Goal: Task Accomplishment & Management: Manage account settings

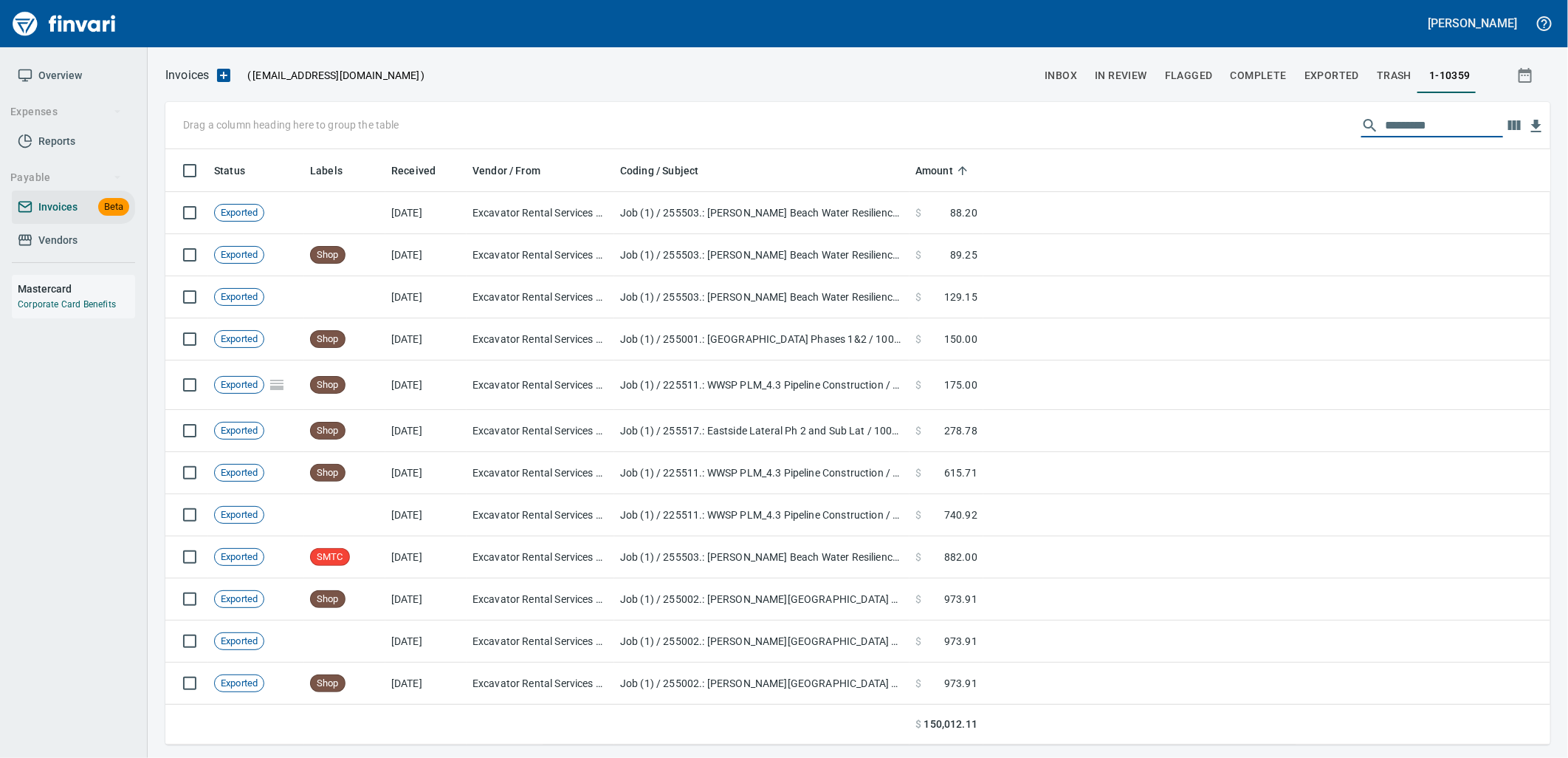
scroll to position [584, 1361]
click at [39, 245] on span "Vendors" at bounding box center [58, 240] width 39 height 18
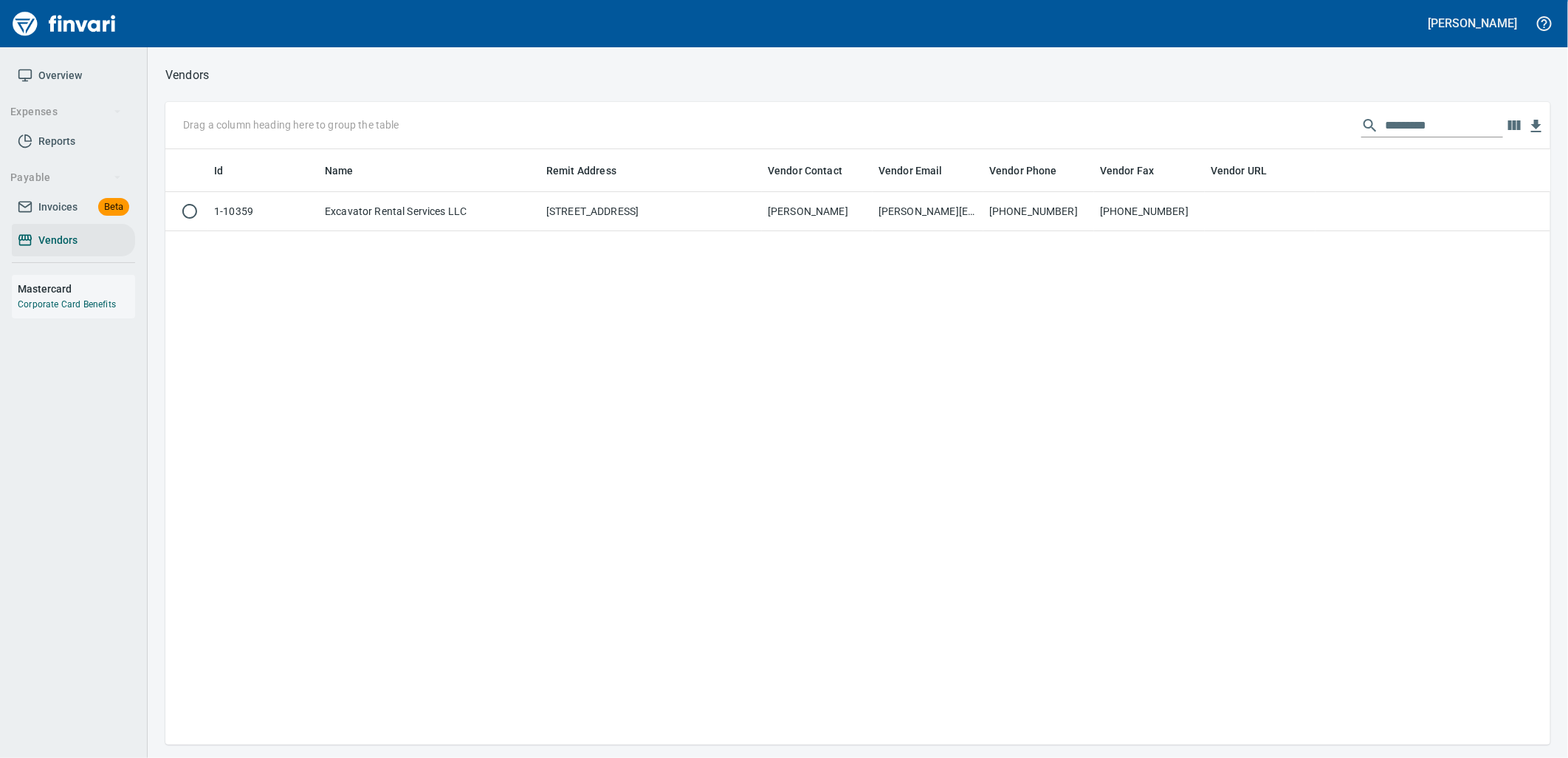
scroll to position [584, 1373]
drag, startPoint x: 1460, startPoint y: 129, endPoint x: 1261, endPoint y: 141, distance: 199.4
click at [1261, 141] on div "Drag a column heading here to group the table *********" at bounding box center [858, 125] width 1385 height 47
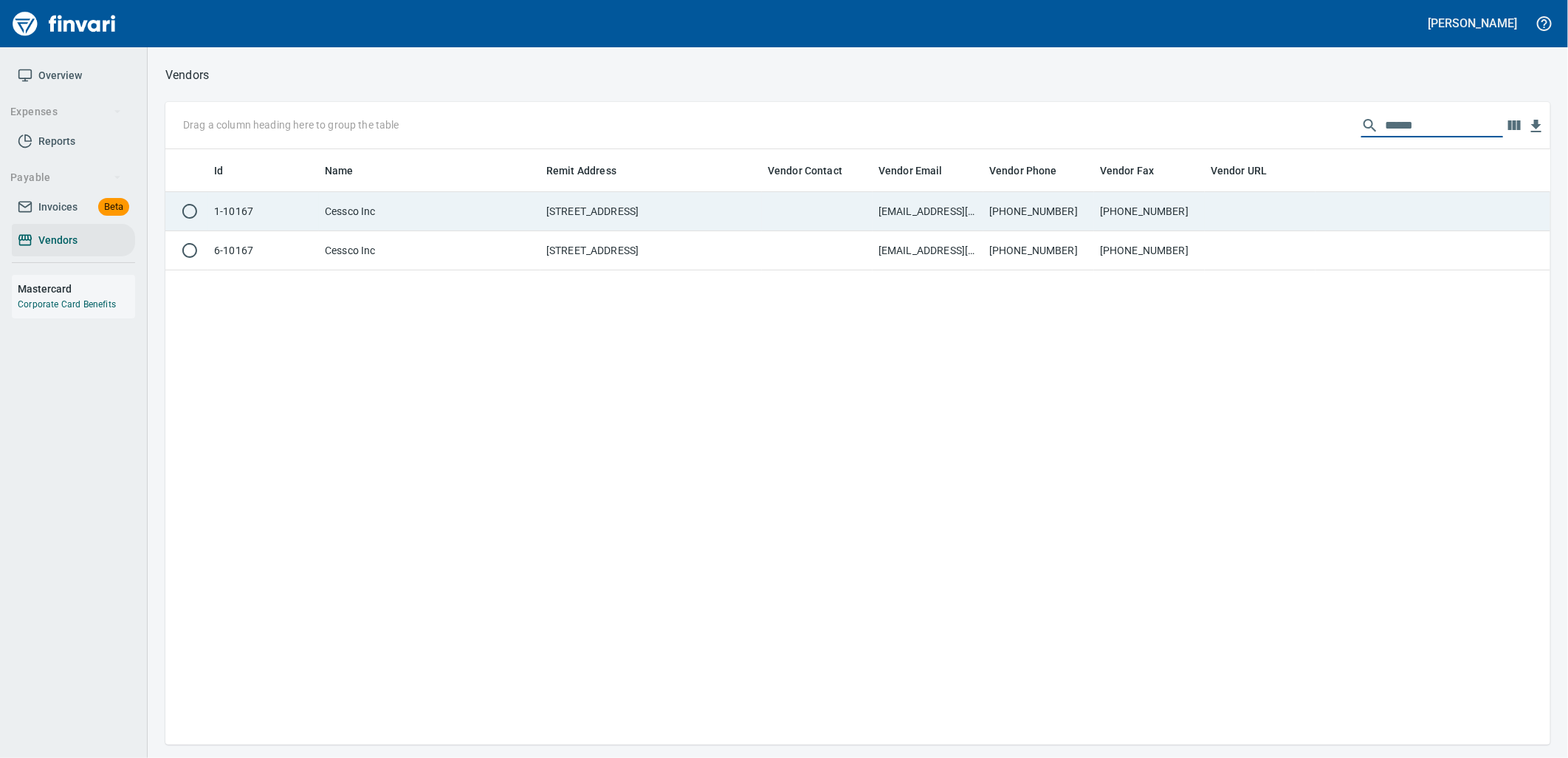
type input "******"
click at [620, 215] on td "[STREET_ADDRESS]" at bounding box center [650, 211] width 222 height 39
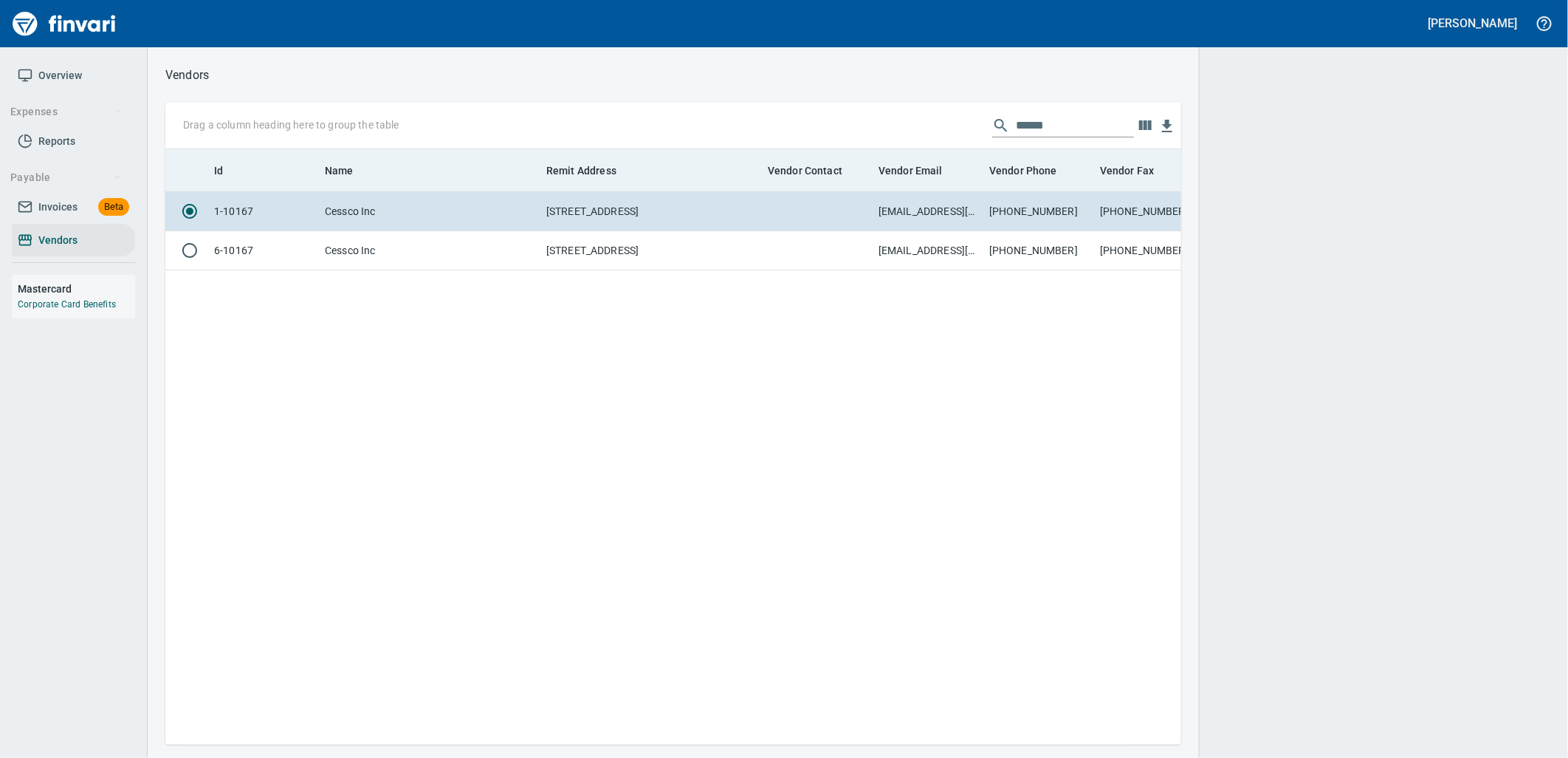
scroll to position [2, 2]
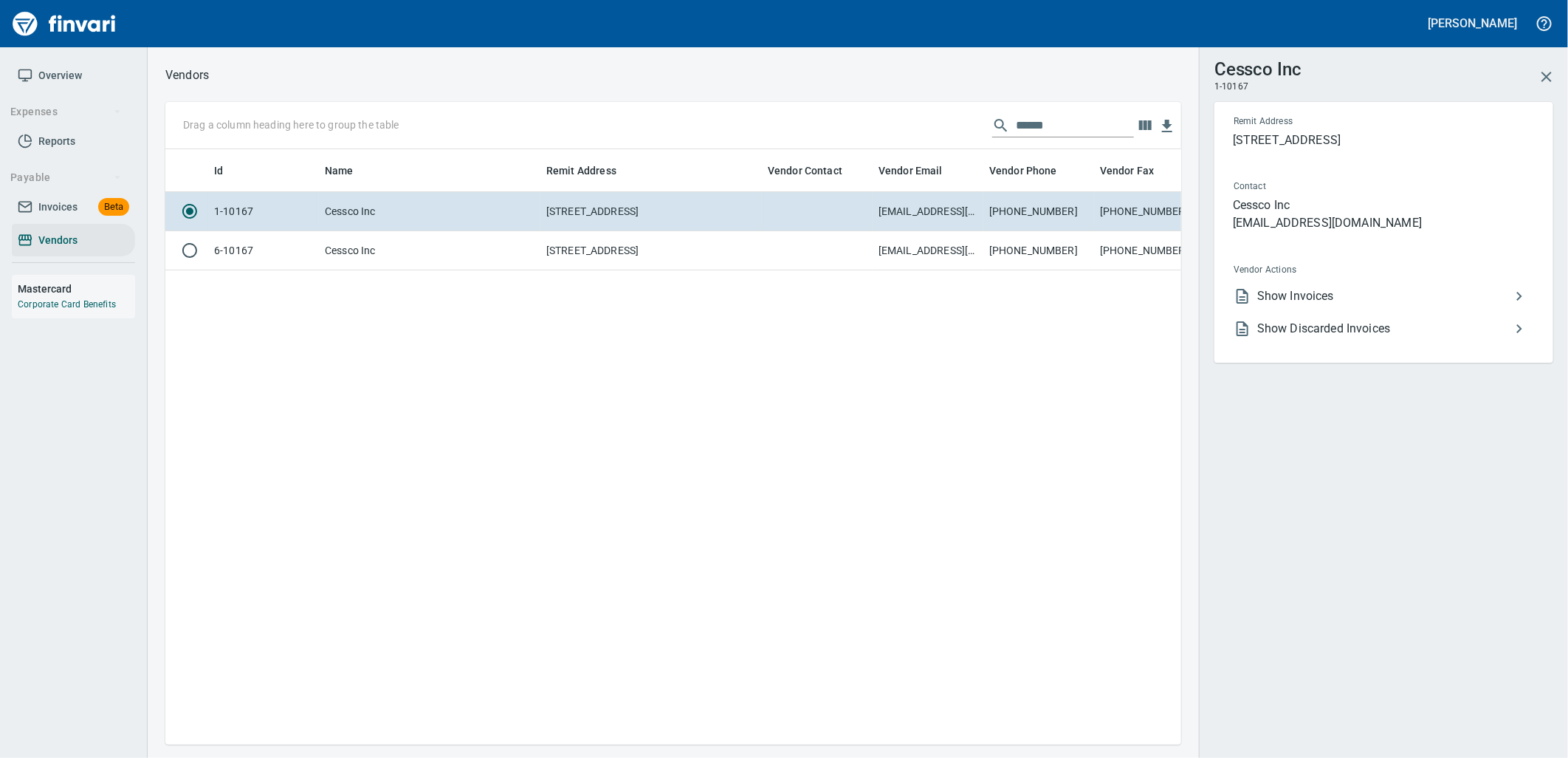
click at [1279, 308] on li "Show Invoices" at bounding box center [1378, 296] width 312 height 32
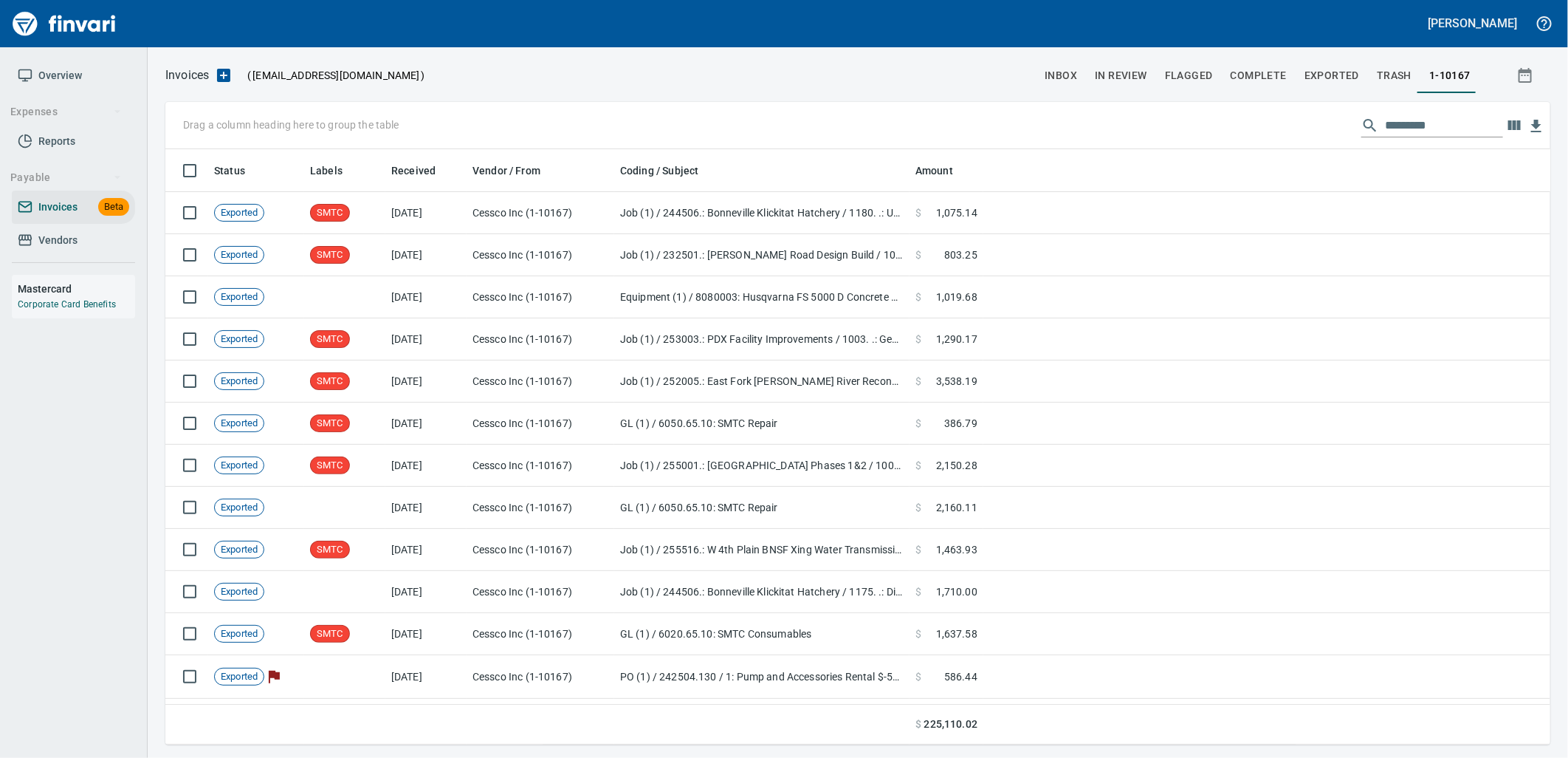
scroll to position [2, 2]
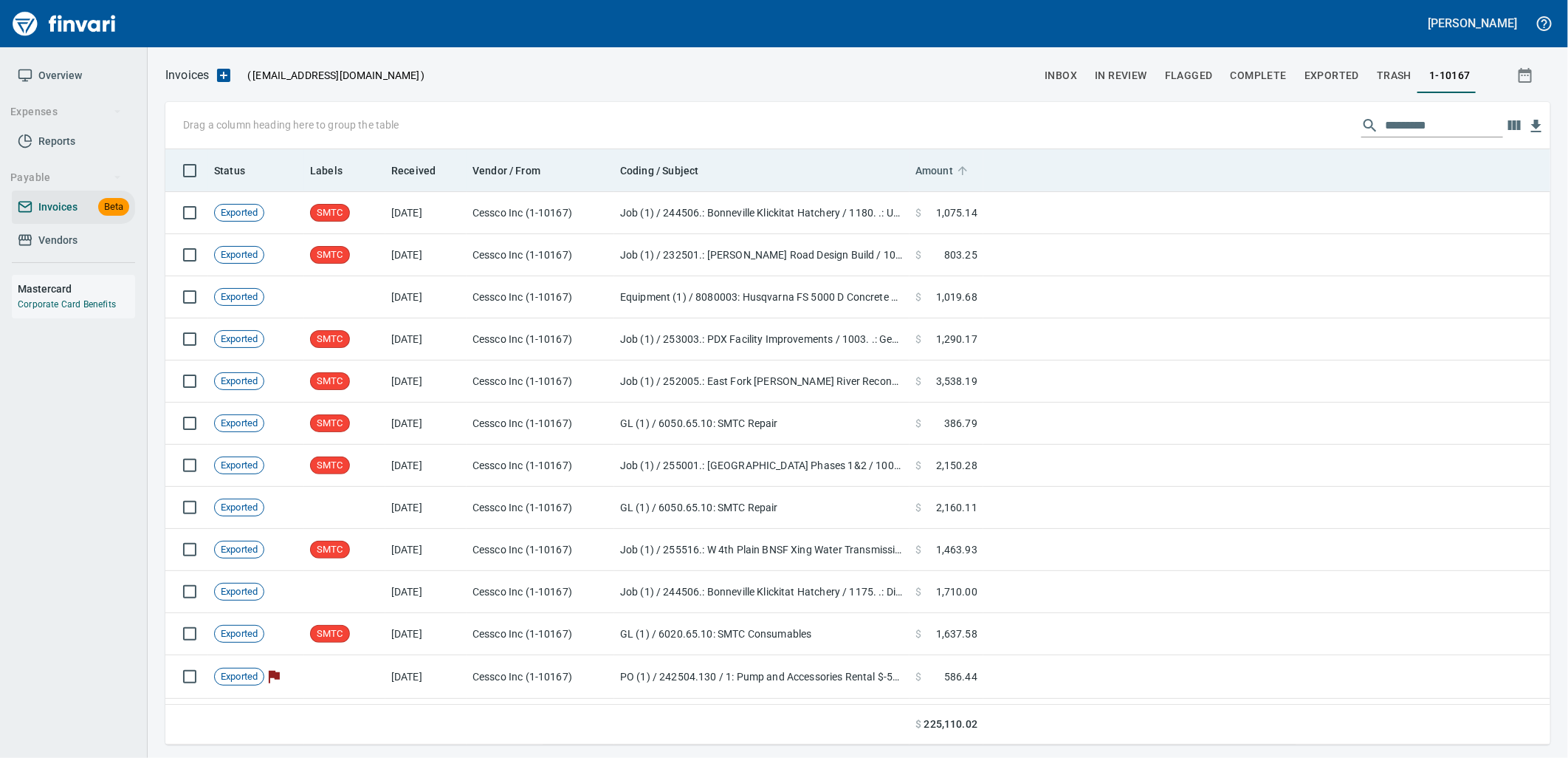
click at [944, 167] on span "Amount" at bounding box center [934, 170] width 38 height 17
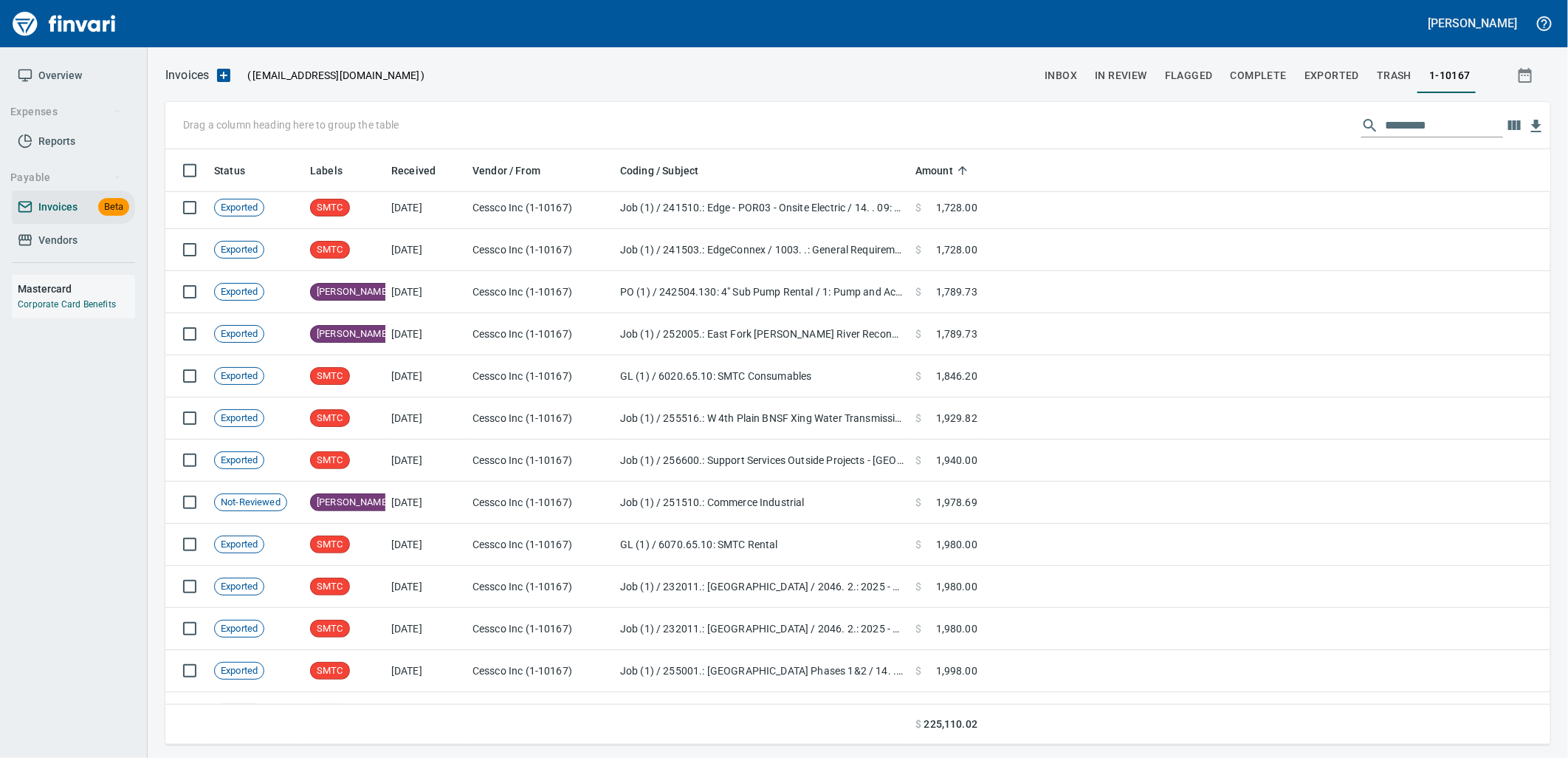
scroll to position [4266, 0]
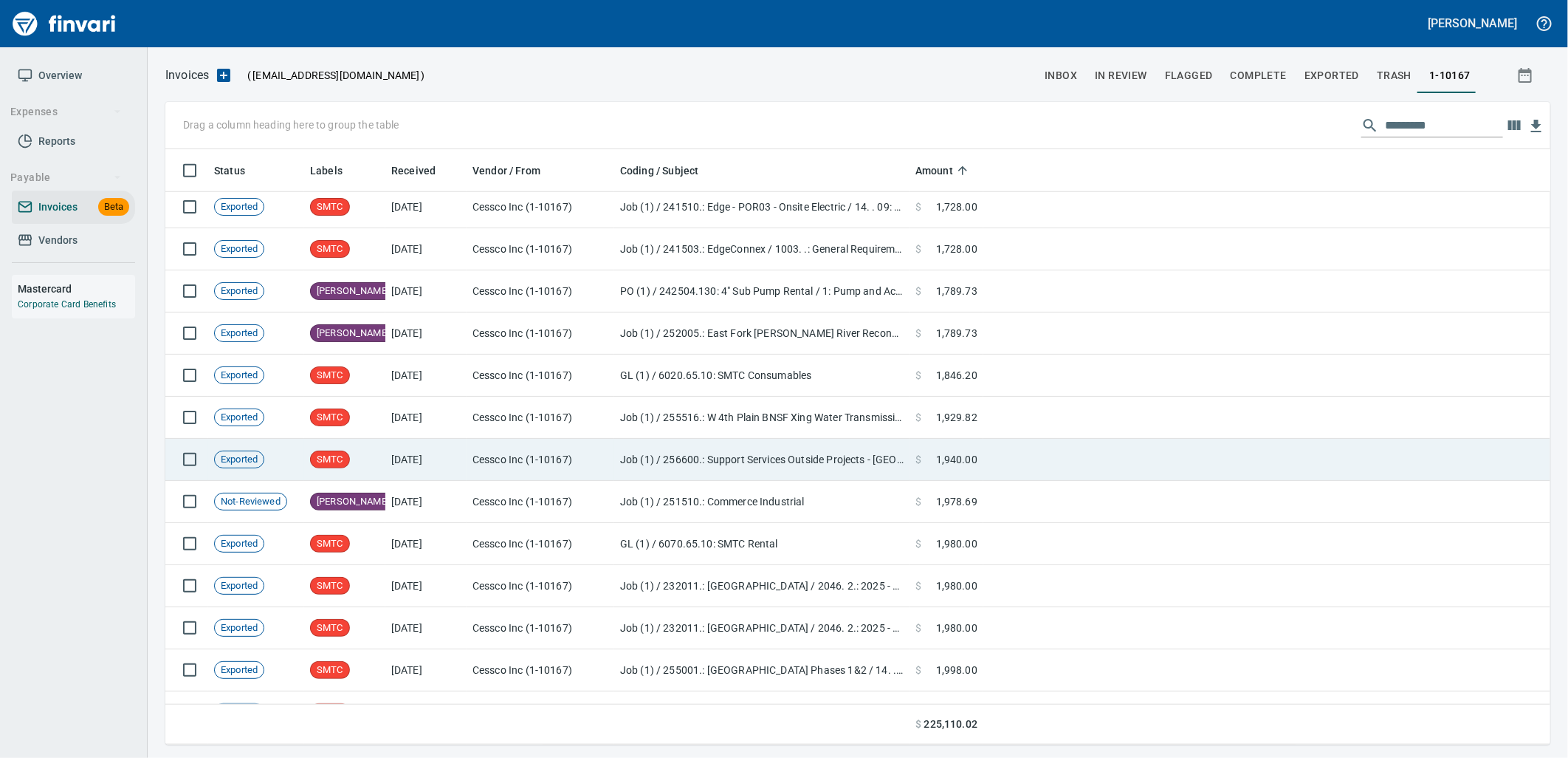
click at [849, 468] on td "Job (1) / 256600.: Support Services Outside Projects - WA / 1013. 25.: BG Villa…" at bounding box center [762, 459] width 296 height 42
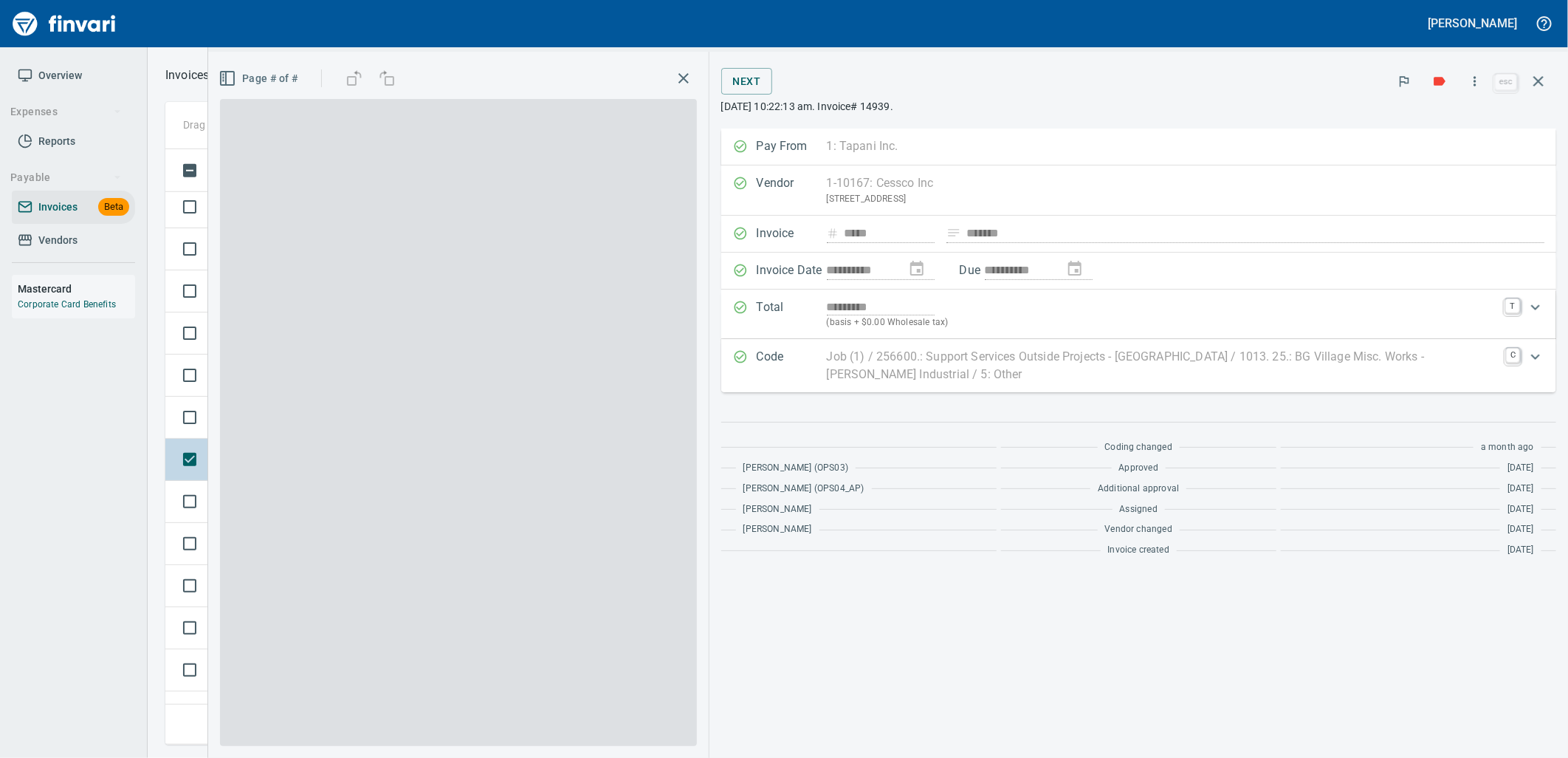
scroll to position [584, 1360]
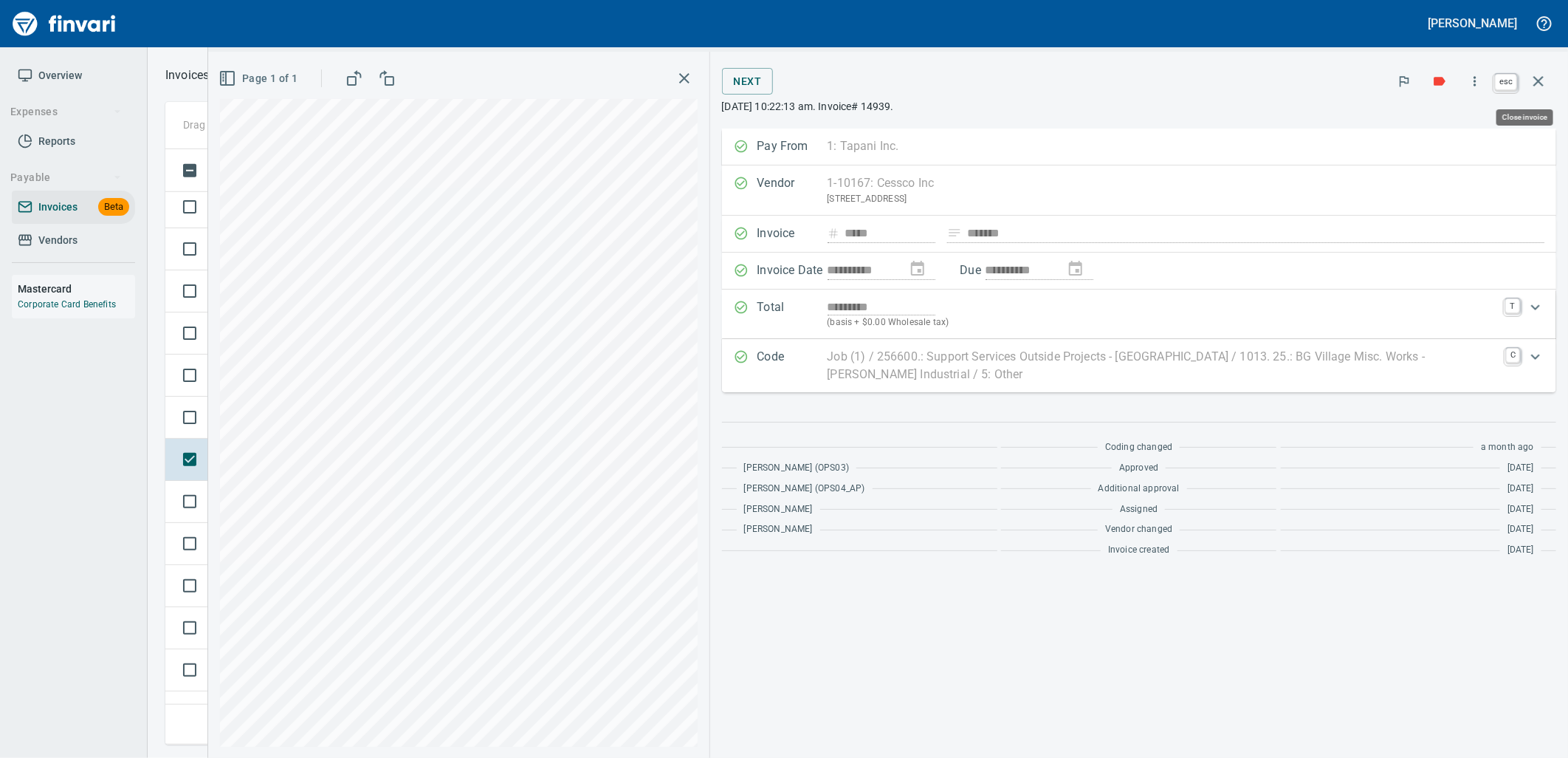
click at [1544, 87] on icon "button" at bounding box center [1538, 81] width 17 height 17
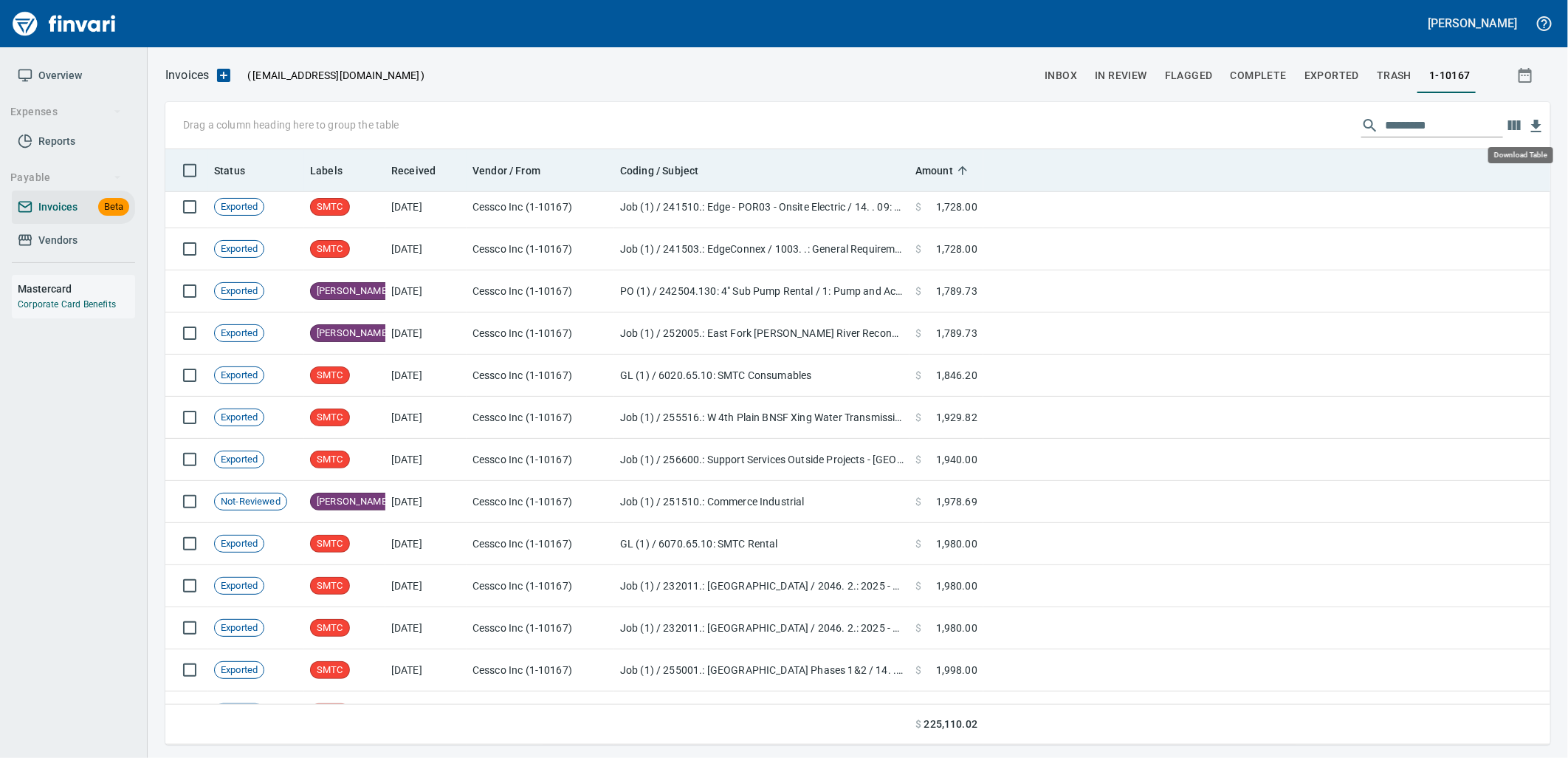
scroll to position [584, 1361]
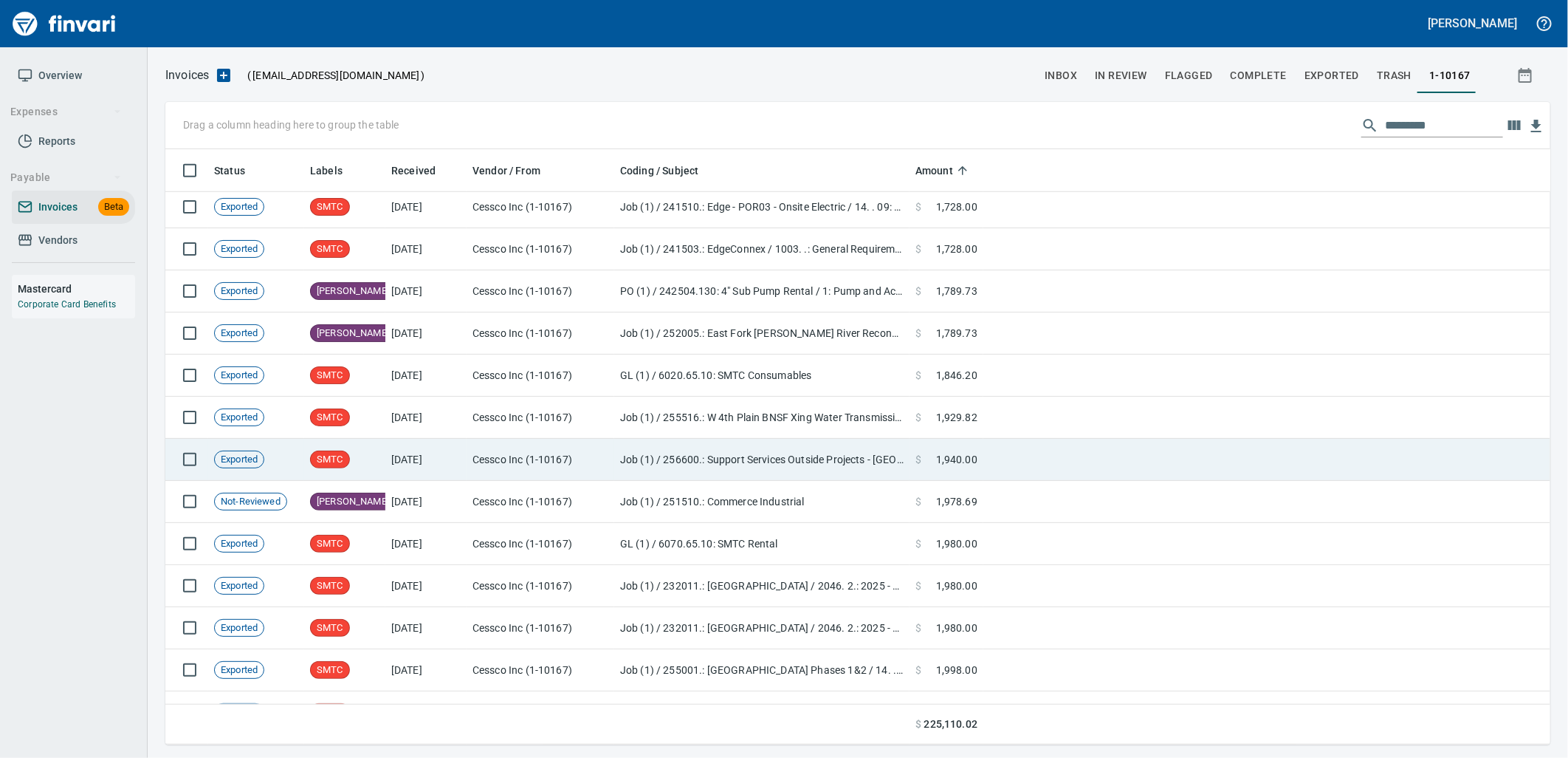
click at [970, 462] on span "1,940.00" at bounding box center [956, 459] width 41 height 15
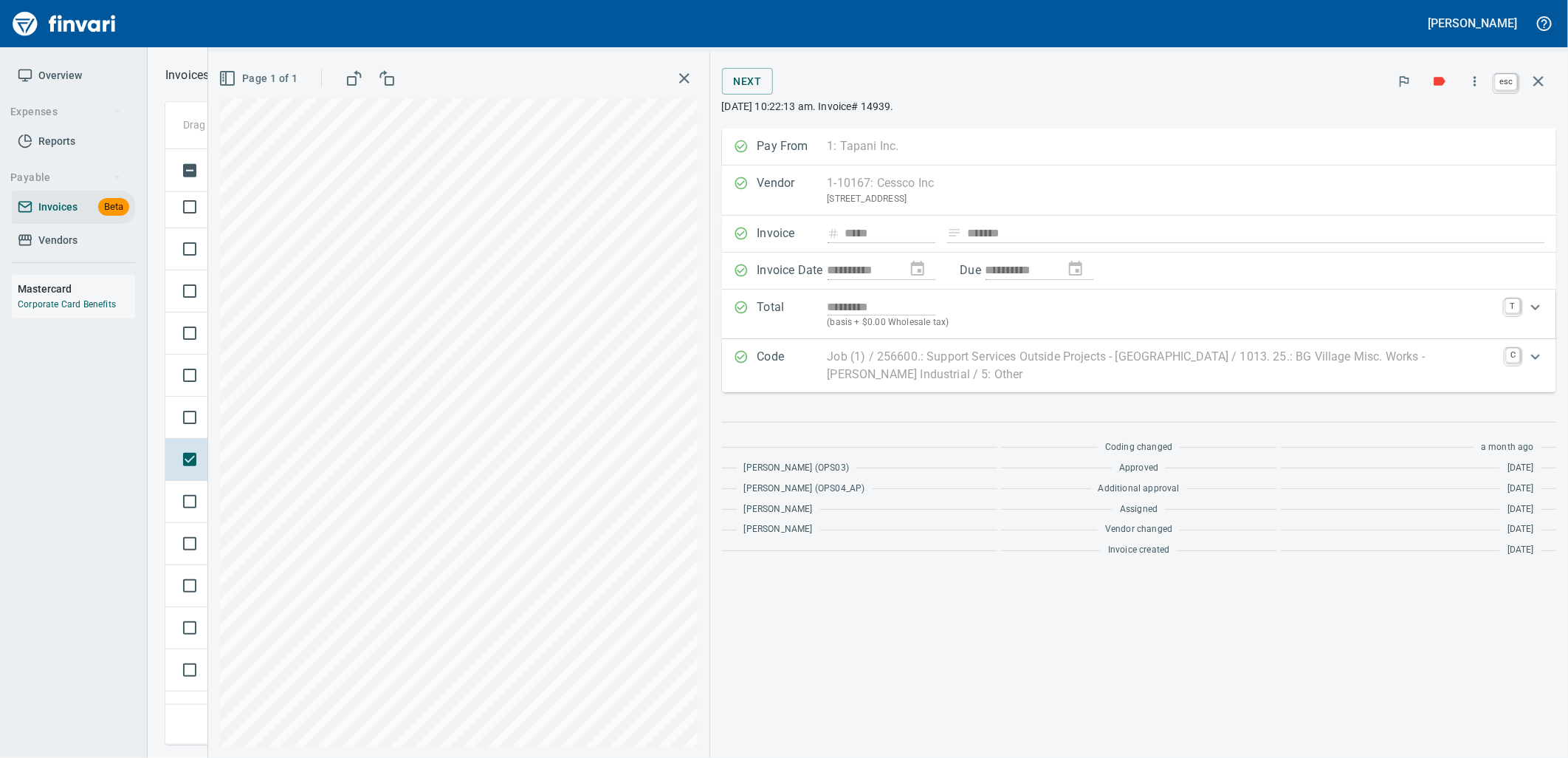
click at [1545, 87] on icon "button" at bounding box center [1538, 81] width 17 height 17
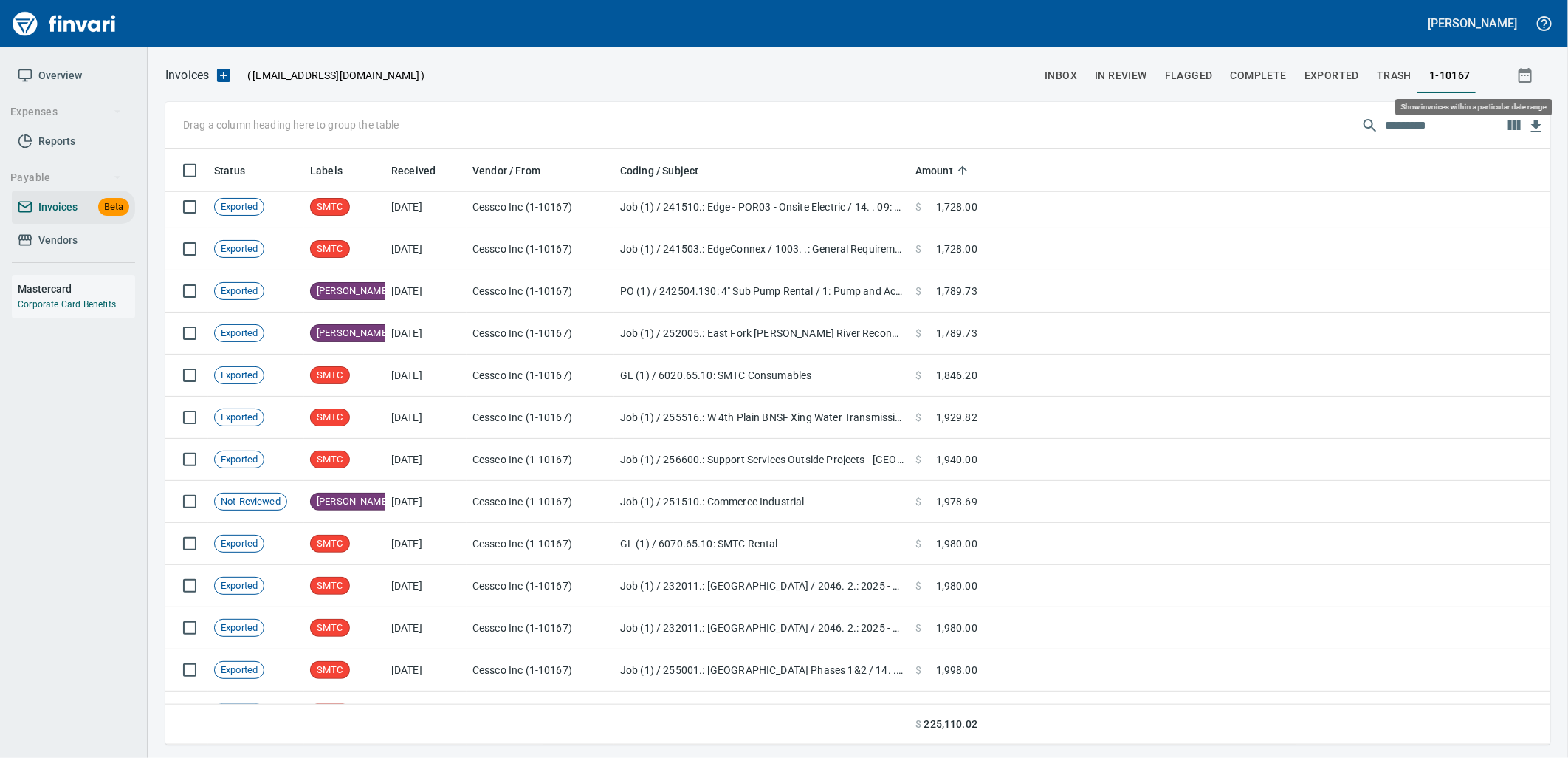
scroll to position [584, 1360]
drag, startPoint x: 68, startPoint y: 255, endPoint x: 80, endPoint y: 252, distance: 12.4
click at [68, 255] on link "Vendors" at bounding box center [73, 241] width 123 height 33
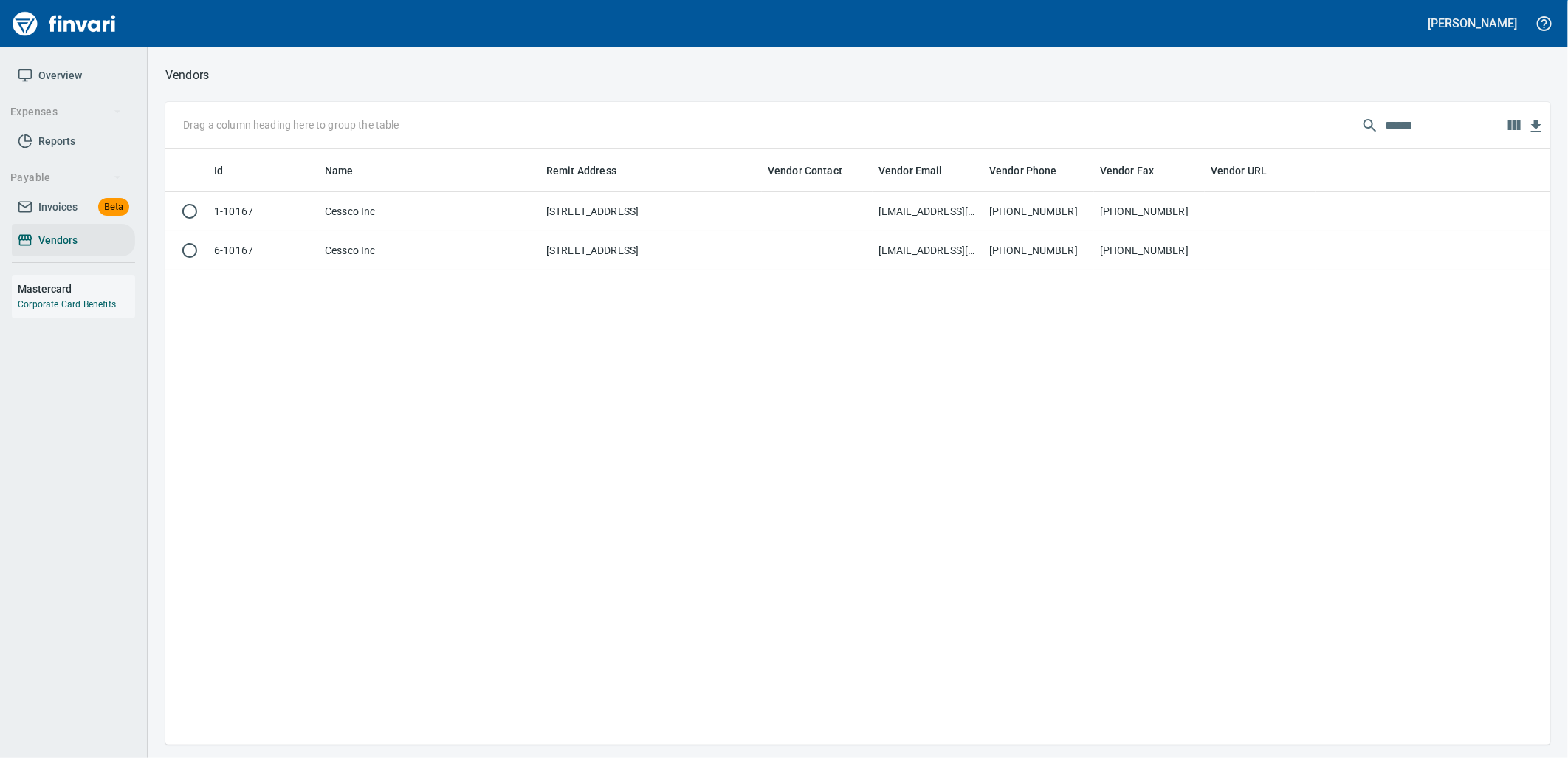
scroll to position [584, 1373]
drag, startPoint x: 1431, startPoint y: 123, endPoint x: 1111, endPoint y: 129, distance: 320.1
click at [1119, 129] on div "Drag a column heading here to group the table ******" at bounding box center [858, 125] width 1385 height 47
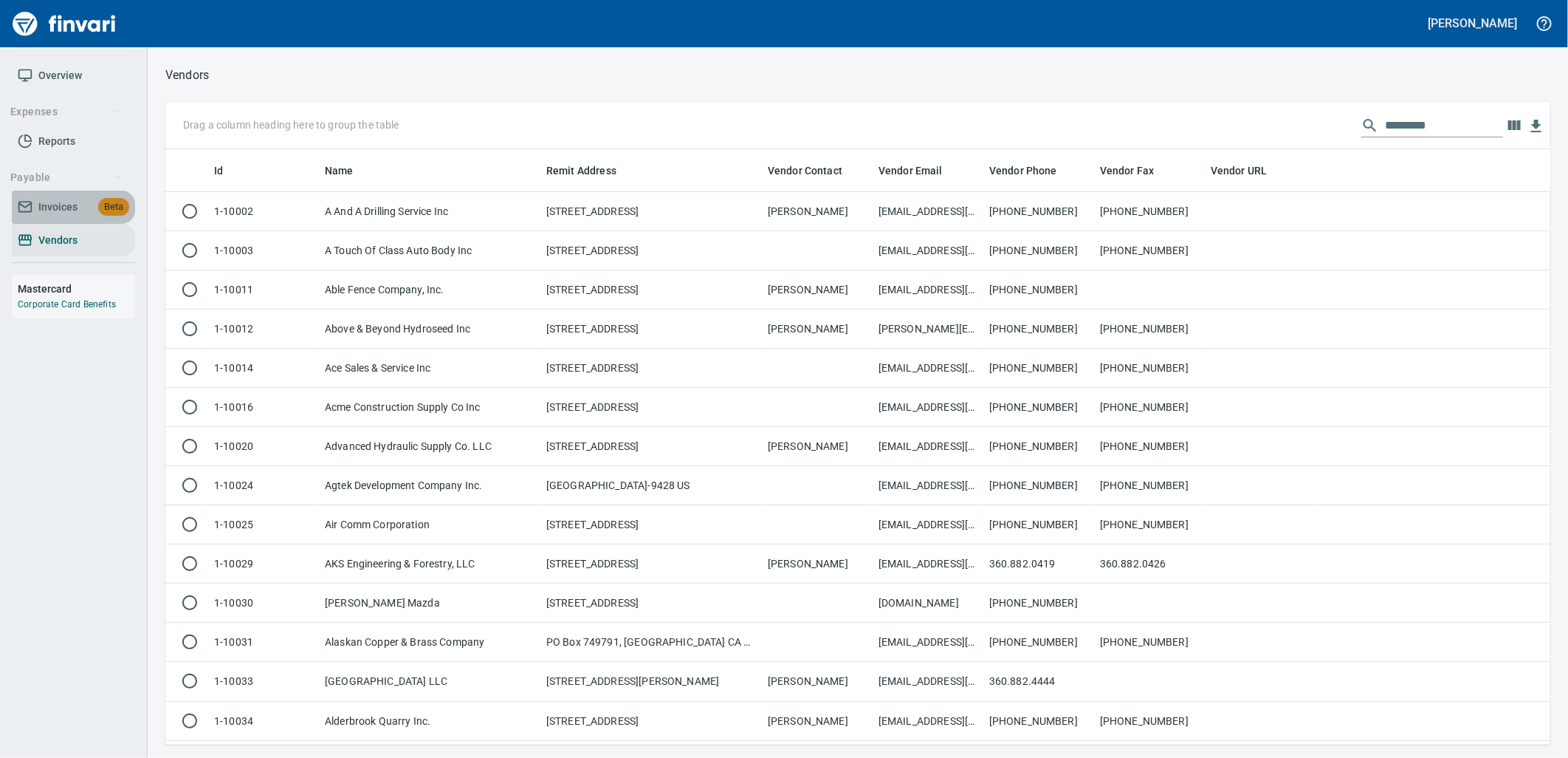
click at [97, 213] on span "Invoices Beta" at bounding box center [73, 207] width 111 height 18
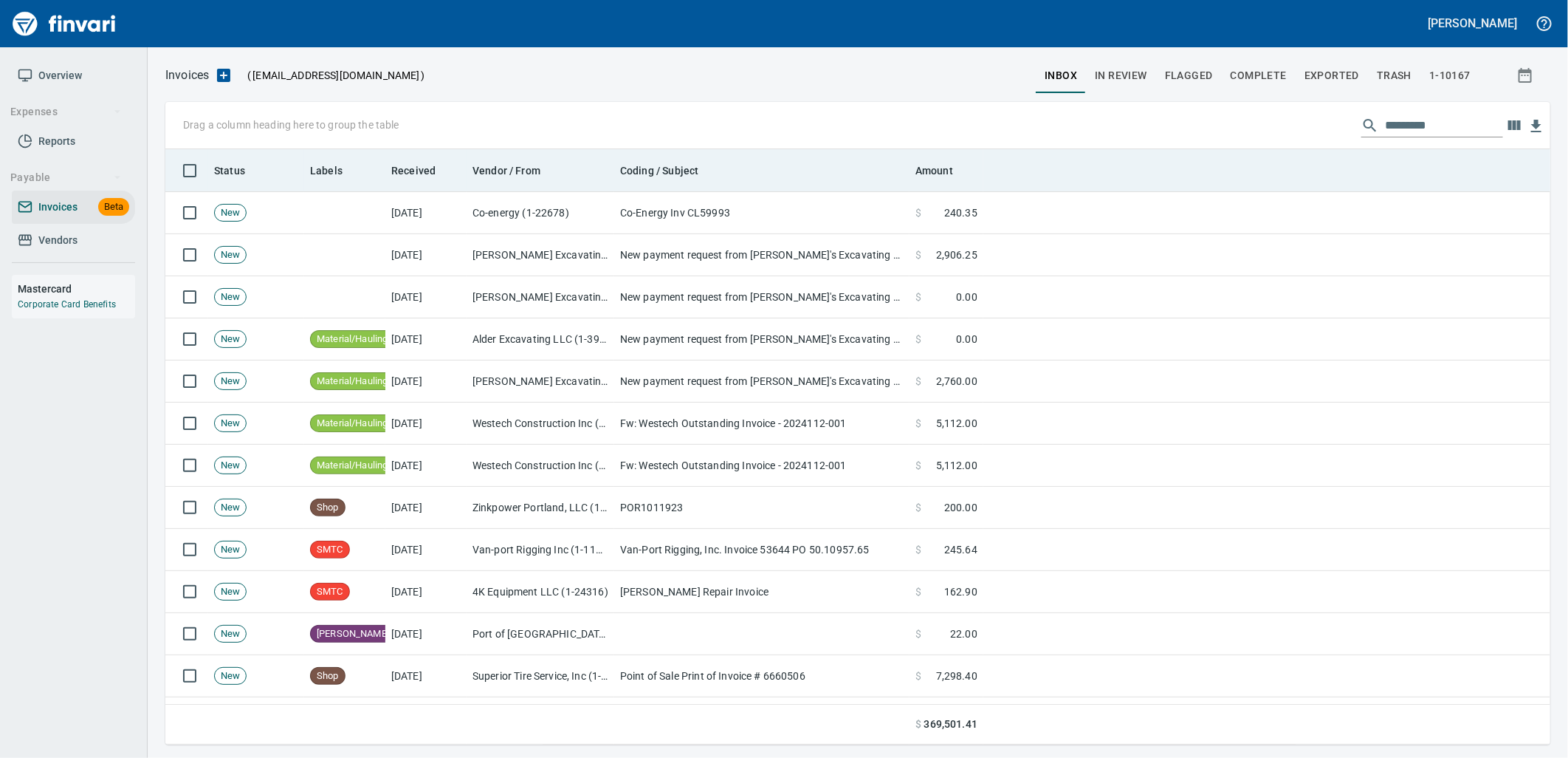
scroll to position [584, 1361]
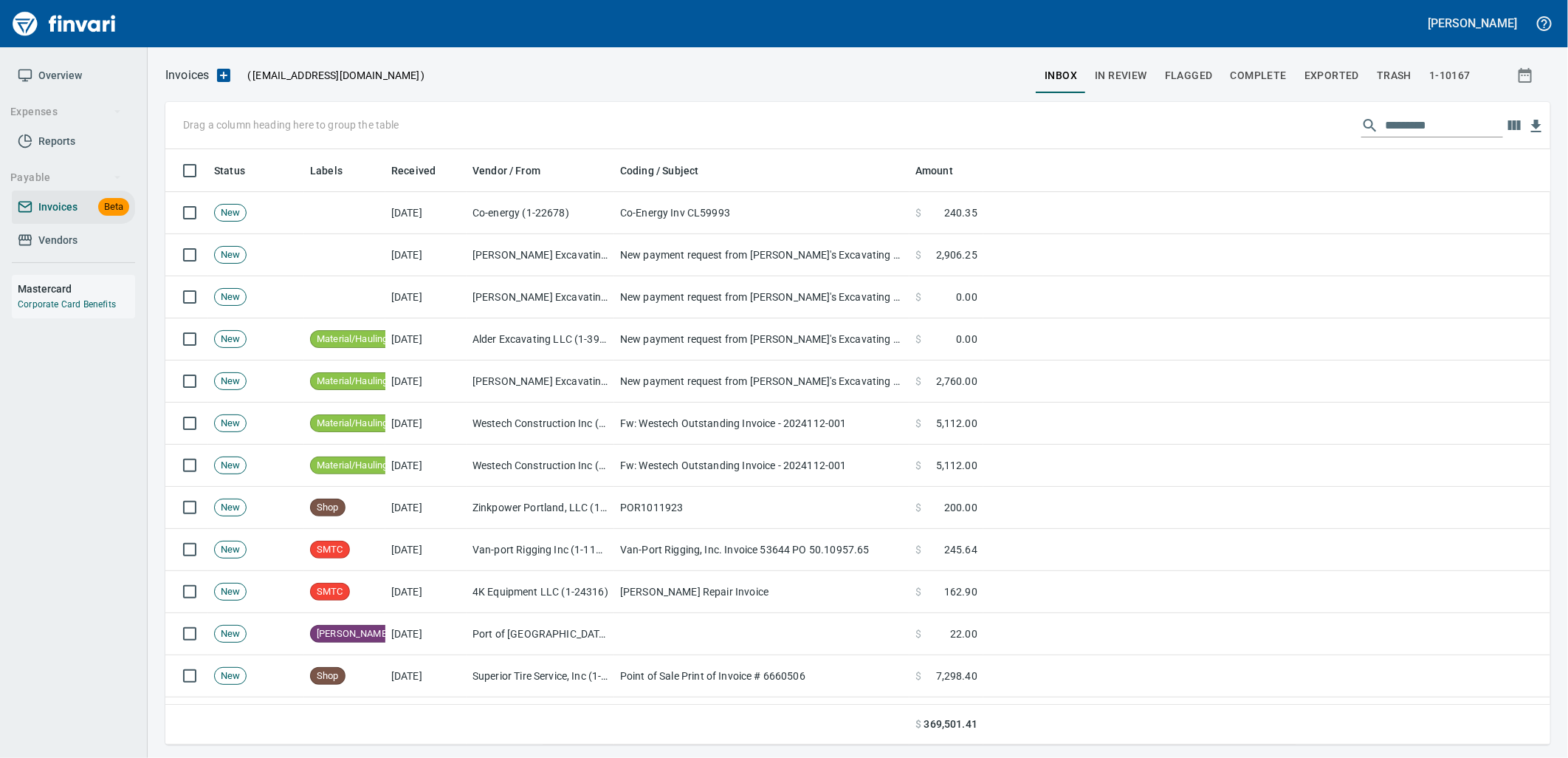
click at [1458, 72] on span "1-10167" at bounding box center [1450, 75] width 41 height 18
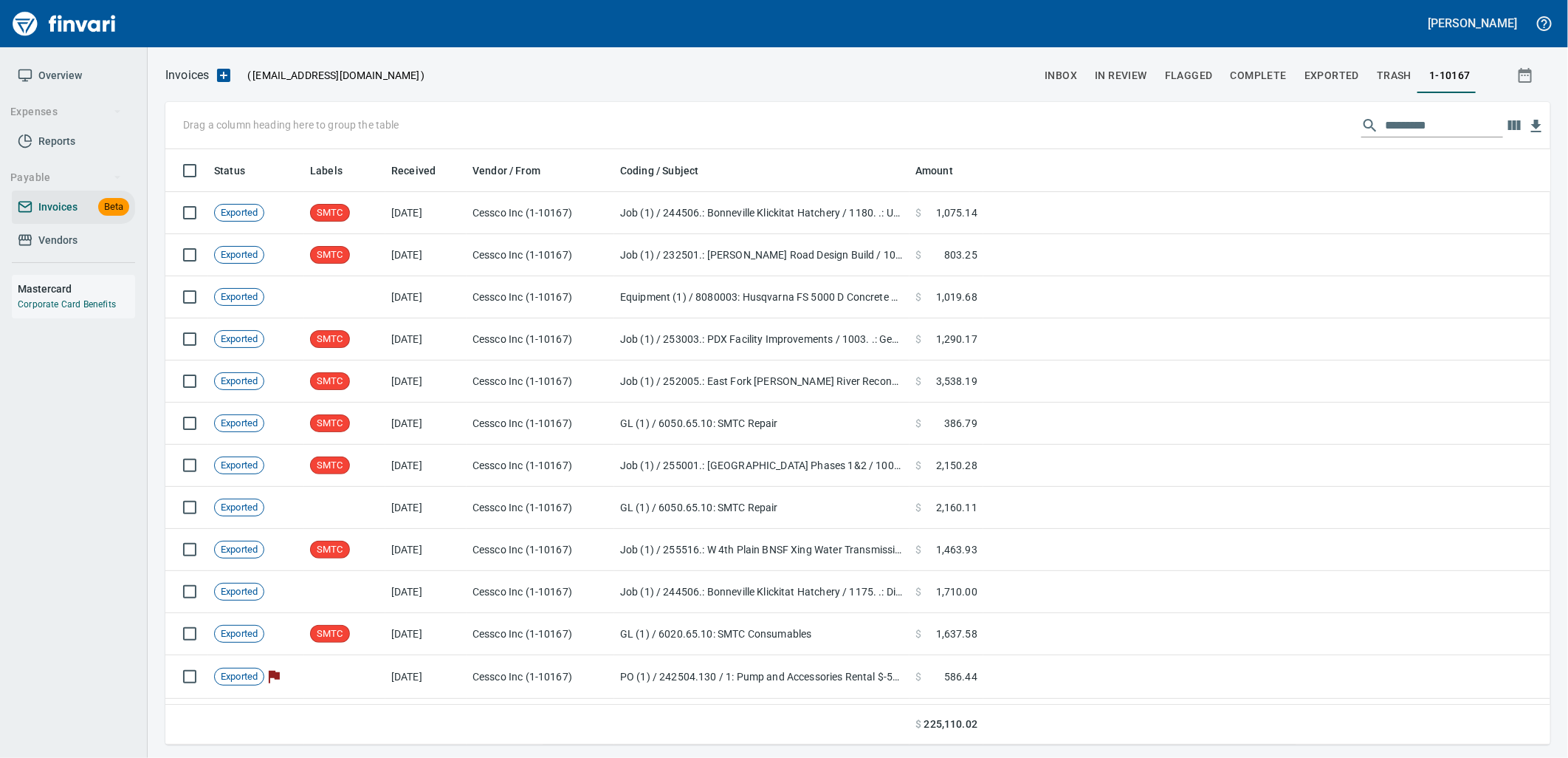
scroll to position [584, 1361]
click at [1455, 73] on span "1-10167" at bounding box center [1450, 75] width 41 height 18
click at [1060, 74] on span "inbox" at bounding box center [1060, 75] width 32 height 18
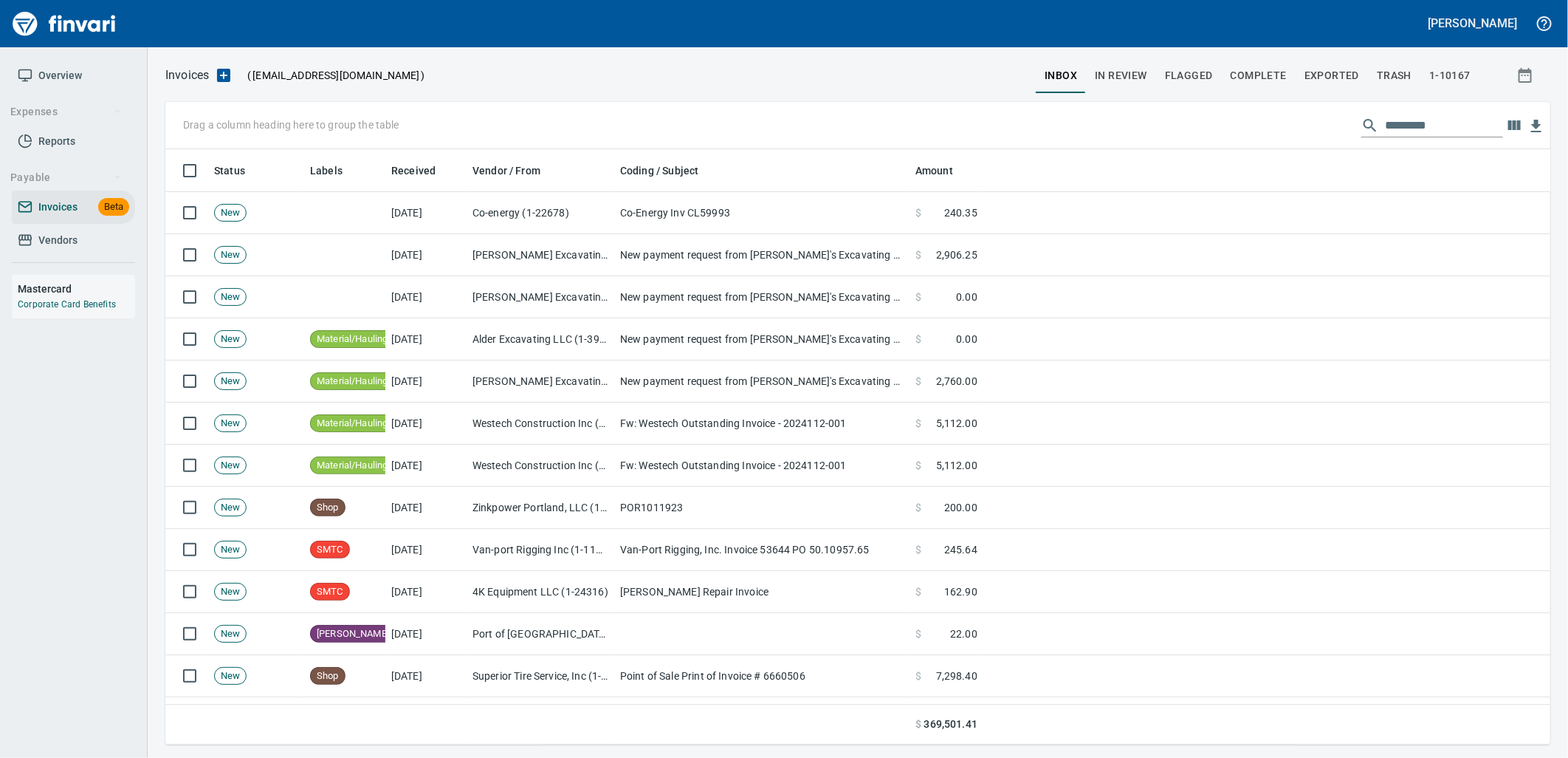
scroll to position [584, 1361]
click at [1146, 76] on span "In Review" at bounding box center [1121, 75] width 52 height 18
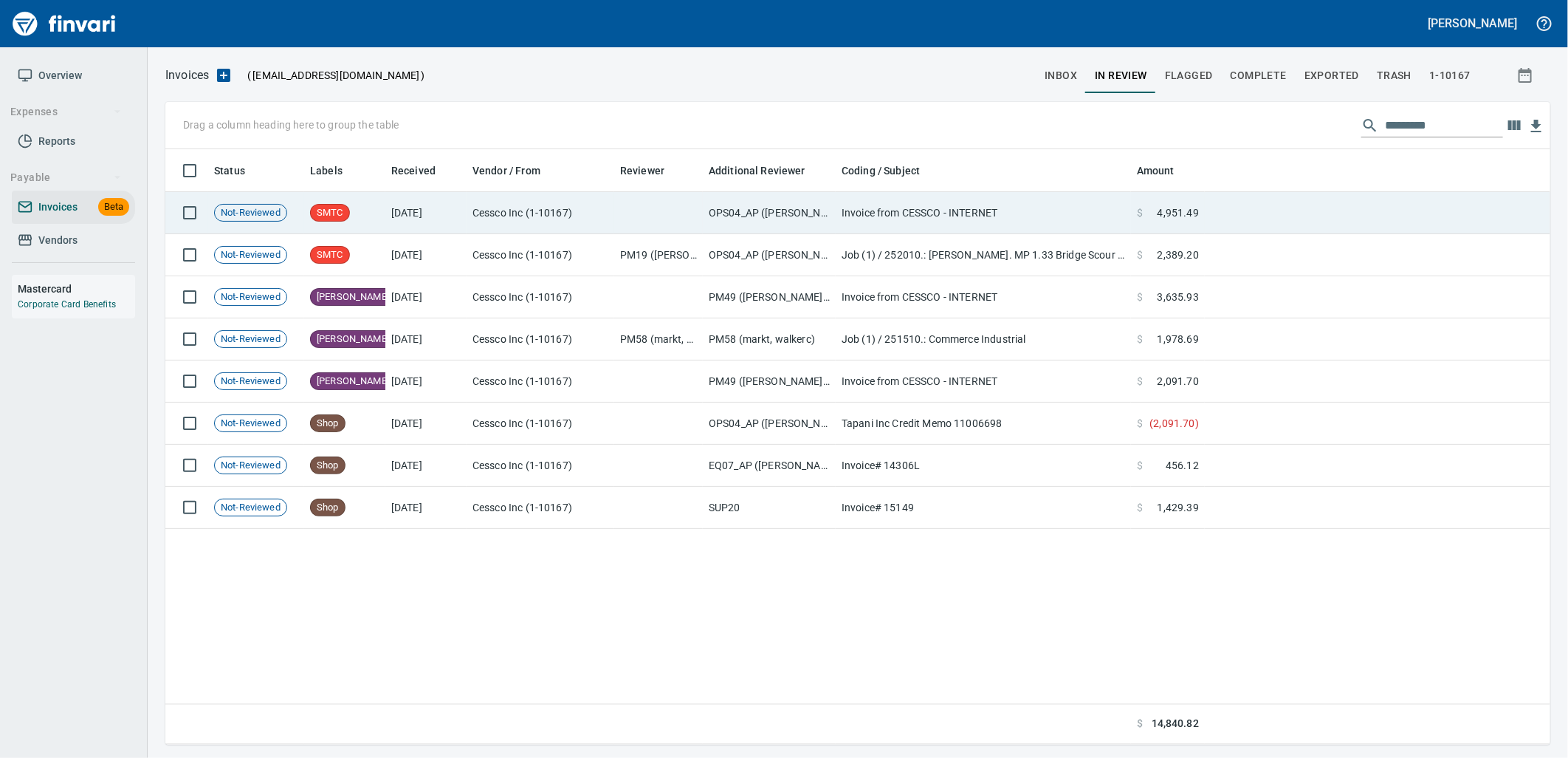
scroll to position [584, 1361]
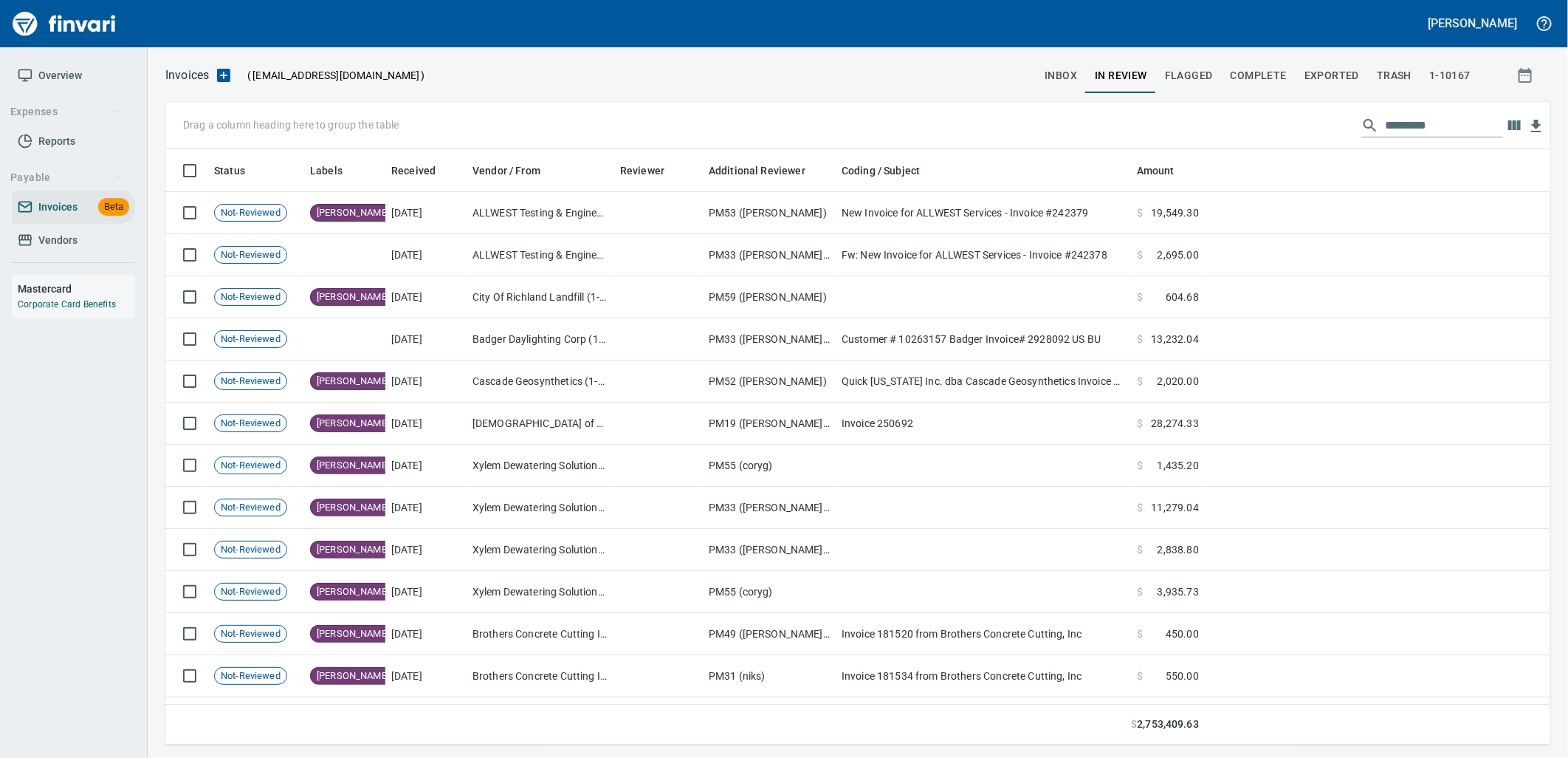
click at [1058, 77] on span "inbox" at bounding box center [1060, 75] width 32 height 18
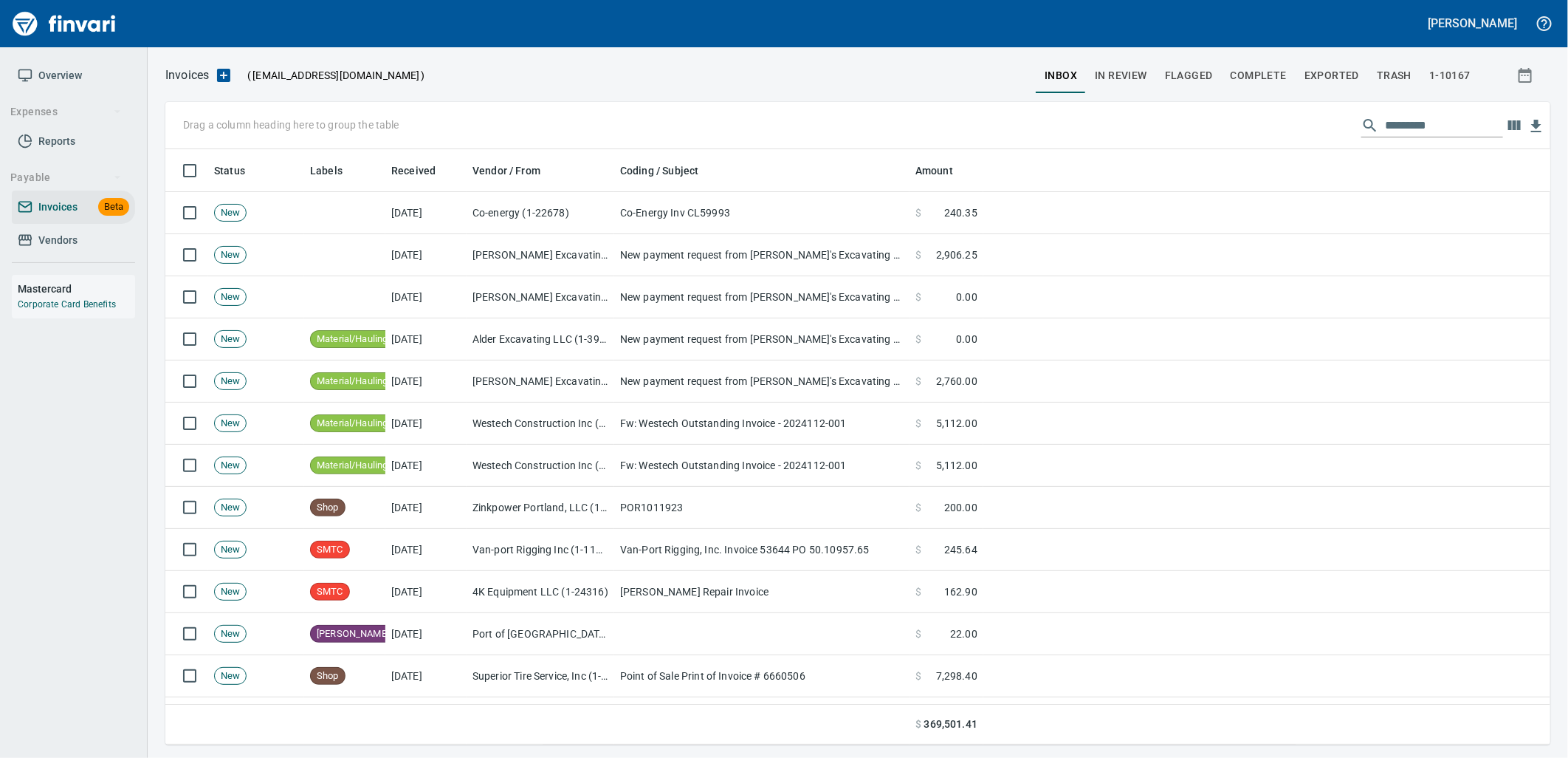
scroll to position [584, 1361]
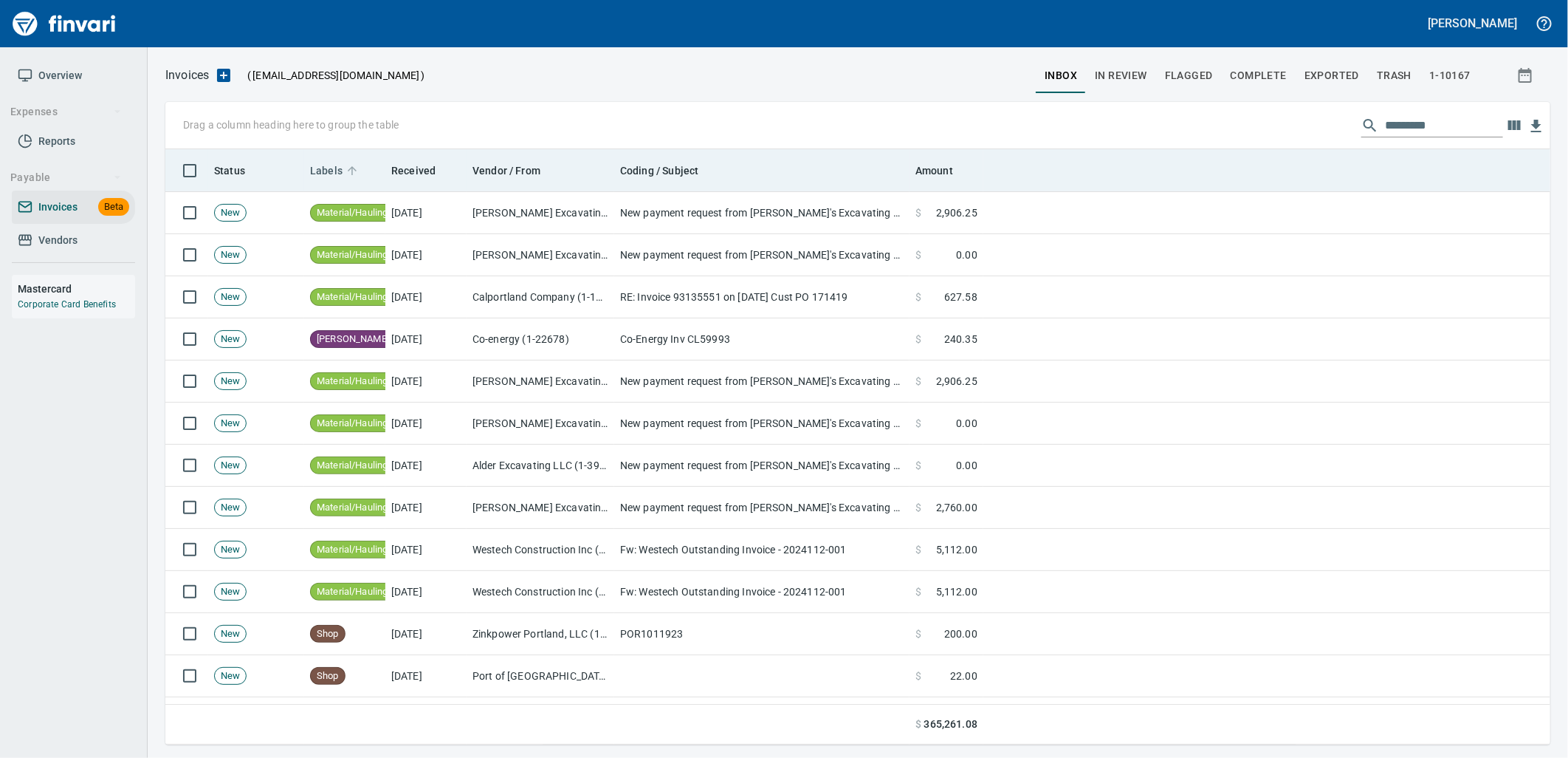
click at [338, 170] on span "Labels" at bounding box center [326, 170] width 32 height 17
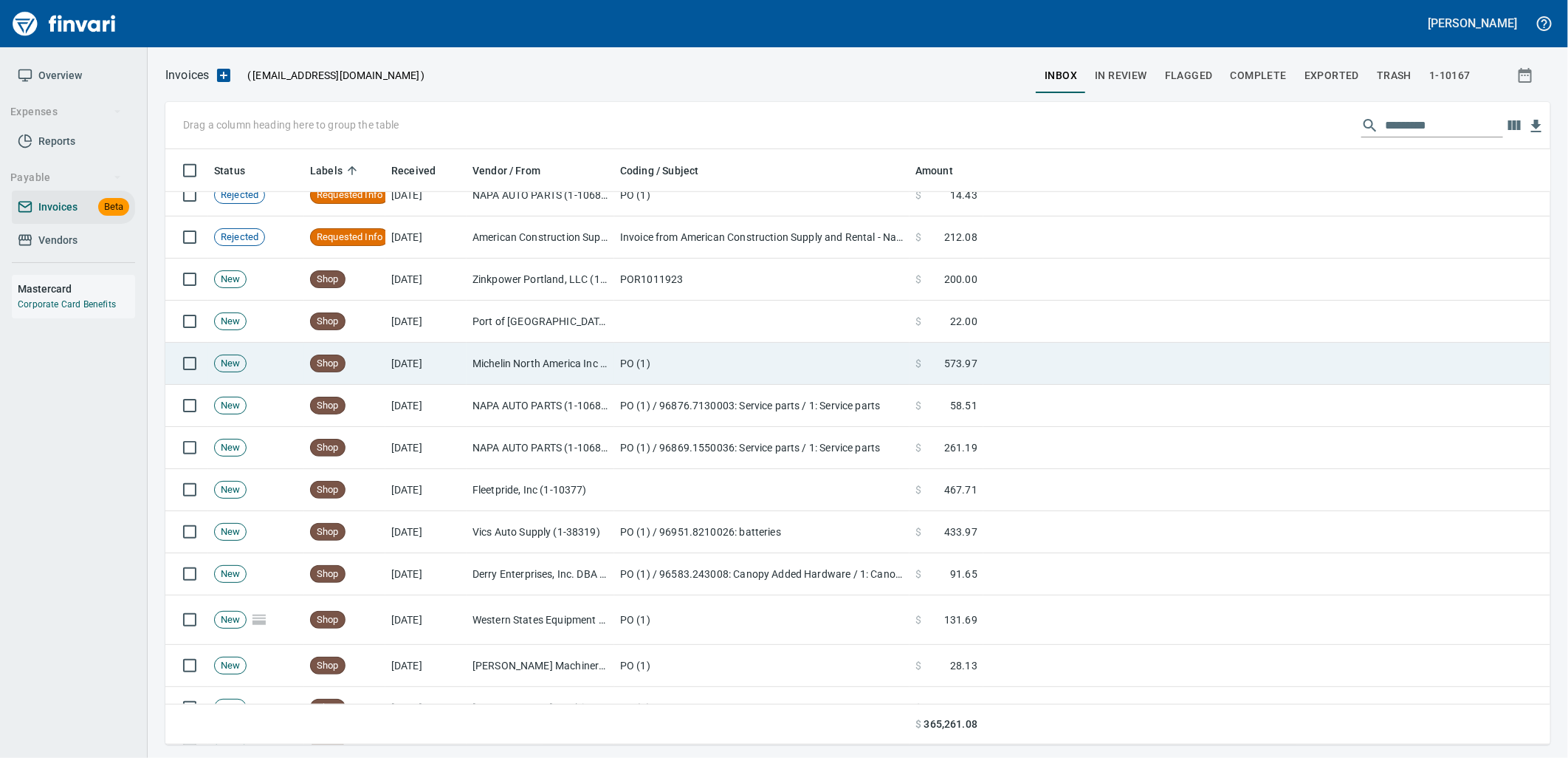
scroll to position [4348, 0]
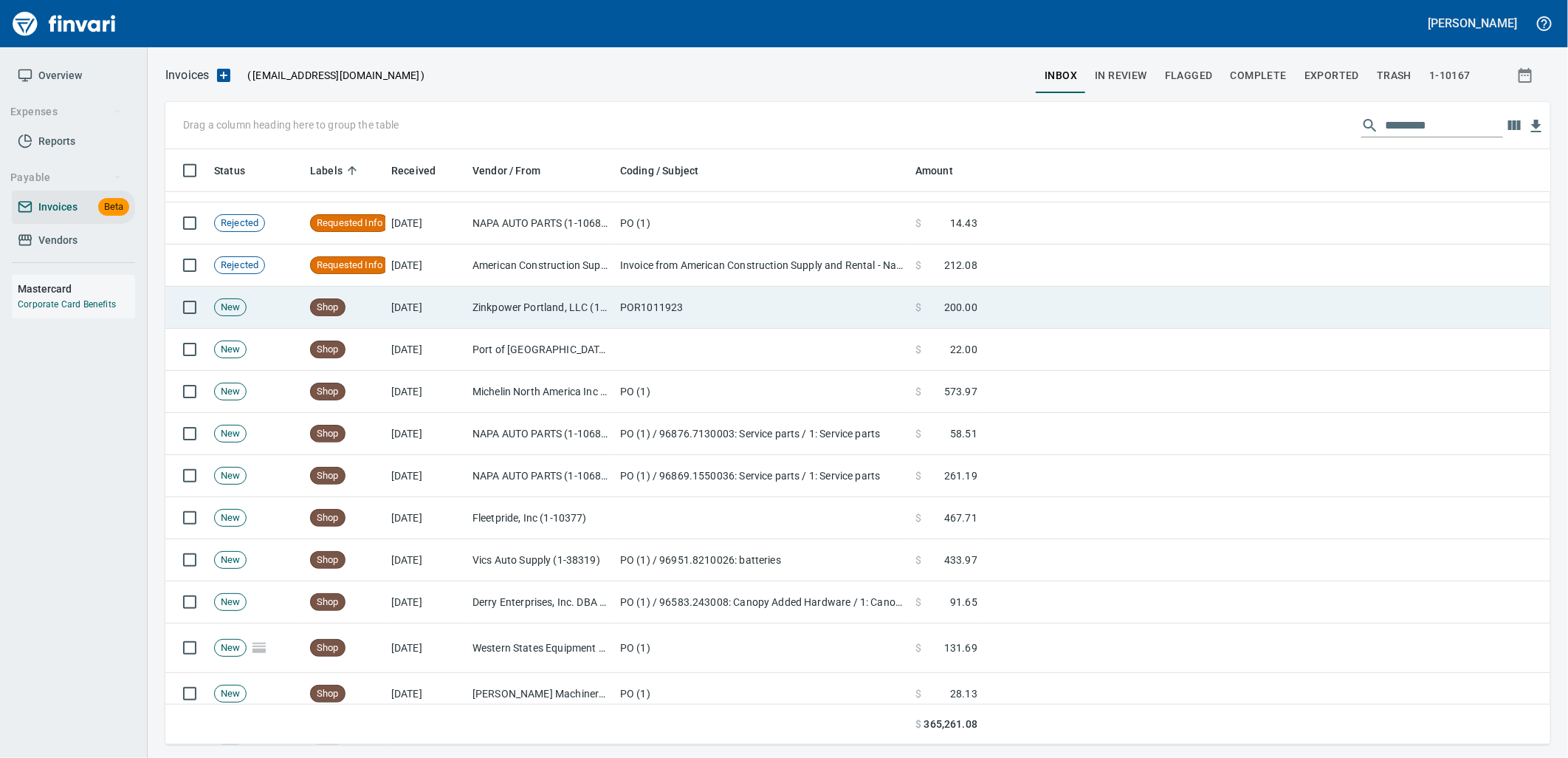
click at [724, 321] on td "POR1011923" at bounding box center [762, 307] width 296 height 42
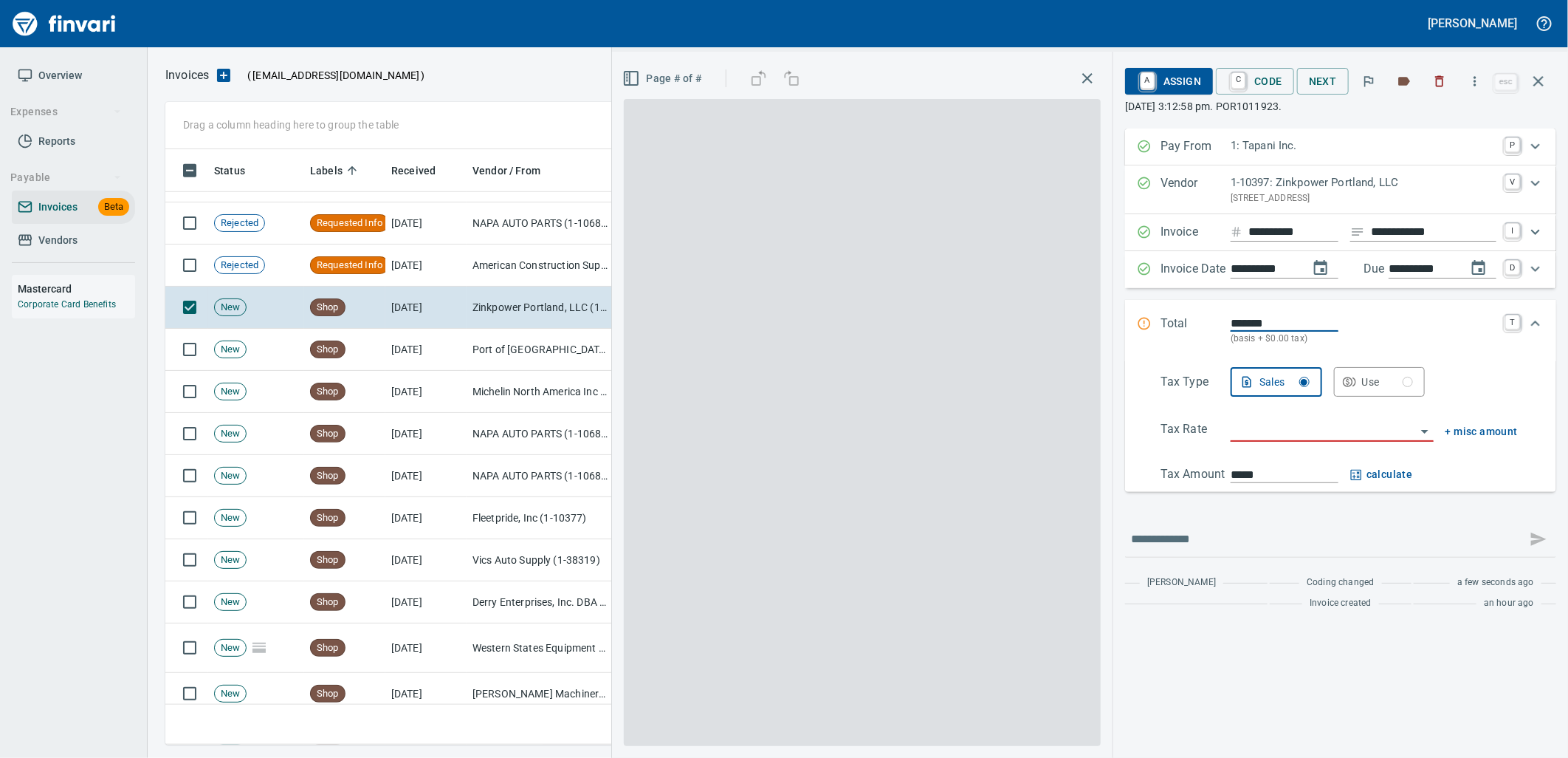
scroll to position [584, 1360]
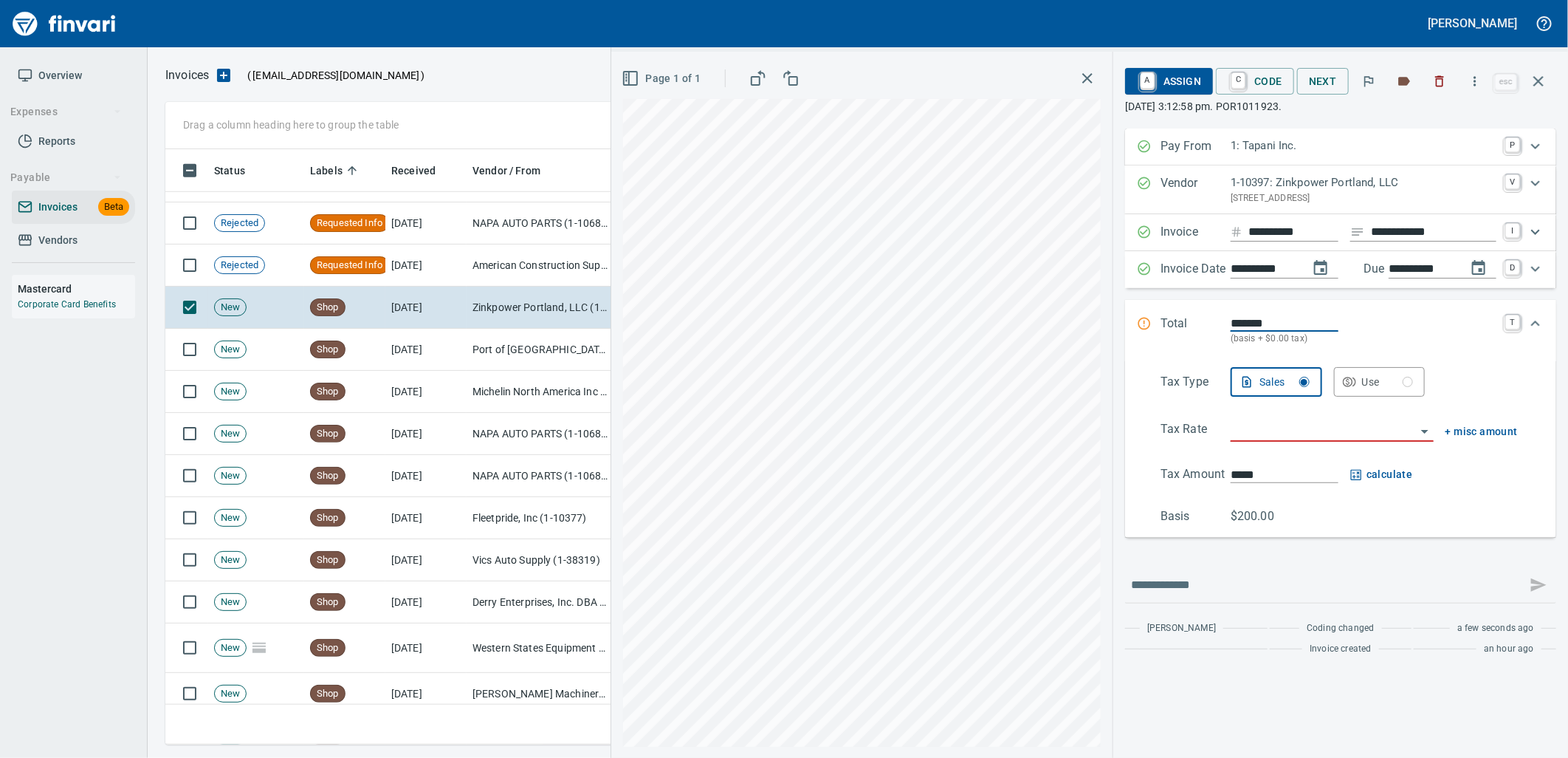
click at [1361, 433] on input "search" at bounding box center [1323, 431] width 185 height 21
click at [1406, 386] on div "button" at bounding box center [1407, 382] width 10 height 10
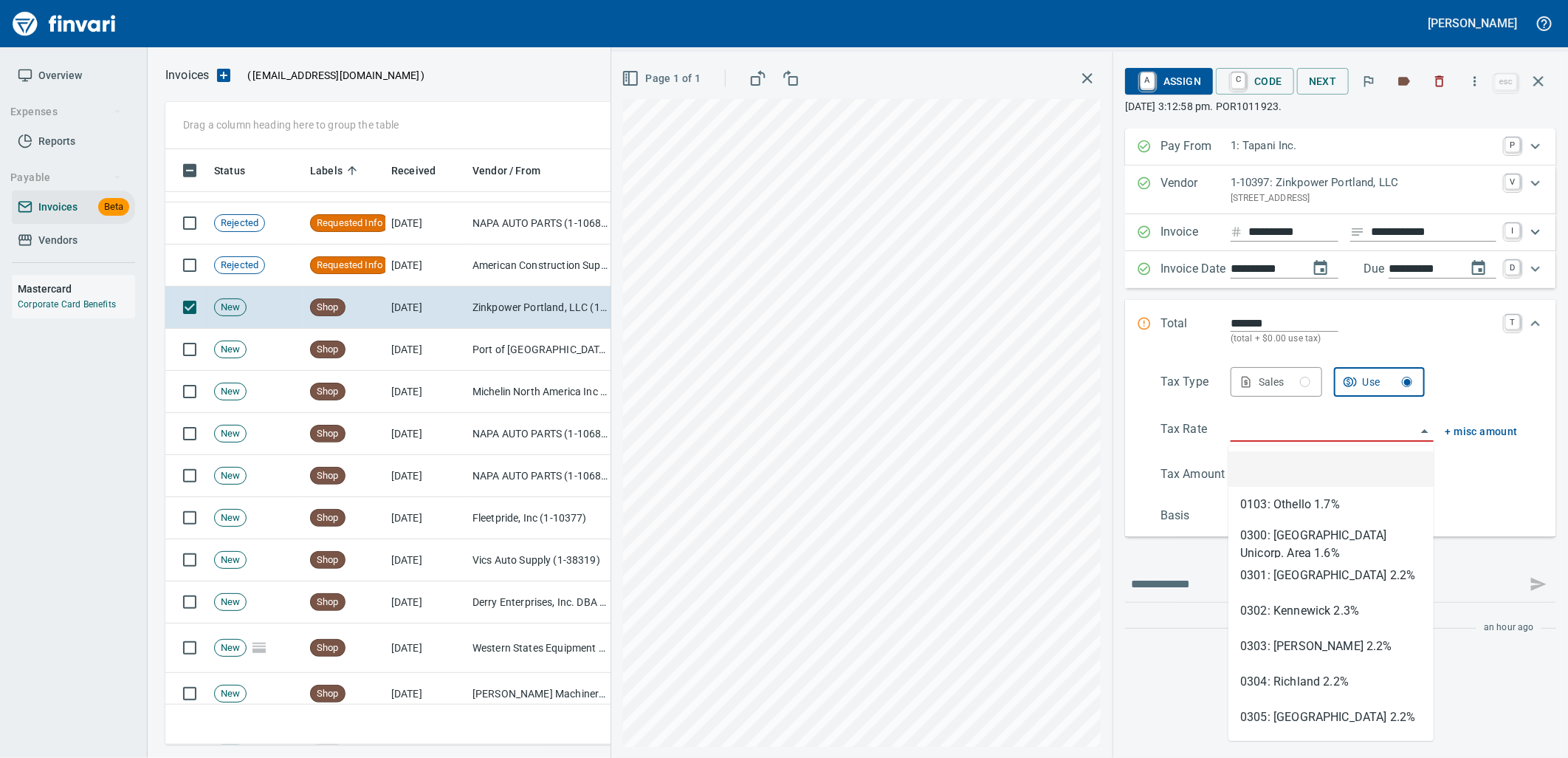
click at [1343, 424] on input "search" at bounding box center [1323, 431] width 185 height 21
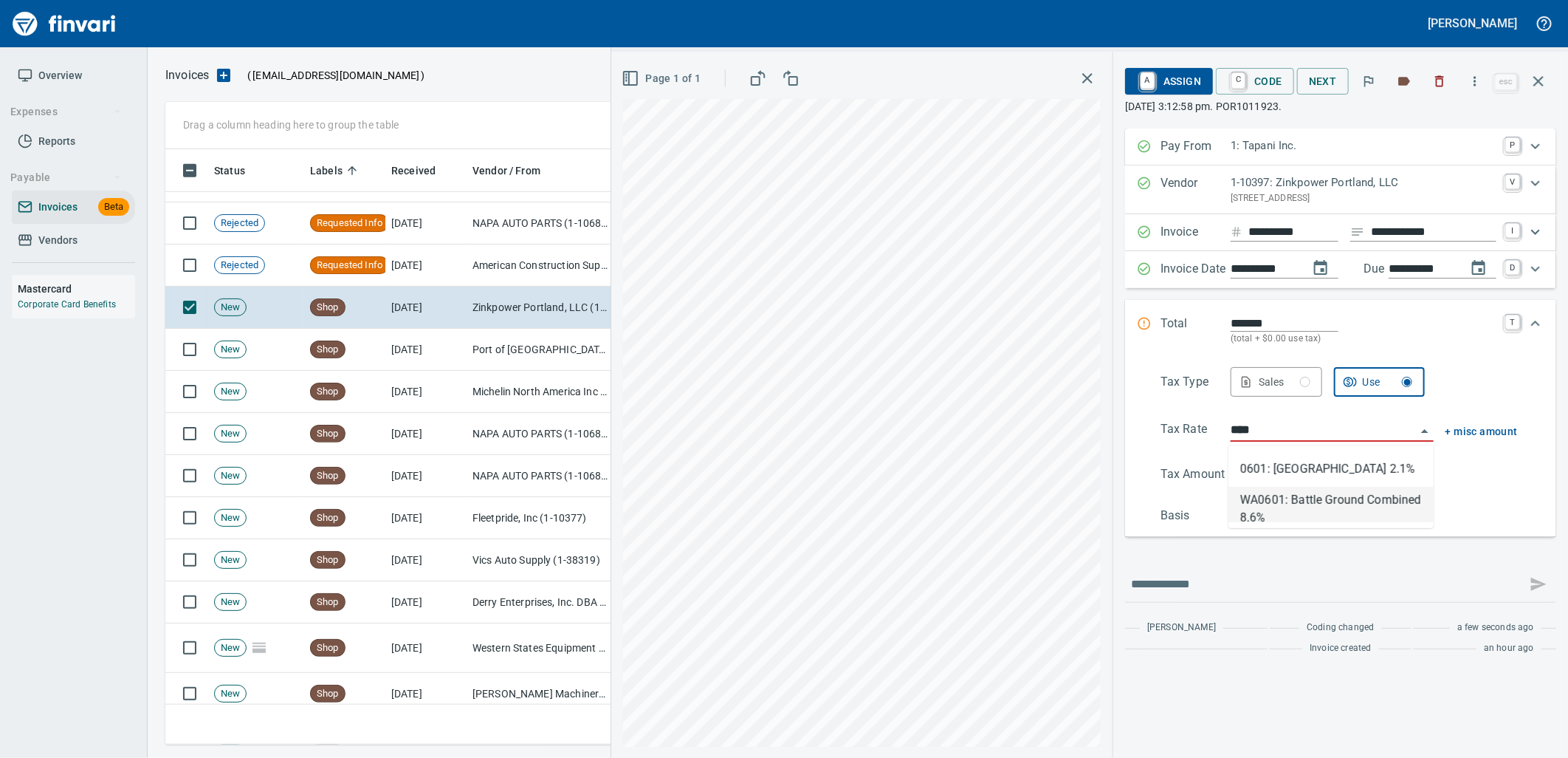
type input "**********"
type input "******"
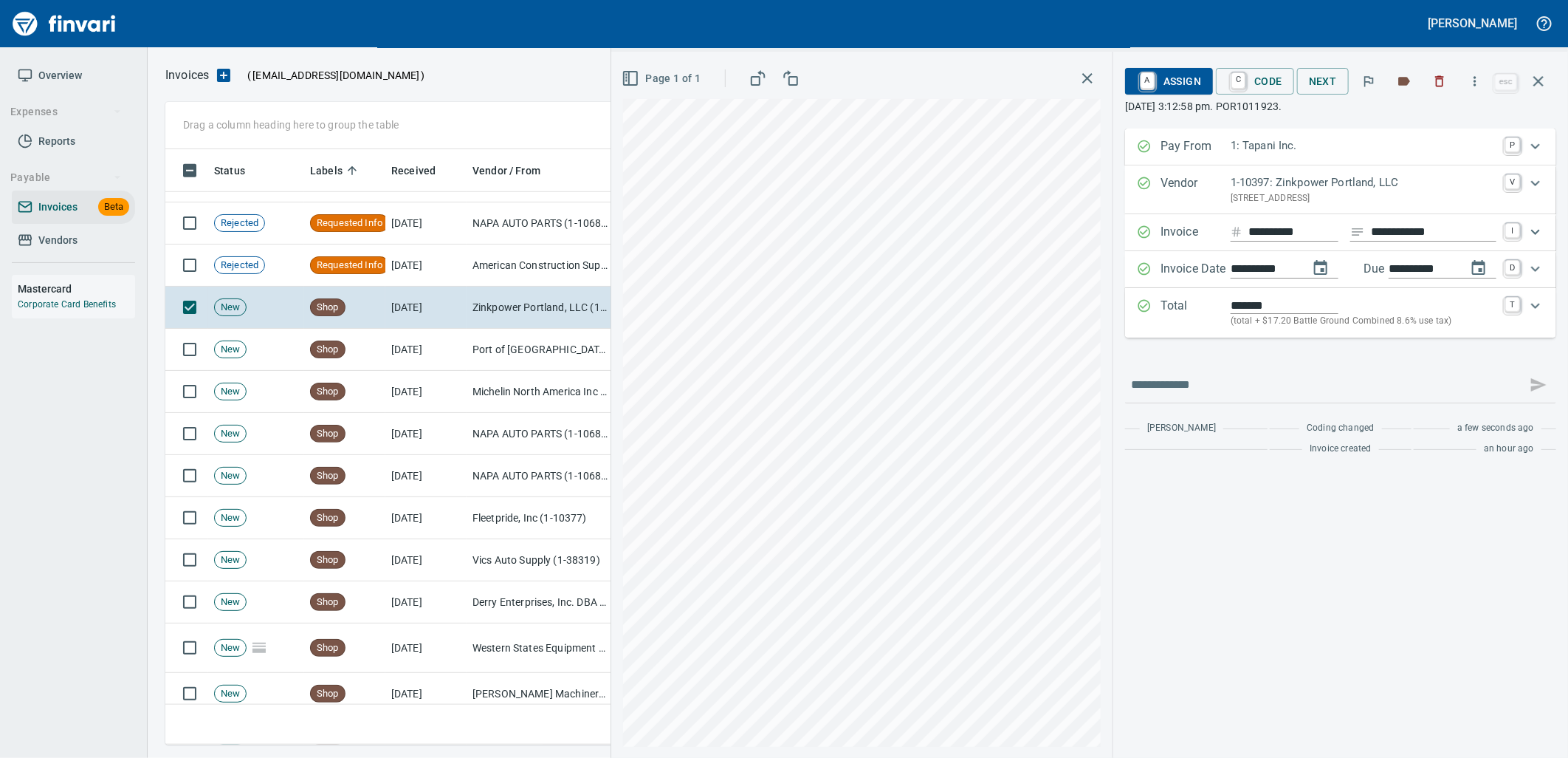
type input "**********"
click at [1257, 85] on span "C Code" at bounding box center [1254, 81] width 54 height 25
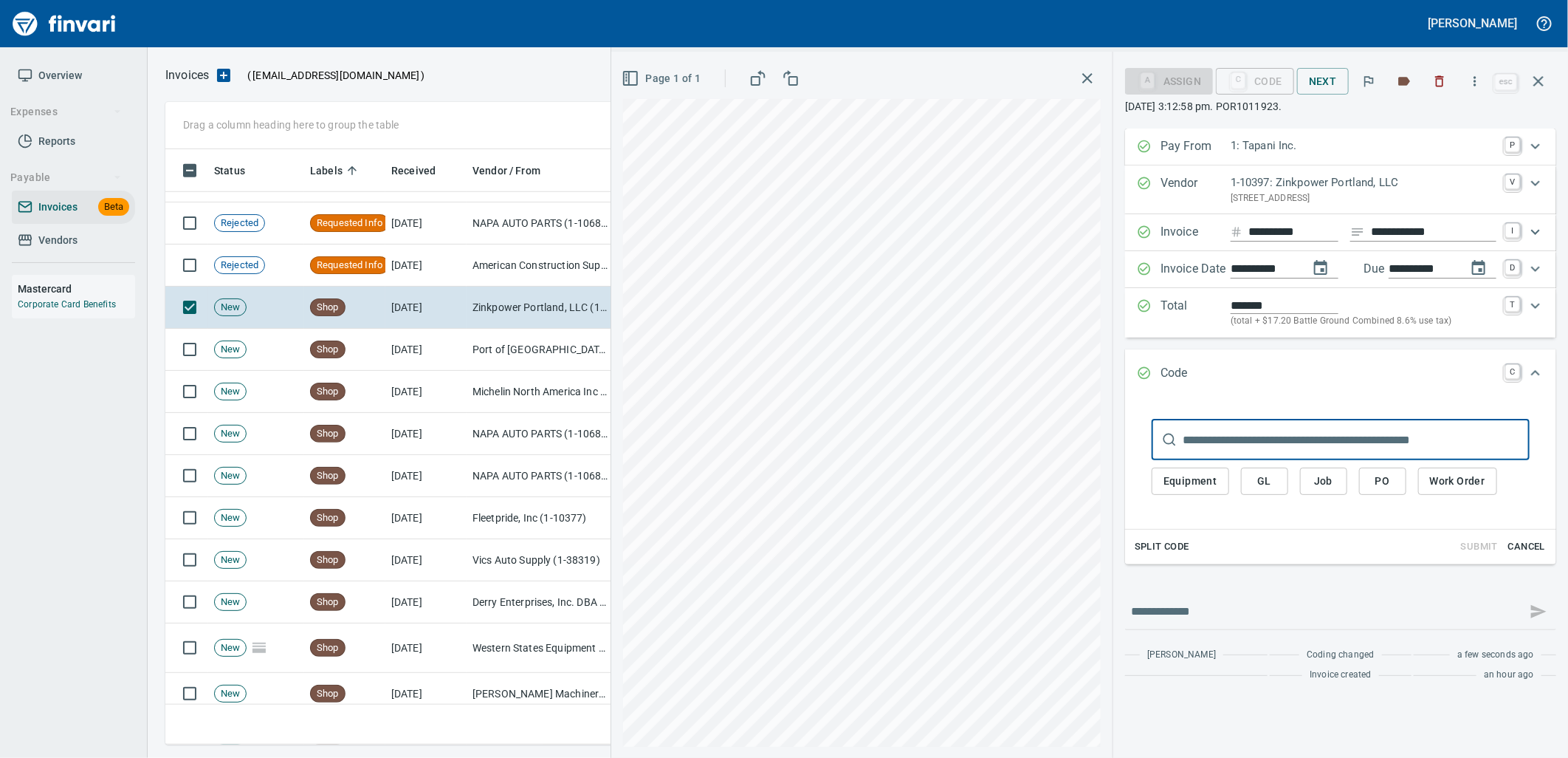
click at [1388, 488] on span "PO" at bounding box center [1383, 480] width 24 height 18
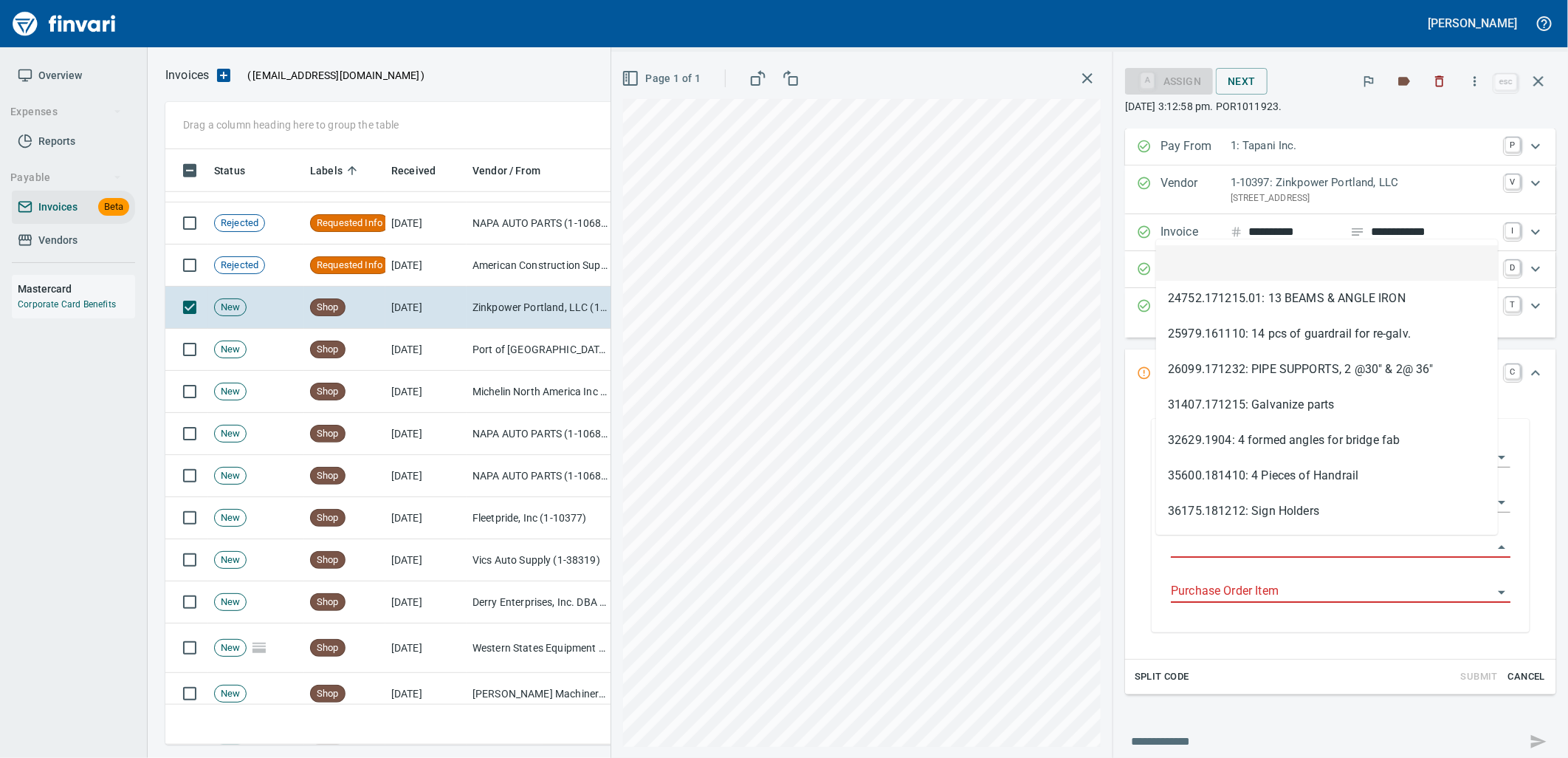
click at [1339, 552] on input "Purchase Order" at bounding box center [1331, 547] width 322 height 21
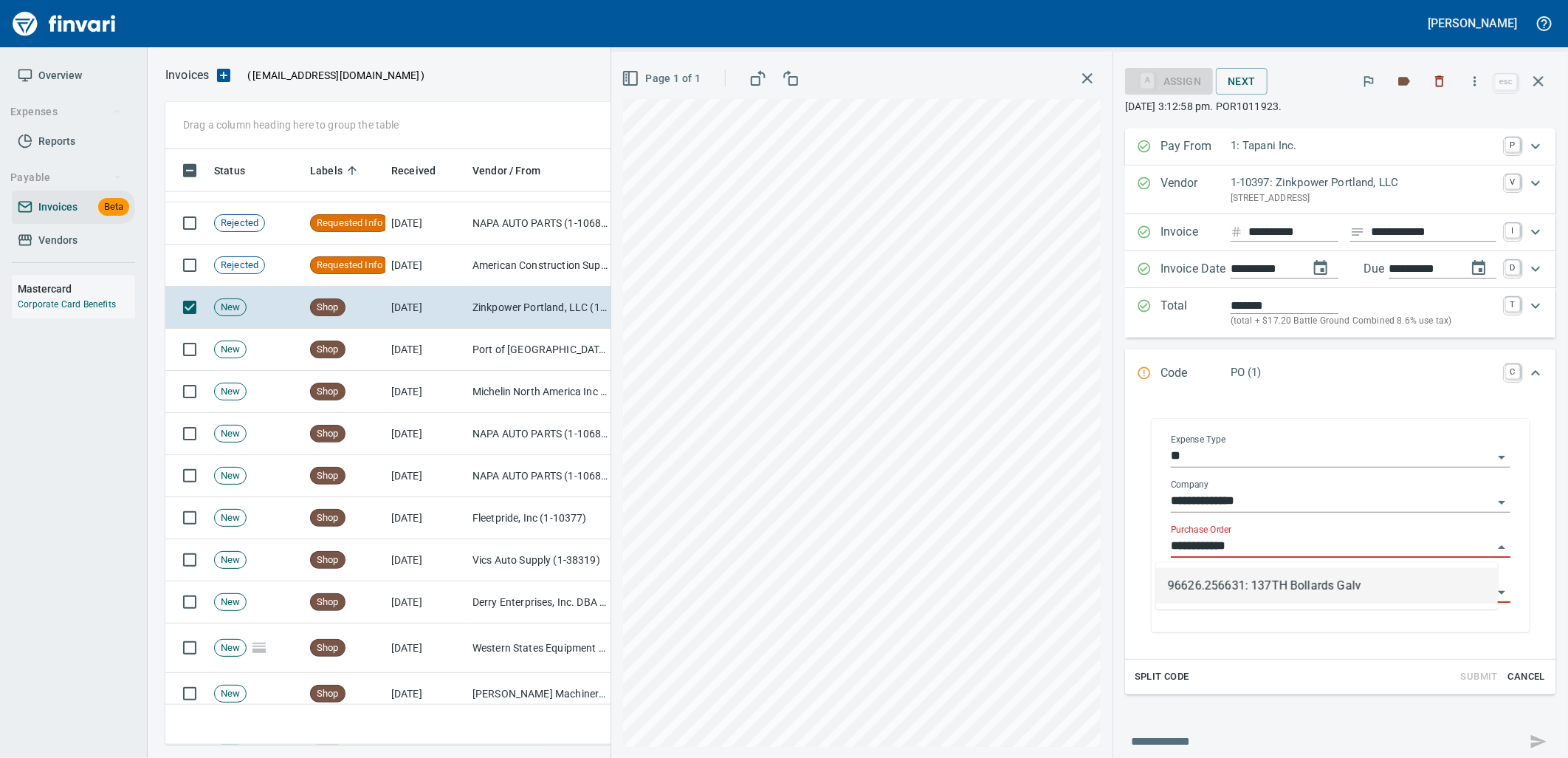
click at [1327, 596] on li "96626.256631: 137TH Bollards Galv" at bounding box center [1327, 585] width 342 height 35
type input "**********"
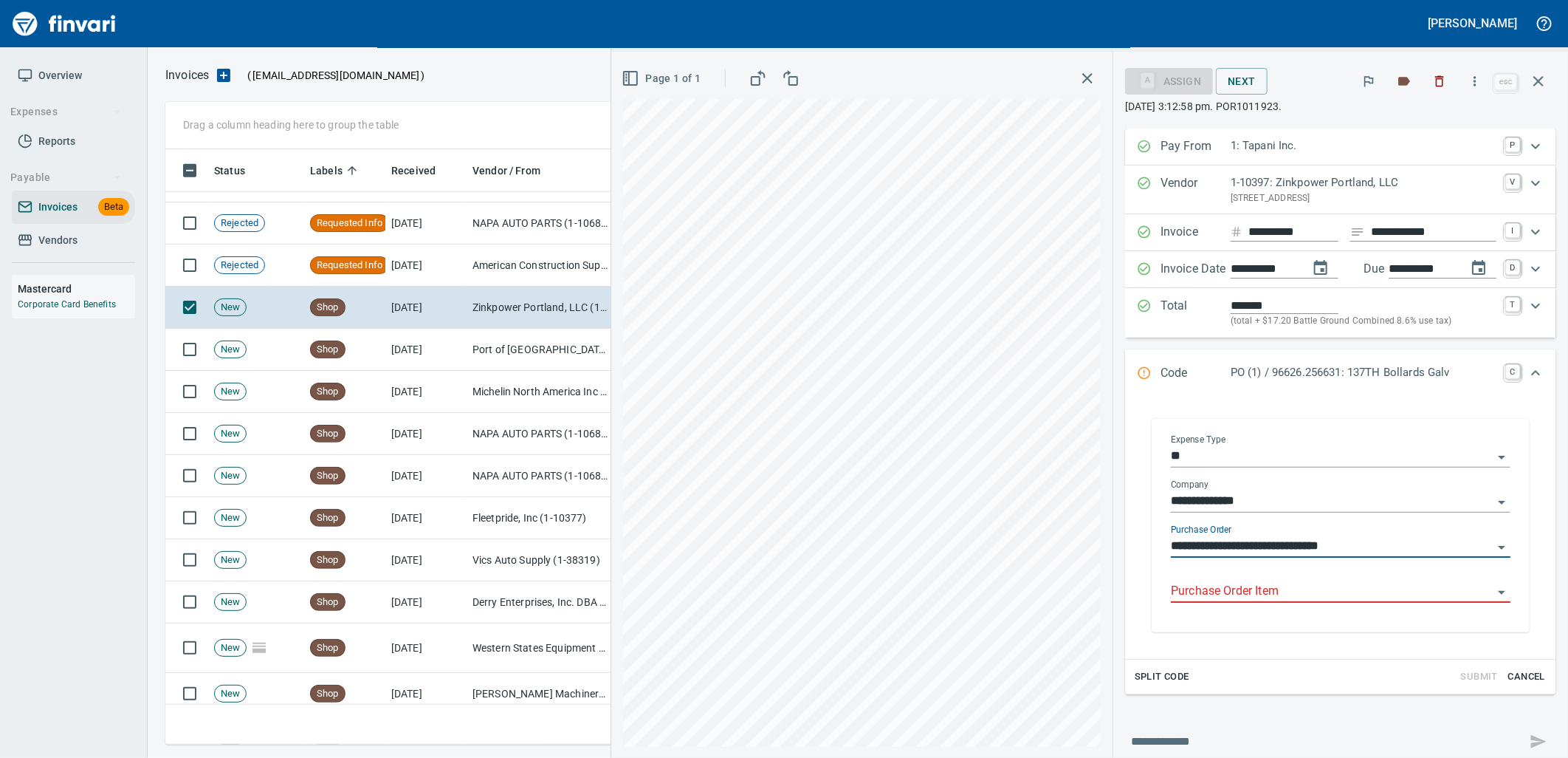
click at [1317, 596] on input "Purchase Order Item" at bounding box center [1331, 592] width 322 height 21
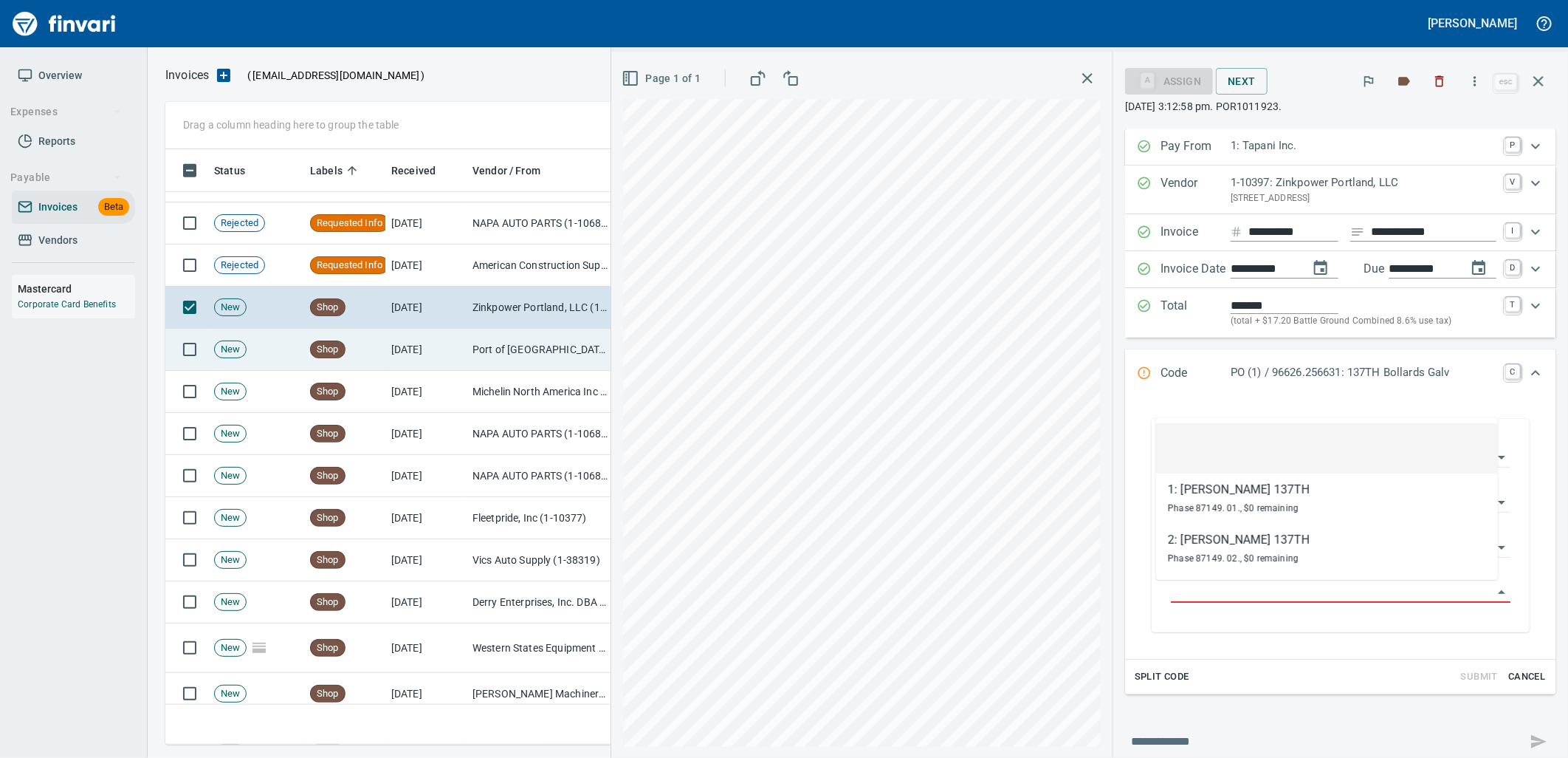
click at [533, 362] on td "Port of Hood River (1-24796)" at bounding box center [540, 349] width 147 height 42
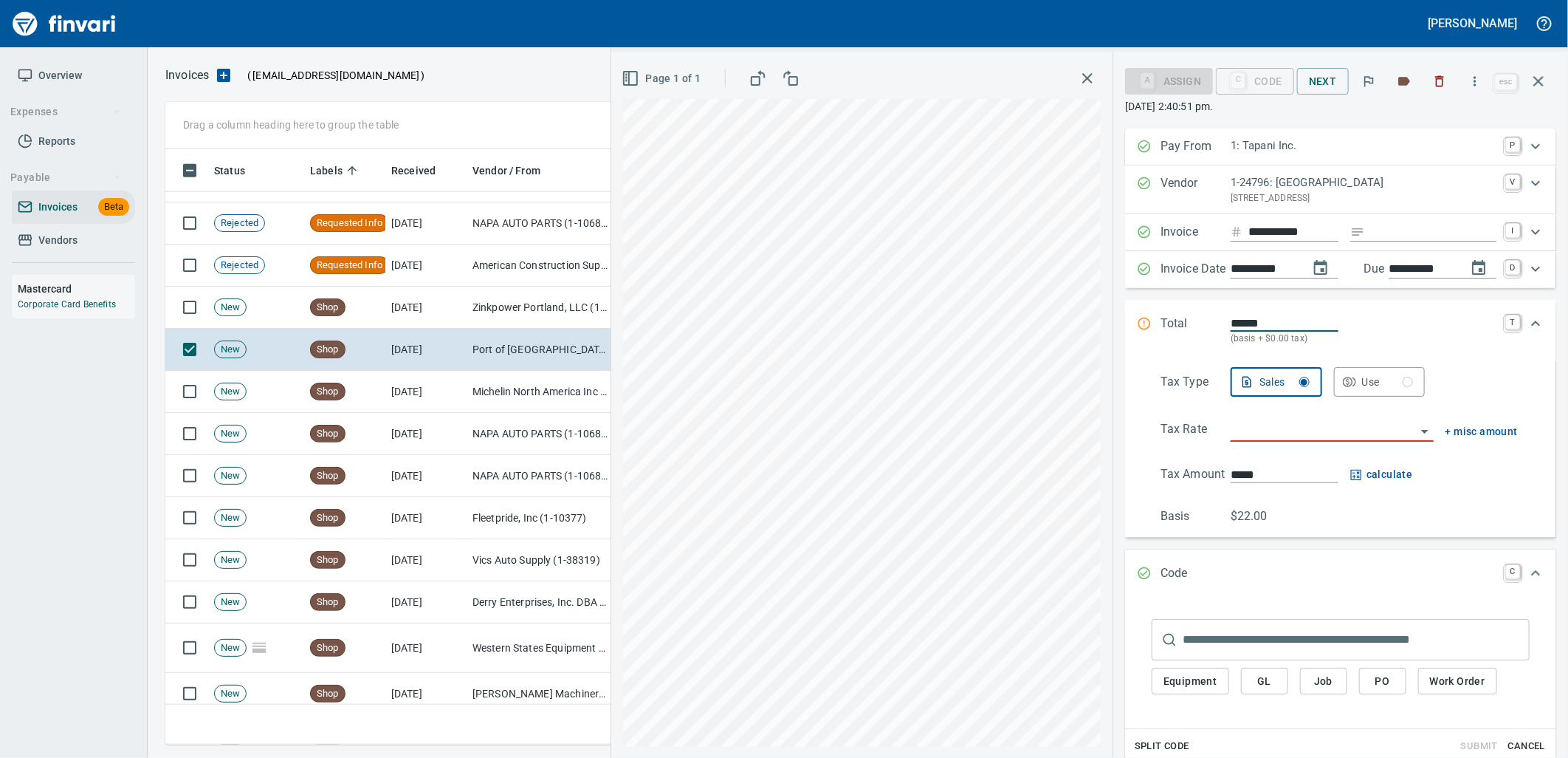
click at [1338, 427] on input "search" at bounding box center [1323, 431] width 185 height 21
click at [1301, 491] on li "SE: Service" at bounding box center [1319, 504] width 205 height 35
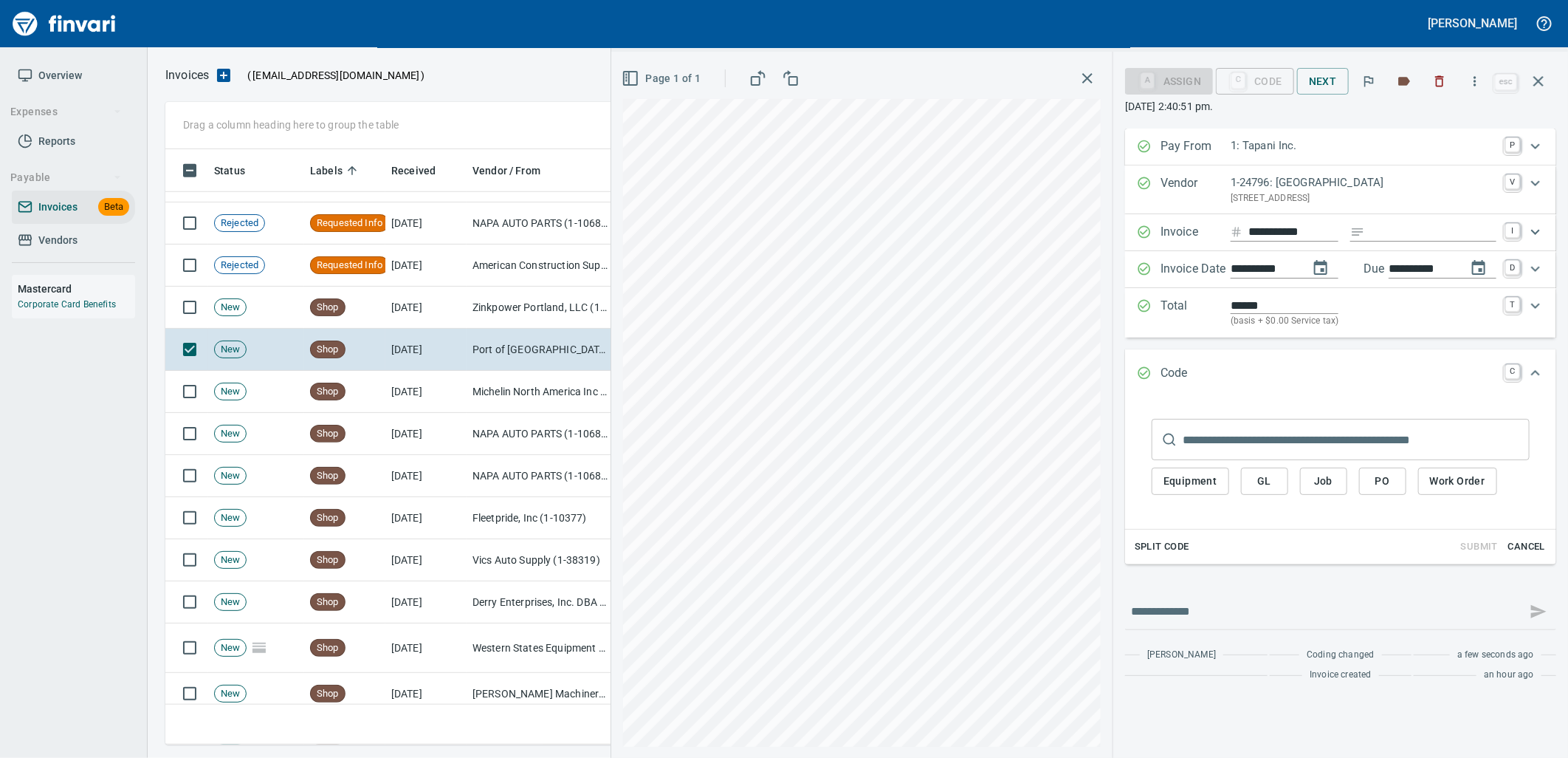
type input "**********"
click at [1533, 551] on span "Cancel" at bounding box center [1526, 547] width 40 height 17
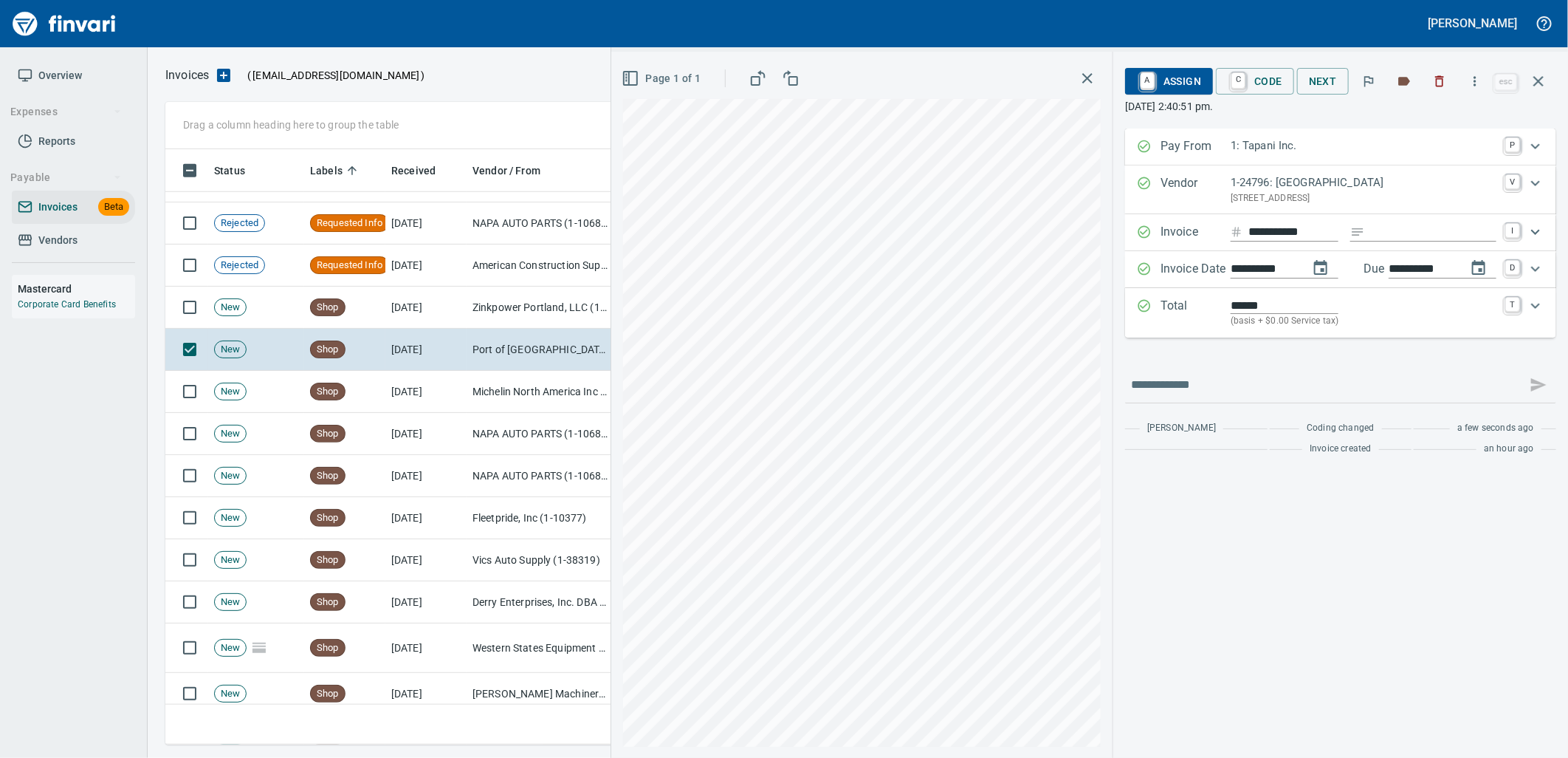
click at [1192, 78] on span "A Assign" at bounding box center [1168, 81] width 64 height 25
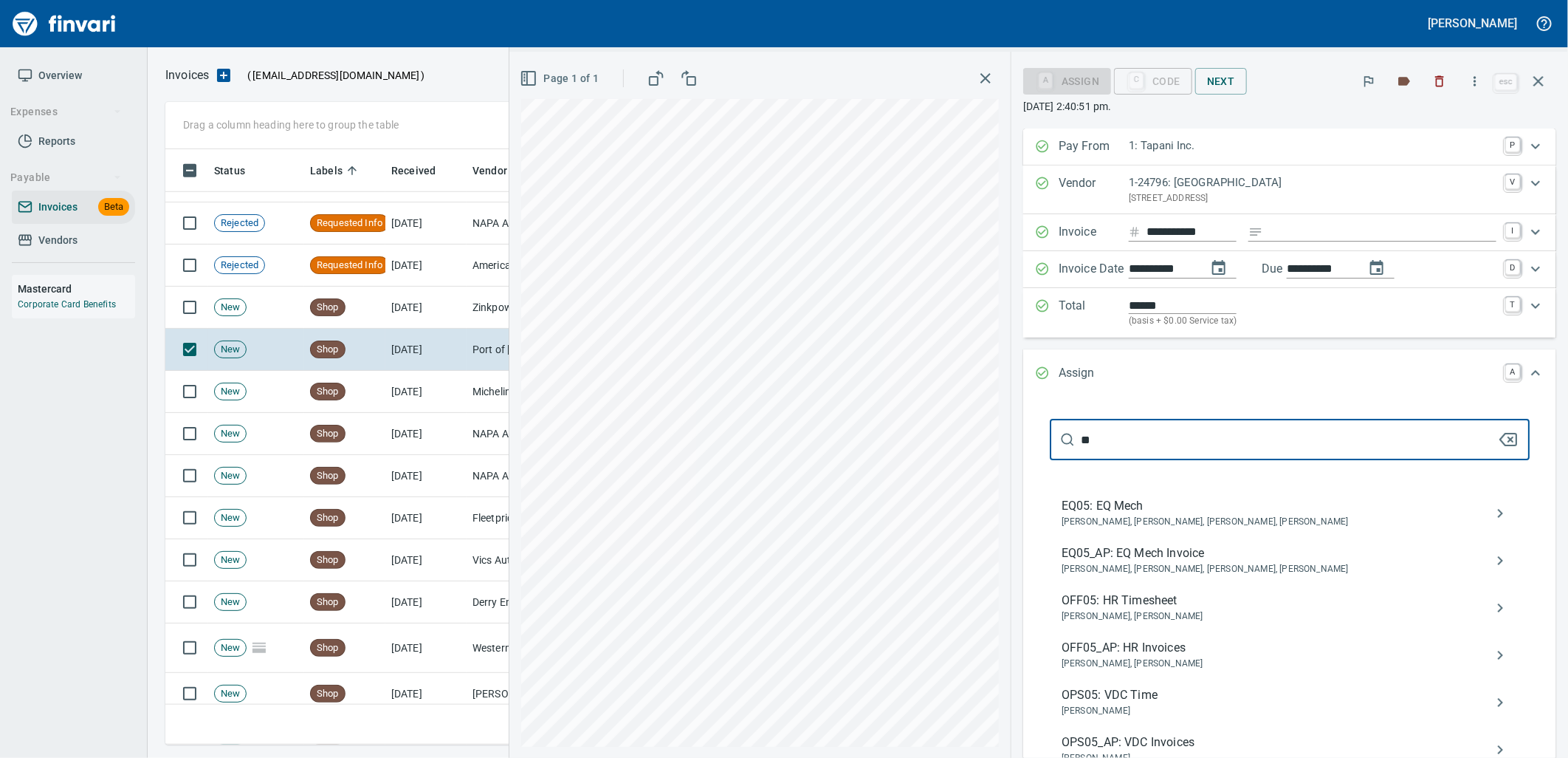
type input "**"
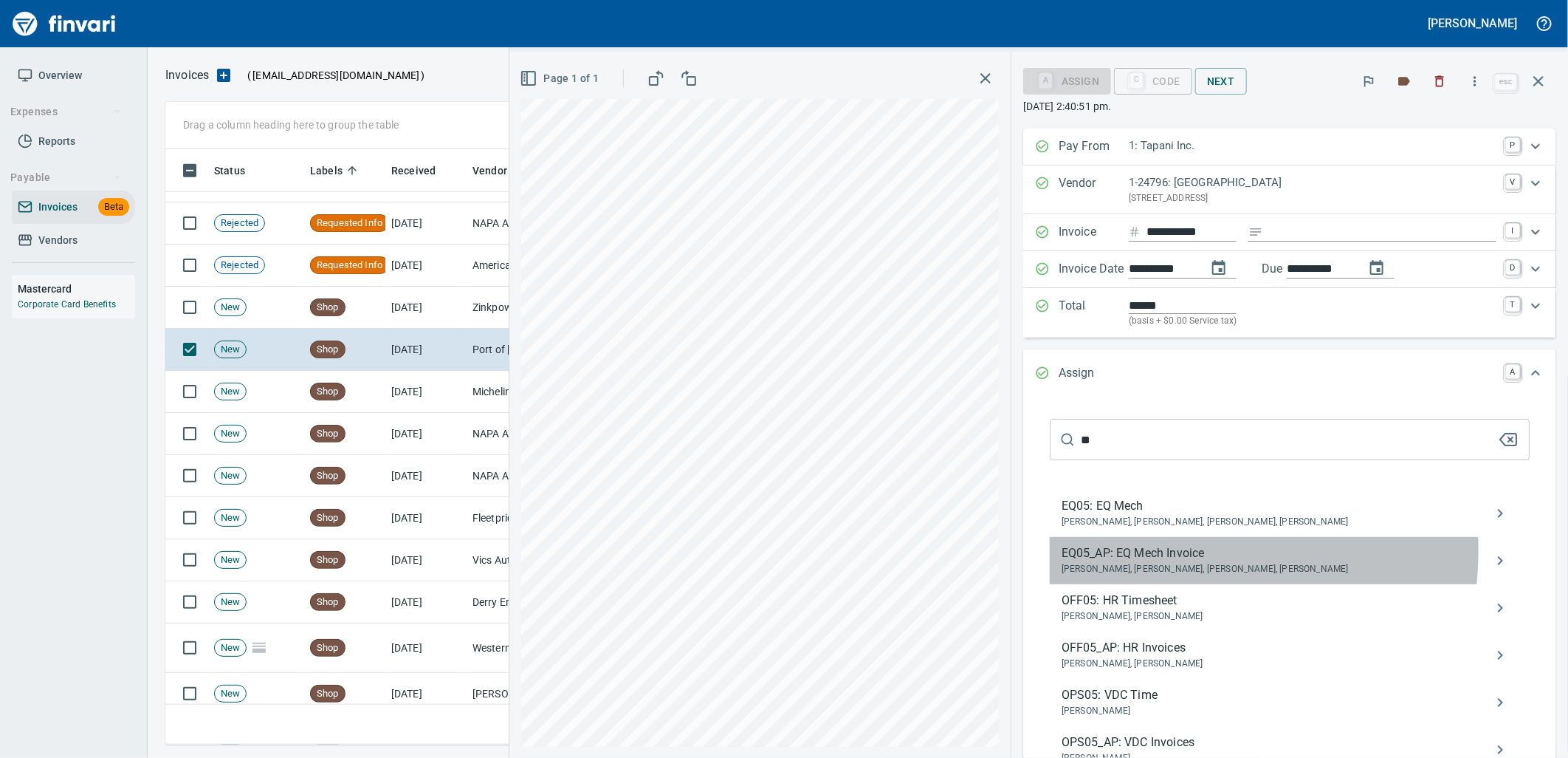
click at [1166, 551] on span "EQ05_AP: EQ Mech Invoice" at bounding box center [1277, 553] width 433 height 17
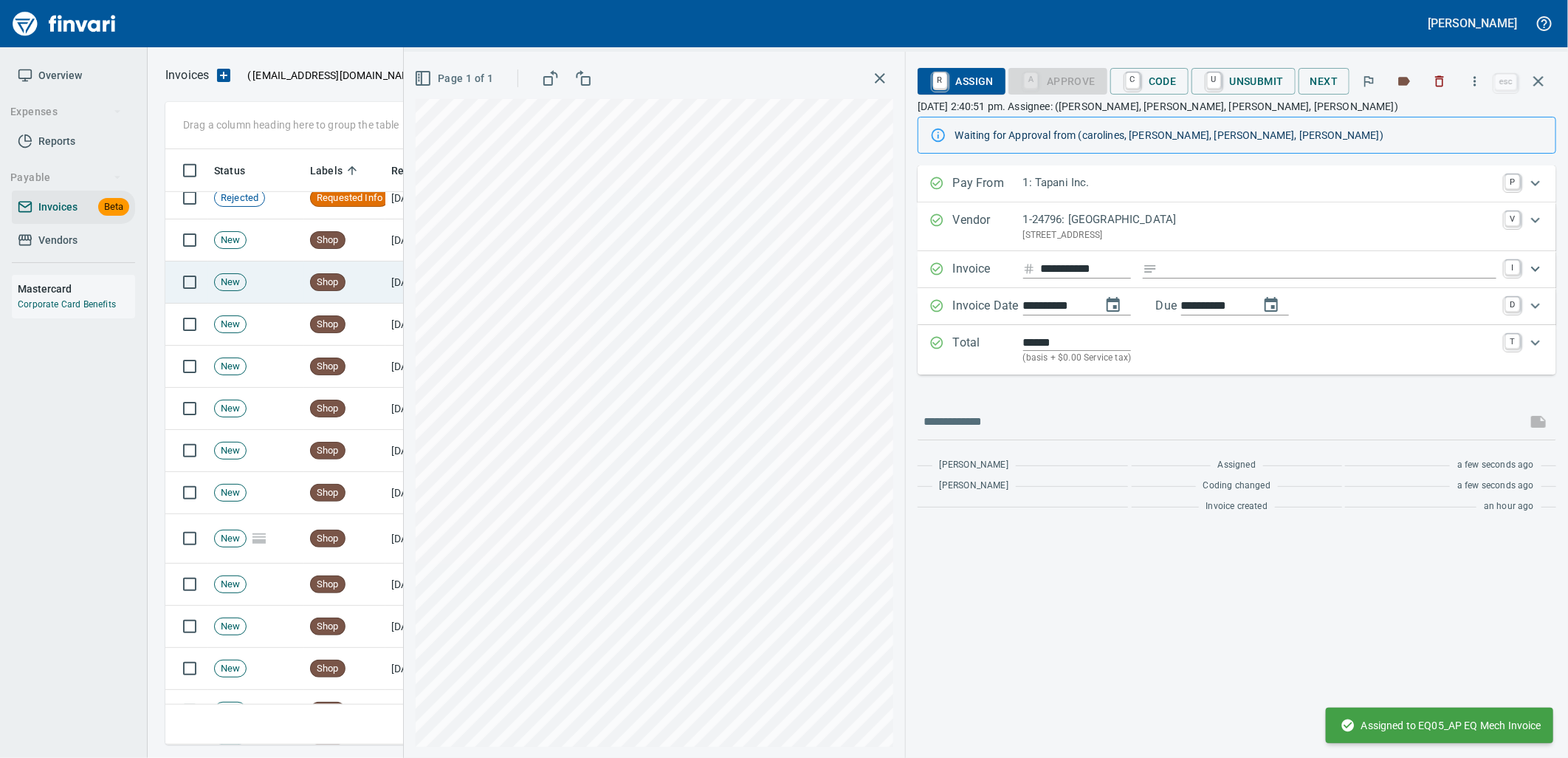
click at [344, 290] on td "Shop" at bounding box center [345, 282] width 81 height 42
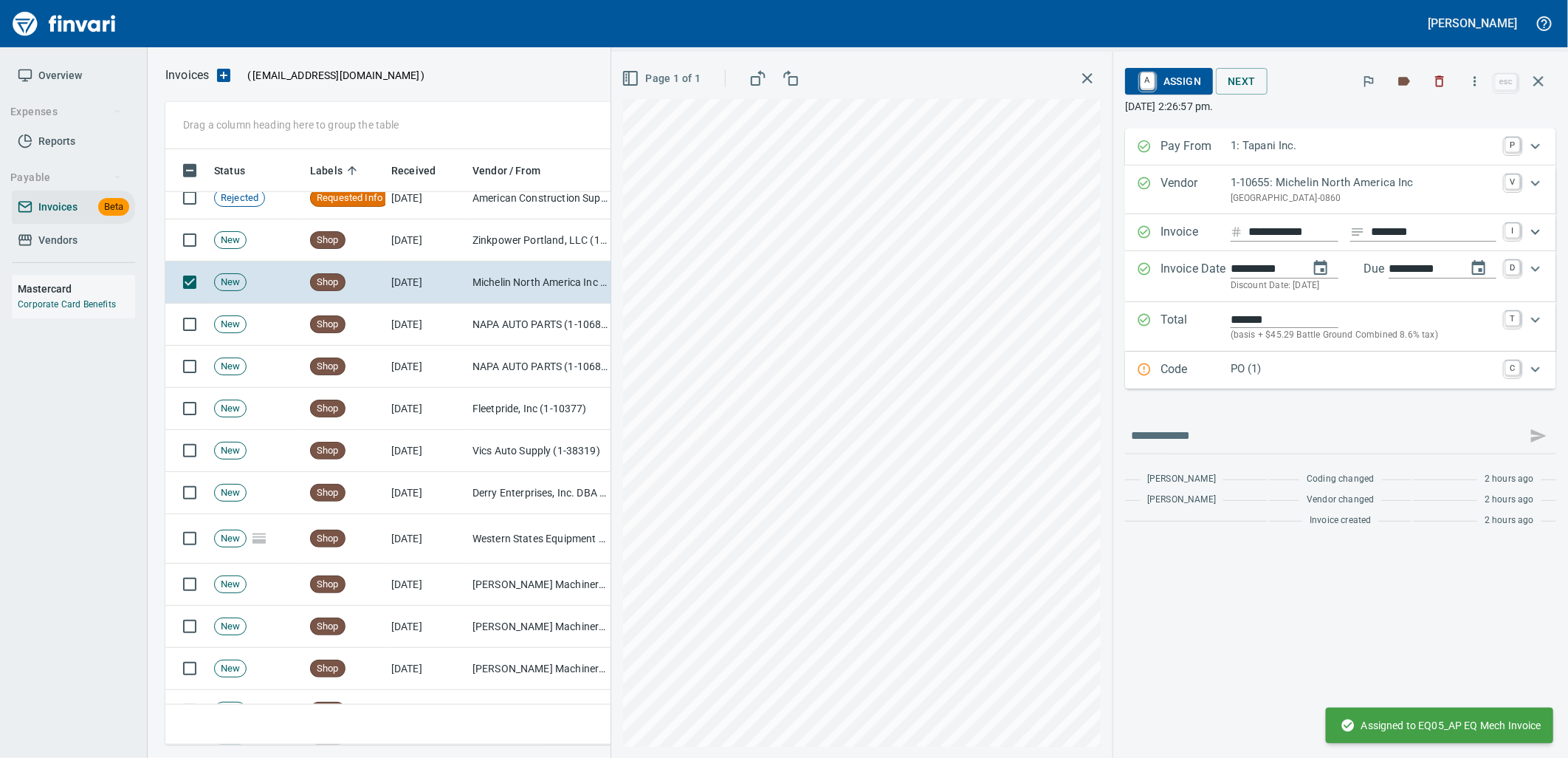
click at [1304, 366] on p "PO (1)" at bounding box center [1363, 369] width 266 height 17
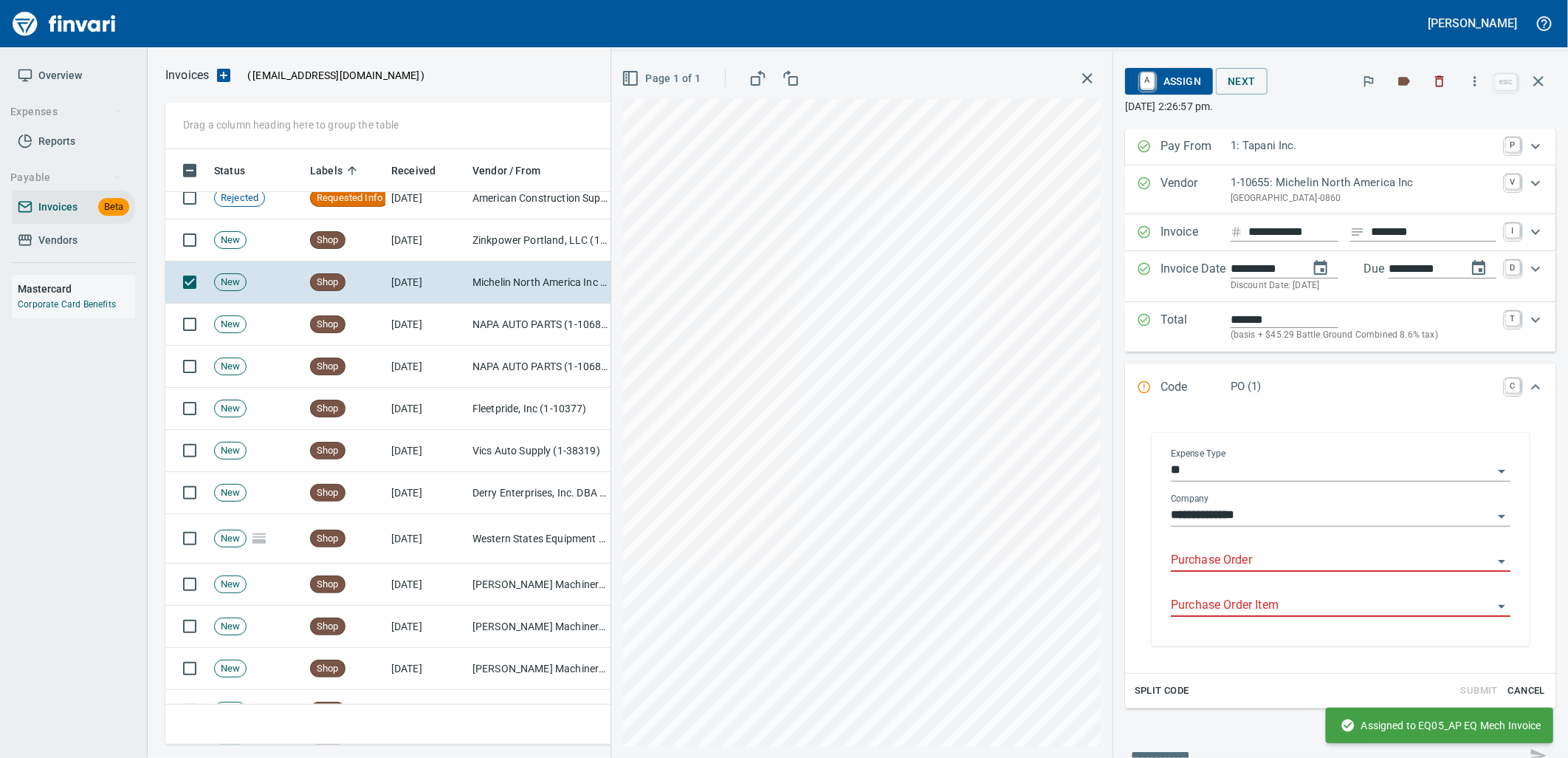
click at [1264, 551] on input "Purchase Order" at bounding box center [1331, 561] width 322 height 21
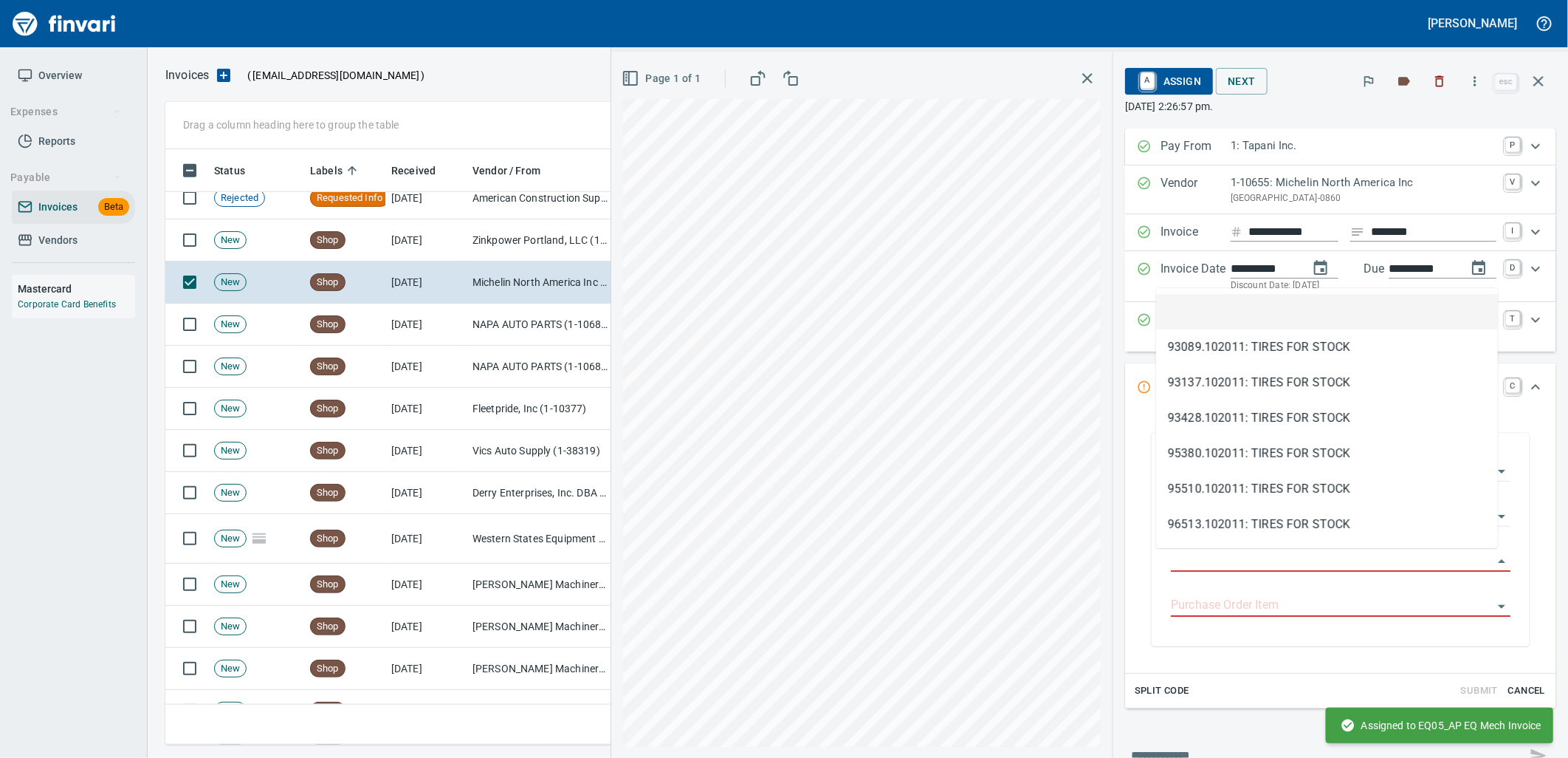
scroll to position [584, 1360]
type input "**********"
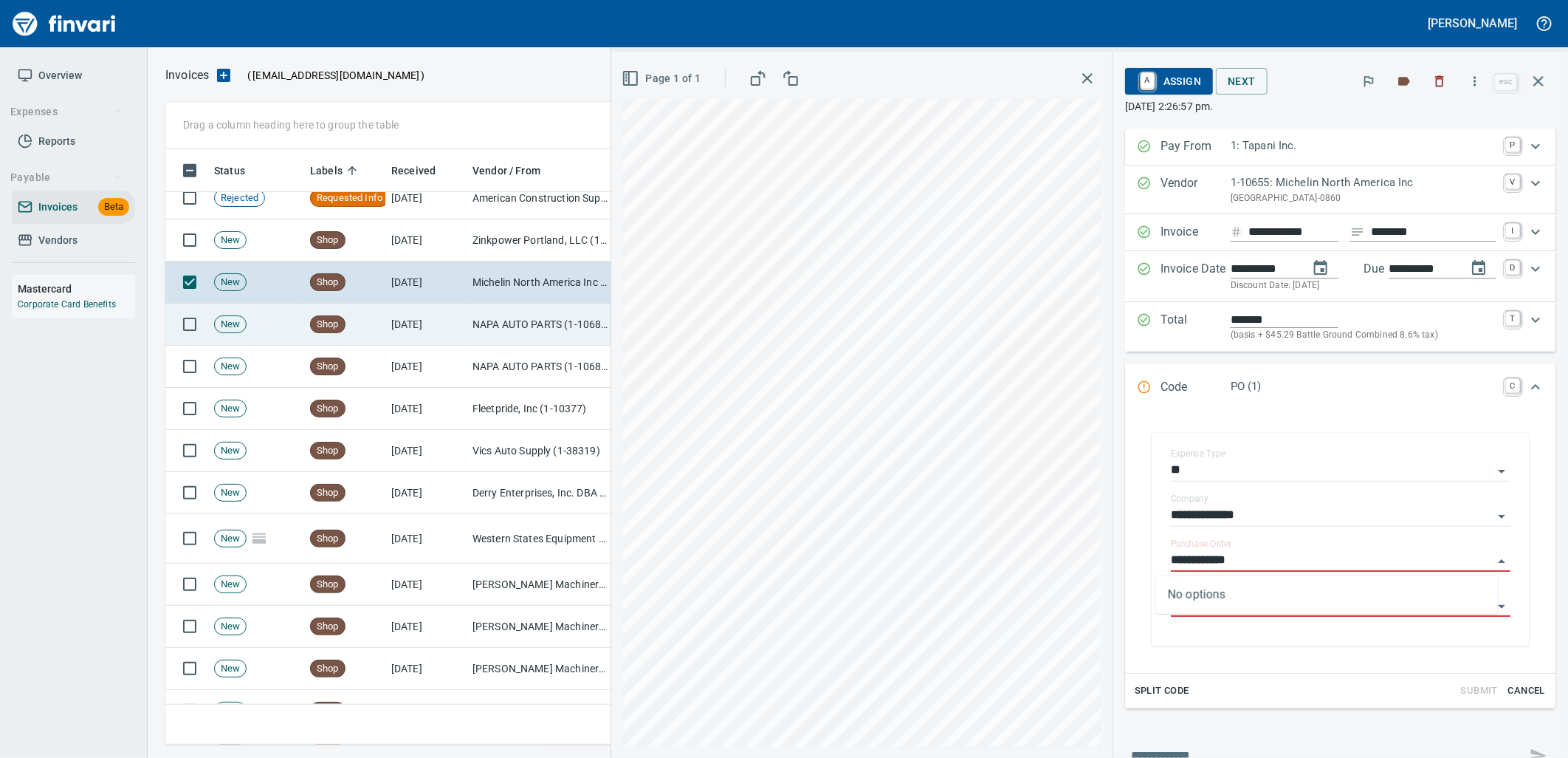
click at [505, 338] on td "NAPA AUTO PARTS (1-10687)" at bounding box center [540, 324] width 147 height 42
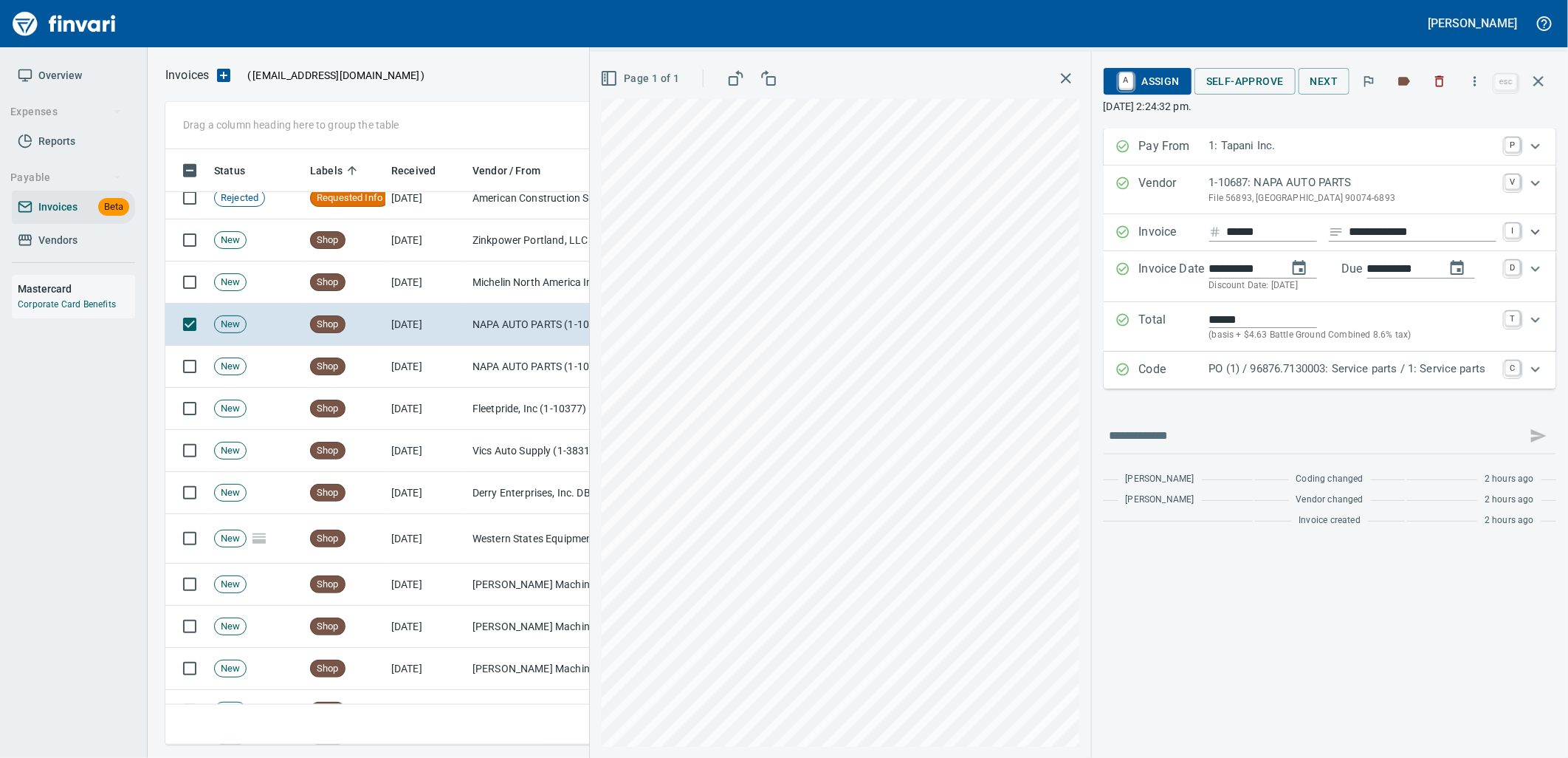
click at [1292, 375] on p "PO (1) / 96876.7130003: Service parts / 1: Service parts" at bounding box center [1353, 369] width 287 height 17
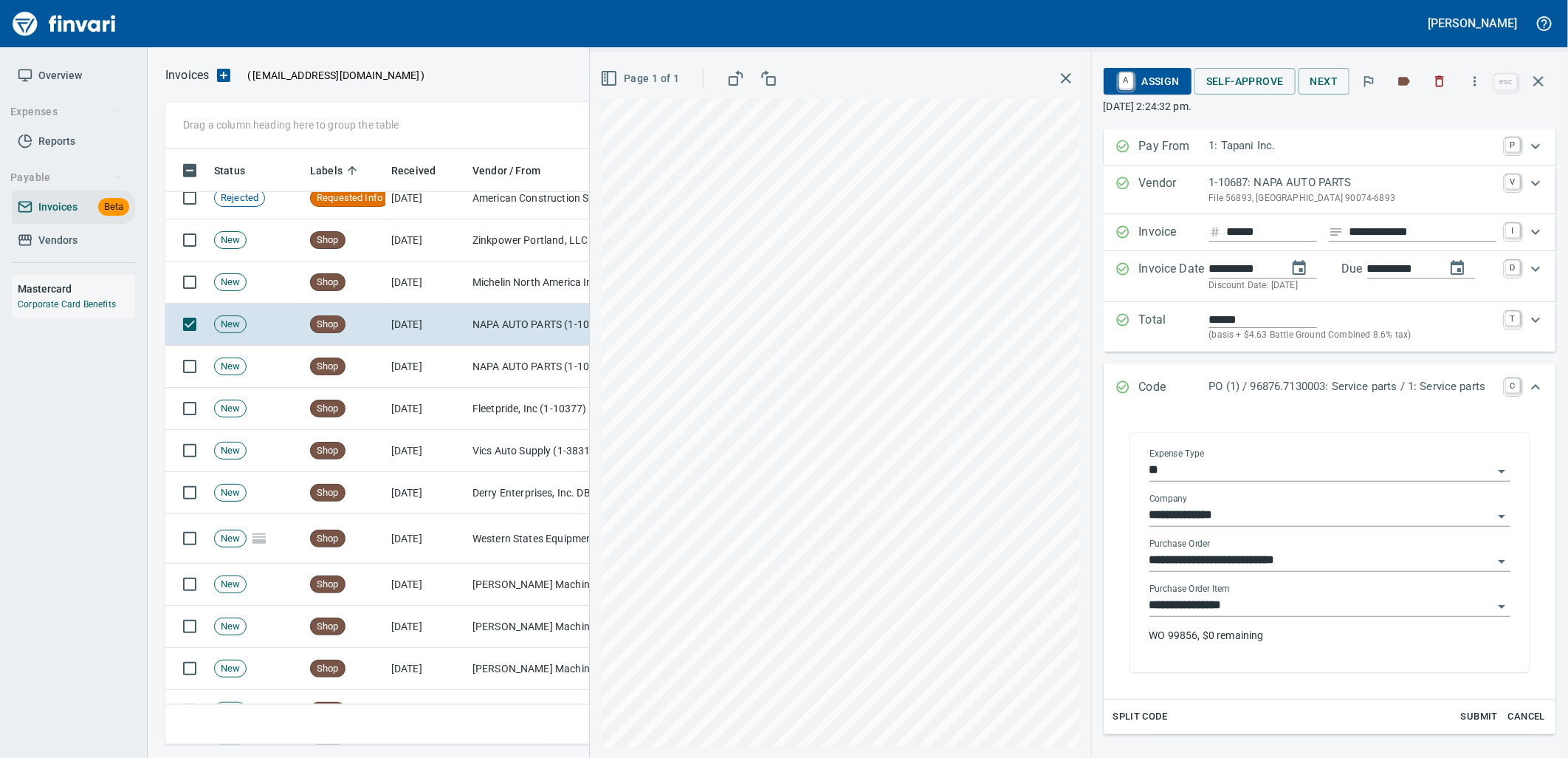
click at [1261, 613] on input "**********" at bounding box center [1320, 606] width 343 height 21
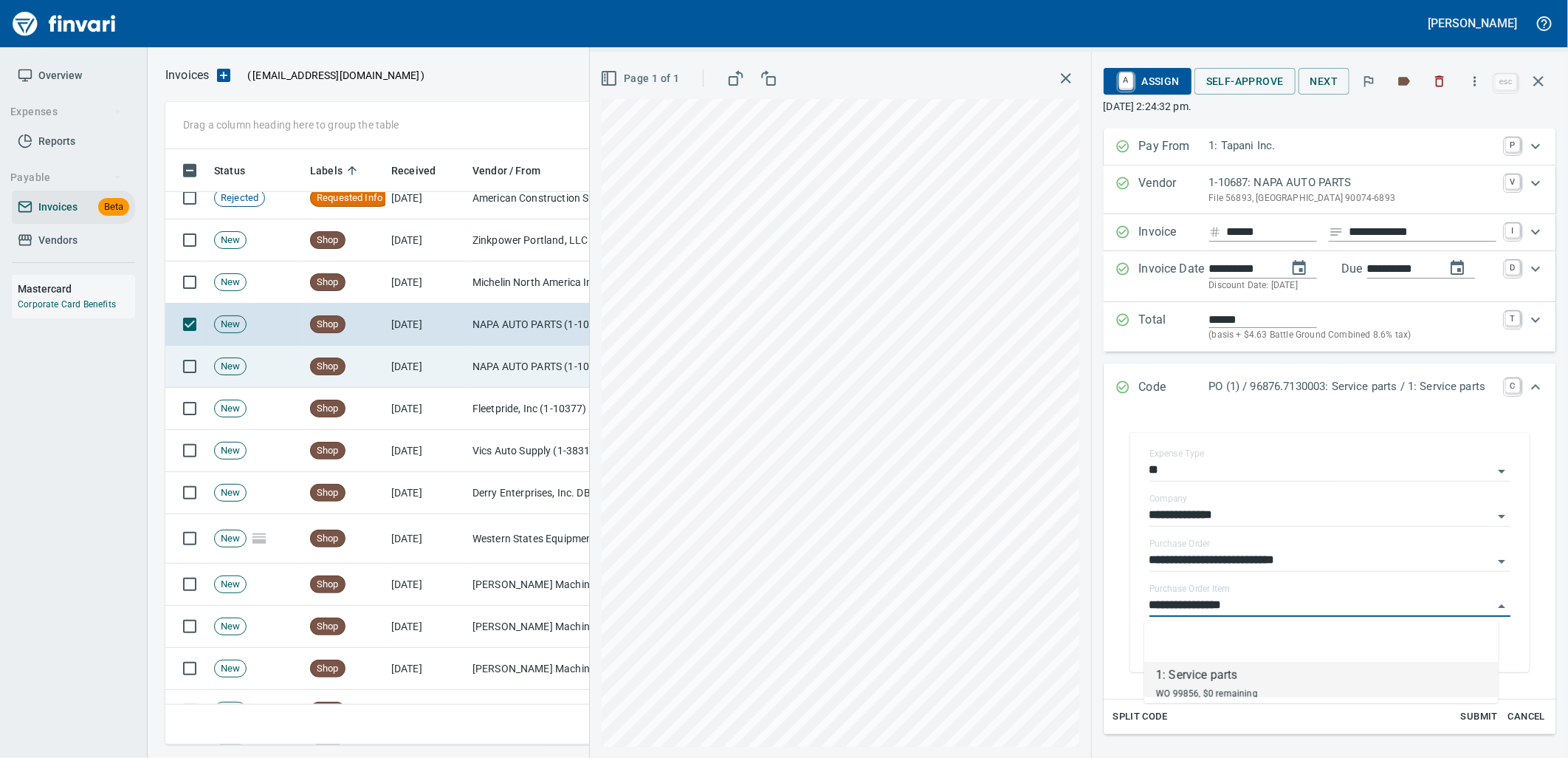
click at [550, 383] on td "NAPA AUTO PARTS (1-10687)" at bounding box center [540, 366] width 147 height 42
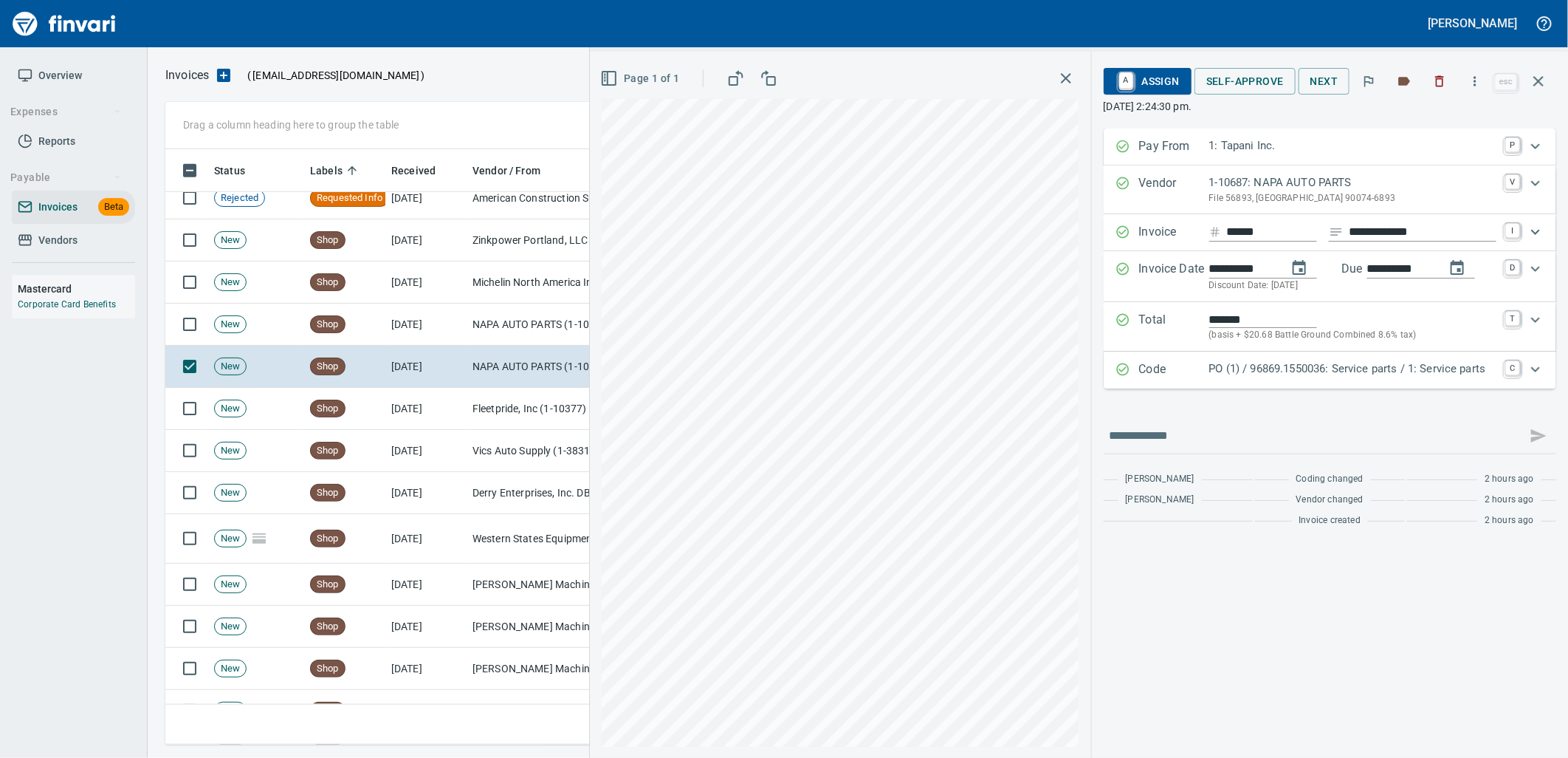
click at [1333, 368] on p "PO (1) / 96869.1550036: Service parts / 1: Service parts" at bounding box center [1353, 369] width 287 height 17
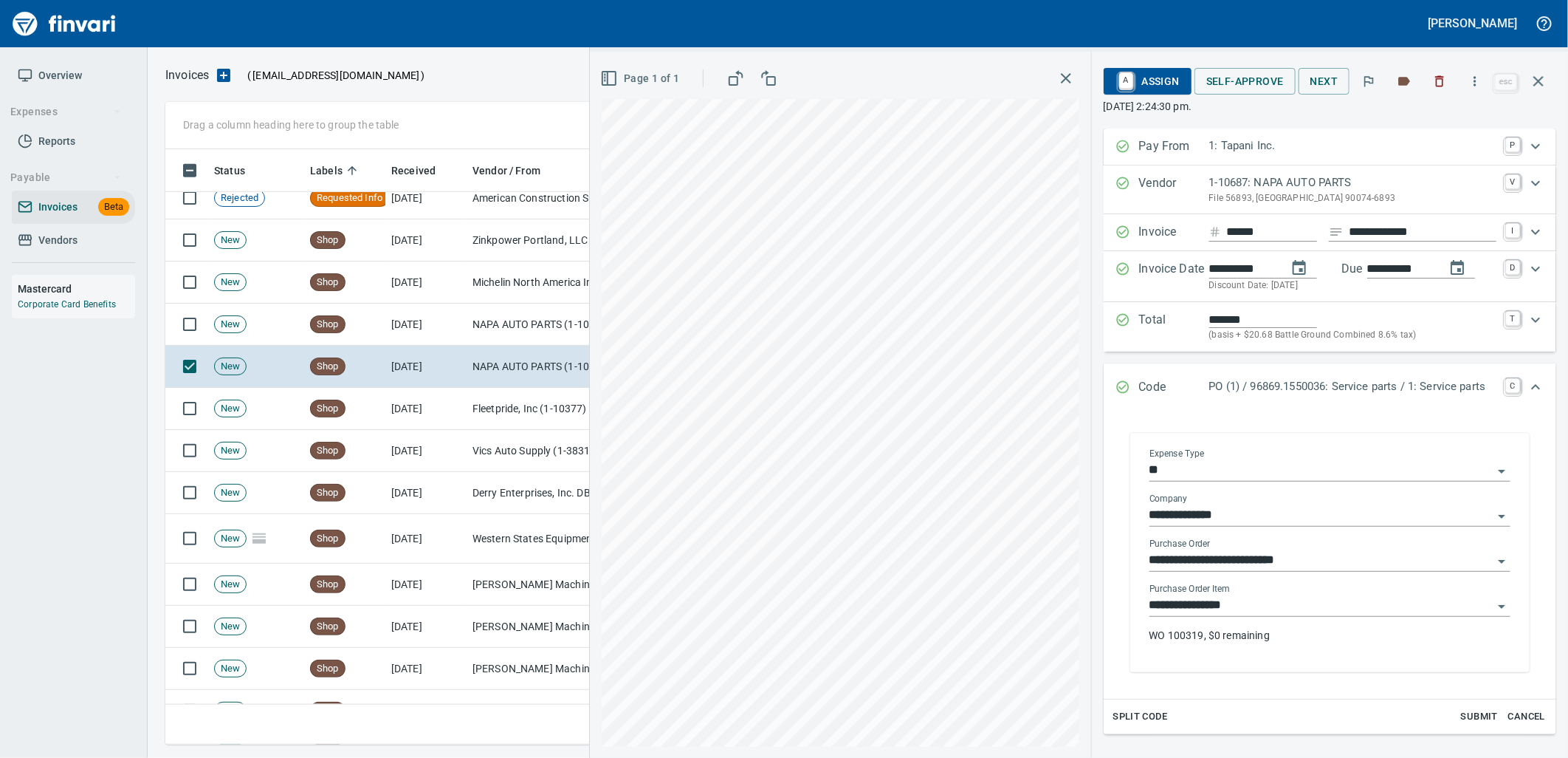
click at [1300, 610] on input "**********" at bounding box center [1320, 606] width 343 height 21
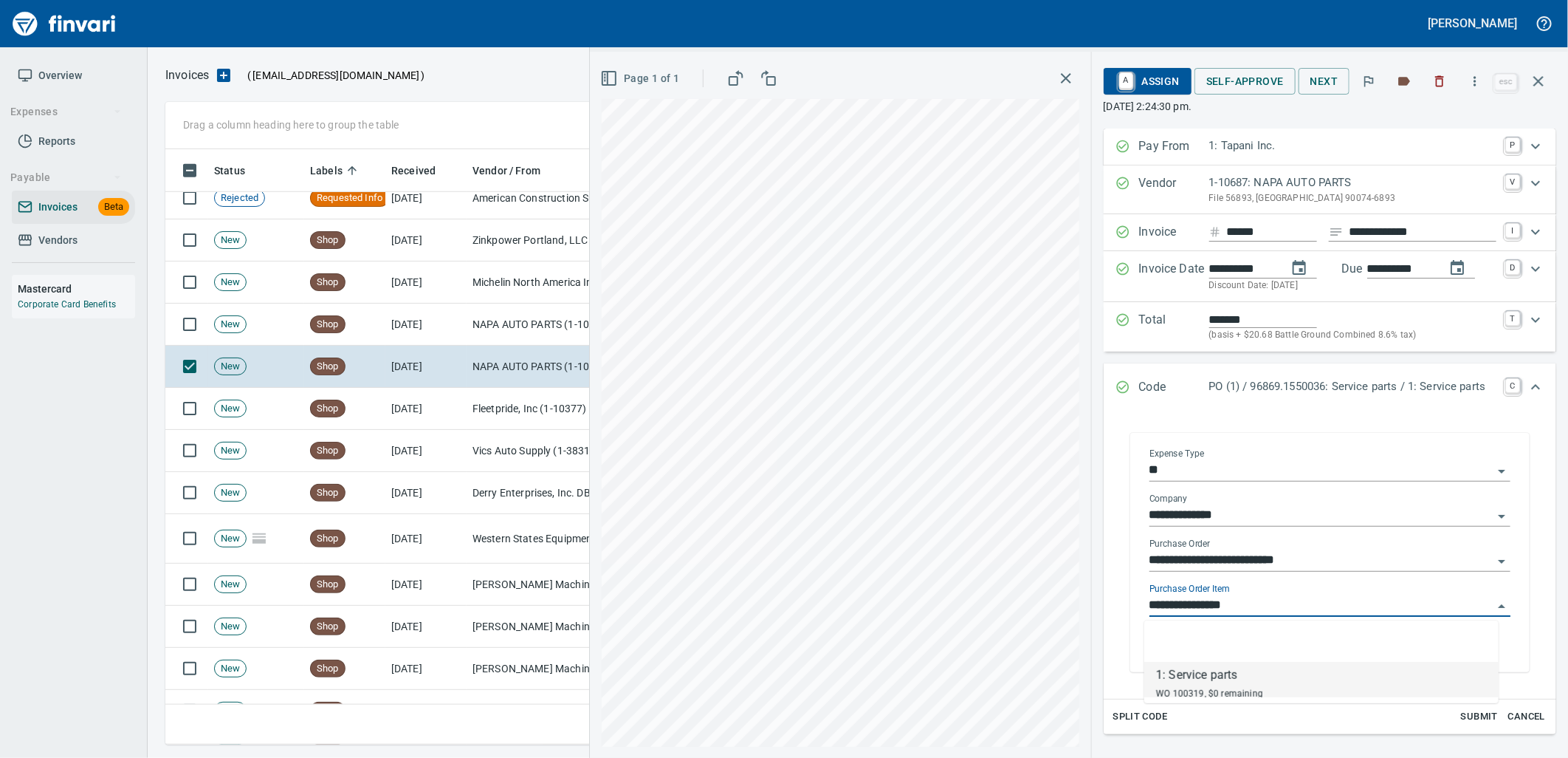
scroll to position [584, 1360]
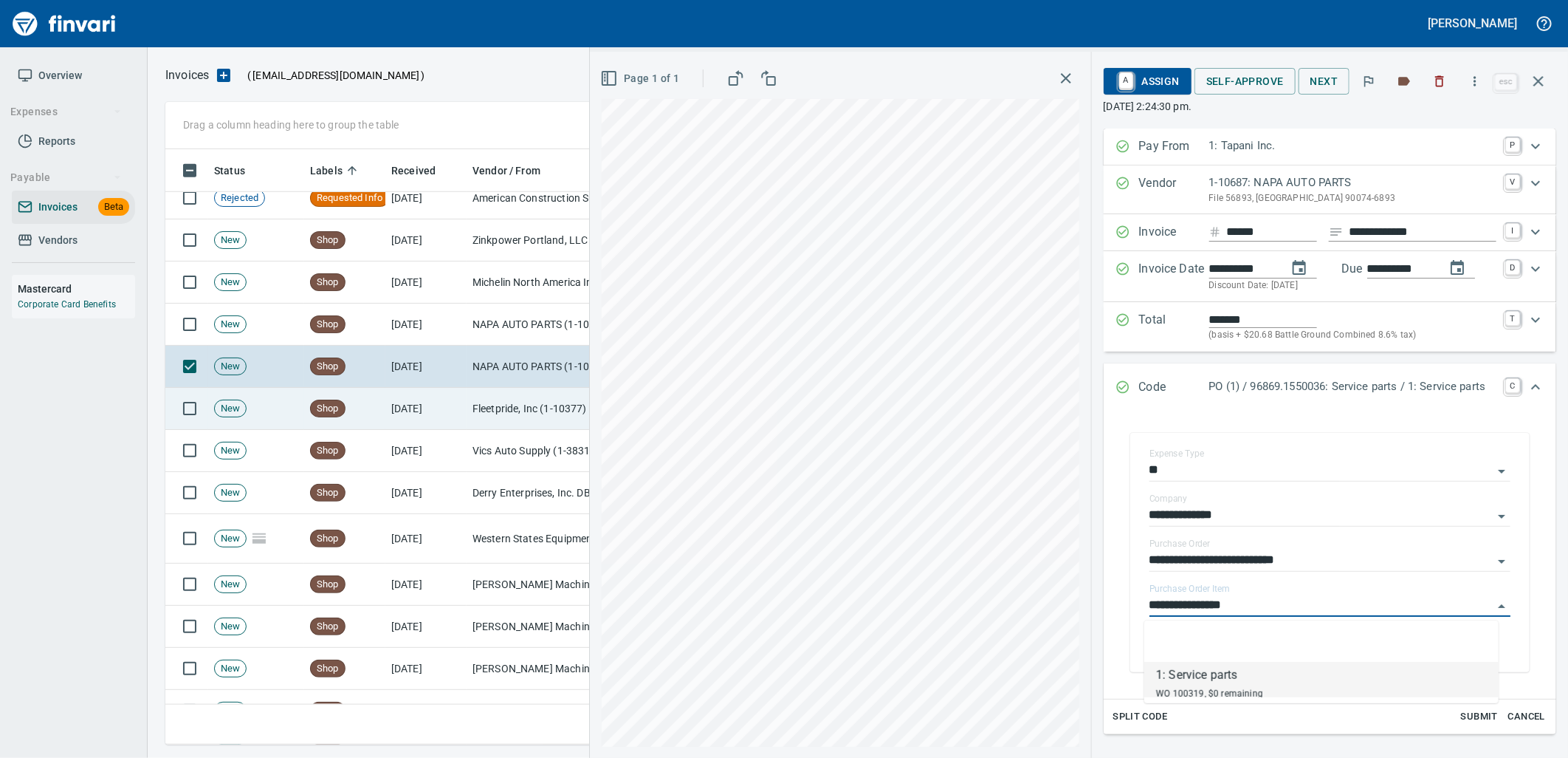
click at [490, 408] on td "Fleetpride, Inc (1-10377)" at bounding box center [540, 409] width 147 height 42
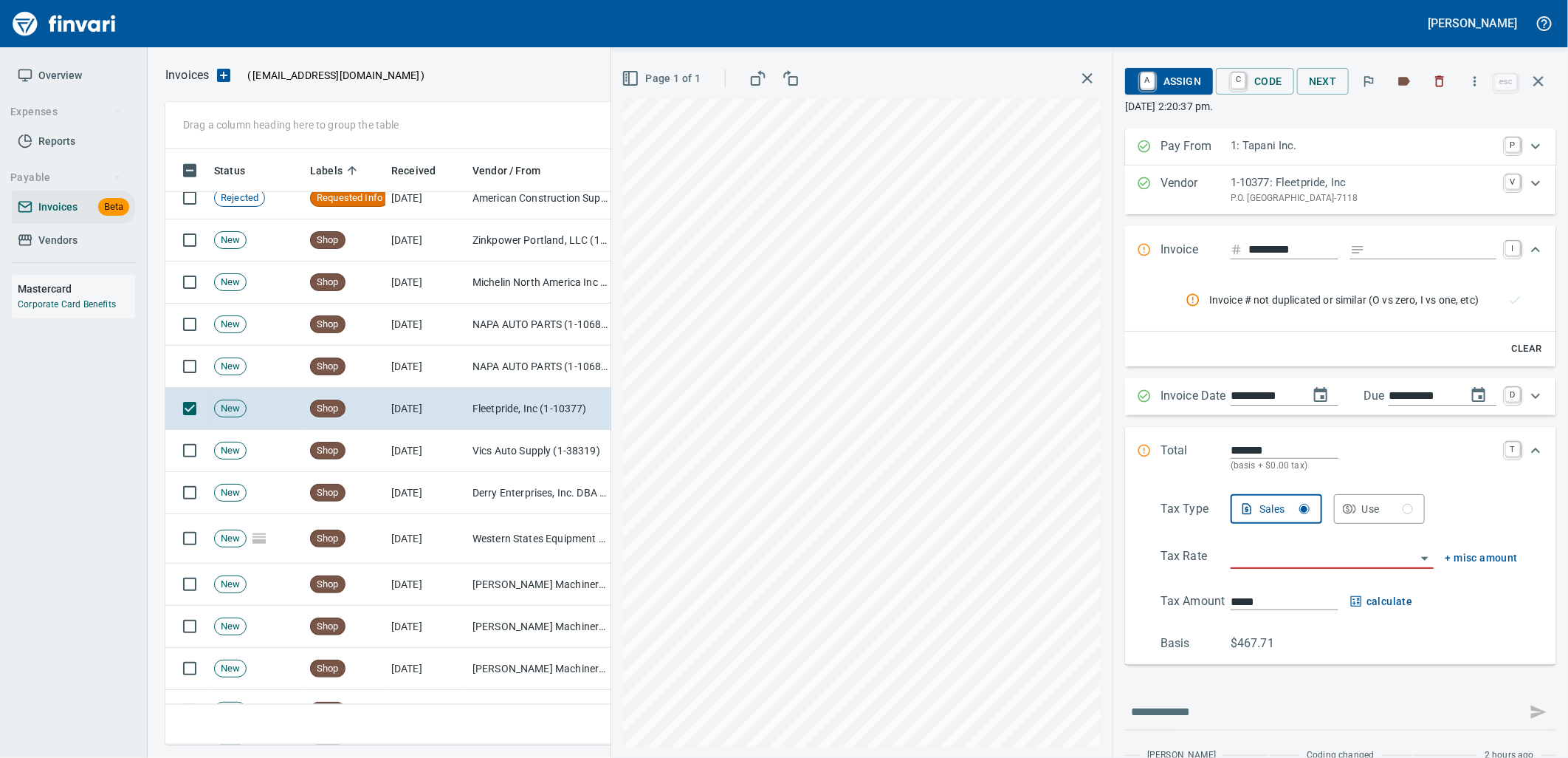
click at [72, 237] on span "Vendors" at bounding box center [58, 240] width 39 height 18
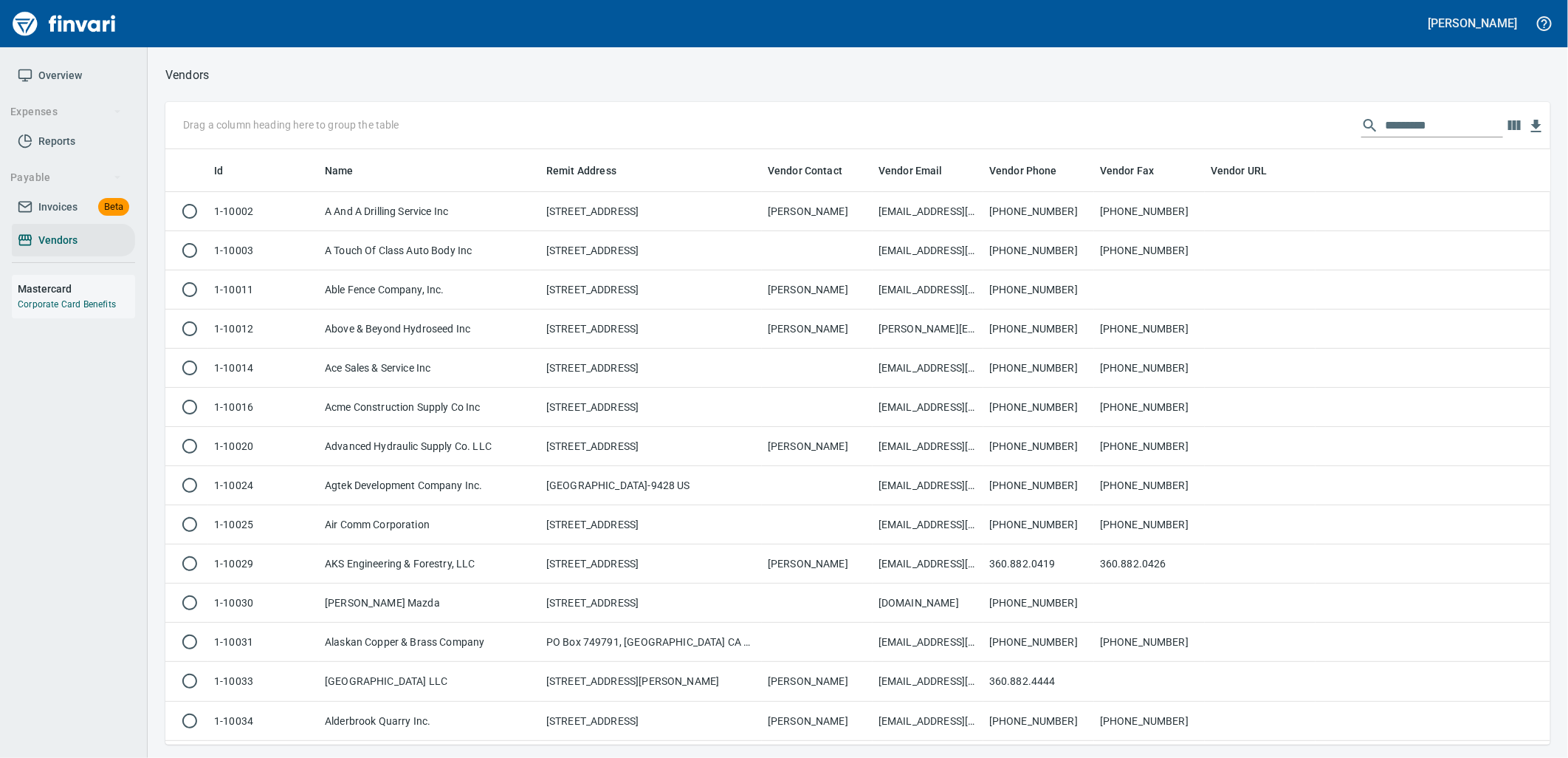
scroll to position [584, 1361]
click at [1453, 116] on input "text" at bounding box center [1444, 125] width 118 height 24
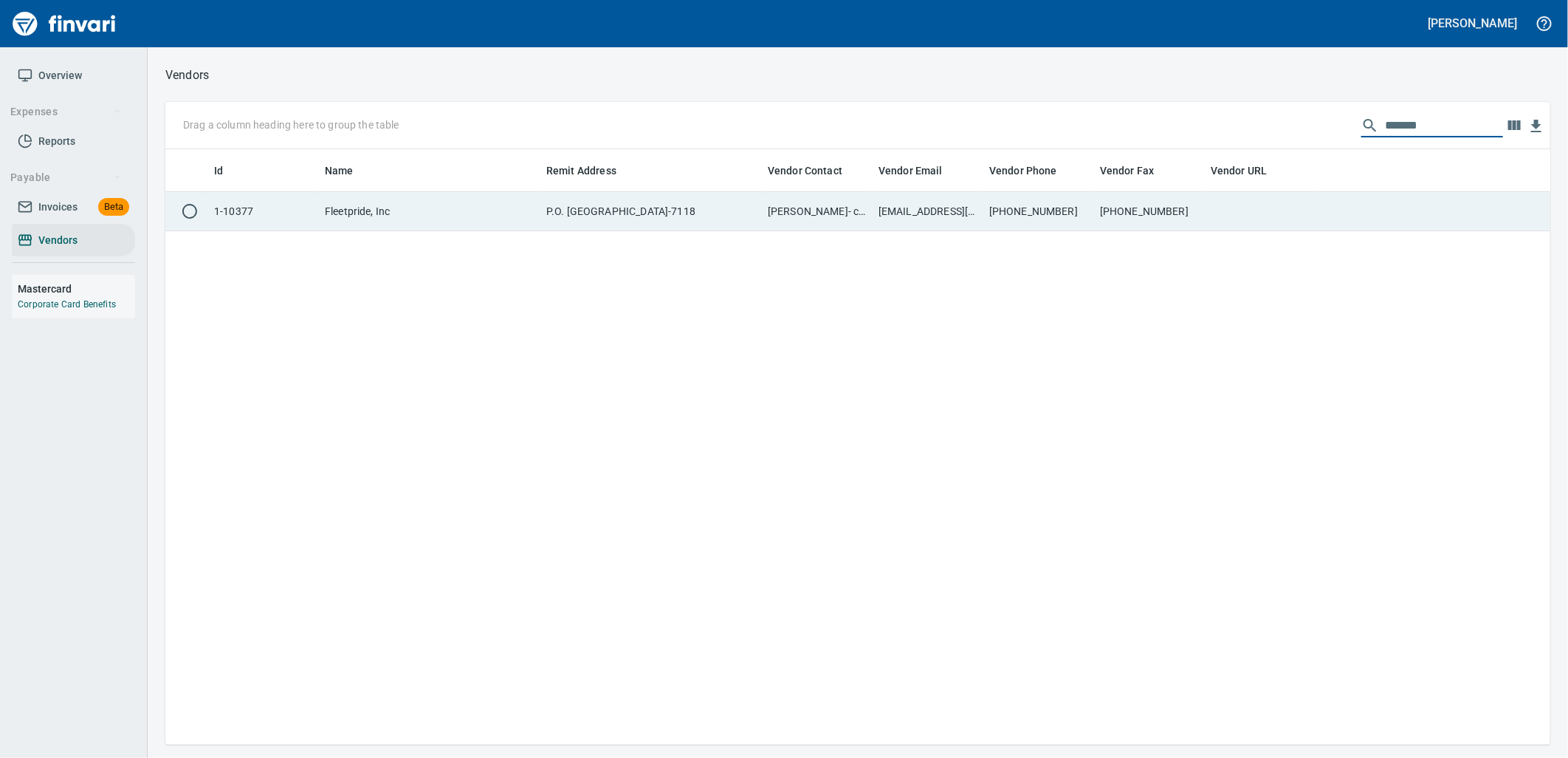
type input "*******"
click at [968, 204] on td "fleetpride@billtrust.com" at bounding box center [928, 211] width 110 height 39
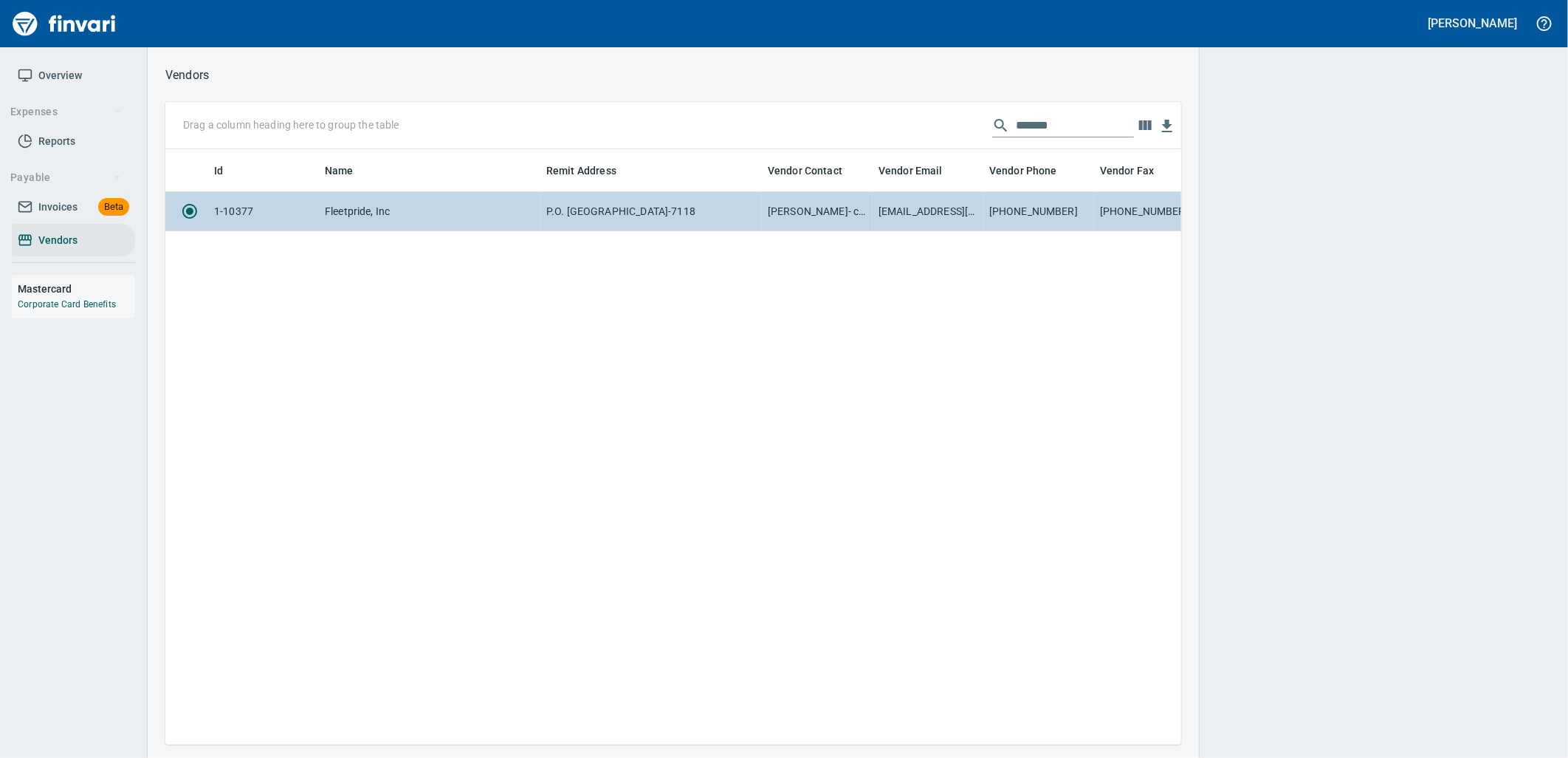
scroll to position [571, 1004]
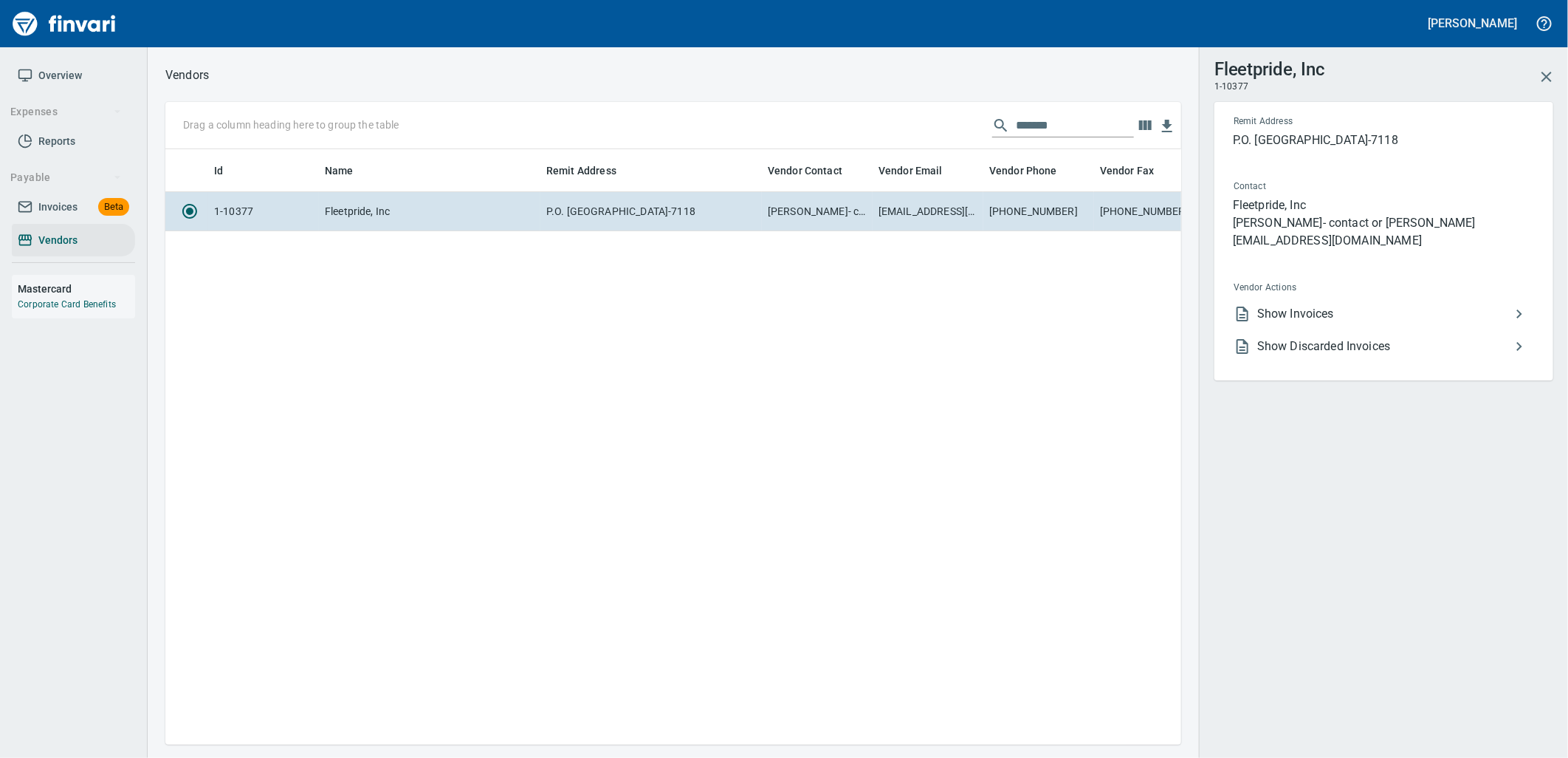
click at [1260, 319] on span "Show Invoices" at bounding box center [1384, 314] width 253 height 17
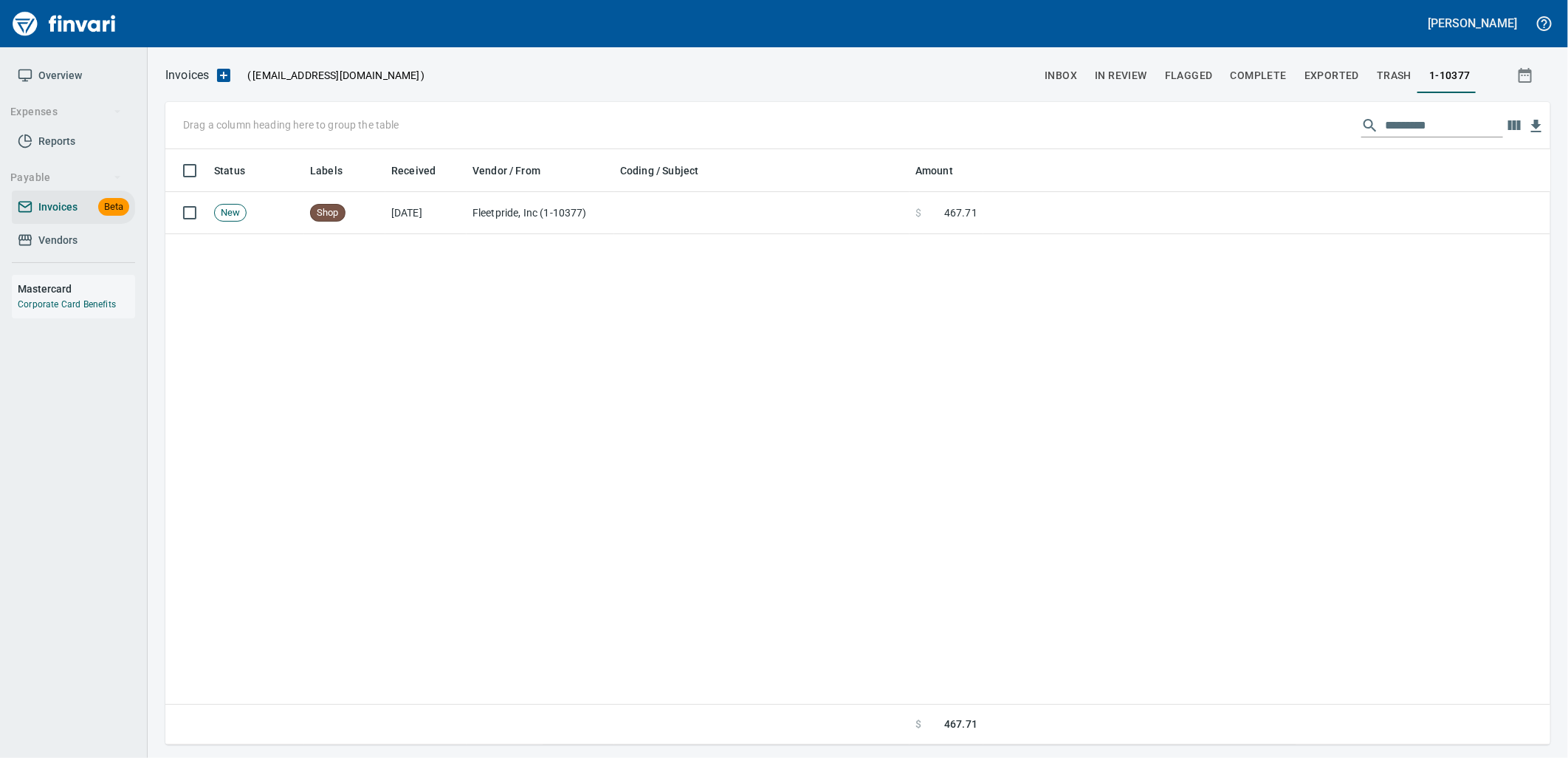
scroll to position [584, 1361]
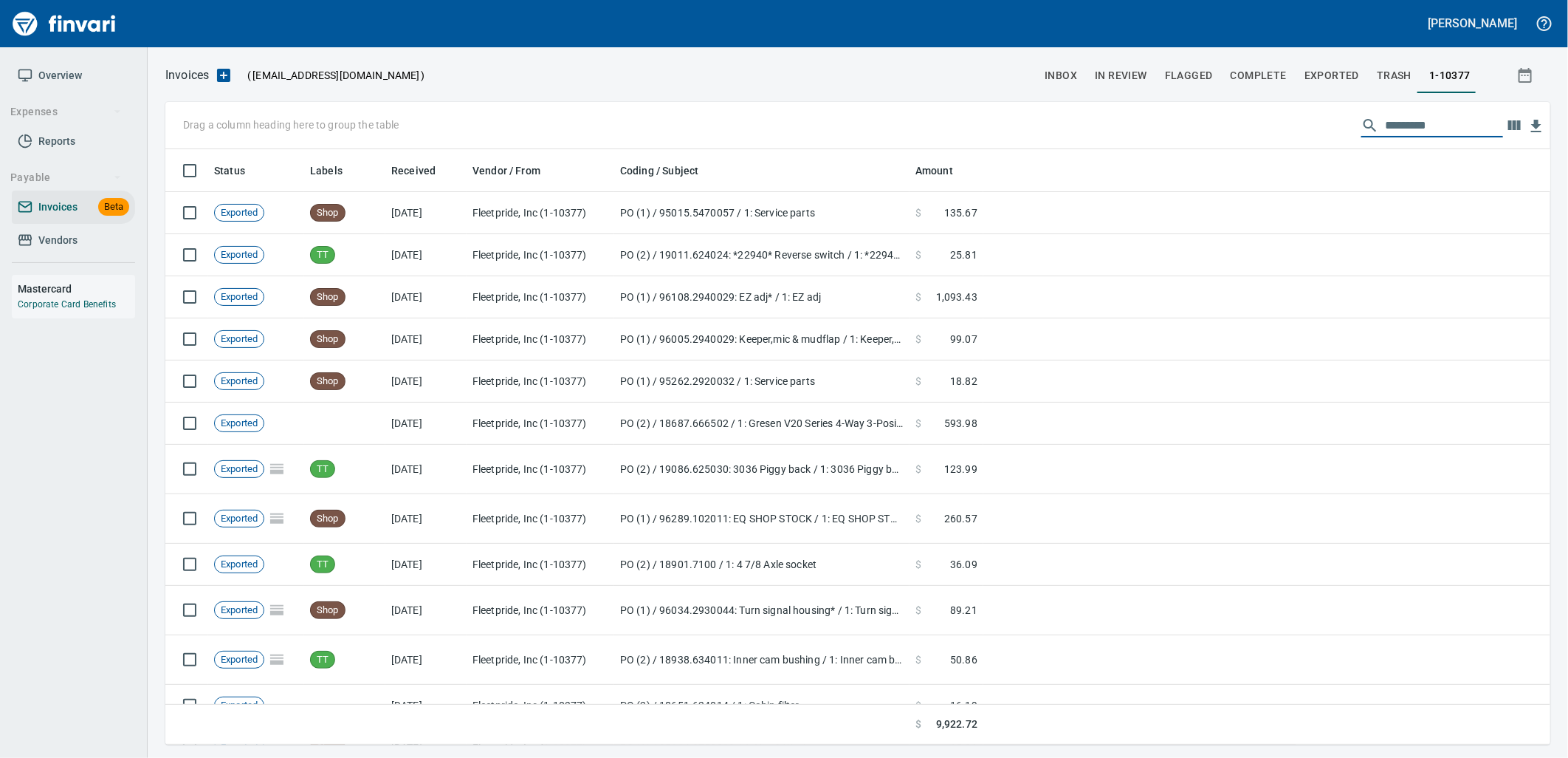
click at [1399, 129] on input "text" at bounding box center [1444, 125] width 118 height 24
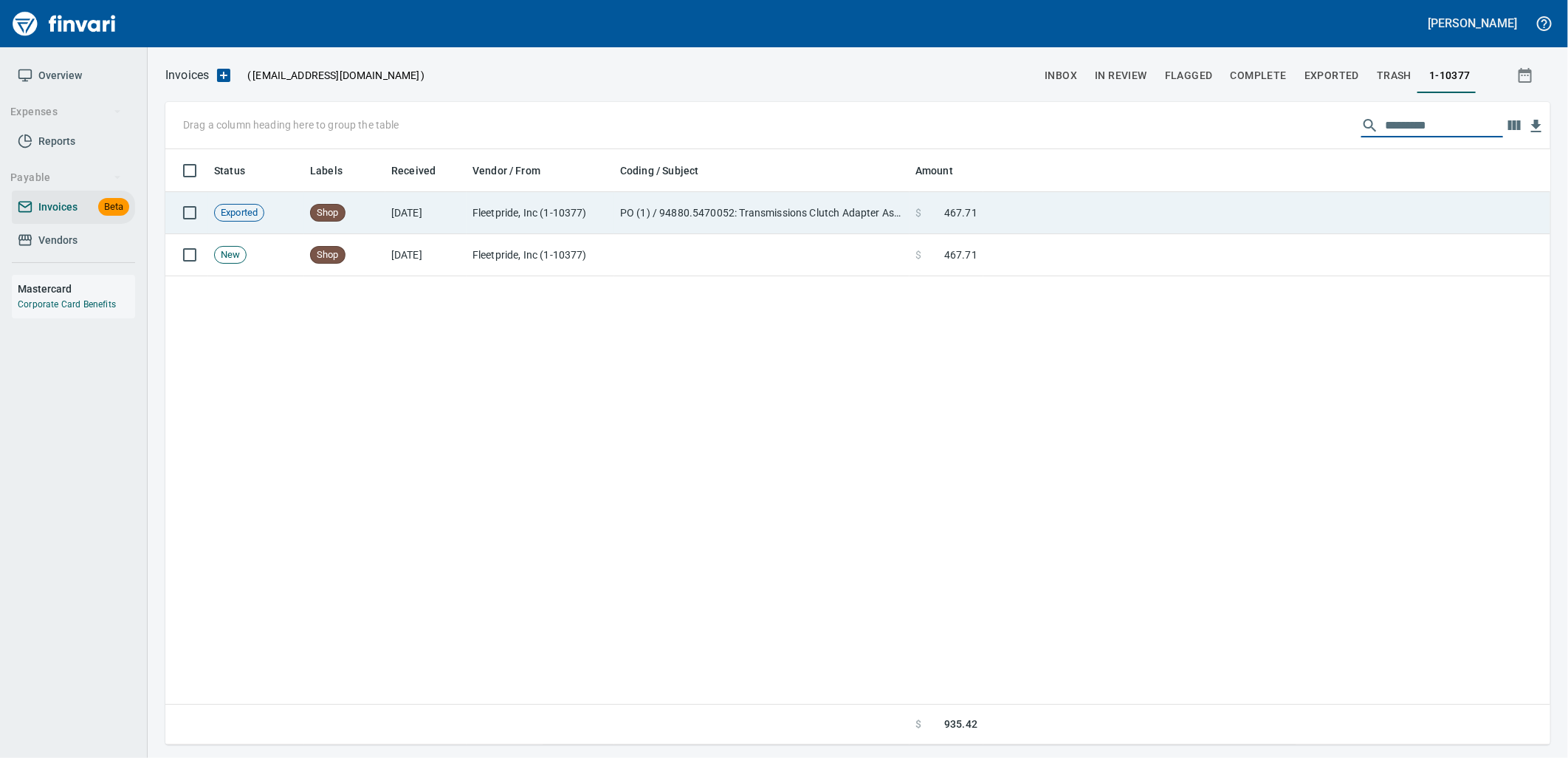
type input "*********"
click at [601, 222] on td "Fleetpride, Inc (1-10377)" at bounding box center [540, 212] width 147 height 42
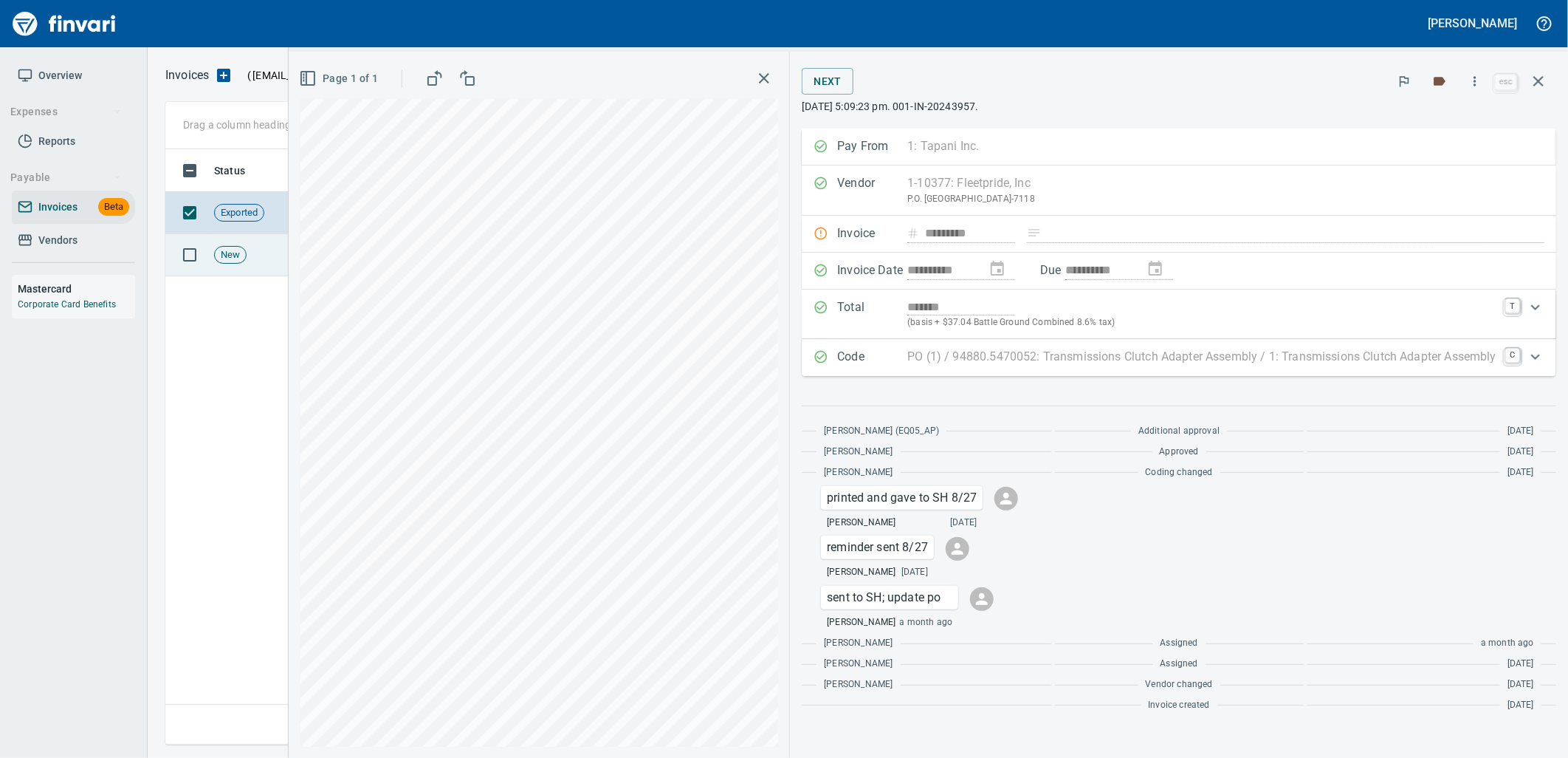
click at [255, 264] on td "New" at bounding box center [256, 255] width 96 height 42
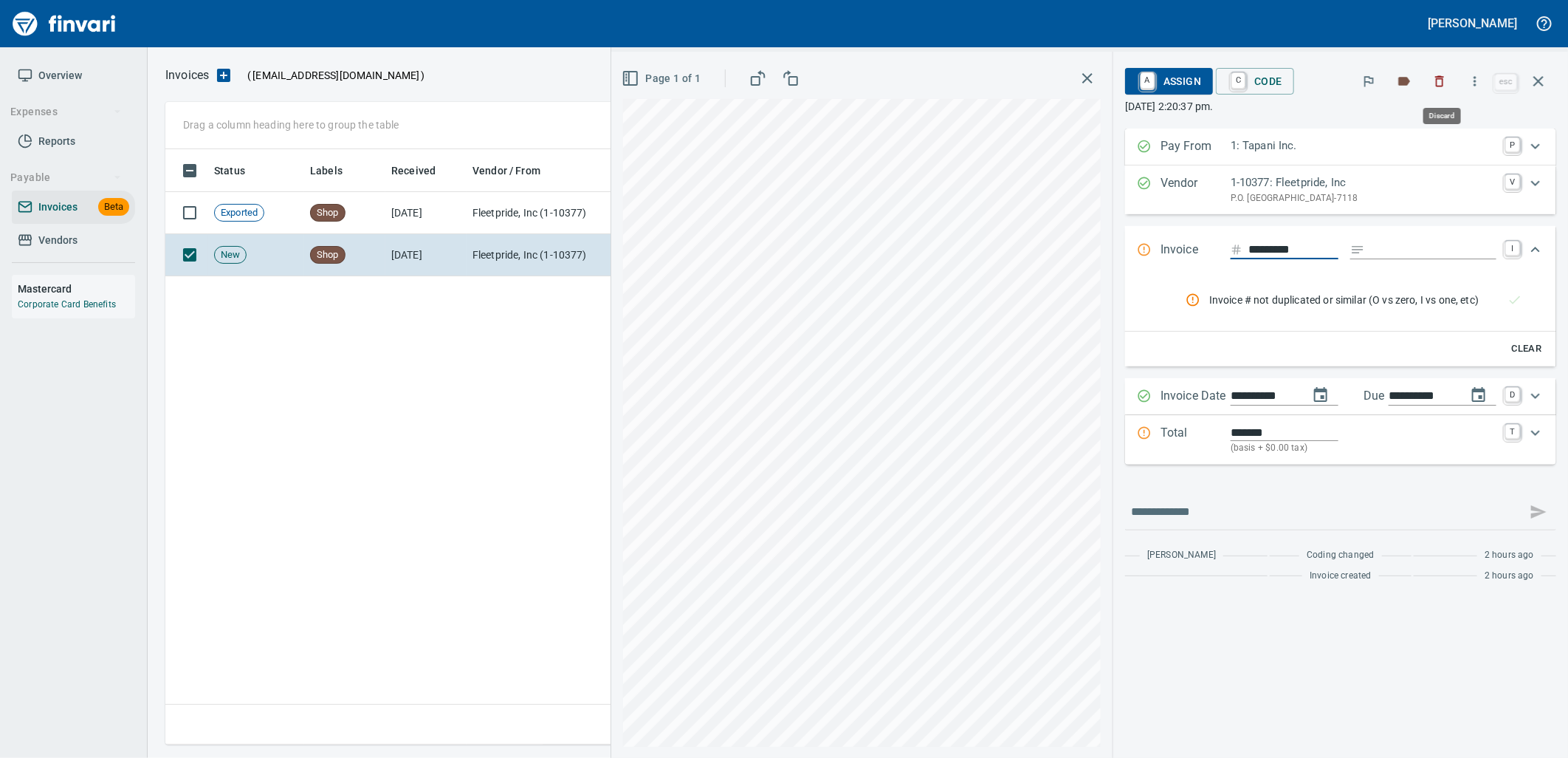
click at [1440, 77] on icon "button" at bounding box center [1440, 81] width 9 height 11
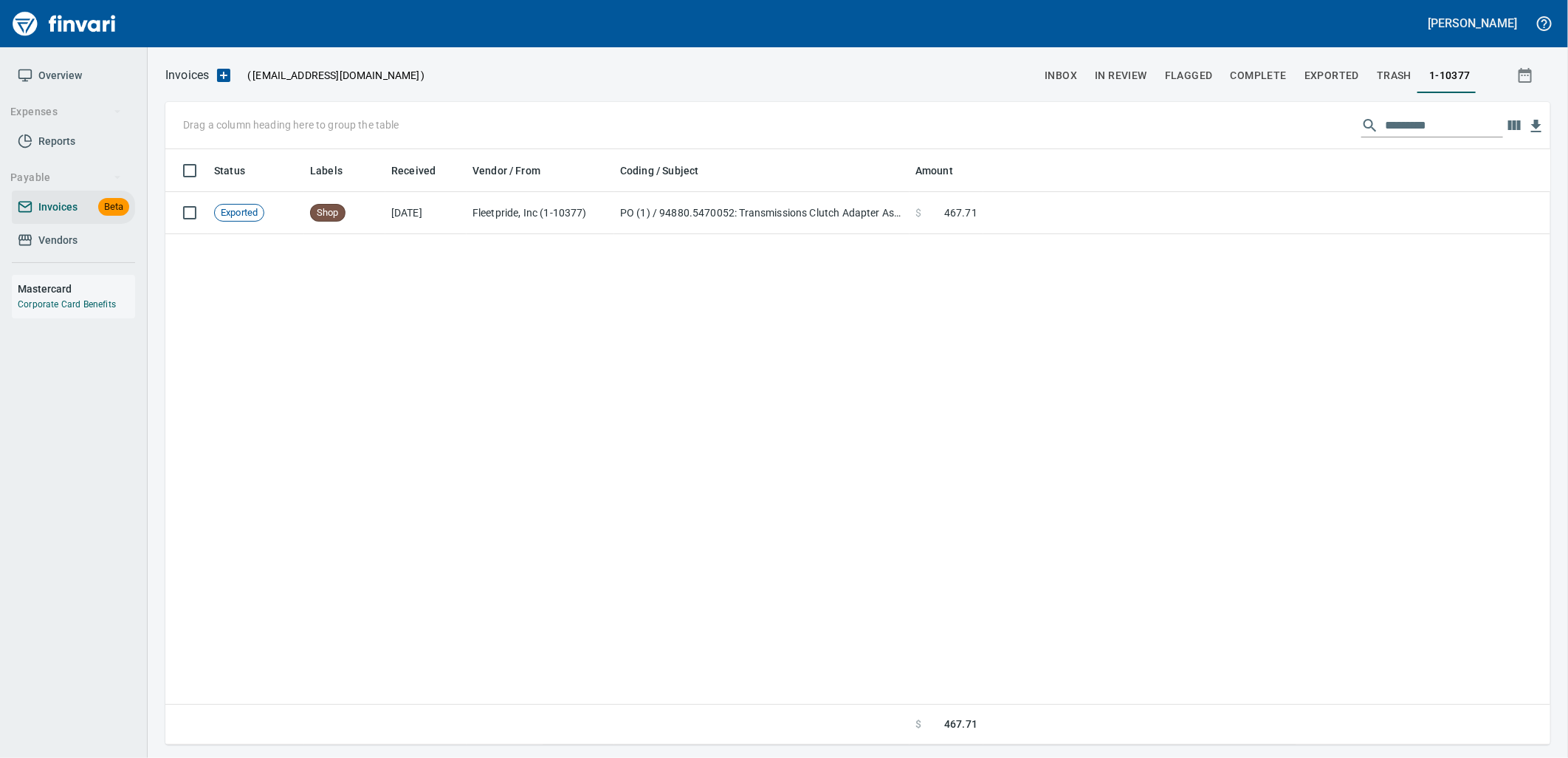
scroll to position [584, 1372]
click at [1073, 80] on span "inbox" at bounding box center [1060, 75] width 32 height 18
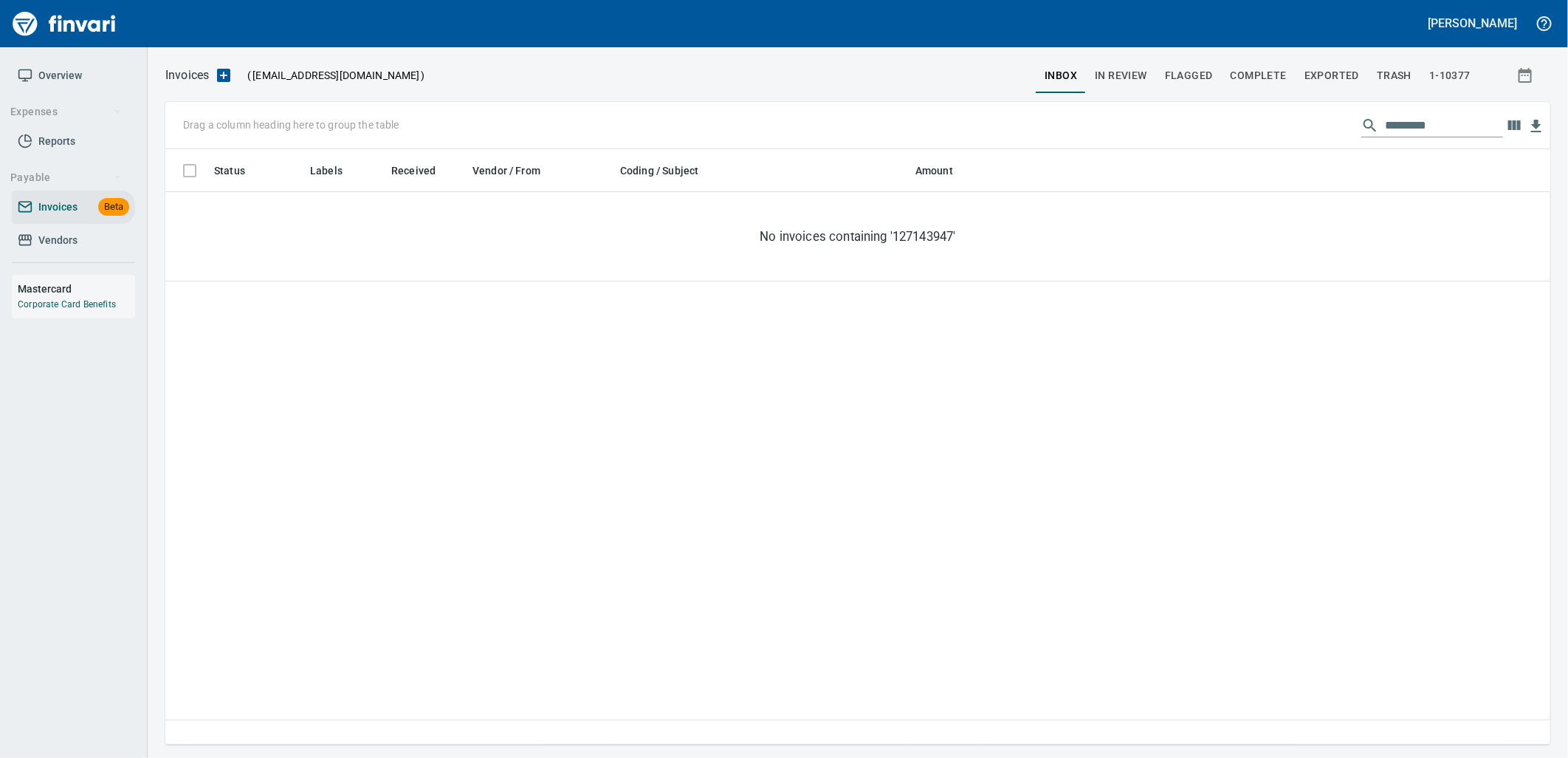
scroll to position [584, 1373]
drag, startPoint x: 1464, startPoint y: 127, endPoint x: 1088, endPoint y: 139, distance: 376.2
click at [1137, 141] on div "Drag a column heading here to group the table *********" at bounding box center [858, 125] width 1385 height 47
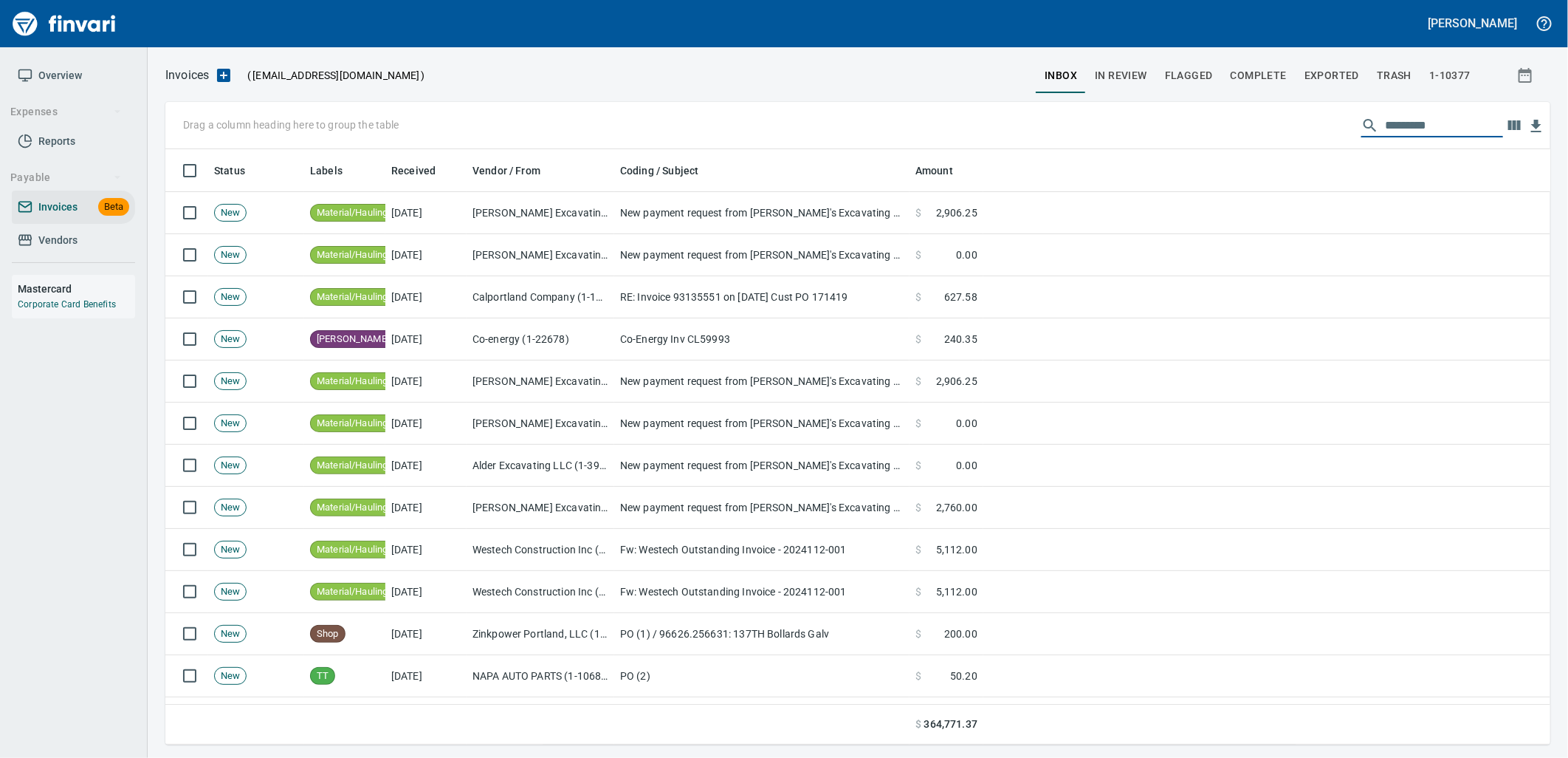
scroll to position [584, 1361]
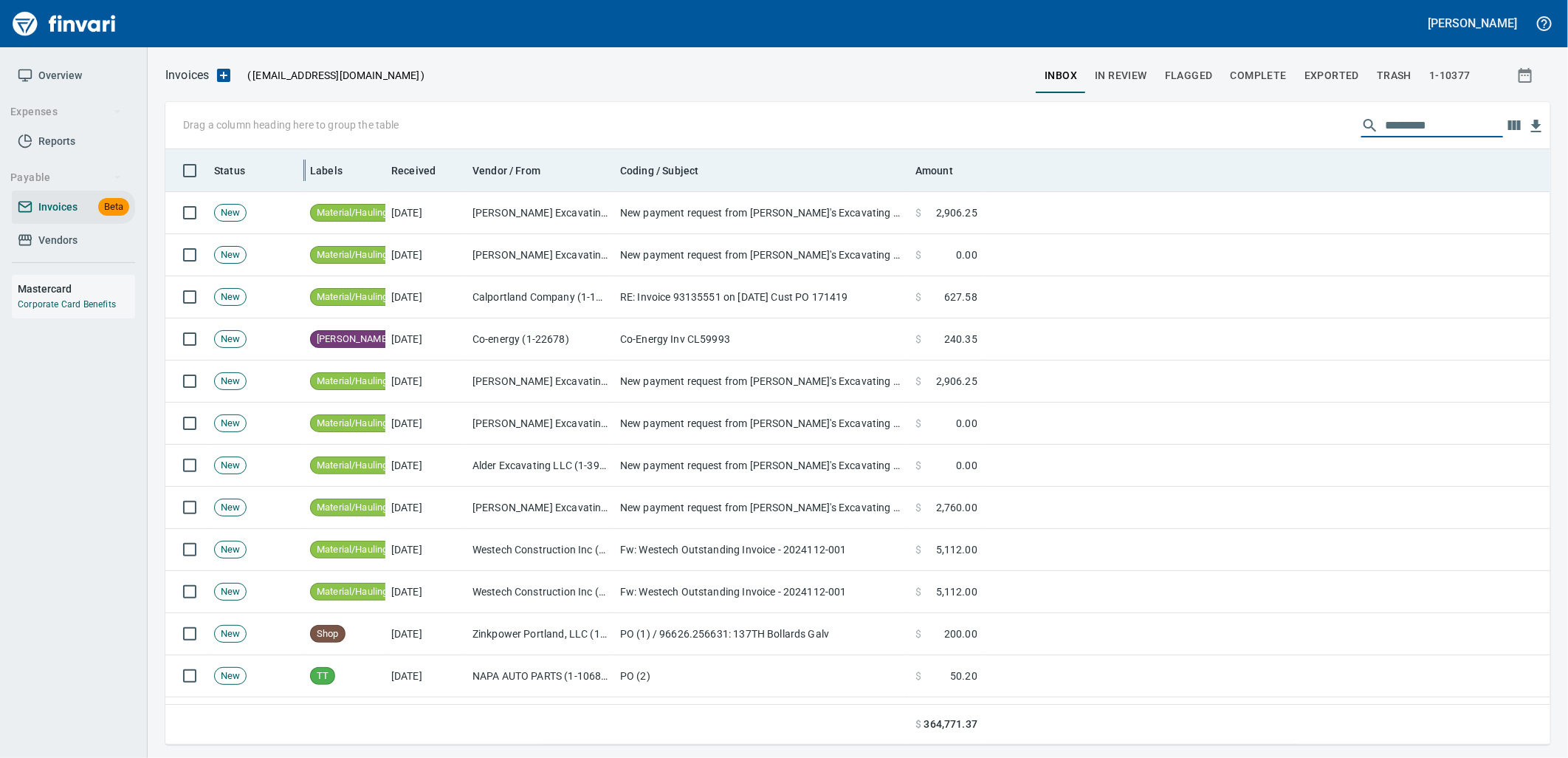
click at [307, 176] on div at bounding box center [304, 170] width 12 height 42
click at [319, 163] on span "Labels" at bounding box center [326, 170] width 32 height 17
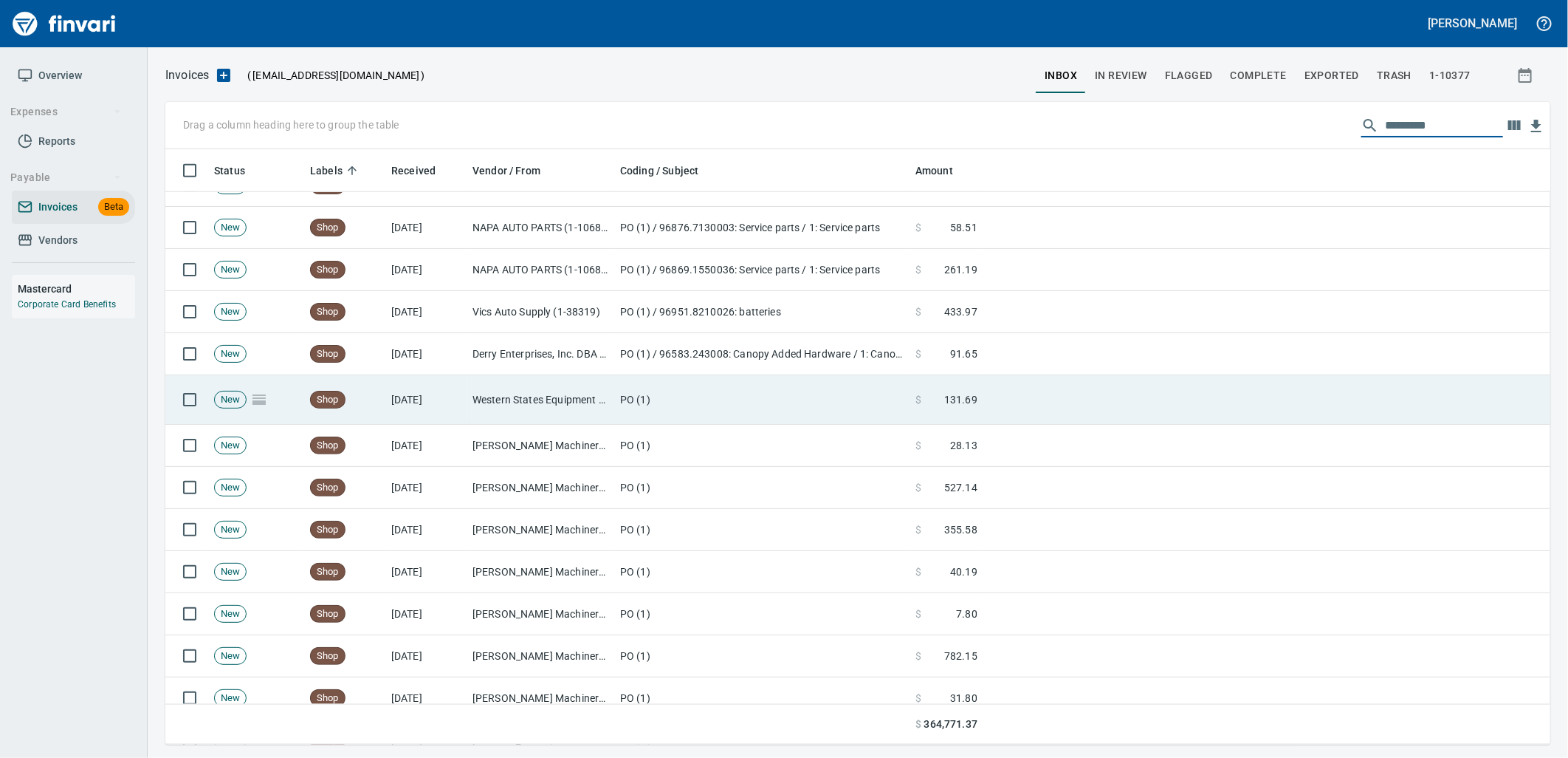
scroll to position [4431, 0]
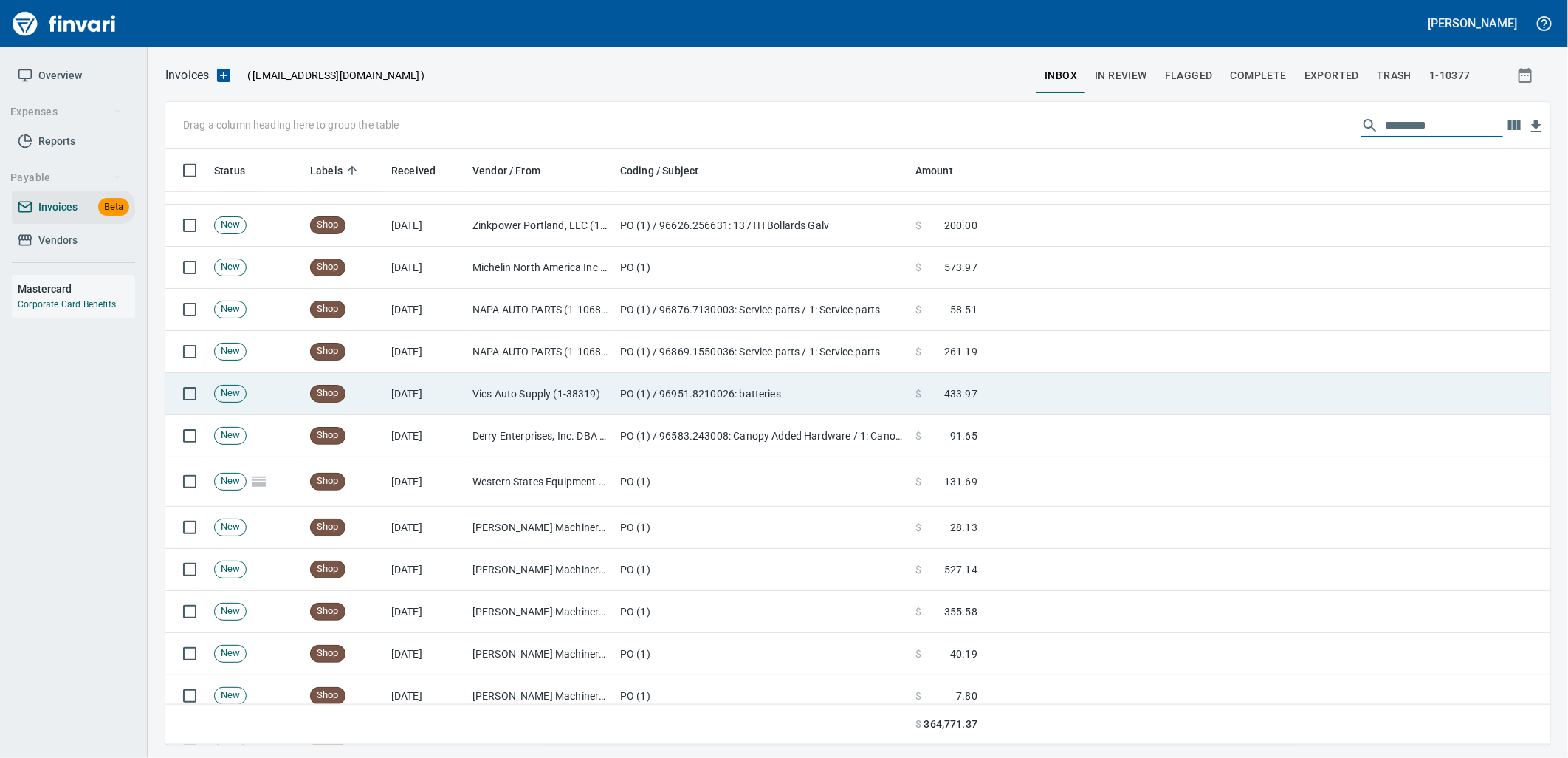
click at [571, 401] on td "Vics Auto Supply (1-38319)" at bounding box center [540, 394] width 147 height 42
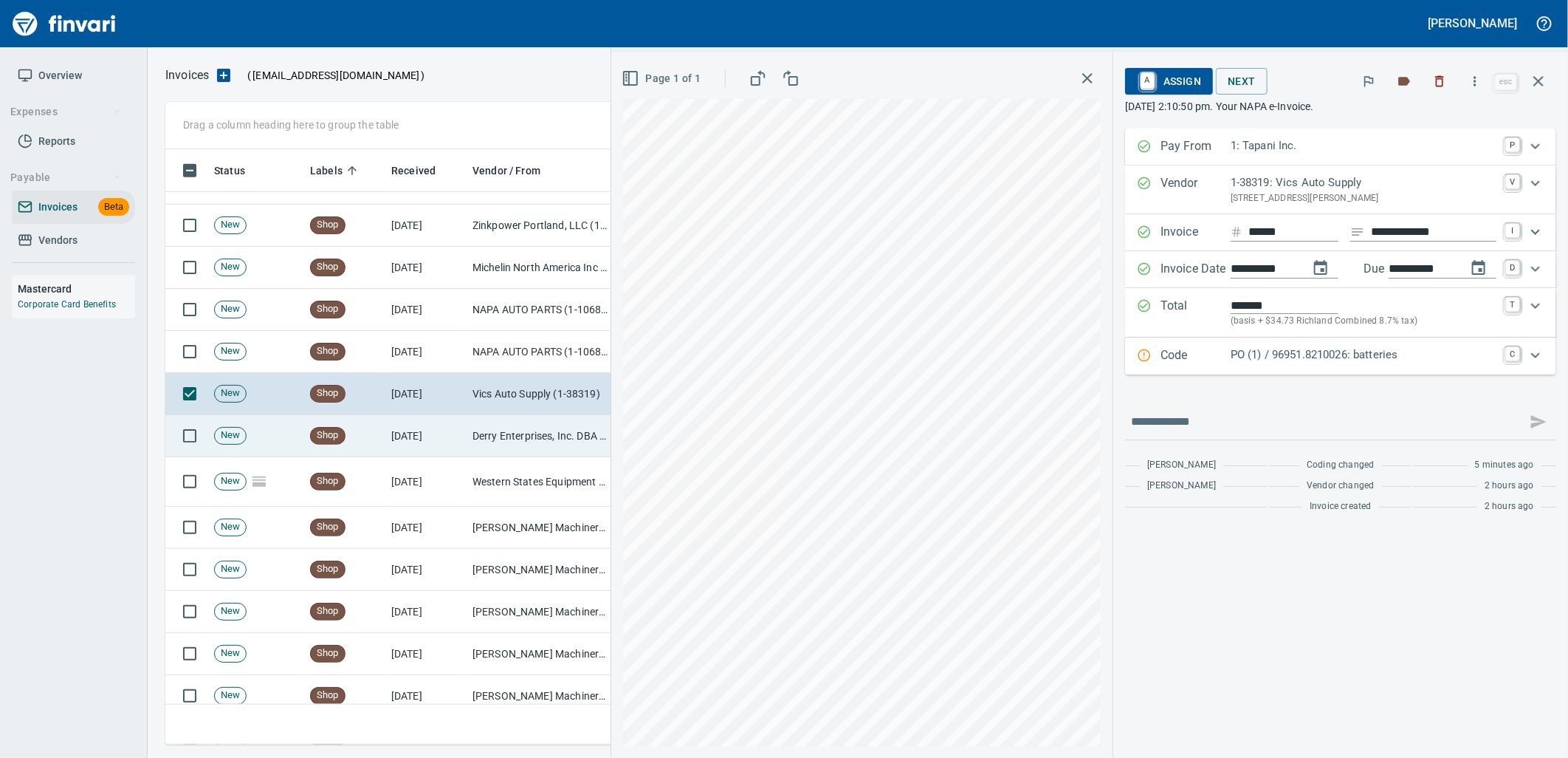
scroll to position [4348, 0]
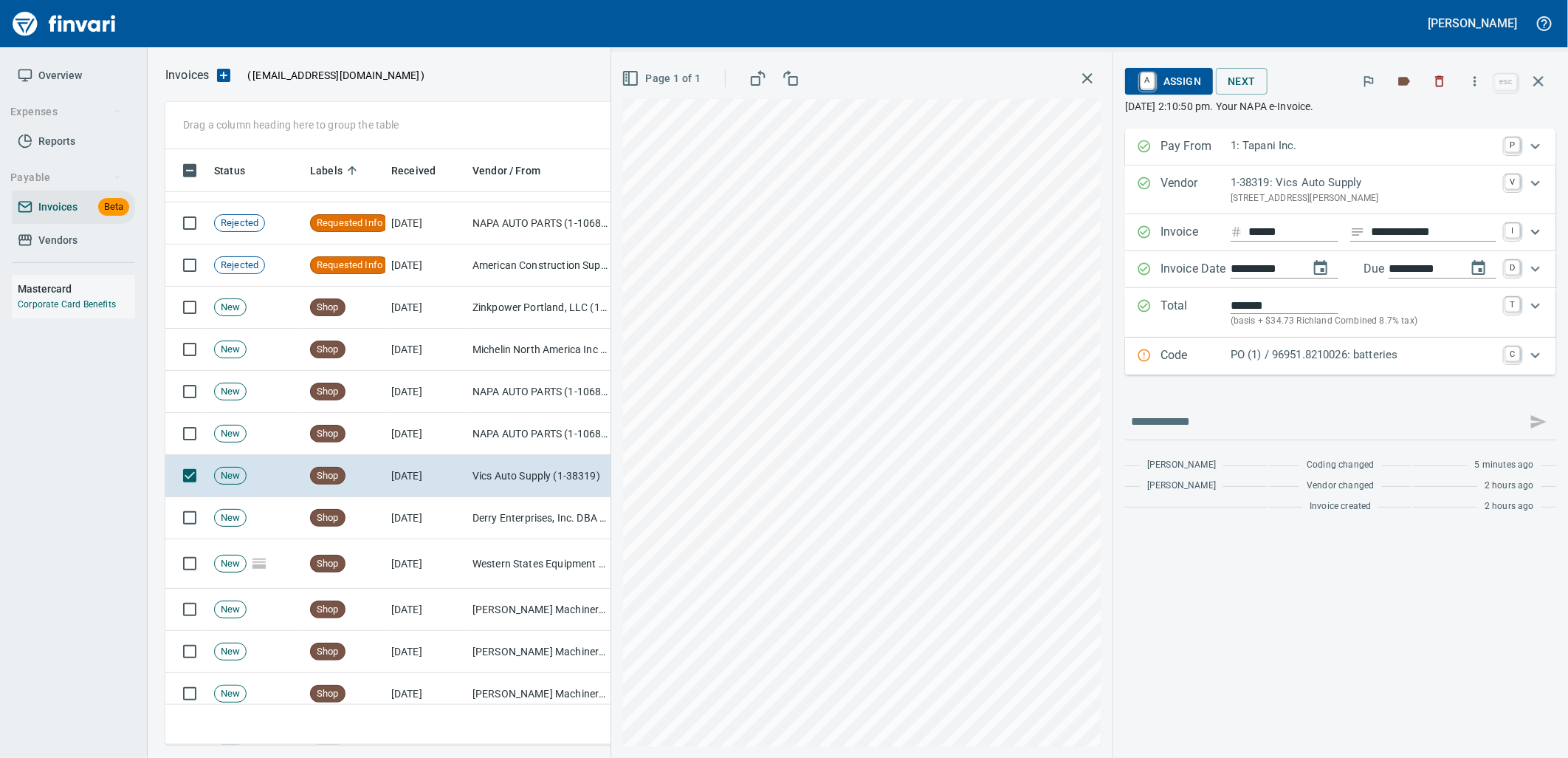
click at [1271, 365] on div "PO (1) / 96951.8210026: batteries" at bounding box center [1363, 356] width 266 height 19
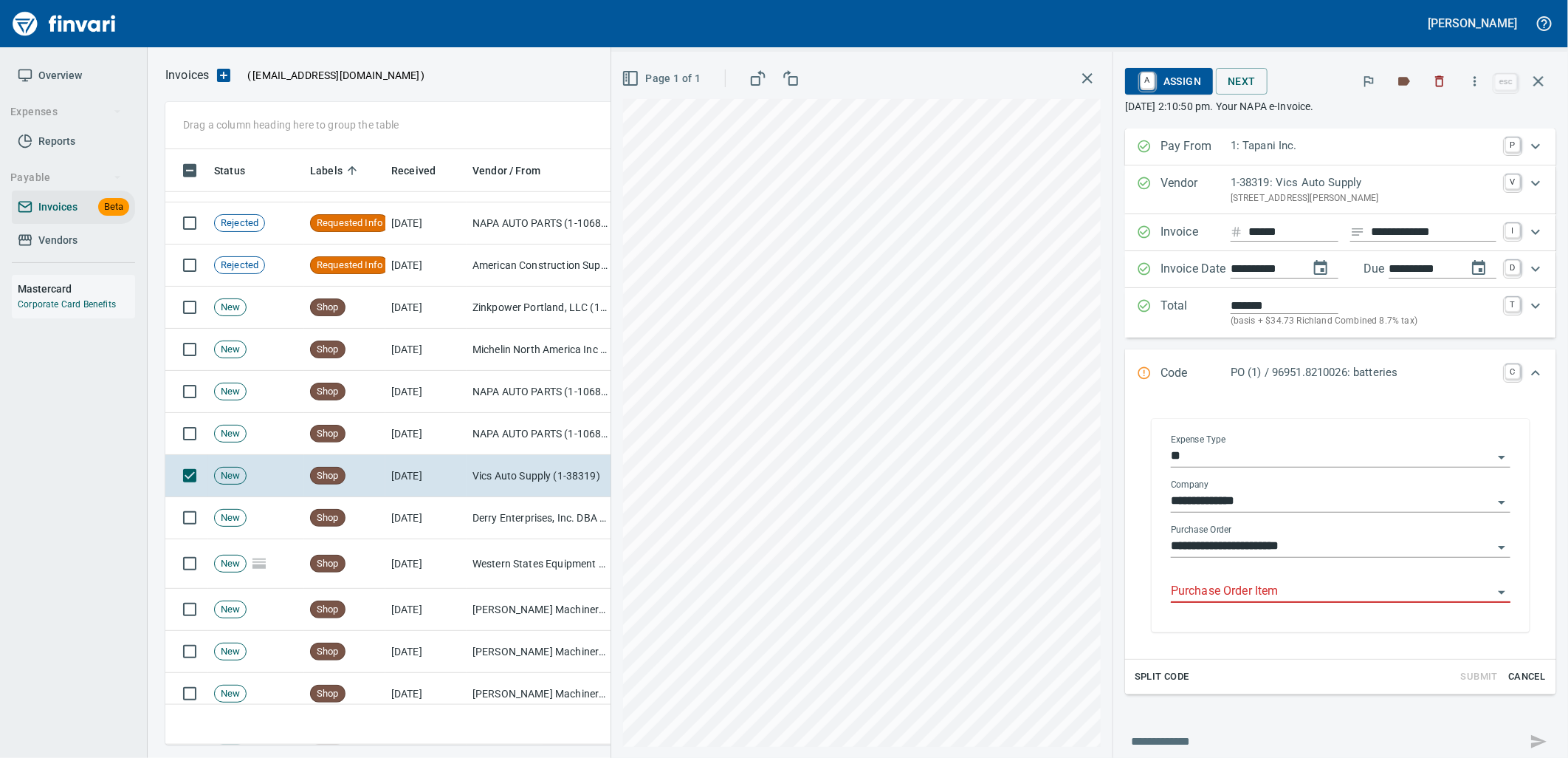
click at [1227, 588] on input "Purchase Order Item" at bounding box center [1331, 592] width 322 height 21
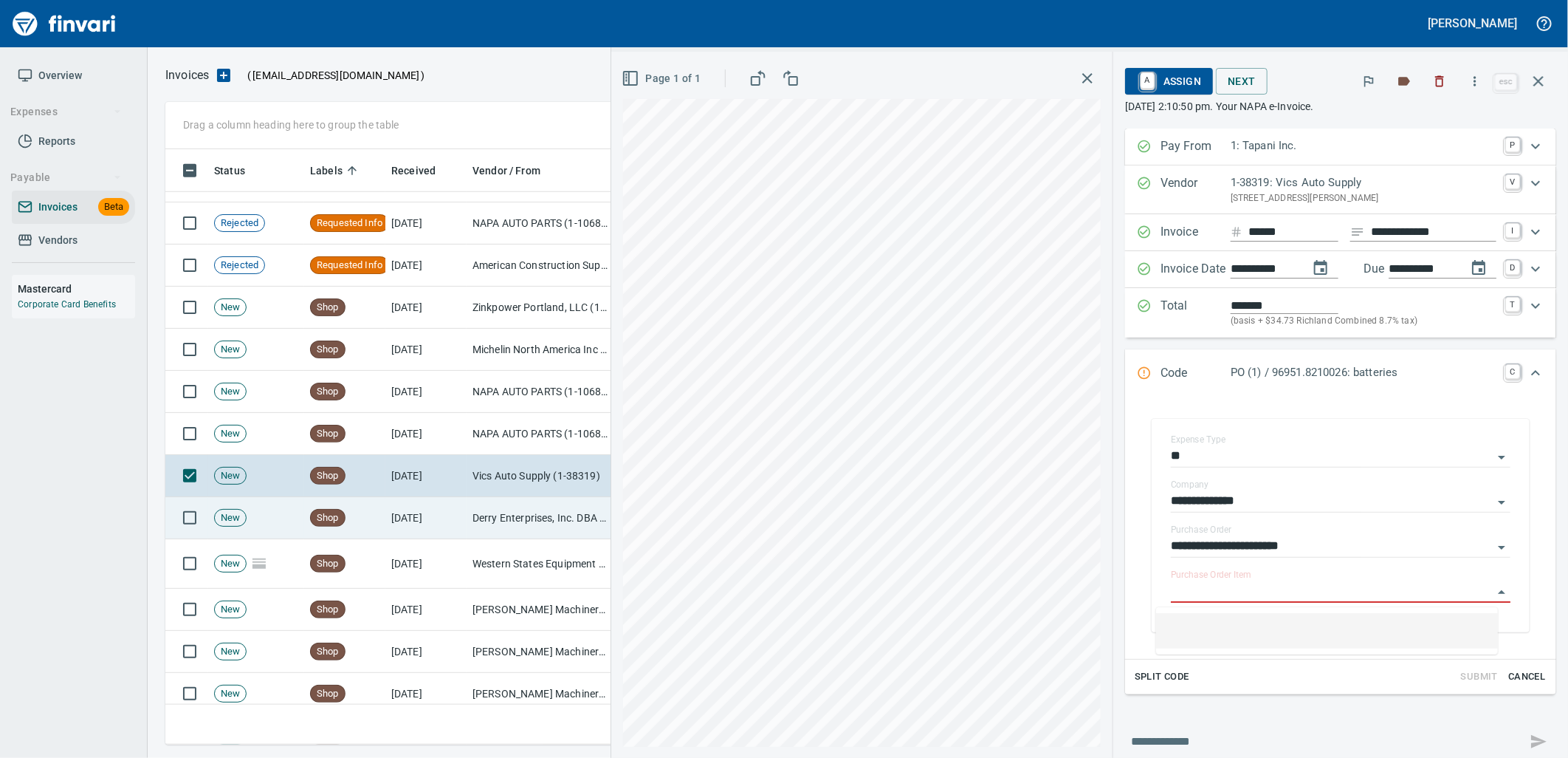
click at [489, 523] on td "Derry Enterprises, Inc. DBA Cascade Nut & Bolt (1-38970)" at bounding box center [540, 517] width 147 height 42
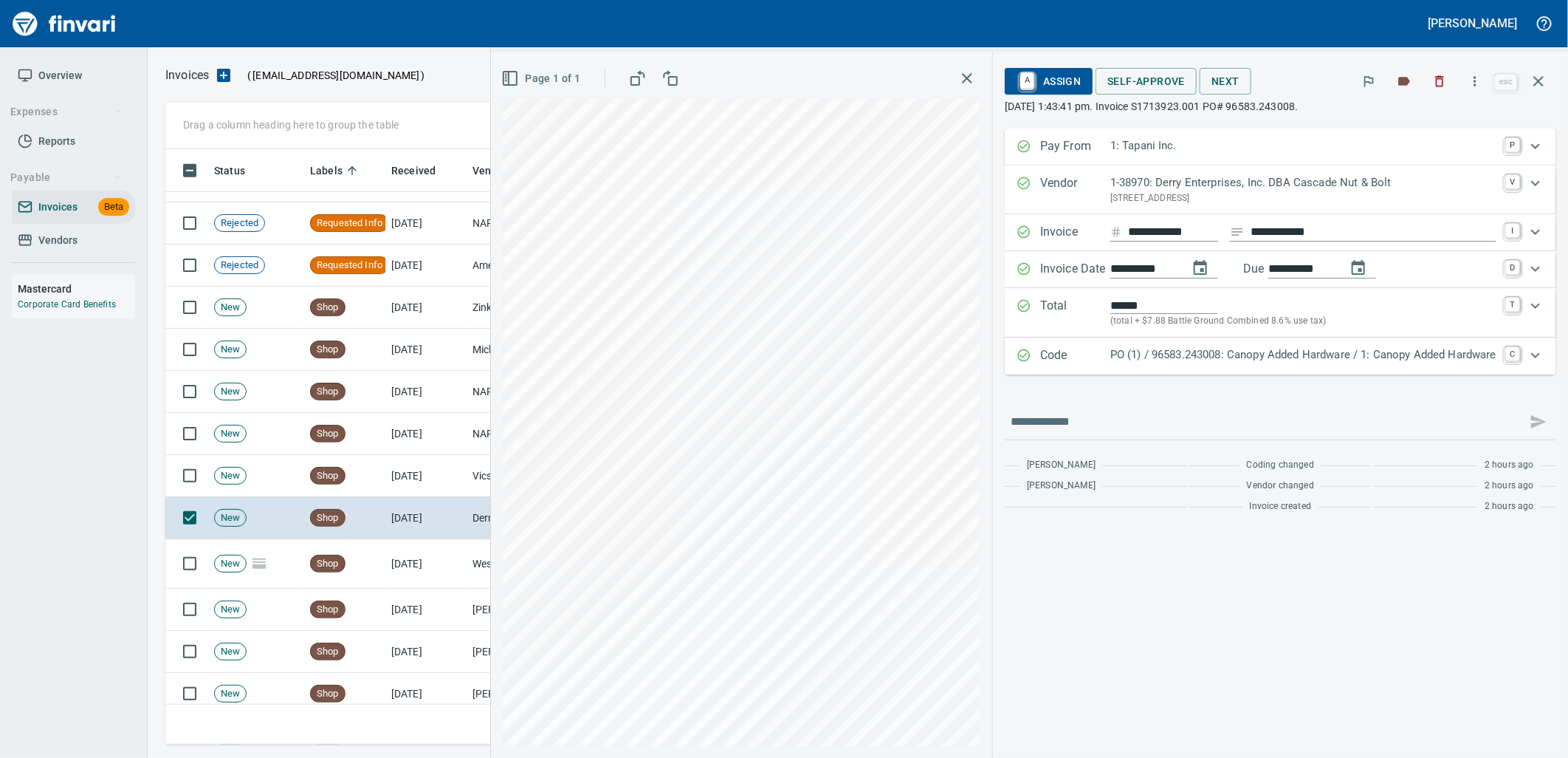
click at [1383, 345] on div "Code PO (1) / 96583.243008: Canopy Added Hardware / 1: Canopy Added Hardware C" at bounding box center [1279, 356] width 551 height 37
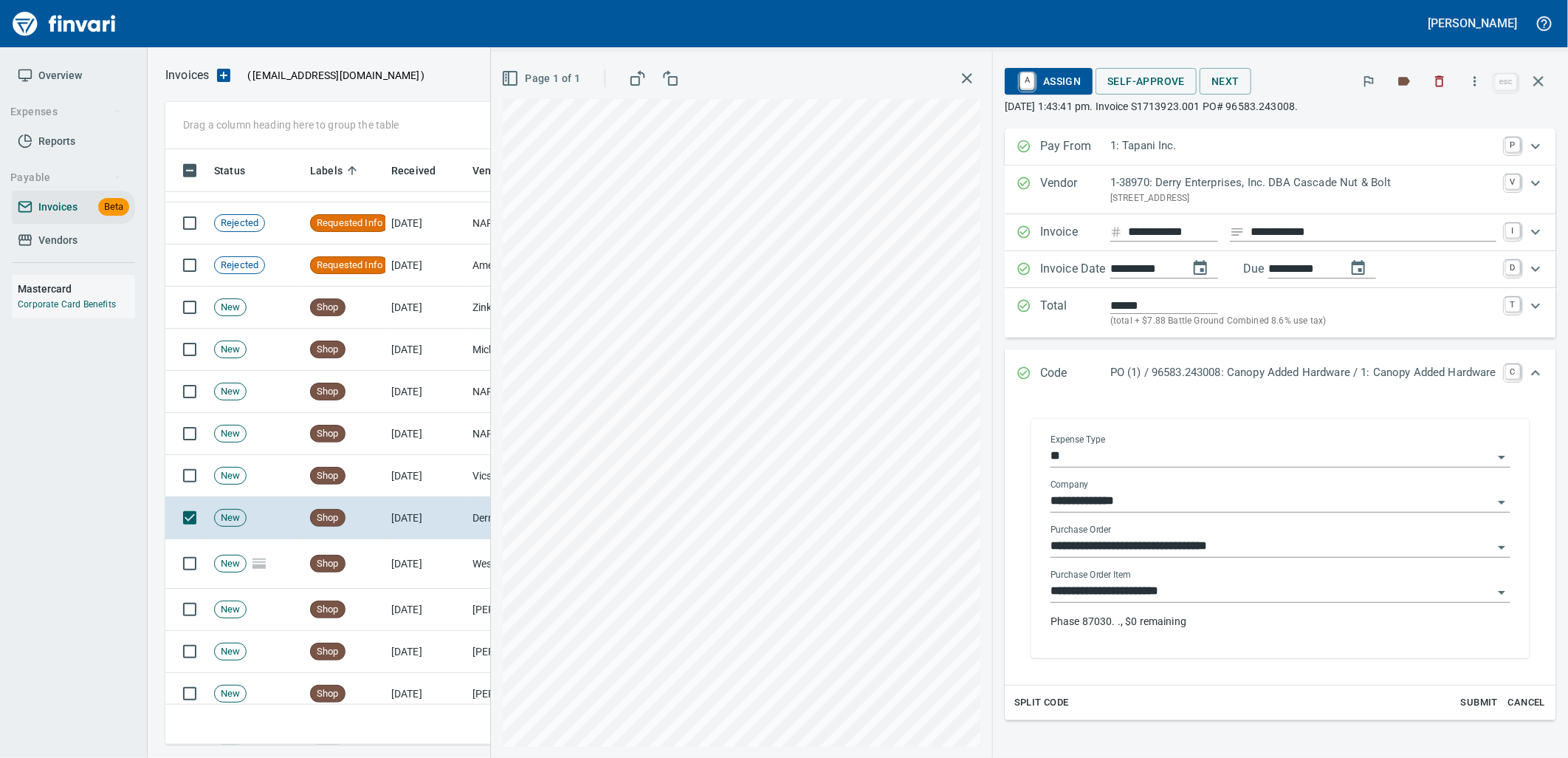
click at [1198, 599] on input "**********" at bounding box center [1271, 592] width 442 height 21
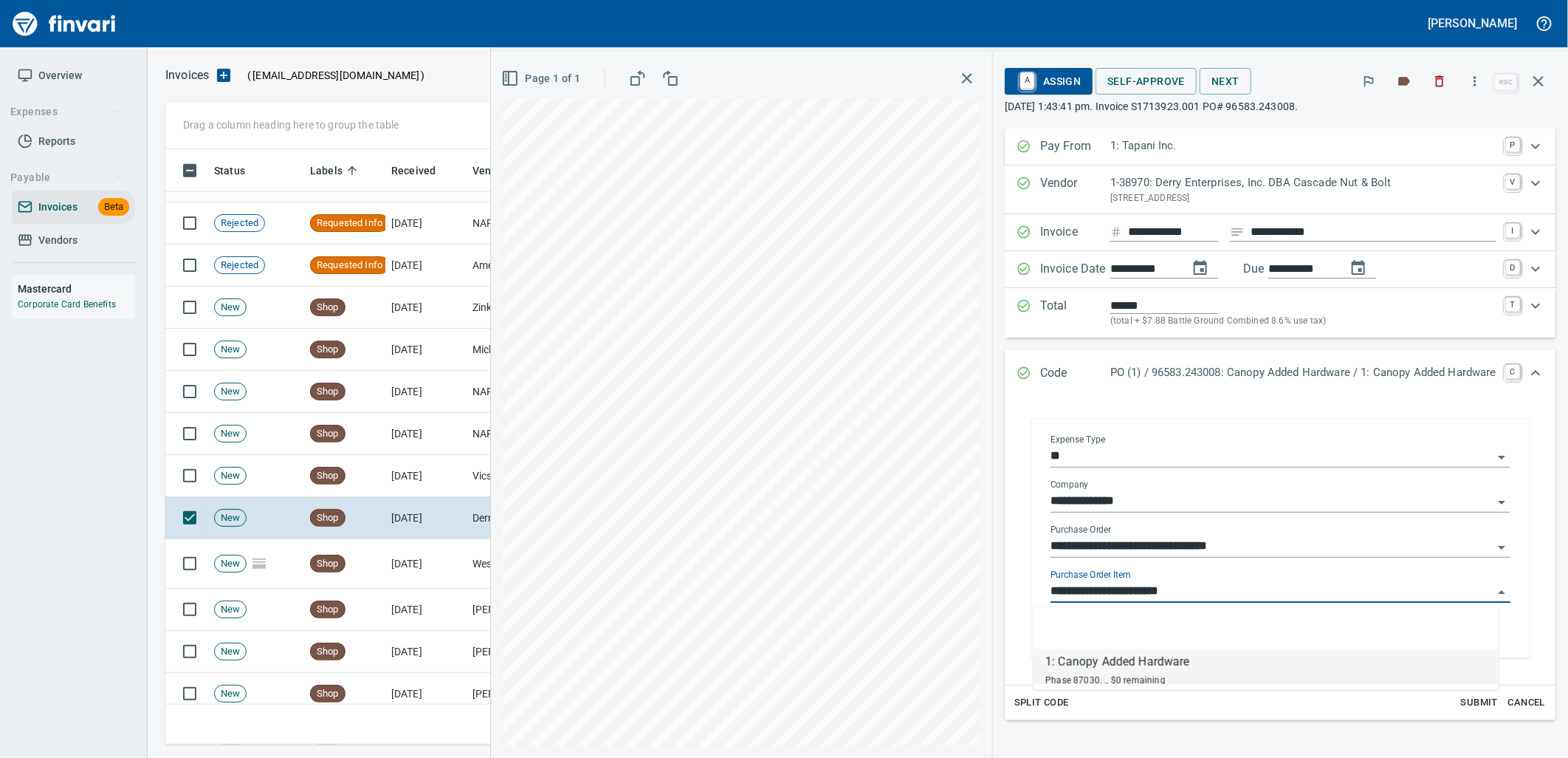
scroll to position [584, 1360]
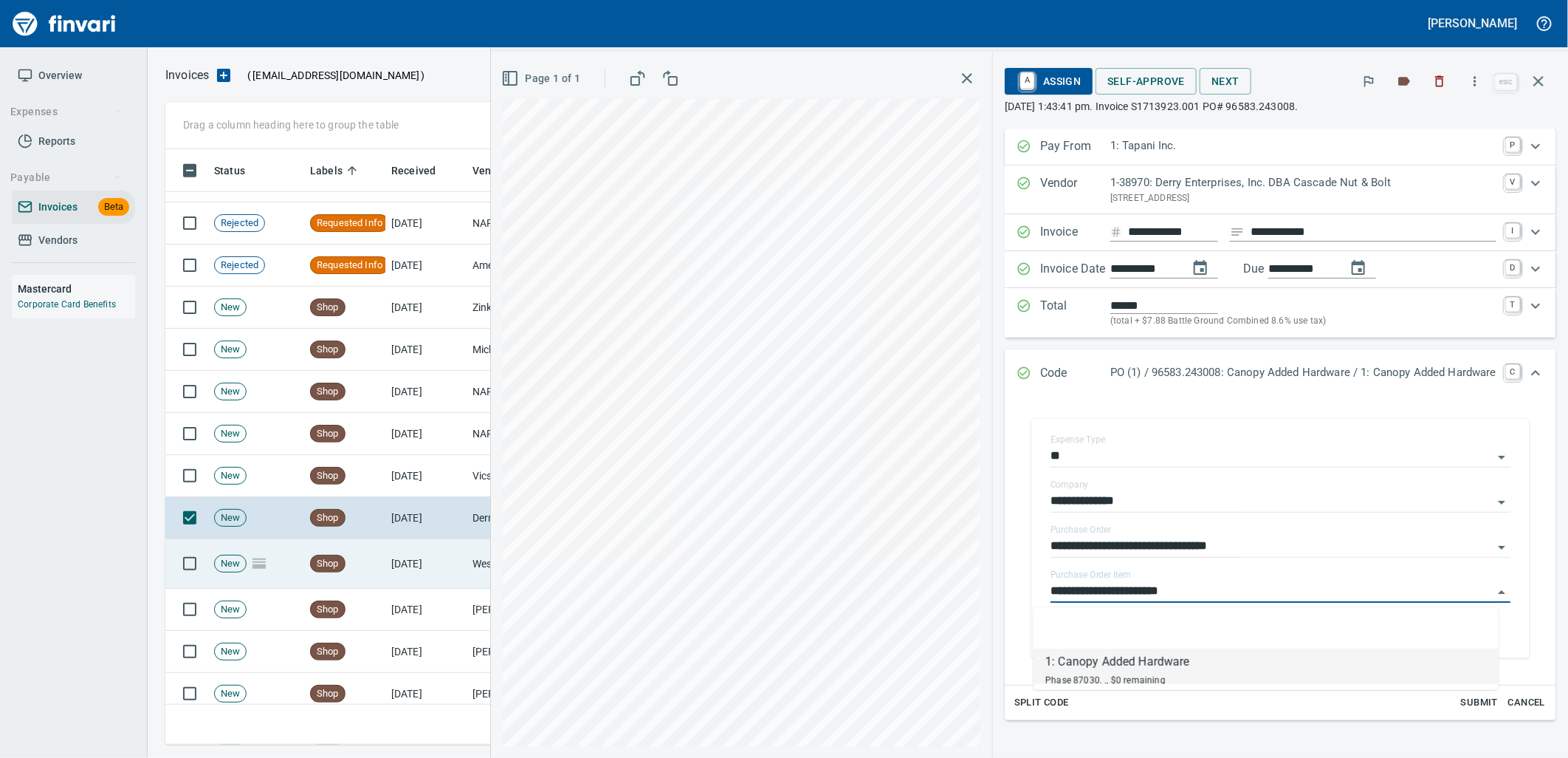
click at [425, 560] on td "[DATE]" at bounding box center [426, 564] width 81 height 50
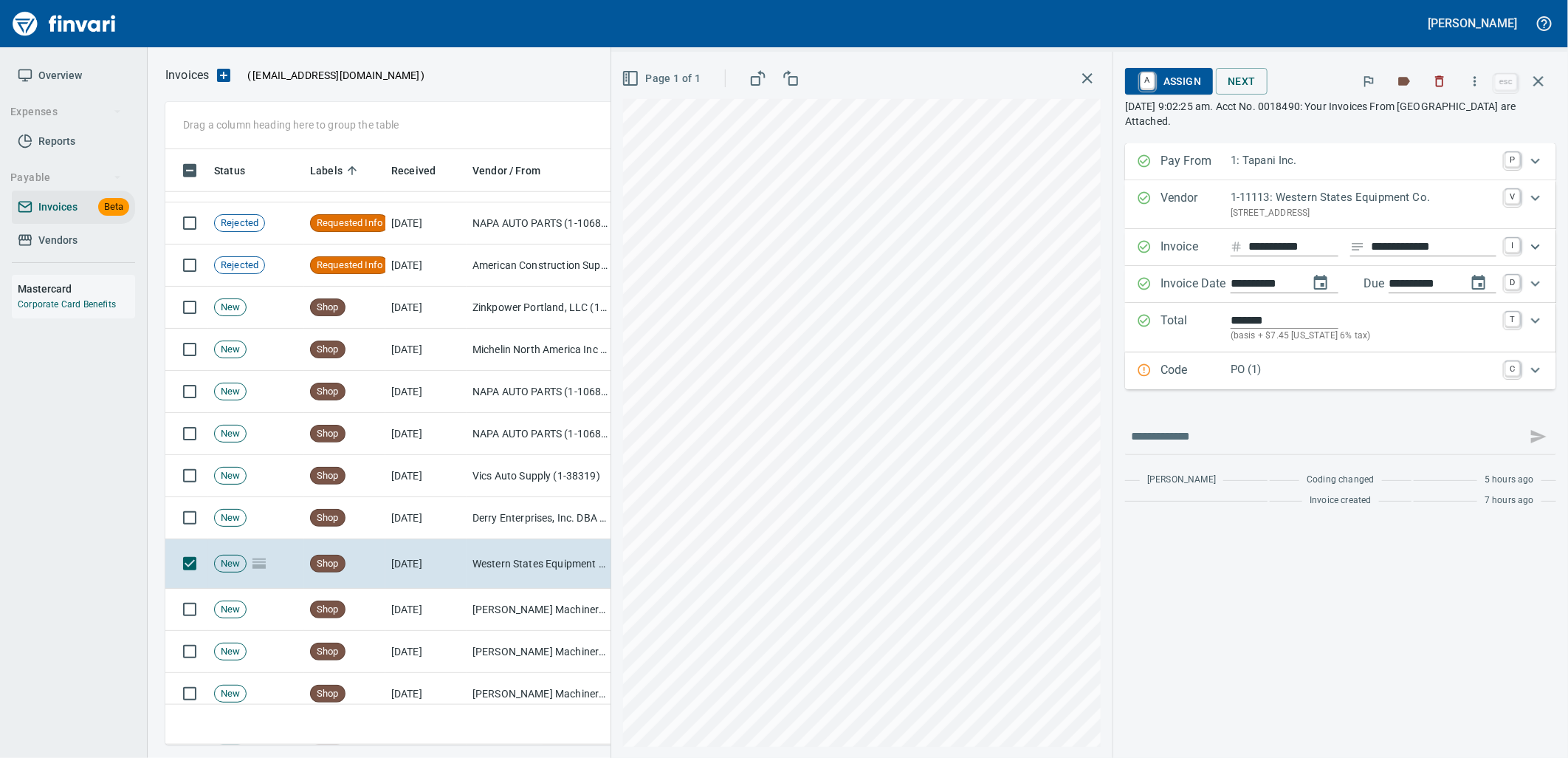
click at [1306, 372] on p "PO (1)" at bounding box center [1363, 370] width 266 height 17
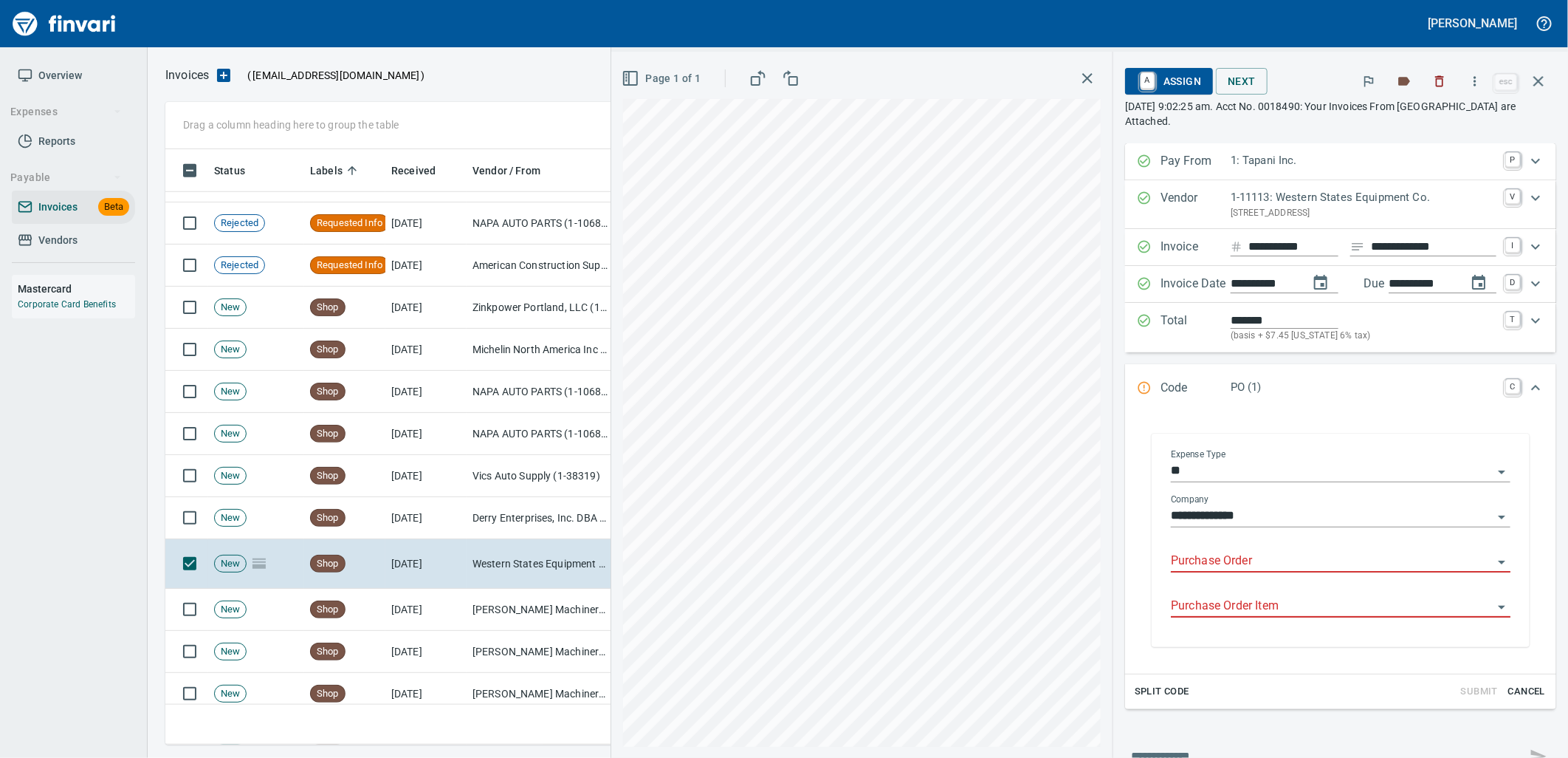
click at [1229, 557] on input "Purchase Order" at bounding box center [1331, 561] width 322 height 21
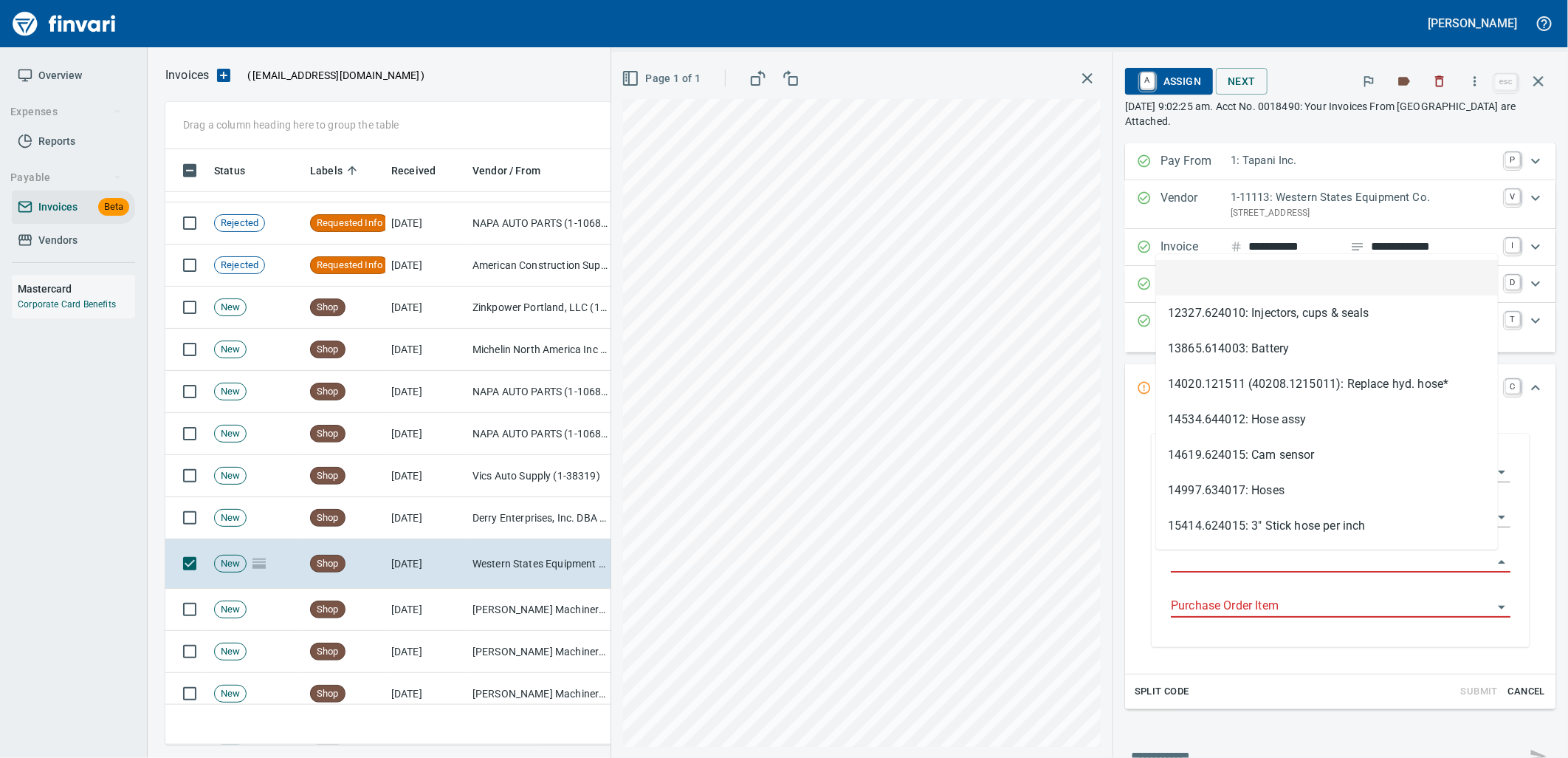
scroll to position [584, 1360]
type input "**********"
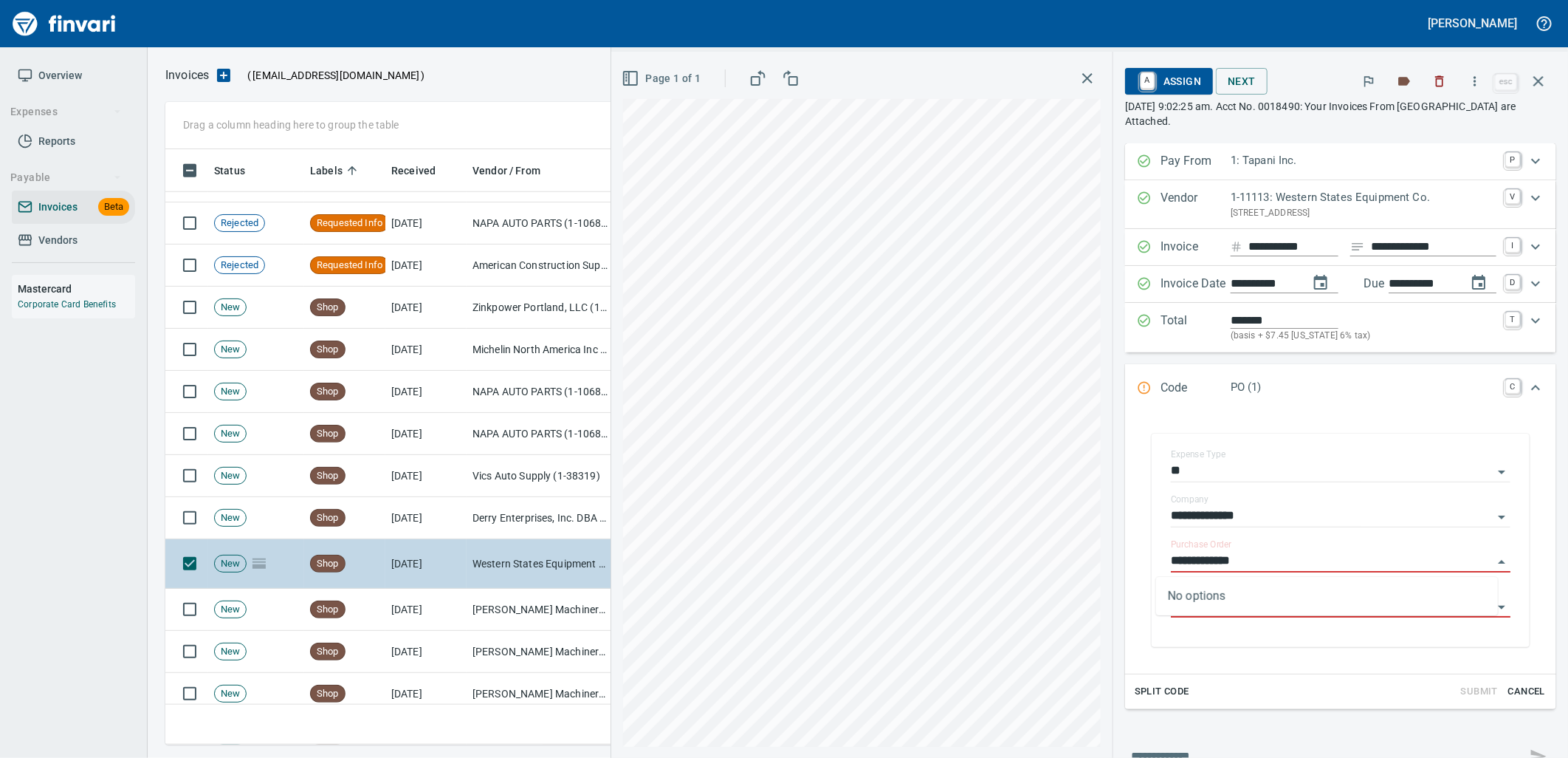
click at [549, 599] on td "[PERSON_NAME] Machinery Co (1-10794)" at bounding box center [540, 609] width 147 height 42
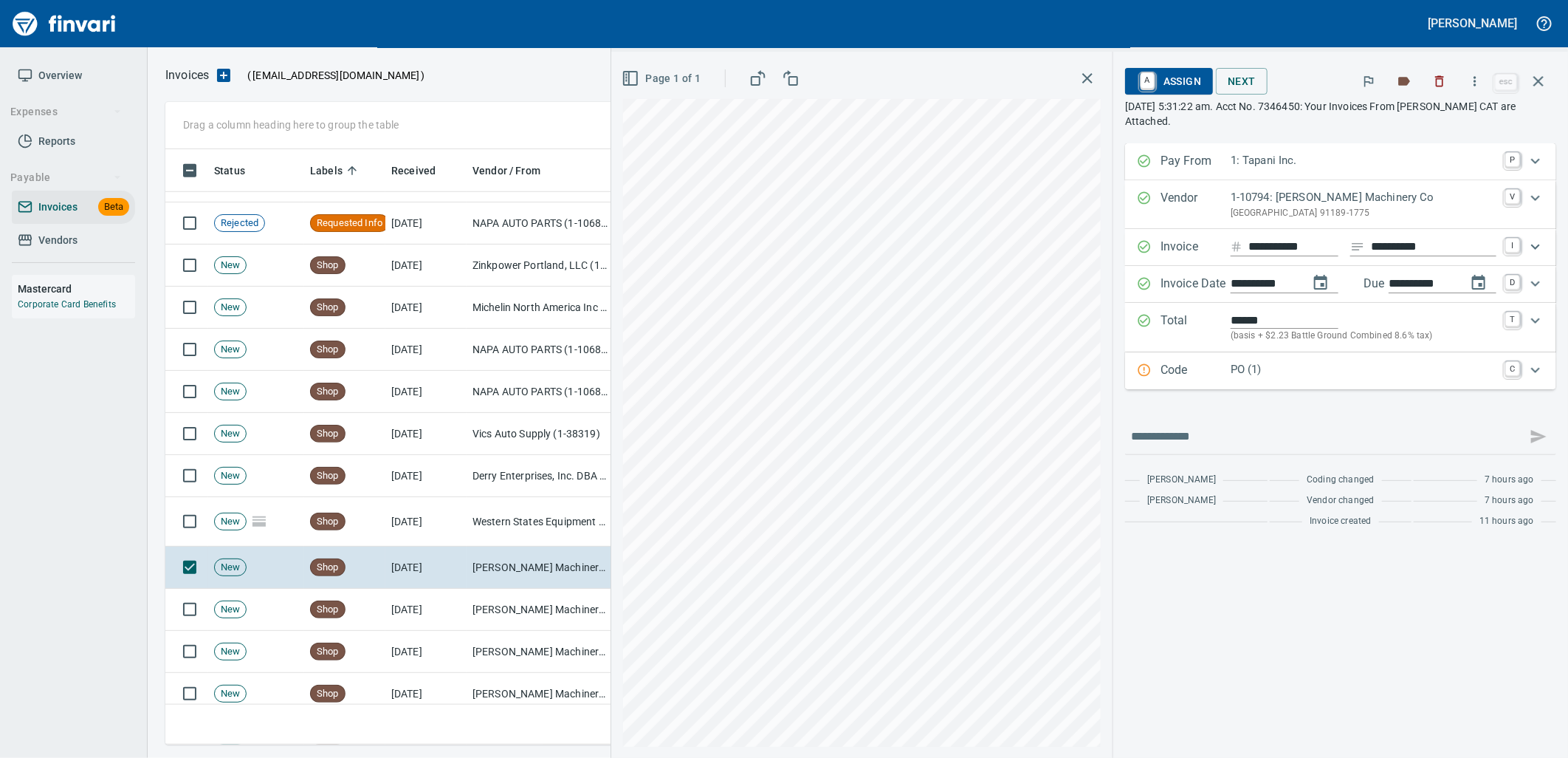
click at [1351, 365] on p "PO (1)" at bounding box center [1363, 370] width 266 height 17
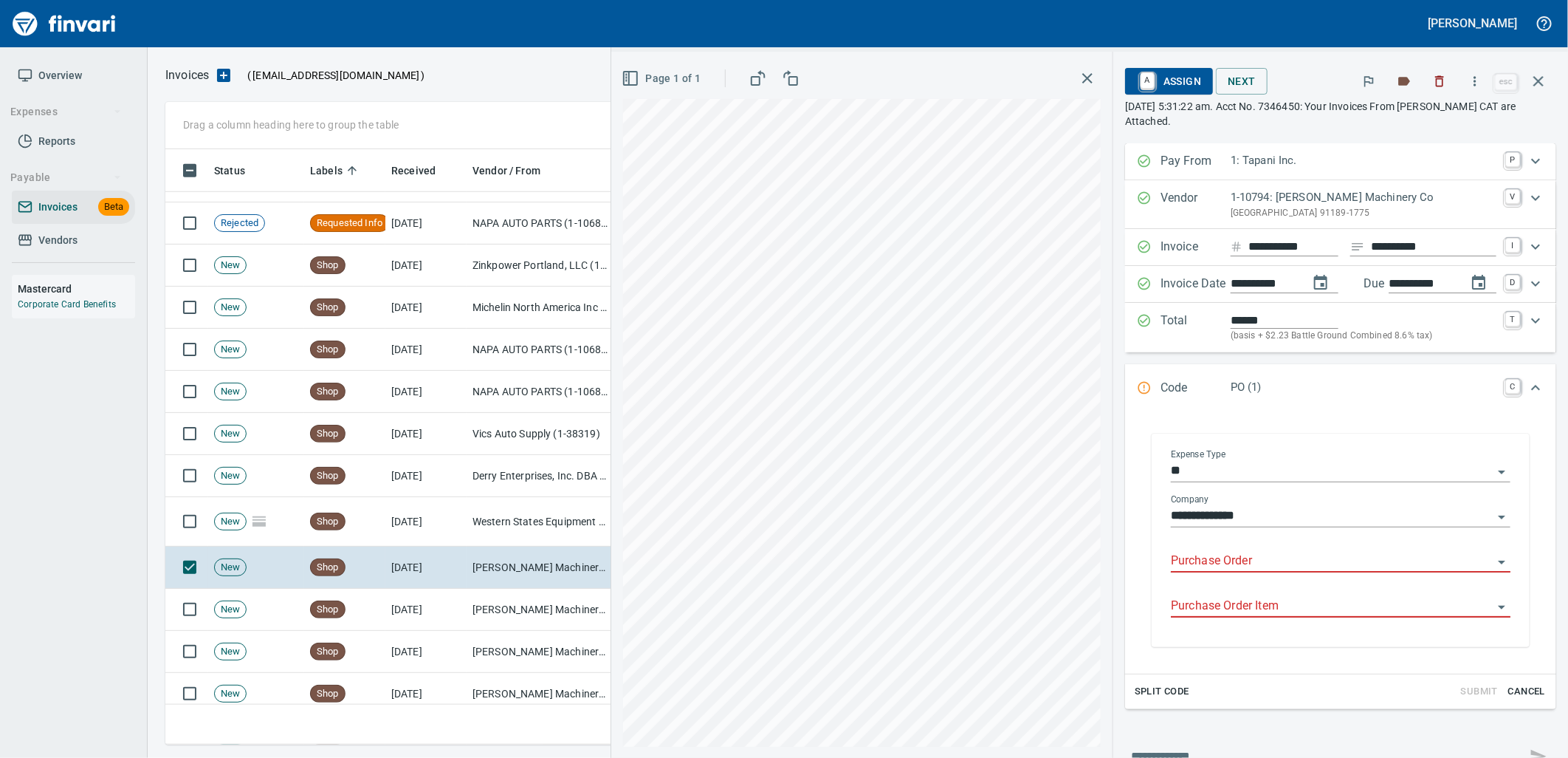
click at [1260, 554] on input "Purchase Order" at bounding box center [1331, 561] width 322 height 21
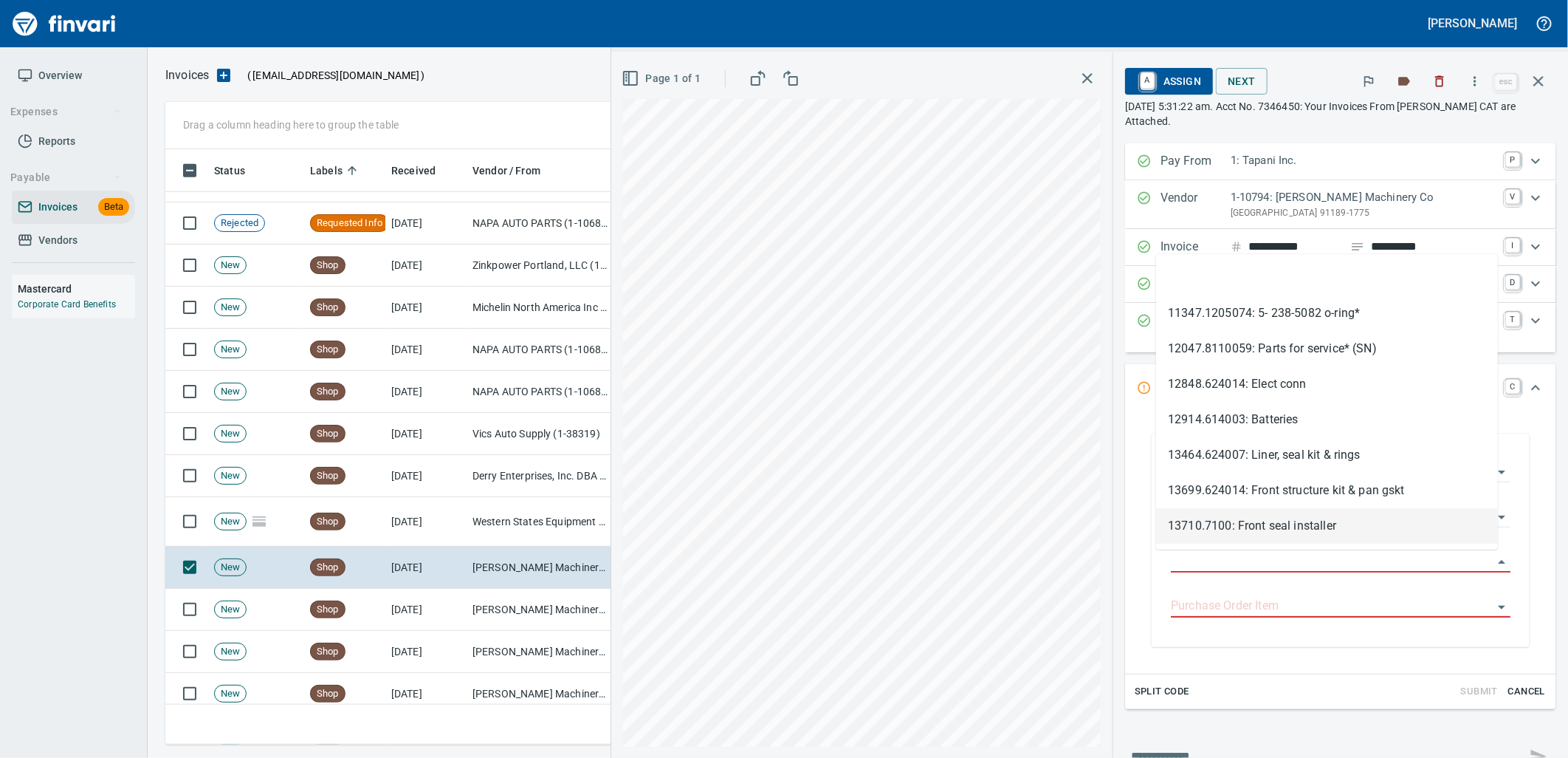
scroll to position [584, 1360]
type input "**********"
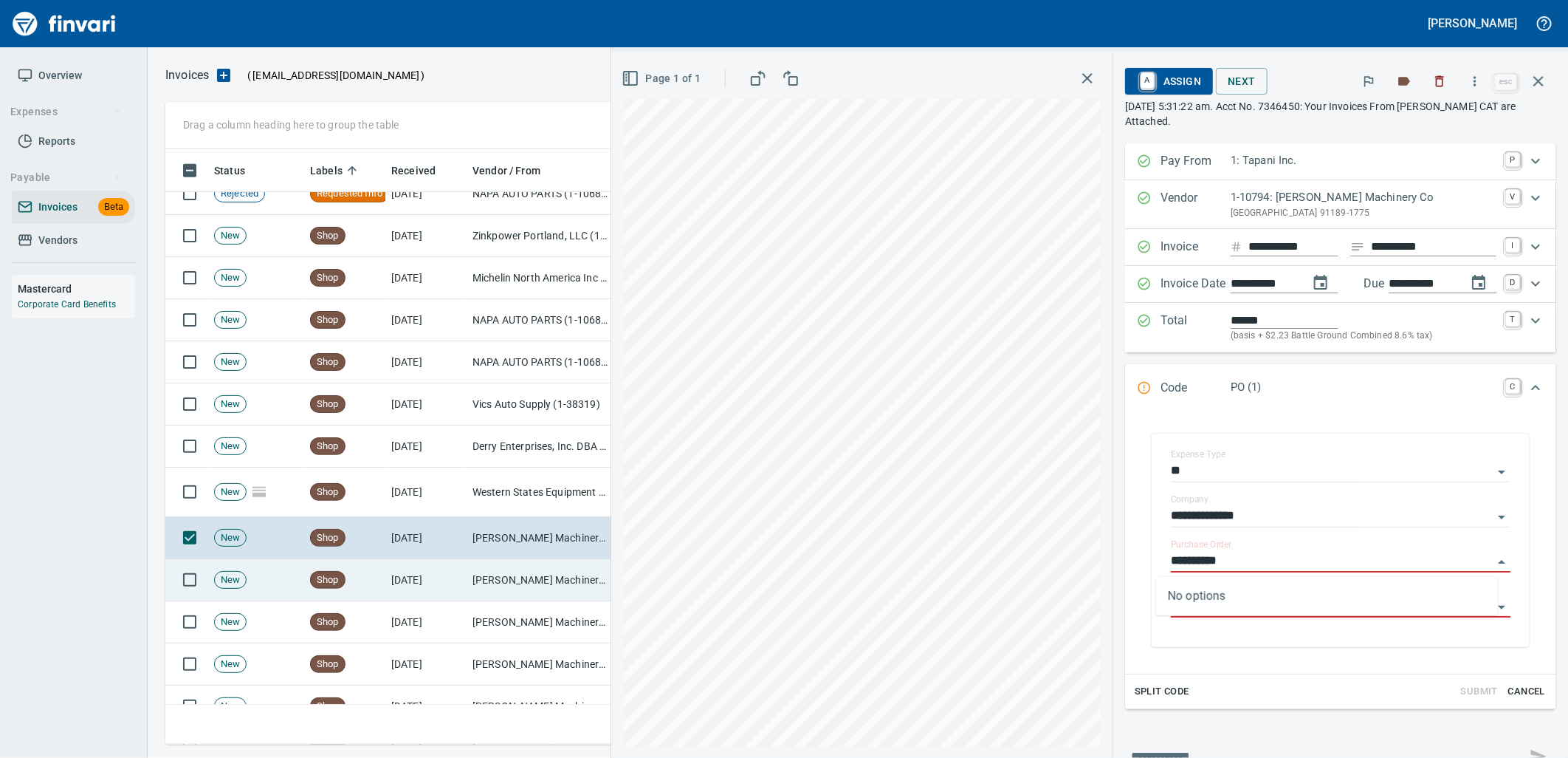
click at [495, 573] on td "[PERSON_NAME] Machinery Co (1-10794)" at bounding box center [540, 580] width 147 height 42
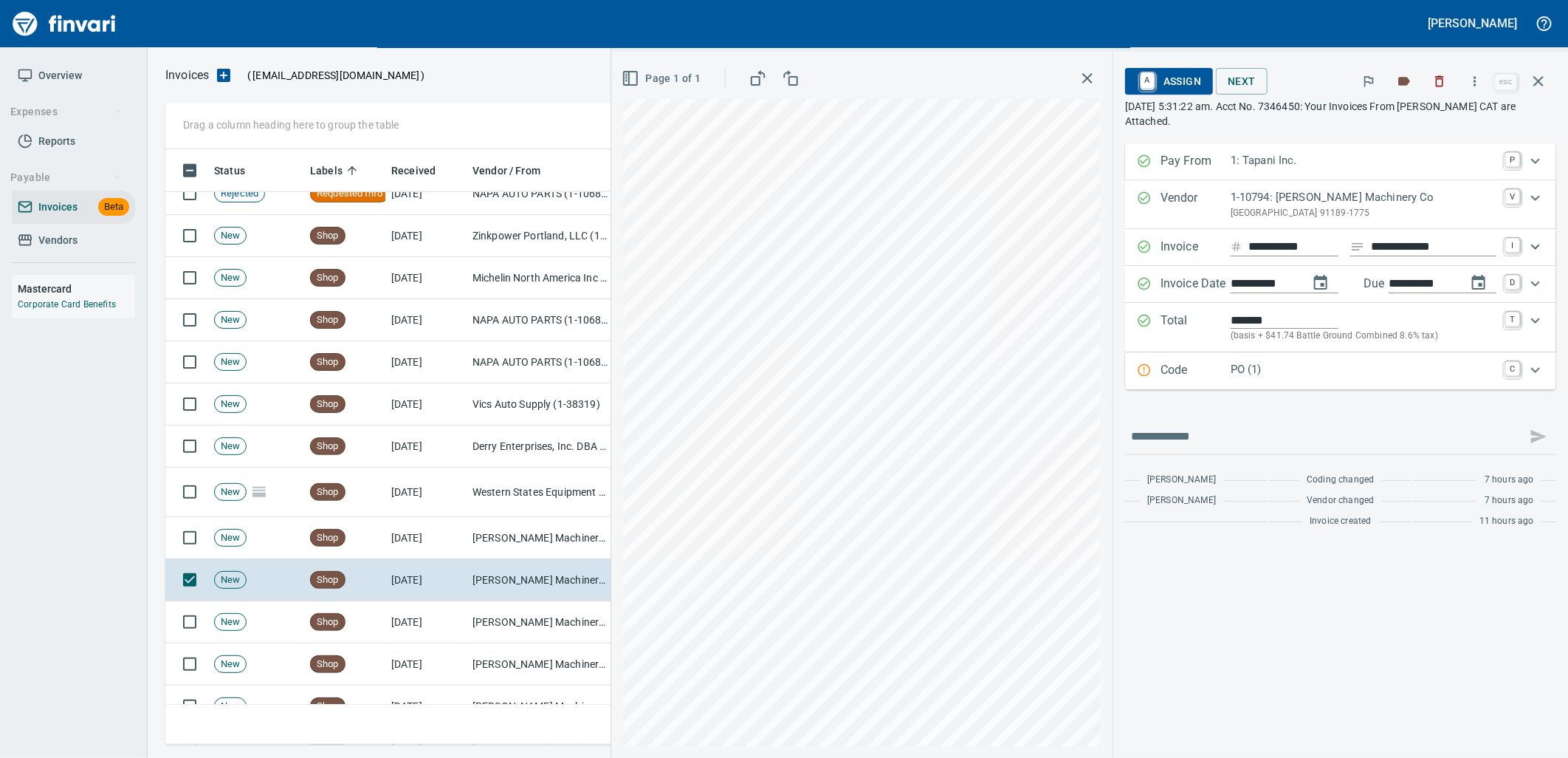
click at [1282, 378] on p "PO (1)" at bounding box center [1363, 370] width 266 height 17
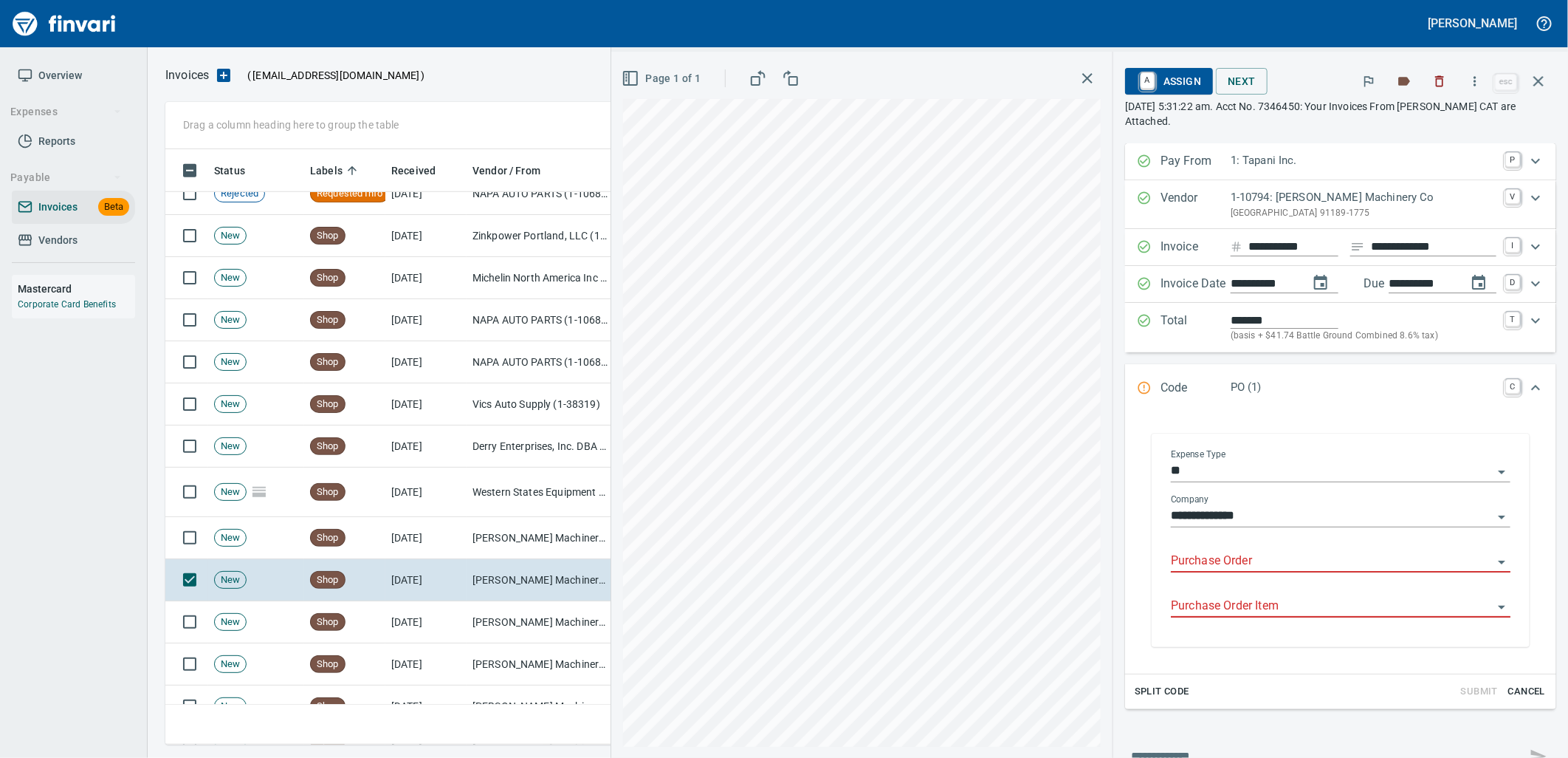
click at [1244, 565] on input "Purchase Order" at bounding box center [1331, 561] width 322 height 21
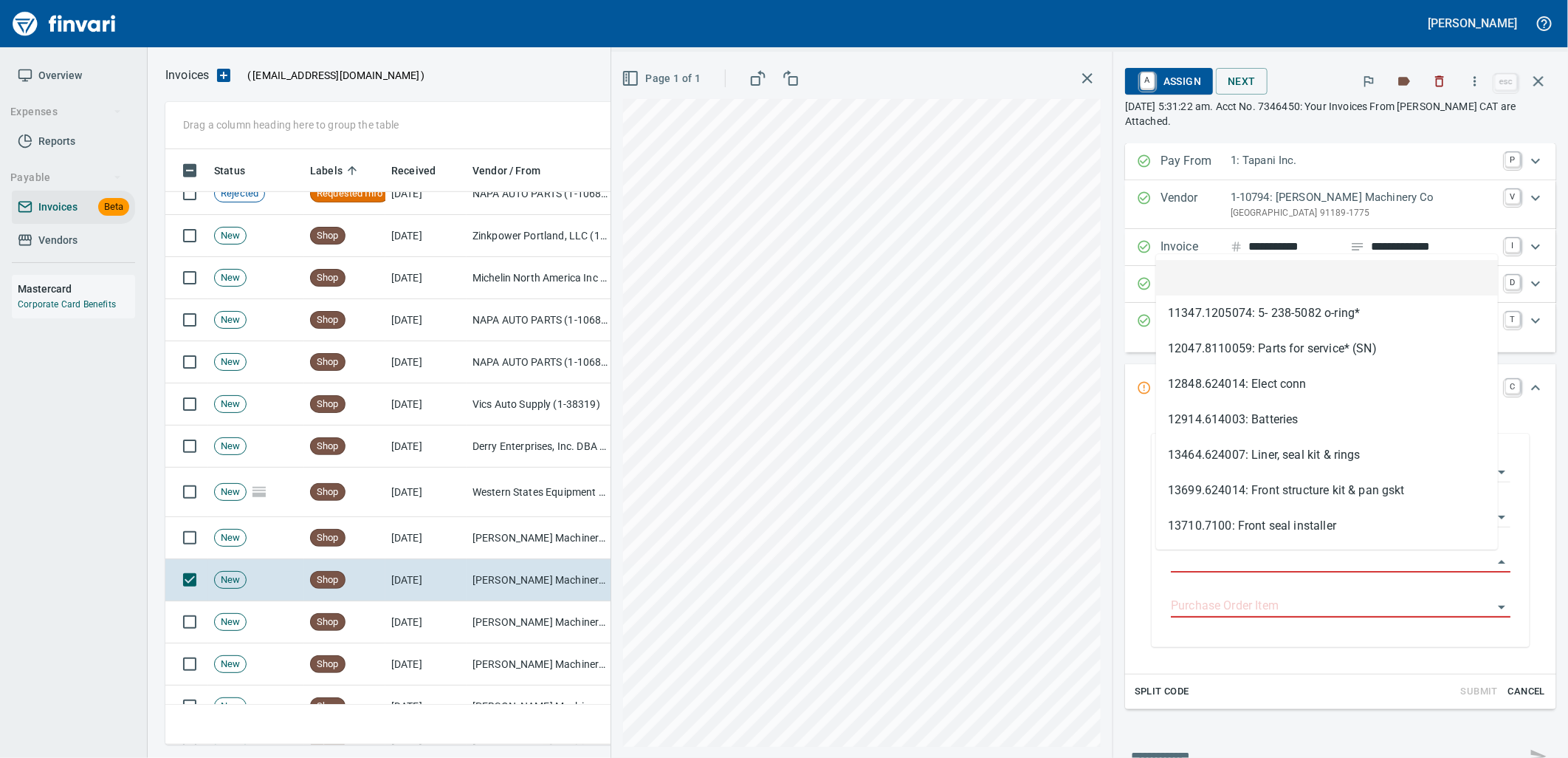
scroll to position [584, 1360]
type input "**********"
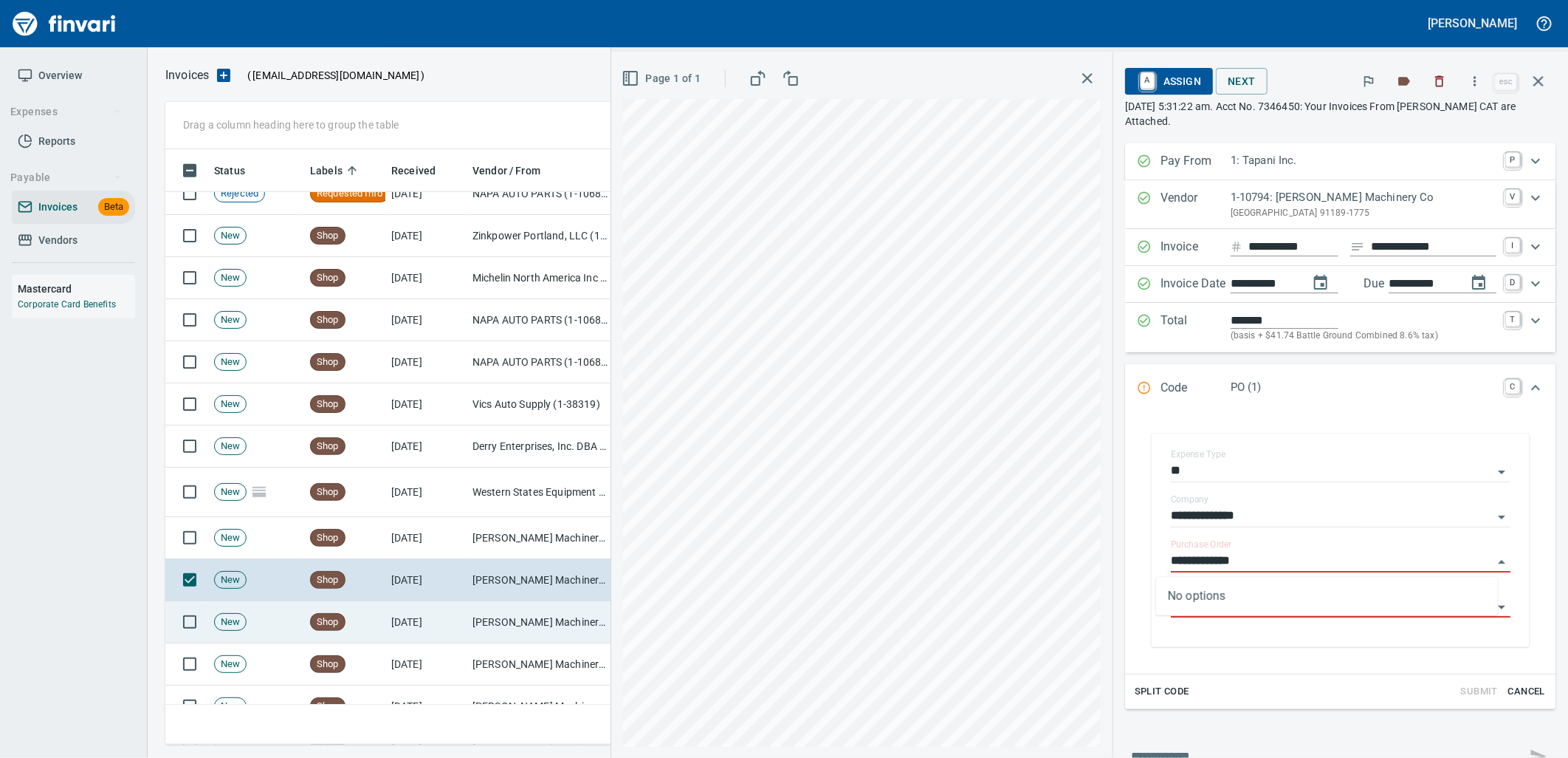
click at [467, 617] on td "[PERSON_NAME] Machinery Co (1-10794)" at bounding box center [540, 622] width 147 height 42
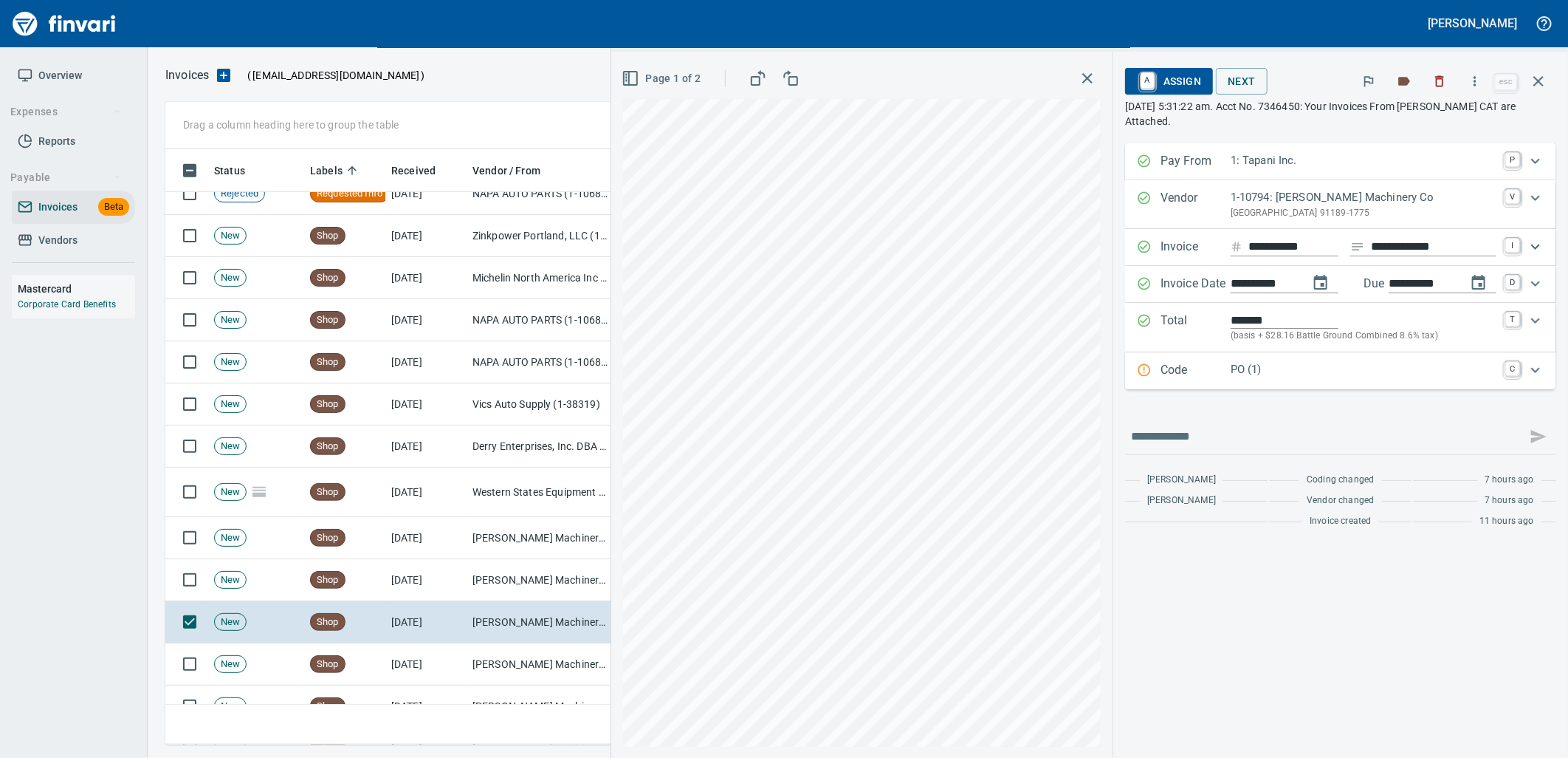
click at [1274, 364] on p "PO (1)" at bounding box center [1363, 370] width 266 height 17
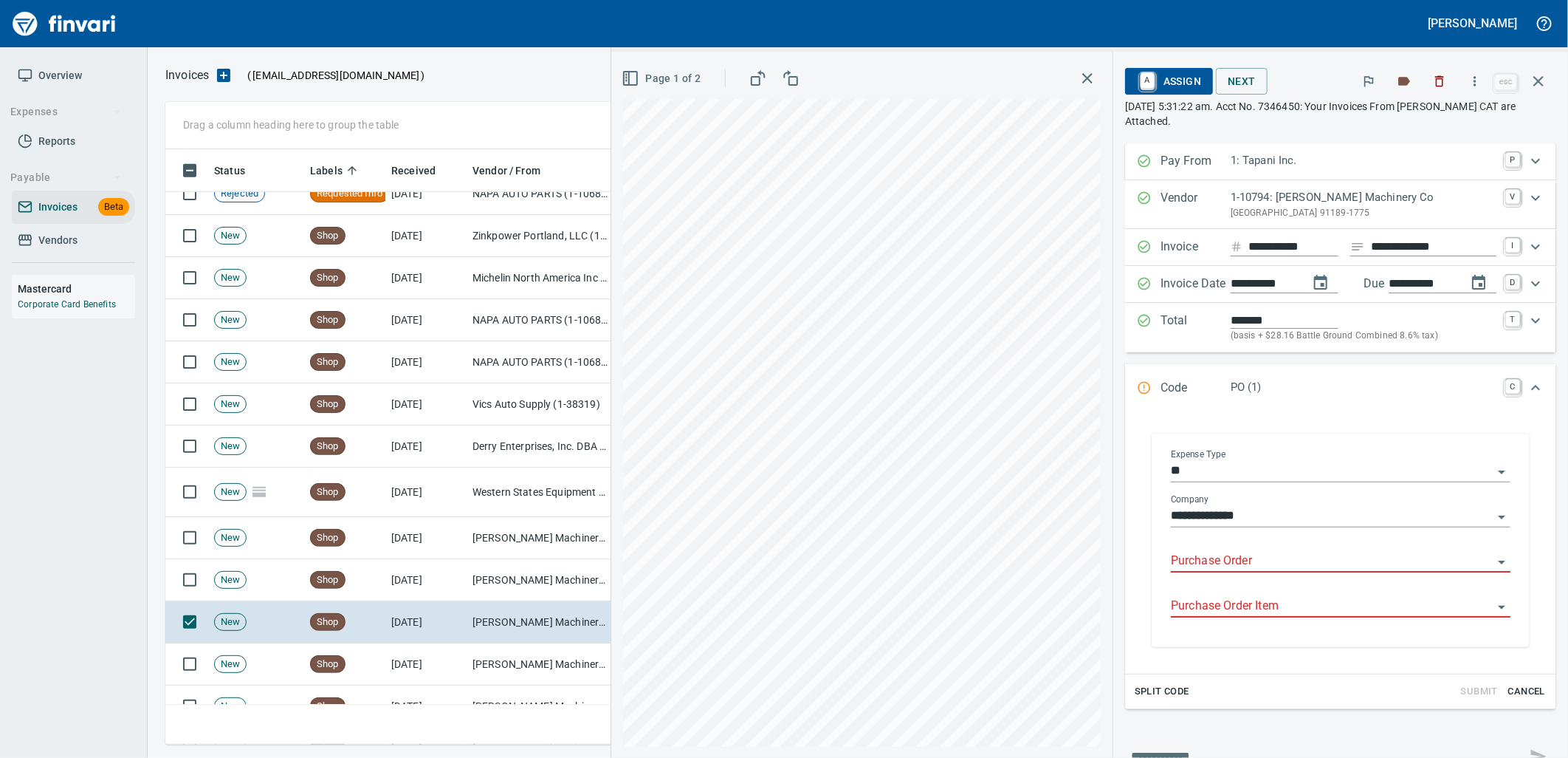
click at [1259, 556] on input "Purchase Order" at bounding box center [1331, 561] width 322 height 21
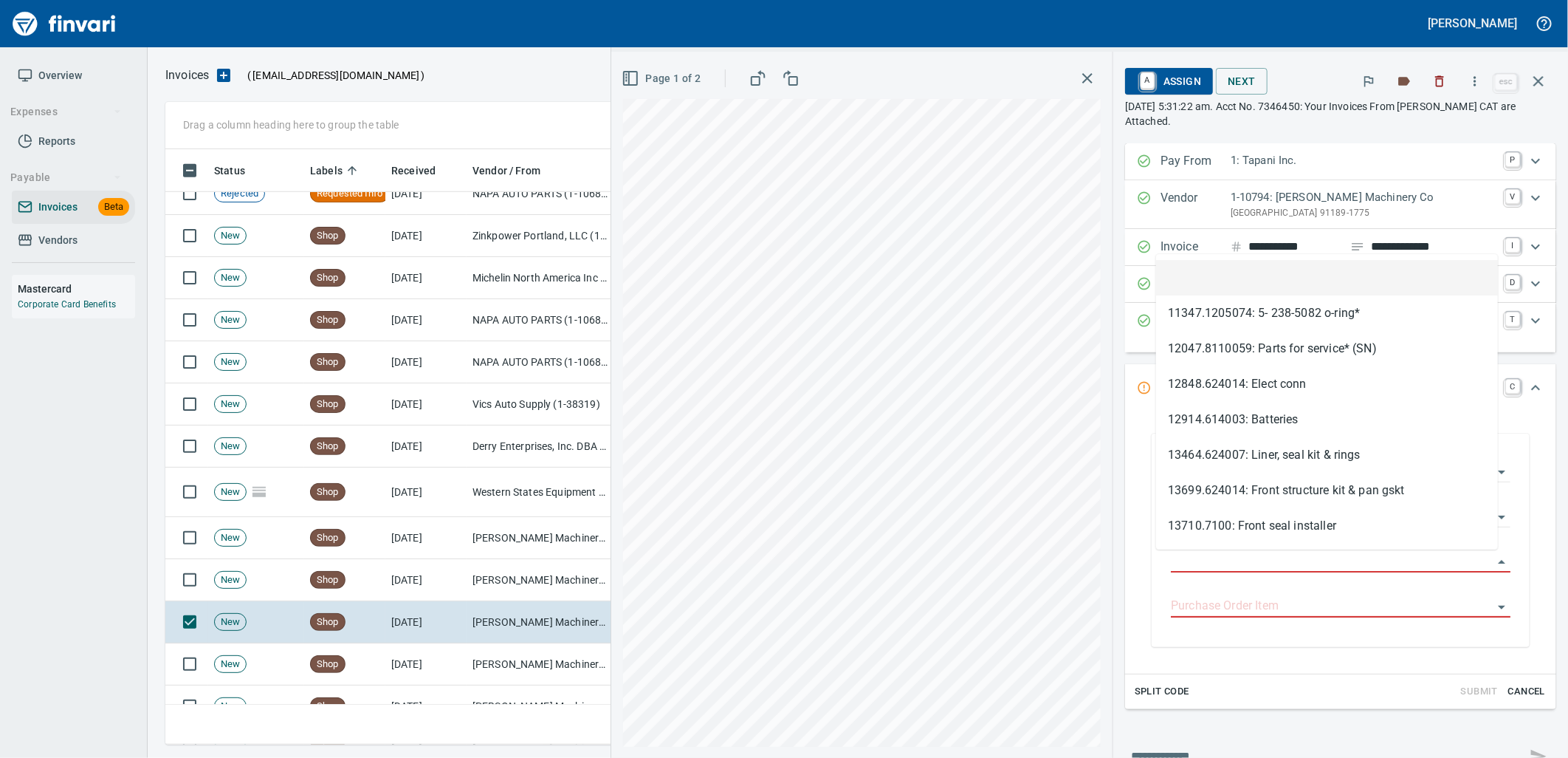
scroll to position [584, 1360]
type input "**********"
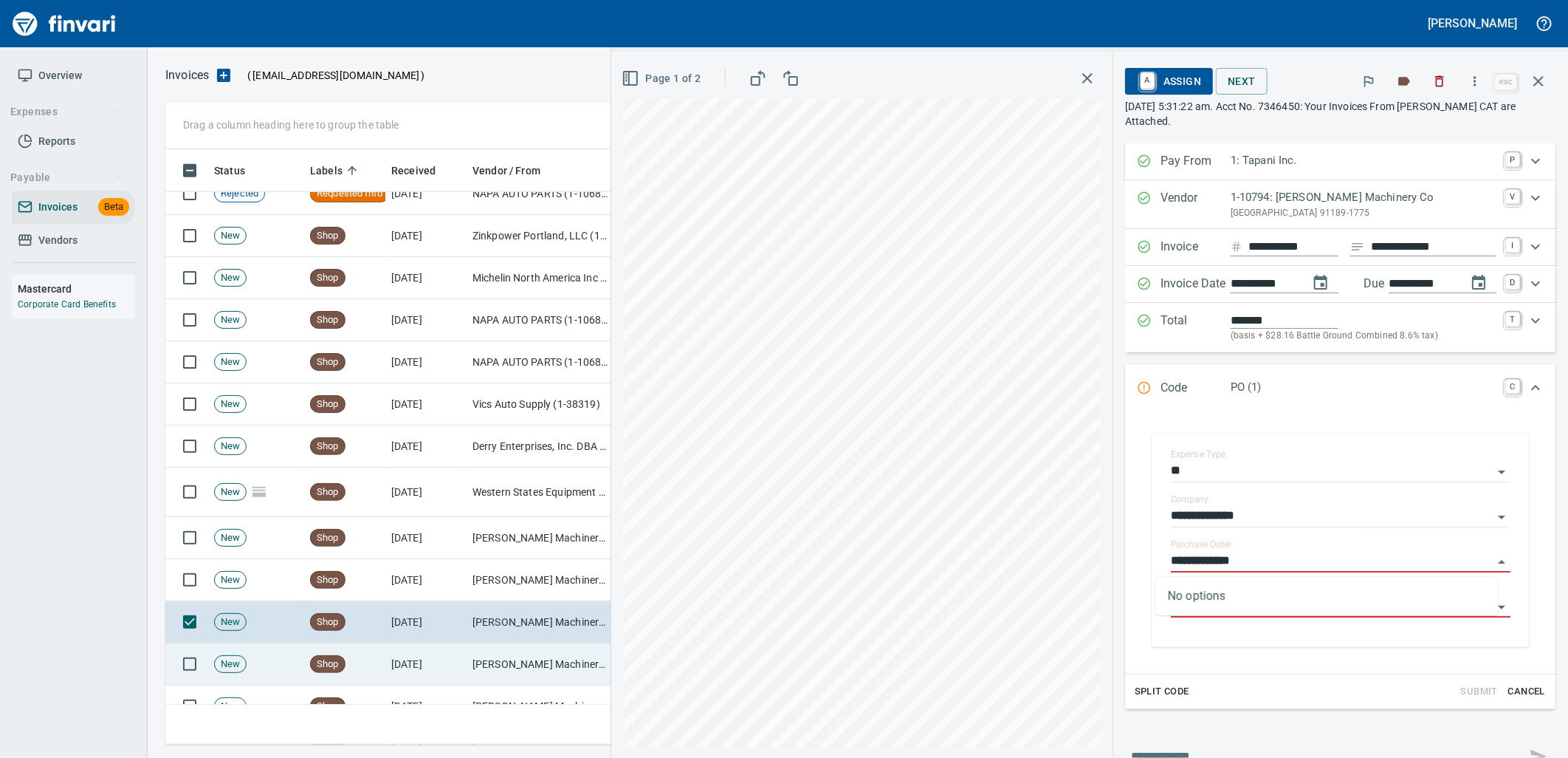
click at [539, 655] on td "[PERSON_NAME] Machinery Co (1-10794)" at bounding box center [540, 664] width 147 height 42
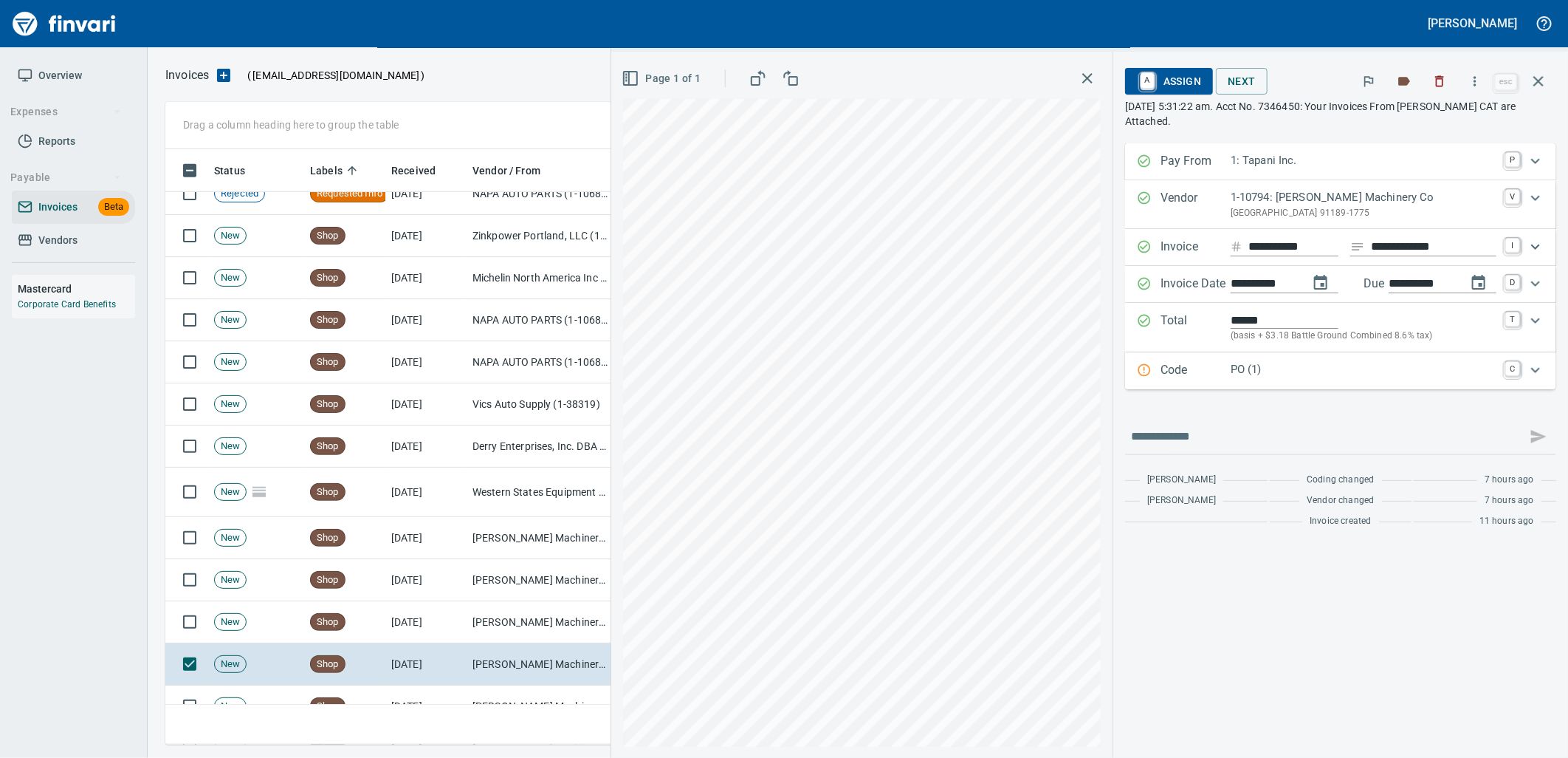
click at [1280, 388] on div "Code PO (1) C" at bounding box center [1340, 371] width 431 height 37
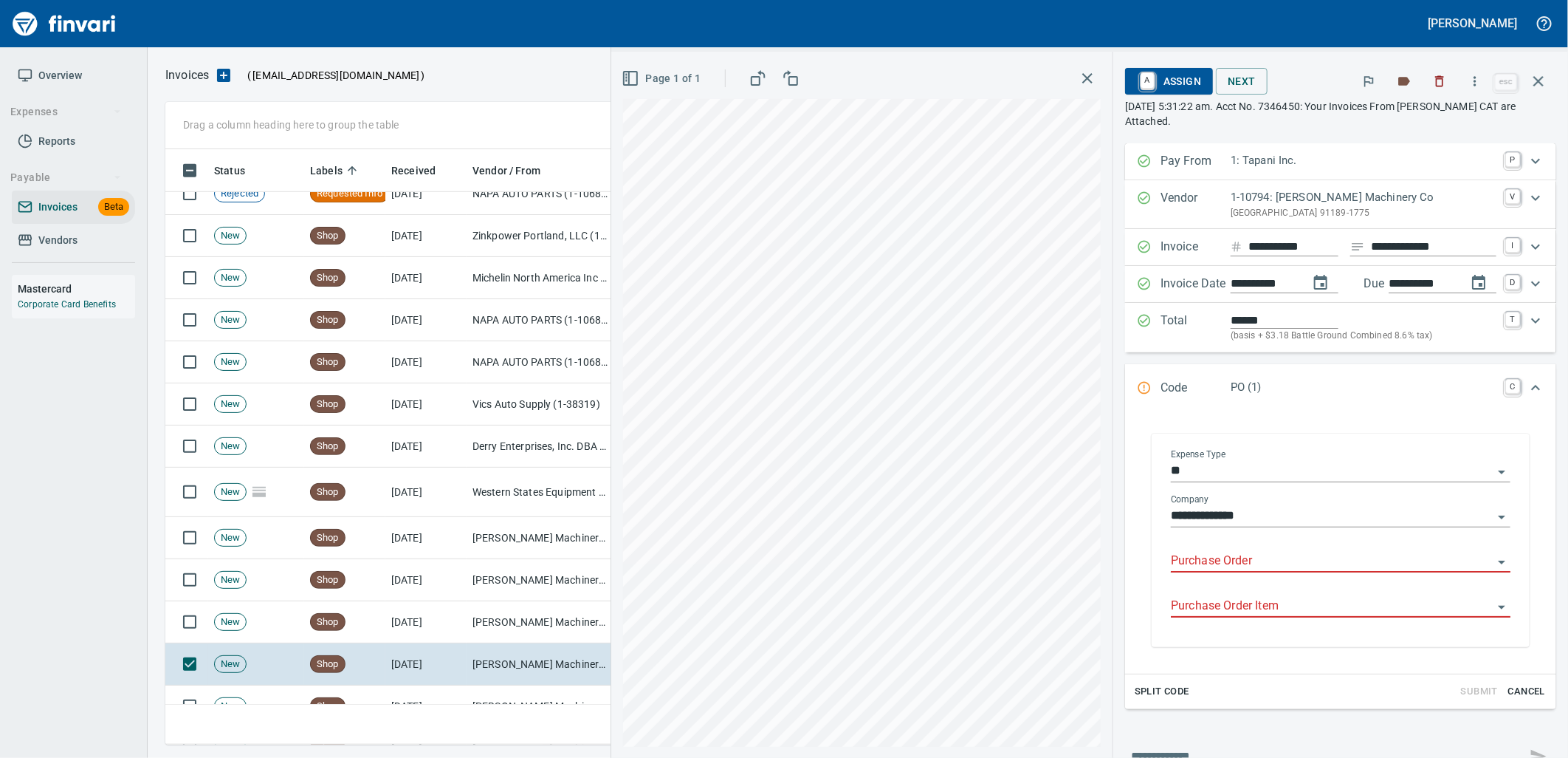
click at [1270, 562] on input "Purchase Order" at bounding box center [1331, 561] width 322 height 21
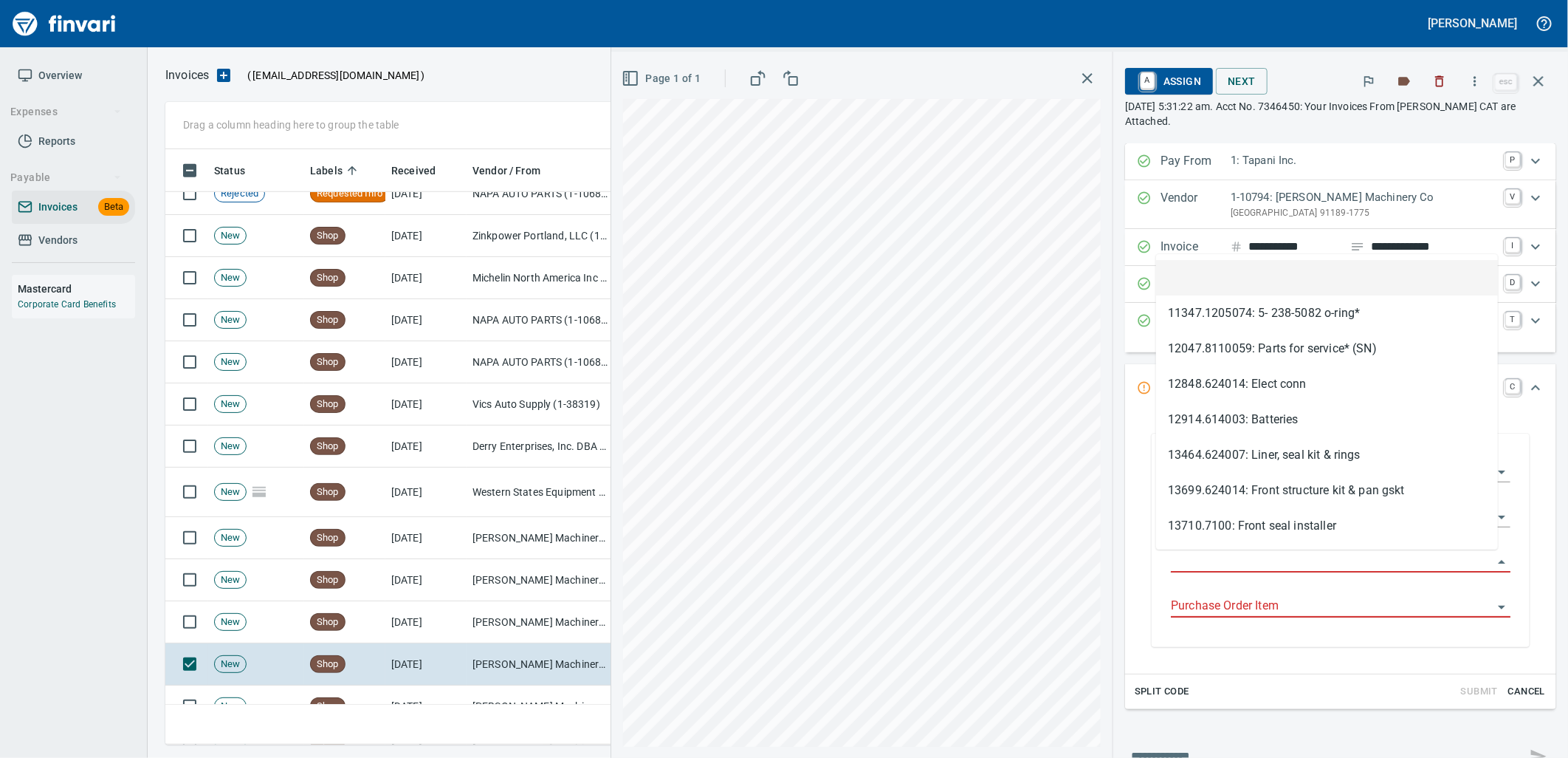
scroll to position [584, 1360]
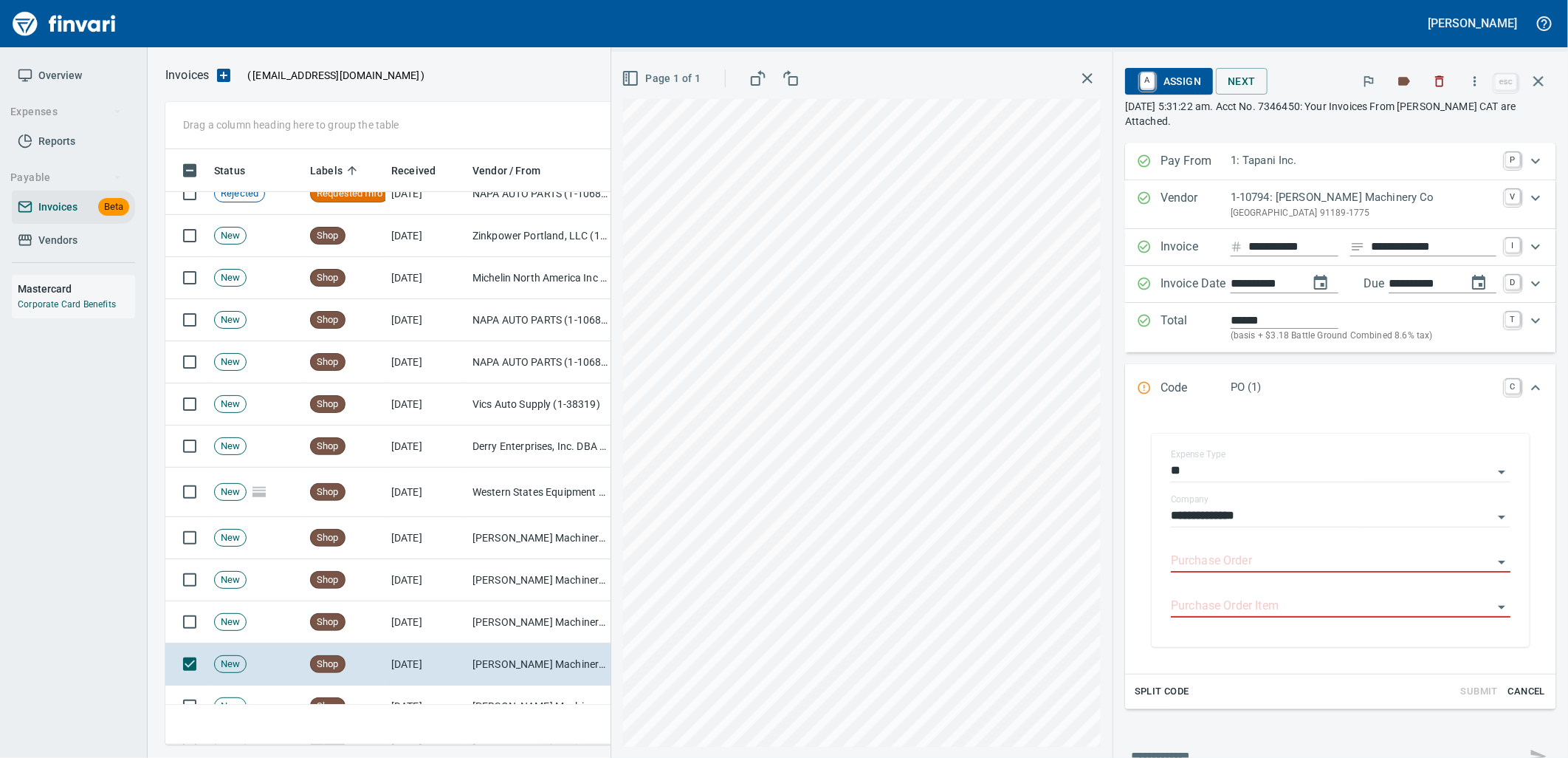
type input "**********"
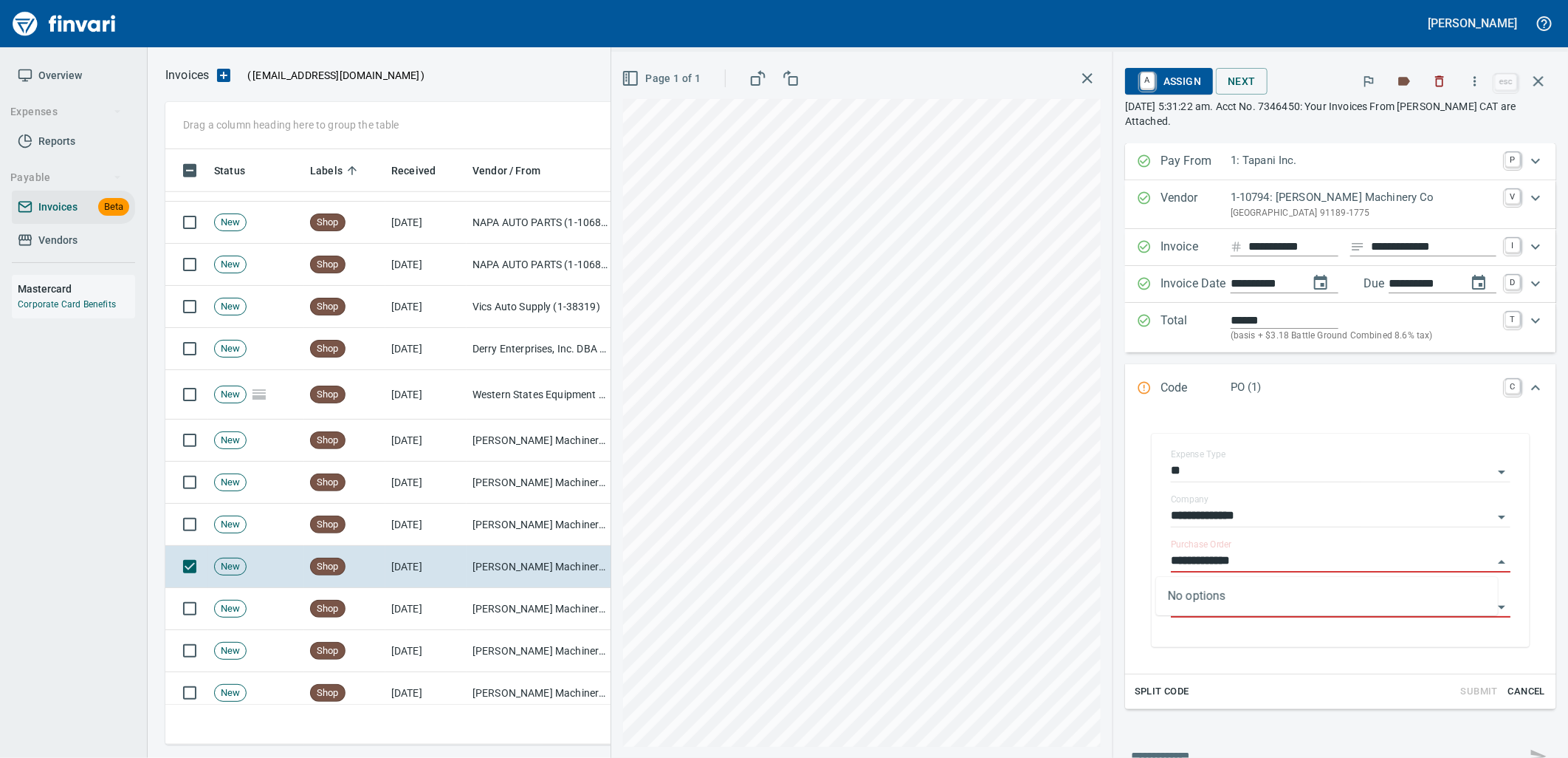
scroll to position [4595, 0]
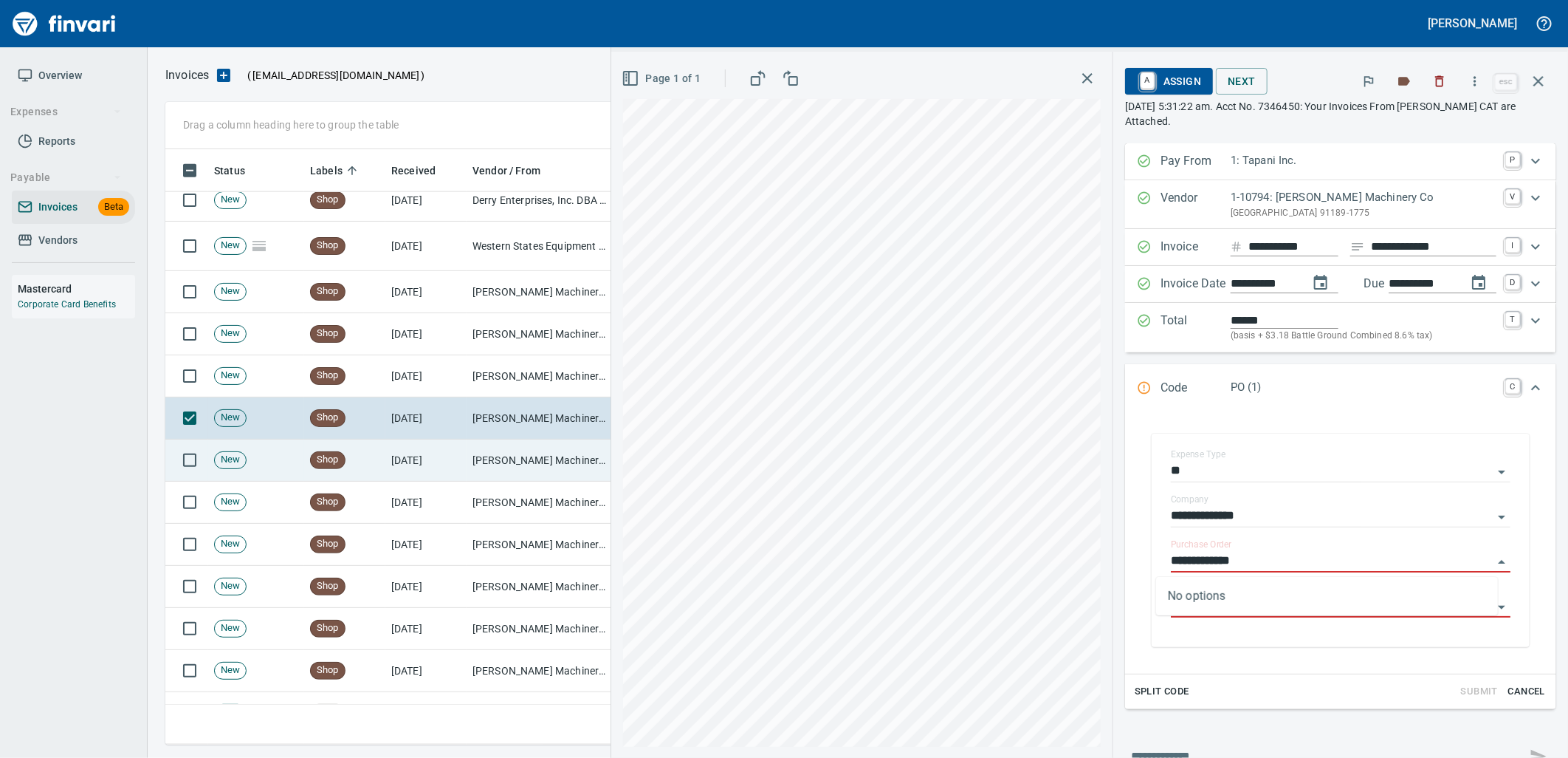
click at [527, 464] on td "[PERSON_NAME] Machinery Co (1-10794)" at bounding box center [540, 460] width 147 height 42
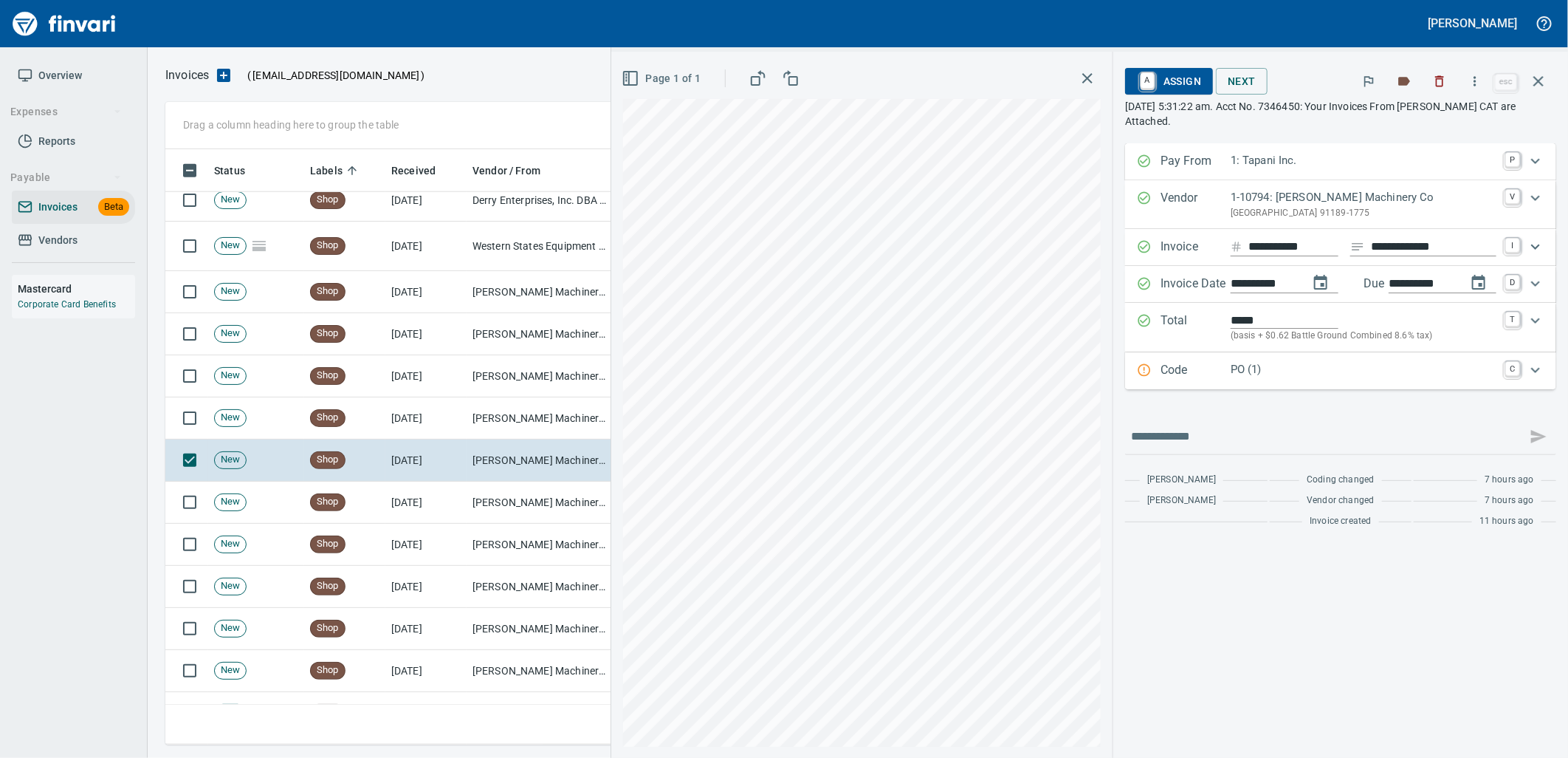
click at [1332, 380] on div "PO (1)" at bounding box center [1363, 371] width 266 height 19
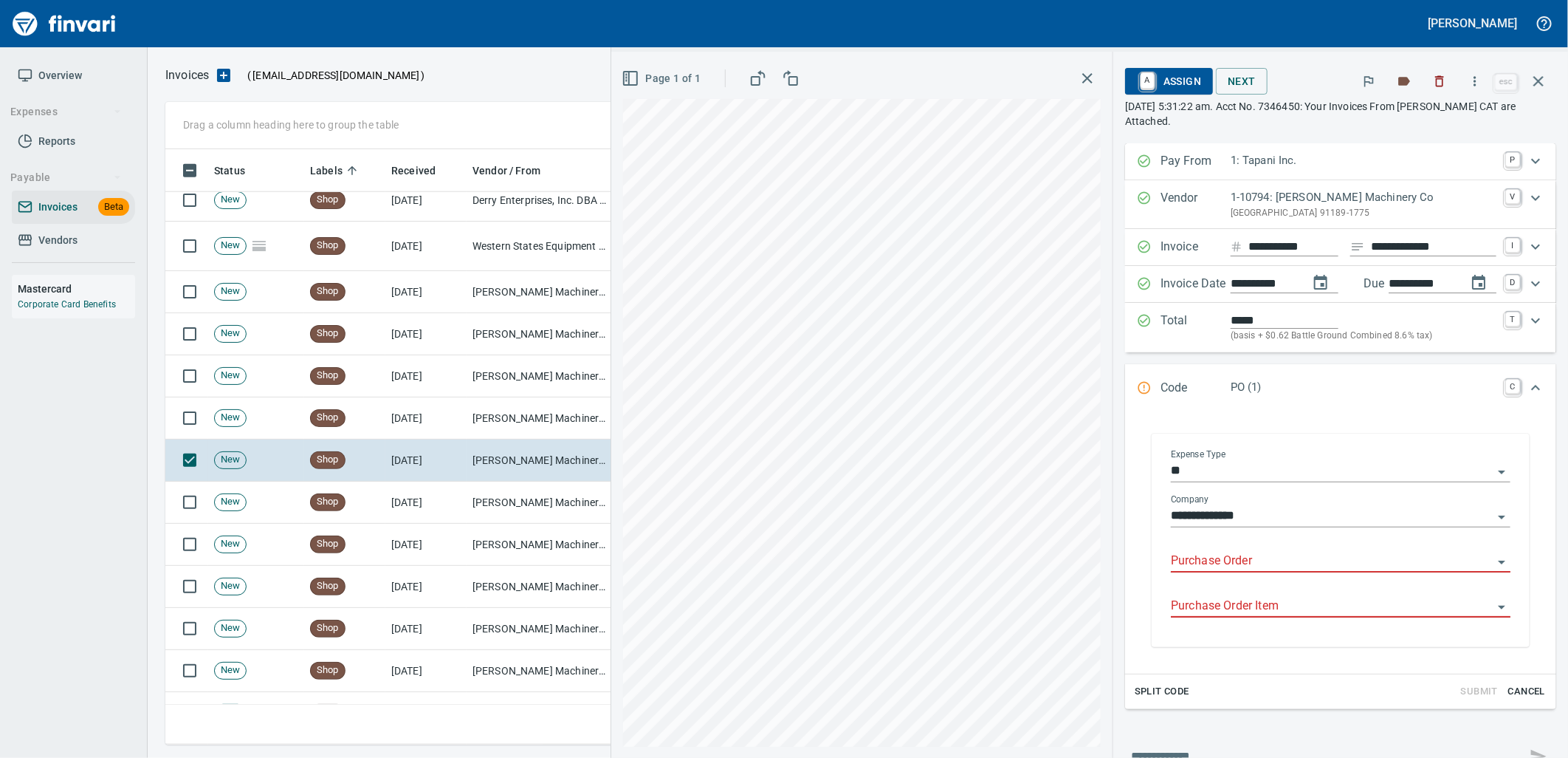
click at [1200, 562] on input "Purchase Order" at bounding box center [1331, 561] width 322 height 21
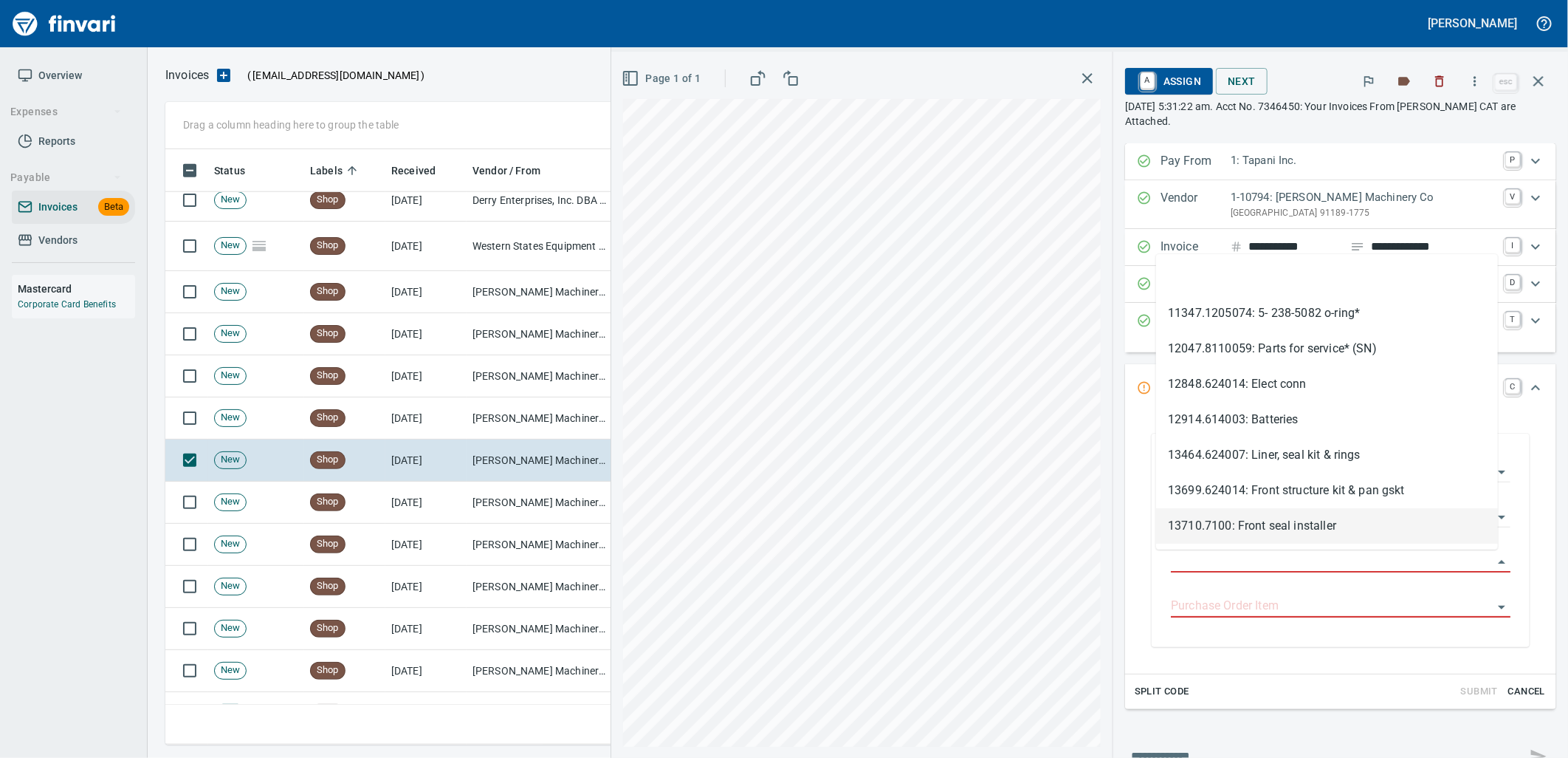
scroll to position [584, 1360]
type input "**********"
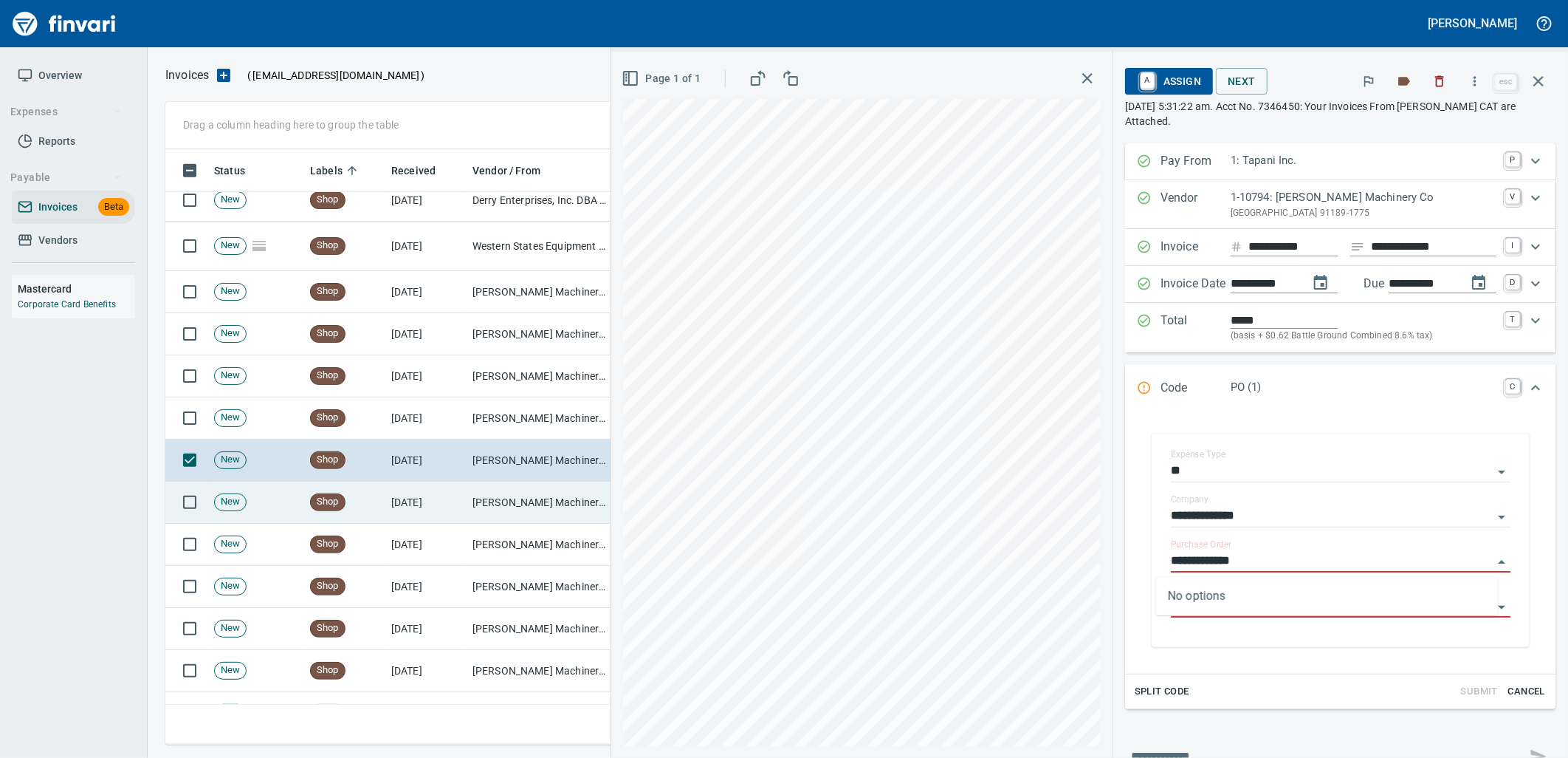
click at [549, 498] on td "[PERSON_NAME] Machinery Co (1-10794)" at bounding box center [540, 502] width 147 height 42
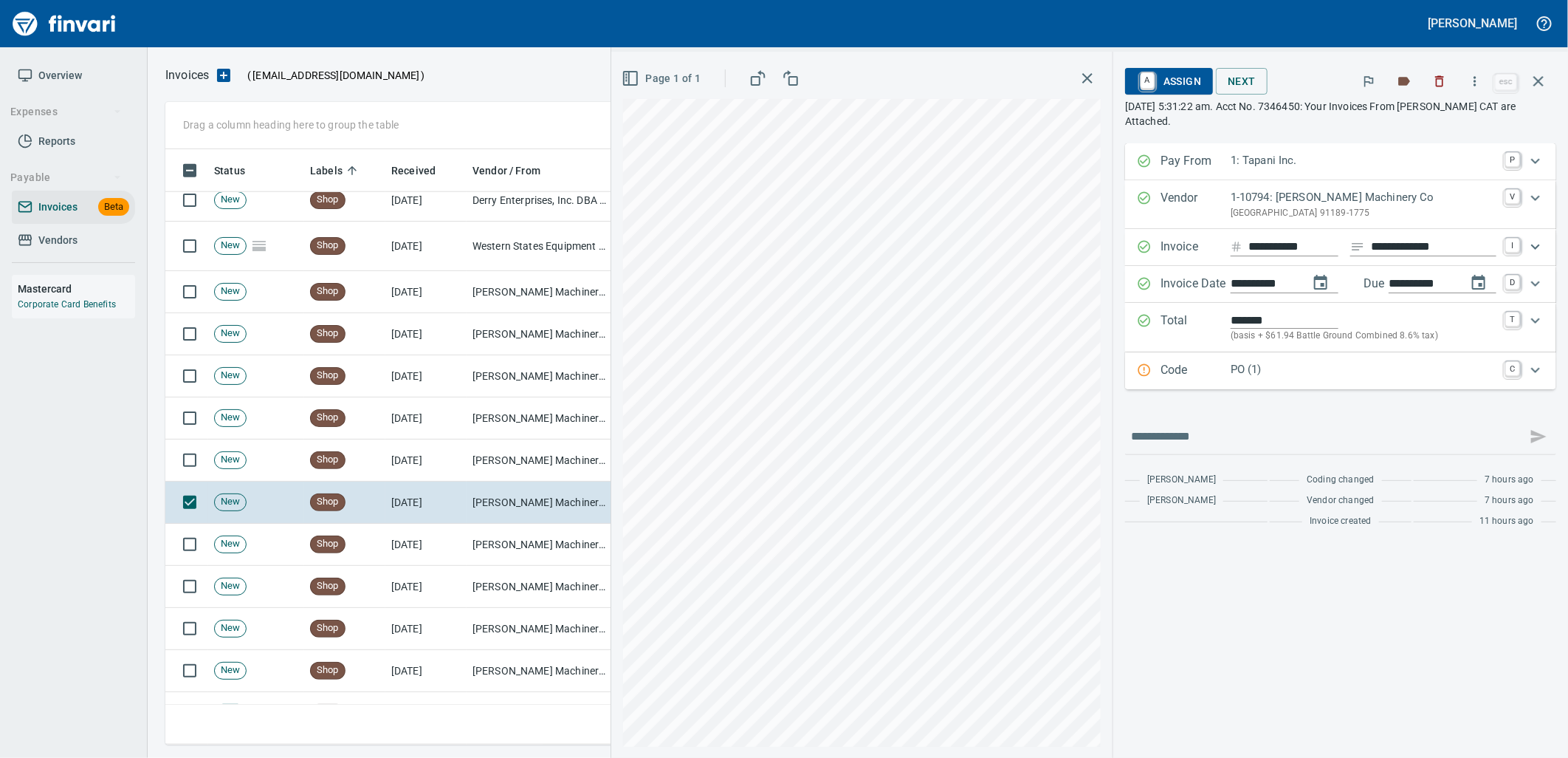
click at [1270, 374] on p "PO (1)" at bounding box center [1363, 370] width 266 height 17
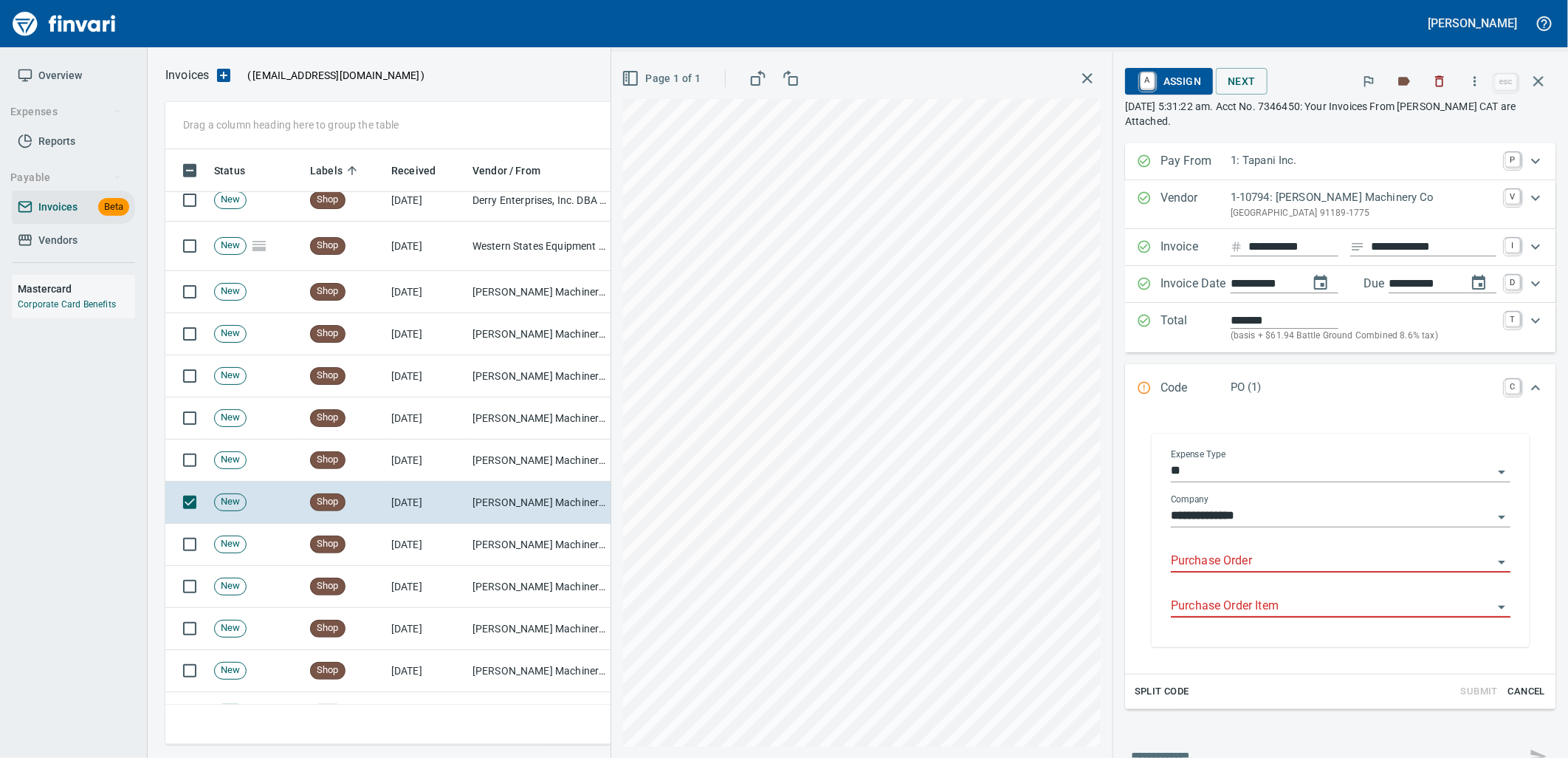
click at [1272, 569] on input "Purchase Order" at bounding box center [1331, 561] width 322 height 21
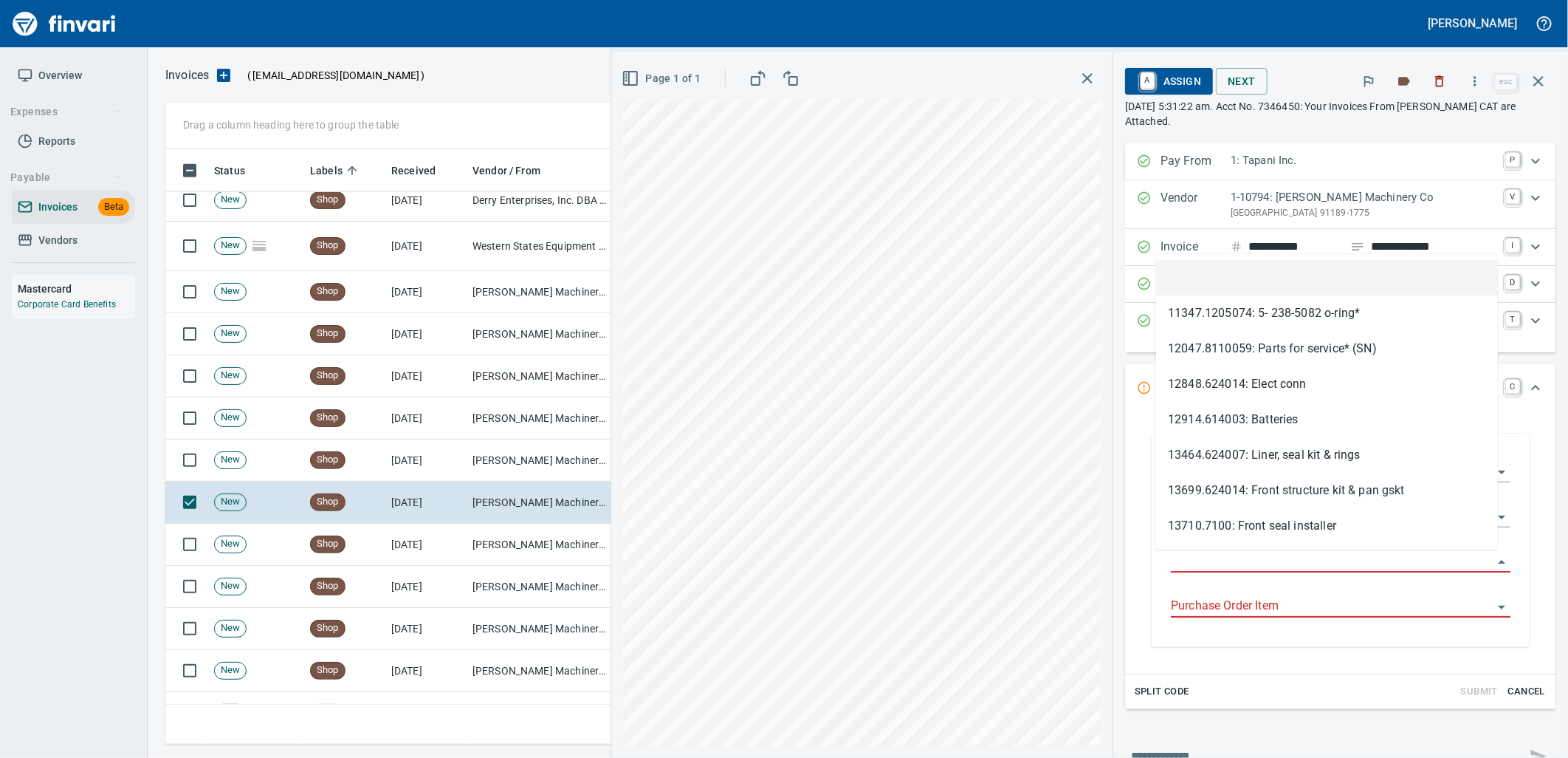
scroll to position [584, 1360]
type input "**********"
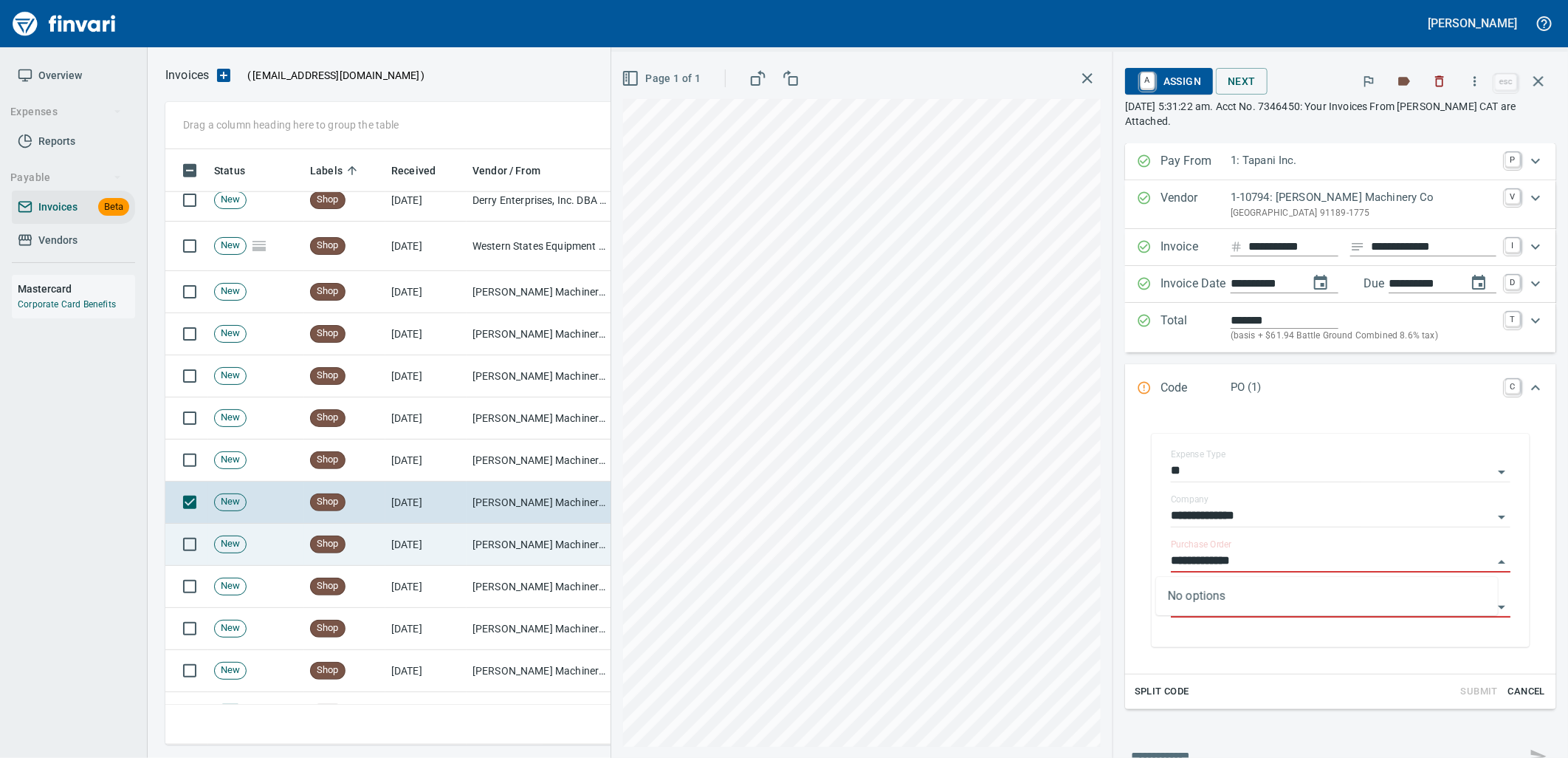
click at [476, 548] on td "[PERSON_NAME] Machinery Co (1-10794)" at bounding box center [540, 544] width 147 height 42
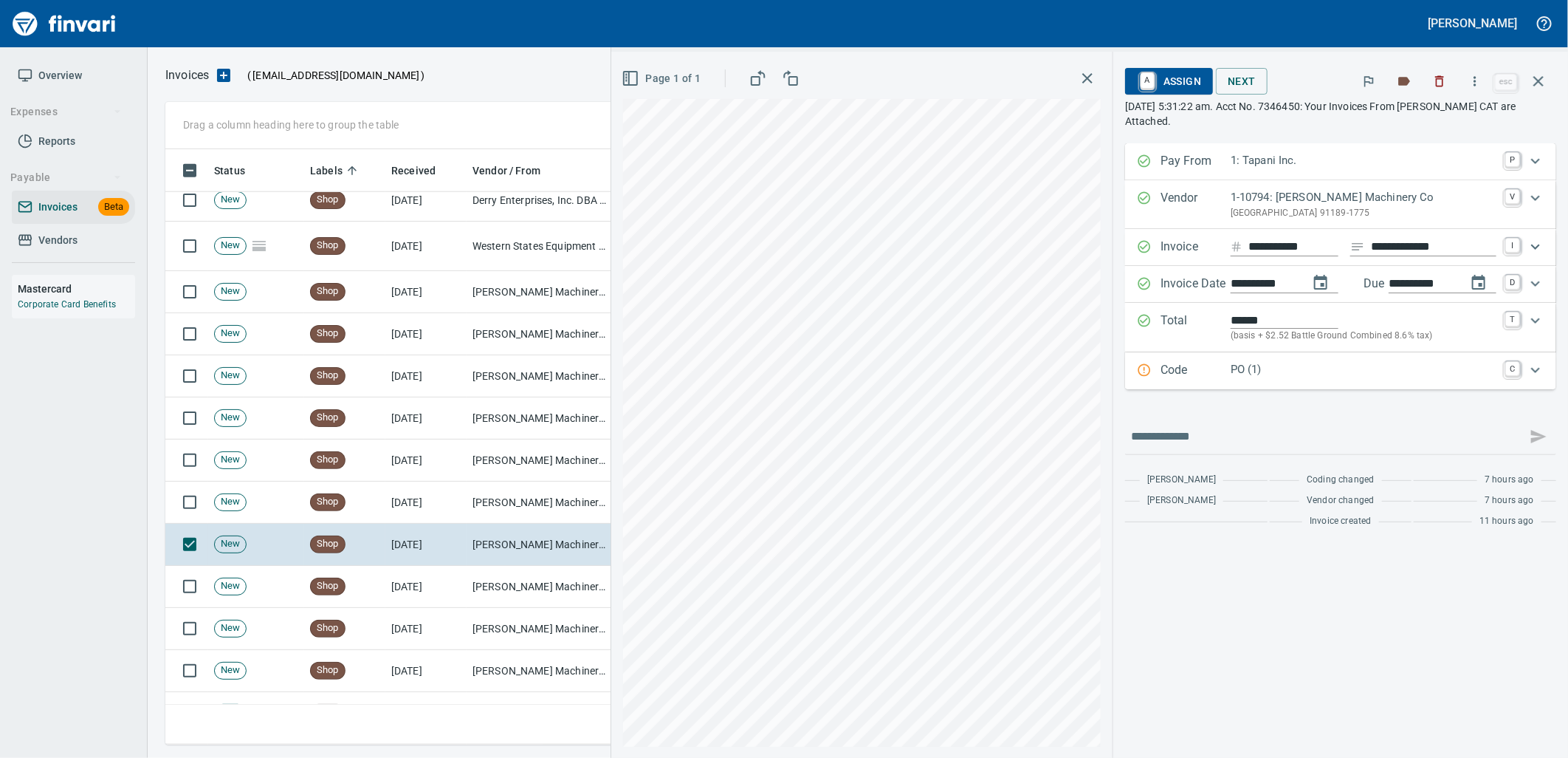
click at [1259, 387] on div "Code PO (1) C" at bounding box center [1340, 371] width 431 height 37
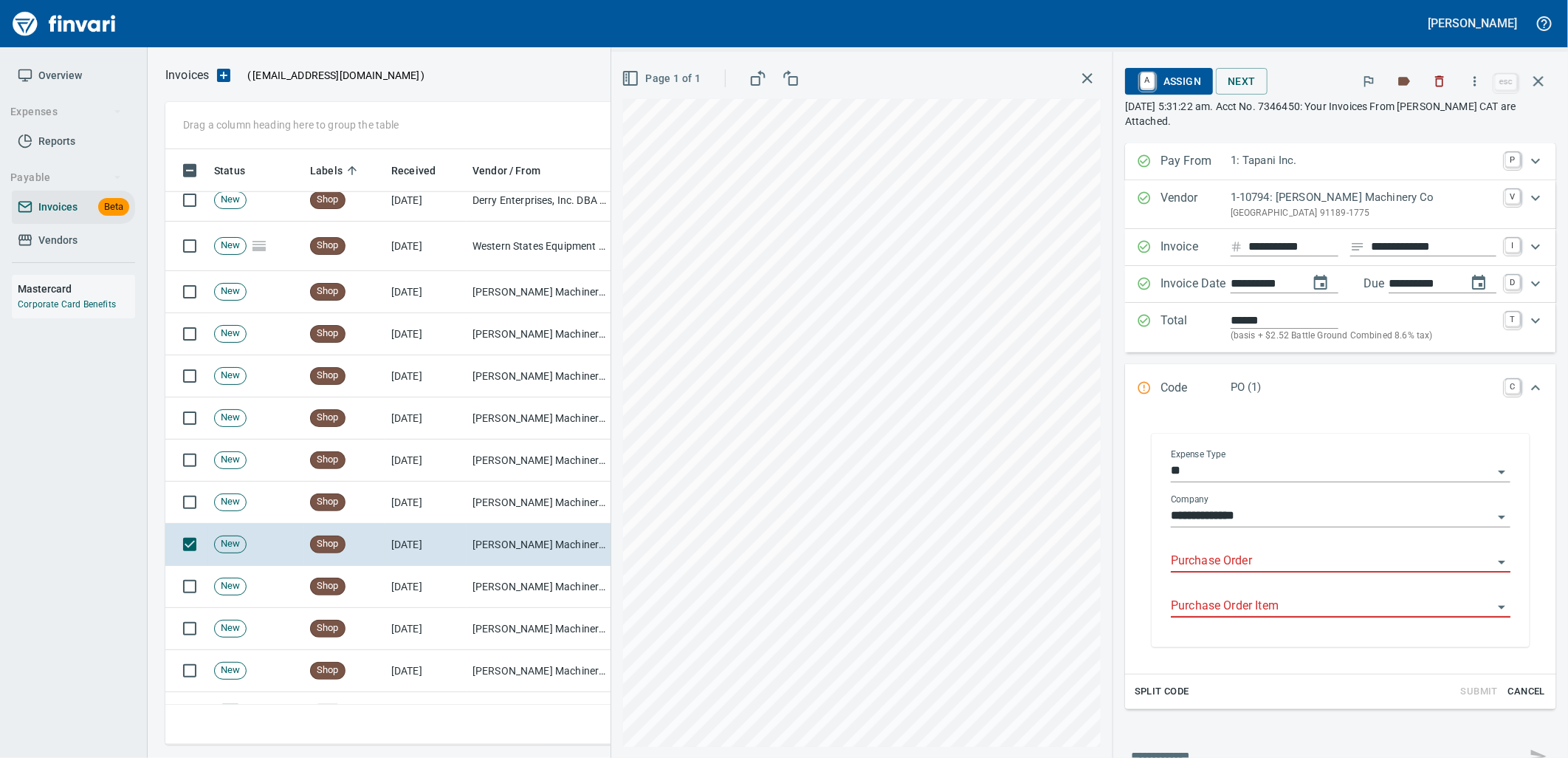
click at [1250, 566] on input "Purchase Order" at bounding box center [1331, 561] width 322 height 21
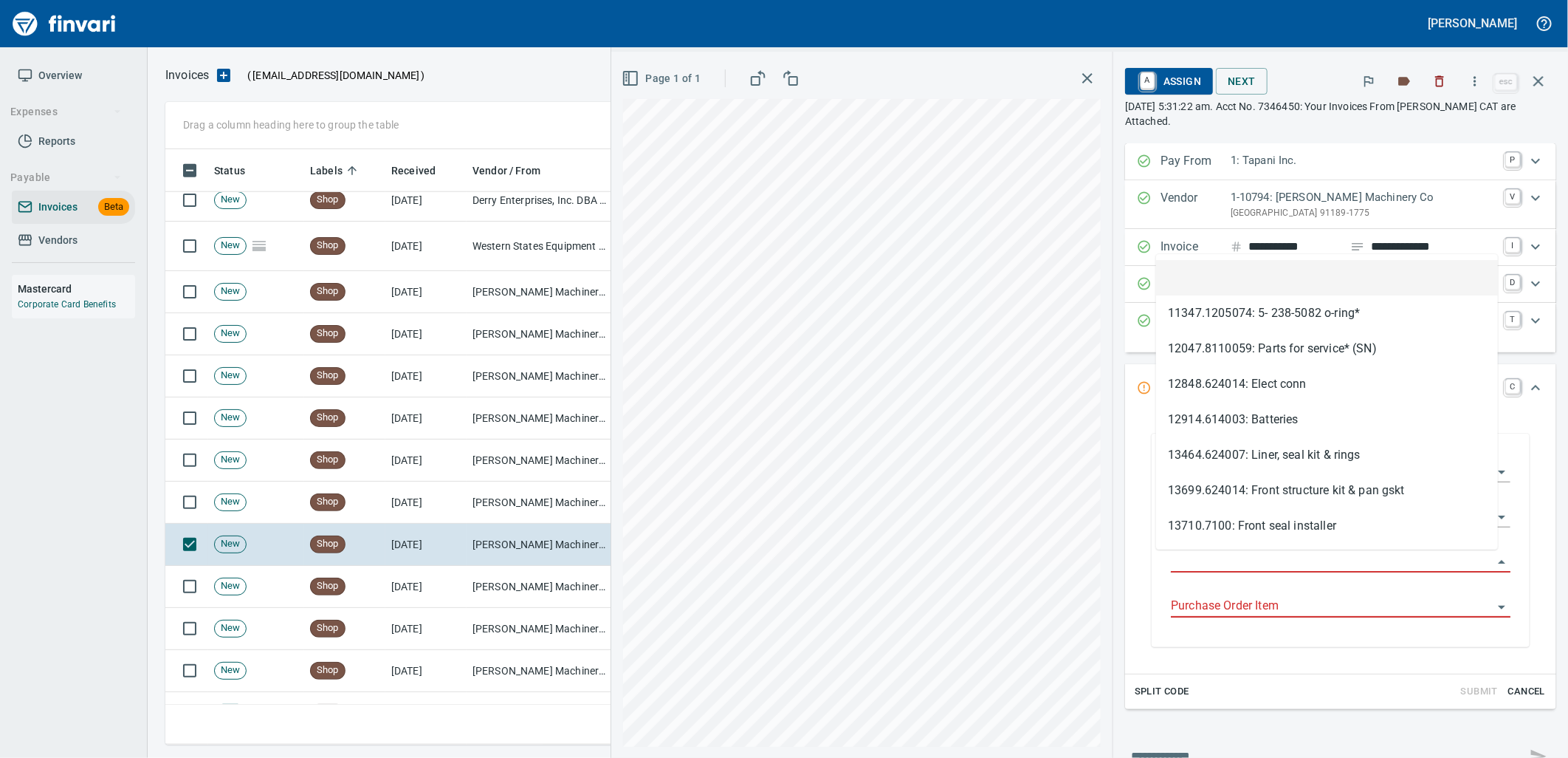
scroll to position [584, 1360]
type input "**********"
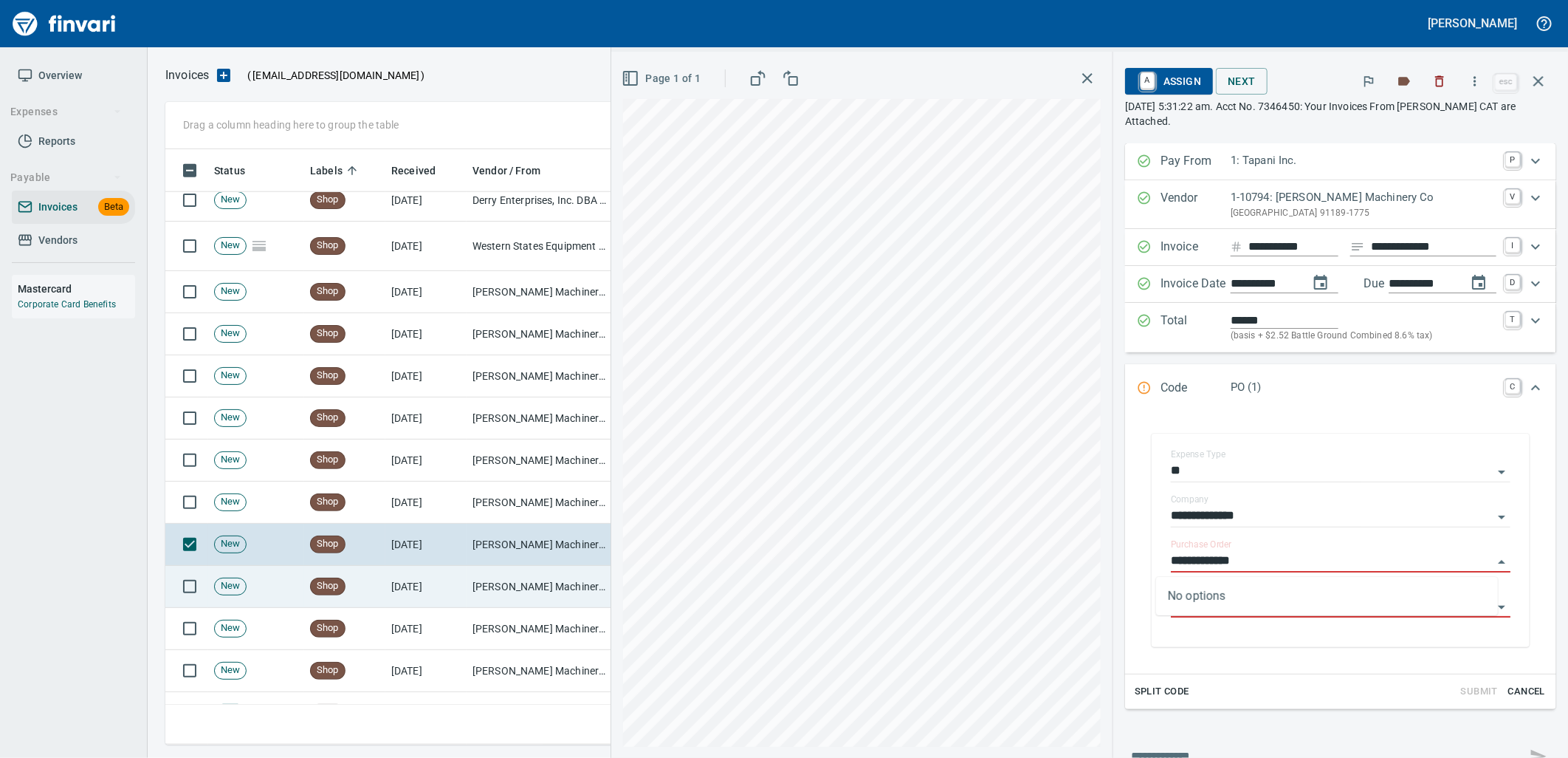
click at [563, 577] on td "[PERSON_NAME] Machinery Co (1-10794)" at bounding box center [540, 586] width 147 height 42
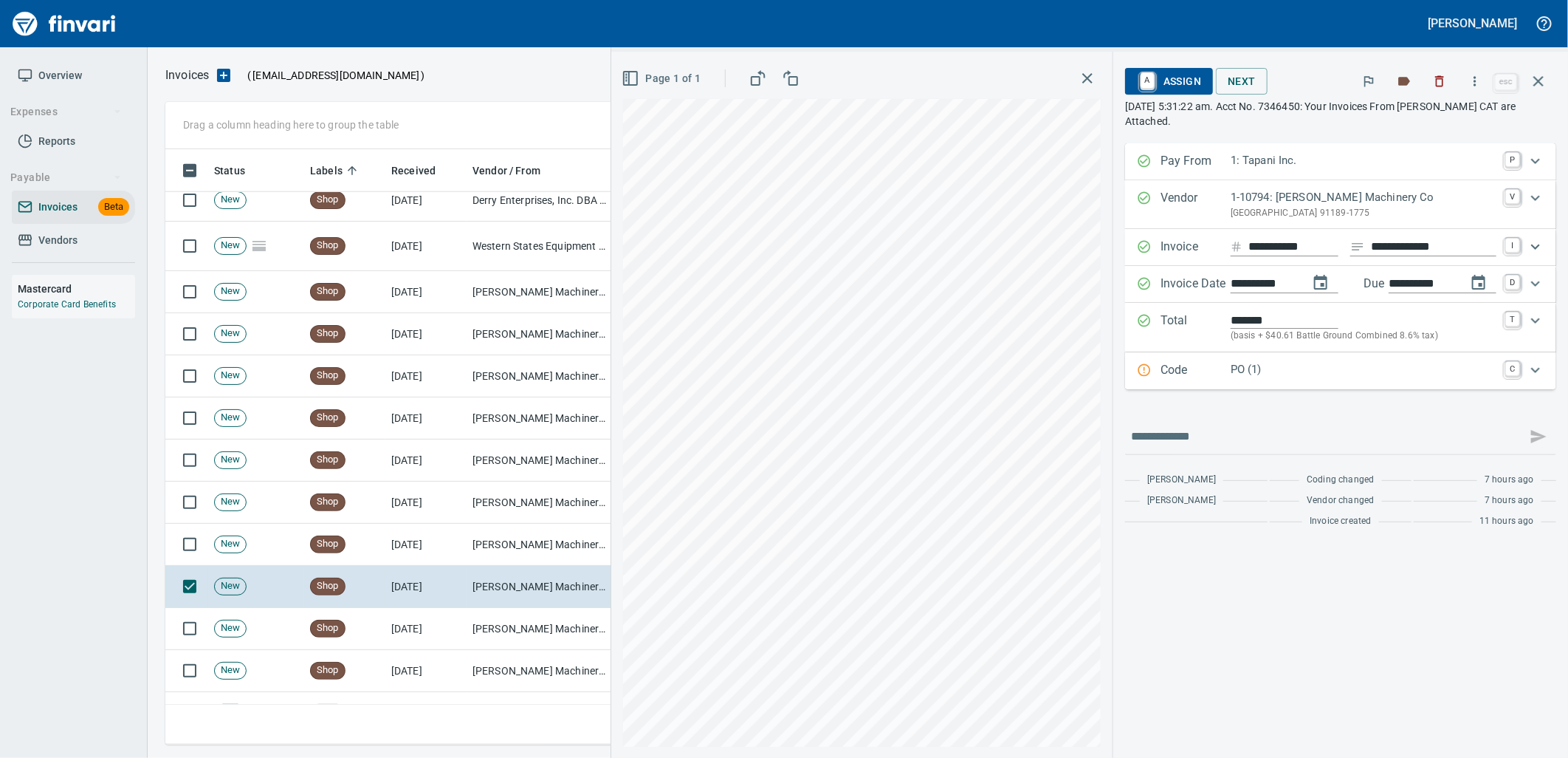
click at [1282, 380] on div "PO (1)" at bounding box center [1363, 371] width 266 height 19
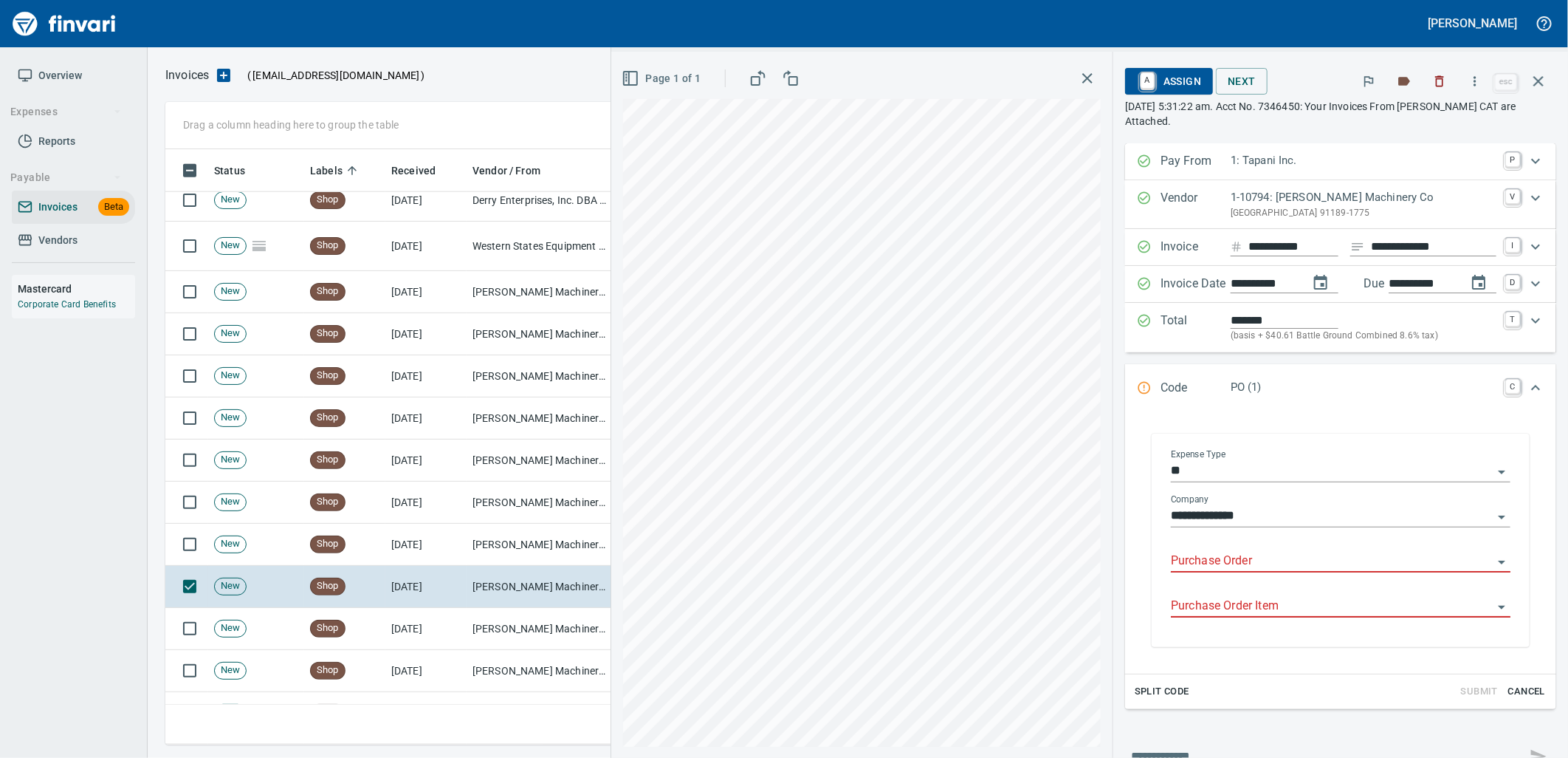
click at [1246, 563] on input "Purchase Order" at bounding box center [1331, 561] width 322 height 21
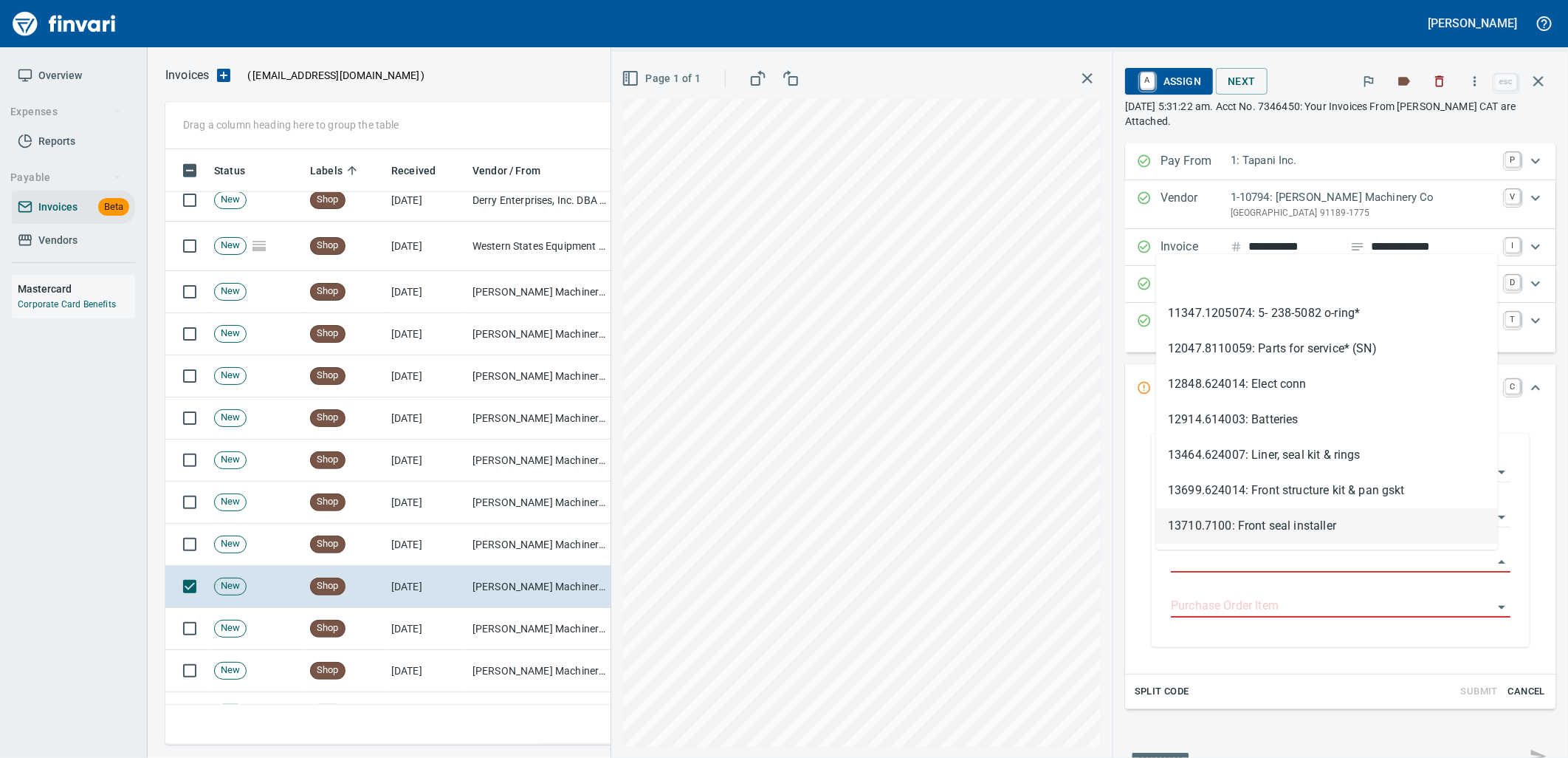
type input "**********"
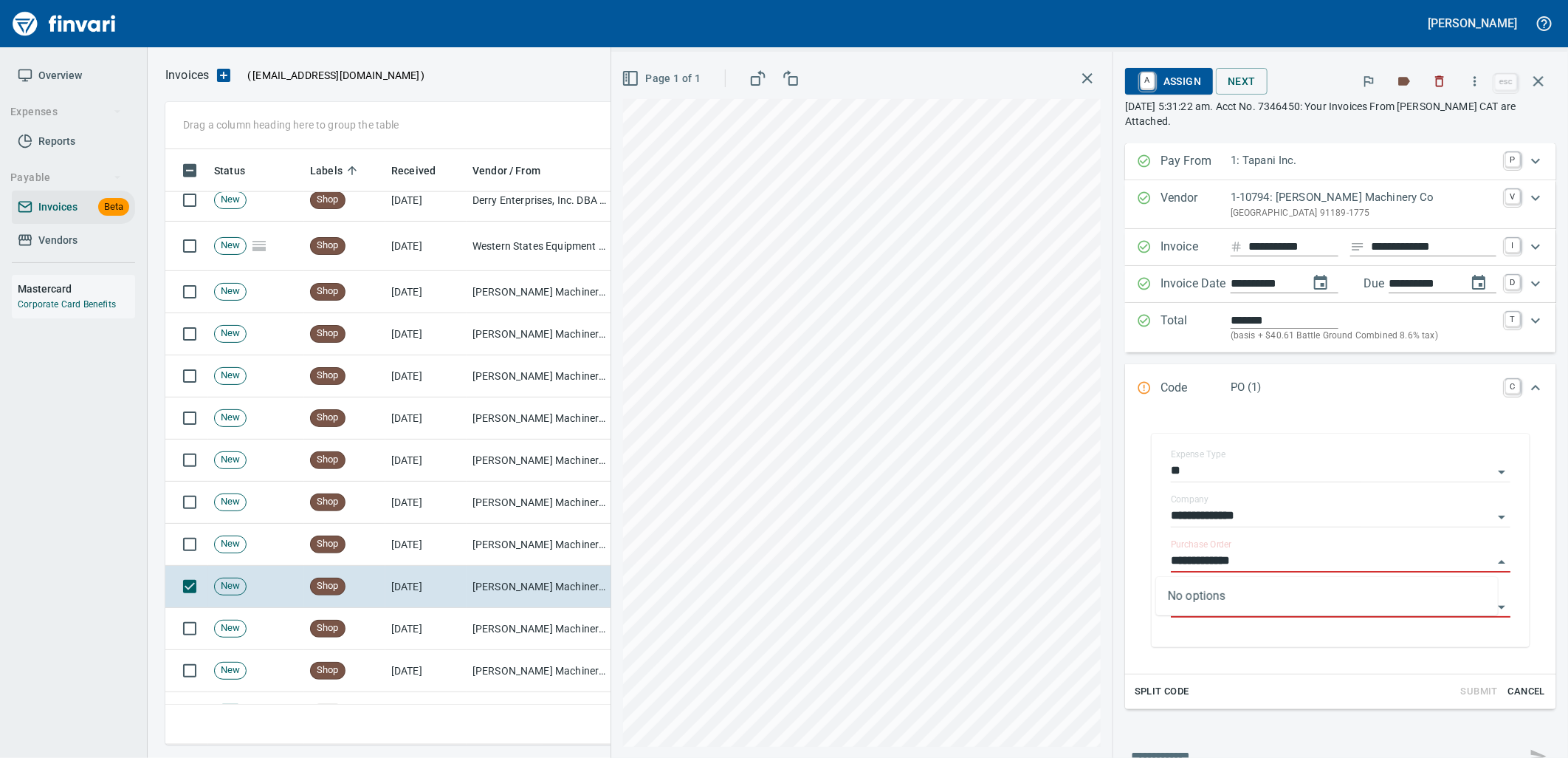
scroll to position [584, 1360]
click at [512, 636] on td "[PERSON_NAME] Machinery Co (1-10794)" at bounding box center [540, 629] width 147 height 42
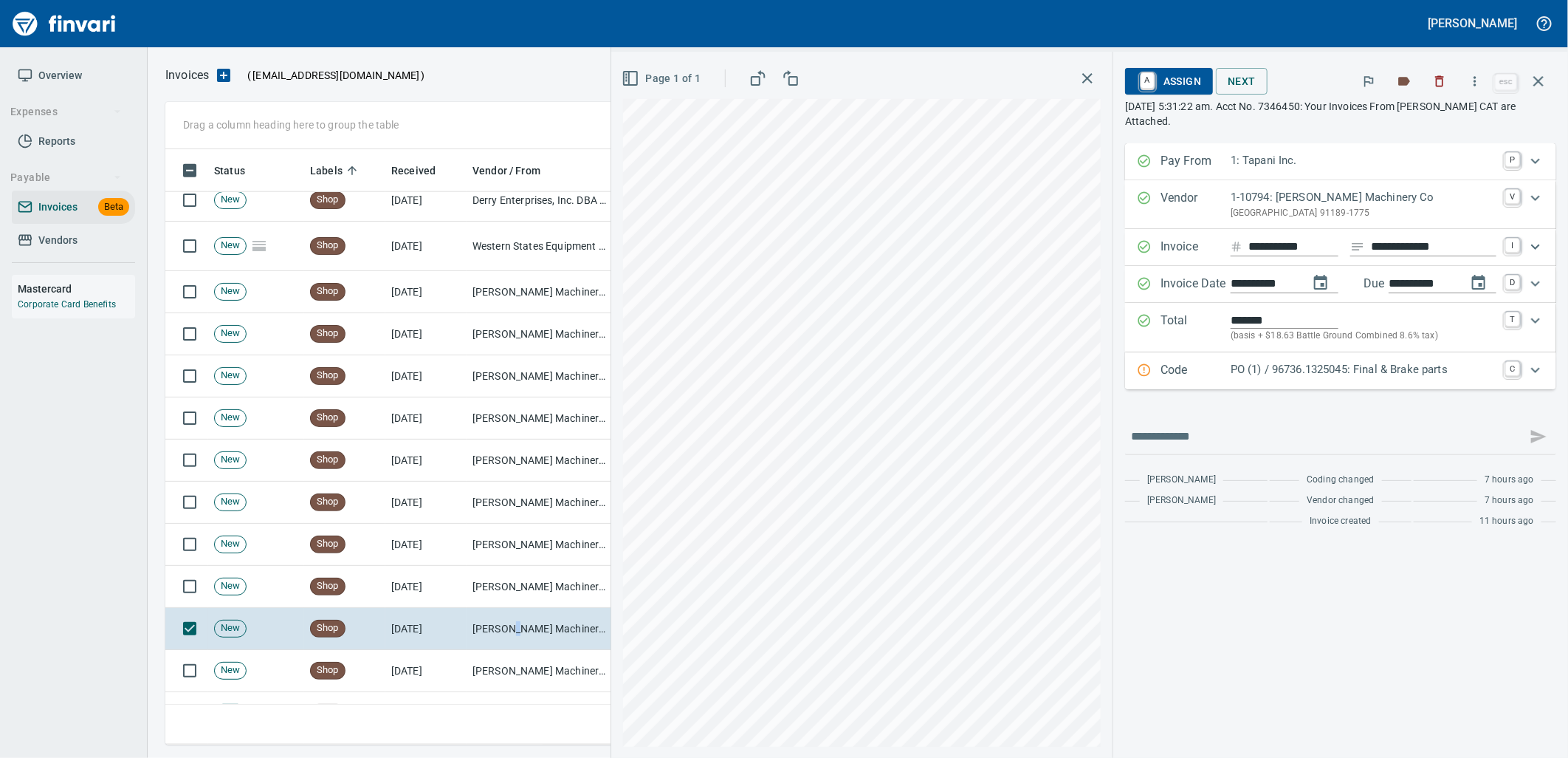
drag, startPoint x: 1374, startPoint y: 383, endPoint x: 1361, endPoint y: 406, distance: 26.4
click at [1373, 383] on div "Code PO (1) / 96736.1325045: Final & Brake parts C" at bounding box center [1340, 371] width 431 height 37
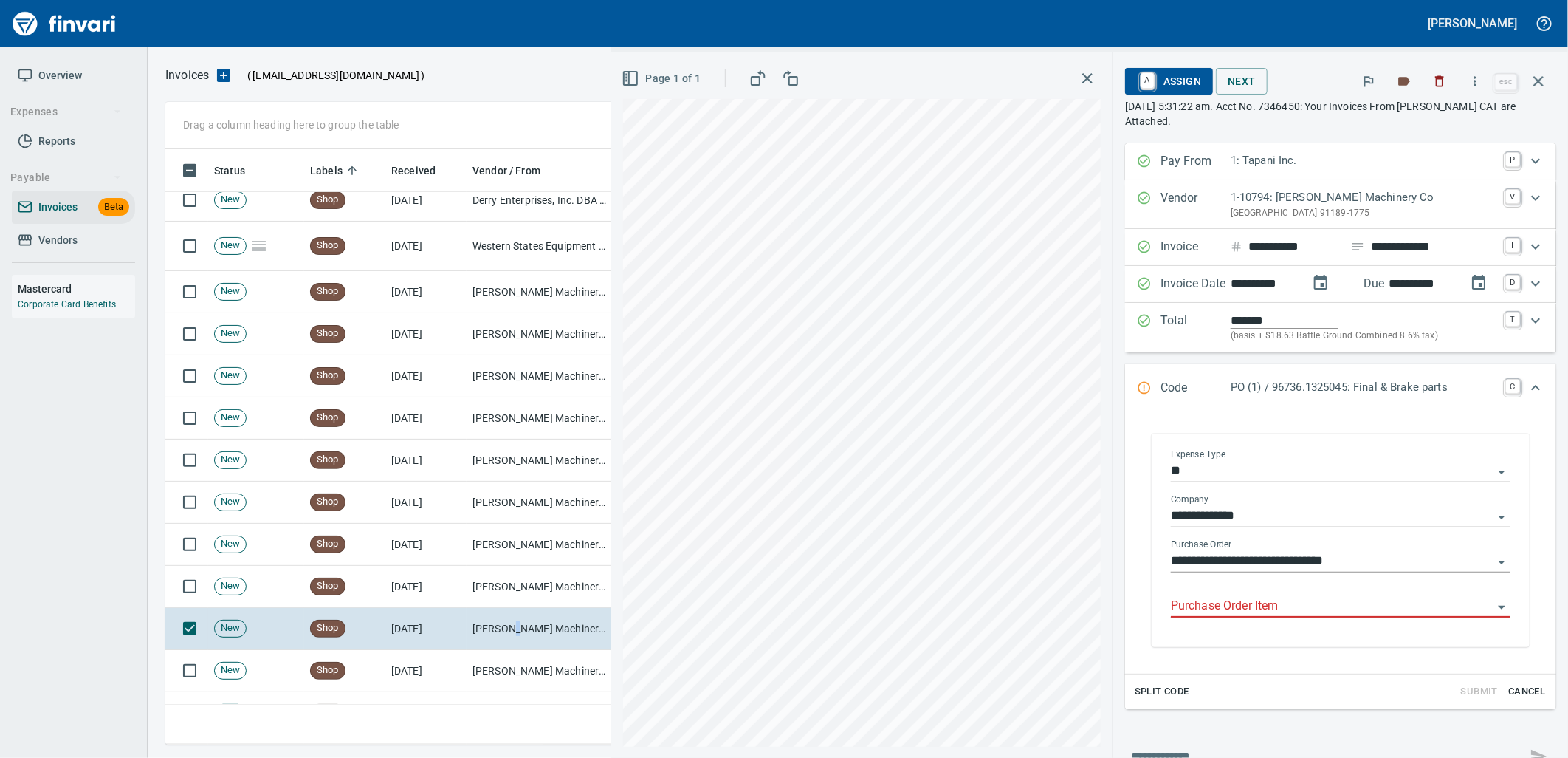
click at [1240, 610] on input "Purchase Order Item" at bounding box center [1331, 607] width 322 height 21
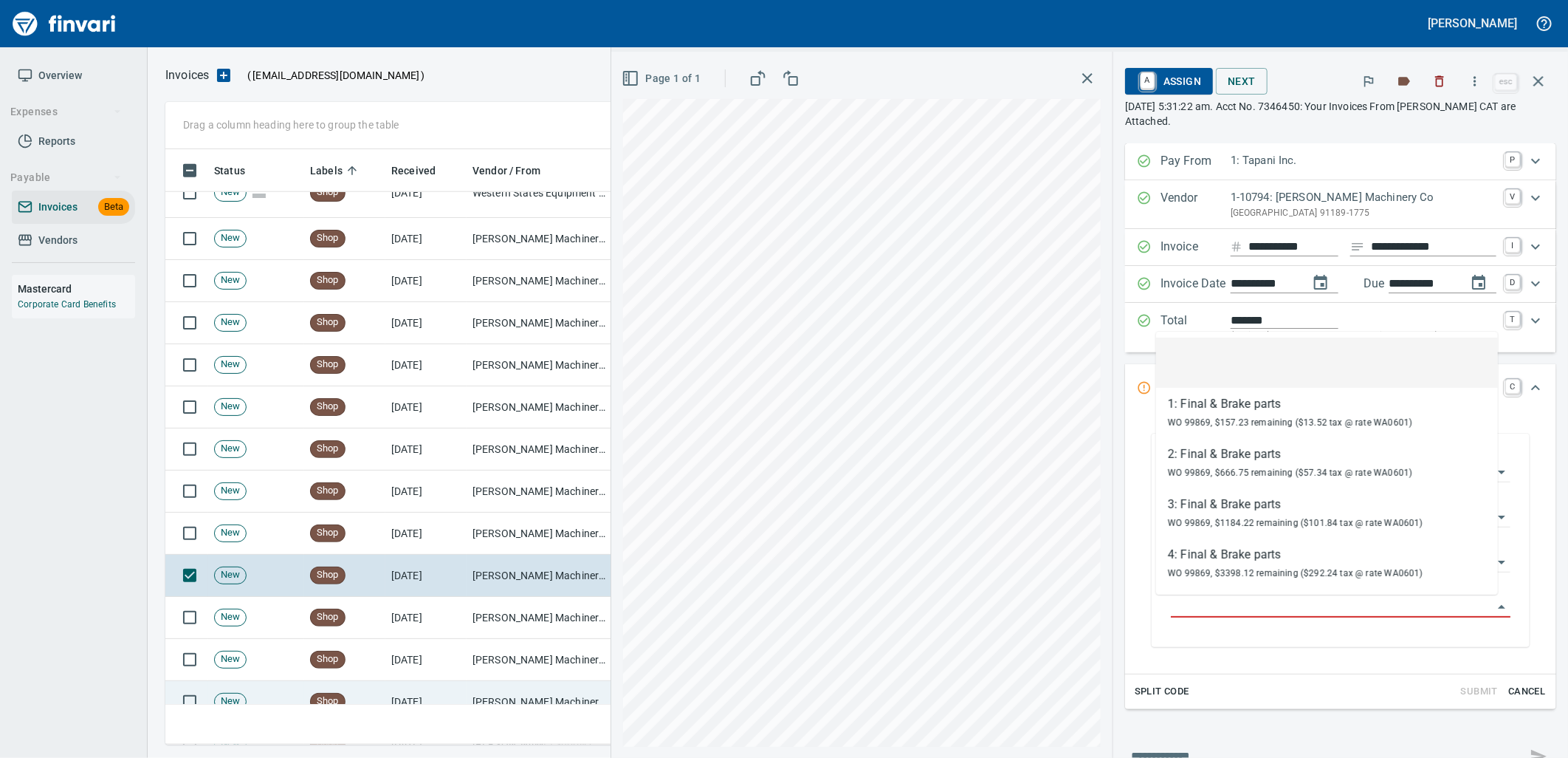
scroll to position [4759, 0]
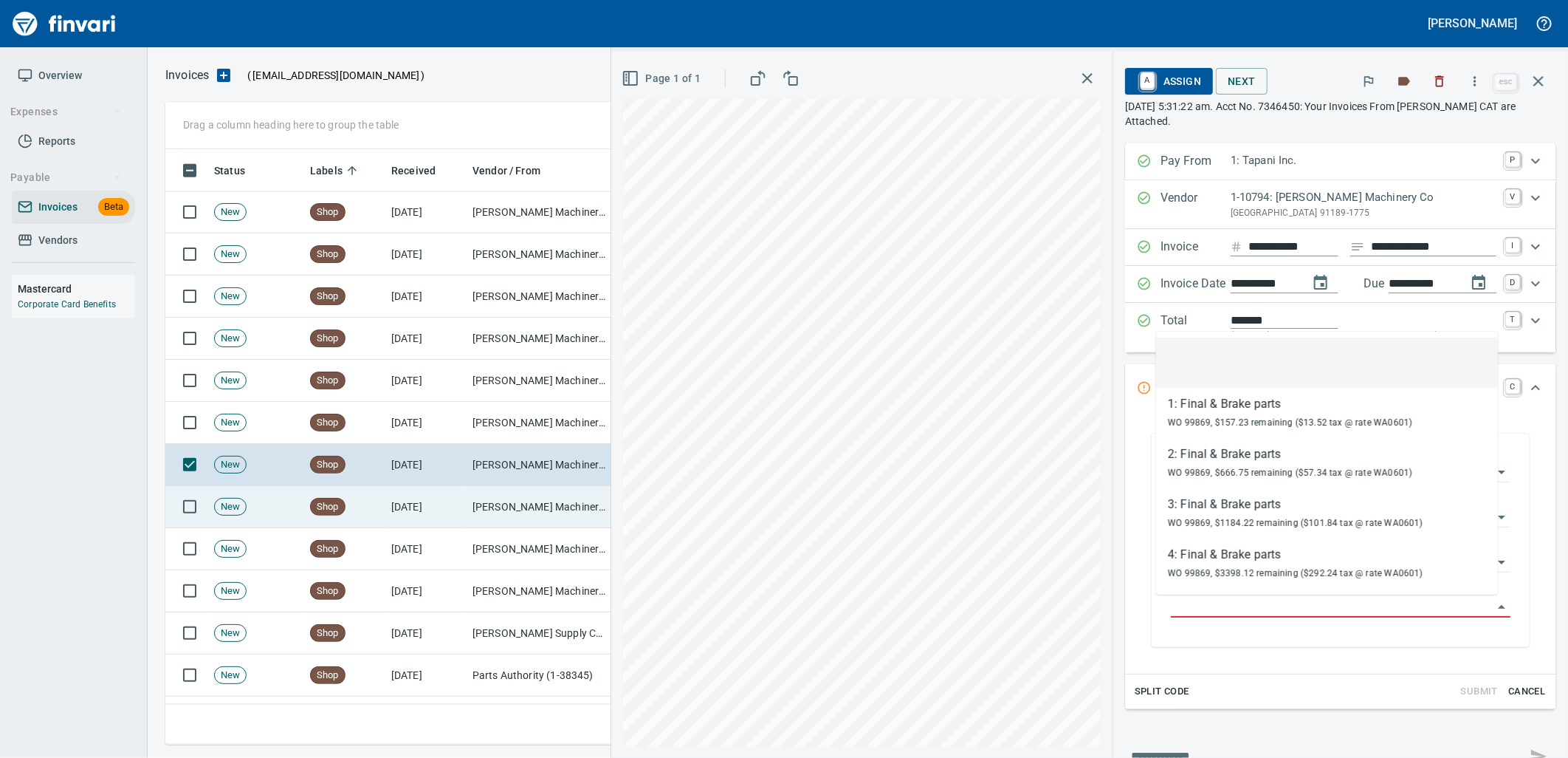
click at [384, 522] on td "Shop" at bounding box center [345, 506] width 81 height 42
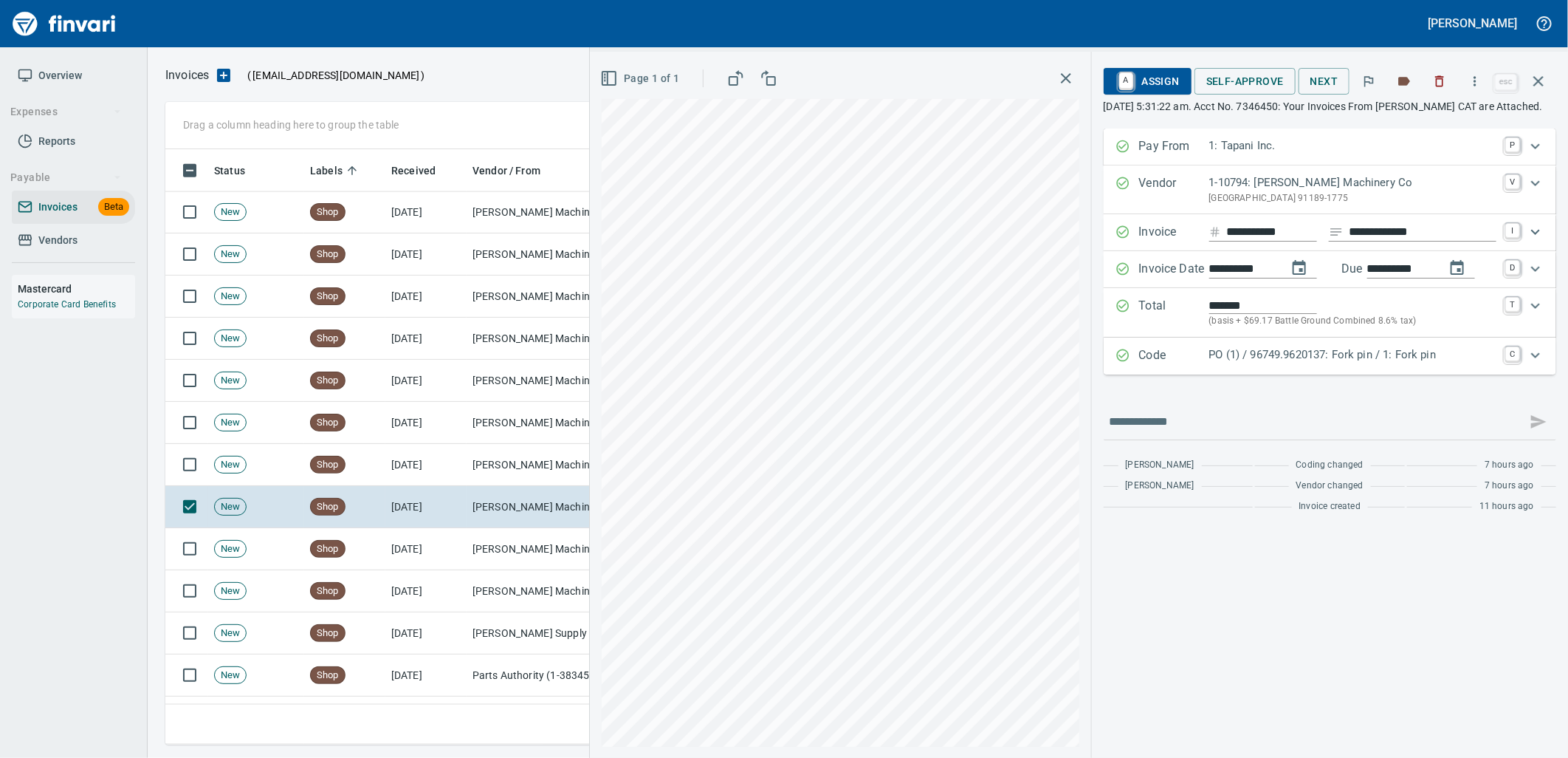
click at [1216, 364] on p "PO (1) / 96749.9620137: Fork pin / 1: Fork pin" at bounding box center [1353, 355] width 287 height 17
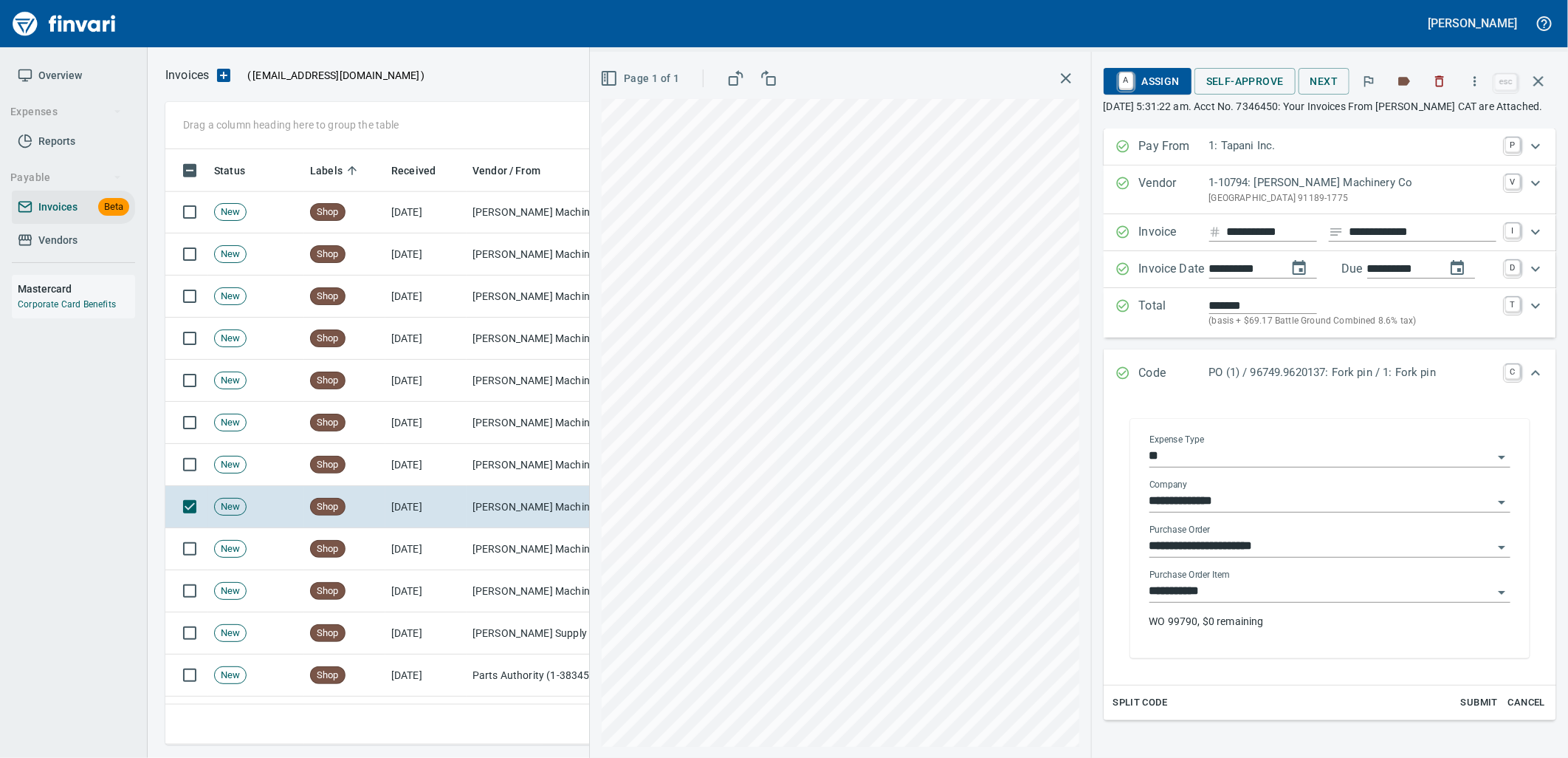
click at [1241, 602] on input "**********" at bounding box center [1320, 592] width 343 height 21
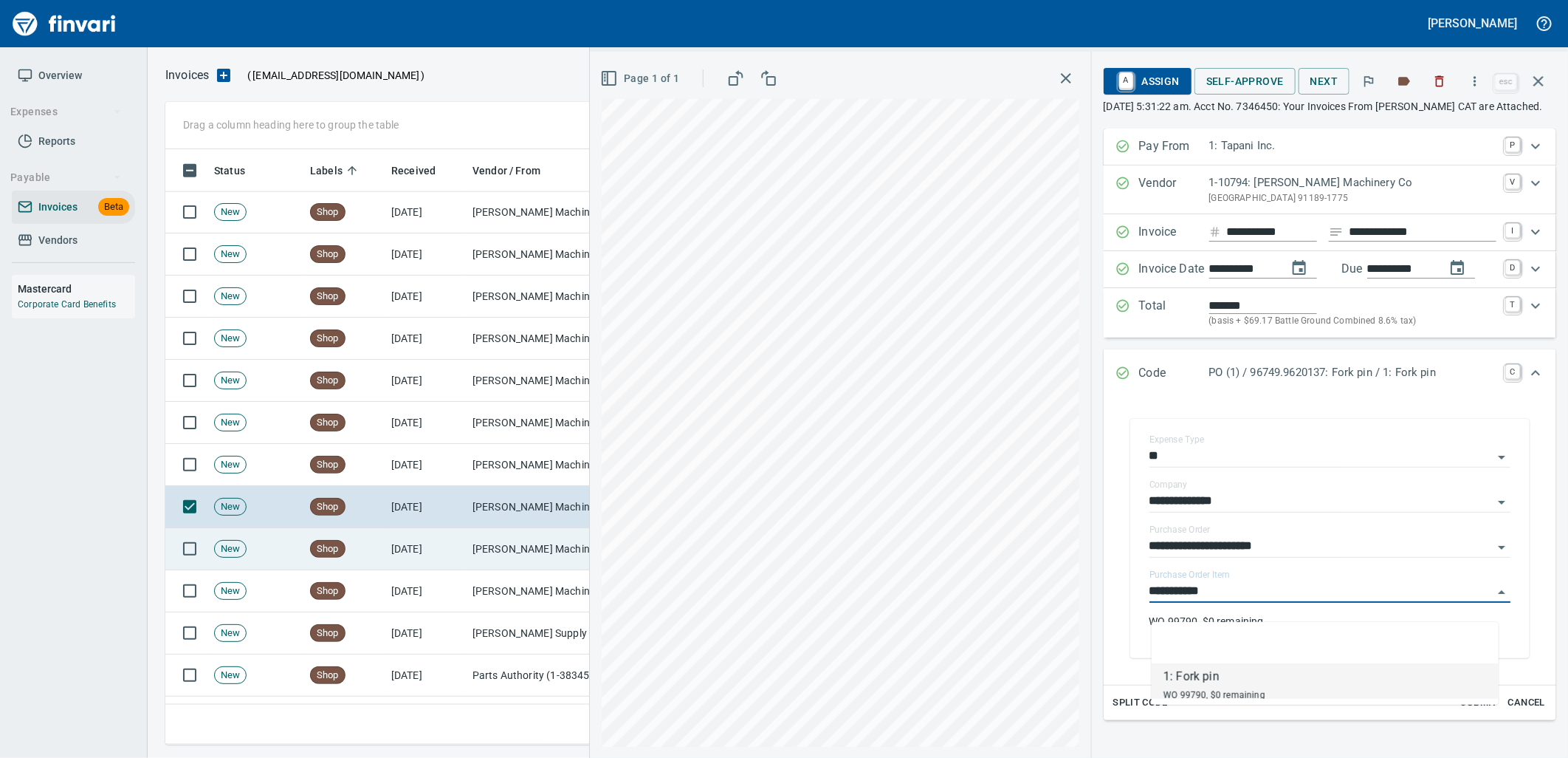
click at [546, 547] on td "[PERSON_NAME] Machinery Co (1-10794)" at bounding box center [540, 548] width 147 height 42
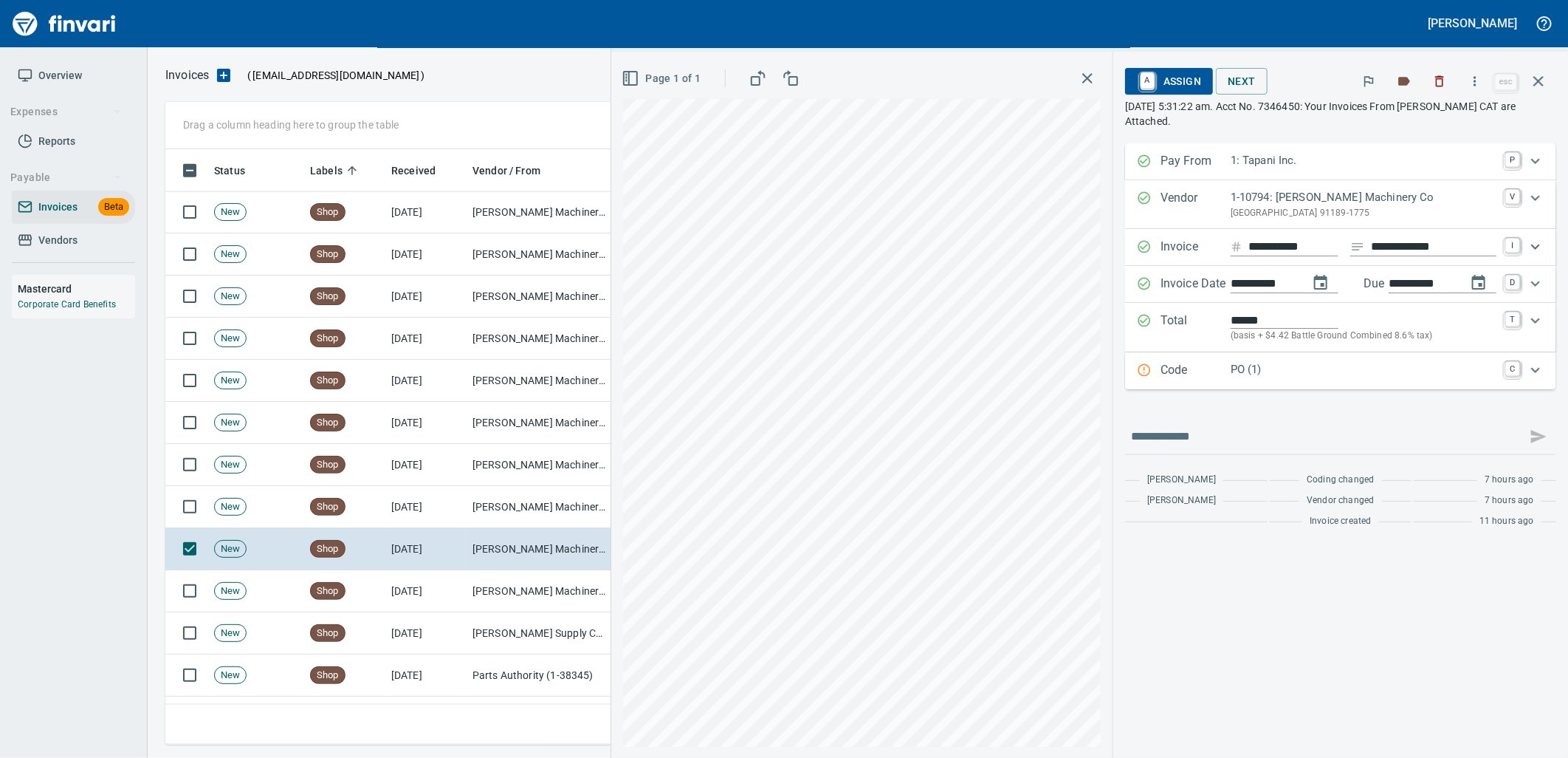
click at [1242, 366] on p "PO (1)" at bounding box center [1363, 370] width 266 height 17
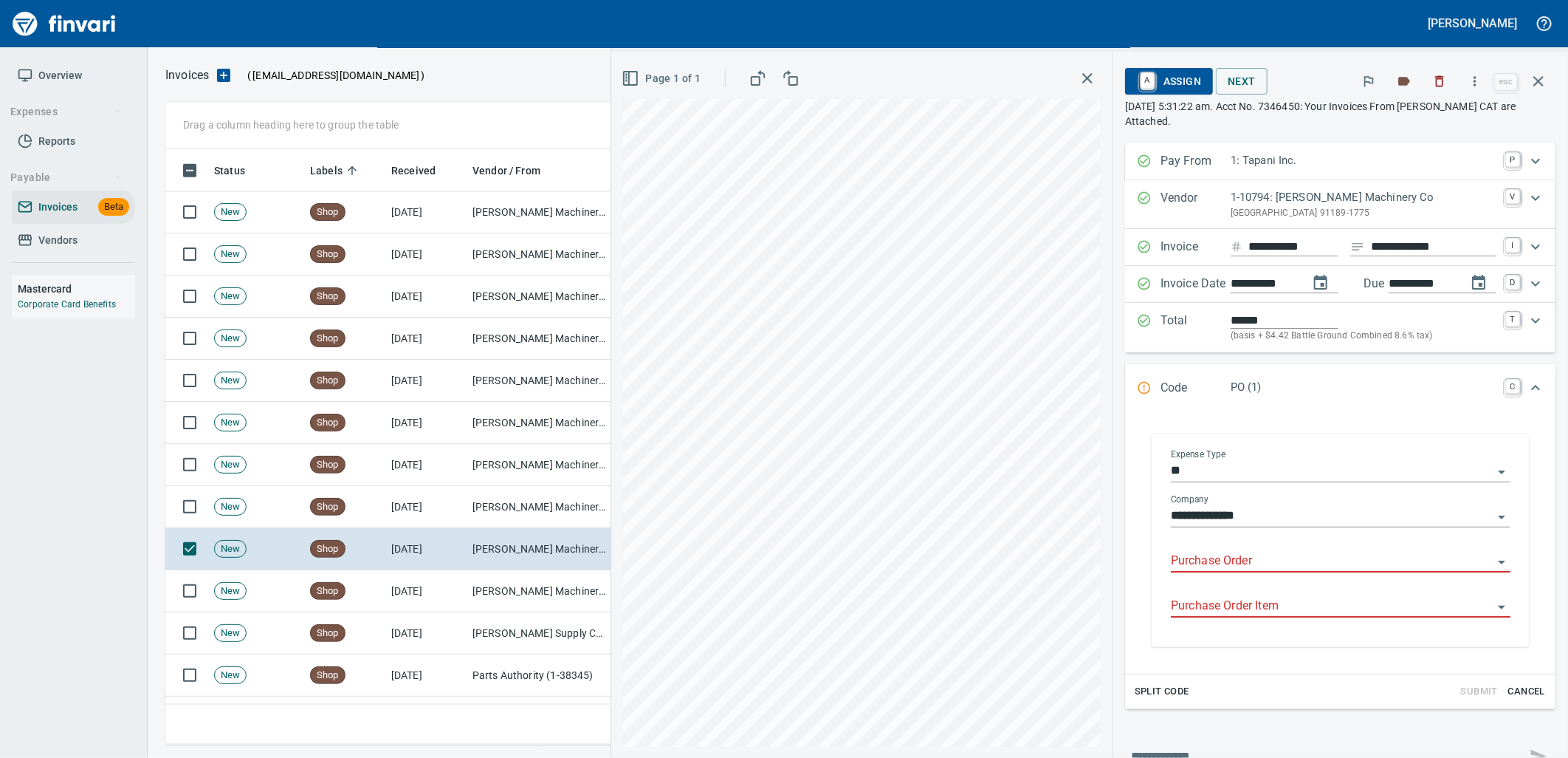
click at [1268, 566] on input "Purchase Order" at bounding box center [1331, 561] width 322 height 21
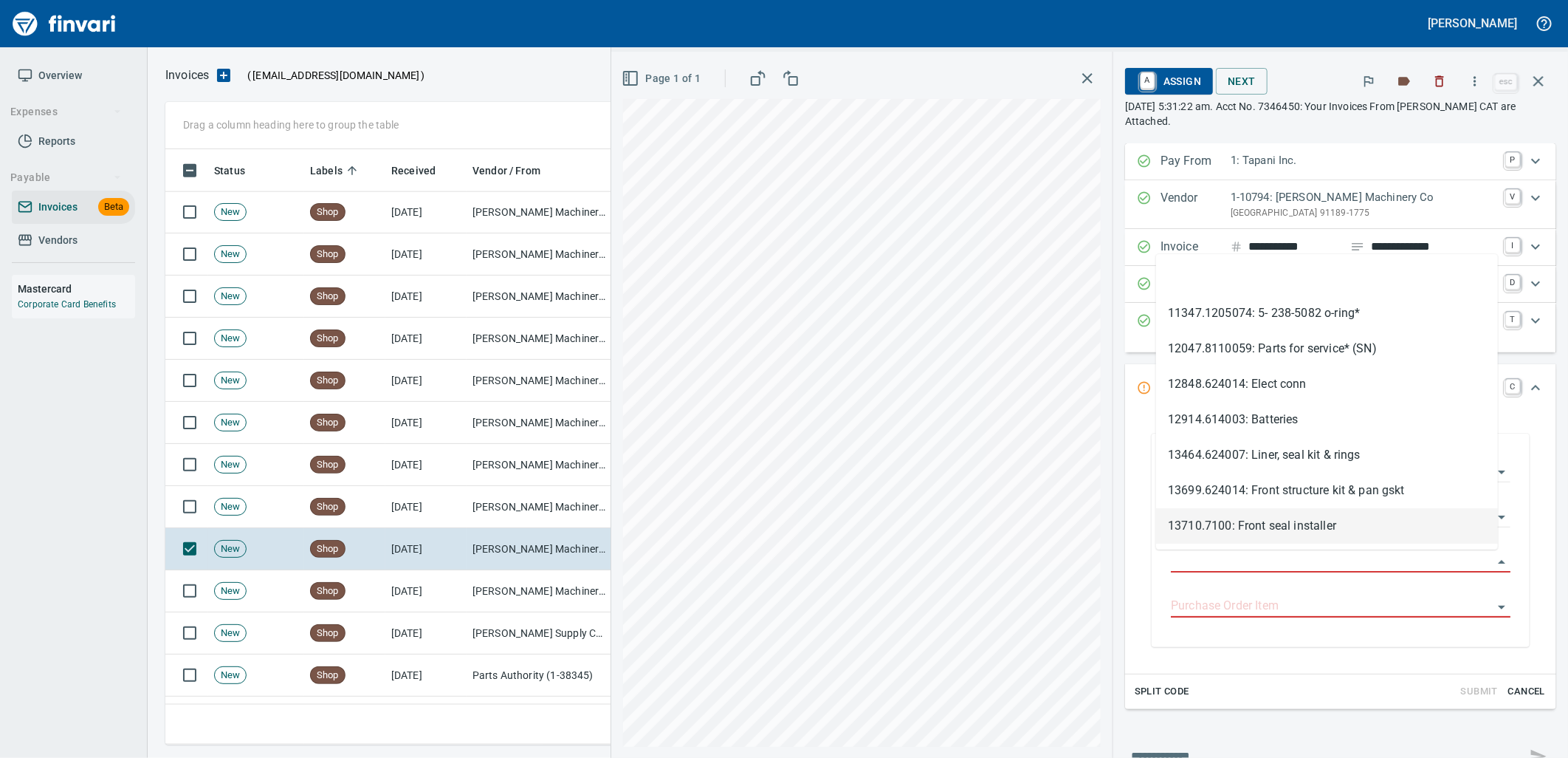
scroll to position [584, 1360]
type input "**********"
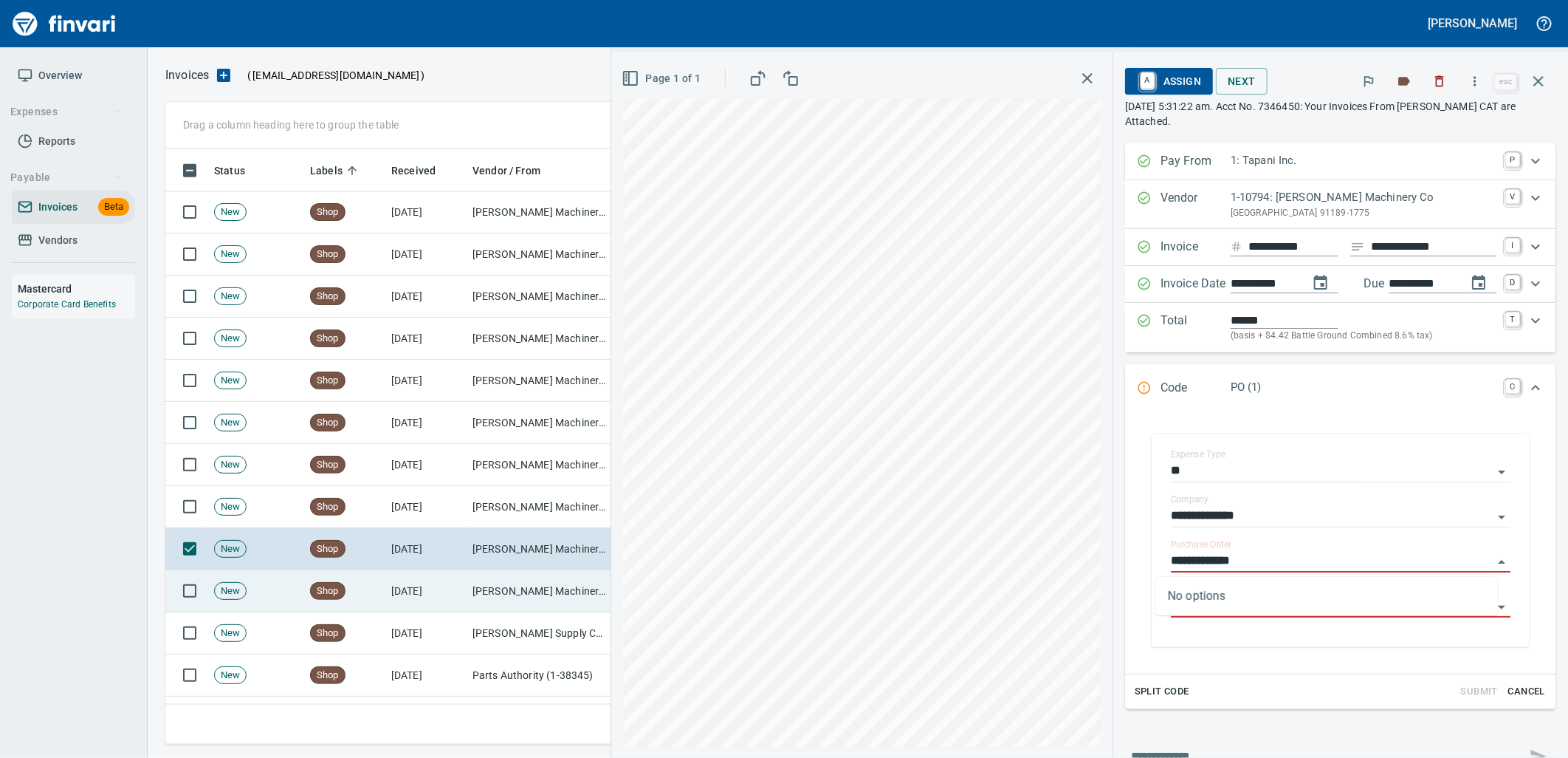
click at [483, 592] on td "[PERSON_NAME] Machinery Inc (1-10774)" at bounding box center [540, 591] width 147 height 42
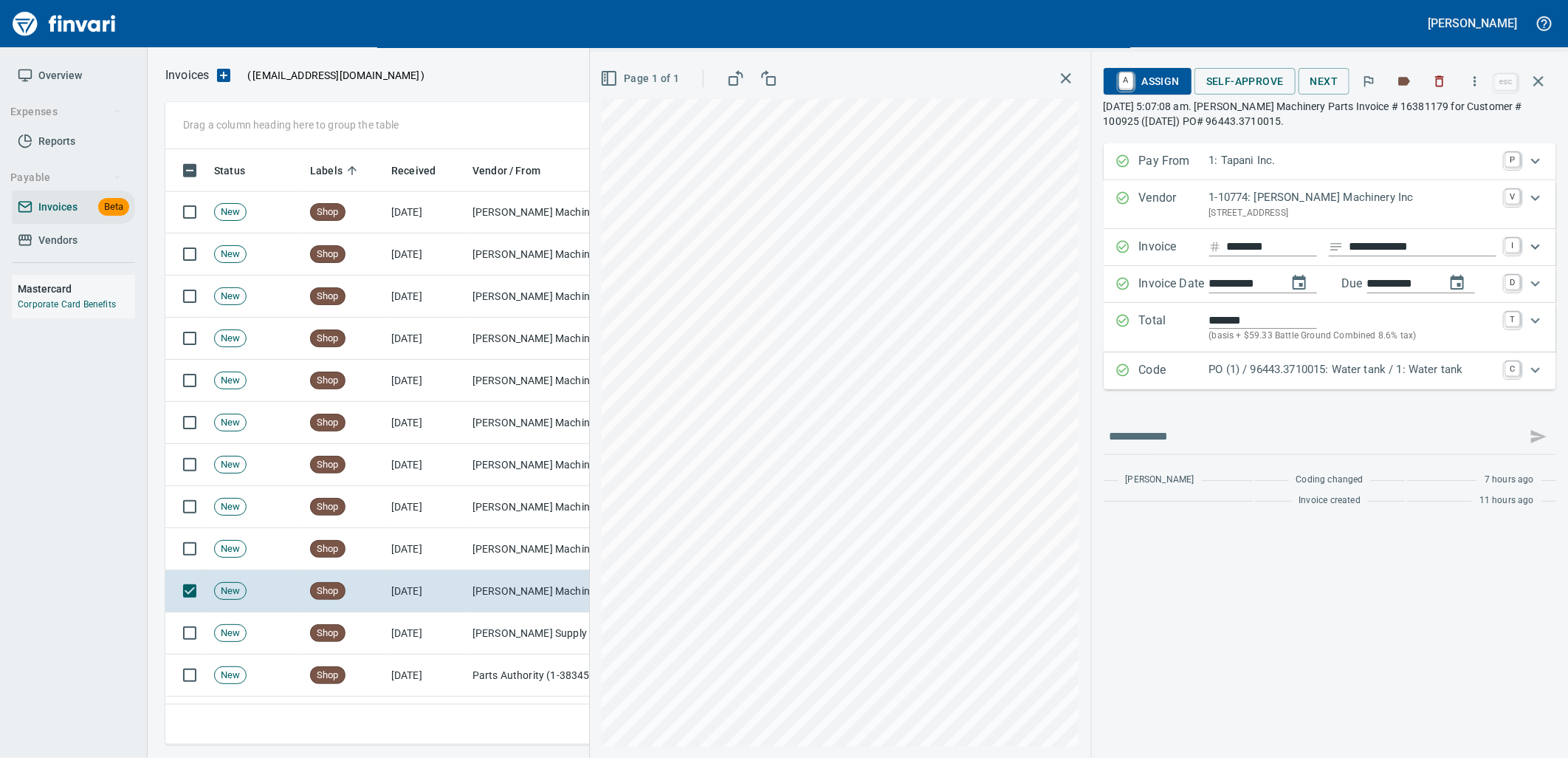
click at [1395, 371] on p "PO (1) / 96443.3710015: Water tank / 1: Water tank" at bounding box center [1353, 370] width 287 height 17
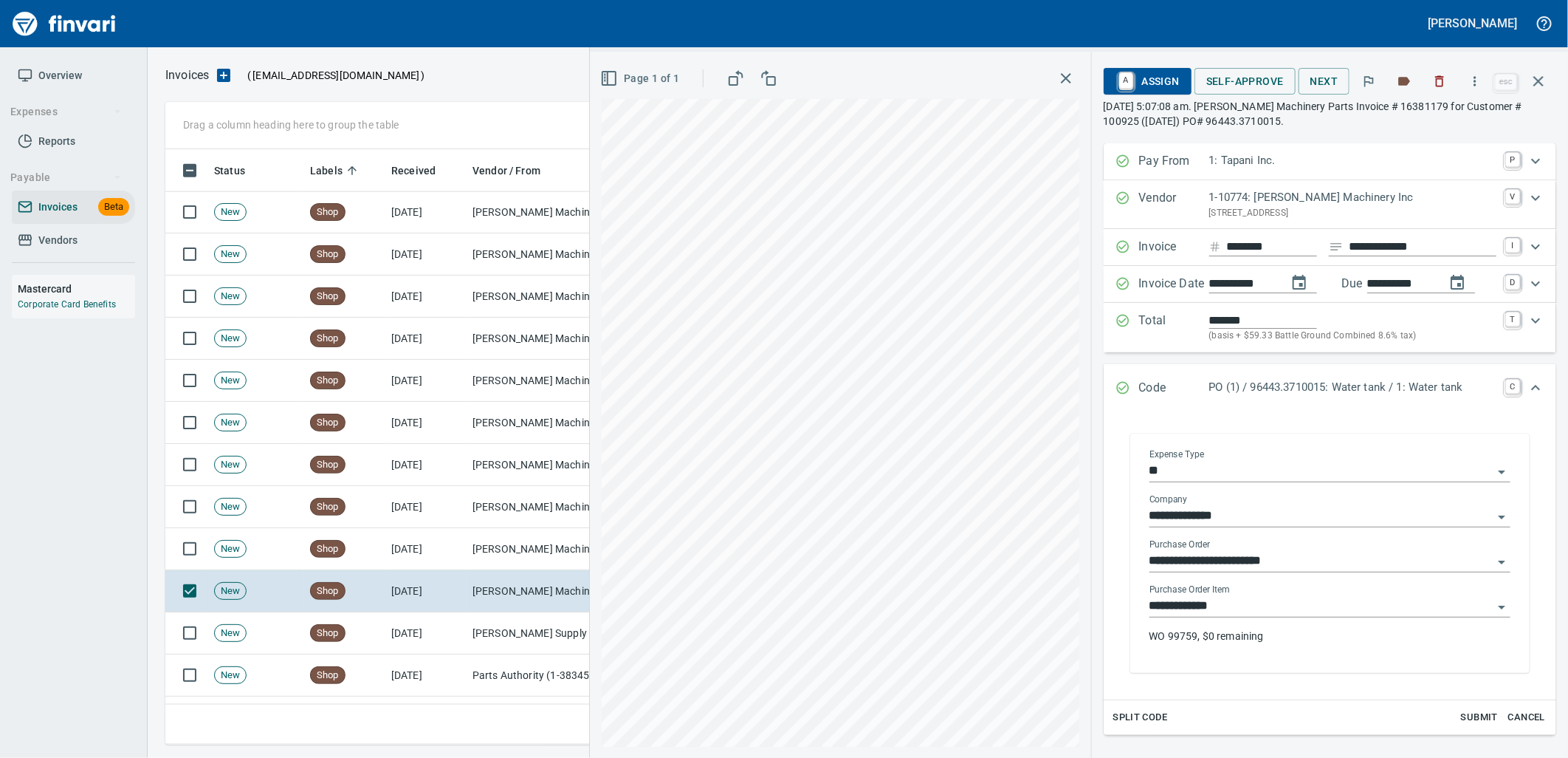
click at [1268, 619] on div "**********" at bounding box center [1330, 620] width 361 height 71
click at [1284, 609] on input "**********" at bounding box center [1320, 607] width 343 height 21
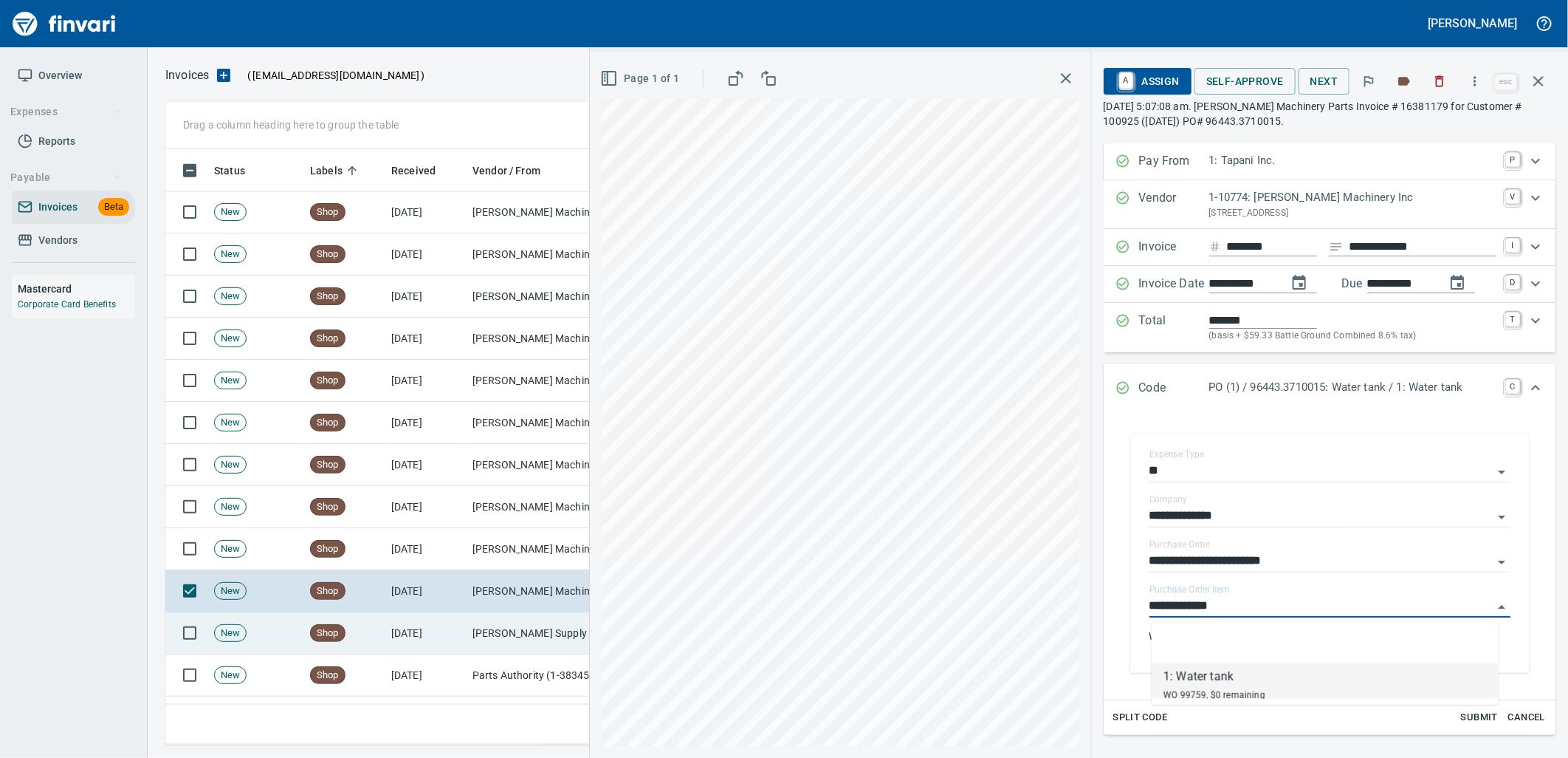
click at [475, 644] on td "McMaster-Carr Supply Company (1-10645)" at bounding box center [540, 633] width 147 height 42
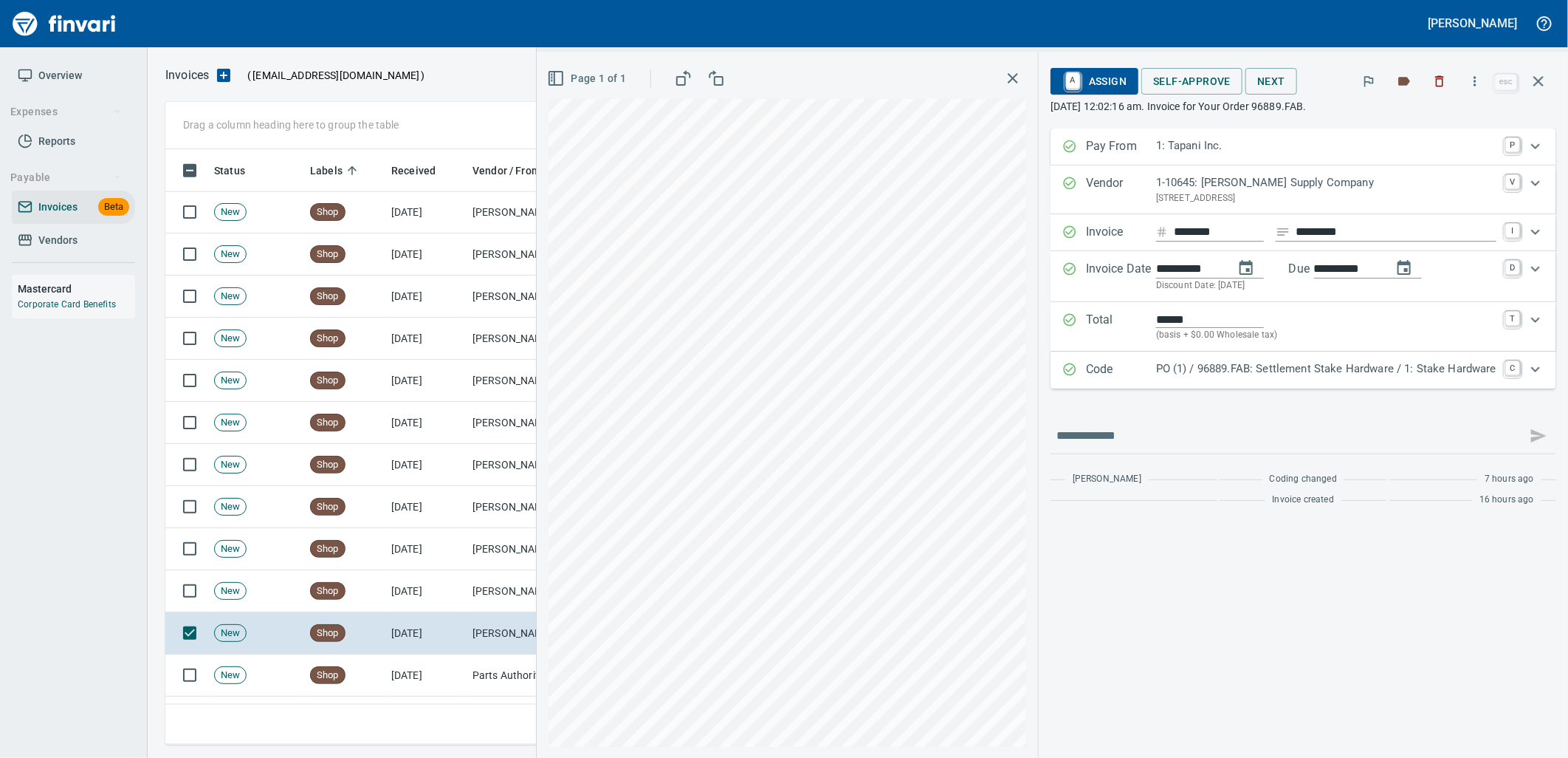
click at [1353, 372] on p "PO (1) / 96889.FAB: Settlement Stake Hardware / 1: Stake Hardware" at bounding box center [1326, 369] width 341 height 17
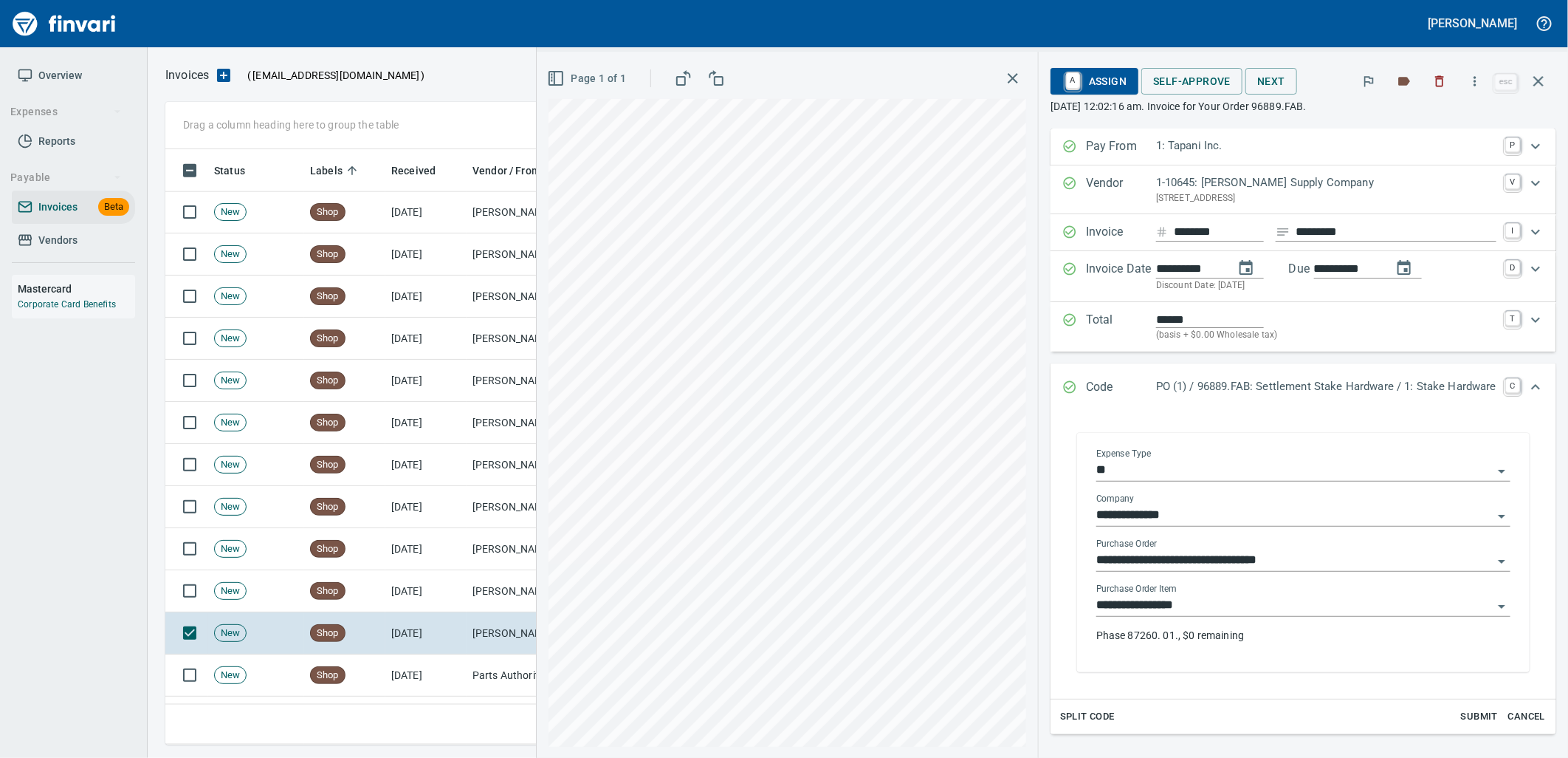
click at [1214, 610] on input "**********" at bounding box center [1294, 606] width 397 height 21
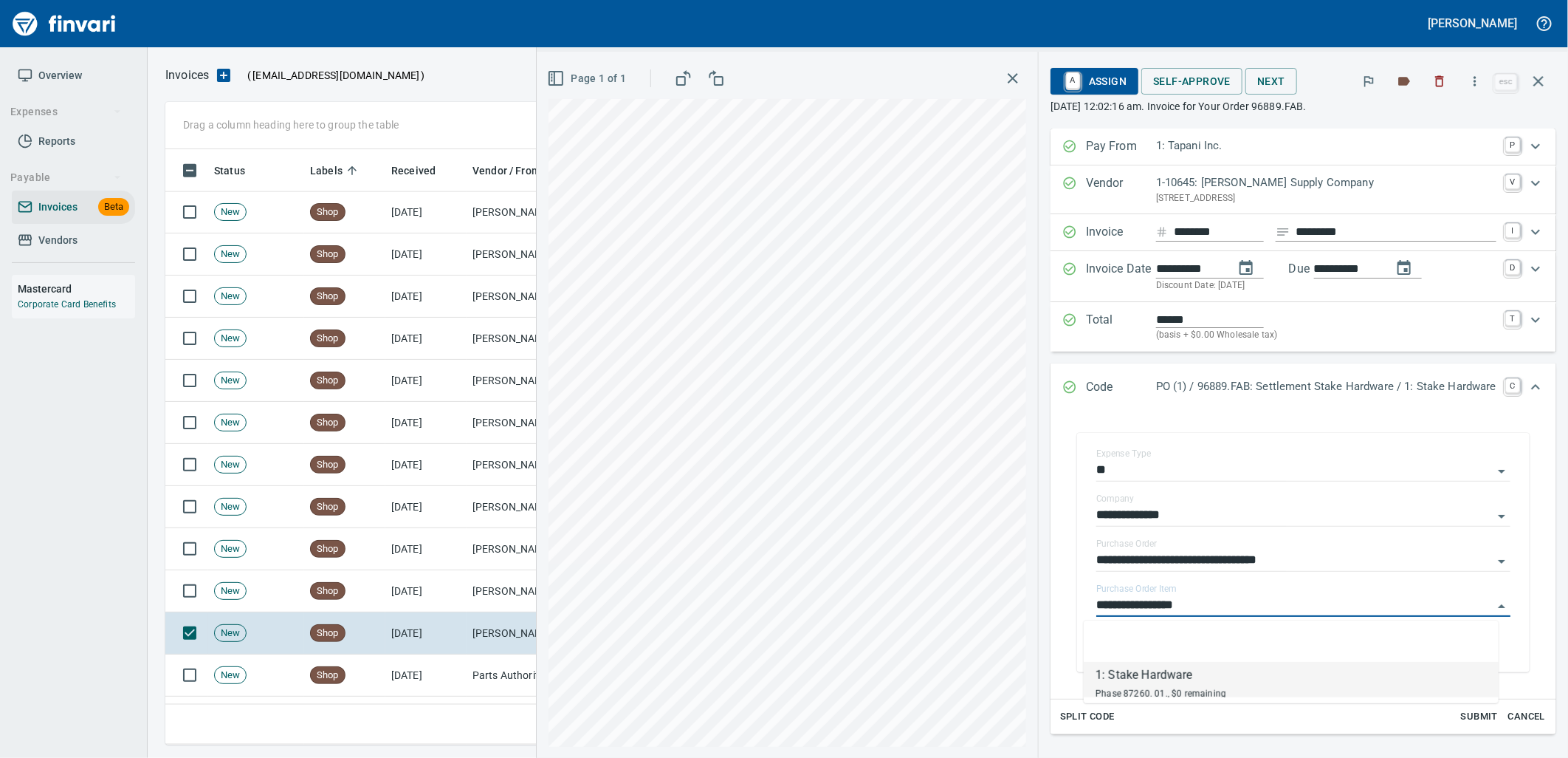
scroll to position [584, 1360]
click at [403, 668] on td "[DATE]" at bounding box center [426, 675] width 81 height 42
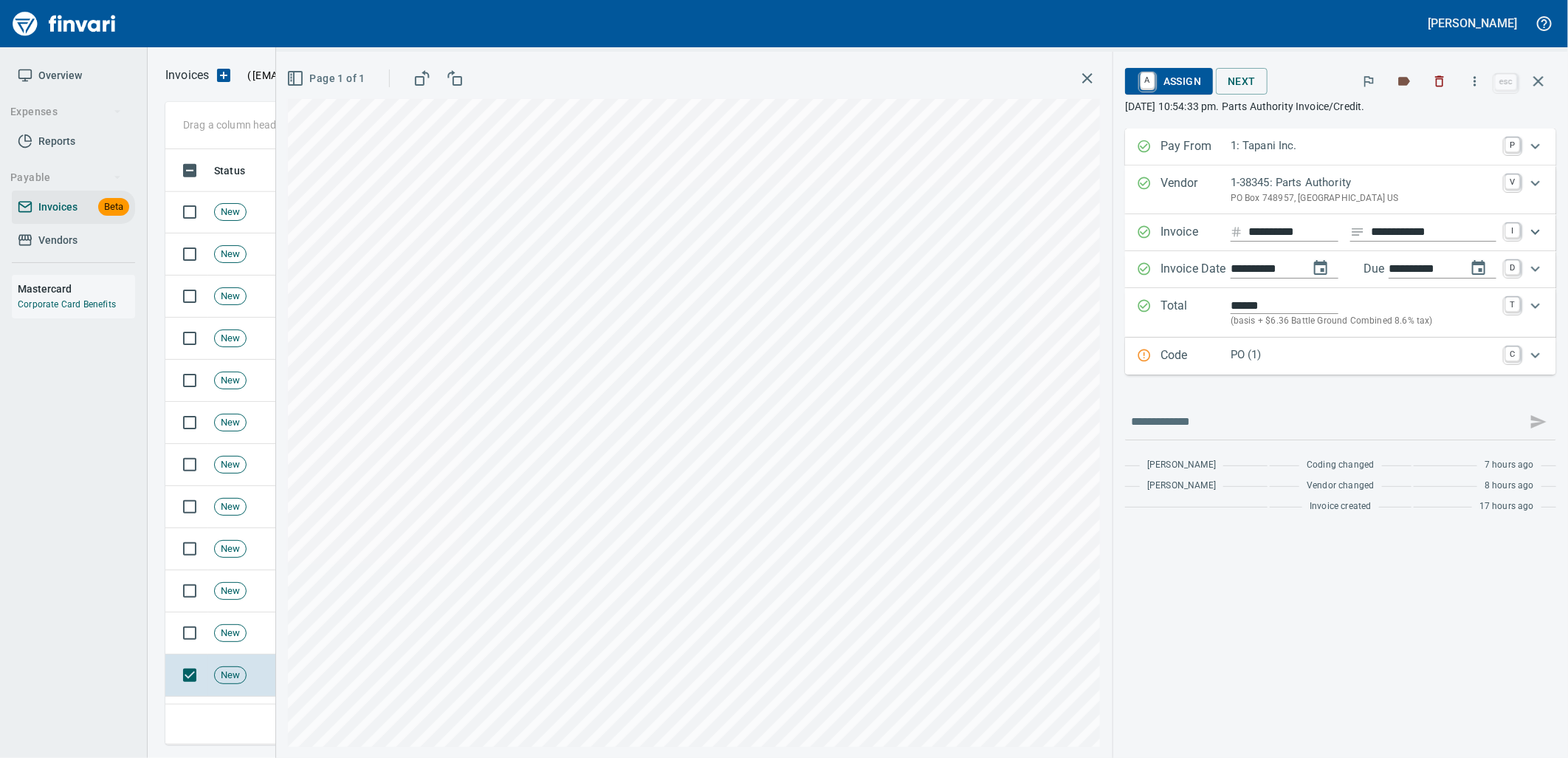
click at [1332, 365] on div "PO (1)" at bounding box center [1363, 356] width 266 height 19
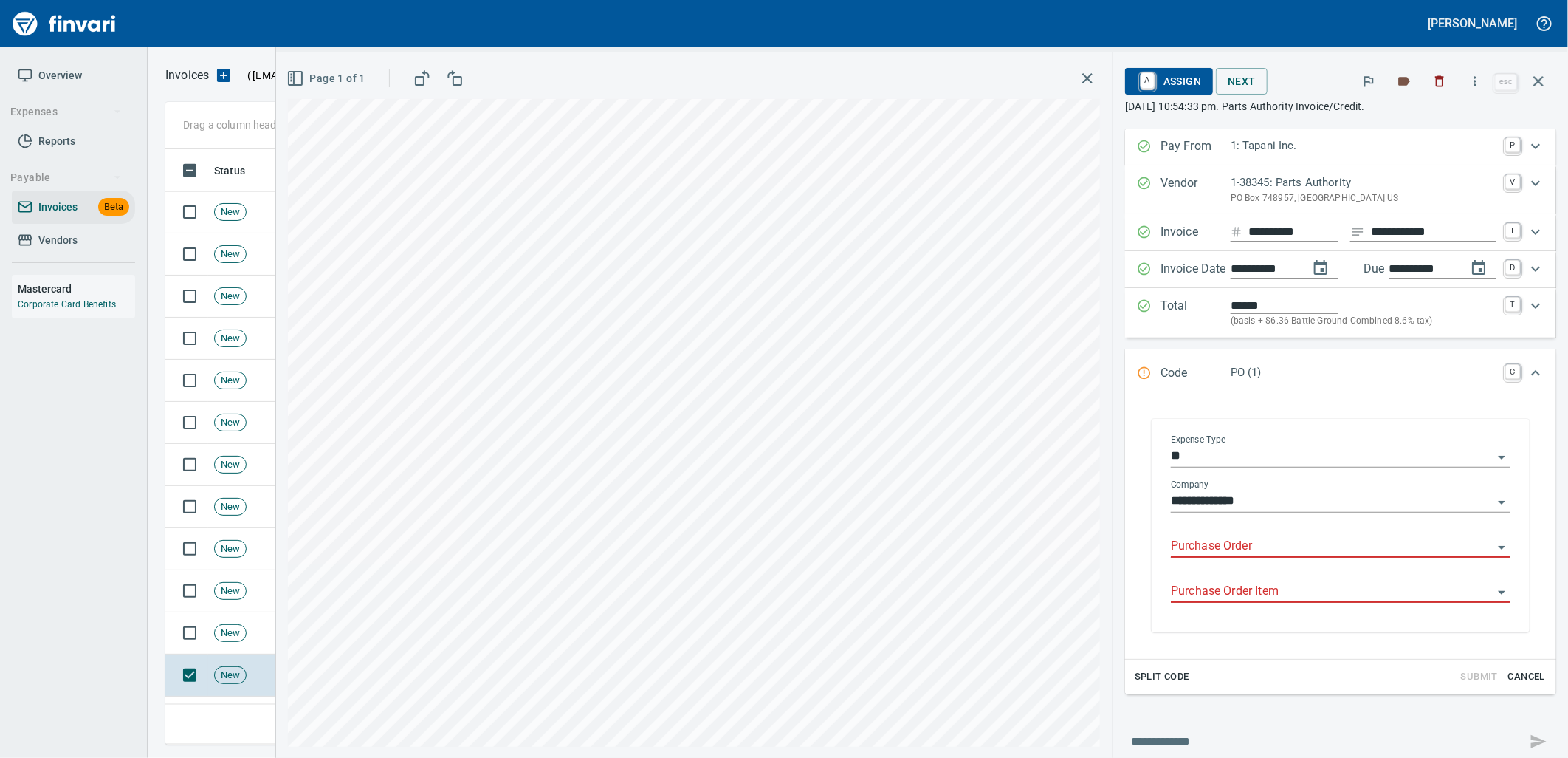
click at [1261, 551] on input "Purchase Order" at bounding box center [1331, 547] width 322 height 21
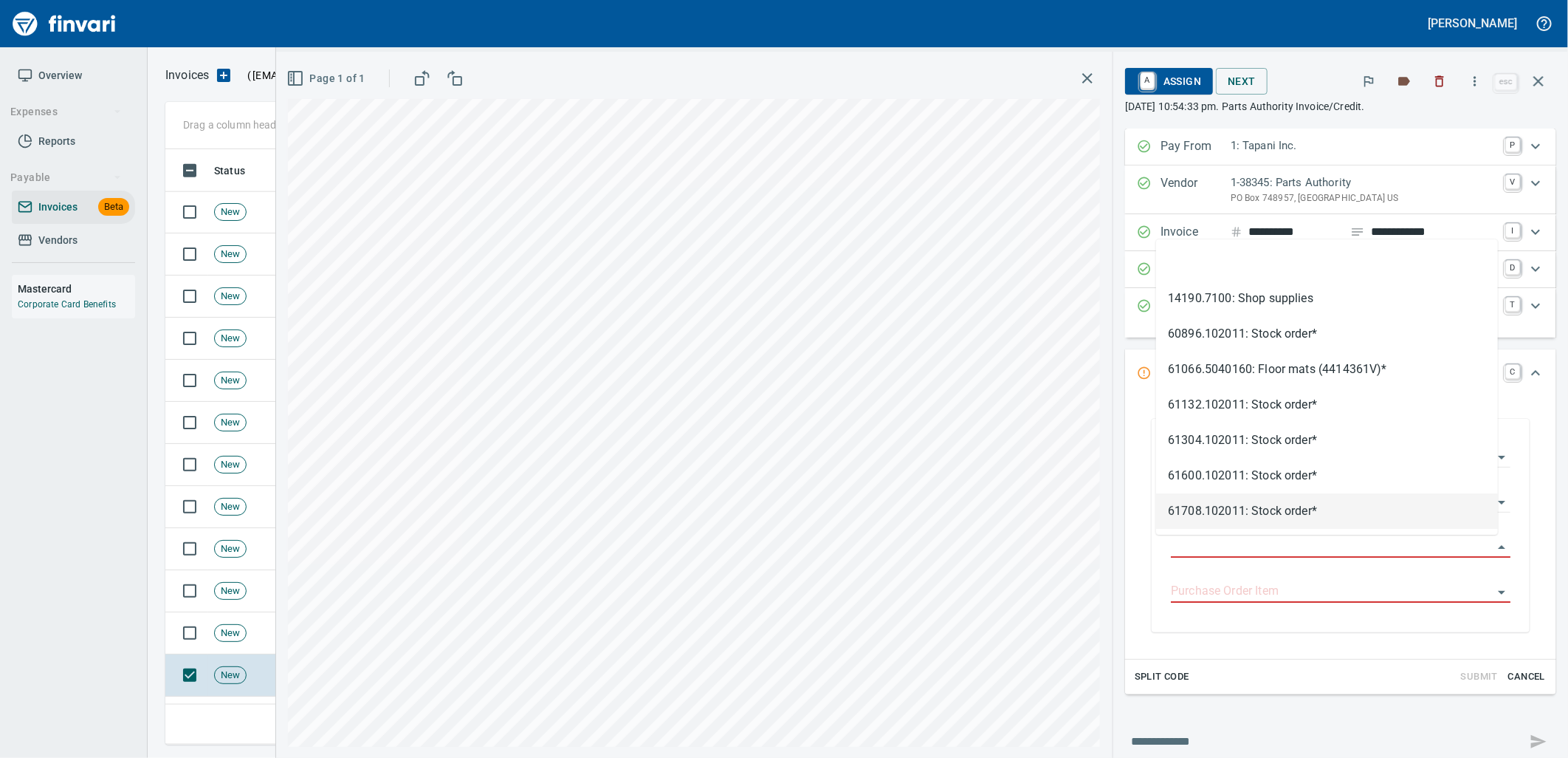
type input "**********"
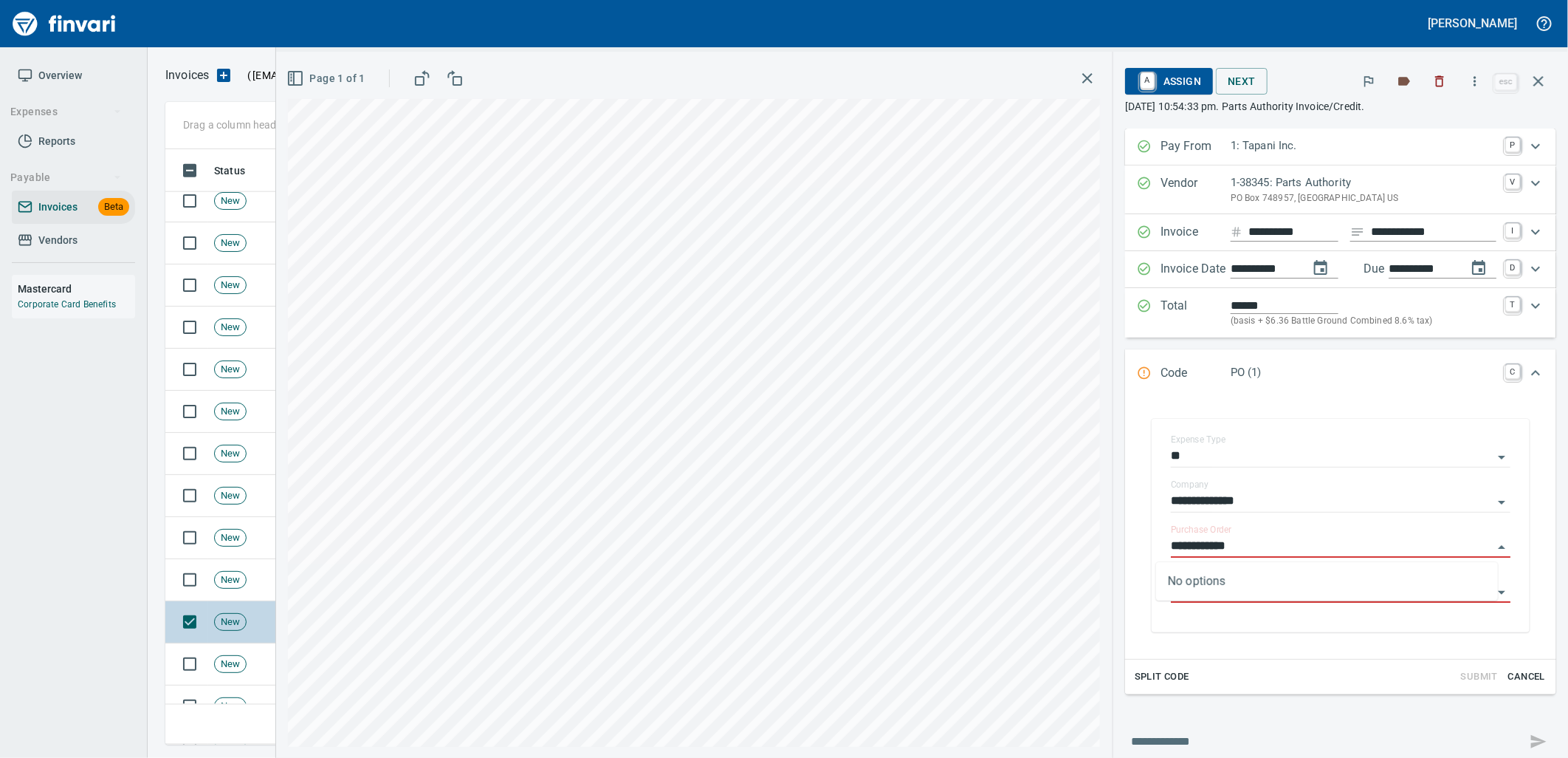
scroll to position [4841, 0]
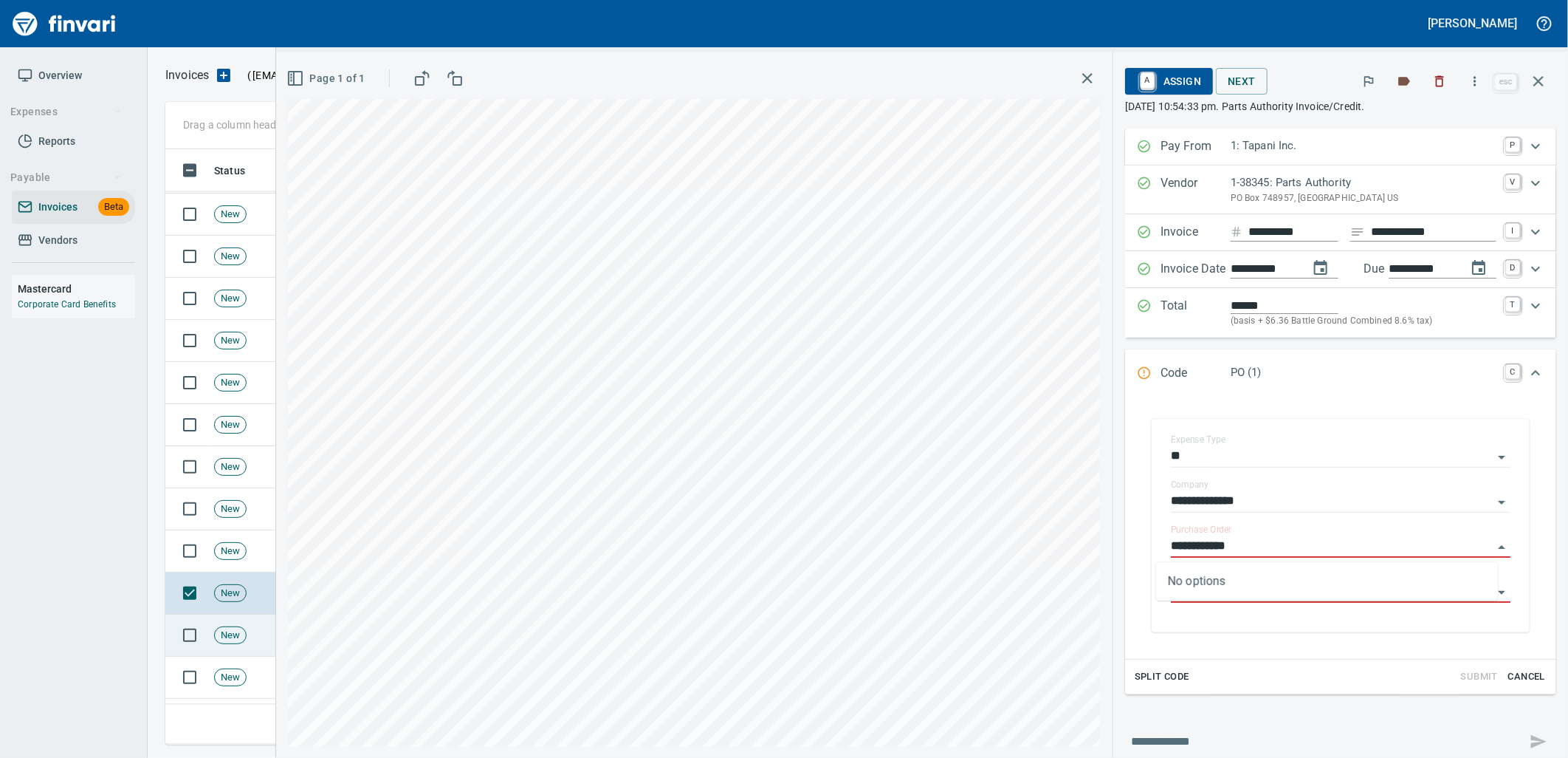
click at [246, 641] on span "New" at bounding box center [229, 636] width 31 height 14
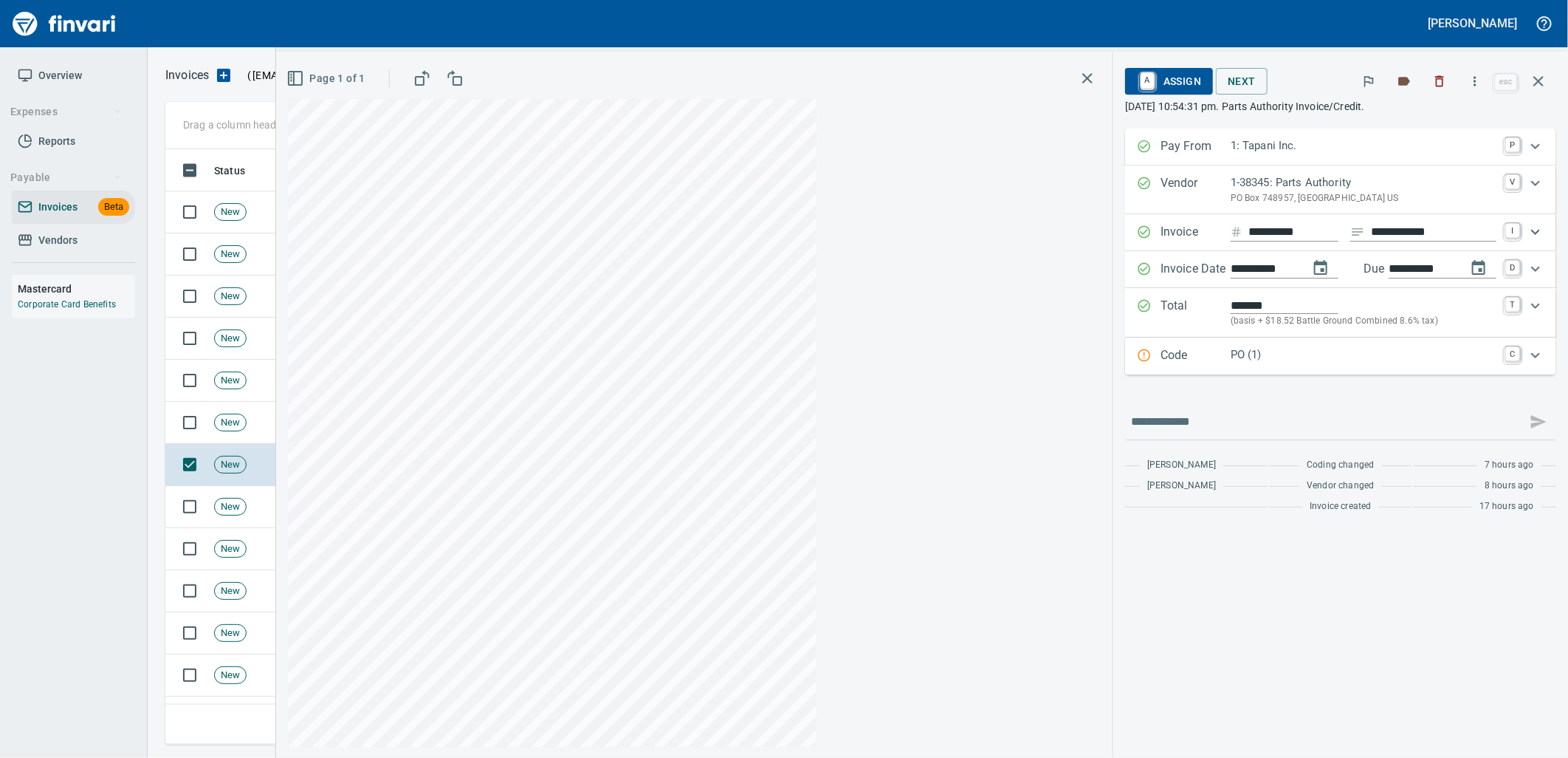
scroll to position [5170, 0]
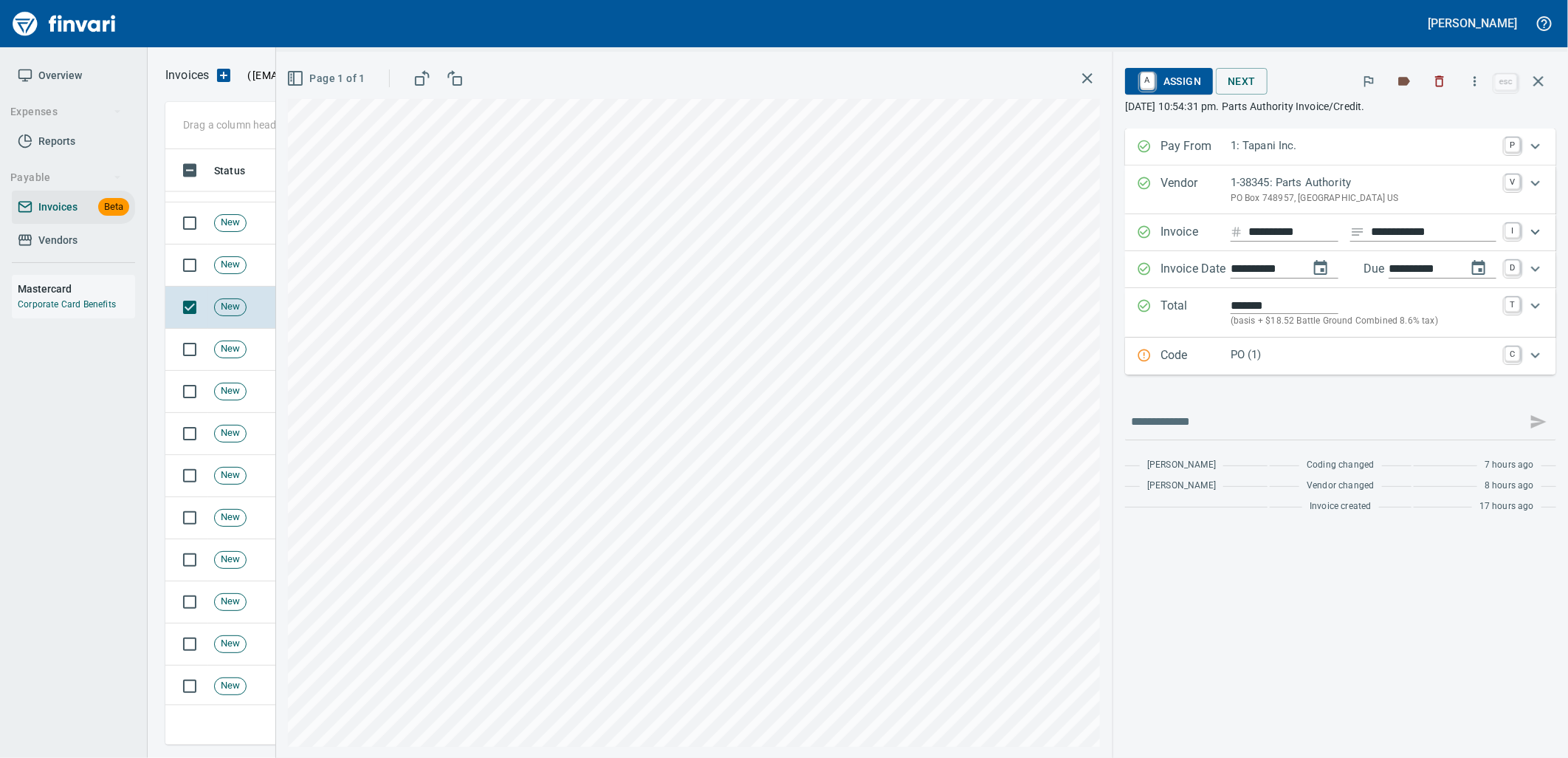
click at [1327, 345] on div "Code PO (1) C" at bounding box center [1340, 356] width 431 height 37
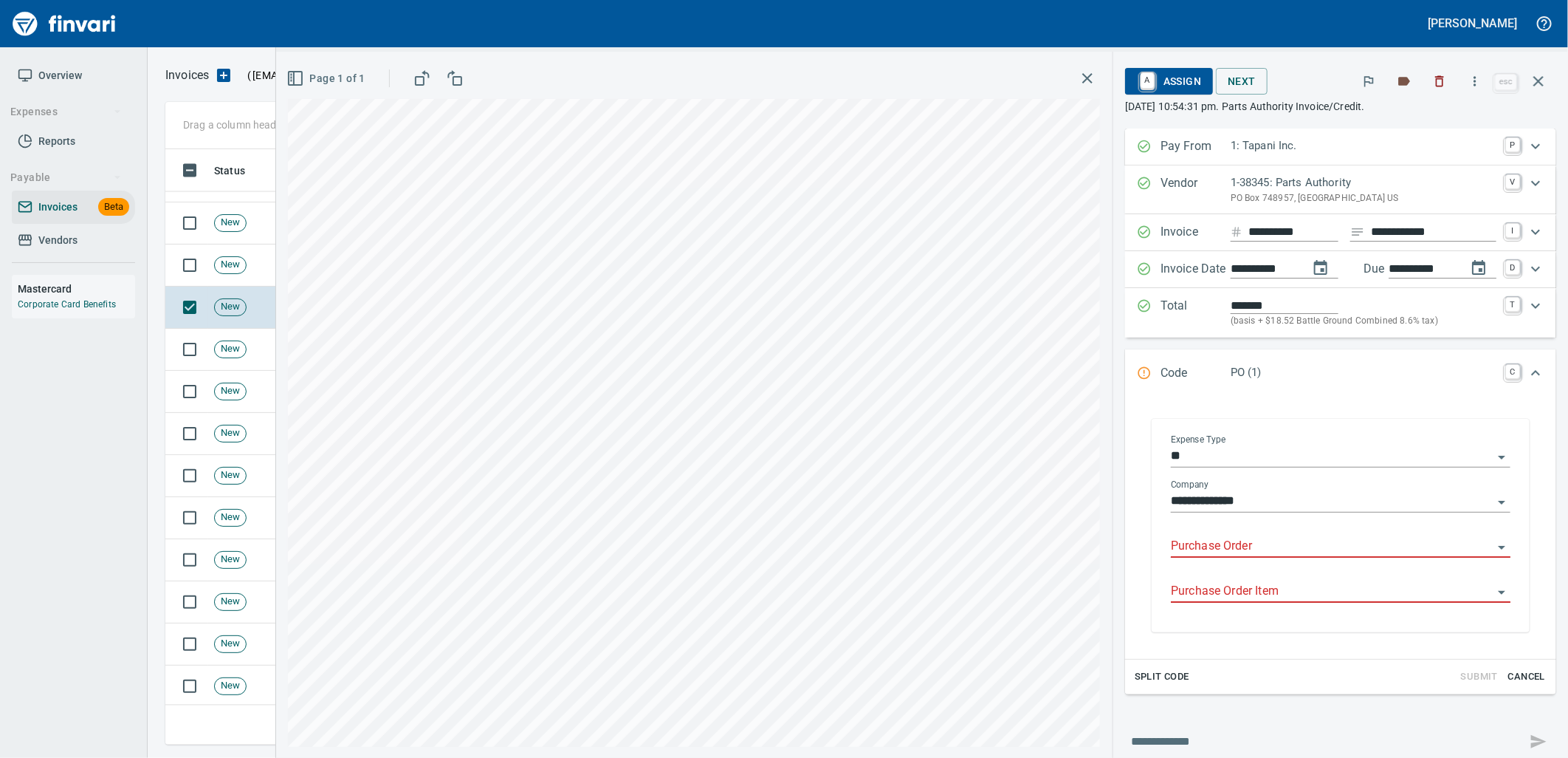
click at [1304, 547] on input "Purchase Order" at bounding box center [1331, 547] width 322 height 21
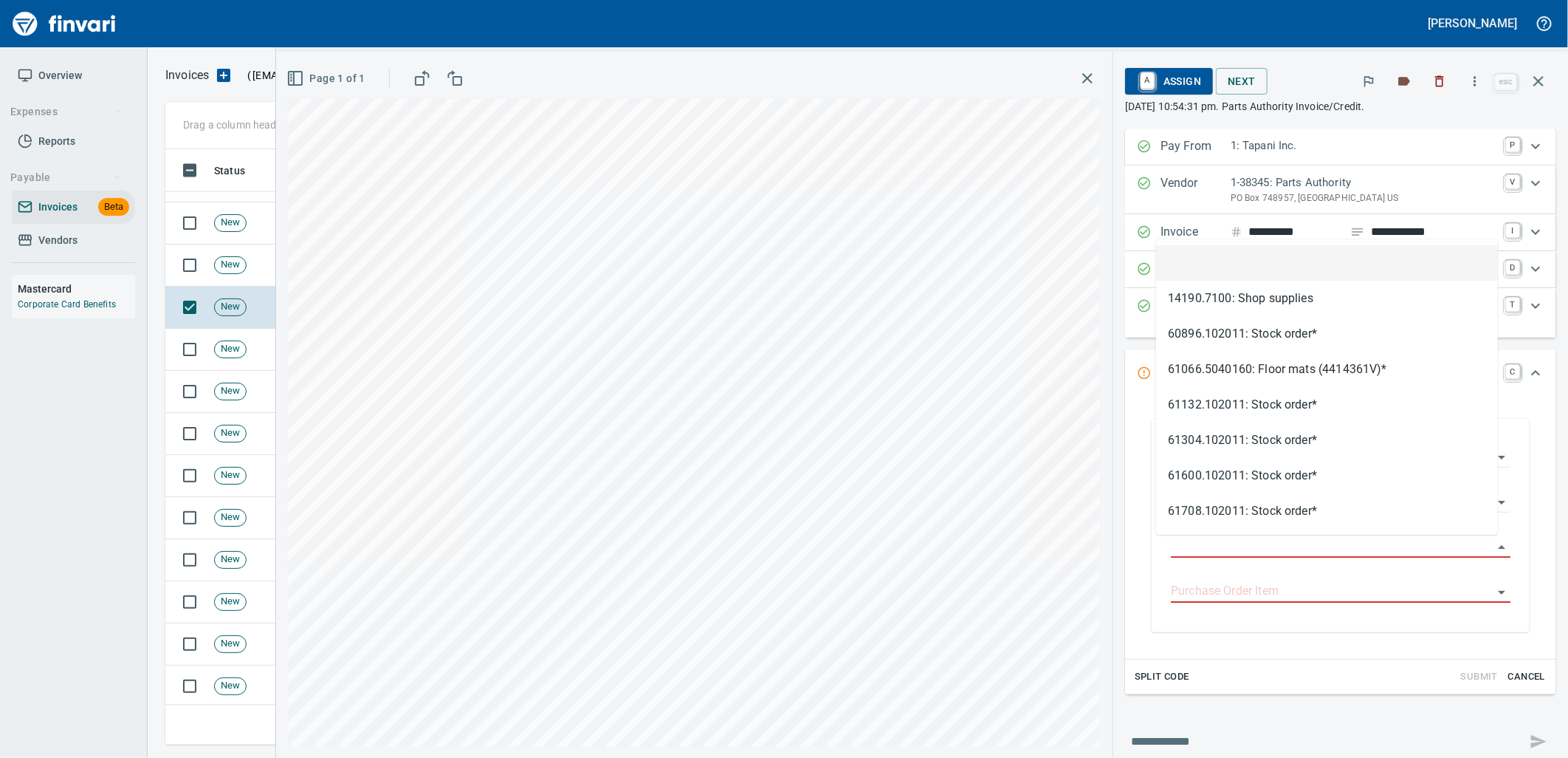
scroll to position [584, 1360]
type input "**********"
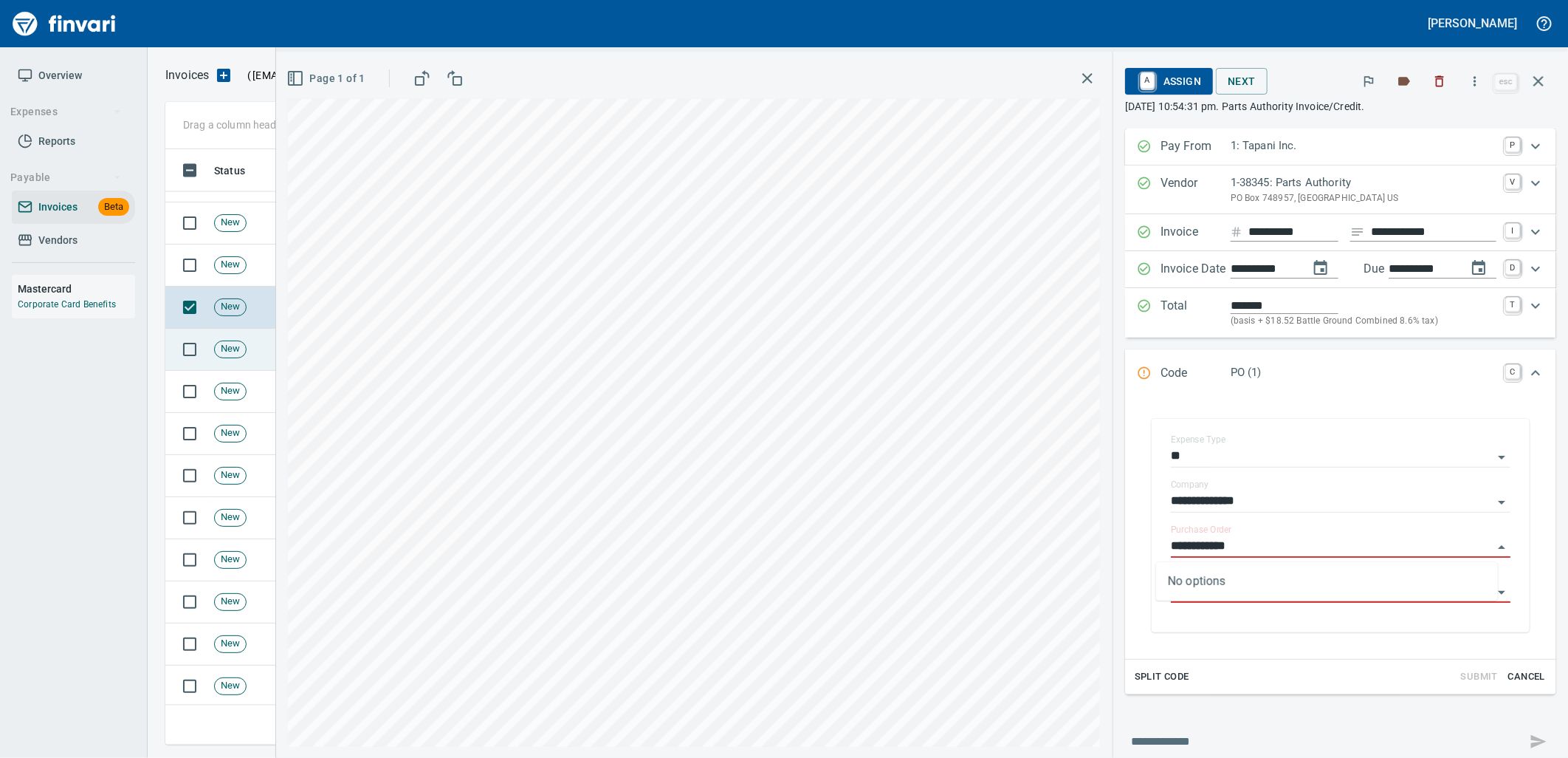
click at [224, 347] on span "New" at bounding box center [229, 349] width 31 height 14
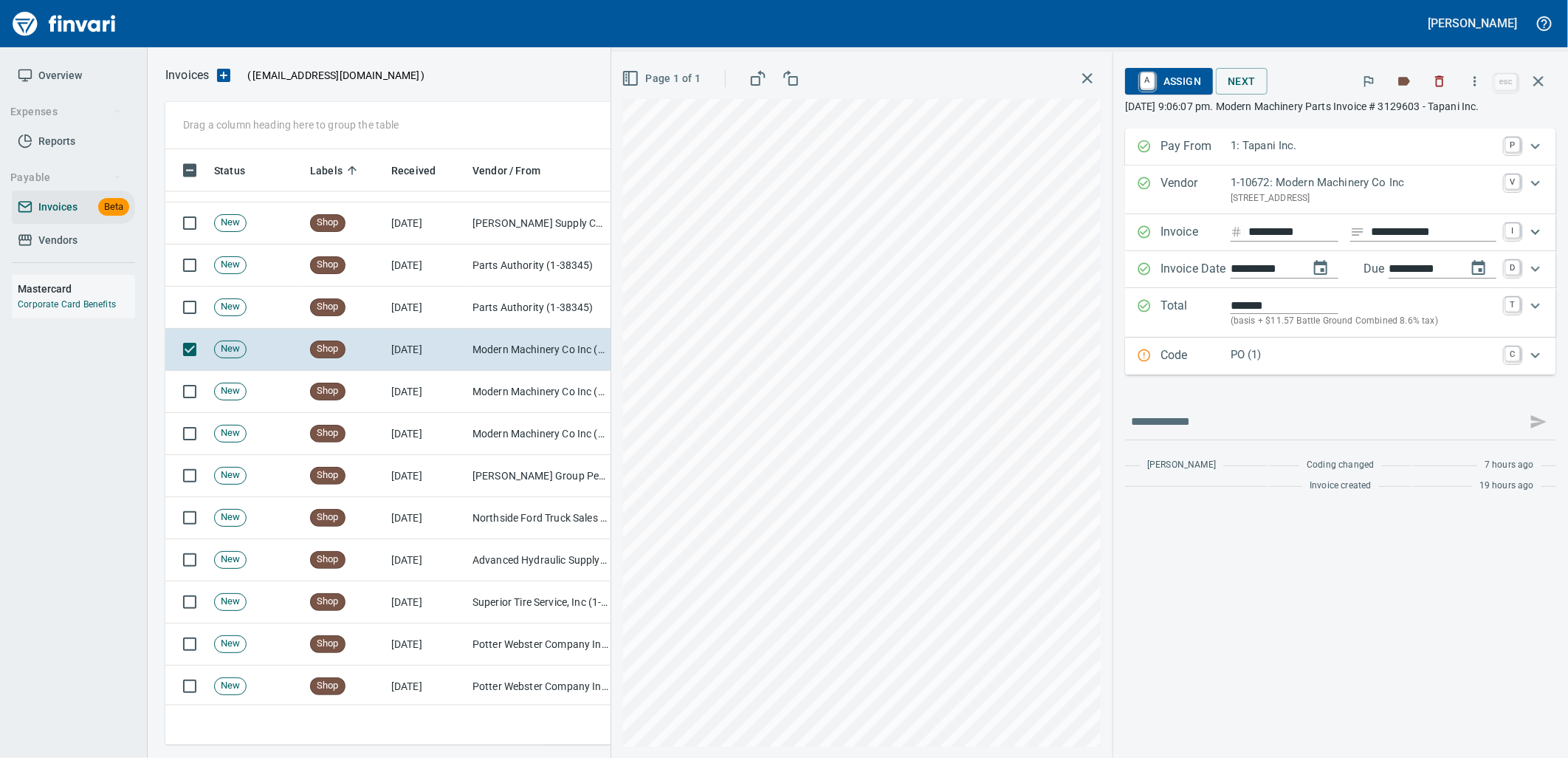
click at [1305, 368] on div "Code PO (1) C" at bounding box center [1340, 356] width 431 height 37
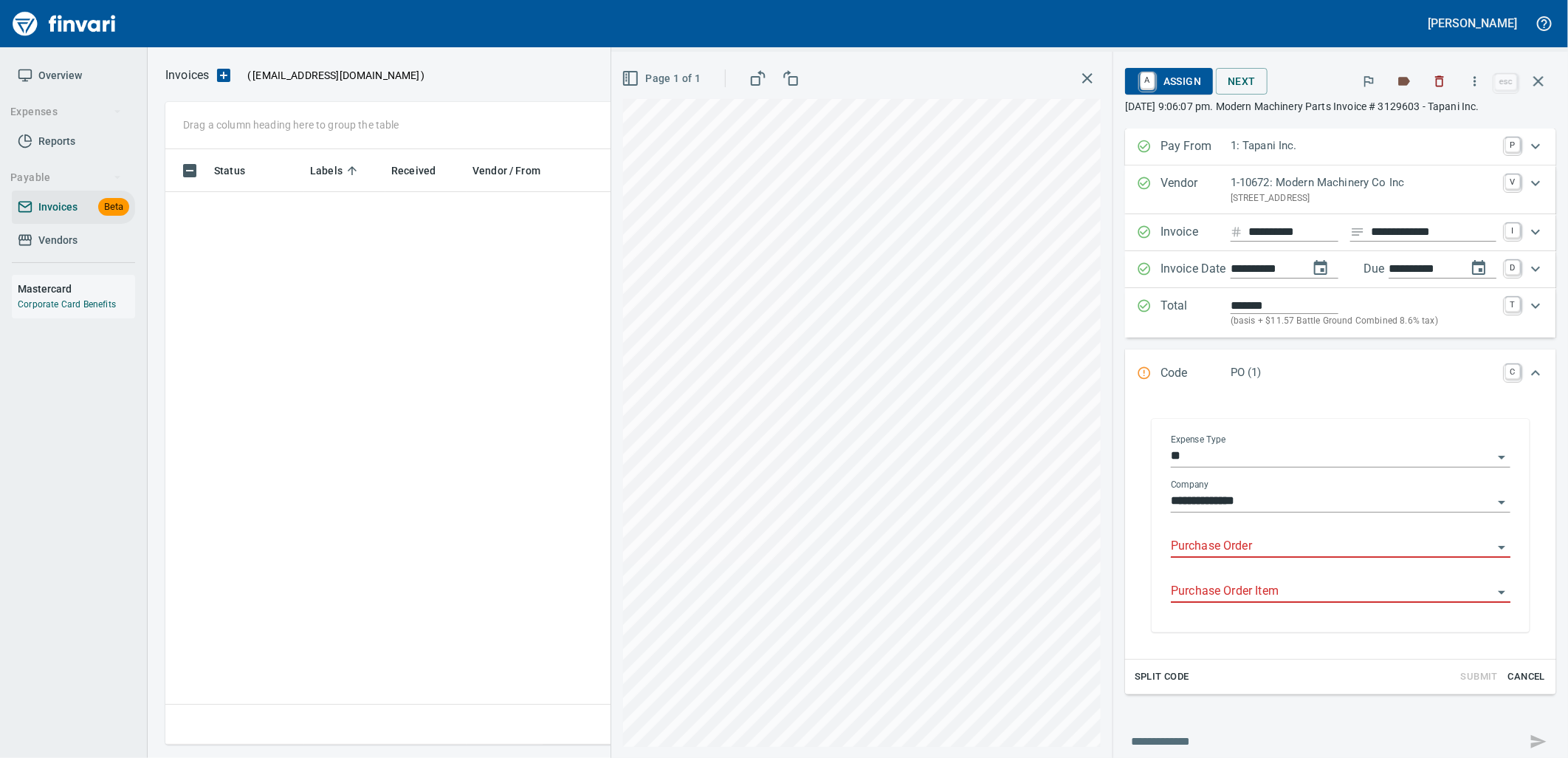
scroll to position [2, 2]
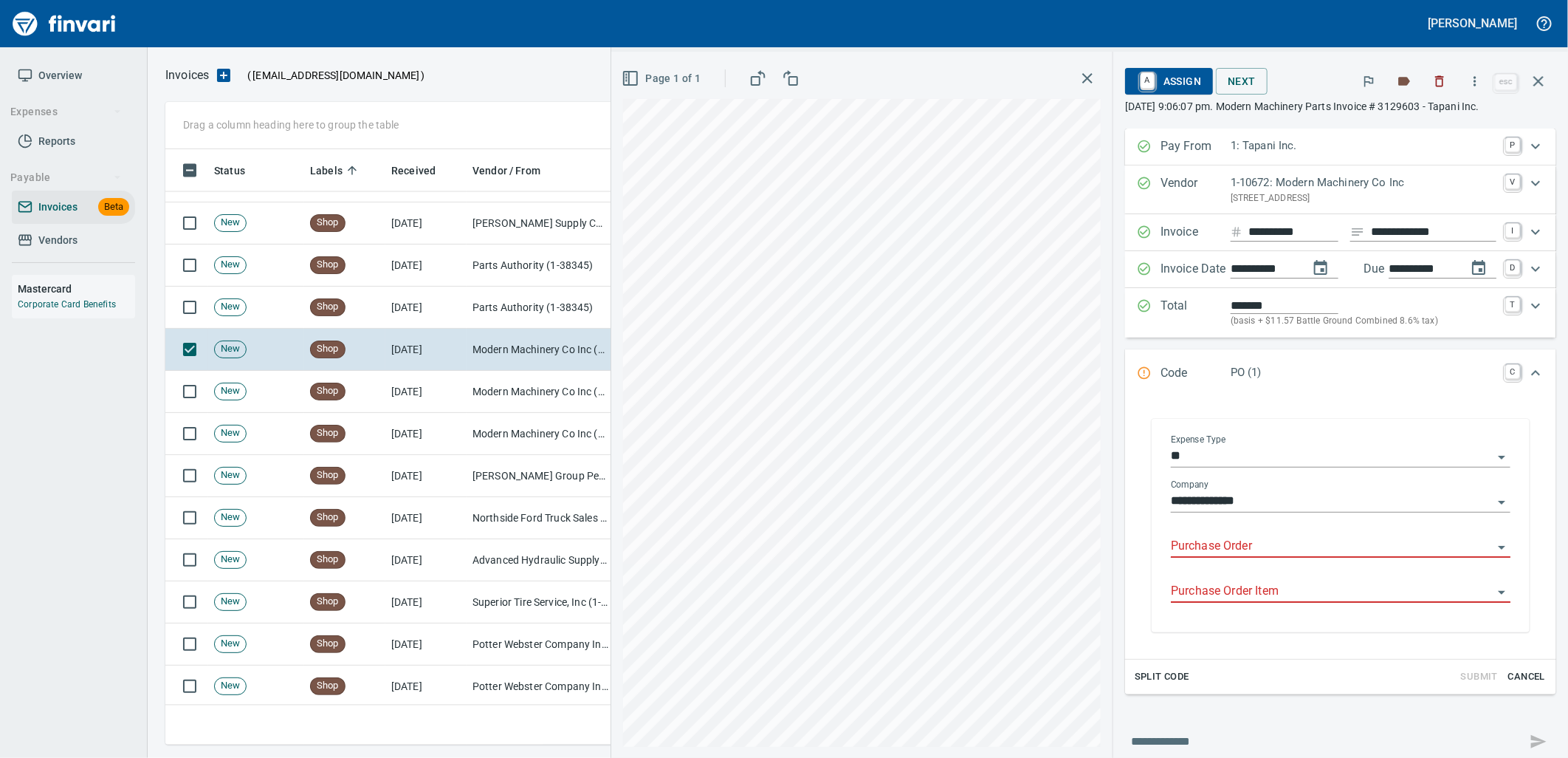
click at [1228, 555] on input "Purchase Order" at bounding box center [1331, 547] width 322 height 21
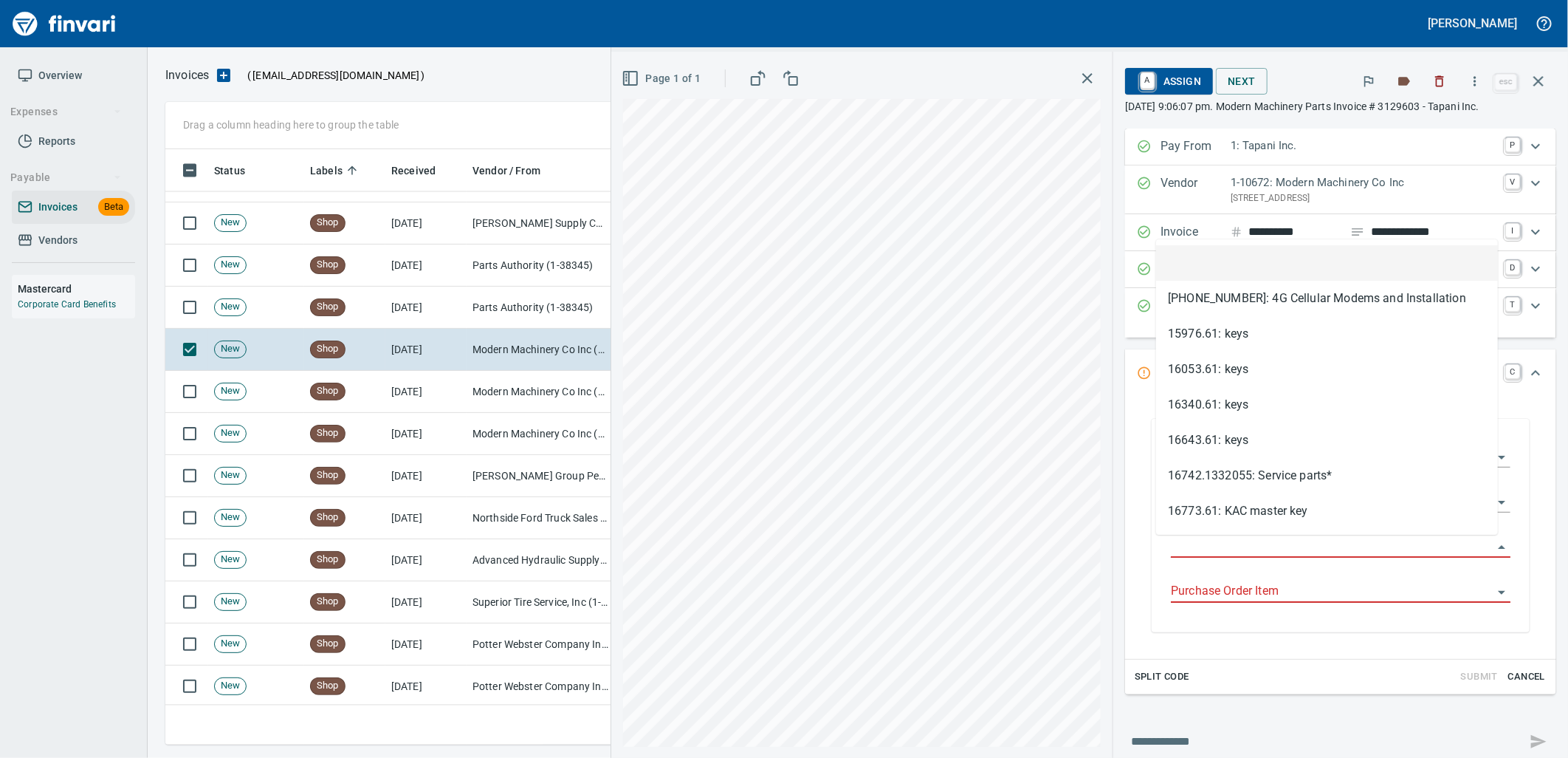
scroll to position [584, 1360]
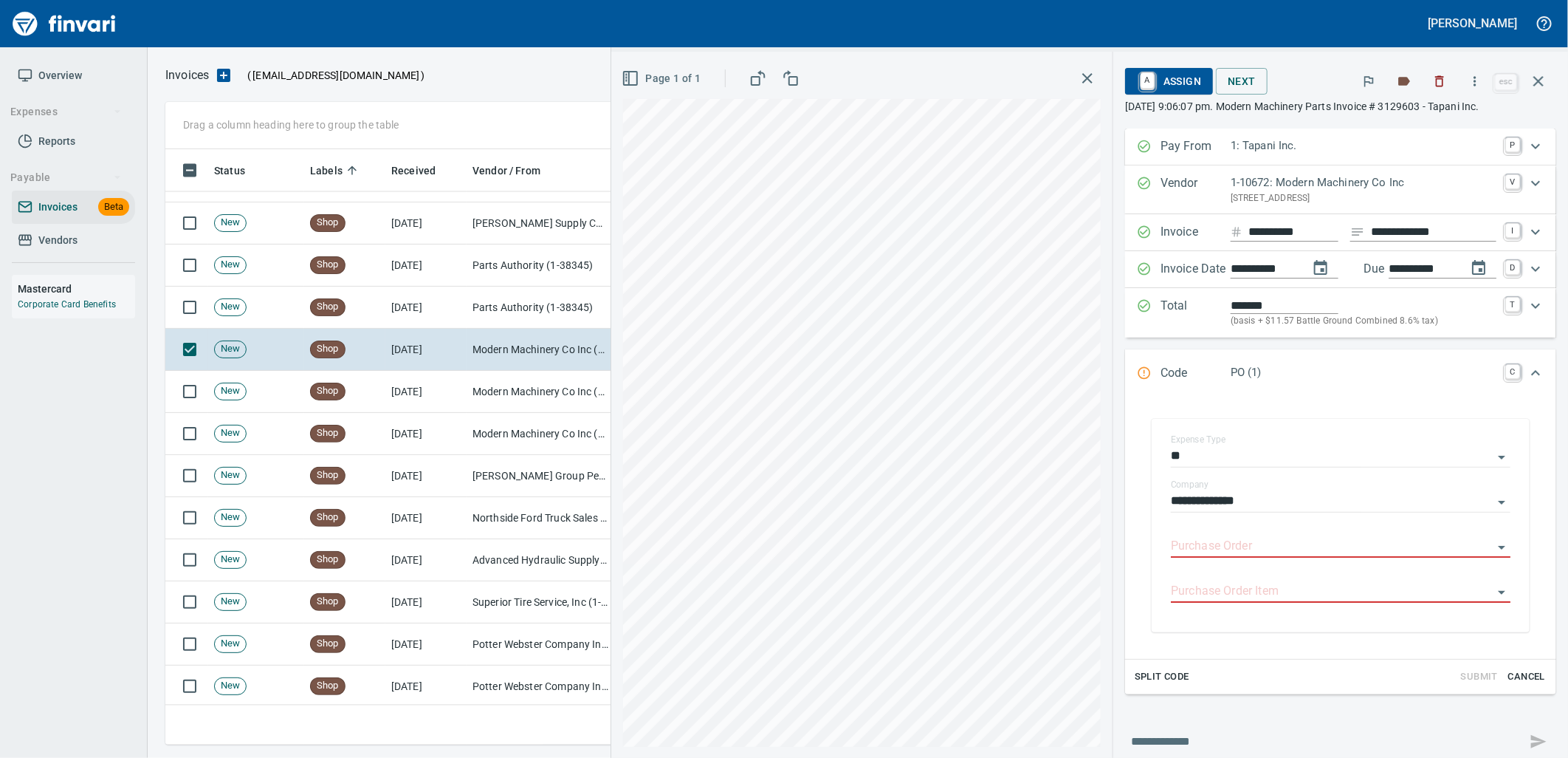
type input "**********"
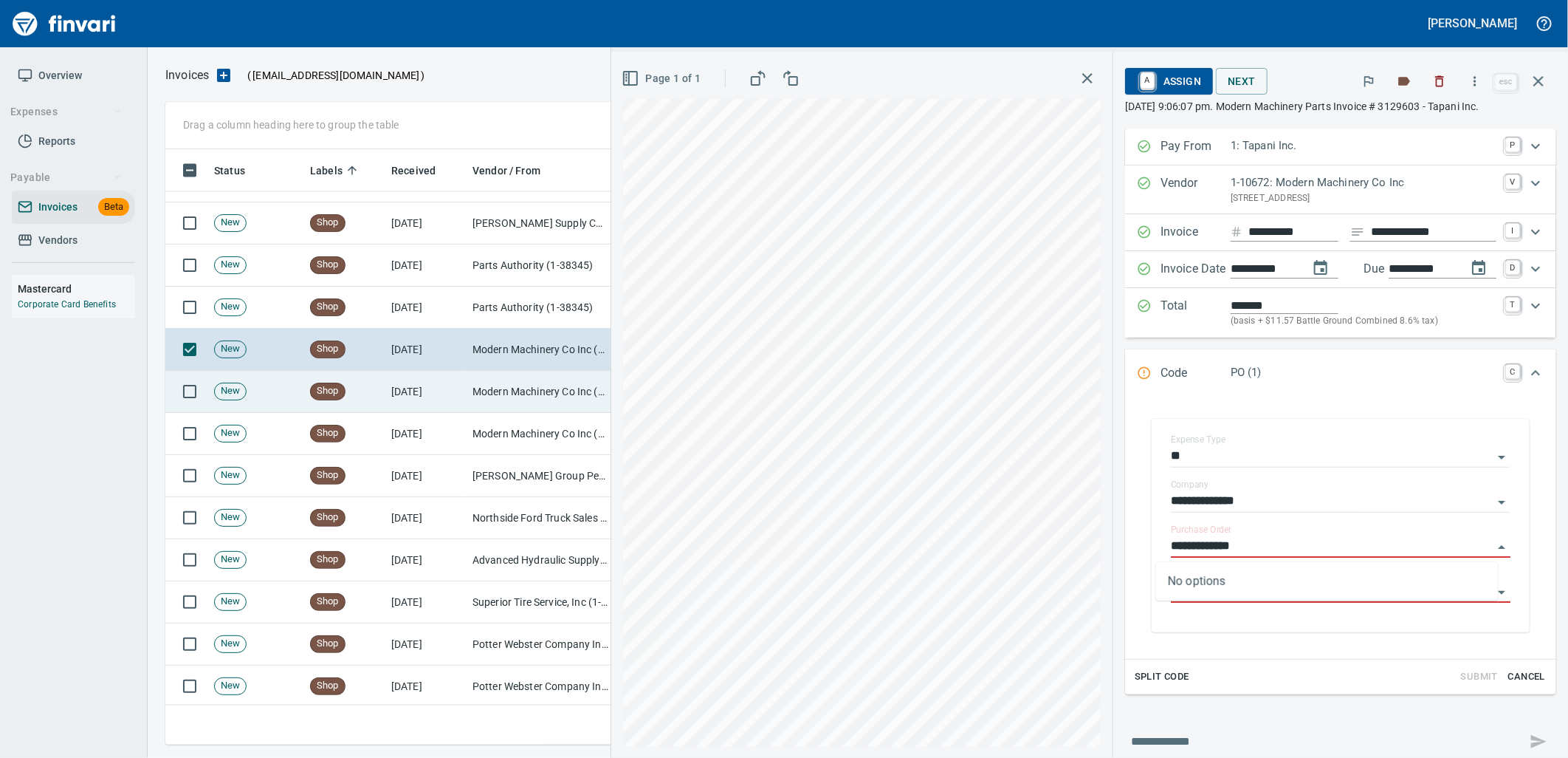
click at [490, 401] on td "Modern Machinery Co Inc (1-10672)" at bounding box center [540, 391] width 147 height 42
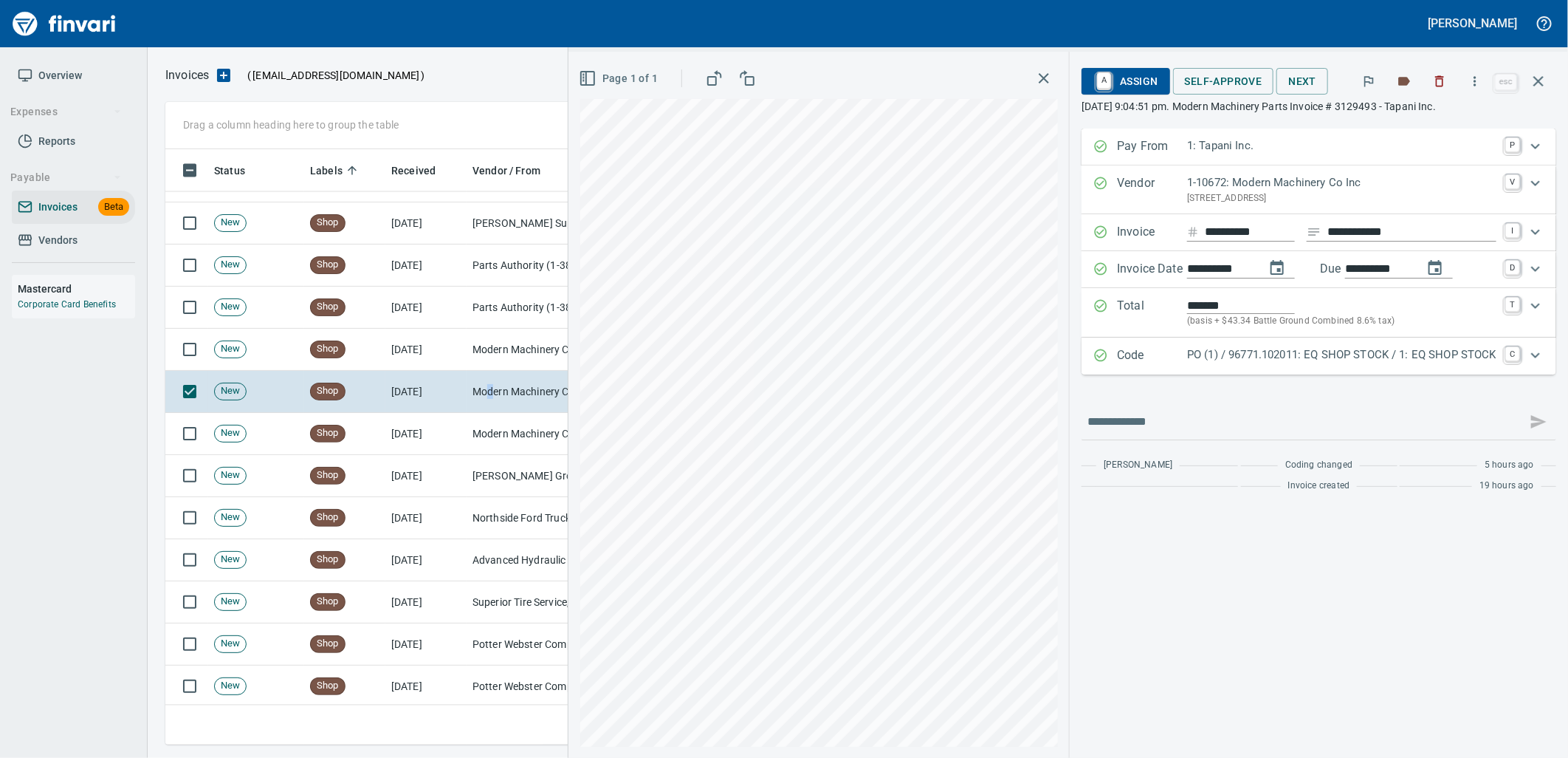
drag, startPoint x: 1356, startPoint y: 360, endPoint x: 1340, endPoint y: 345, distance: 21.9
click at [1356, 362] on p "PO (1) / 96771.102011: EQ SHOP STOCK / 1: EQ SHOP STOCK" at bounding box center [1342, 355] width 309 height 17
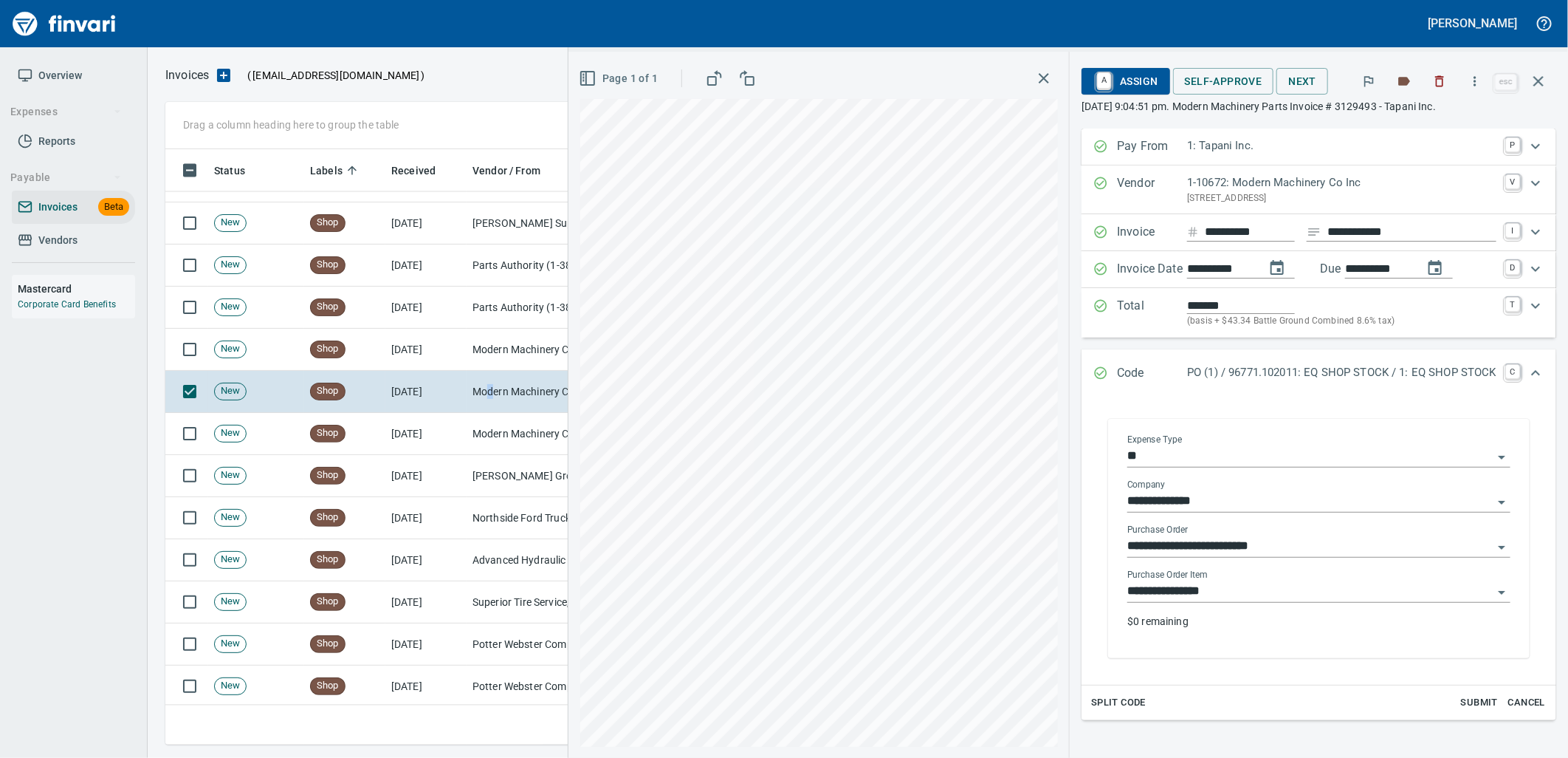
click at [1246, 593] on input "**********" at bounding box center [1309, 592] width 365 height 21
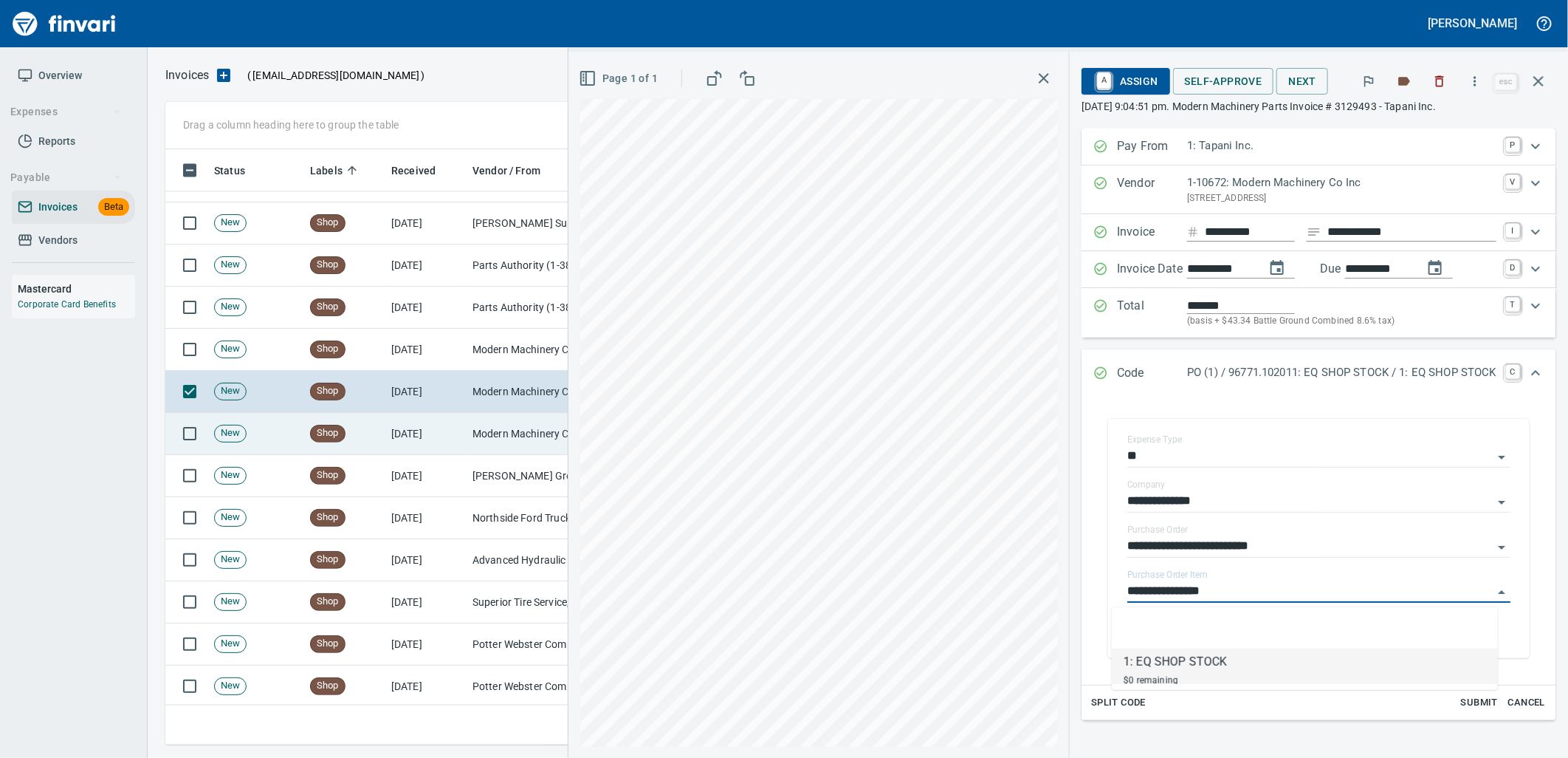
click at [485, 445] on td "Modern Machinery Co Inc (1-10672)" at bounding box center [540, 433] width 147 height 42
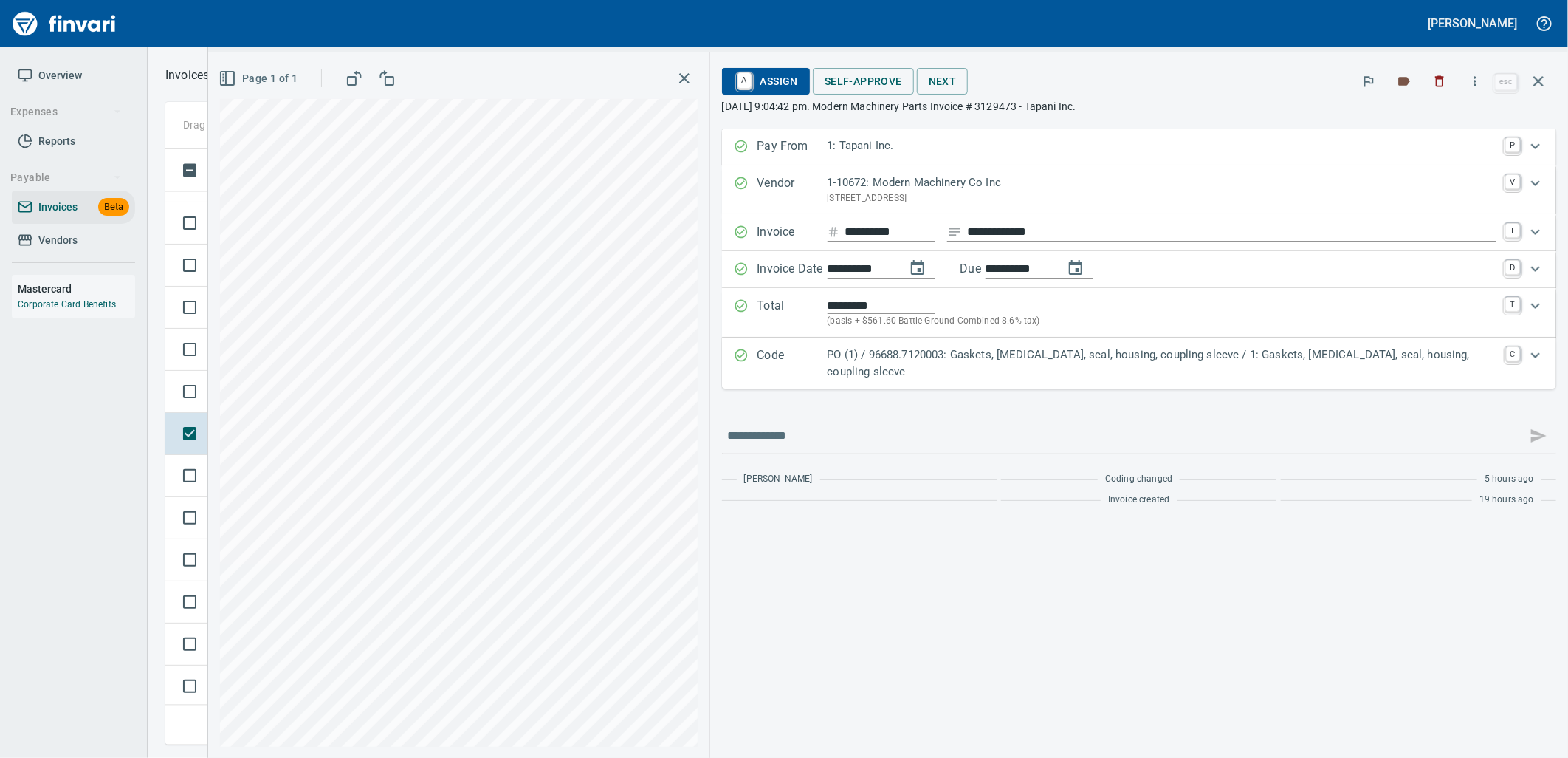
click at [1343, 367] on div "Code PO (1) / 96688.7120003: Gaskets, retainer, seal, housing, coupling sleeve …" at bounding box center [1139, 363] width 834 height 51
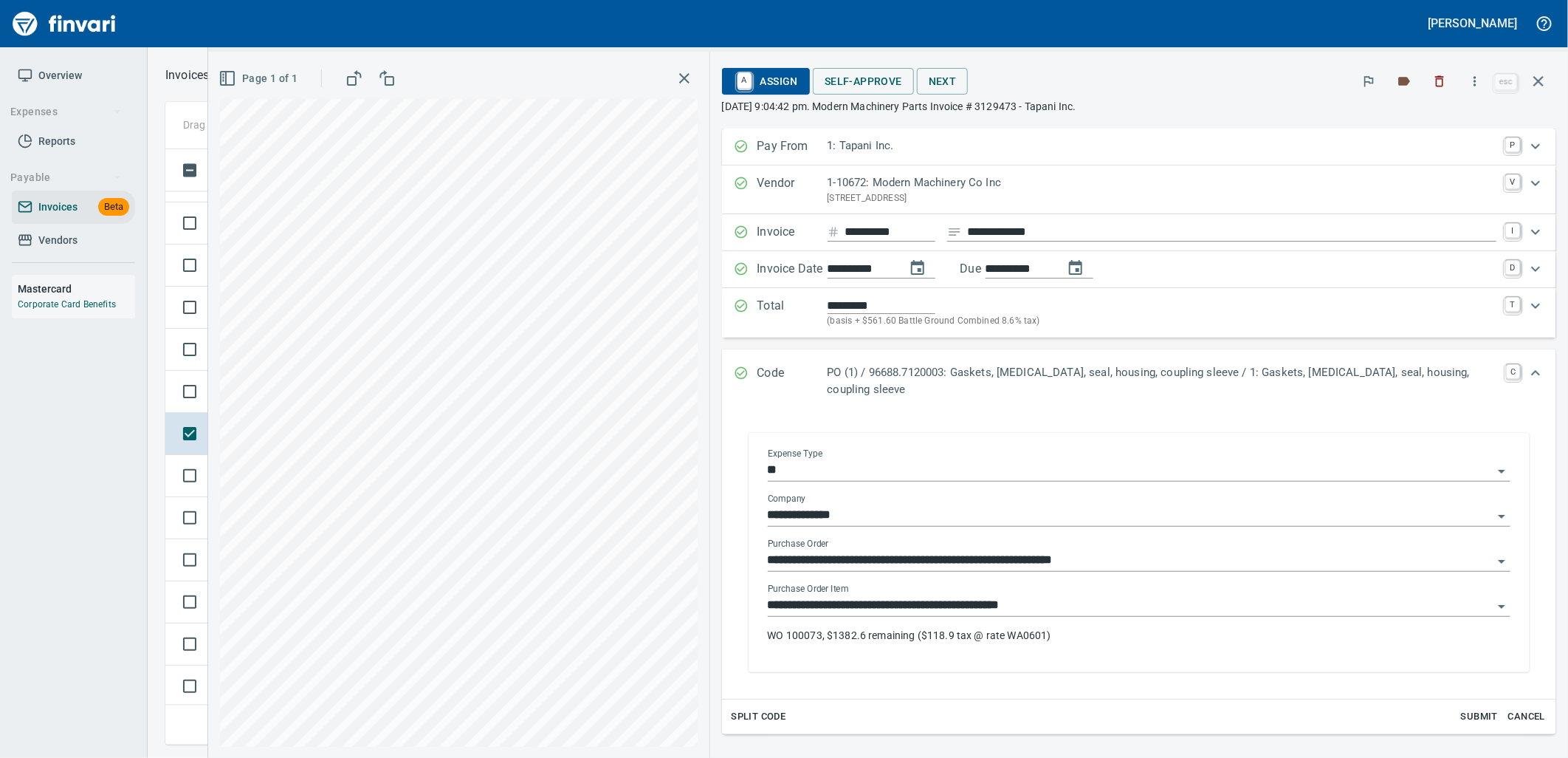
click at [1122, 596] on input "**********" at bounding box center [1130, 606] width 724 height 21
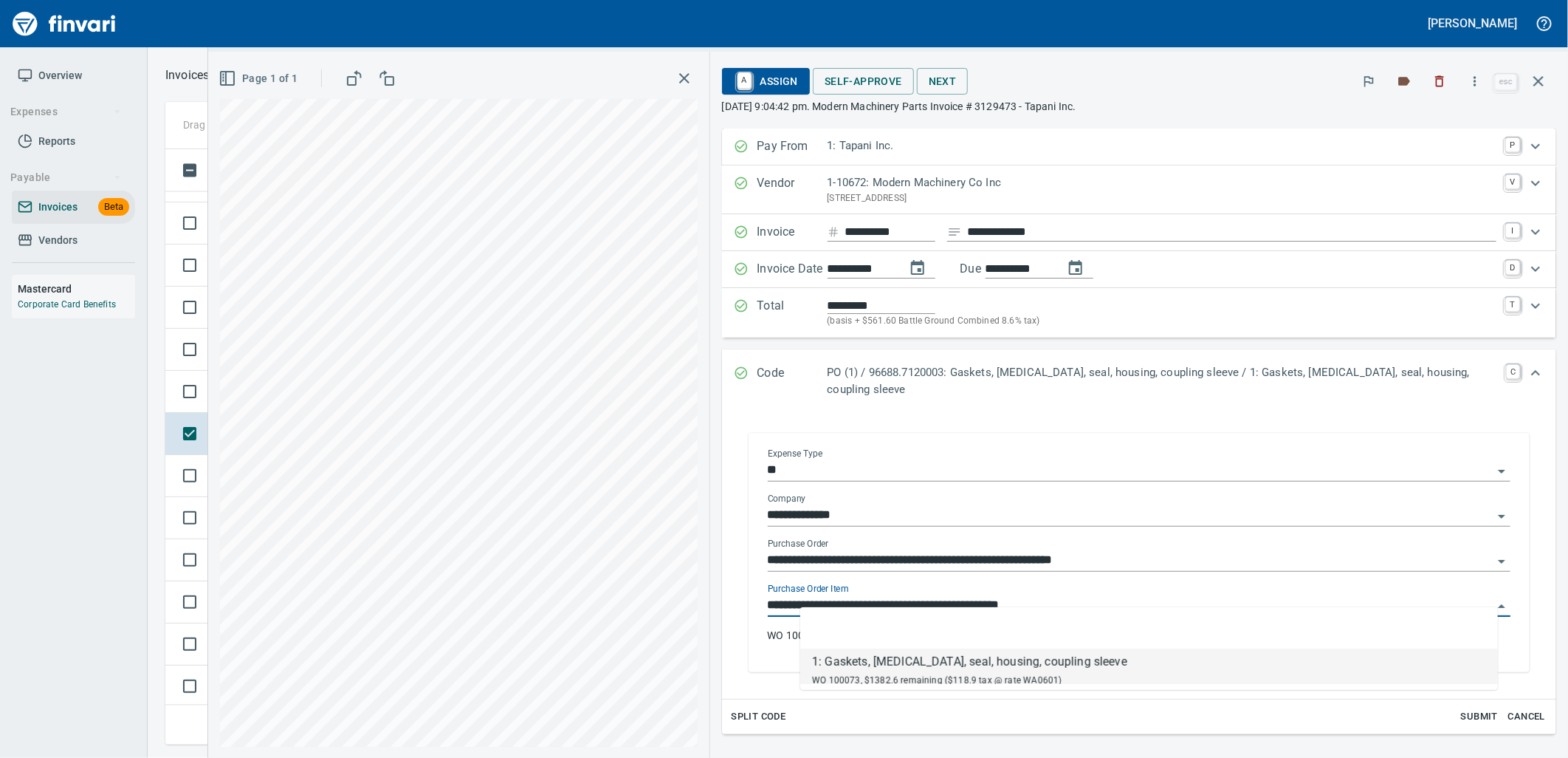
scroll to position [584, 1360]
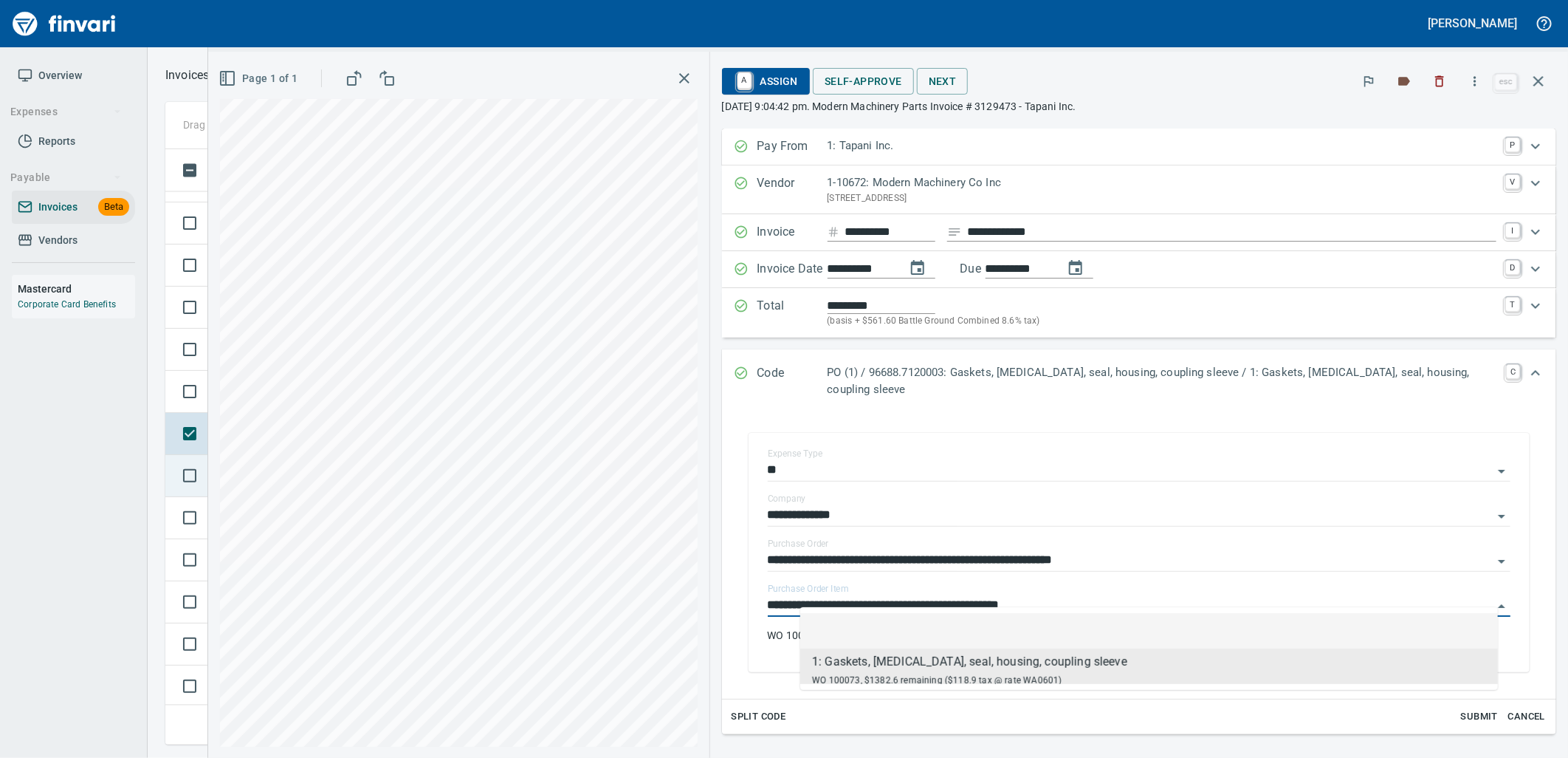
click at [214, 463] on td "New" at bounding box center [256, 476] width 96 height 42
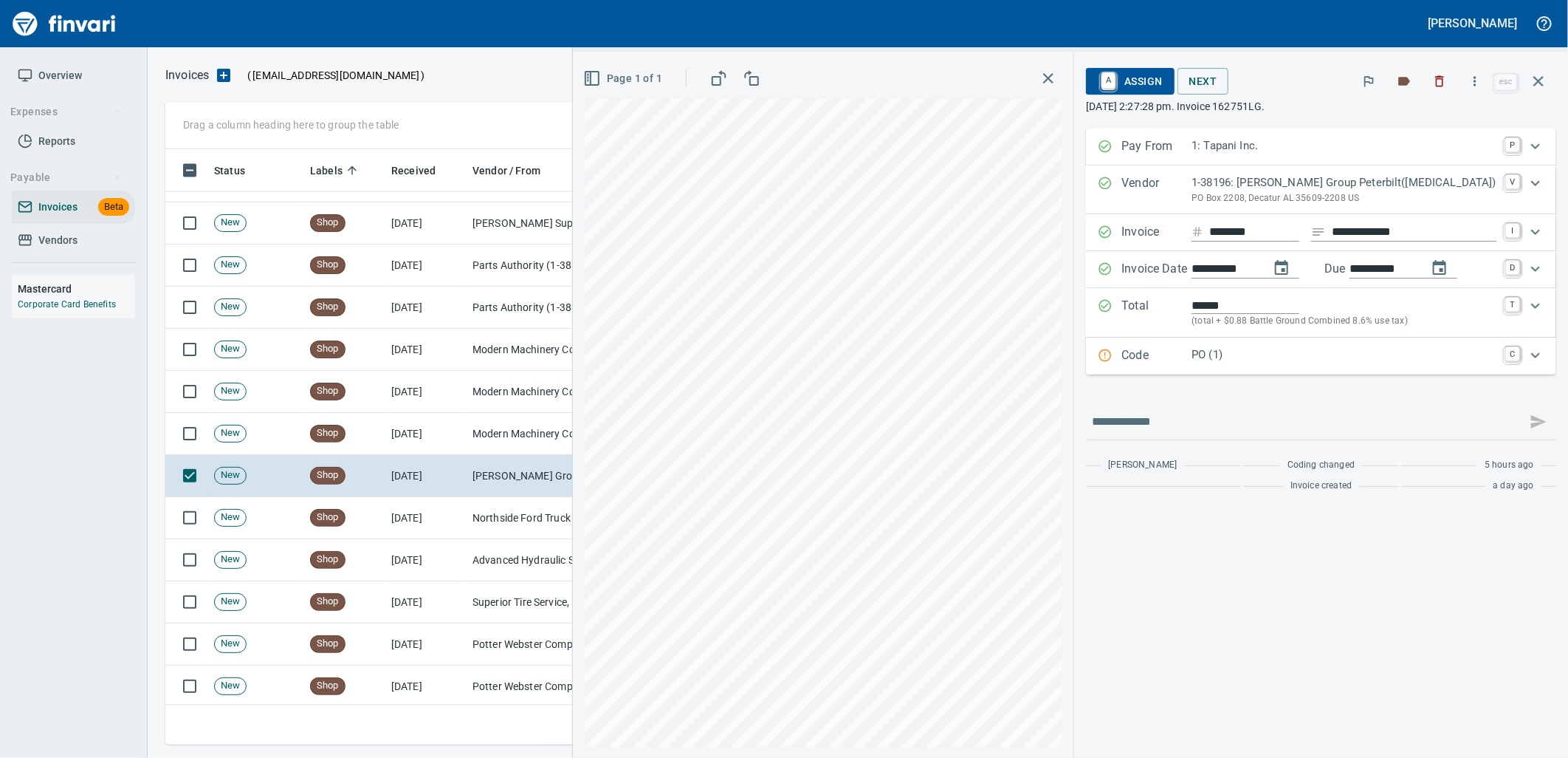
drag, startPoint x: 1272, startPoint y: 355, endPoint x: 1264, endPoint y: 365, distance: 12.8
click at [1264, 365] on div "**********" at bounding box center [1320, 252] width 470 height 246
click at [1263, 365] on div "PO (1)" at bounding box center [1343, 356] width 305 height 19
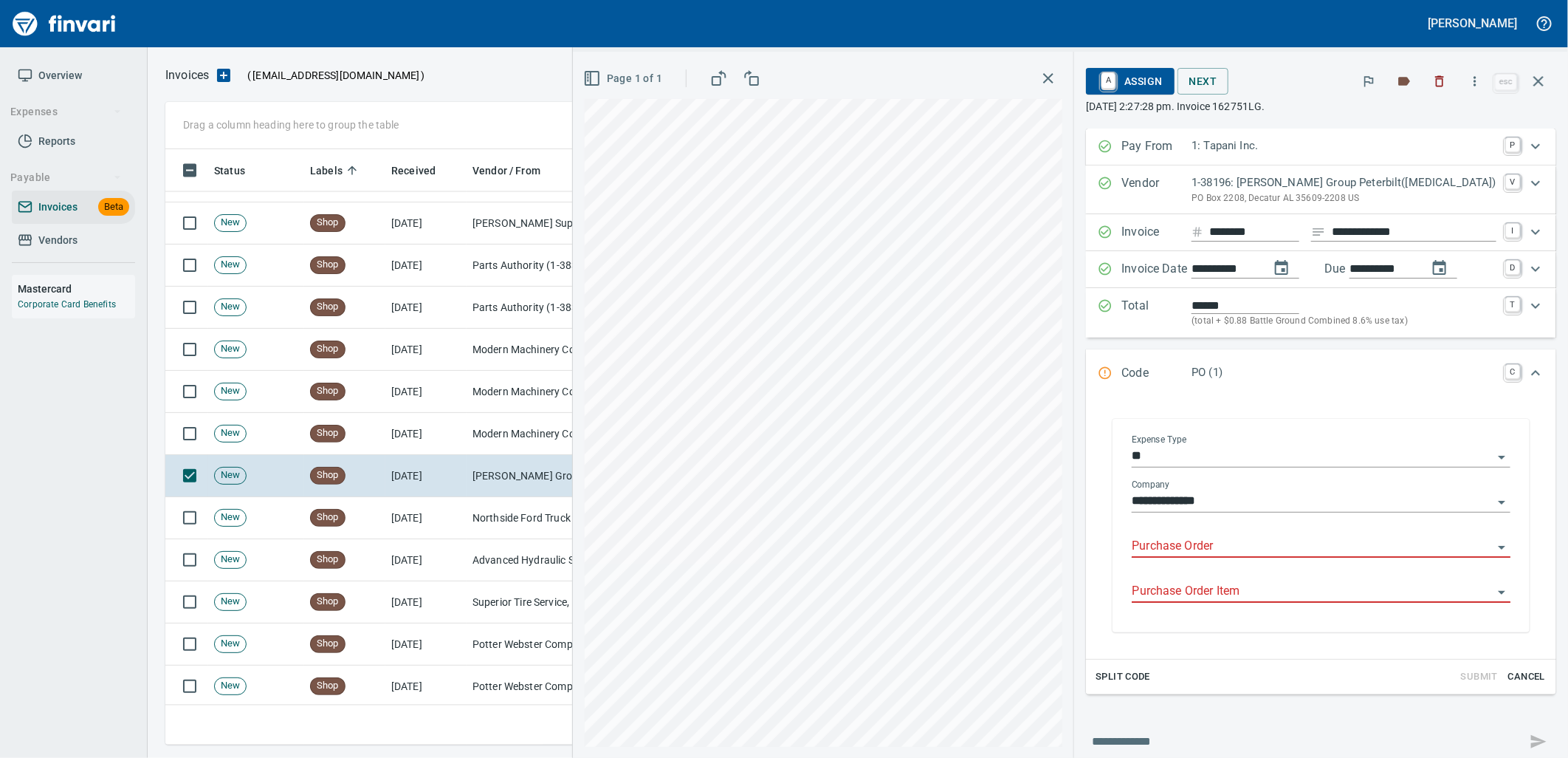
click at [1287, 551] on input "Purchase Order" at bounding box center [1312, 547] width 361 height 21
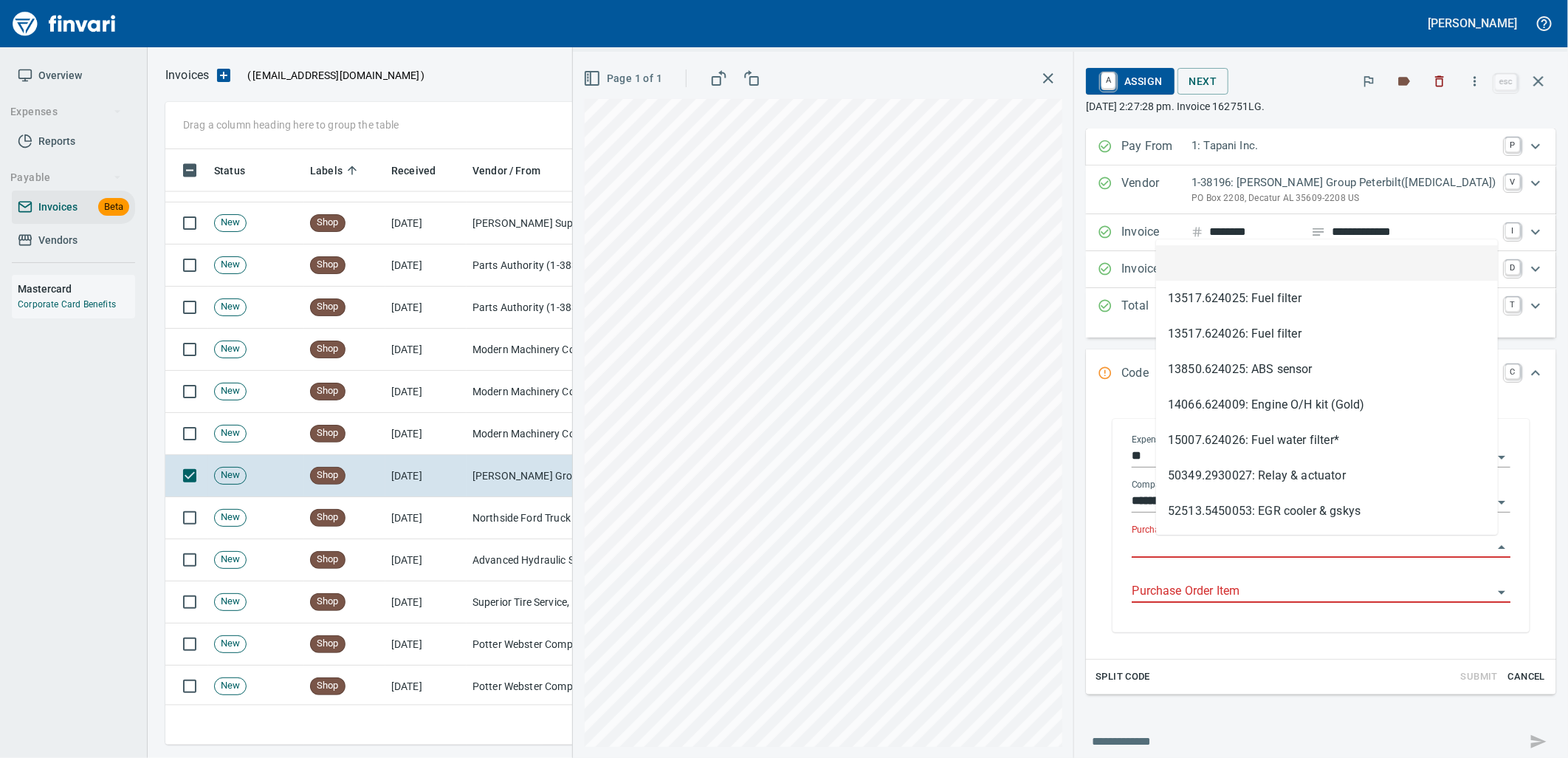
scroll to position [584, 1360]
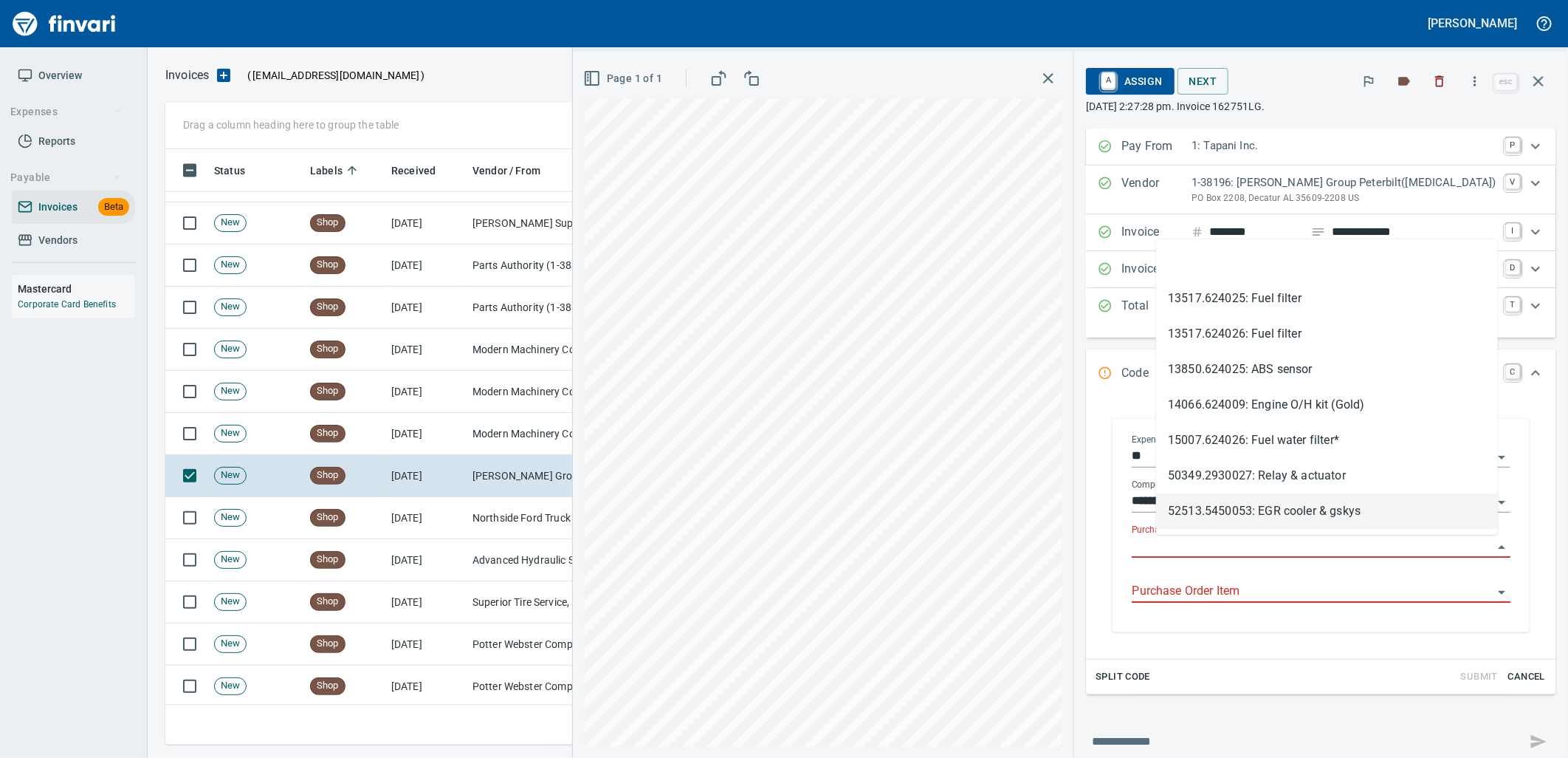
type input "**********"
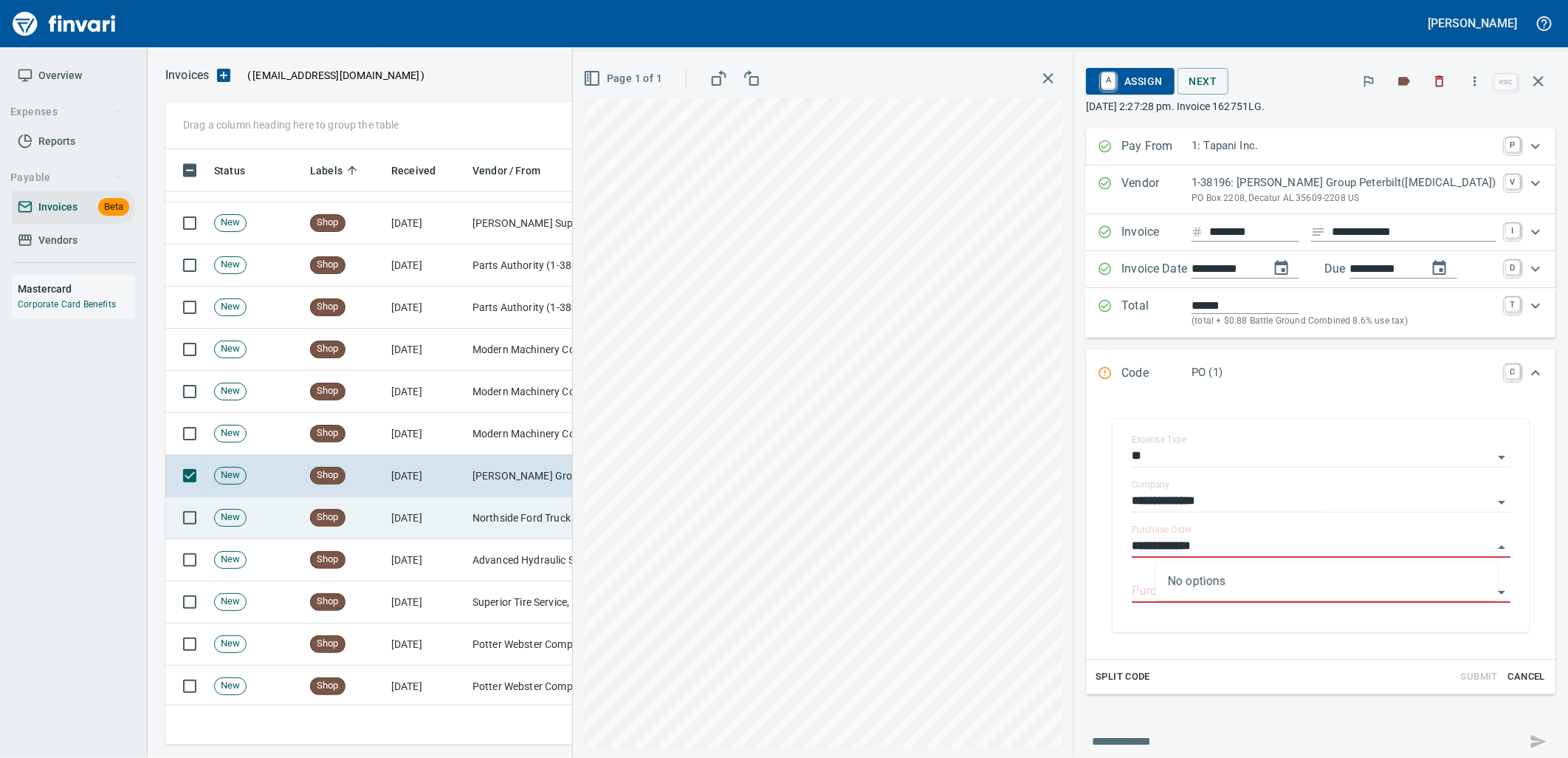
click at [500, 512] on td "Northside Ford Truck Sales Inc (1-10715)" at bounding box center [540, 517] width 147 height 42
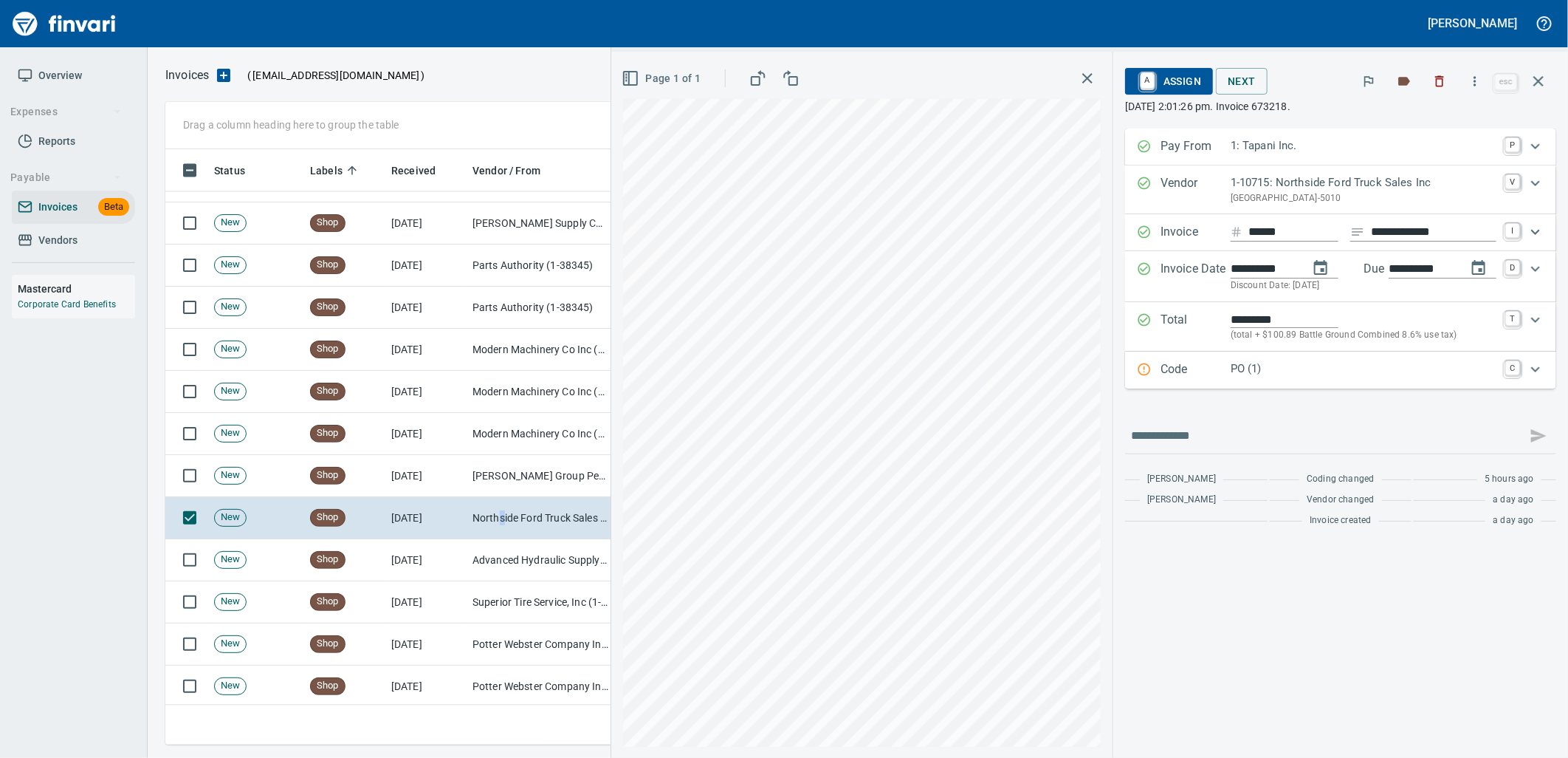
click at [1275, 367] on p "PO (1)" at bounding box center [1363, 369] width 266 height 17
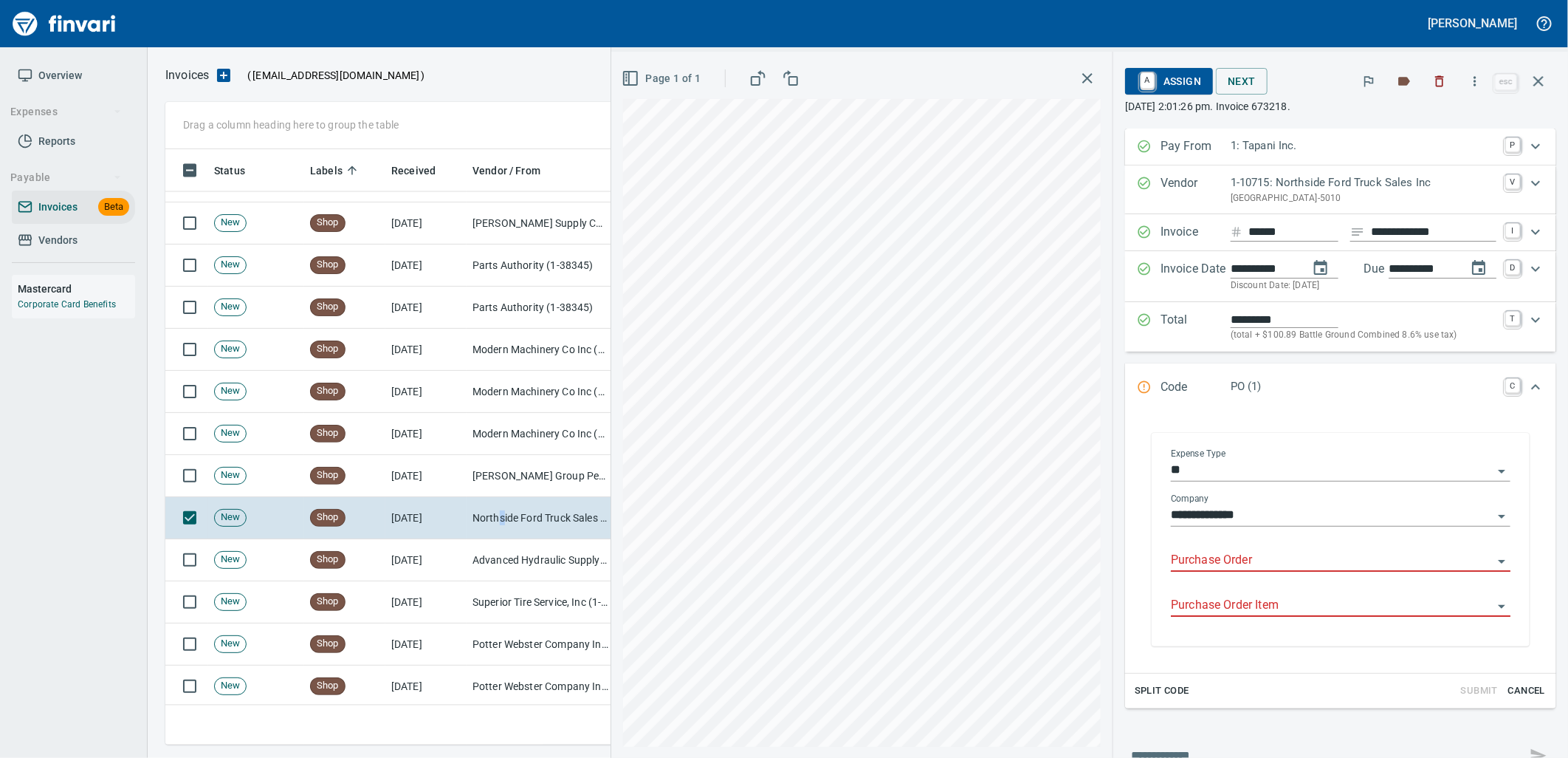
click at [1227, 550] on div "Purchase Order" at bounding box center [1340, 555] width 340 height 33
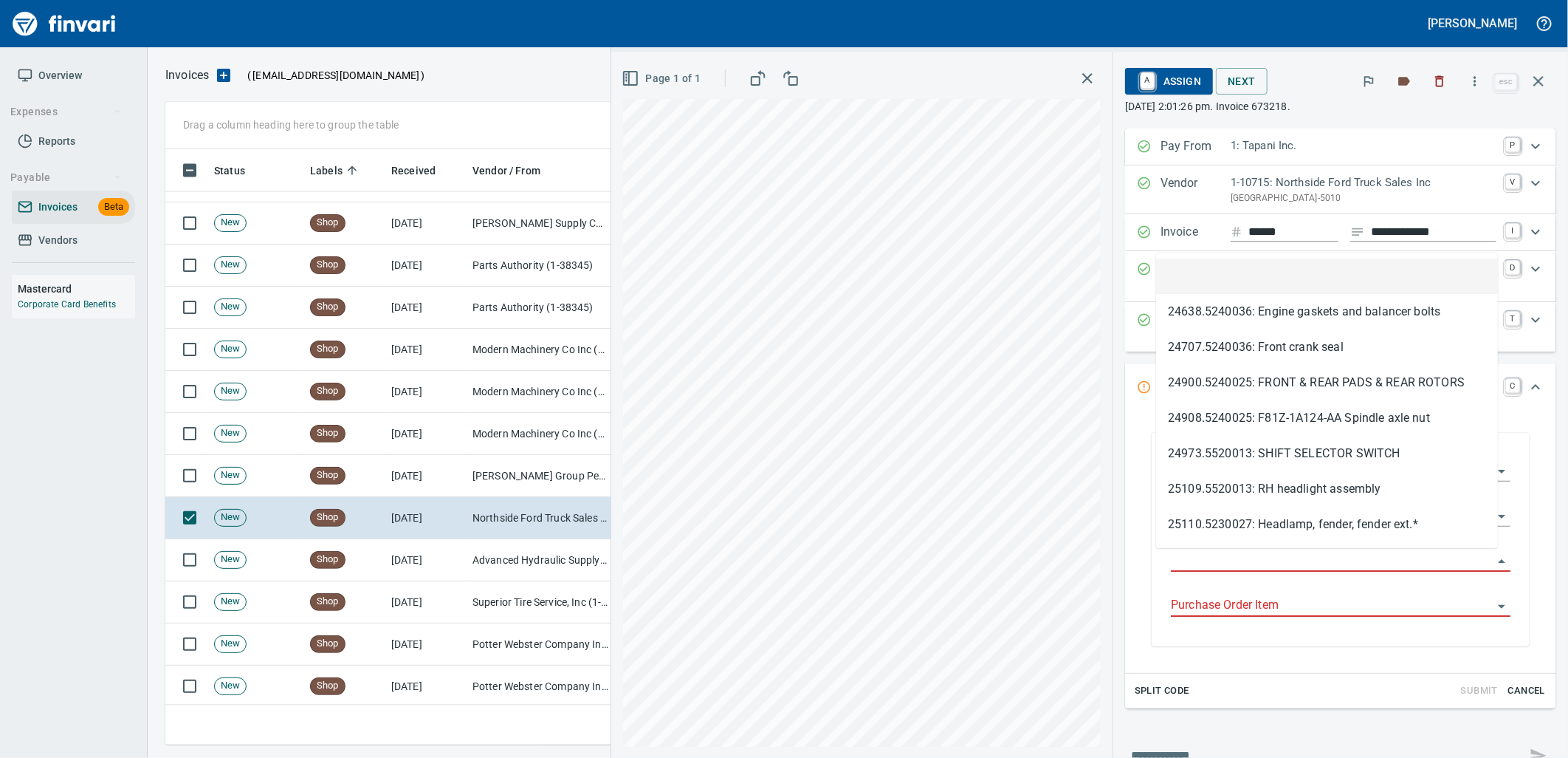
click at [1227, 554] on input "Purchase Order" at bounding box center [1331, 561] width 322 height 21
type input "**********"
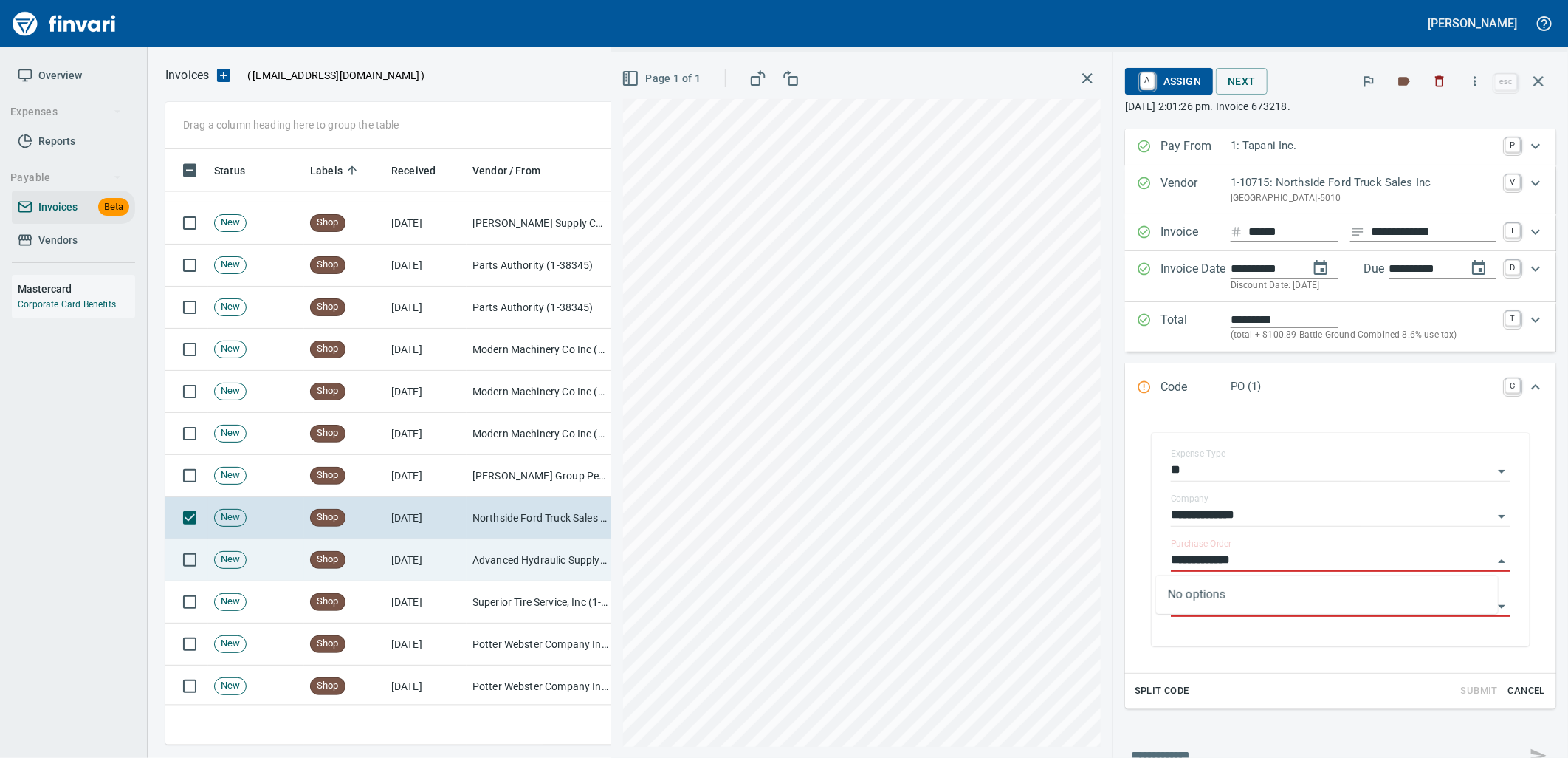
click at [520, 565] on td "Advanced Hydraulic Supply Co. LLC (1-10020)" at bounding box center [540, 560] width 147 height 42
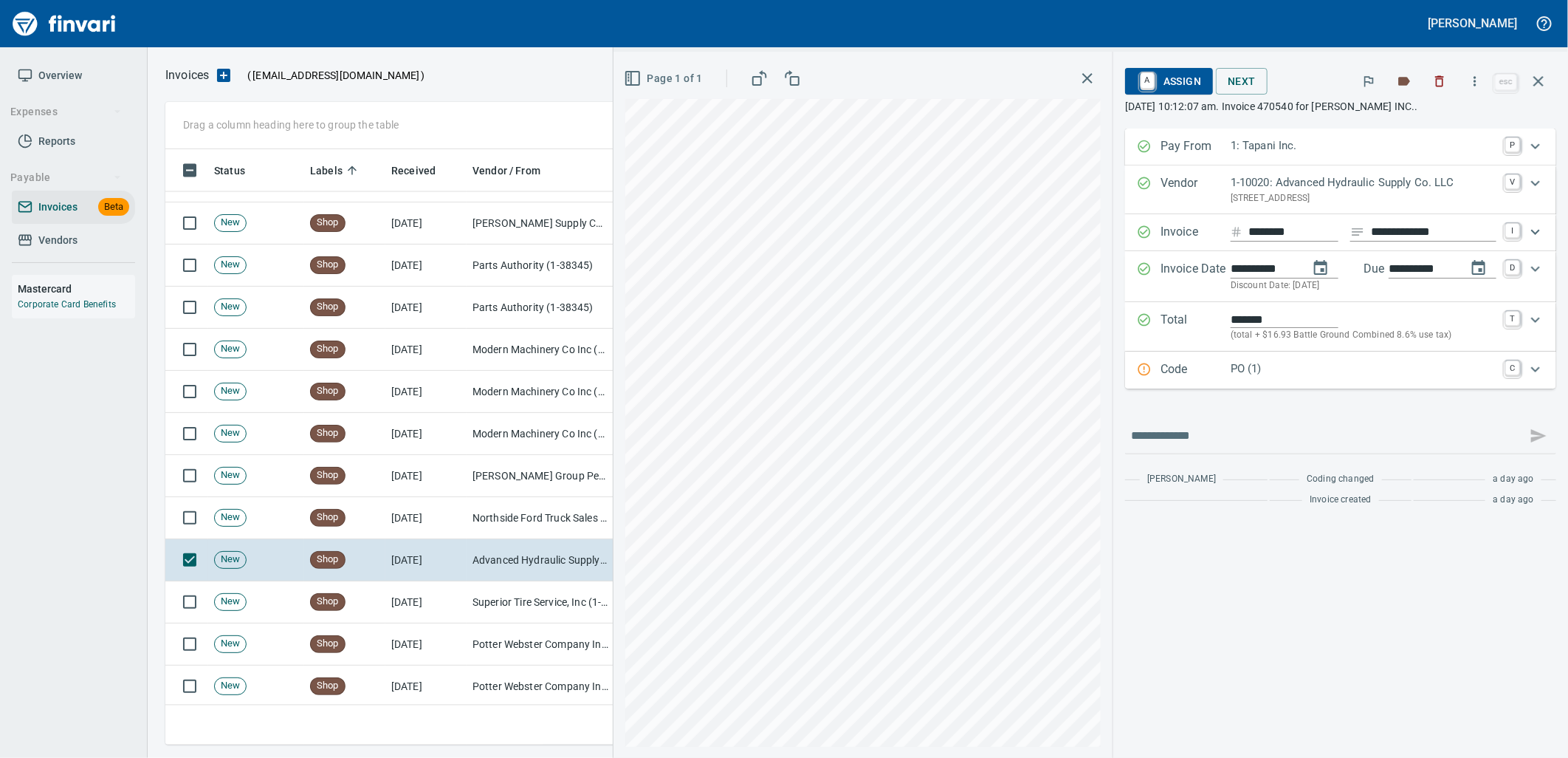
click at [1304, 379] on div "PO (1)" at bounding box center [1363, 370] width 266 height 19
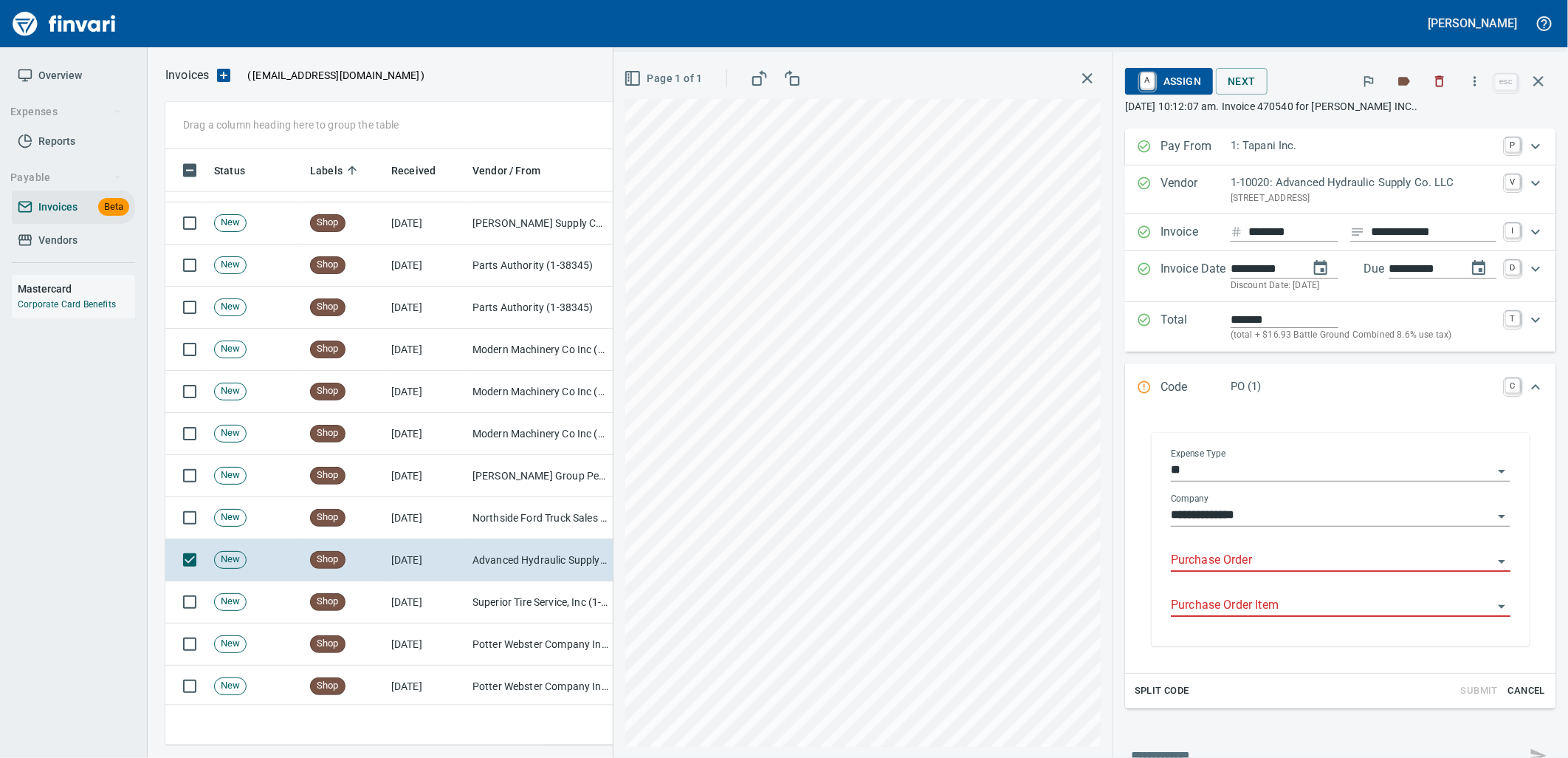
drag, startPoint x: 1248, startPoint y: 562, endPoint x: 1245, endPoint y: 578, distance: 16.3
click at [1249, 572] on div at bounding box center [1340, 561] width 340 height 21
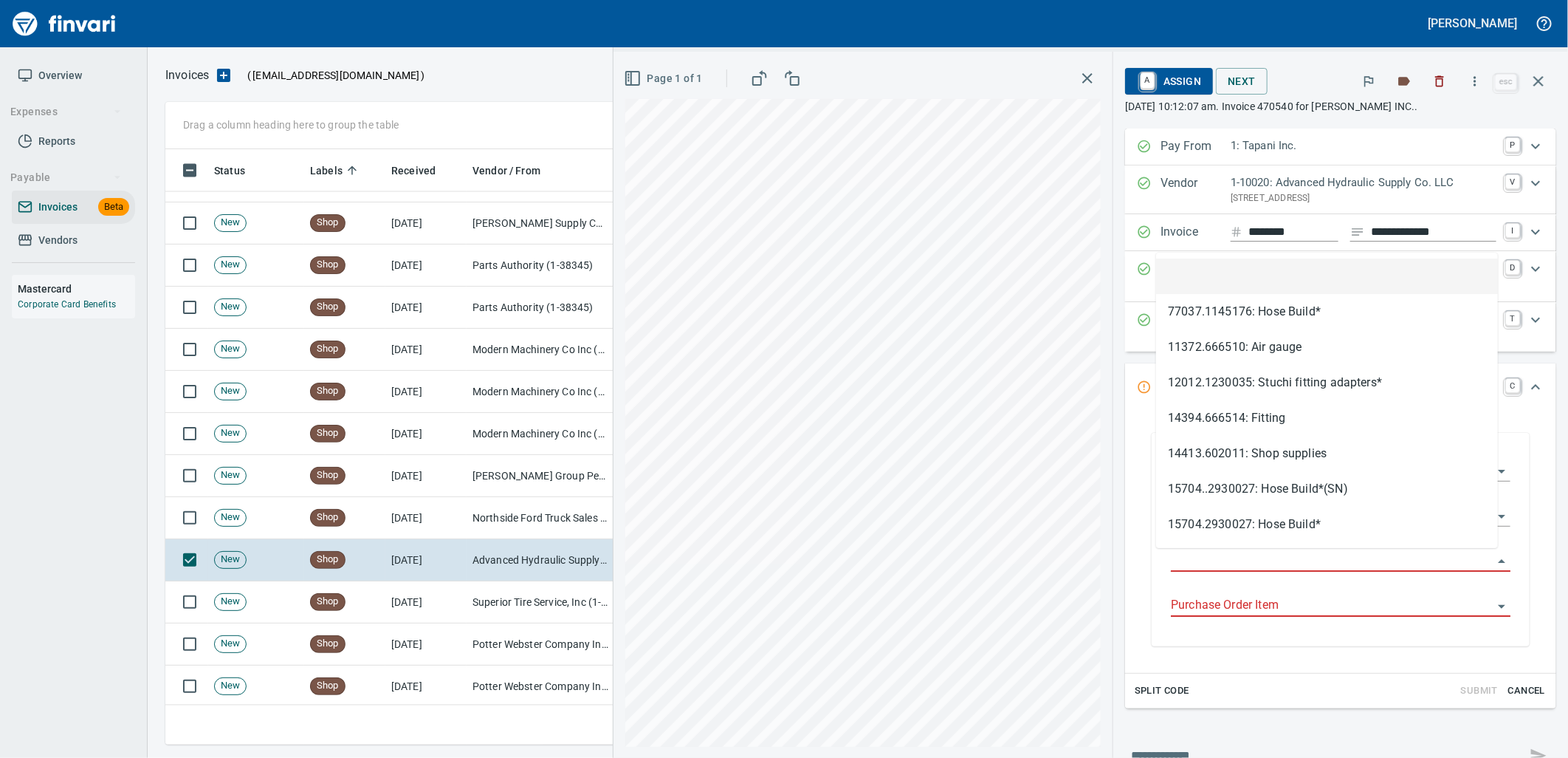
scroll to position [584, 1360]
type input "**********"
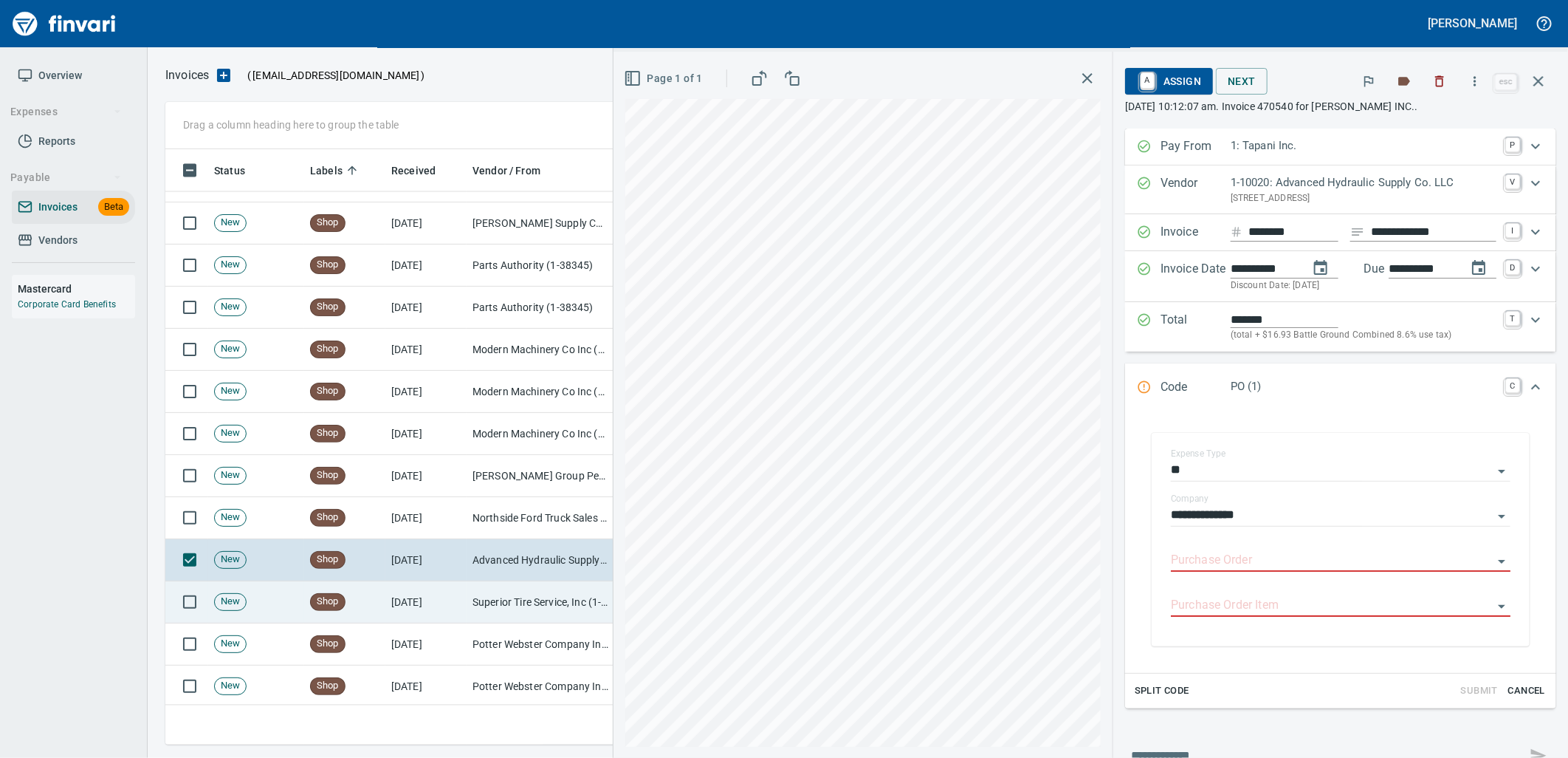
click at [493, 609] on td "Superior Tire Service, Inc (1-10991)" at bounding box center [540, 602] width 147 height 42
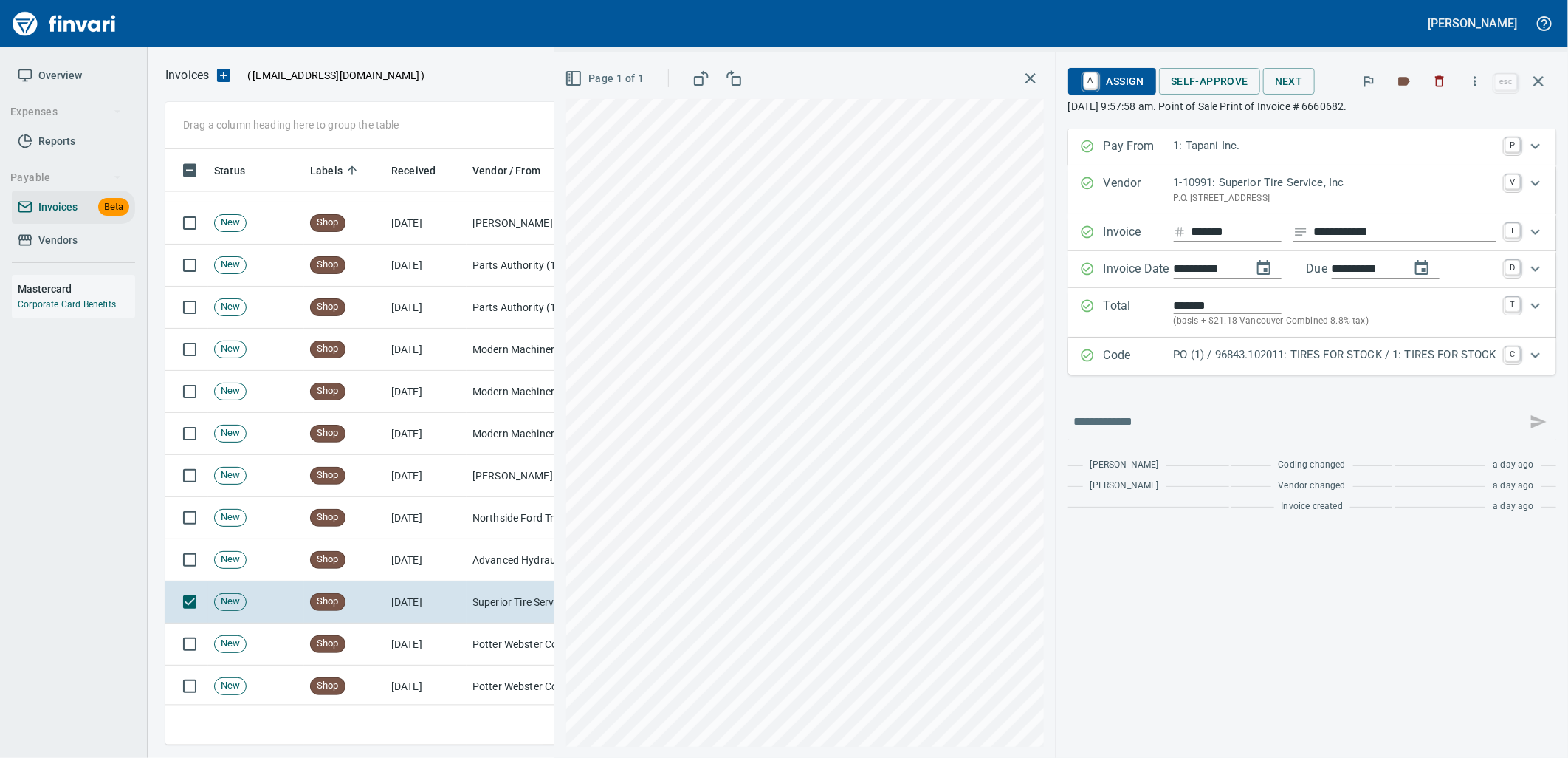
click at [1297, 364] on p "PO (1) / 96843.102011: TIRES FOR STOCK / 1: TIRES FOR STOCK" at bounding box center [1335, 355] width 322 height 17
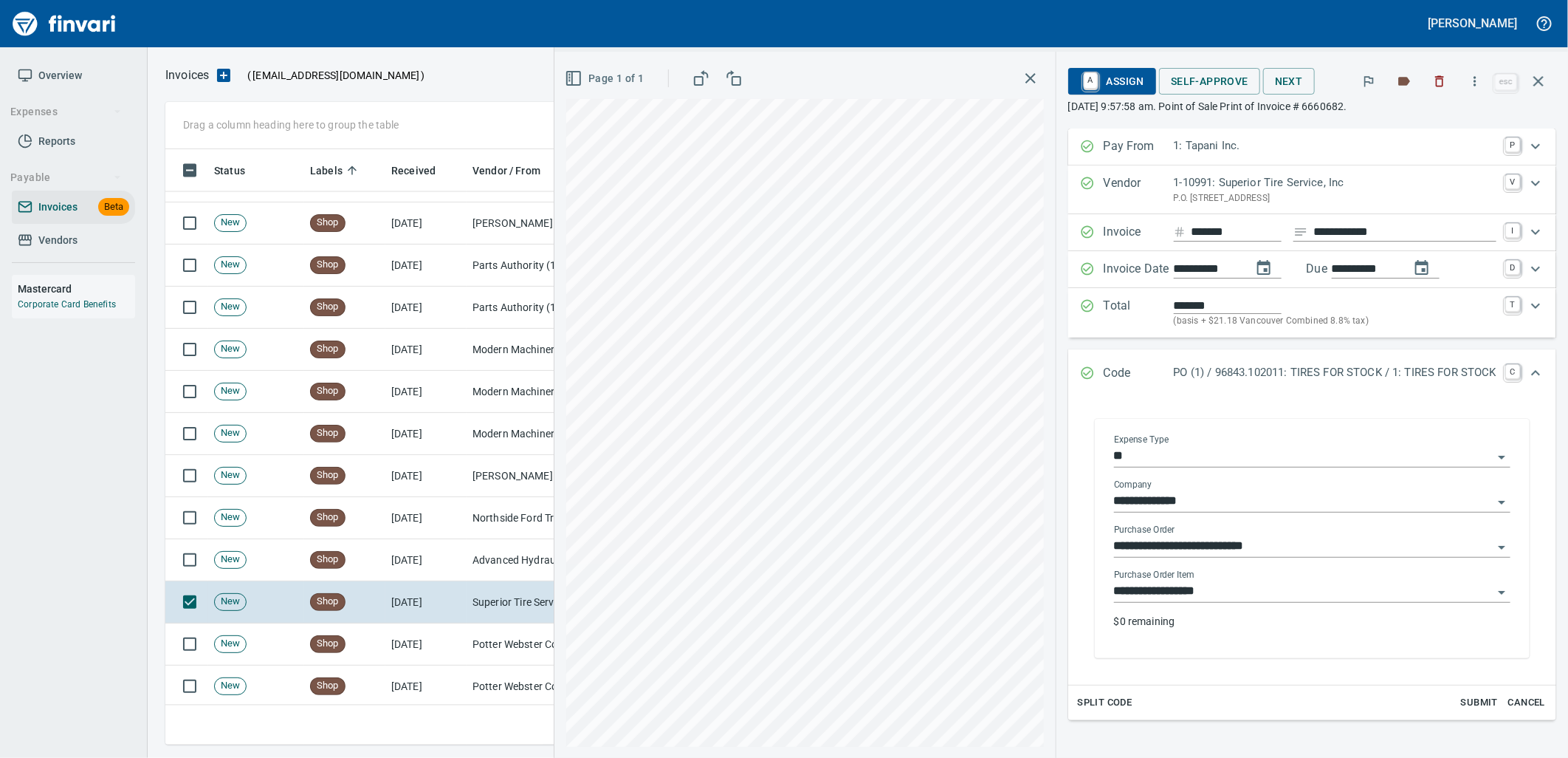
click at [1235, 595] on input "**********" at bounding box center [1303, 592] width 378 height 21
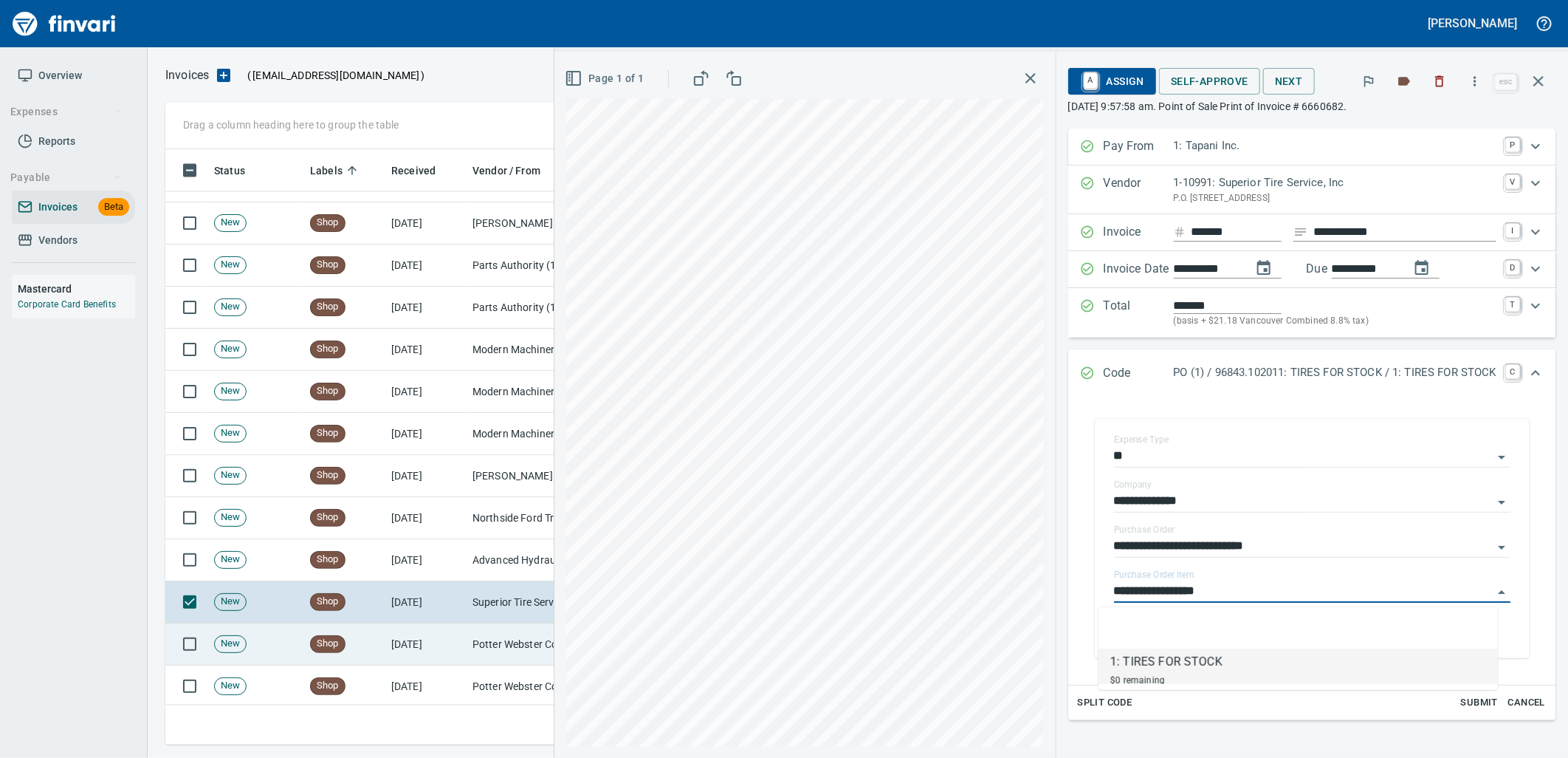
click at [468, 650] on td "Potter Webster Company Inc (1-10818)" at bounding box center [540, 644] width 147 height 42
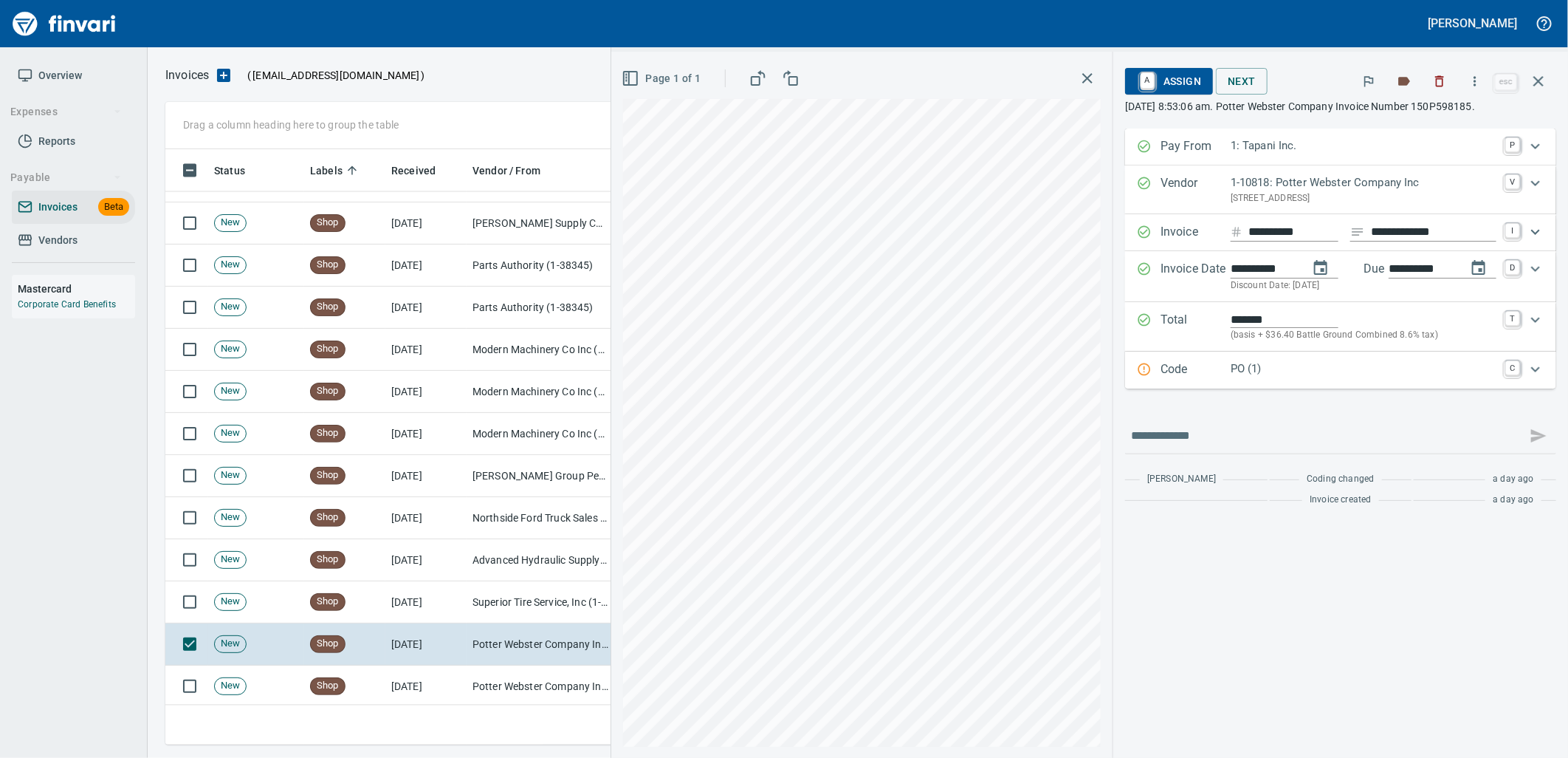
click at [1268, 377] on p "PO (1)" at bounding box center [1363, 369] width 266 height 17
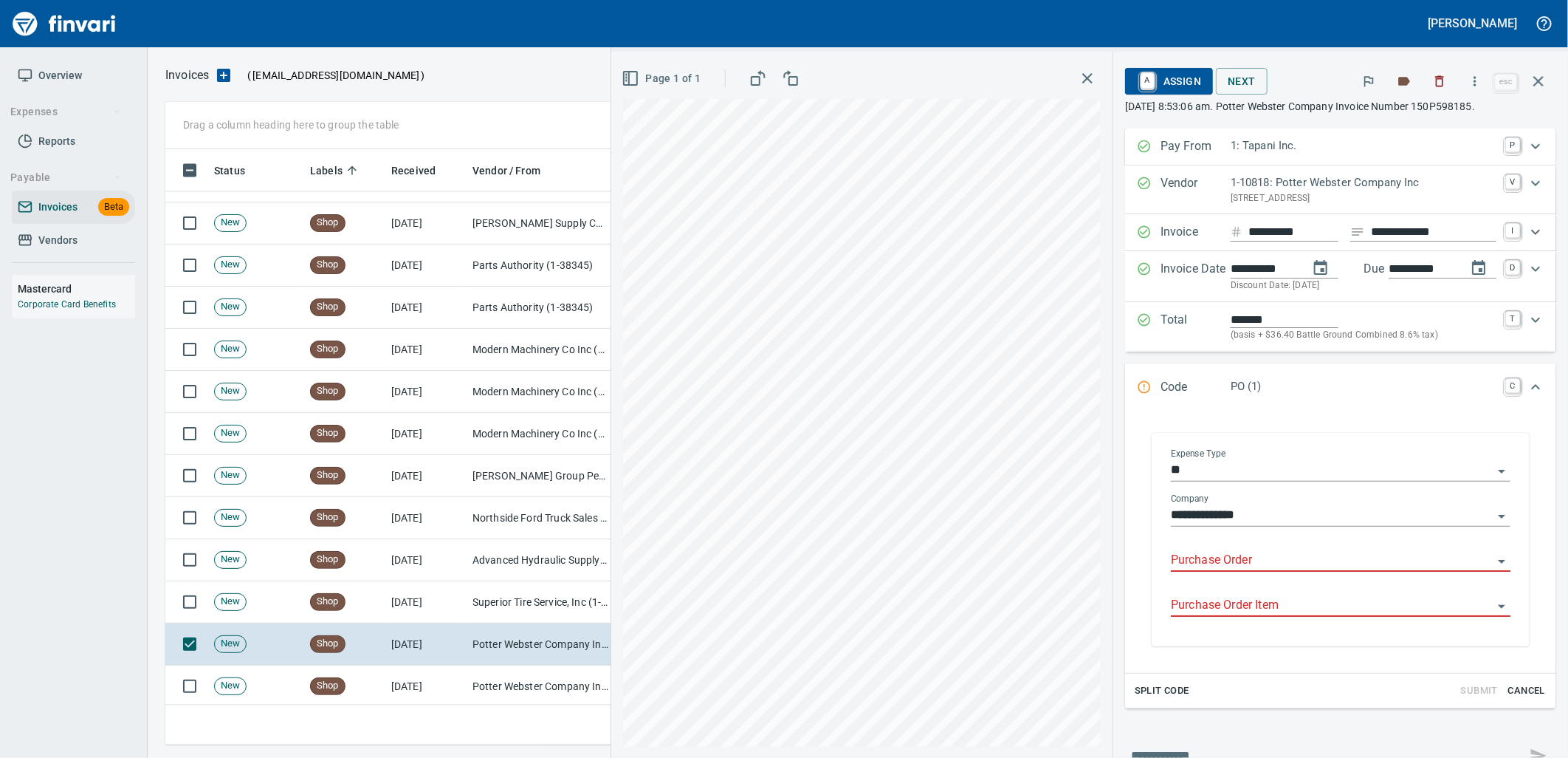
click at [1235, 551] on input "Purchase Order" at bounding box center [1331, 561] width 322 height 21
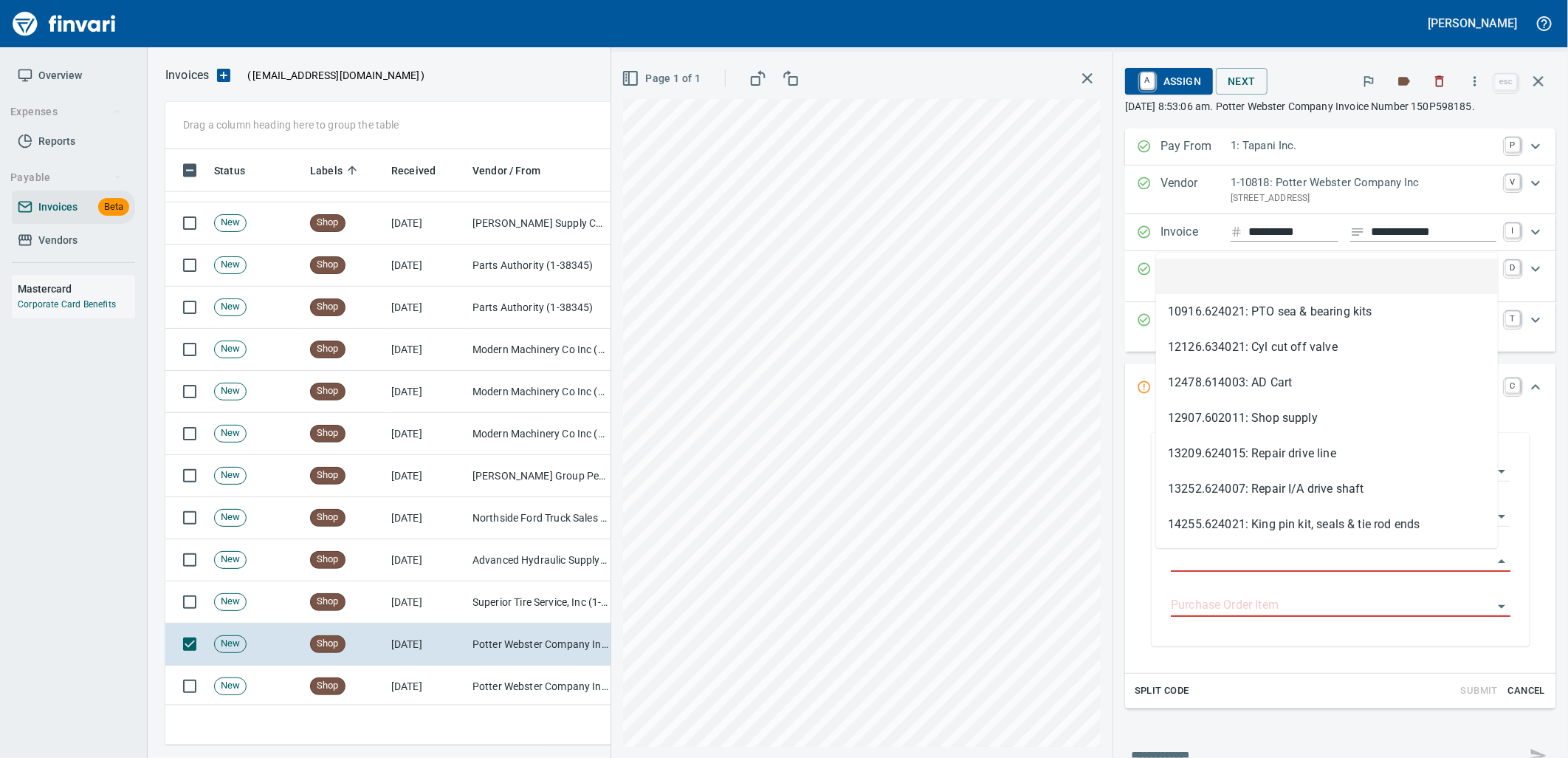
scroll to position [584, 1360]
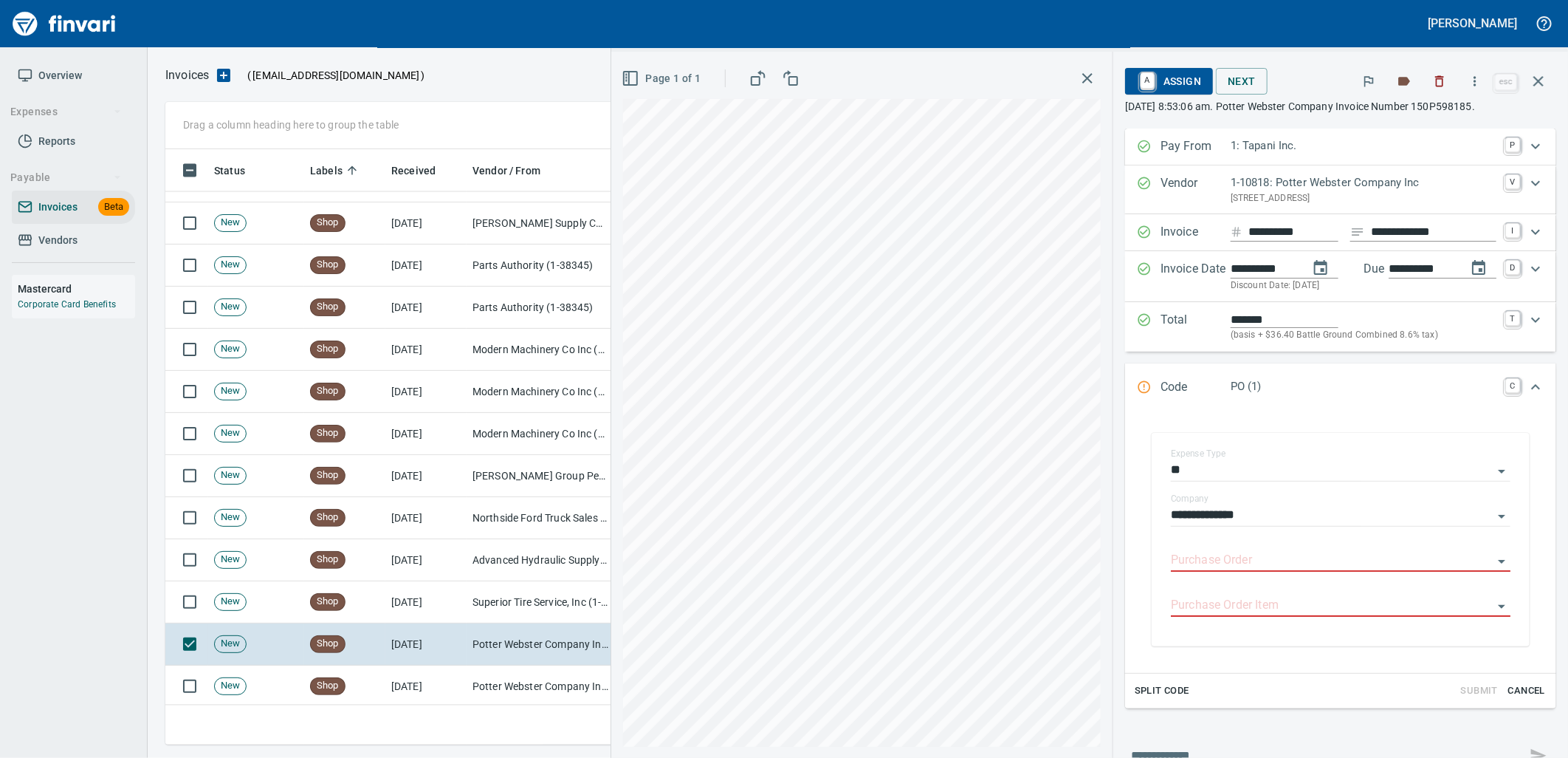
type input "**********"
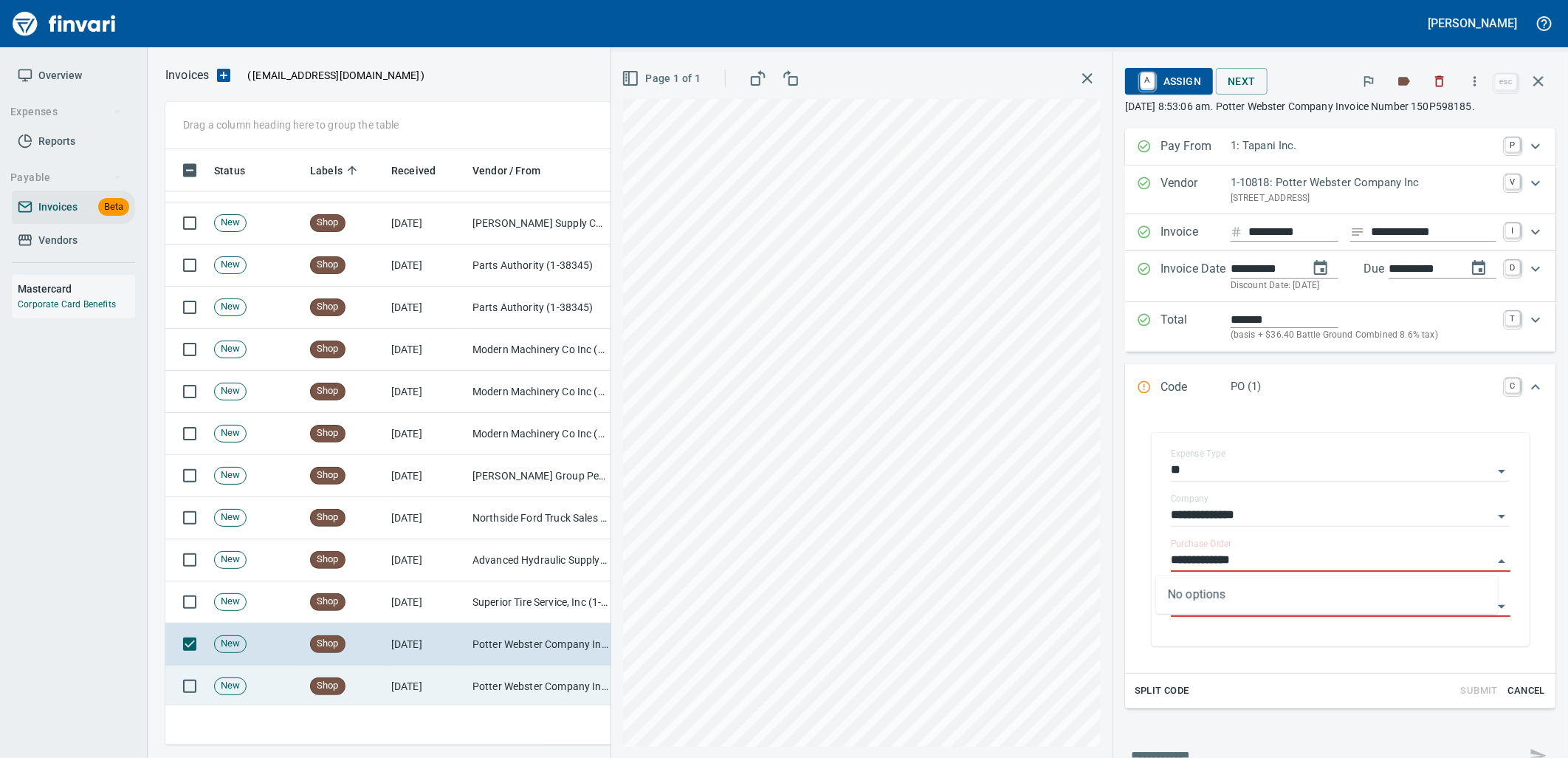
click at [382, 690] on td "Shop" at bounding box center [345, 686] width 81 height 42
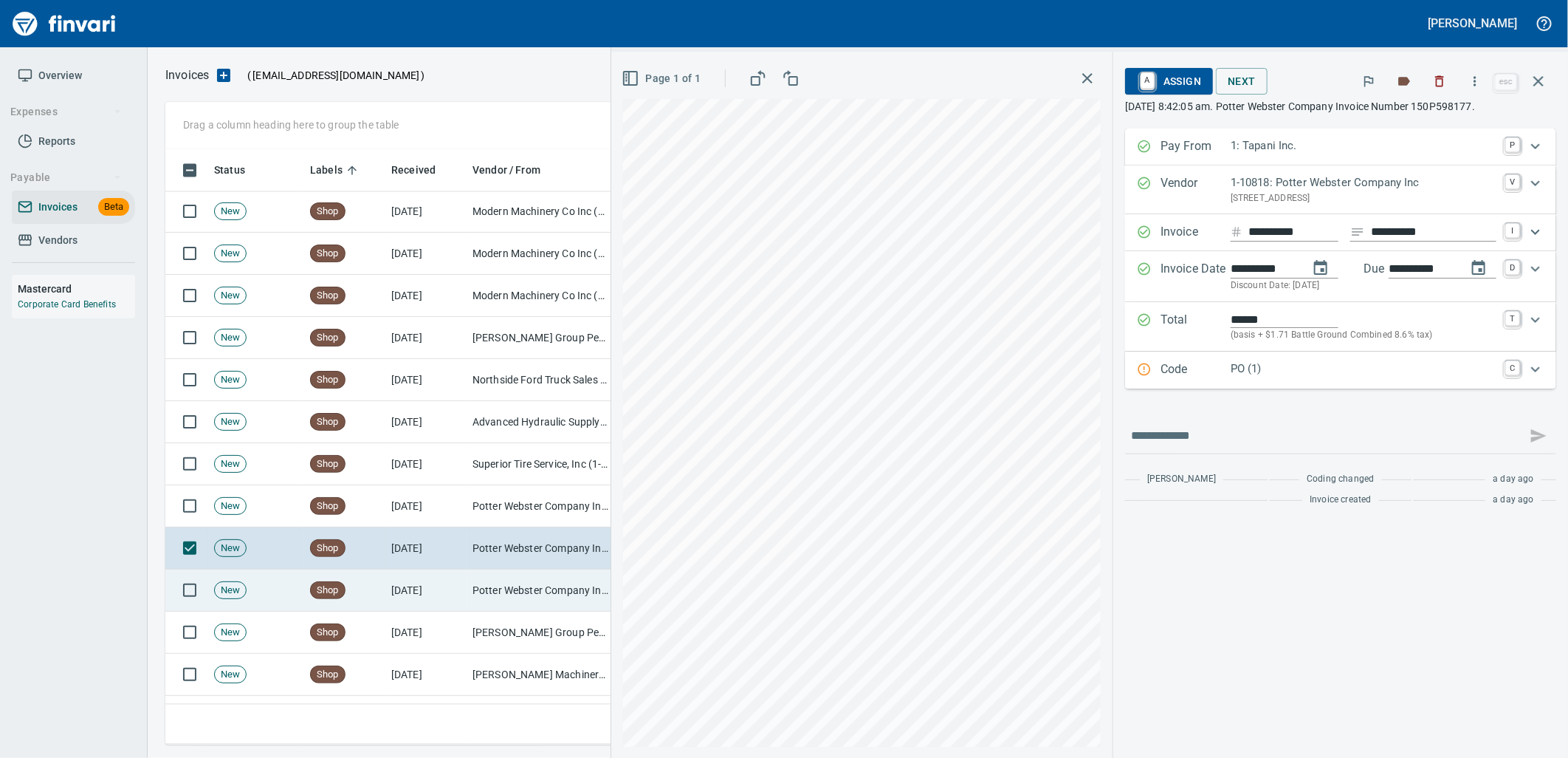
scroll to position [5416, 0]
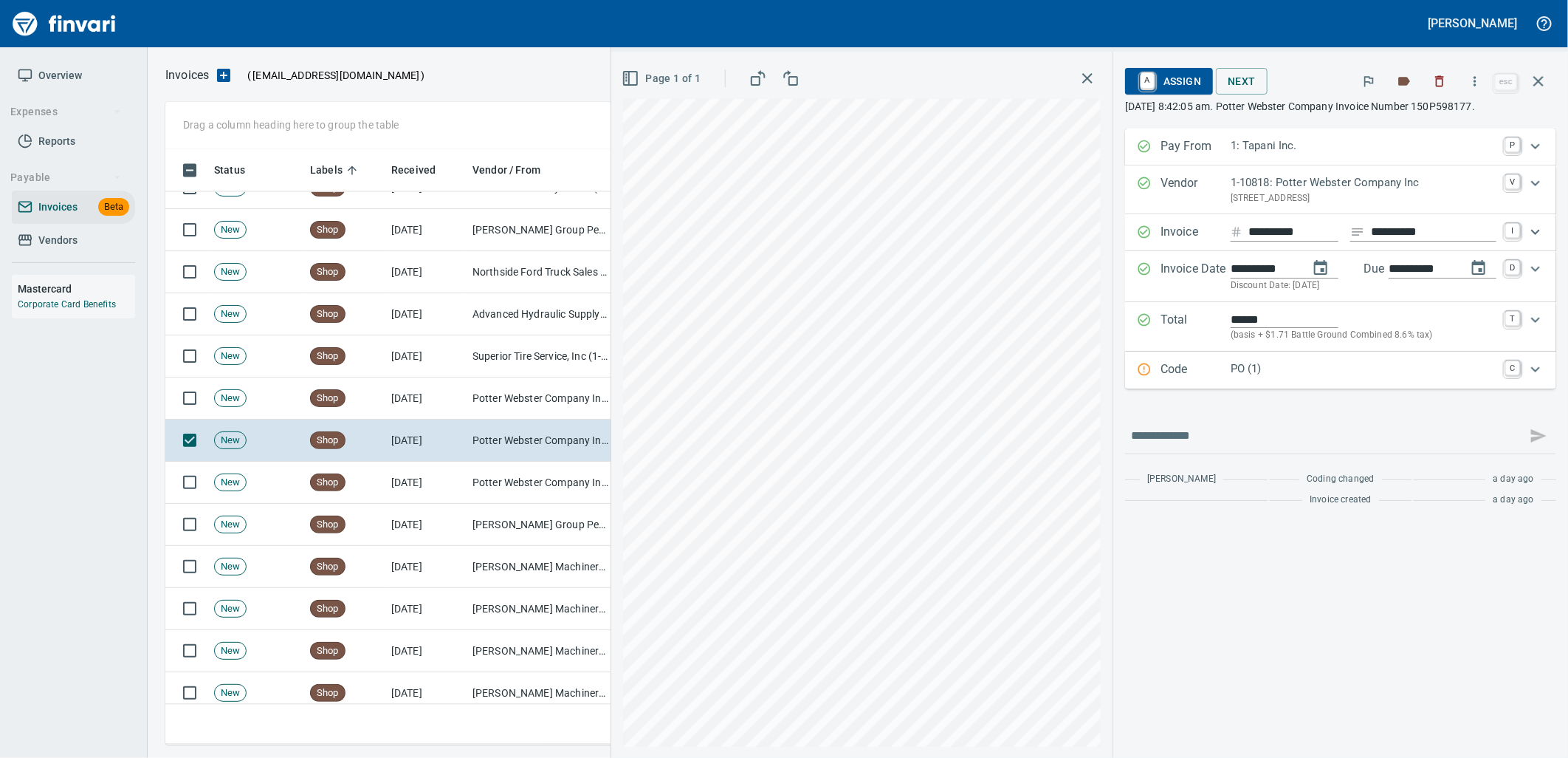
click at [1291, 360] on div "Code PO (1) C" at bounding box center [1340, 370] width 431 height 37
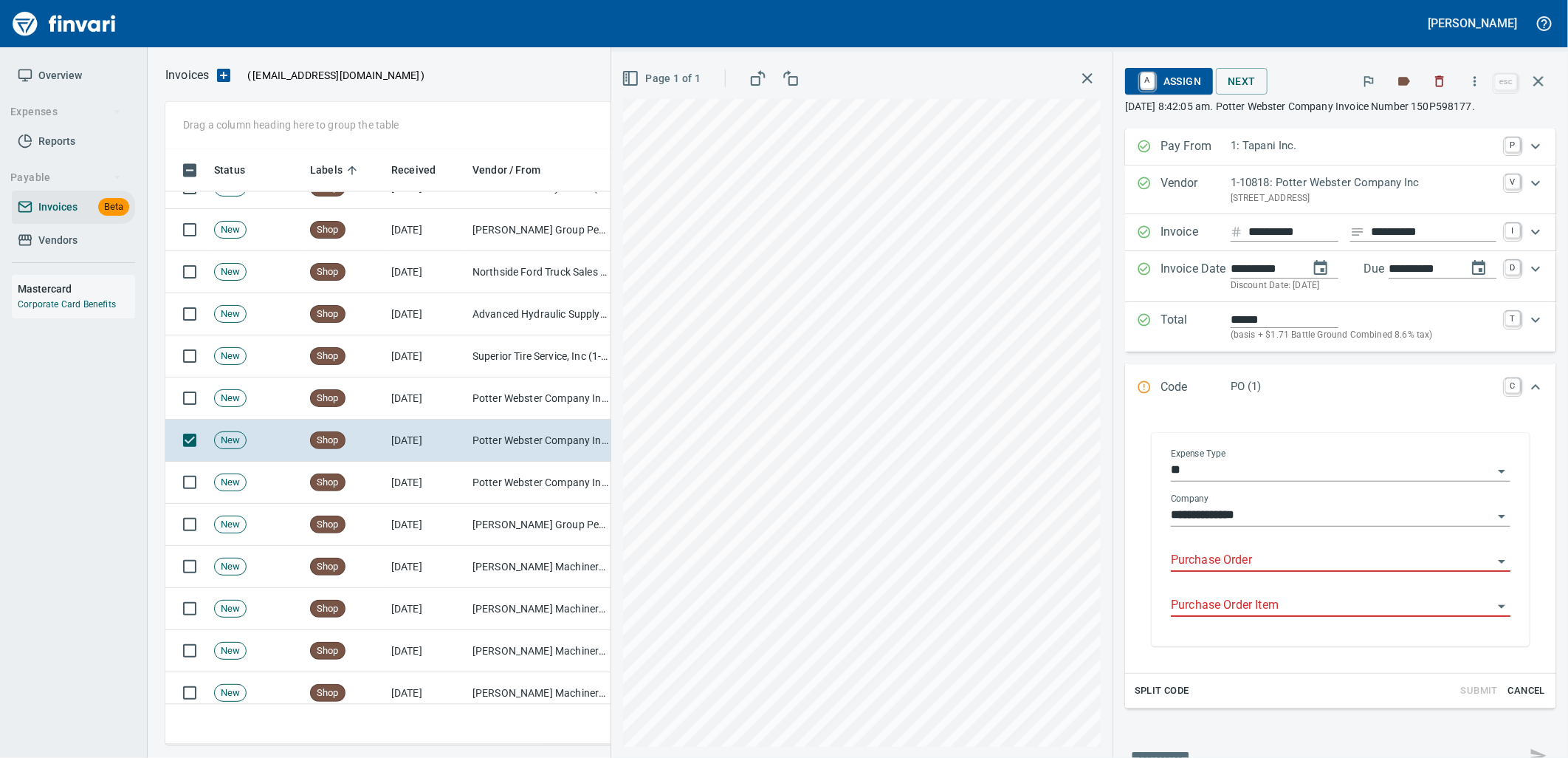
click at [1250, 552] on input "Purchase Order" at bounding box center [1331, 561] width 322 height 21
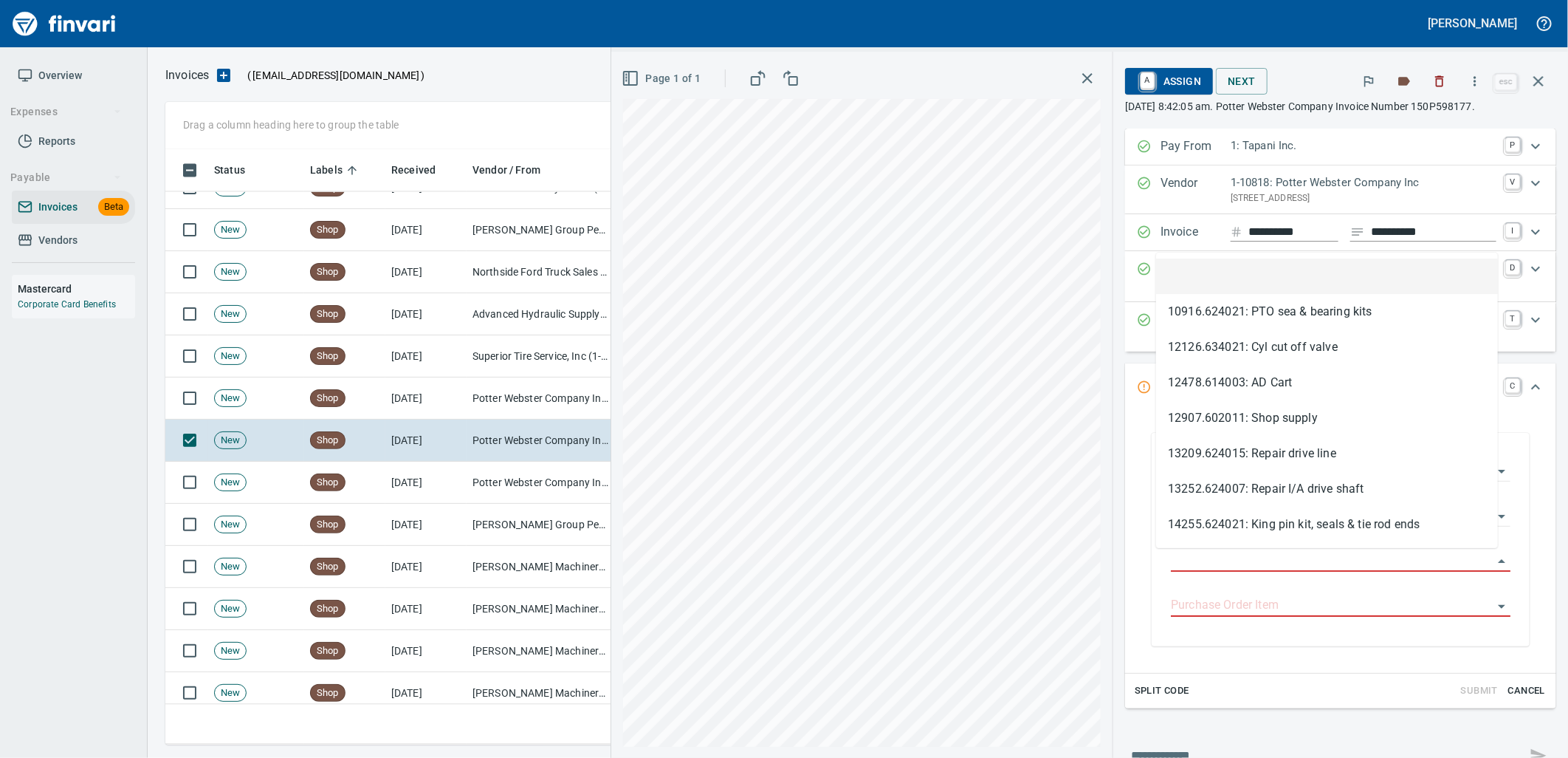
scroll to position [584, 1360]
type input "**********"
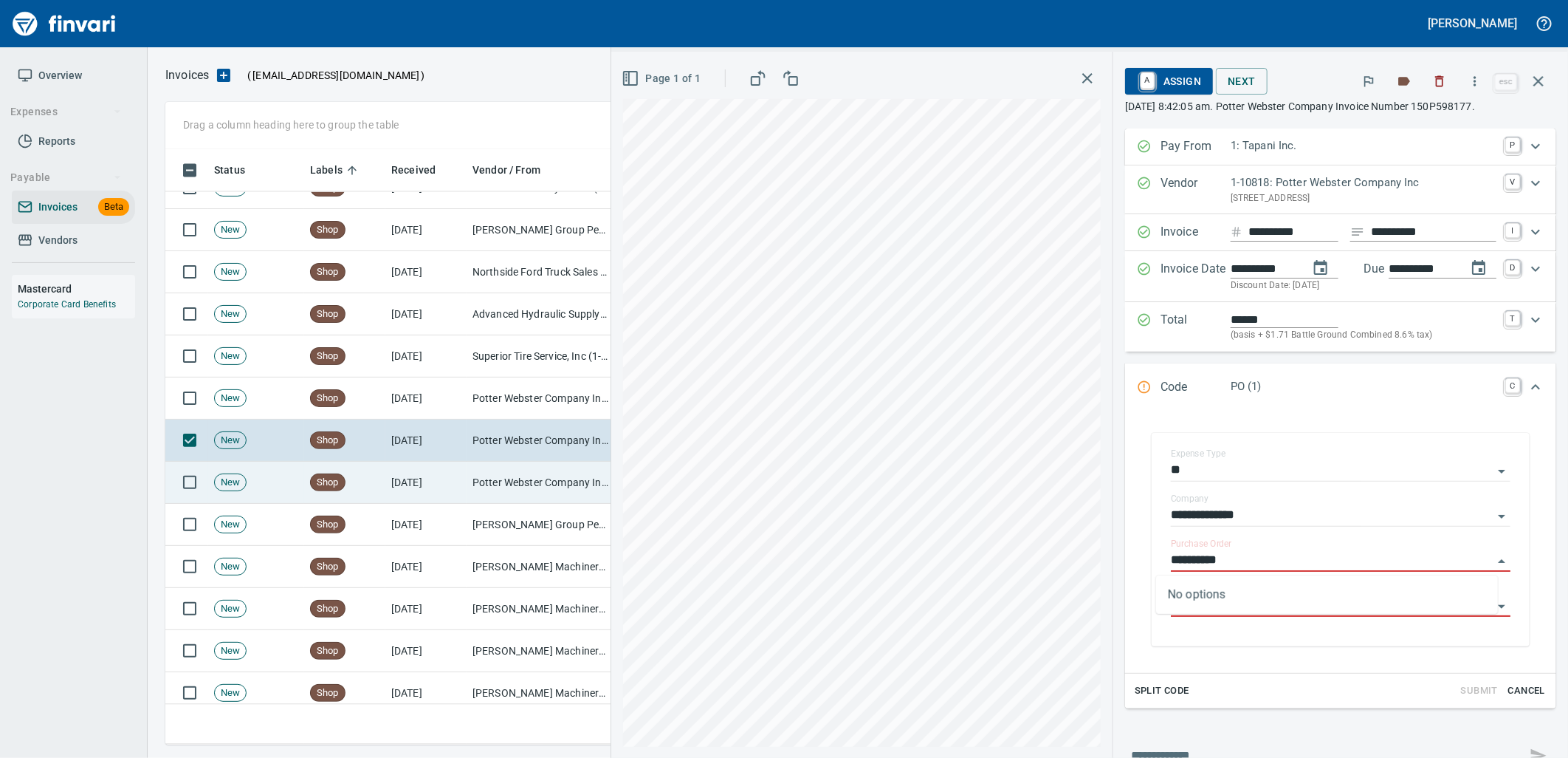
click at [486, 476] on td "Potter Webster Company Inc (1-10818)" at bounding box center [540, 482] width 147 height 42
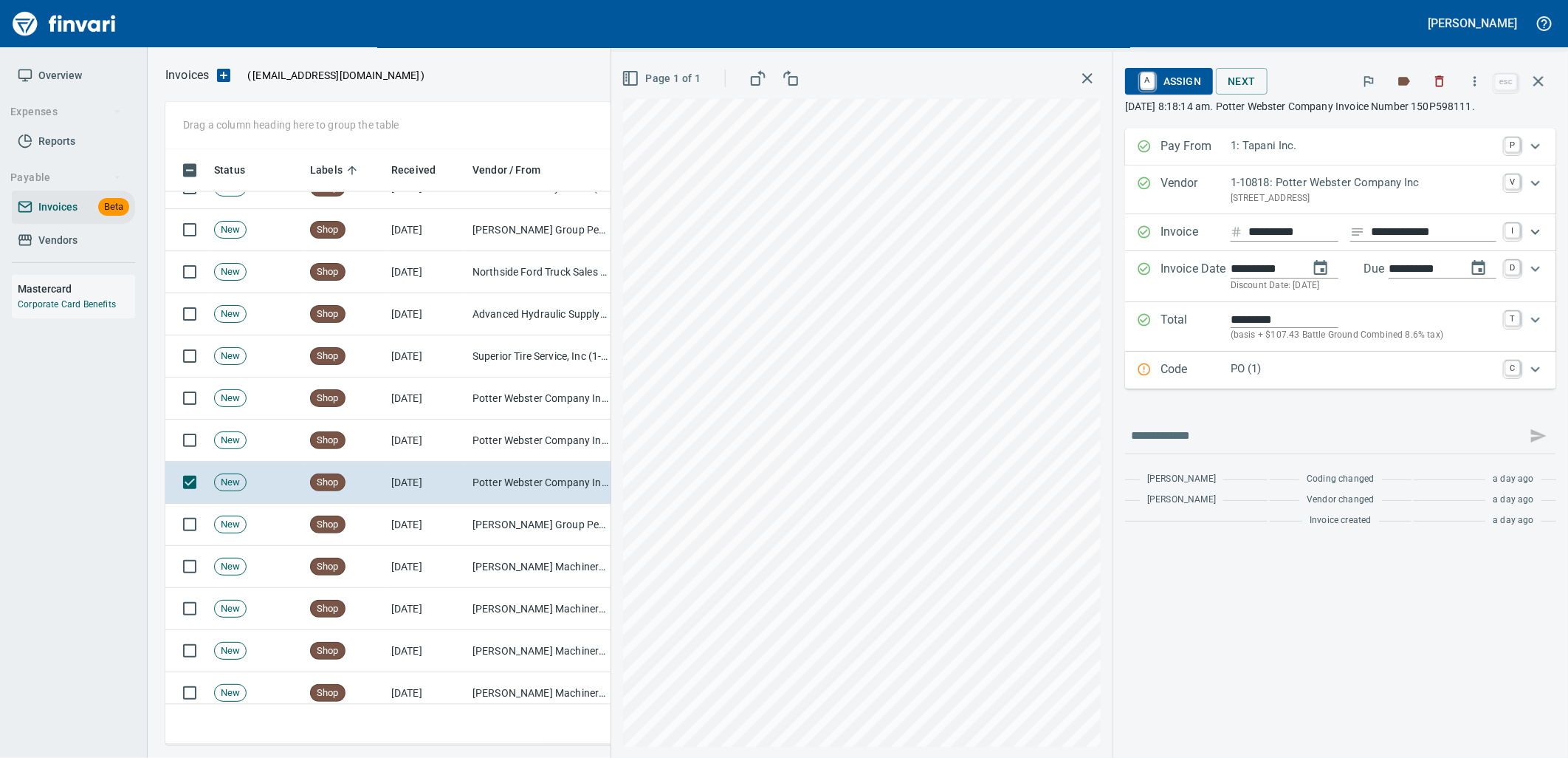
click at [1299, 374] on p "PO (1)" at bounding box center [1363, 369] width 266 height 17
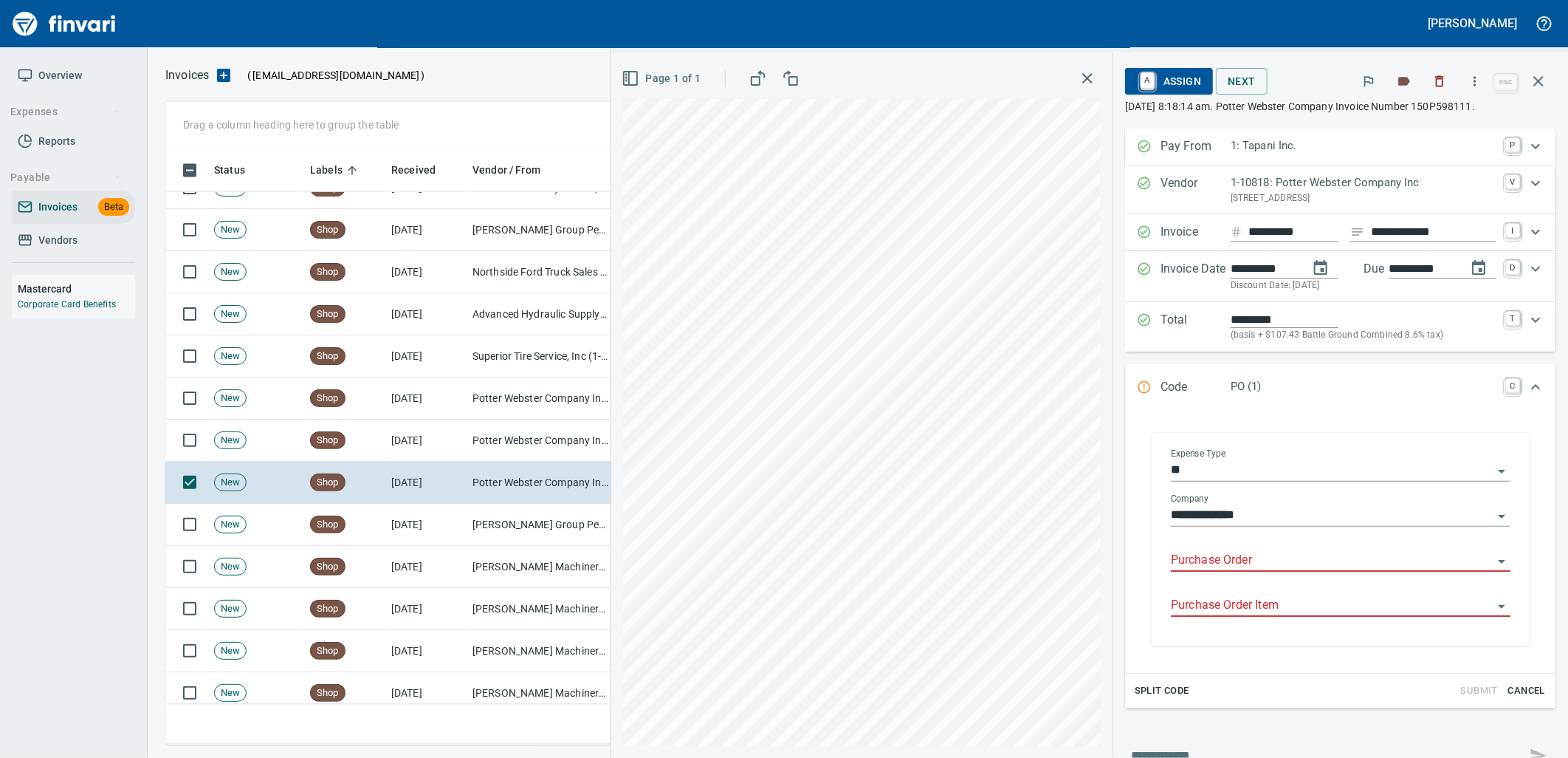
click at [1262, 573] on div "Purchase Order" at bounding box center [1340, 561] width 340 height 45
click at [1261, 565] on input "Purchase Order" at bounding box center [1331, 561] width 322 height 21
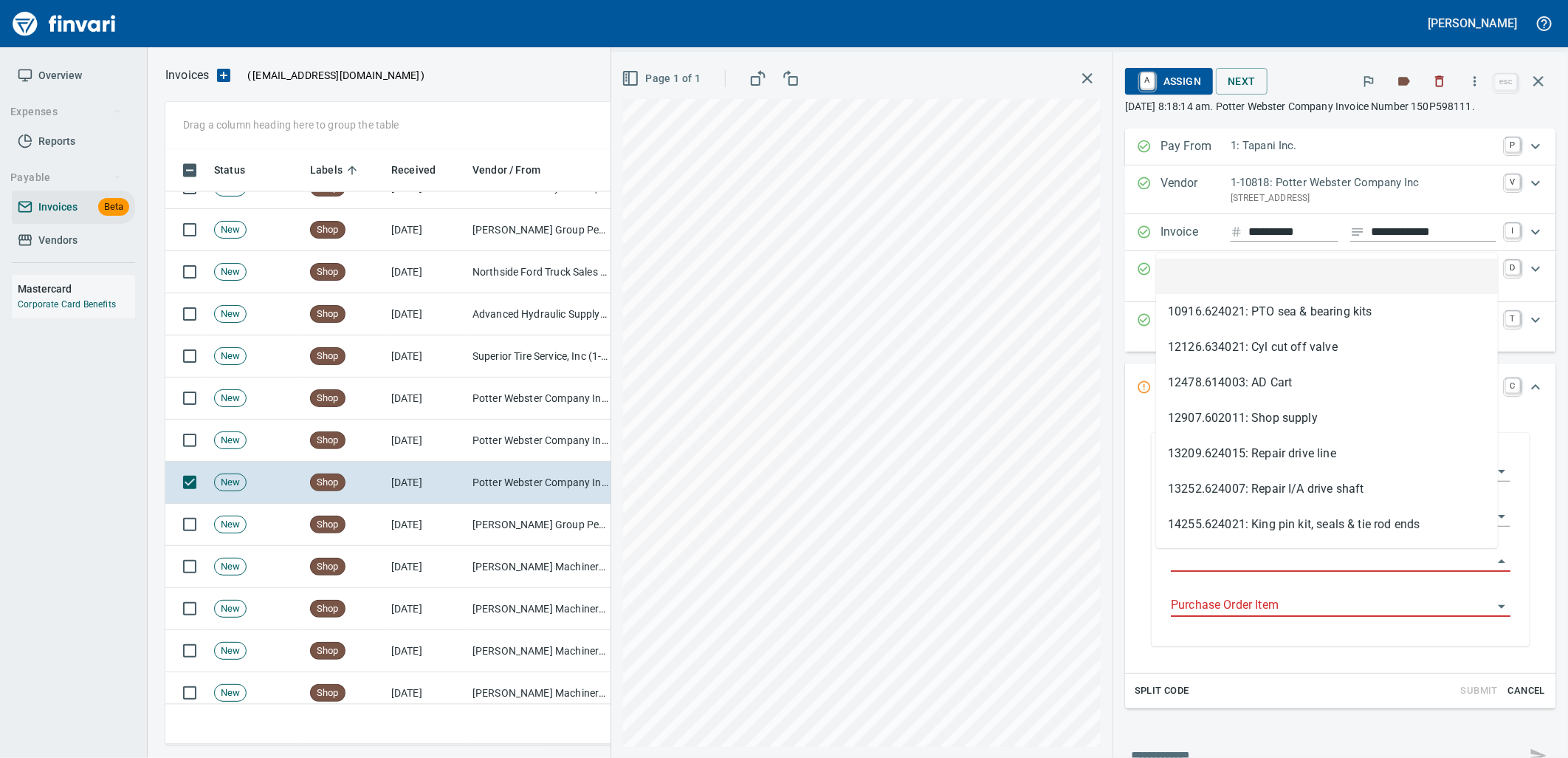
scroll to position [584, 1360]
type input "**********"
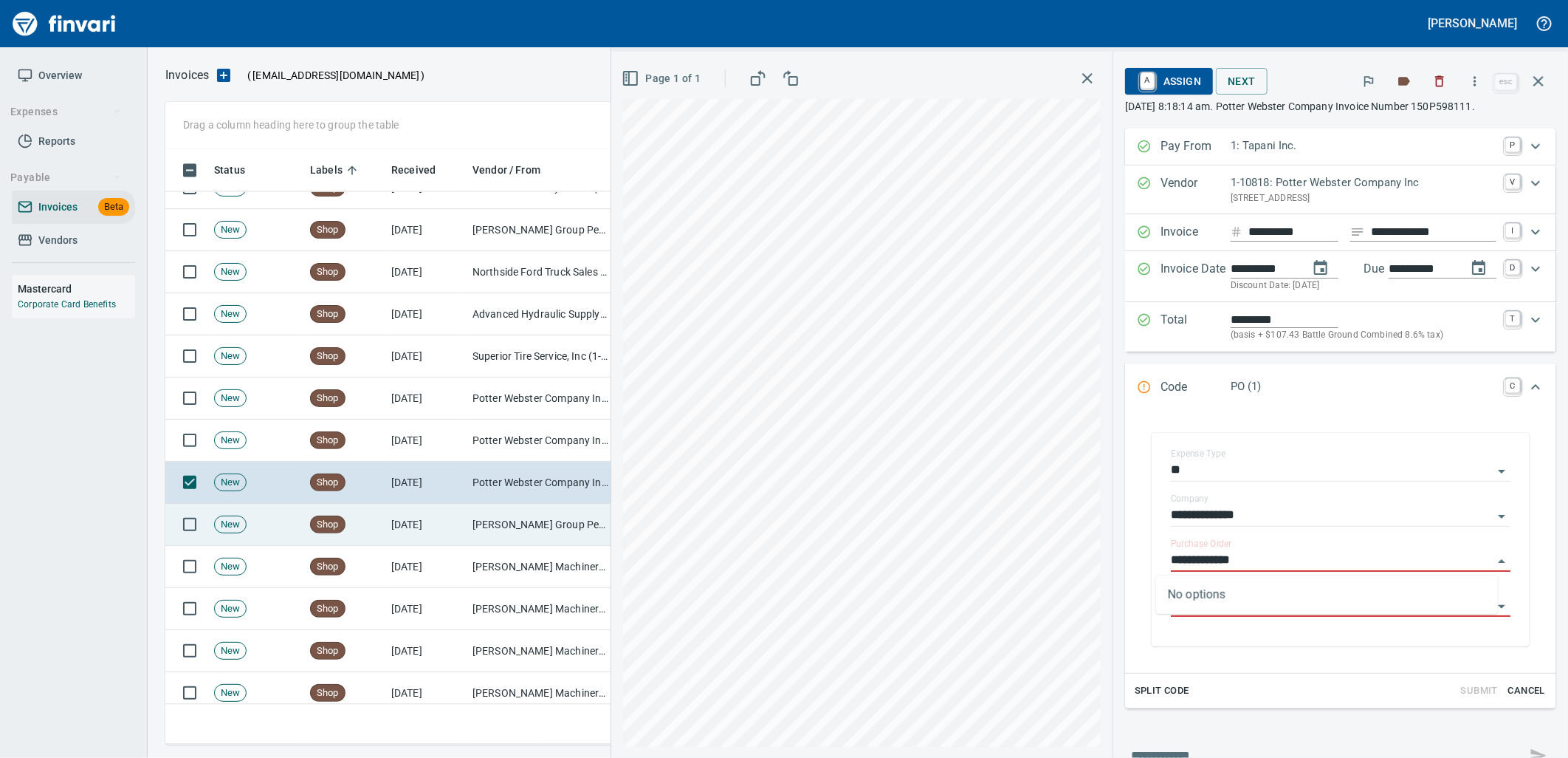
click at [505, 512] on td "Jackson Group Peterbilt(IBS) (1-38196)" at bounding box center [540, 525] width 147 height 42
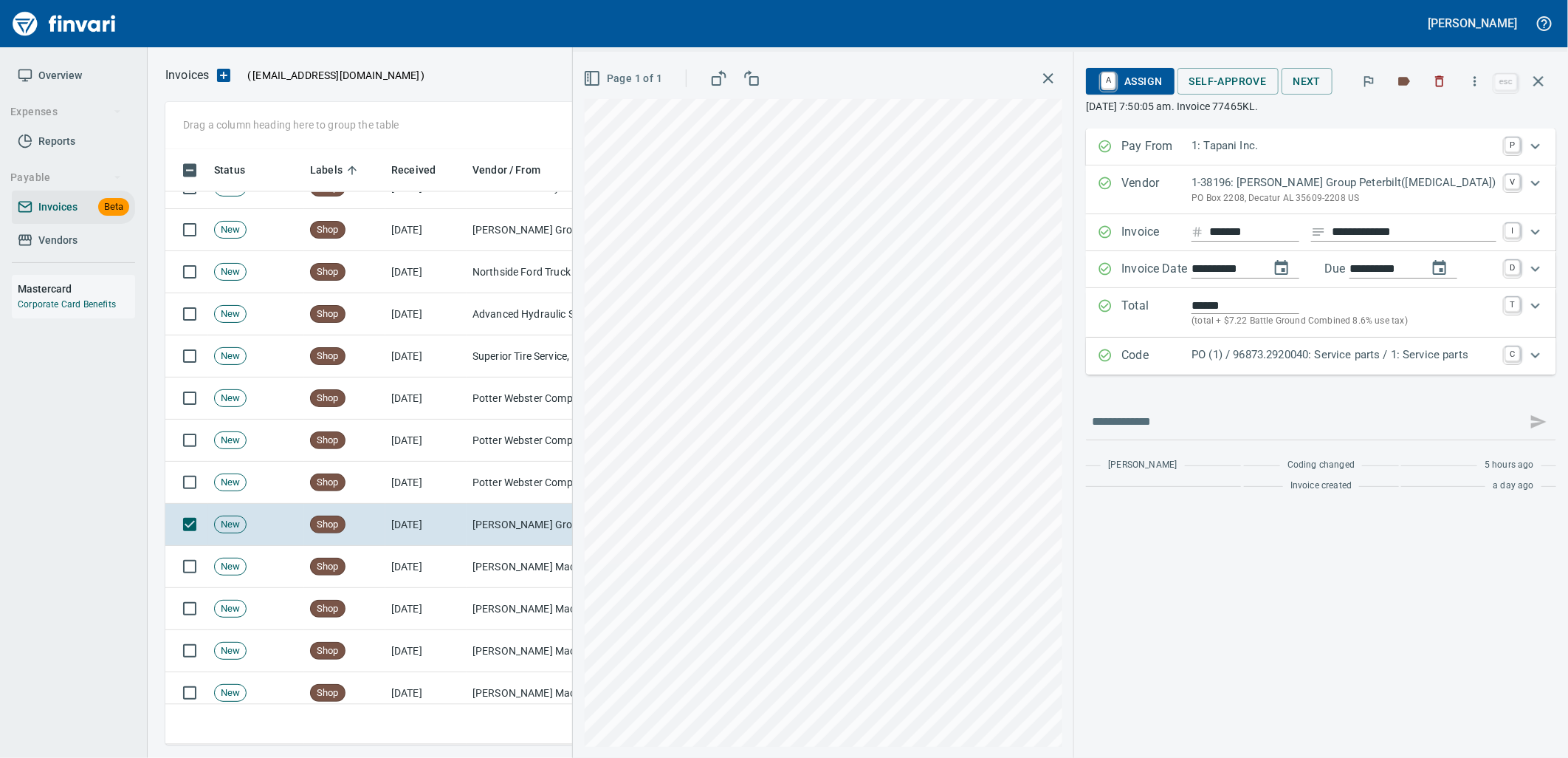
click at [1326, 362] on p "PO (1) / 96873.2920040: Service parts / 1: Service parts" at bounding box center [1343, 355] width 305 height 17
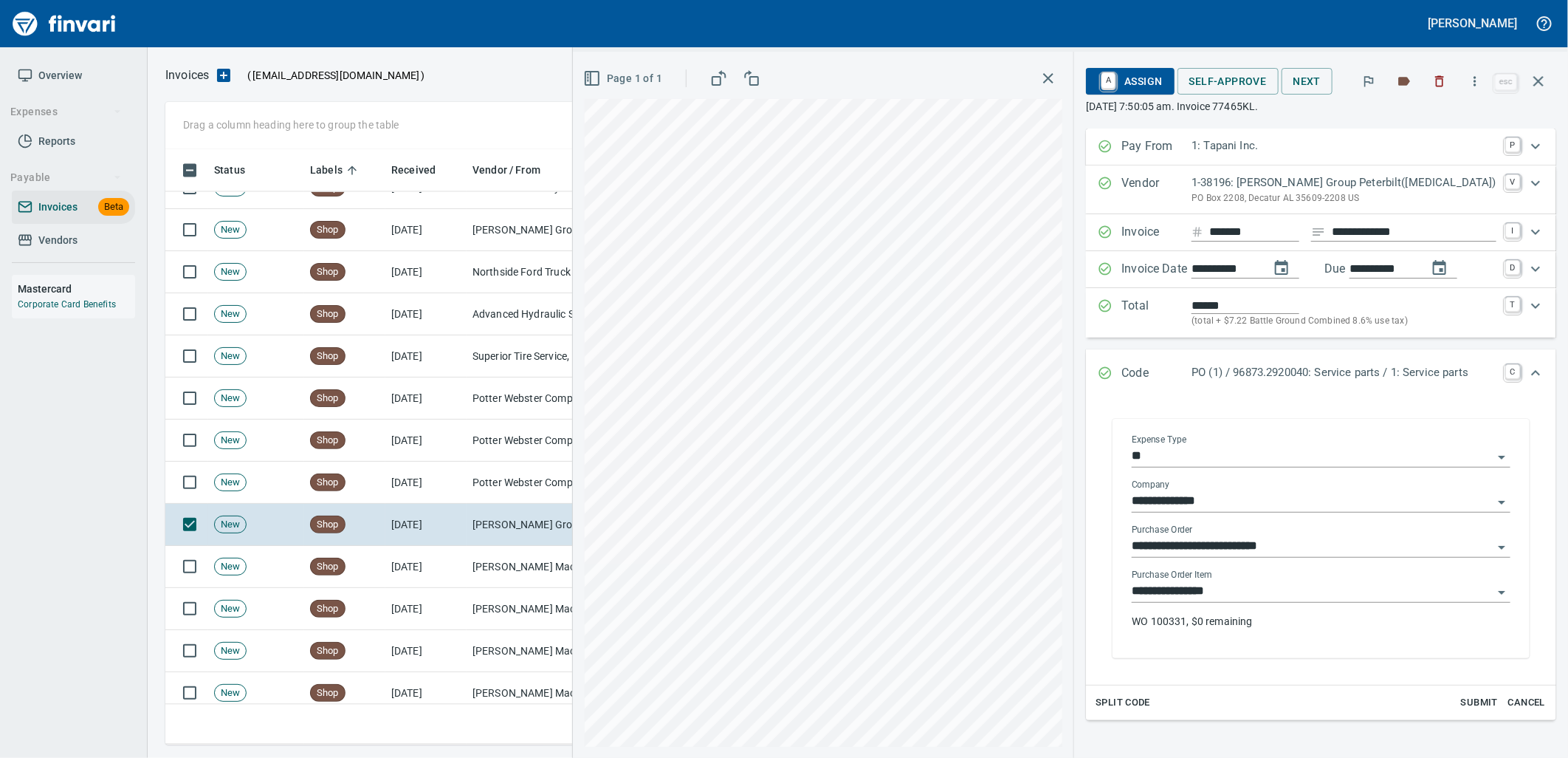
click at [1268, 588] on input "**********" at bounding box center [1312, 592] width 361 height 21
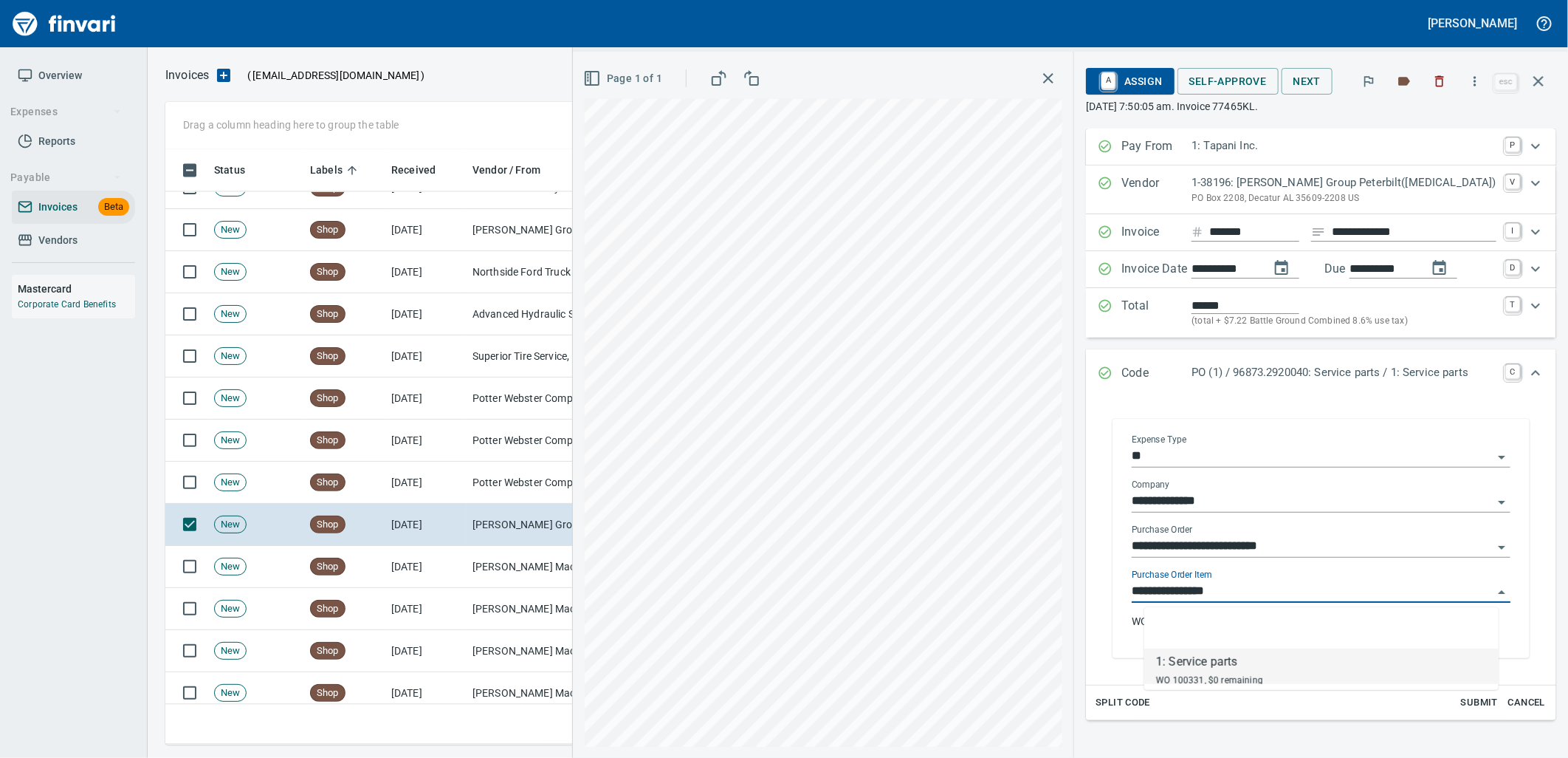
scroll to position [584, 1360]
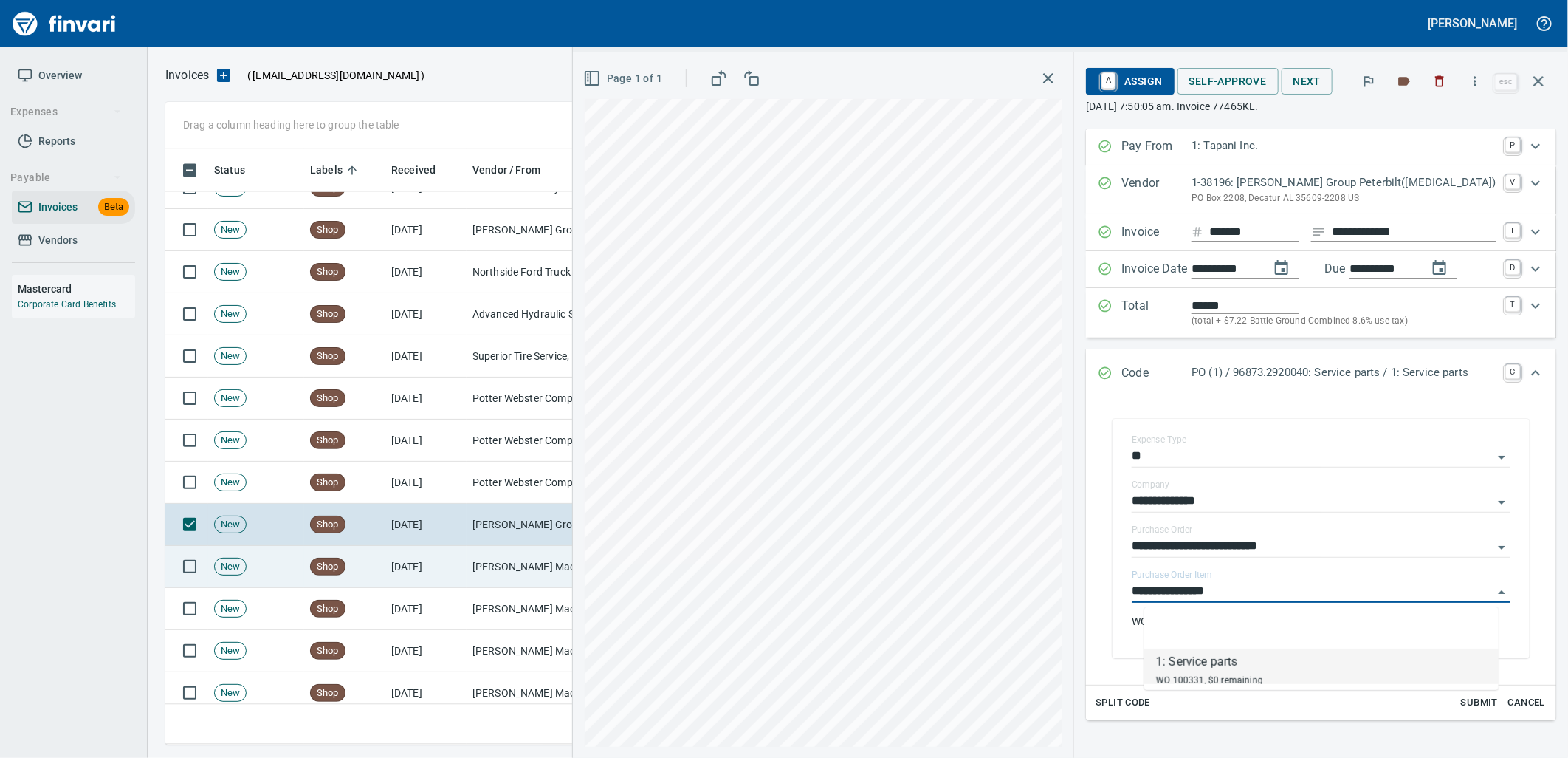
click at [423, 566] on td "[DATE]" at bounding box center [426, 566] width 81 height 42
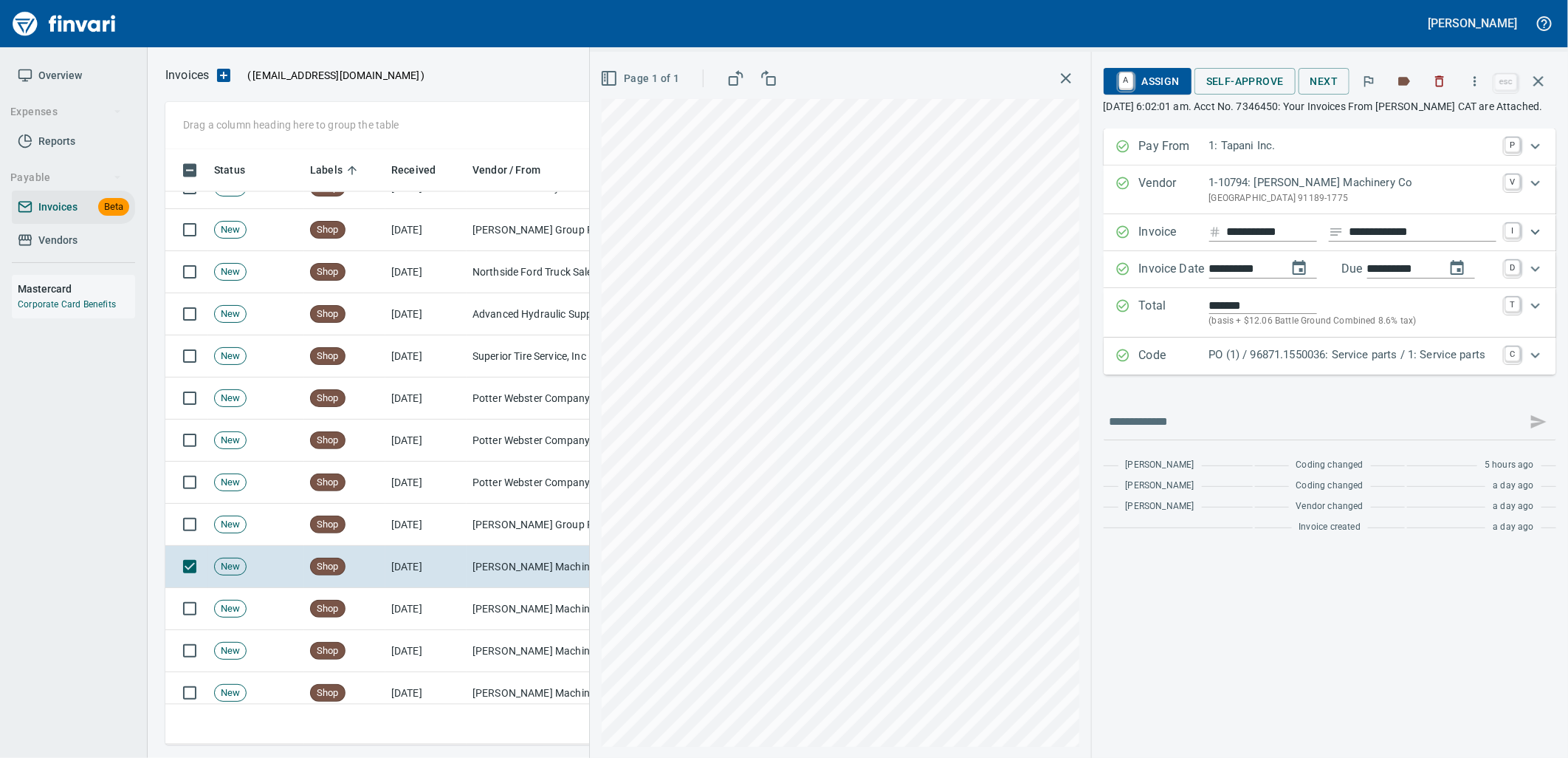
click at [1270, 364] on p "PO (1) / 96871.1550036: Service parts / 1: Service parts" at bounding box center [1353, 355] width 287 height 17
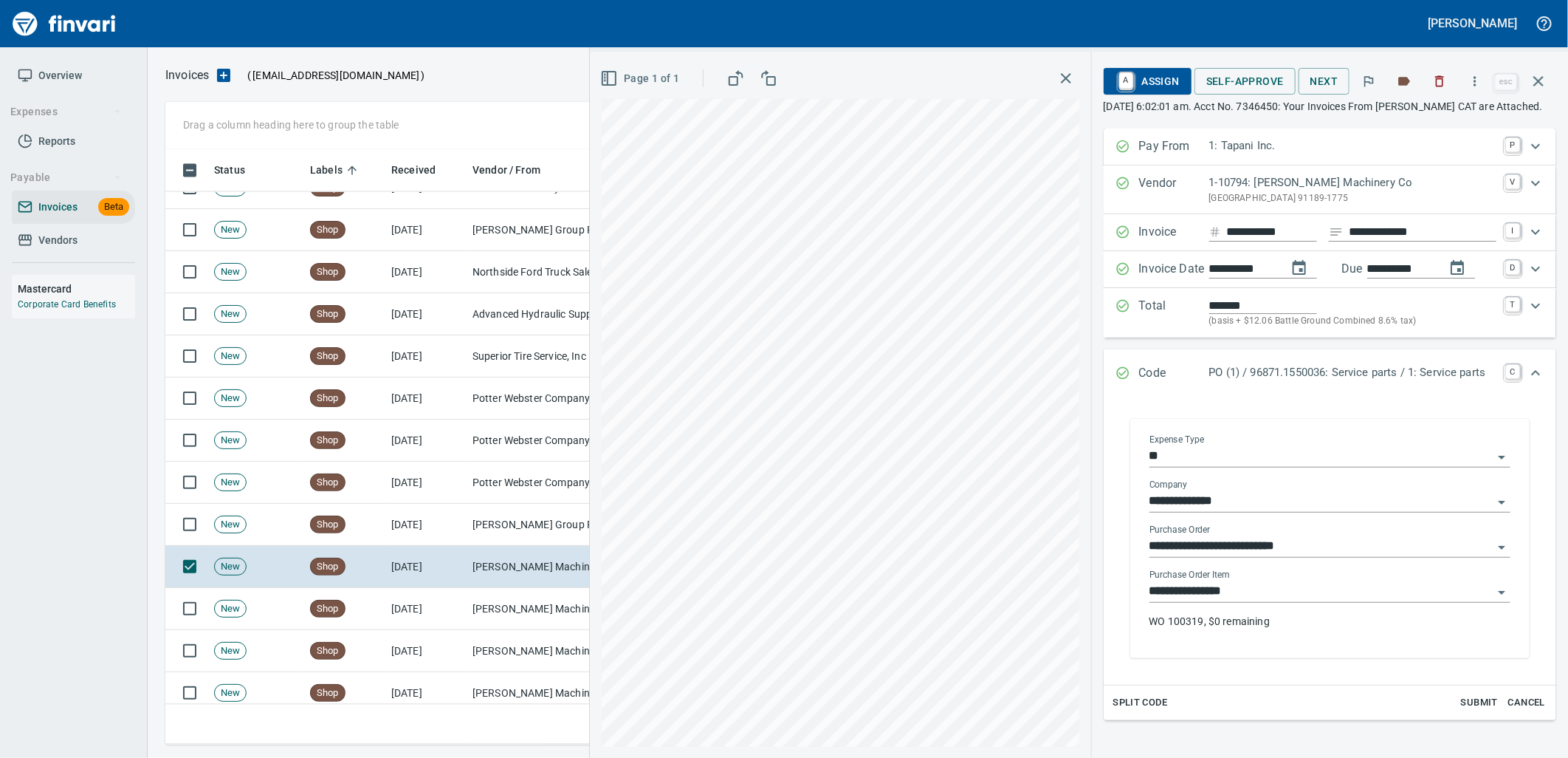
click at [1255, 602] on input "**********" at bounding box center [1320, 592] width 343 height 21
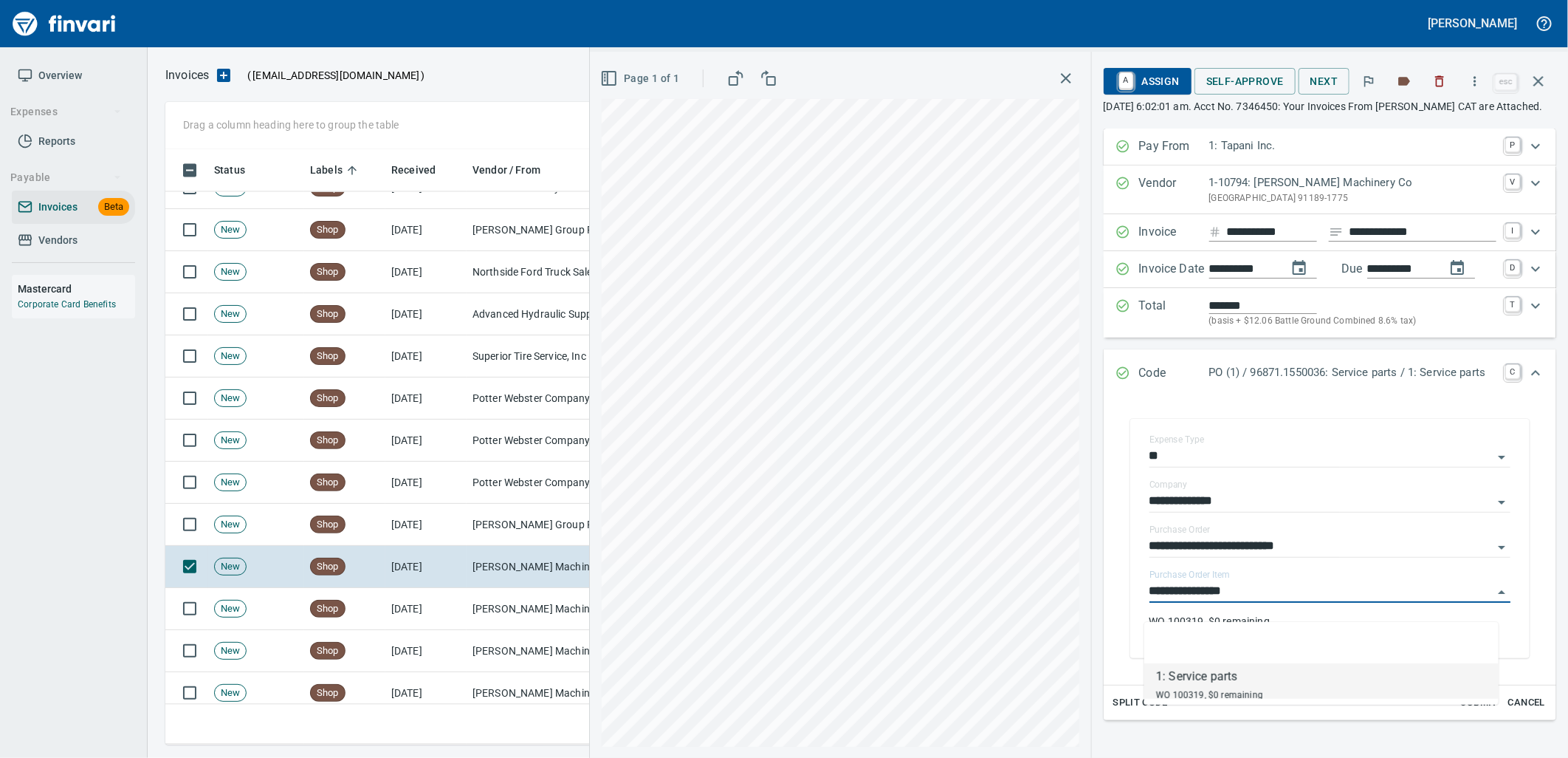
scroll to position [584, 1360]
click at [490, 609] on td "[PERSON_NAME] Machinery Co (1-10794)" at bounding box center [540, 608] width 147 height 42
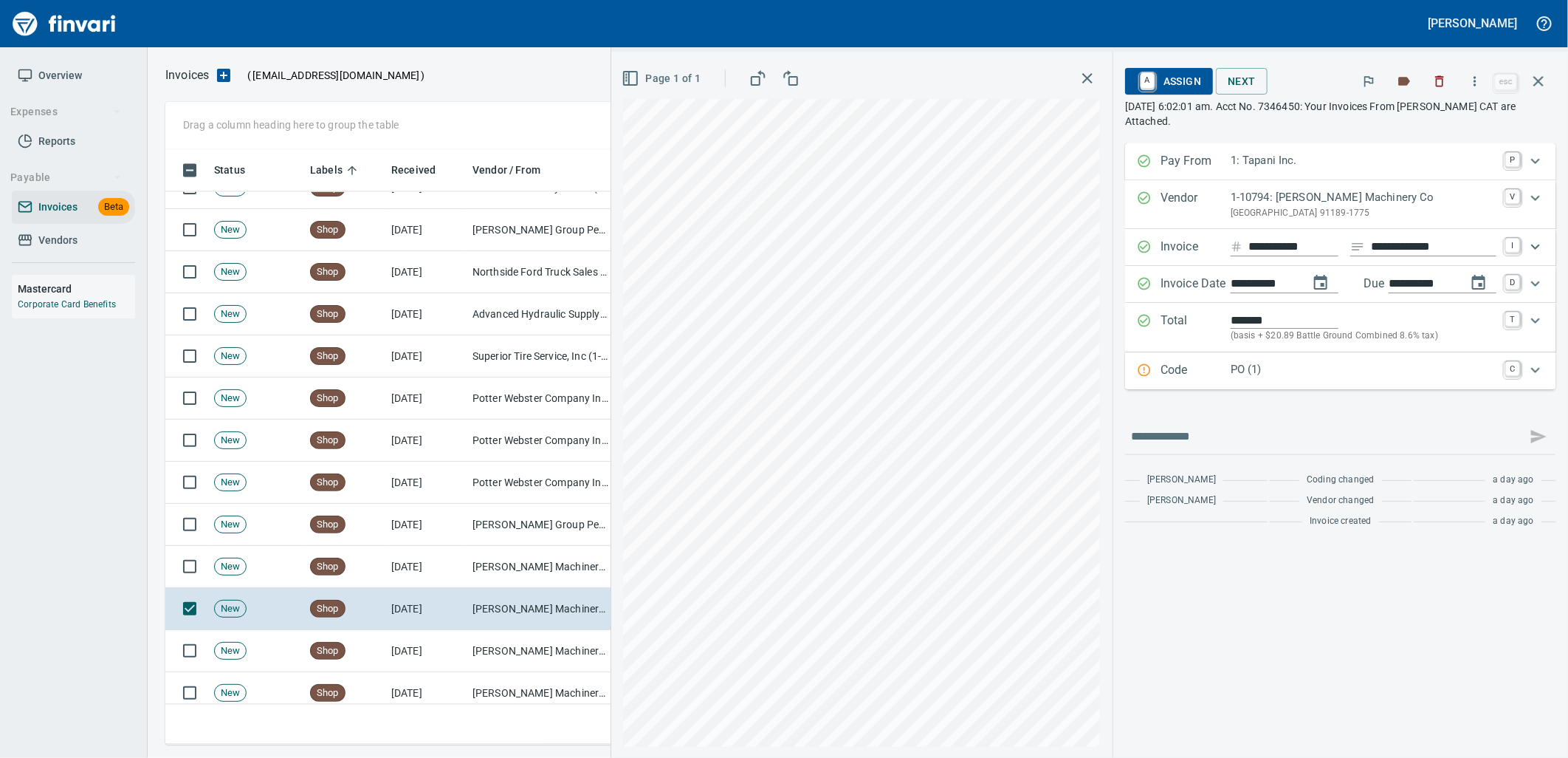
click at [1350, 375] on p "PO (1)" at bounding box center [1363, 370] width 266 height 17
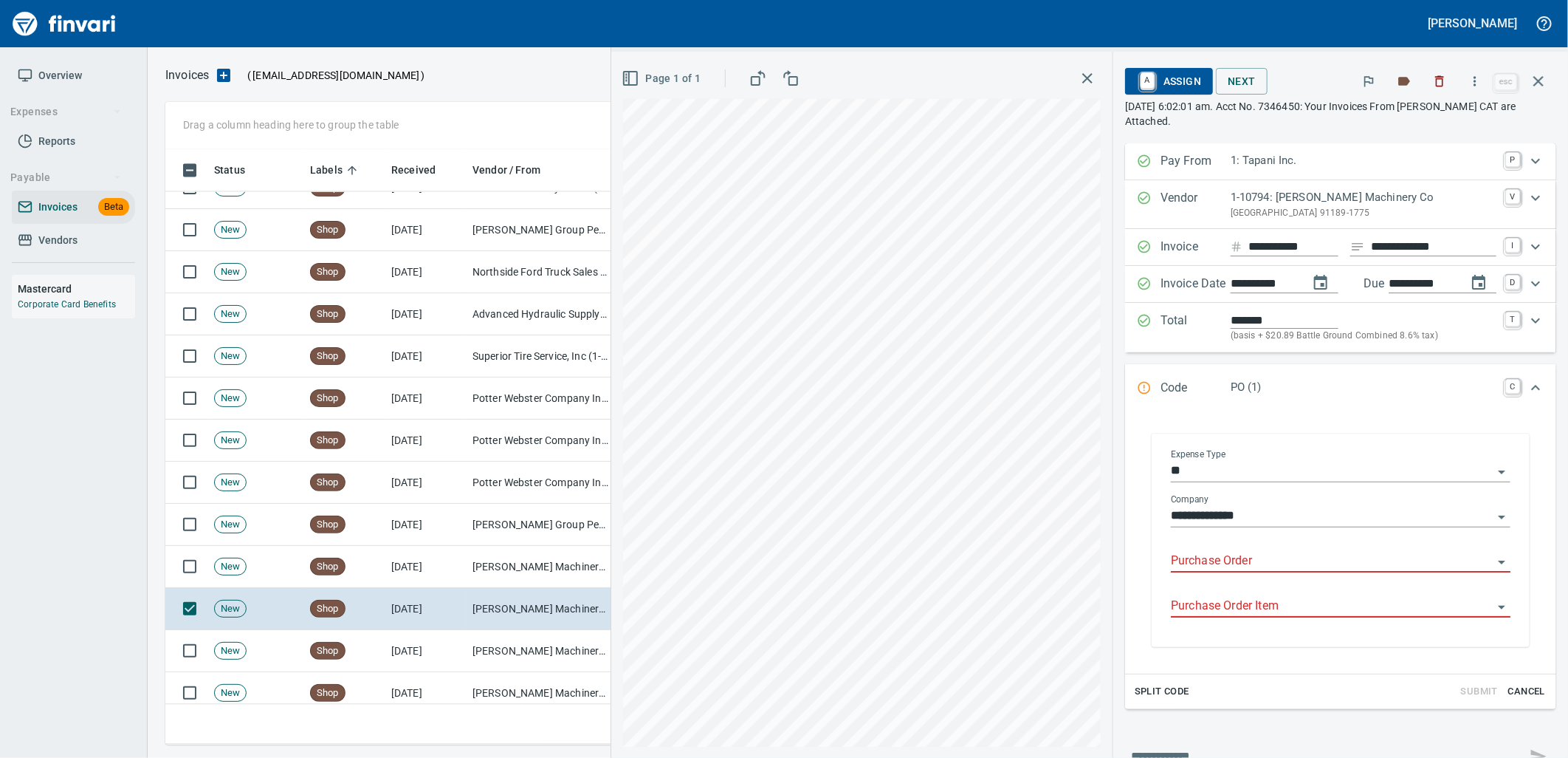
click at [1267, 567] on input "Purchase Order" at bounding box center [1331, 561] width 322 height 21
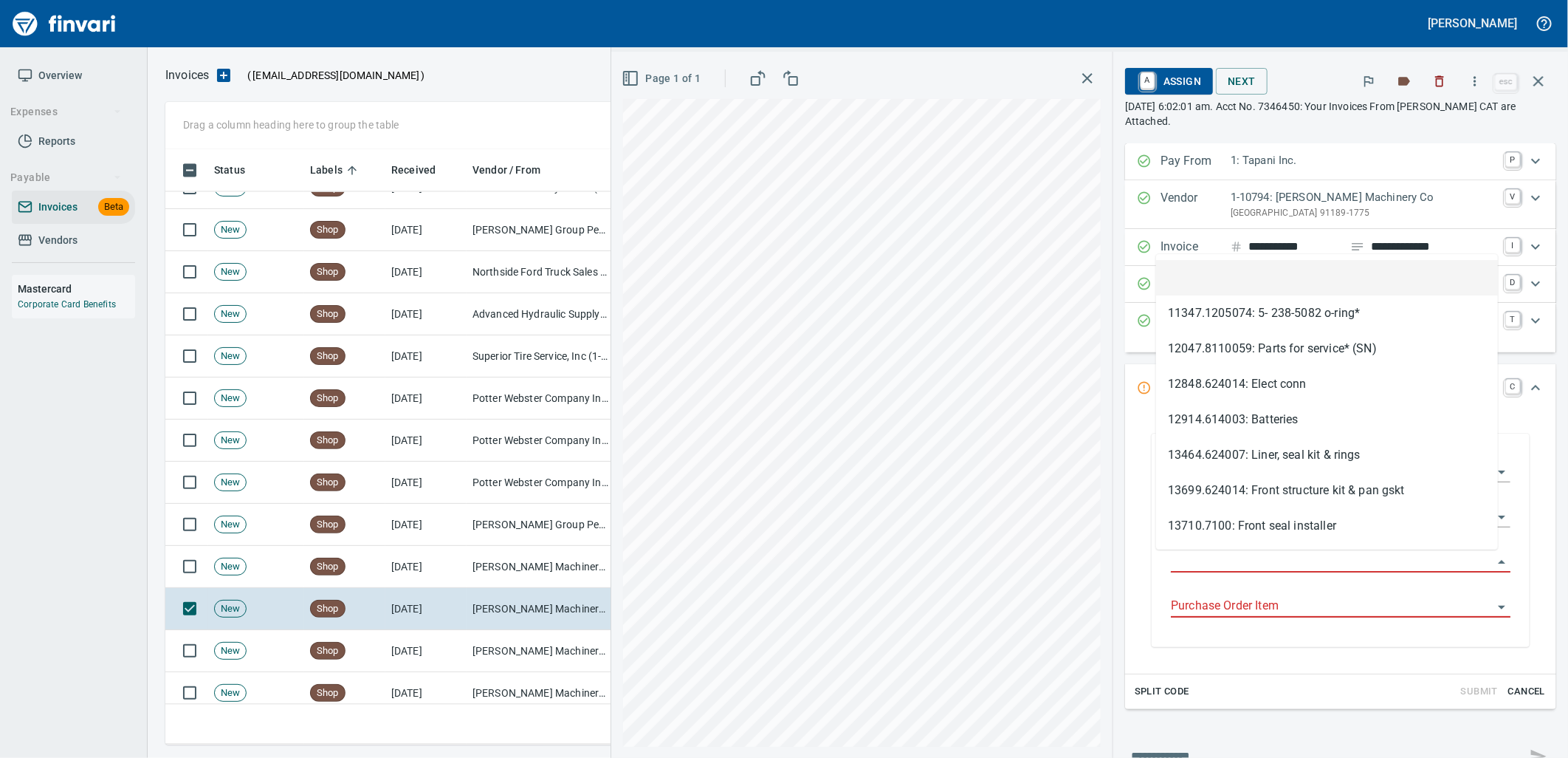
scroll to position [584, 1360]
type input "**********"
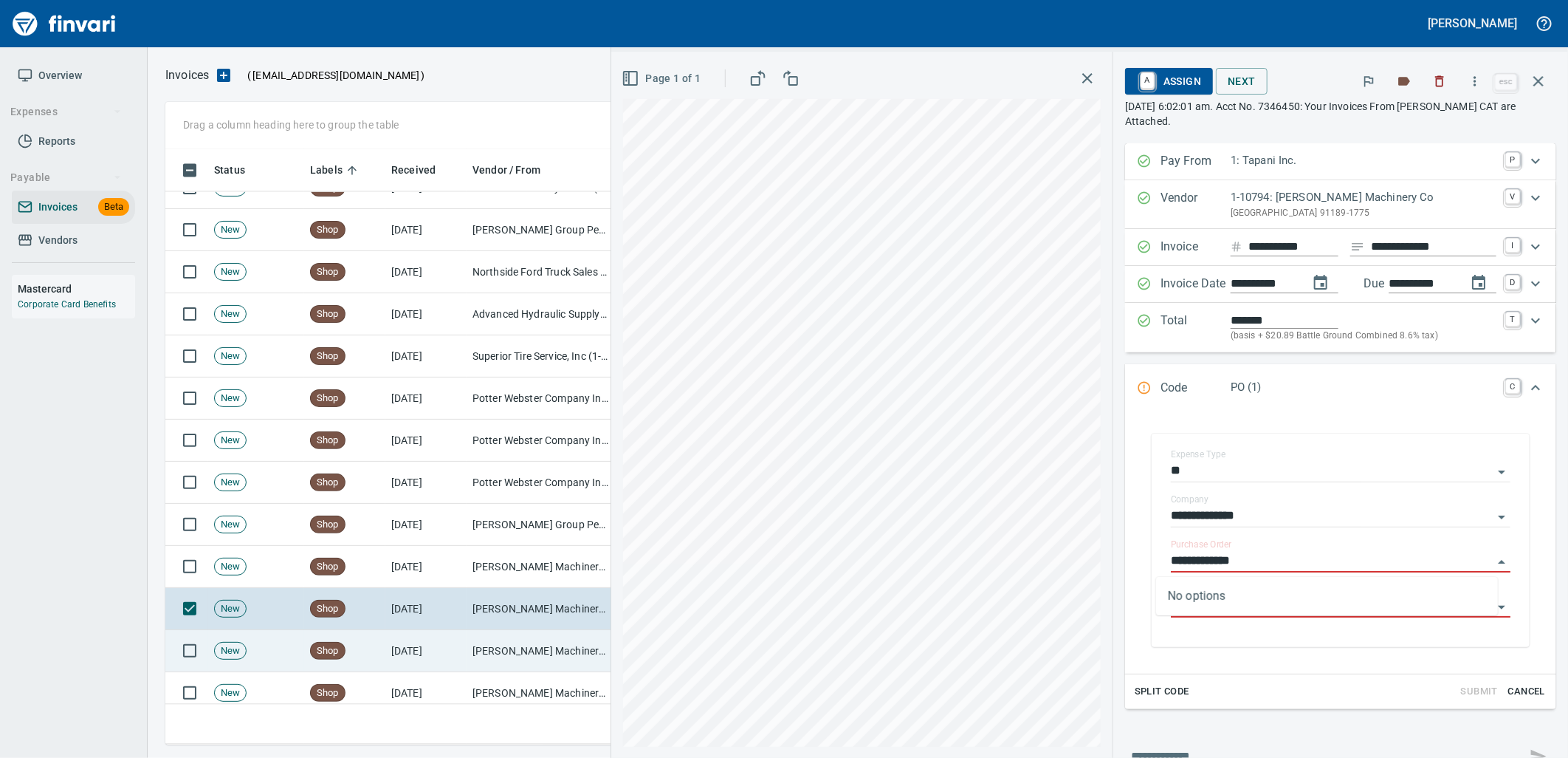
click at [436, 667] on td "[DATE]" at bounding box center [426, 651] width 81 height 42
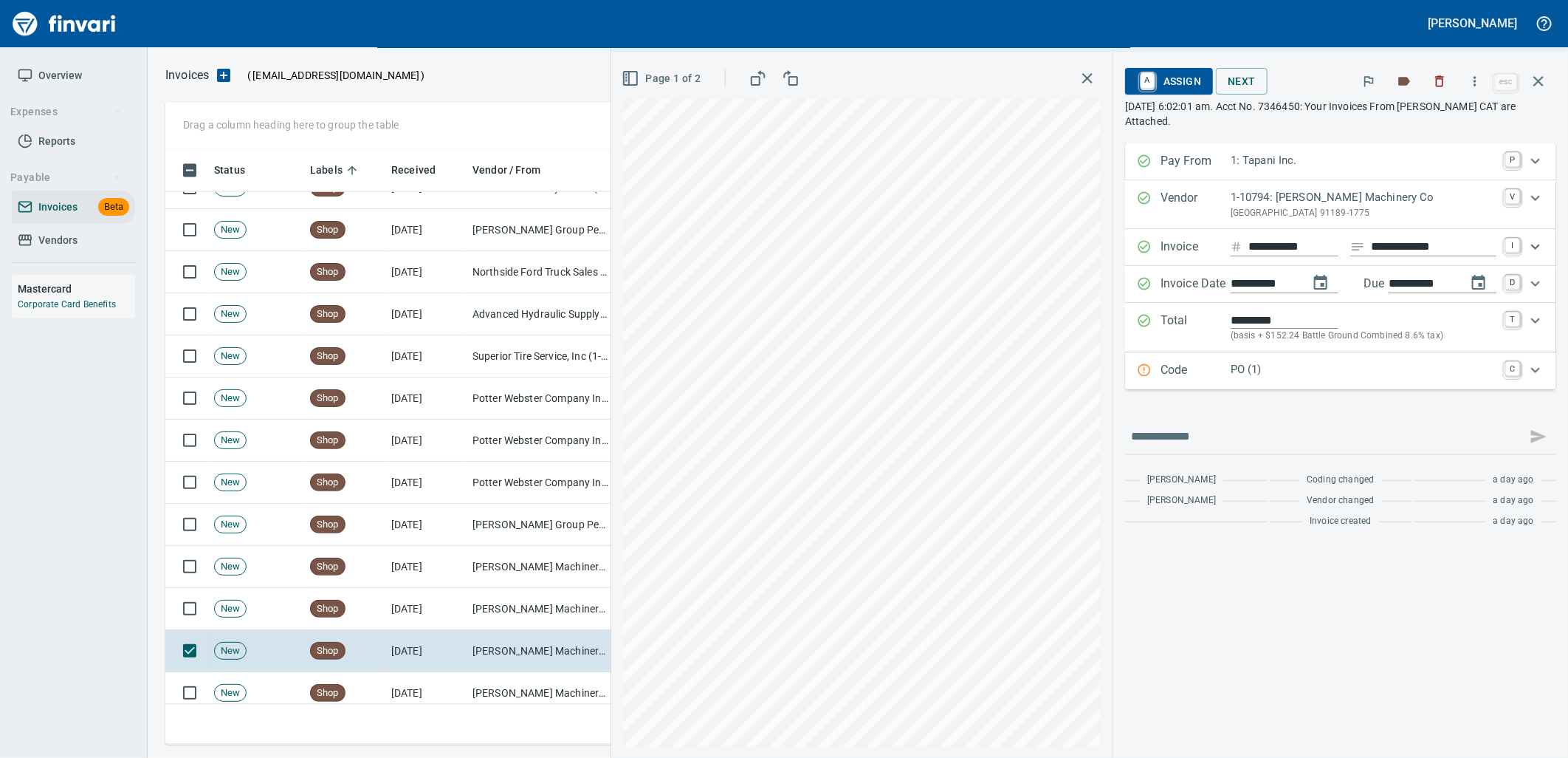
click at [1308, 379] on div "PO (1)" at bounding box center [1363, 371] width 266 height 19
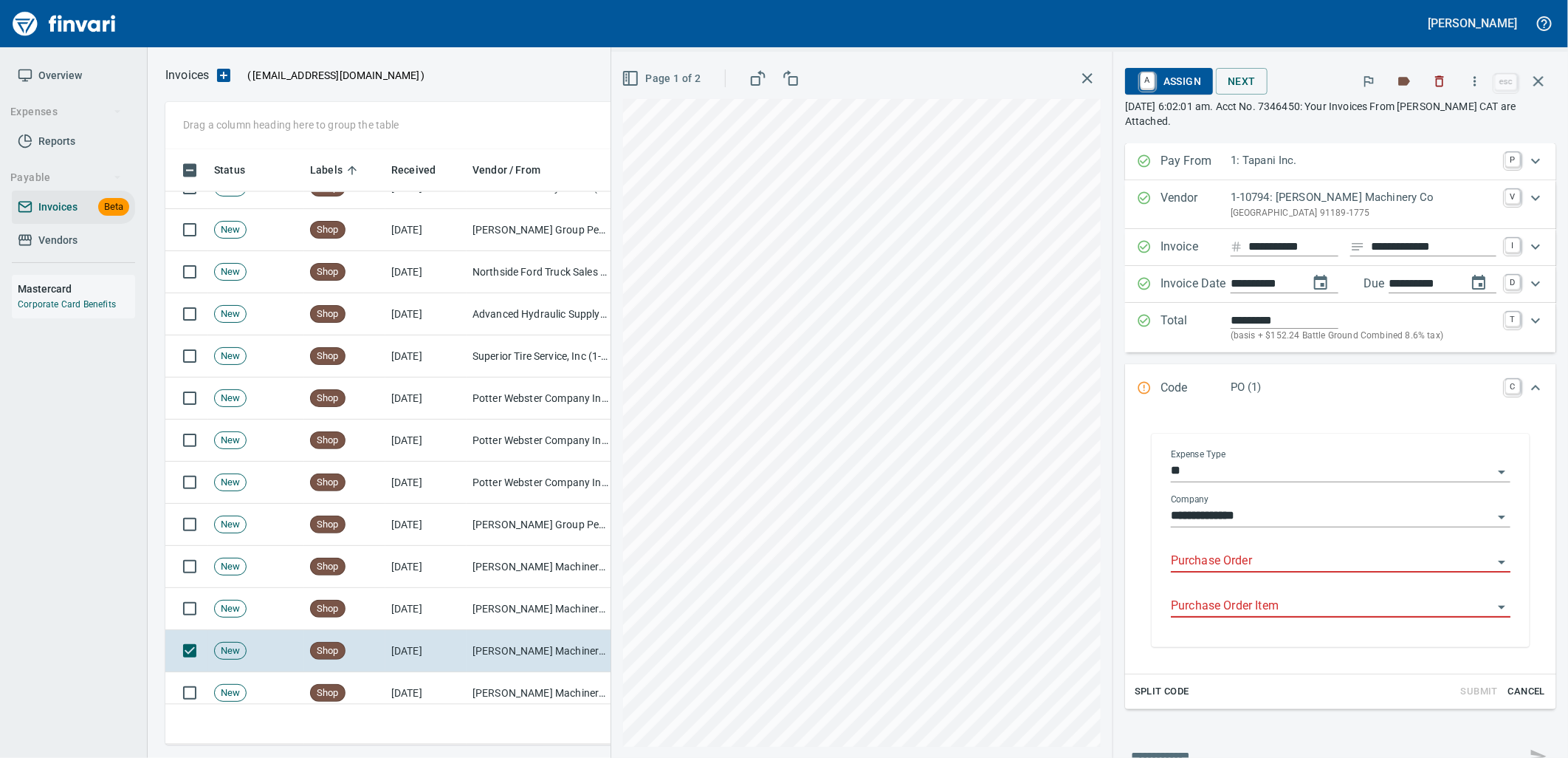
click at [1253, 562] on input "Purchase Order" at bounding box center [1331, 561] width 322 height 21
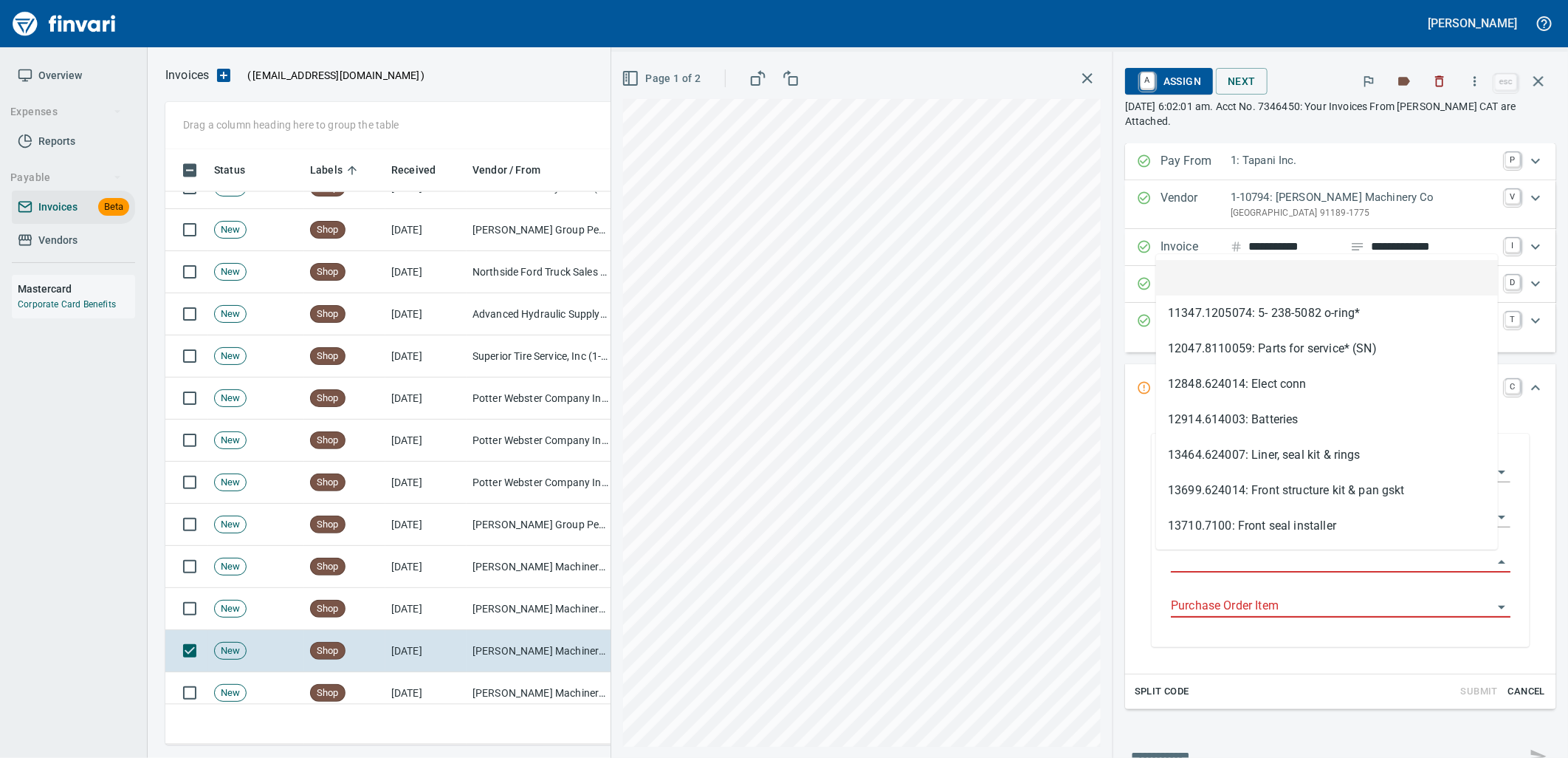
type input "**********"
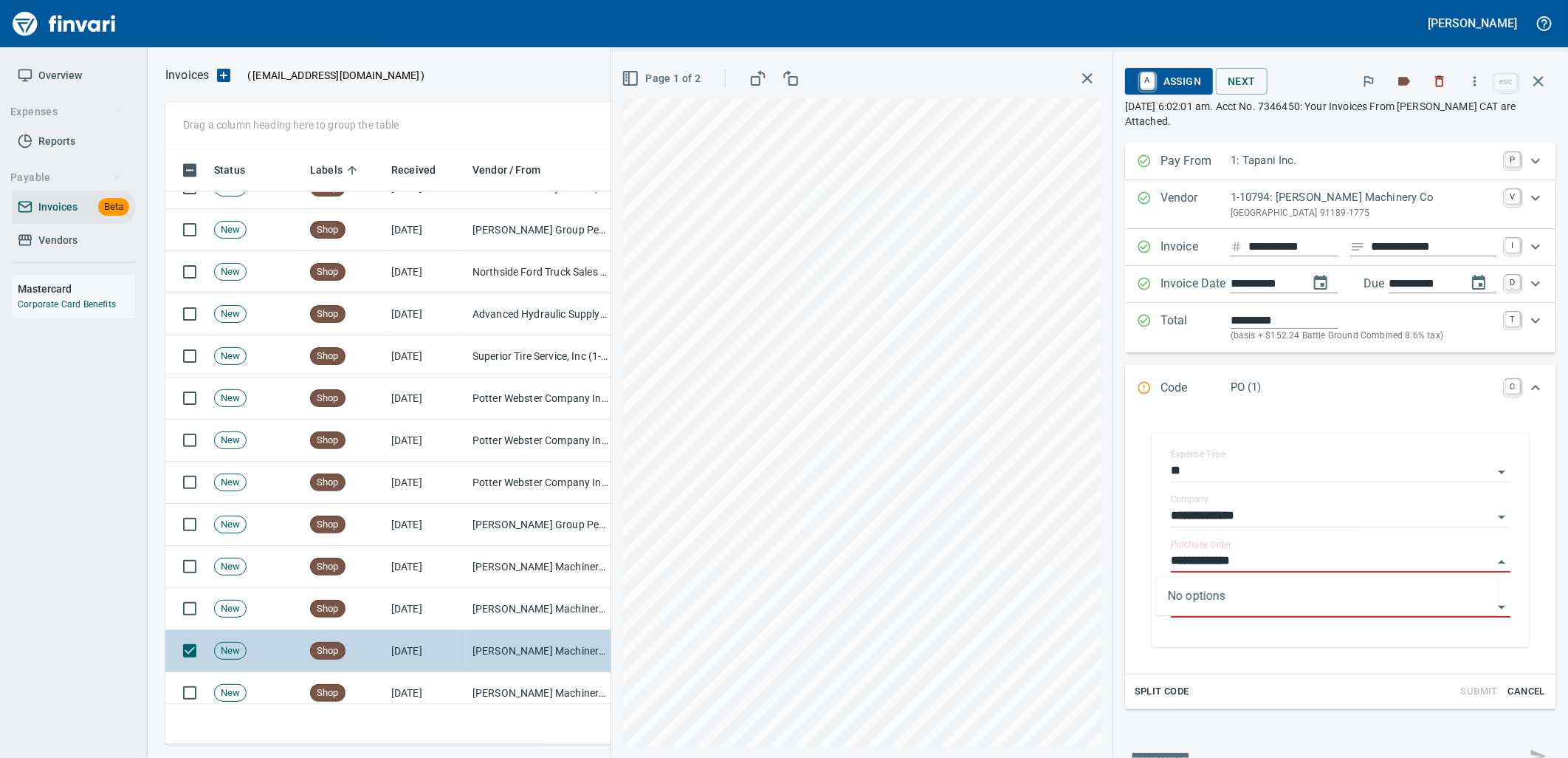
click at [563, 685] on td "[PERSON_NAME] Machinery Co (1-10794)" at bounding box center [540, 693] width 147 height 42
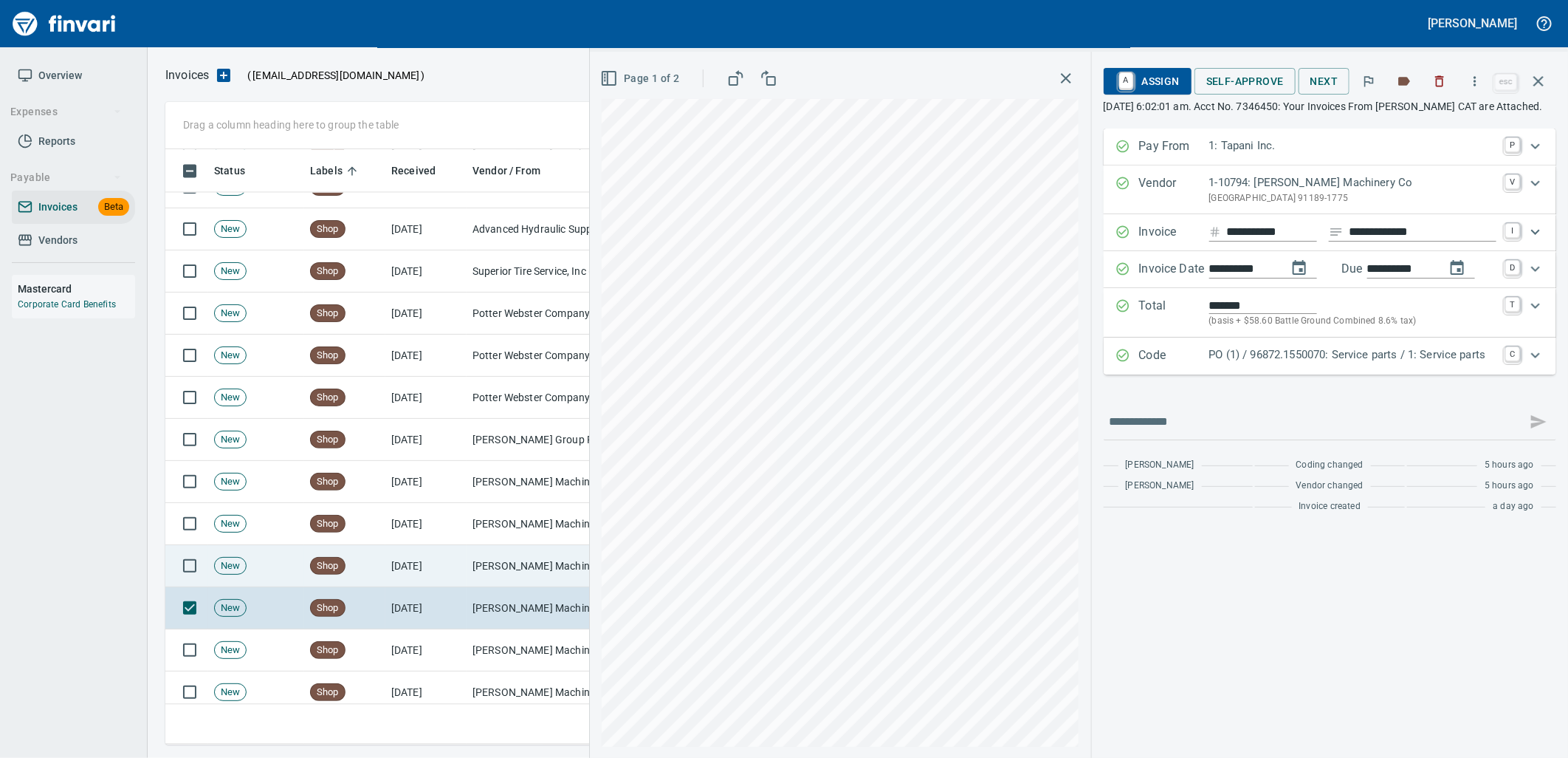
scroll to position [5662, 0]
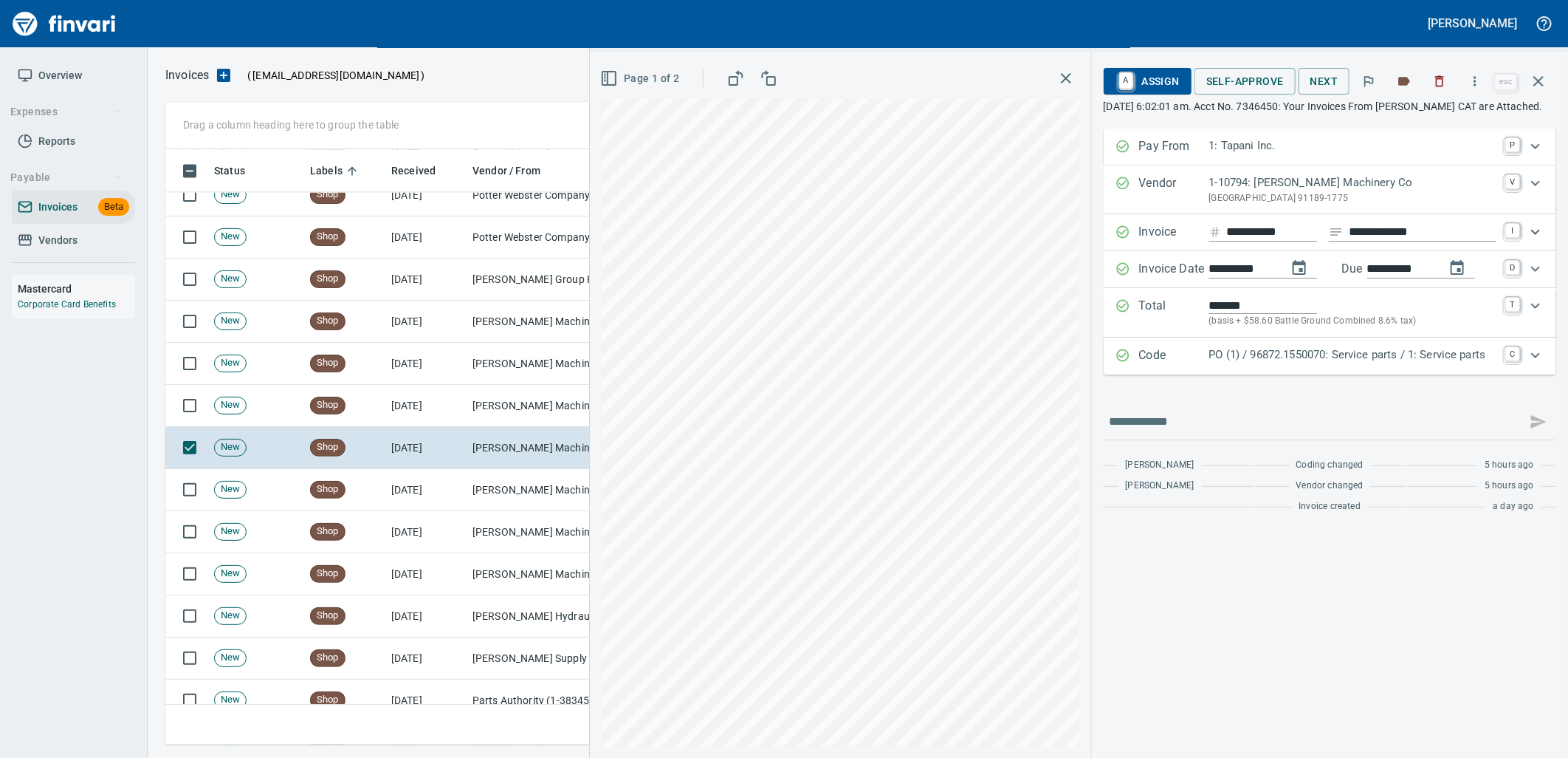
click at [1260, 364] on p "PO (1) / 96872.1550070: Service parts / 1: Service parts" at bounding box center [1353, 355] width 287 height 17
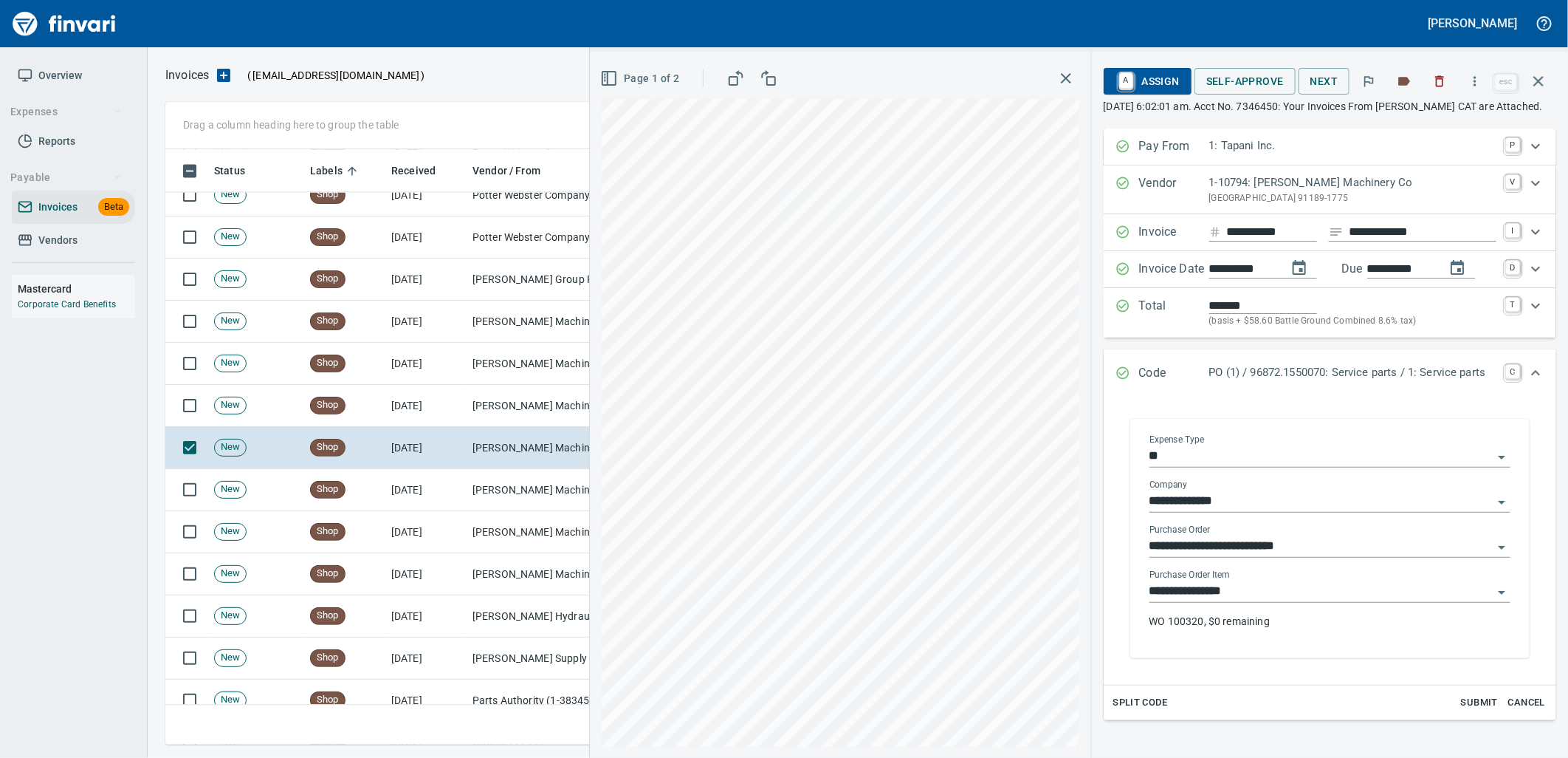
click at [1231, 602] on input "**********" at bounding box center [1320, 592] width 343 height 21
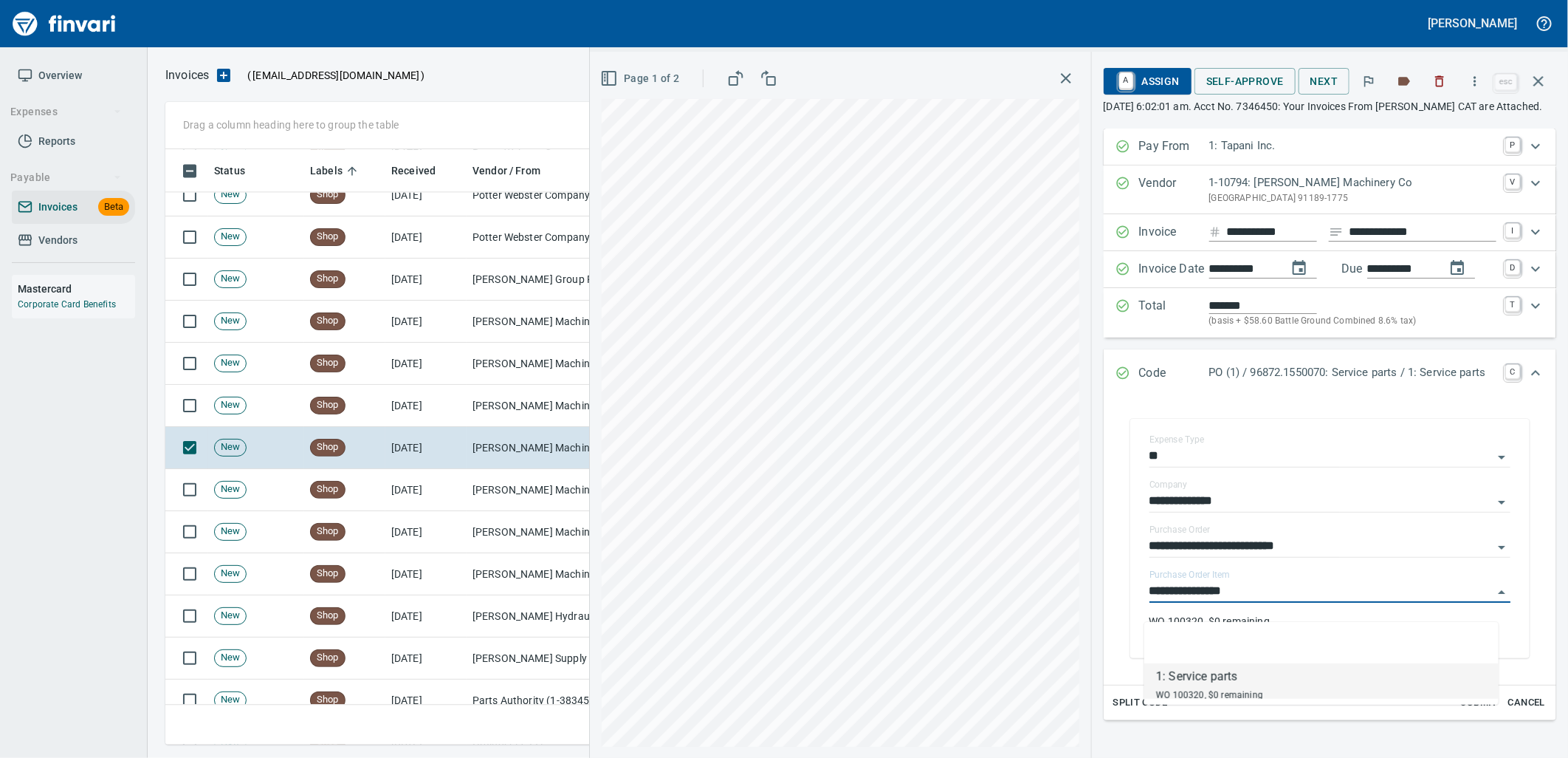
scroll to position [584, 1360]
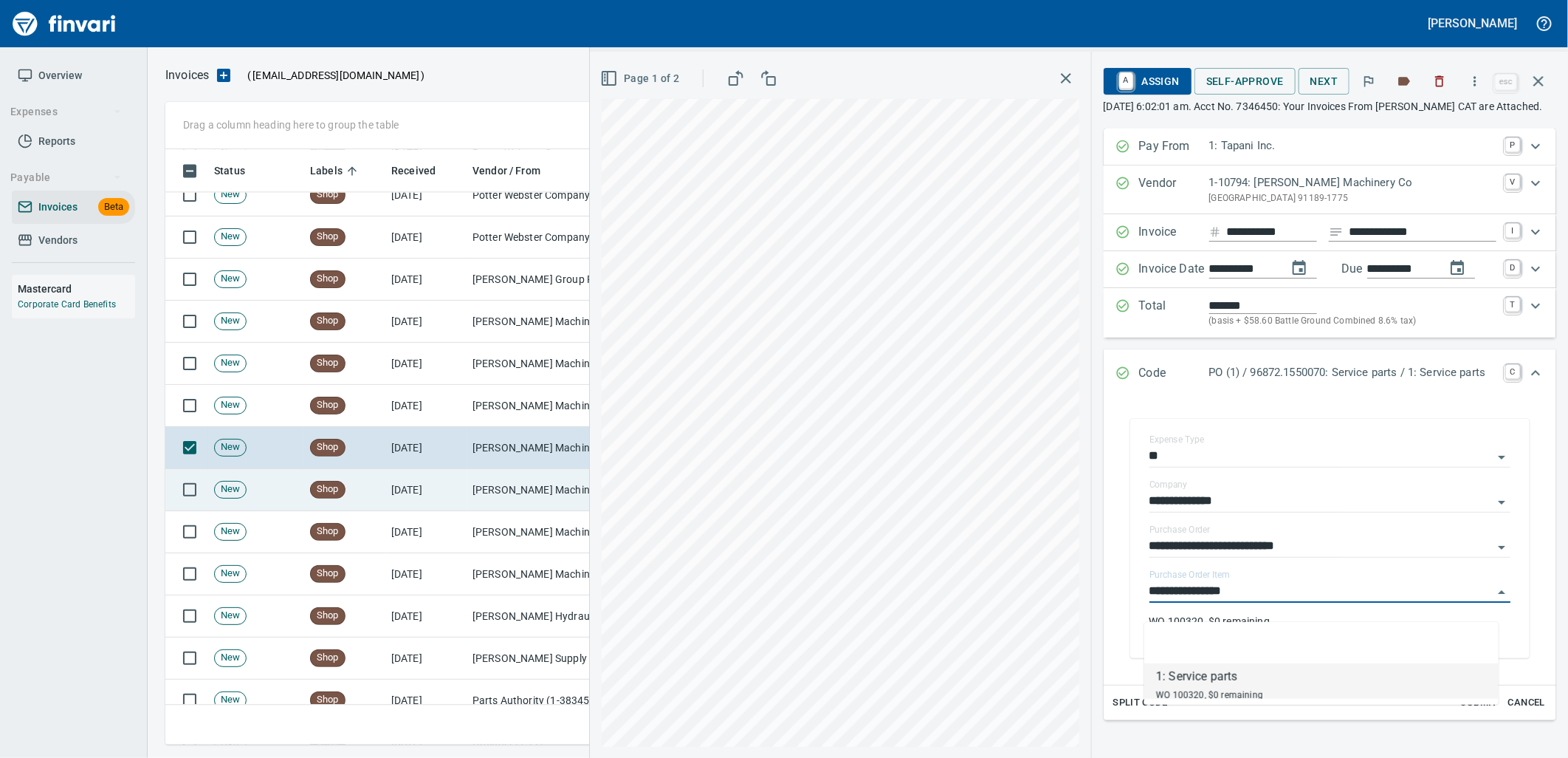
click at [326, 493] on span "Shop" at bounding box center [327, 489] width 34 height 14
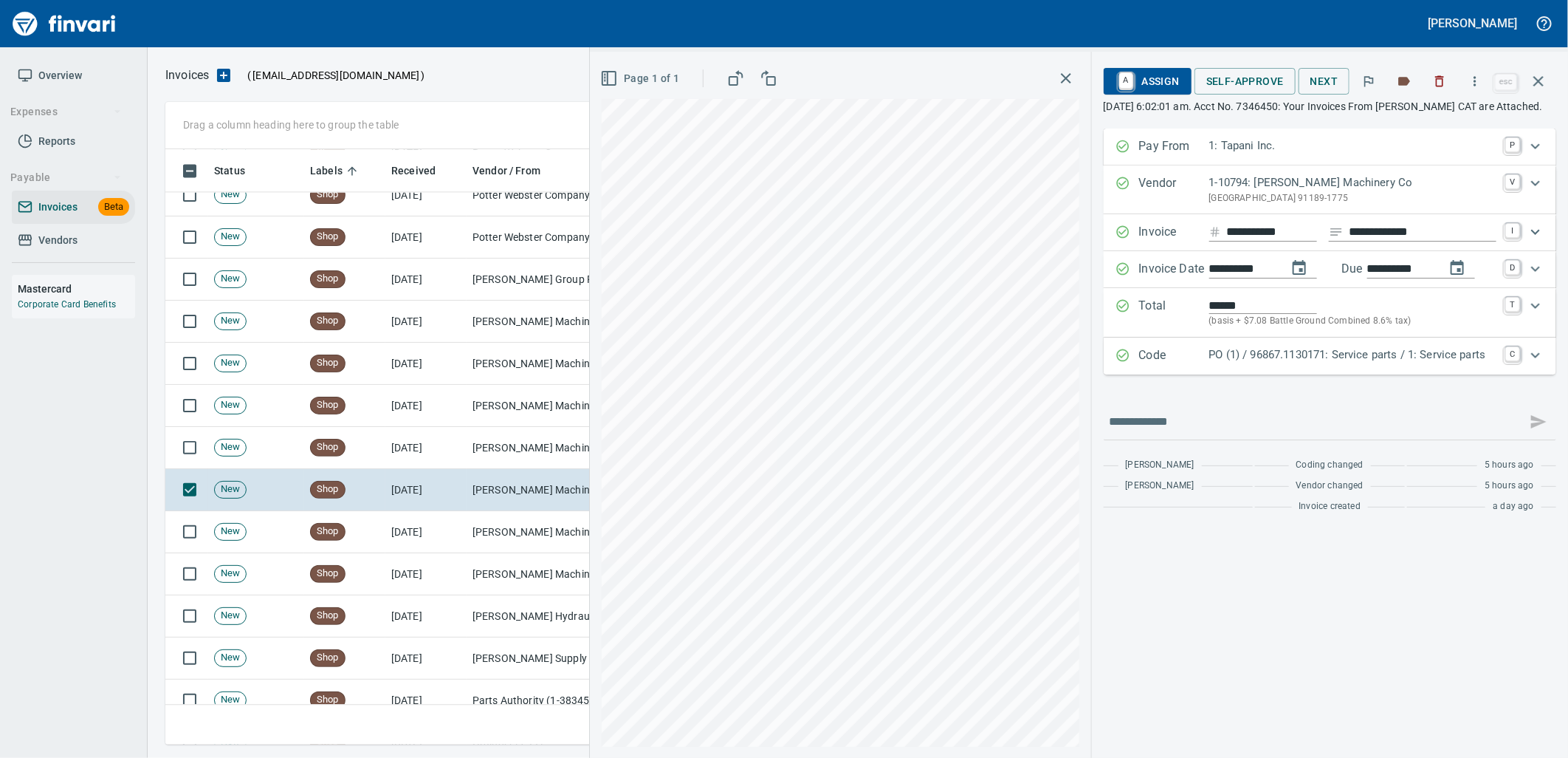
click at [1427, 364] on p "PO (1) / 96867.1130171: Service parts / 1: Service parts" at bounding box center [1353, 355] width 287 height 17
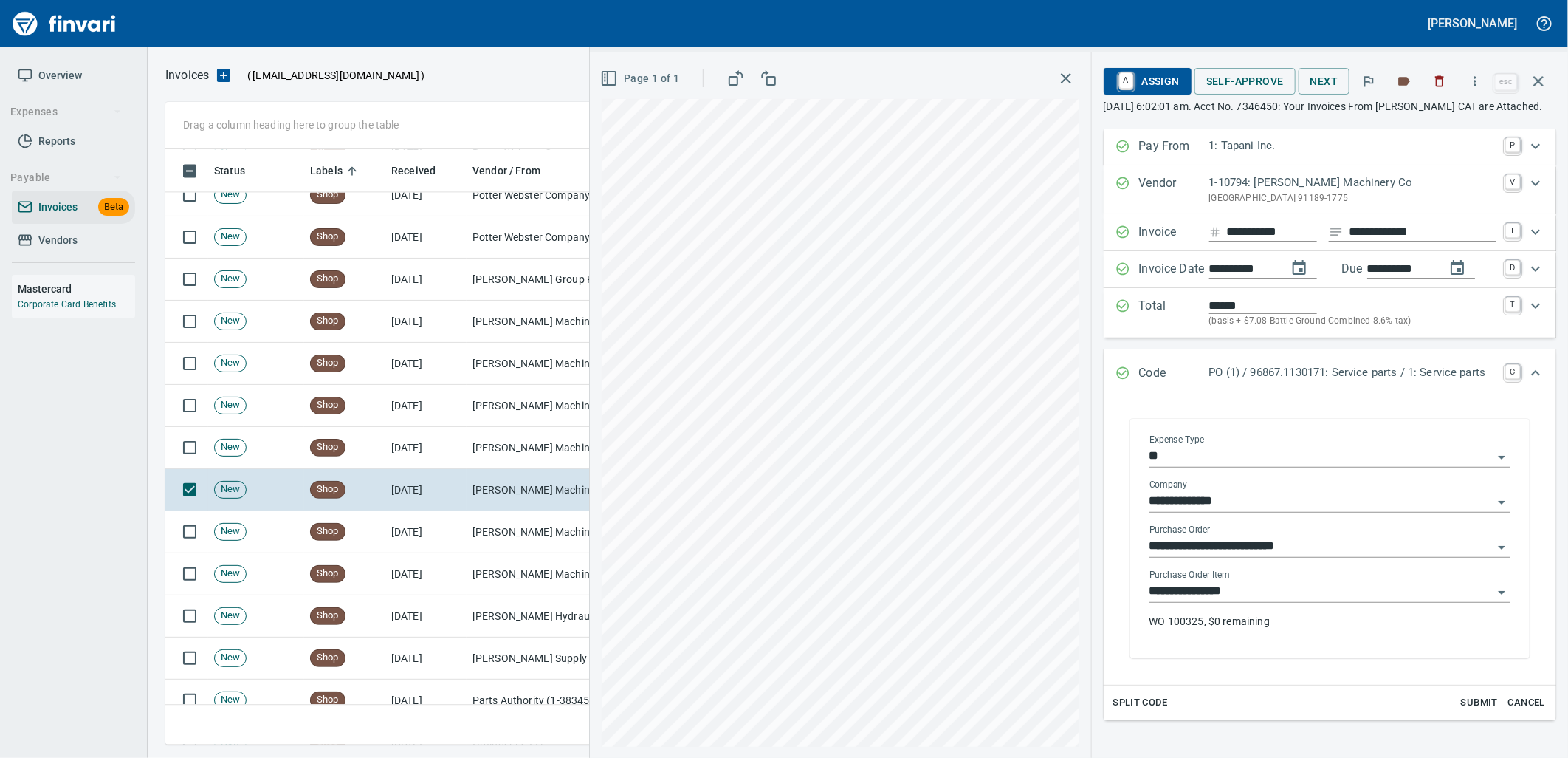
click at [1257, 602] on input "**********" at bounding box center [1320, 592] width 343 height 21
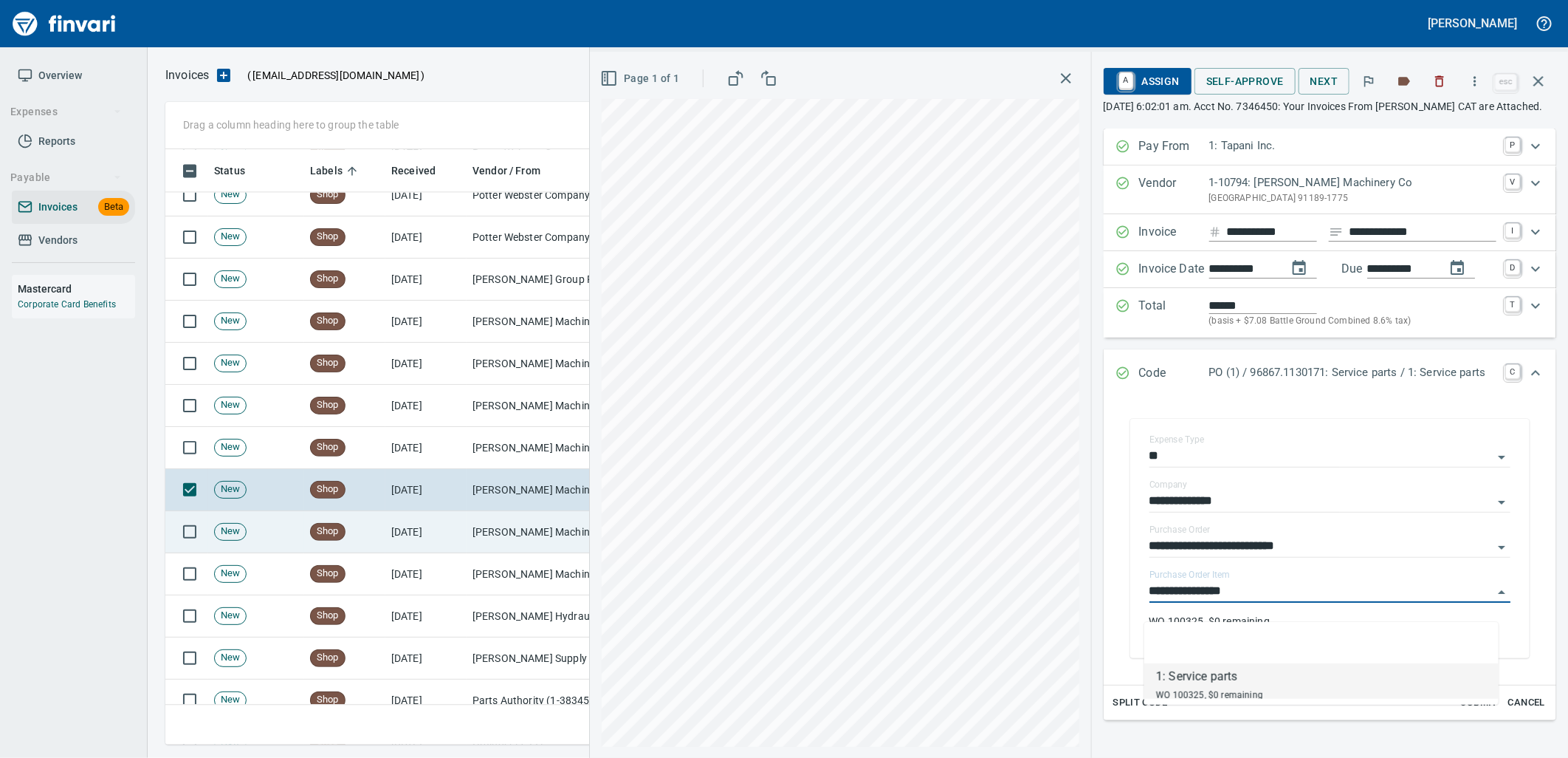
click at [500, 527] on td "[PERSON_NAME] Machinery Co (1-10794)" at bounding box center [540, 532] width 147 height 42
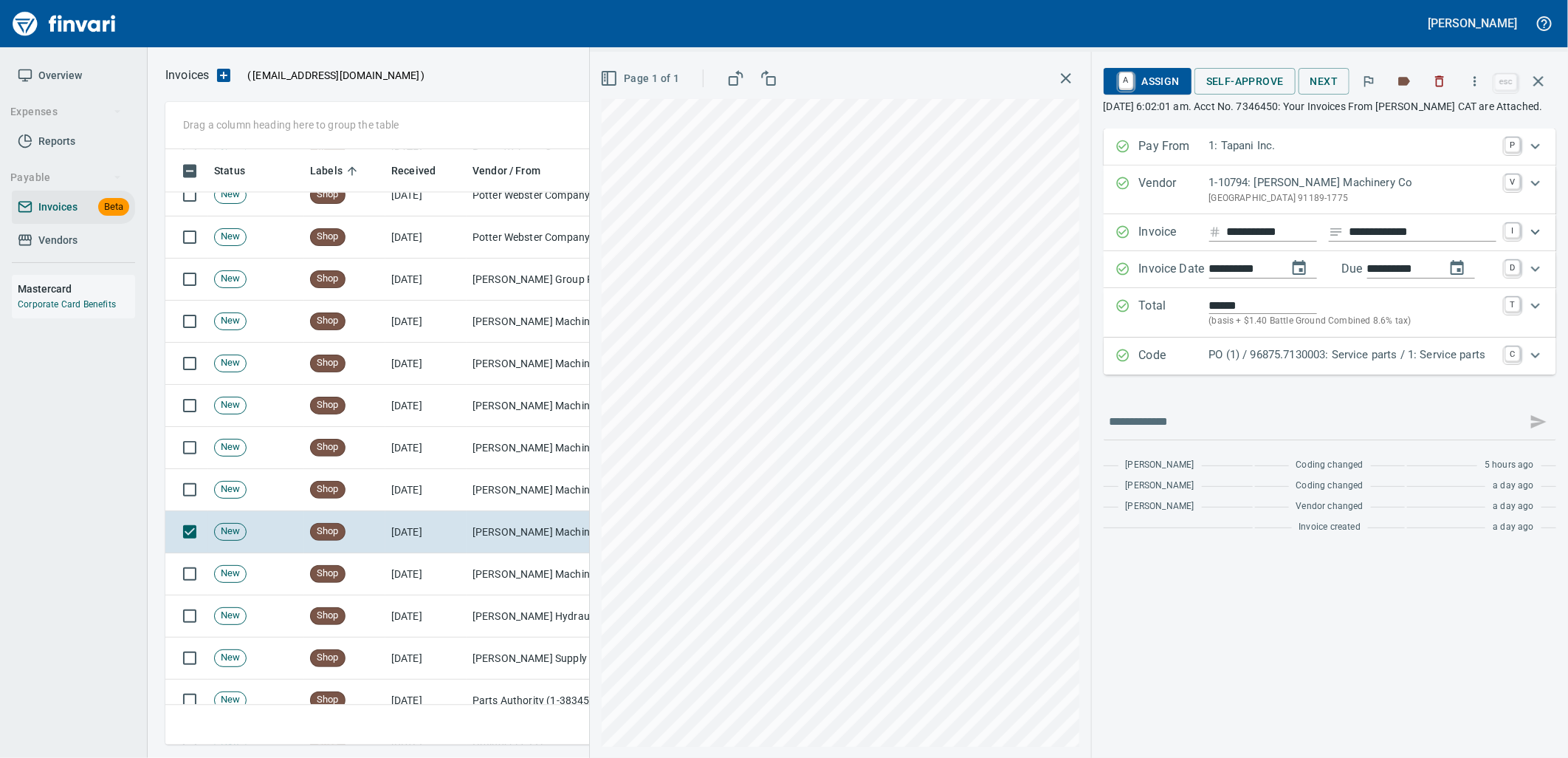
click at [1250, 364] on p "PO (1) / 96875.7130003: Service parts / 1: Service parts" at bounding box center [1353, 355] width 287 height 17
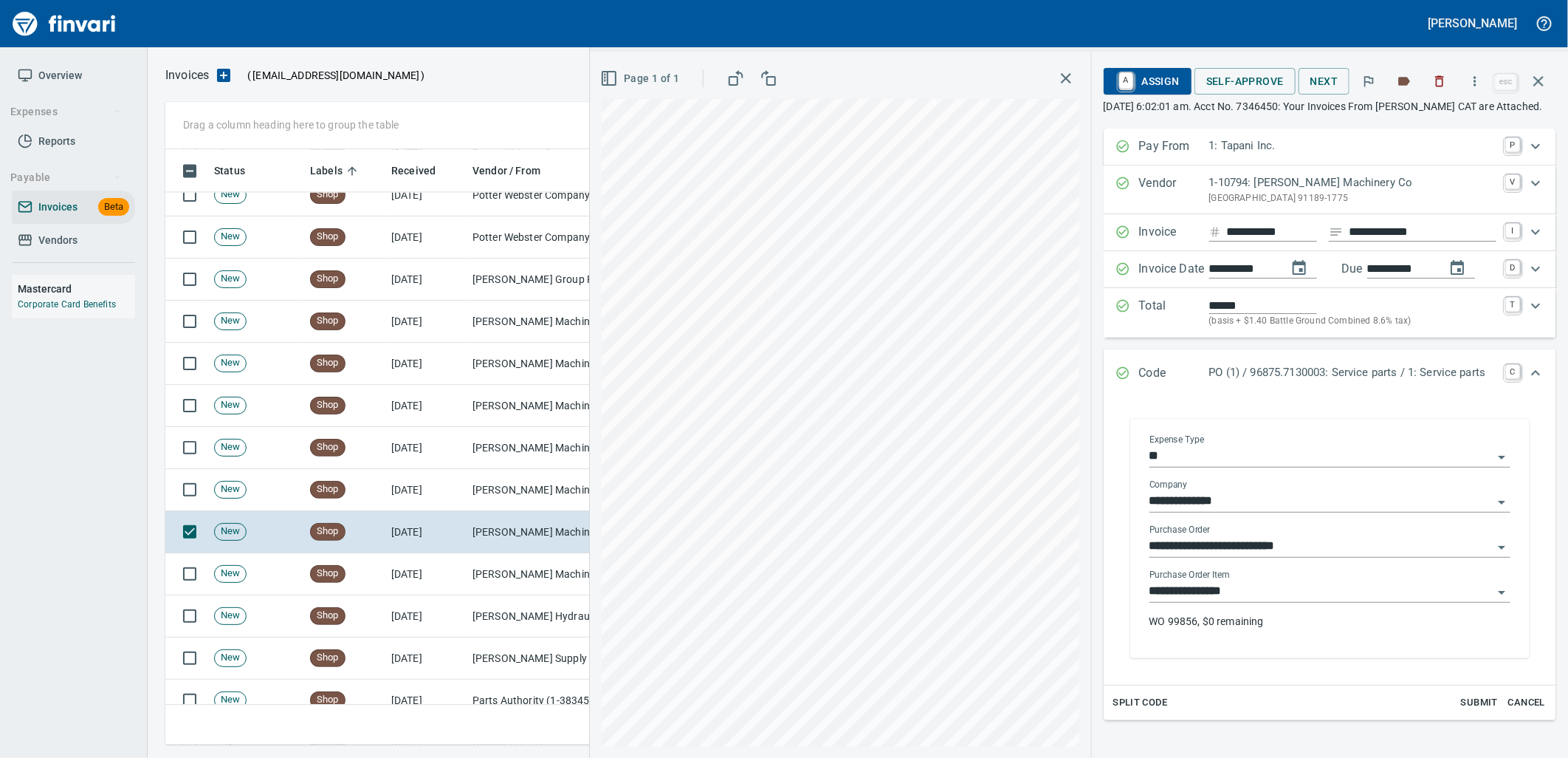
click at [1276, 602] on input "**********" at bounding box center [1320, 592] width 343 height 21
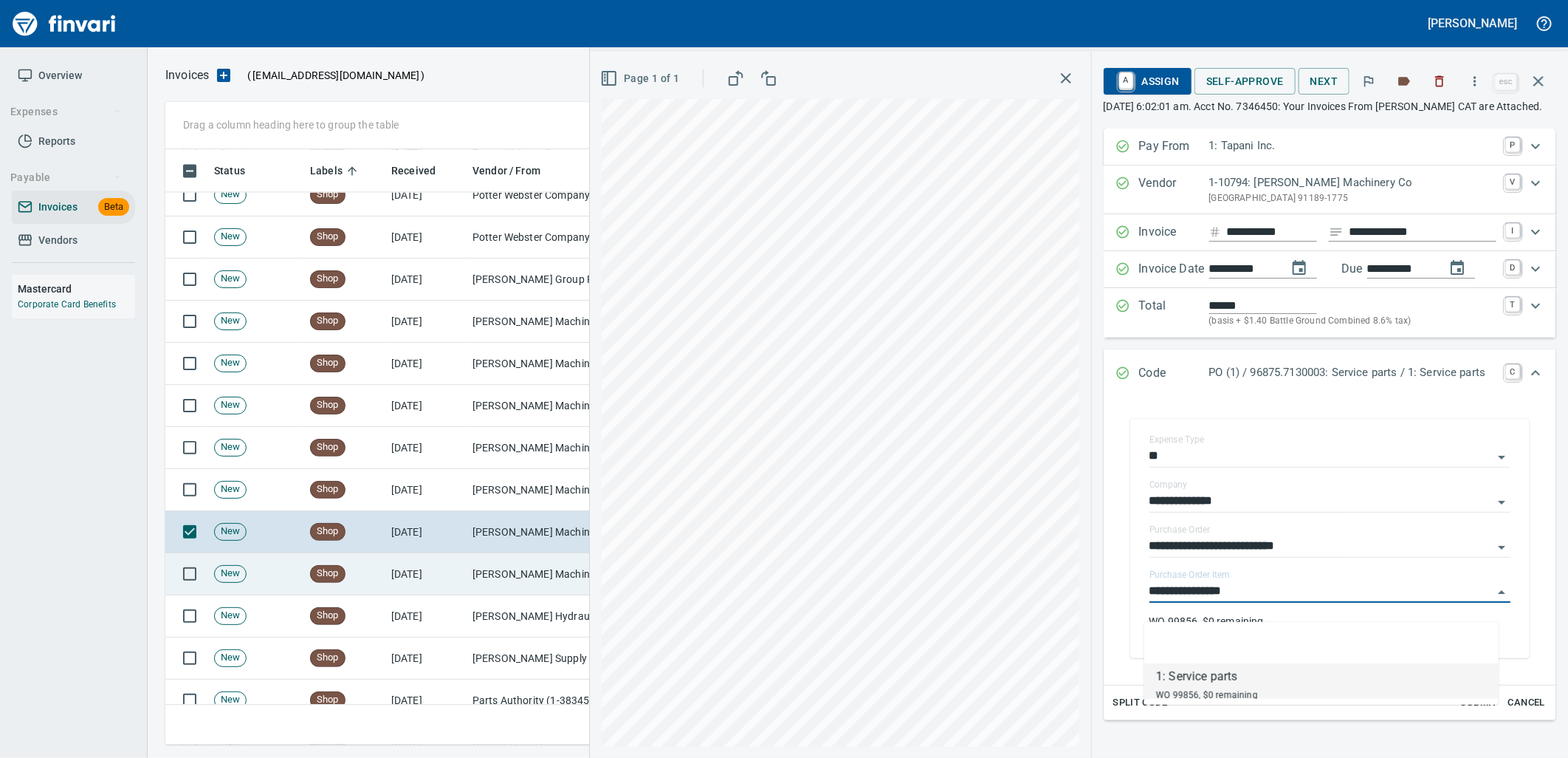
click at [545, 576] on td "[PERSON_NAME] Machinery Inc (1-10774)" at bounding box center [540, 573] width 147 height 42
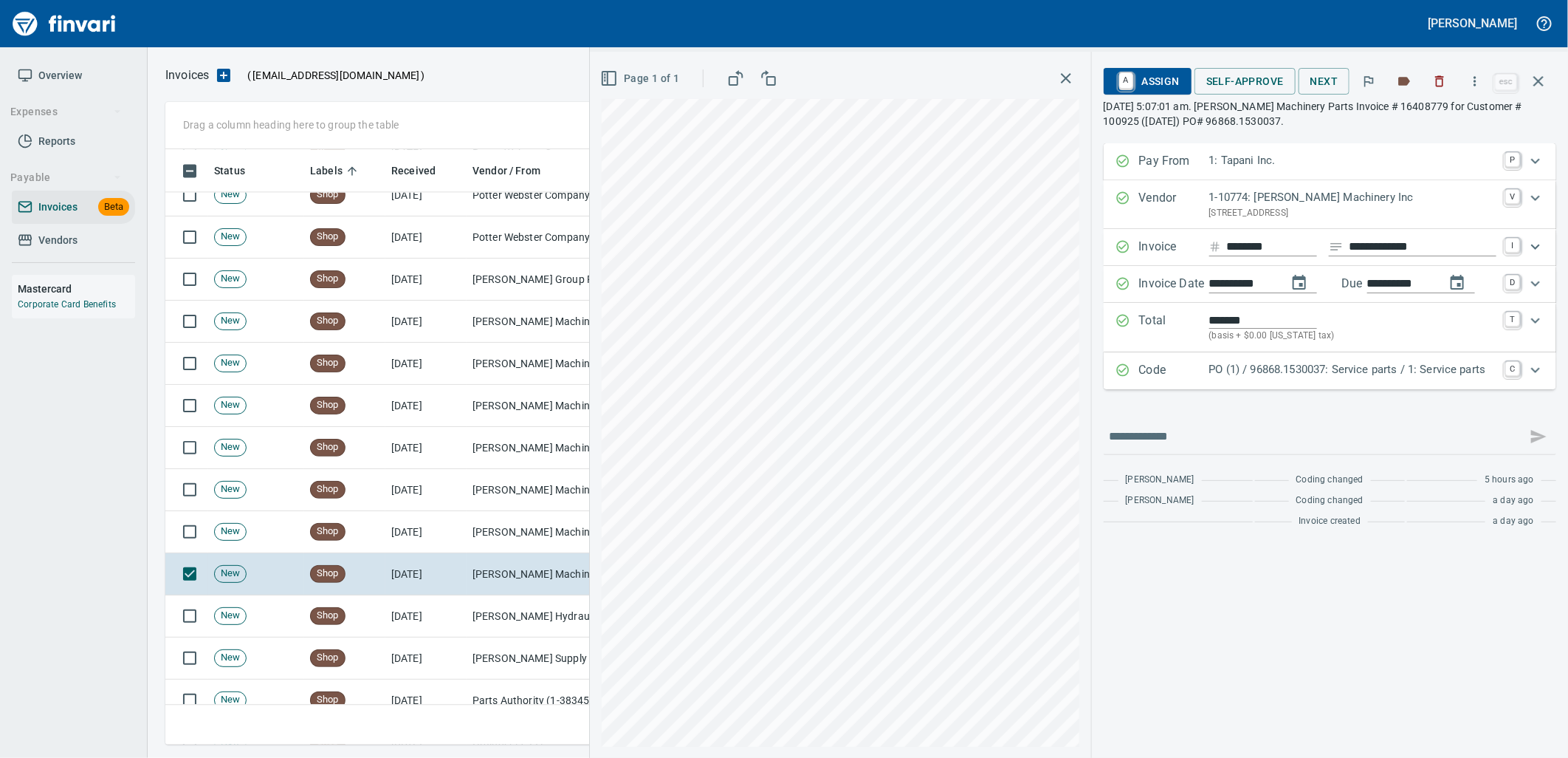
click at [1306, 372] on p "PO (1) / 96868.1530037: Service parts / 1: Service parts" at bounding box center [1353, 370] width 287 height 17
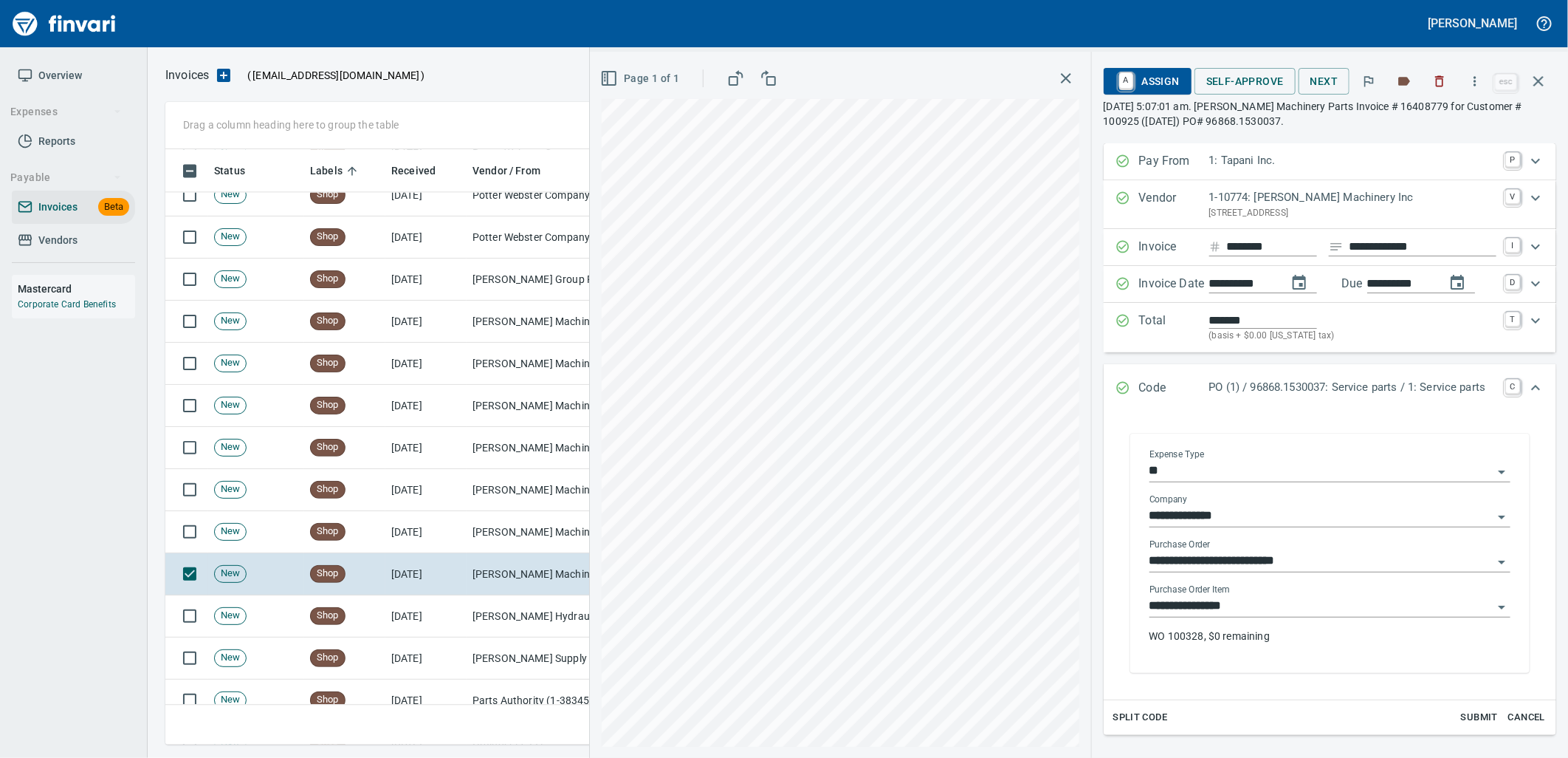
click at [1258, 622] on div "**********" at bounding box center [1330, 620] width 361 height 71
click at [1252, 610] on input "**********" at bounding box center [1320, 607] width 343 height 21
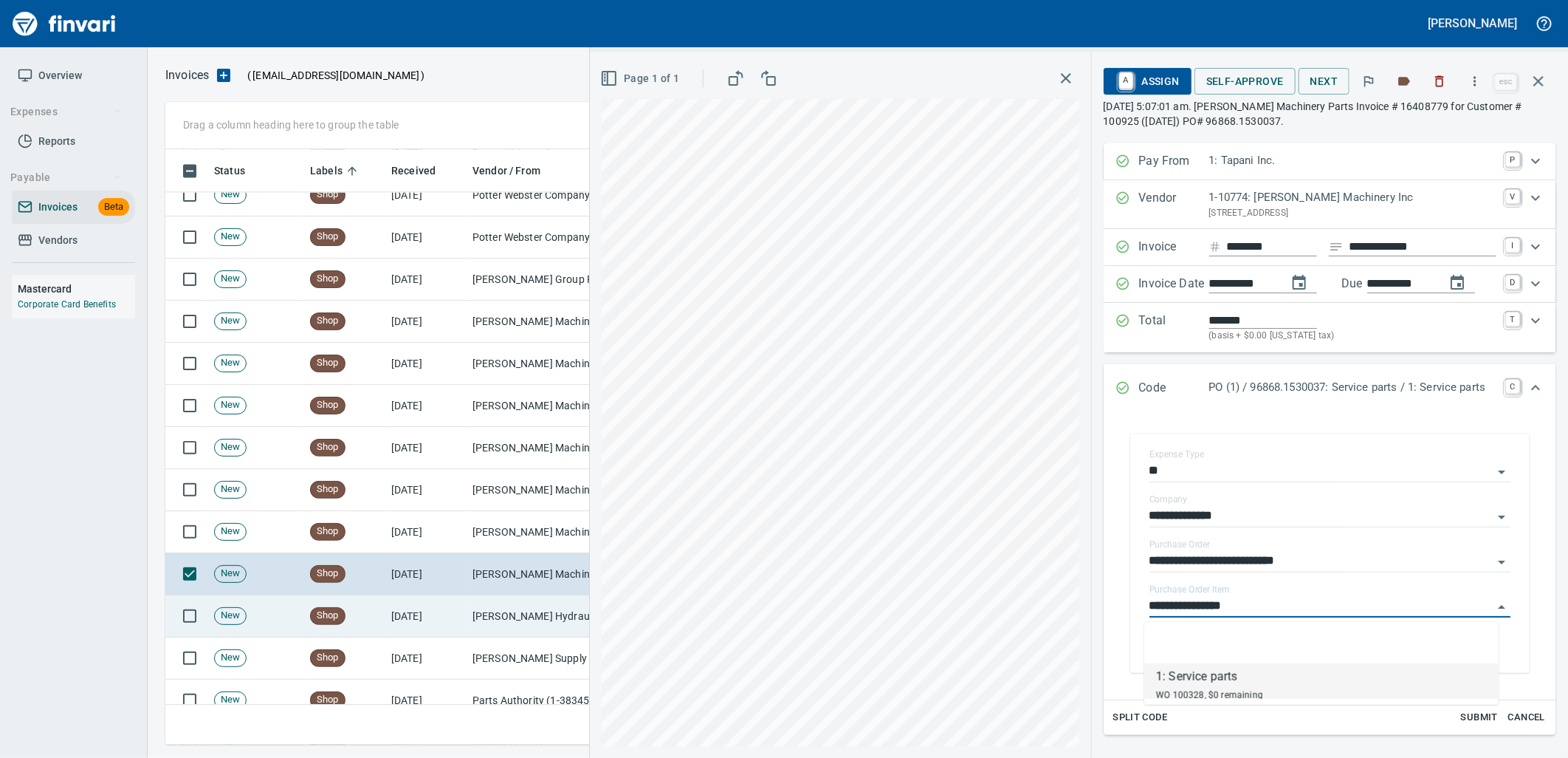
click at [509, 632] on td "Morse Hydraulics Corp (1-30681)" at bounding box center [540, 616] width 147 height 42
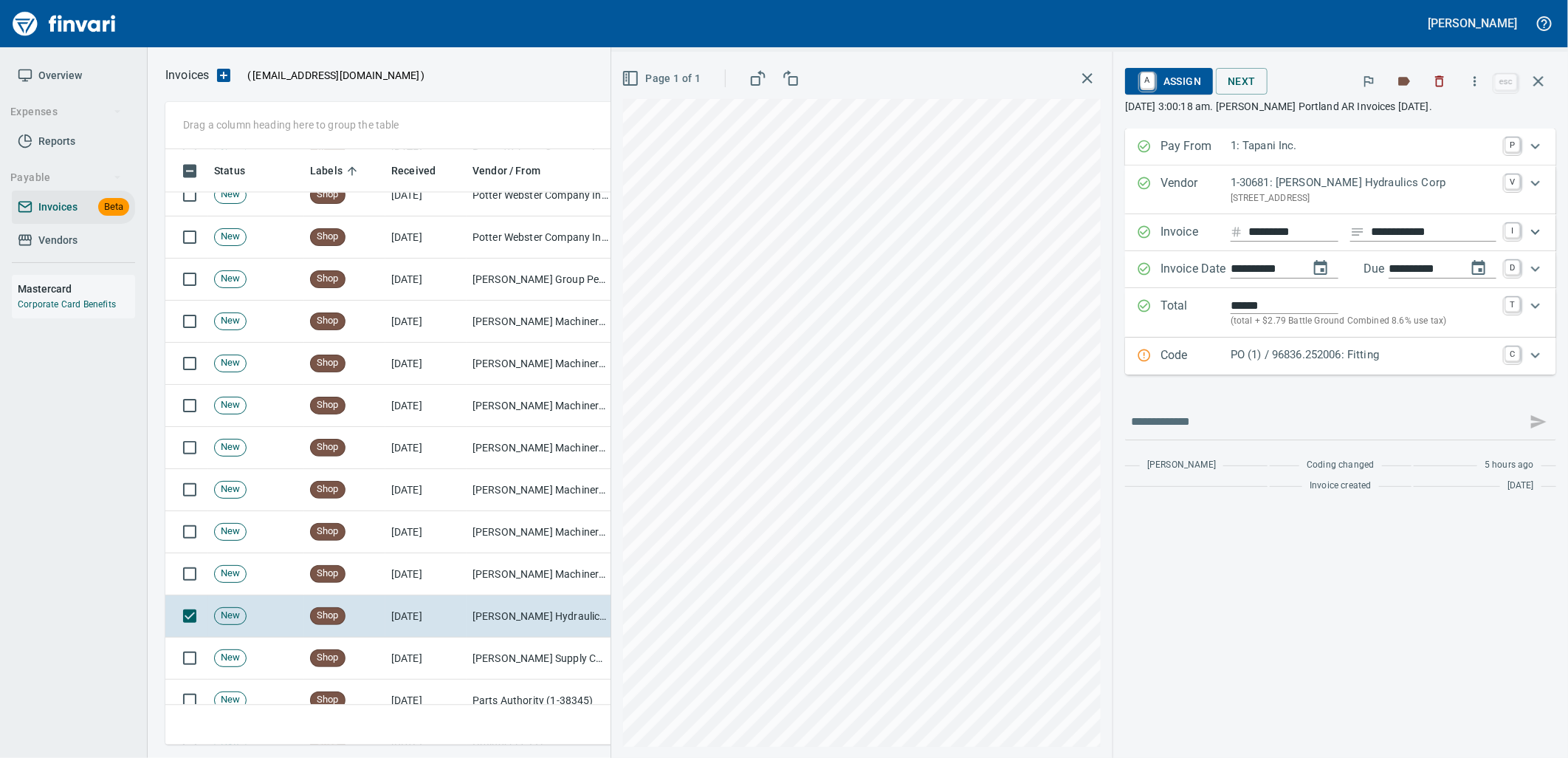
click at [1338, 360] on p "PO (1) / 96836.252006: Fitting" at bounding box center [1363, 355] width 266 height 17
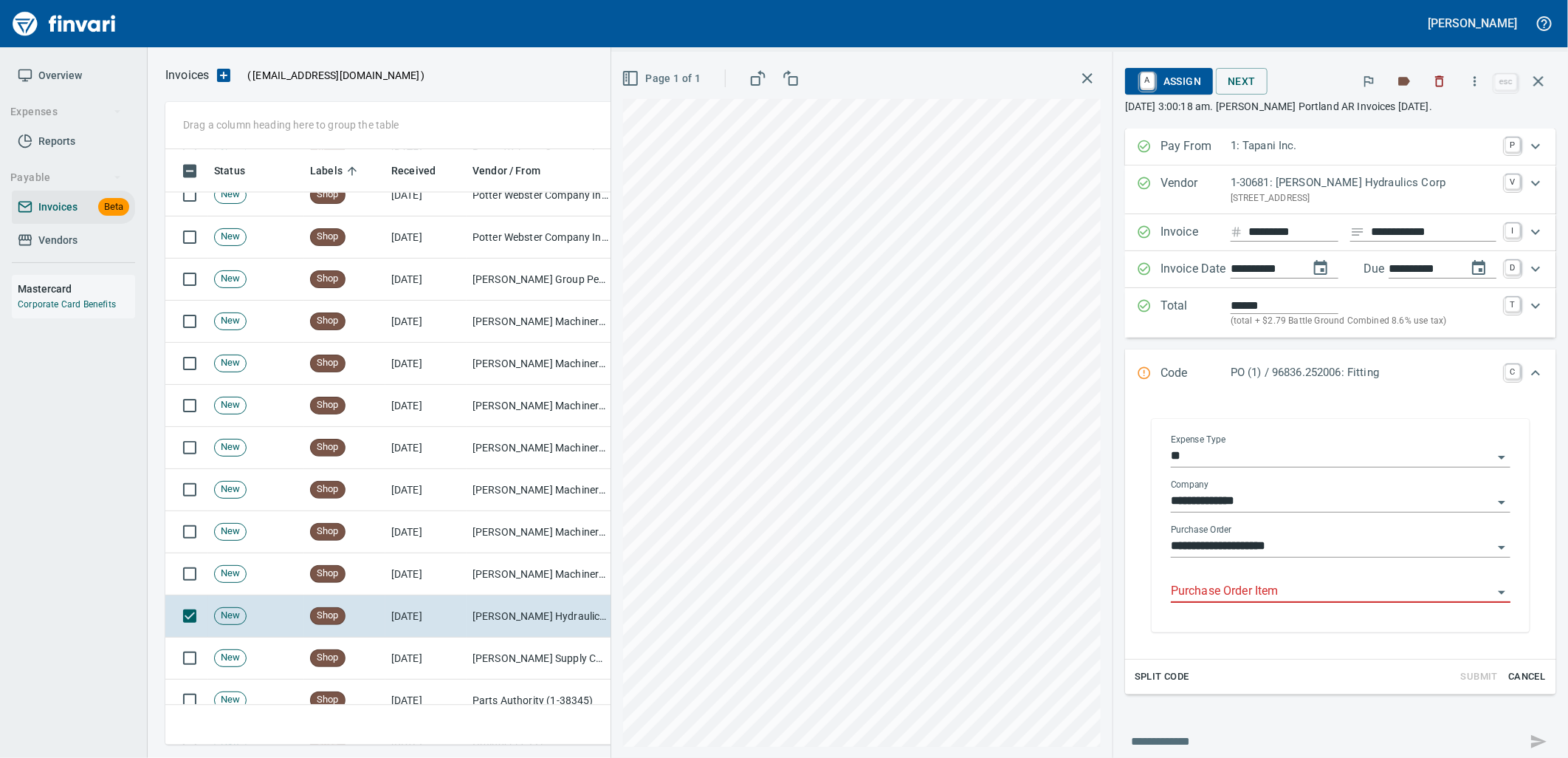
click at [1246, 596] on input "Purchase Order Item" at bounding box center [1331, 592] width 322 height 21
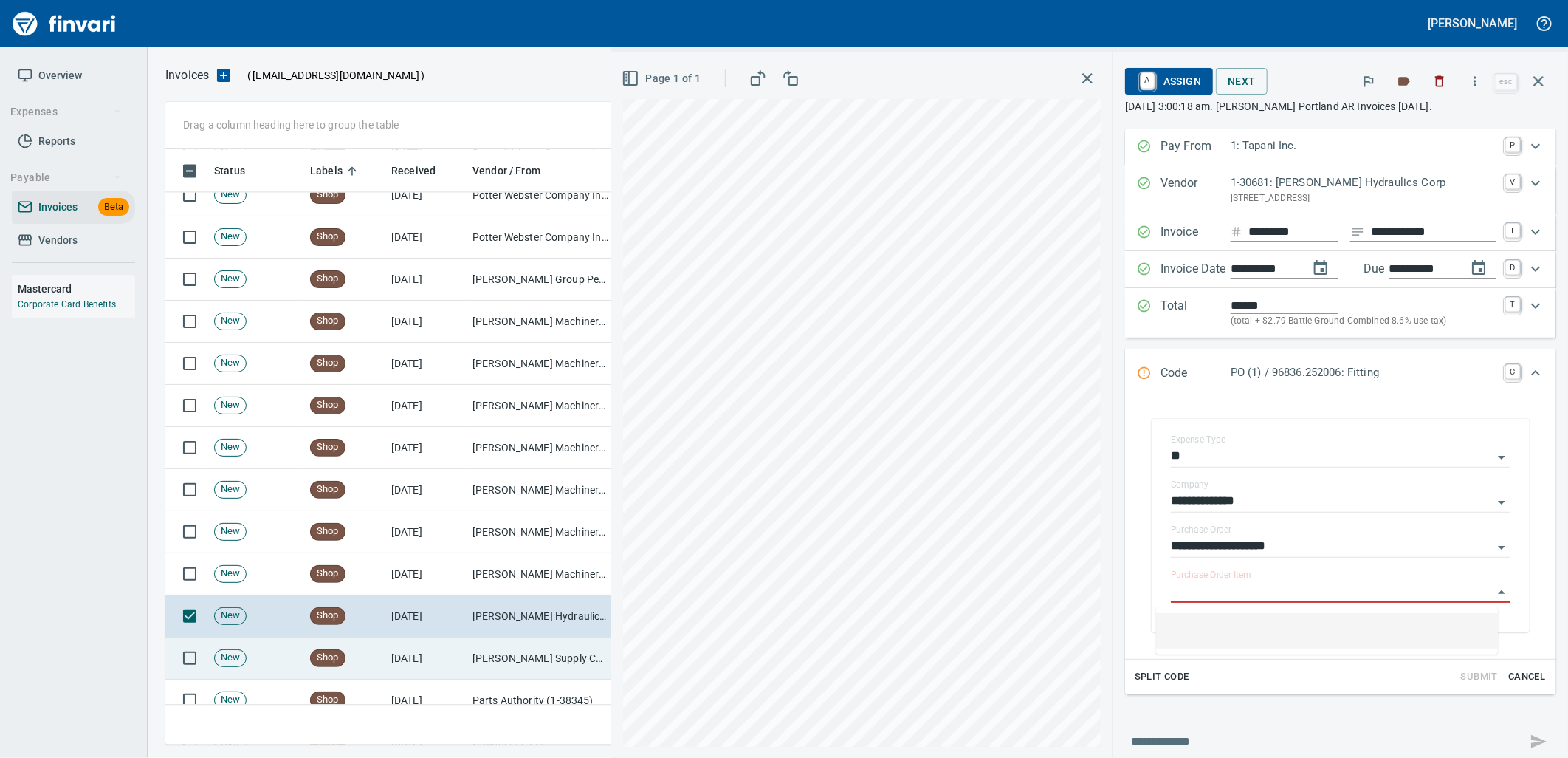
click at [362, 662] on td "Shop" at bounding box center [345, 658] width 81 height 42
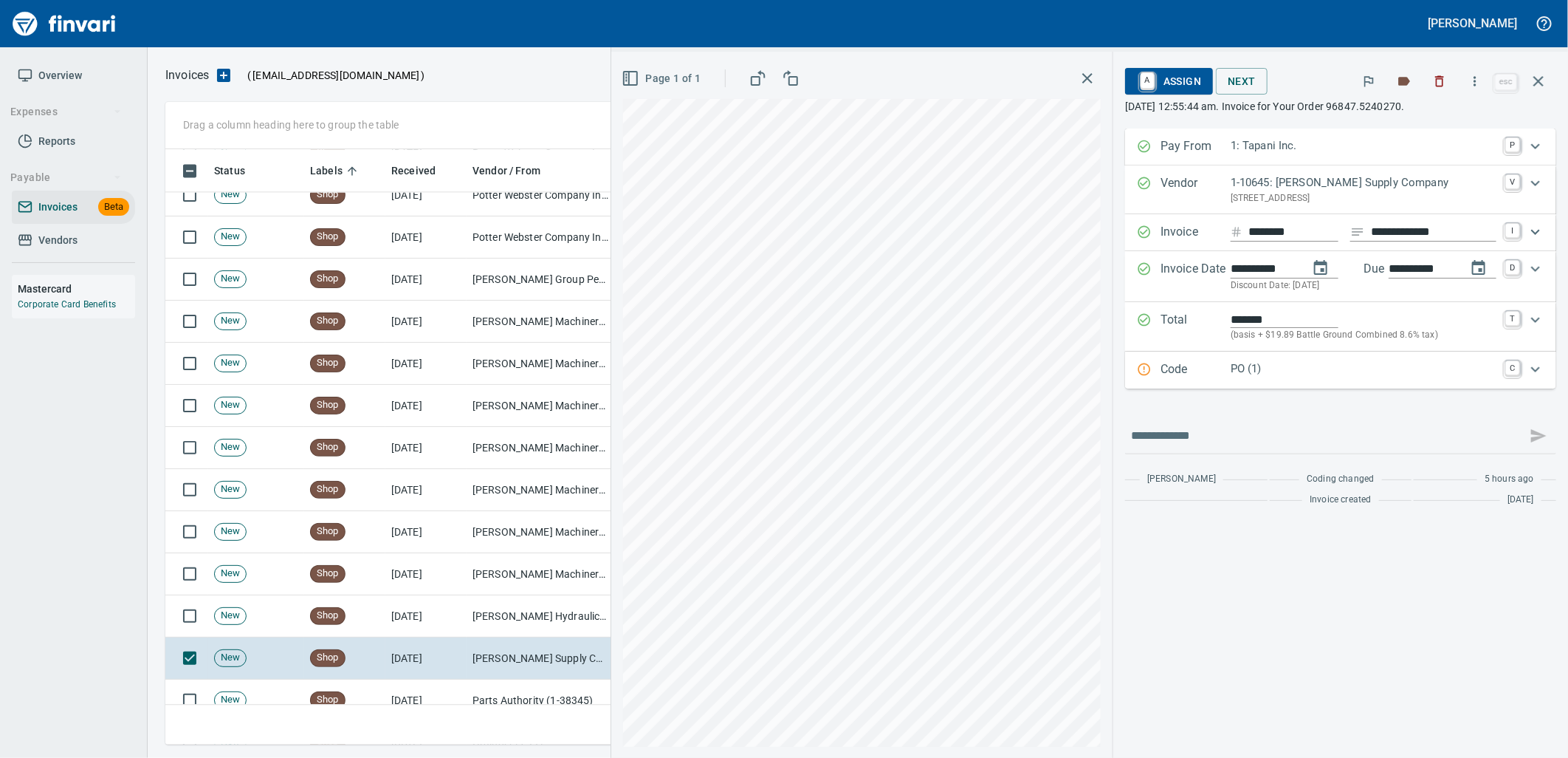
click at [1280, 365] on p "PO (1)" at bounding box center [1363, 369] width 266 height 17
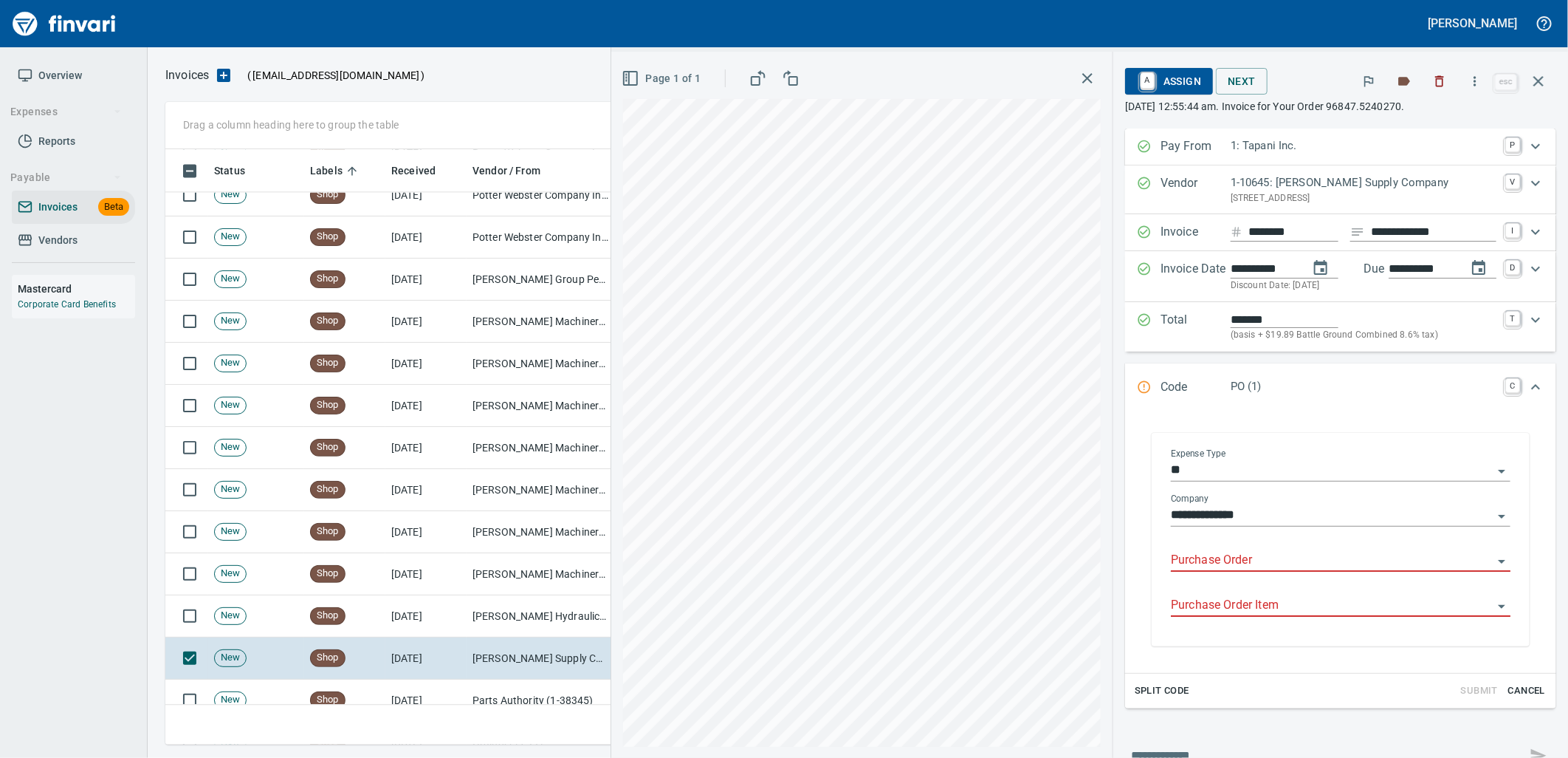
click at [1233, 571] on input "Purchase Order" at bounding box center [1331, 561] width 322 height 21
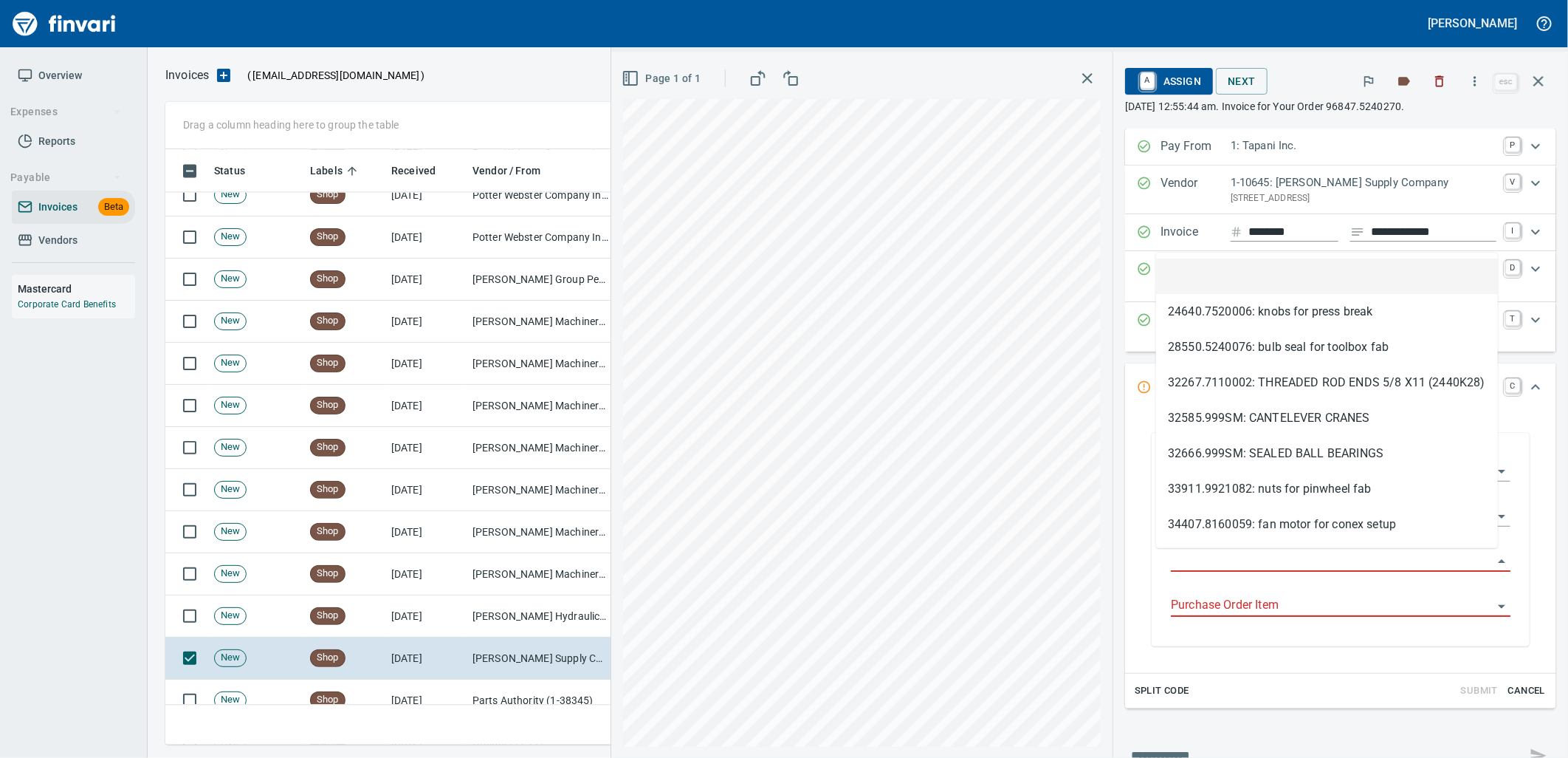
scroll to position [584, 1360]
type input "**********"
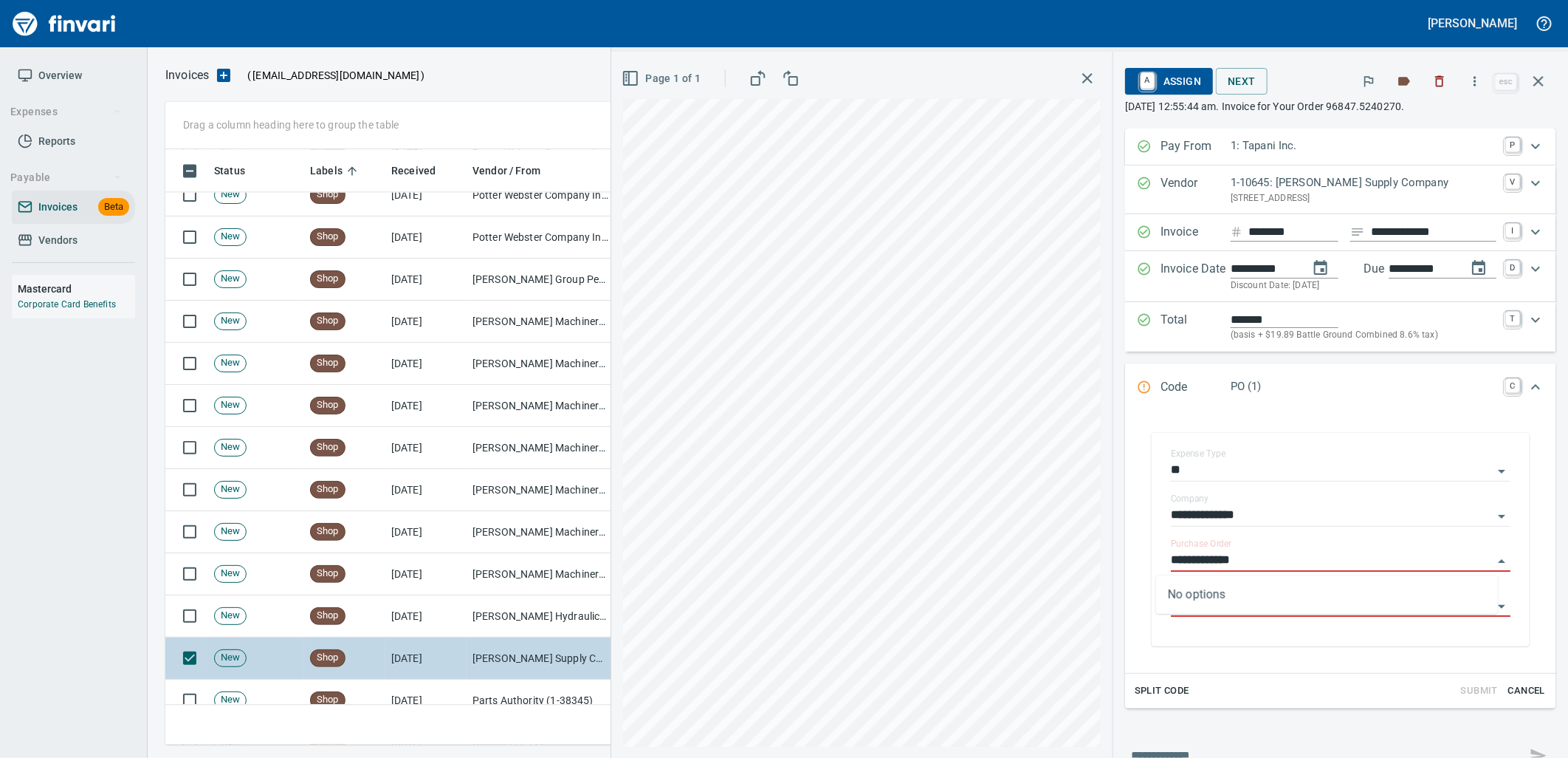
click at [488, 692] on td "Parts Authority (1-38345)" at bounding box center [540, 700] width 147 height 42
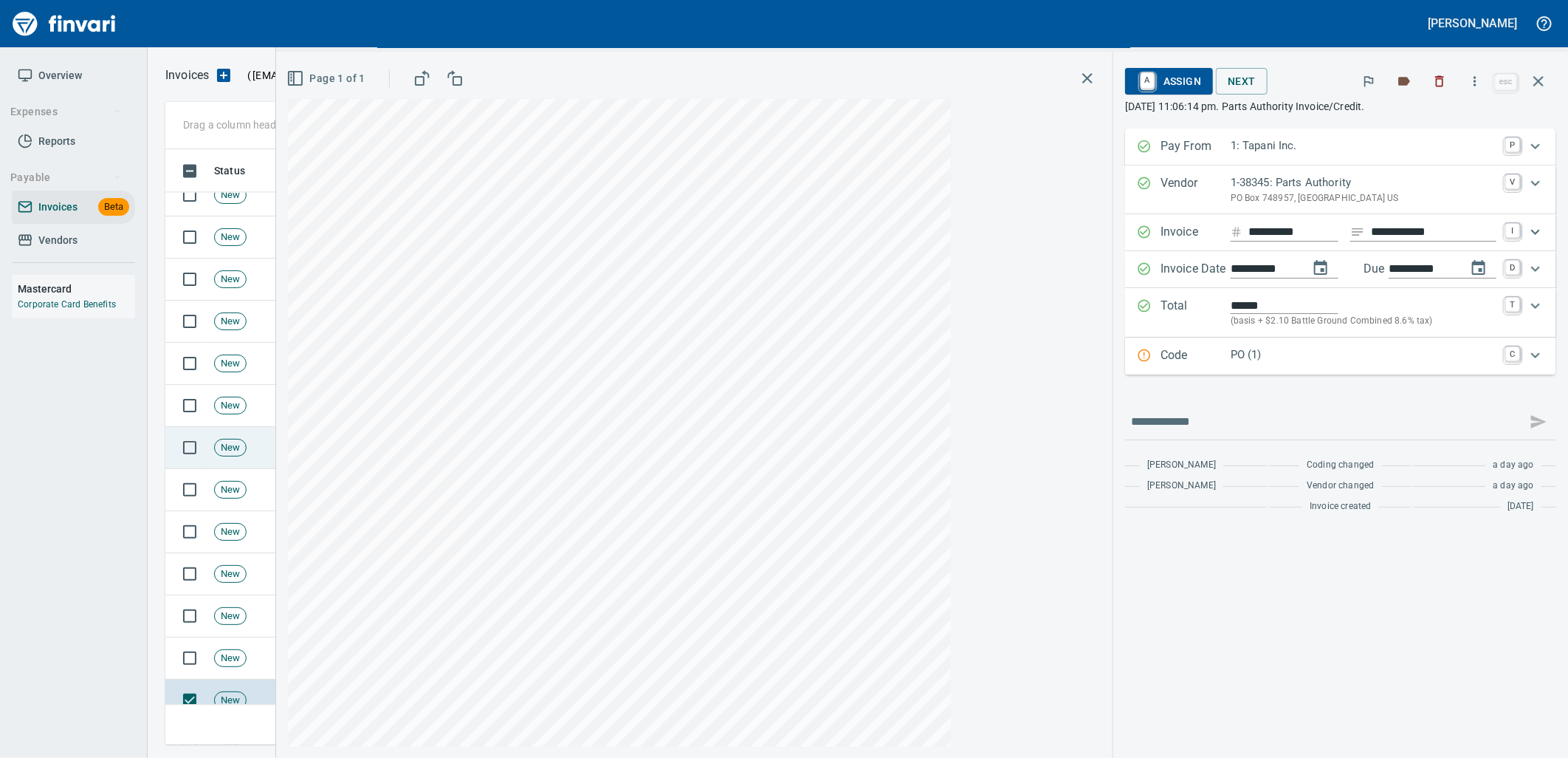
scroll to position [5990, 0]
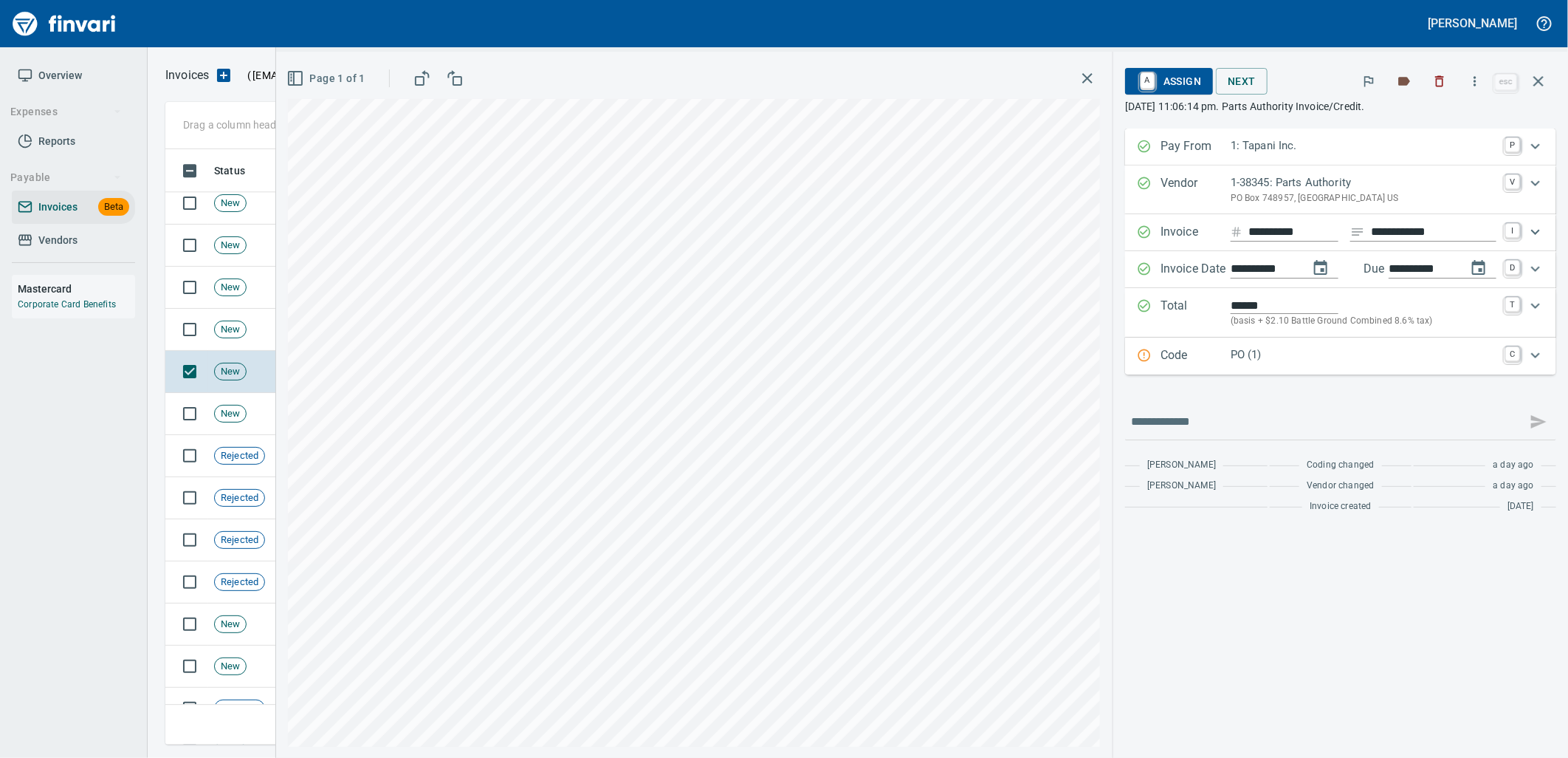
click at [1253, 364] on div "PO (1)" at bounding box center [1363, 356] width 266 height 19
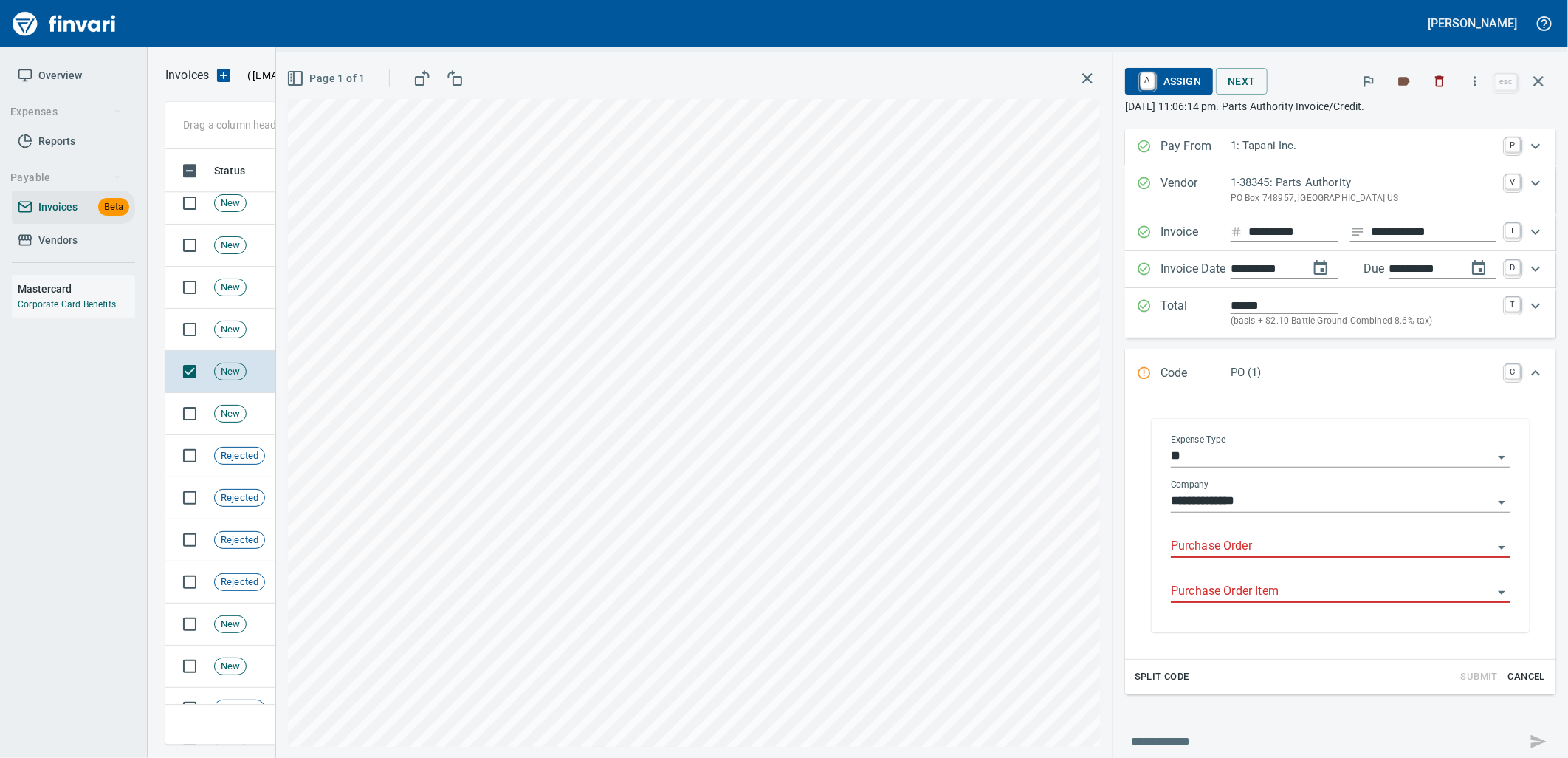
click at [1214, 543] on input "Purchase Order" at bounding box center [1331, 547] width 322 height 21
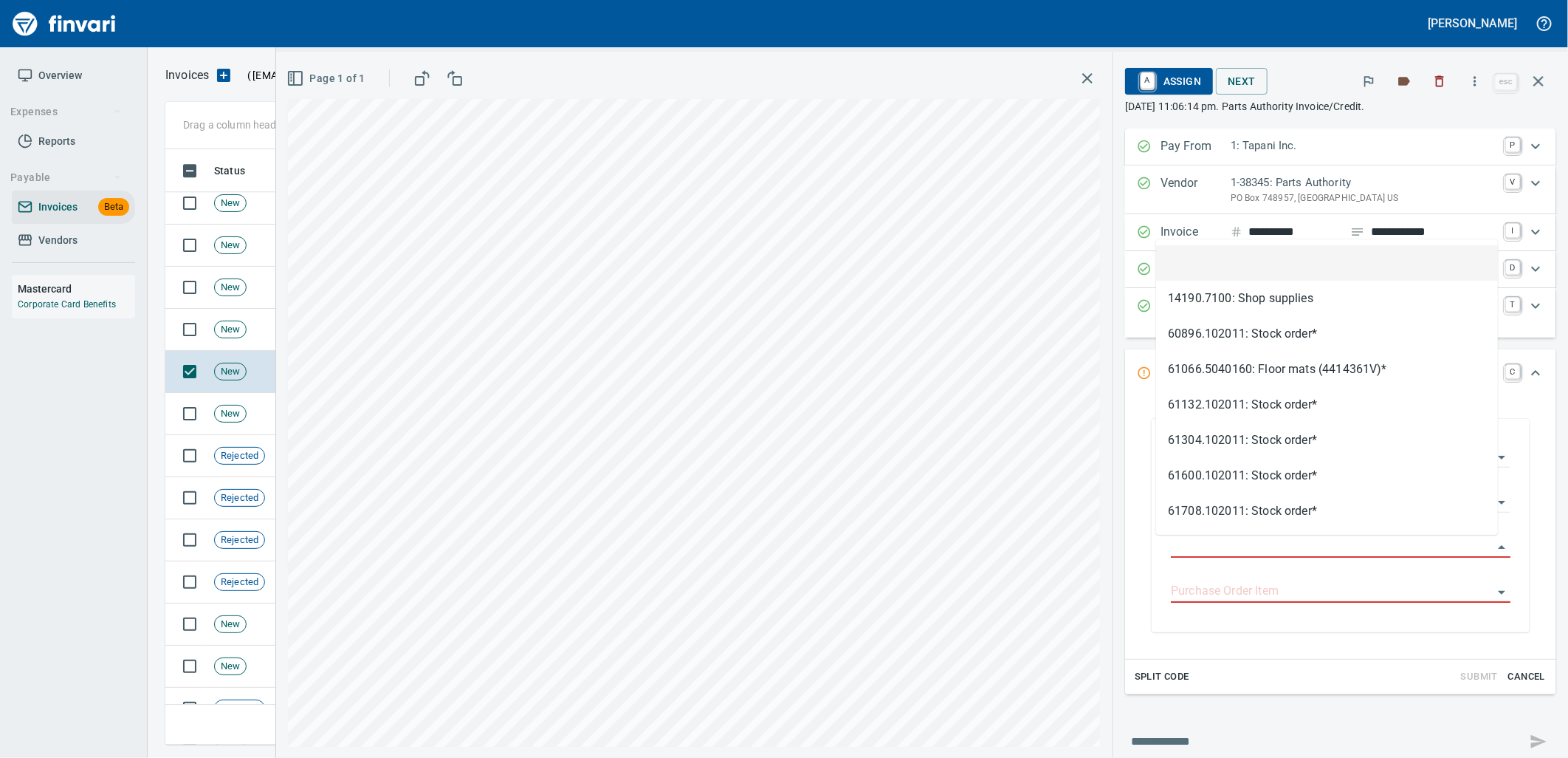
scroll to position [584, 1360]
type input "**********"
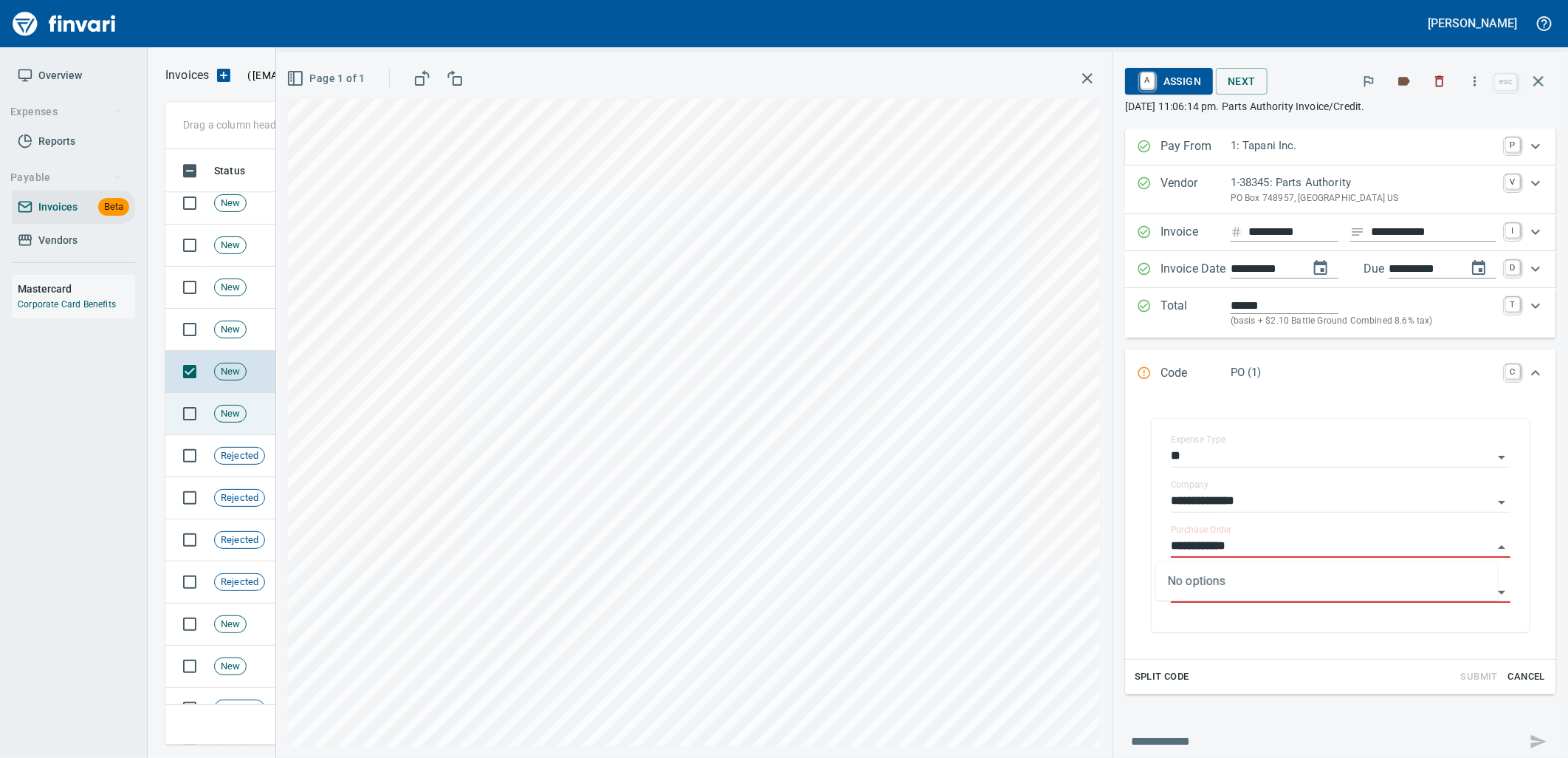
click at [244, 421] on td "New" at bounding box center [256, 413] width 96 height 42
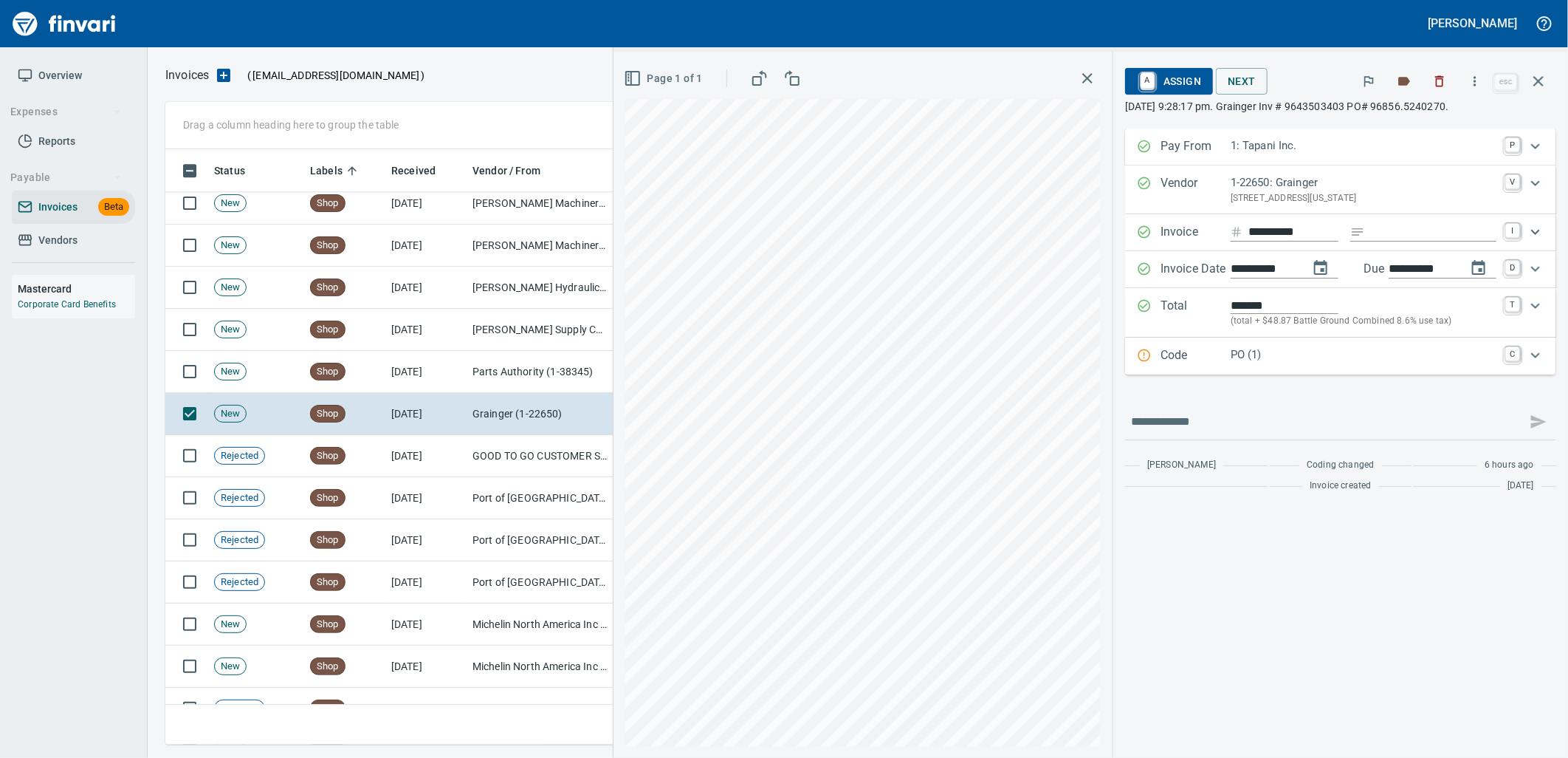
click at [1275, 357] on p "PO (1)" at bounding box center [1363, 355] width 266 height 17
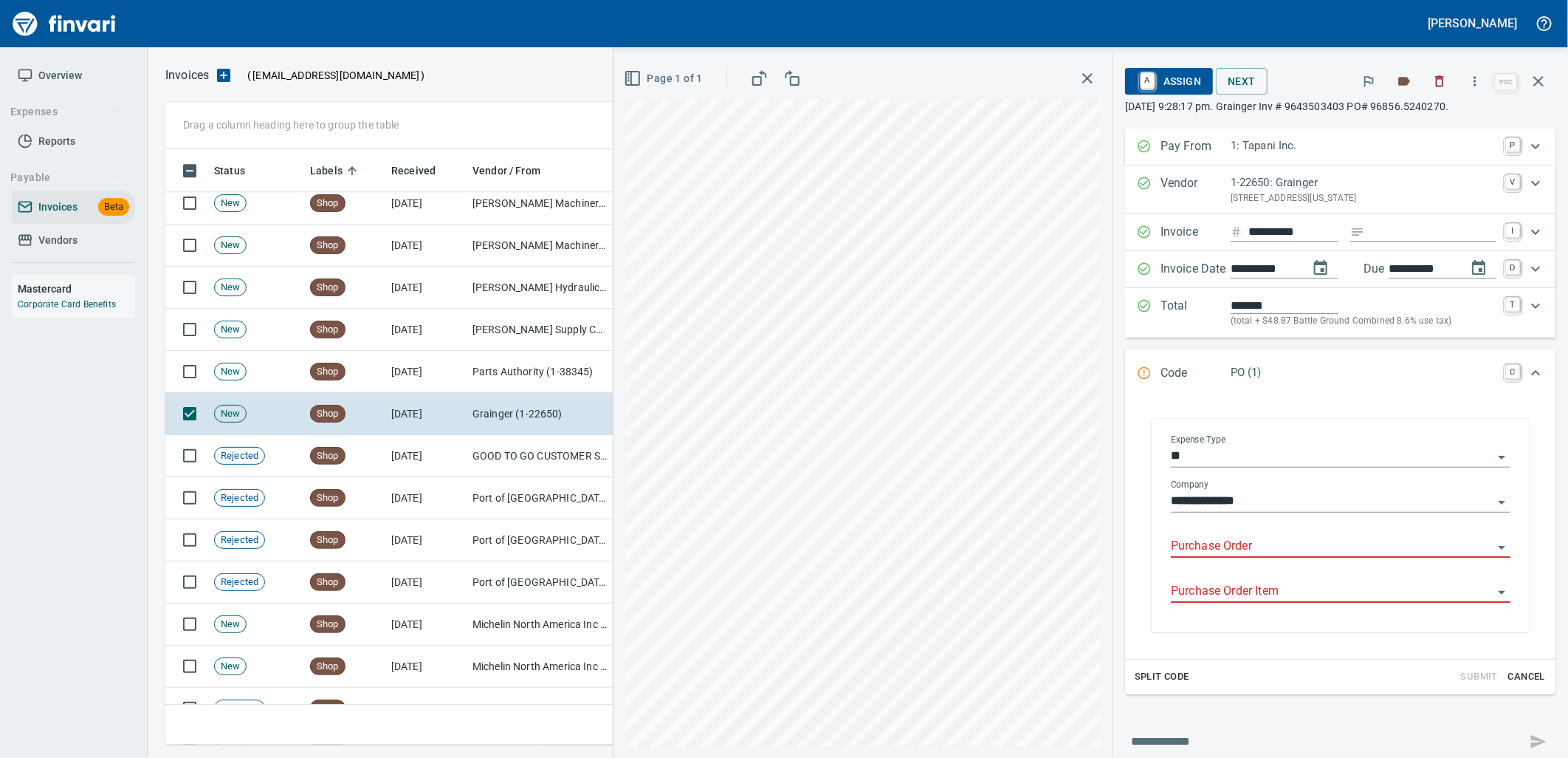
click at [1245, 538] on input "Purchase Order" at bounding box center [1331, 547] width 322 height 21
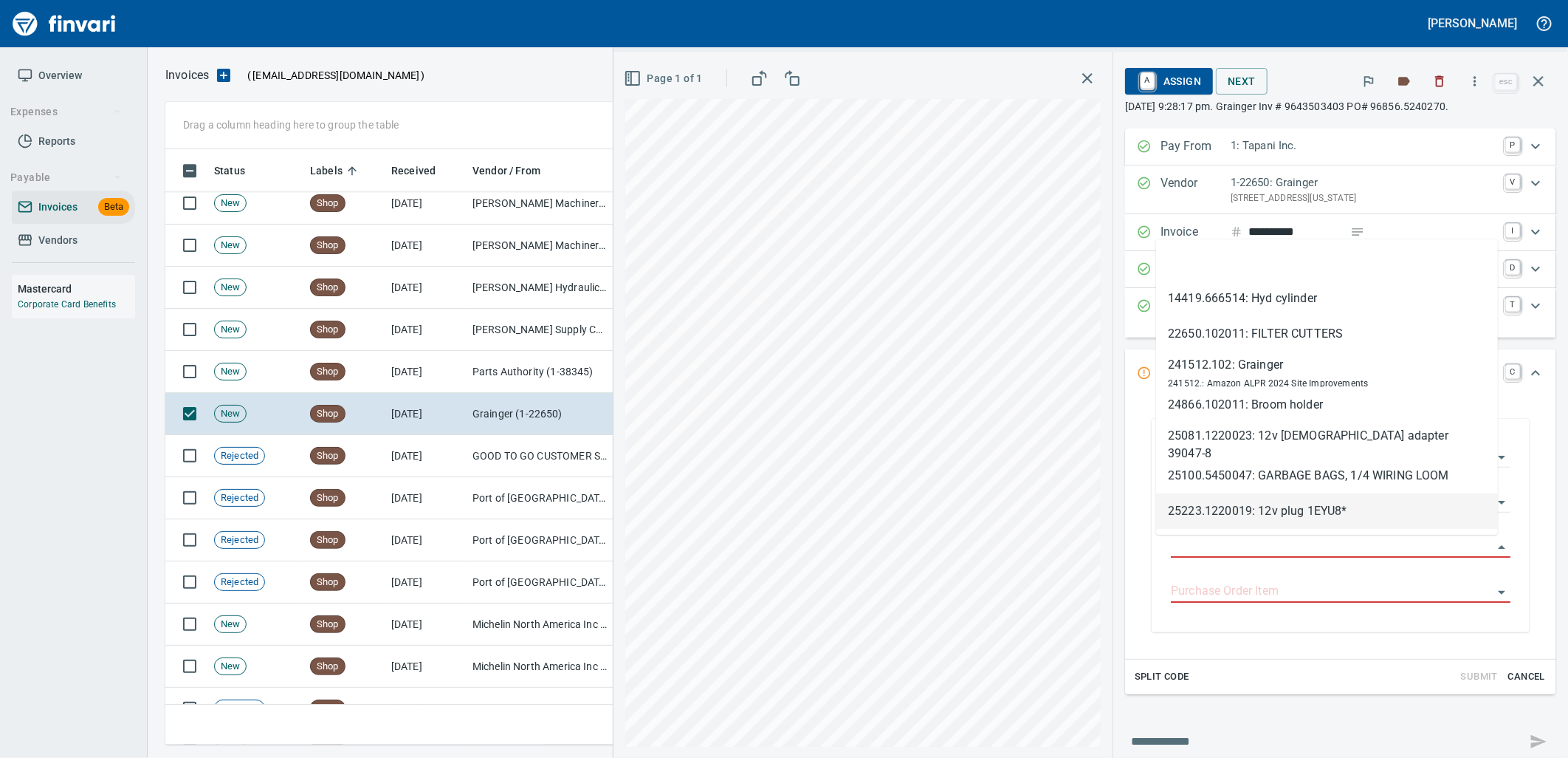
type input "**********"
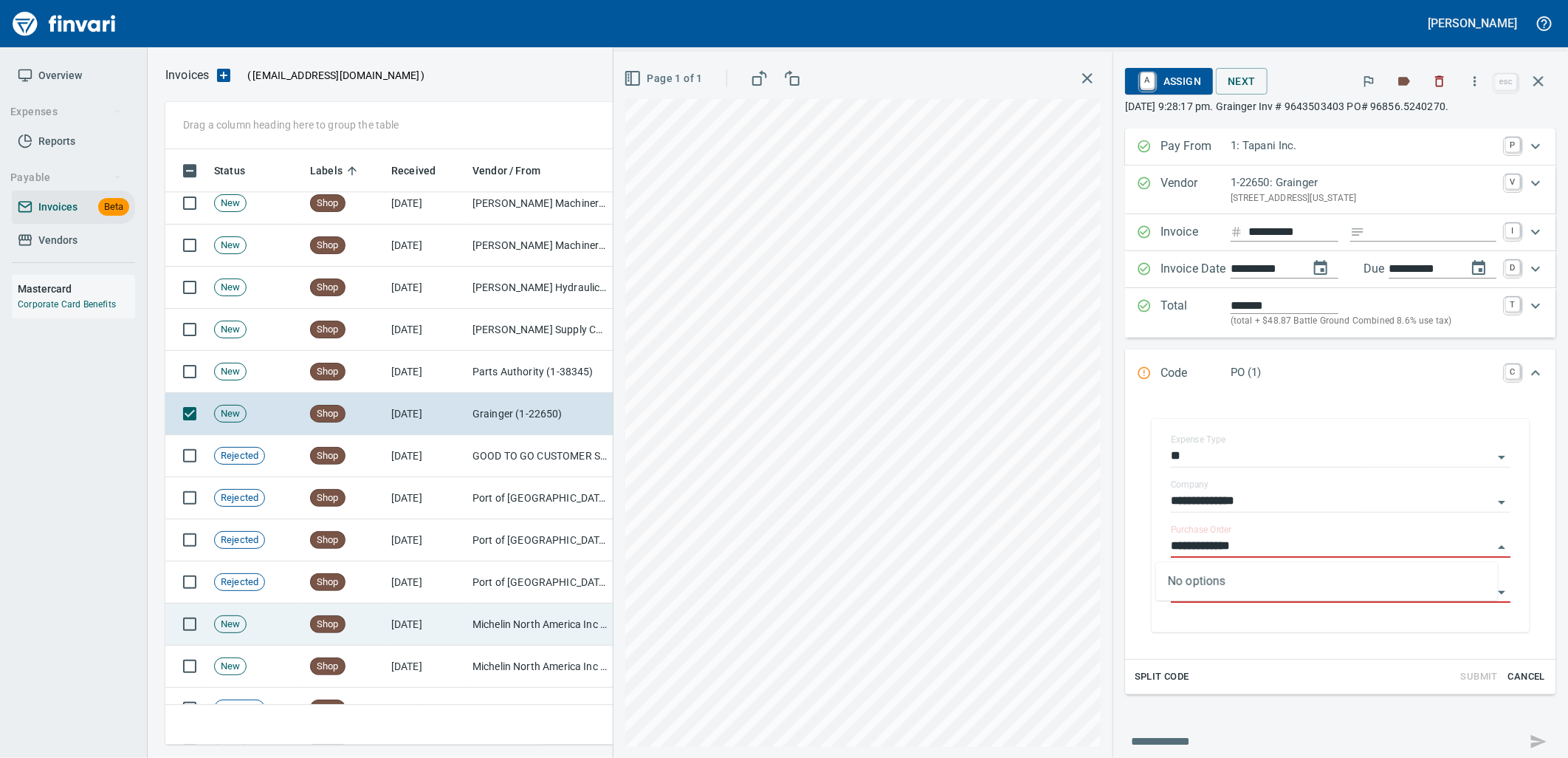
click at [404, 625] on td "[DATE]" at bounding box center [426, 624] width 81 height 42
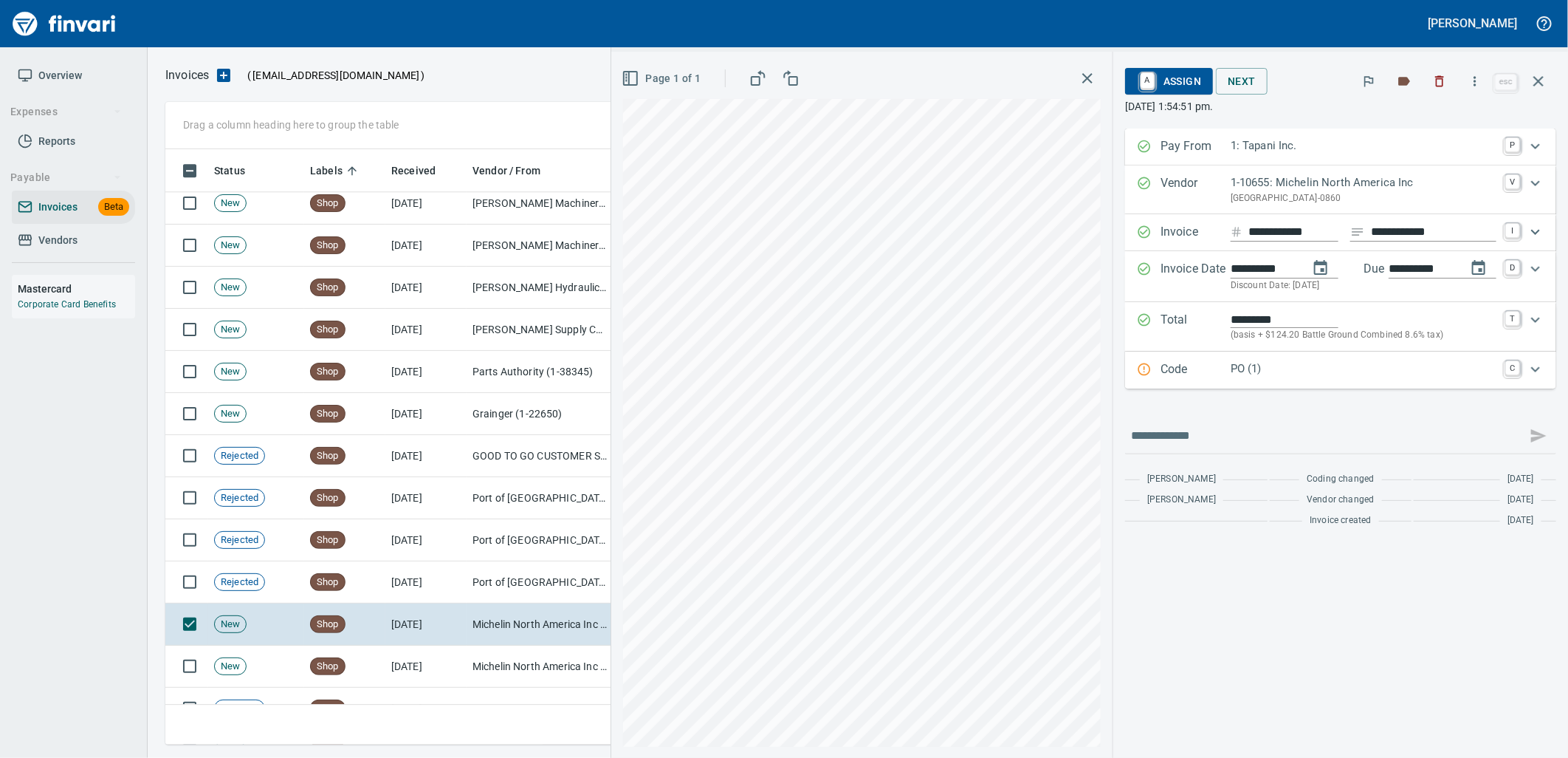
click at [1264, 377] on p "PO (1)" at bounding box center [1363, 369] width 266 height 17
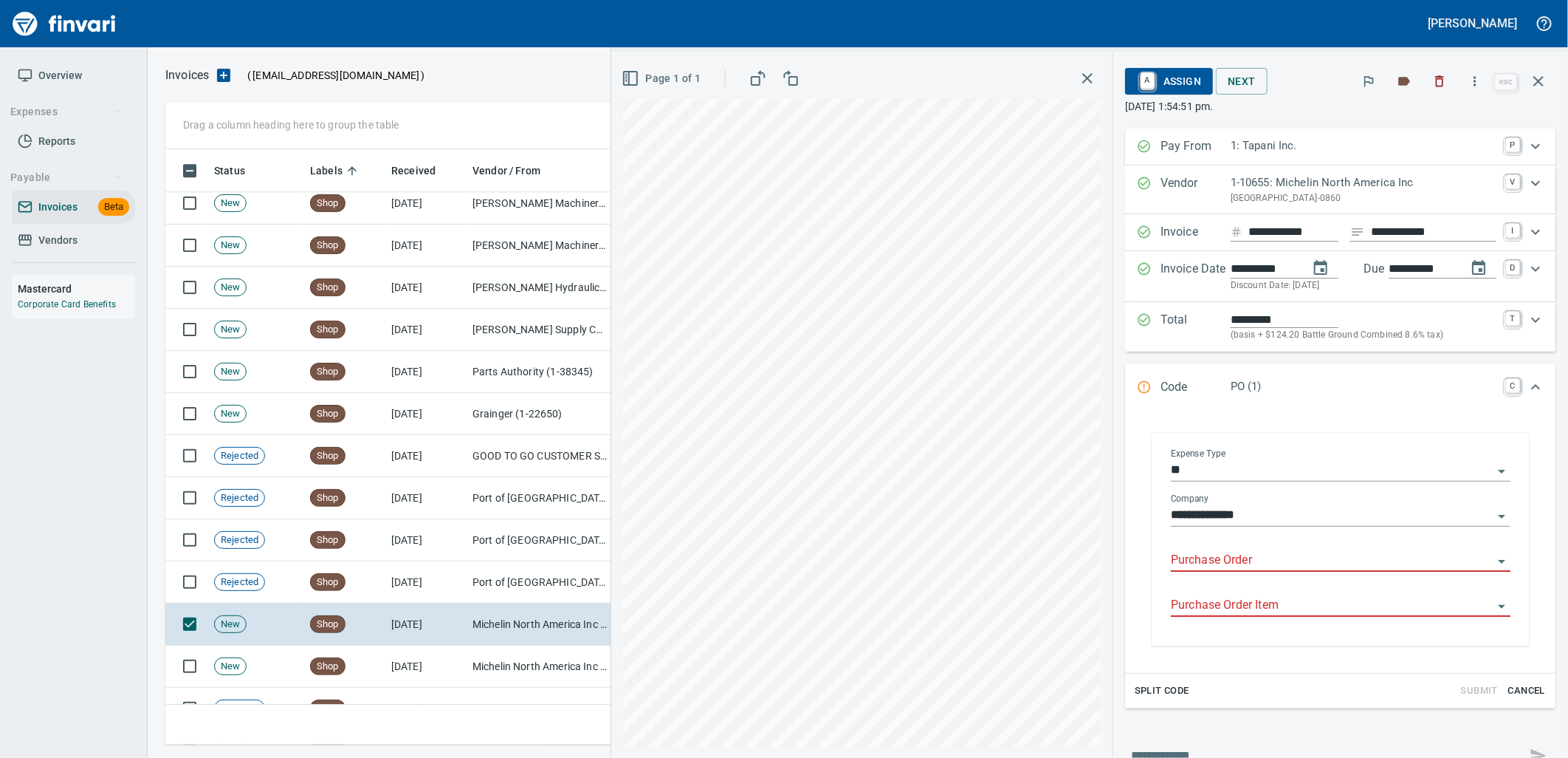
click at [1238, 562] on input "Purchase Order" at bounding box center [1331, 561] width 322 height 21
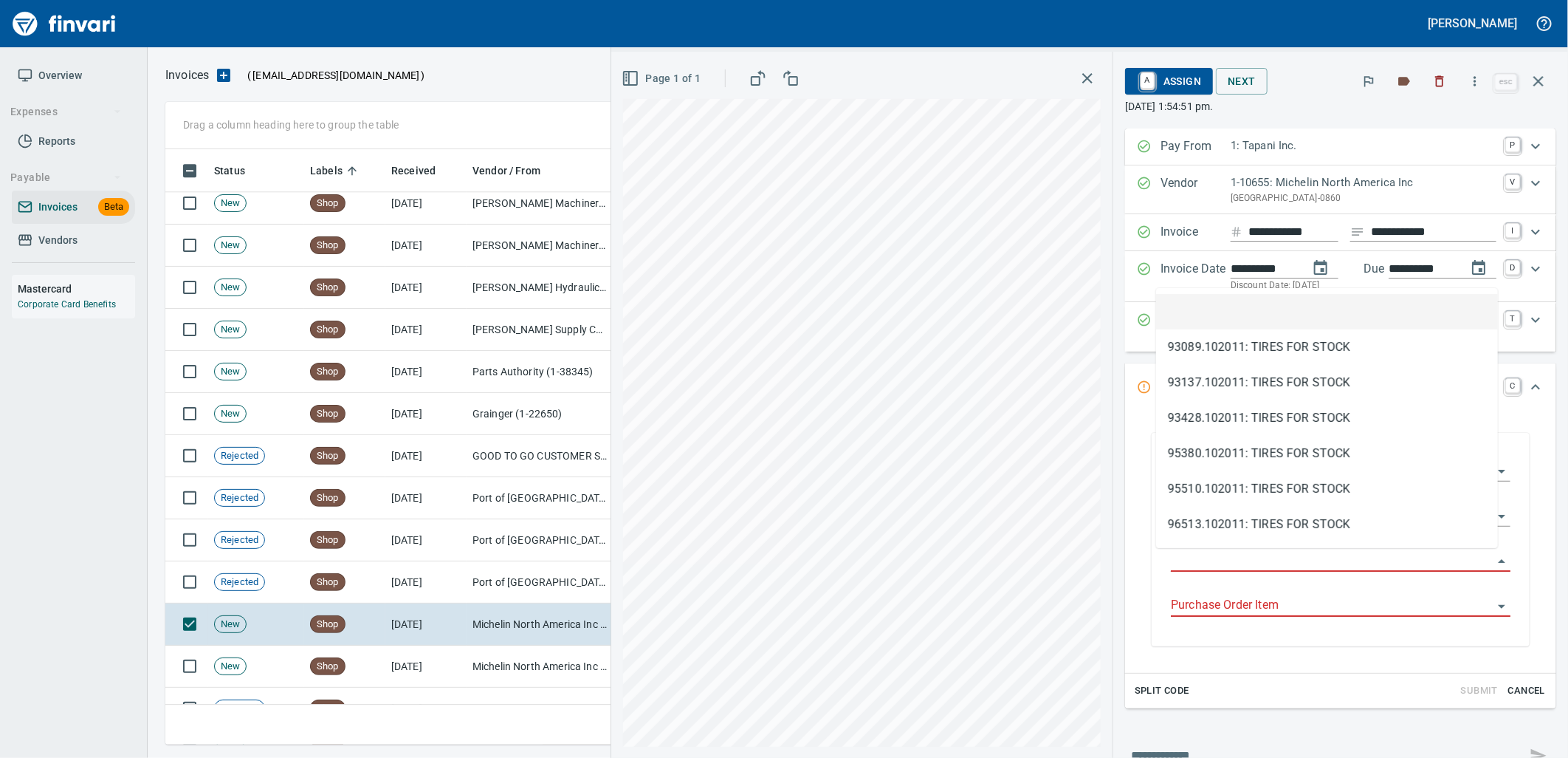
scroll to position [584, 1360]
type input "**********"
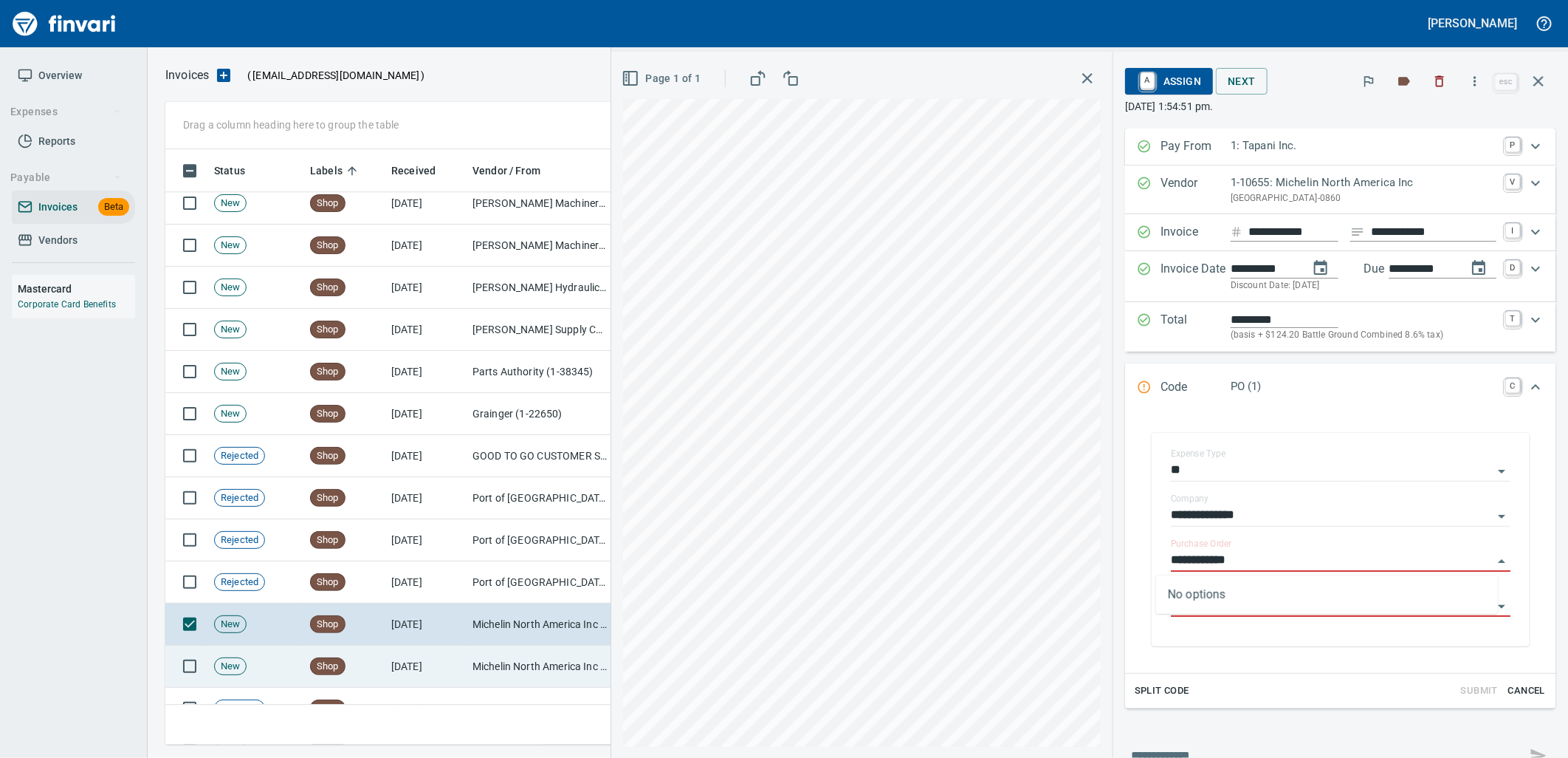
click at [494, 670] on td "Michelin North America Inc (1-10655)" at bounding box center [540, 666] width 147 height 42
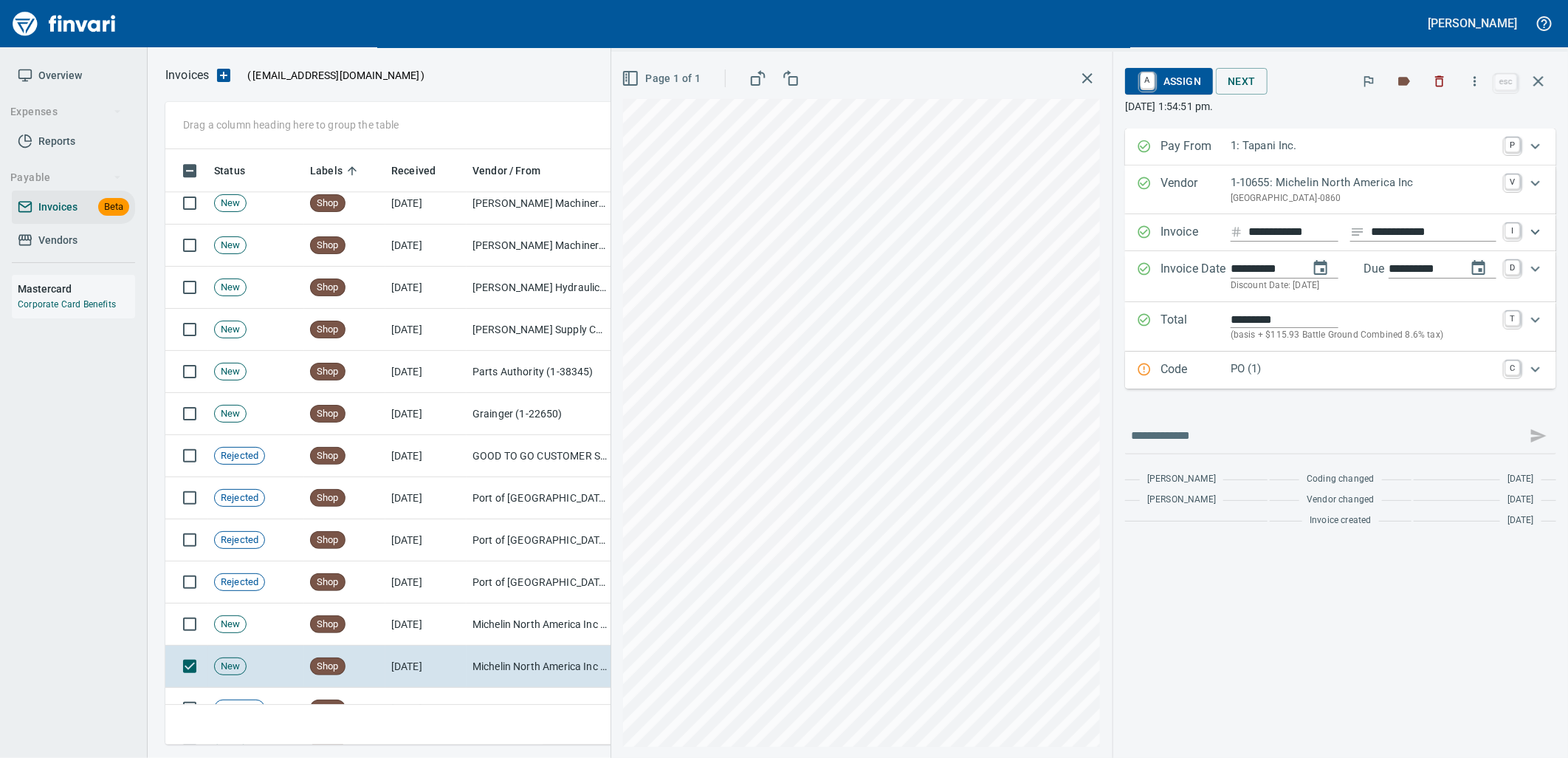
click at [1268, 371] on p "PO (1)" at bounding box center [1363, 369] width 266 height 17
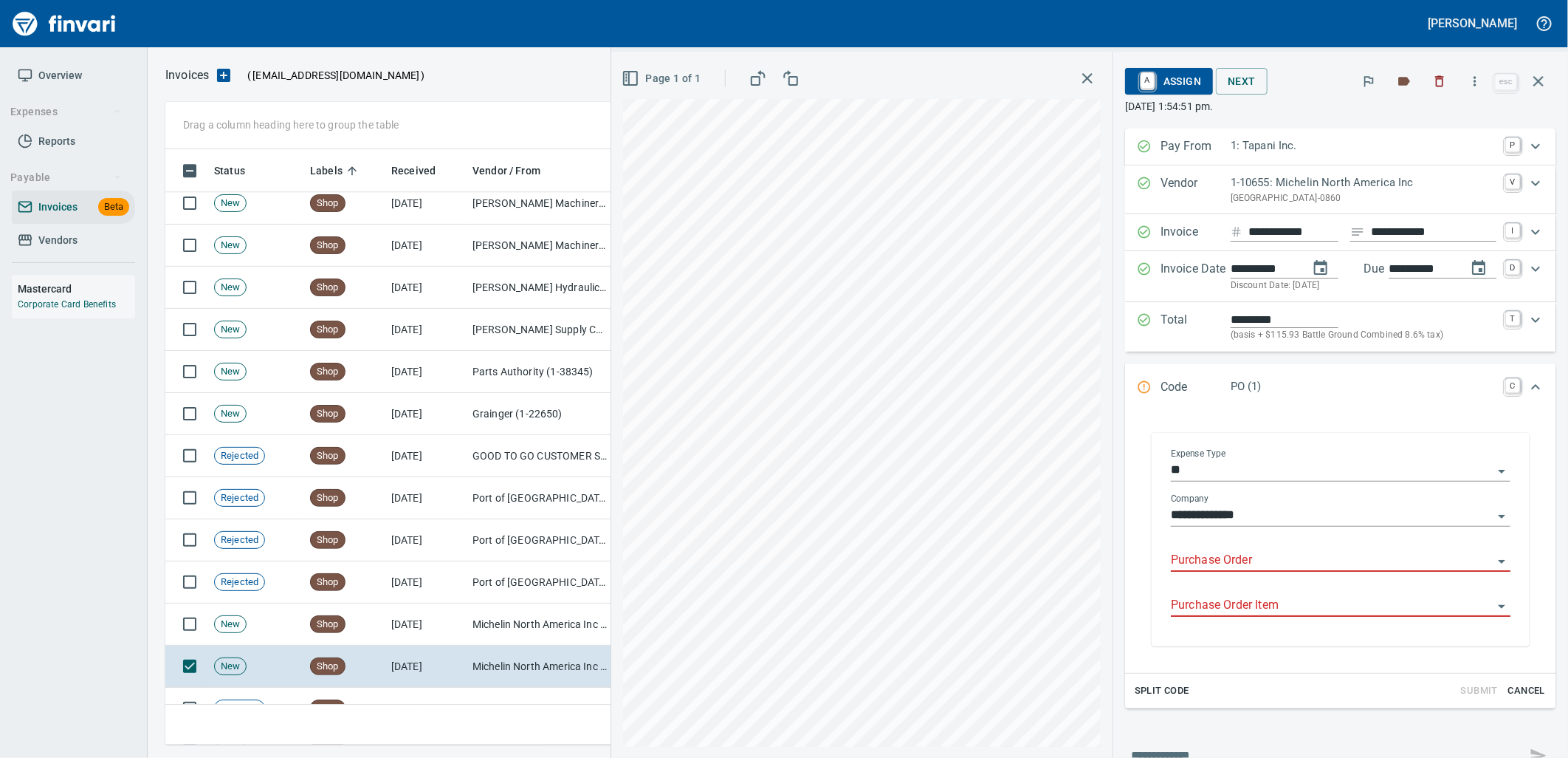
click at [1242, 557] on input "Purchase Order" at bounding box center [1331, 561] width 322 height 21
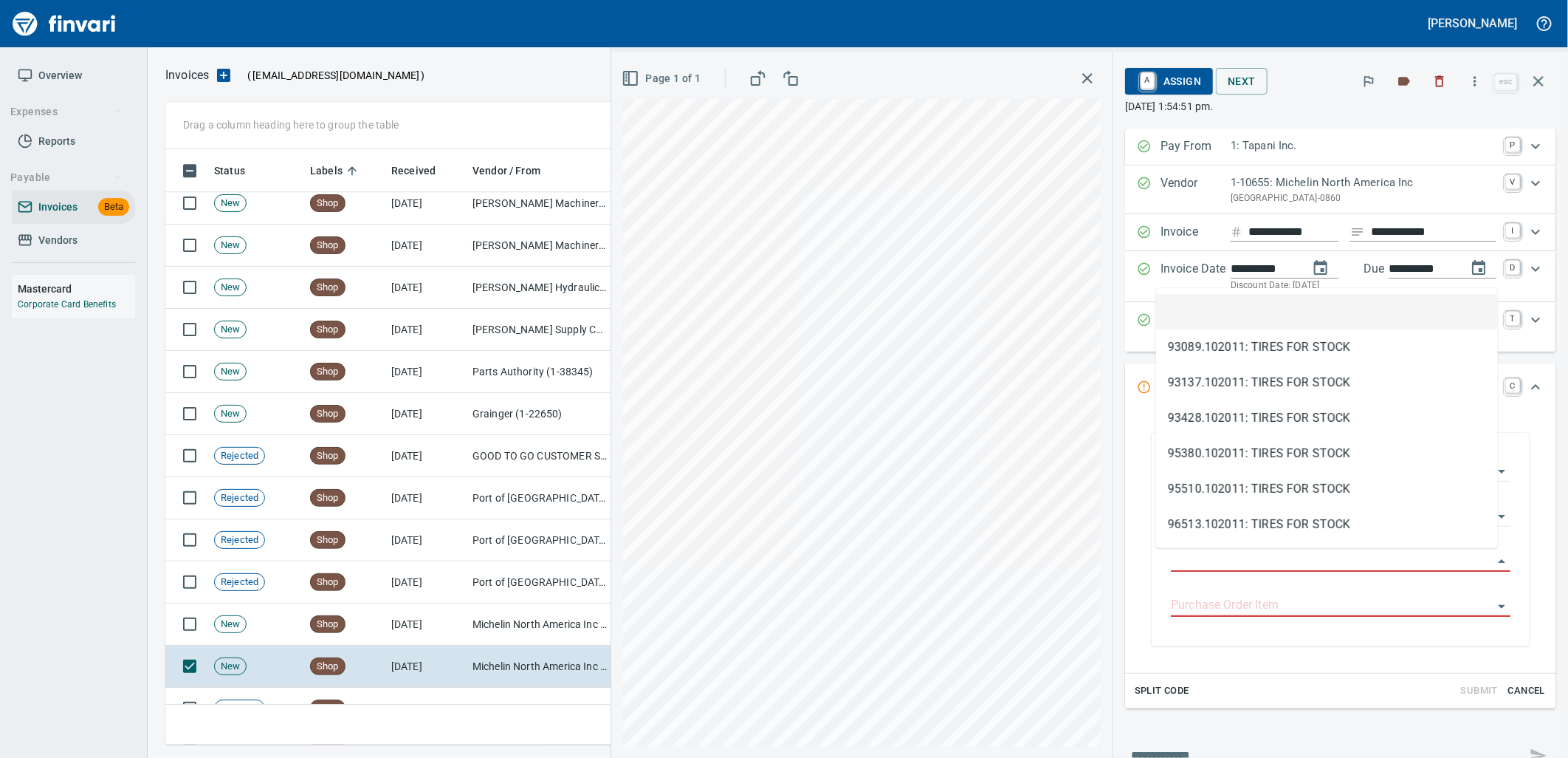
scroll to position [584, 1360]
type input "**********"
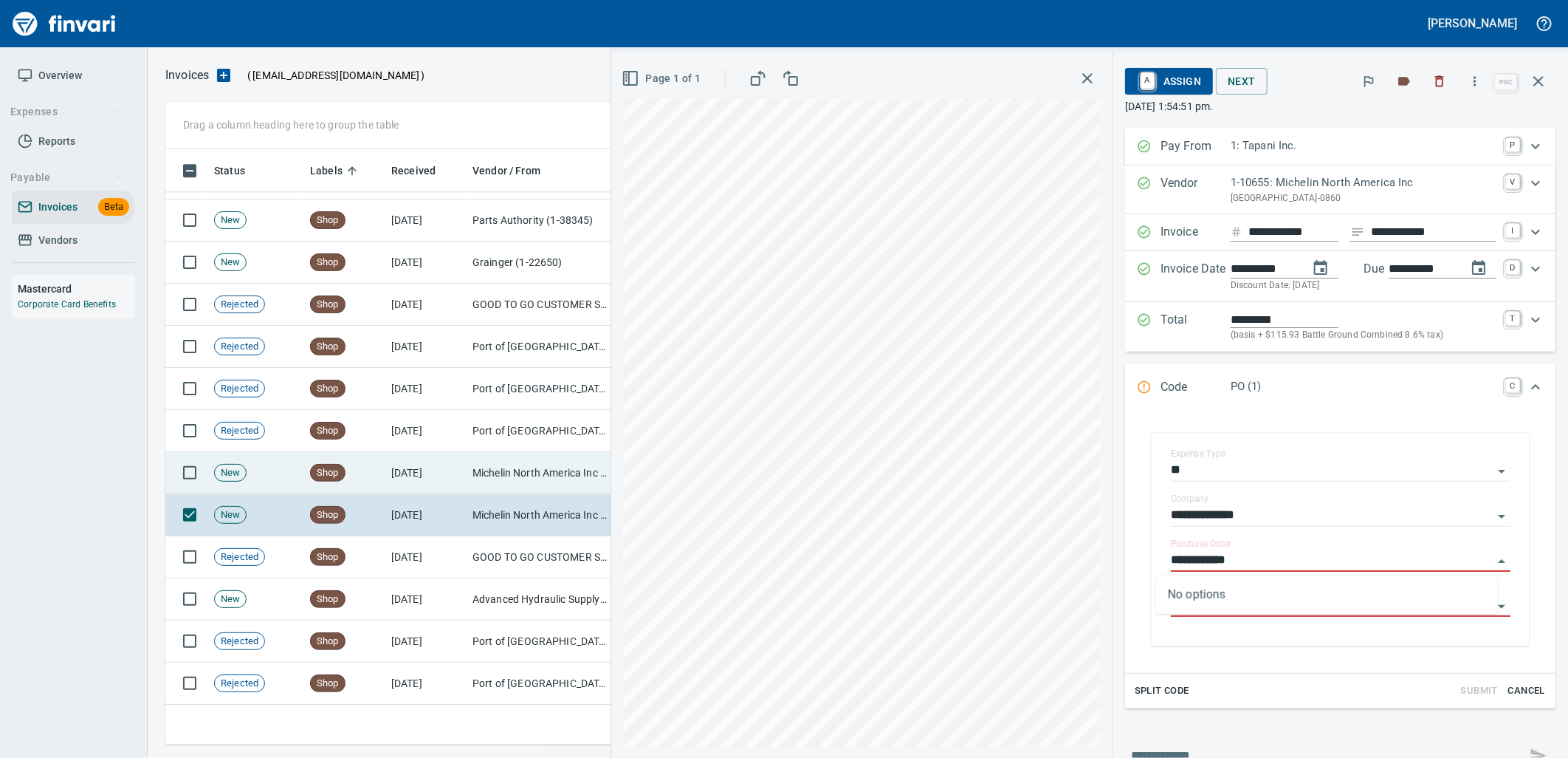
scroll to position [6154, 0]
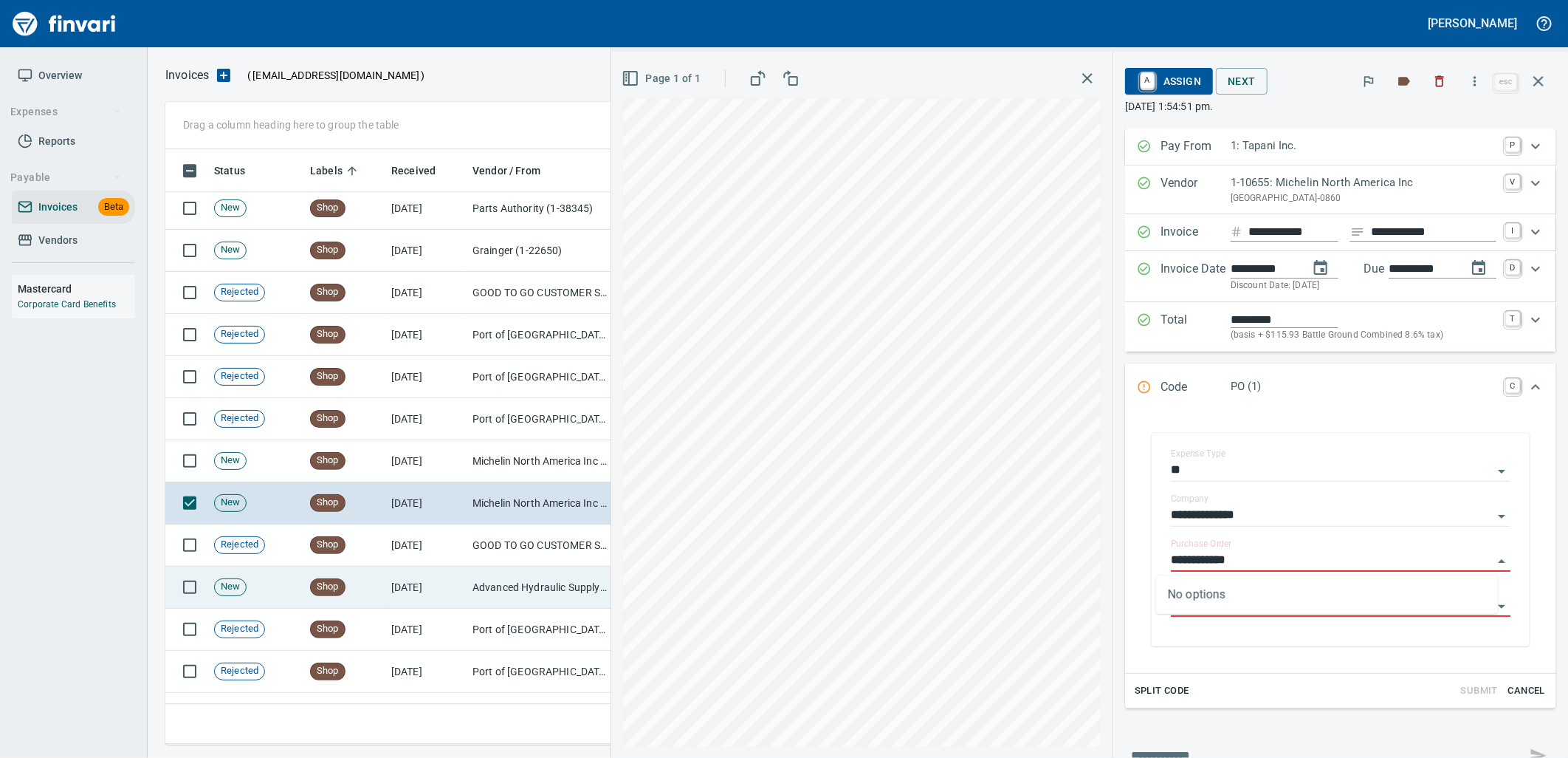
click at [413, 577] on td "[DATE]" at bounding box center [426, 587] width 81 height 42
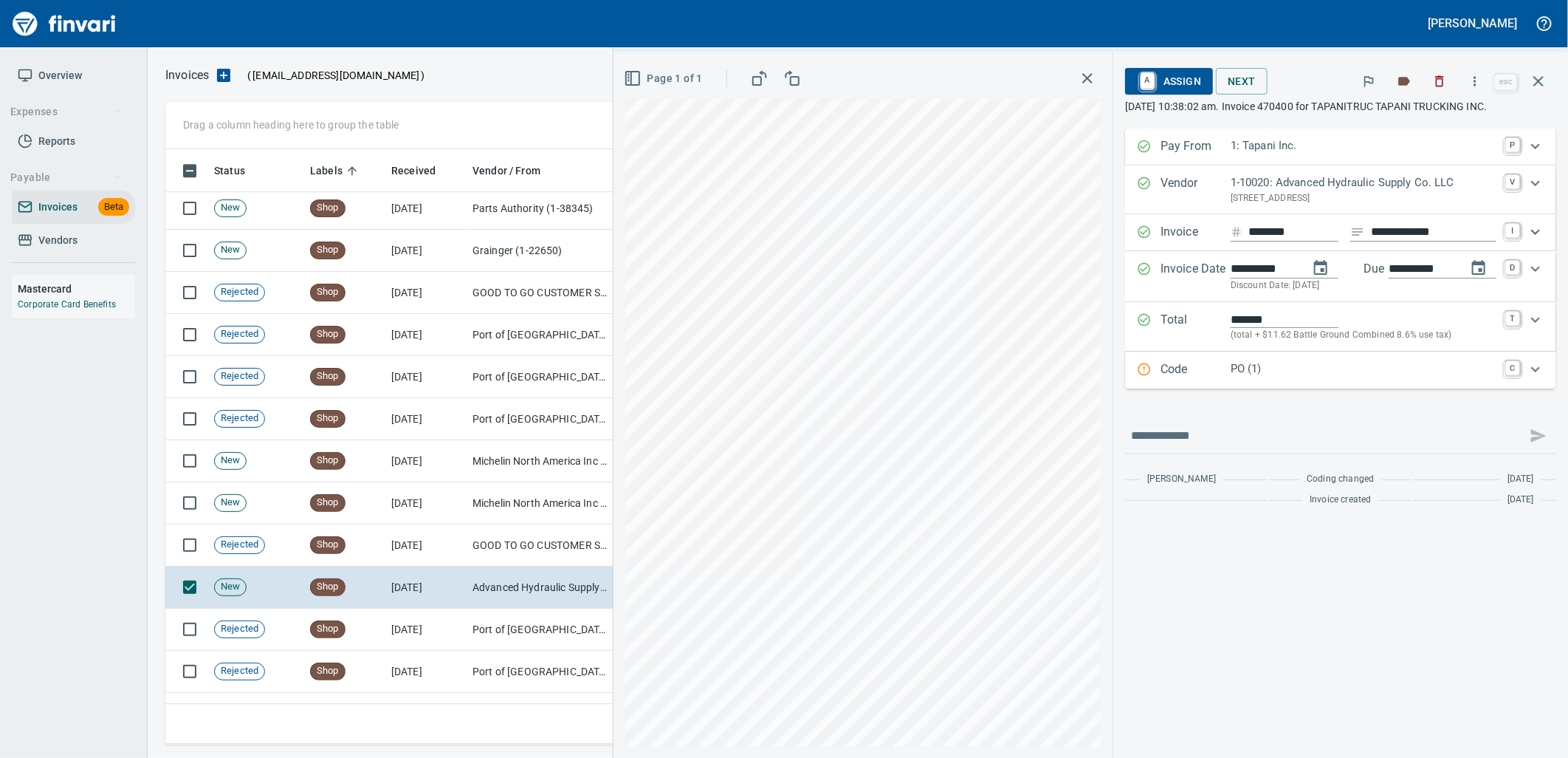
click at [1286, 377] on p "PO (1)" at bounding box center [1363, 369] width 266 height 17
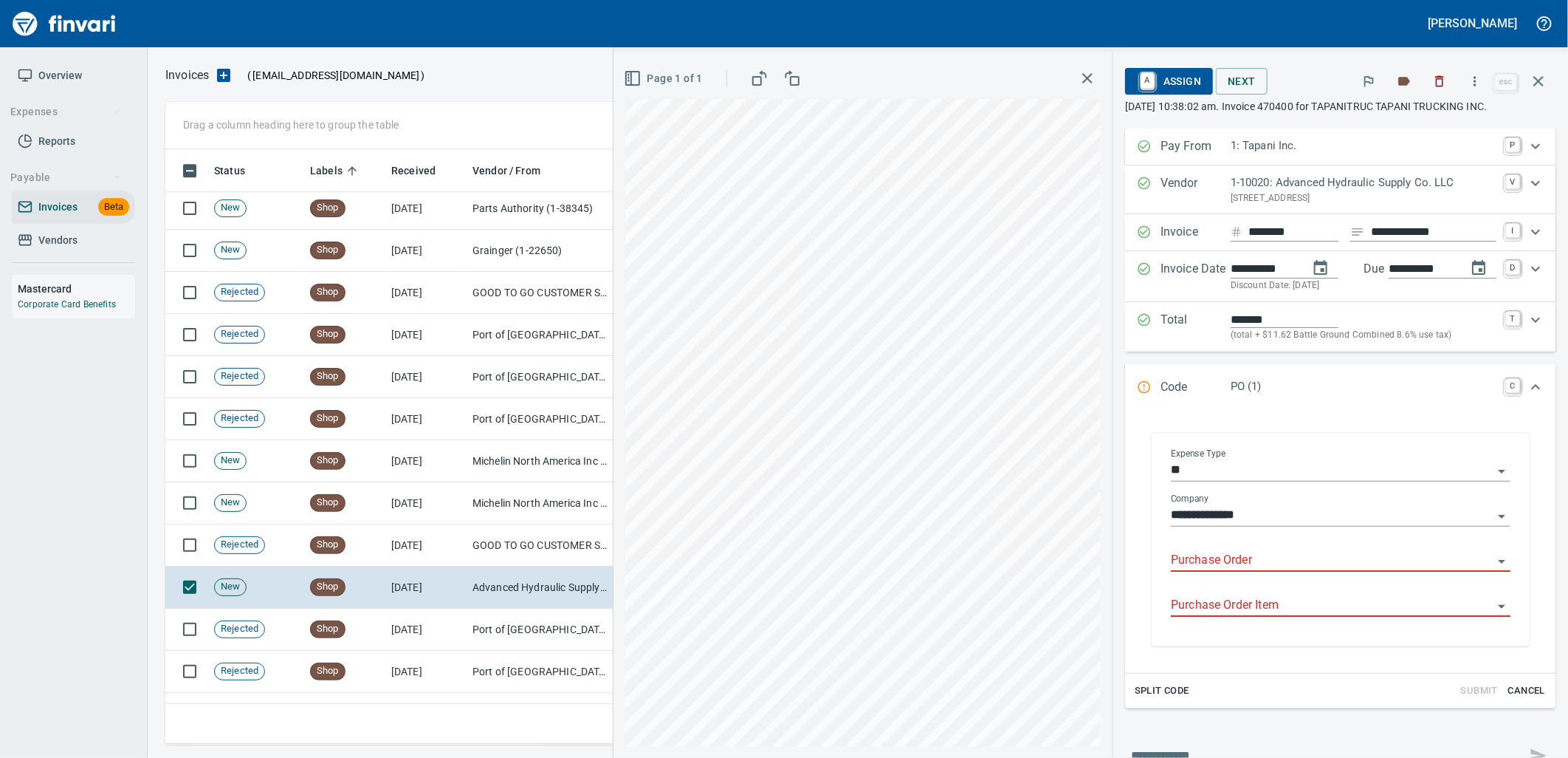
click at [1242, 569] on input "Purchase Order" at bounding box center [1331, 561] width 322 height 21
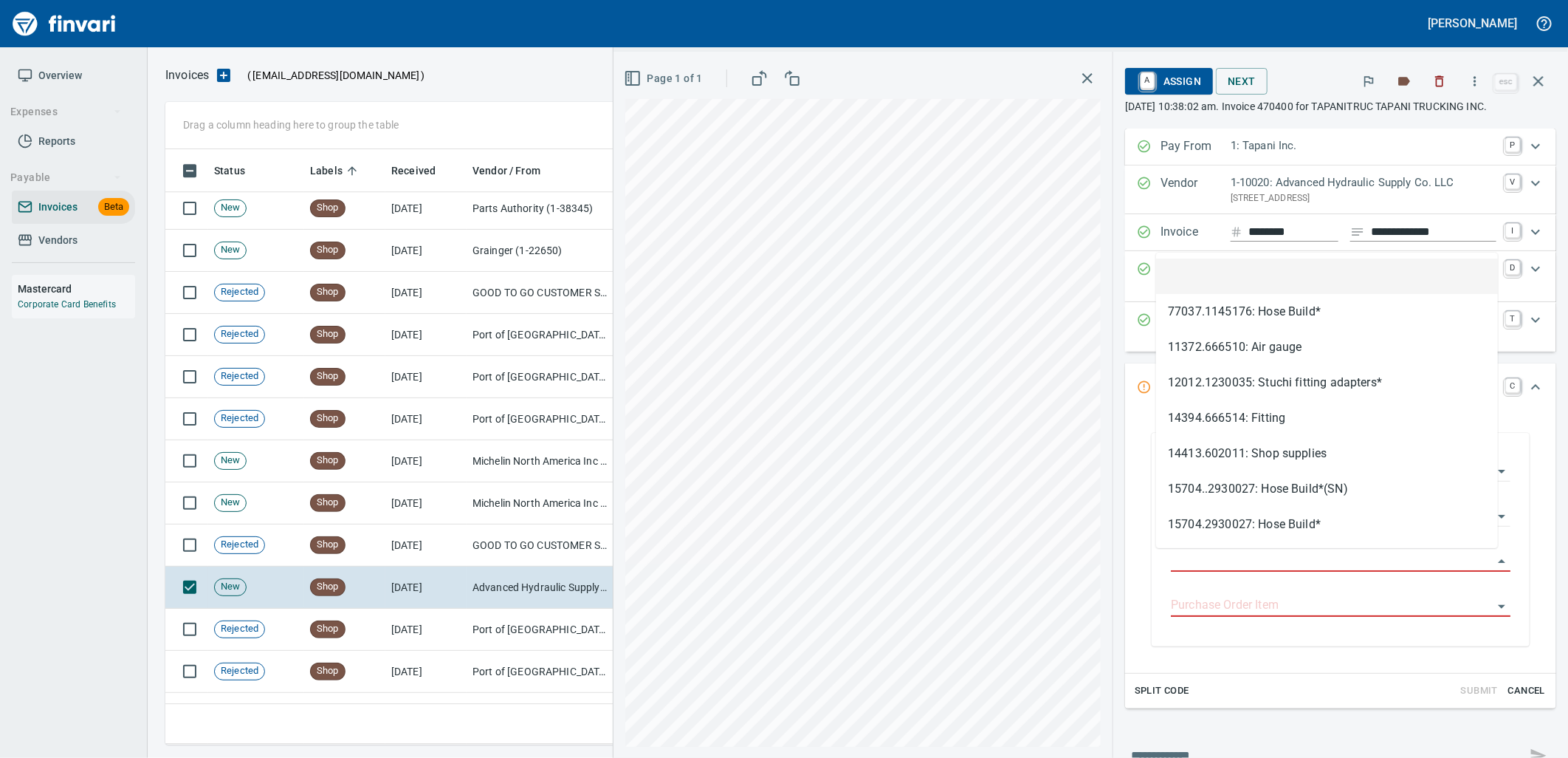
type input "**********"
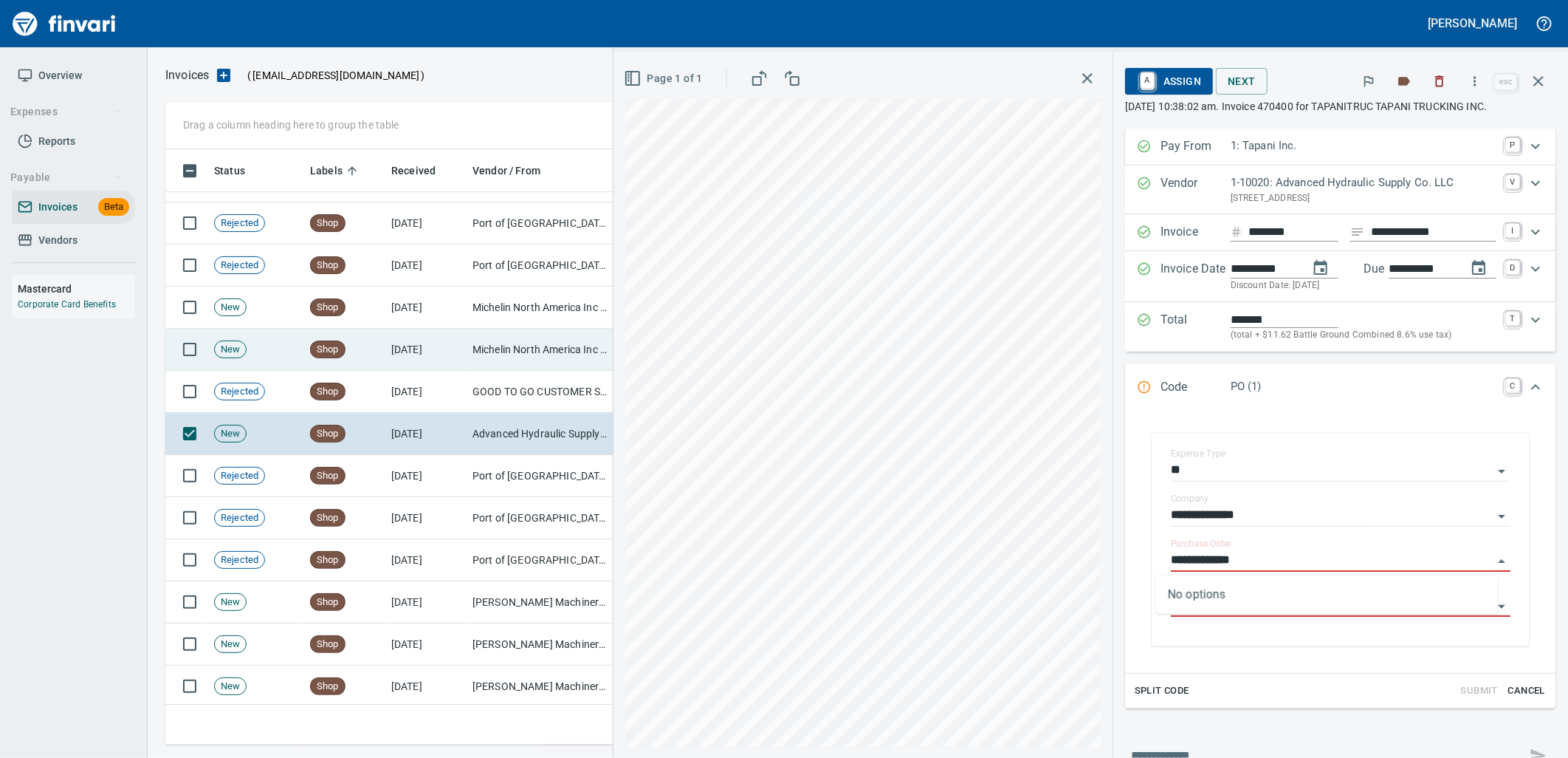
scroll to position [6318, 0]
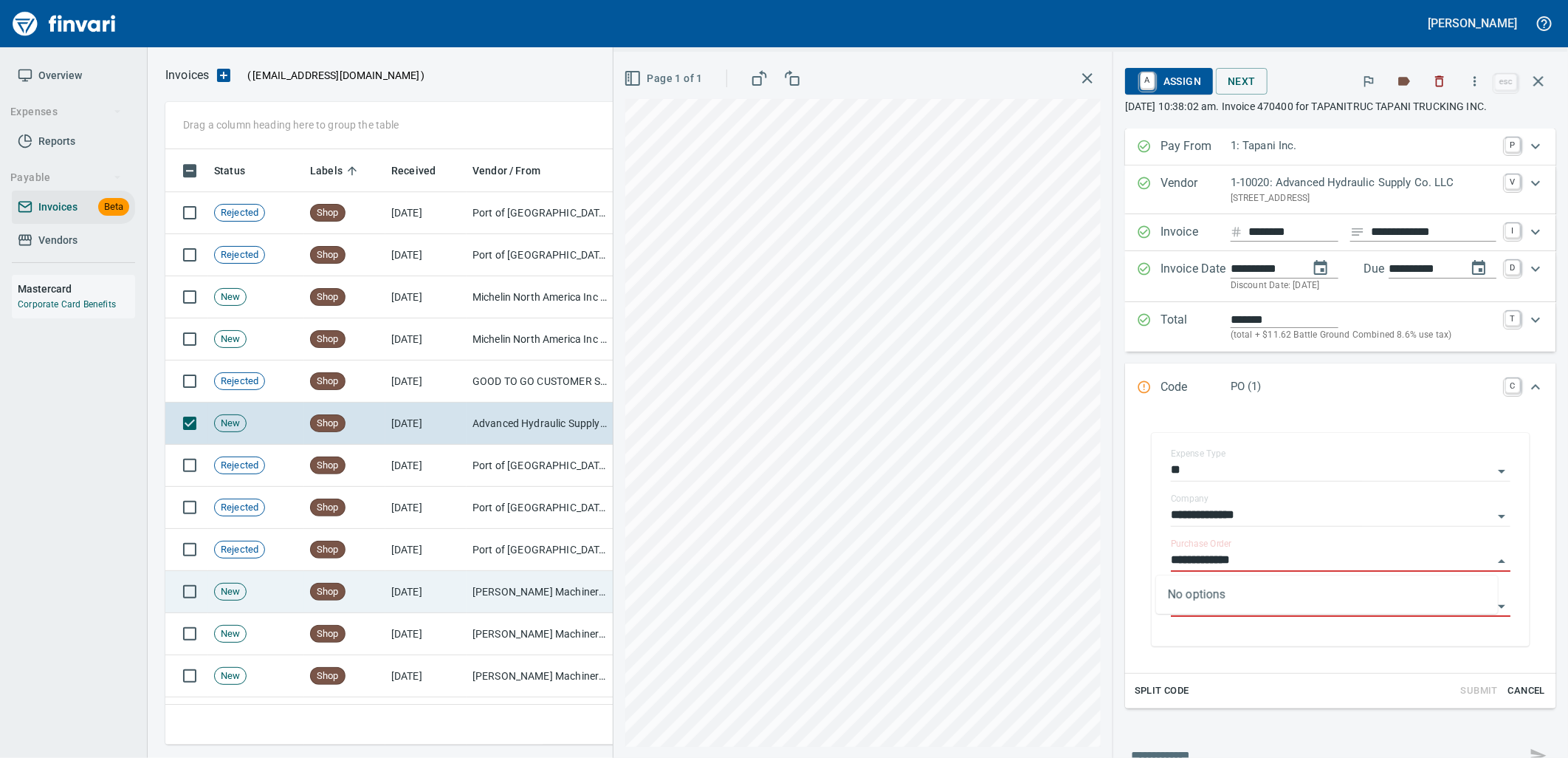
click at [419, 588] on td "[DATE]" at bounding box center [426, 592] width 81 height 42
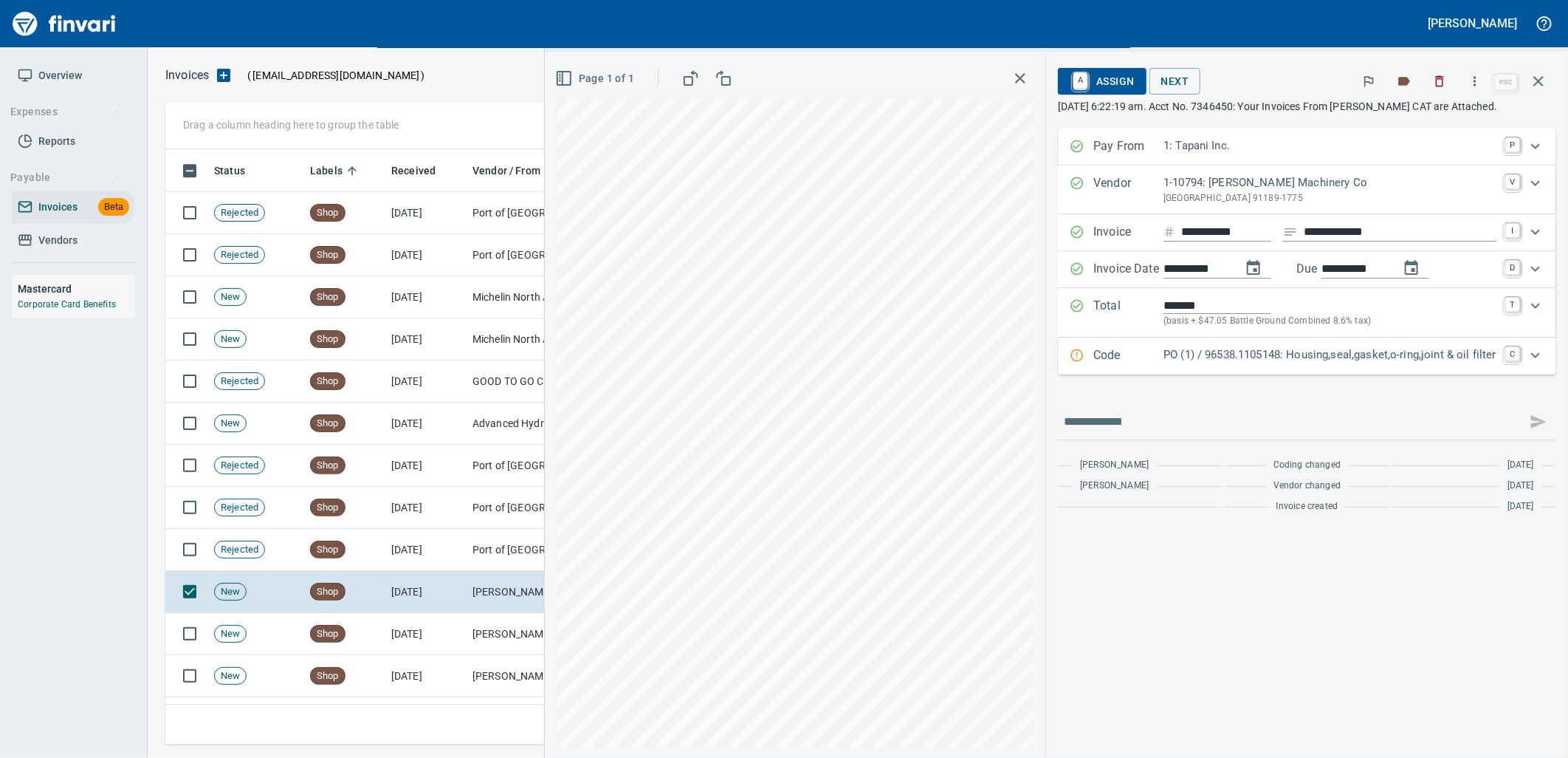
click at [1201, 370] on div "Code PO (1) / 96538.1105148: Housing,seal,gasket,o-ring,joint & oil filter C" at bounding box center [1307, 356] width 498 height 37
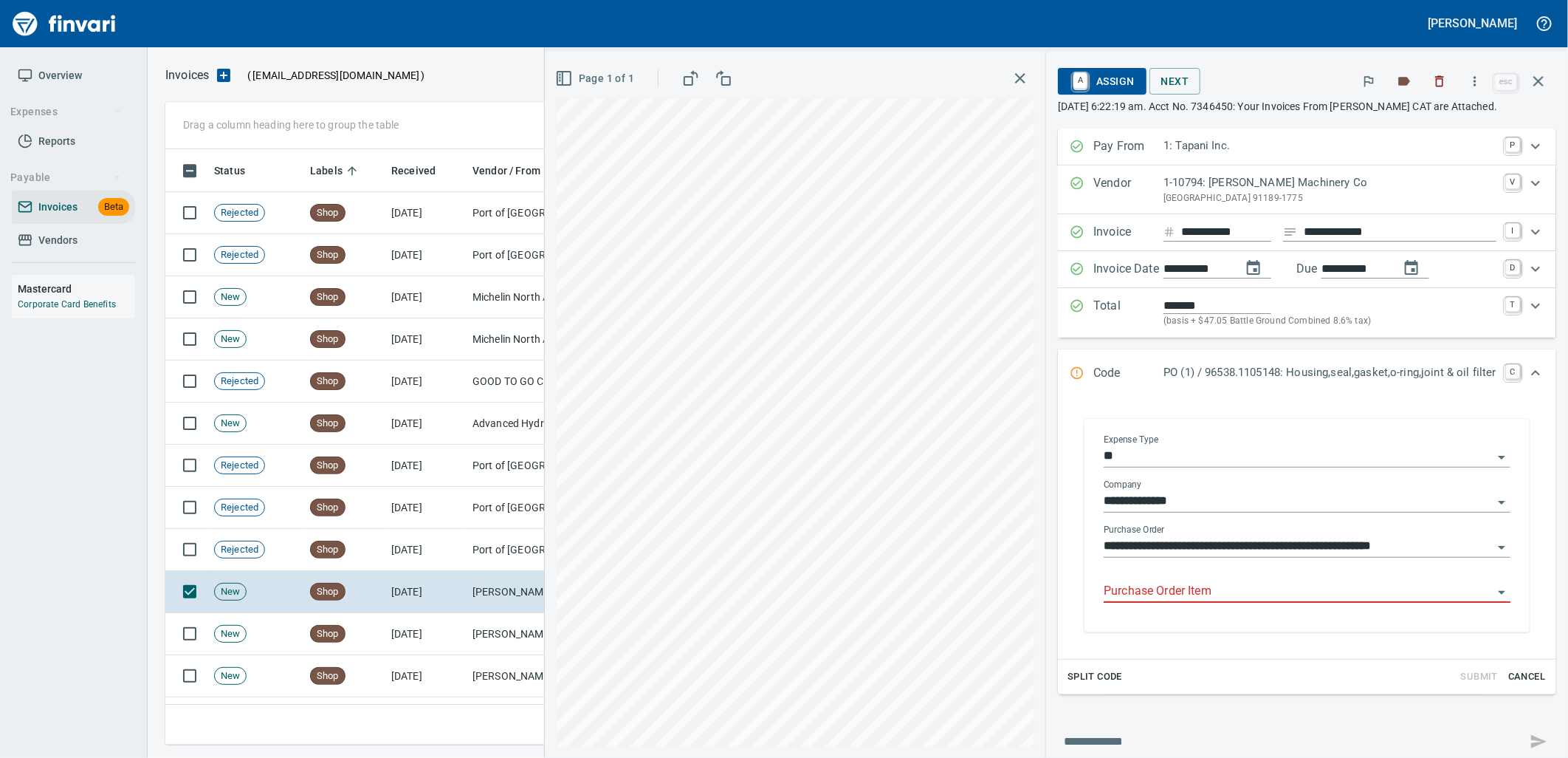
click at [1201, 584] on input "Purchase Order Item" at bounding box center [1298, 592] width 389 height 21
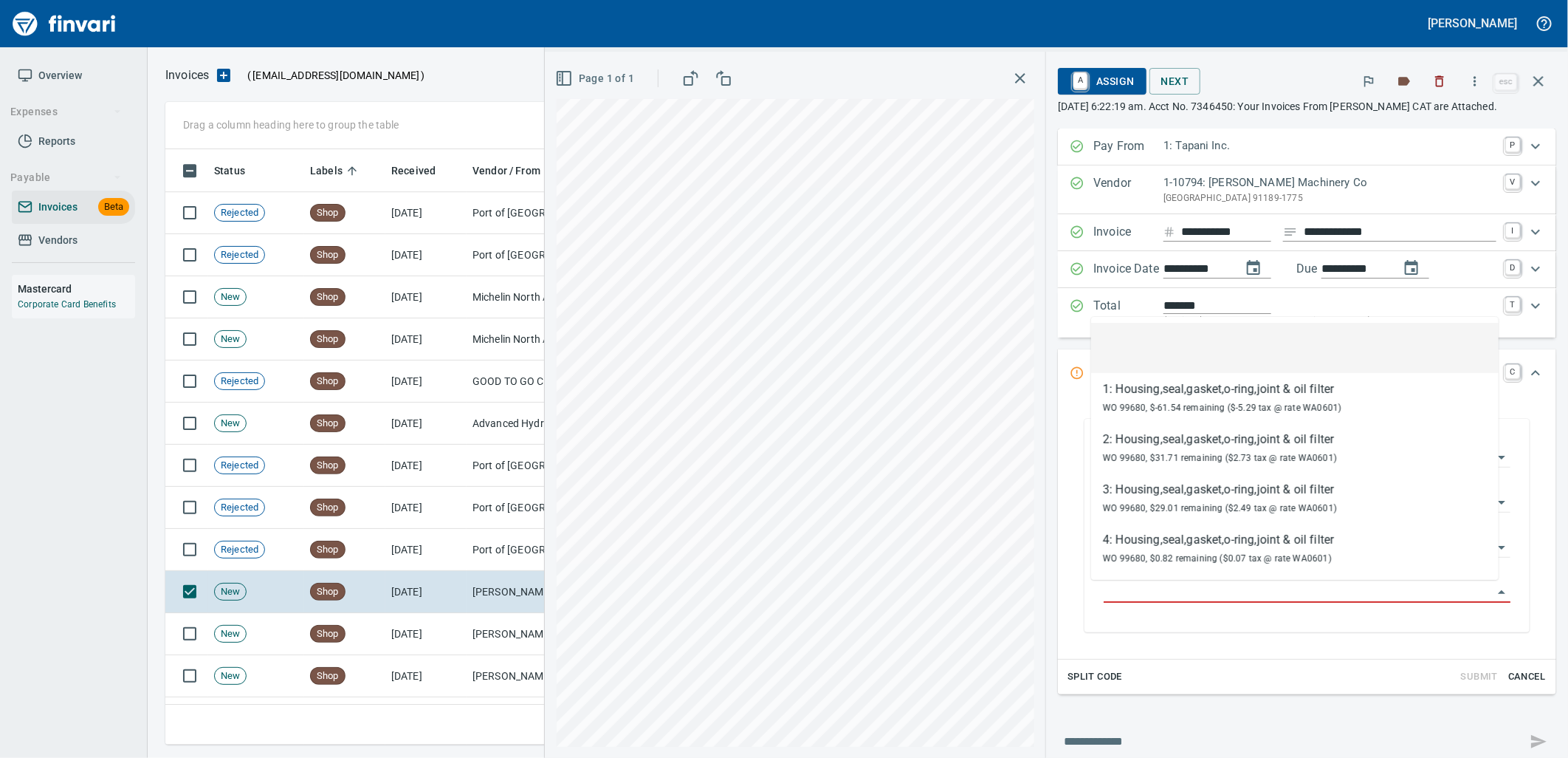
scroll to position [584, 1360]
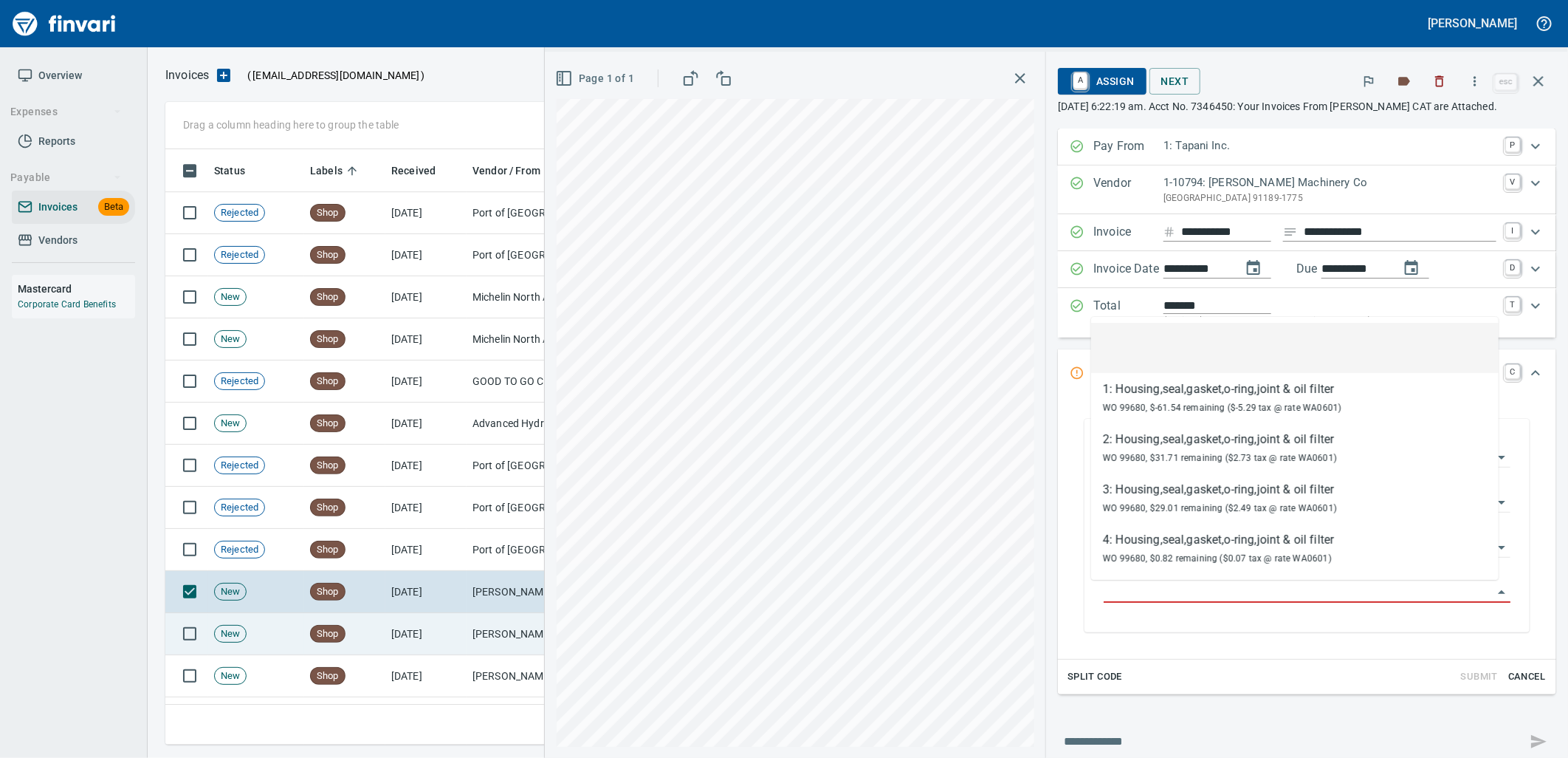
click at [446, 629] on td "[DATE]" at bounding box center [426, 633] width 81 height 42
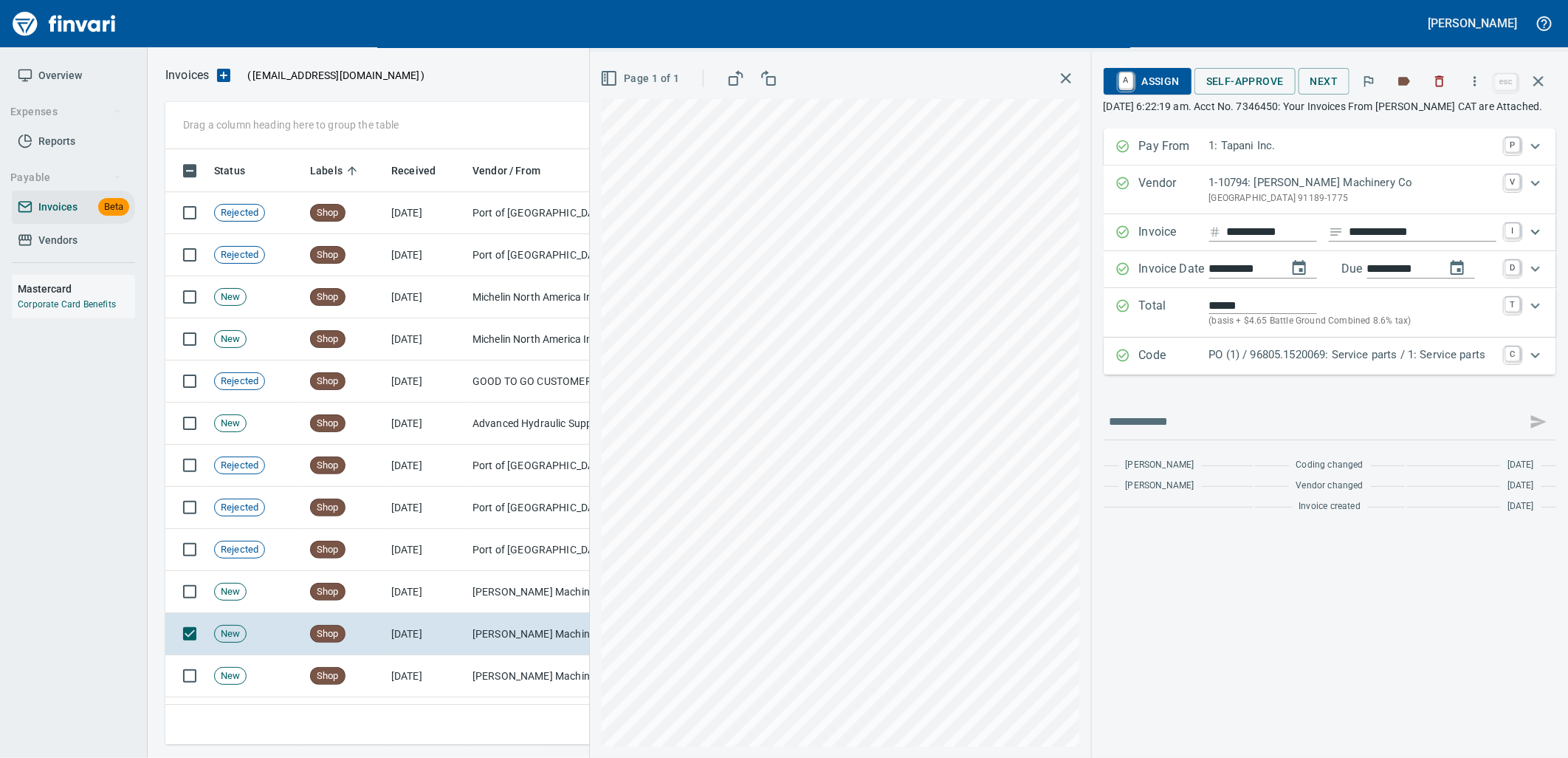
click at [1350, 364] on p "PO (1) / 96805.1520069: Service parts / 1: Service parts" at bounding box center [1353, 355] width 287 height 17
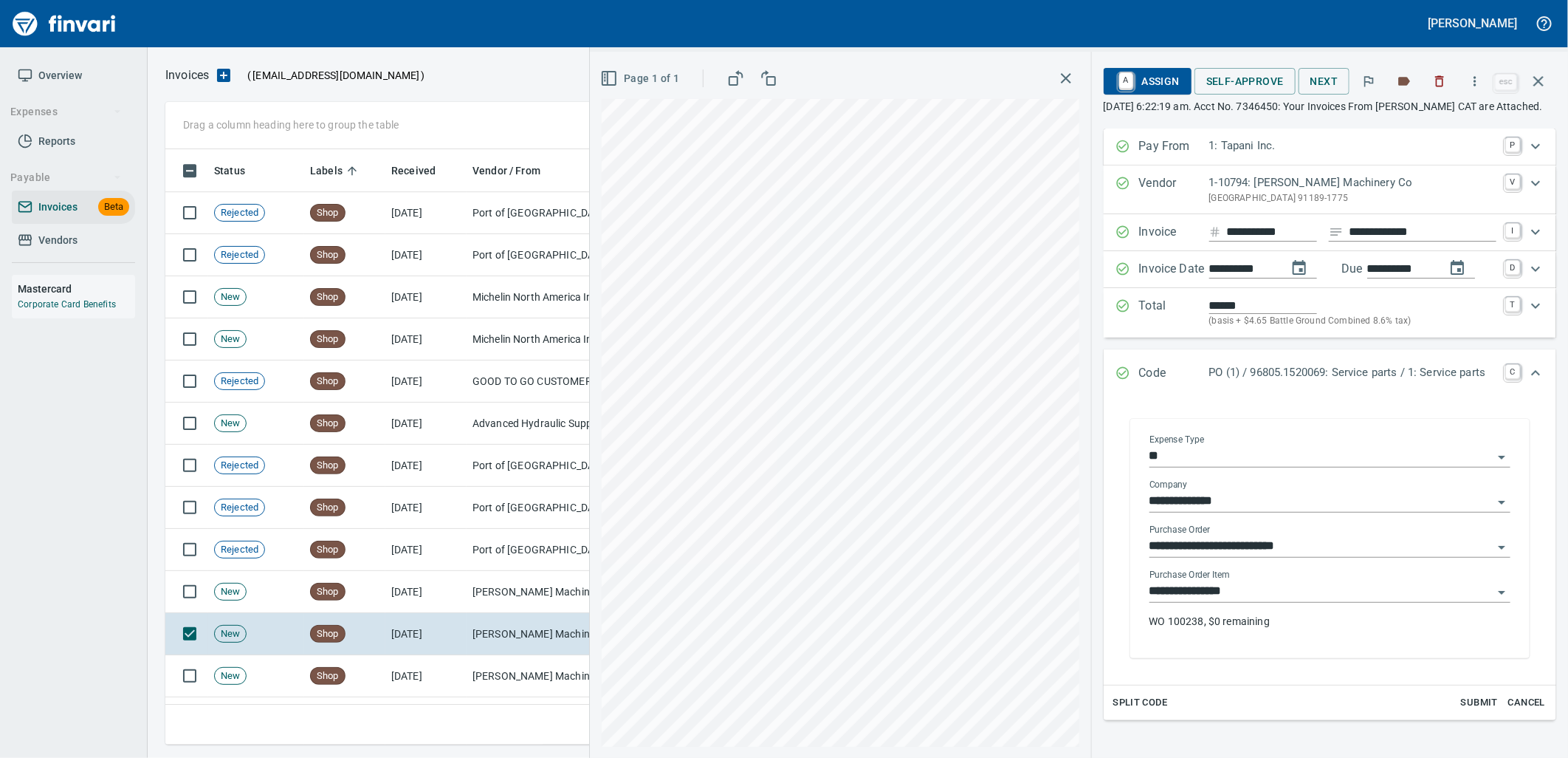
click at [1257, 602] on input "**********" at bounding box center [1320, 592] width 343 height 21
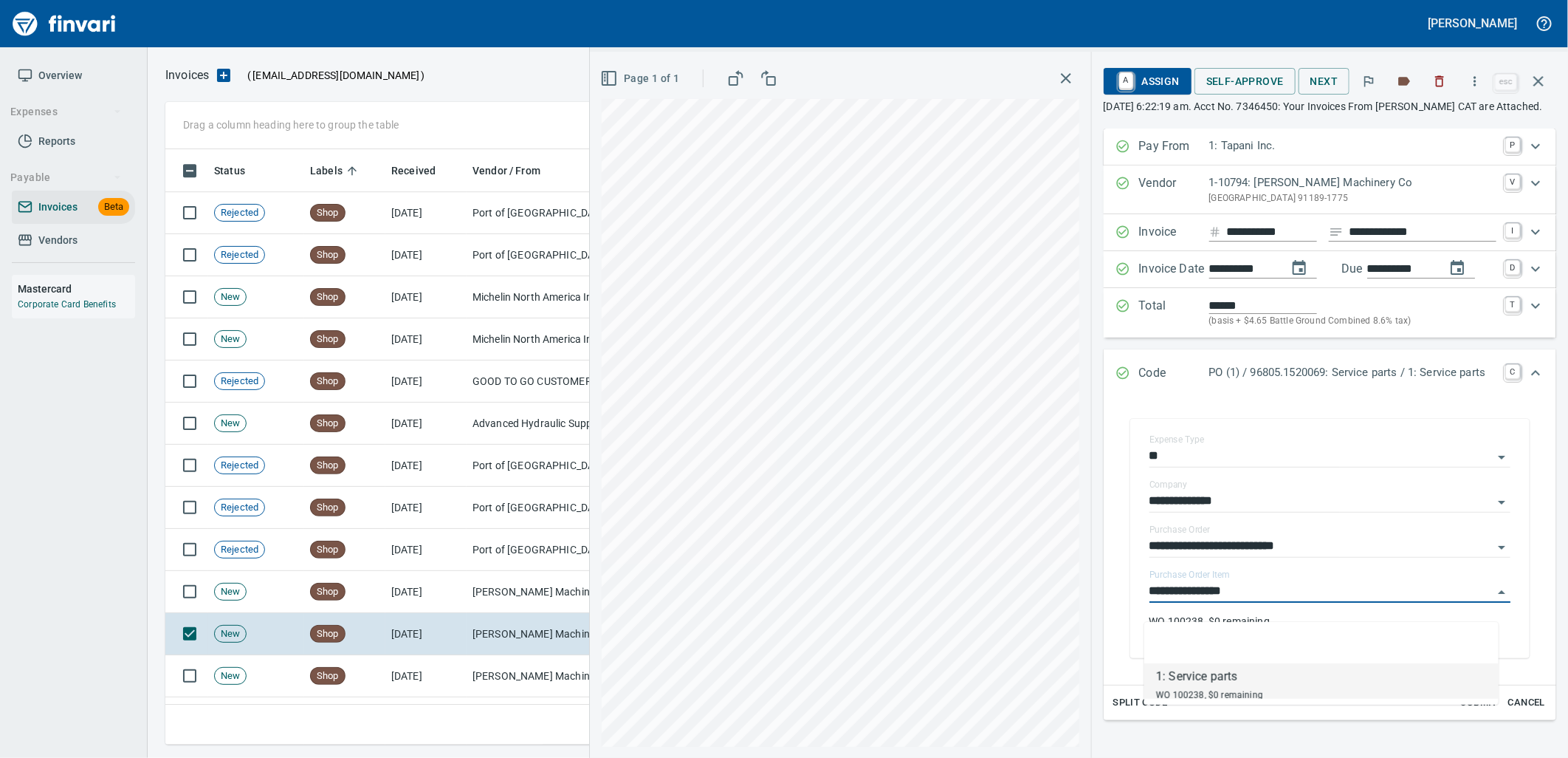
scroll to position [584, 1360]
click at [527, 691] on td "[PERSON_NAME] Machinery Co (1-10794)" at bounding box center [540, 676] width 147 height 42
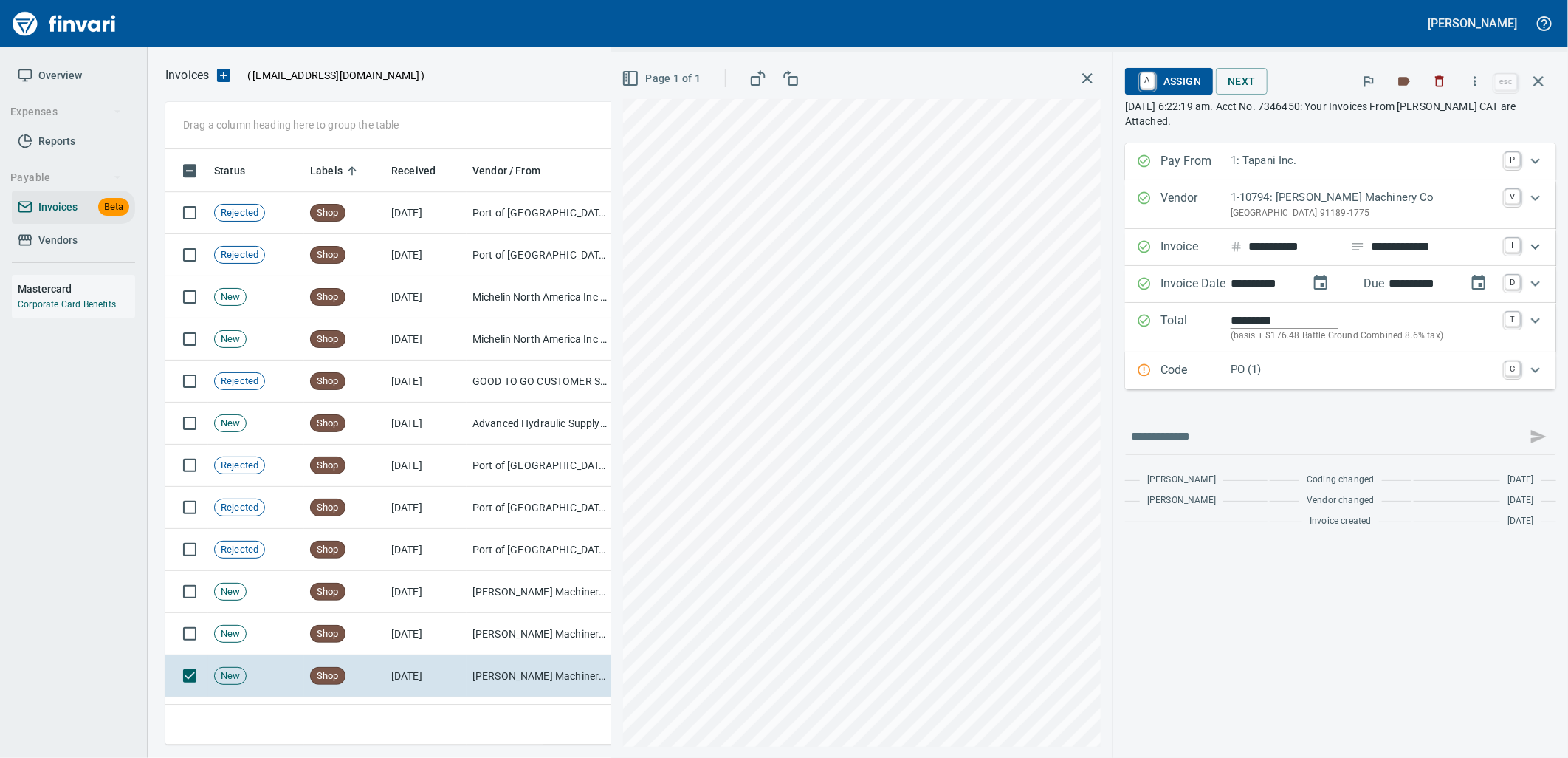
click at [1366, 371] on p "PO (1)" at bounding box center [1363, 370] width 266 height 17
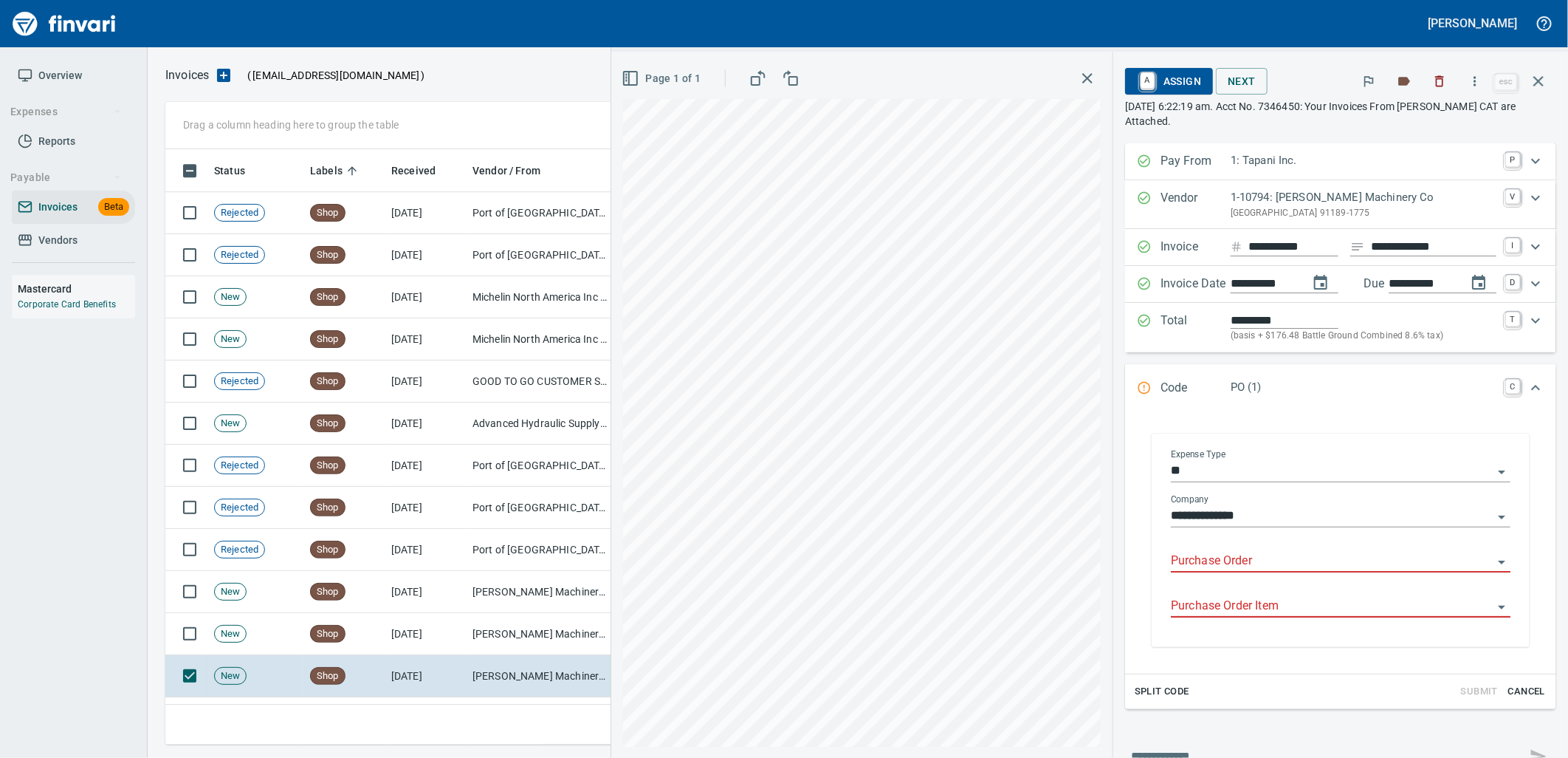
click at [1227, 569] on input "Purchase Order" at bounding box center [1331, 561] width 322 height 21
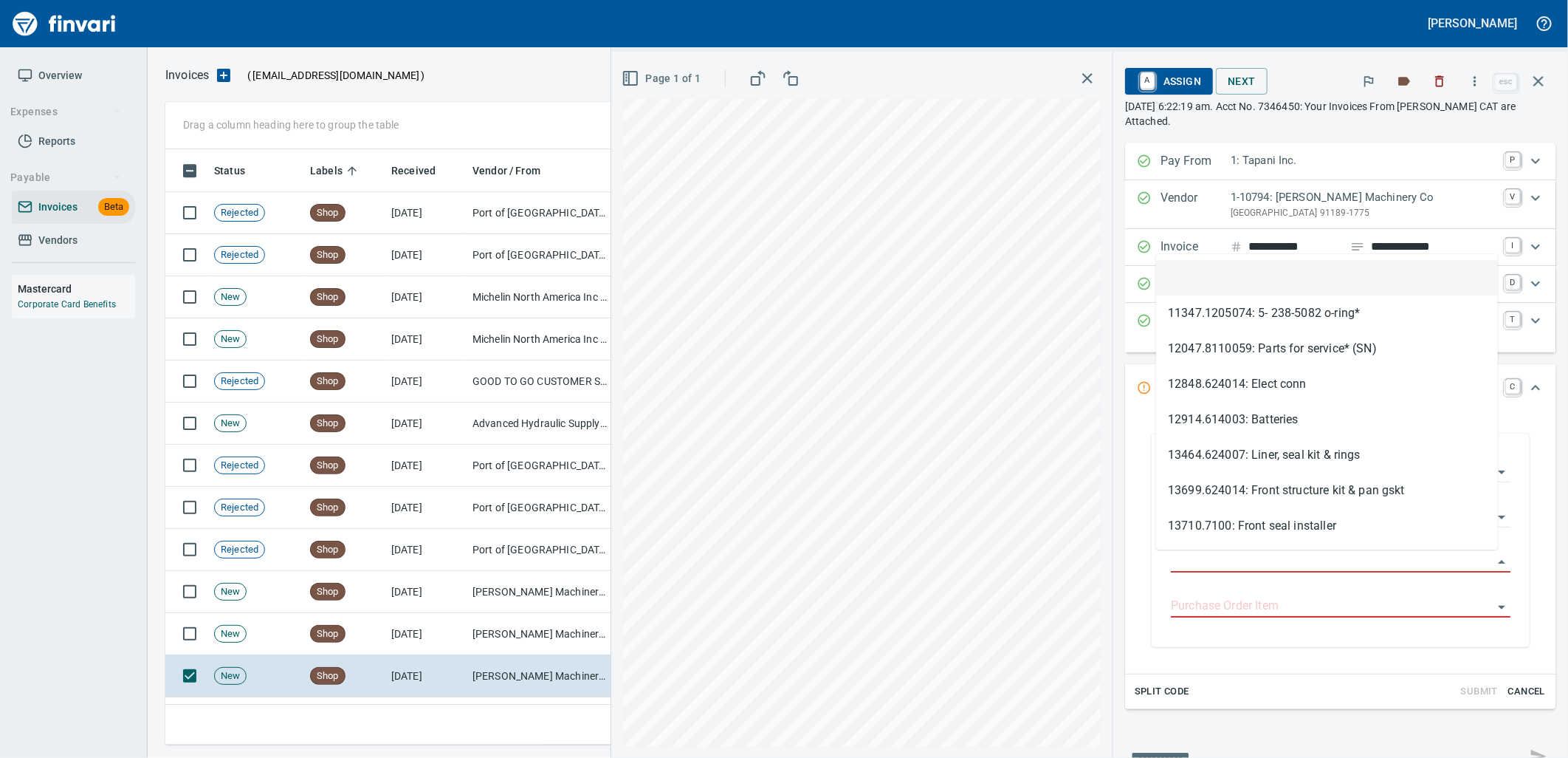
scroll to position [584, 1360]
type input "**********"
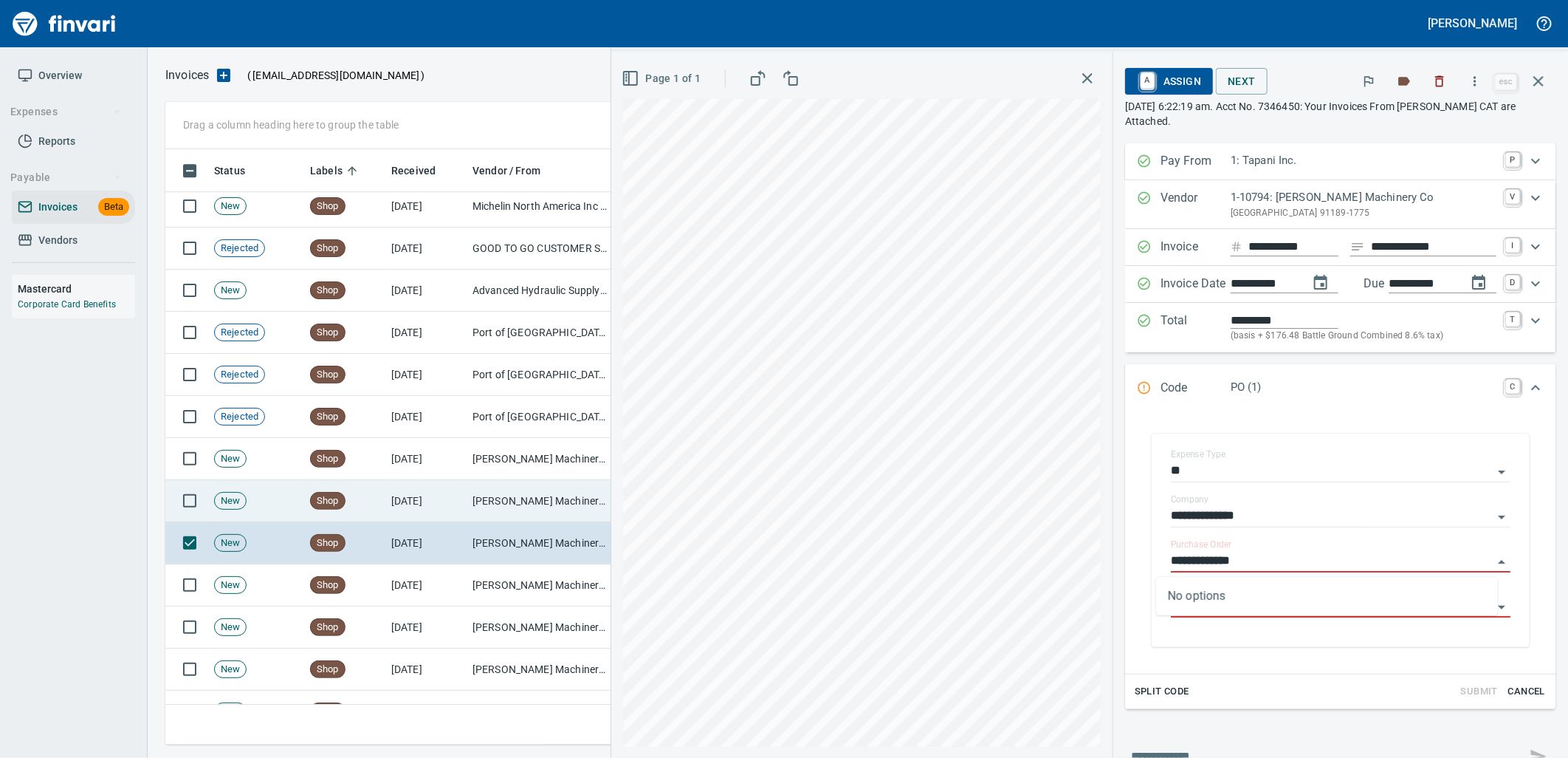
scroll to position [6482, 0]
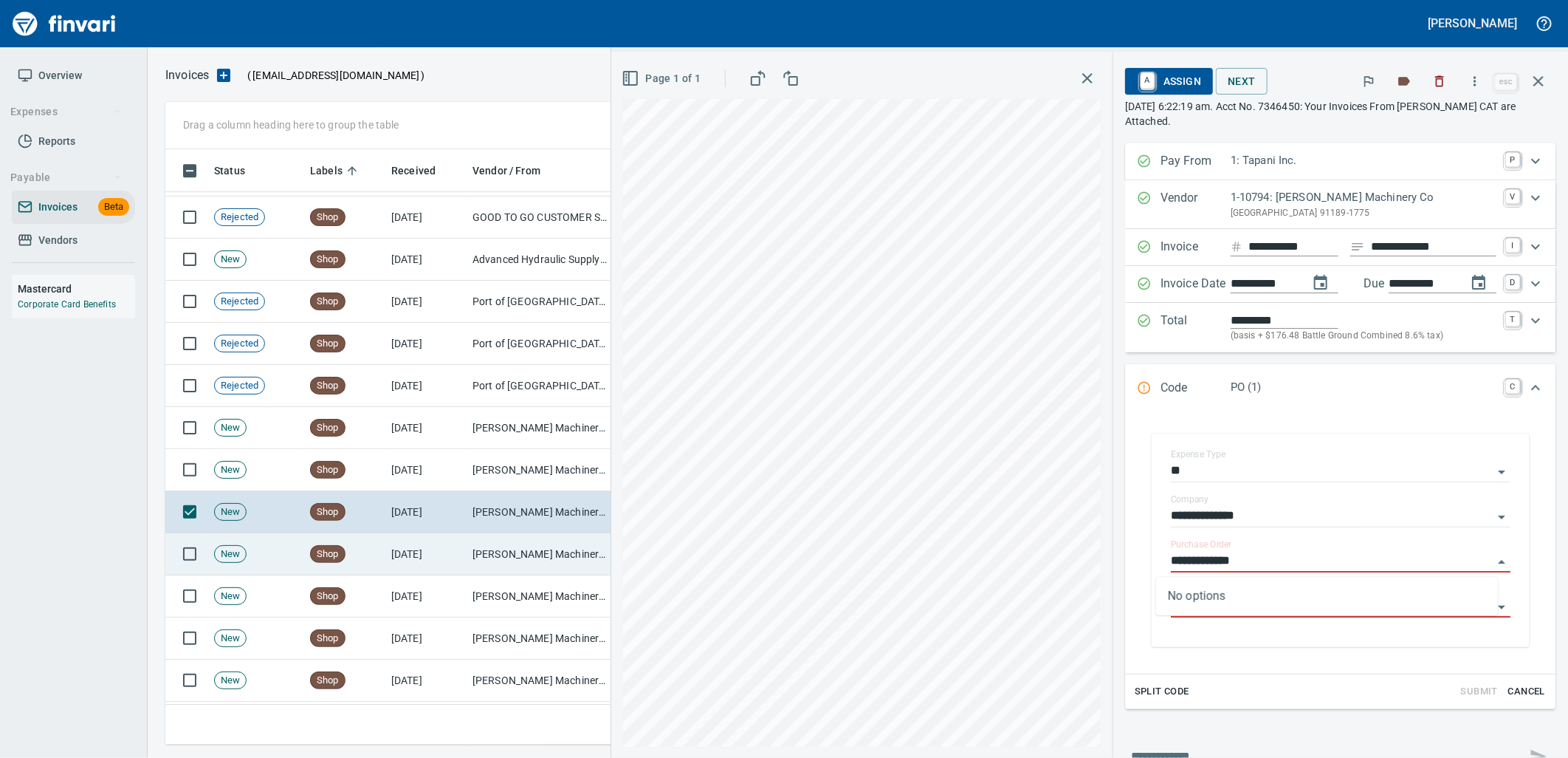
click at [487, 560] on td "[PERSON_NAME] Machinery Co (1-10794)" at bounding box center [540, 554] width 147 height 42
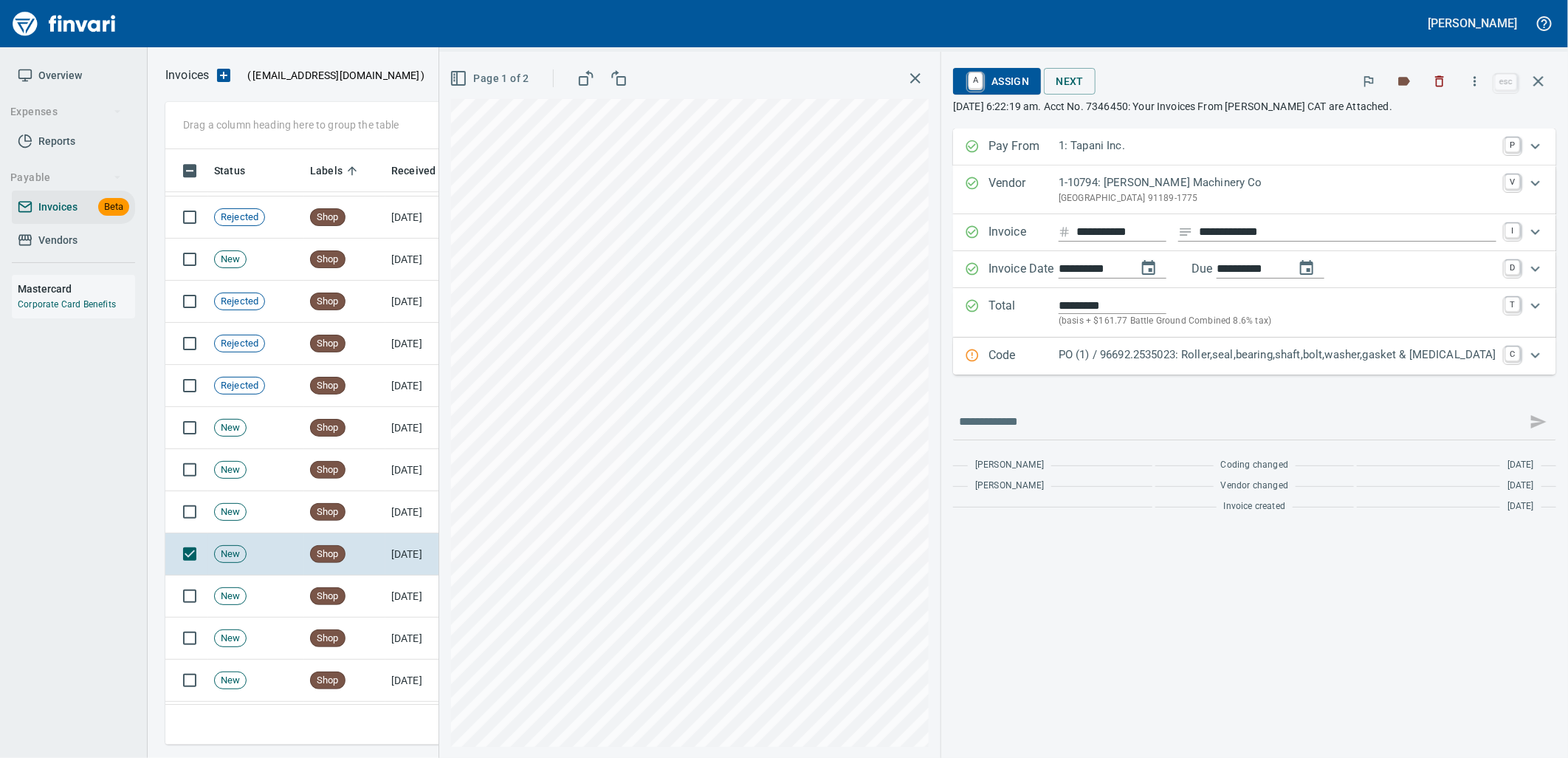
click at [1264, 364] on div "PO (1) / 96692.2535023: Roller,seal,bearing,shaft,bolt,washer,gasket & retainer" at bounding box center [1277, 356] width 438 height 19
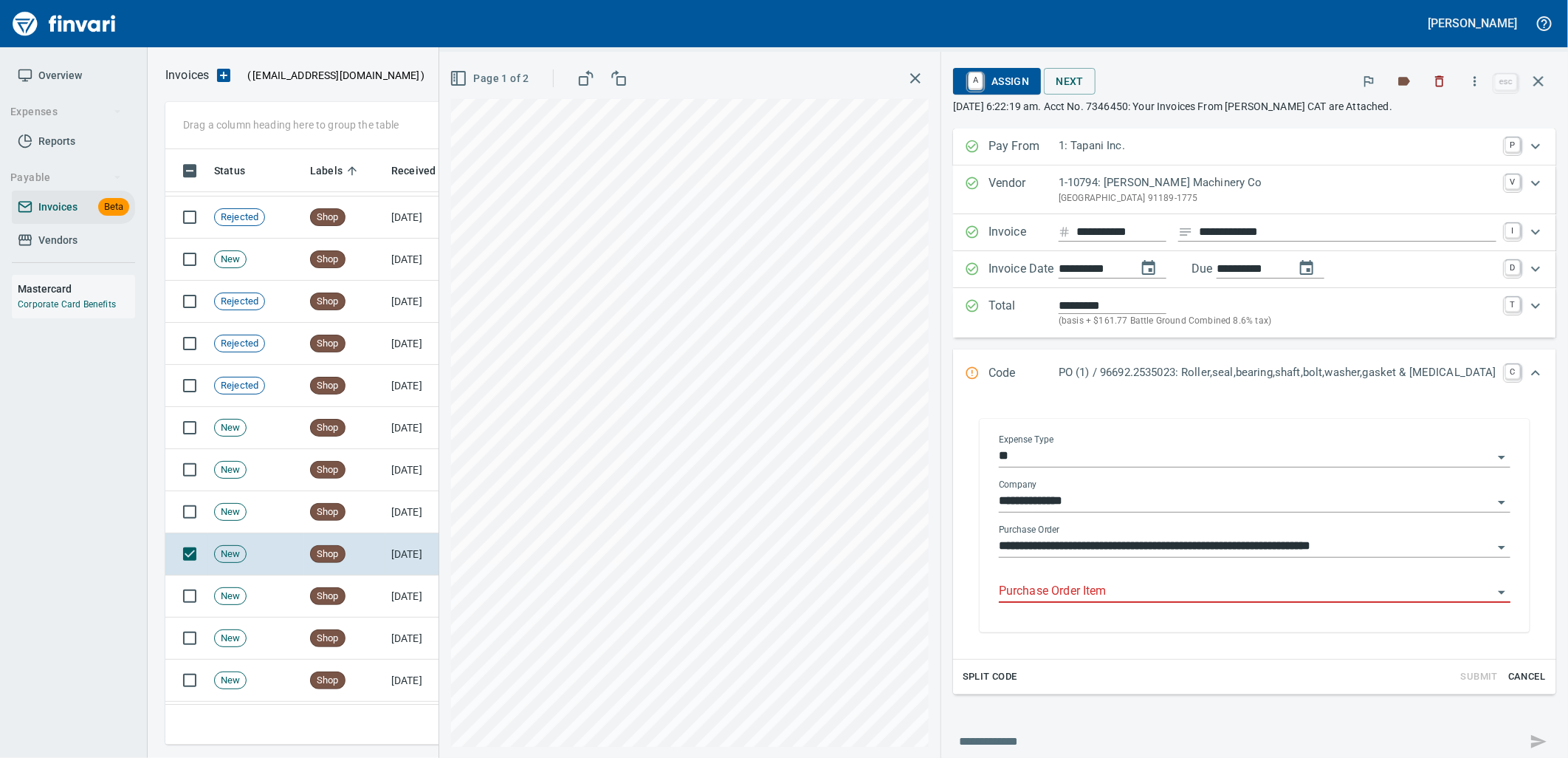
click at [1179, 588] on input "Purchase Order Item" at bounding box center [1246, 592] width 493 height 21
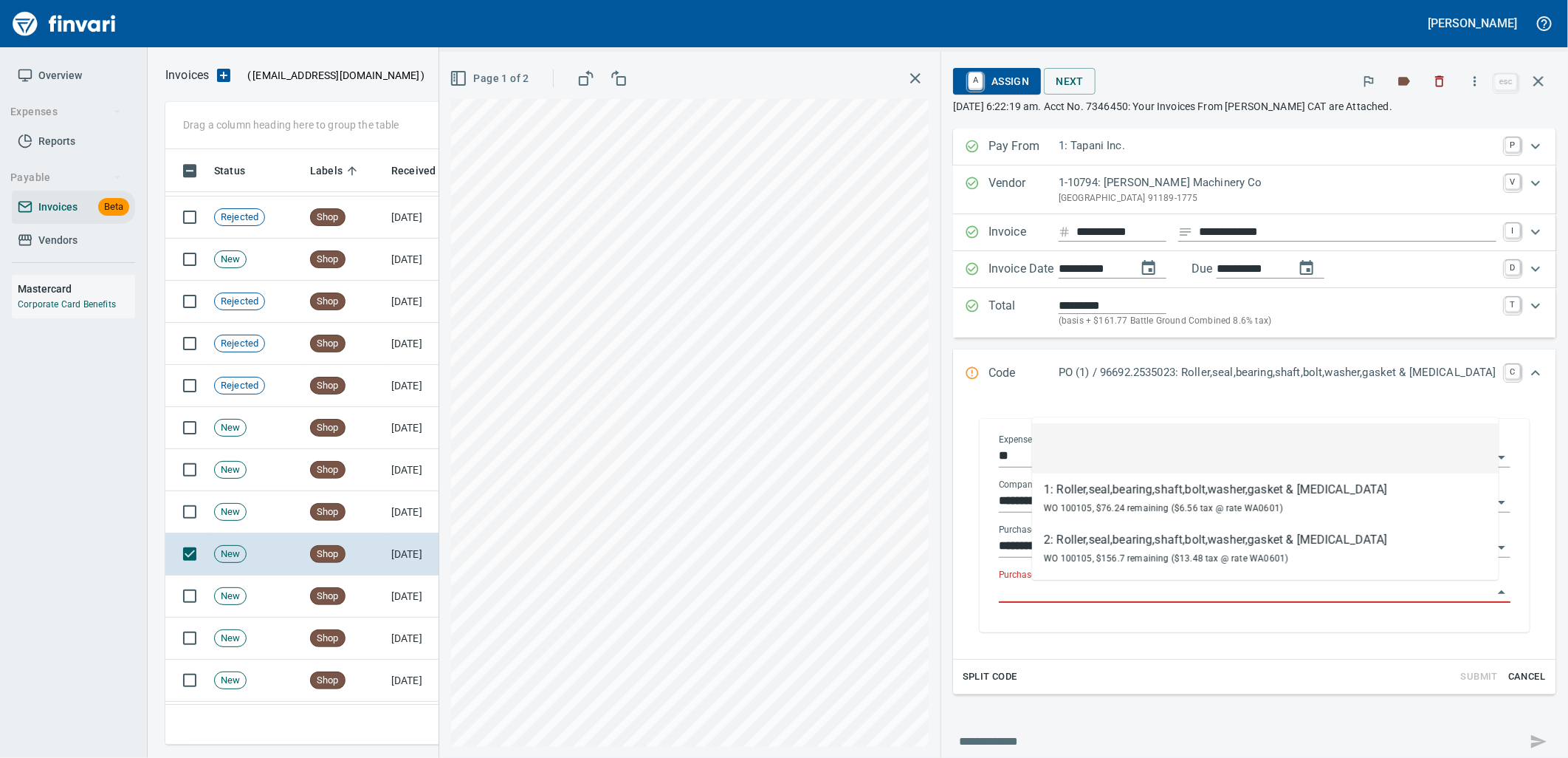
scroll to position [584, 1360]
click at [431, 592] on td "[DATE]" at bounding box center [426, 596] width 81 height 42
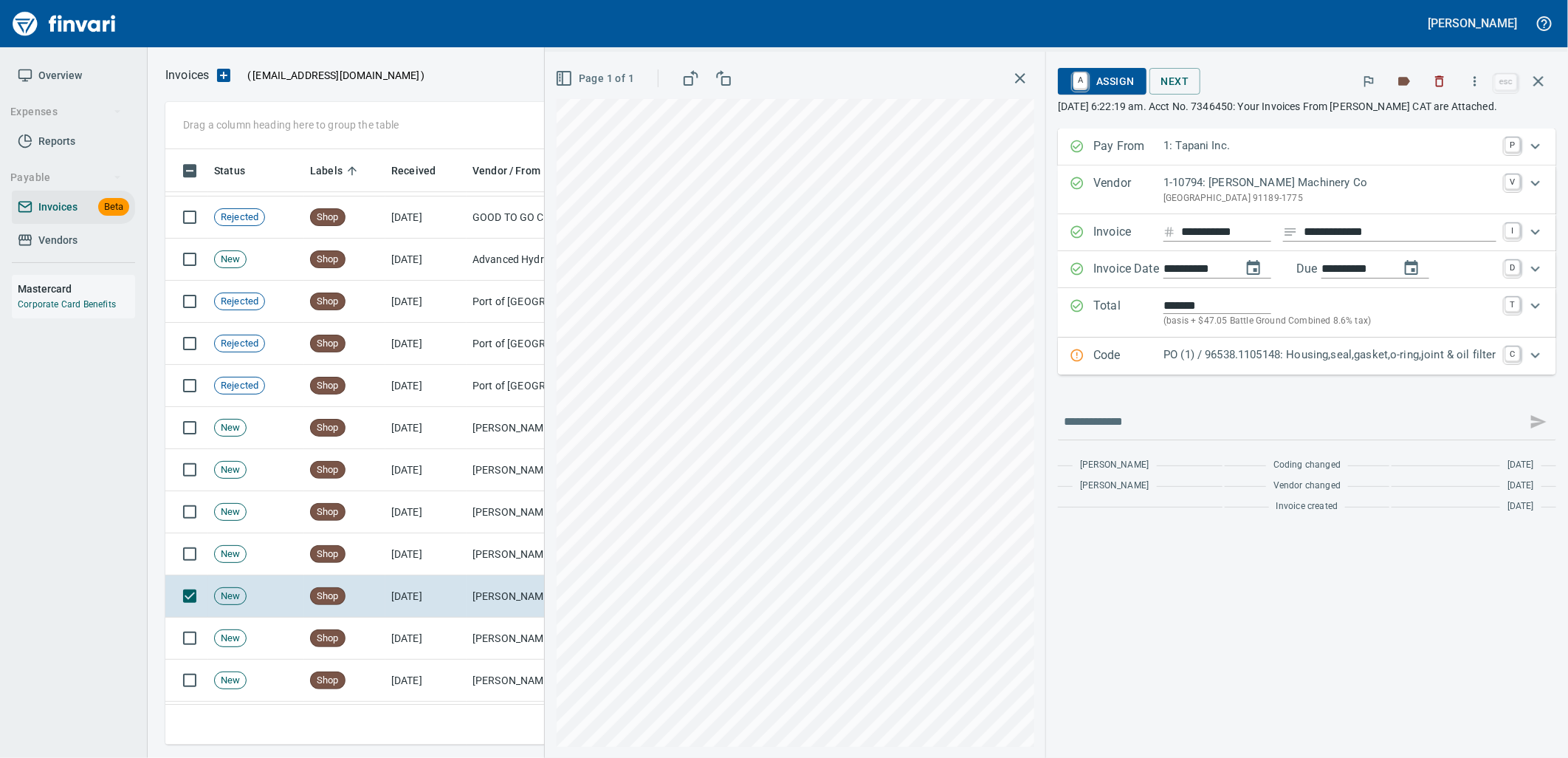
click at [1171, 372] on div "Code PO (1) / 96538.1105148: Housing,seal,gasket,o-ring,joint & oil filter C" at bounding box center [1307, 356] width 498 height 37
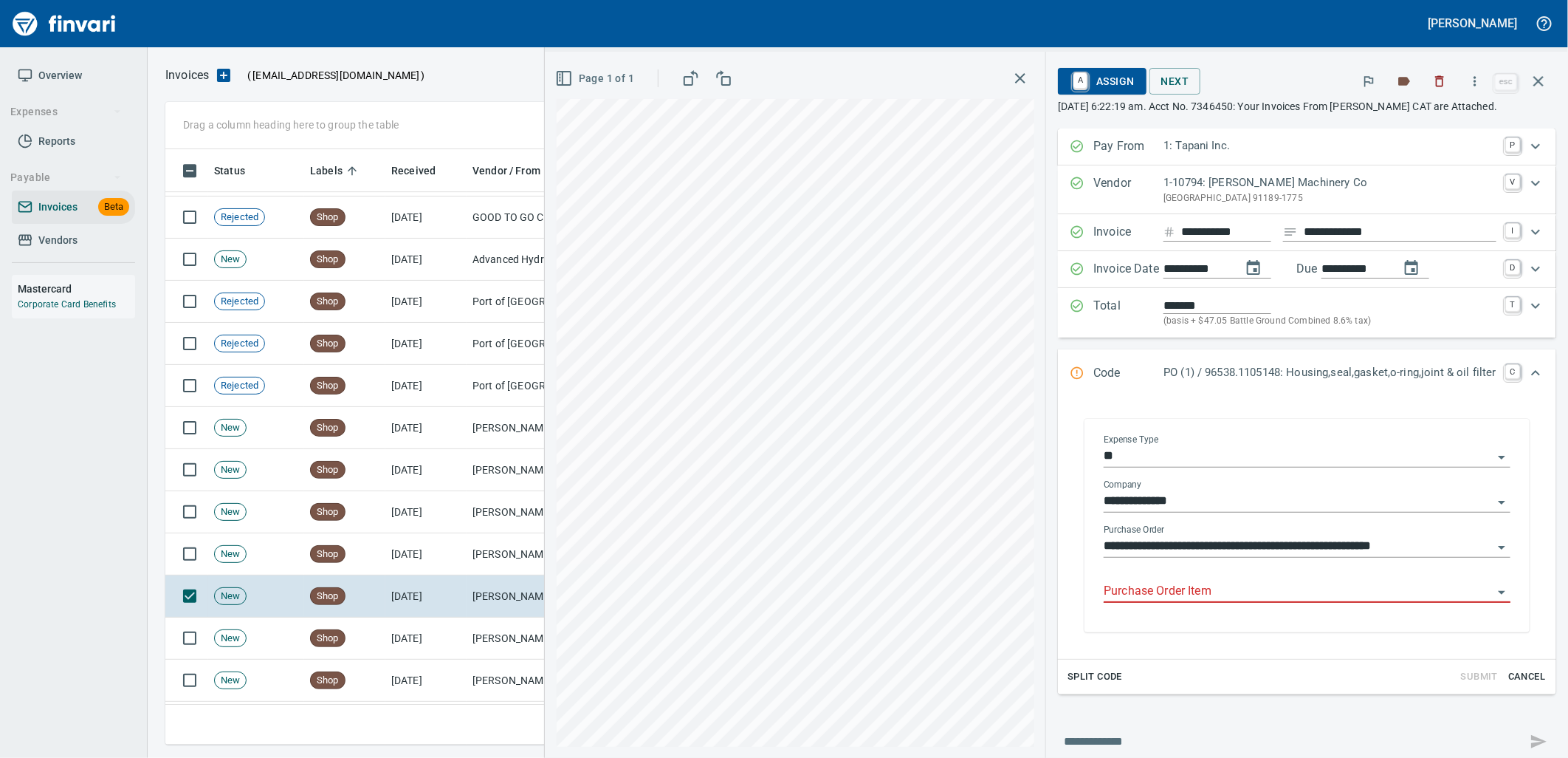
click at [1196, 592] on input "Purchase Order Item" at bounding box center [1298, 592] width 389 height 21
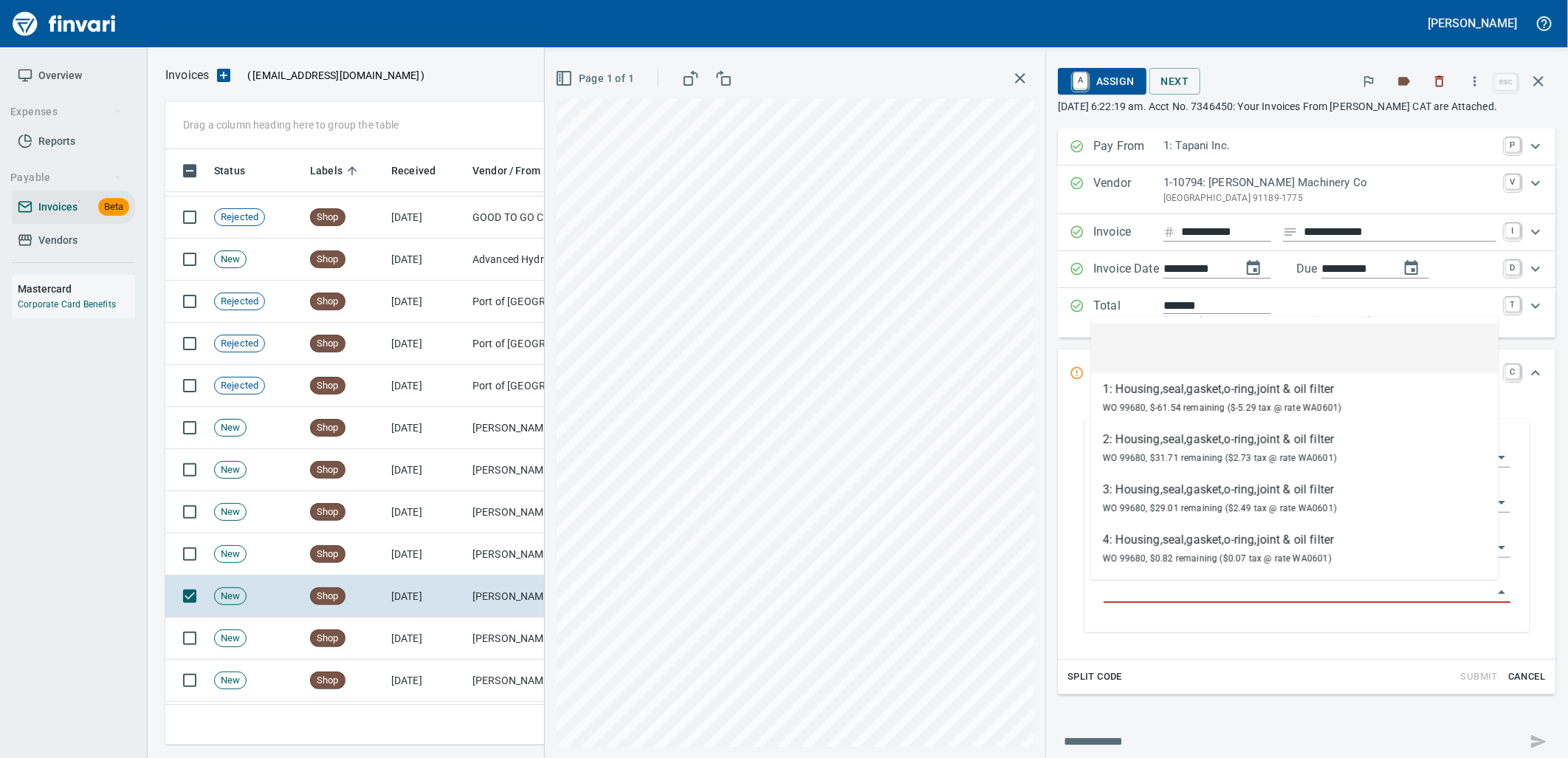
scroll to position [584, 1360]
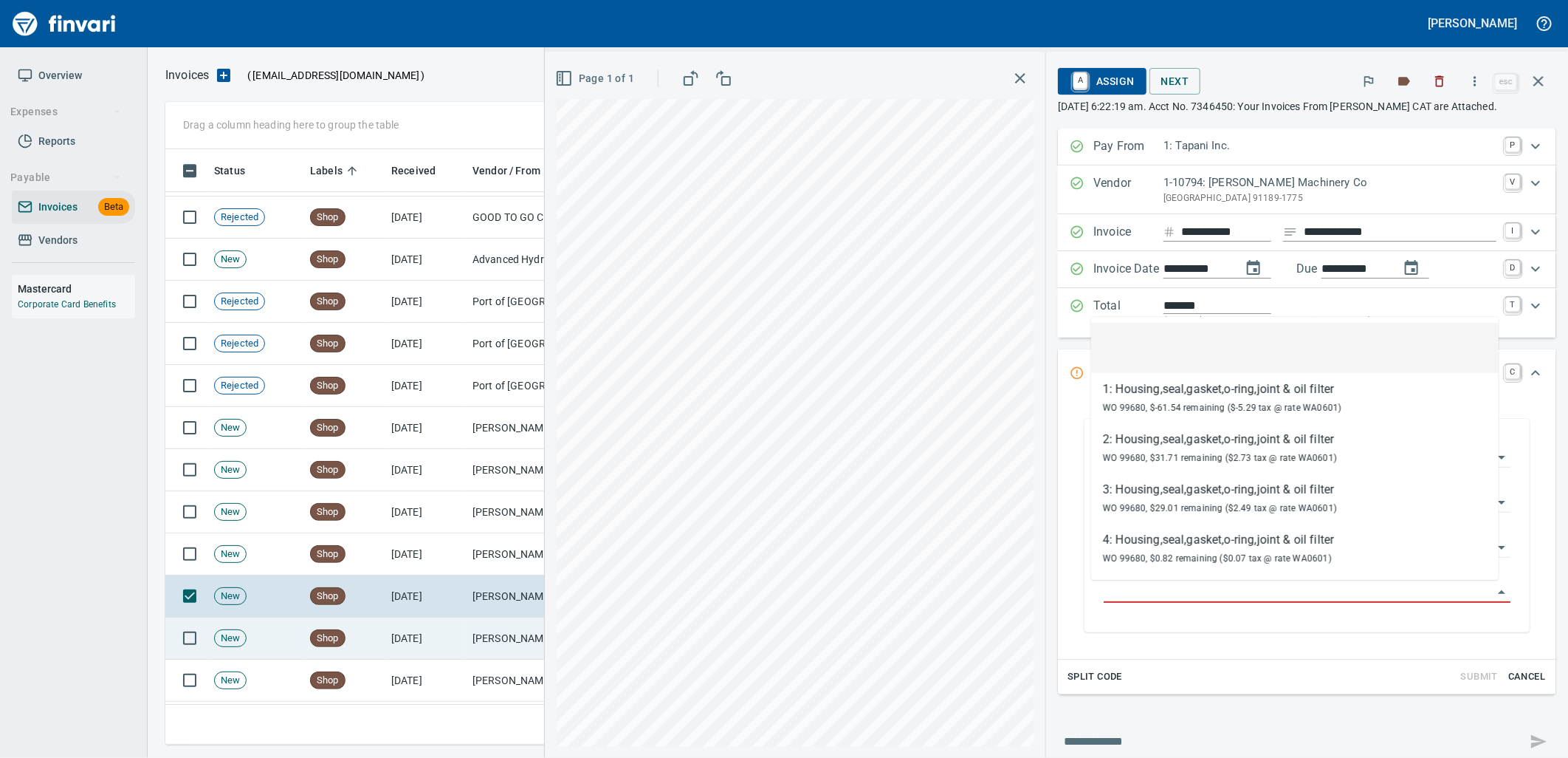
click at [462, 652] on td "[DATE]" at bounding box center [426, 638] width 81 height 42
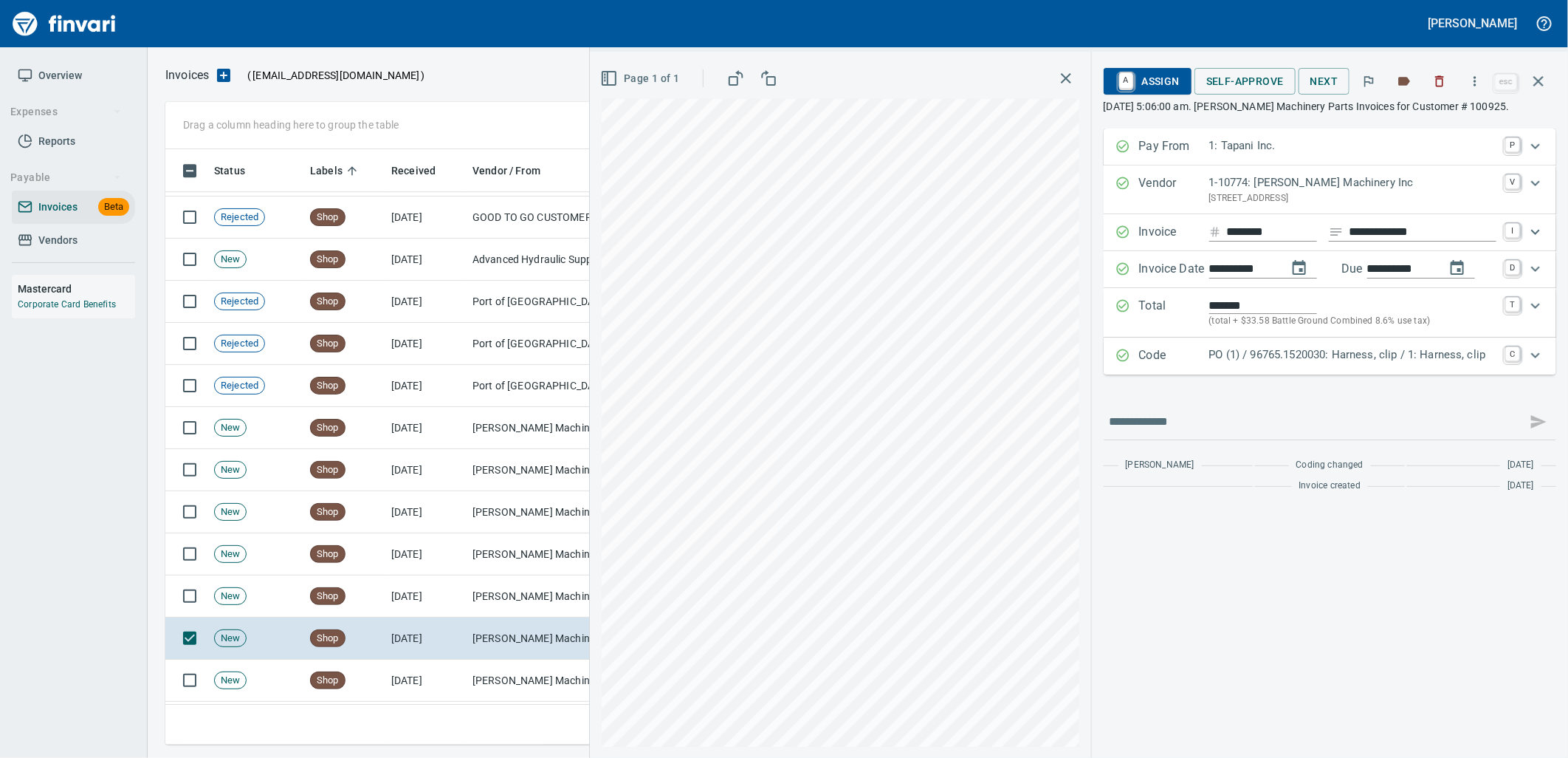
click at [1257, 374] on div "Code PO (1) / 96765.1520030: Harness, clip / 1: Harness, clip C" at bounding box center [1330, 356] width 453 height 37
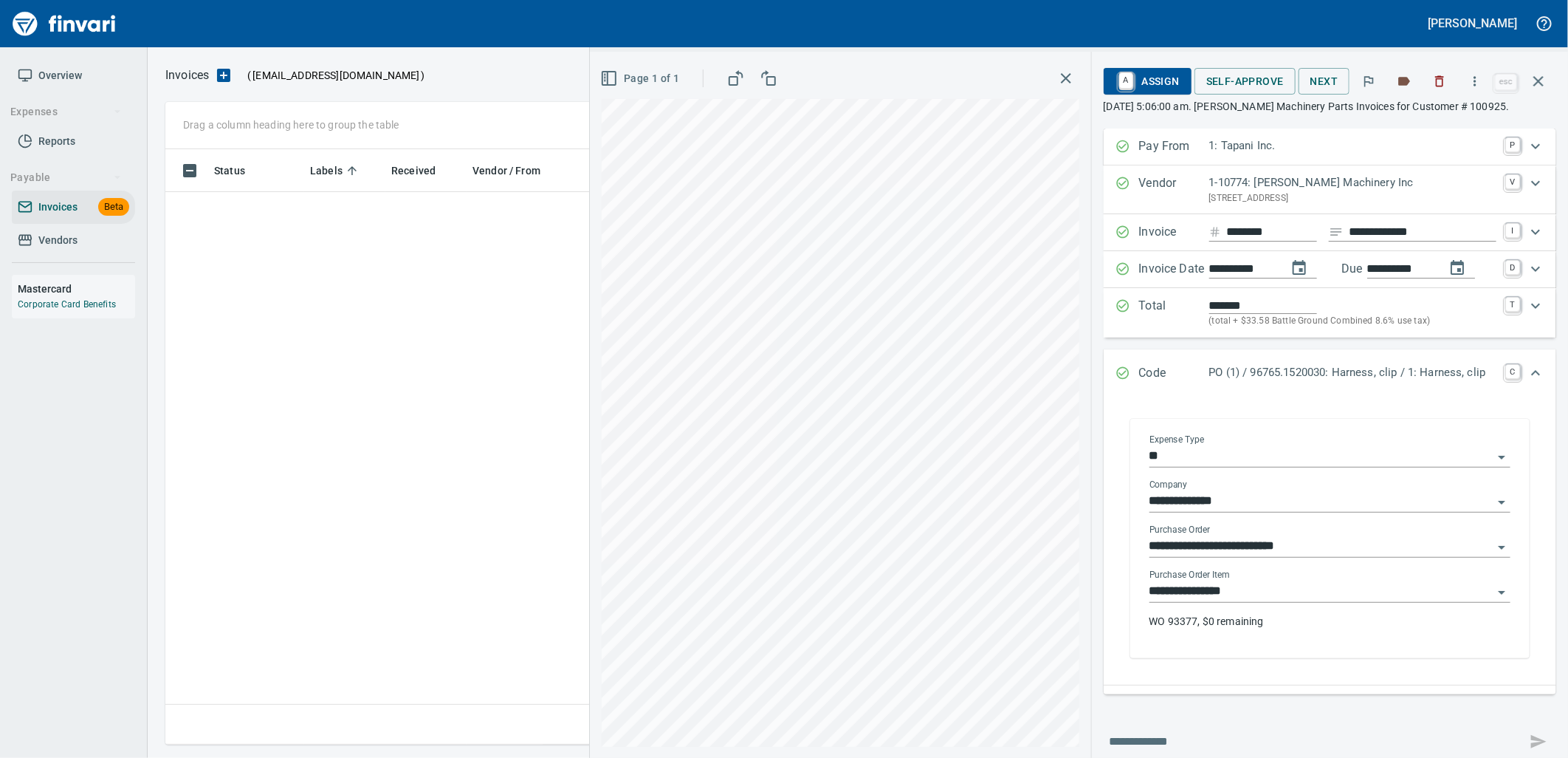
scroll to position [584, 1360]
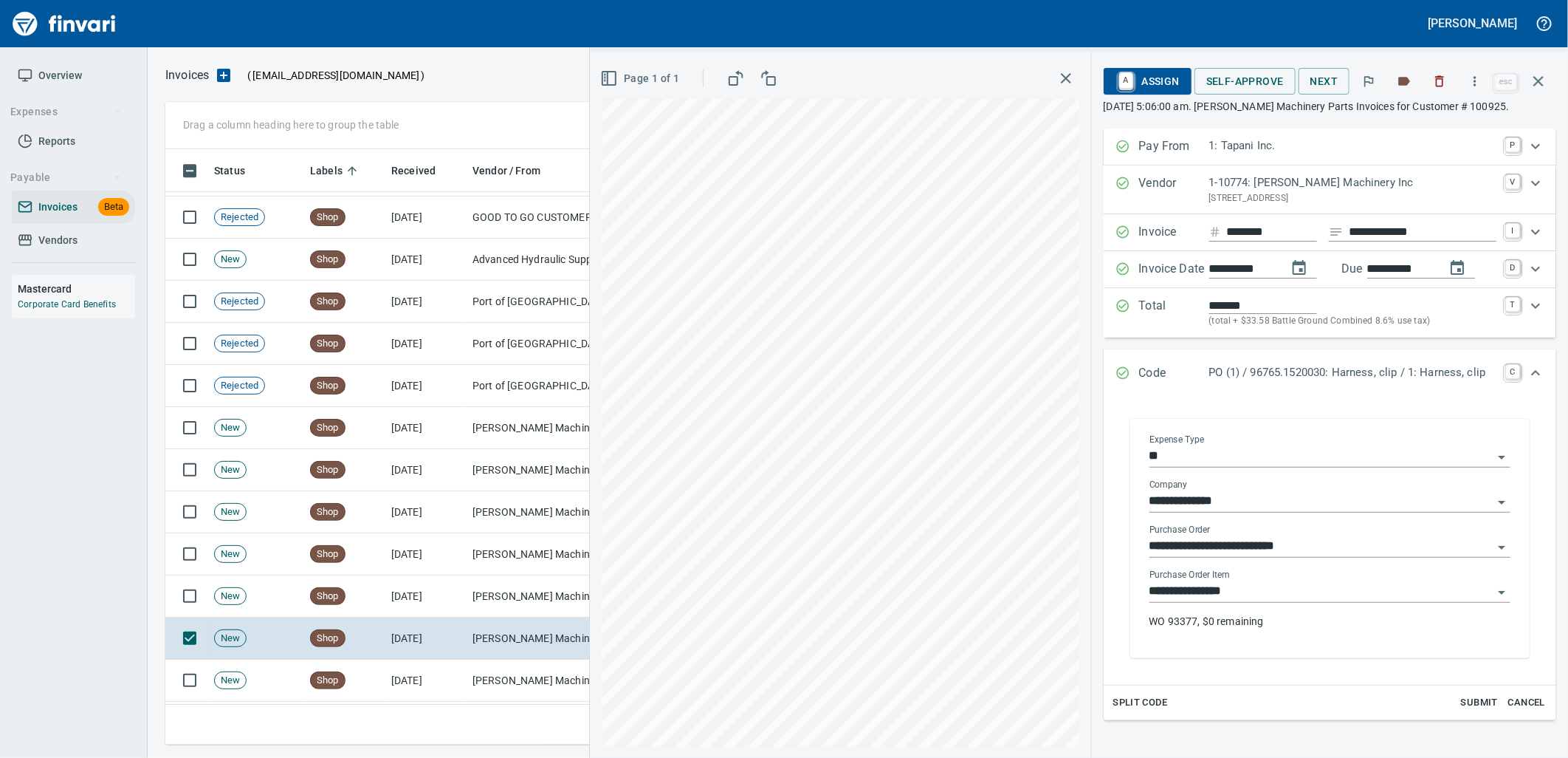
click at [1260, 603] on div "**********" at bounding box center [1330, 605] width 361 height 71
click at [1242, 599] on input "**********" at bounding box center [1320, 592] width 343 height 21
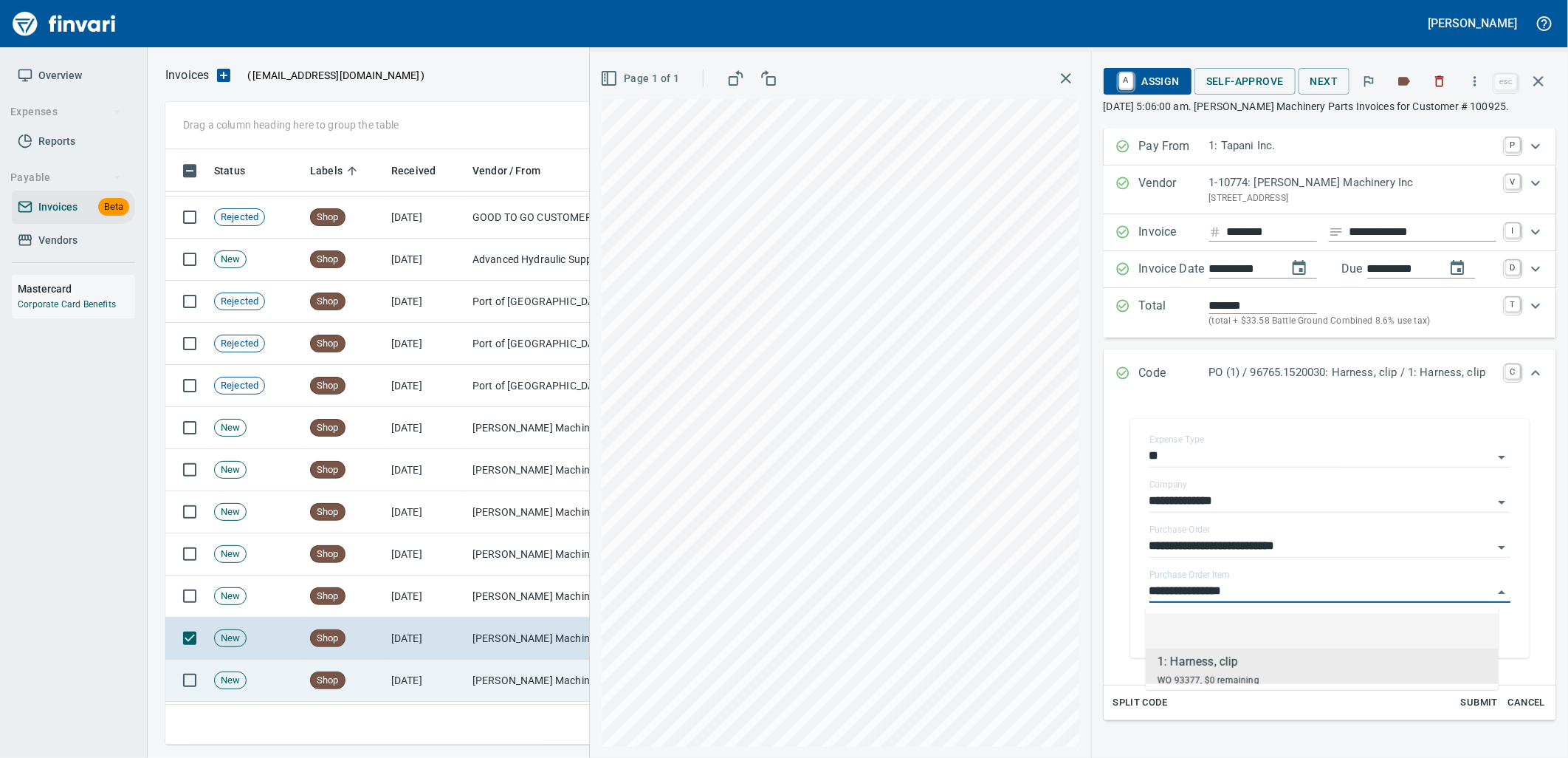
click at [486, 667] on td "[PERSON_NAME] Machinery Inc (1-10774)" at bounding box center [540, 680] width 147 height 42
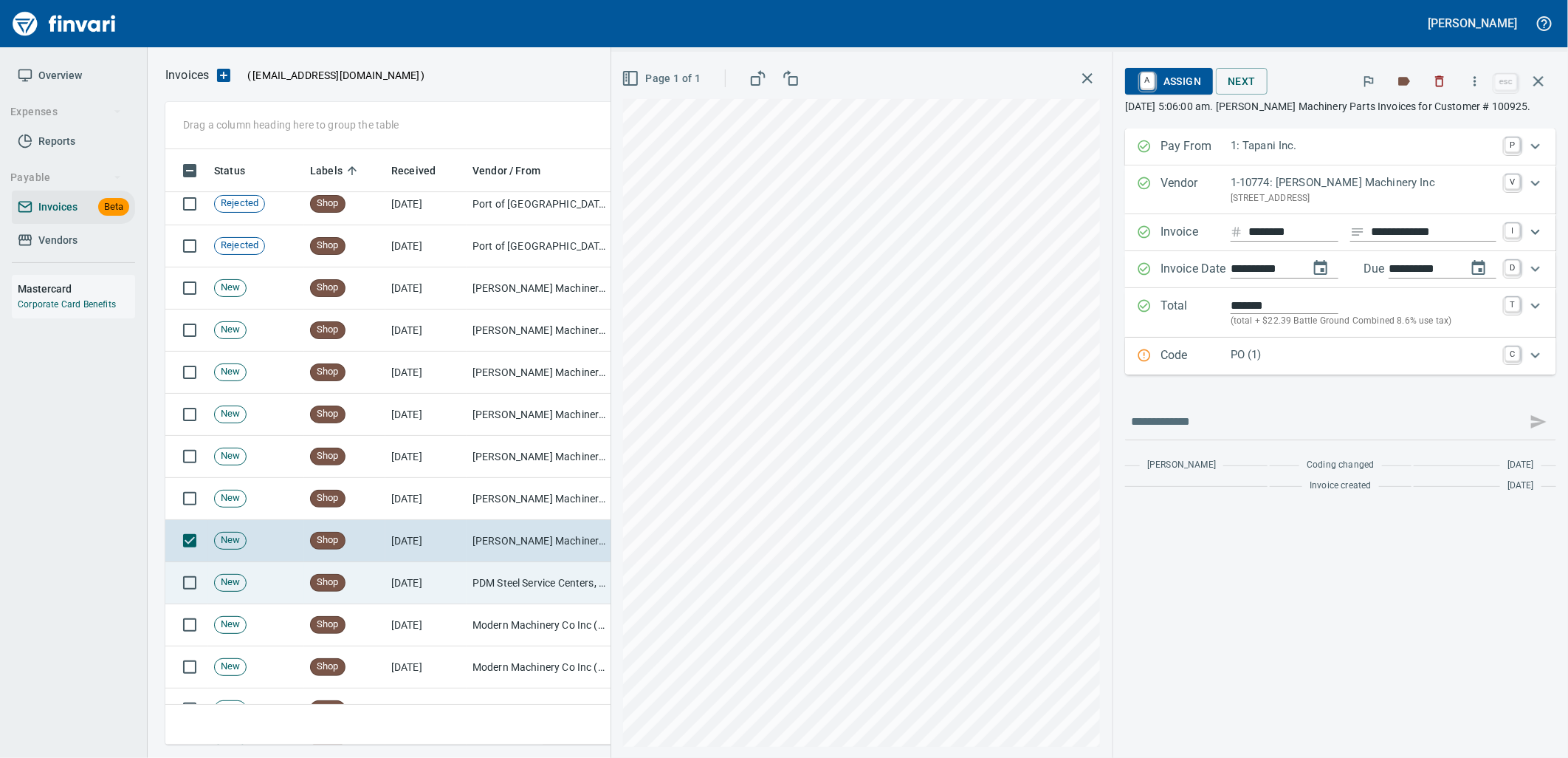
scroll to position [6729, 0]
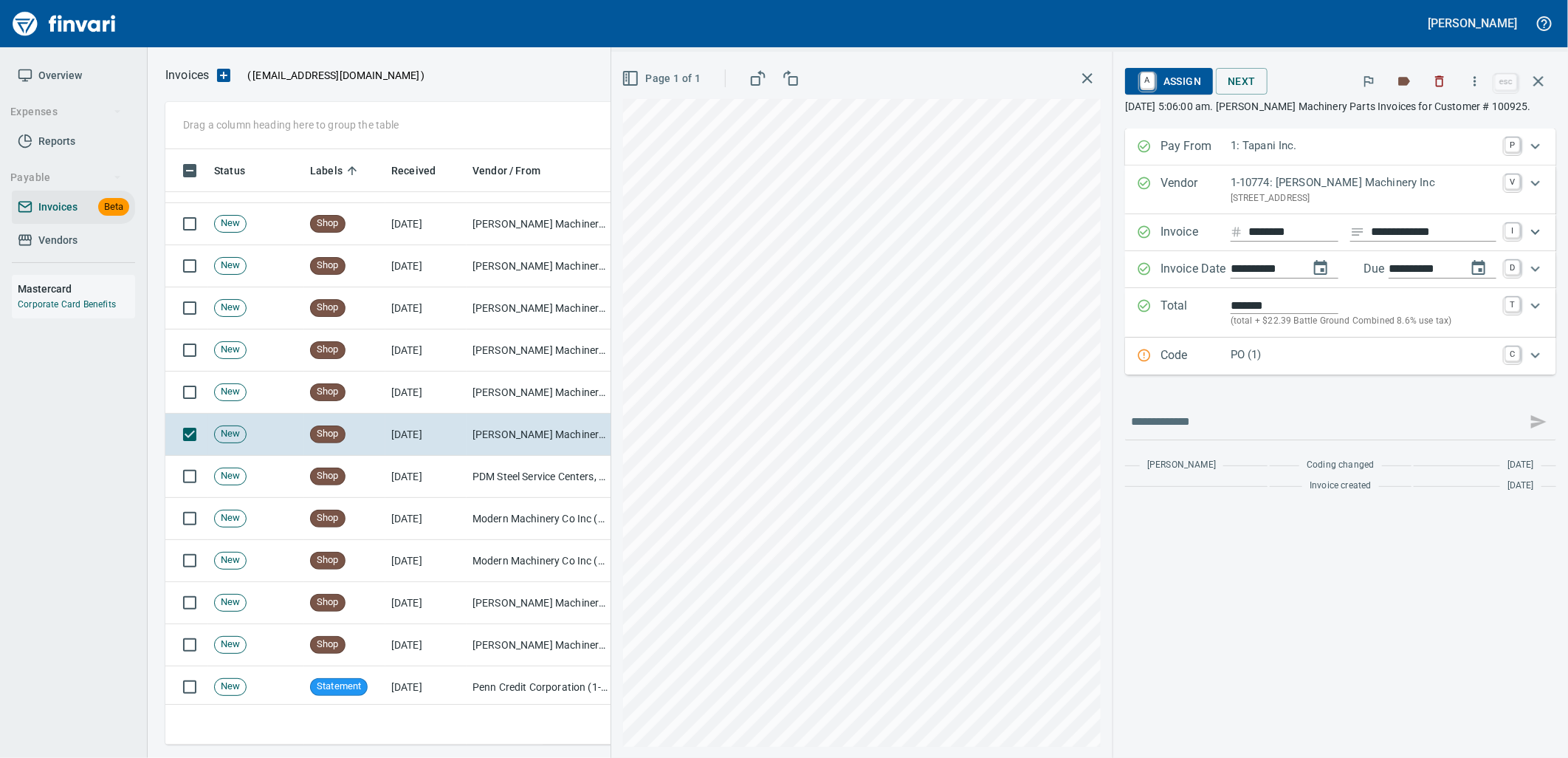
click at [1294, 352] on p "PO (1)" at bounding box center [1363, 355] width 266 height 17
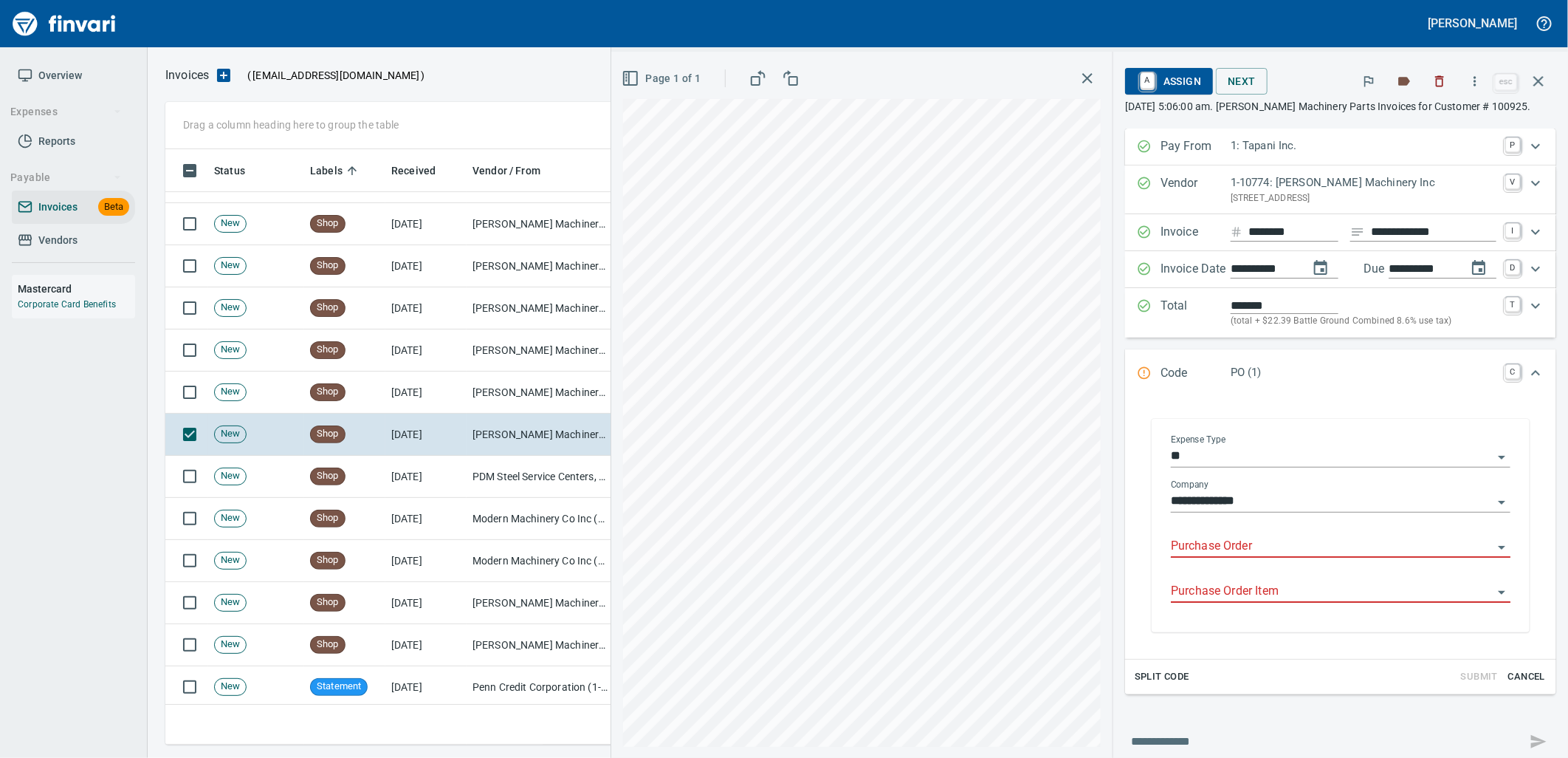
click at [1241, 554] on input "Purchase Order" at bounding box center [1331, 547] width 322 height 21
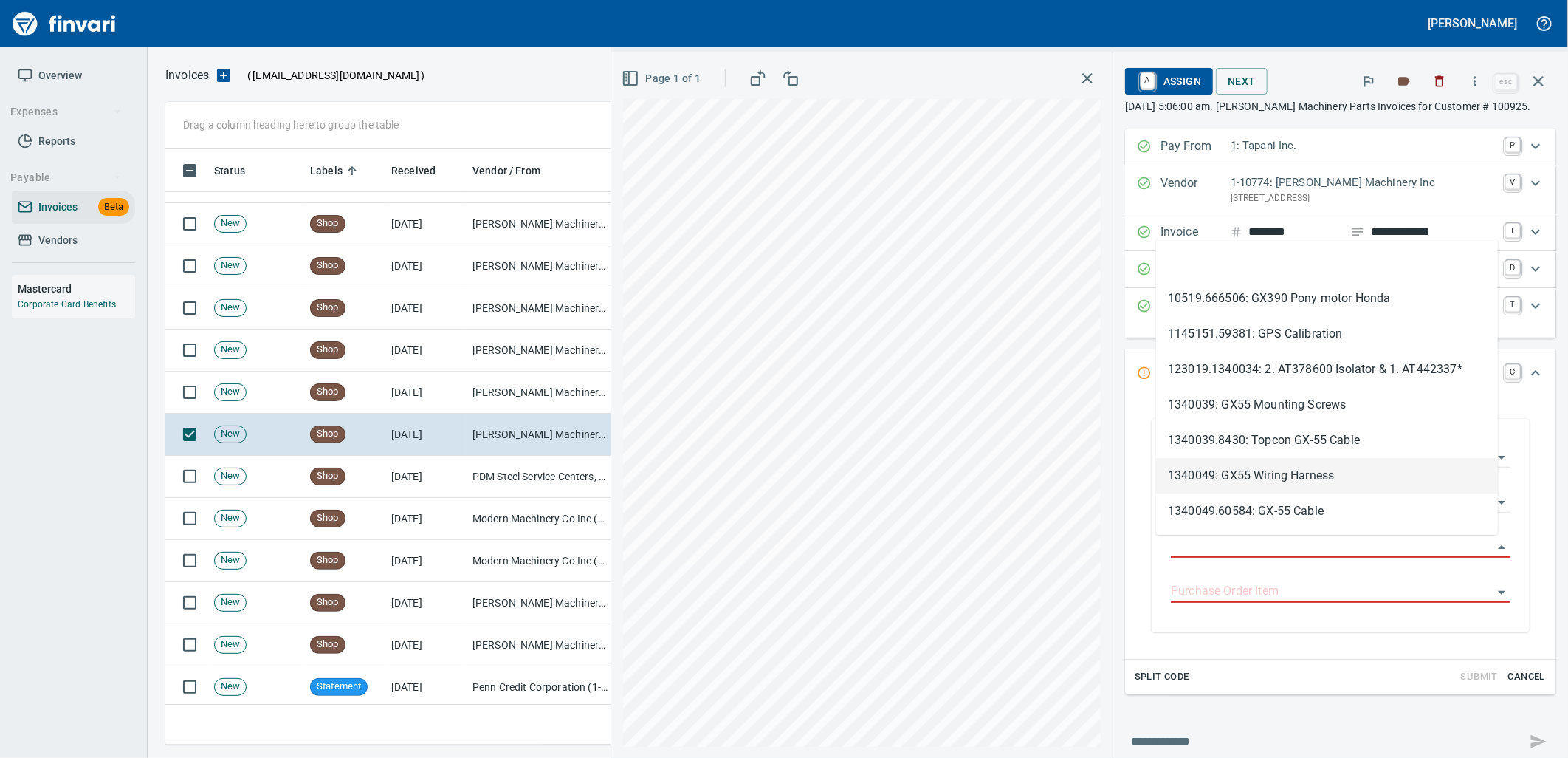
type input "**********"
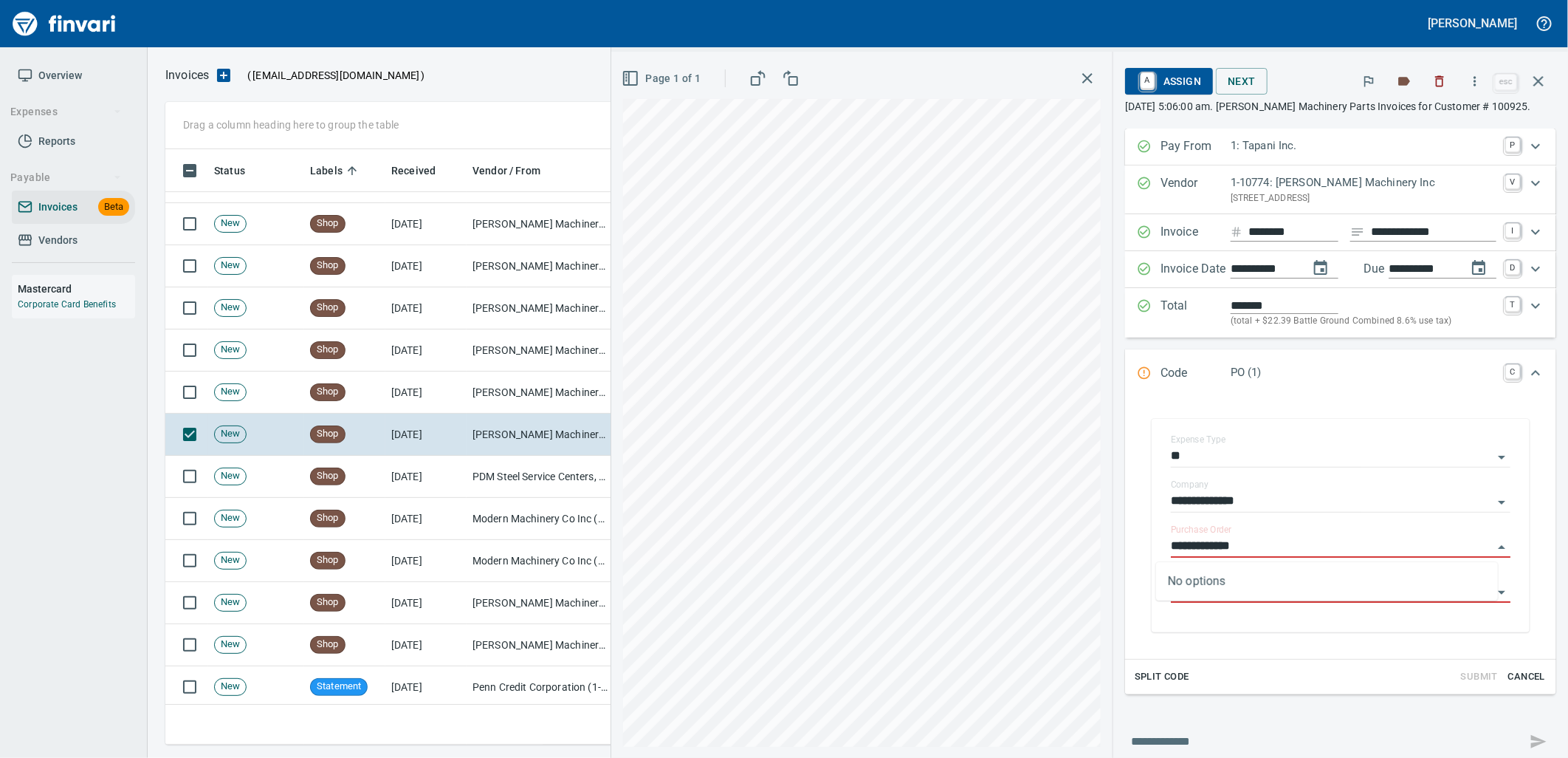
scroll to position [584, 1360]
click at [556, 469] on td "PDM Steel Service Centers, Inc. (1-22359)" at bounding box center [540, 476] width 147 height 42
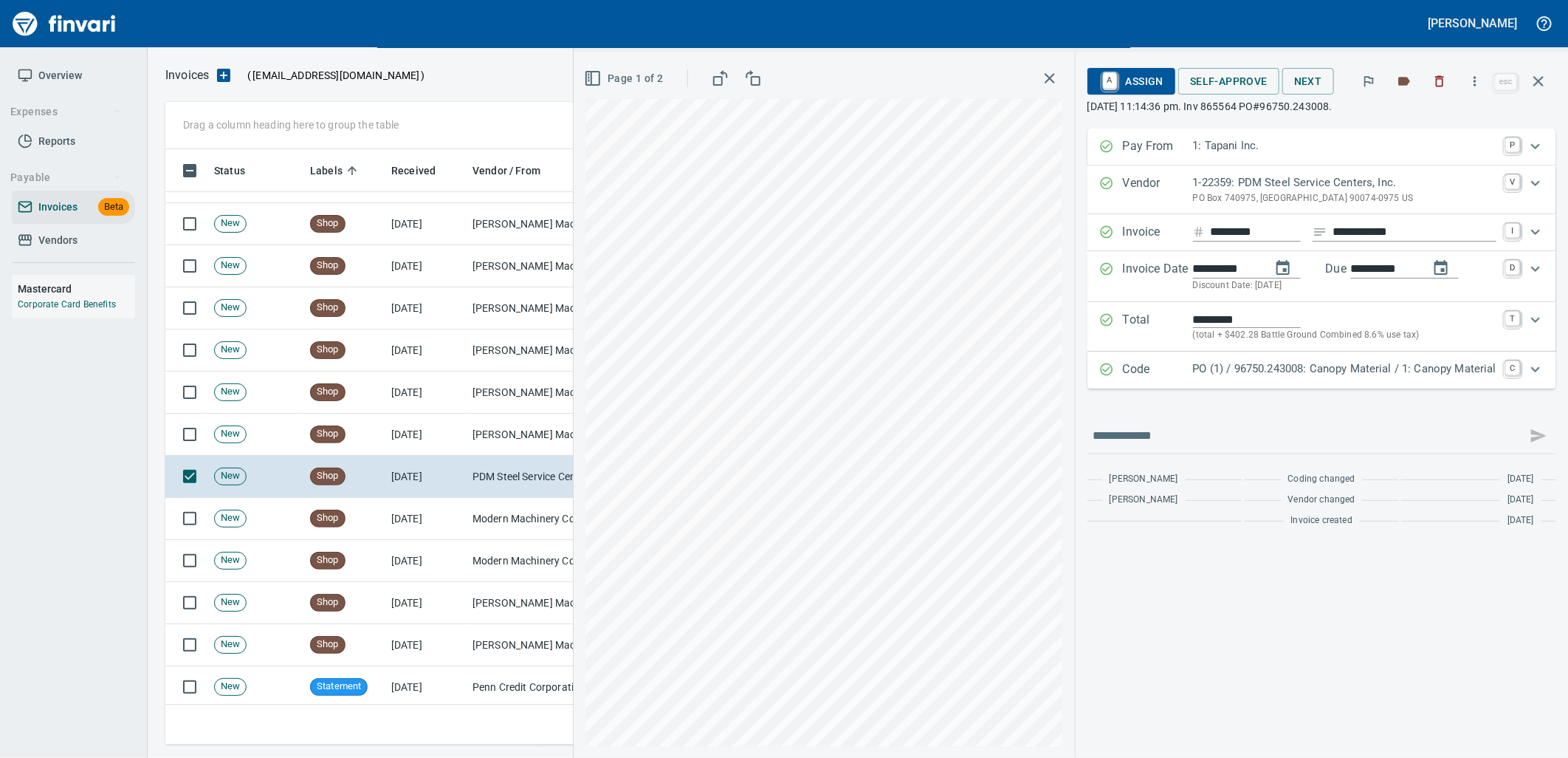
click at [1249, 367] on p "PO (1) / 96750.243008: Canopy Material / 1: Canopy Material" at bounding box center [1344, 369] width 304 height 17
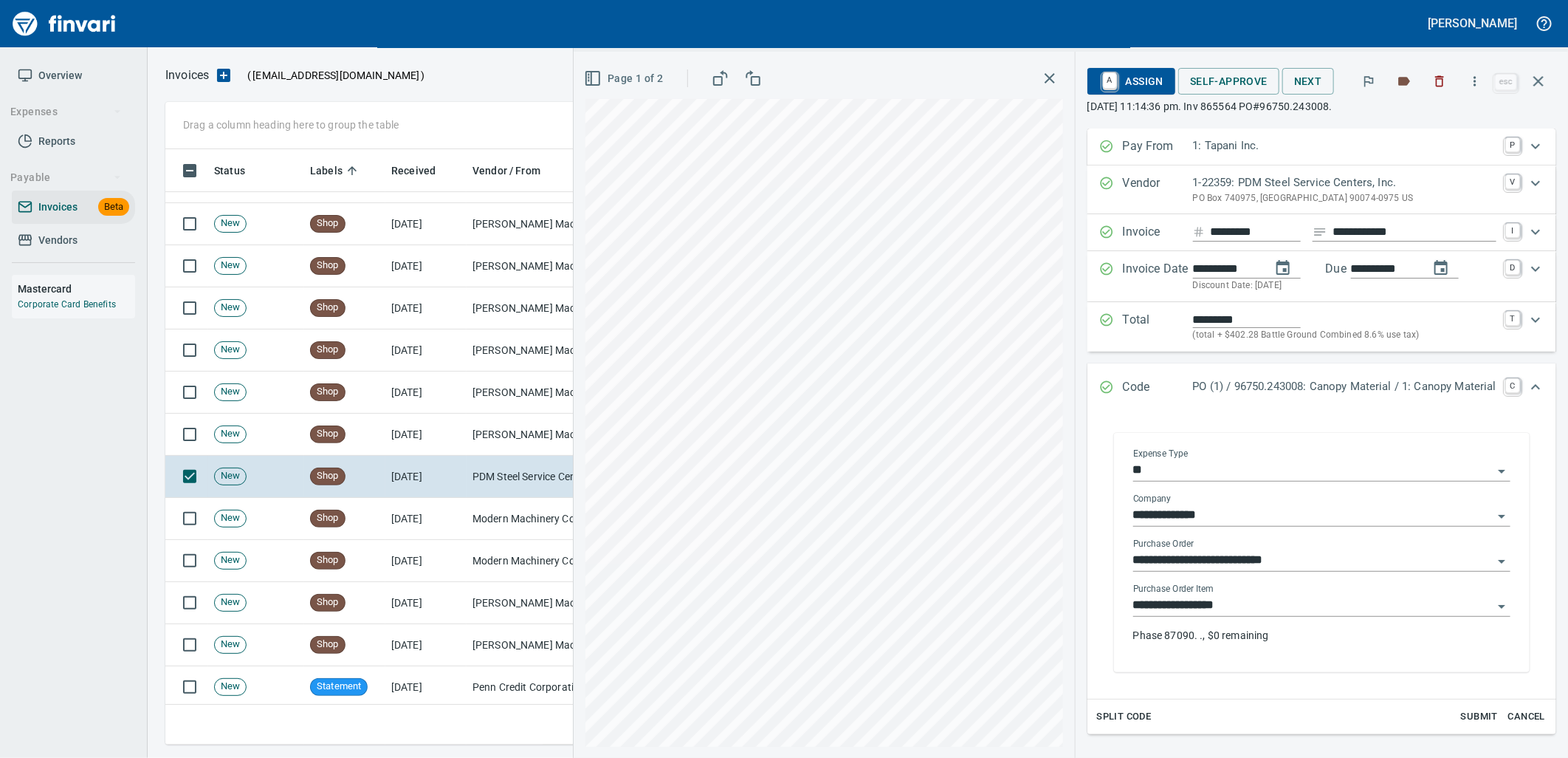
click at [1248, 610] on input "**********" at bounding box center [1313, 606] width 359 height 21
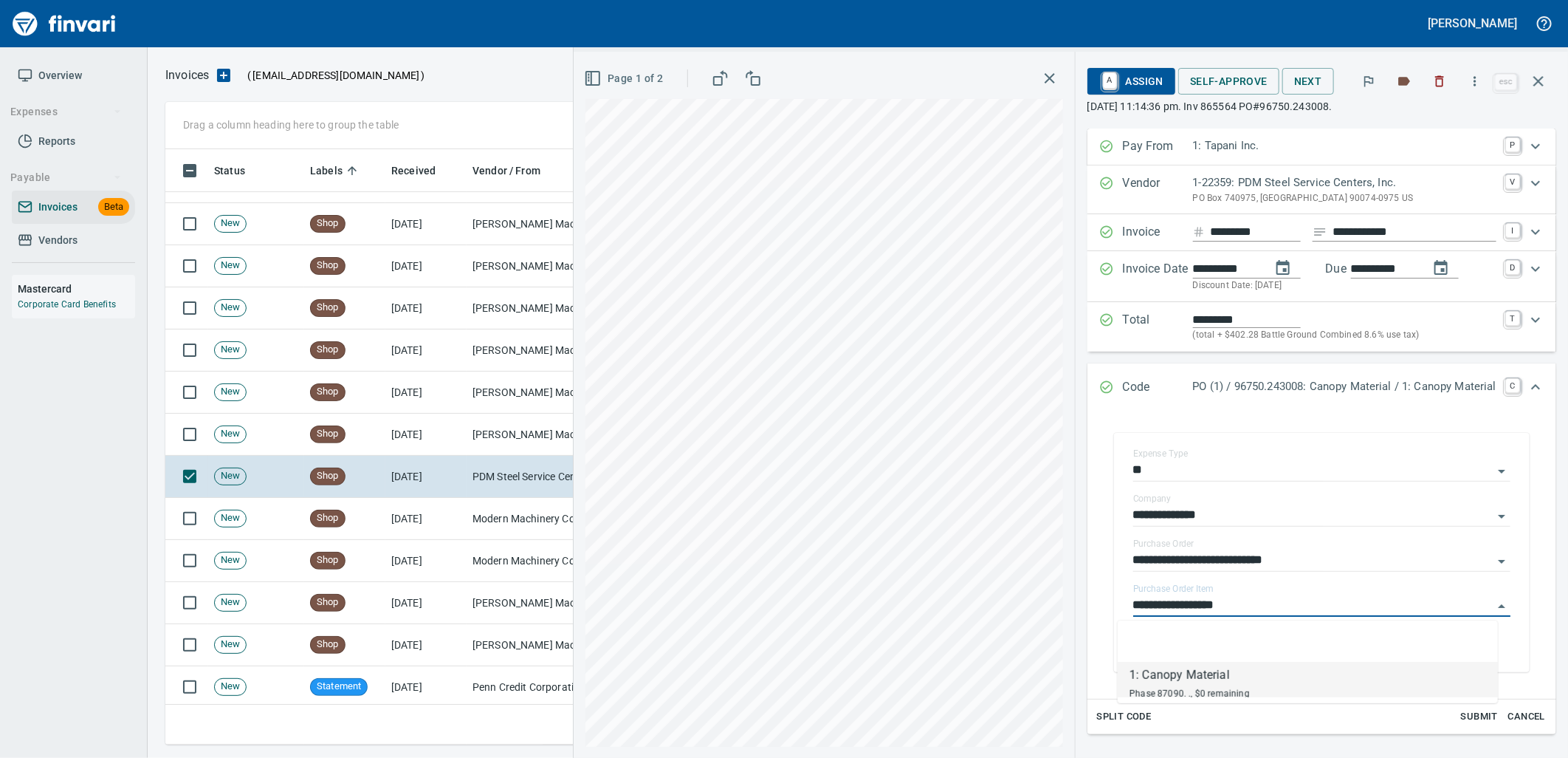
scroll to position [584, 1360]
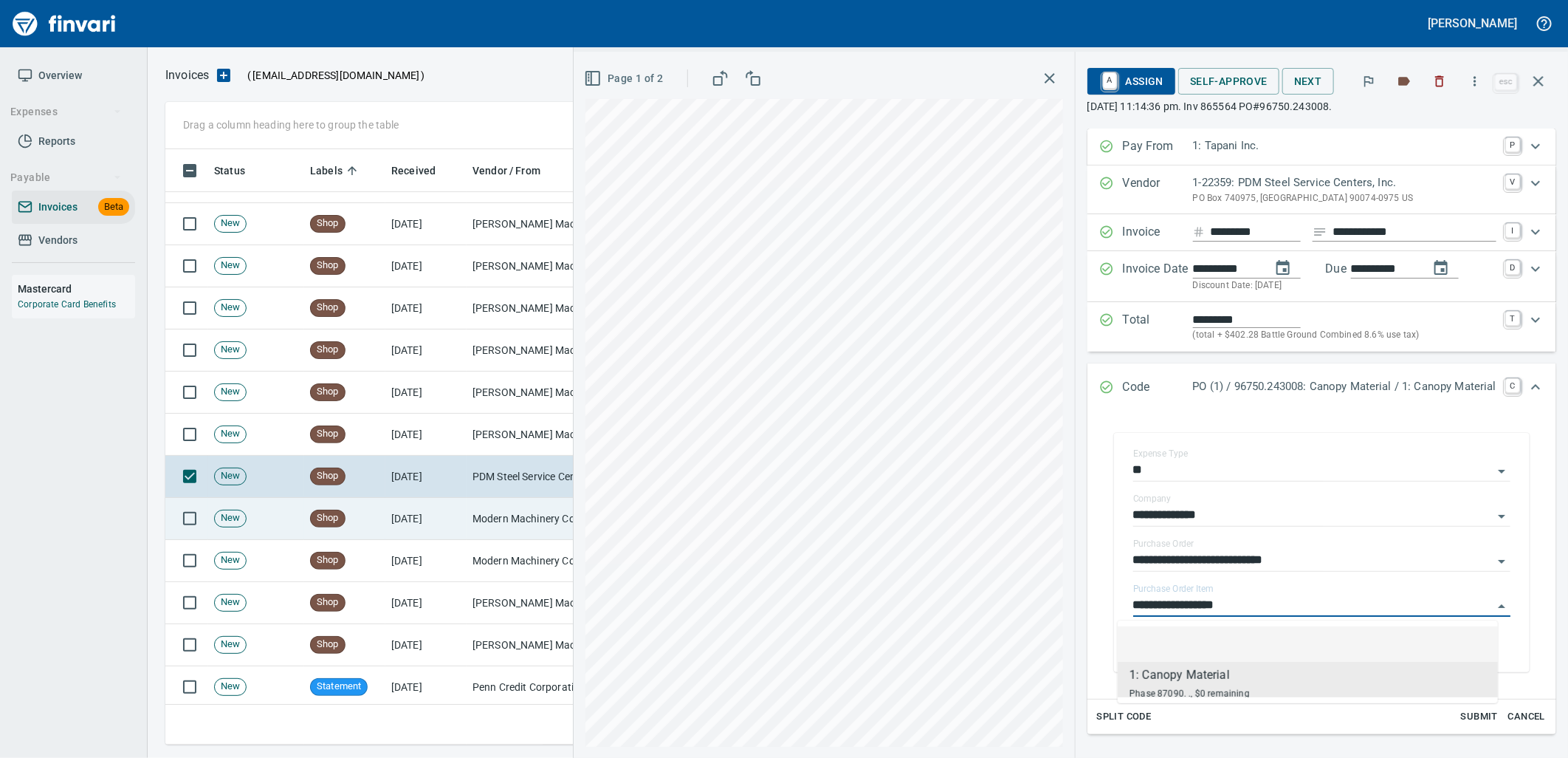
click at [498, 529] on td "Modern Machinery Co Inc (1-10672)" at bounding box center [540, 518] width 147 height 42
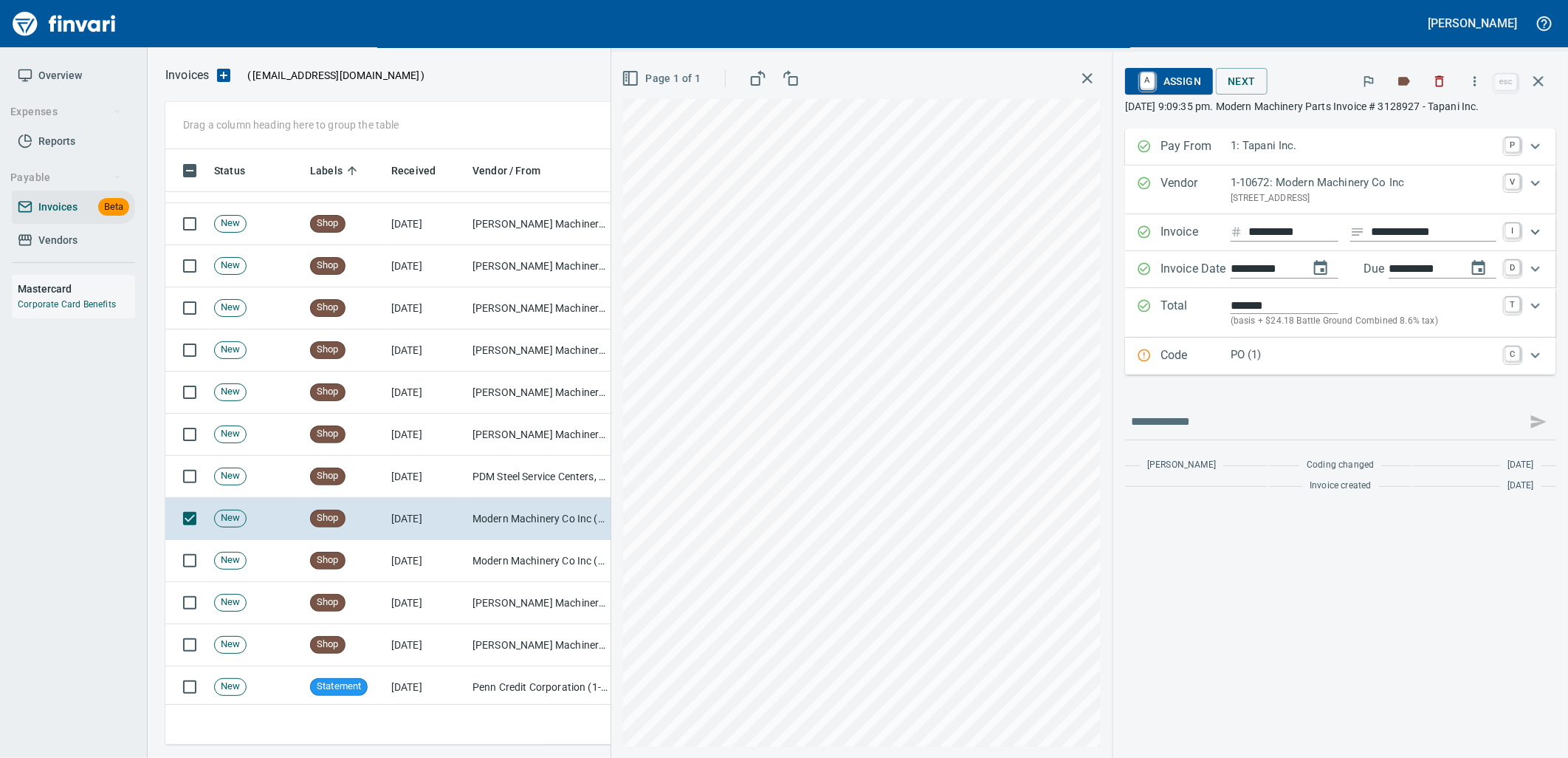
click at [1275, 357] on p "PO (1)" at bounding box center [1363, 355] width 266 height 17
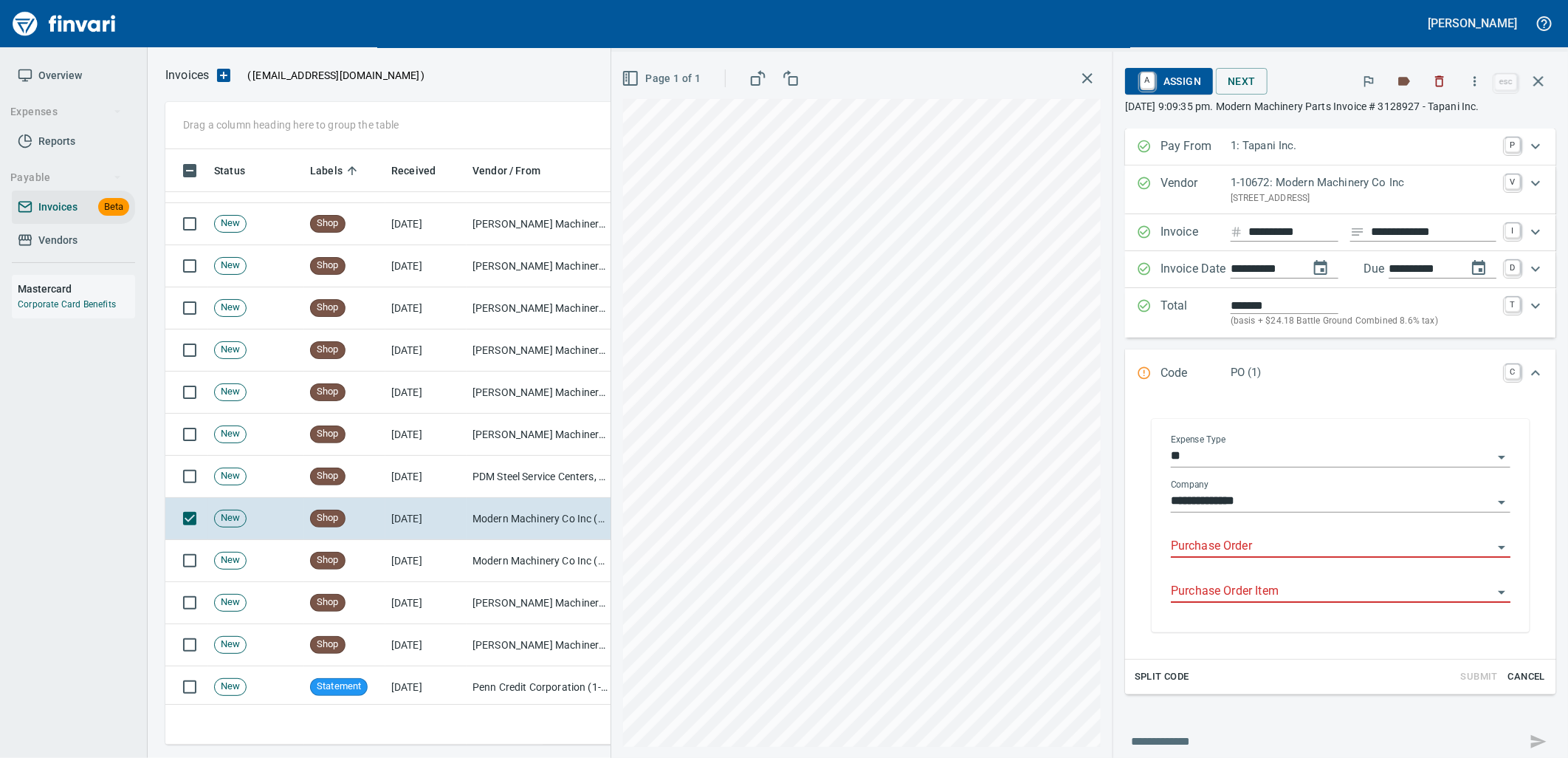
click at [1227, 542] on input "Purchase Order" at bounding box center [1331, 547] width 322 height 21
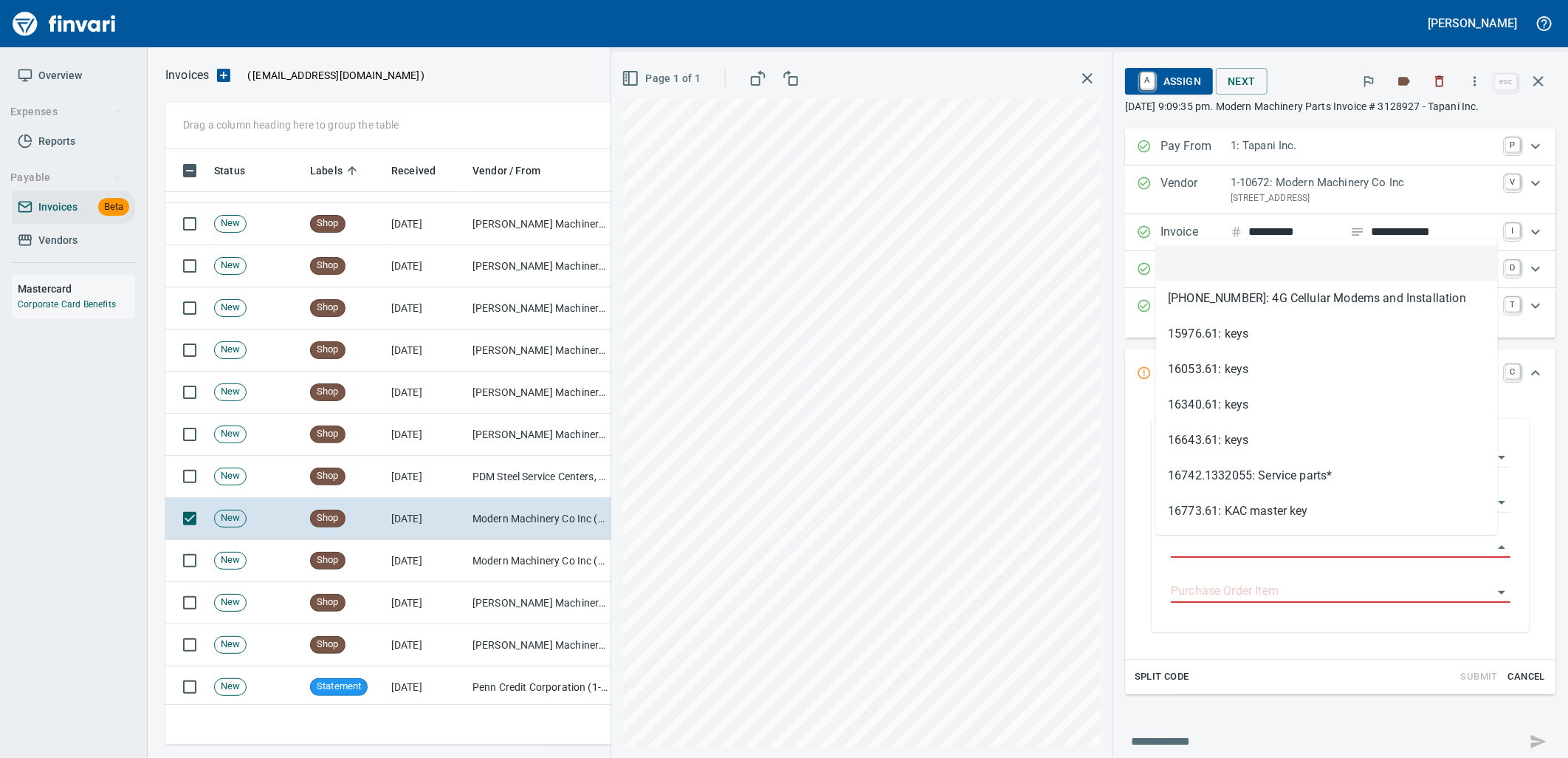
scroll to position [584, 1360]
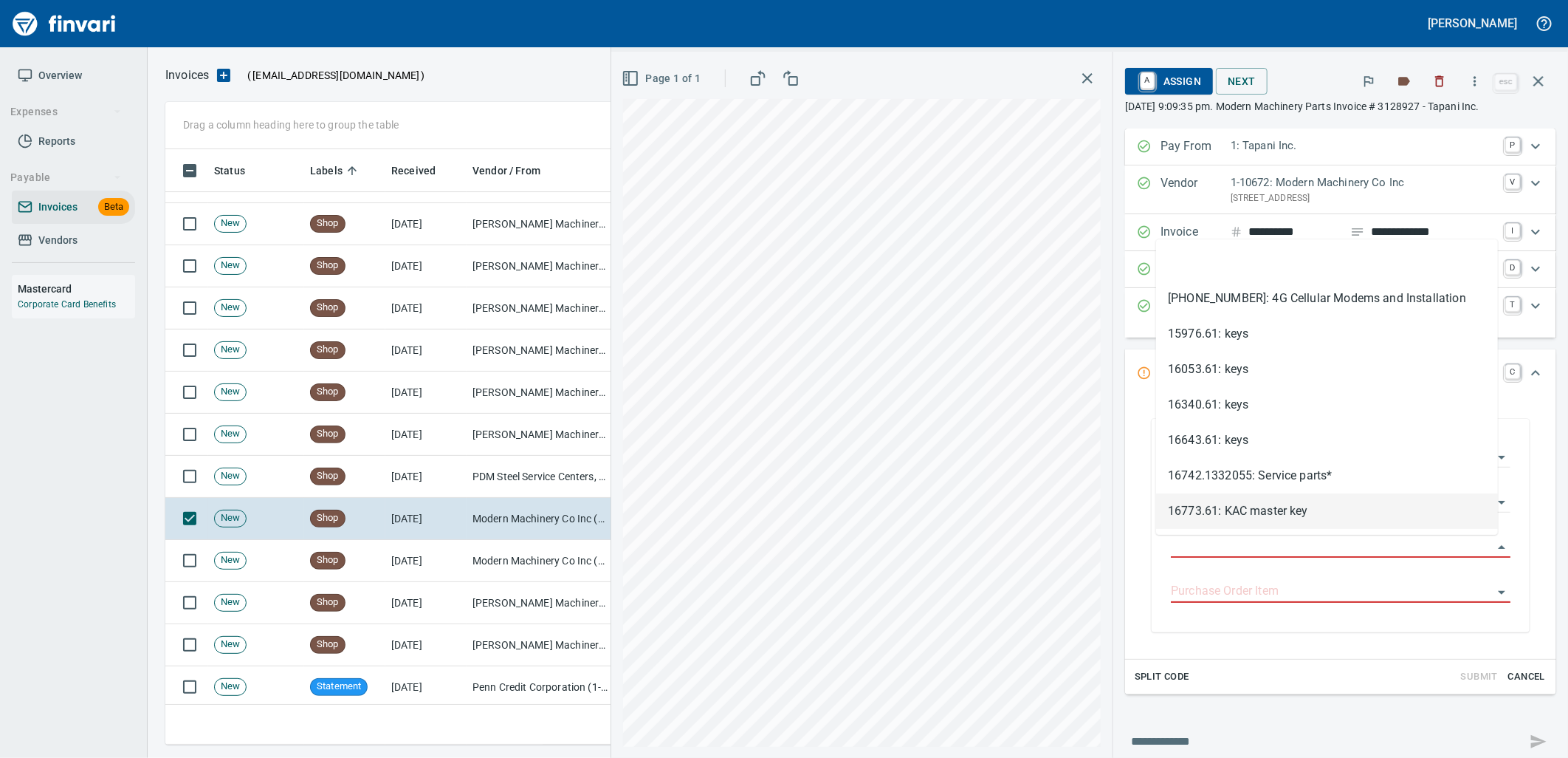
type input "**********"
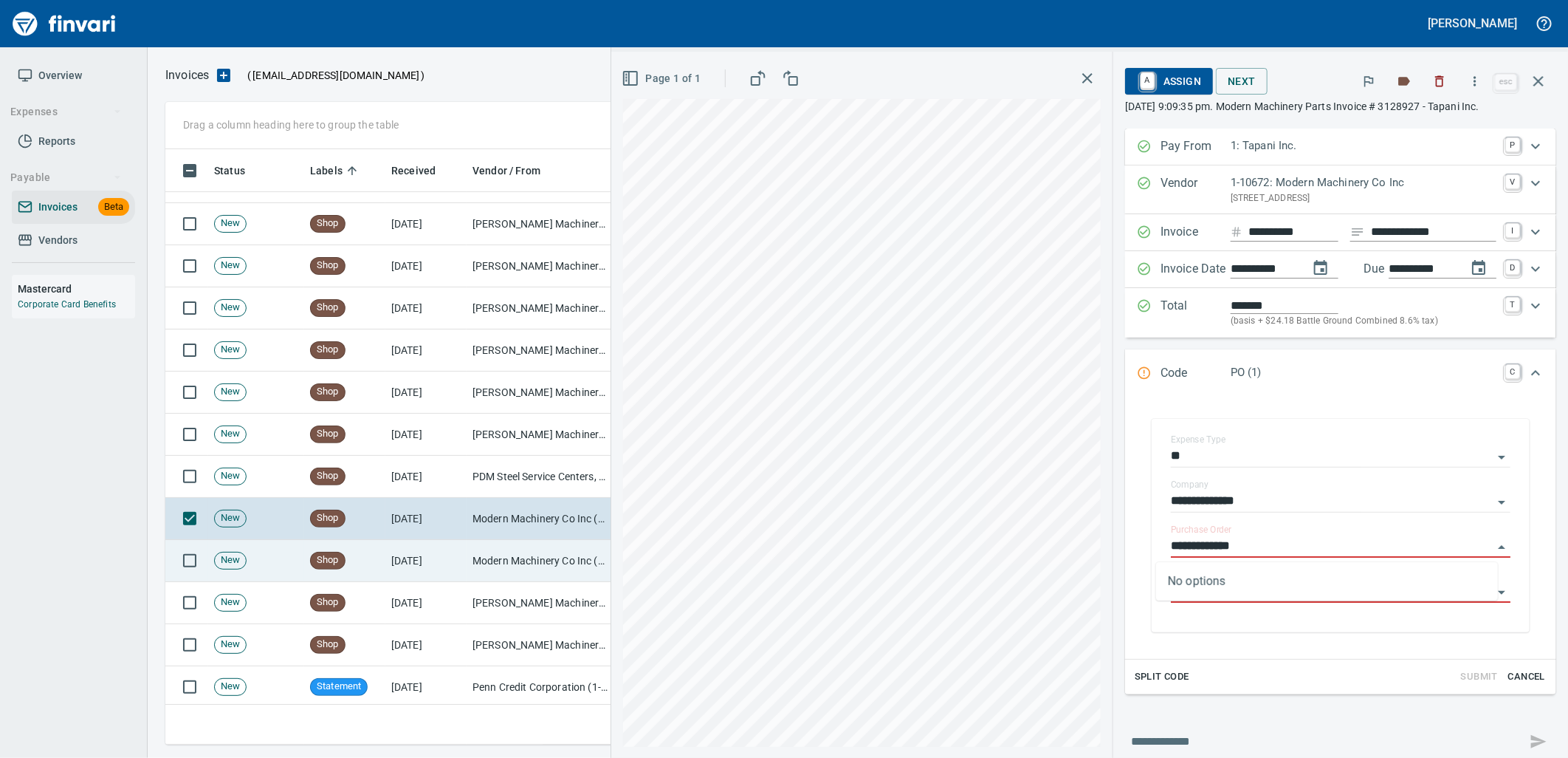
drag, startPoint x: 481, startPoint y: 558, endPoint x: 593, endPoint y: 530, distance: 115.4
click at [482, 558] on td "Modern Machinery Co Inc (1-10672)" at bounding box center [540, 560] width 147 height 42
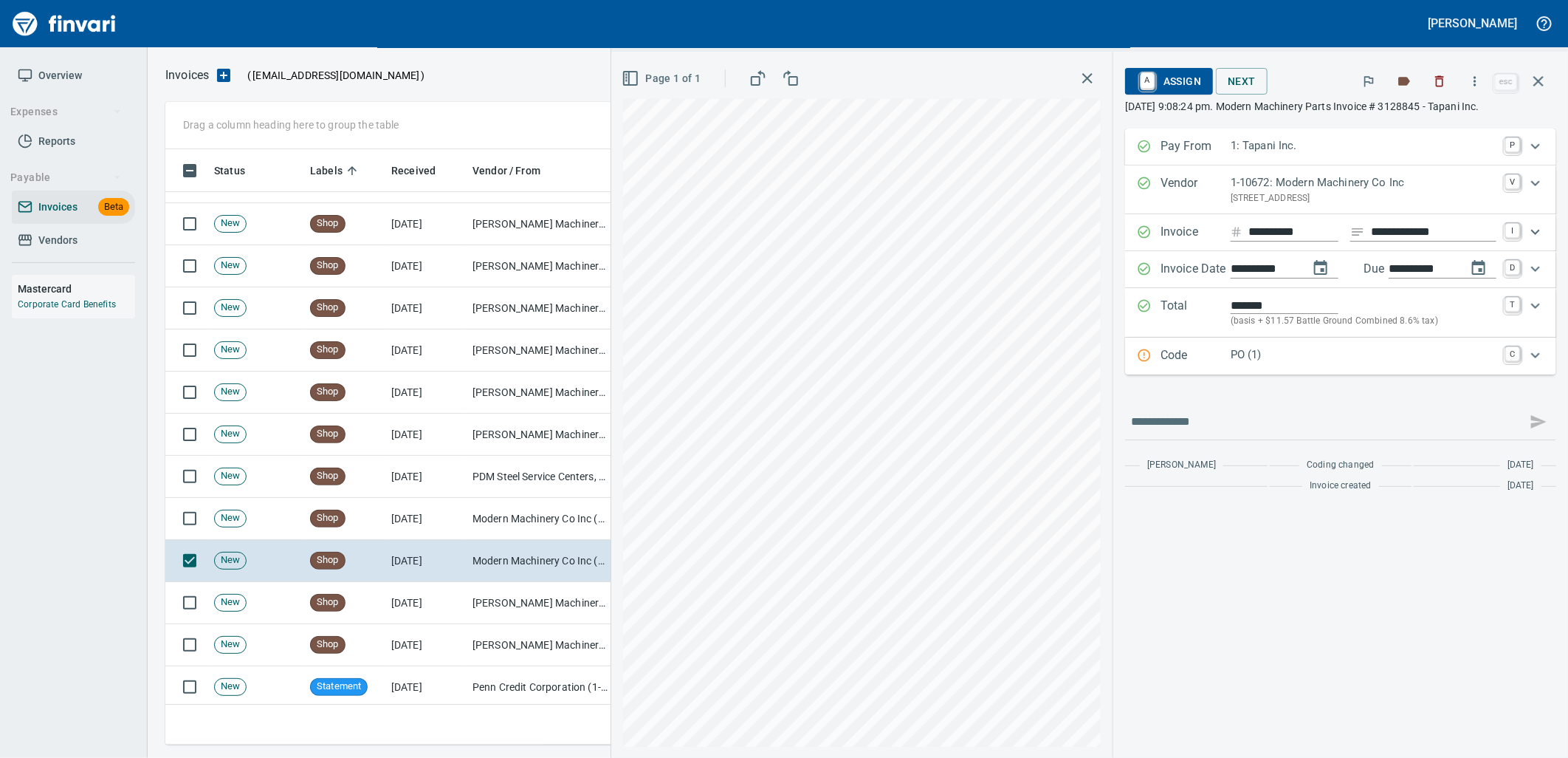
click at [1263, 360] on p "PO (1)" at bounding box center [1363, 355] width 266 height 17
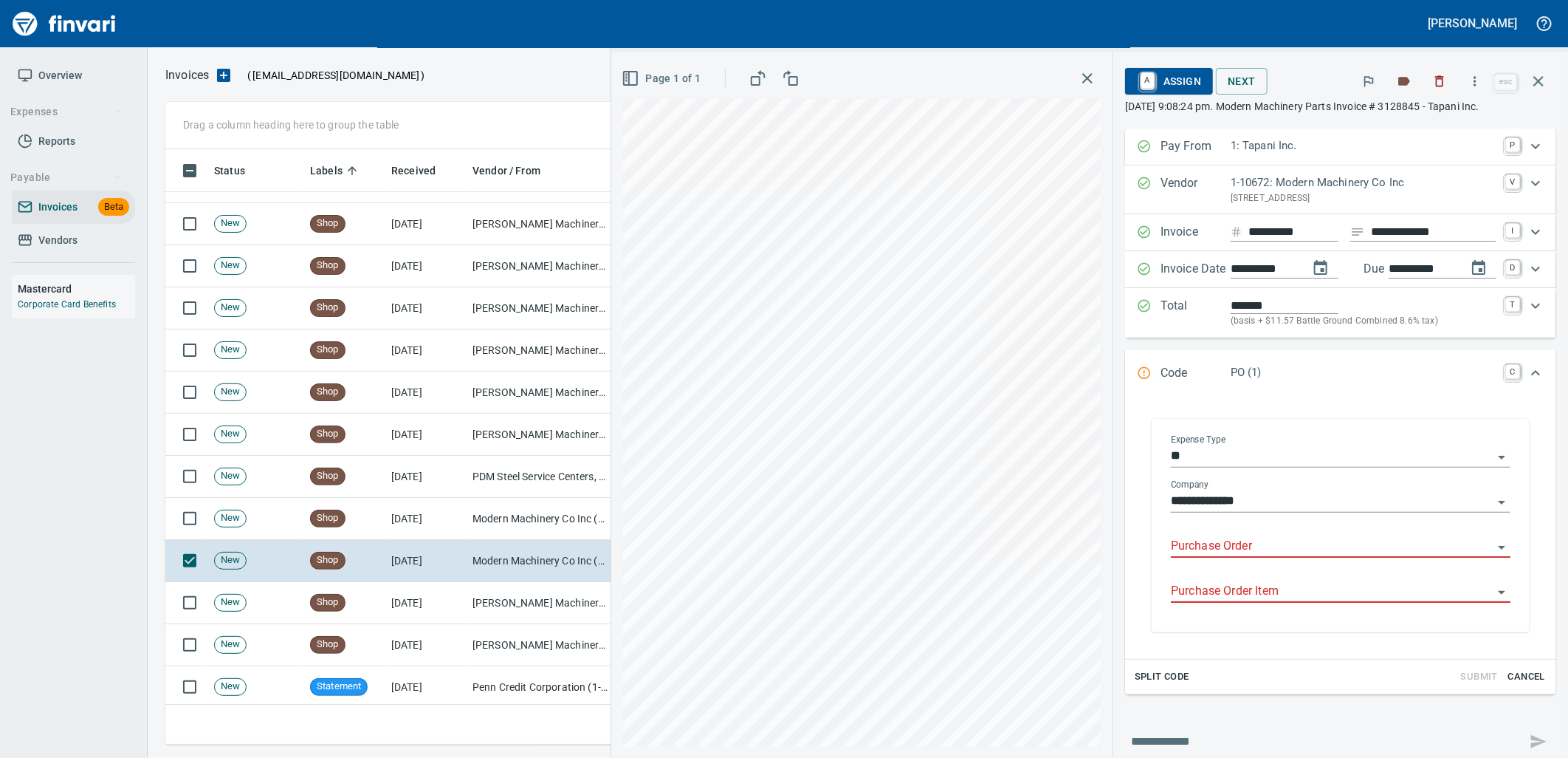
click at [1238, 547] on input "Purchase Order" at bounding box center [1331, 547] width 322 height 21
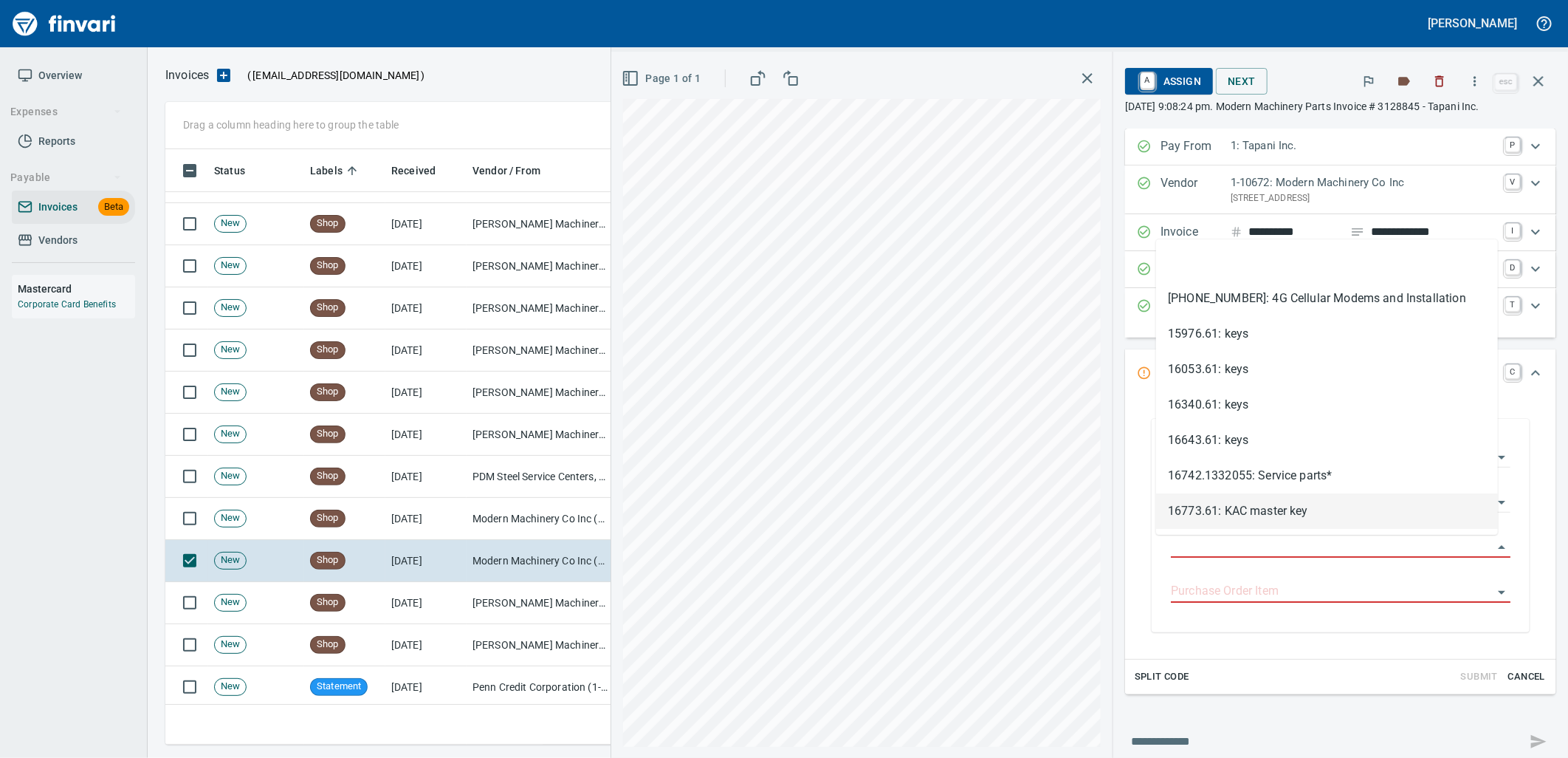
scroll to position [584, 1360]
type input "**********"
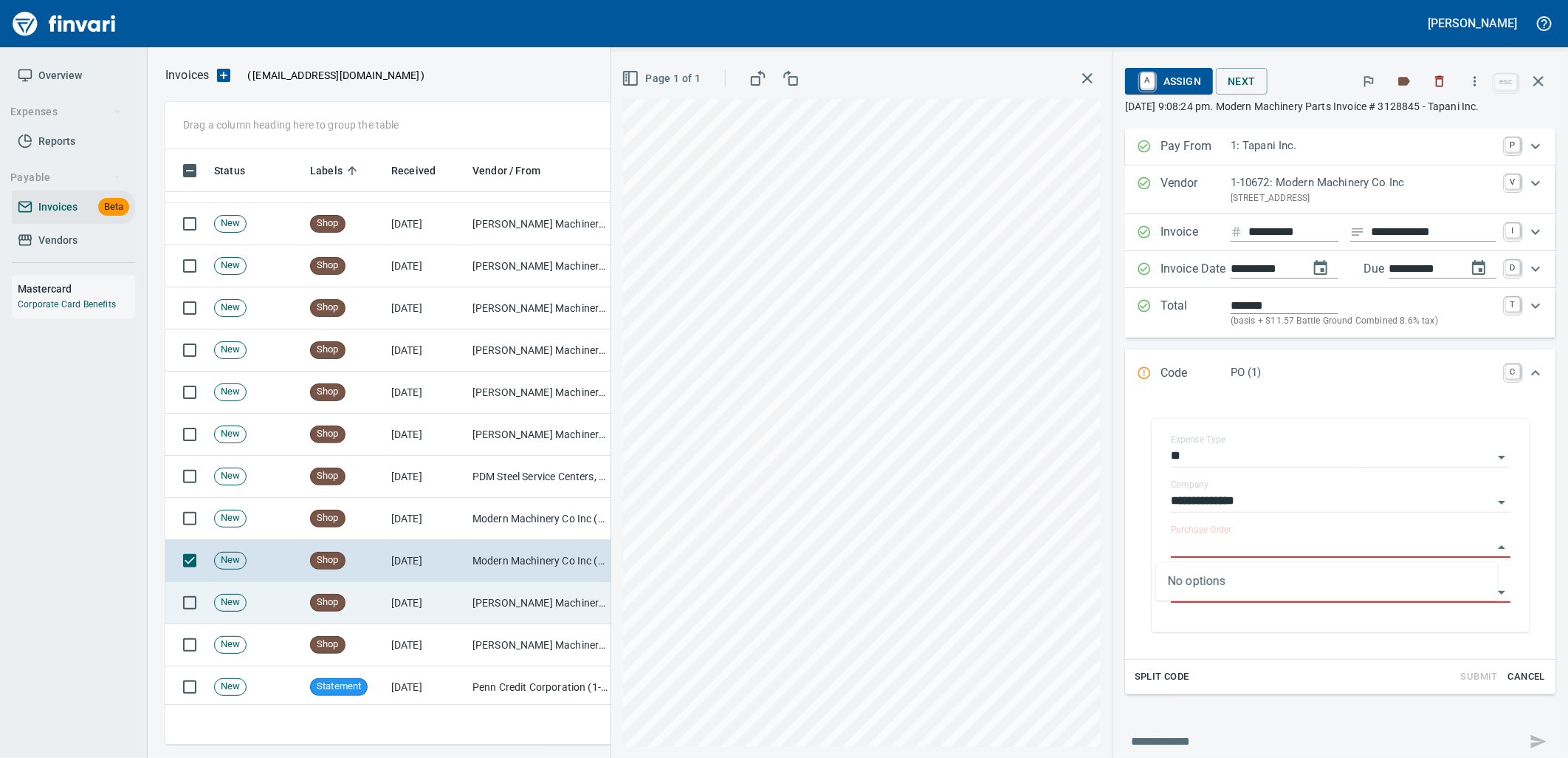
click at [510, 591] on td "[PERSON_NAME] Machinery Co (1-10794)" at bounding box center [540, 603] width 147 height 42
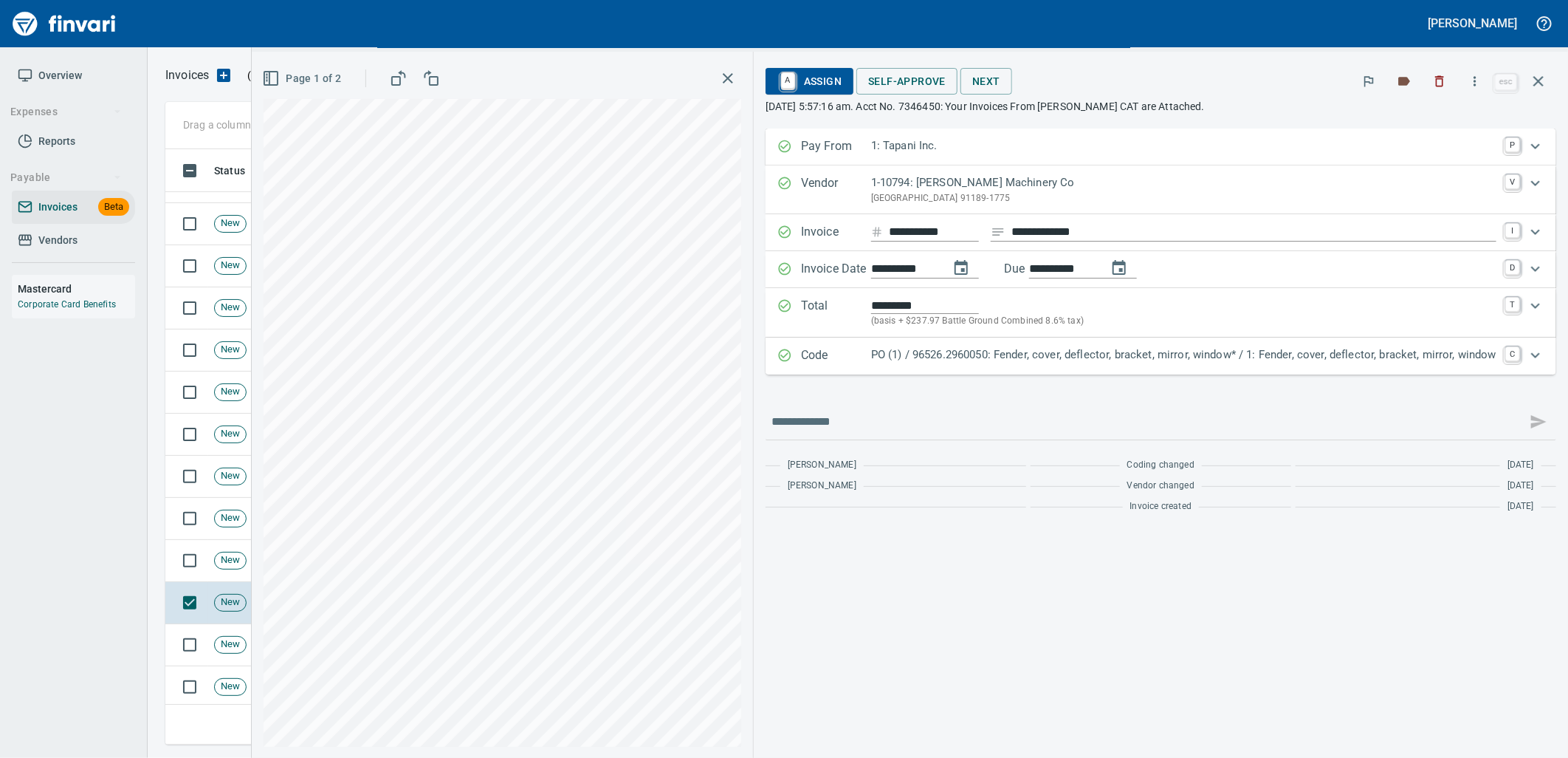
click at [1205, 358] on p "PO (1) / 96526.2960050: Fender, cover, deflector, bracket, mirror, window* / 1:…" at bounding box center [1183, 355] width 625 height 17
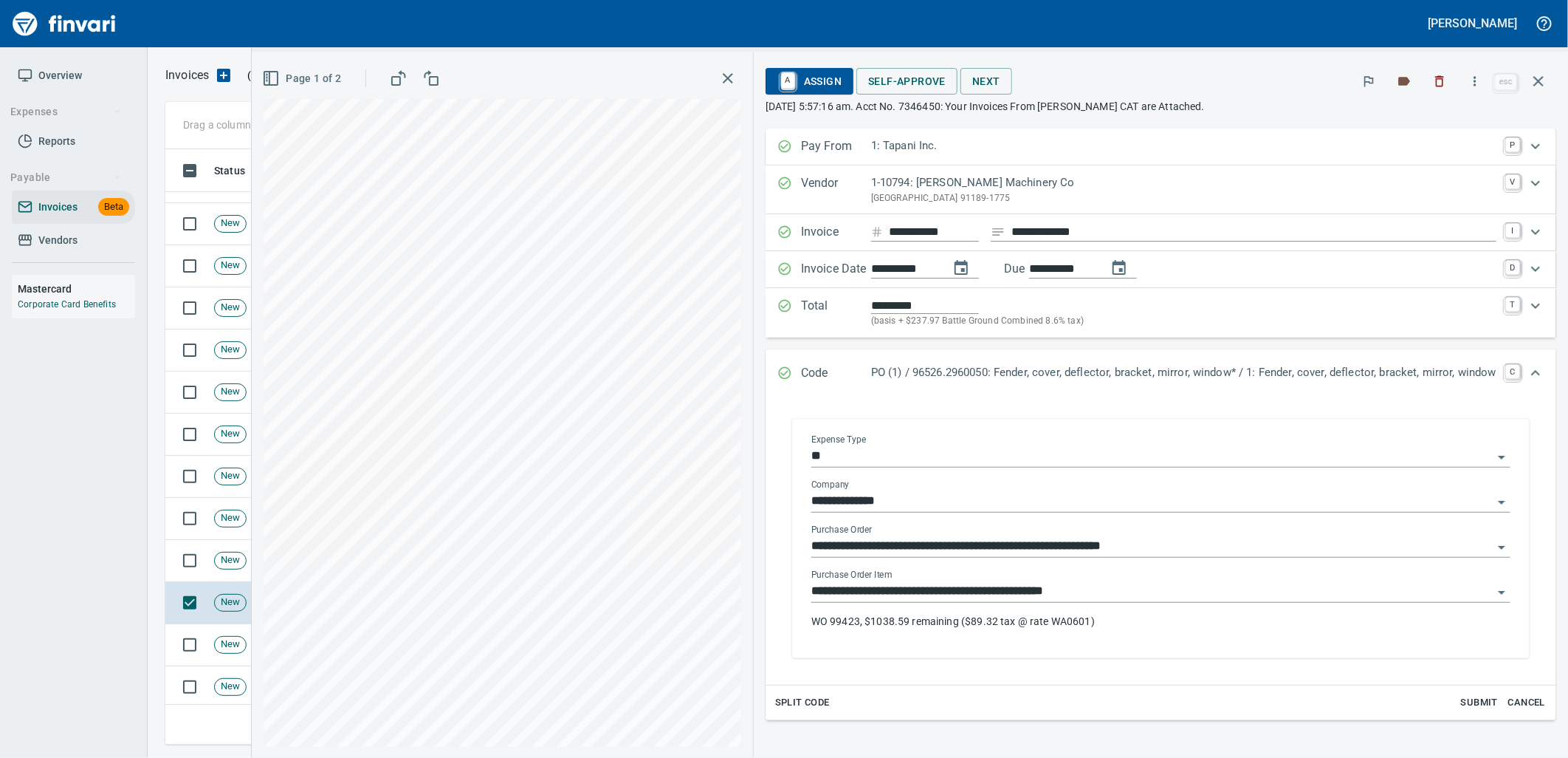
click at [1097, 588] on input "**********" at bounding box center [1152, 592] width 681 height 21
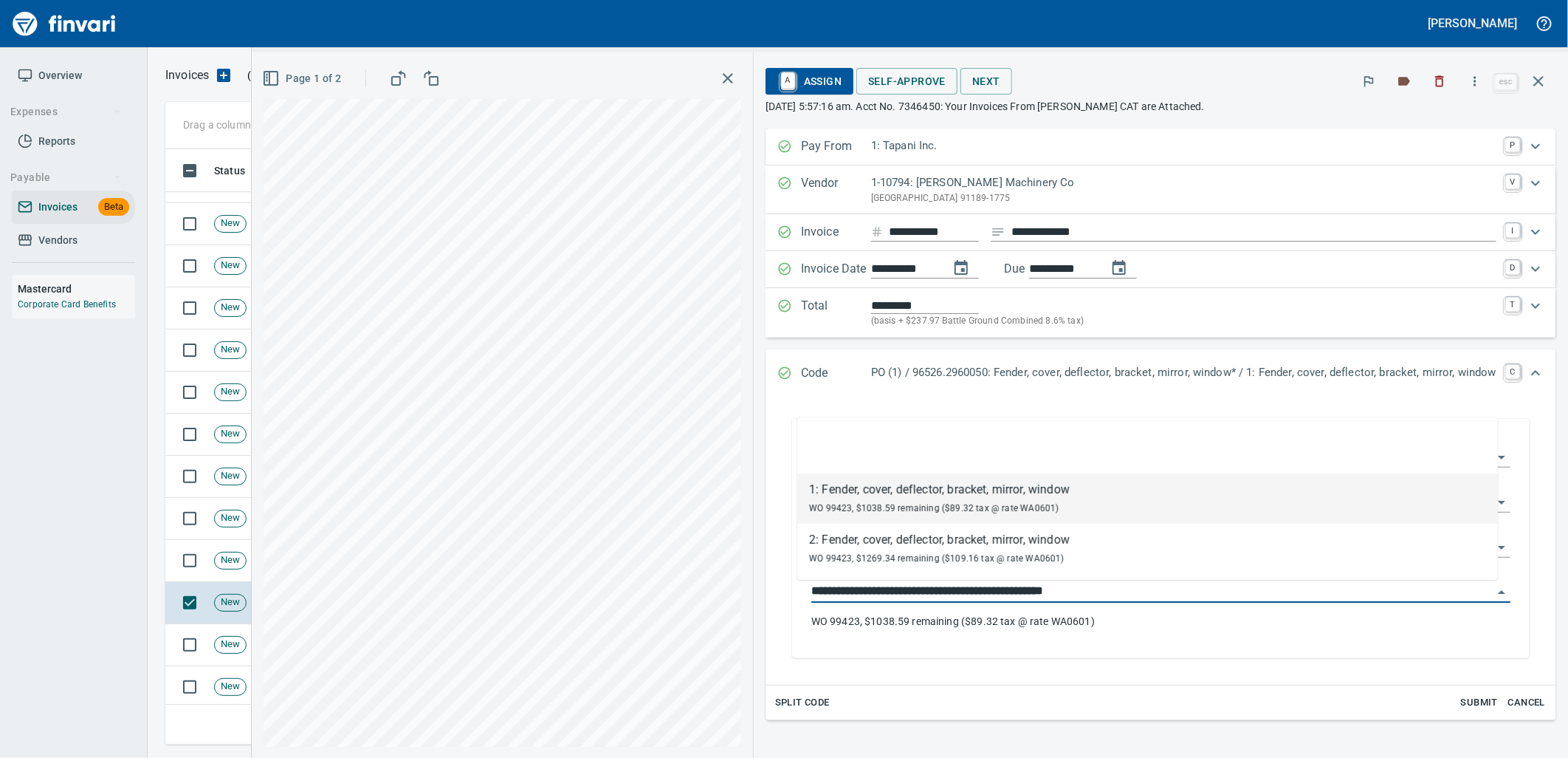
scroll to position [584, 1360]
click at [218, 647] on span "New" at bounding box center [229, 644] width 31 height 14
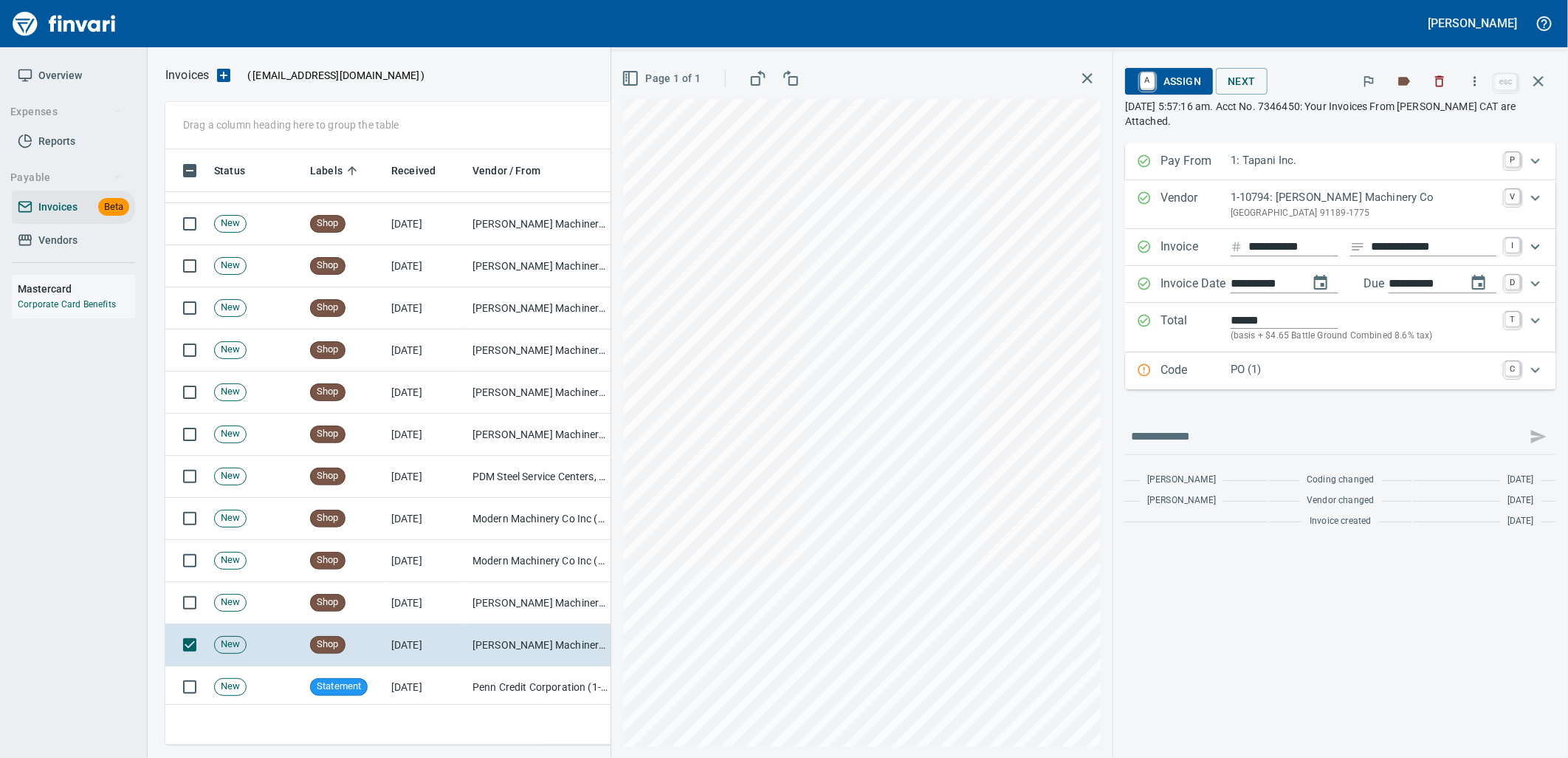
click at [1192, 380] on p "Code" at bounding box center [1195, 371] width 70 height 19
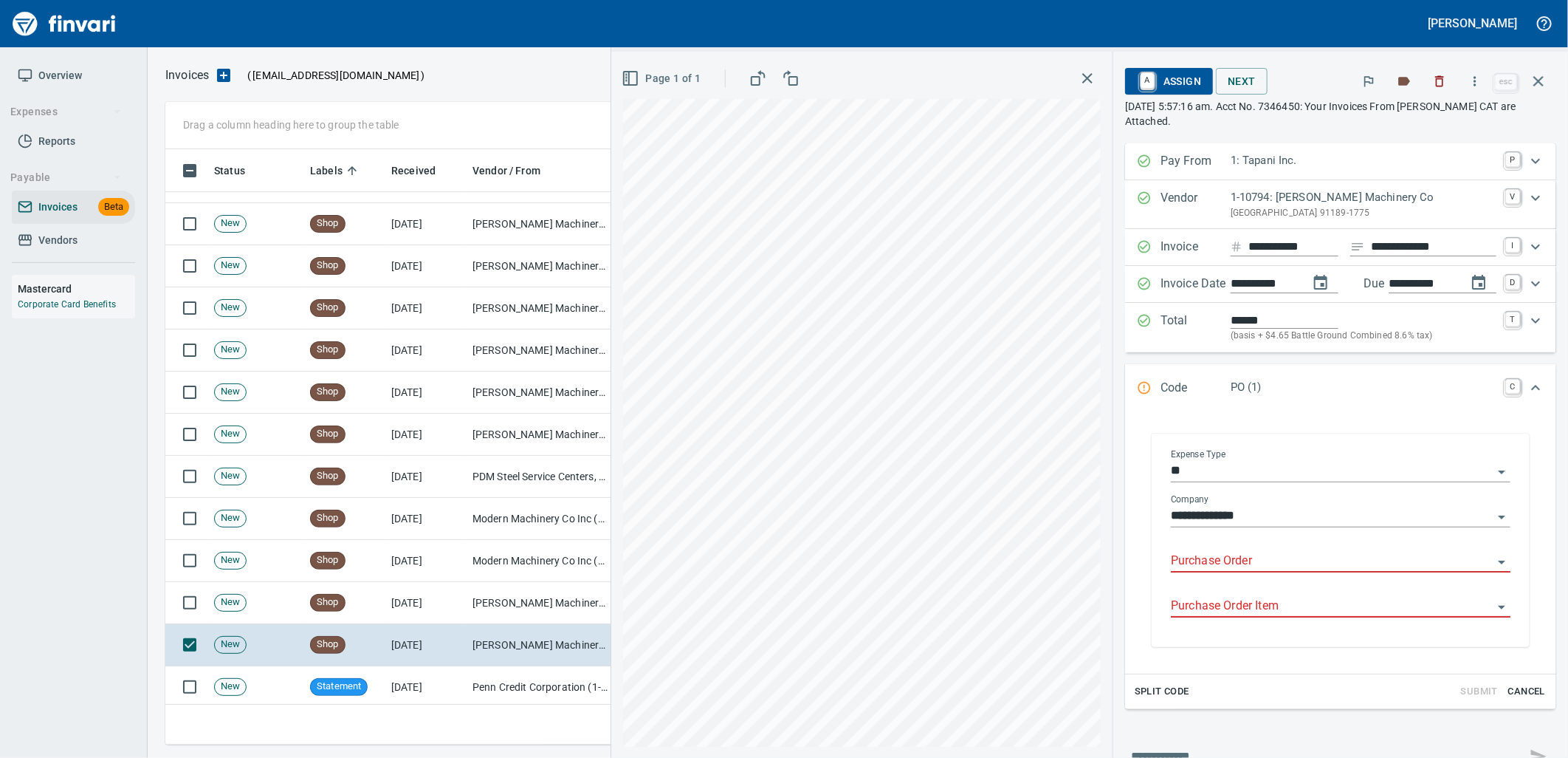
click at [1220, 560] on input "Purchase Order" at bounding box center [1331, 561] width 322 height 21
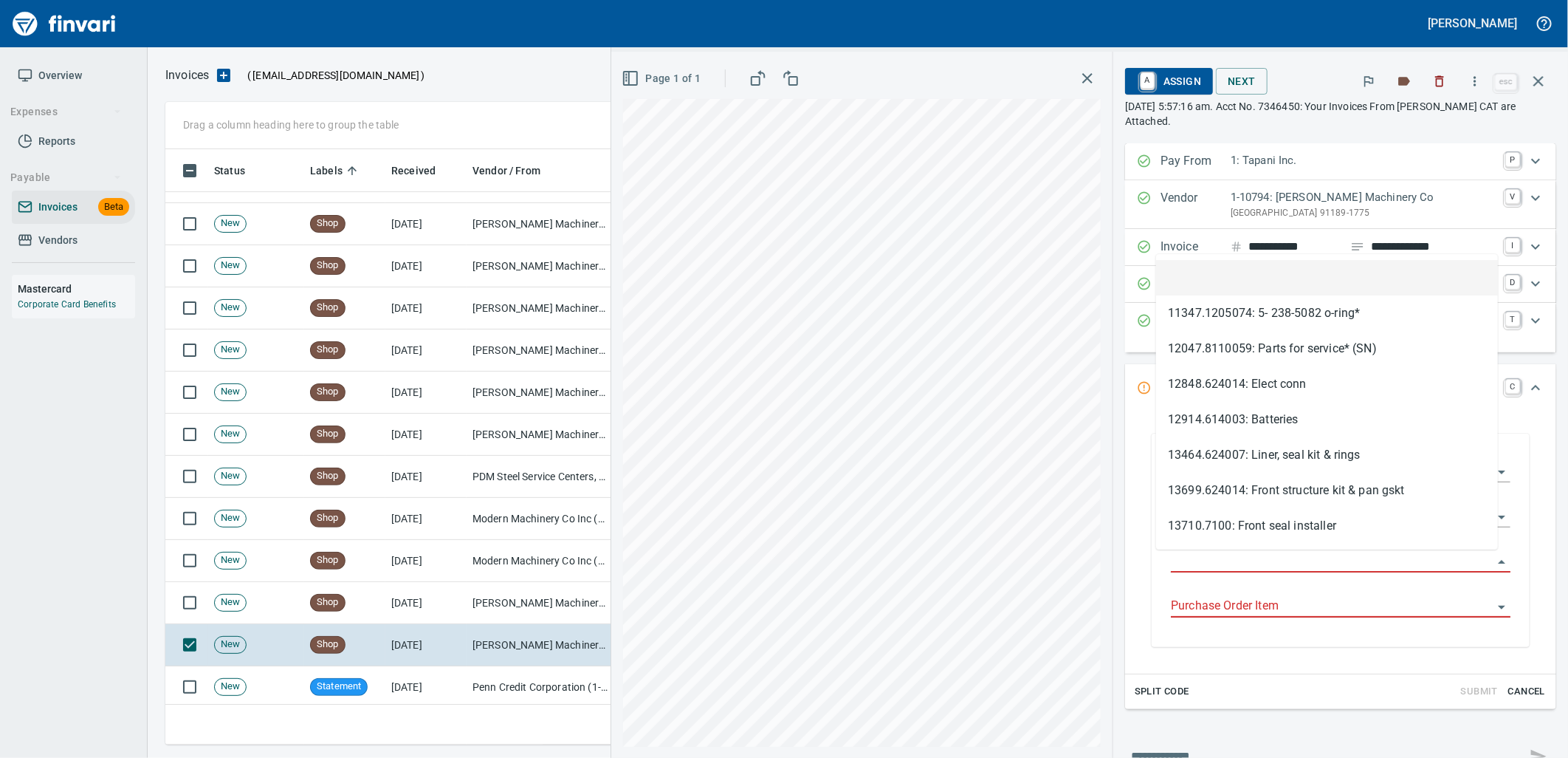
scroll to position [584, 1360]
type input "**********"
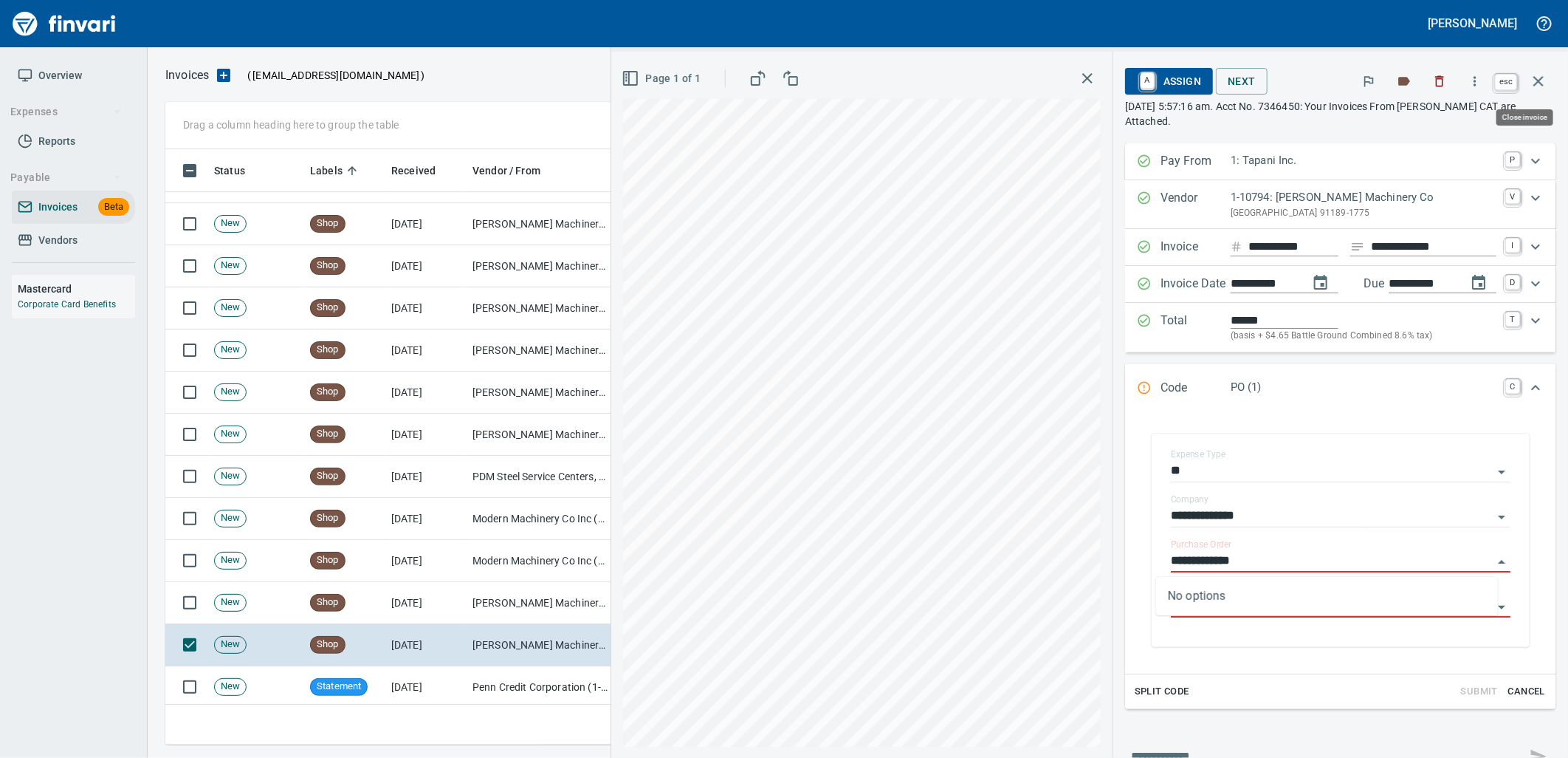
click at [1546, 86] on icon "button" at bounding box center [1538, 81] width 17 height 17
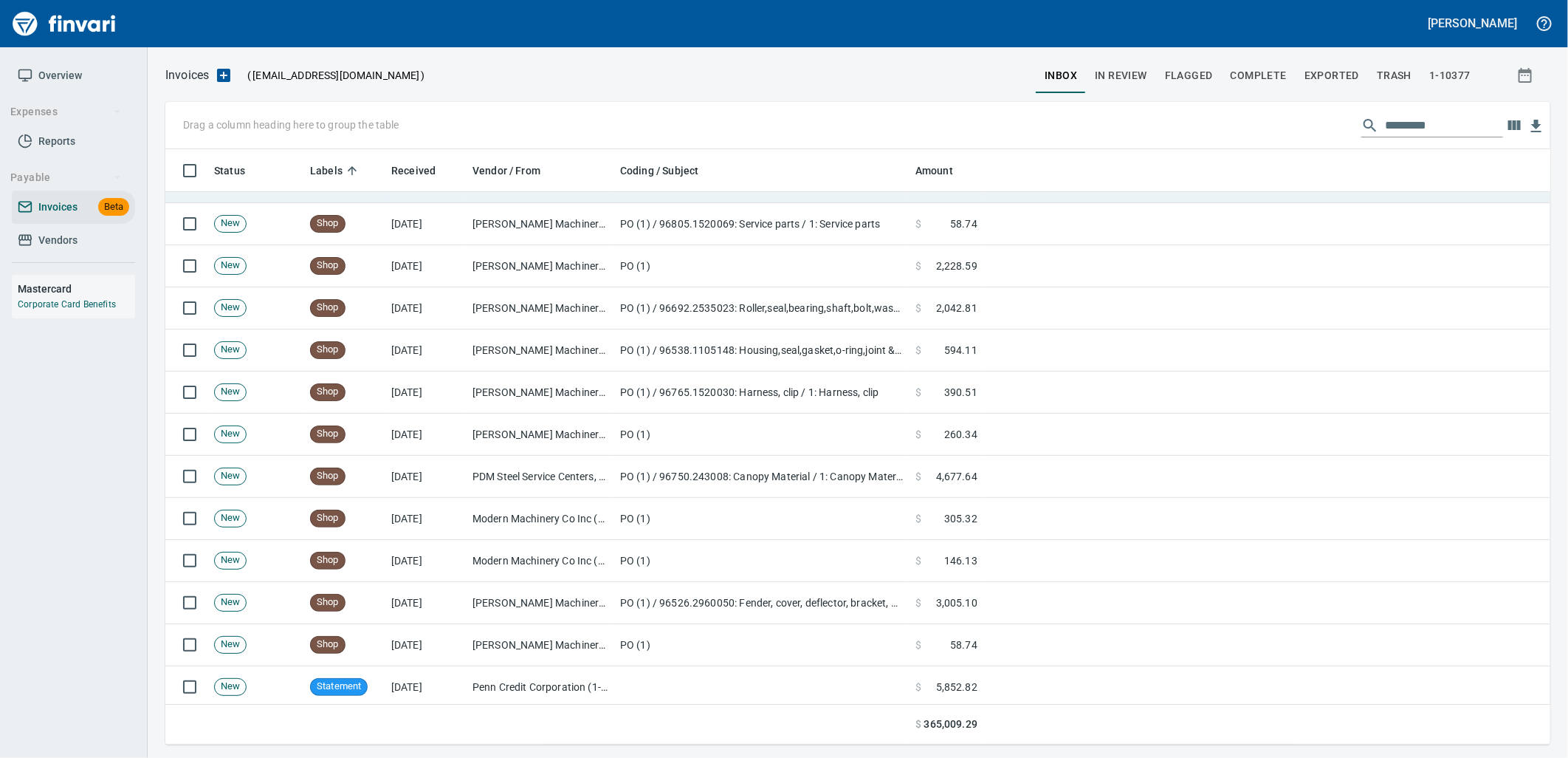
scroll to position [584, 1361]
click at [1130, 69] on span "In Review" at bounding box center [1121, 75] width 52 height 18
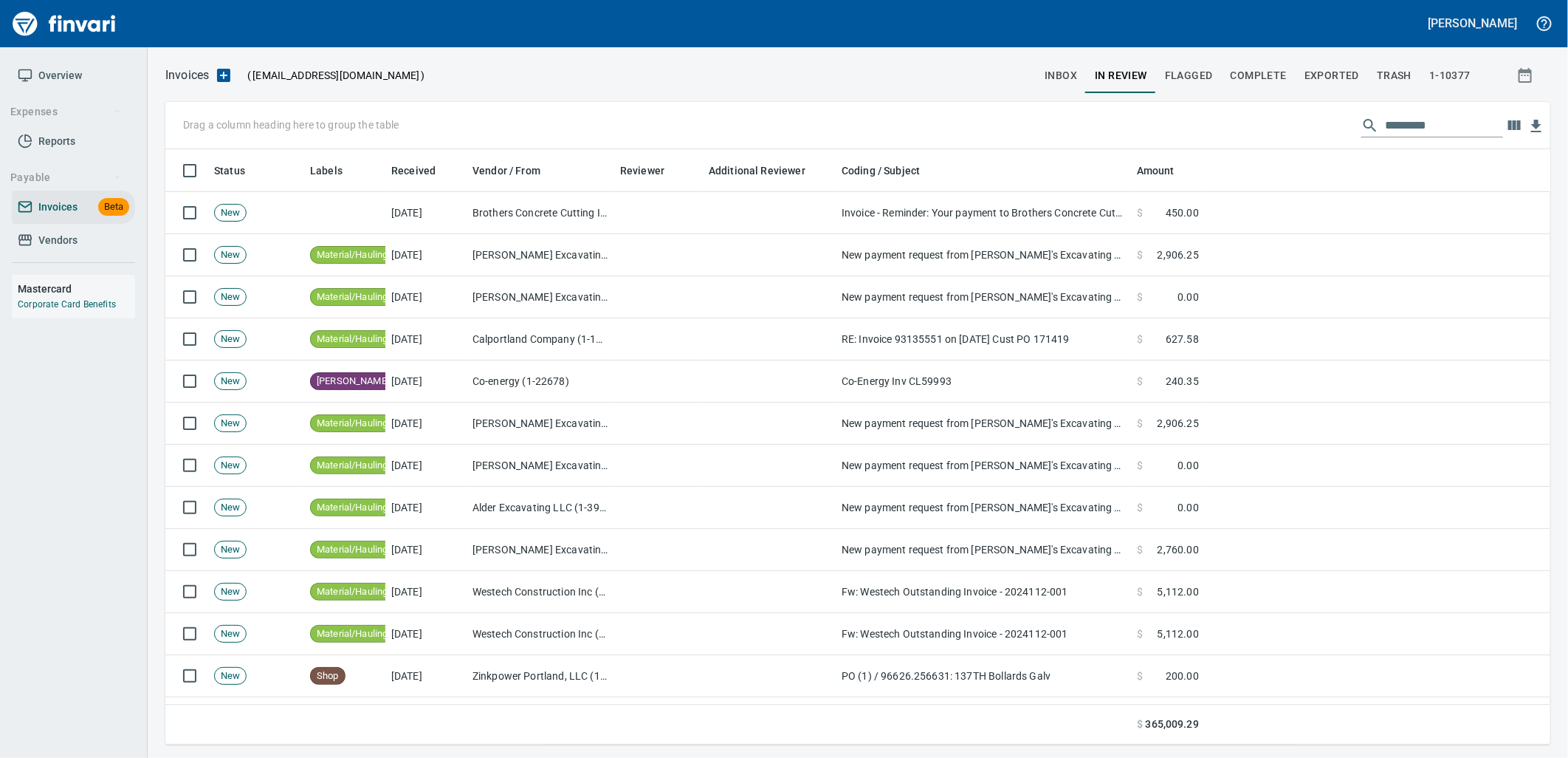
scroll to position [584, 1361]
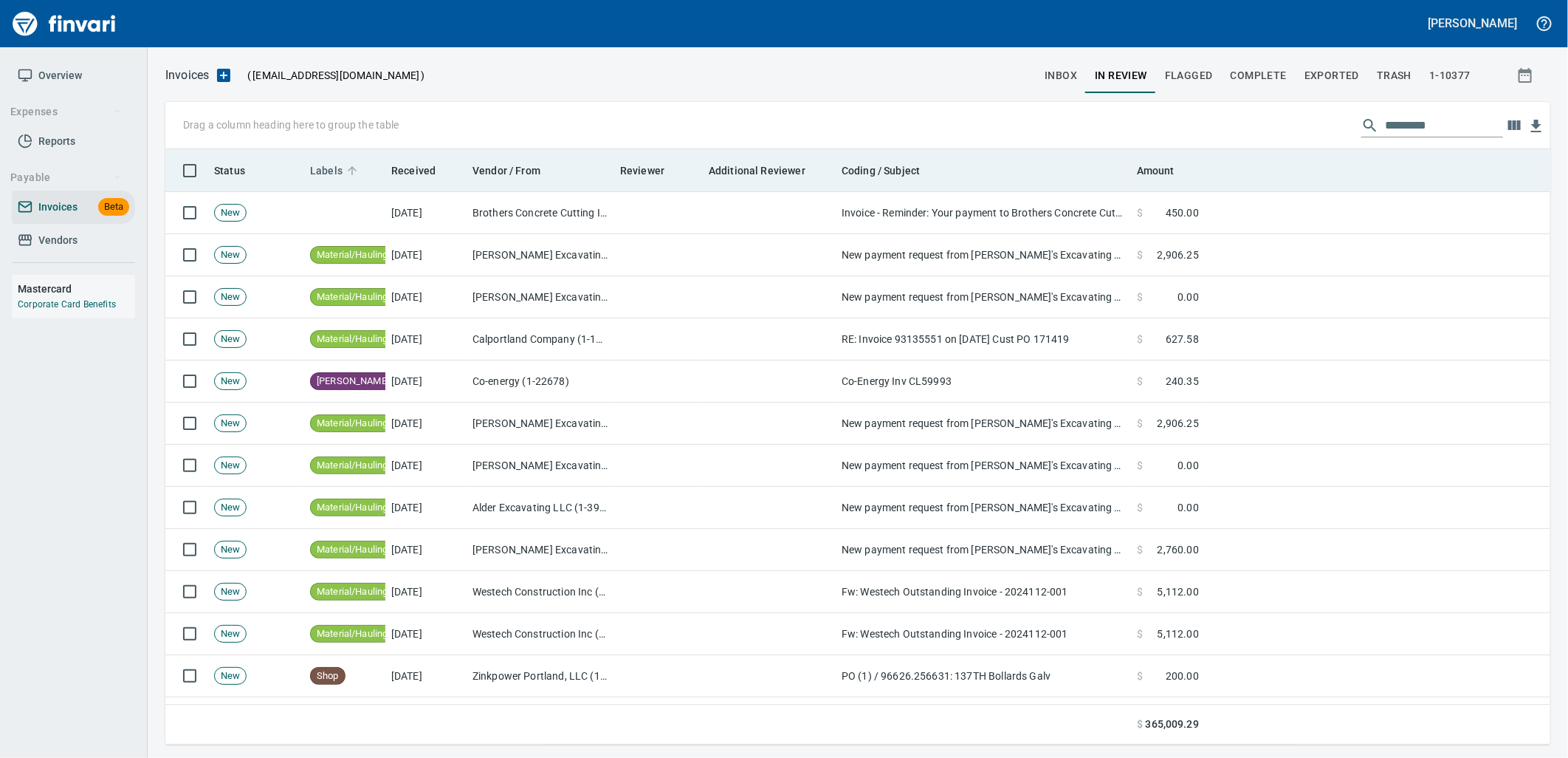
click at [338, 162] on span "Labels" at bounding box center [326, 170] width 32 height 17
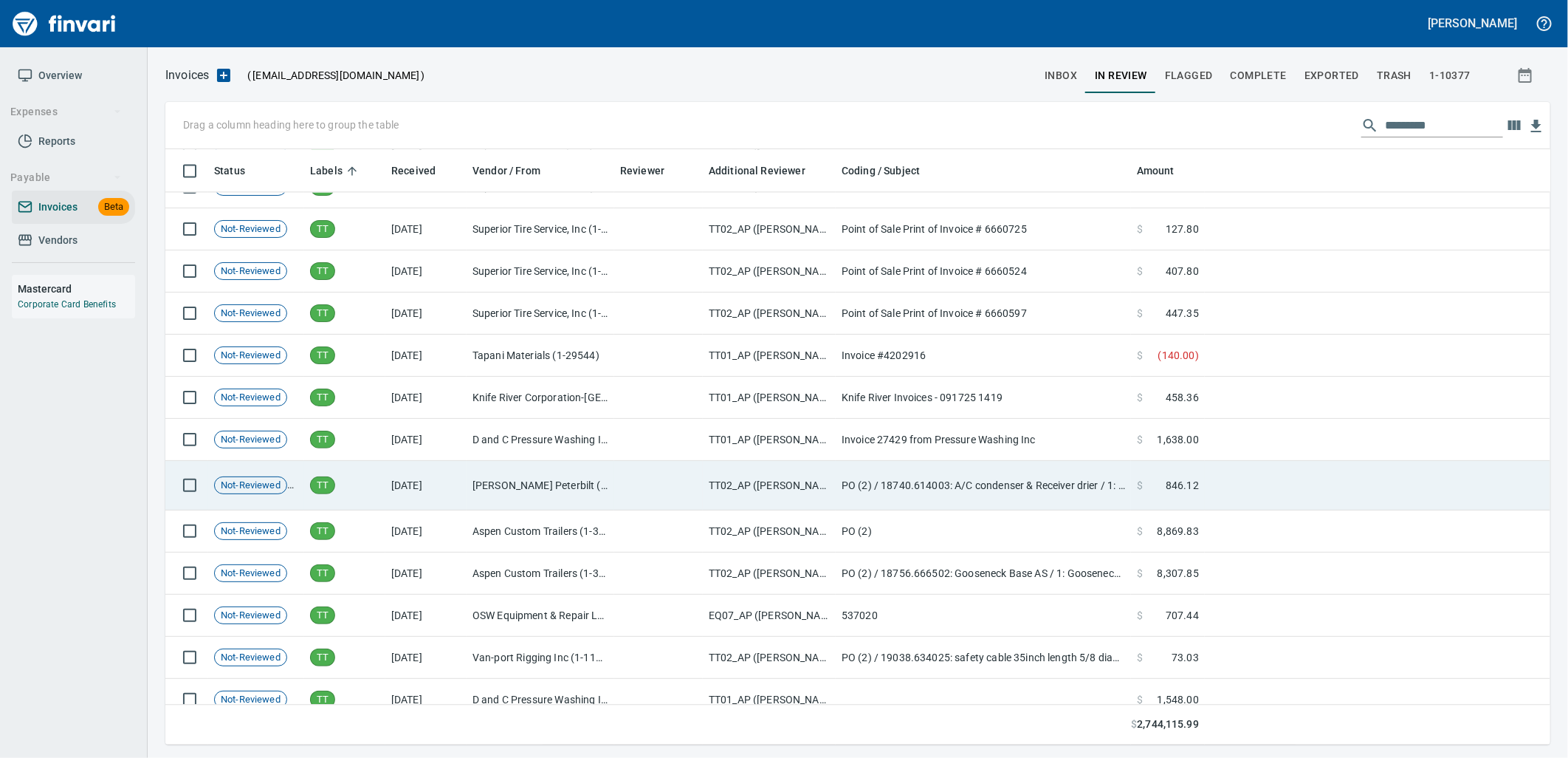
scroll to position [19820, 0]
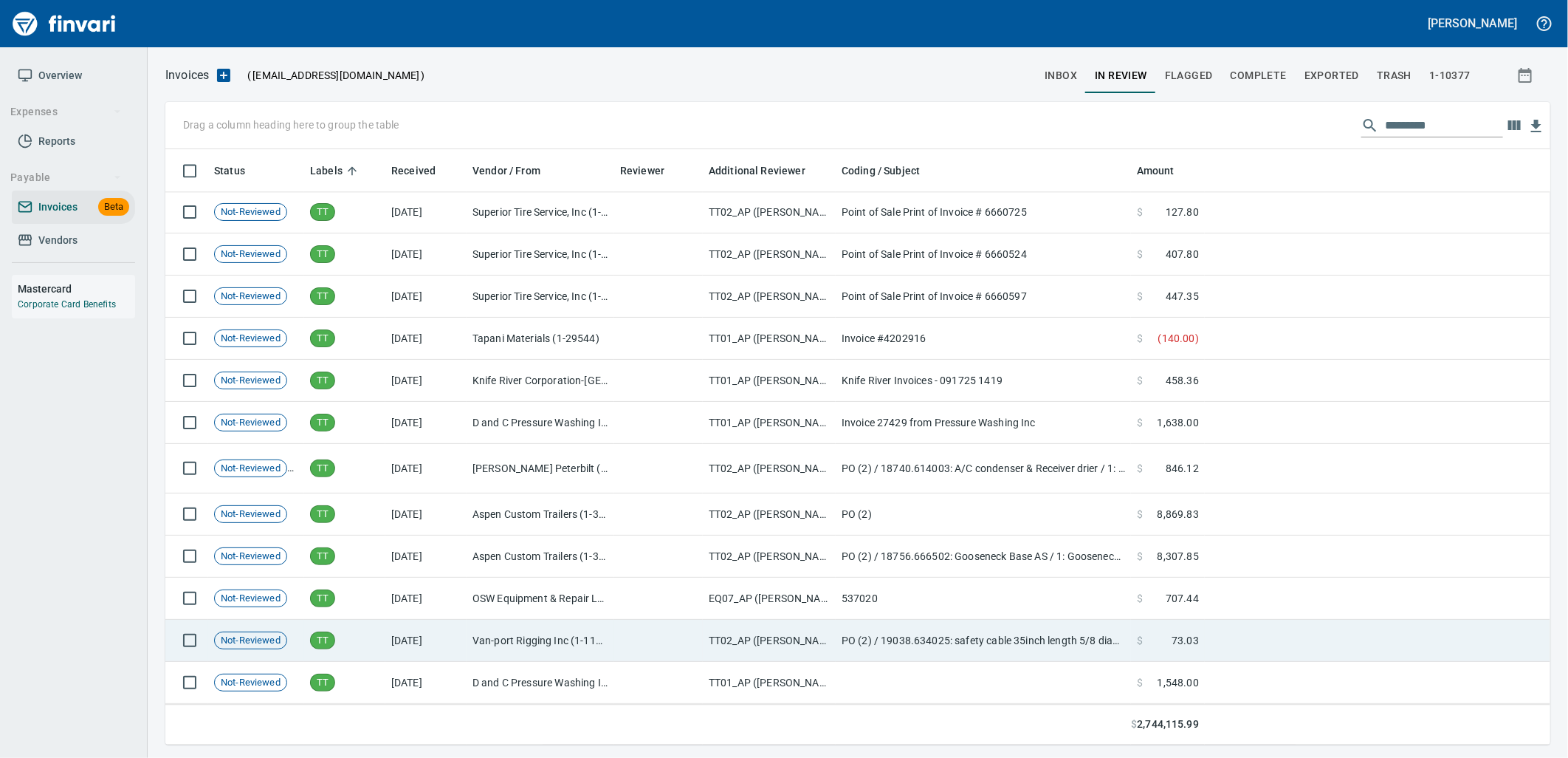
click at [443, 643] on td "[DATE]" at bounding box center [426, 640] width 81 height 42
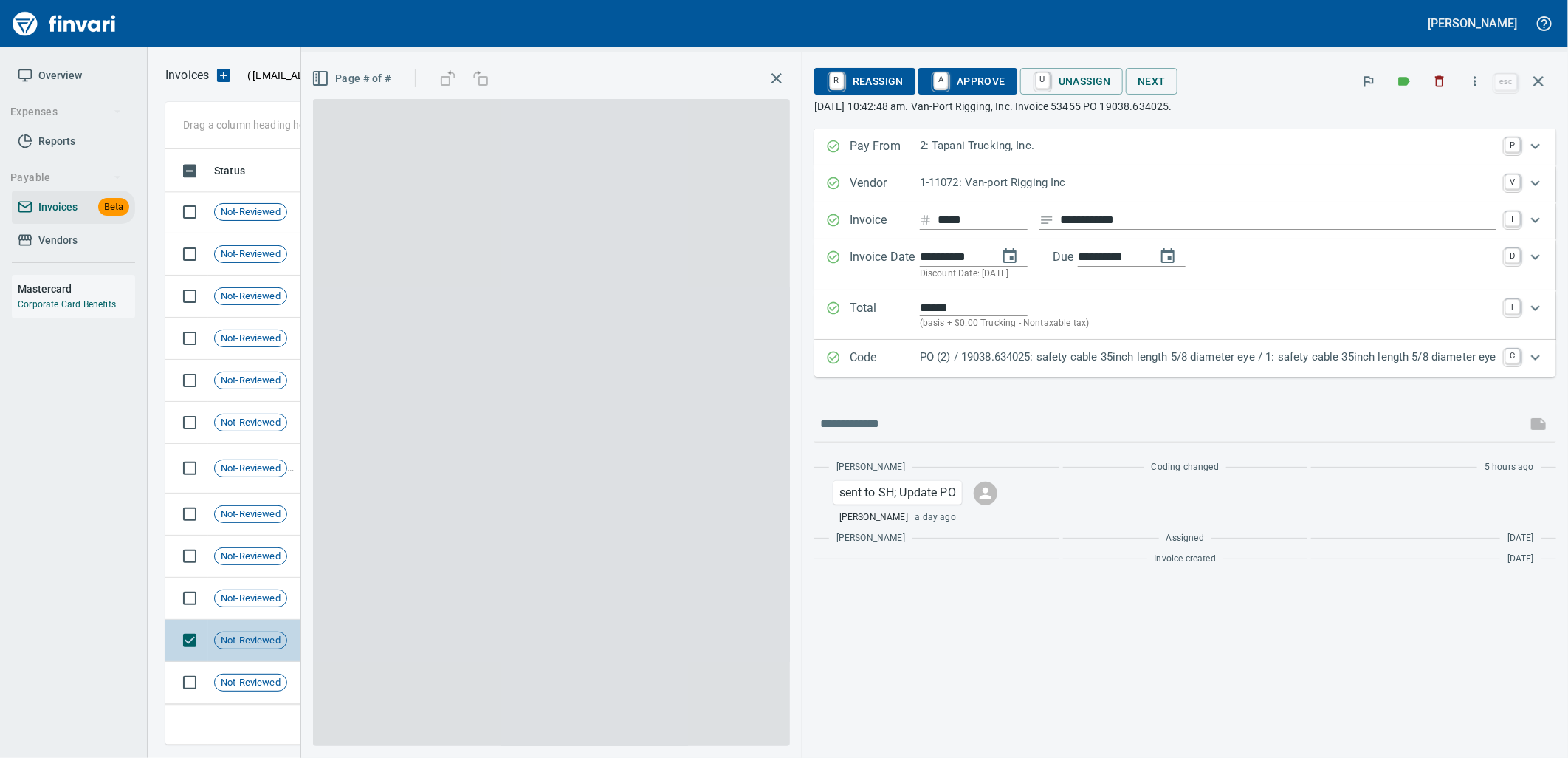
scroll to position [584, 1360]
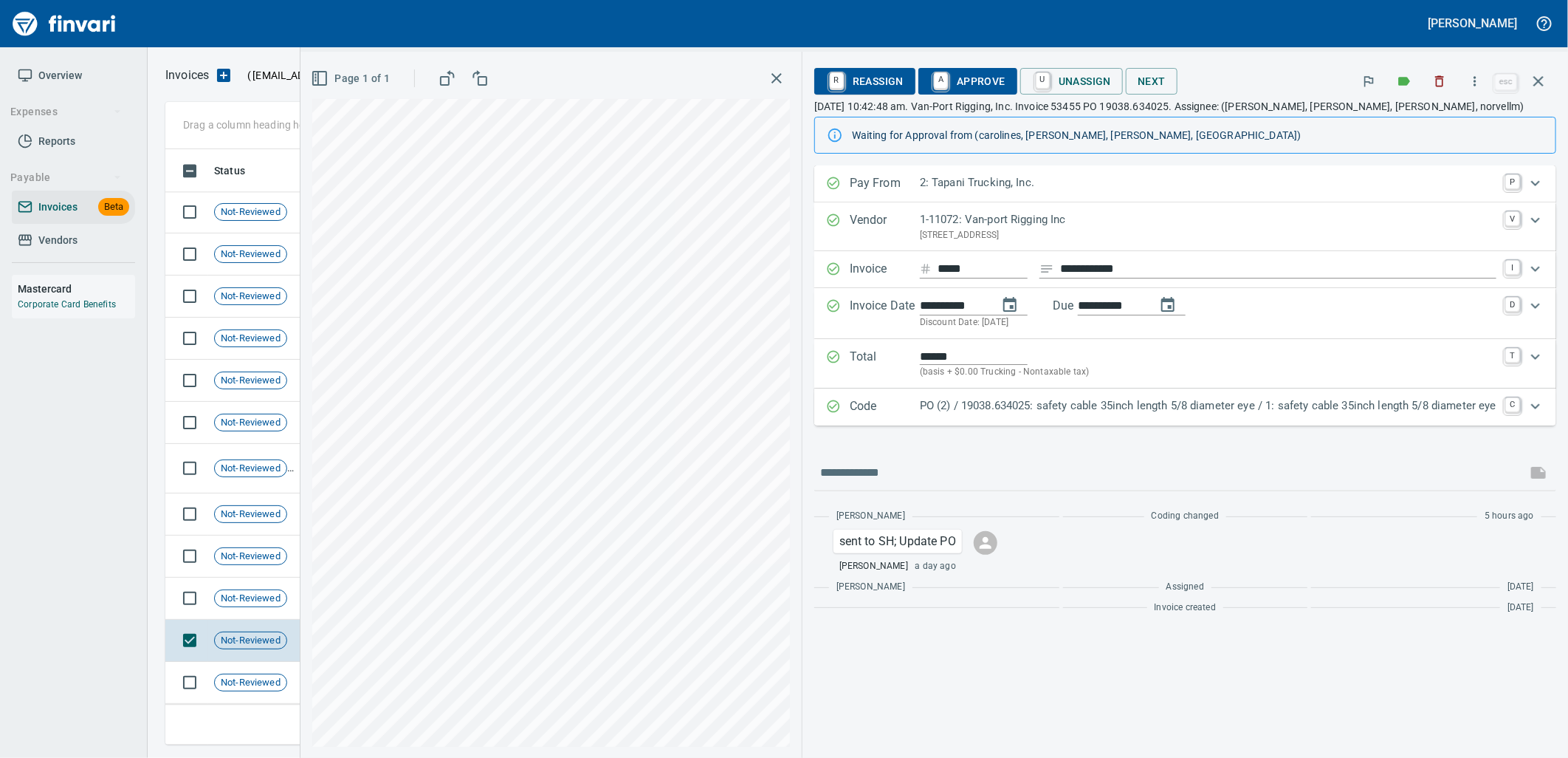
click at [1065, 405] on p "PO (2) / 19038.634025: safety cable 35inch length 5/8 diameter eye / 1: safety …" at bounding box center [1208, 406] width 576 height 17
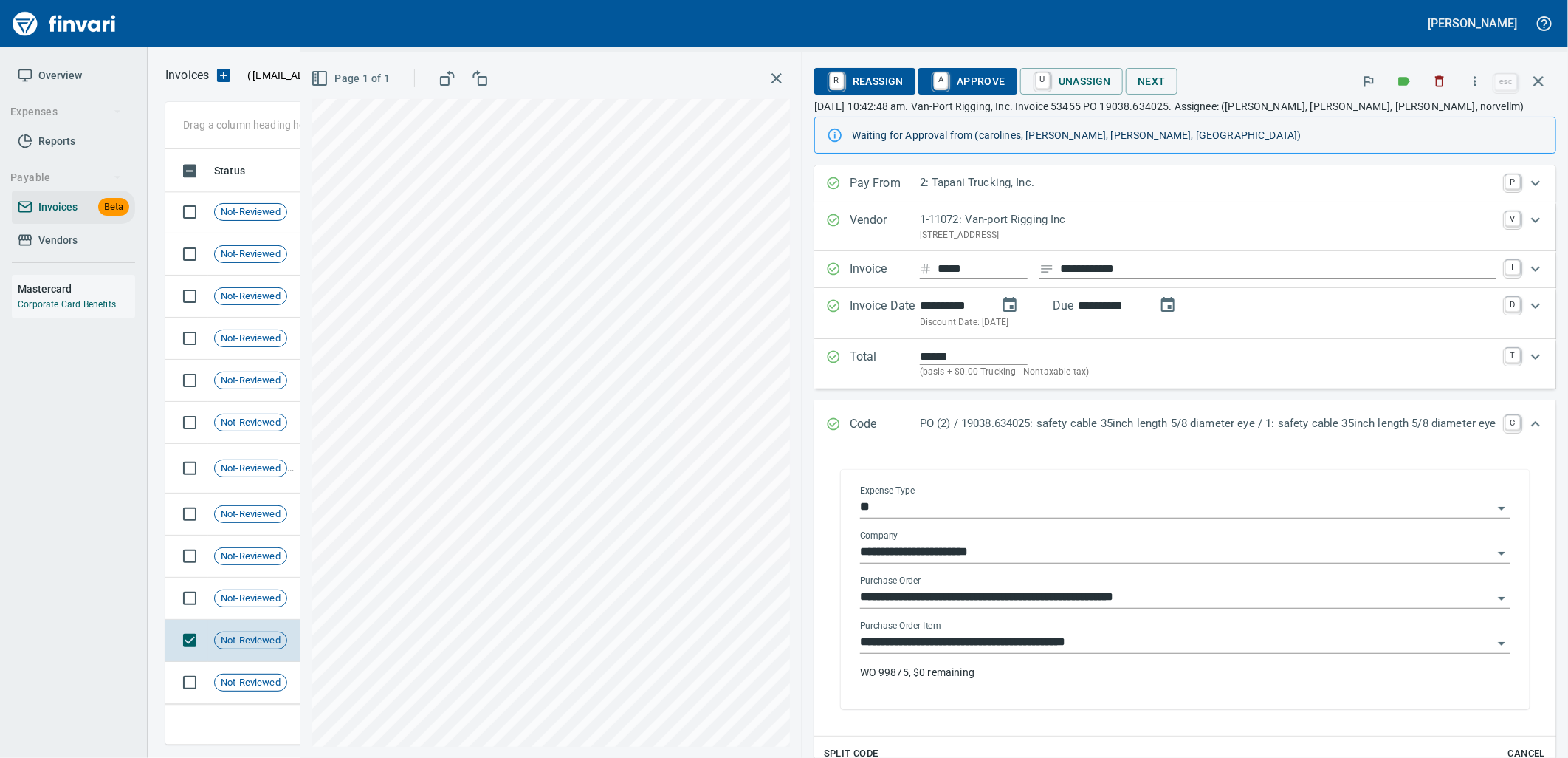
click at [1069, 639] on input "**********" at bounding box center [1176, 642] width 632 height 21
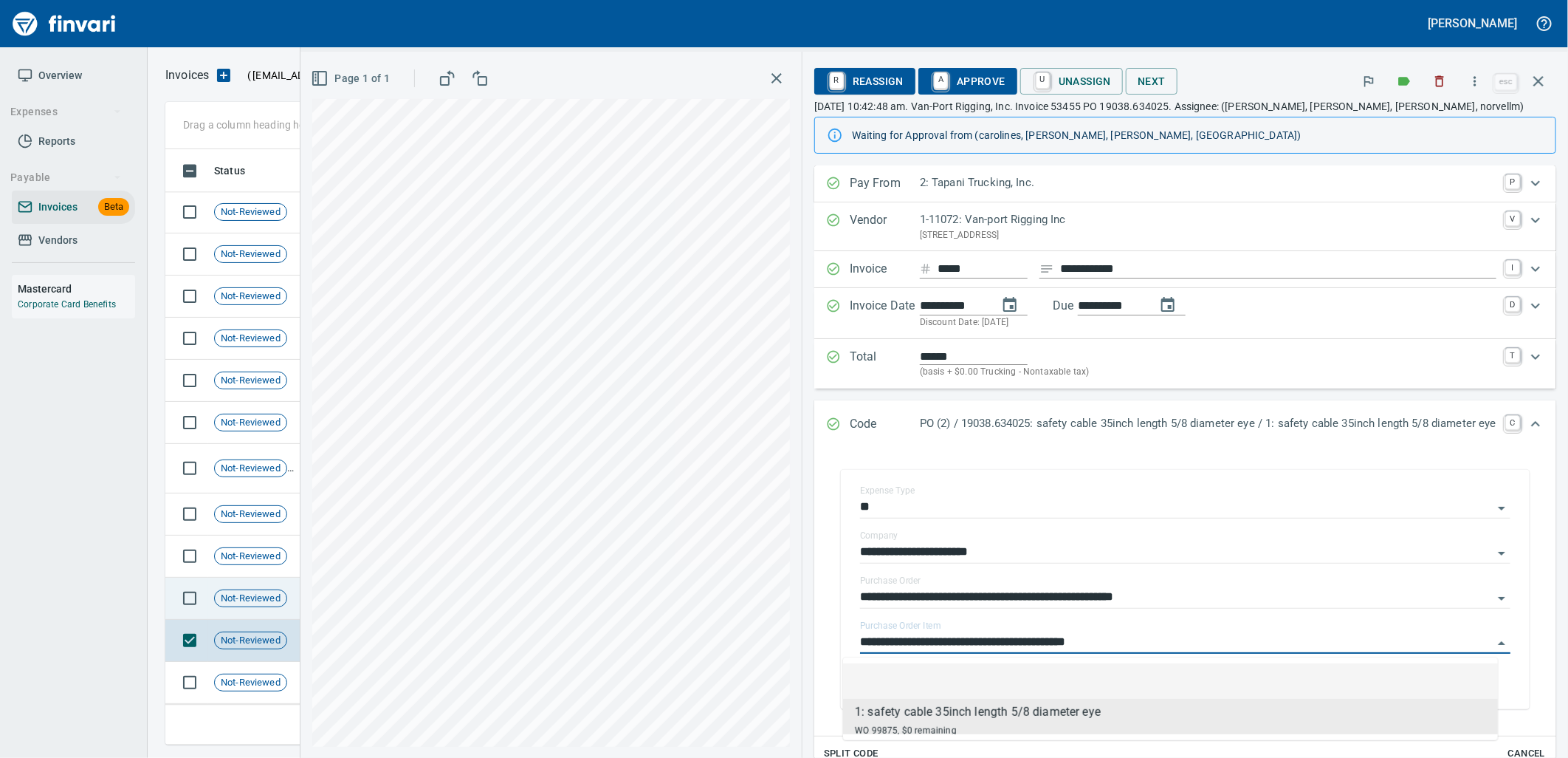
click at [276, 603] on span "Not-Reviewed" at bounding box center [250, 599] width 72 height 14
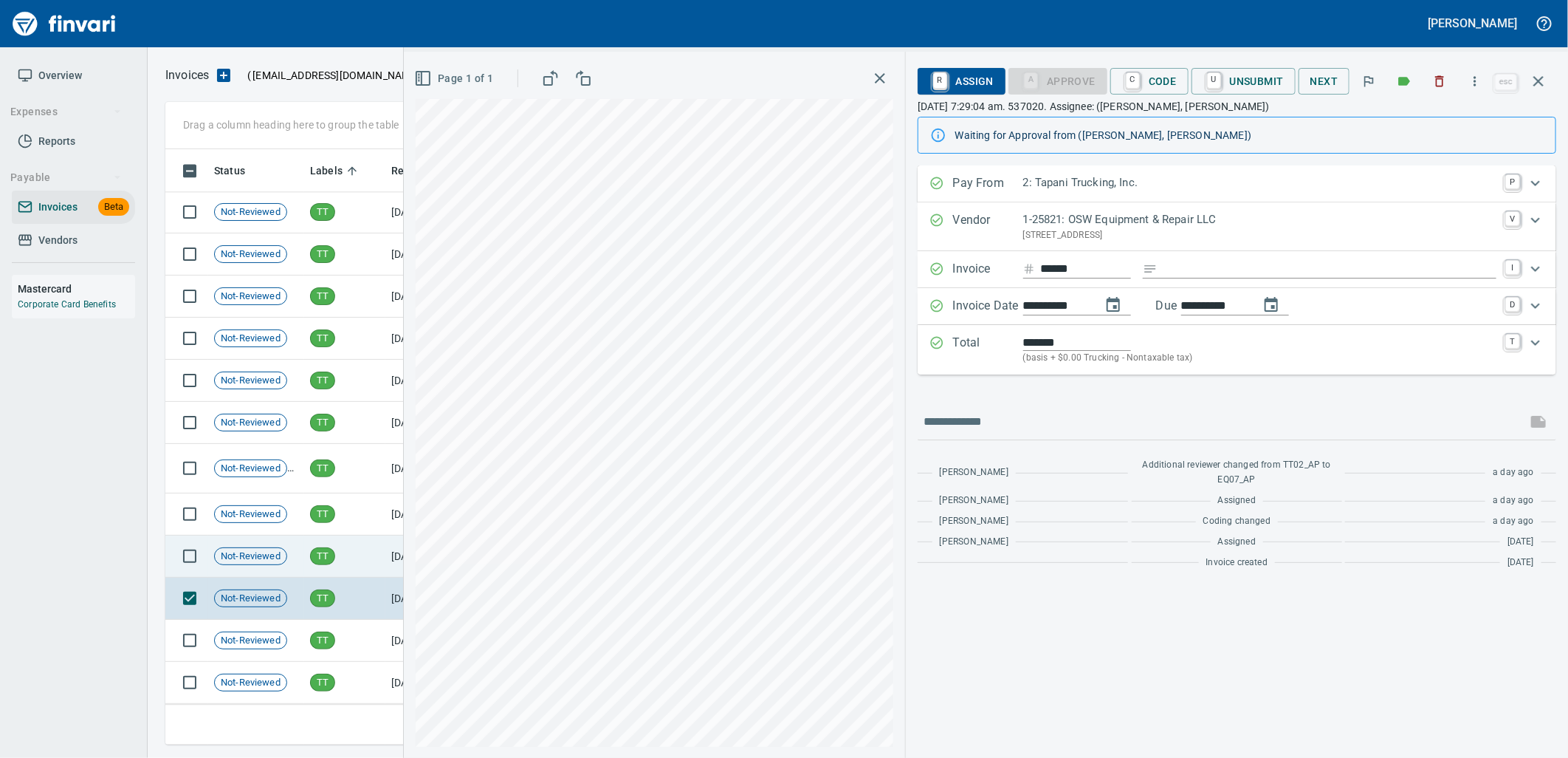
click at [277, 555] on span "Not-Reviewed" at bounding box center [250, 557] width 72 height 14
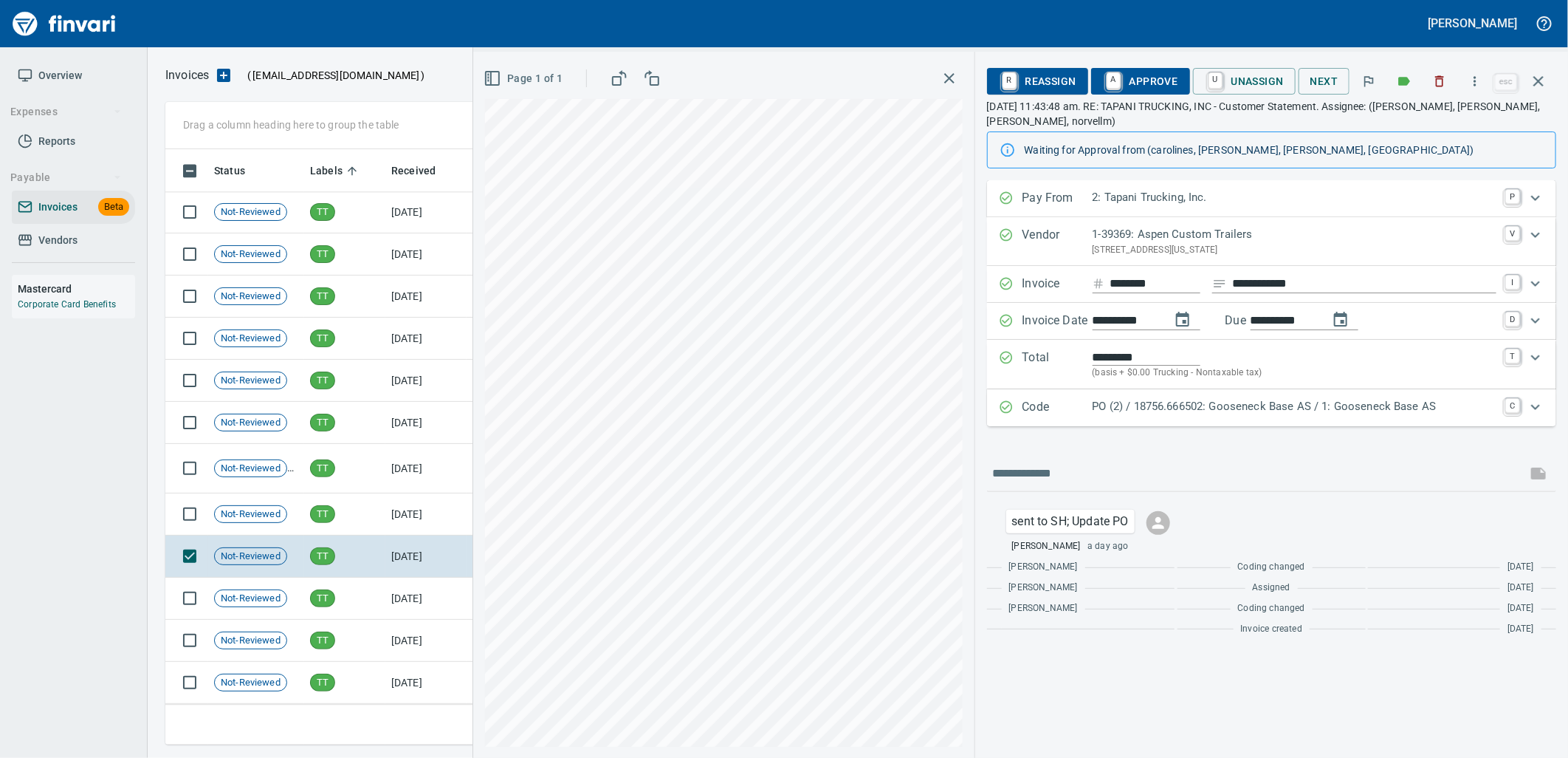
click at [1363, 416] on div "PO (2) / 18756.666502: Gooseneck Base AS / 1: Gooseneck Base AS" at bounding box center [1294, 408] width 404 height 19
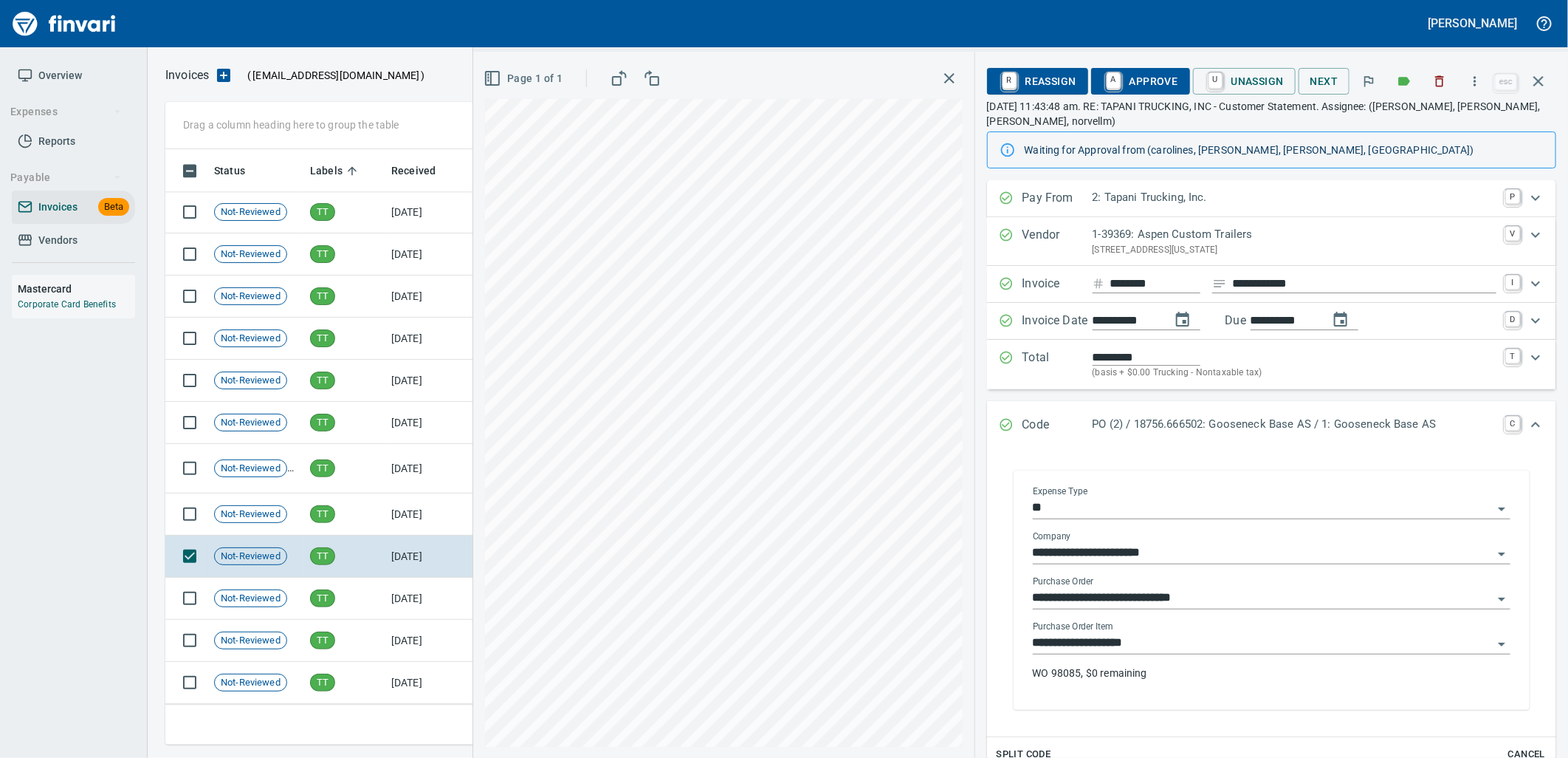
click at [1156, 644] on input "**********" at bounding box center [1262, 643] width 460 height 21
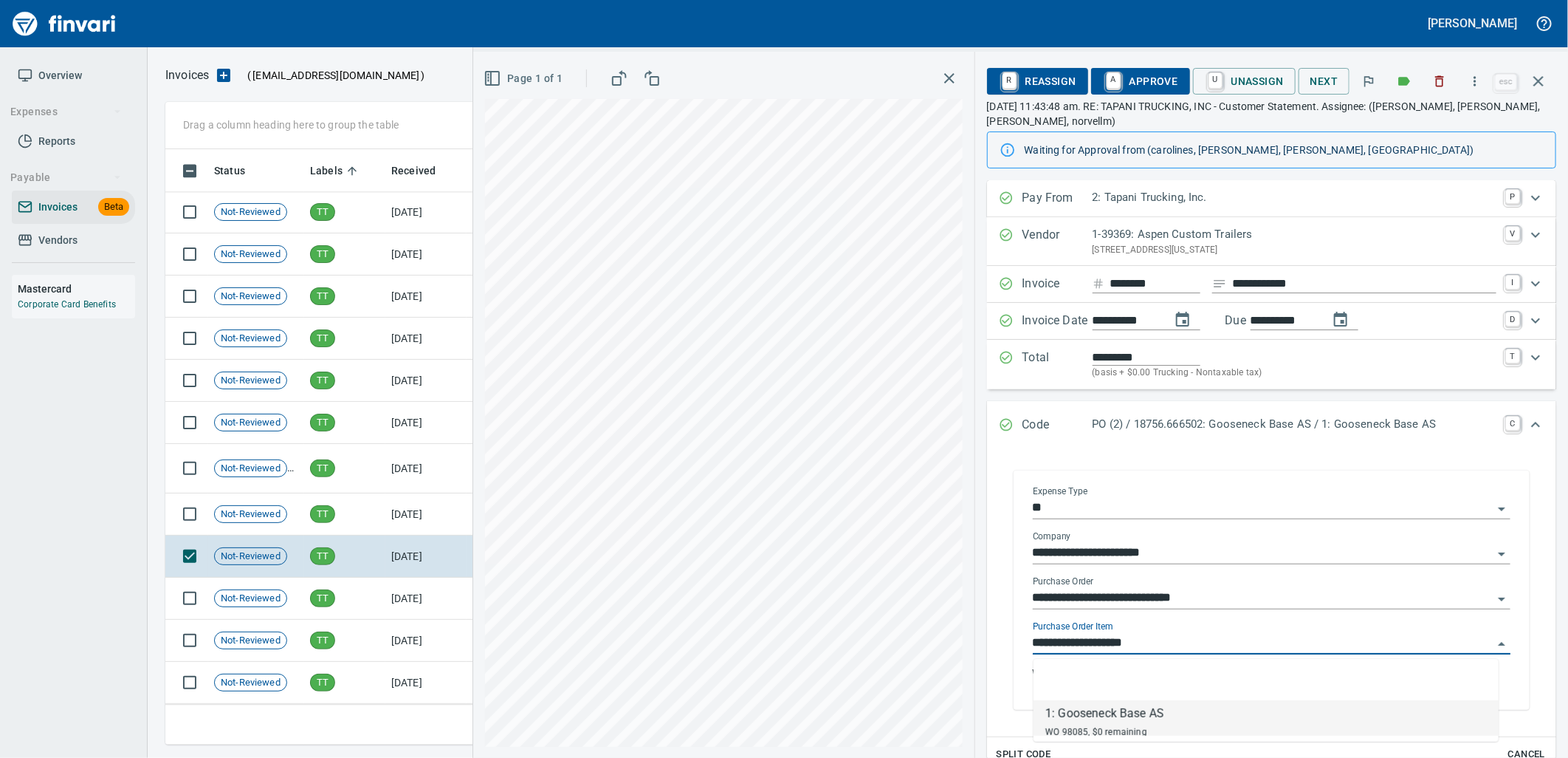
scroll to position [584, 1360]
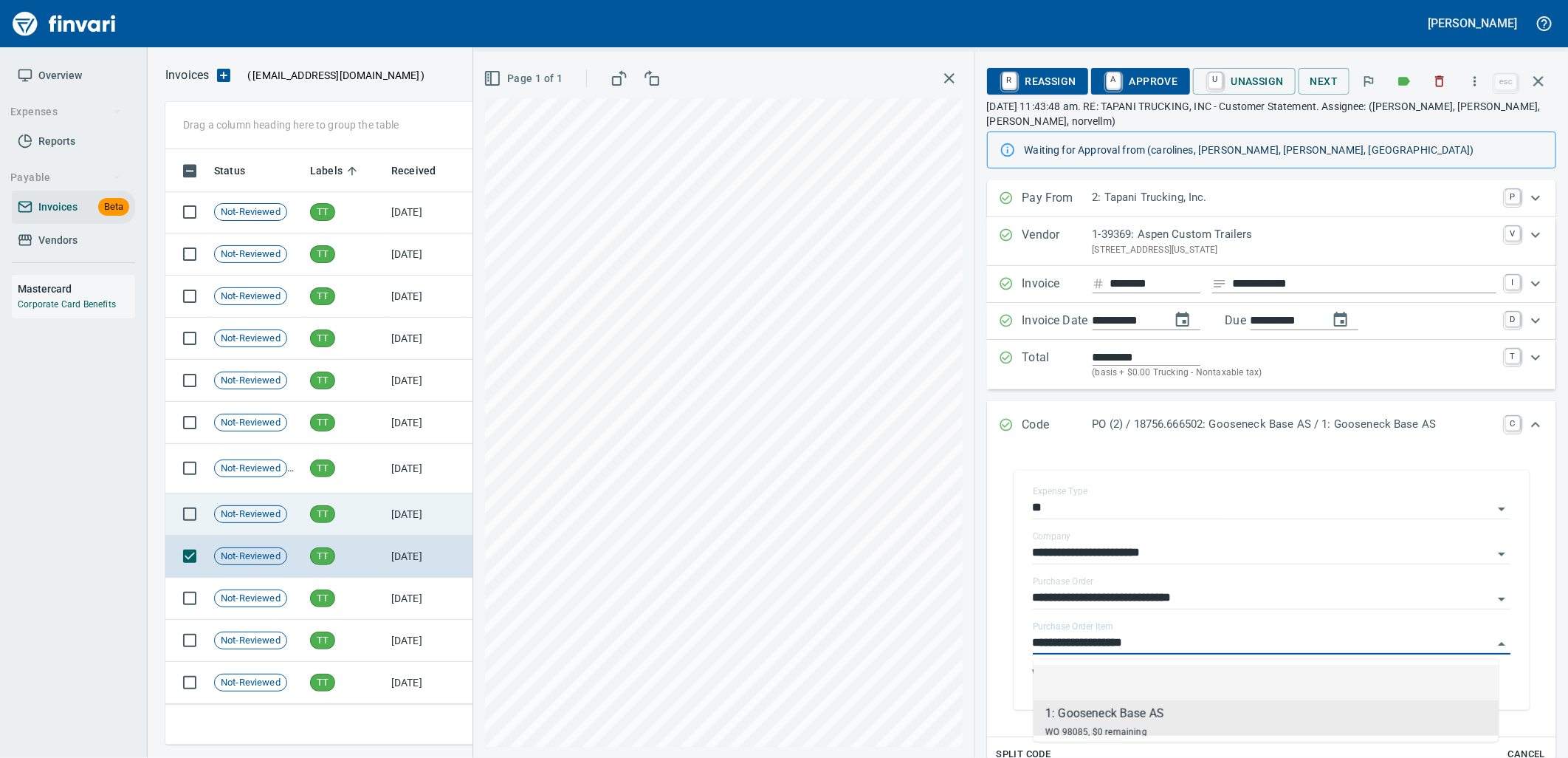
click at [393, 507] on td "[DATE]" at bounding box center [426, 513] width 81 height 42
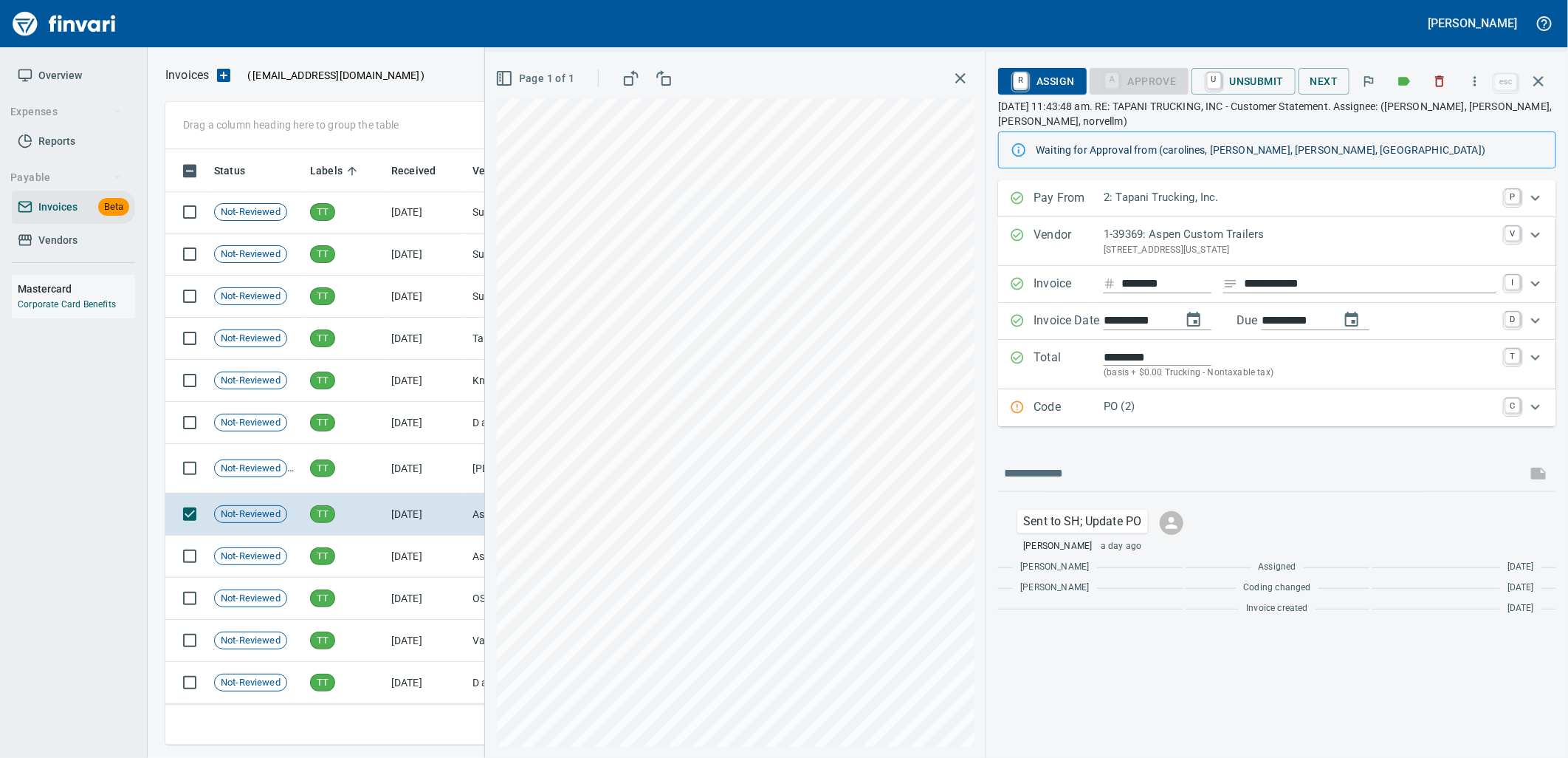
click at [1153, 410] on p "PO (2)" at bounding box center [1300, 407] width 393 height 17
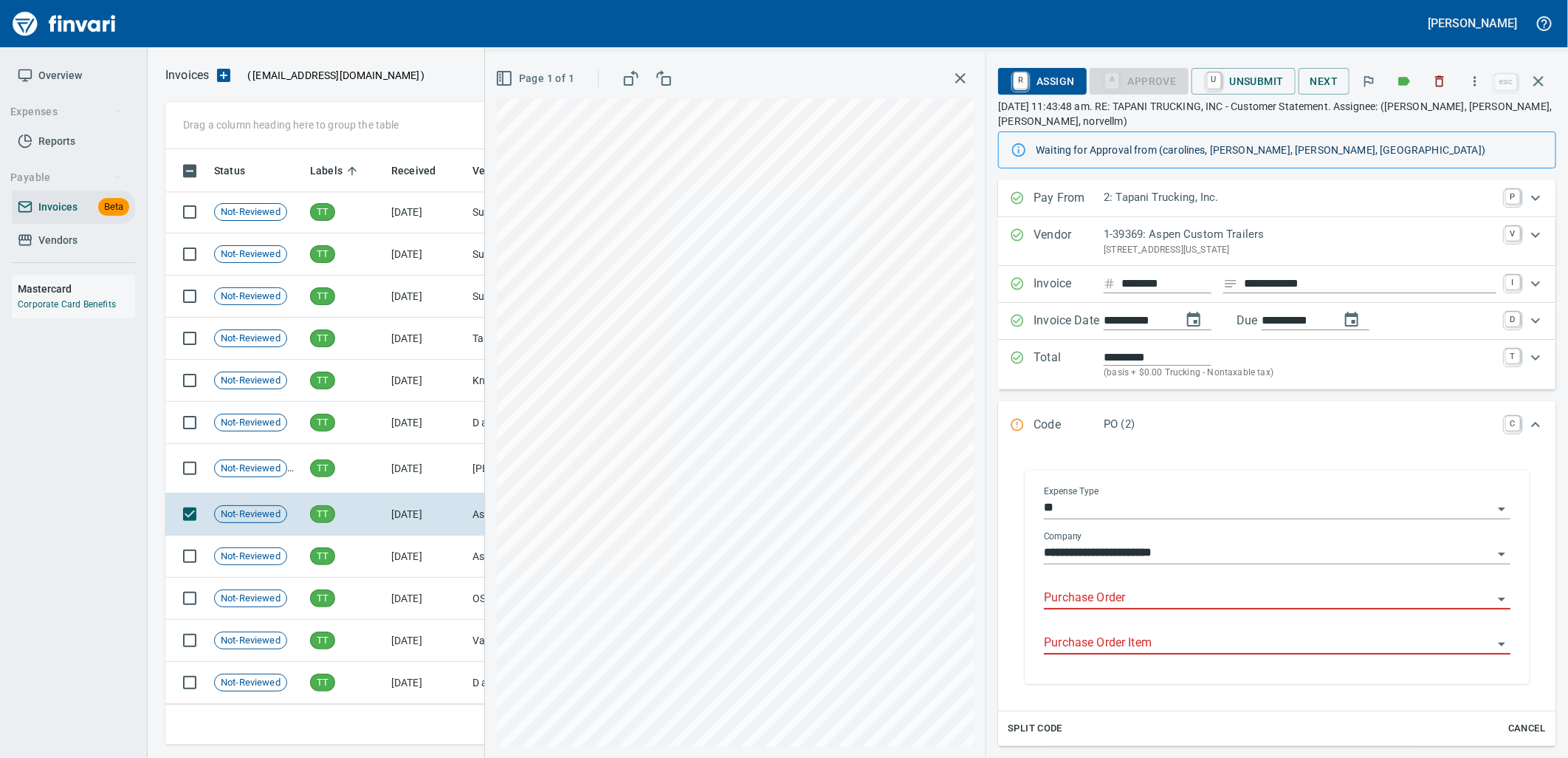
click at [1108, 602] on input "Purchase Order" at bounding box center [1268, 598] width 449 height 21
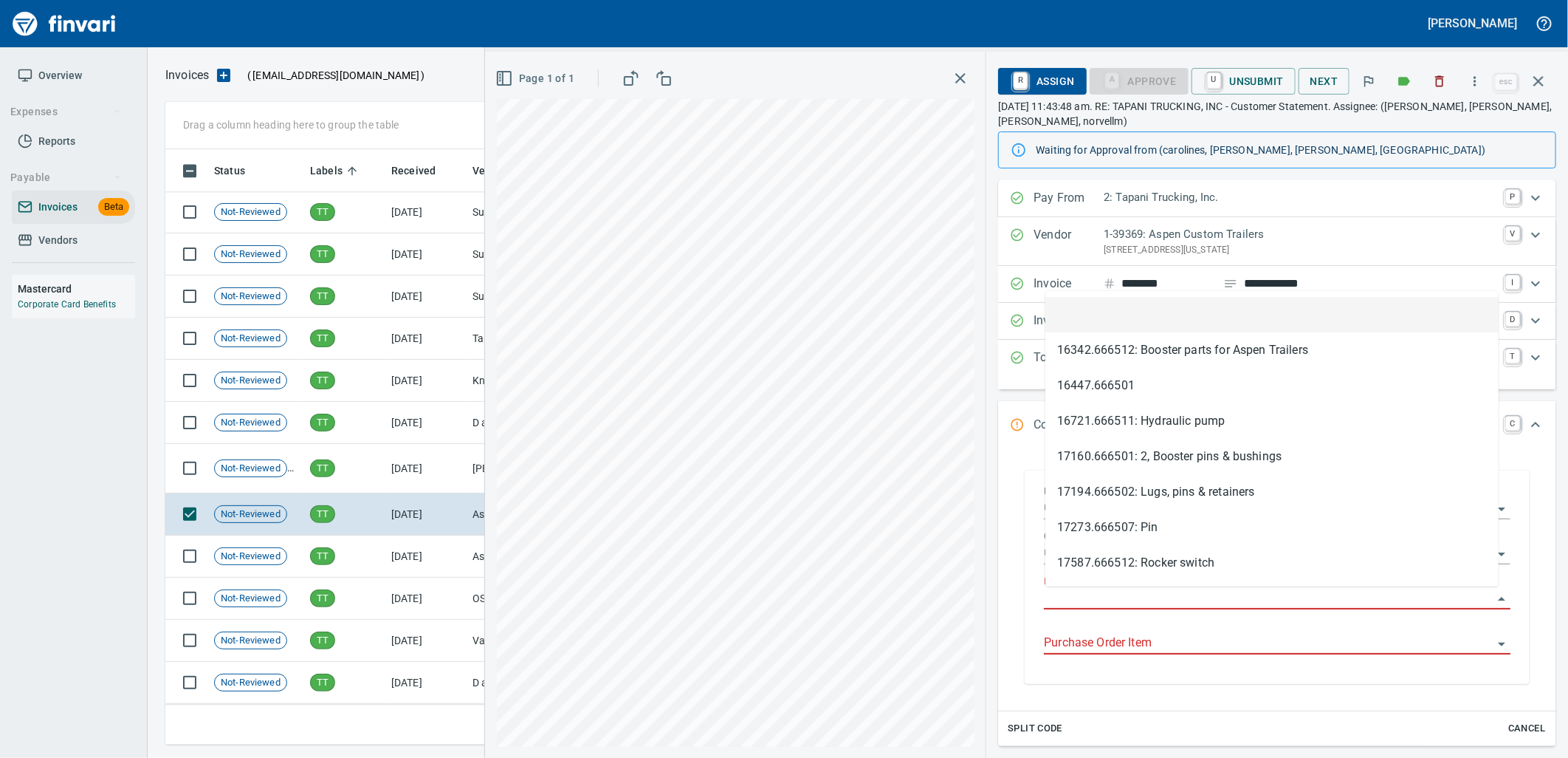
scroll to position [584, 1360]
type input "**********"
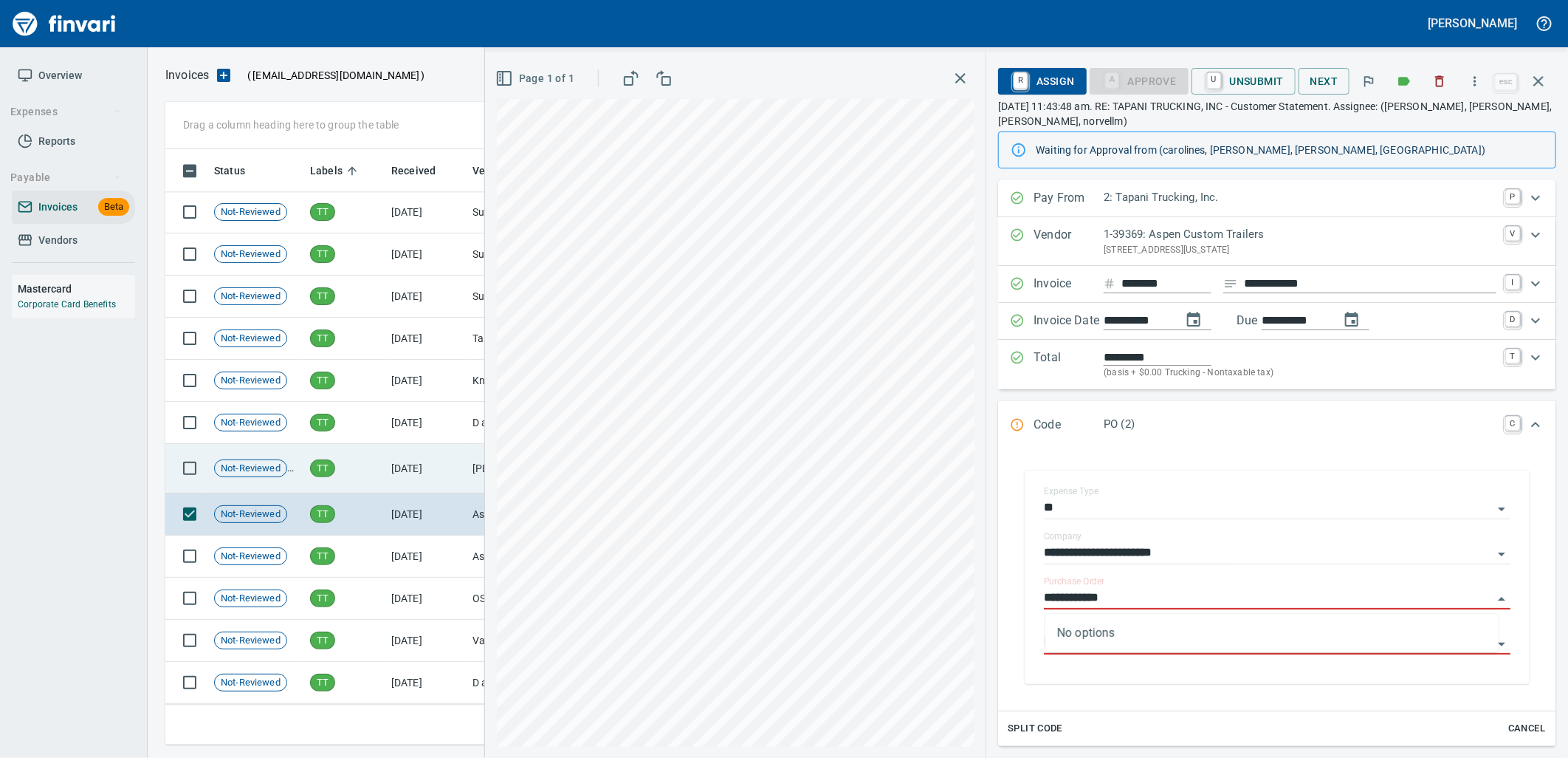
click at [359, 474] on td "TT" at bounding box center [345, 469] width 81 height 50
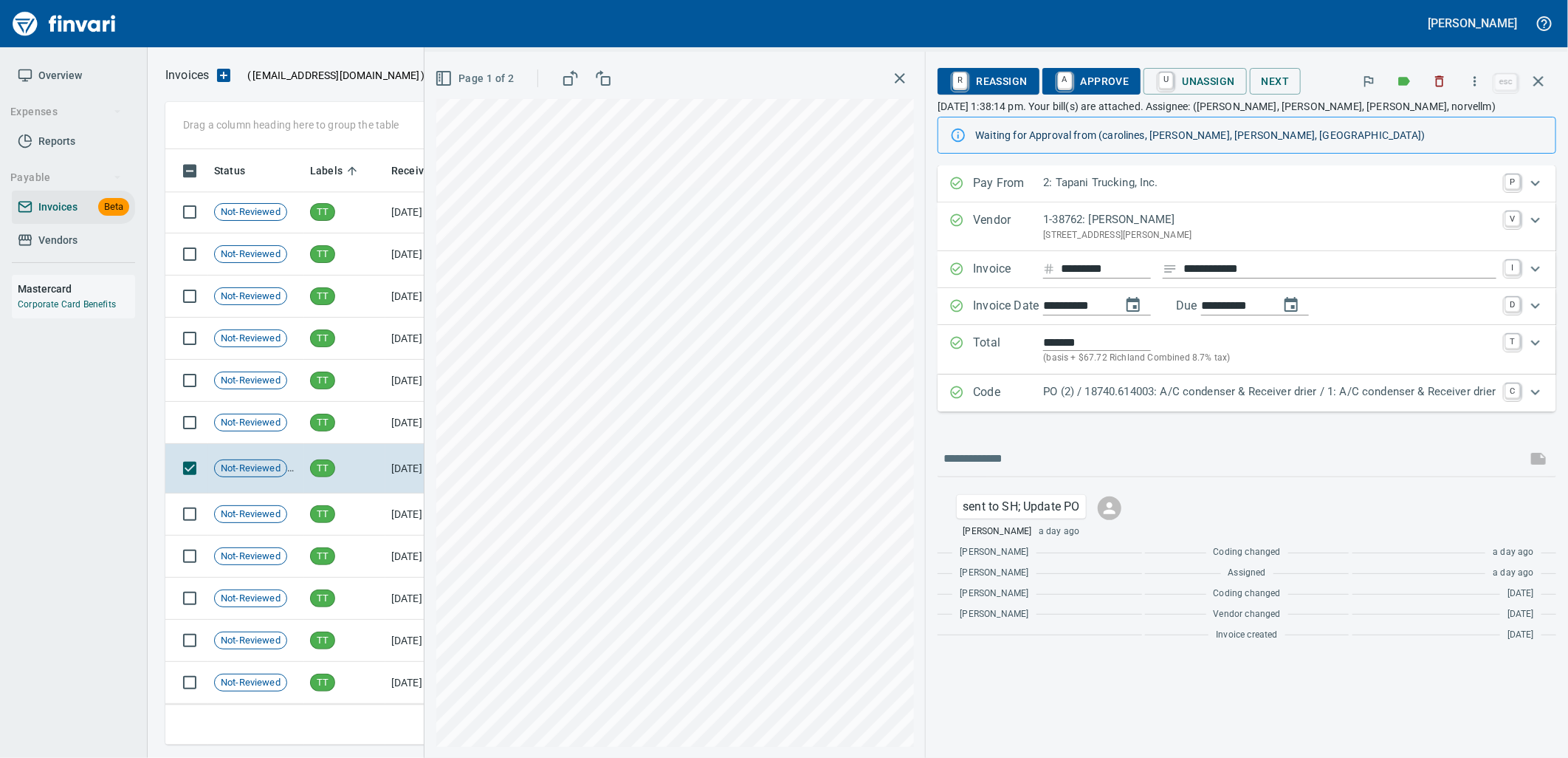
click at [1026, 405] on div "Code PO (2) / 18740.614003: A/C condenser & Receiver drier / 1: A/C condenser &…" at bounding box center [1246, 393] width 619 height 37
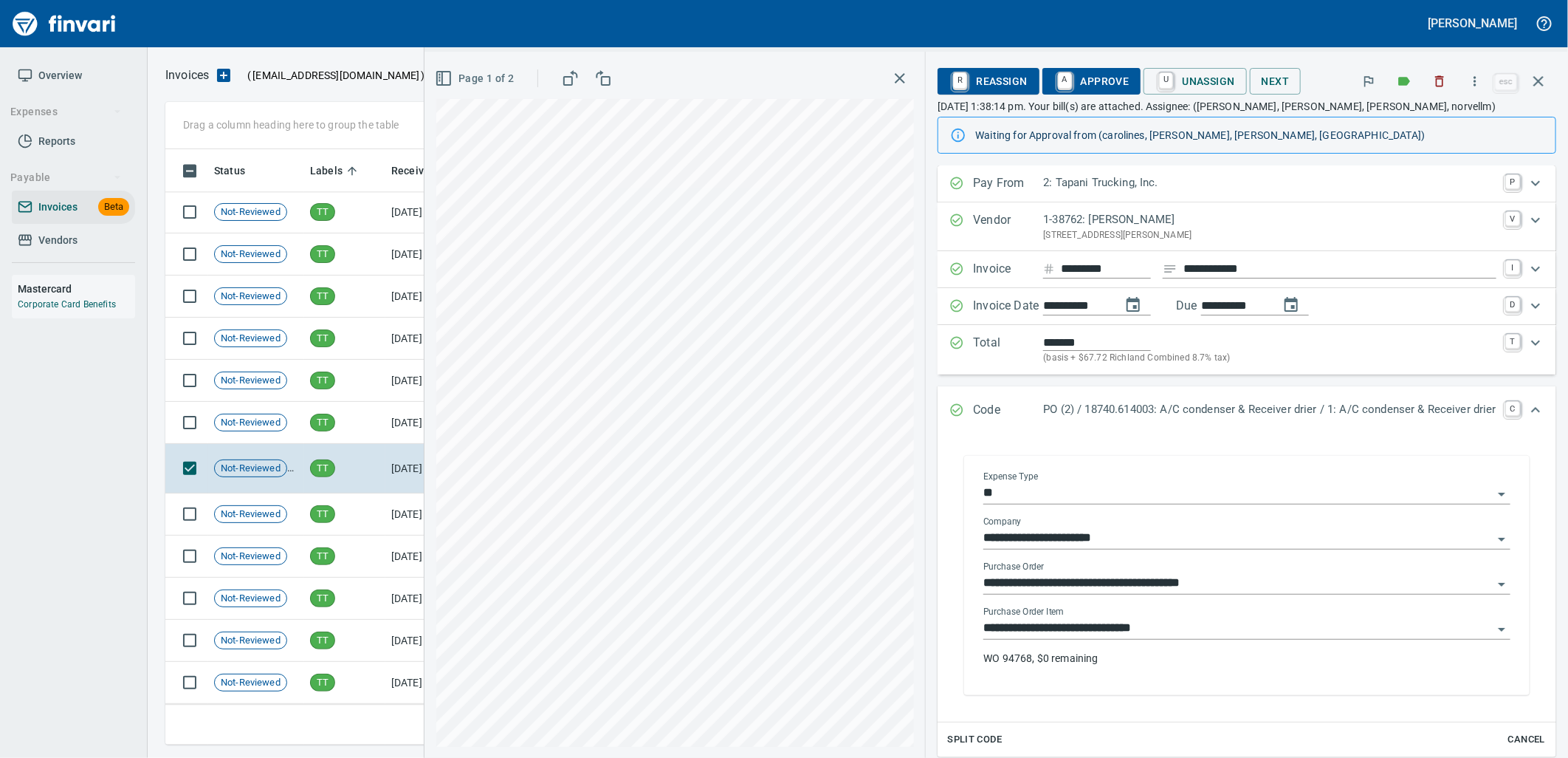
click at [1120, 637] on input "**********" at bounding box center [1238, 629] width 509 height 21
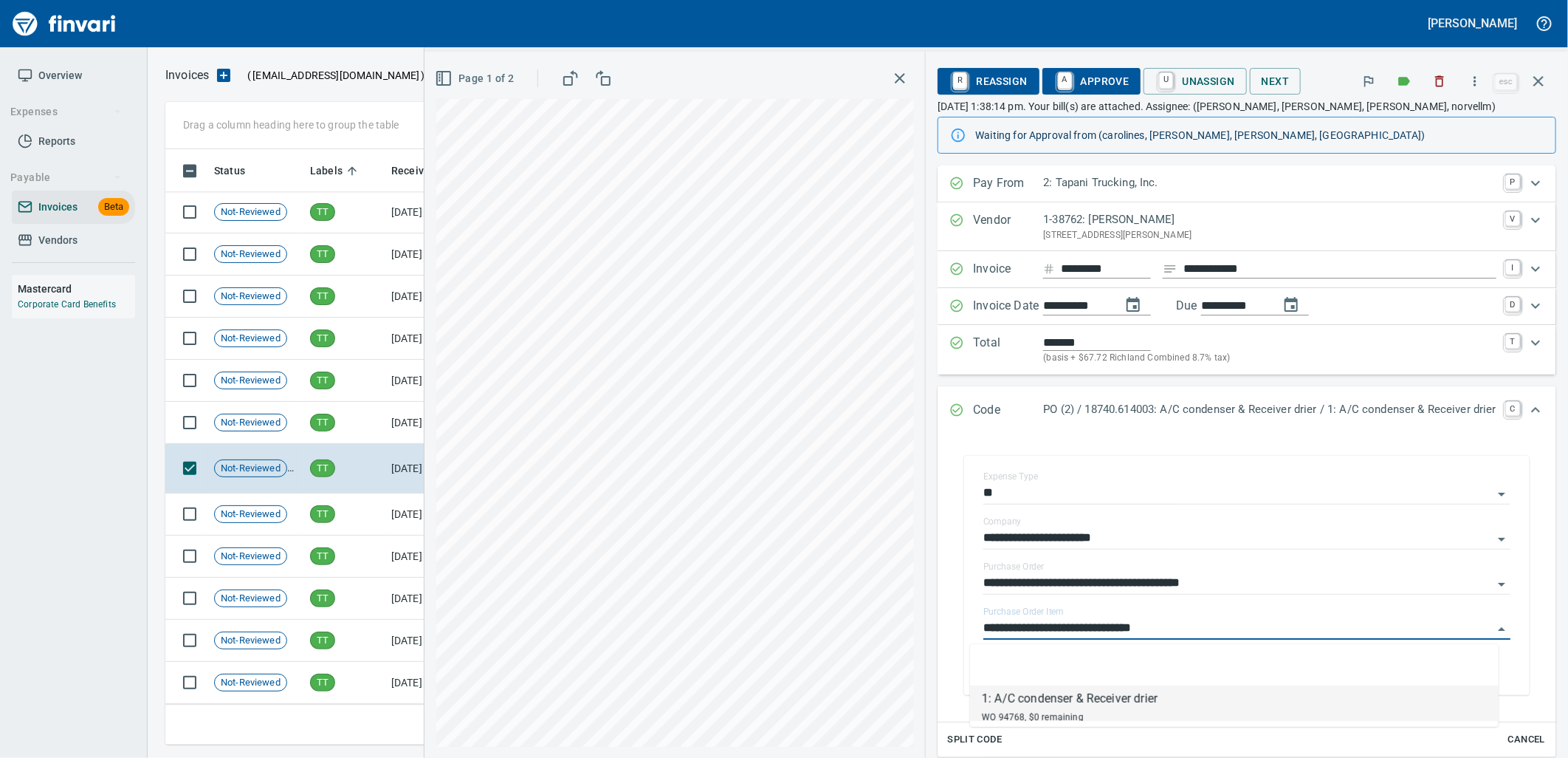
scroll to position [584, 1360]
click at [349, 415] on td "TT" at bounding box center [345, 422] width 81 height 42
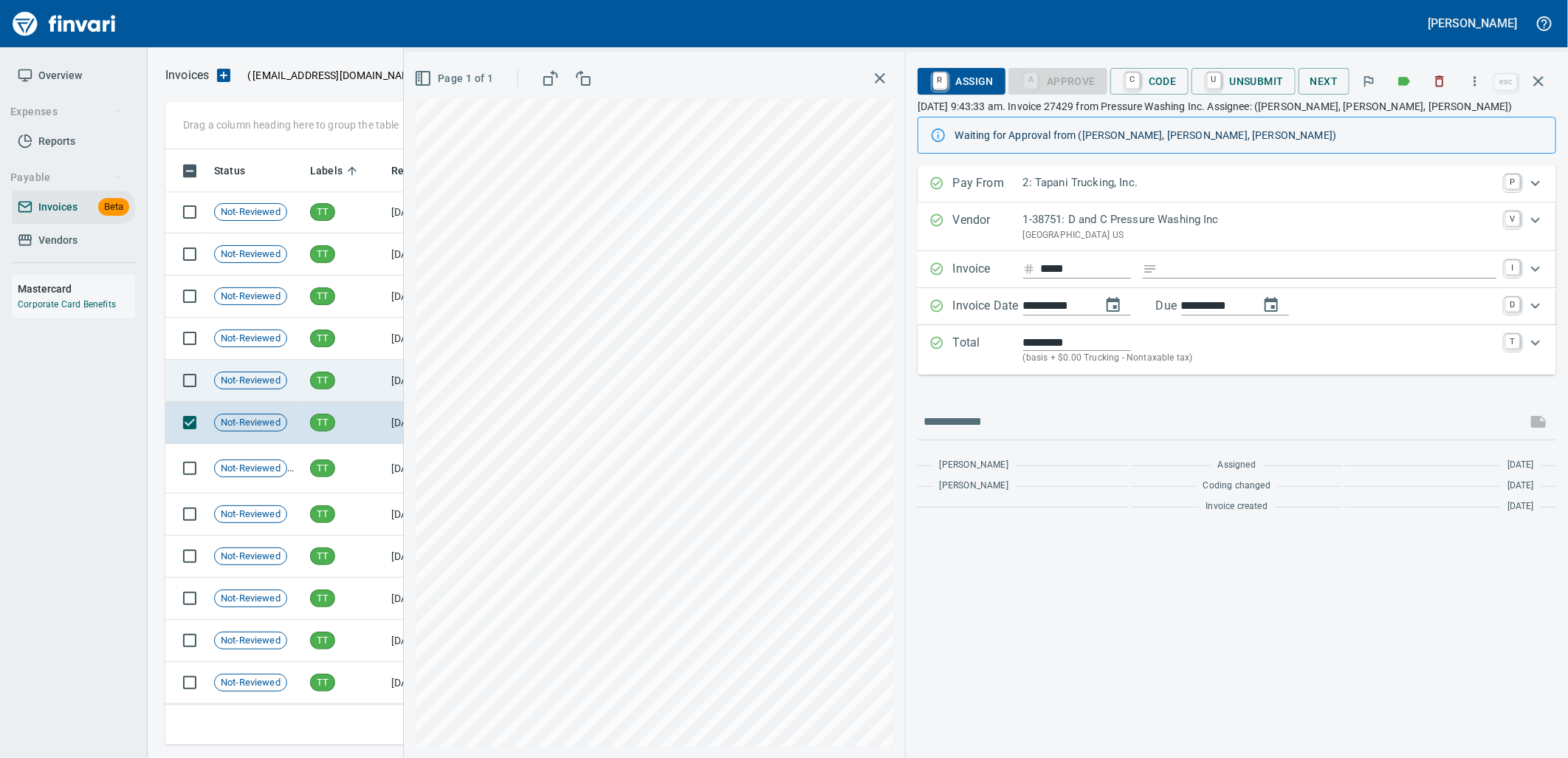
click at [347, 377] on td "TT" at bounding box center [345, 380] width 81 height 42
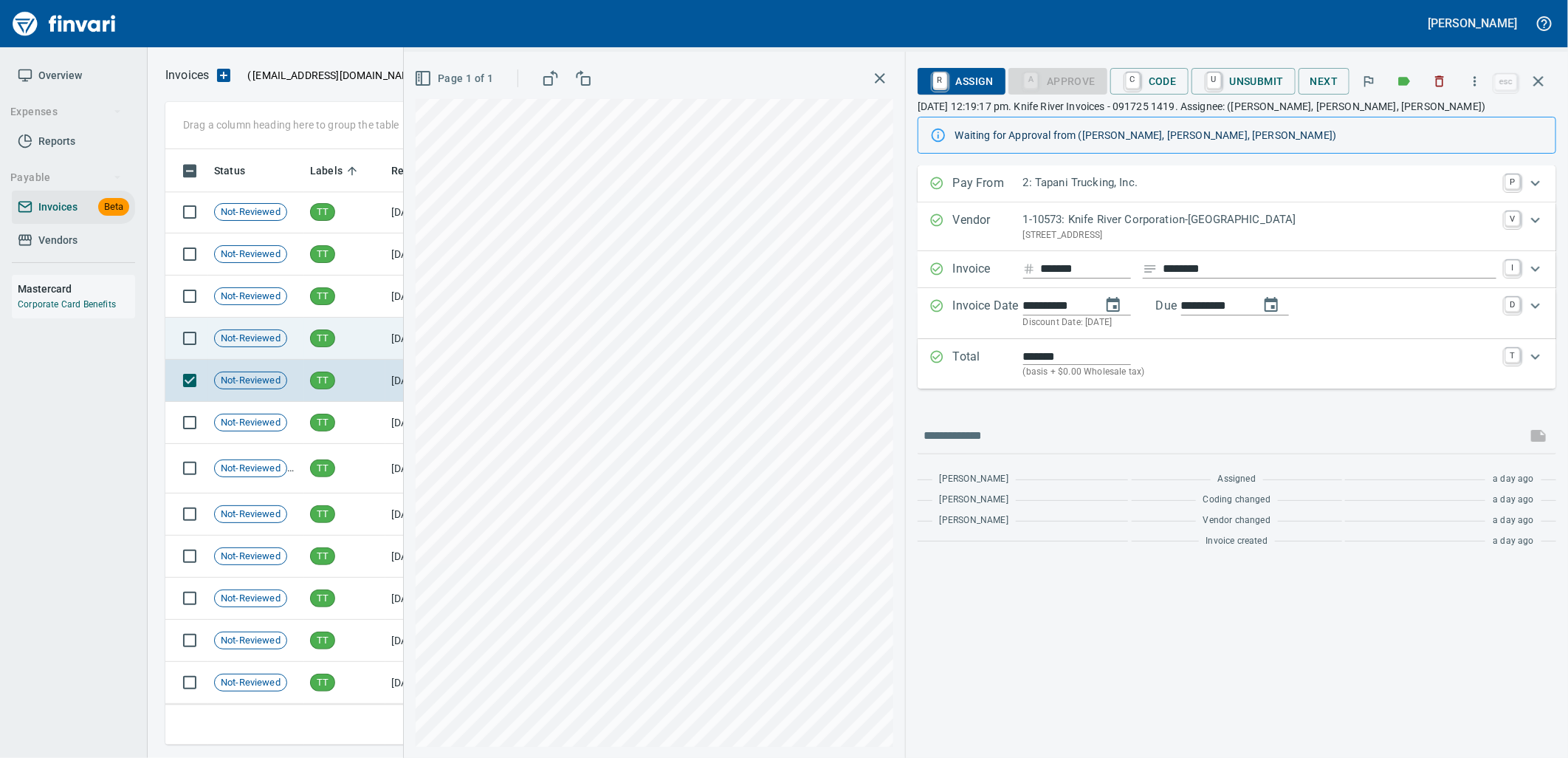
click at [336, 334] on td "TT" at bounding box center [345, 338] width 81 height 42
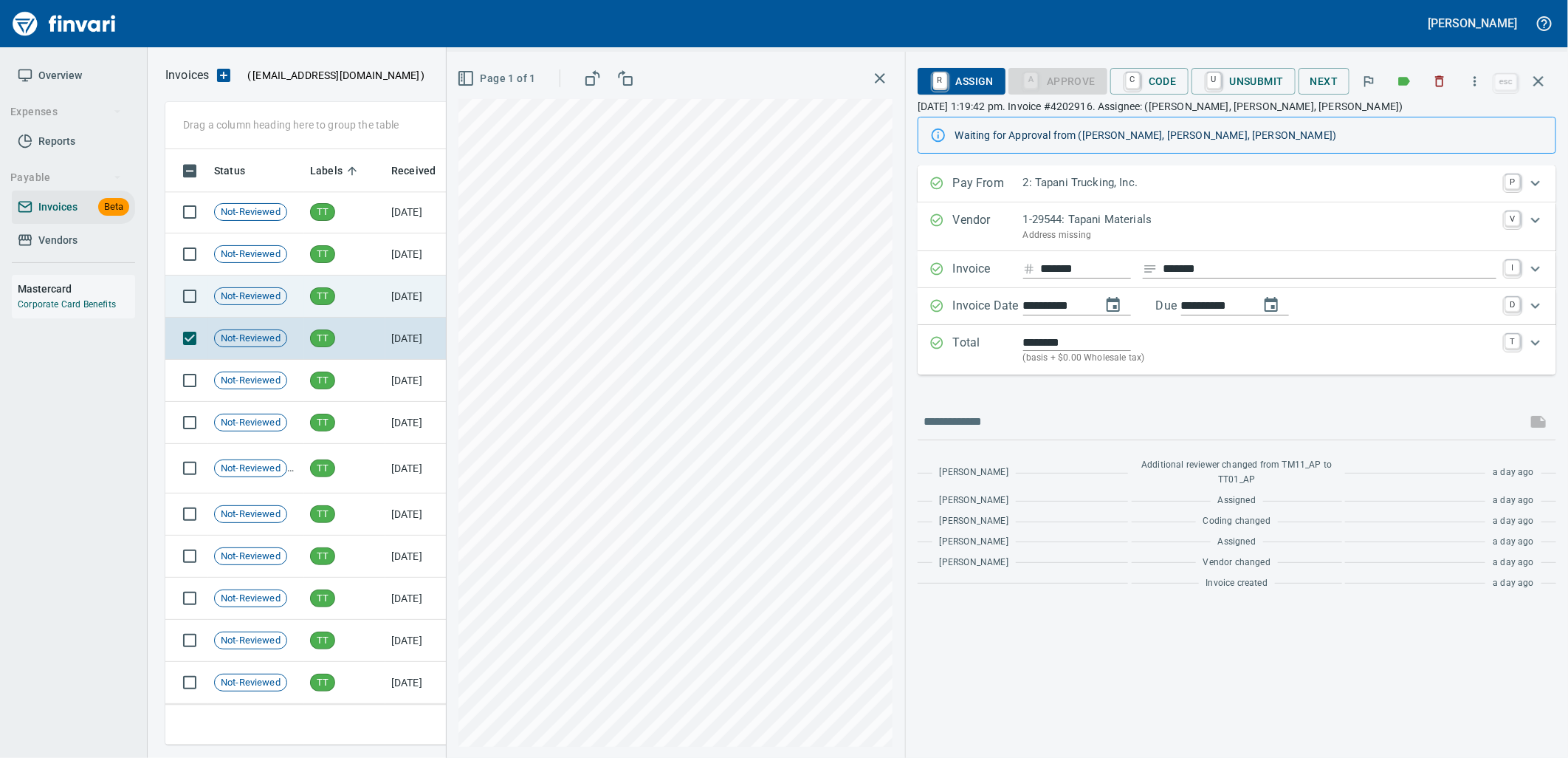
click at [329, 275] on td "TT" at bounding box center [345, 296] width 81 height 42
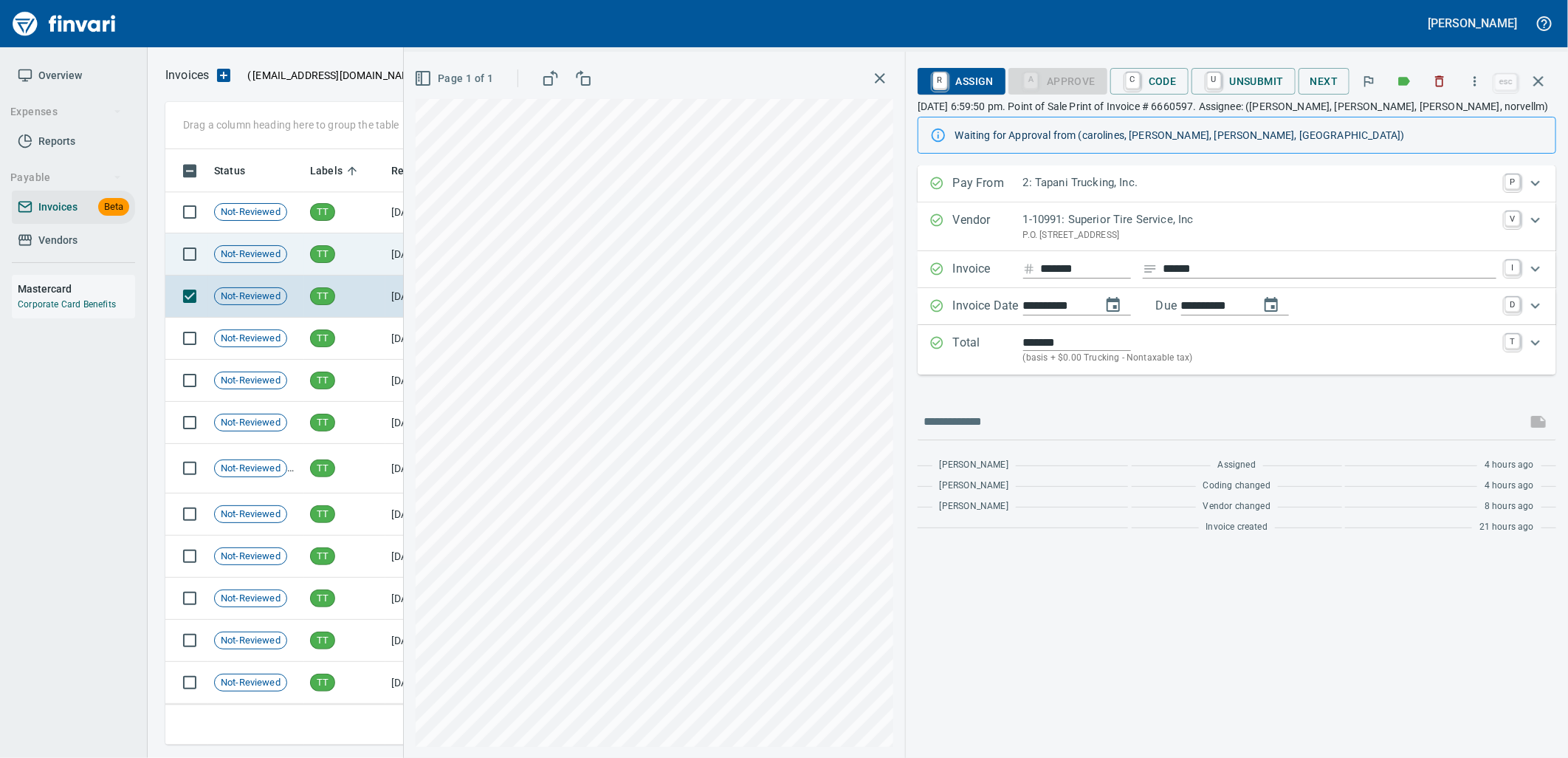
click at [328, 237] on td "TT" at bounding box center [345, 254] width 81 height 42
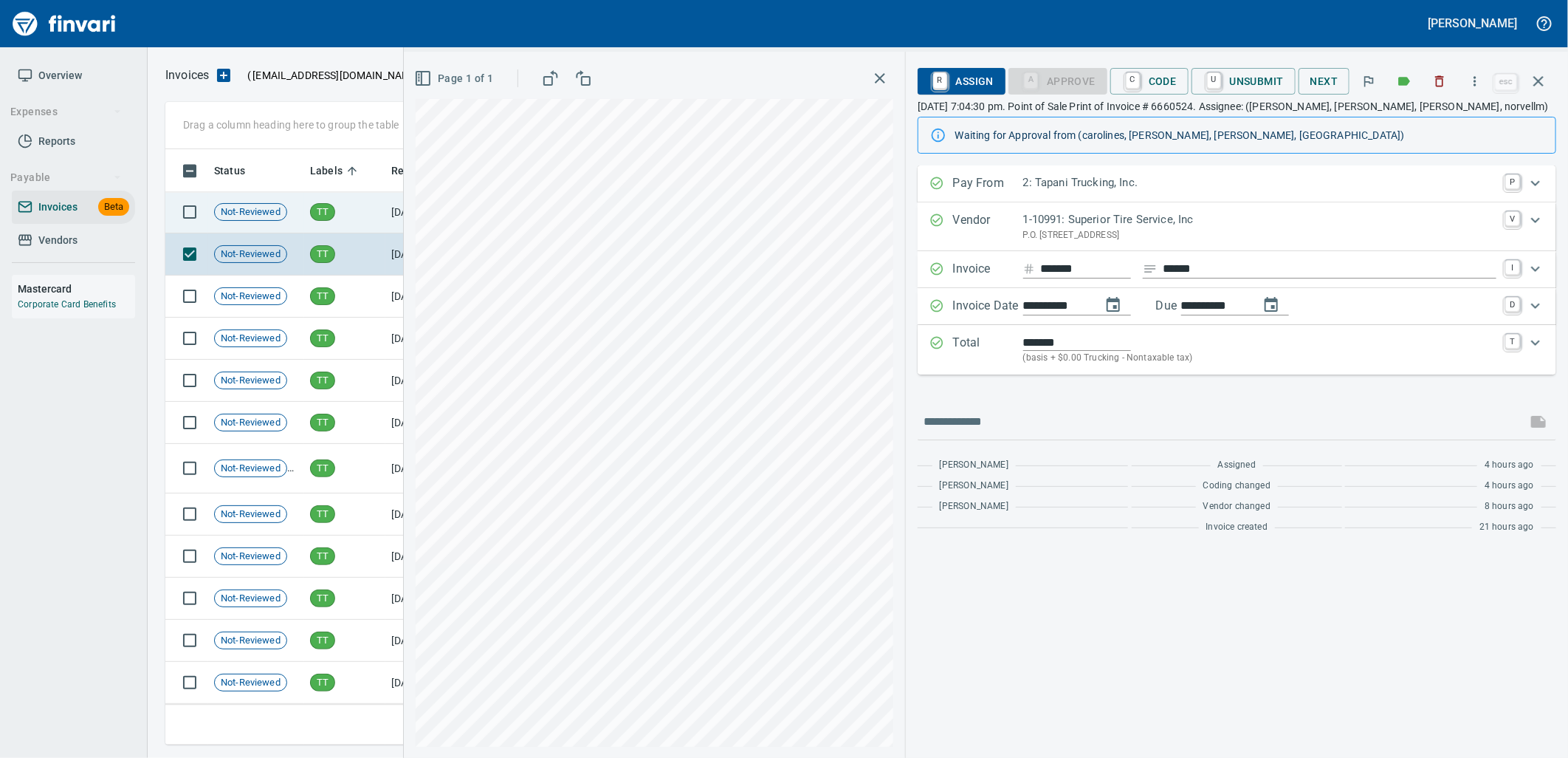
click at [330, 205] on span "TT" at bounding box center [322, 212] width 24 height 14
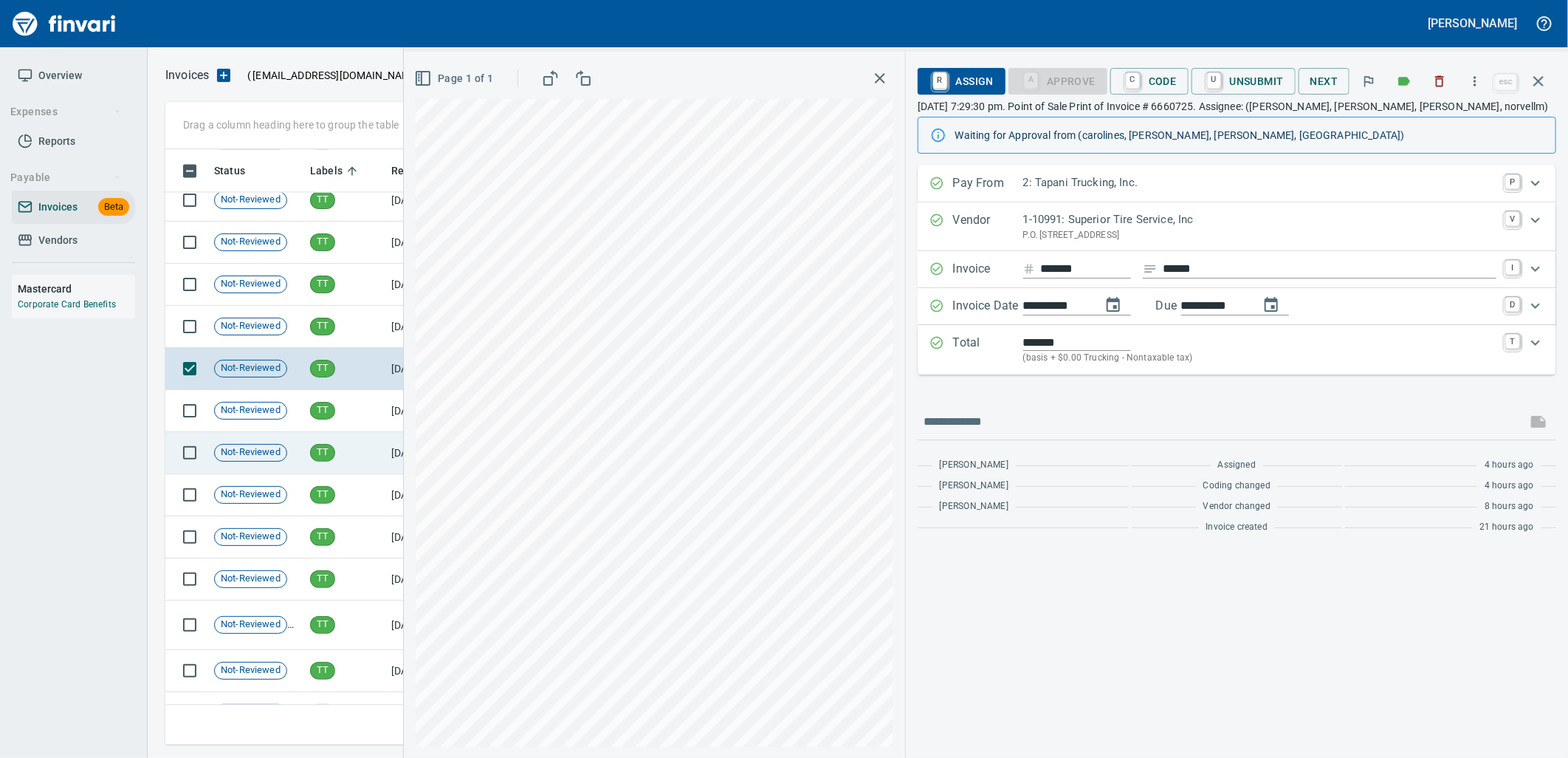
scroll to position [19656, 0]
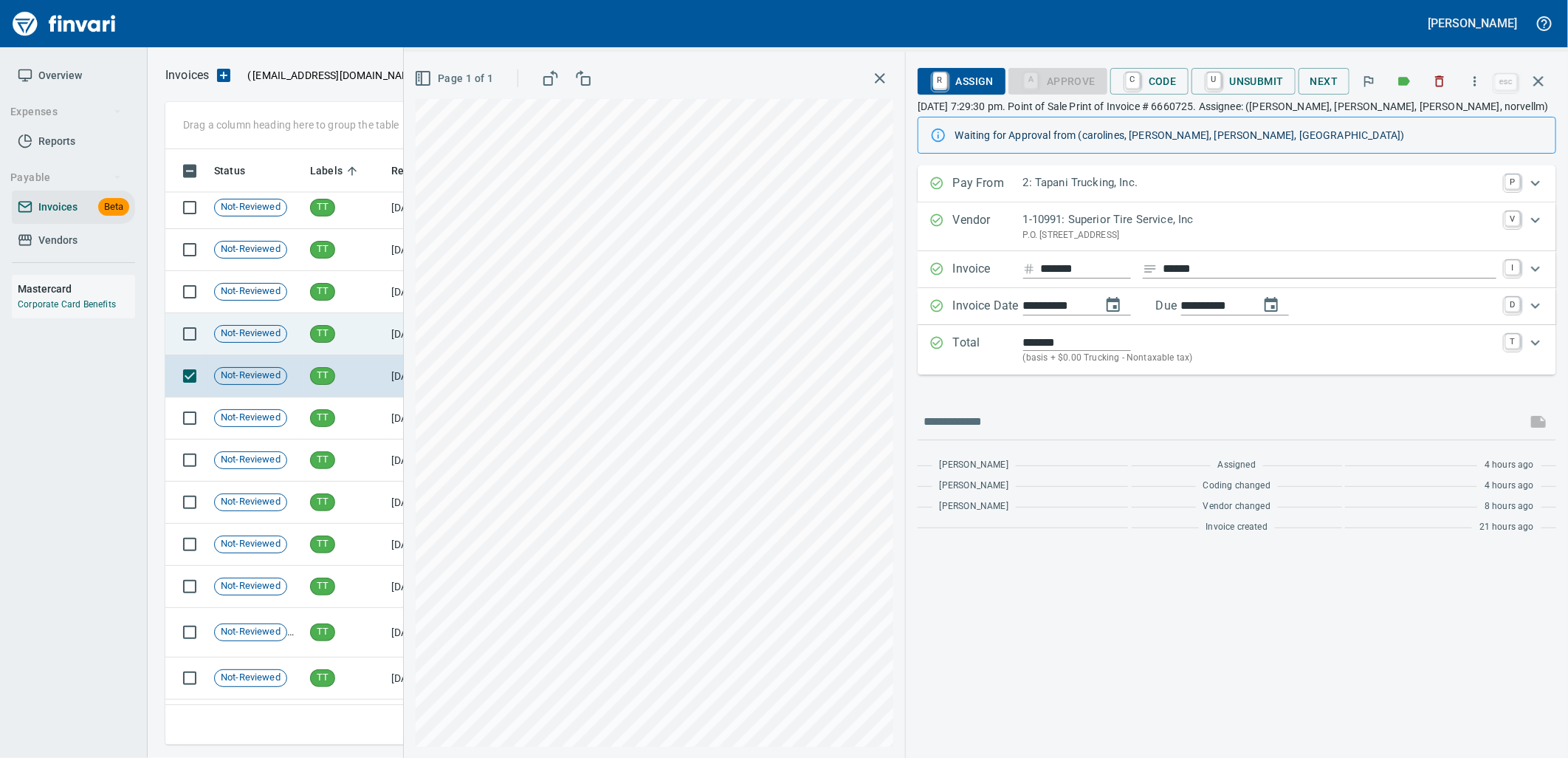
click at [345, 338] on td "TT" at bounding box center [345, 334] width 81 height 42
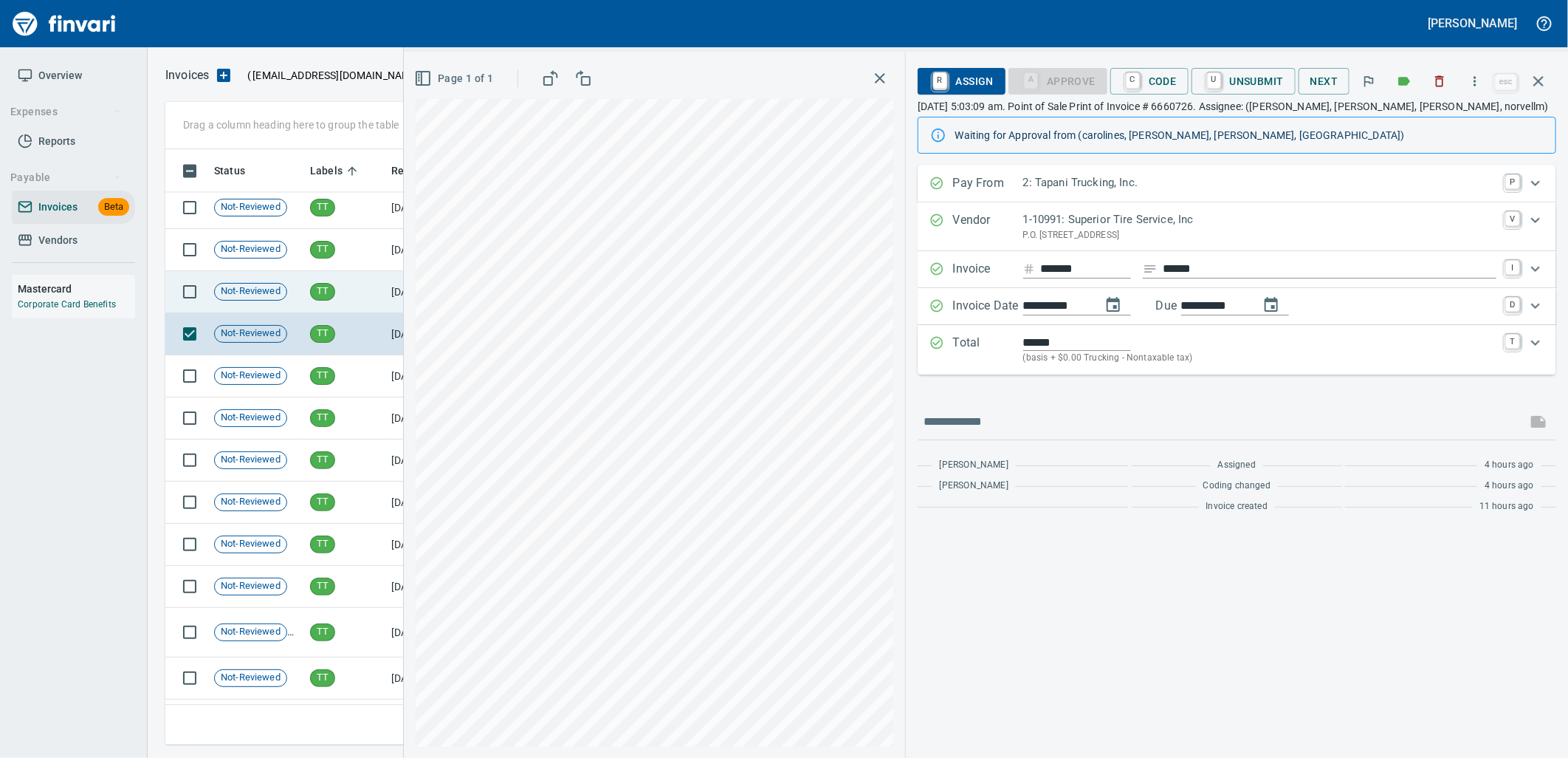
click at [354, 297] on td "TT" at bounding box center [345, 292] width 81 height 42
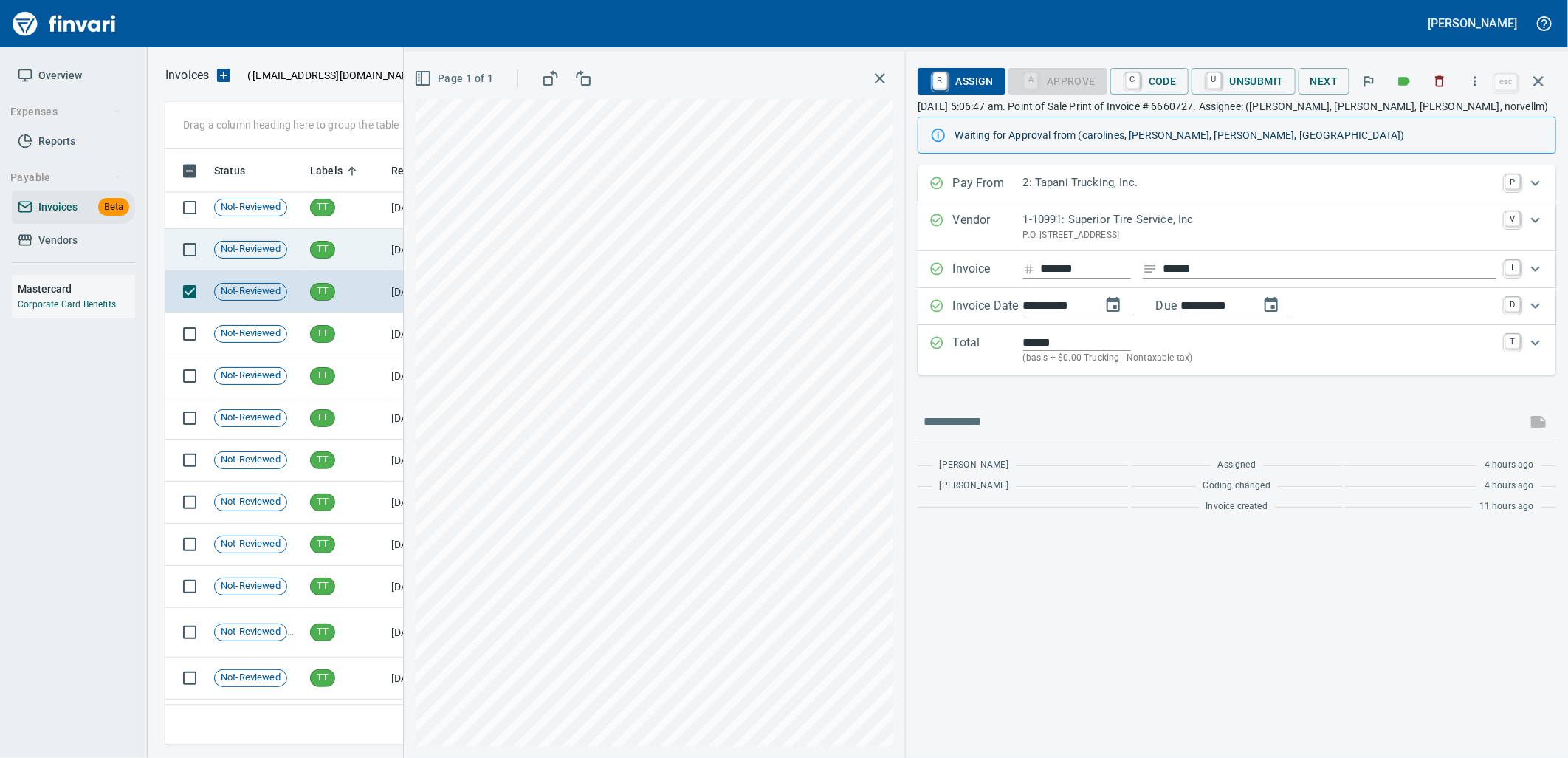
click at [357, 249] on td "TT" at bounding box center [345, 249] width 81 height 42
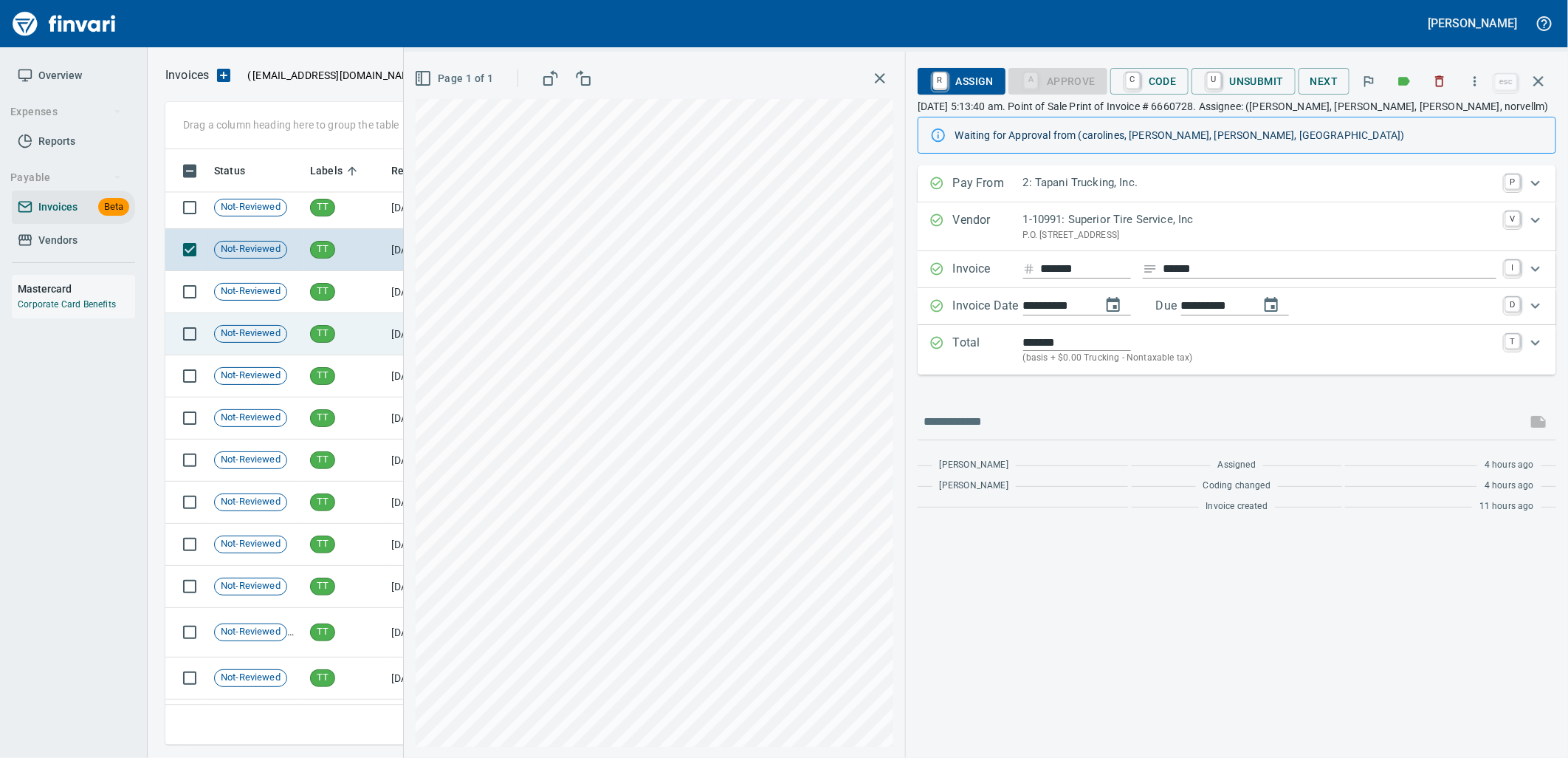
scroll to position [19574, 0]
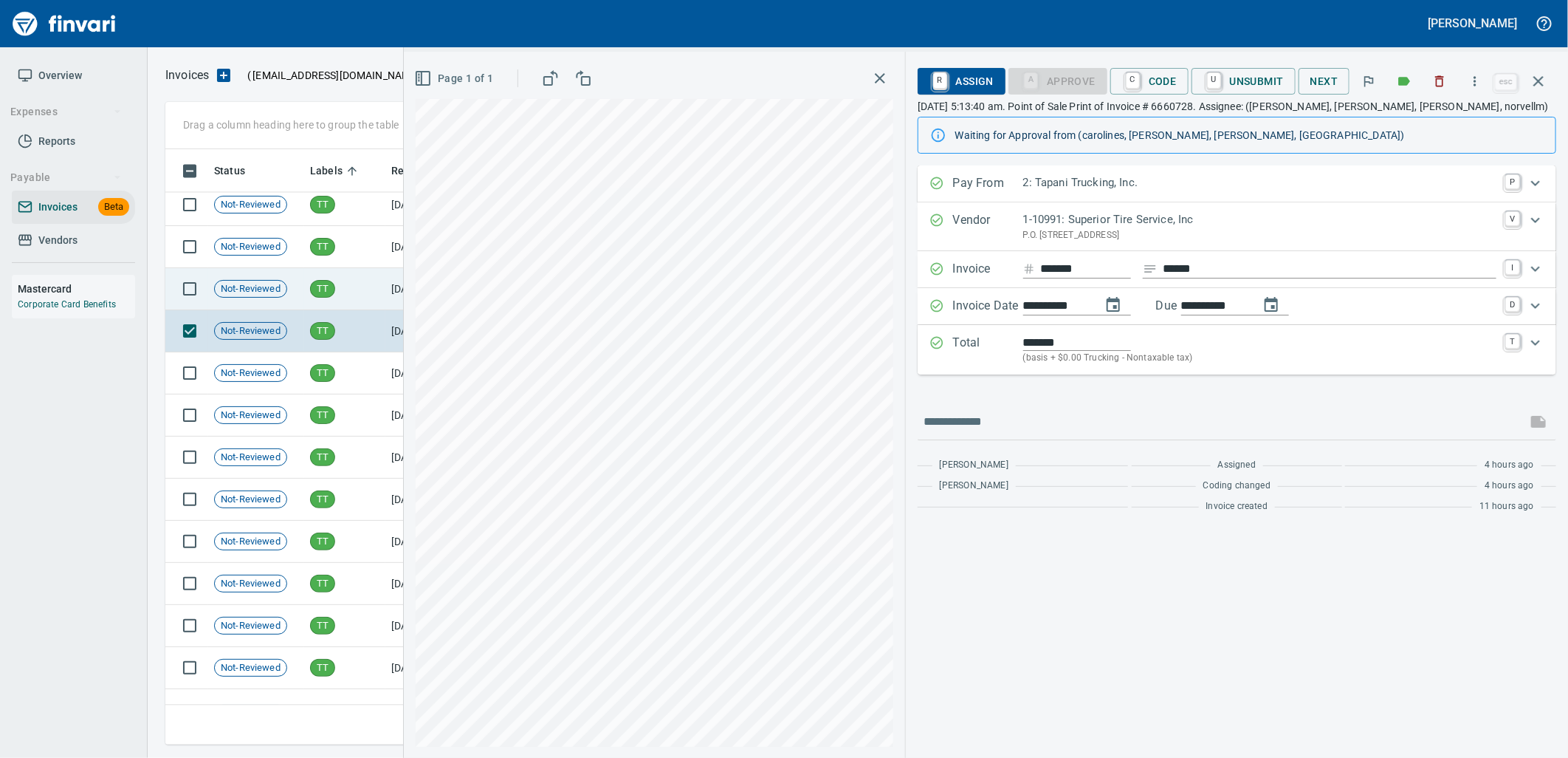
click at [330, 277] on td "TT" at bounding box center [345, 289] width 81 height 42
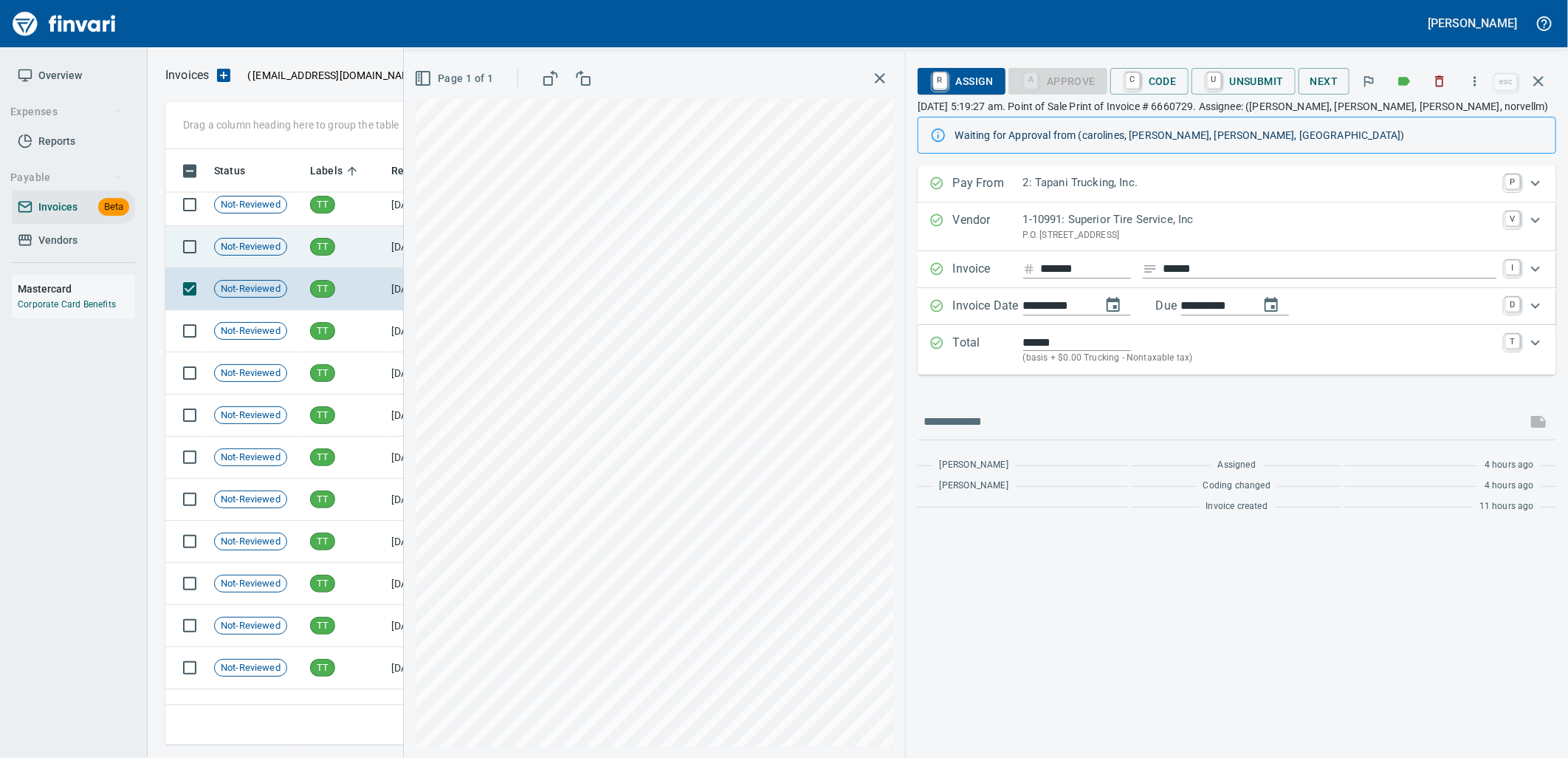
click at [338, 249] on td "TT" at bounding box center [345, 247] width 81 height 42
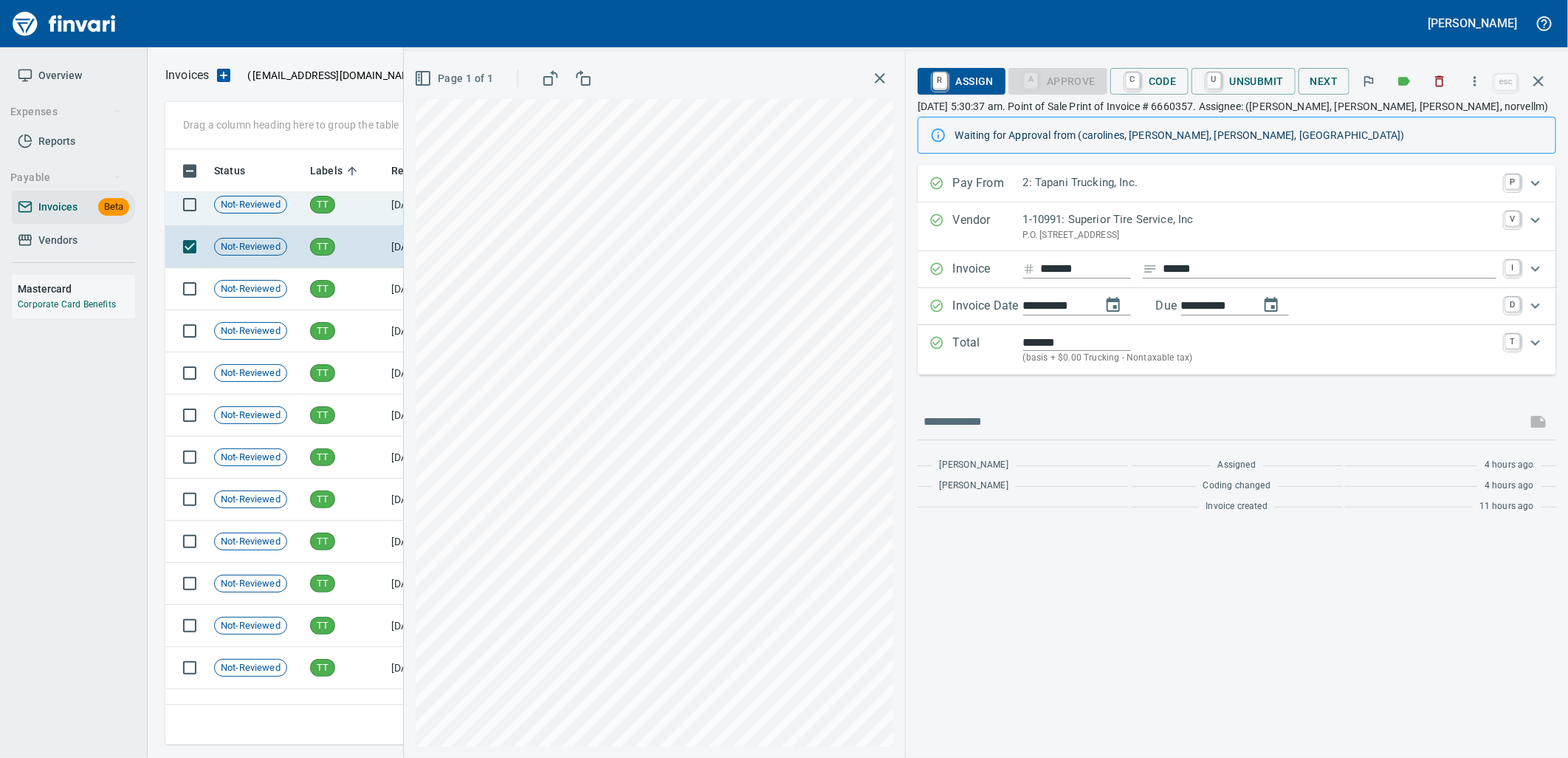
click at [341, 204] on td "TT" at bounding box center [345, 204] width 81 height 42
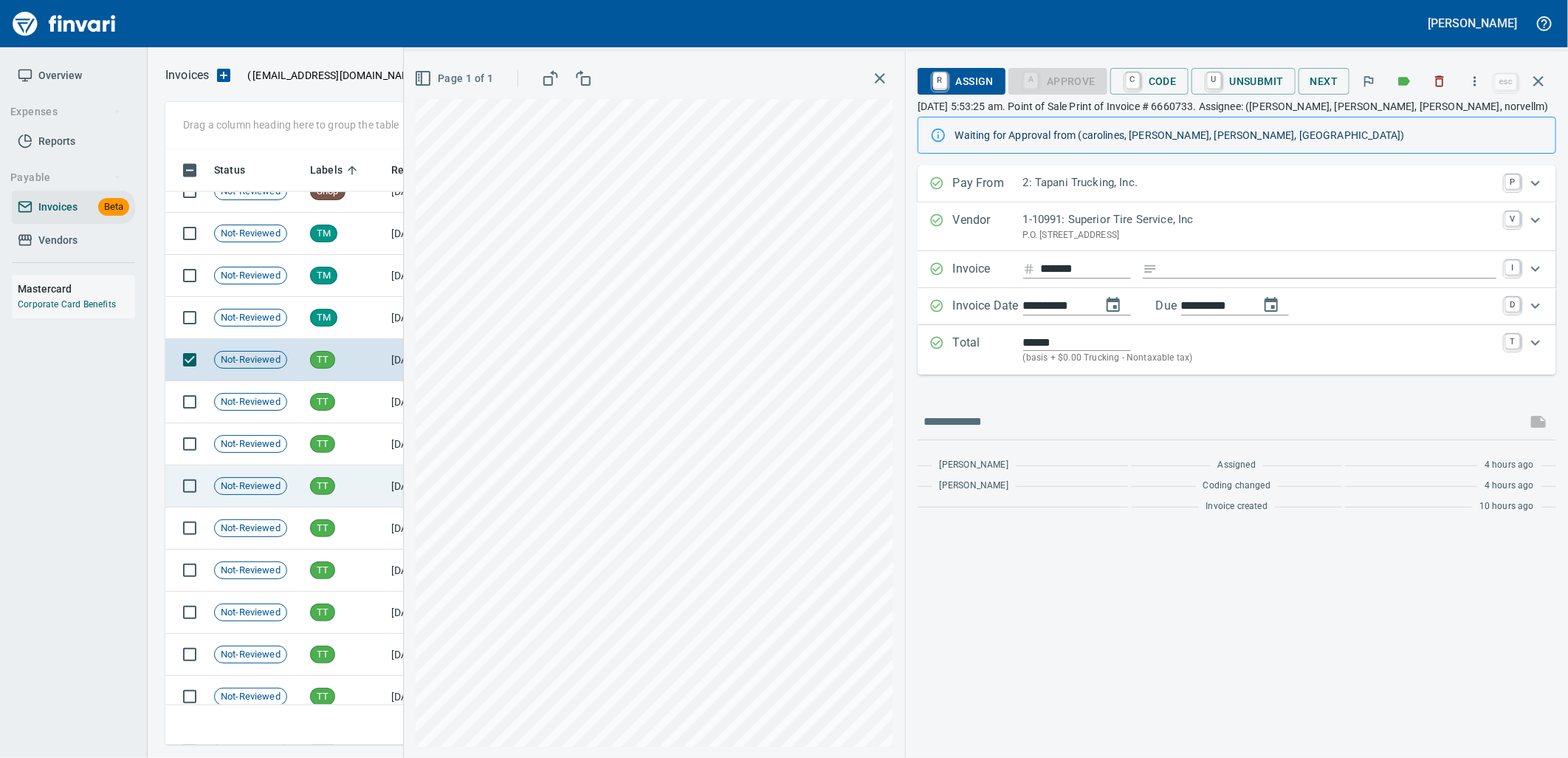
scroll to position [19328, 0]
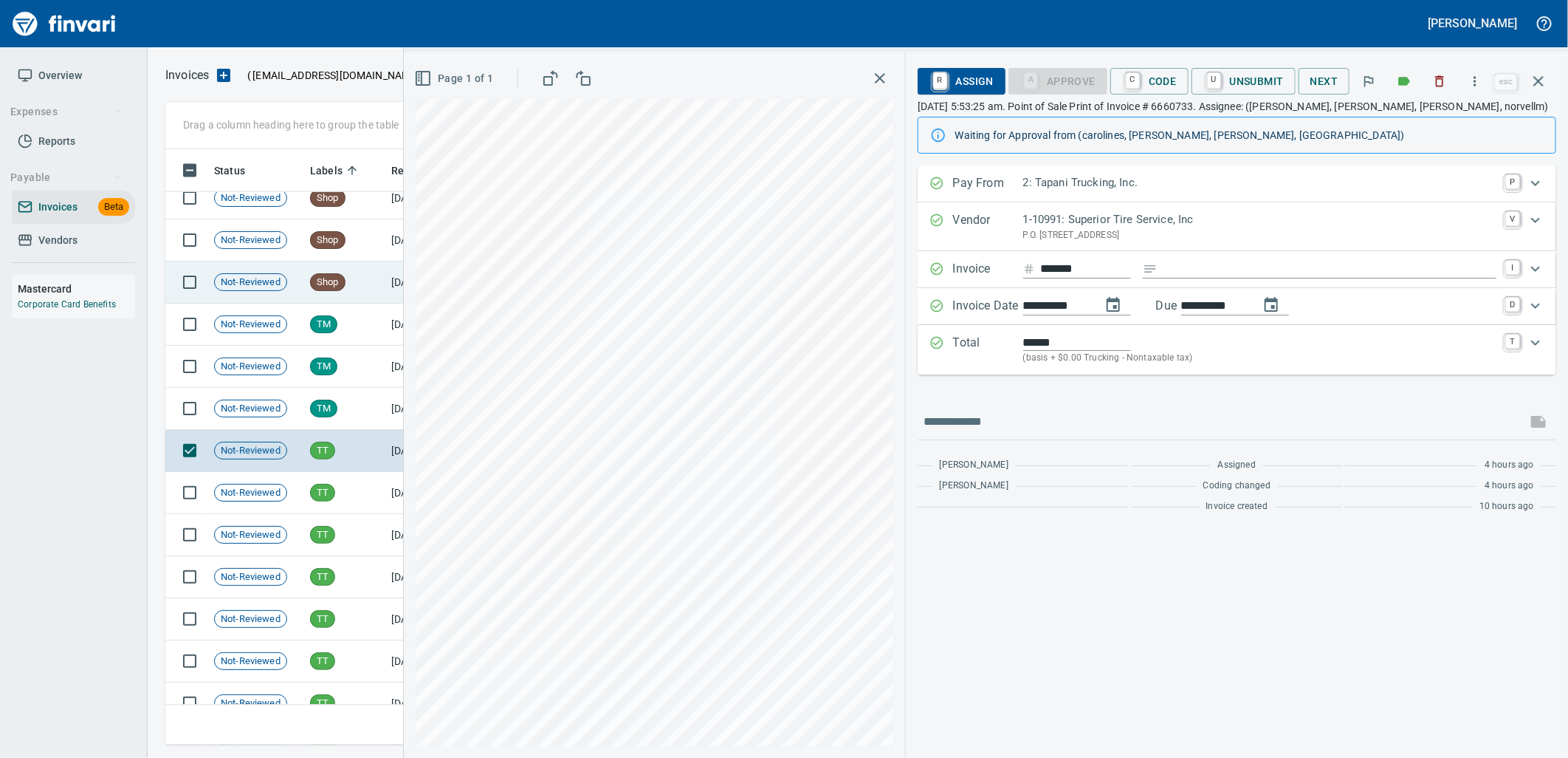
click at [345, 275] on td "Shop" at bounding box center [345, 282] width 81 height 42
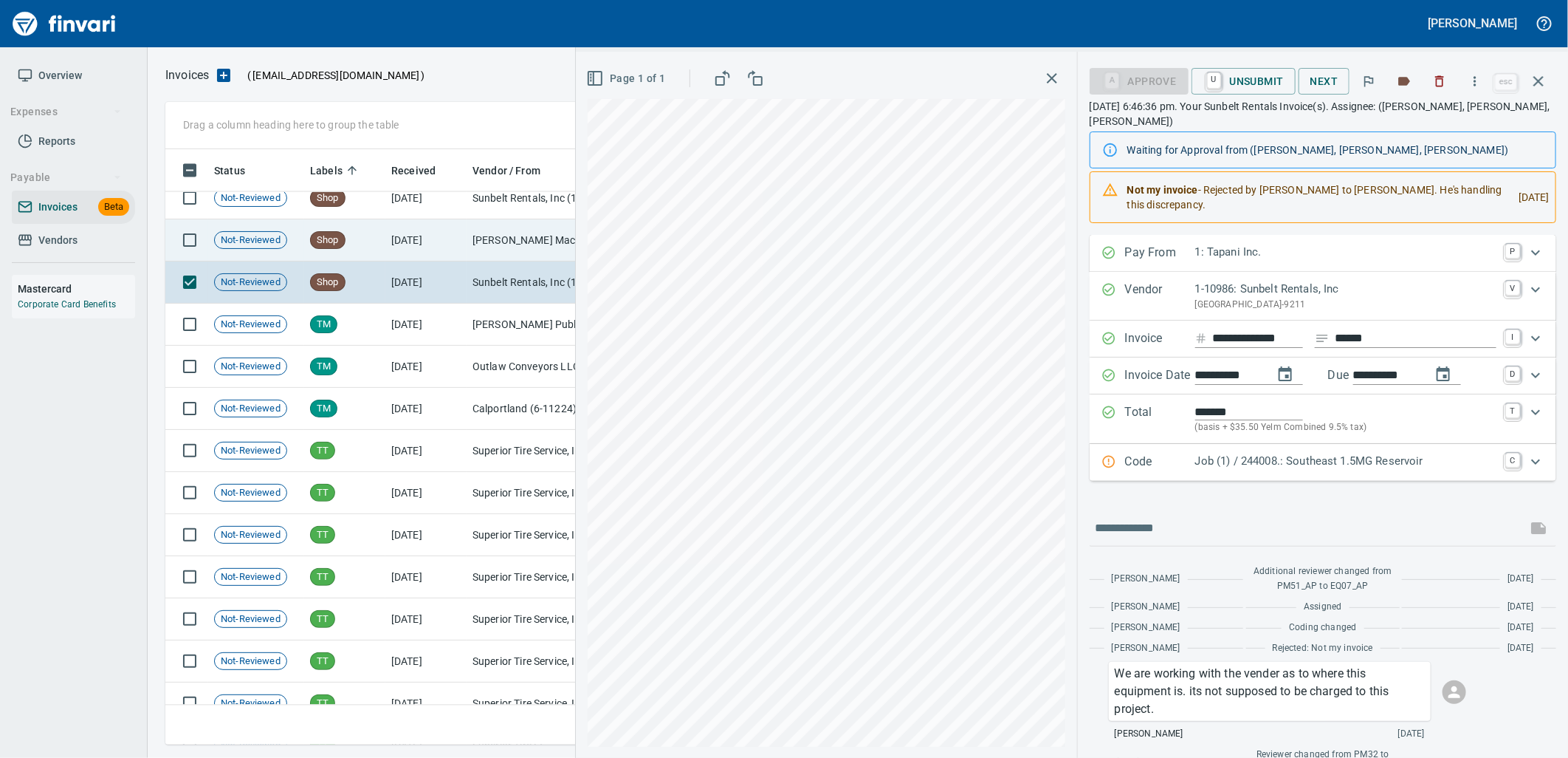
click at [370, 231] on td "Shop" at bounding box center [345, 240] width 81 height 42
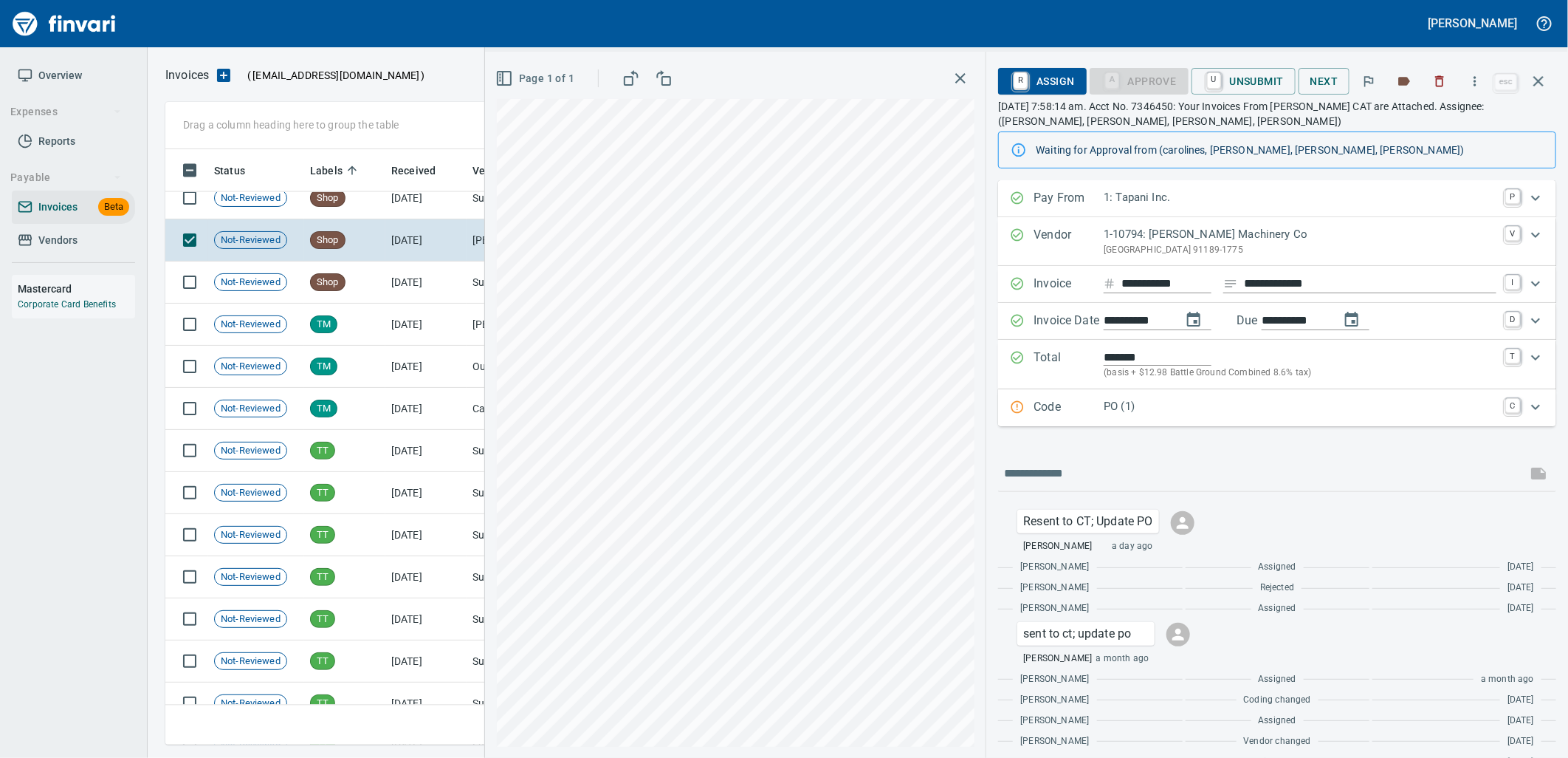
click at [1119, 401] on p "PO (1)" at bounding box center [1300, 407] width 393 height 17
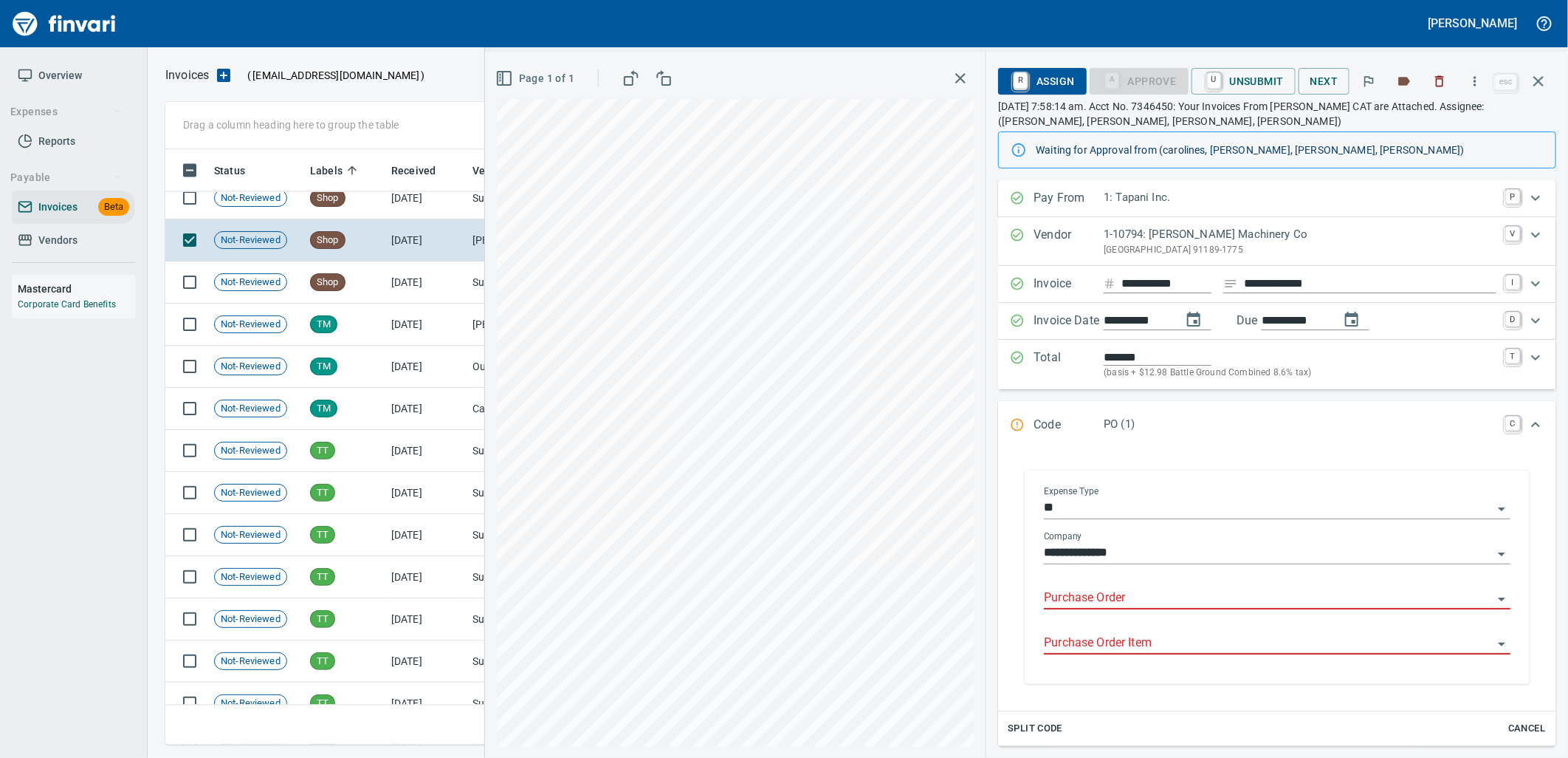
click at [1138, 607] on input "Purchase Order" at bounding box center [1268, 598] width 449 height 21
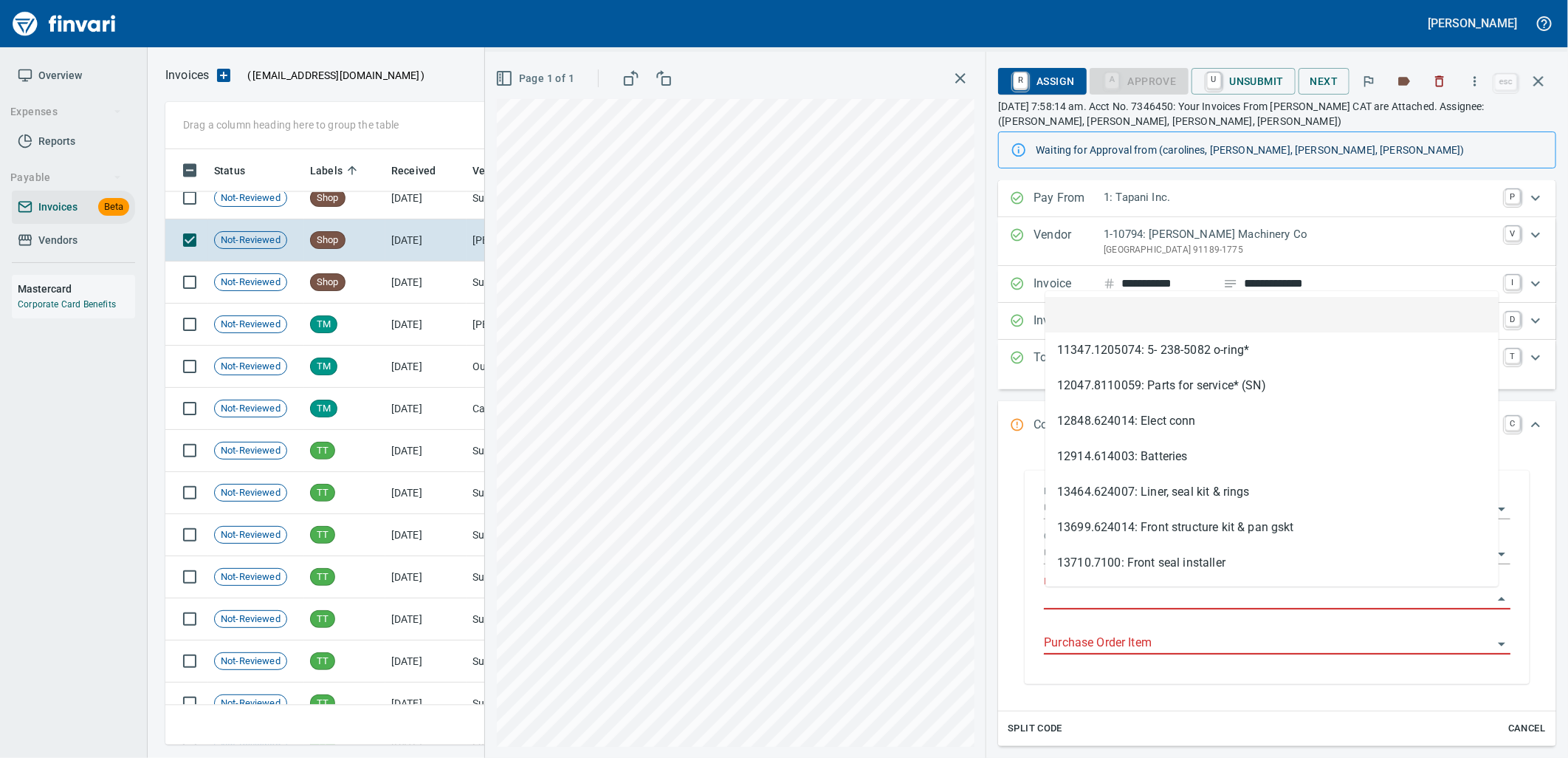
scroll to position [584, 1360]
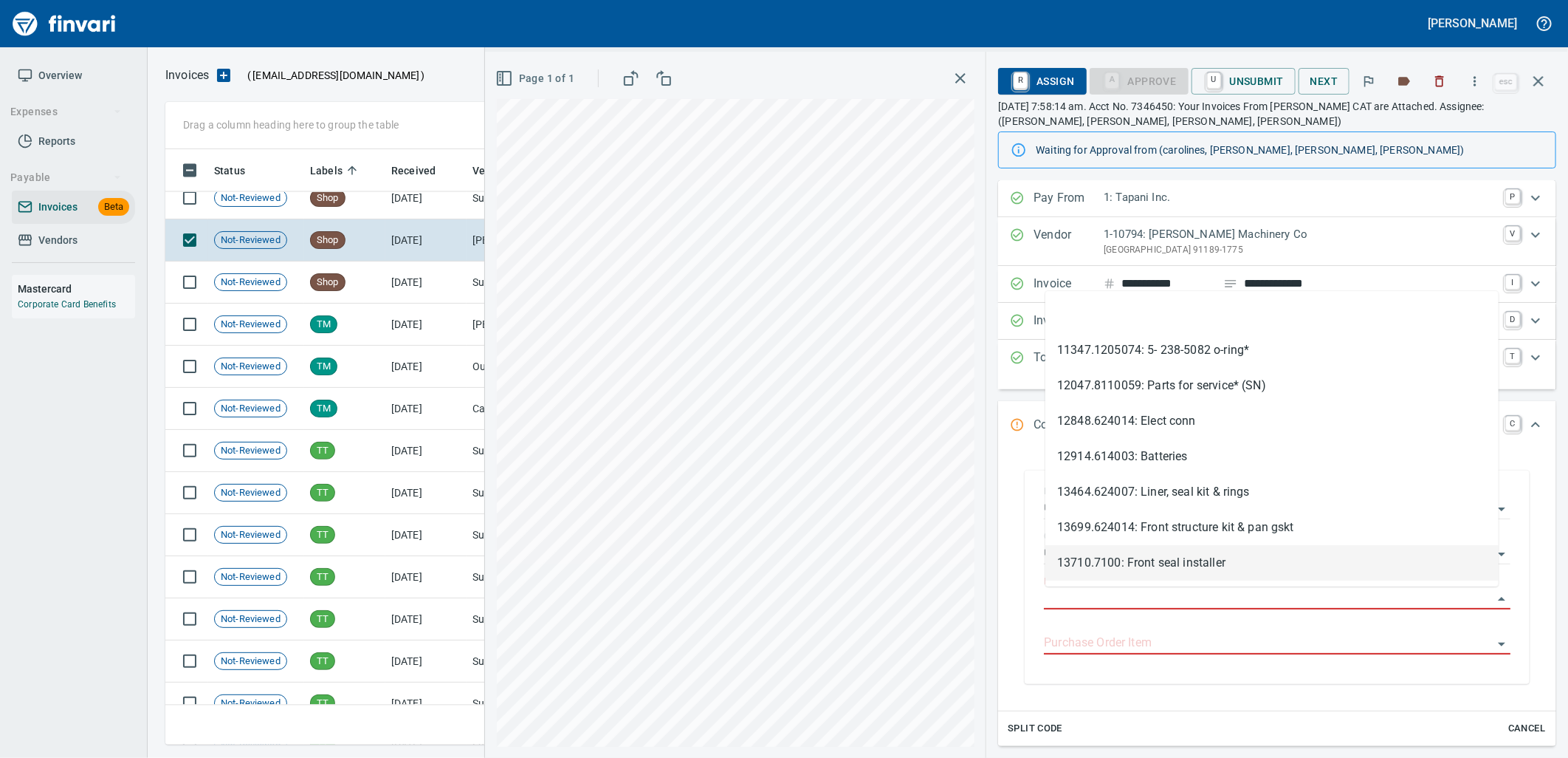
type input "**********"
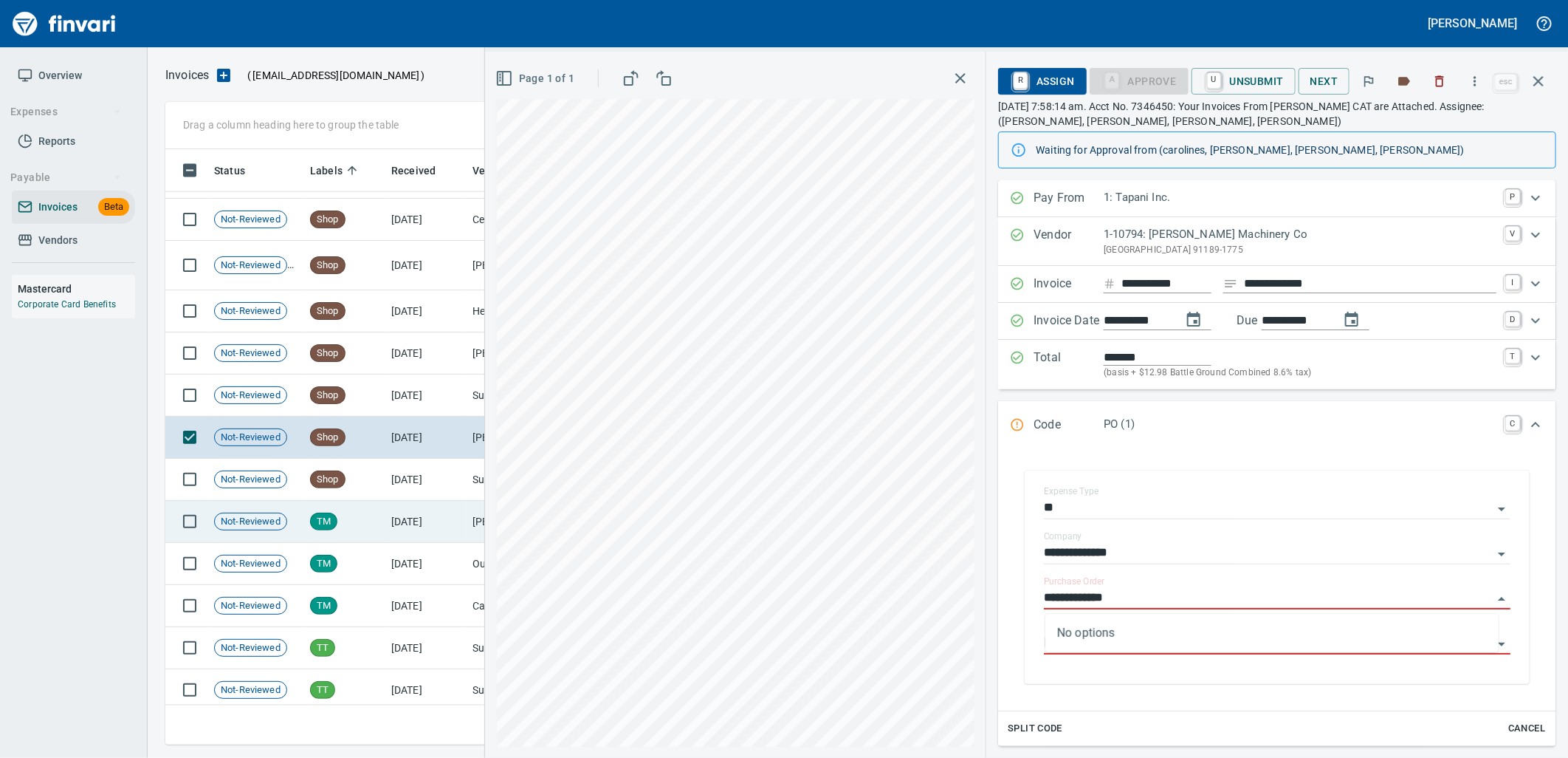
scroll to position [19000, 0]
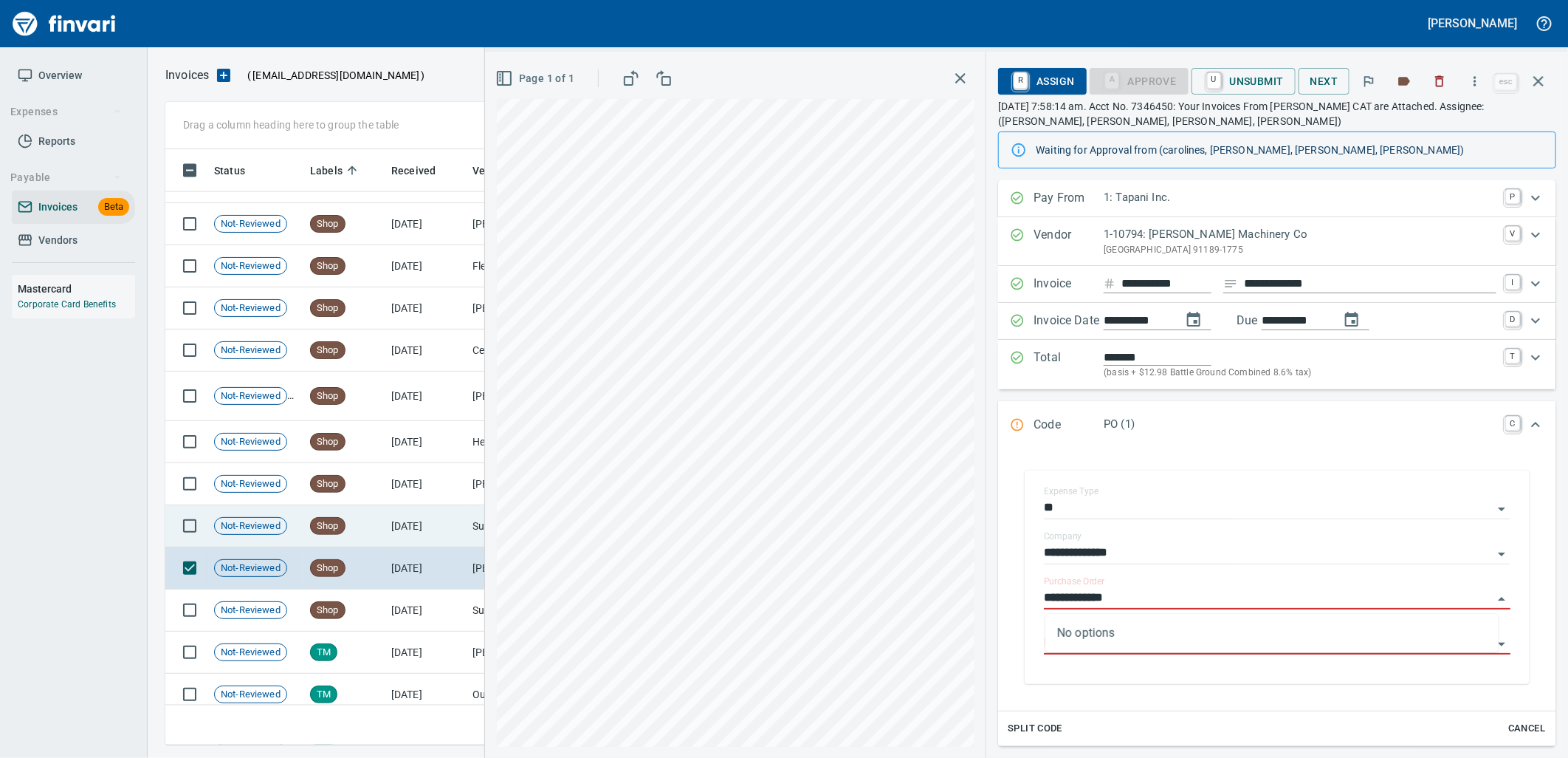
click at [318, 532] on span "Shop" at bounding box center [327, 526] width 34 height 14
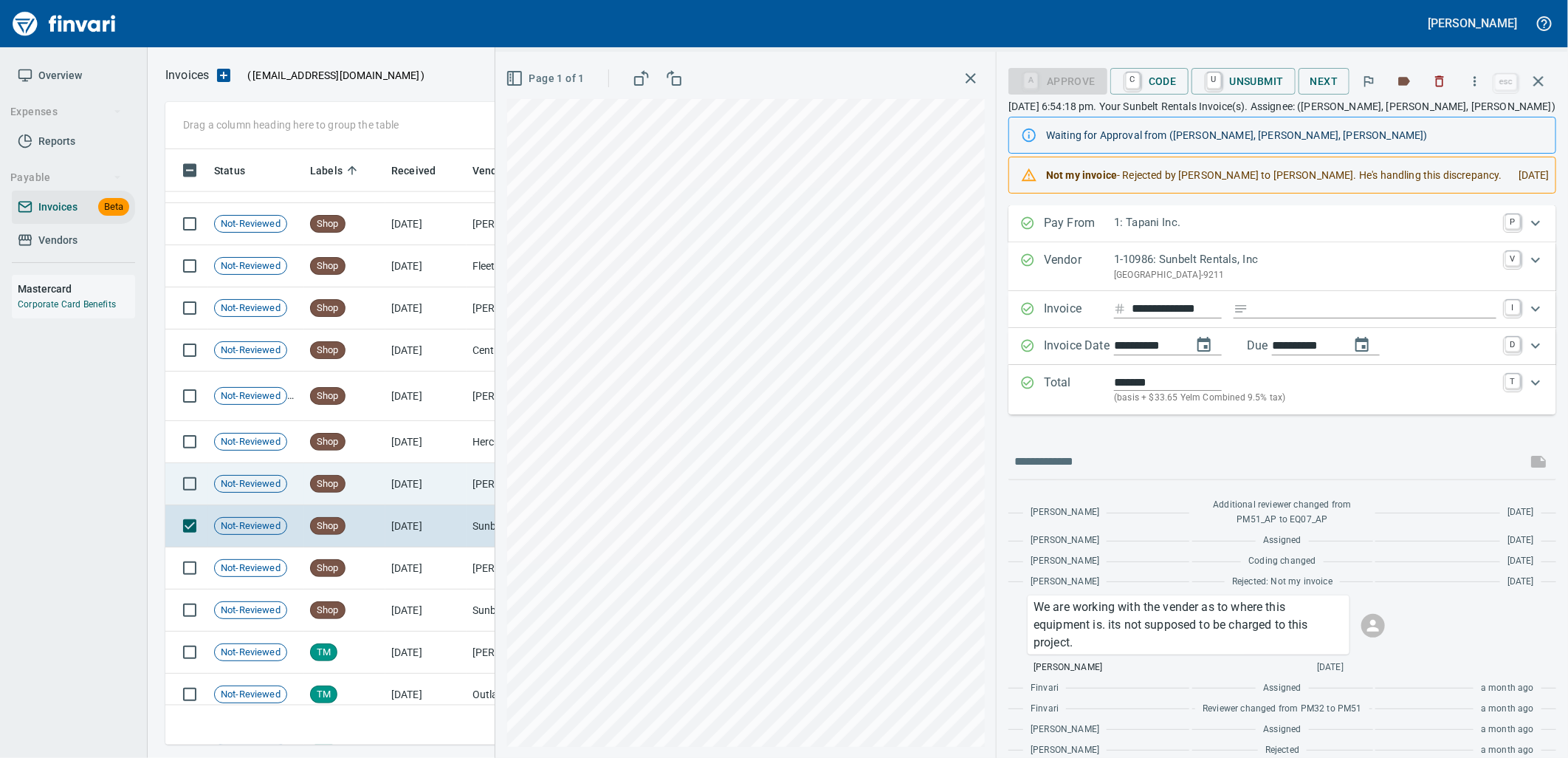
click at [318, 491] on div "Shop" at bounding box center [327, 484] width 35 height 17
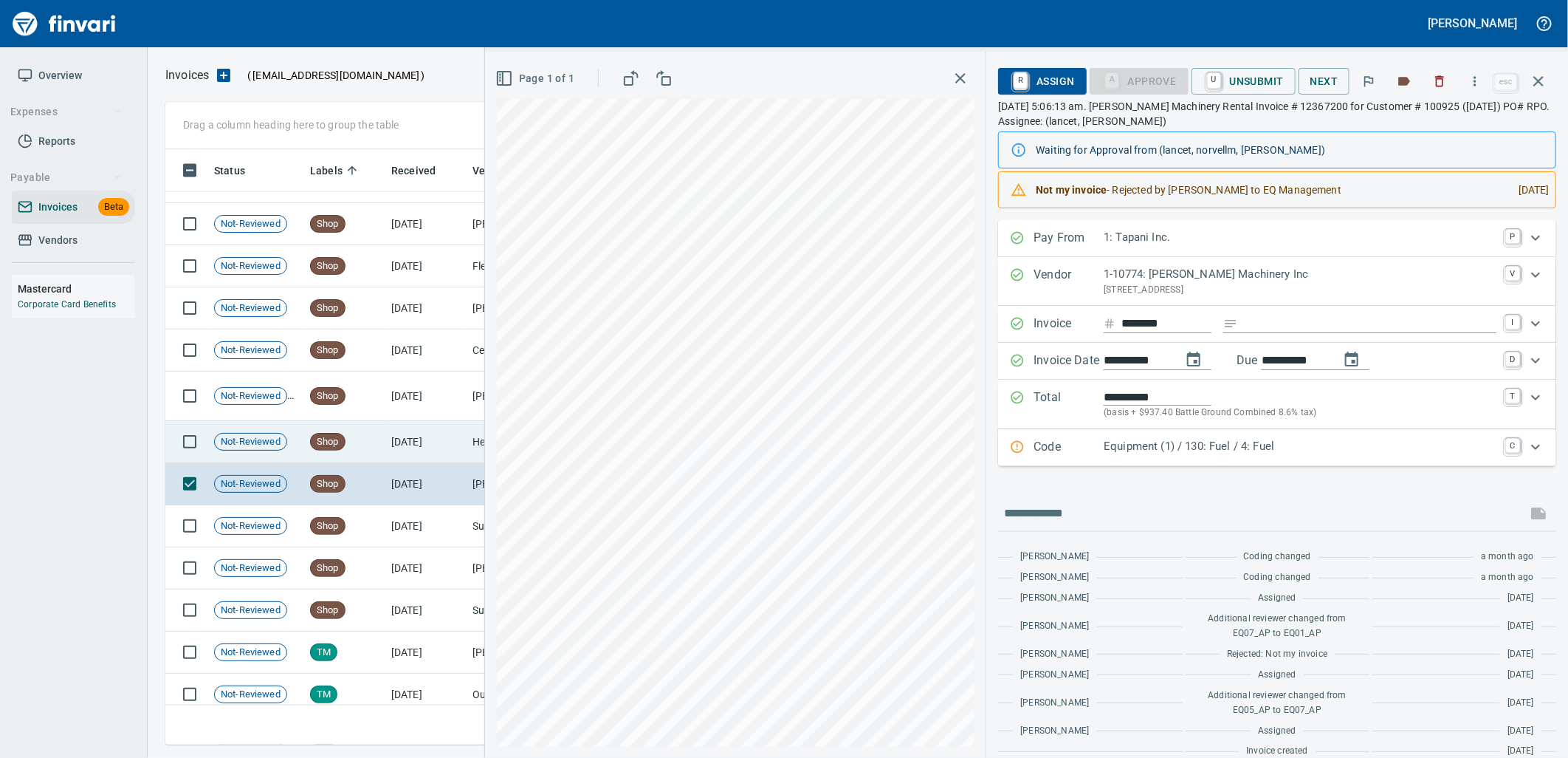
click at [338, 428] on td "Shop" at bounding box center [345, 442] width 81 height 42
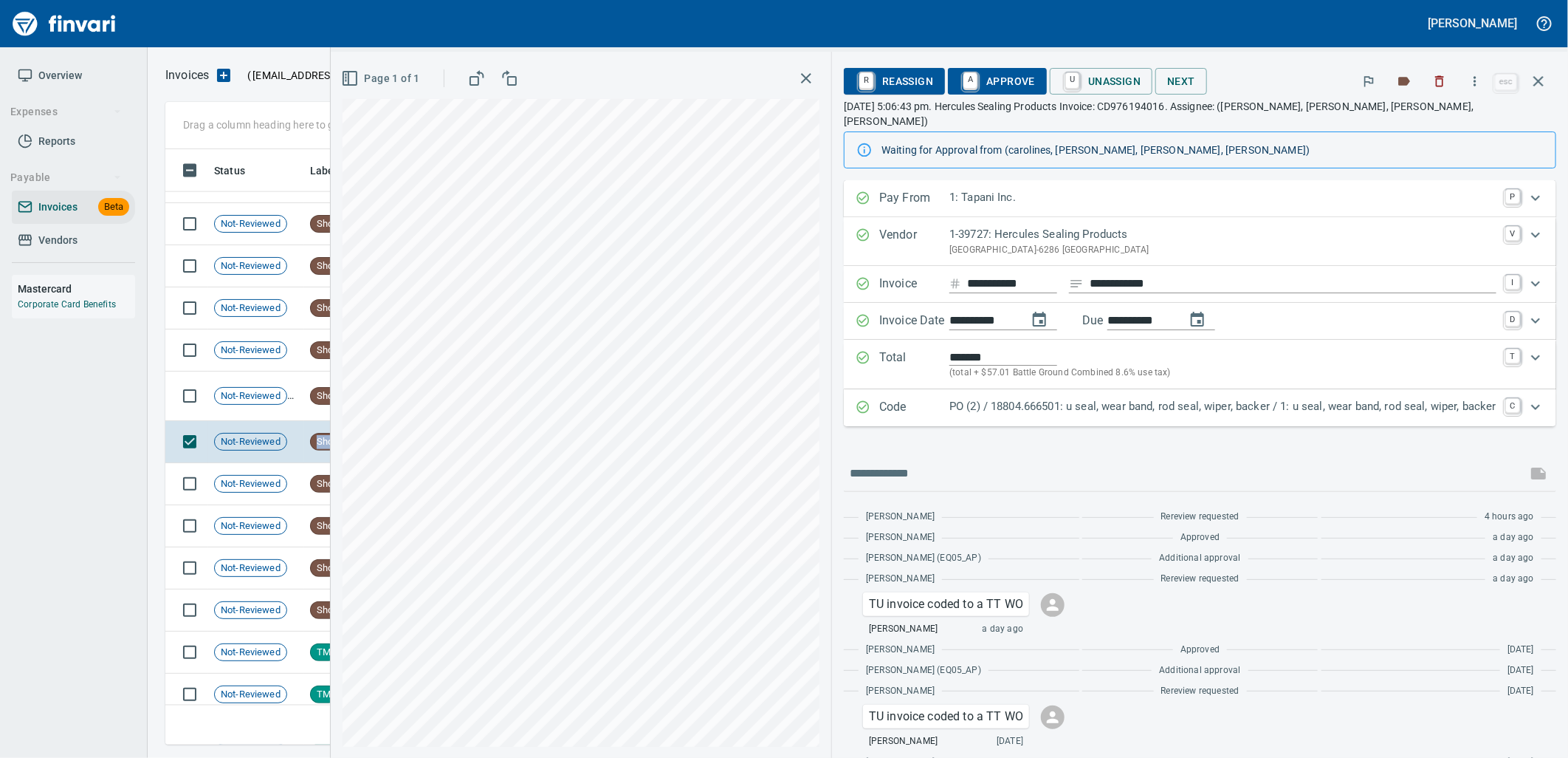
click at [1144, 399] on p "PO (2) / 18804.666501: u seal, wear band, rod seal, wiper, backer / 1: u seal, …" at bounding box center [1223, 407] width 547 height 17
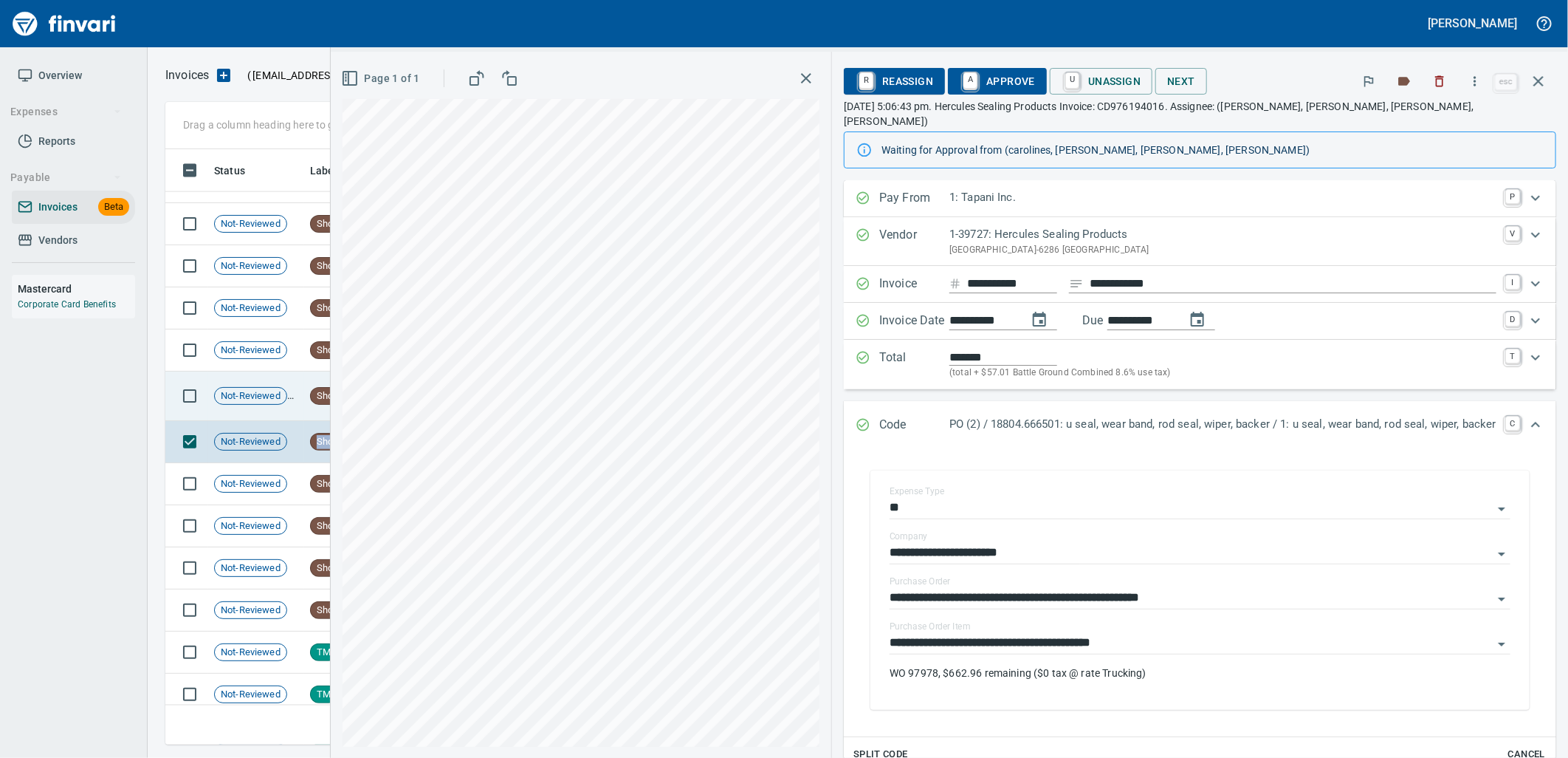
click at [294, 397] on icon at bounding box center [300, 395] width 13 height 10
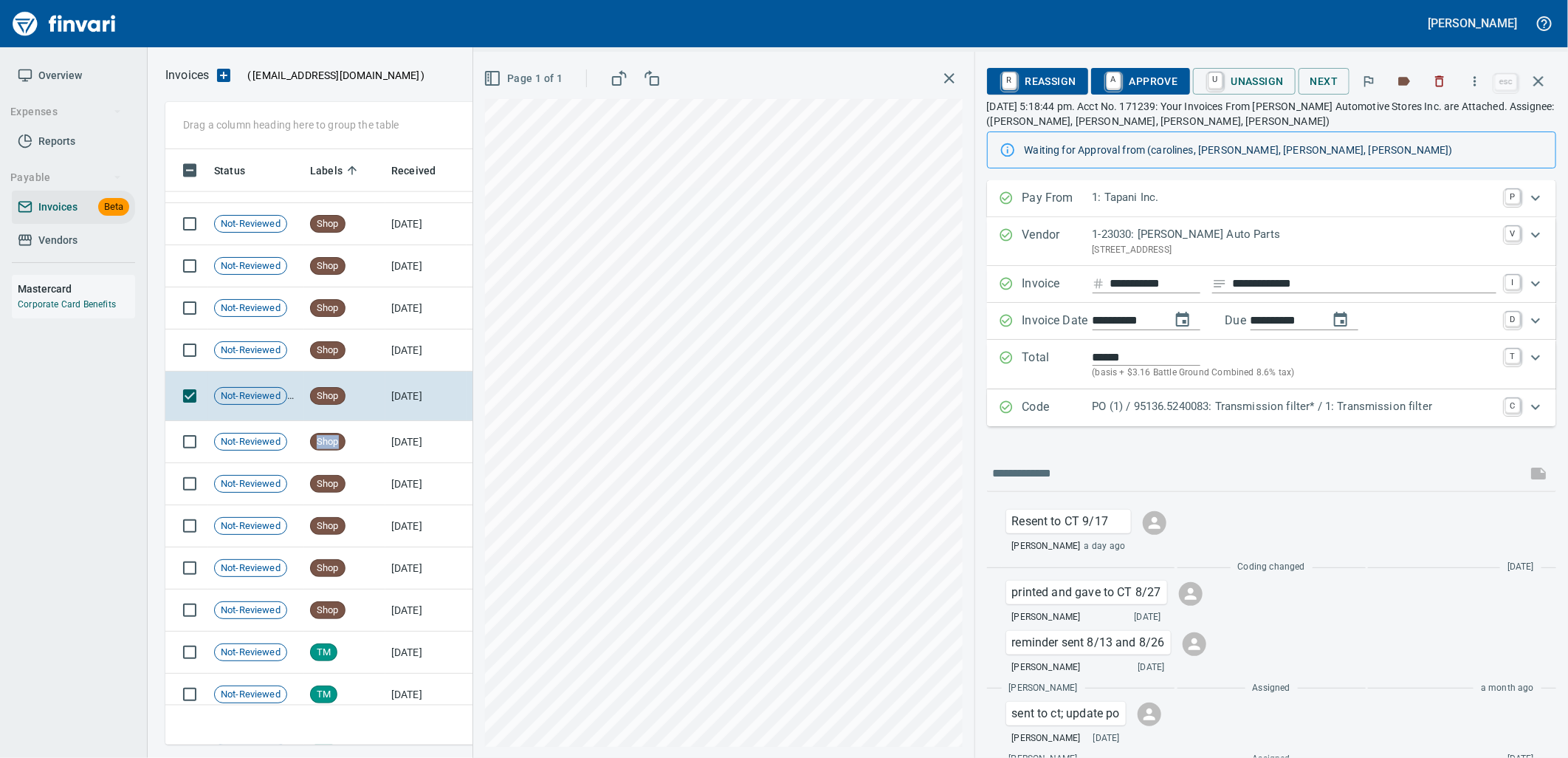
click at [1335, 406] on p "PO (1) / 95136.5240083: Transmission filter* / 1: Transmission filter" at bounding box center [1294, 407] width 404 height 17
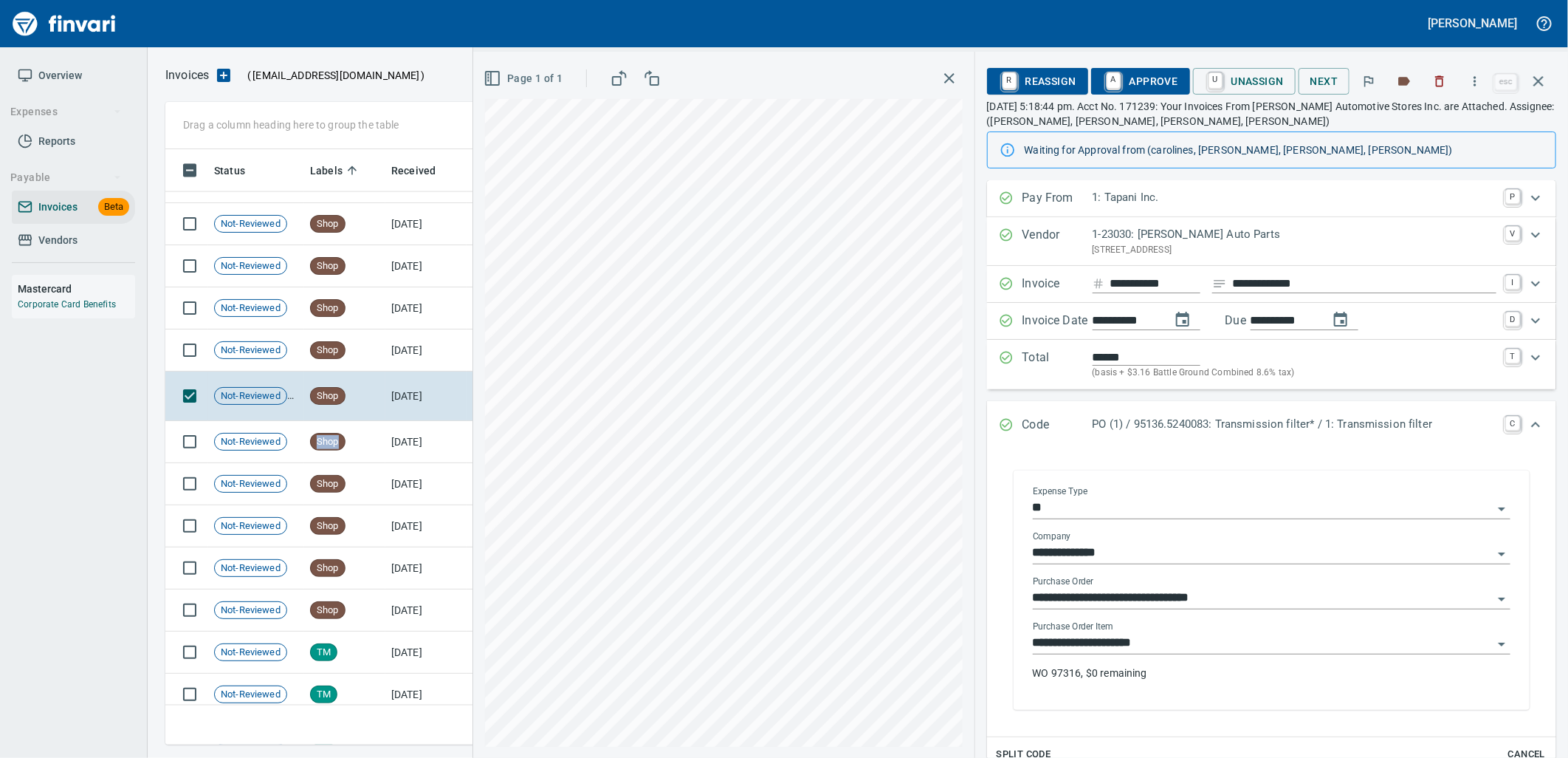
click at [1209, 653] on input "**********" at bounding box center [1262, 643] width 460 height 21
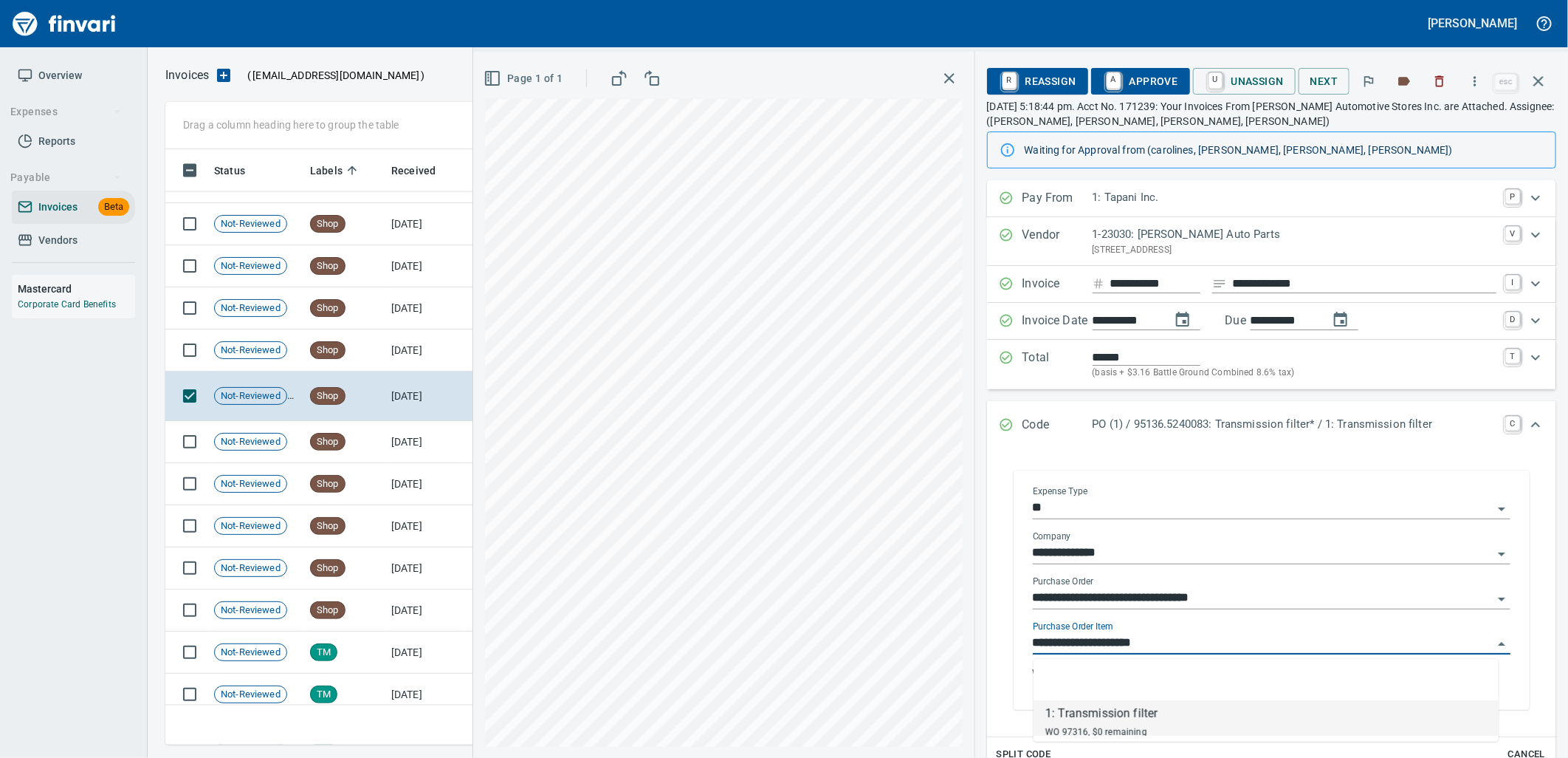
scroll to position [584, 1360]
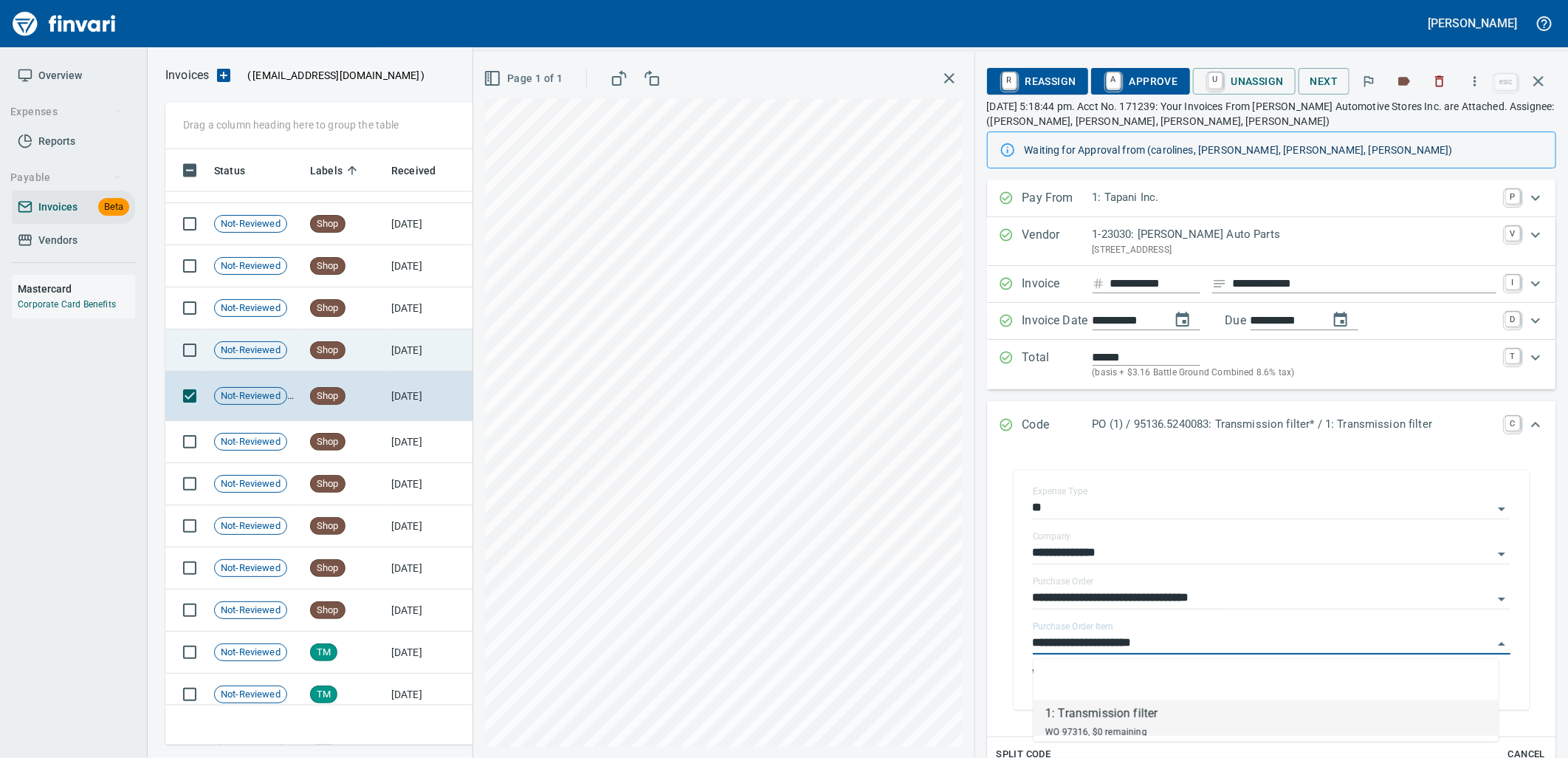
click at [423, 349] on td "[DATE]" at bounding box center [426, 350] width 81 height 42
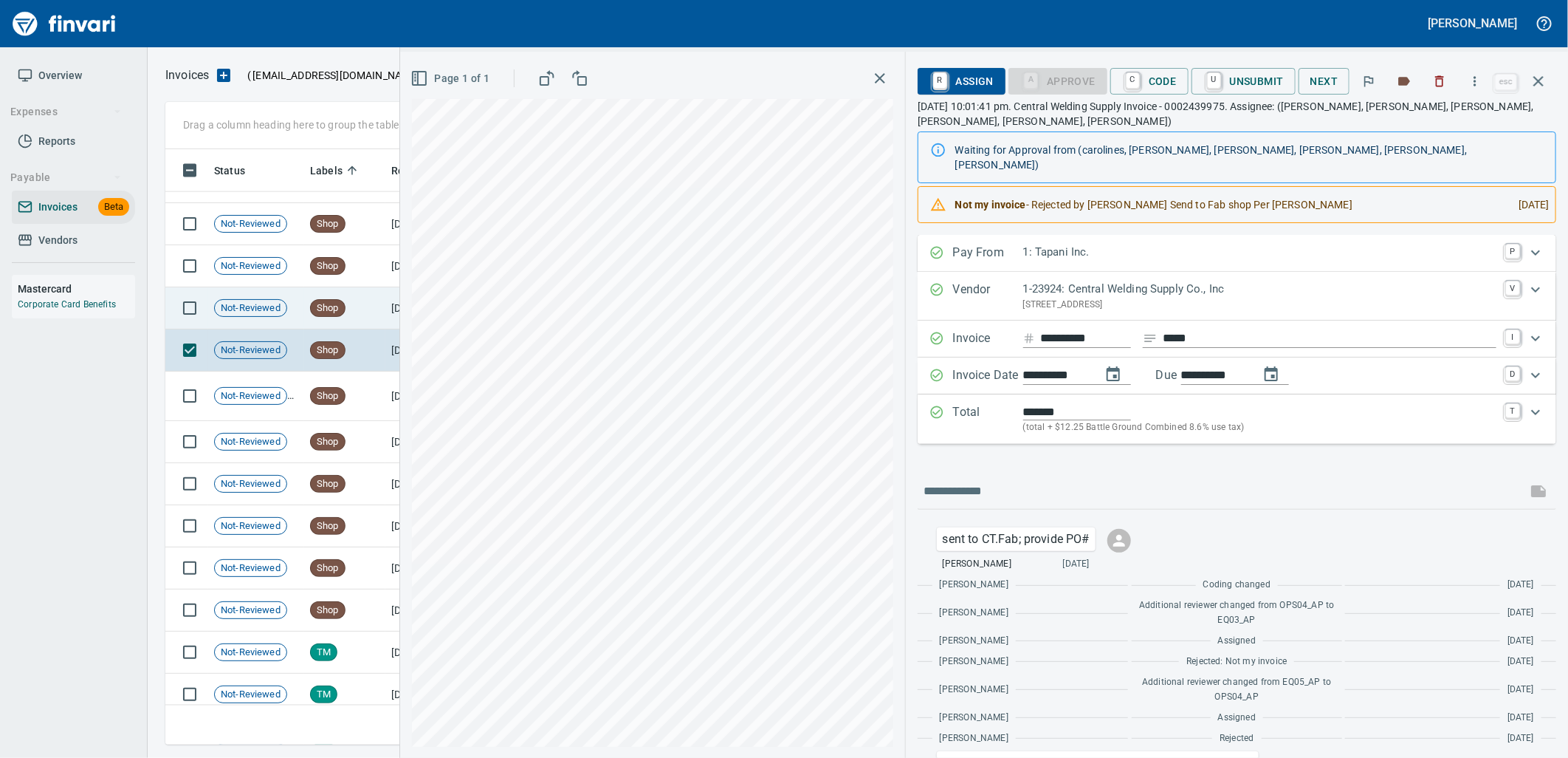
click at [382, 319] on td "Shop" at bounding box center [345, 308] width 81 height 42
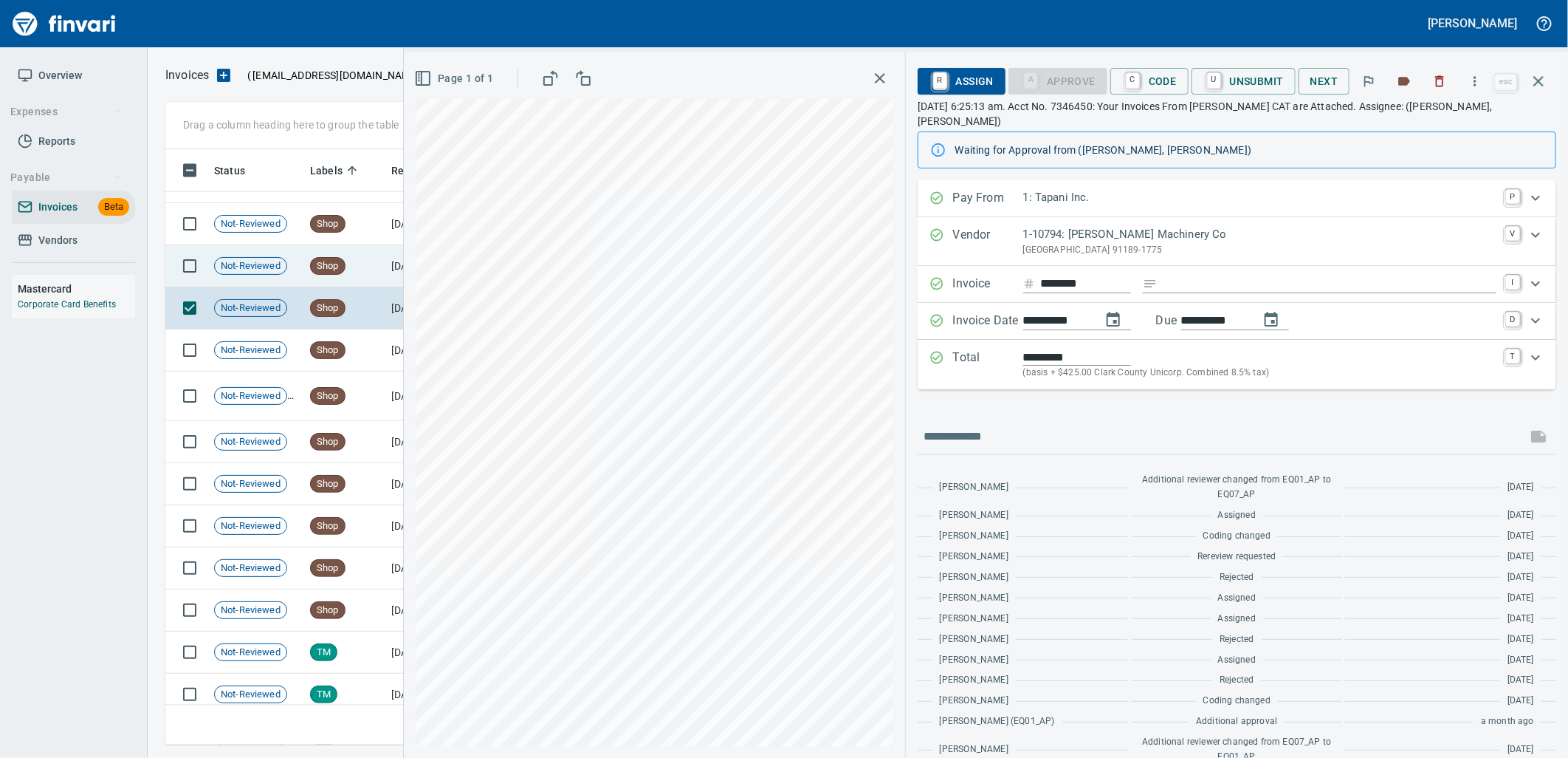
click at [382, 268] on td "Shop" at bounding box center [345, 266] width 81 height 42
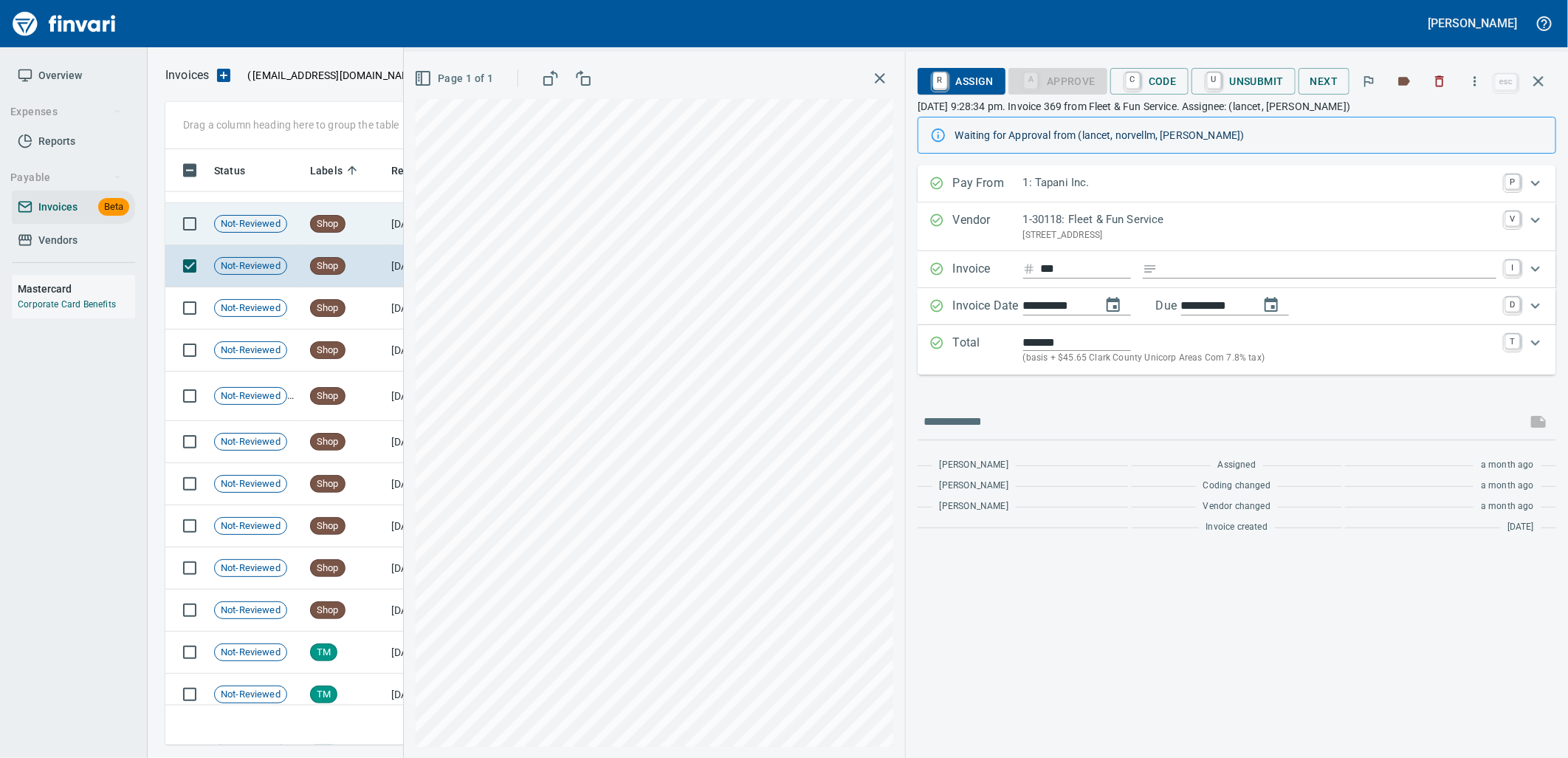
click at [371, 226] on td "Shop" at bounding box center [345, 223] width 81 height 42
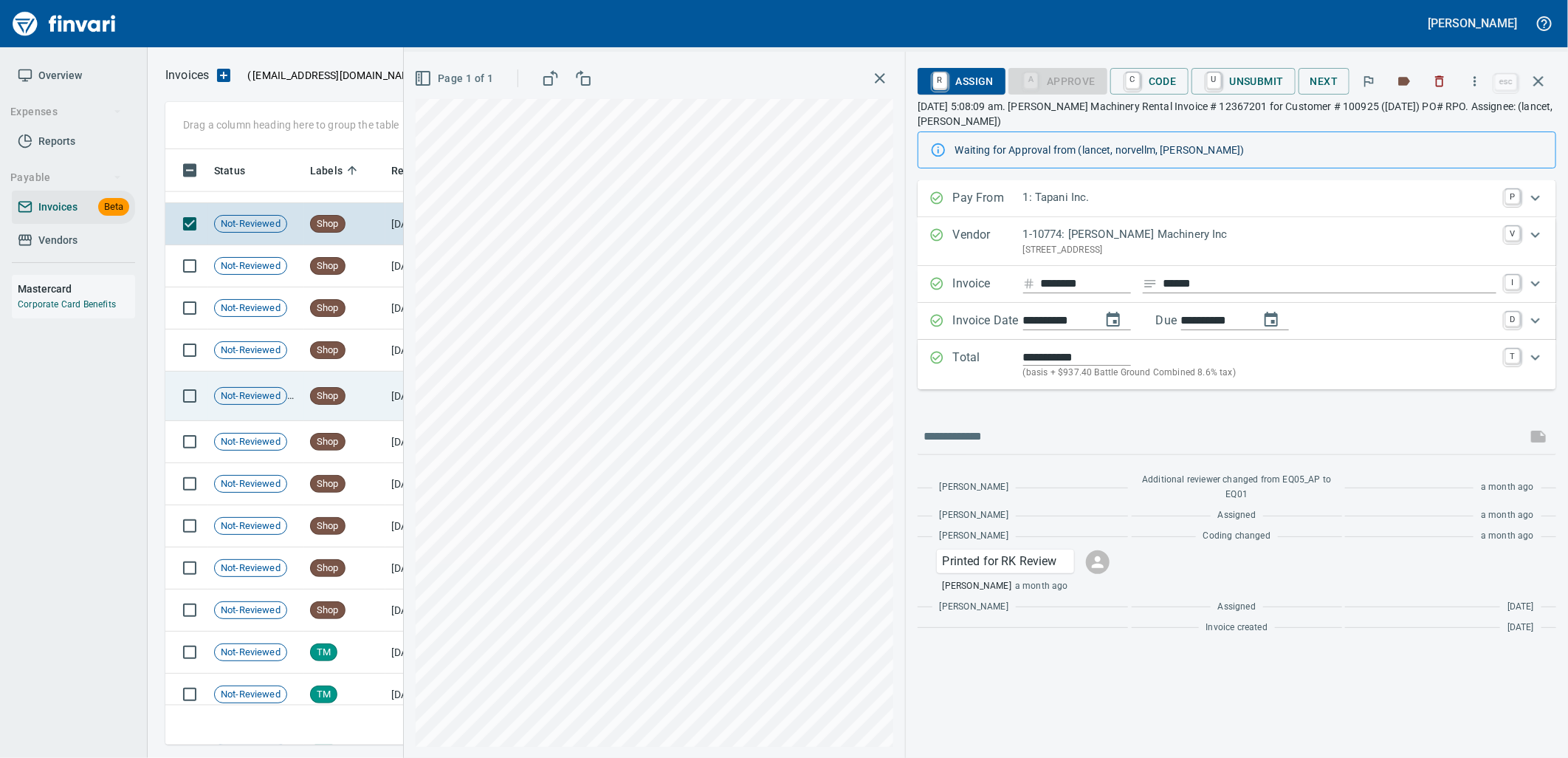
scroll to position [18836, 0]
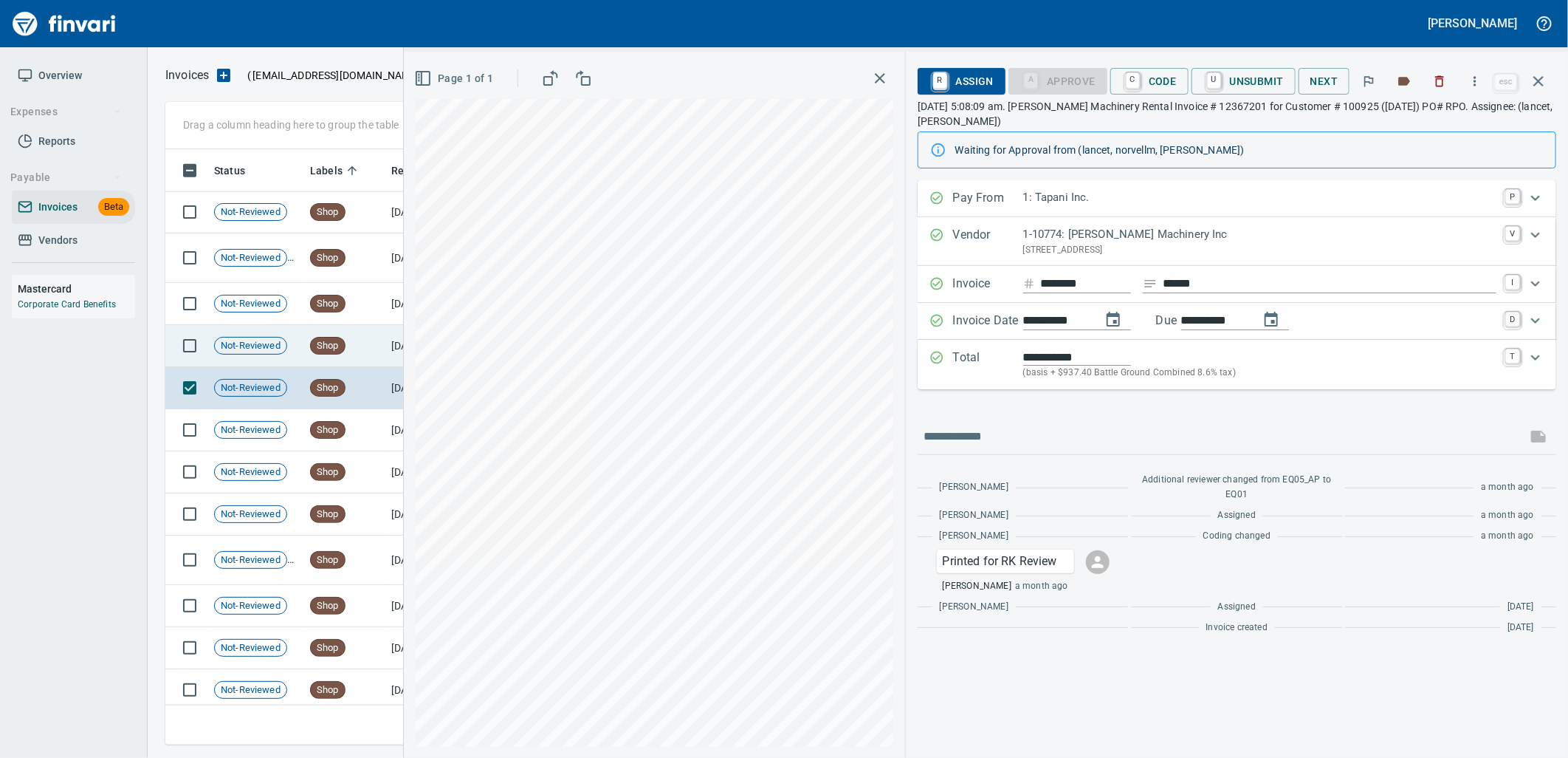
click at [352, 345] on td "Shop" at bounding box center [345, 345] width 81 height 42
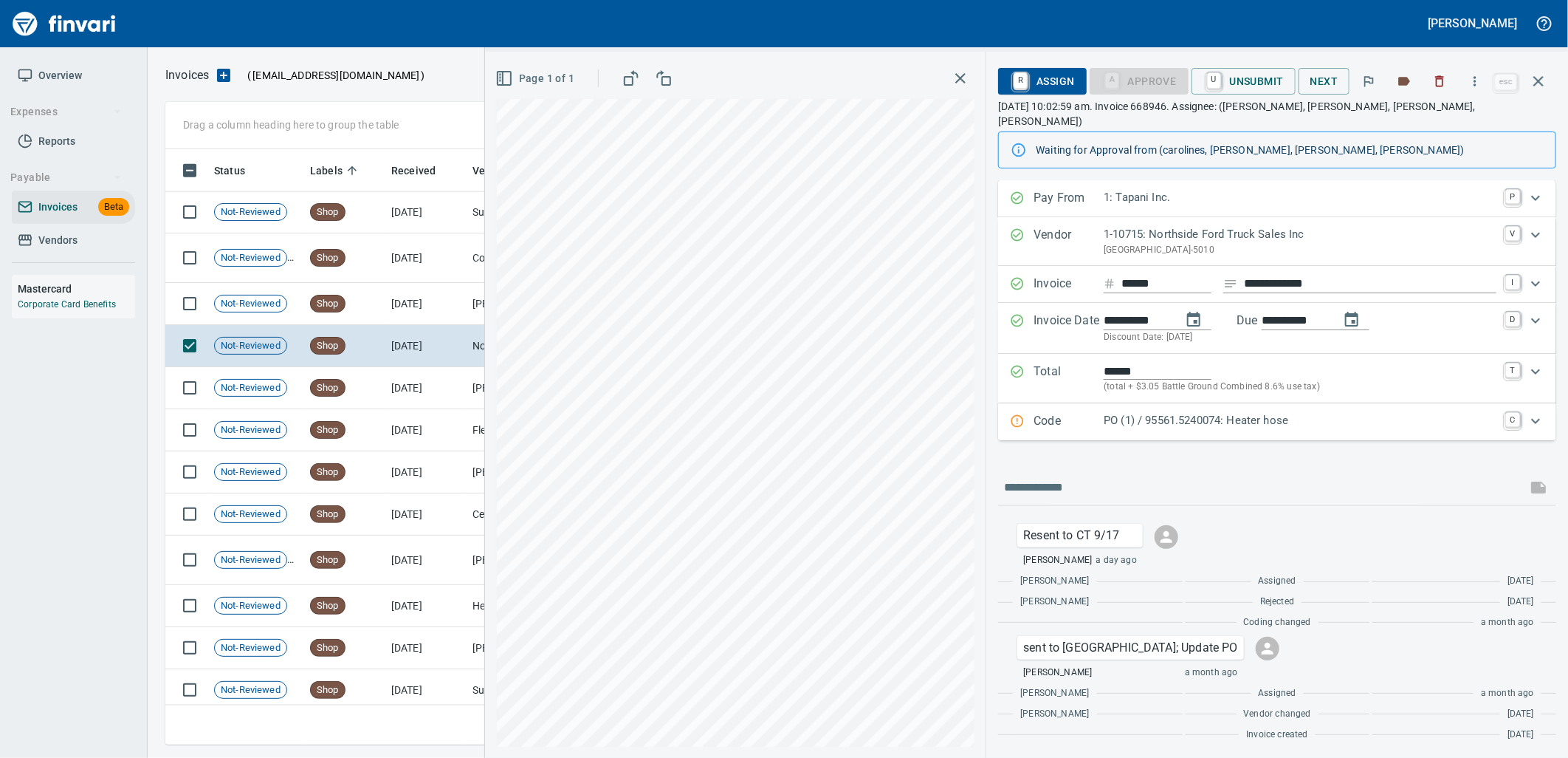
click at [1262, 416] on div "PO (1) / 95561.5240074: Heater hose" at bounding box center [1300, 421] width 393 height 19
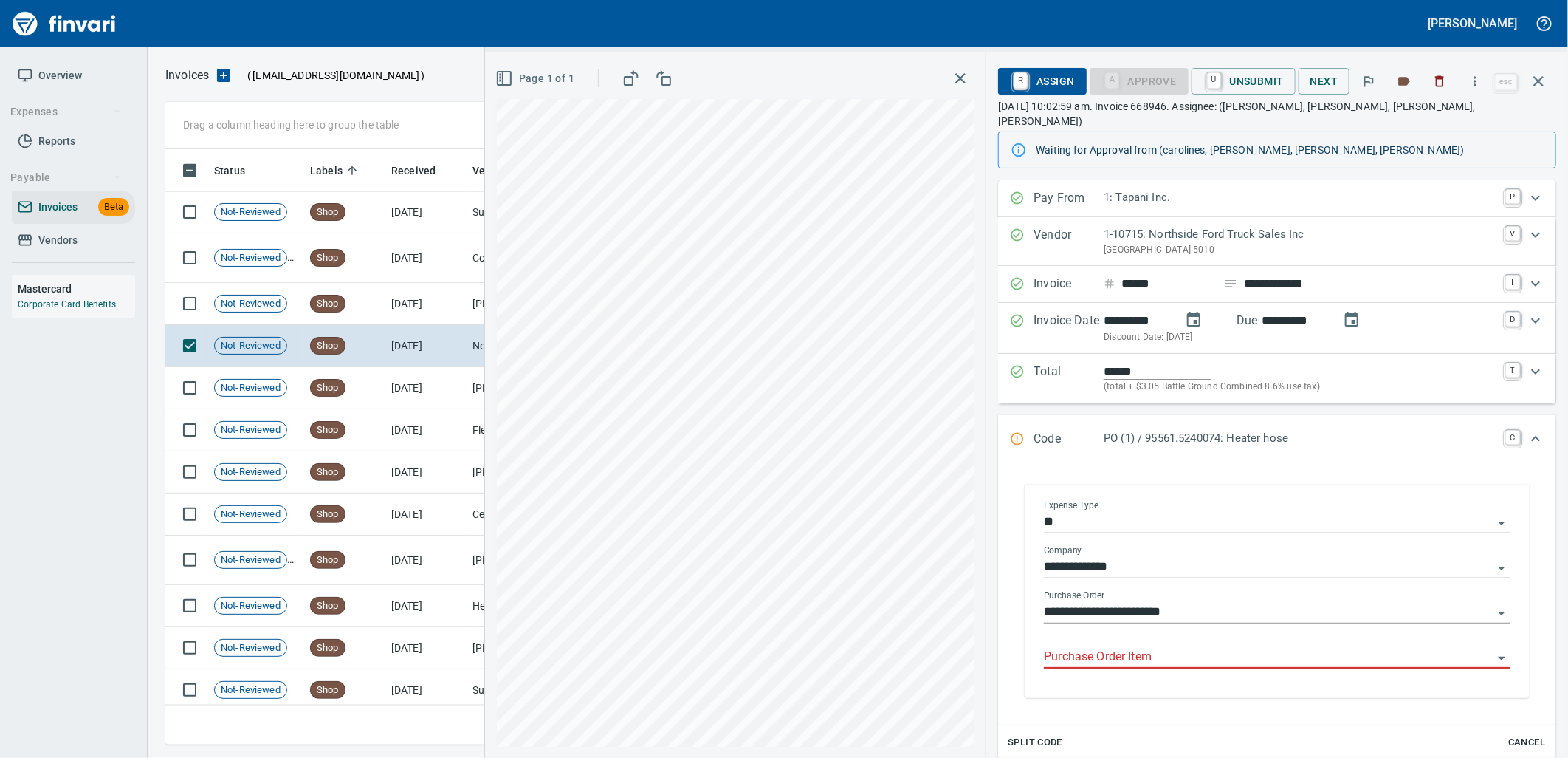
click at [1159, 647] on input "Purchase Order Item" at bounding box center [1268, 657] width 449 height 21
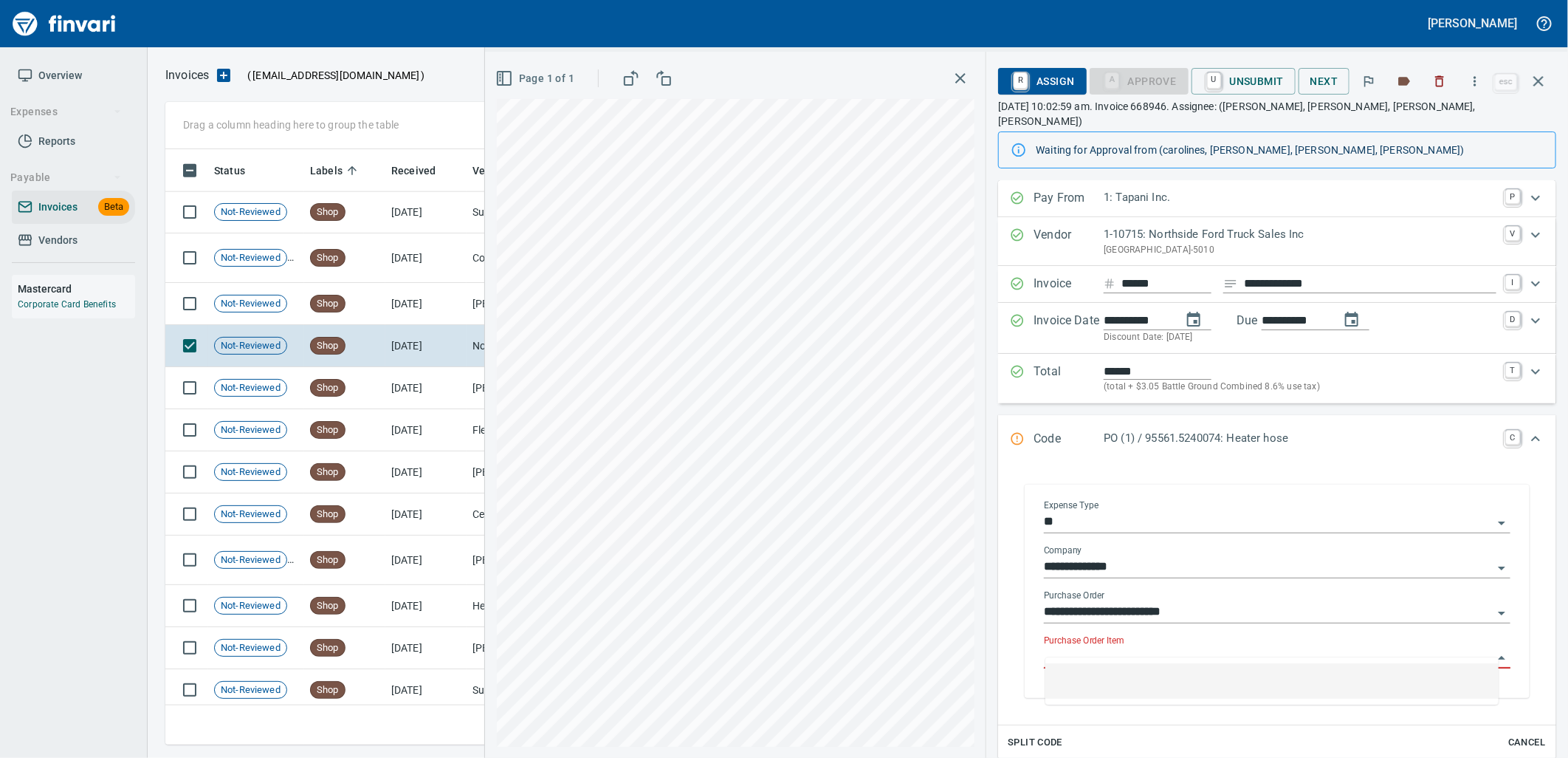
scroll to position [584, 1360]
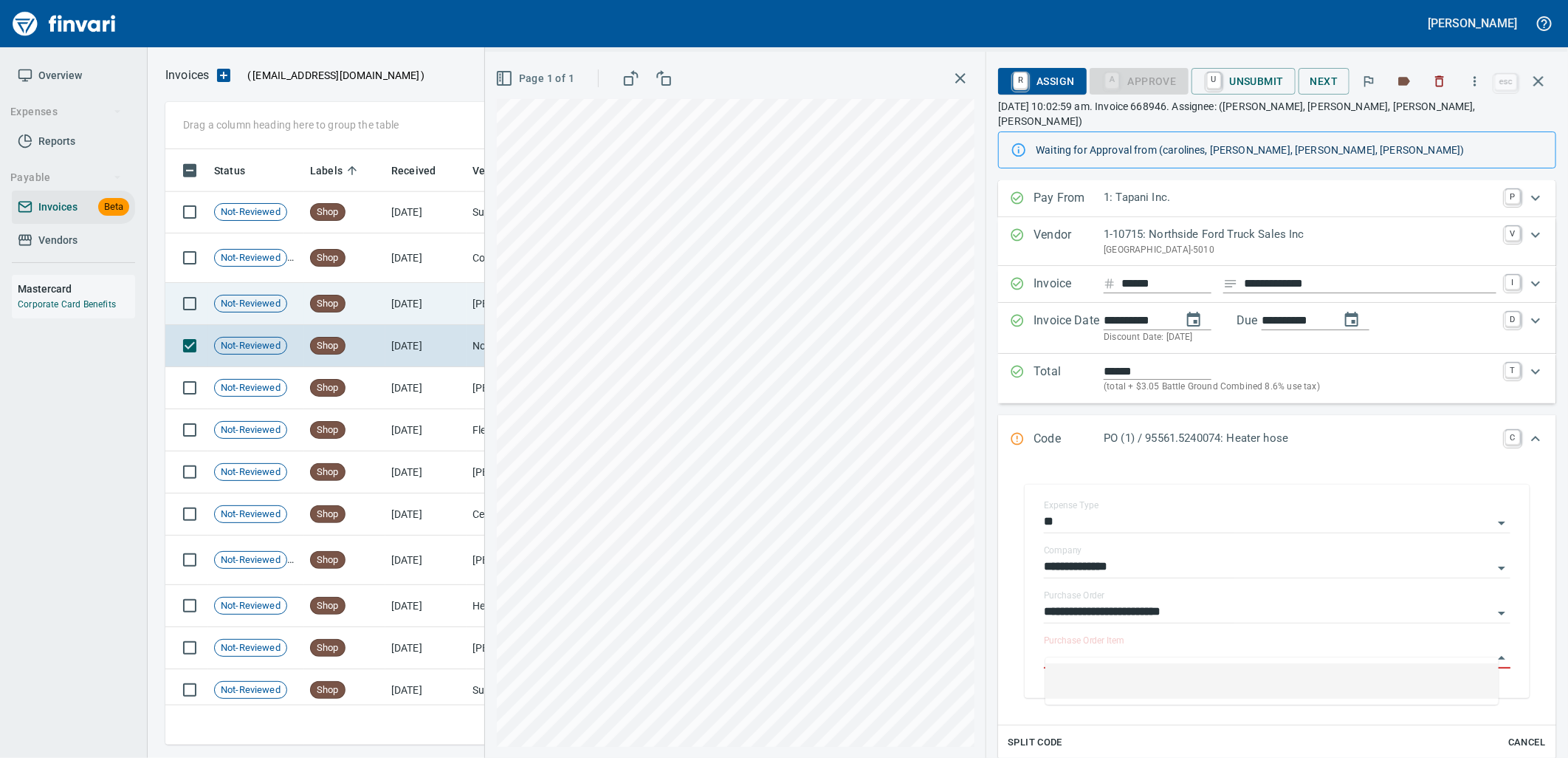
click at [428, 294] on td "[DATE]" at bounding box center [426, 304] width 81 height 42
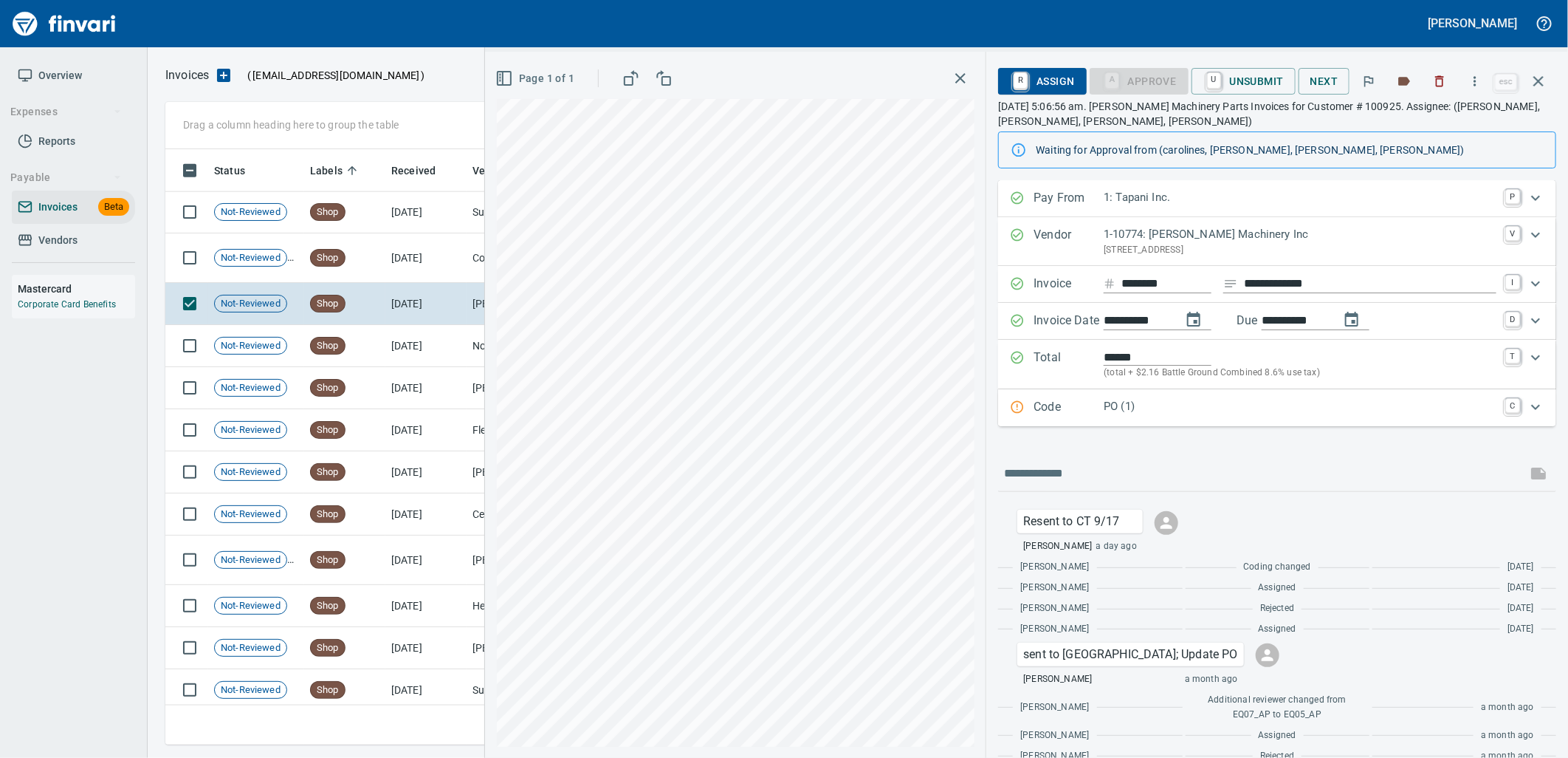
click at [1209, 410] on p "PO (1)" at bounding box center [1300, 407] width 393 height 17
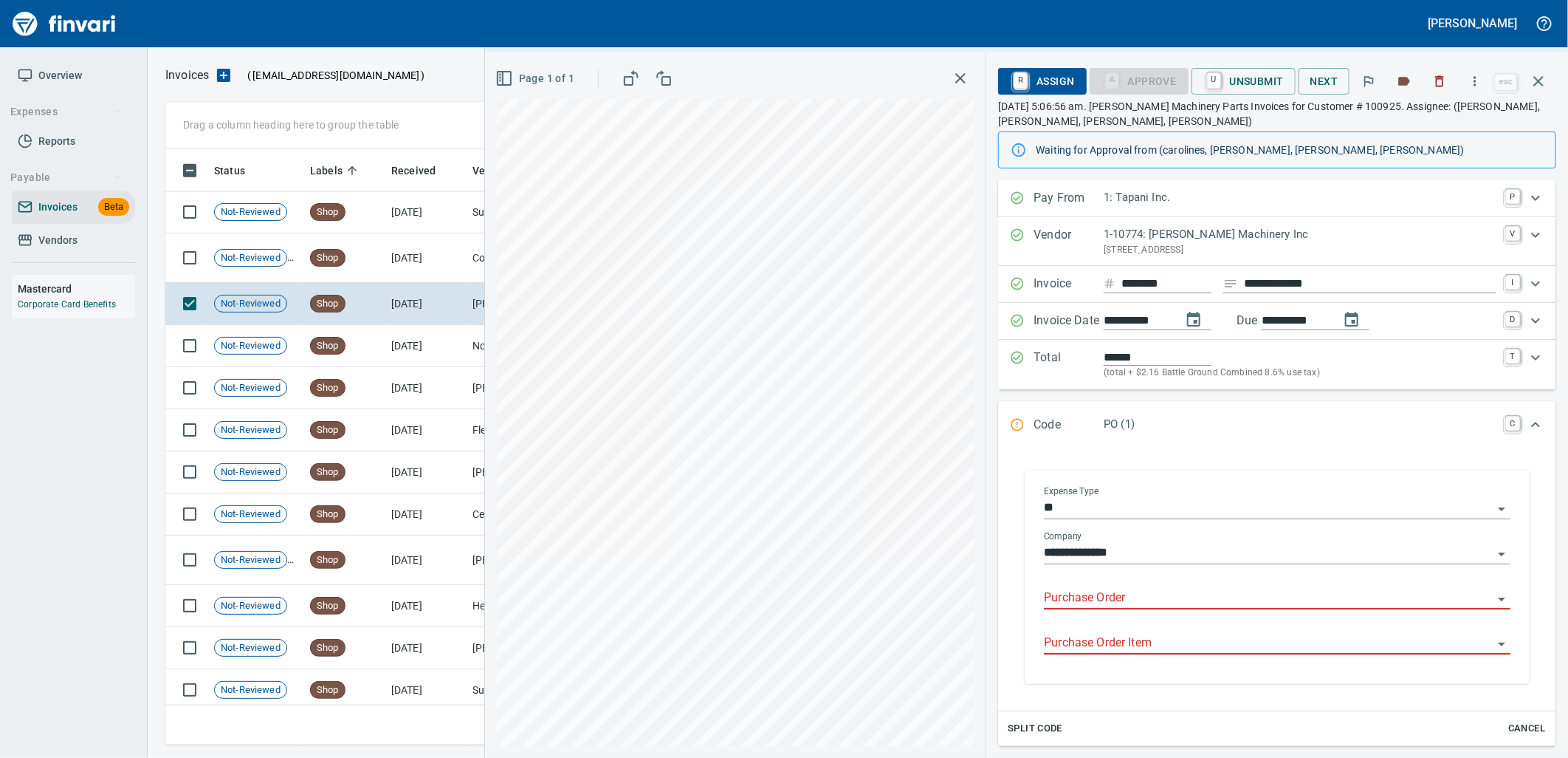
click at [1183, 592] on input "Purchase Order" at bounding box center [1268, 598] width 449 height 21
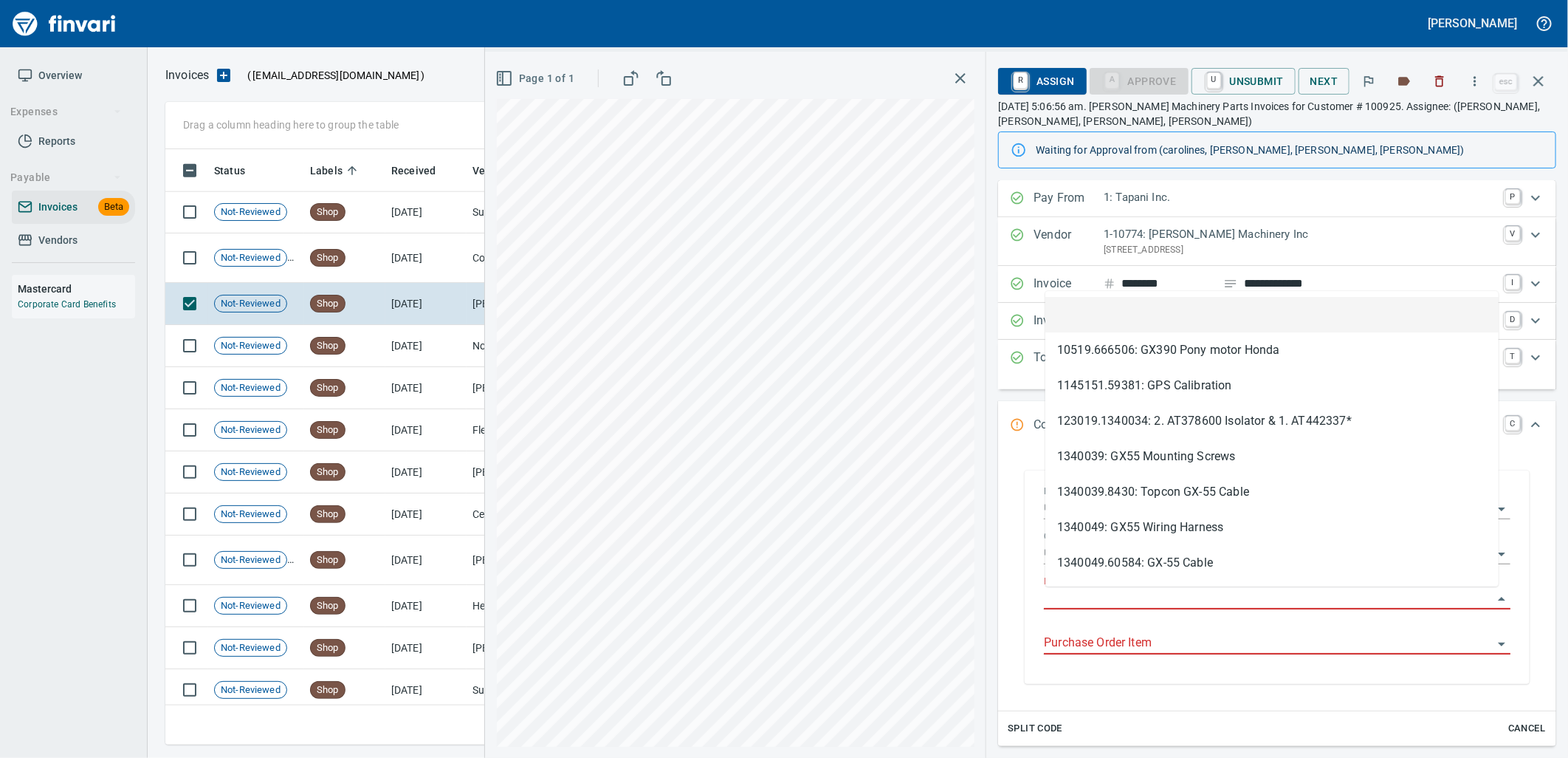
scroll to position [584, 1360]
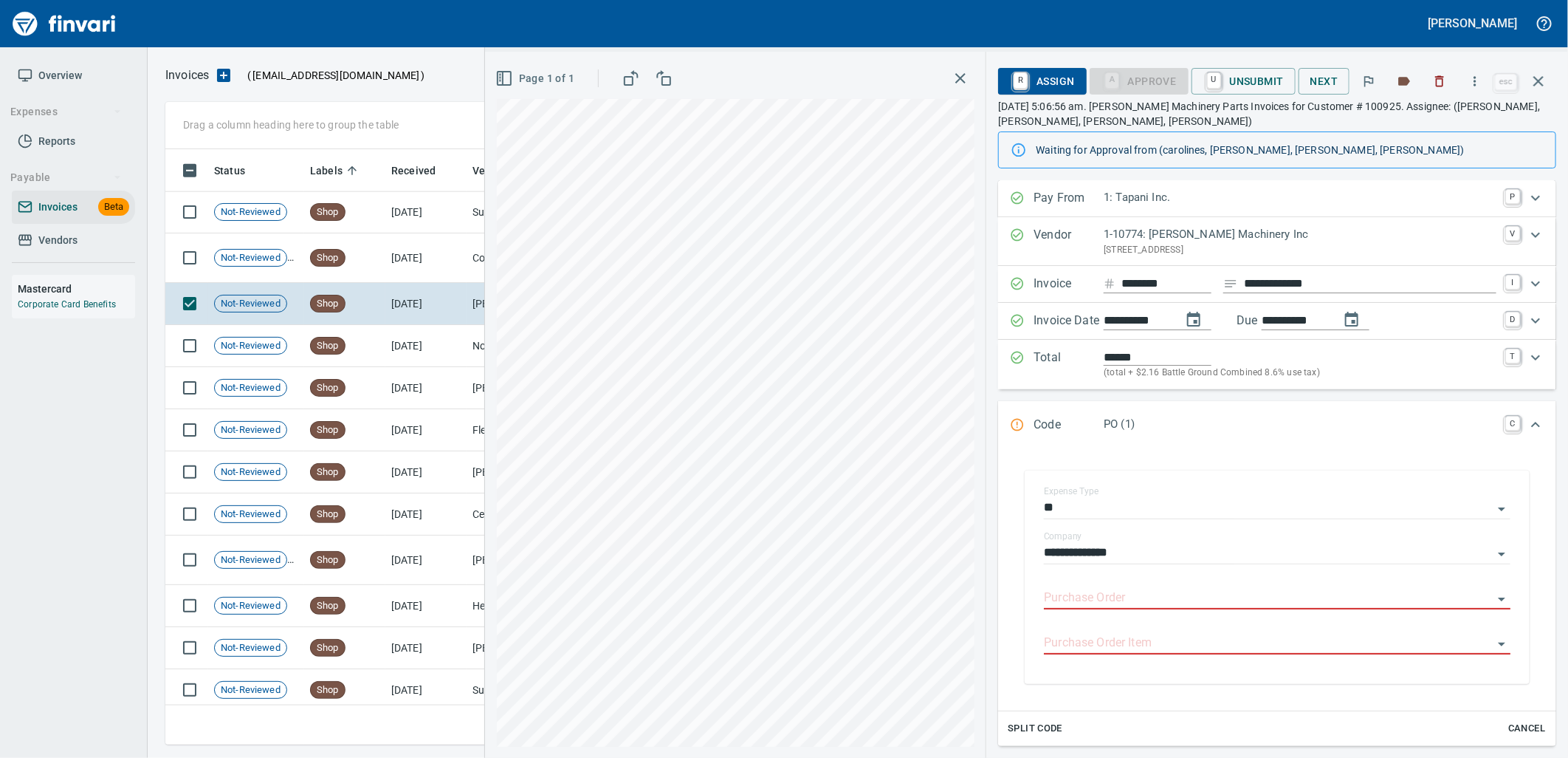
type input "**********"
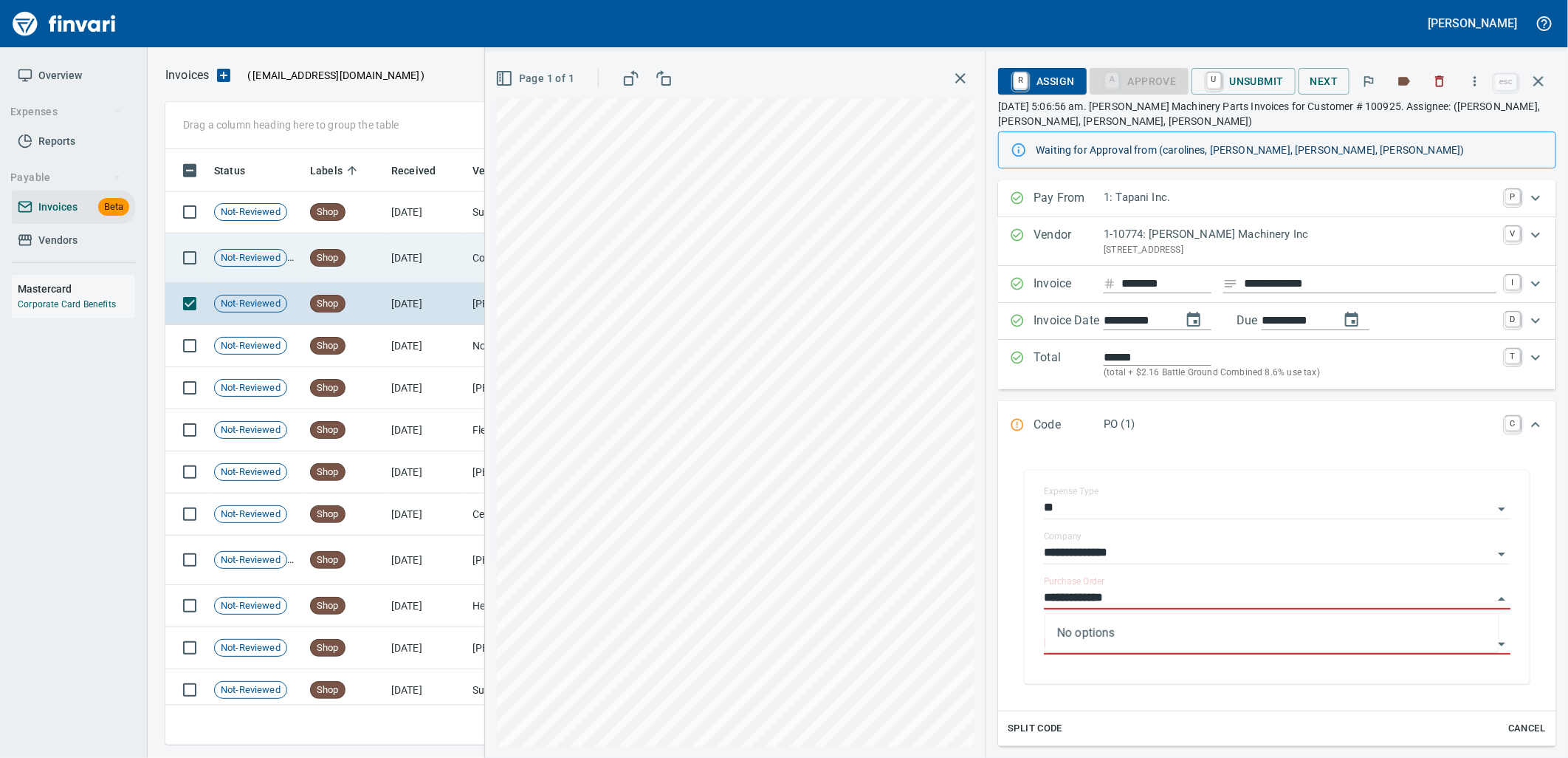
click at [423, 257] on td "[DATE]" at bounding box center [426, 258] width 81 height 50
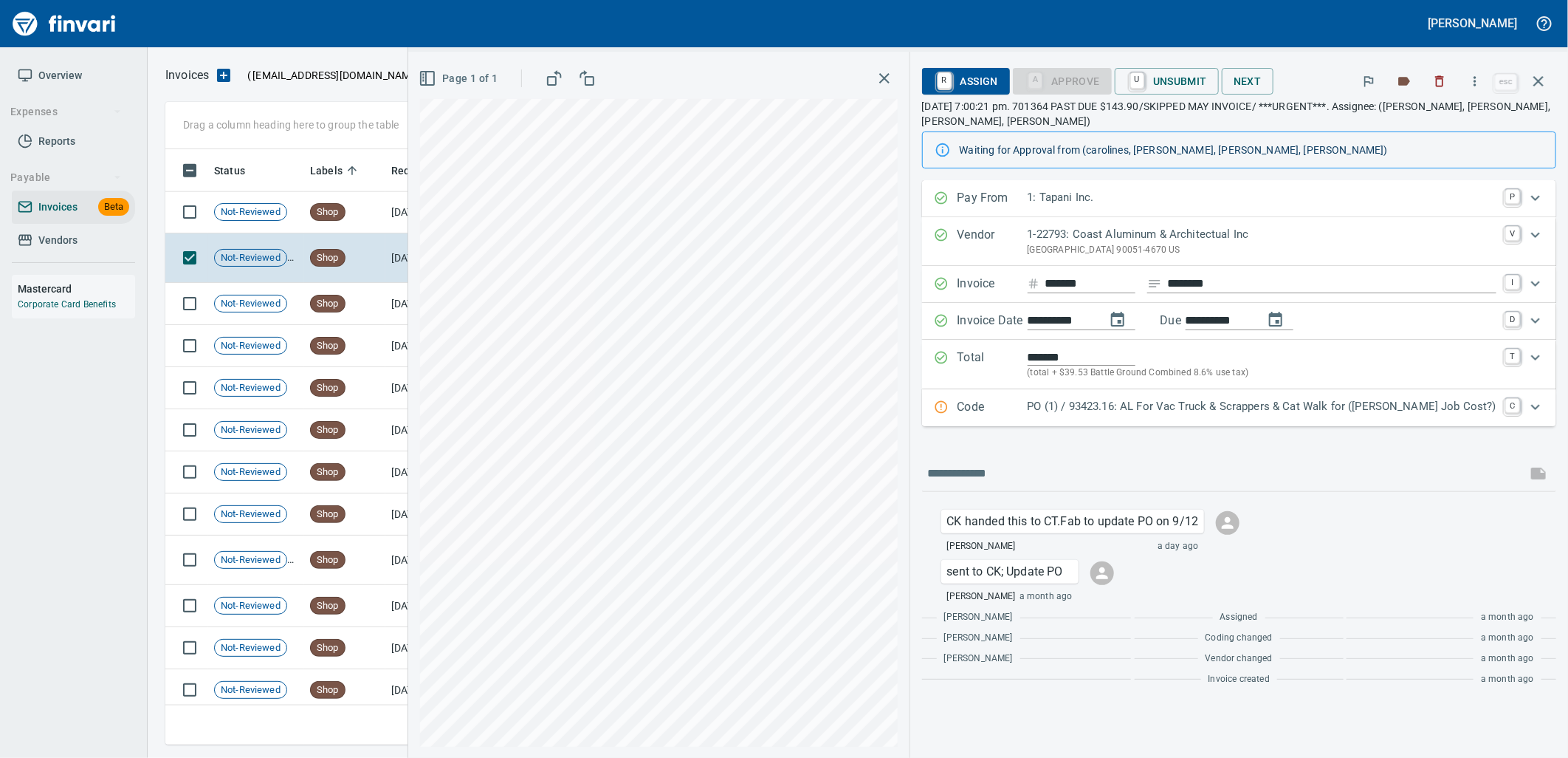
drag, startPoint x: 1154, startPoint y: 408, endPoint x: 1153, endPoint y: 435, distance: 27.0
click at [1156, 408] on p "PO (1) / 93423.16: AL For Vac Truck & Scrappers & Cat Walk for (Jed Job Cost?)" at bounding box center [1261, 407] width 469 height 17
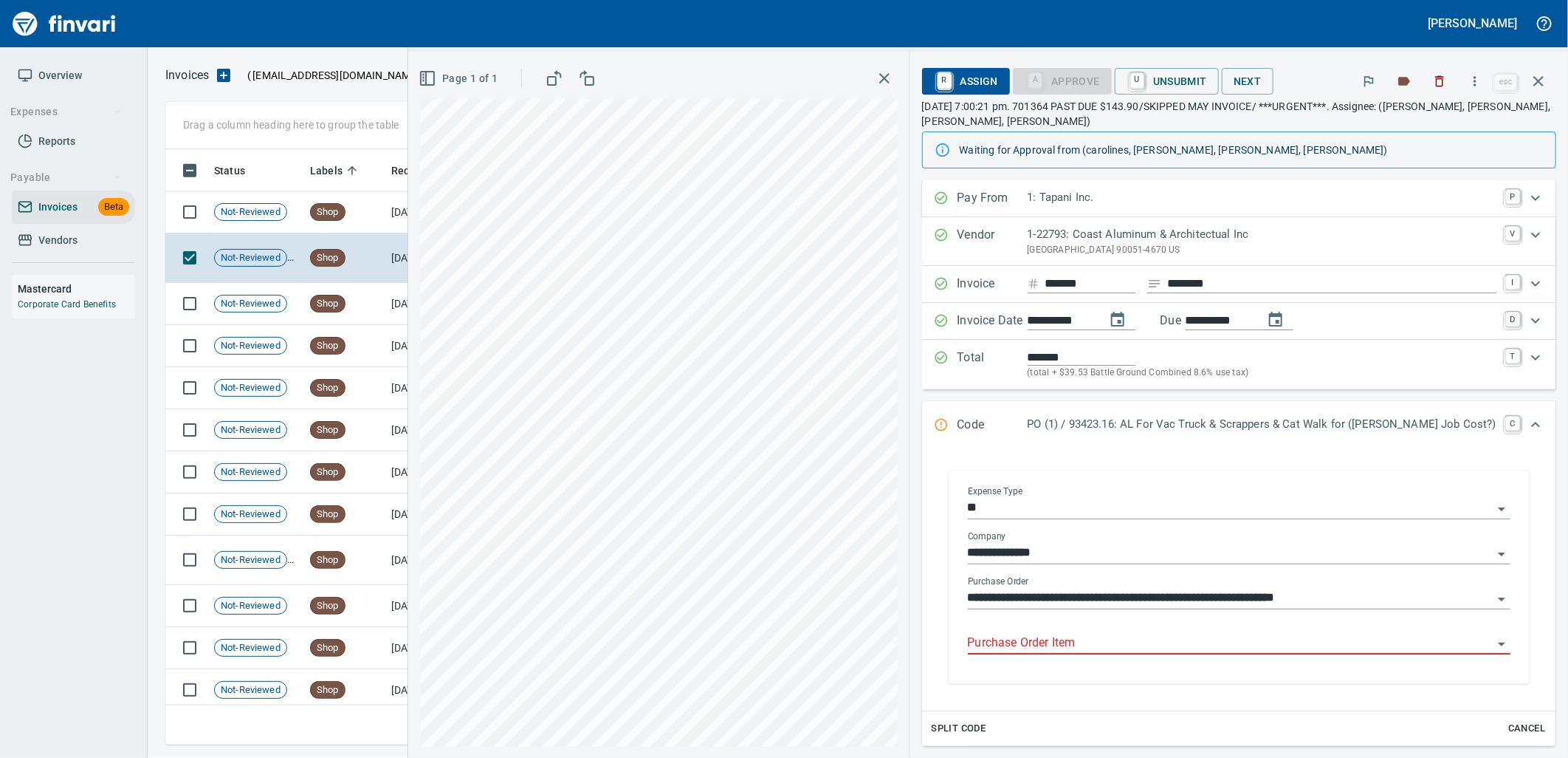
click at [1153, 647] on input "Purchase Order Item" at bounding box center [1231, 643] width 525 height 21
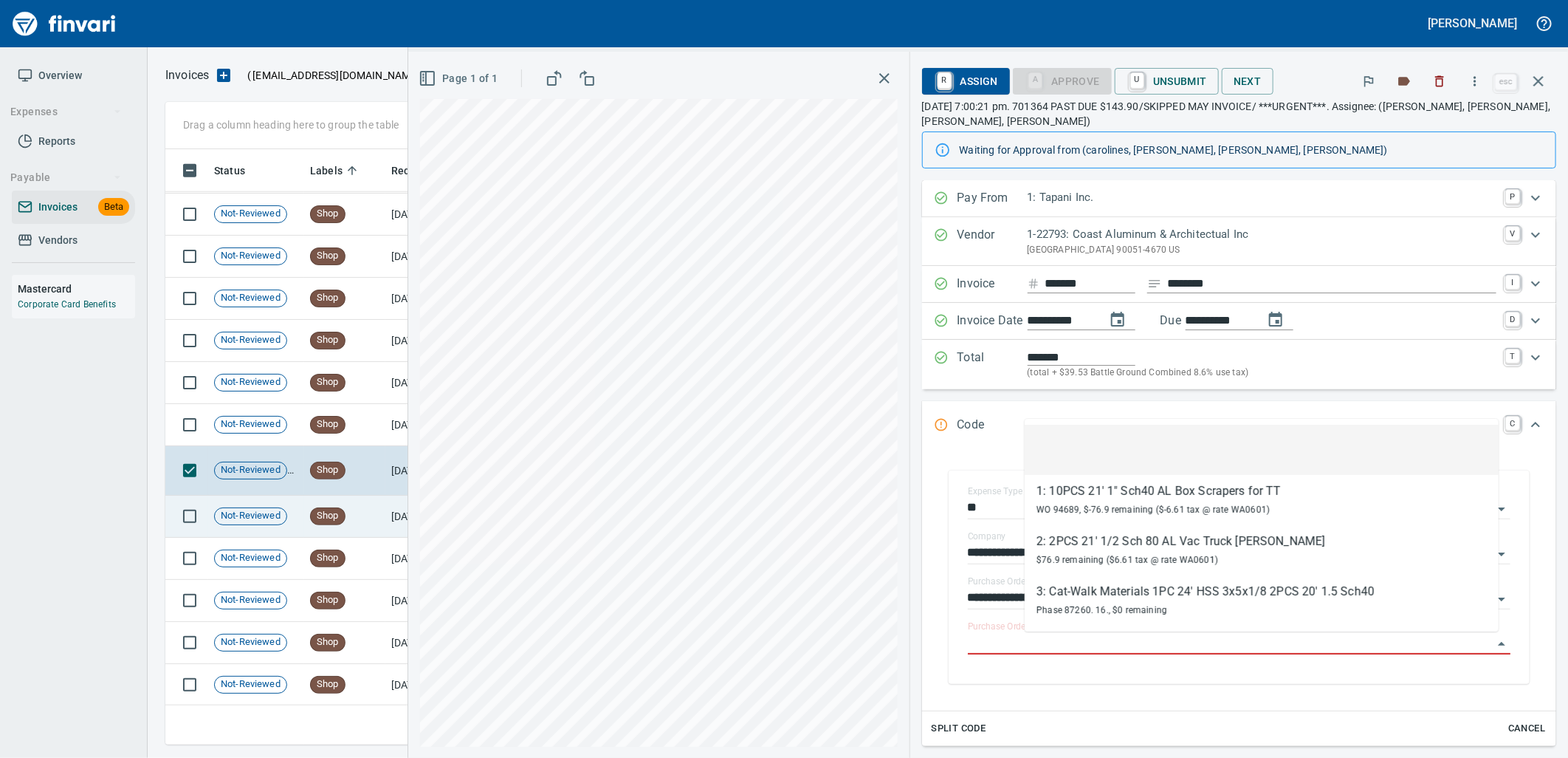
scroll to position [18590, 0]
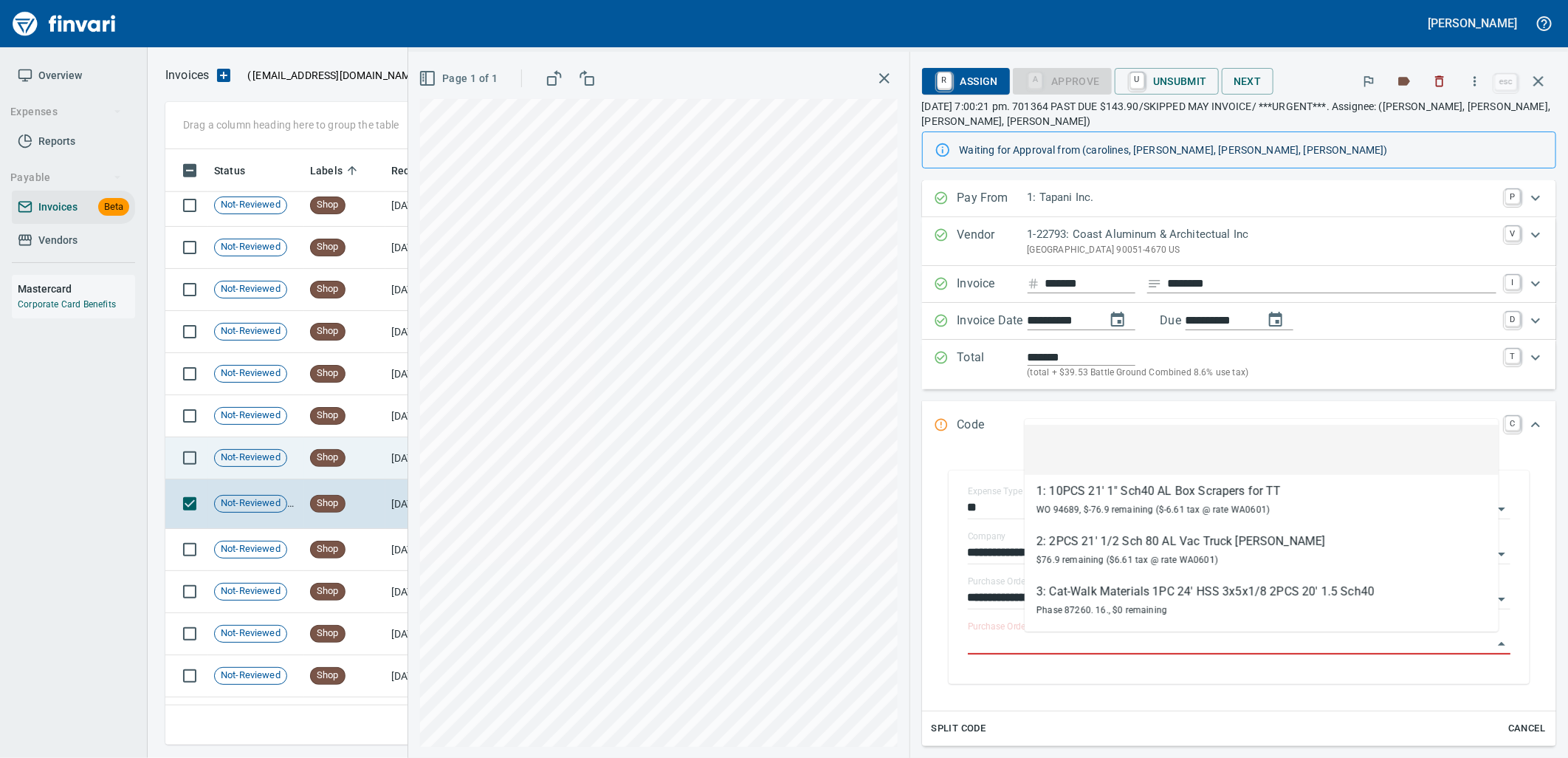
click at [392, 453] on td "[DATE]" at bounding box center [426, 457] width 81 height 42
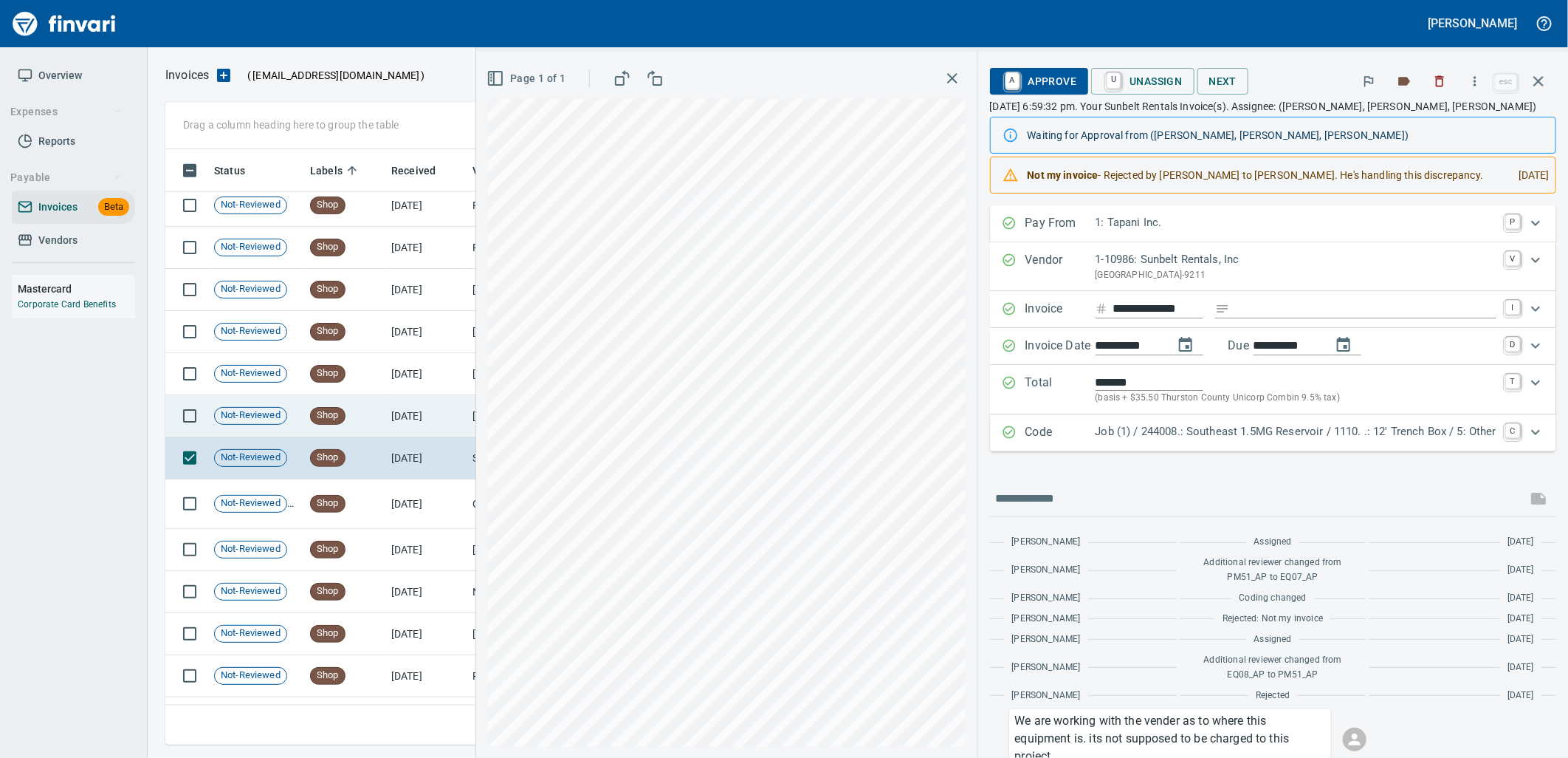
click at [407, 417] on td "[DATE]" at bounding box center [426, 416] width 81 height 42
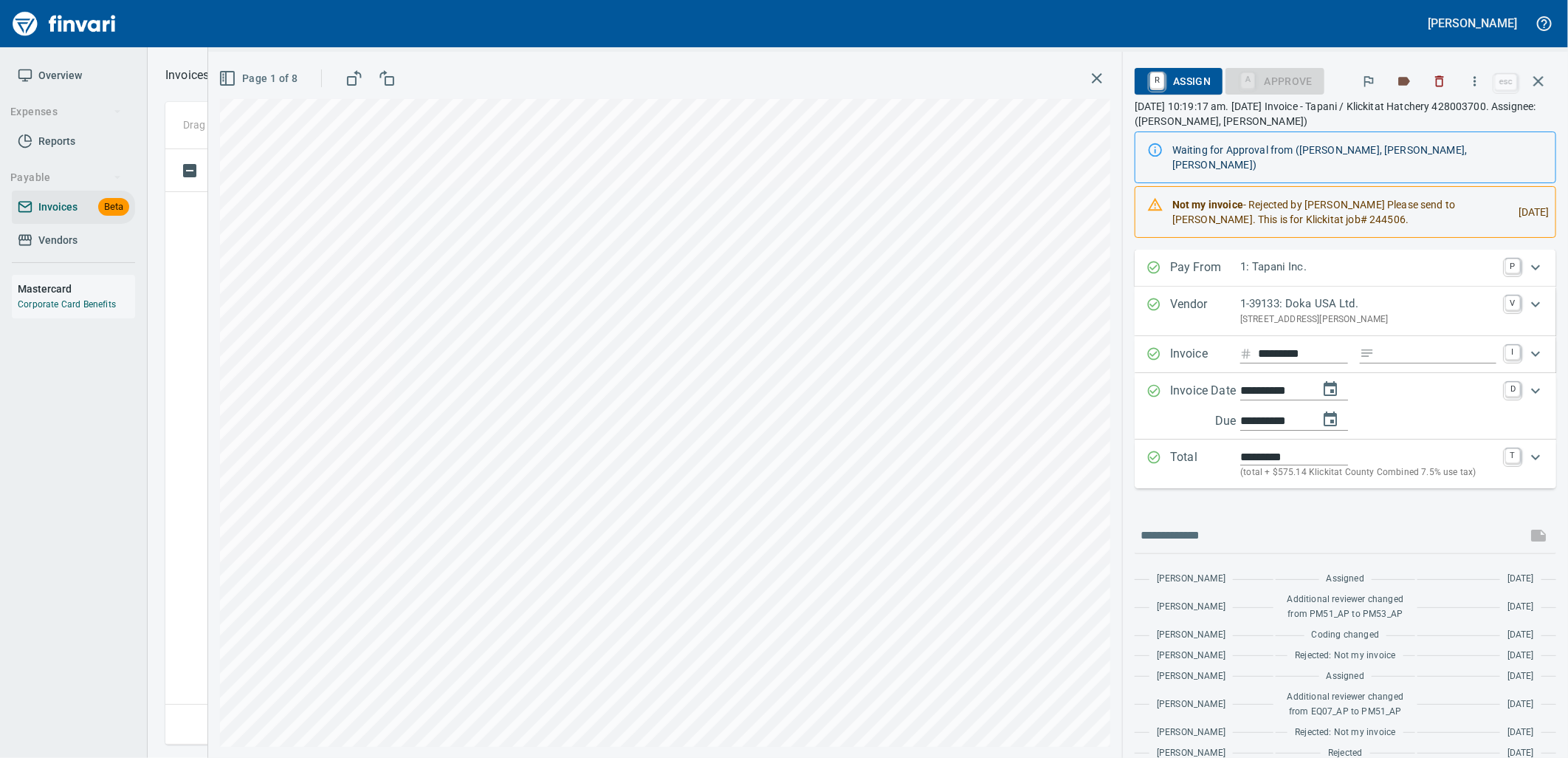
scroll to position [584, 1360]
click at [201, 318] on td at bounding box center [187, 301] width 43 height 42
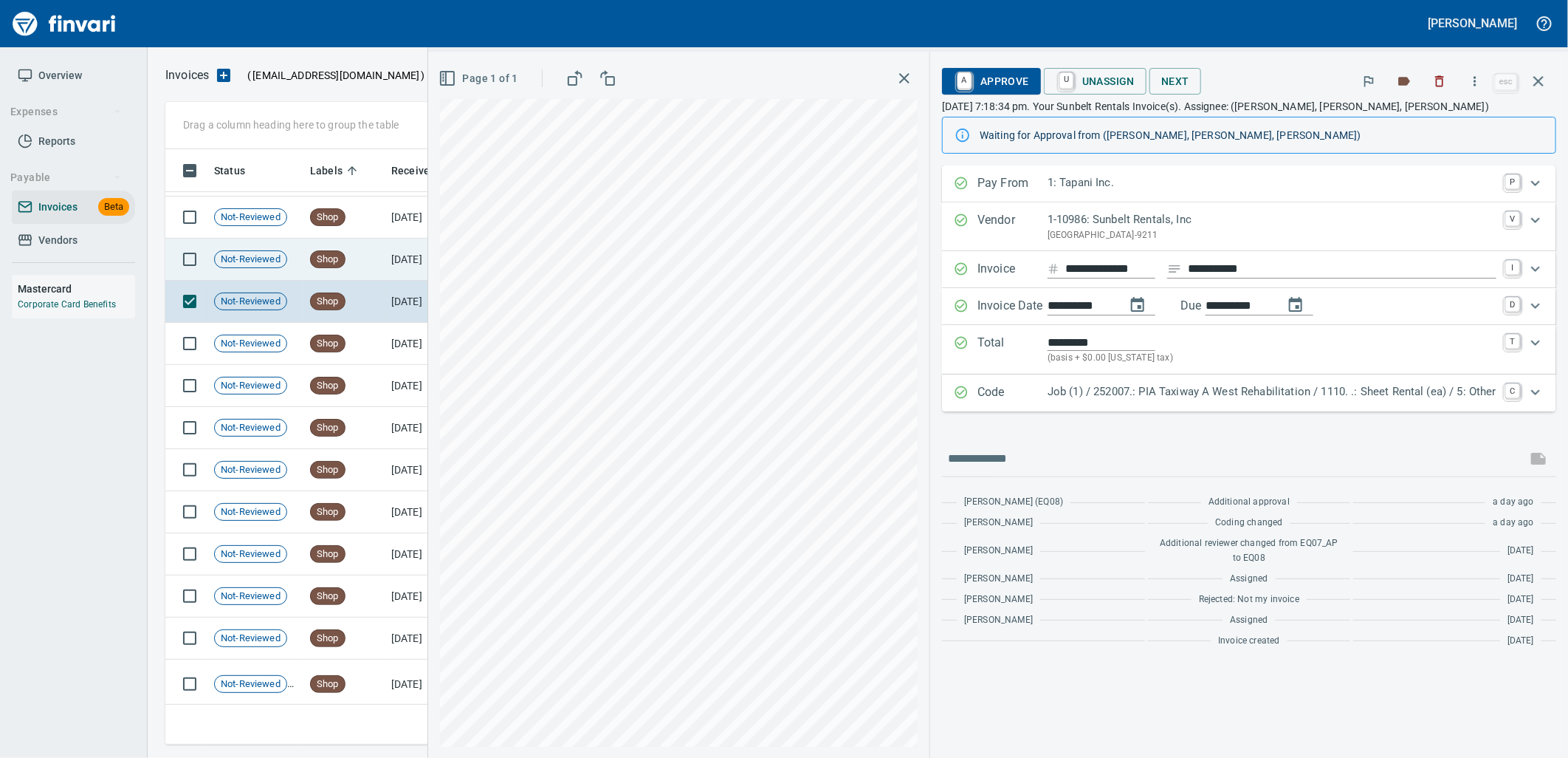
click at [229, 267] on div "Not-Reviewed" at bounding box center [251, 259] width 73 height 17
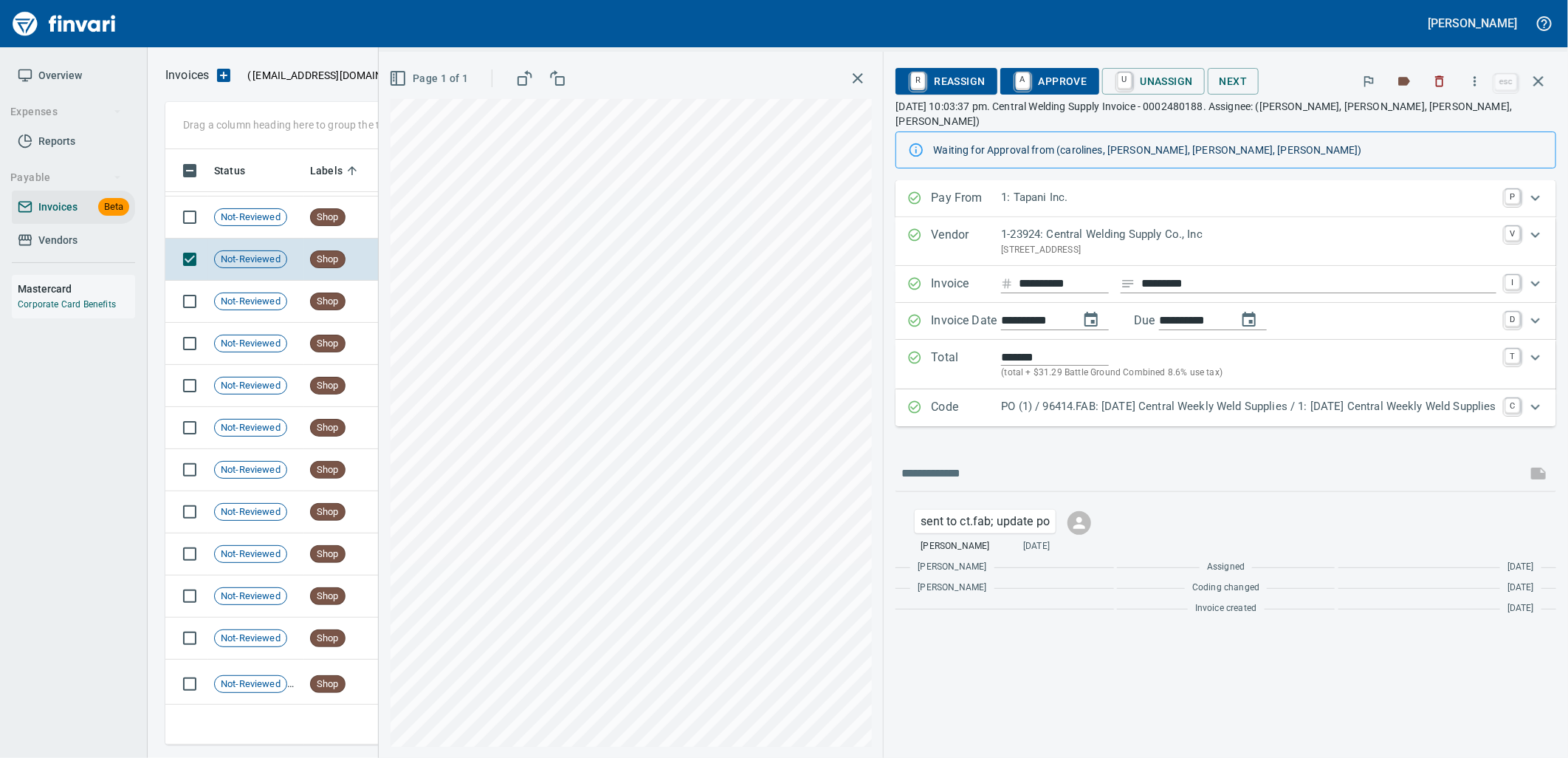
drag, startPoint x: 1145, startPoint y: 400, endPoint x: 1135, endPoint y: 393, distance: 12.2
click at [1146, 400] on p "PO (1) / 96414.FAB: 09/02/25 Central Weekly Weld Supplies / 1: 09/02/25 Central…" at bounding box center [1249, 407] width 495 height 17
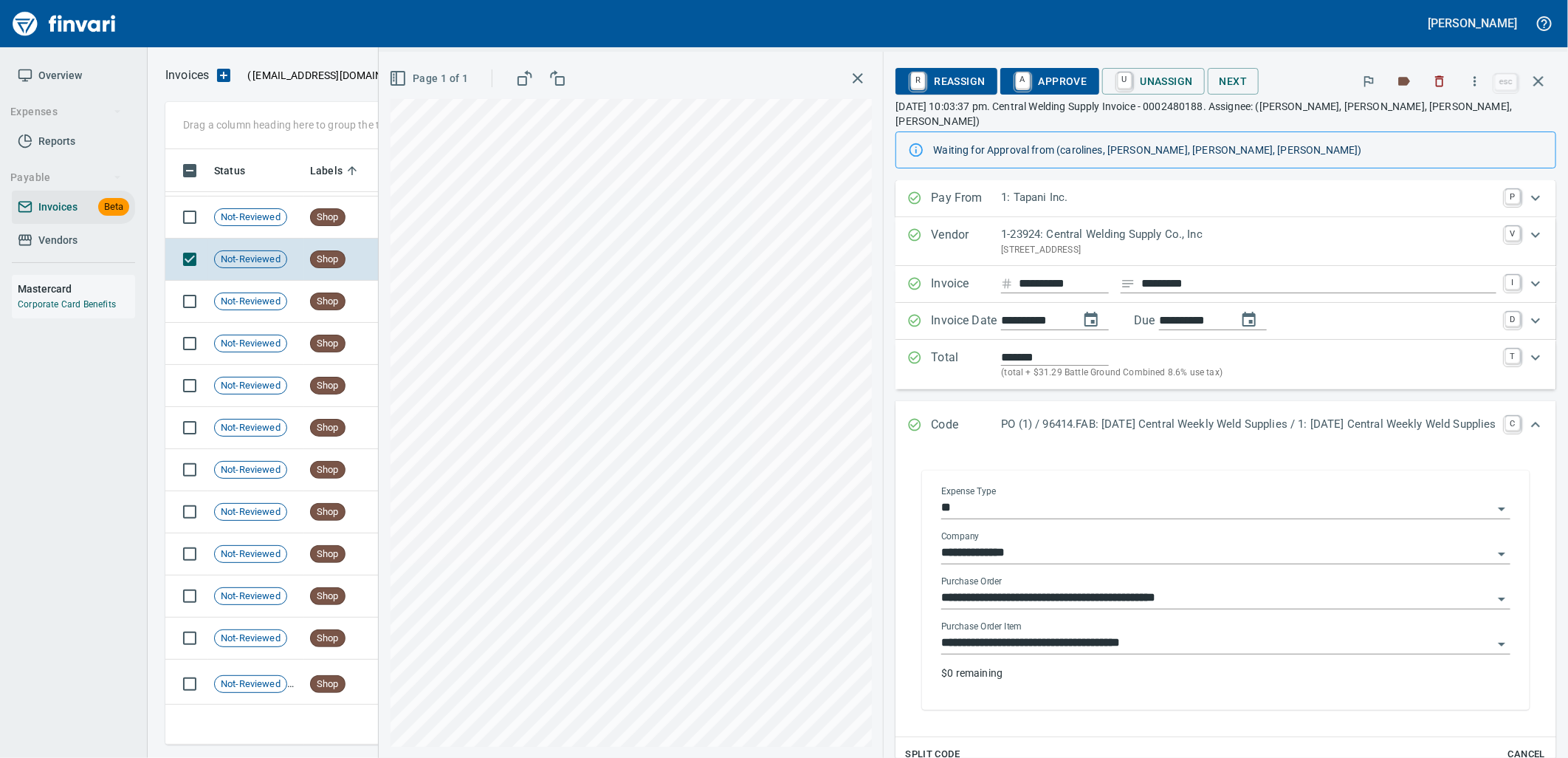
click at [1157, 633] on input "**********" at bounding box center [1216, 643] width 551 height 21
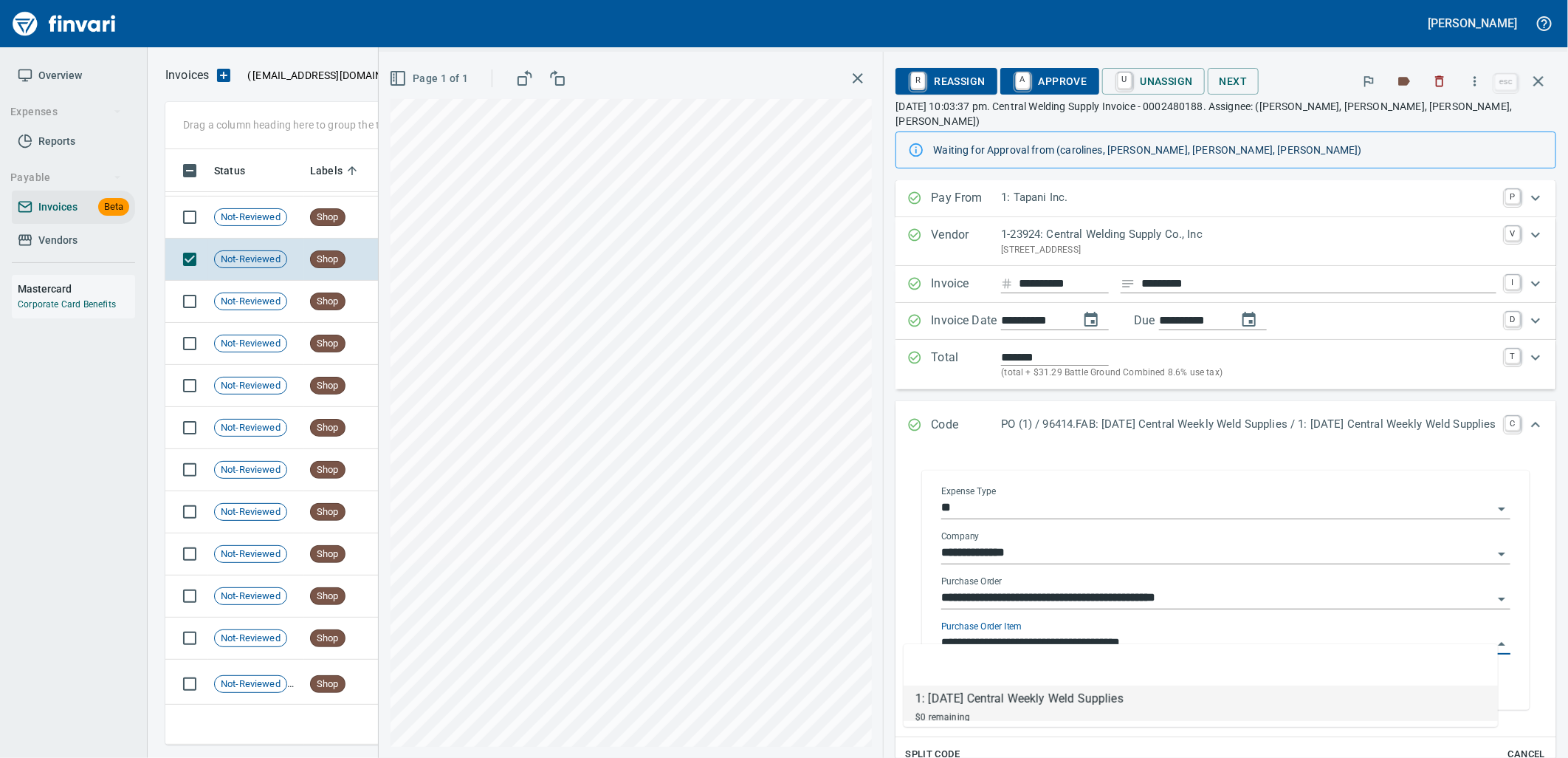
scroll to position [584, 1360]
click at [307, 224] on td "Shop" at bounding box center [345, 217] width 81 height 42
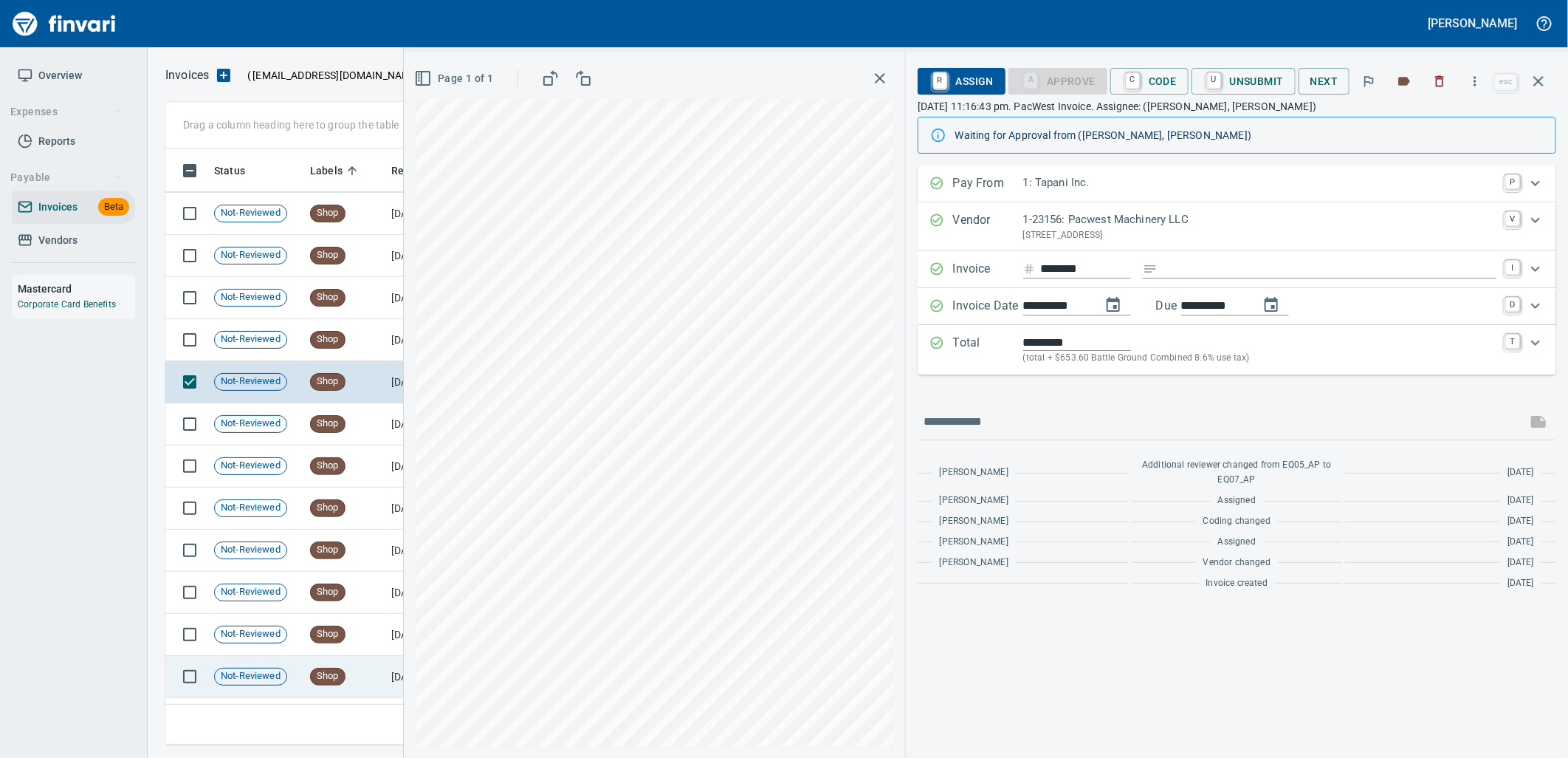
scroll to position [17522, 0]
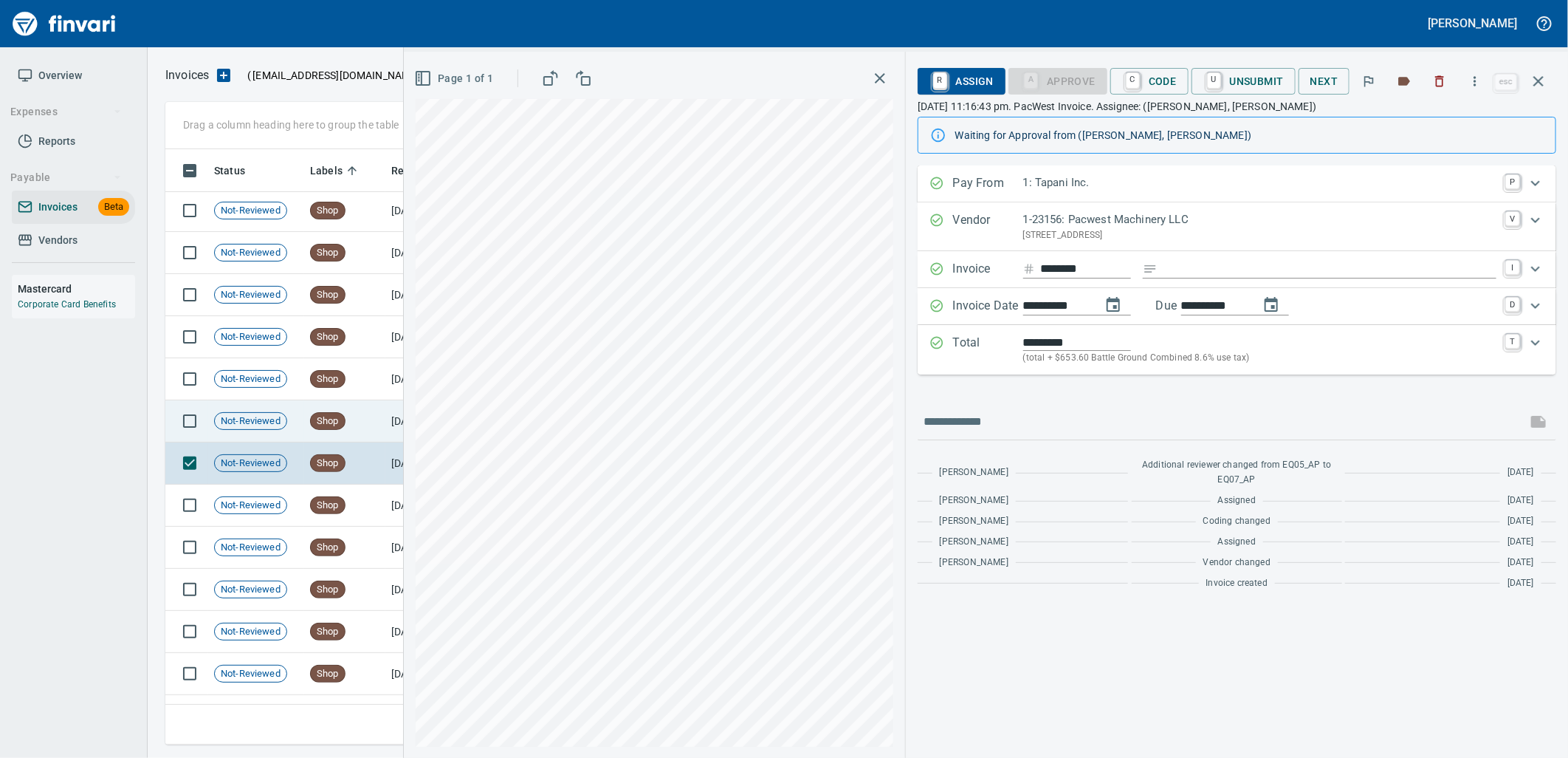
click at [372, 419] on td "Shop" at bounding box center [345, 420] width 81 height 42
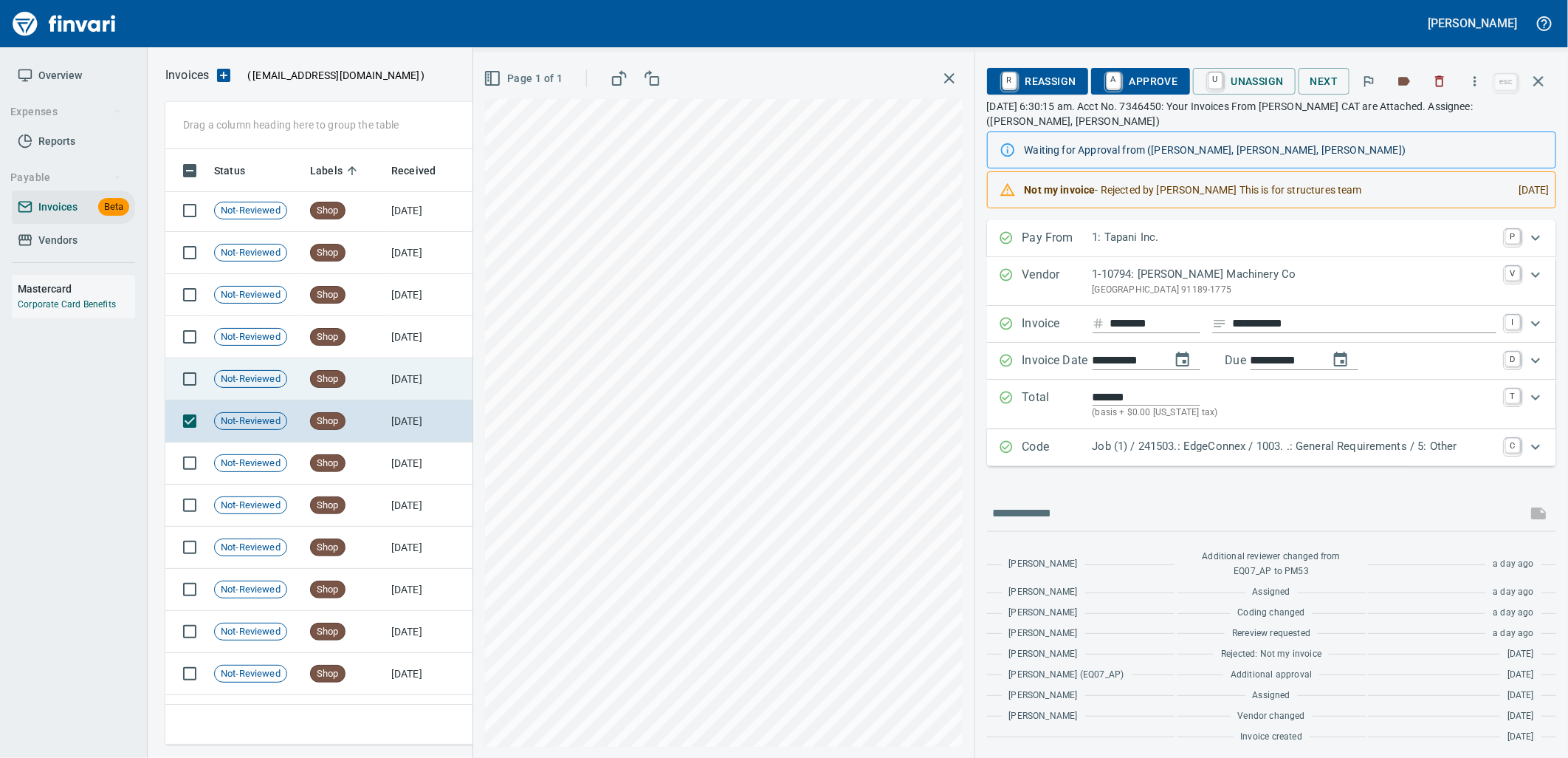
click at [337, 375] on span "Shop" at bounding box center [327, 379] width 34 height 14
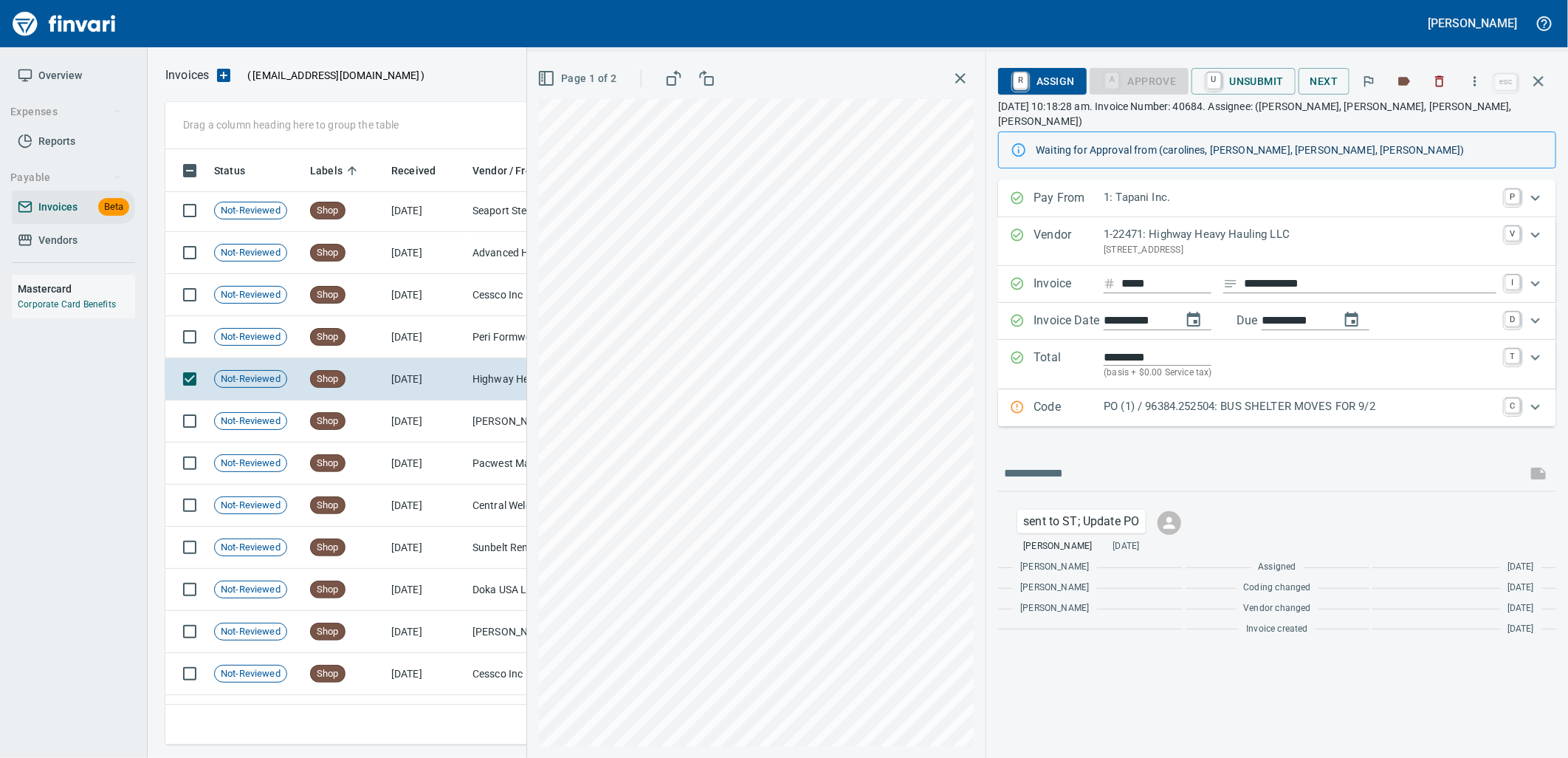
click at [1316, 398] on p "PO (1) / 96384.252504: BUS SHELTER MOVES FOR 9/2" at bounding box center [1300, 407] width 393 height 17
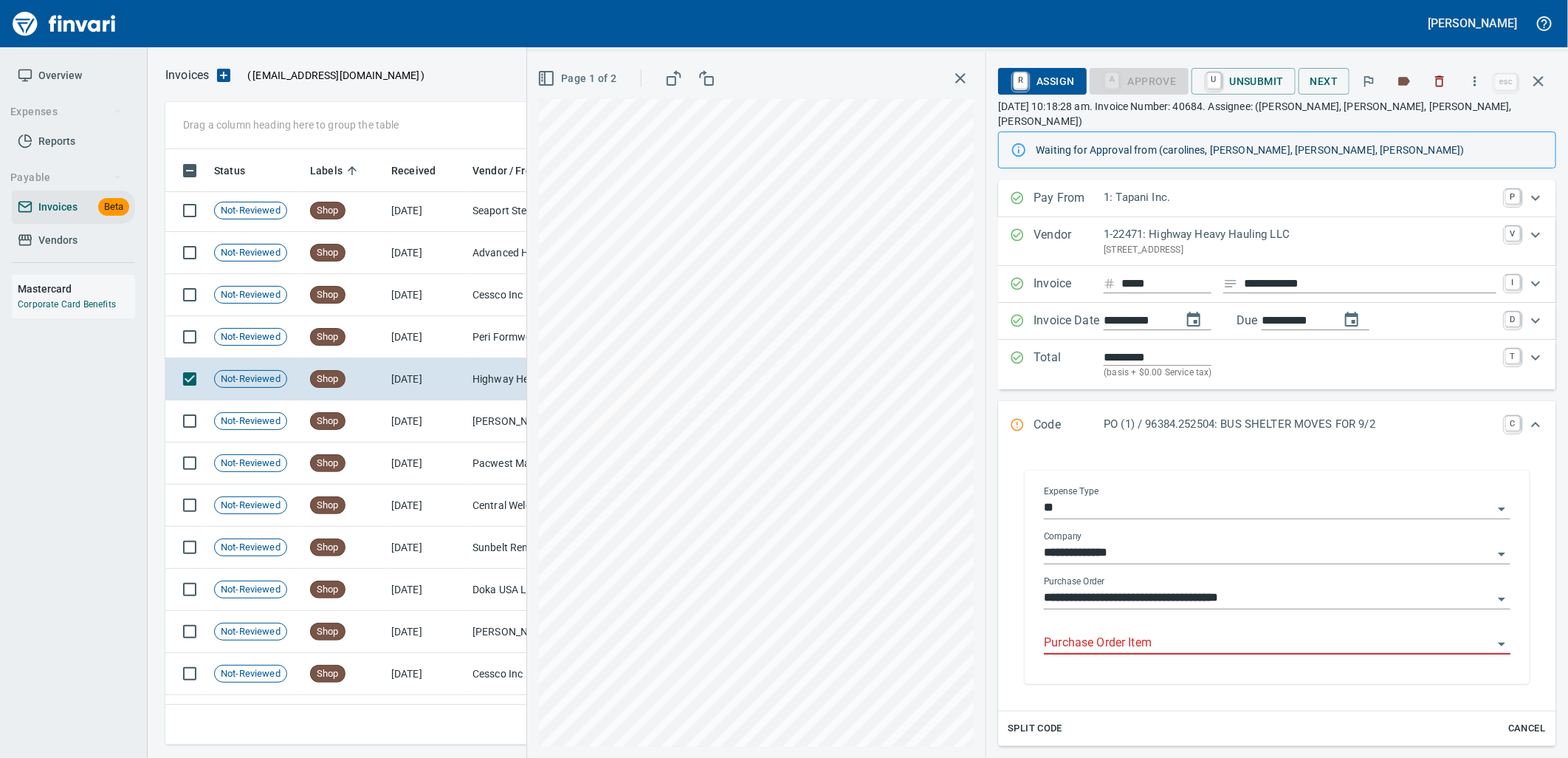
click at [1208, 633] on input "Purchase Order Item" at bounding box center [1268, 643] width 449 height 21
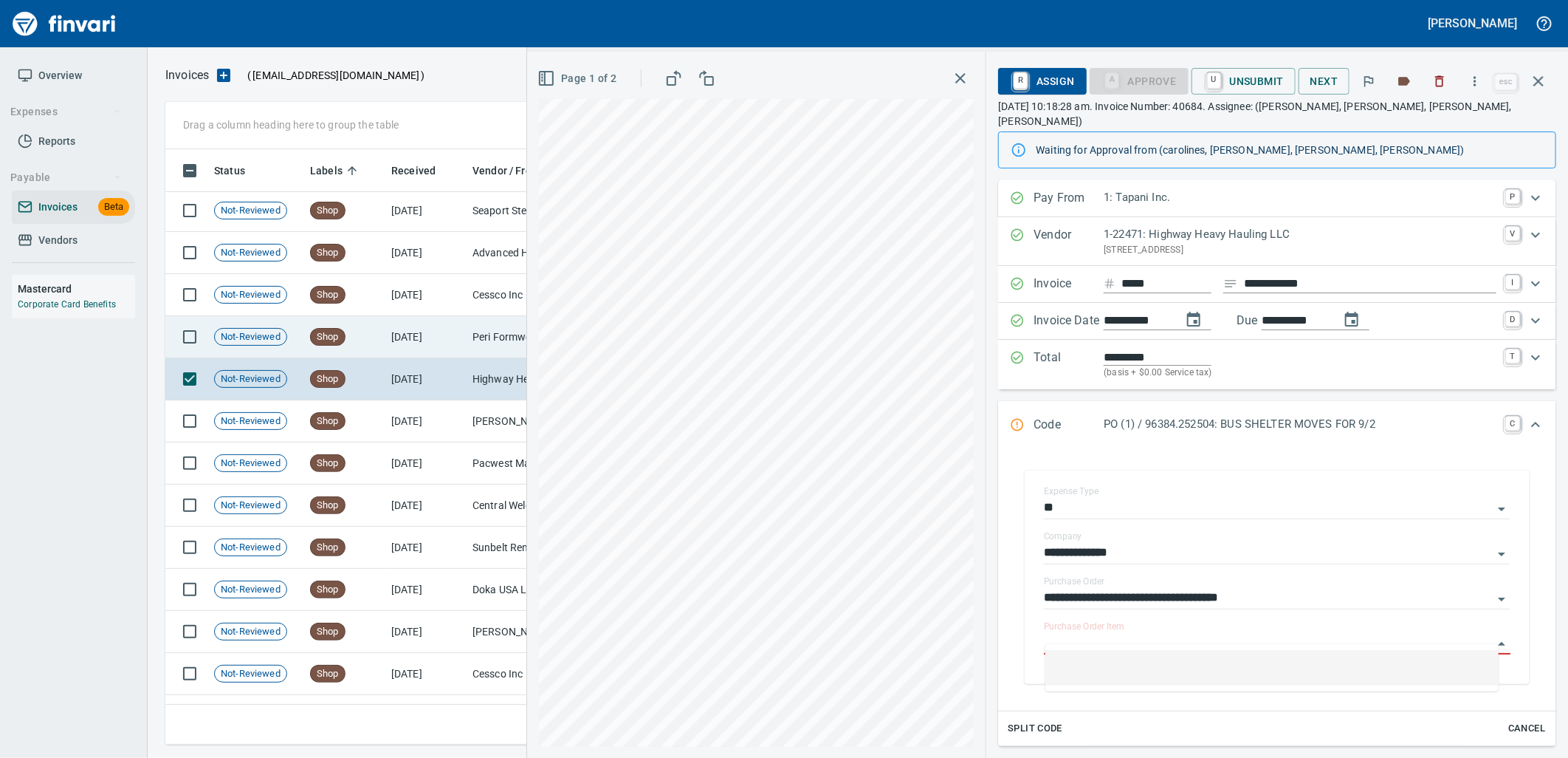
click at [485, 325] on td "Peri Formwork Systems Inc (1-10791)" at bounding box center [540, 337] width 147 height 42
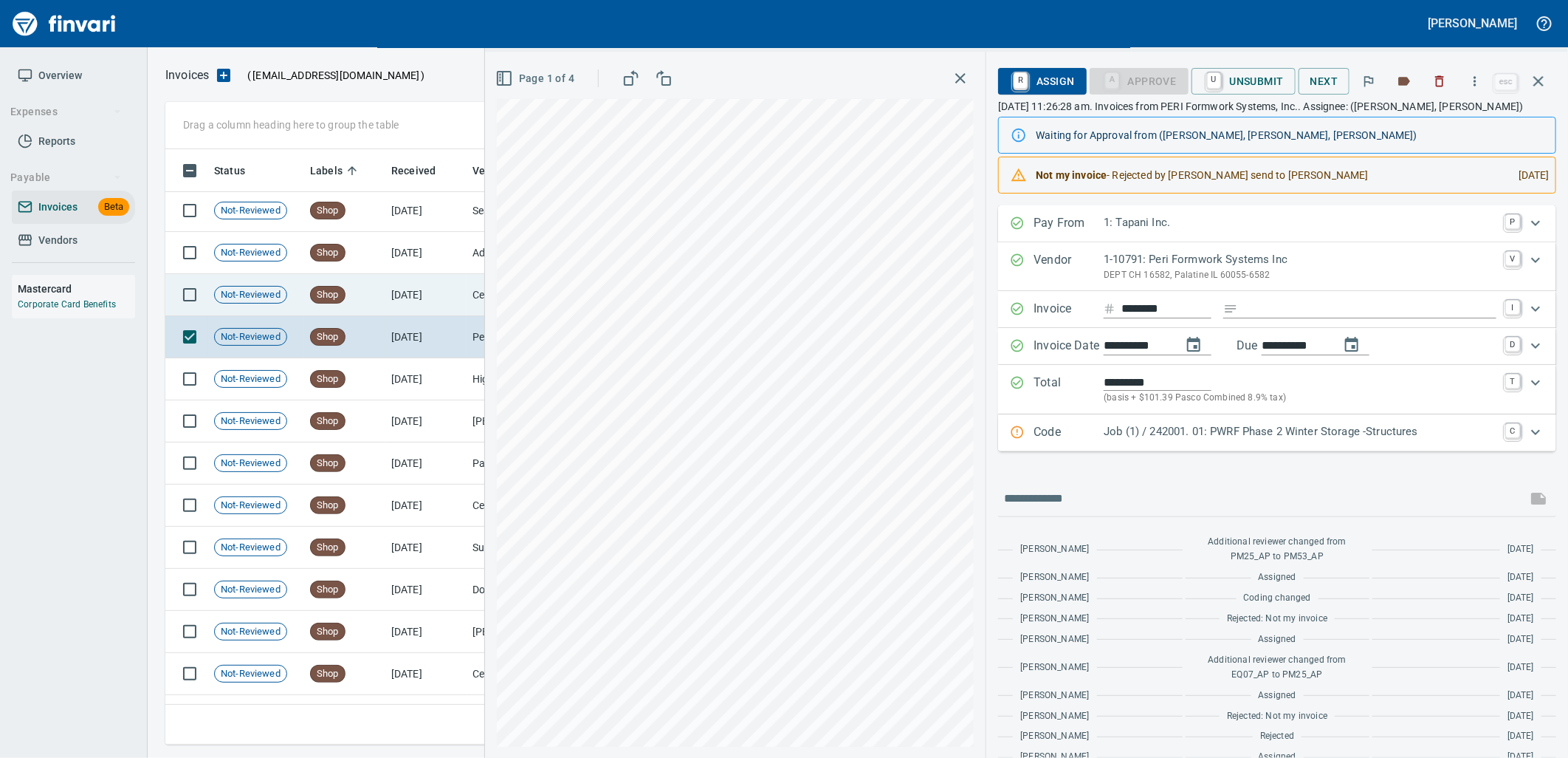
click at [437, 299] on td "9/5/2025" at bounding box center [426, 294] width 81 height 42
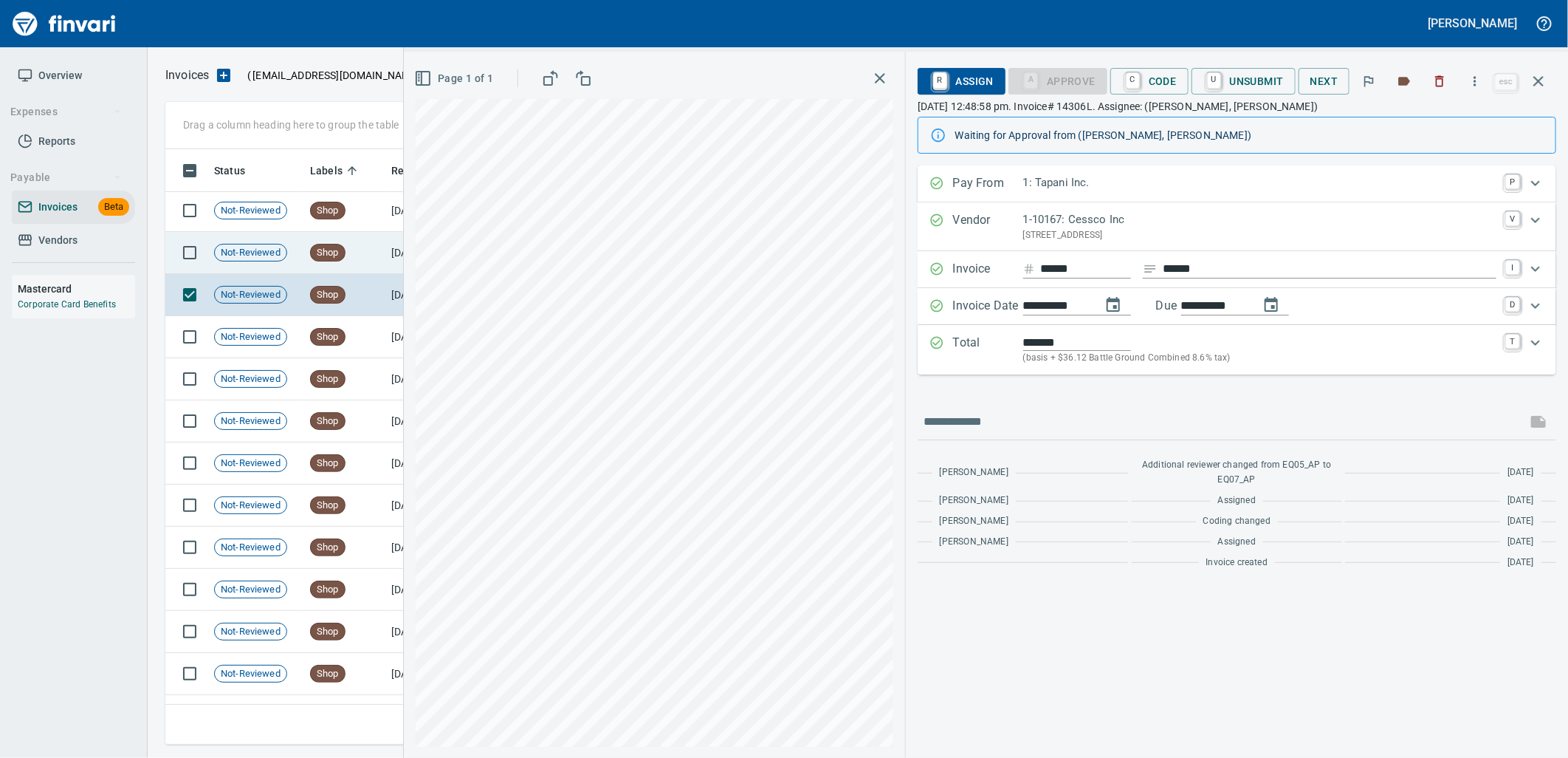
click at [342, 259] on span "Shop" at bounding box center [327, 253] width 34 height 14
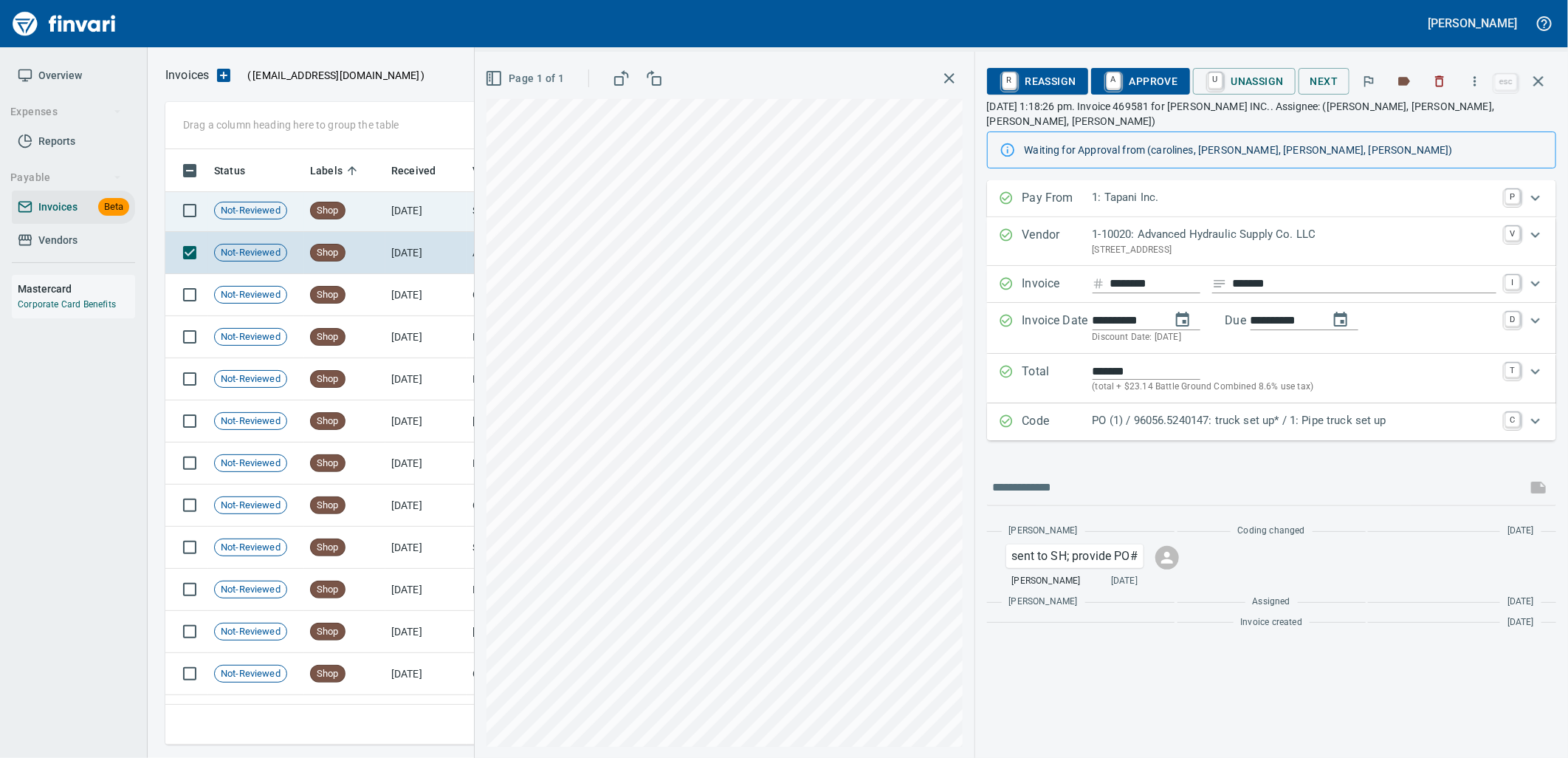
click at [352, 211] on td "Shop" at bounding box center [345, 211] width 81 height 42
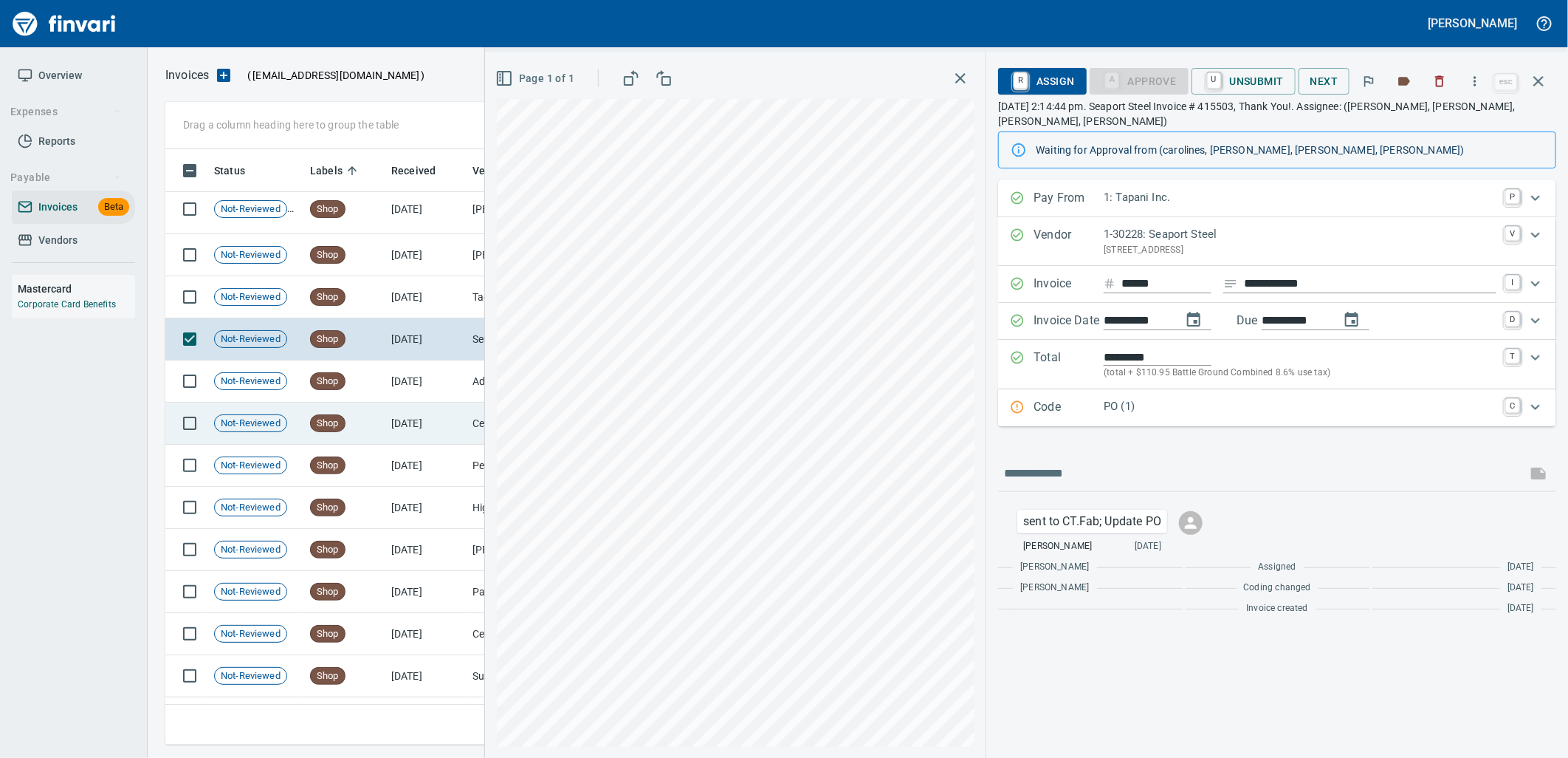
scroll to position [17358, 0]
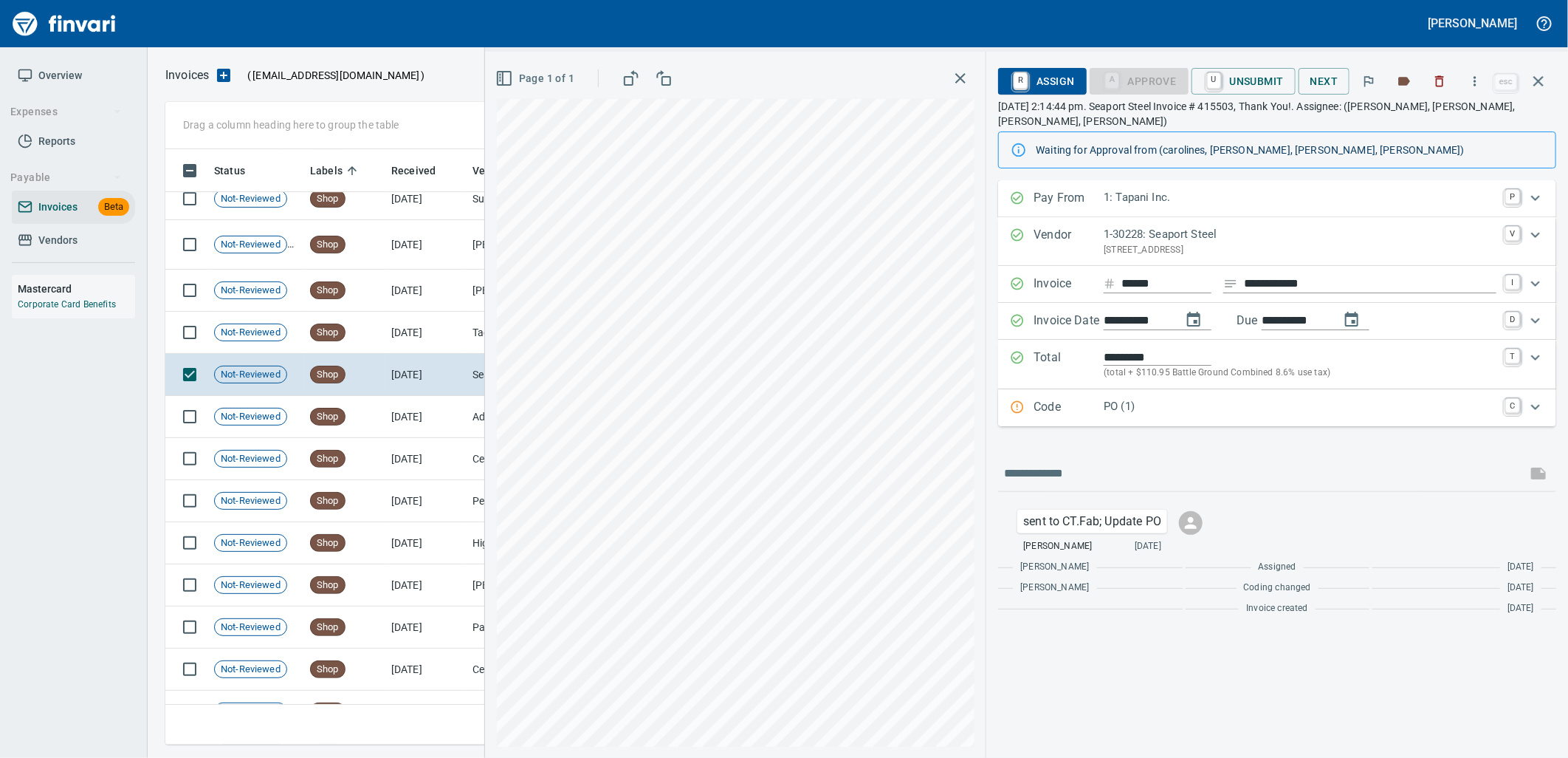
click at [1104, 419] on div "Code PO (1) C" at bounding box center [1277, 407] width 558 height 37
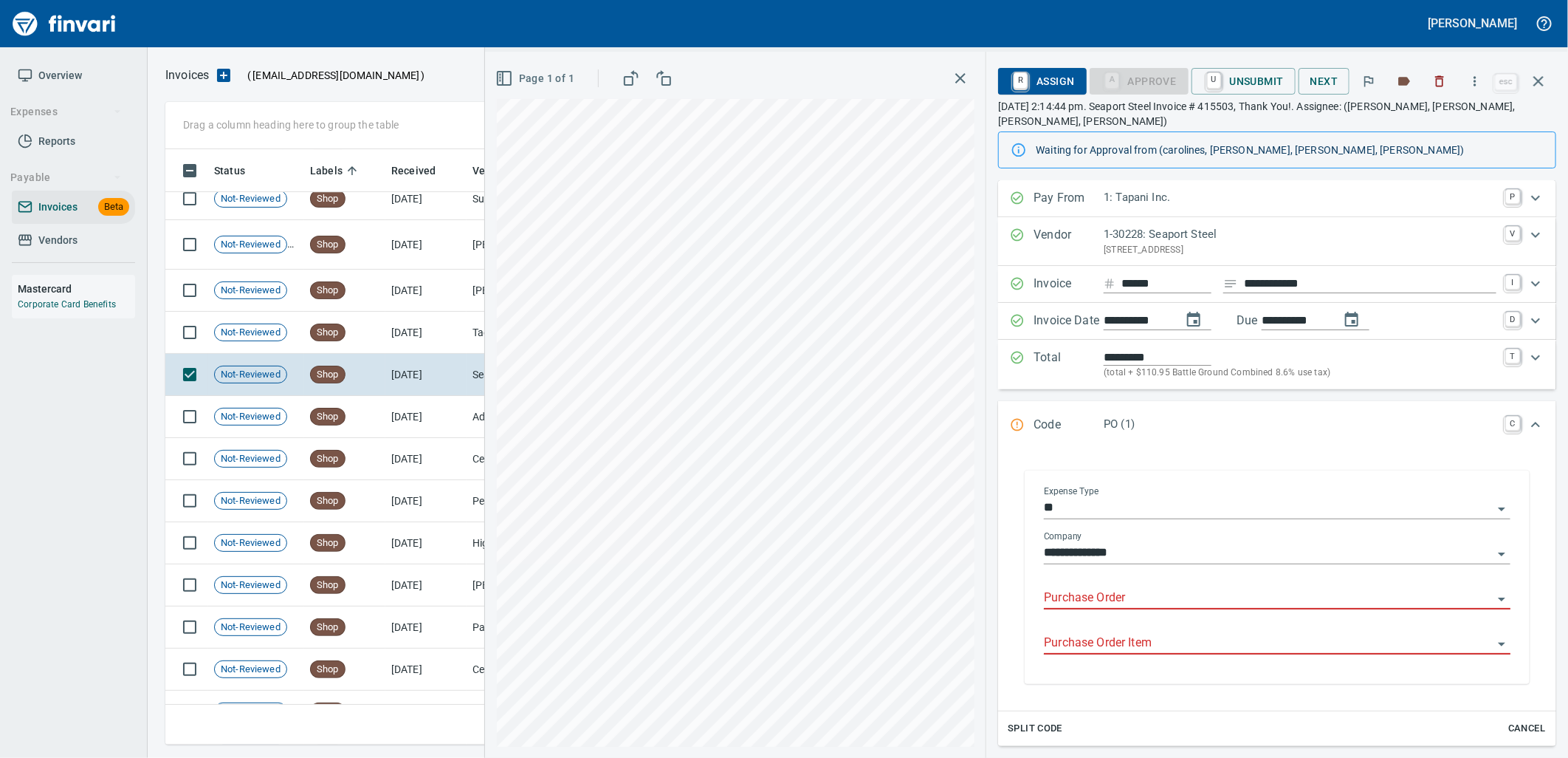
click at [1120, 599] on input "Purchase Order" at bounding box center [1268, 598] width 449 height 21
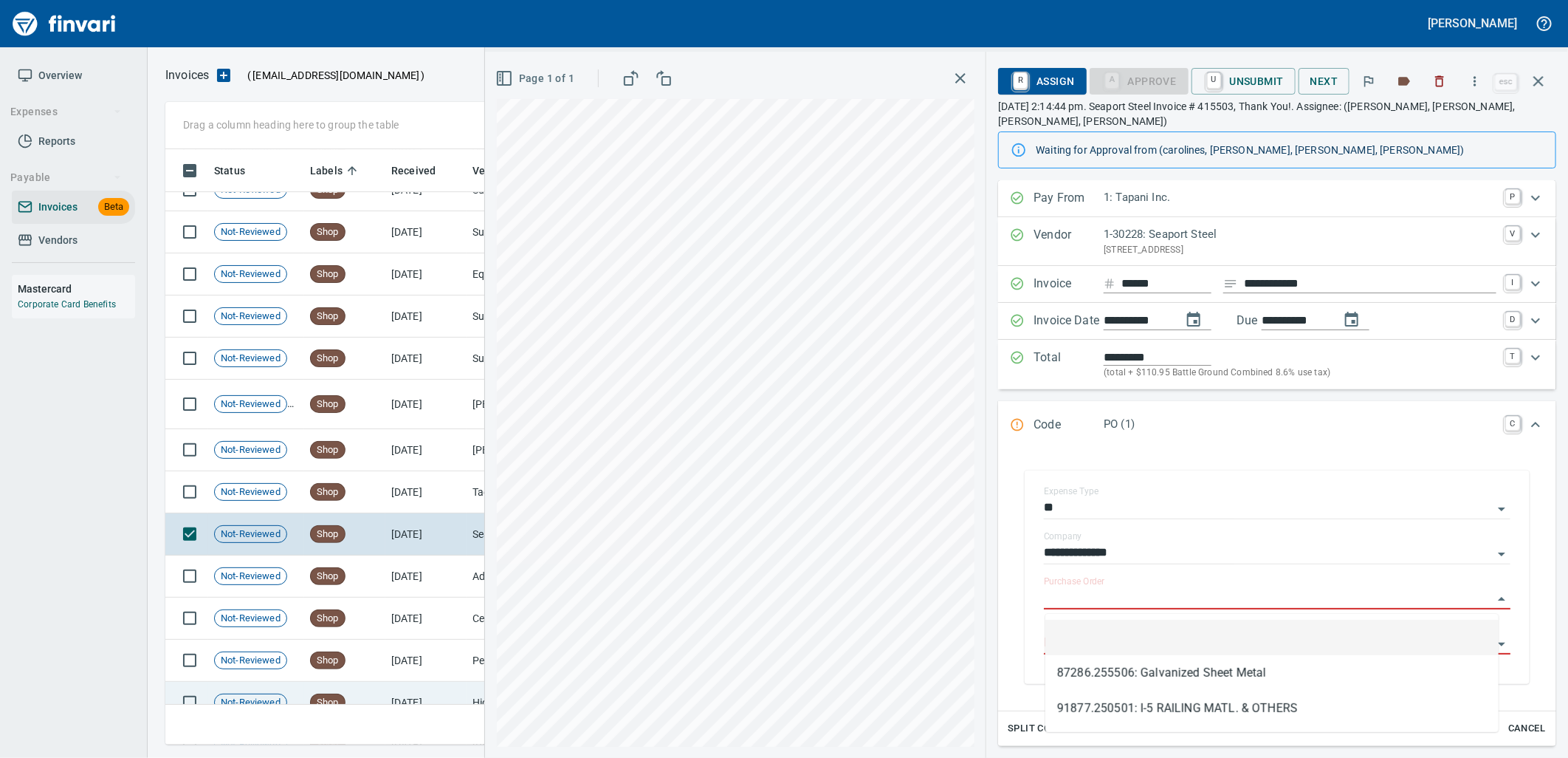
scroll to position [17194, 0]
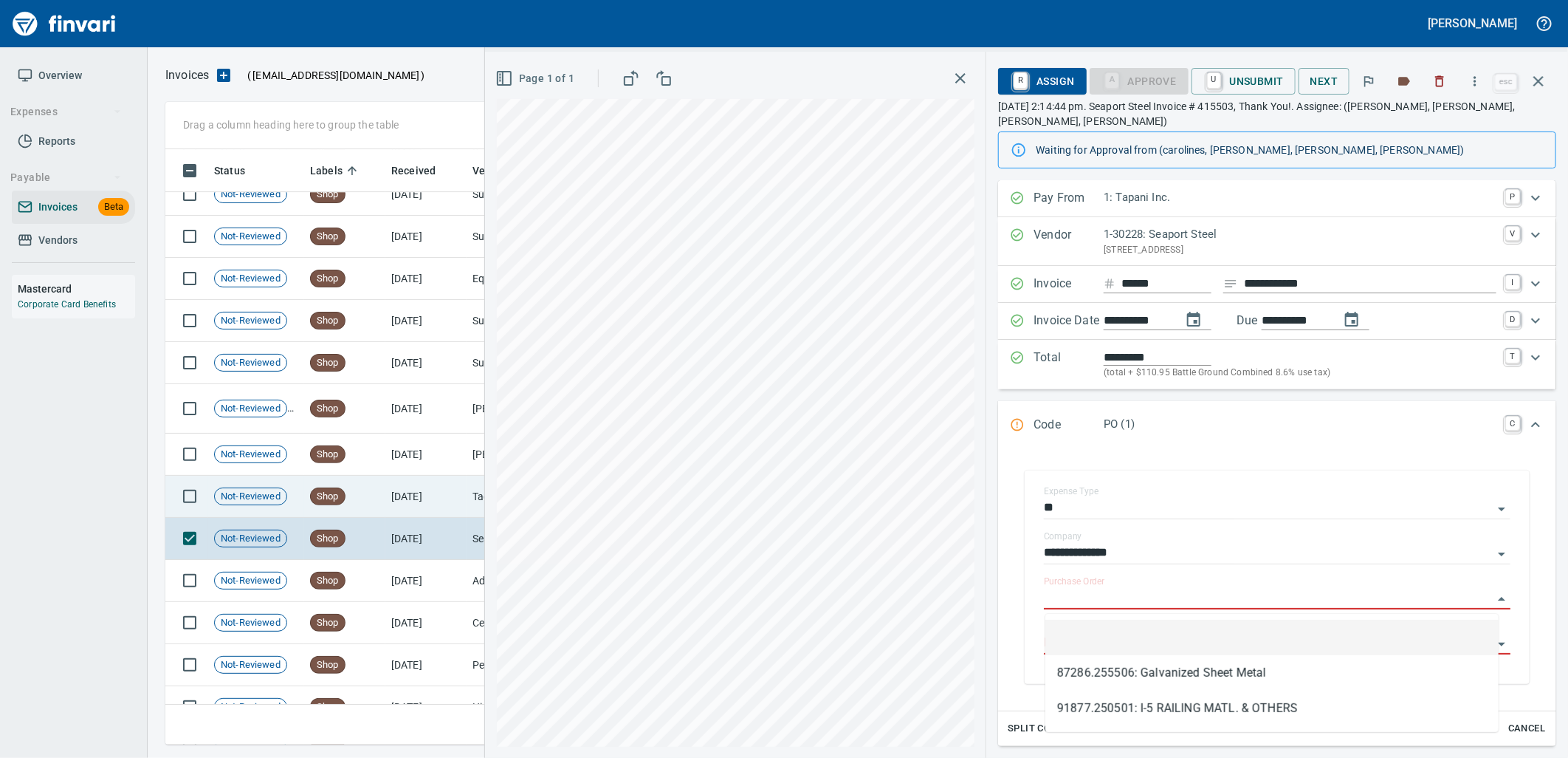
click at [400, 510] on td "9/5/2025" at bounding box center [426, 496] width 81 height 42
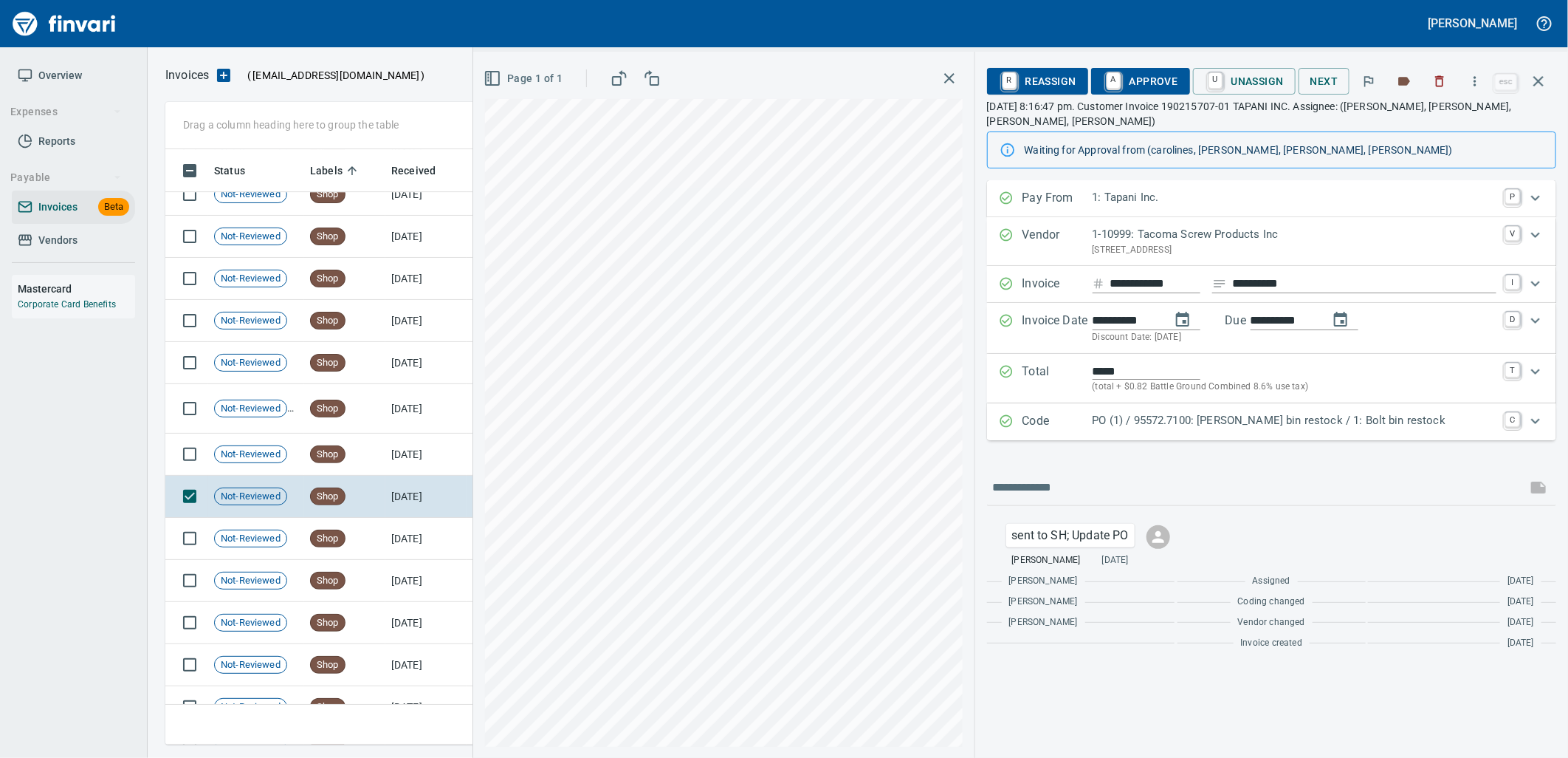
click at [1284, 424] on p "PO (1) / 95572.7100: Bolt bin restock / 1: Bolt bin restock" at bounding box center [1294, 420] width 404 height 17
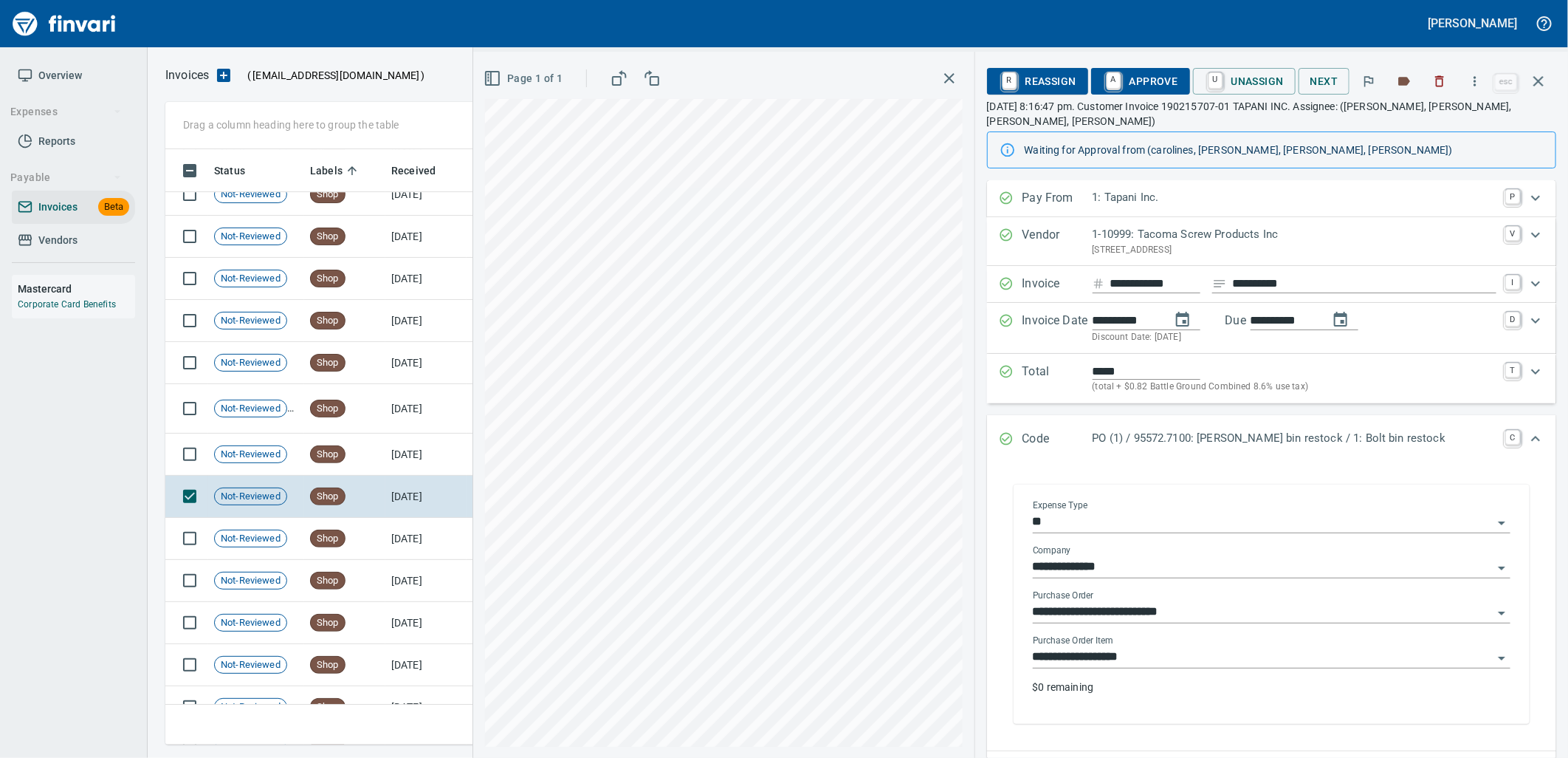
drag, startPoint x: 1216, startPoint y: 652, endPoint x: 1231, endPoint y: 667, distance: 21.2
click at [1209, 652] on input "**********" at bounding box center [1262, 657] width 460 height 21
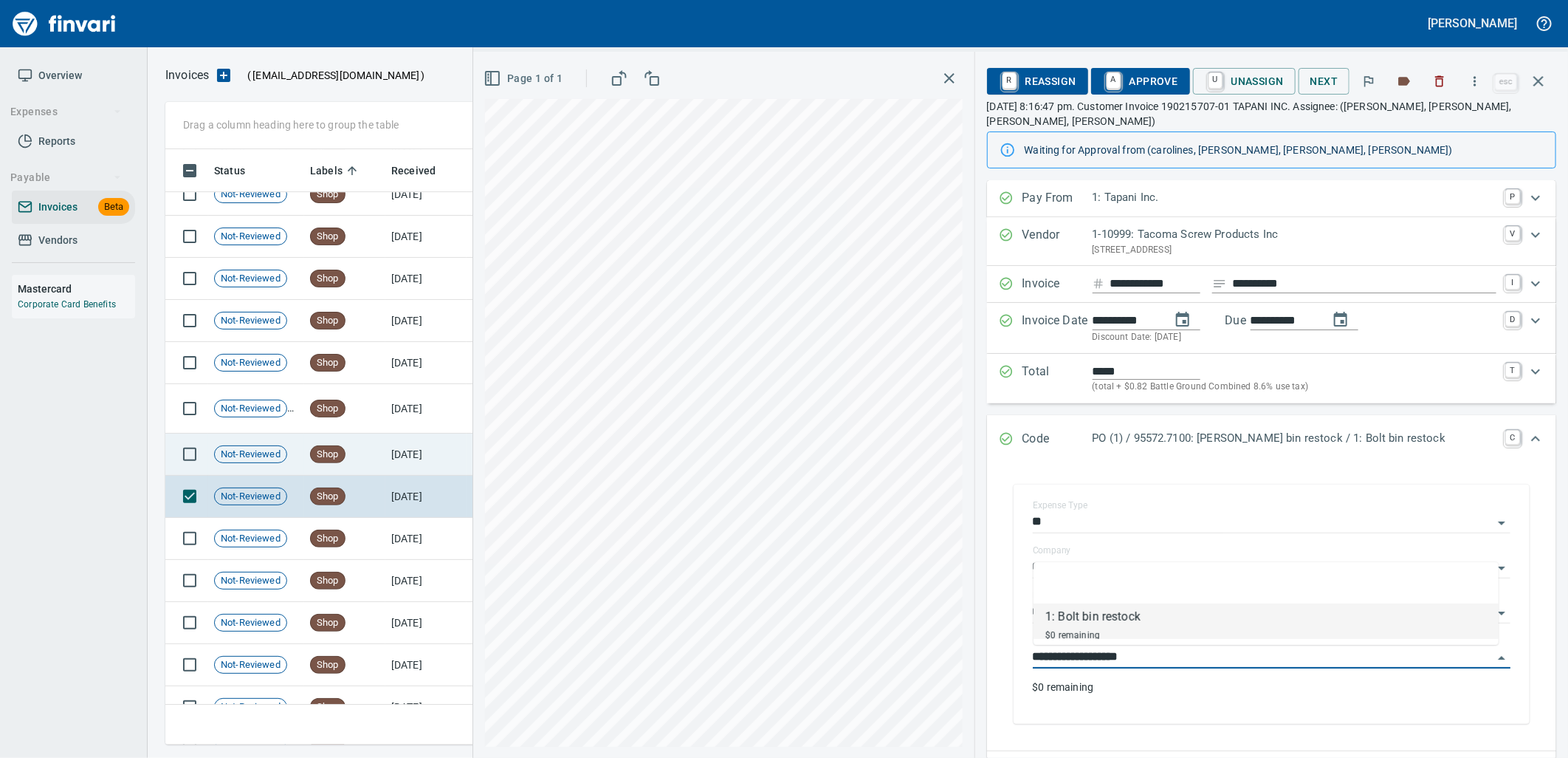
click at [430, 461] on td "9/6/2025" at bounding box center [426, 454] width 81 height 42
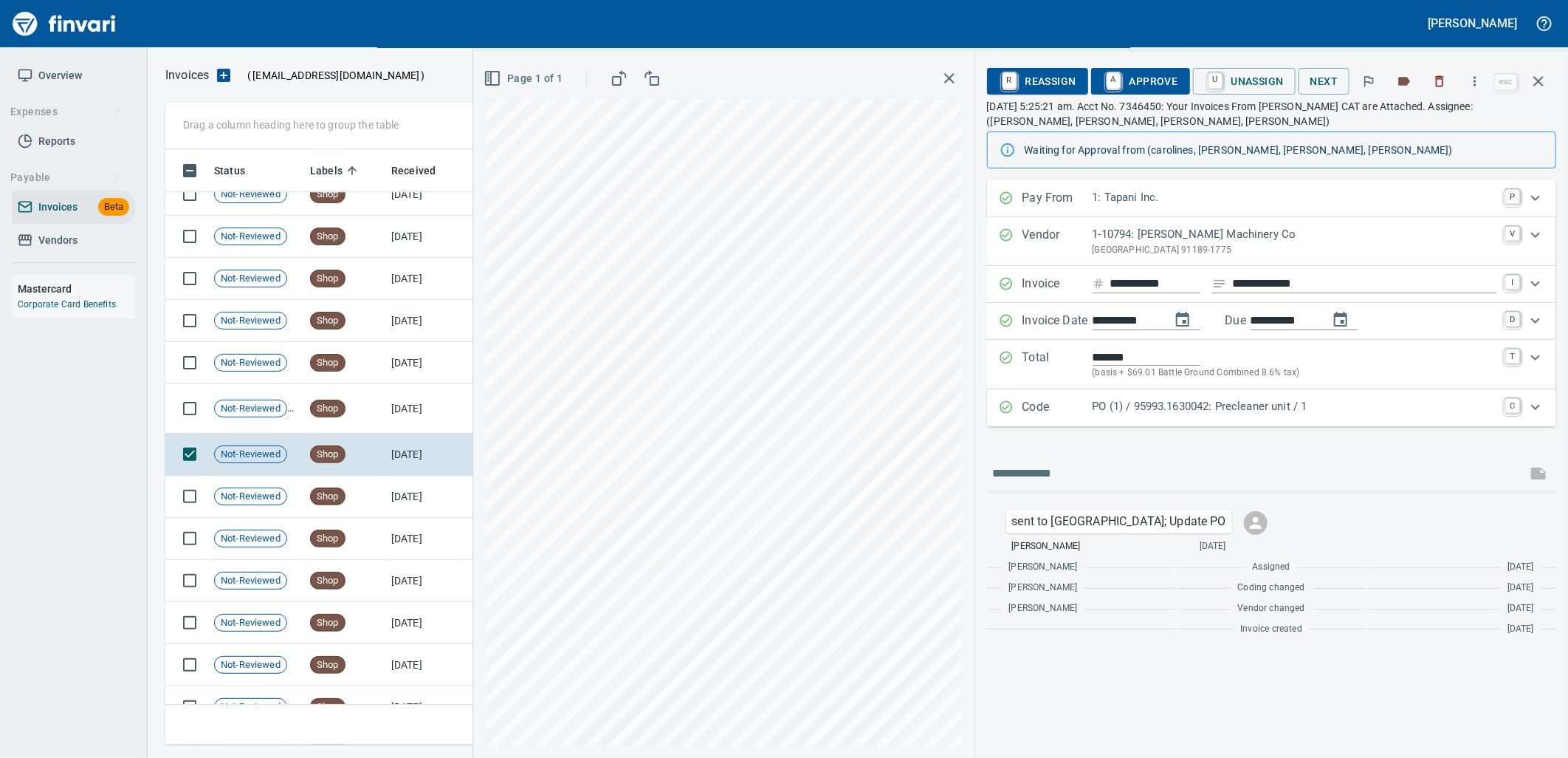
click at [1230, 405] on p "PO (1) / 95993.1630042: Precleaner unit / 1" at bounding box center [1294, 407] width 404 height 17
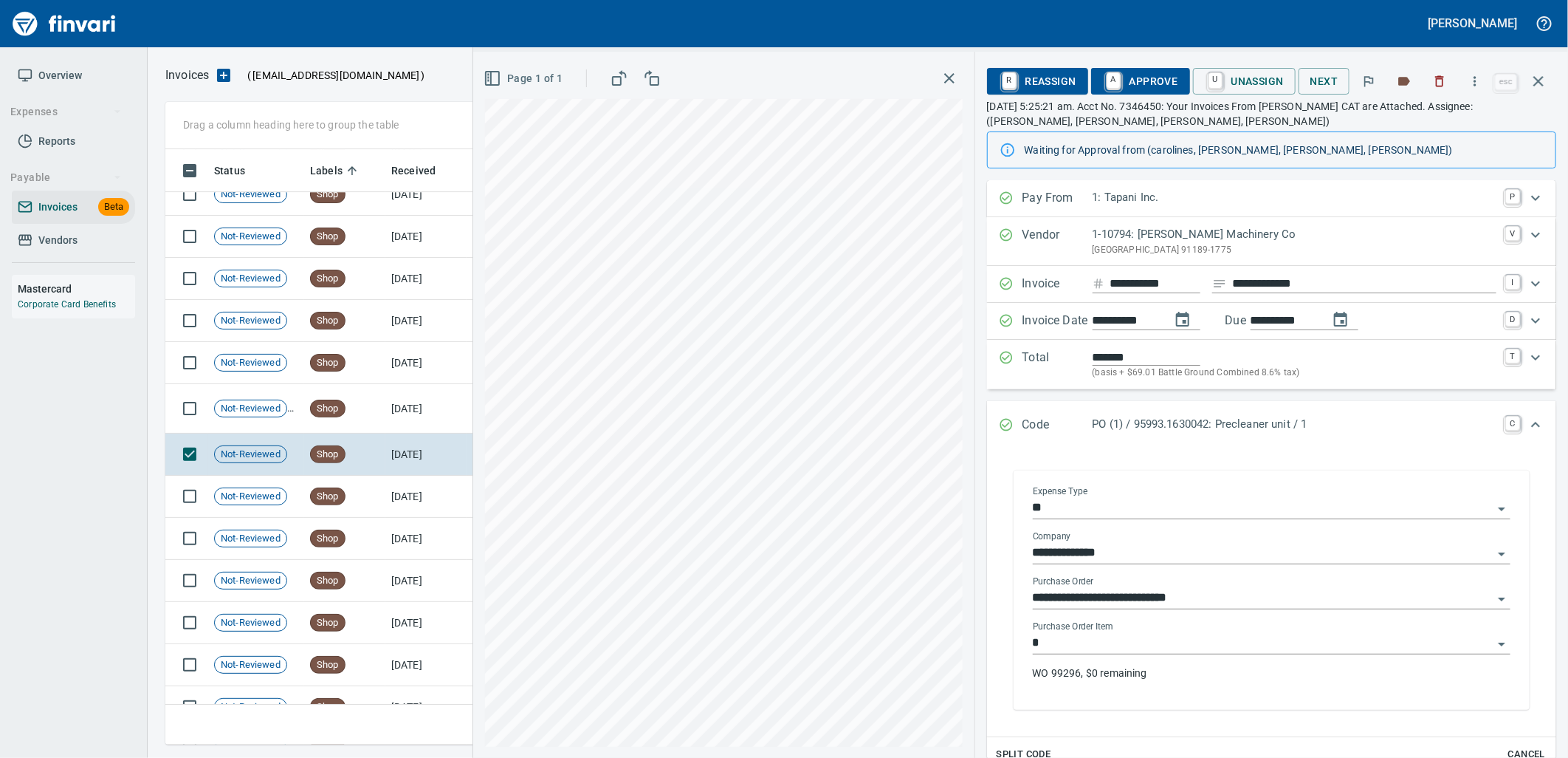
click at [1153, 657] on div "Purchase Order Item * WO 99296, $0 remaining" at bounding box center [1272, 656] width 478 height 71
click at [1154, 638] on input "*" at bounding box center [1262, 643] width 460 height 21
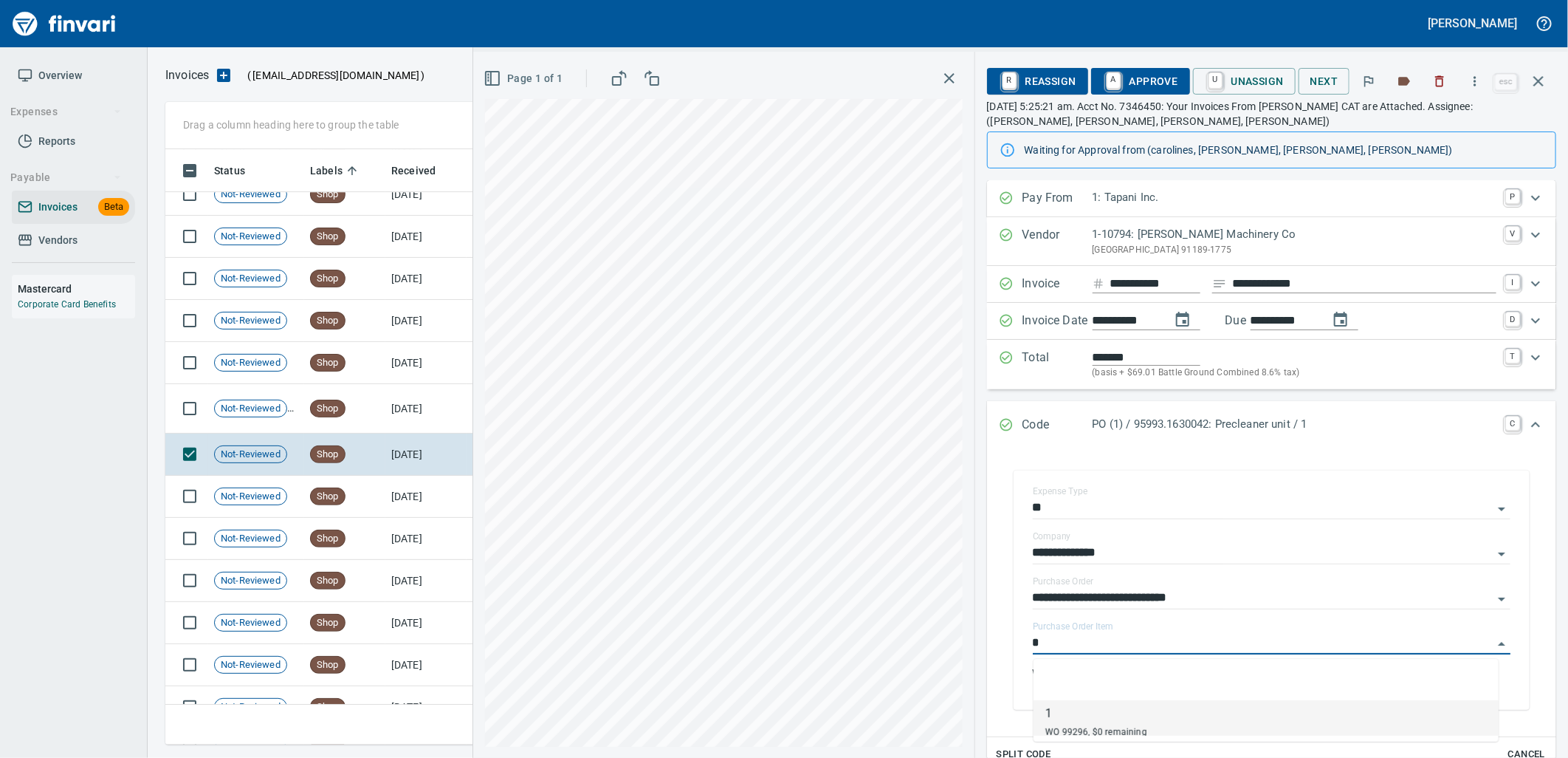
scroll to position [584, 1360]
click at [413, 412] on td "9/6/2025" at bounding box center [426, 409] width 81 height 50
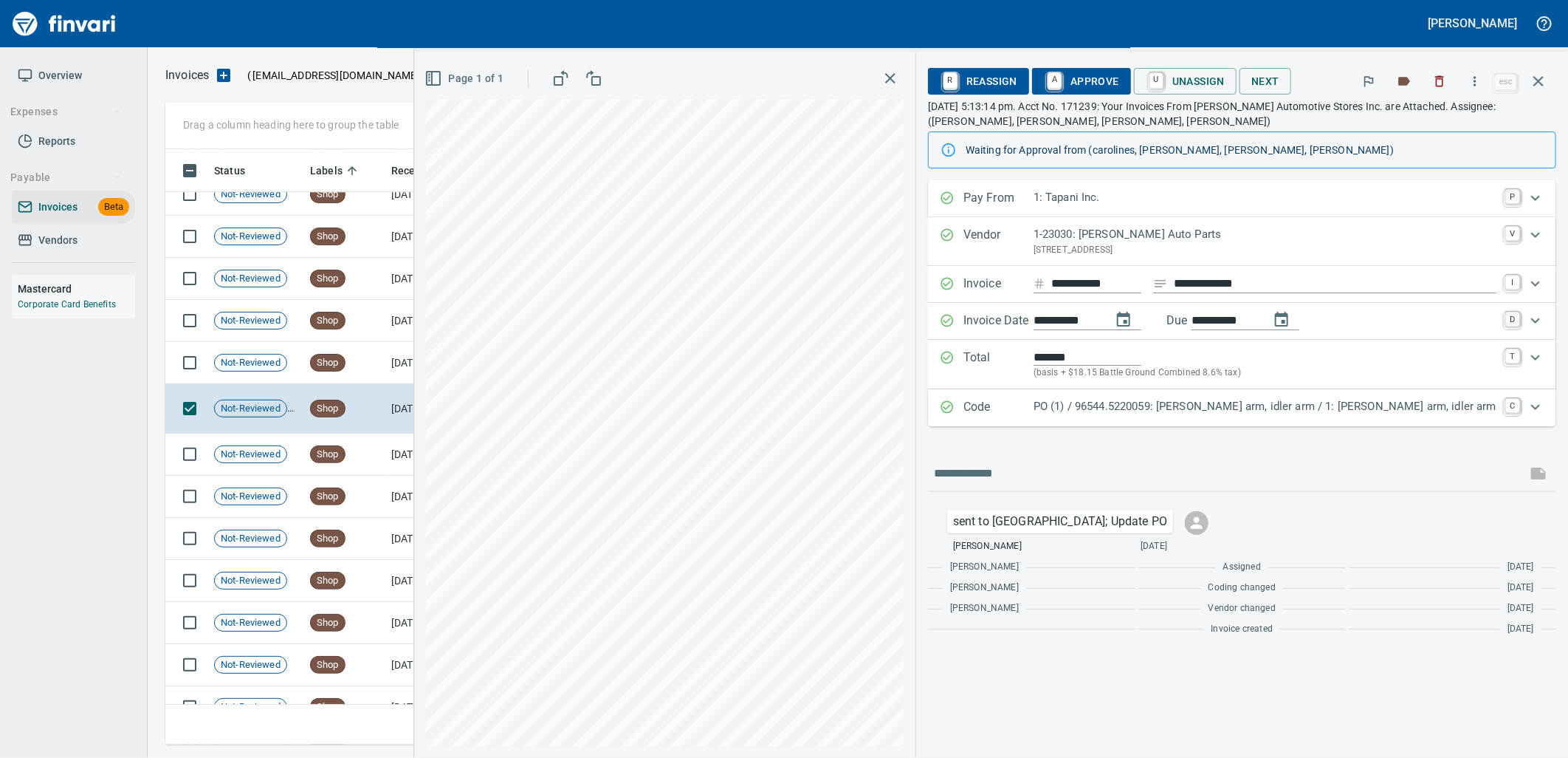
click at [1175, 403] on p "PO (1) / 96544.5220059: Pitman arm, idler arm / 1: Pitman arm, idler arm" at bounding box center [1264, 407] width 463 height 17
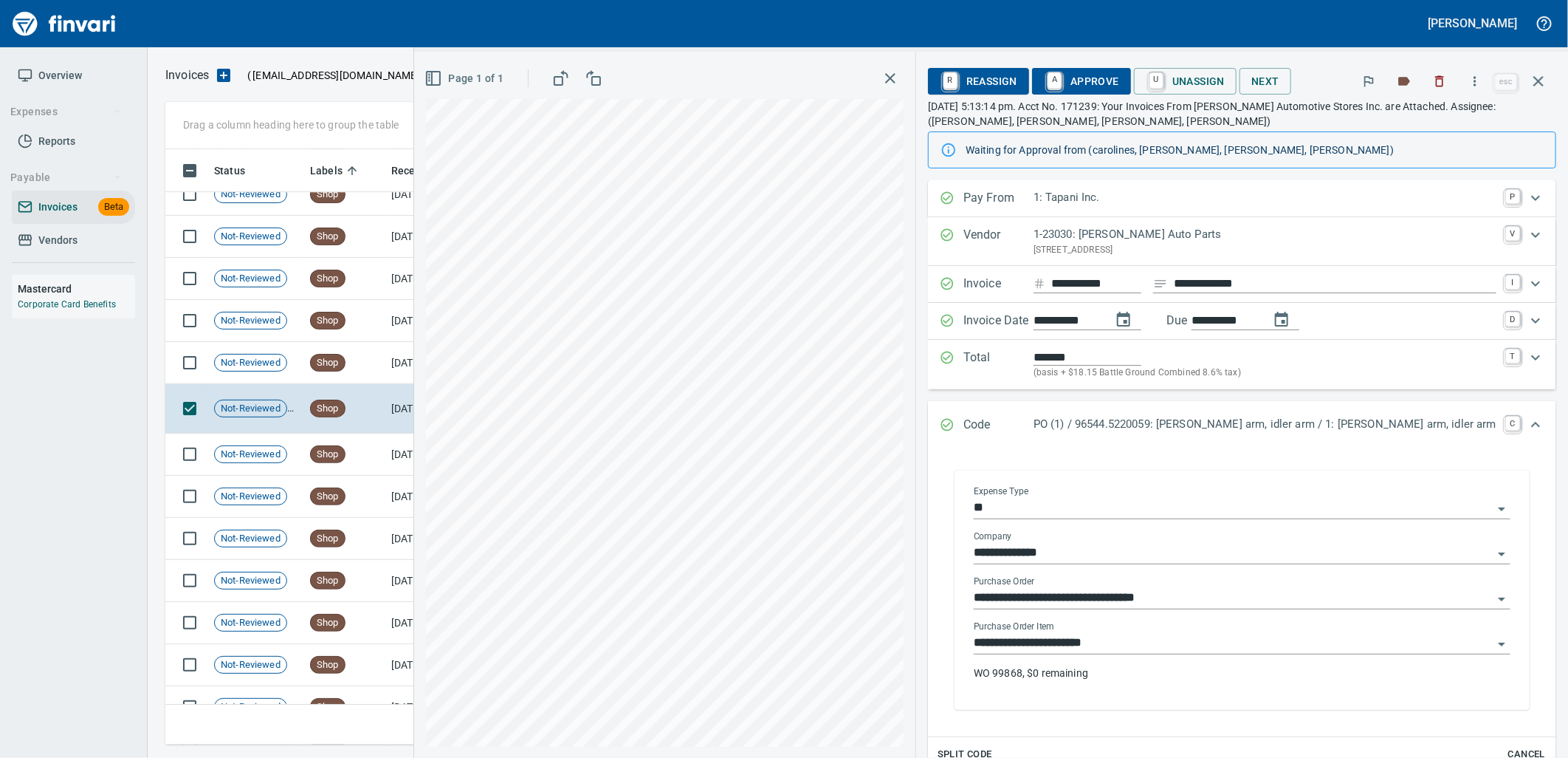
click at [1163, 651] on input "**********" at bounding box center [1233, 643] width 519 height 21
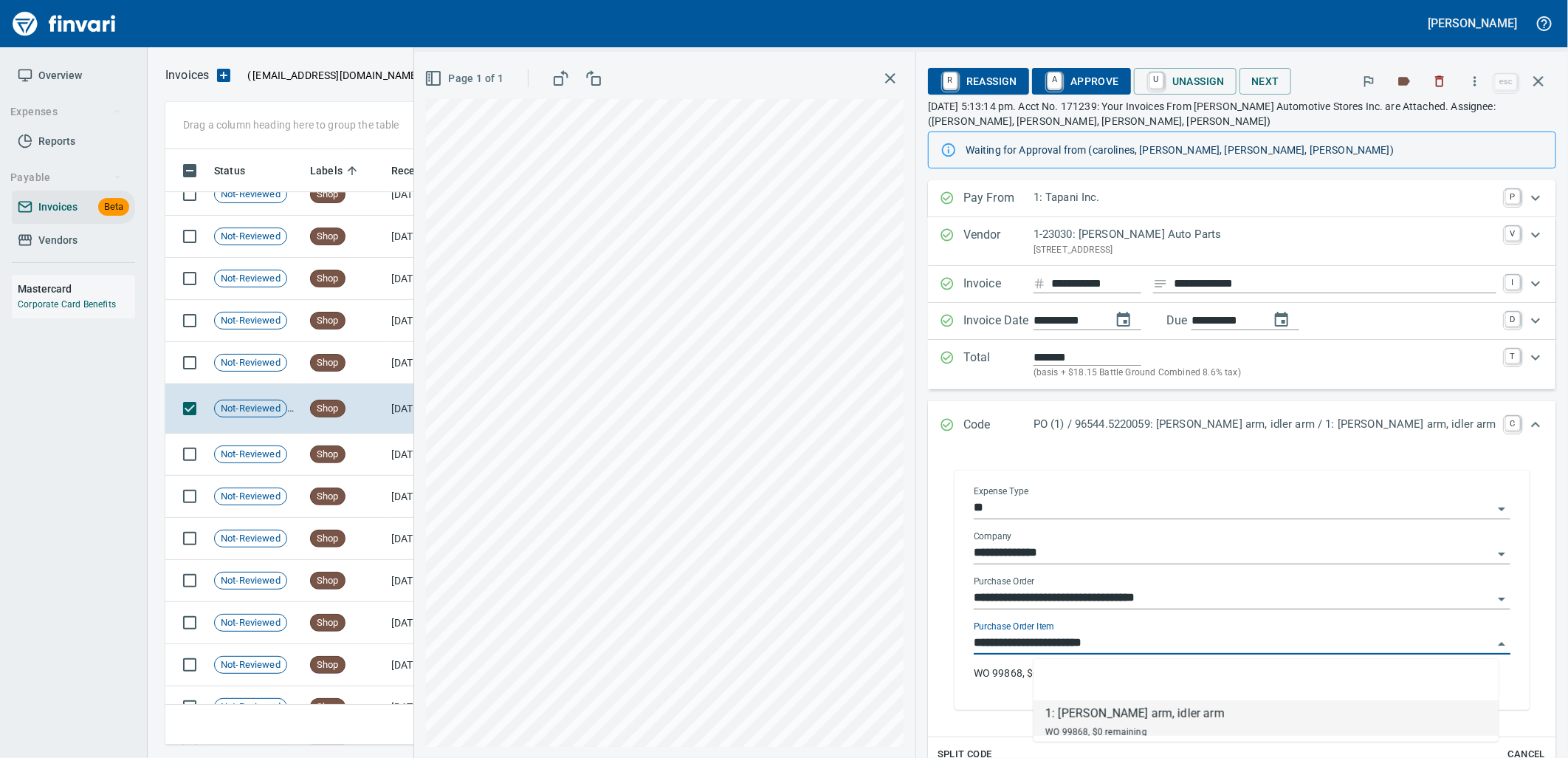
scroll to position [584, 1360]
click at [359, 379] on td "Shop" at bounding box center [345, 363] width 81 height 42
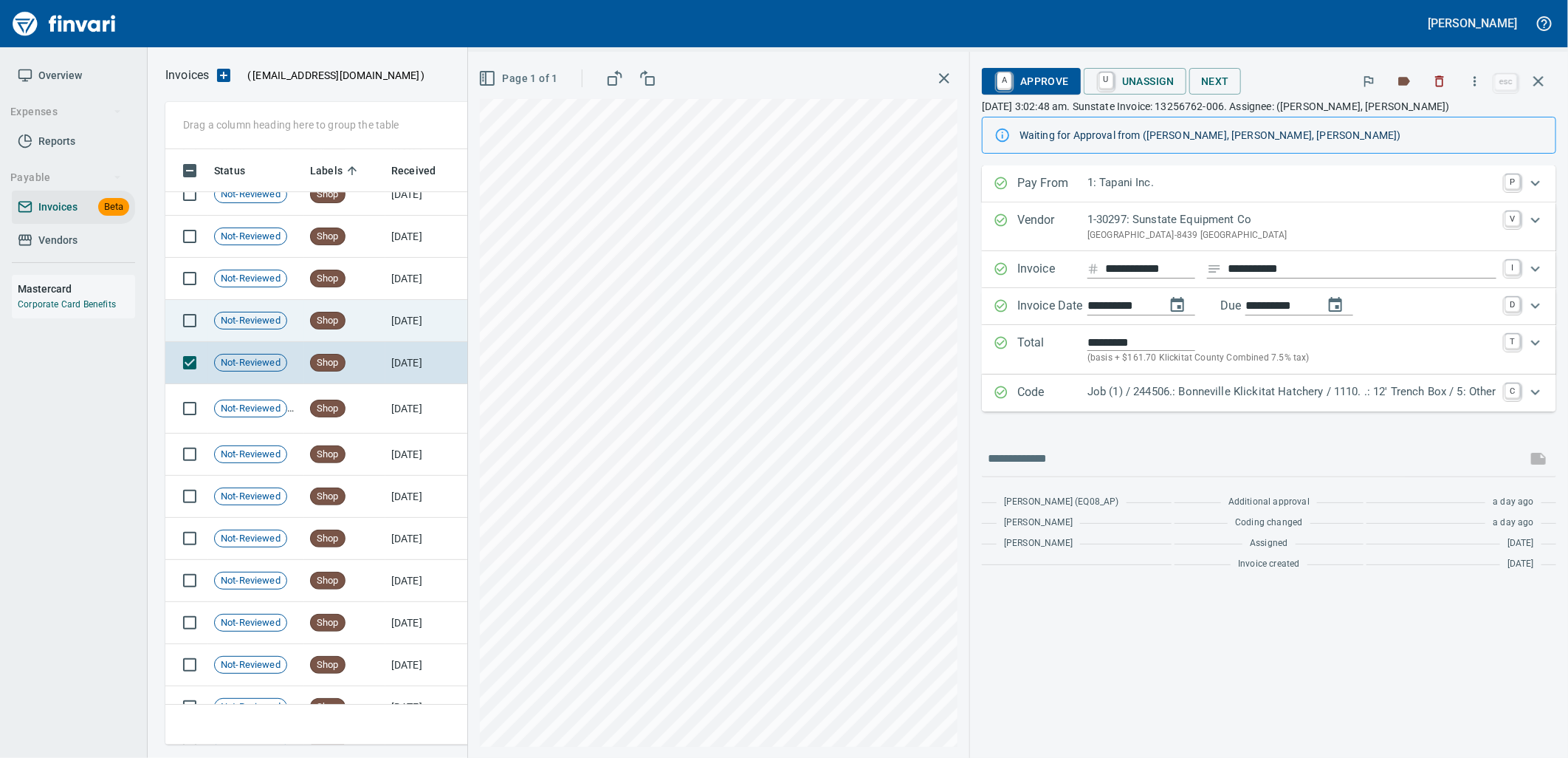
click at [396, 327] on td "9/8/2025" at bounding box center [426, 320] width 81 height 42
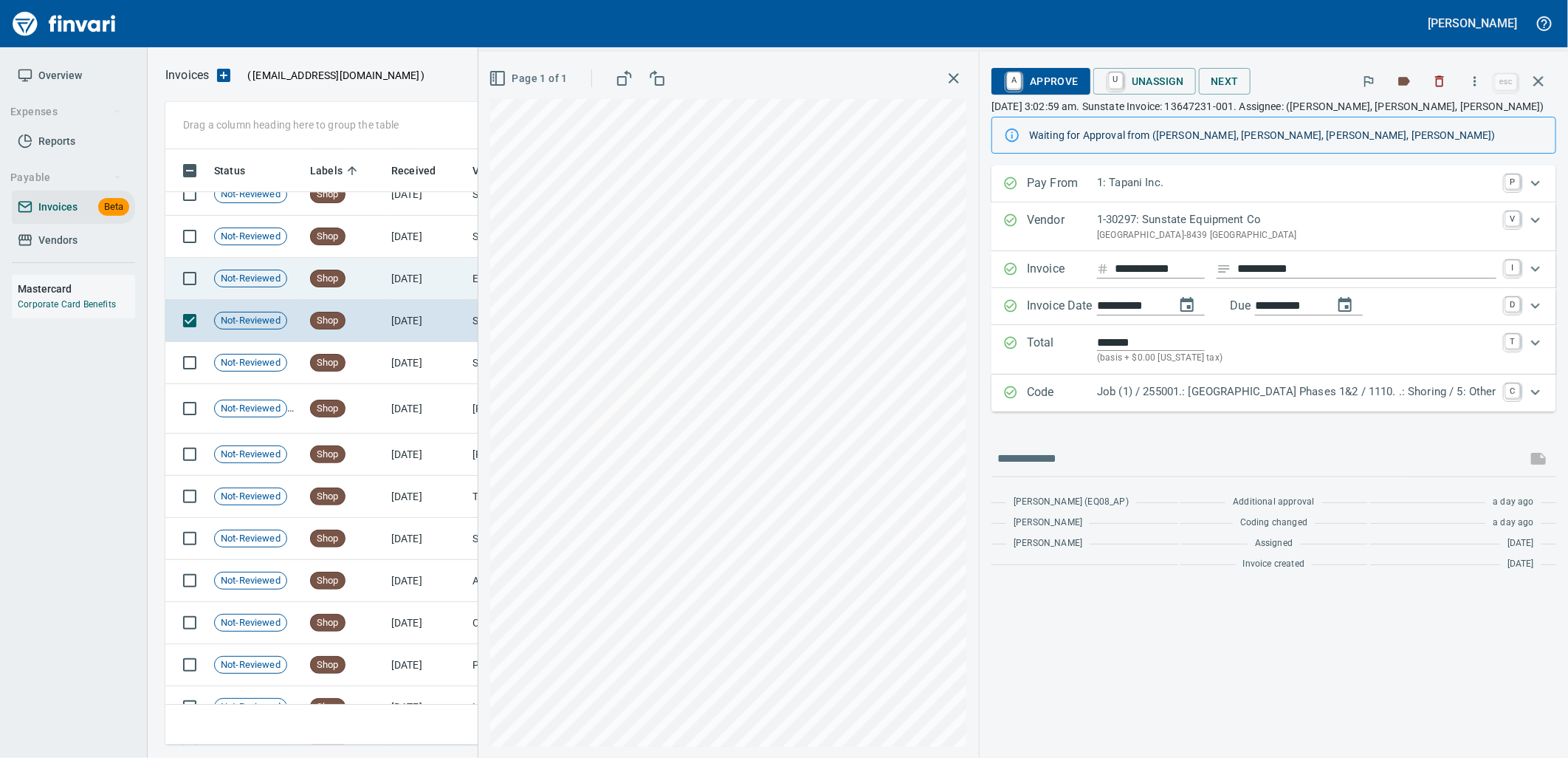
click at [408, 275] on td "9/8/2025" at bounding box center [426, 278] width 81 height 42
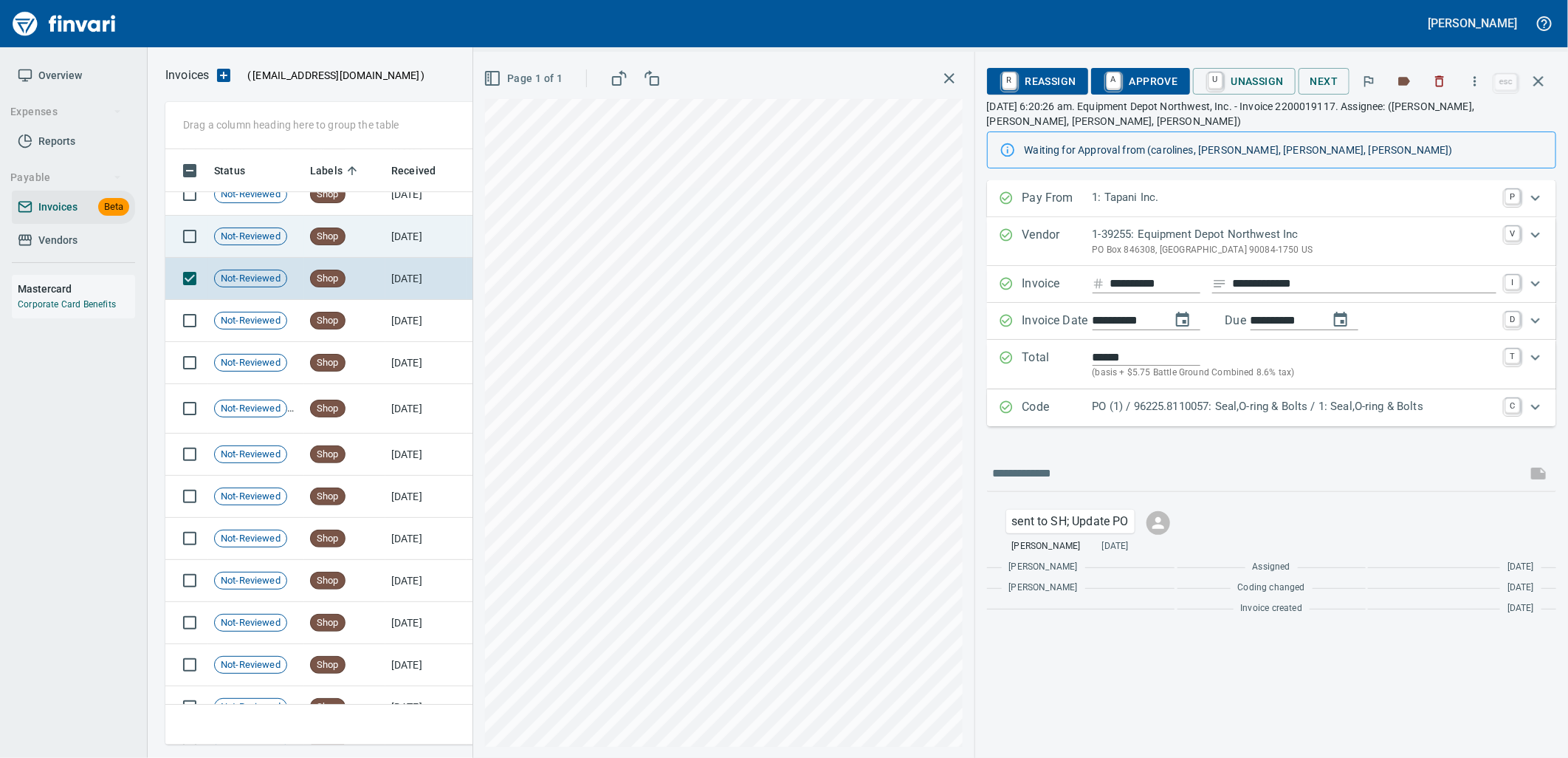
click at [378, 240] on td "Shop" at bounding box center [345, 236] width 81 height 42
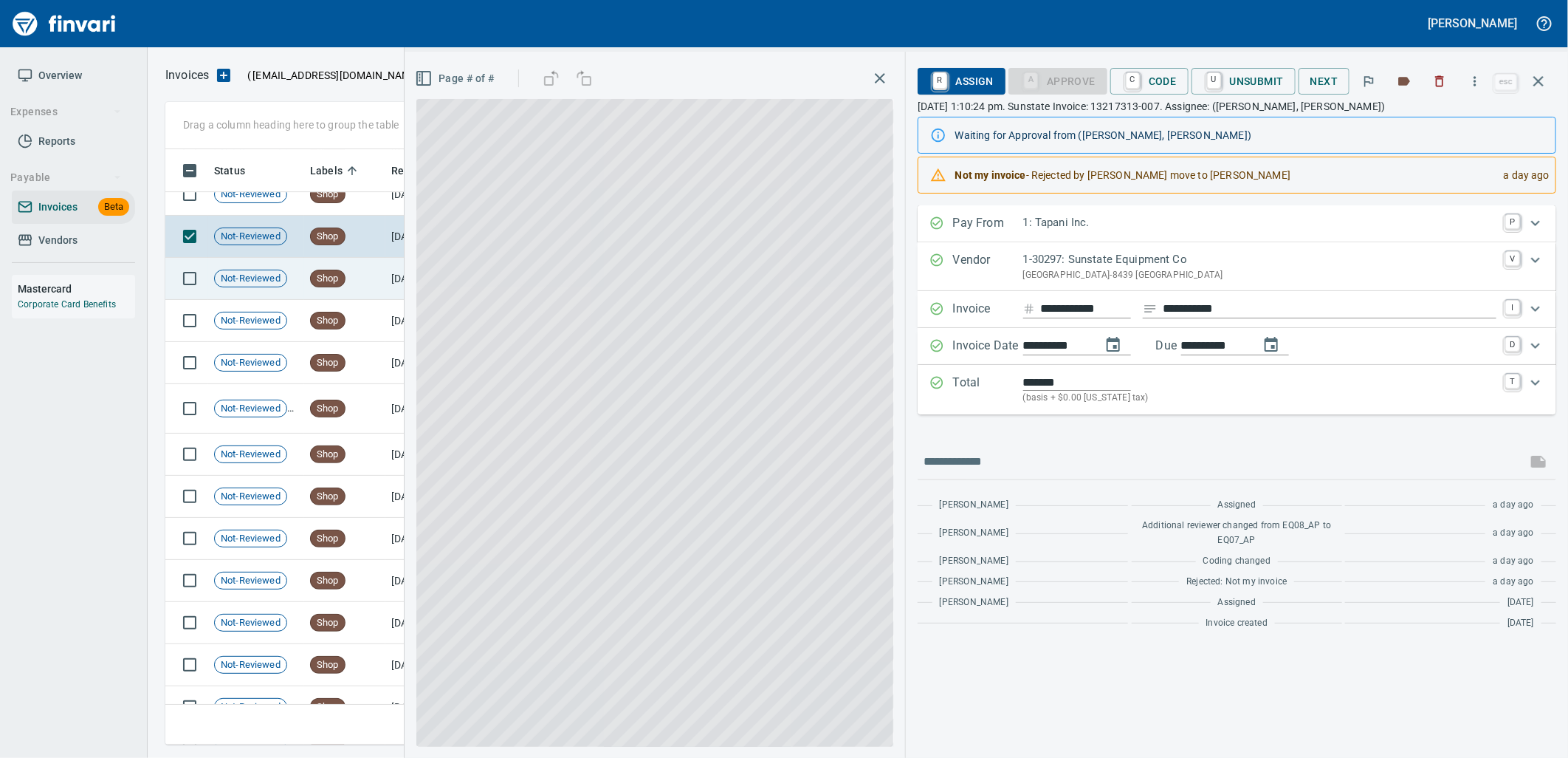
click at [377, 269] on td "Shop" at bounding box center [345, 278] width 81 height 42
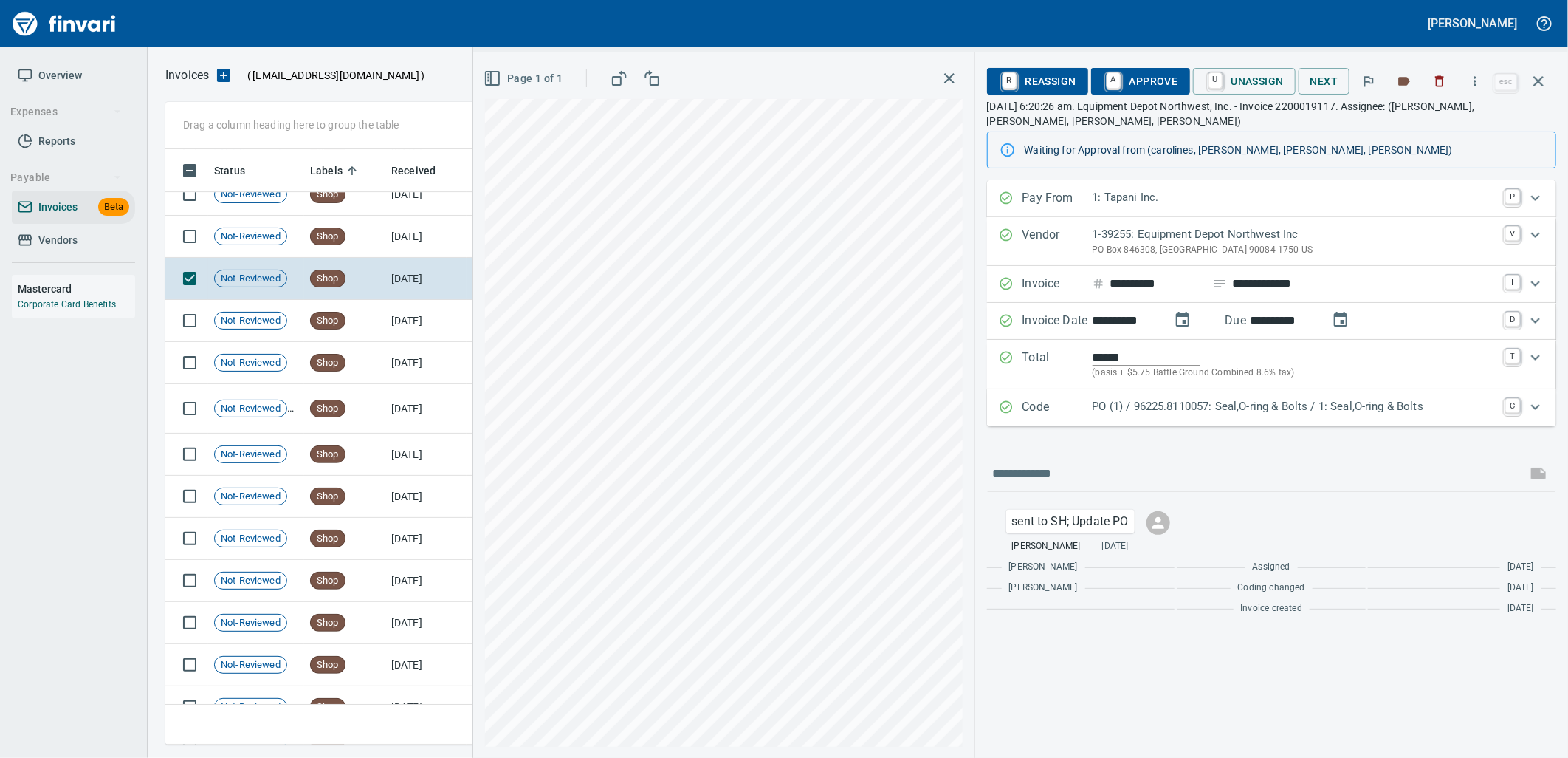
click at [1200, 423] on div "Code PO (1) / 96225.8110057: Seal,O-ring & Bolts / 1: Seal,O-ring & Bolts C" at bounding box center [1272, 407] width 569 height 37
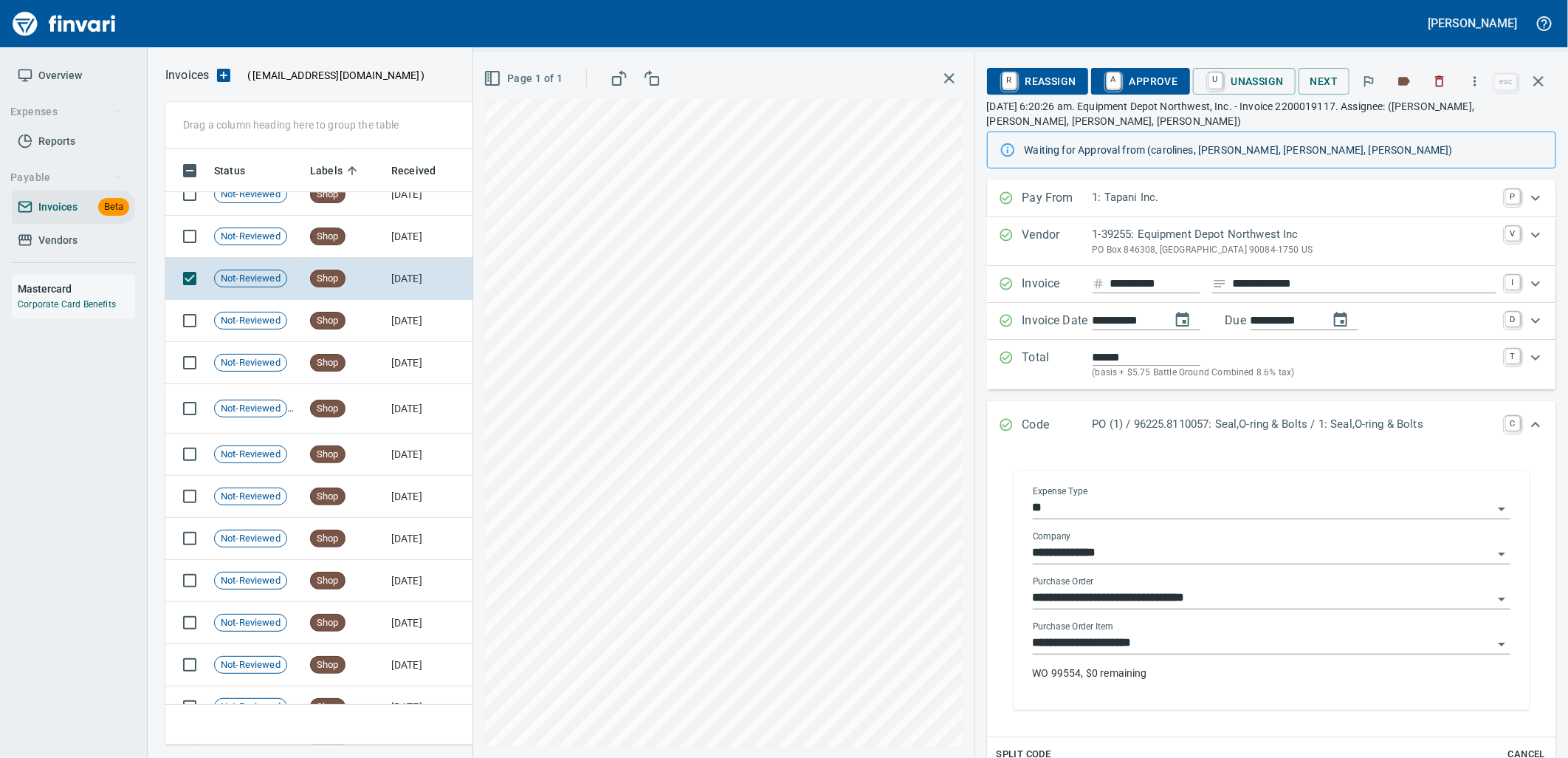
click at [1182, 647] on input "**********" at bounding box center [1262, 643] width 460 height 21
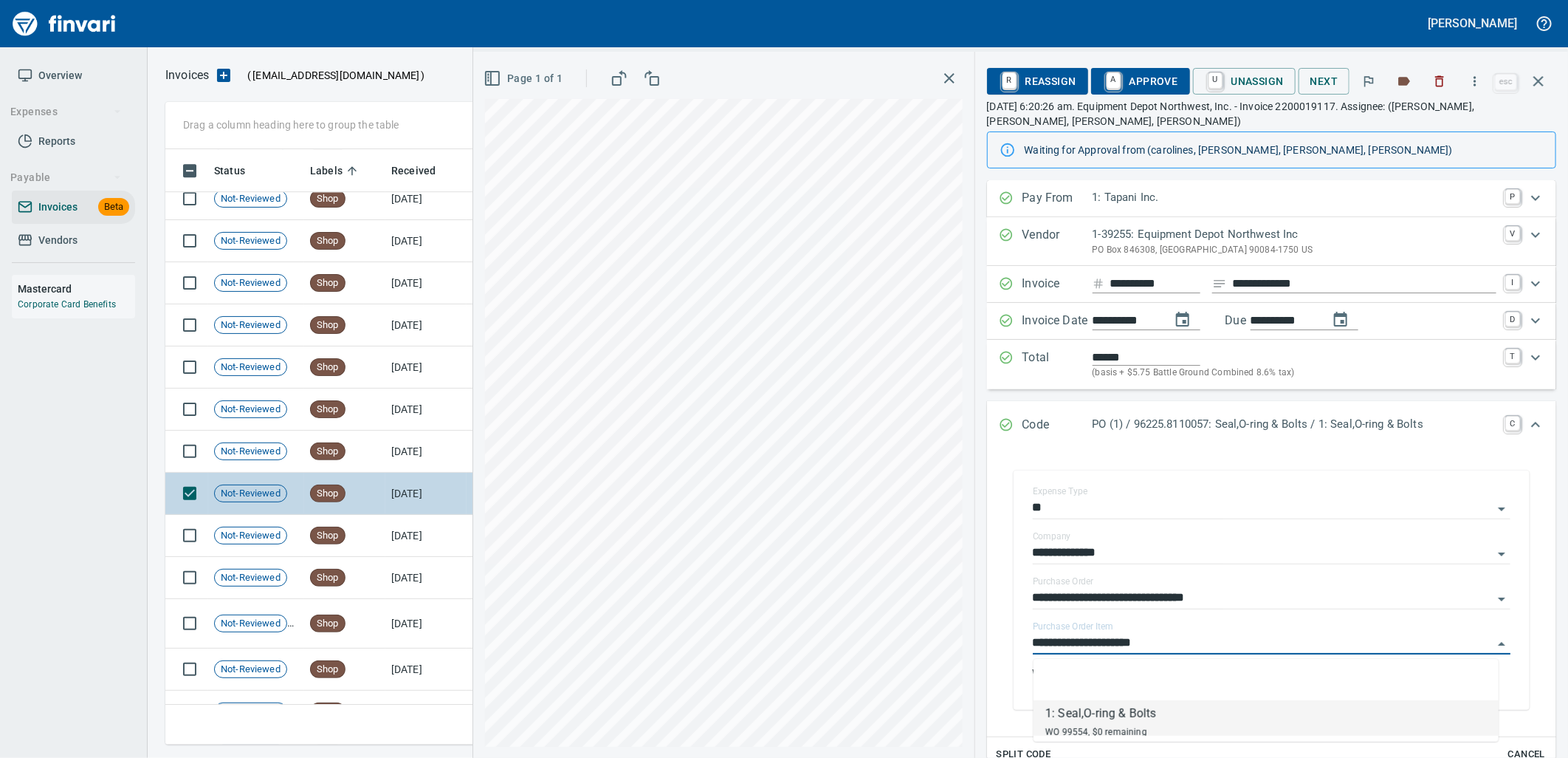
scroll to position [16948, 0]
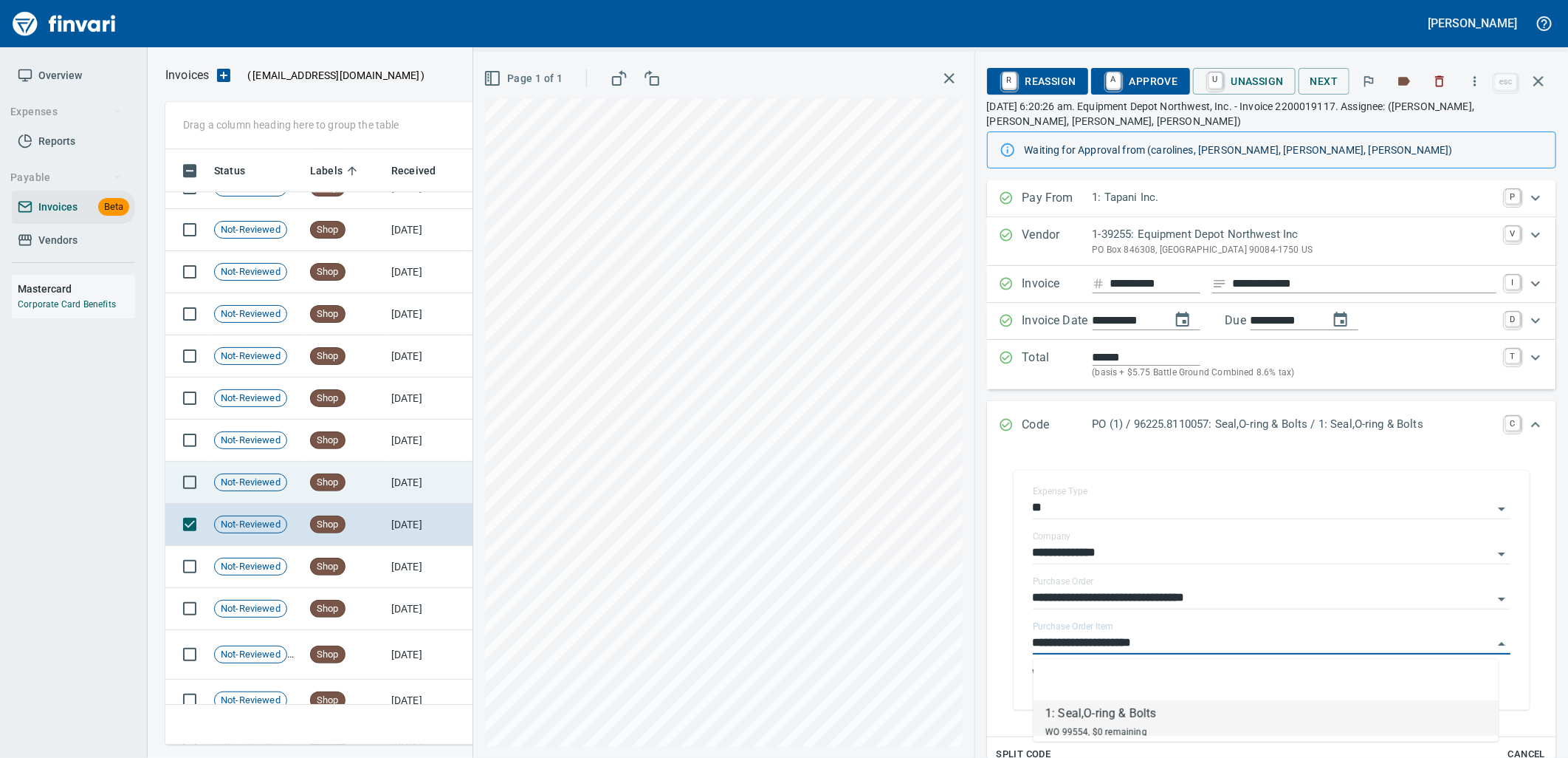
click at [385, 482] on td "9/8/2025" at bounding box center [426, 482] width 81 height 42
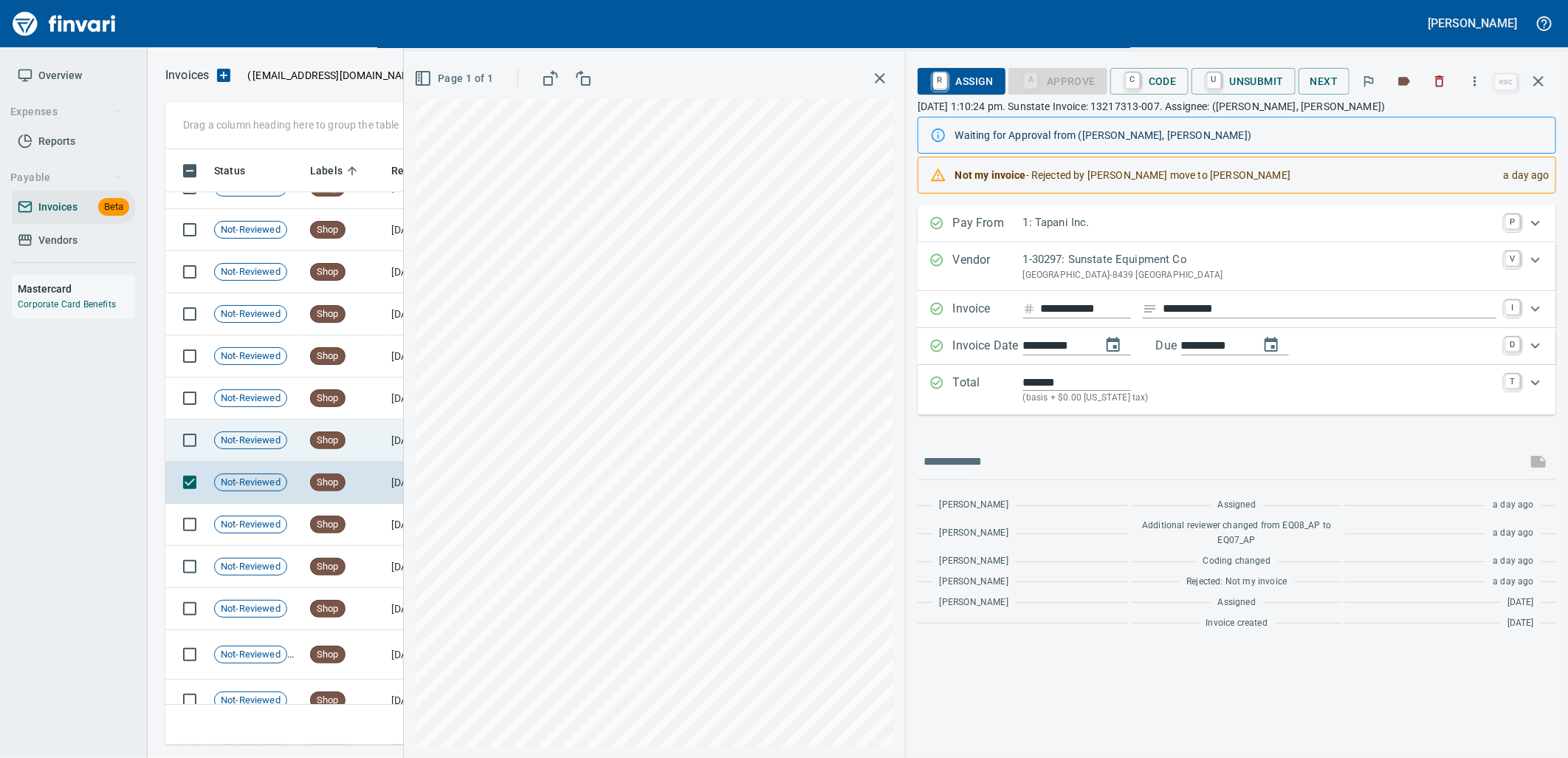
click at [367, 443] on td "Shop" at bounding box center [345, 440] width 81 height 42
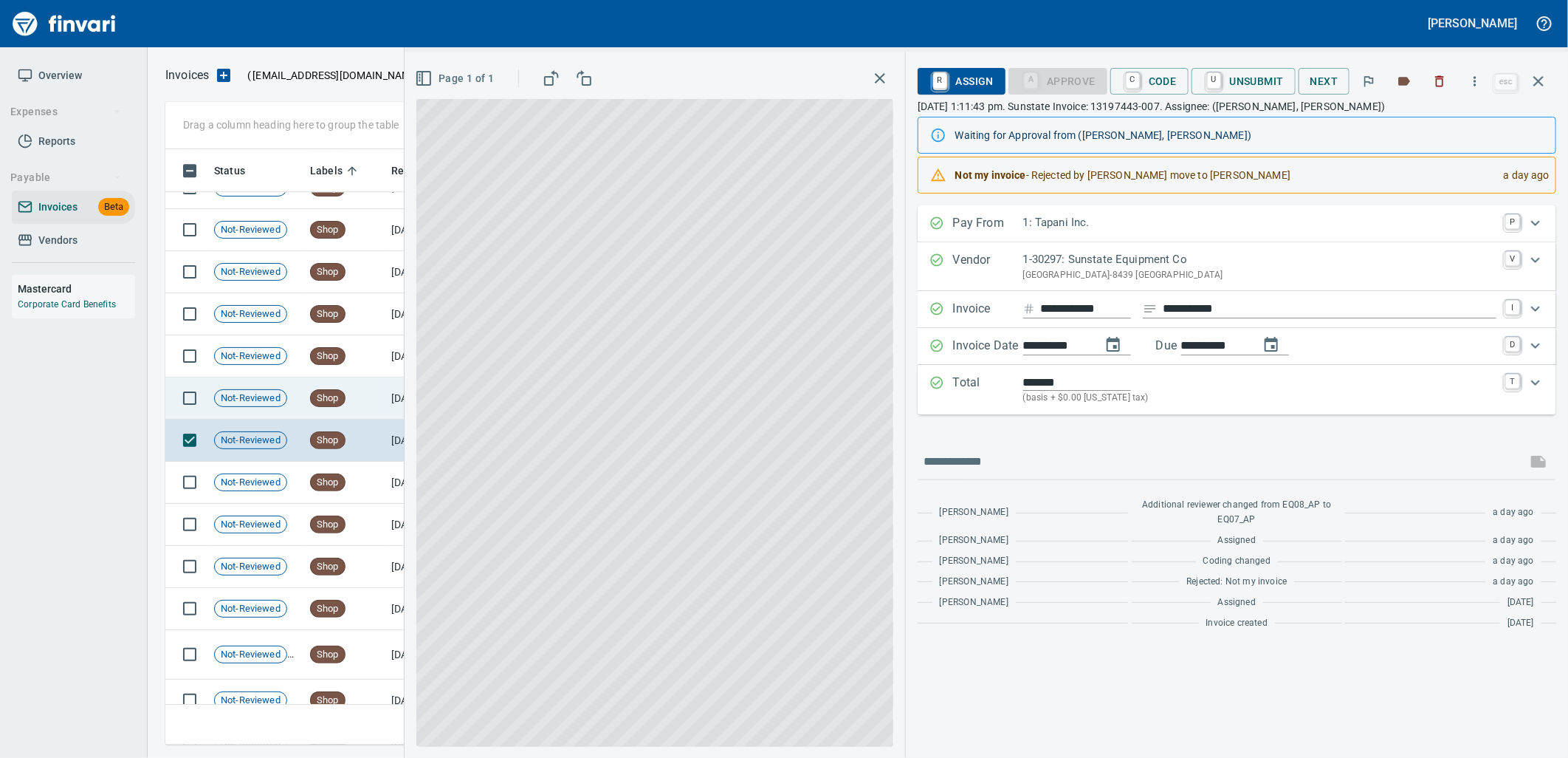
click at [356, 408] on td "Shop" at bounding box center [345, 398] width 81 height 42
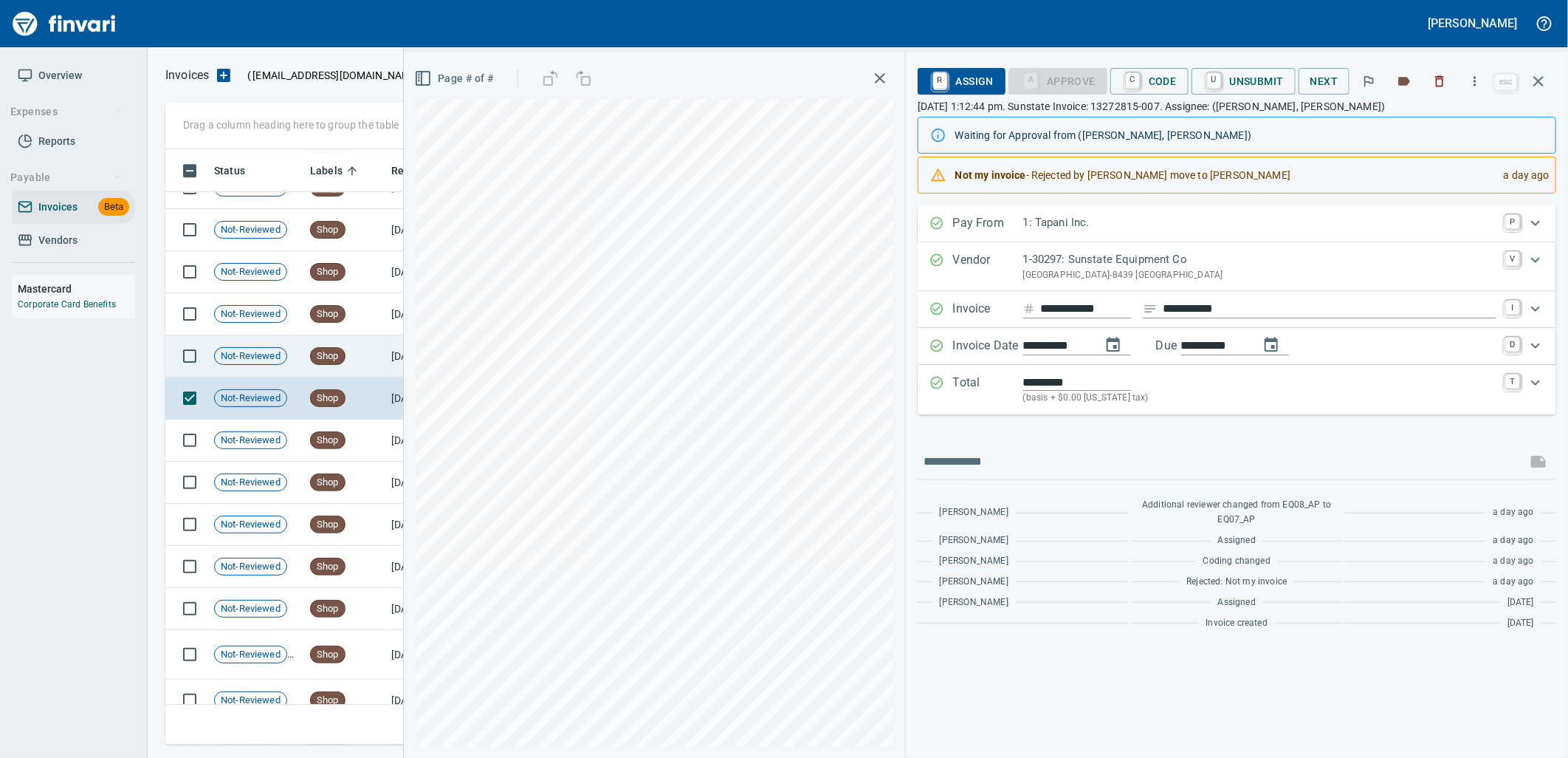
click at [351, 364] on td "Shop" at bounding box center [345, 356] width 81 height 42
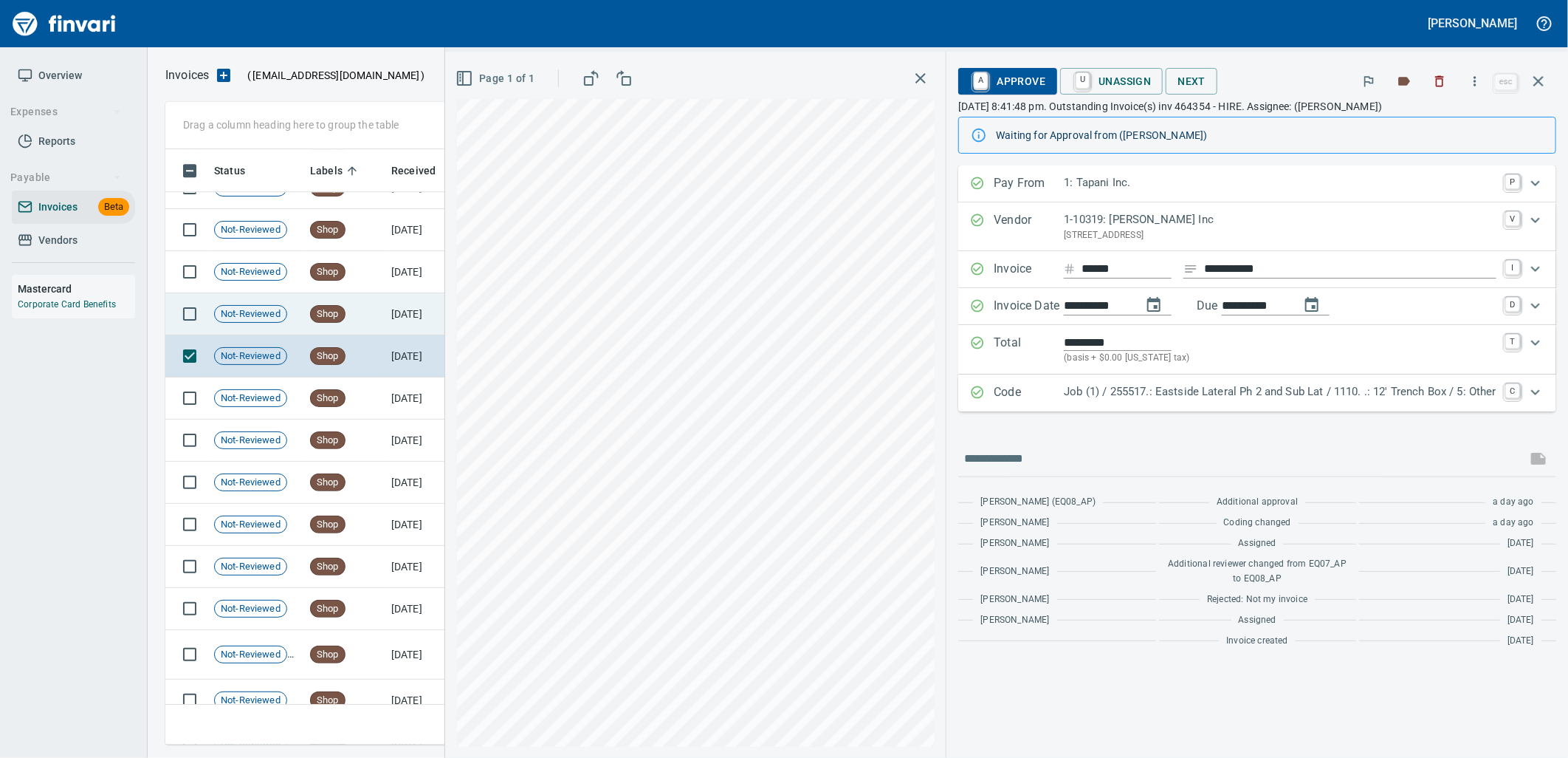
click at [385, 319] on td "9/8/2025" at bounding box center [426, 314] width 81 height 42
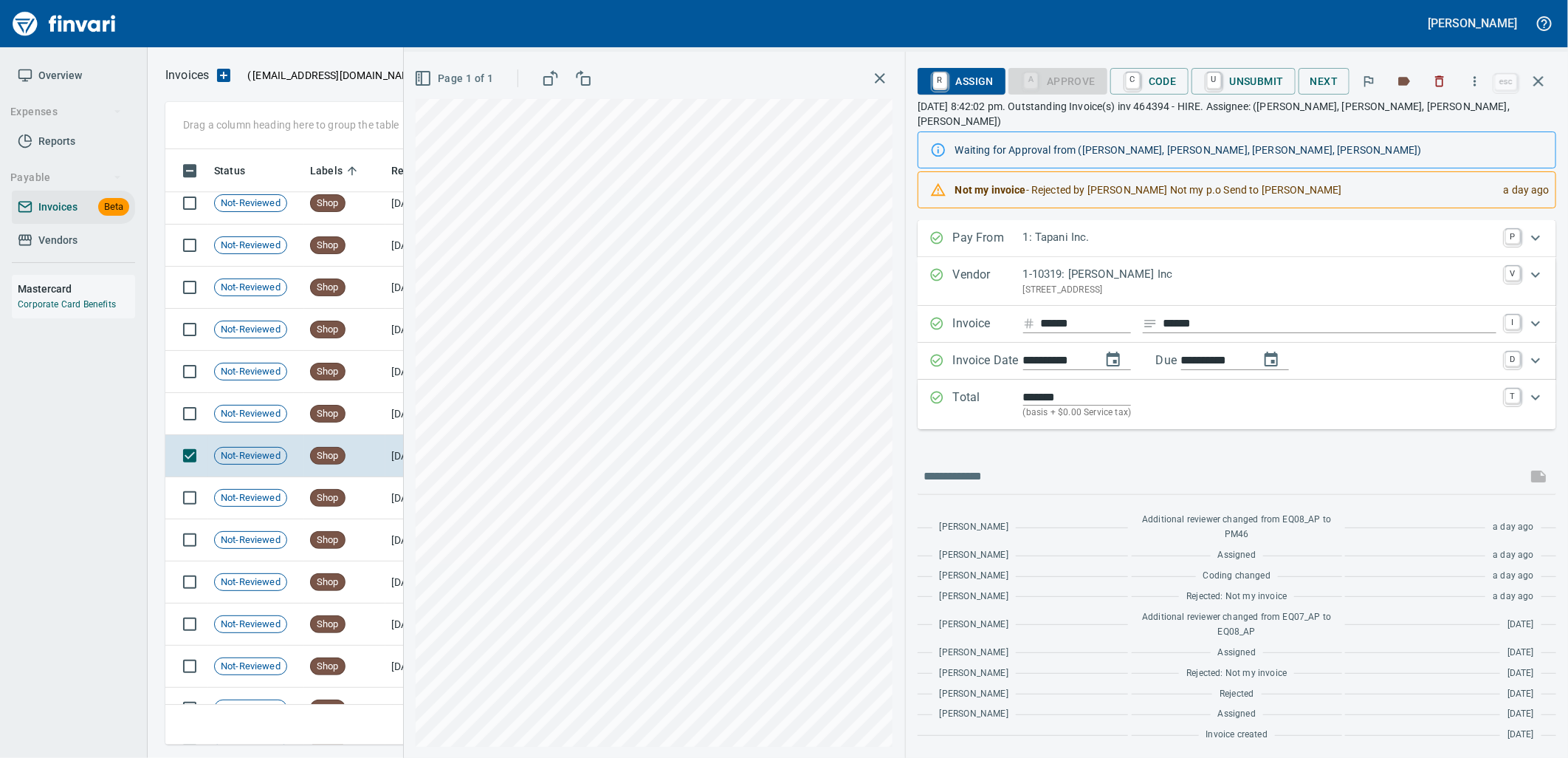
scroll to position [16784, 0]
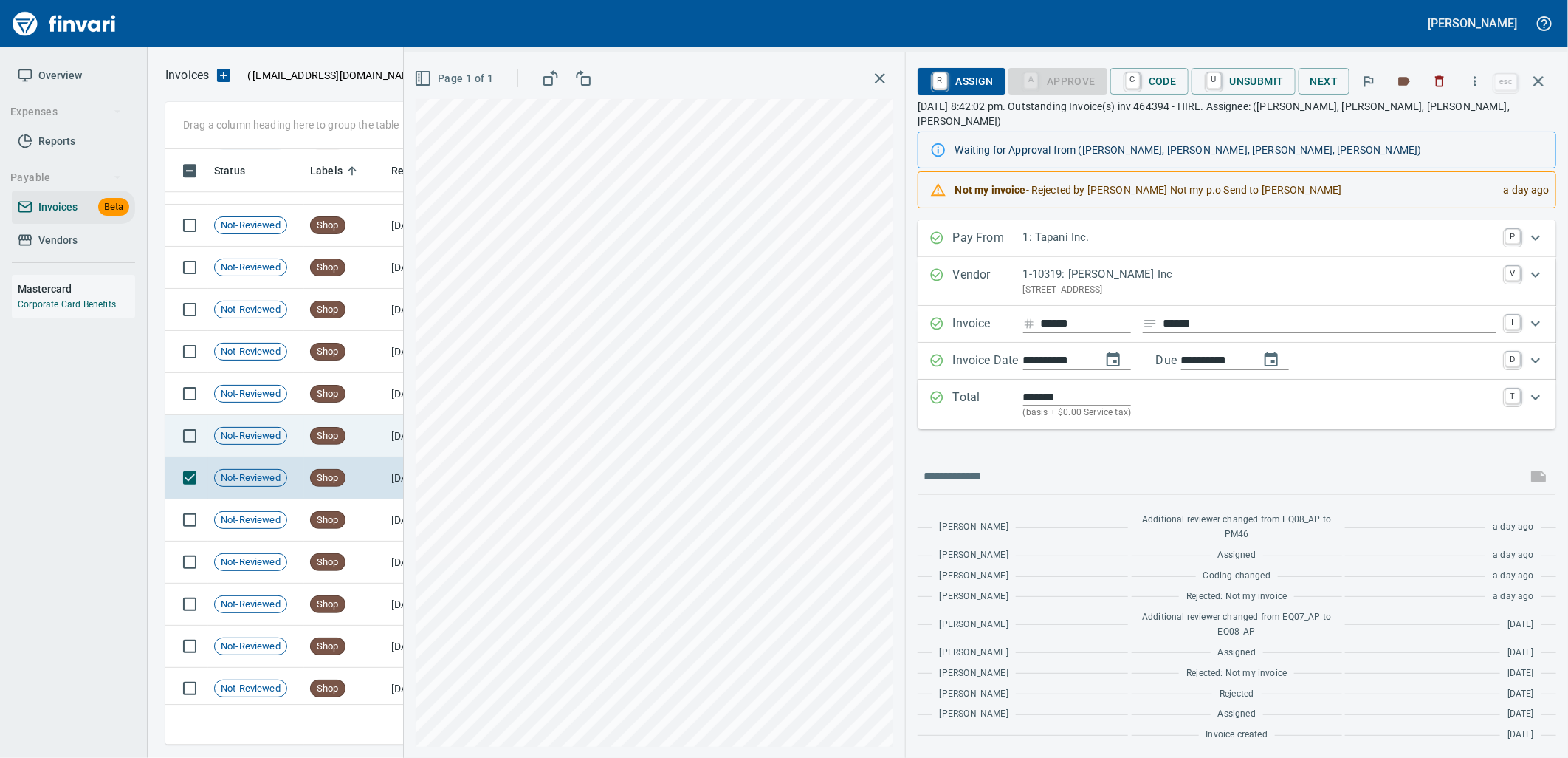
click at [356, 445] on td "Shop" at bounding box center [345, 435] width 81 height 42
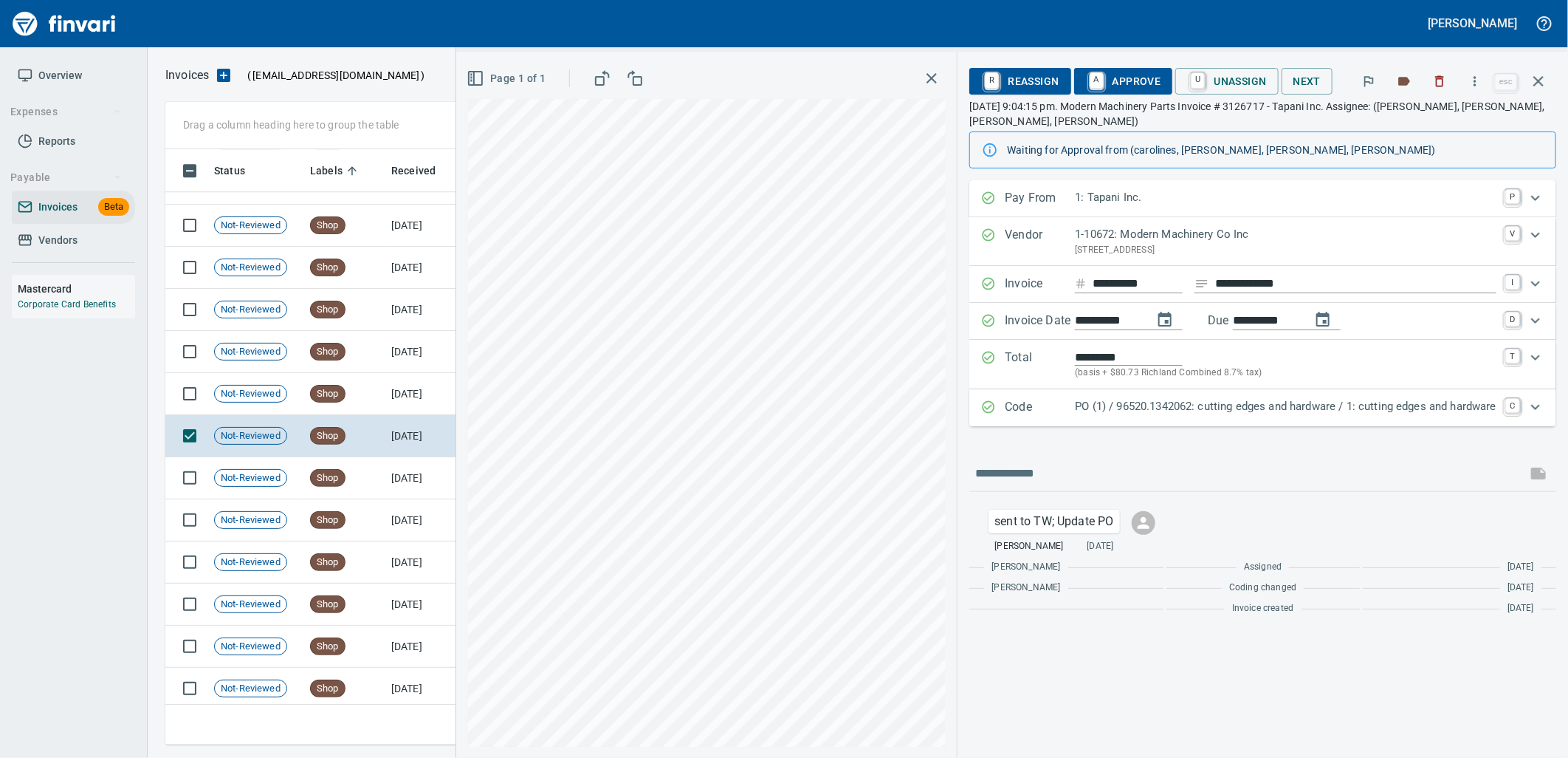
click at [1246, 416] on div "PO (1) / 96520.1342062: cutting edges and hardware / 1: cutting edges and hardw…" at bounding box center [1285, 408] width 422 height 19
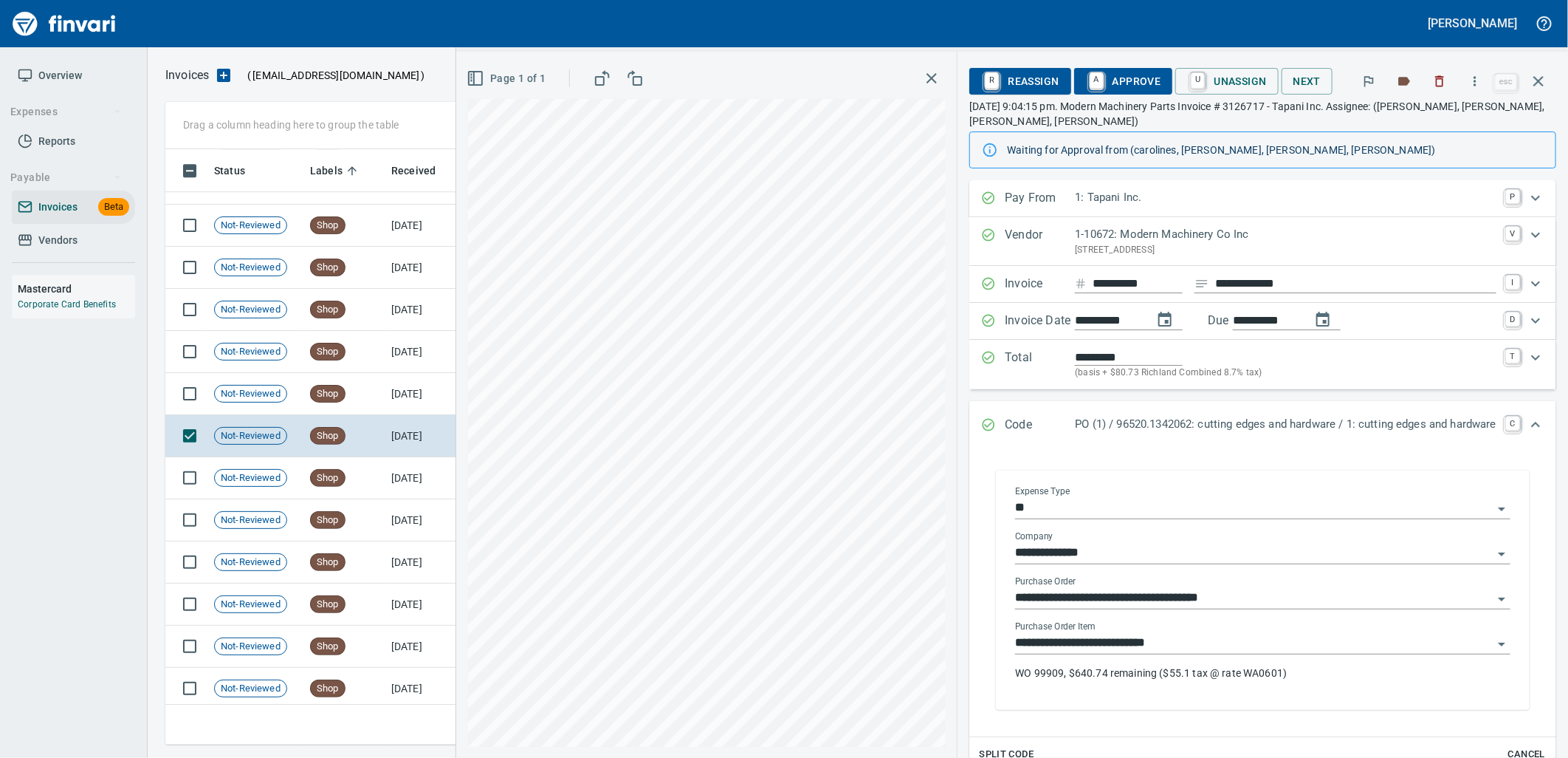
click at [1204, 637] on input "**********" at bounding box center [1253, 643] width 478 height 21
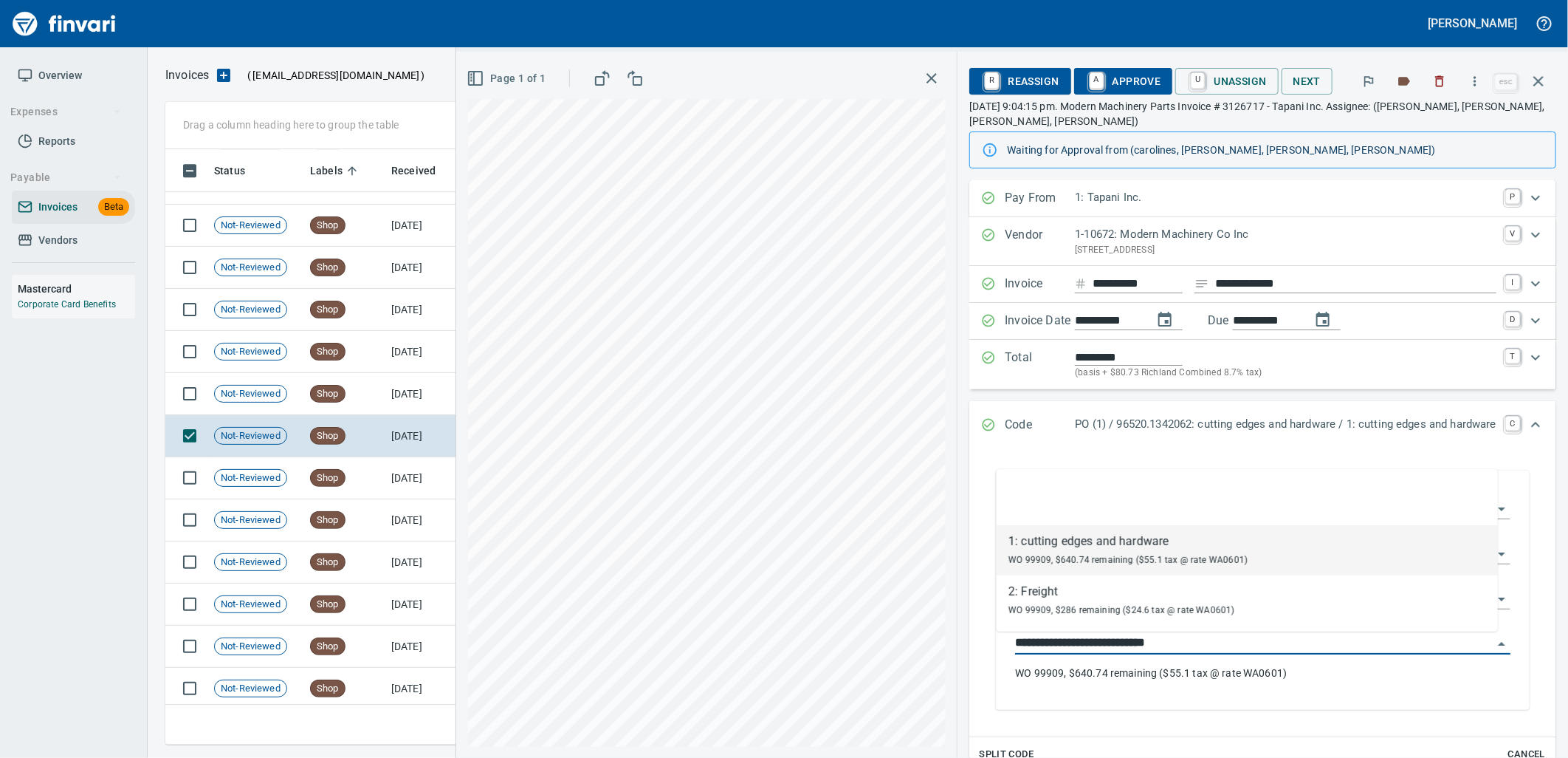
scroll to position [584, 1360]
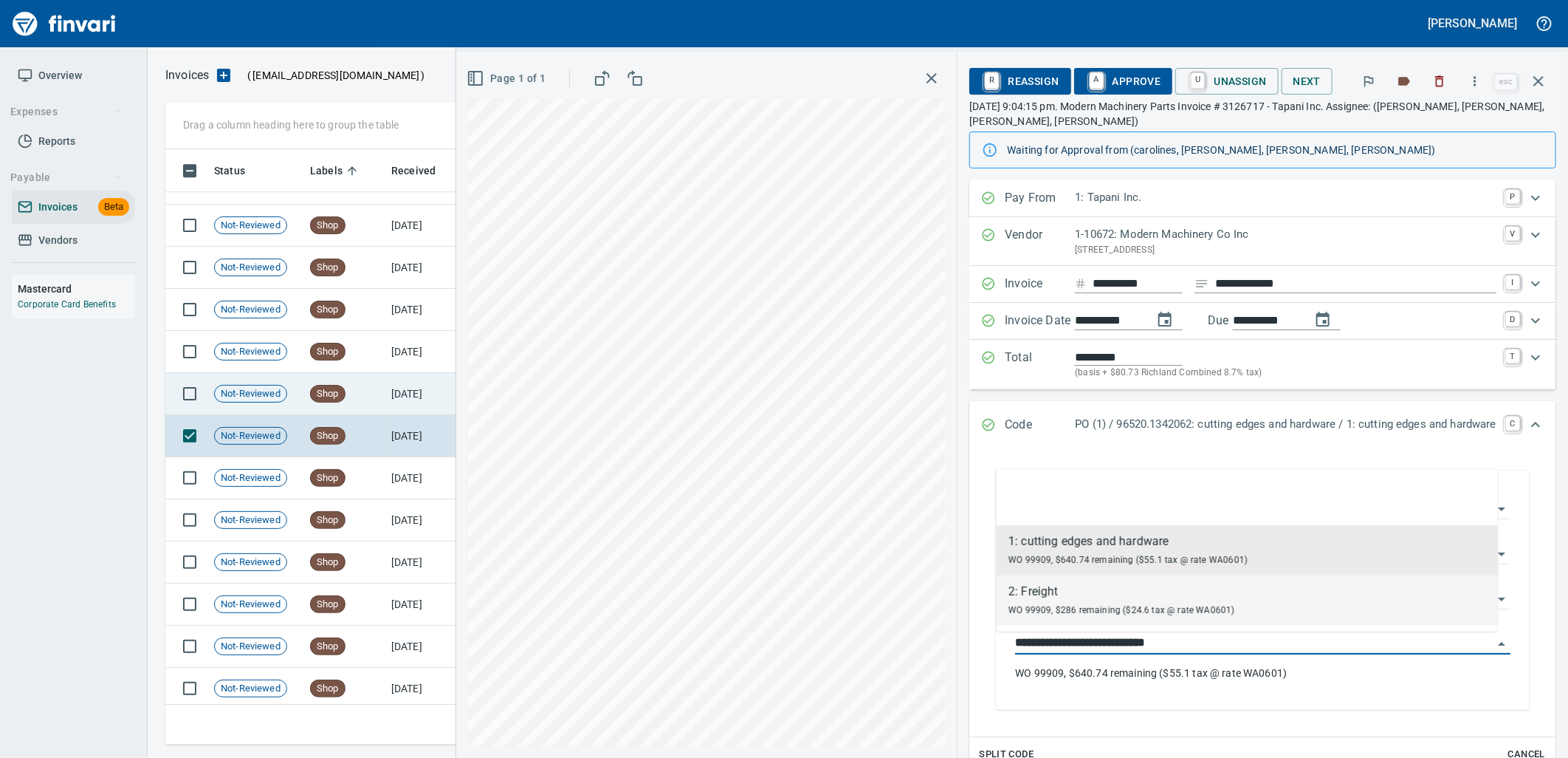
click at [301, 395] on td "Not-Reviewed" at bounding box center [256, 394] width 96 height 42
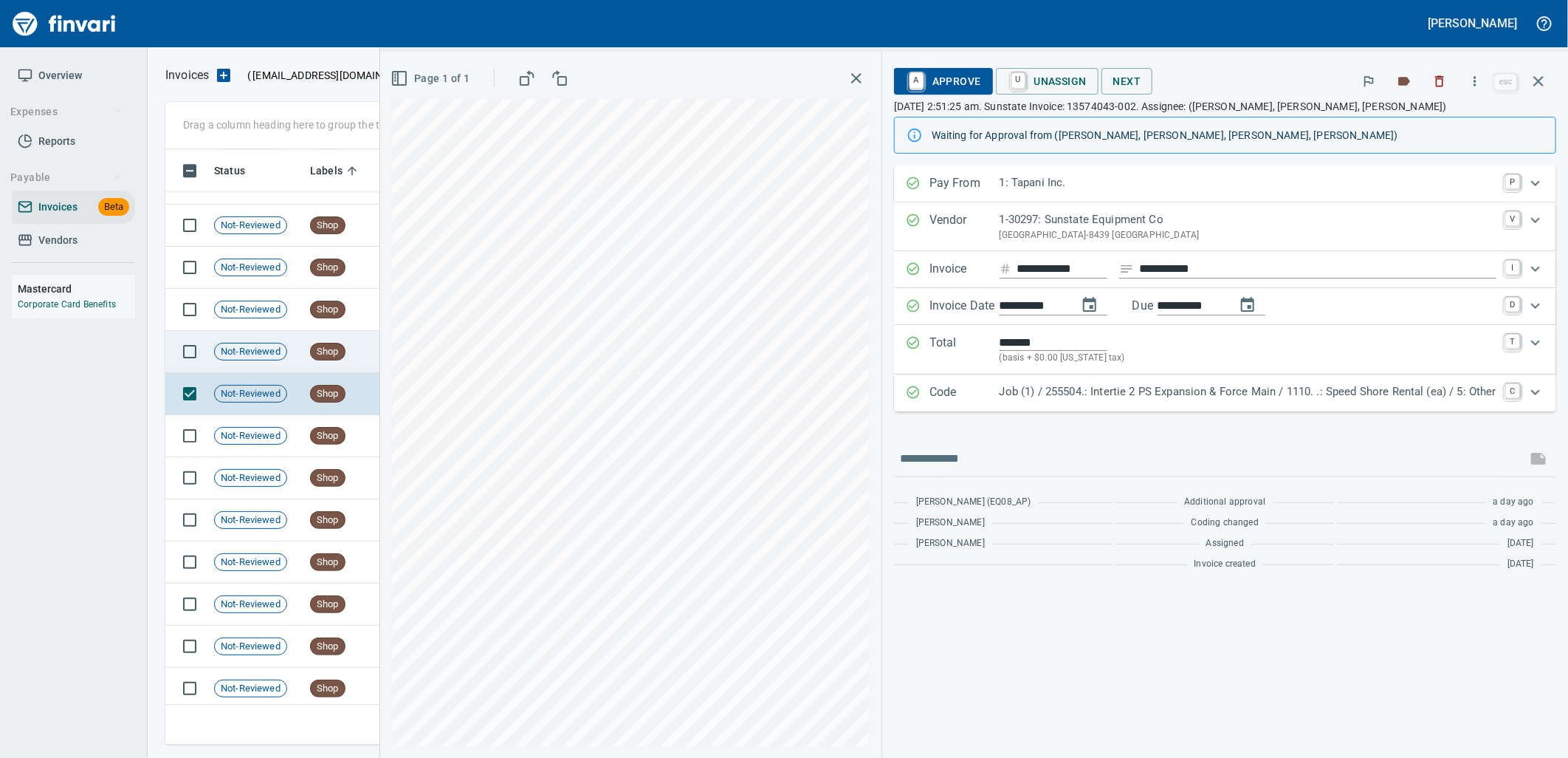
click at [320, 354] on span "Shop" at bounding box center [327, 352] width 34 height 14
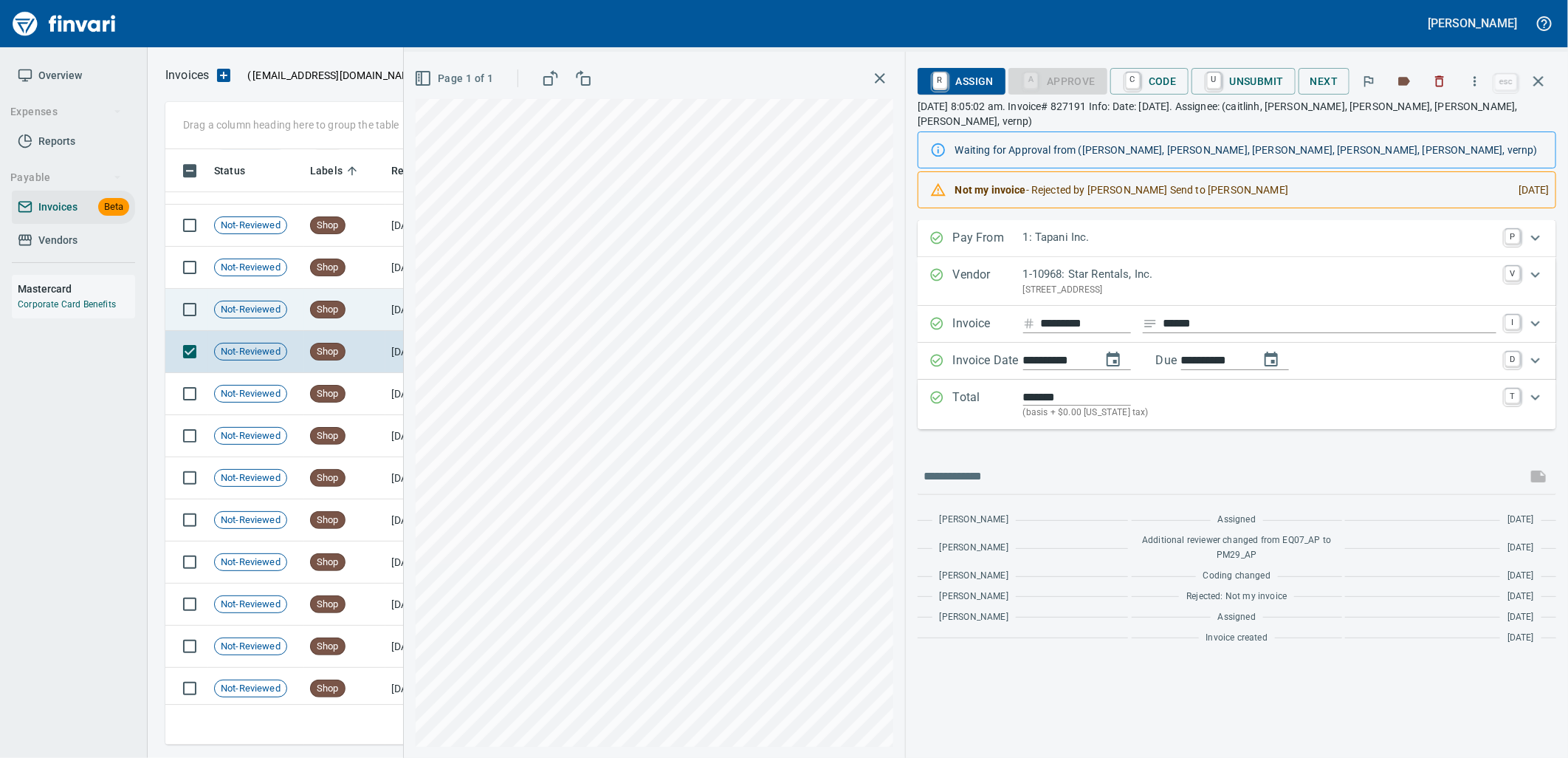
click at [330, 323] on td "Shop" at bounding box center [345, 309] width 81 height 42
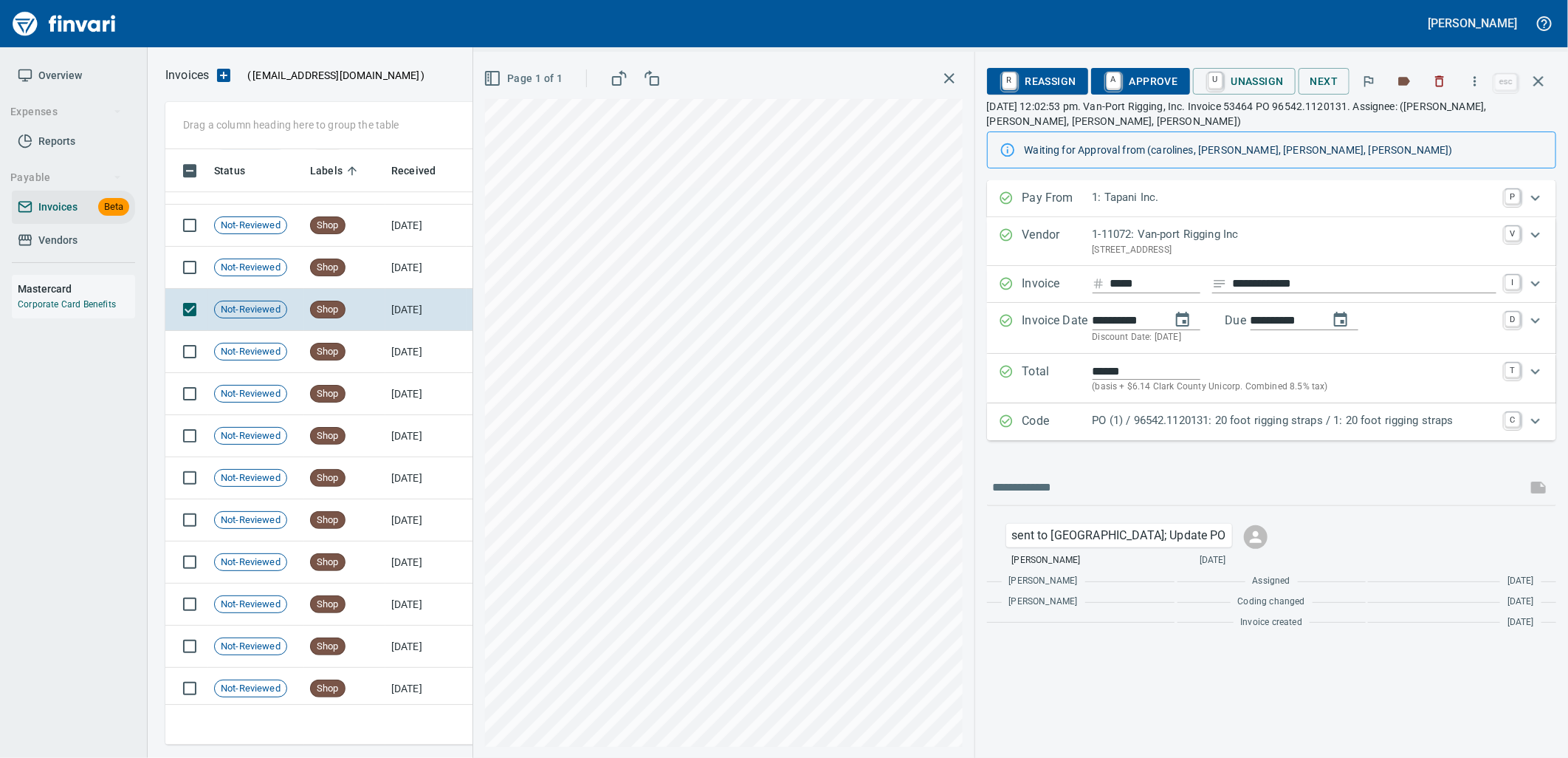
click at [1130, 429] on p "PO (1) / 96542.1120131: 20 foot rigging straps / 1: 20 foot rigging straps" at bounding box center [1294, 420] width 404 height 17
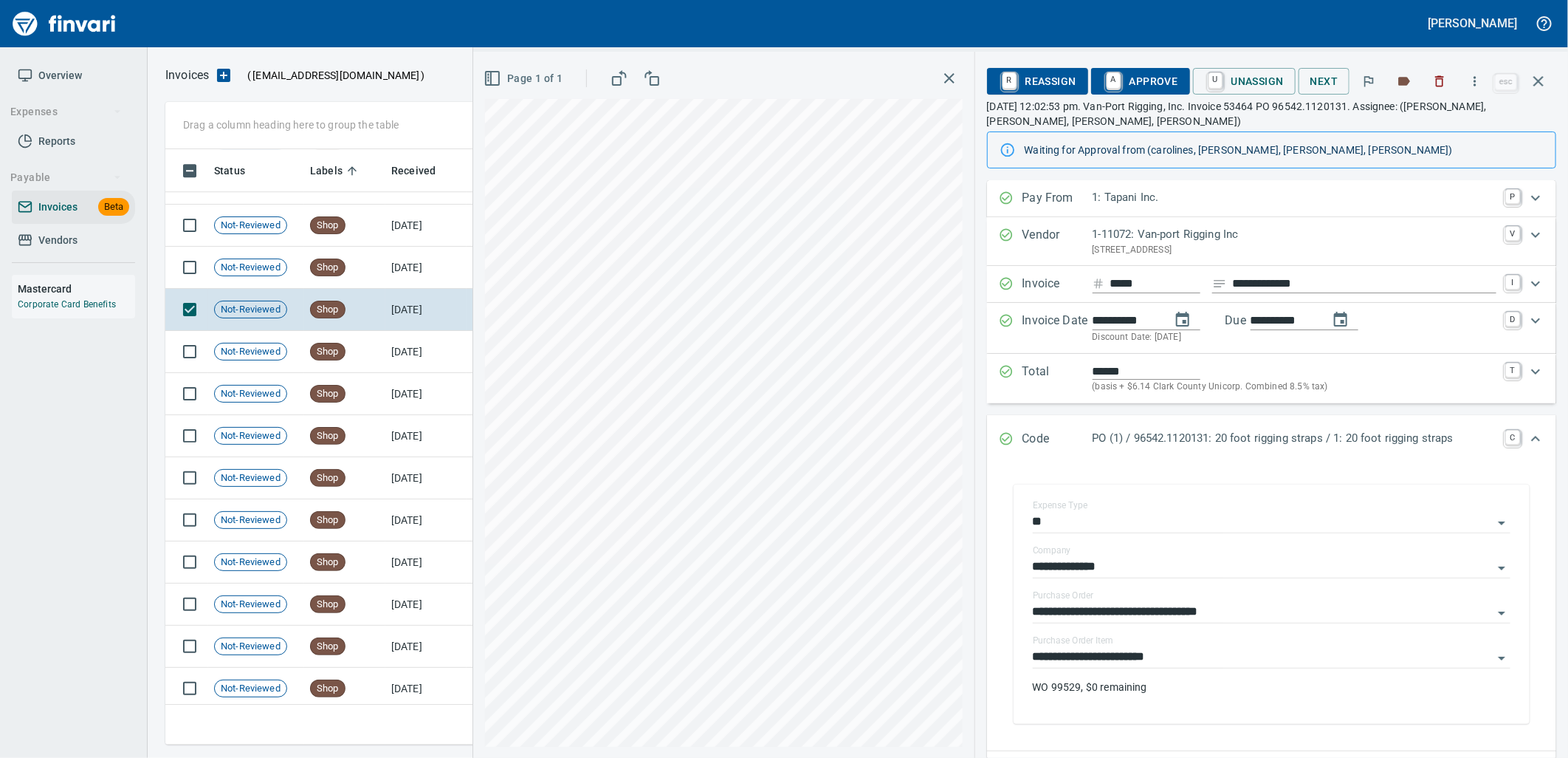
click at [1197, 663] on input "**********" at bounding box center [1262, 657] width 460 height 21
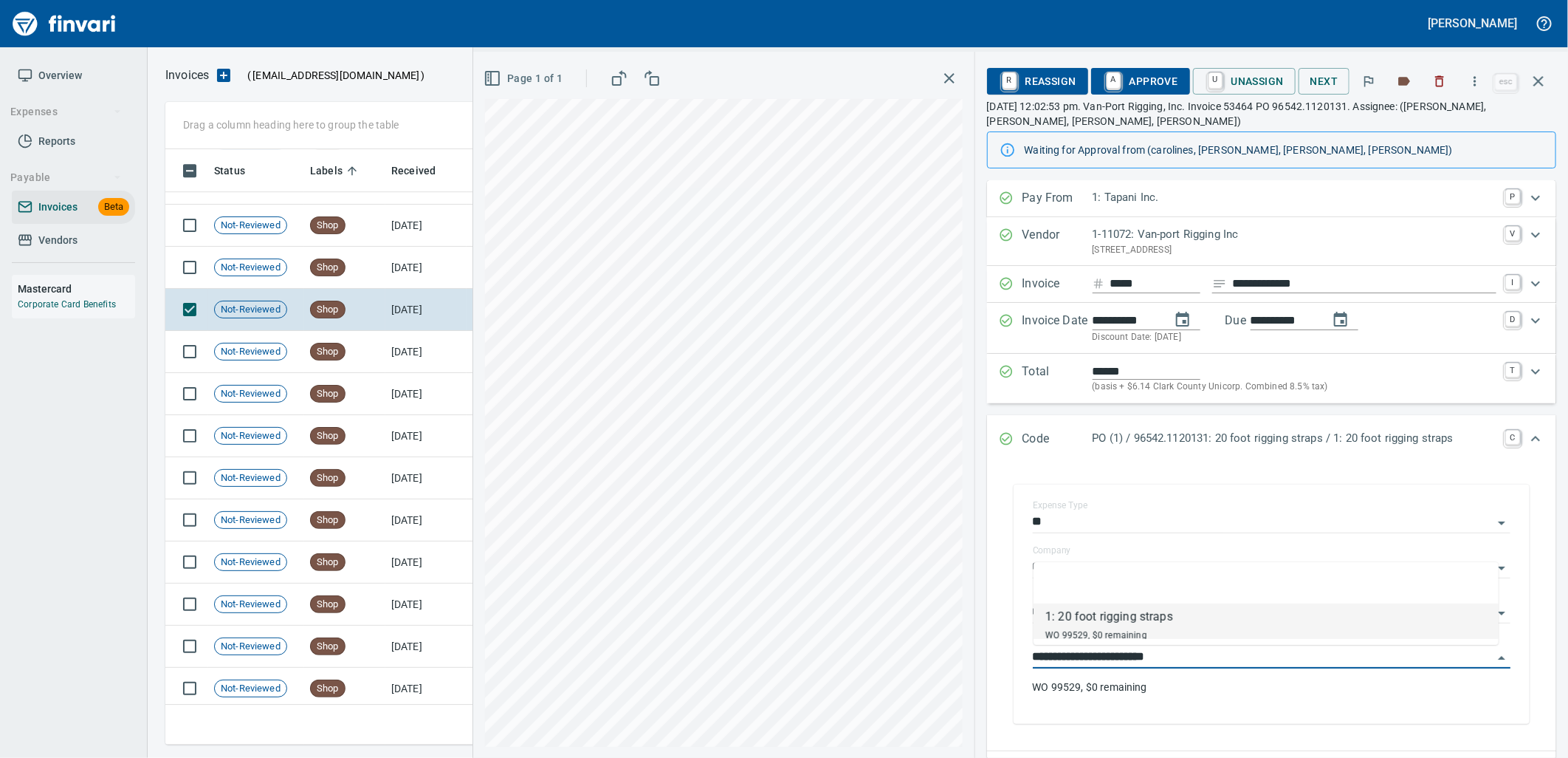
scroll to position [584, 1360]
click at [406, 273] on td "9/9/2025" at bounding box center [426, 267] width 81 height 42
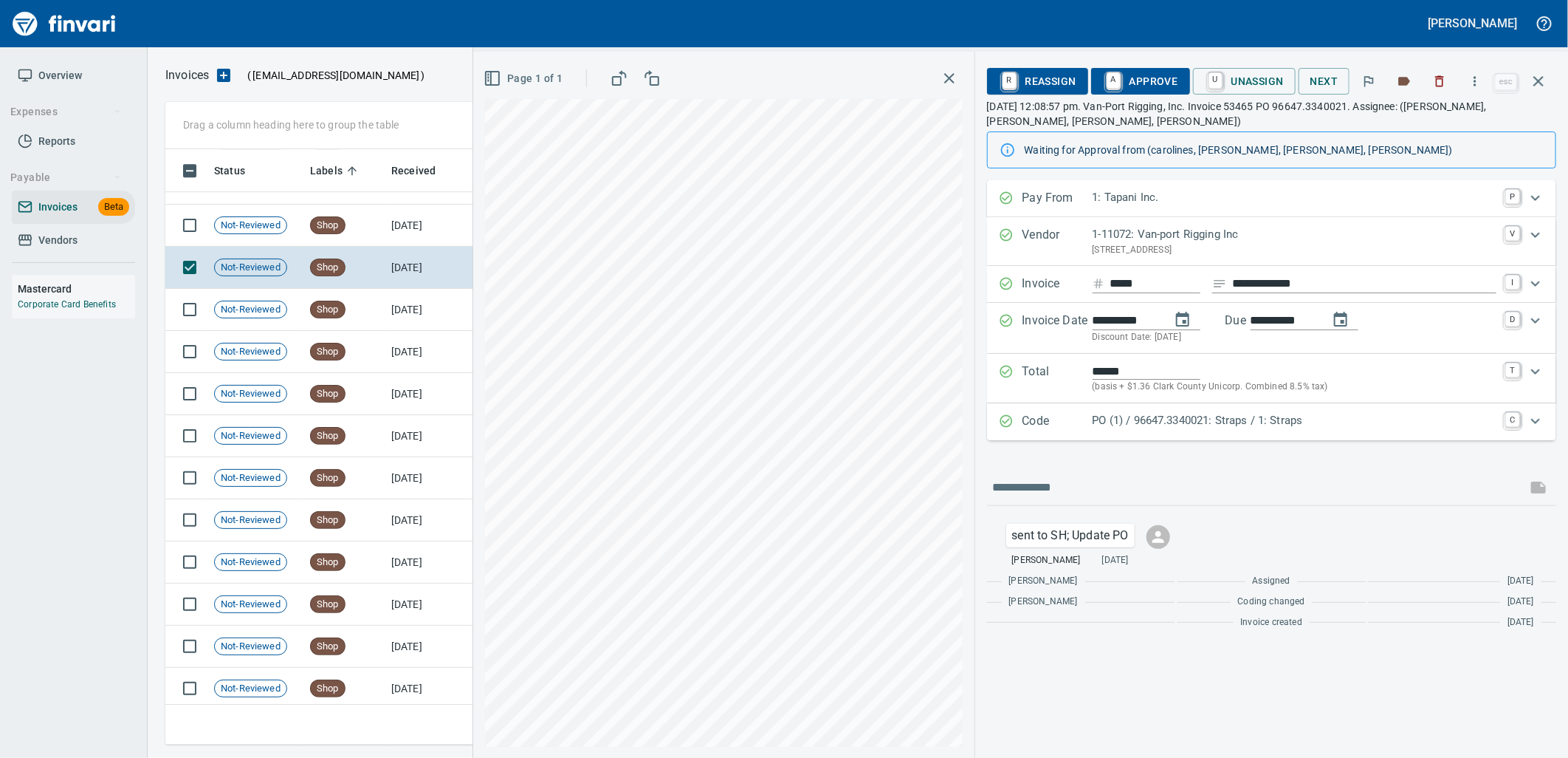
click at [1250, 439] on div "Code PO (1) / 96647.3340021: Straps / 1: Straps C" at bounding box center [1272, 421] width 569 height 37
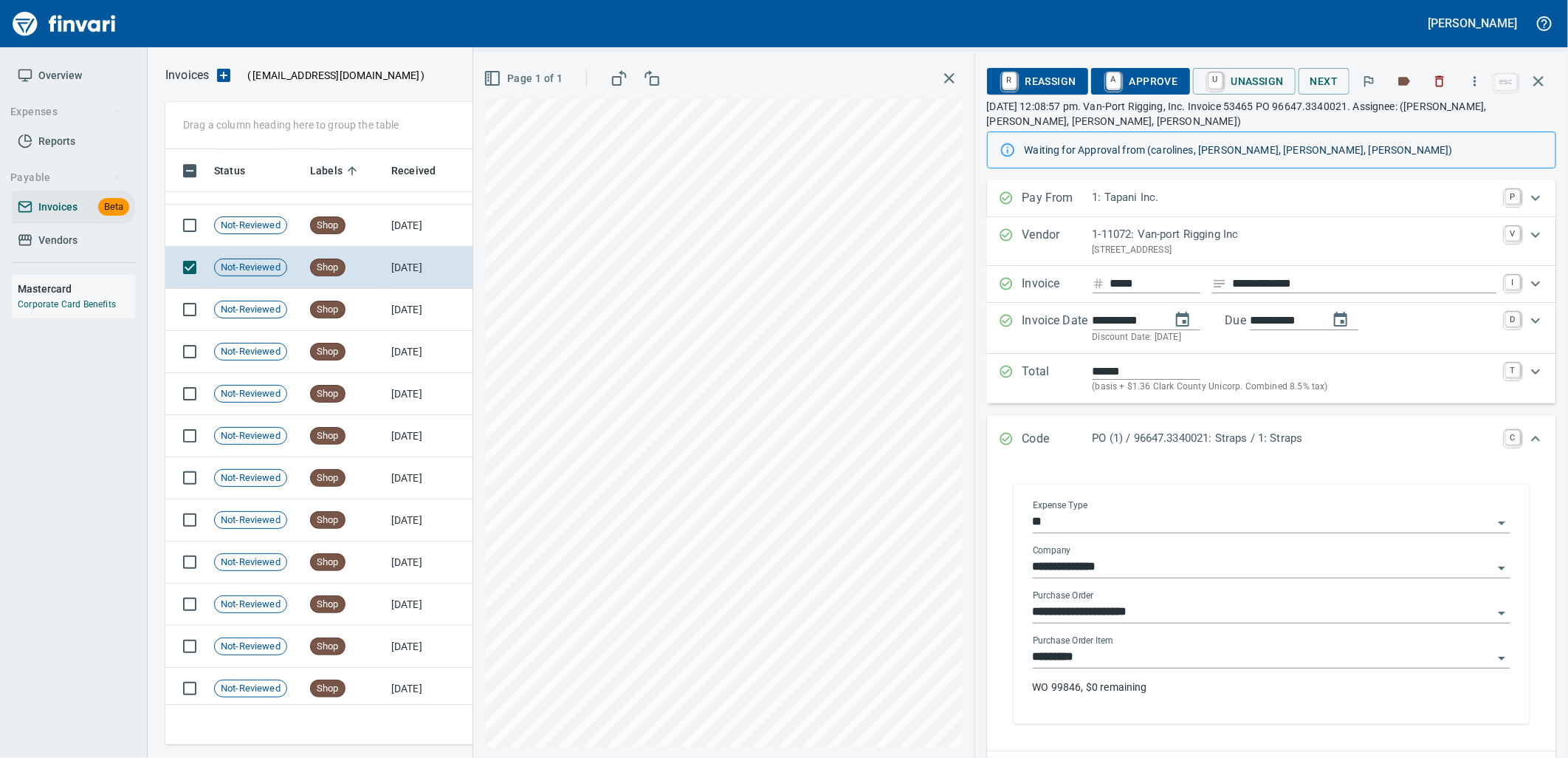
click at [1194, 658] on input "*********" at bounding box center [1262, 657] width 460 height 21
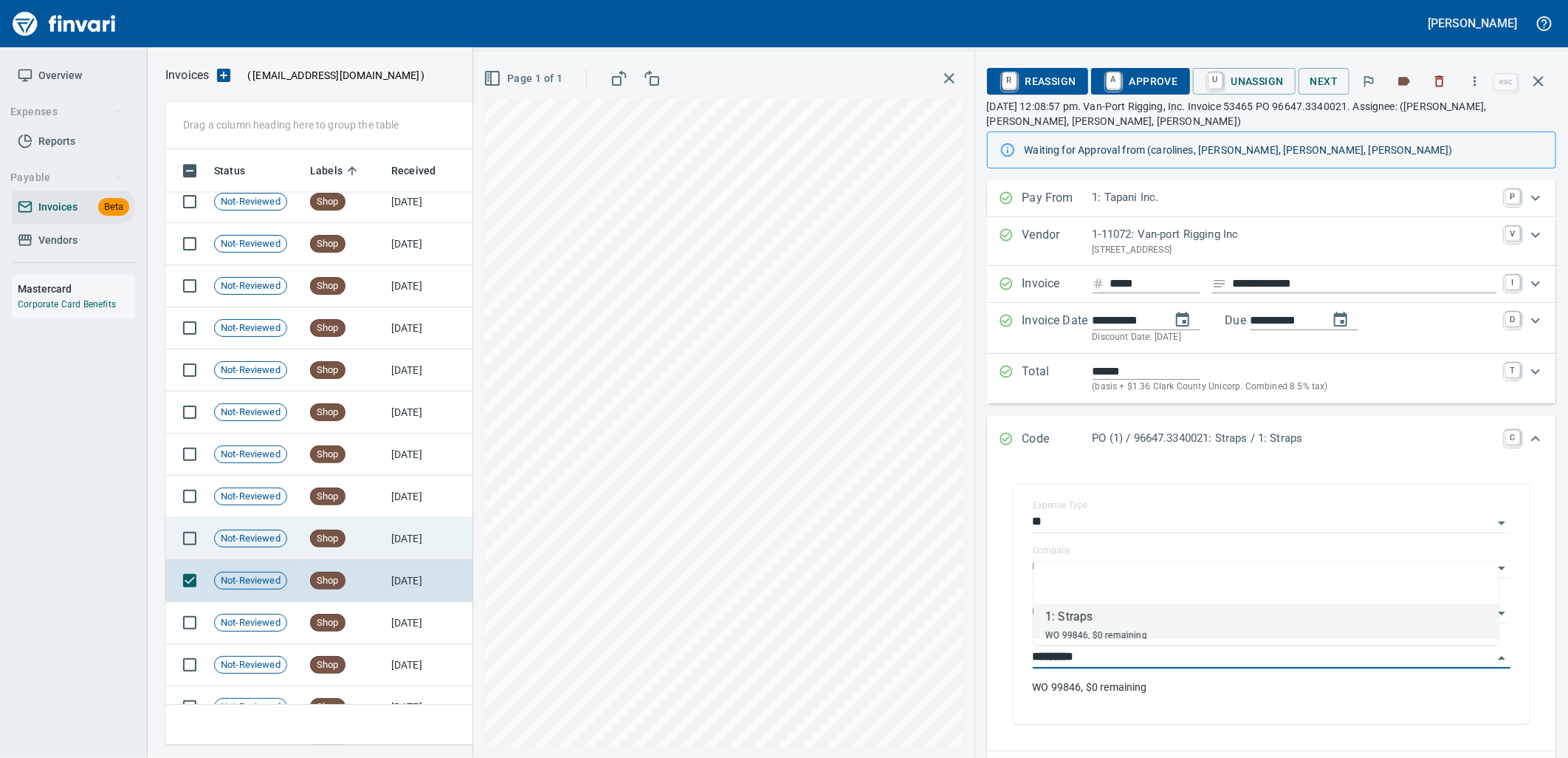
scroll to position [16456, 0]
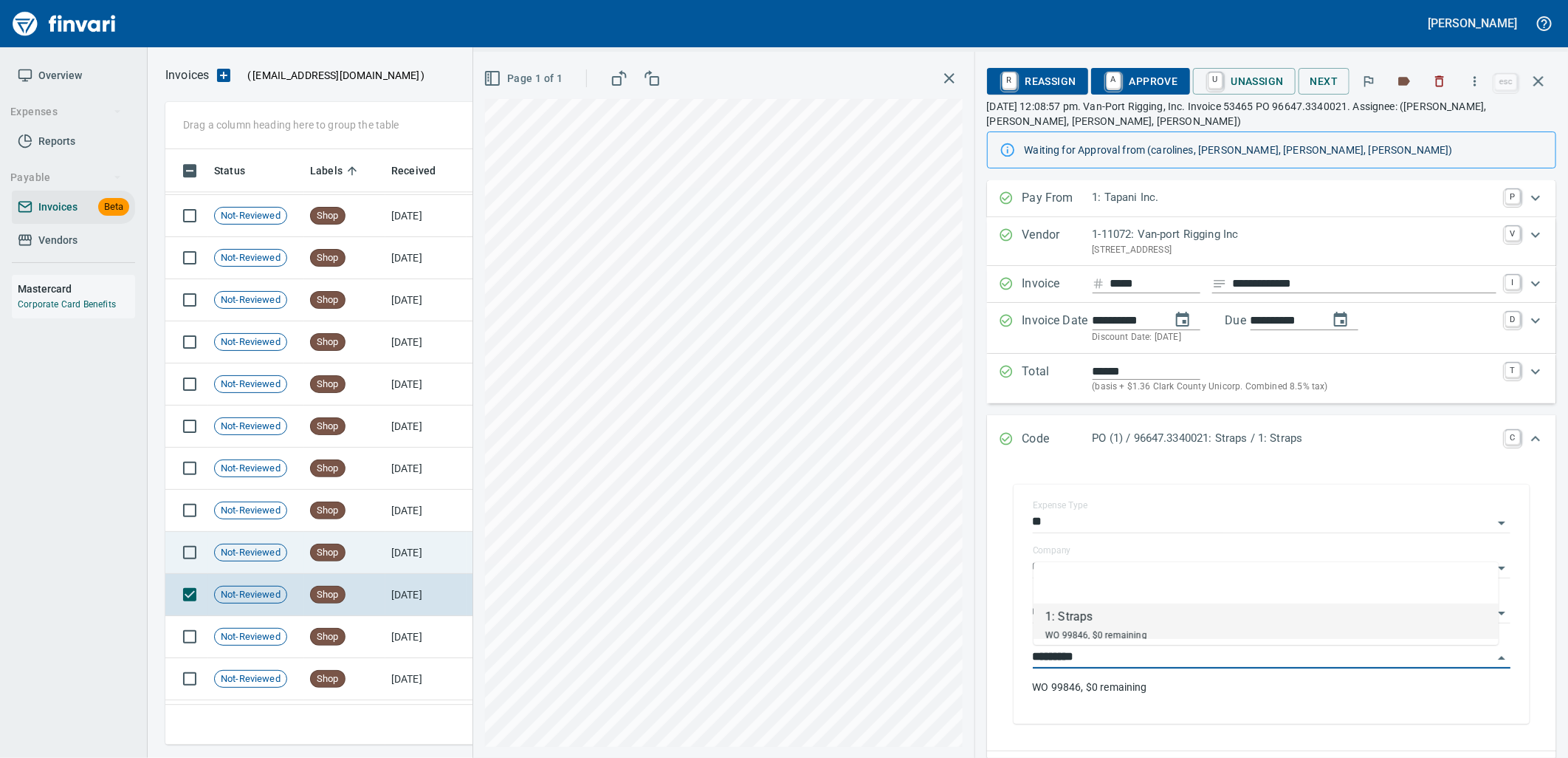
click at [365, 548] on td "Shop" at bounding box center [345, 552] width 81 height 42
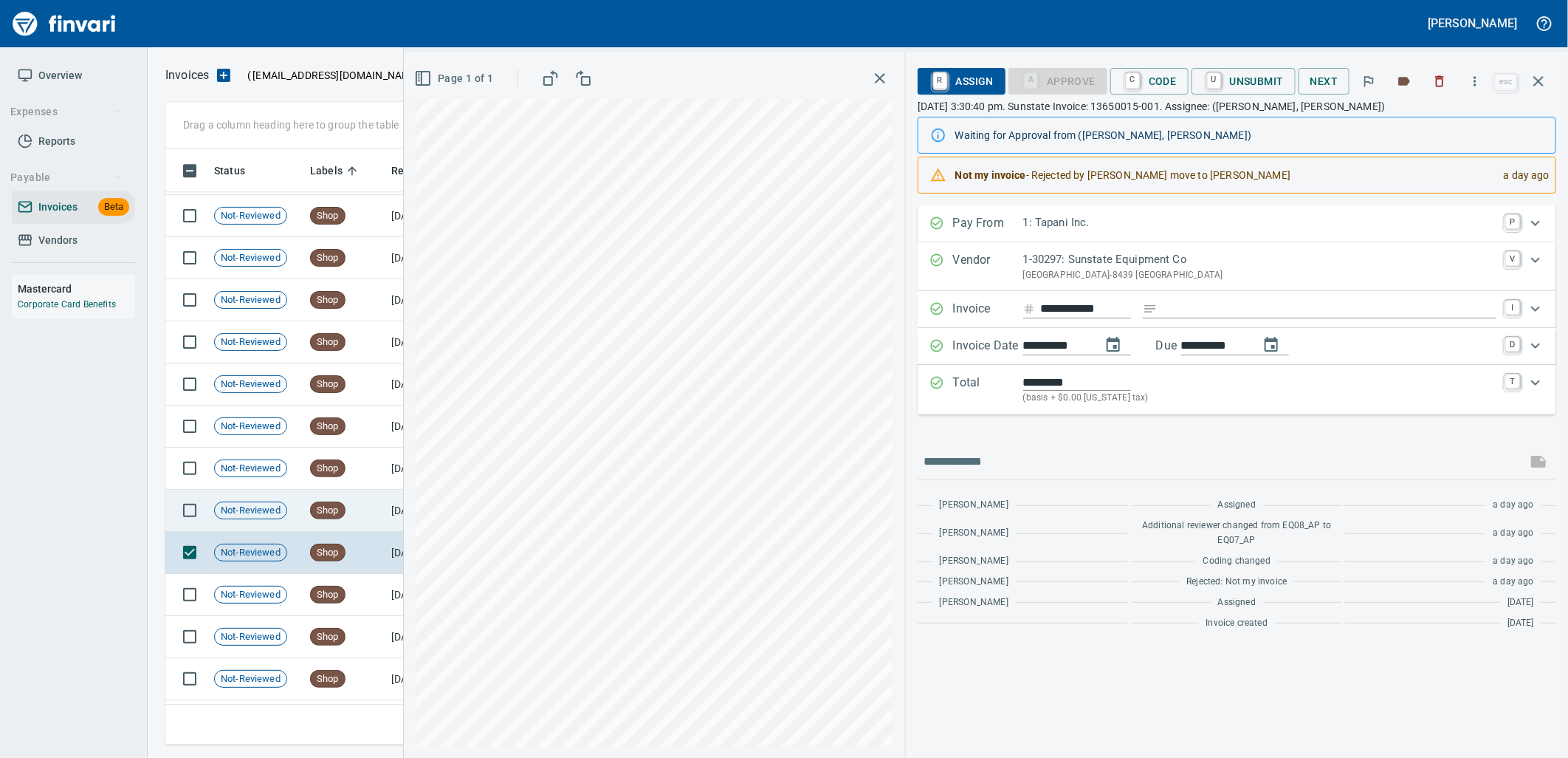
click at [397, 514] on td "9/9/2025" at bounding box center [426, 510] width 81 height 42
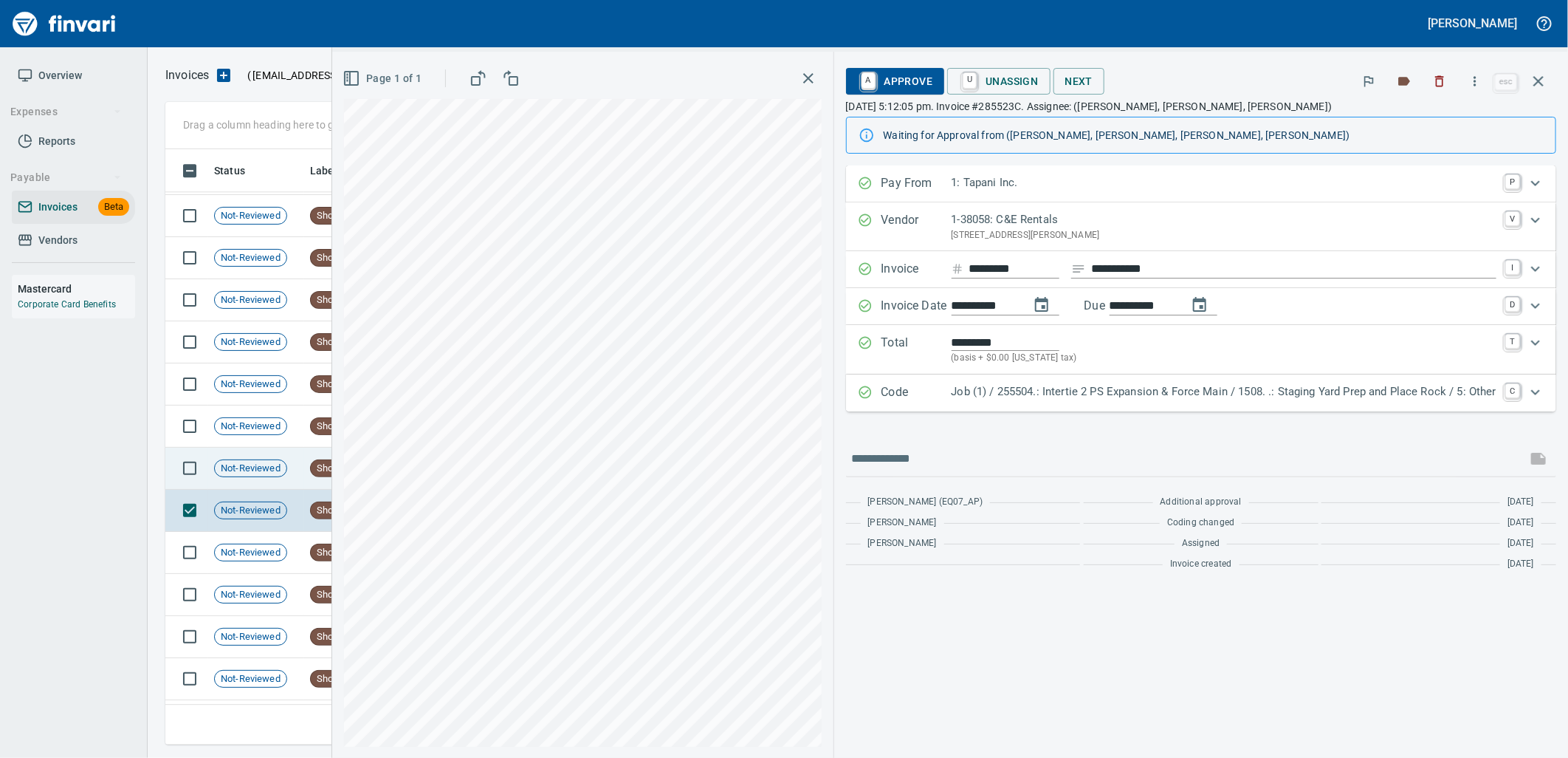
click at [284, 475] on span "Not-Reviewed" at bounding box center [250, 469] width 72 height 14
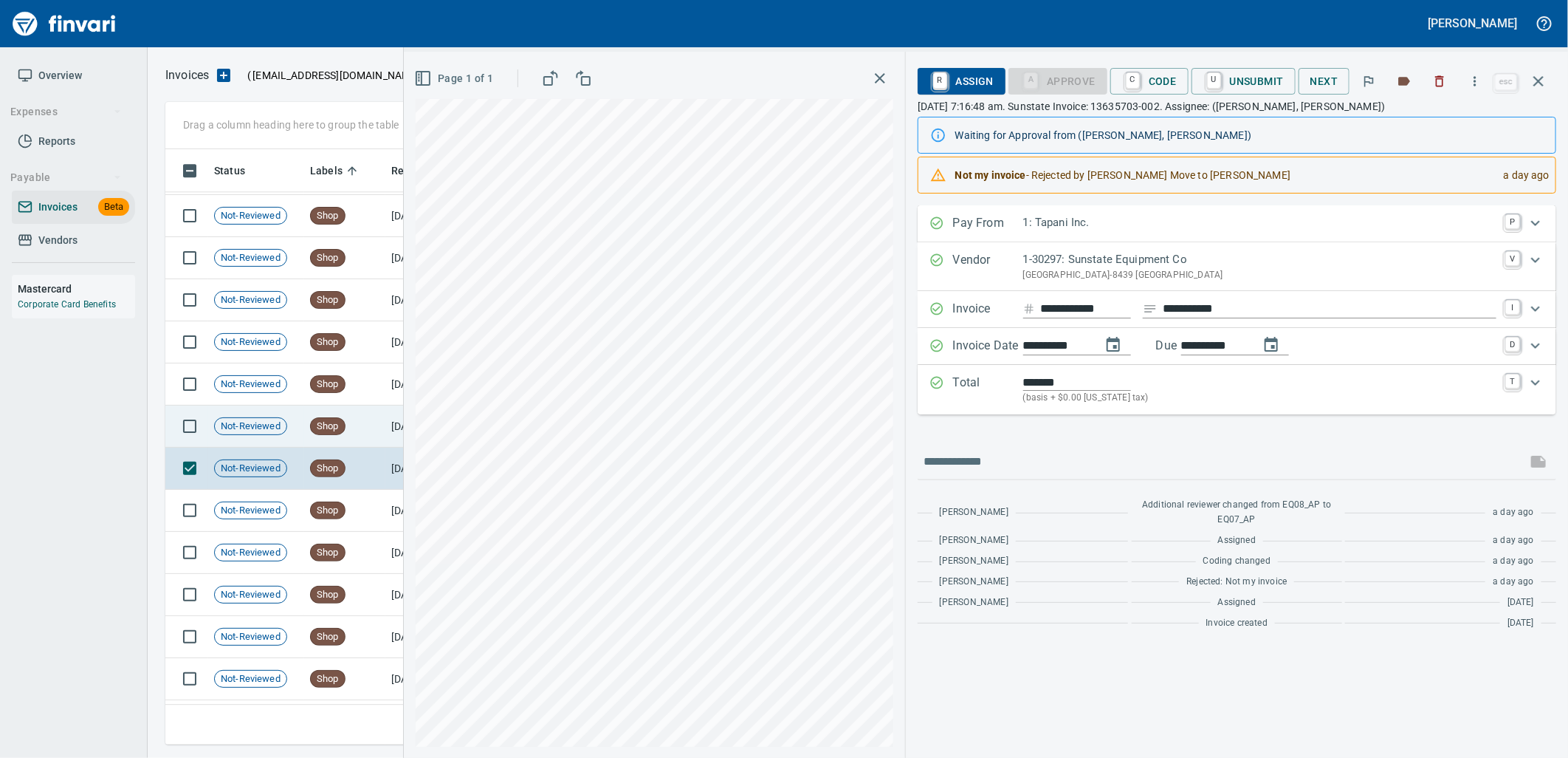
click at [334, 426] on span "Shop" at bounding box center [327, 427] width 34 height 14
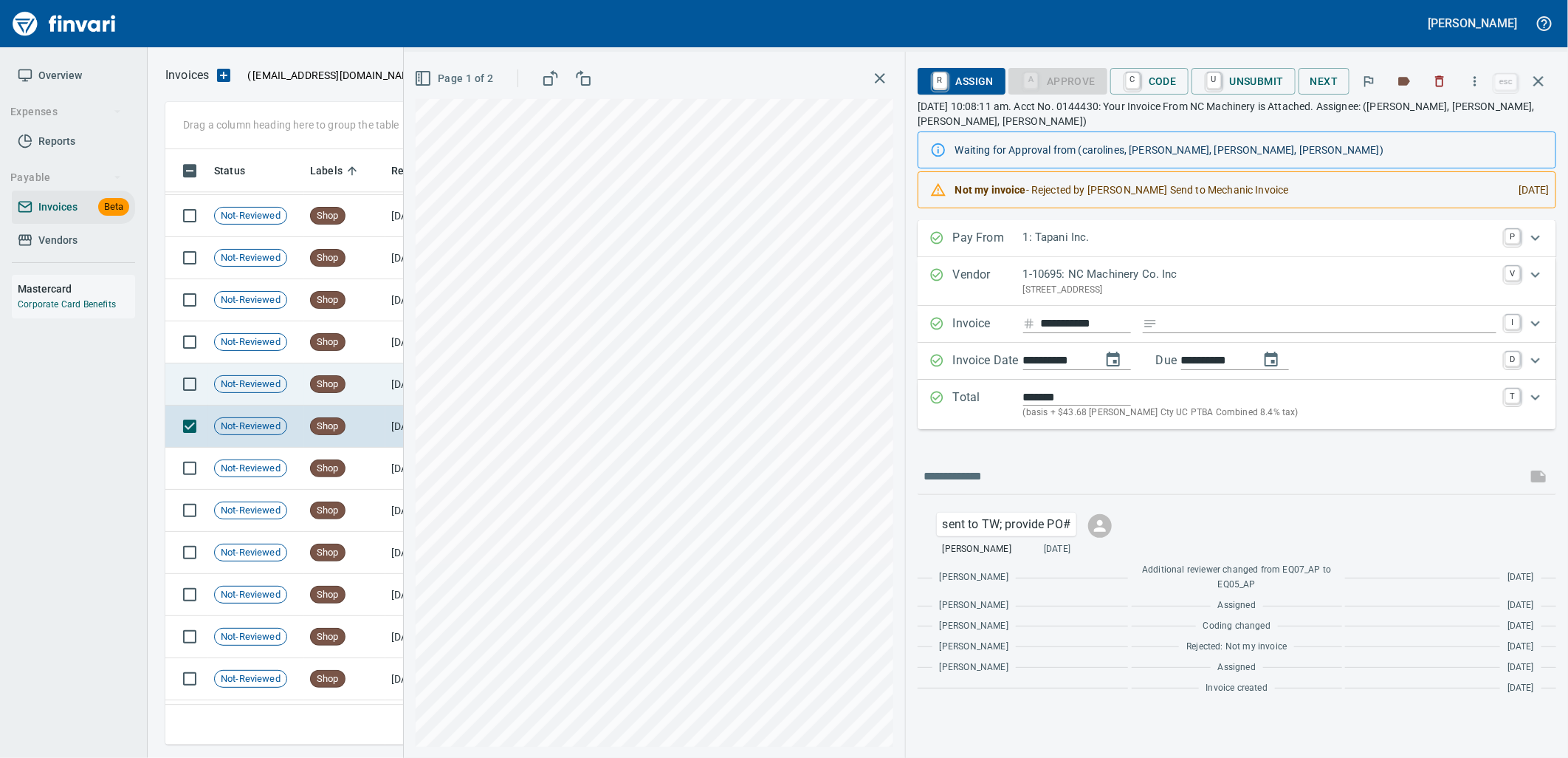
click at [332, 393] on div "Shop" at bounding box center [327, 384] width 35 height 17
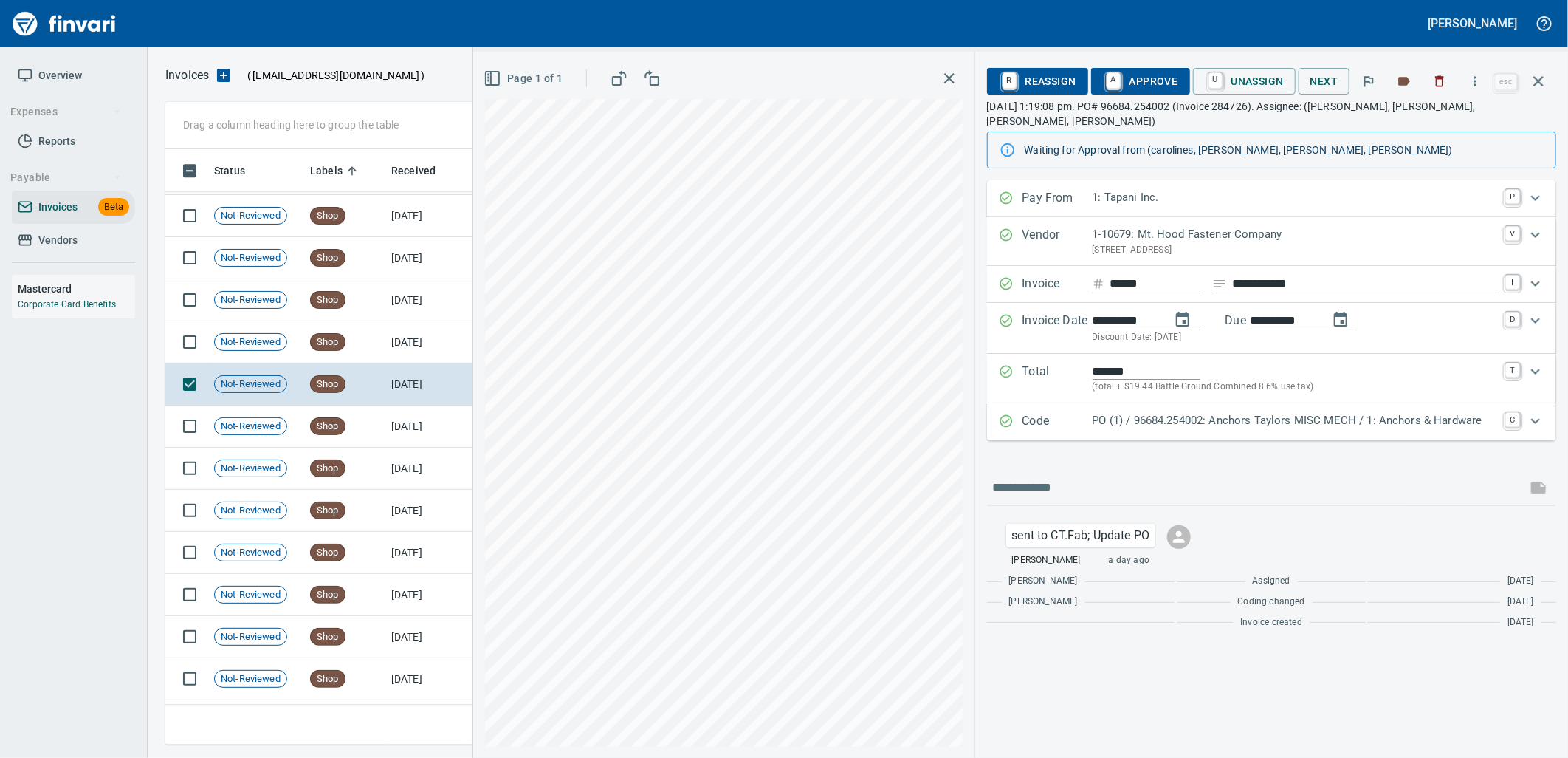
click at [1179, 412] on p "PO (1) / 96684.254002: Anchors Taylors MISC MECH / 1: Anchors & Hardware" at bounding box center [1294, 420] width 404 height 17
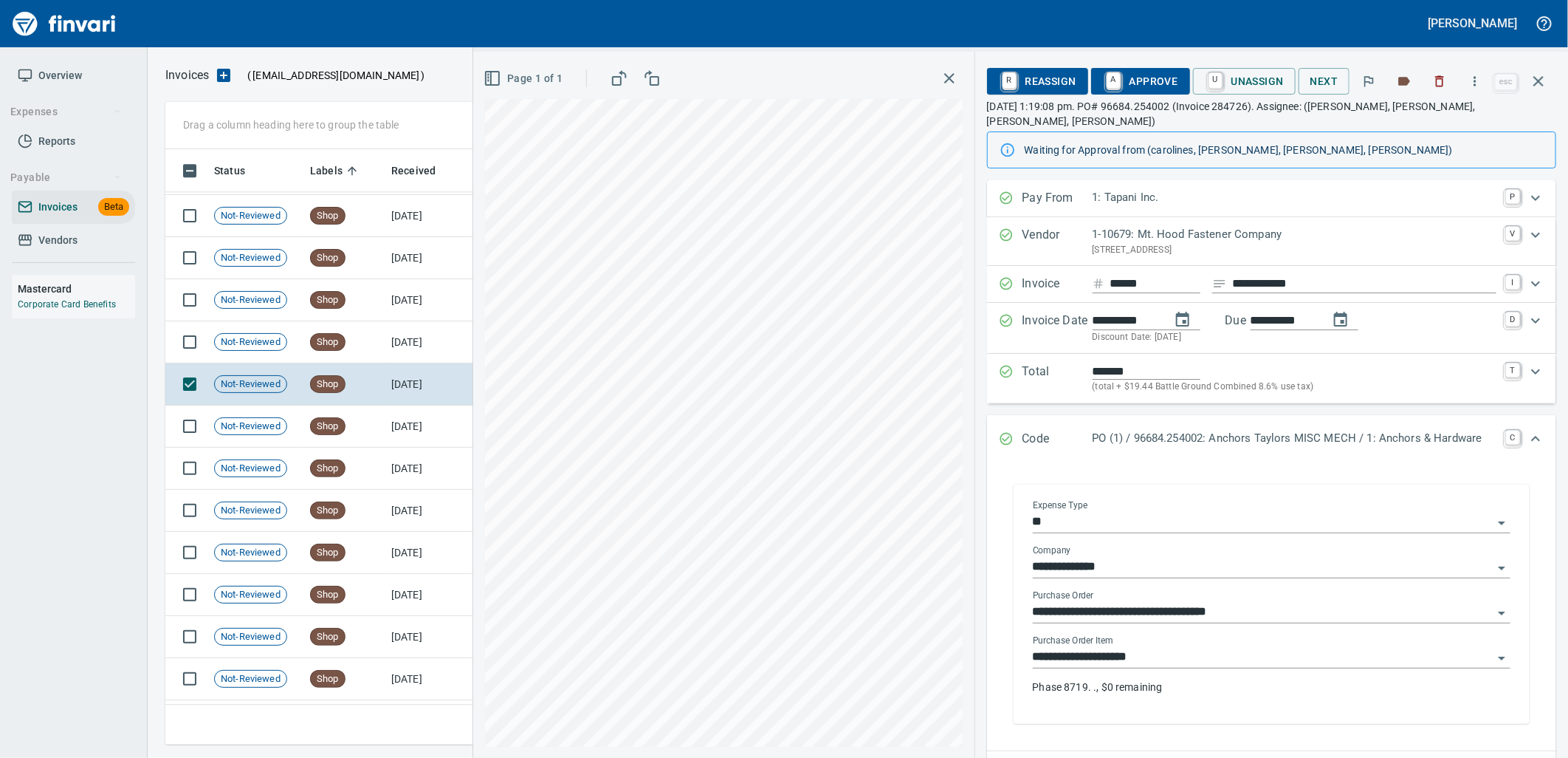
click at [1187, 647] on input "**********" at bounding box center [1262, 657] width 460 height 21
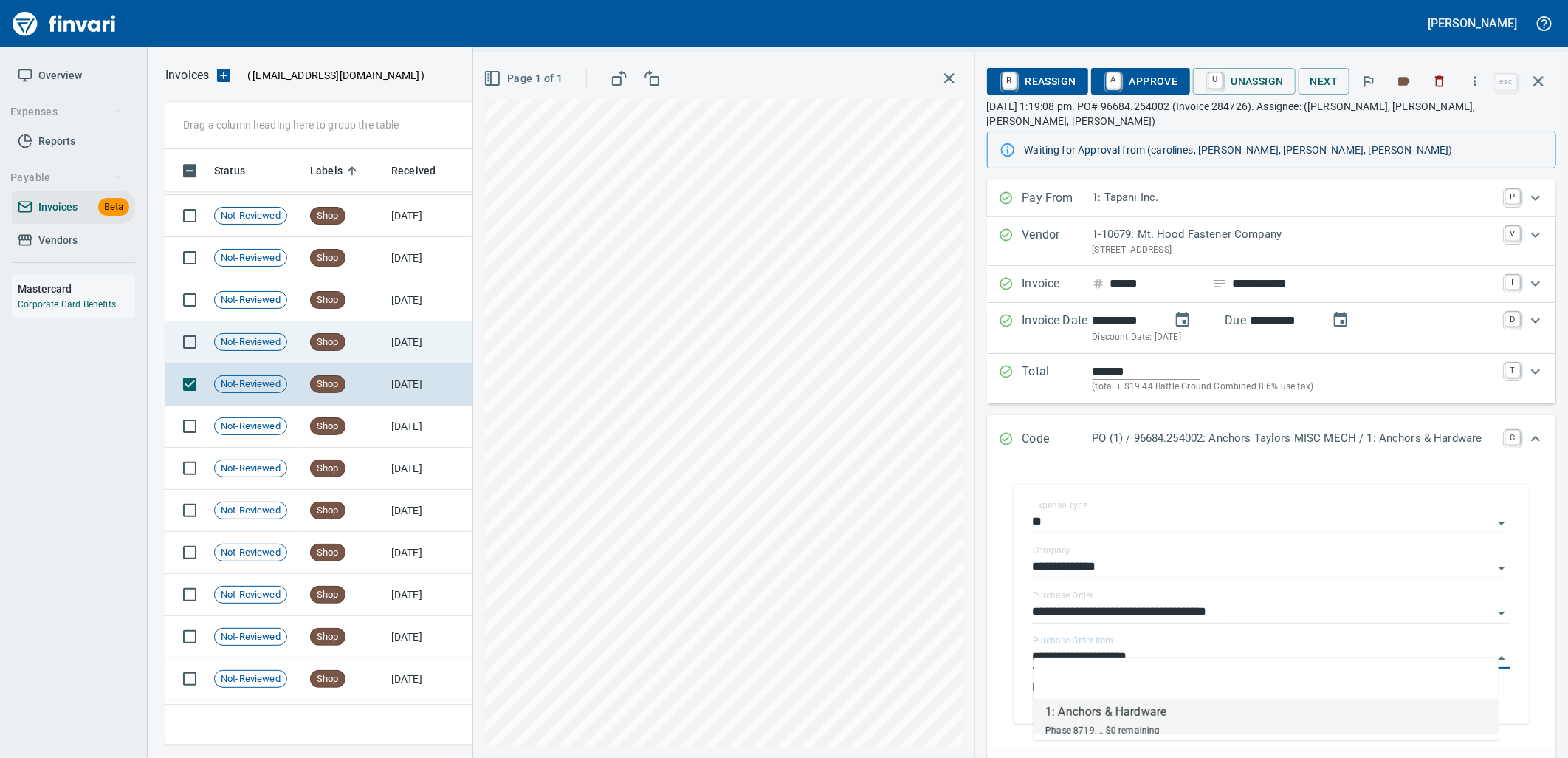
click at [400, 350] on td "9/10/2025" at bounding box center [426, 342] width 81 height 42
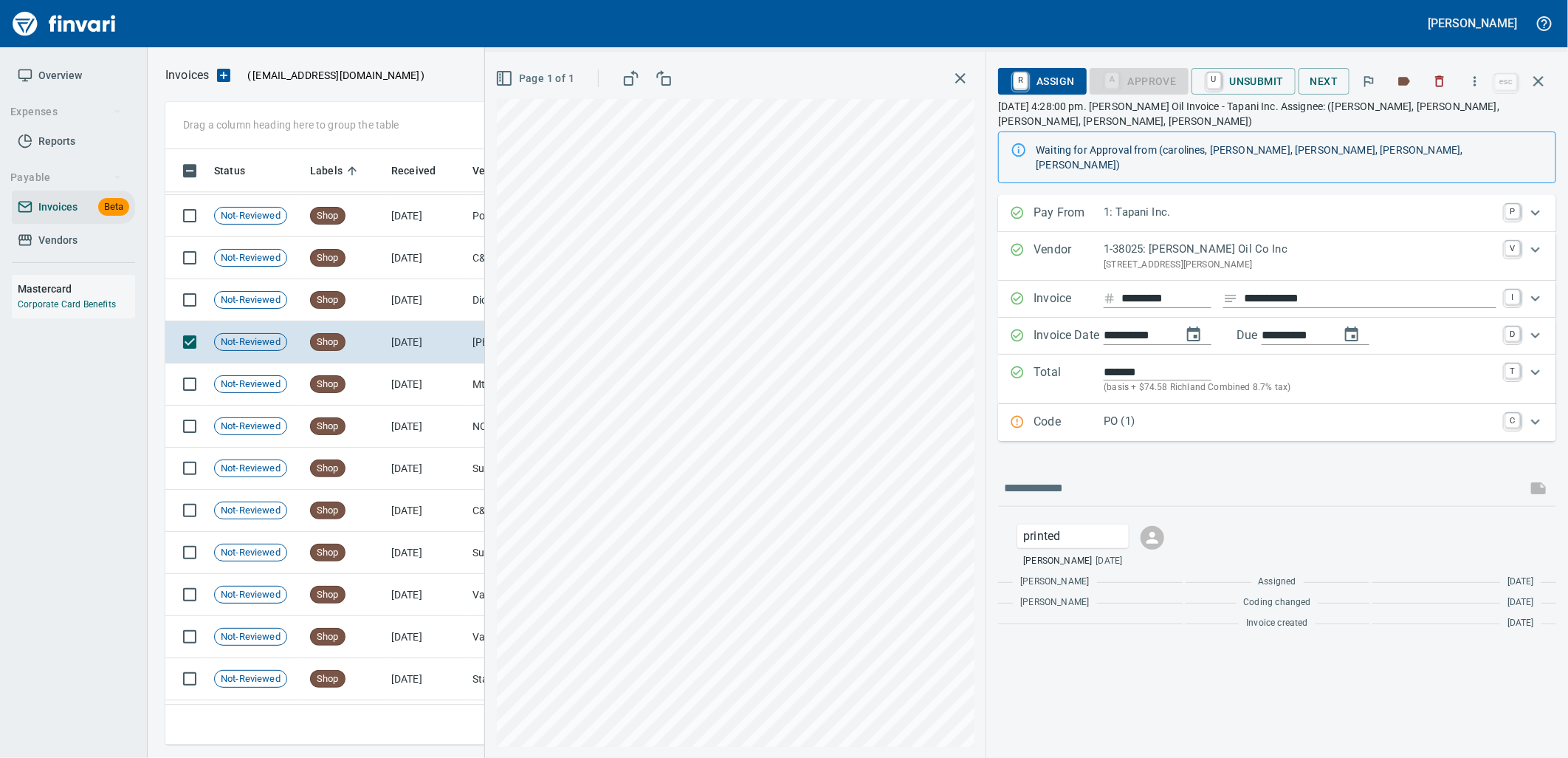
click at [1130, 413] on div "PO (1)" at bounding box center [1300, 422] width 393 height 19
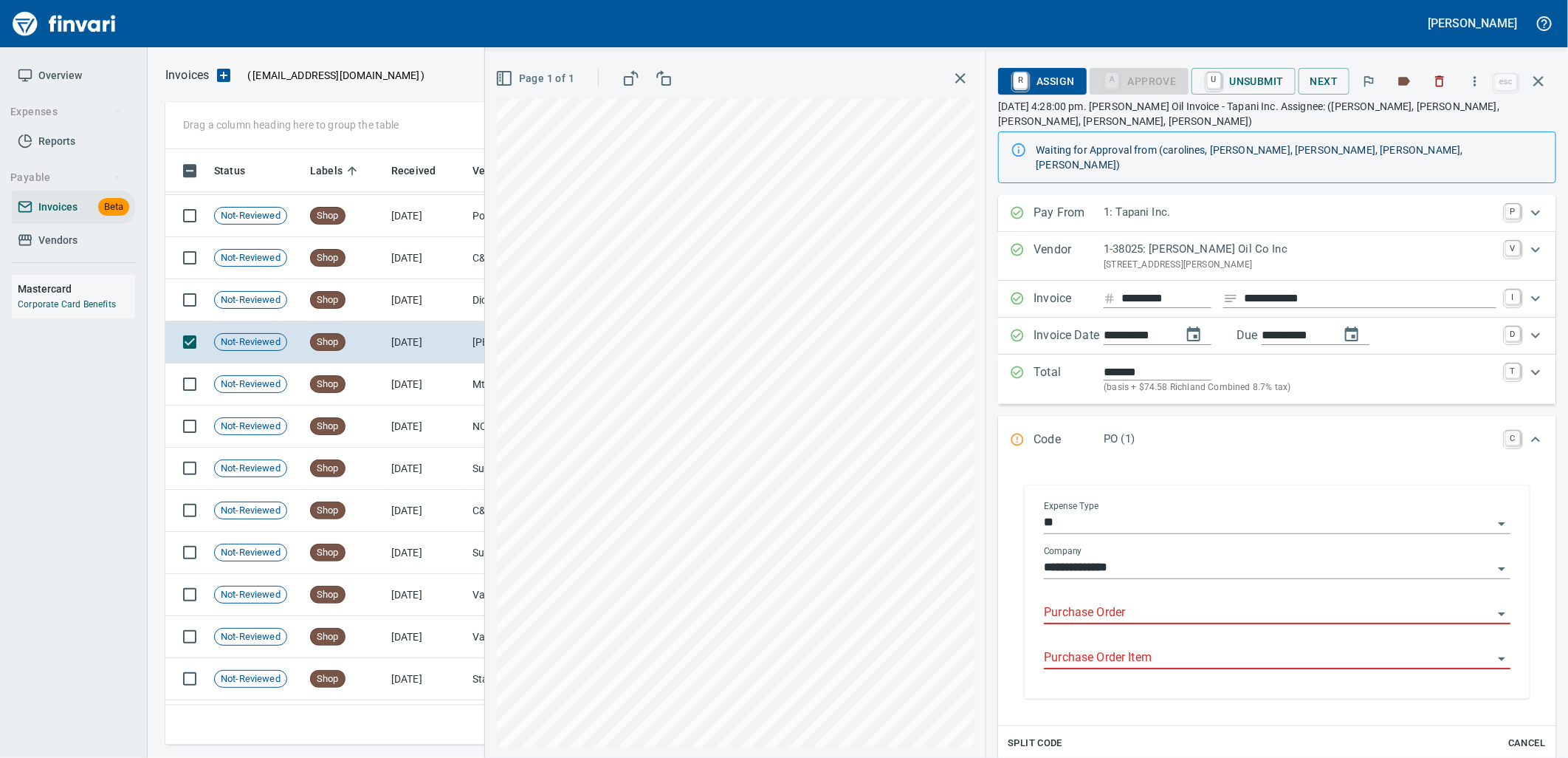
click at [1132, 603] on input "Purchase Order" at bounding box center [1268, 613] width 449 height 21
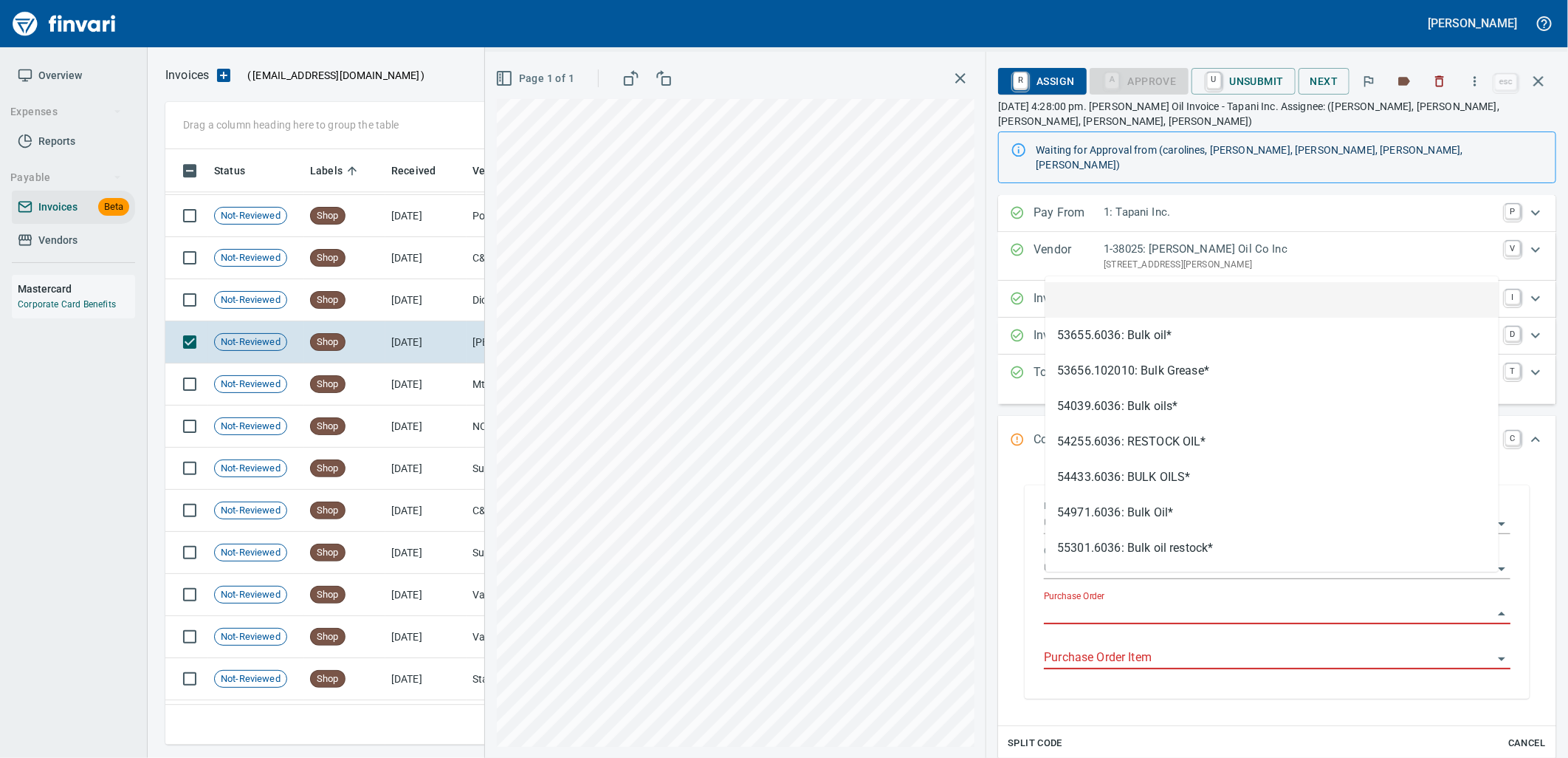
scroll to position [584, 1360]
type input "**********"
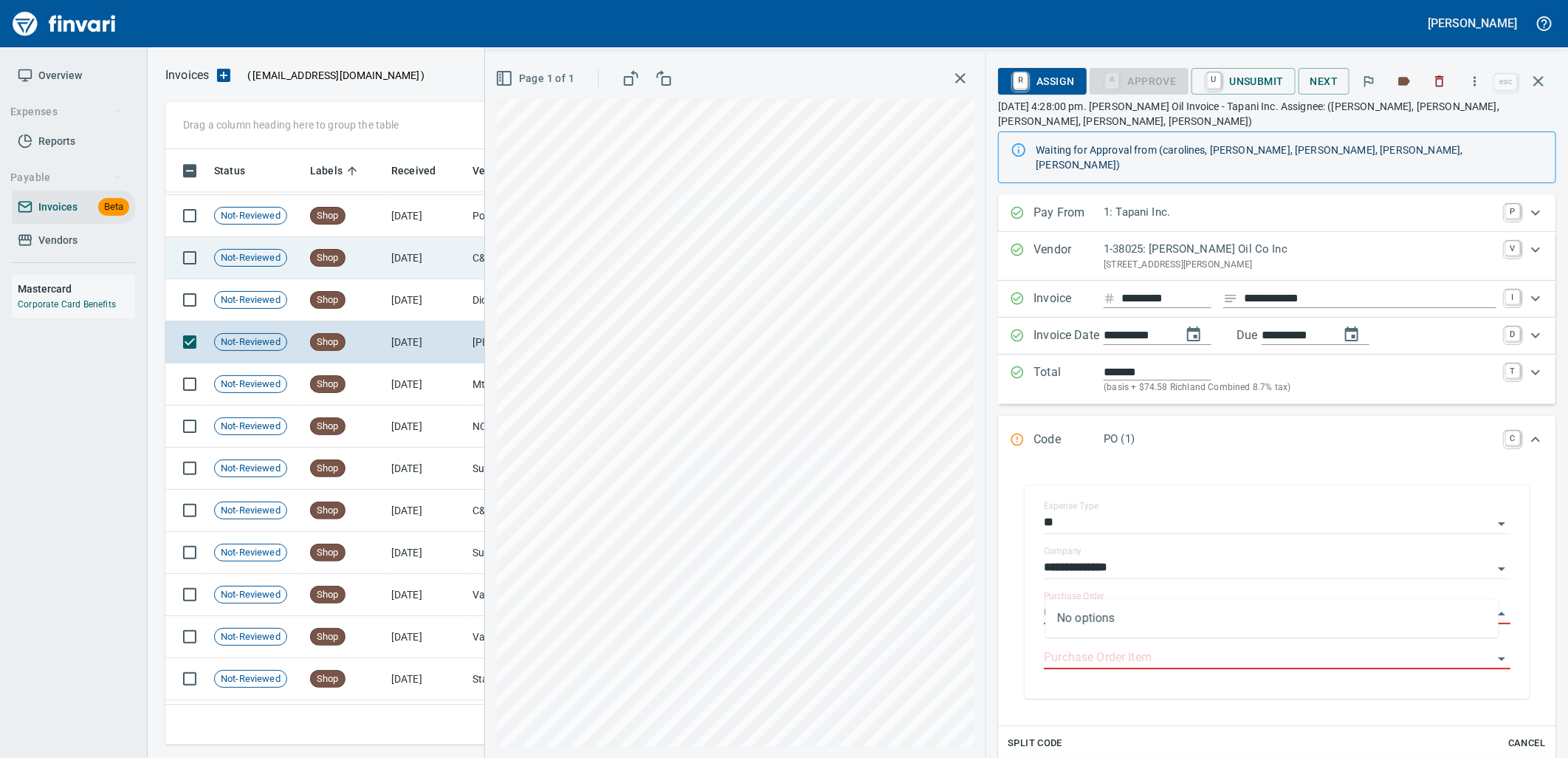
click at [434, 272] on td "9/10/2025" at bounding box center [426, 258] width 81 height 42
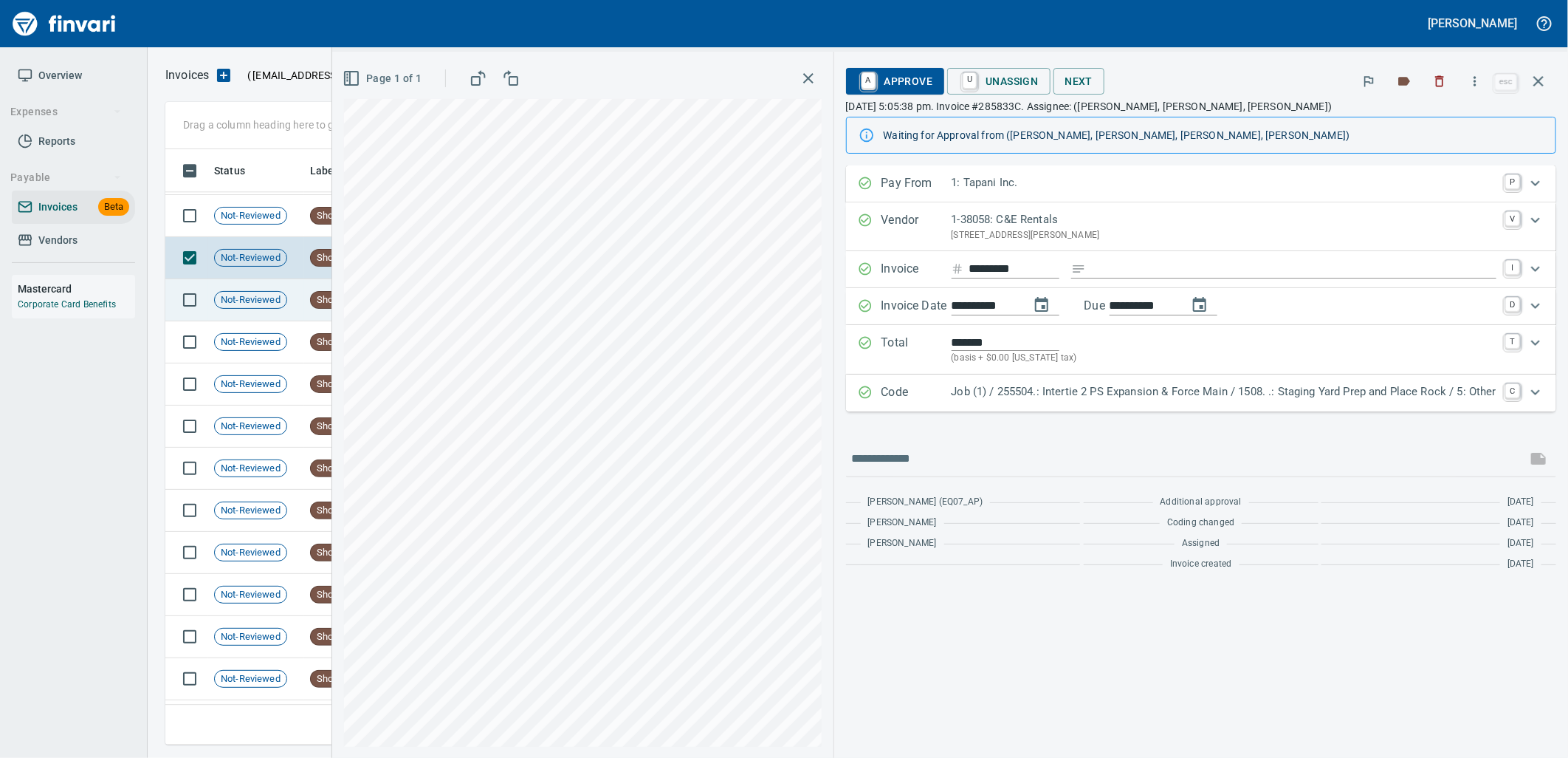
click at [316, 305] on span "Shop" at bounding box center [327, 301] width 34 height 14
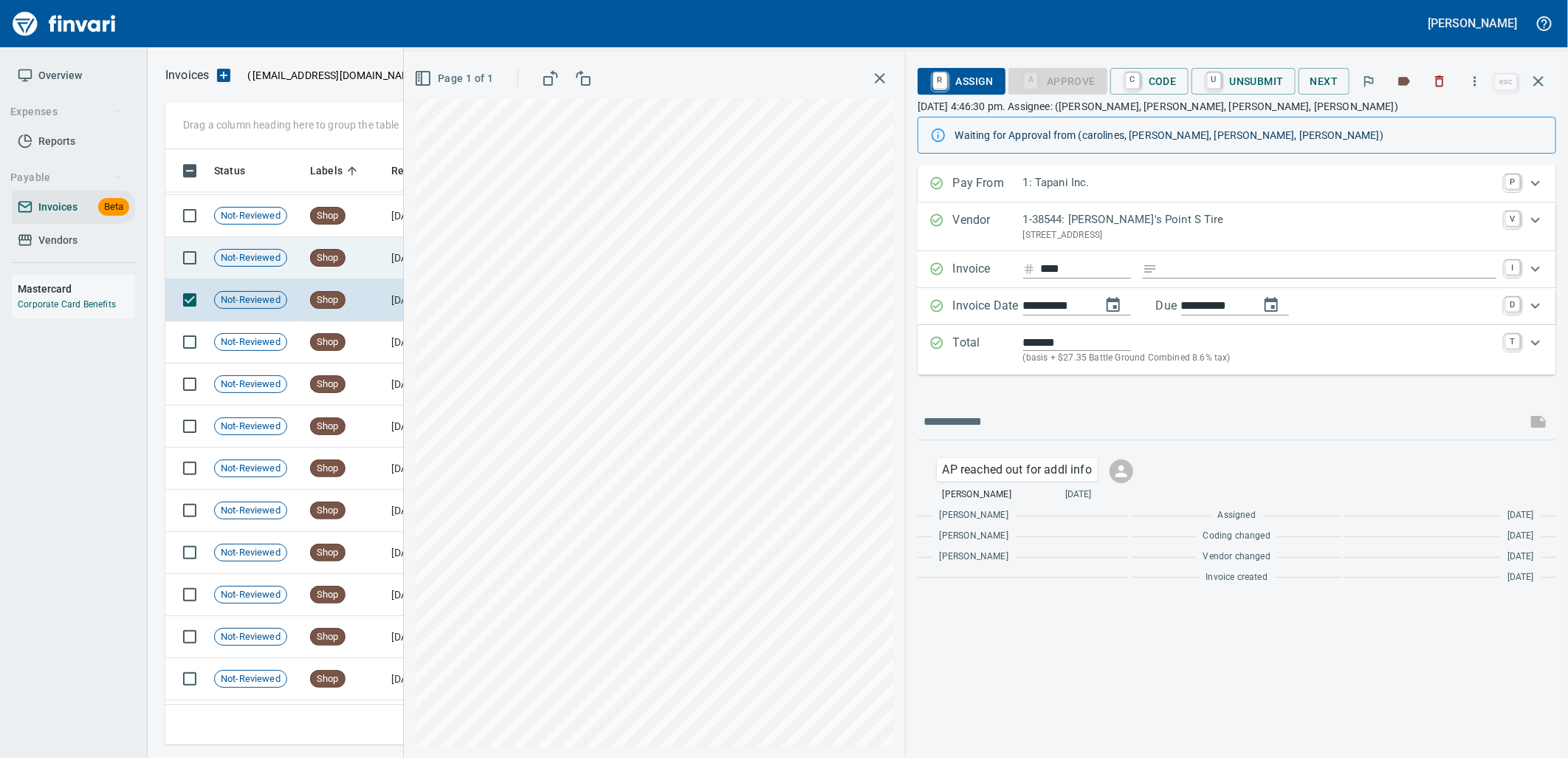
click at [358, 276] on td "Shop" at bounding box center [345, 258] width 81 height 42
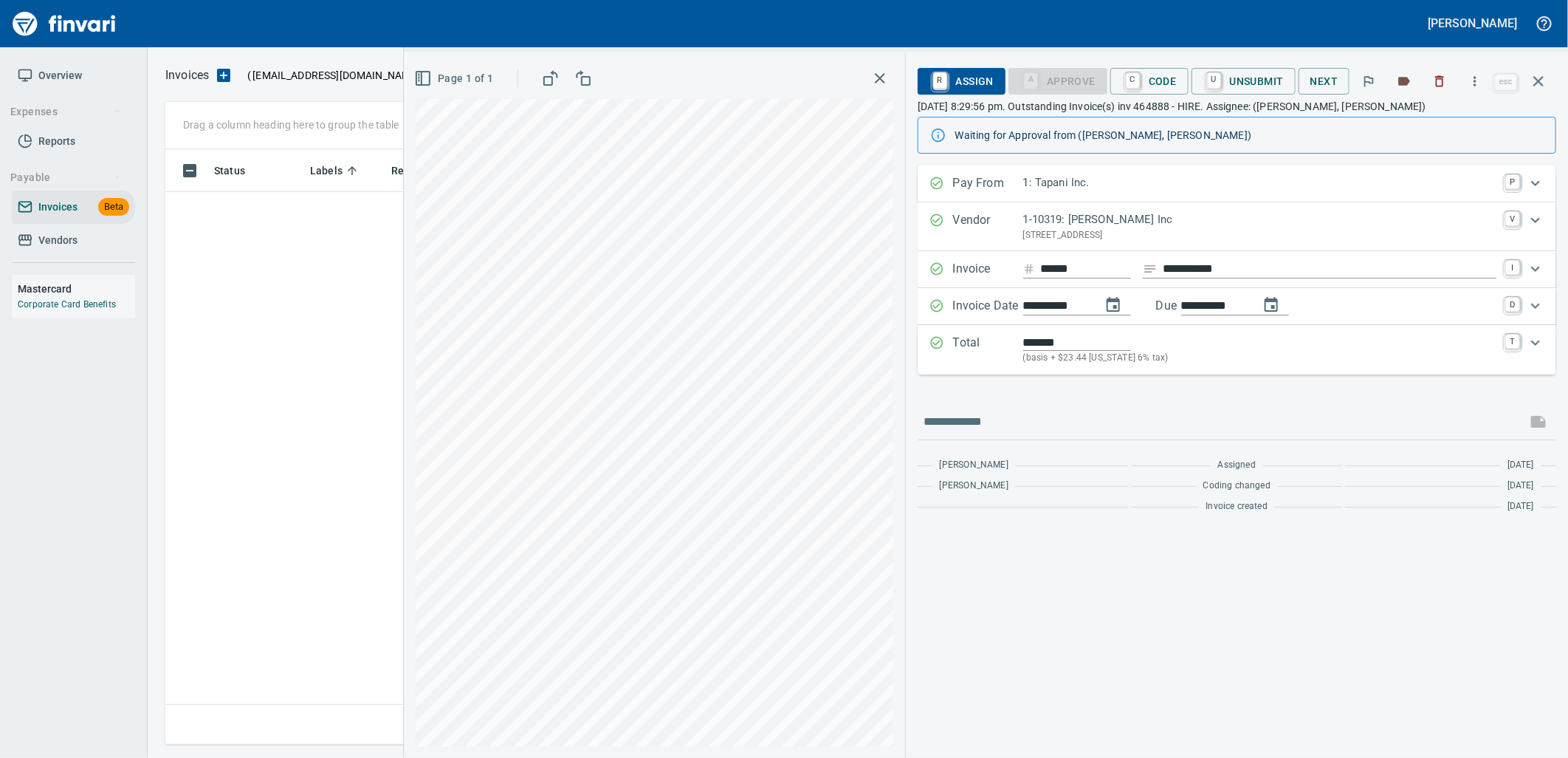
scroll to position [584, 1360]
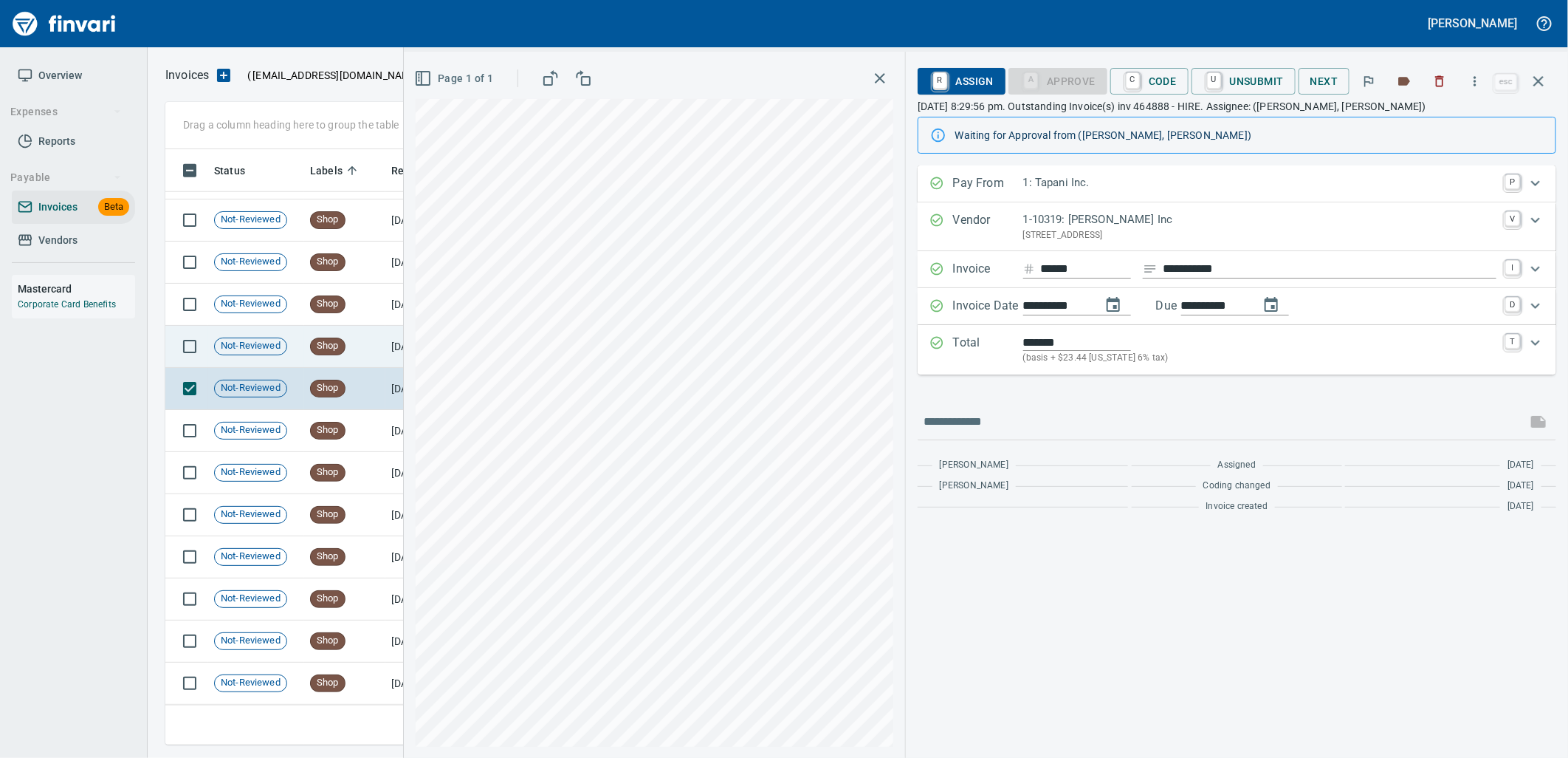
click at [380, 353] on td "Shop" at bounding box center [345, 346] width 81 height 42
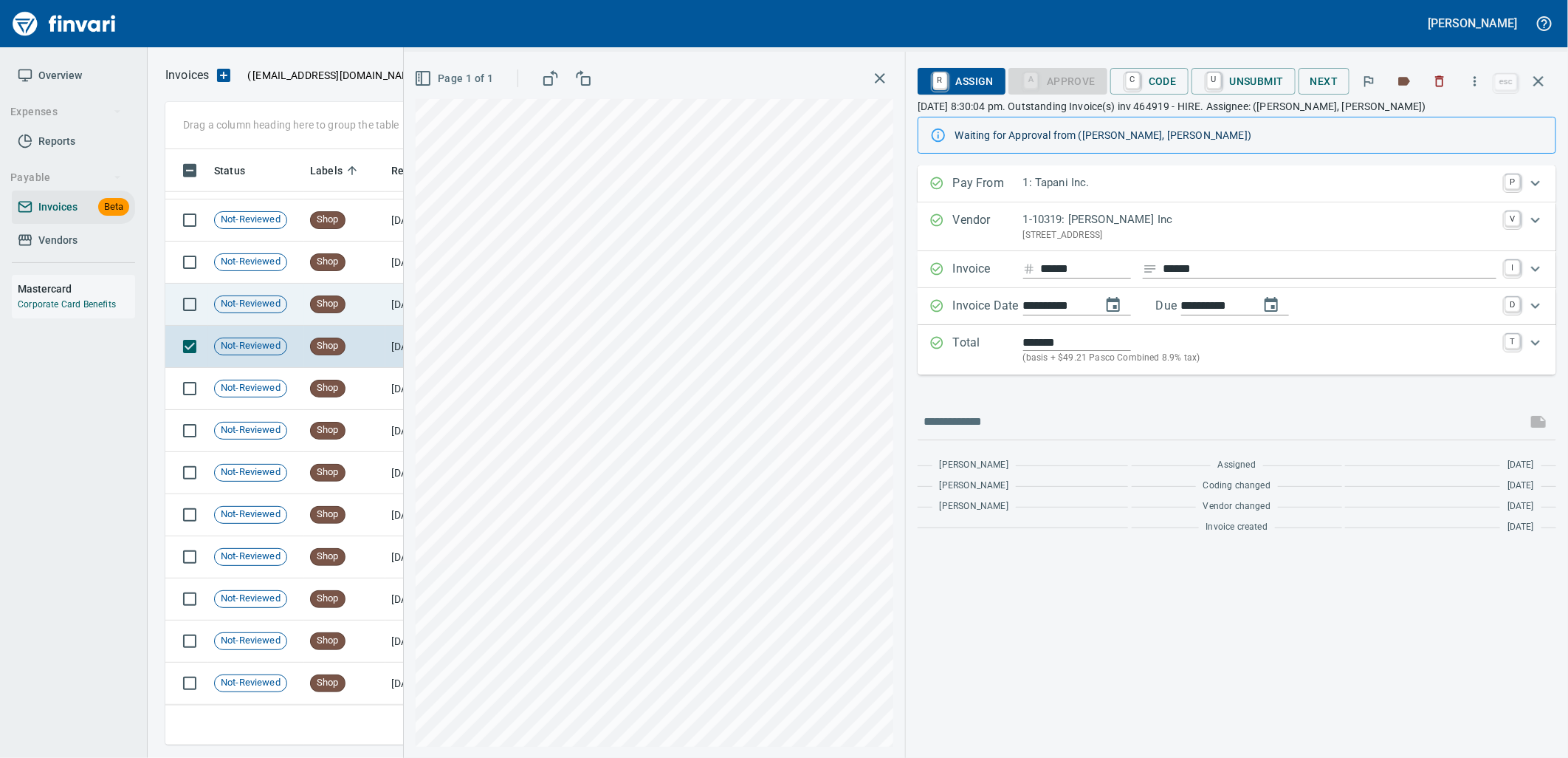
click at [356, 307] on td "Shop" at bounding box center [345, 304] width 81 height 42
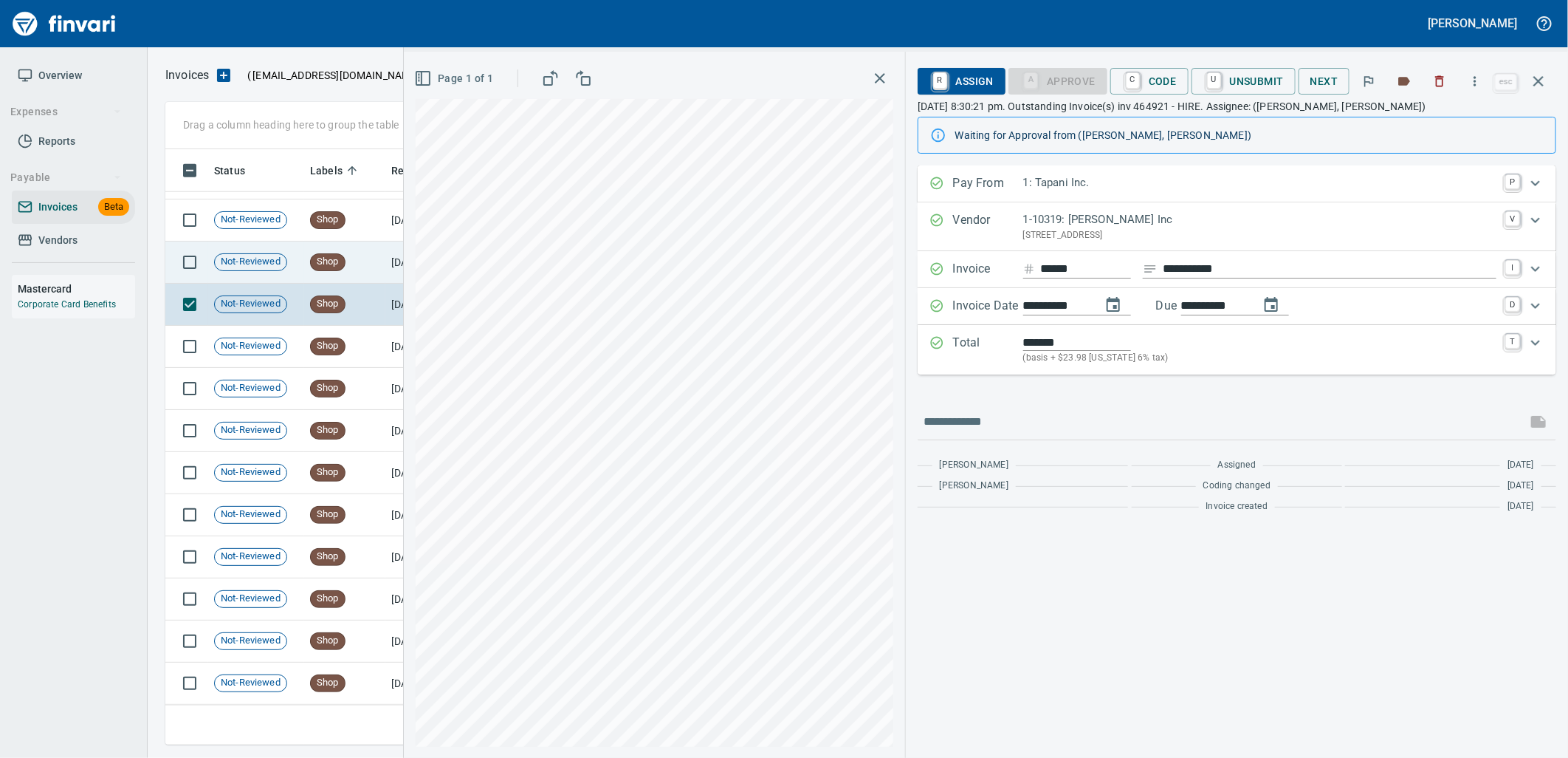
click at [380, 260] on td "Shop" at bounding box center [345, 262] width 81 height 42
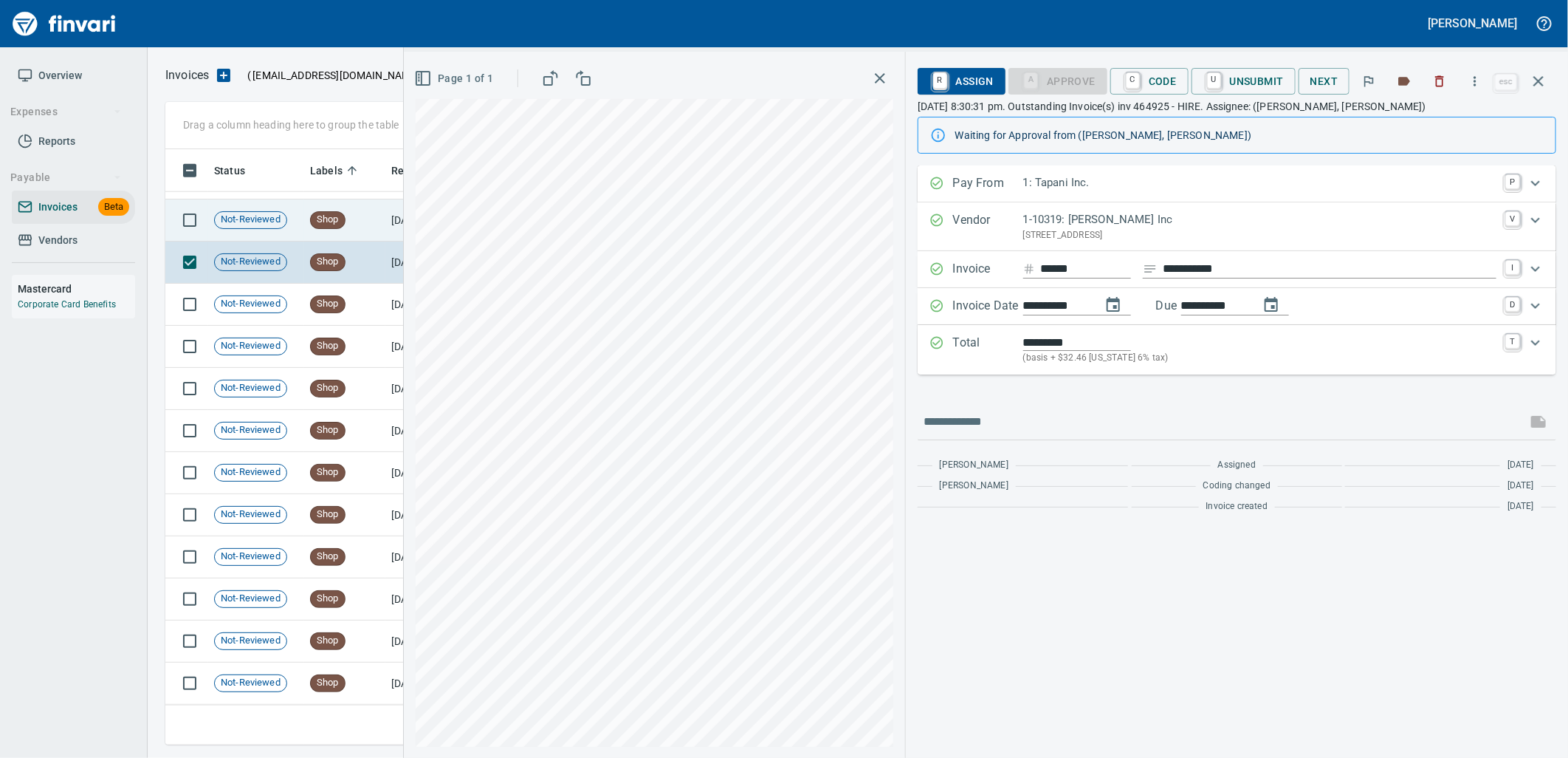
click at [365, 233] on td "Shop" at bounding box center [345, 220] width 81 height 42
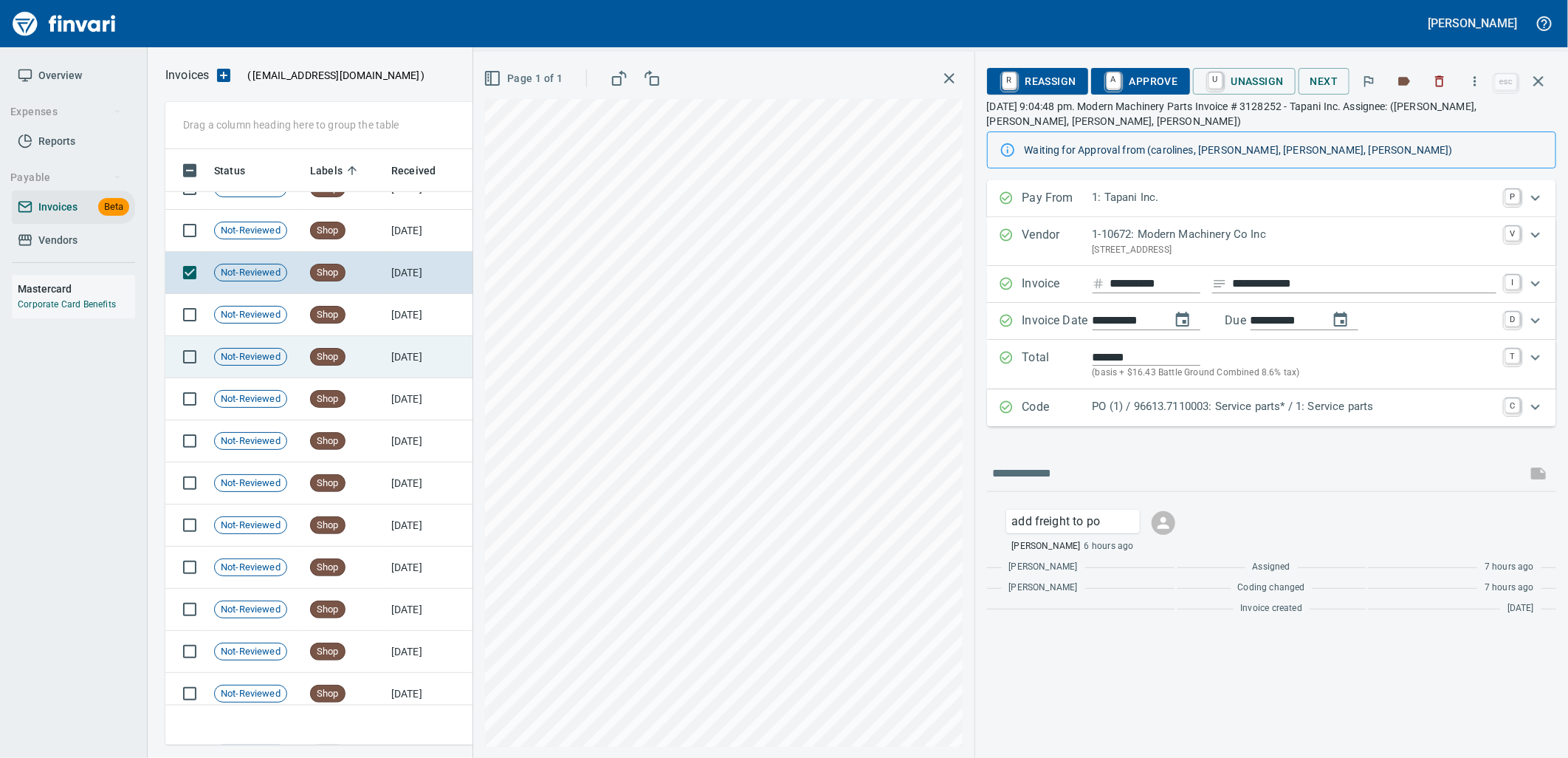
scroll to position [14979, 0]
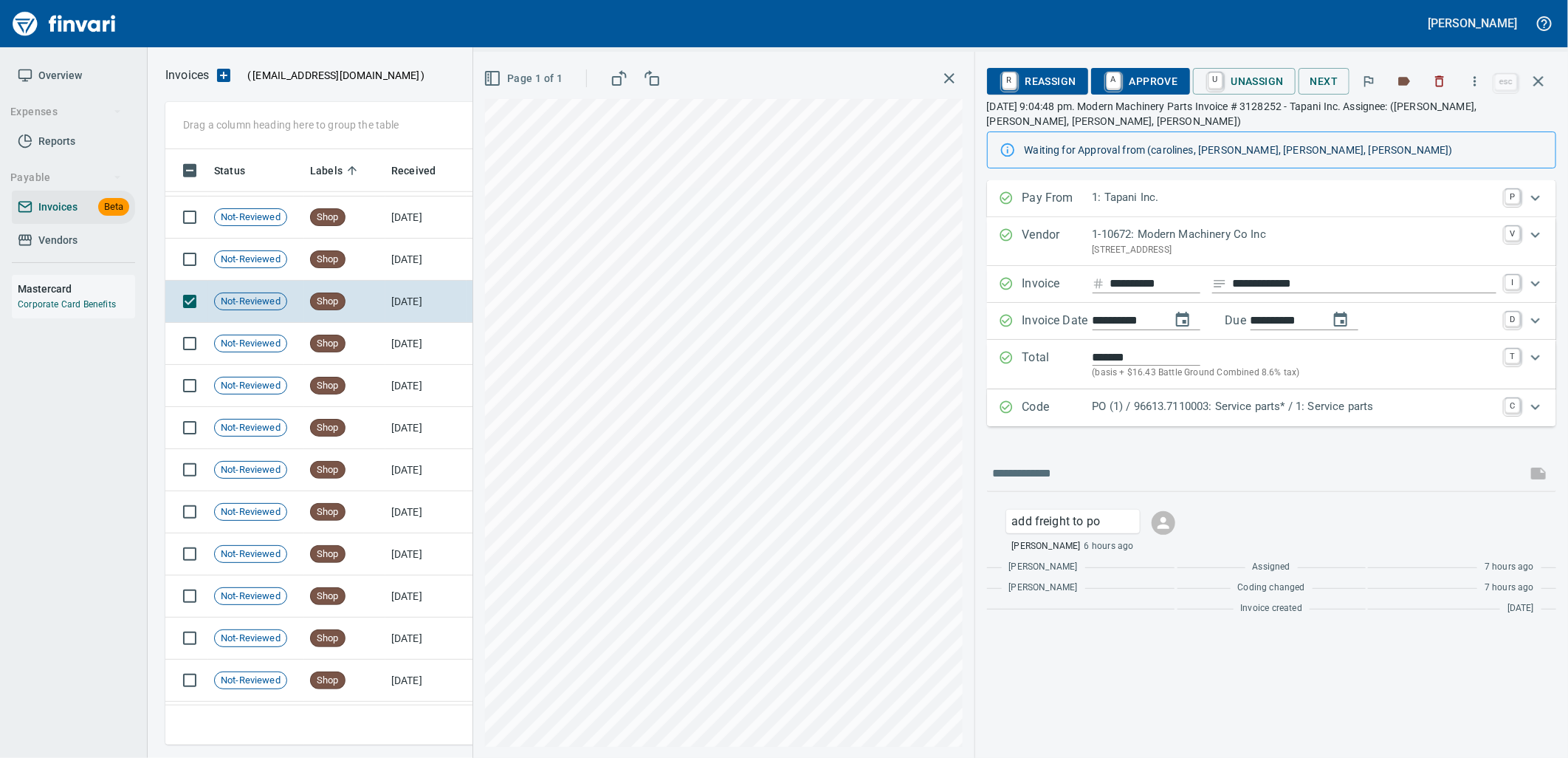
click at [1306, 413] on p "PO (1) / 96613.7110003: Service parts* / 1: Service parts" at bounding box center [1294, 407] width 404 height 17
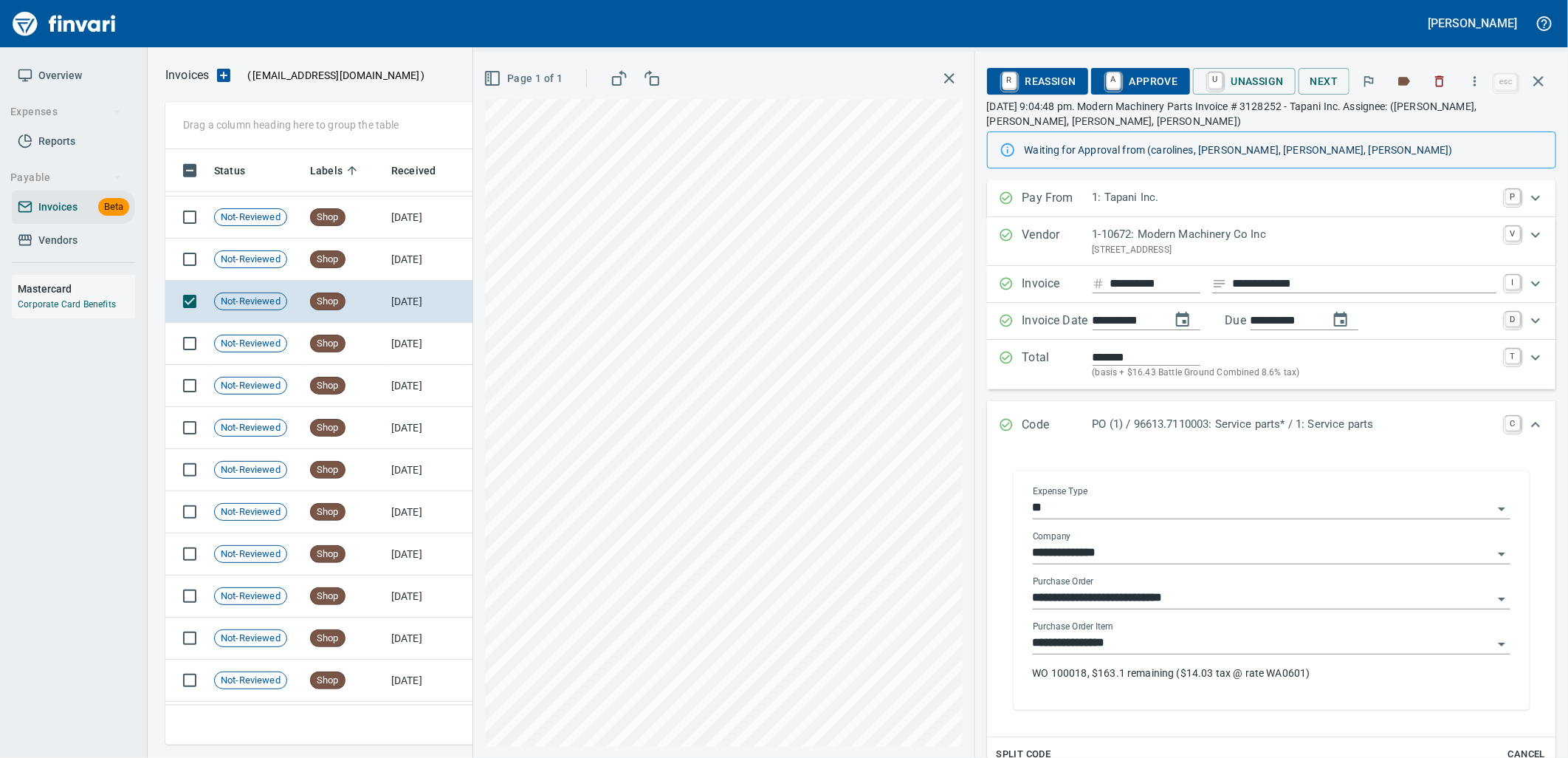
click at [1156, 648] on input "**********" at bounding box center [1262, 643] width 460 height 21
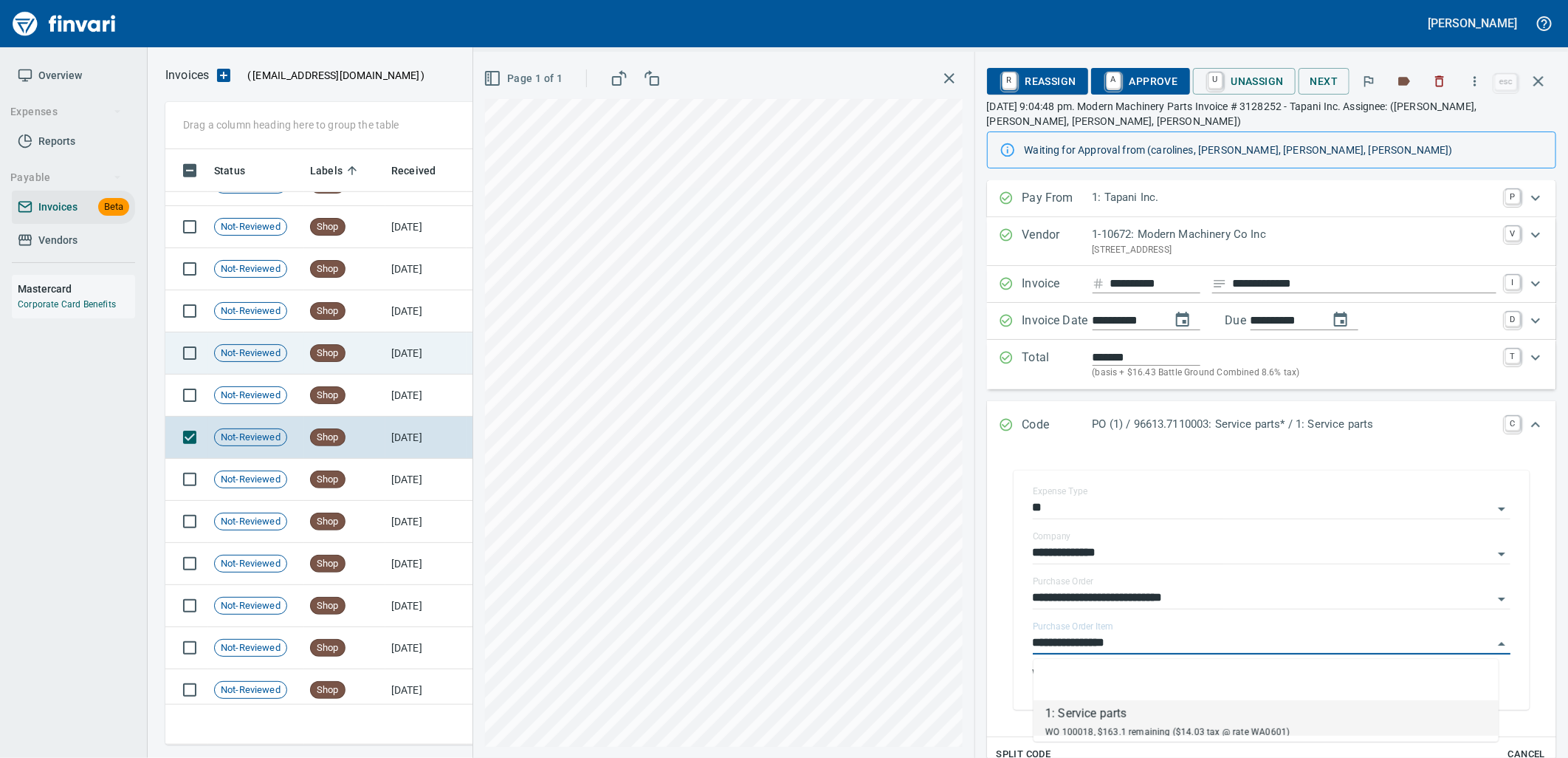
scroll to position [14815, 0]
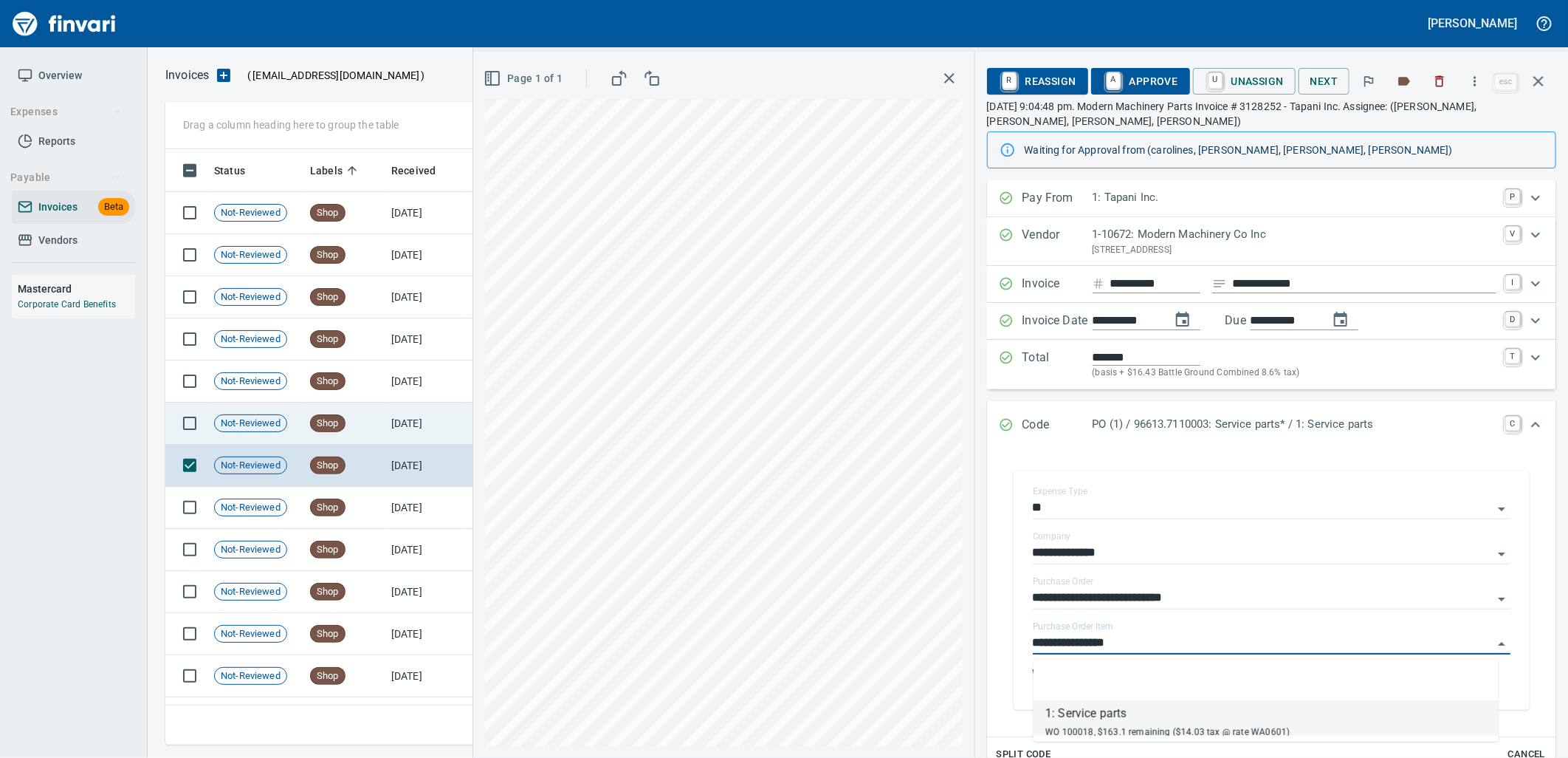
click at [406, 420] on td "[DATE]" at bounding box center [426, 423] width 81 height 42
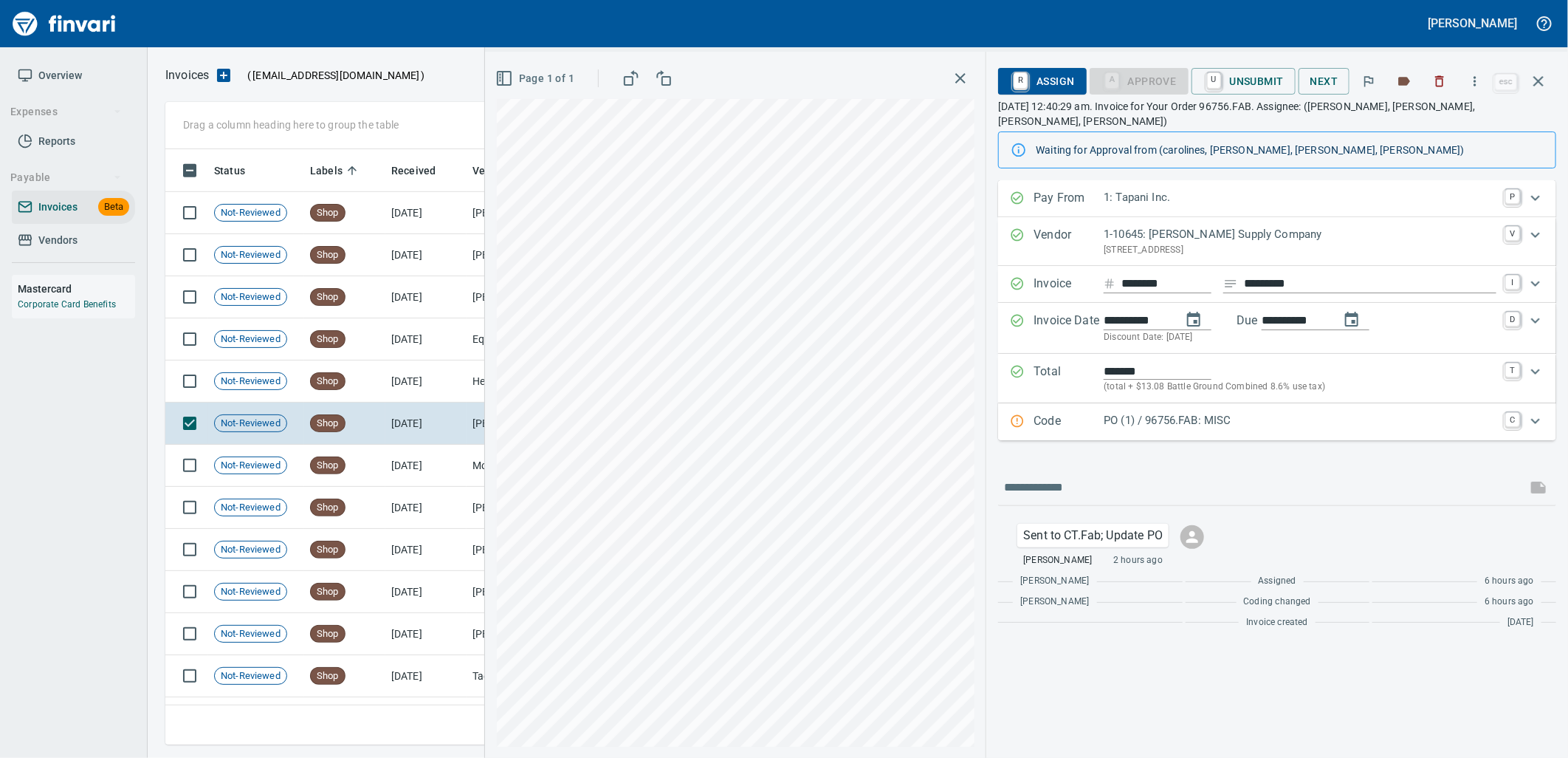
click at [1300, 412] on p "PO (1) / 96756.FAB: MISC" at bounding box center [1300, 420] width 393 height 17
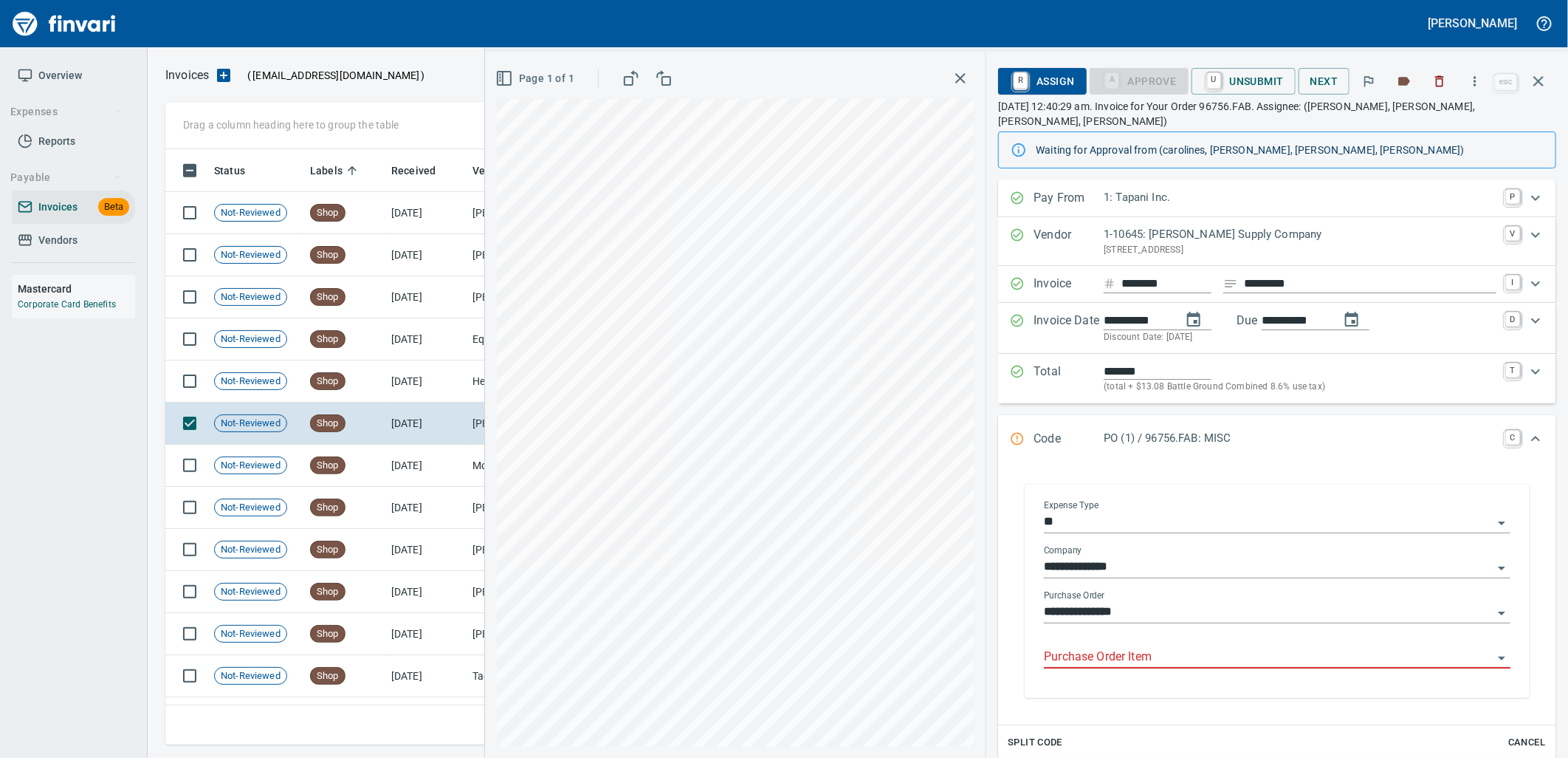
click at [1178, 647] on input "Purchase Order Item" at bounding box center [1268, 657] width 449 height 21
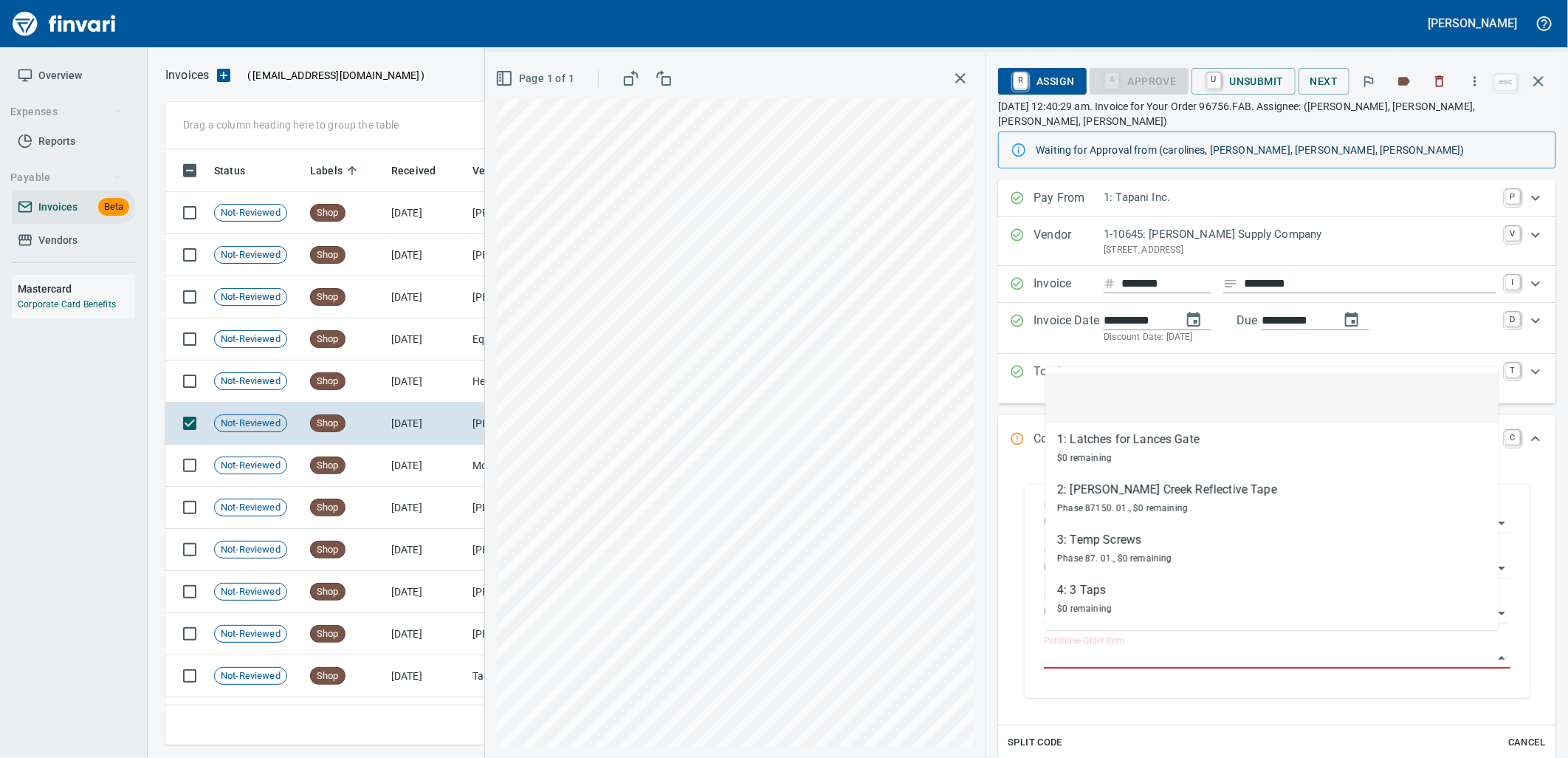
scroll to position [584, 1360]
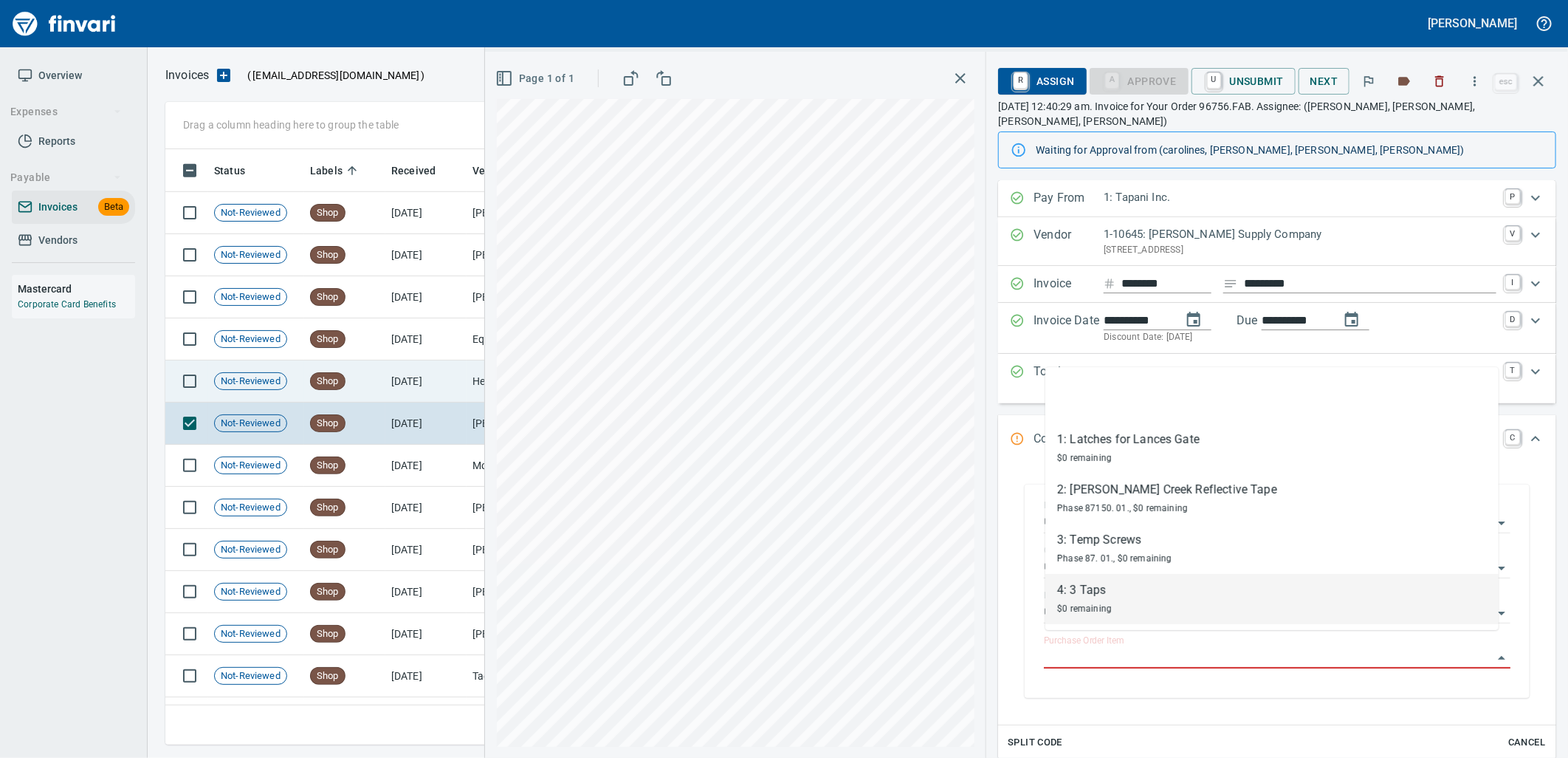
click at [423, 387] on td "[DATE]" at bounding box center [426, 381] width 81 height 42
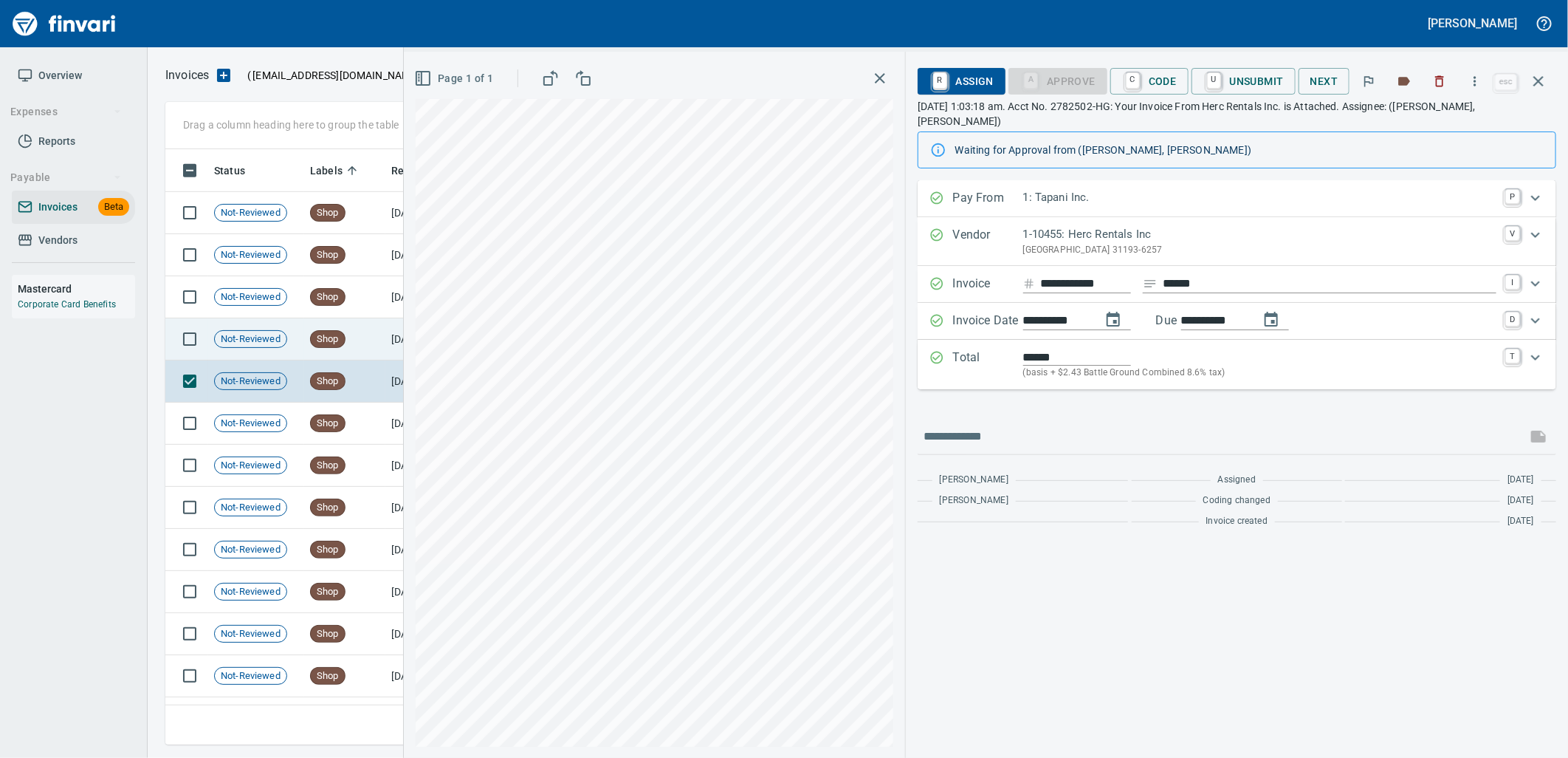
click at [382, 342] on td "Shop" at bounding box center [345, 339] width 81 height 42
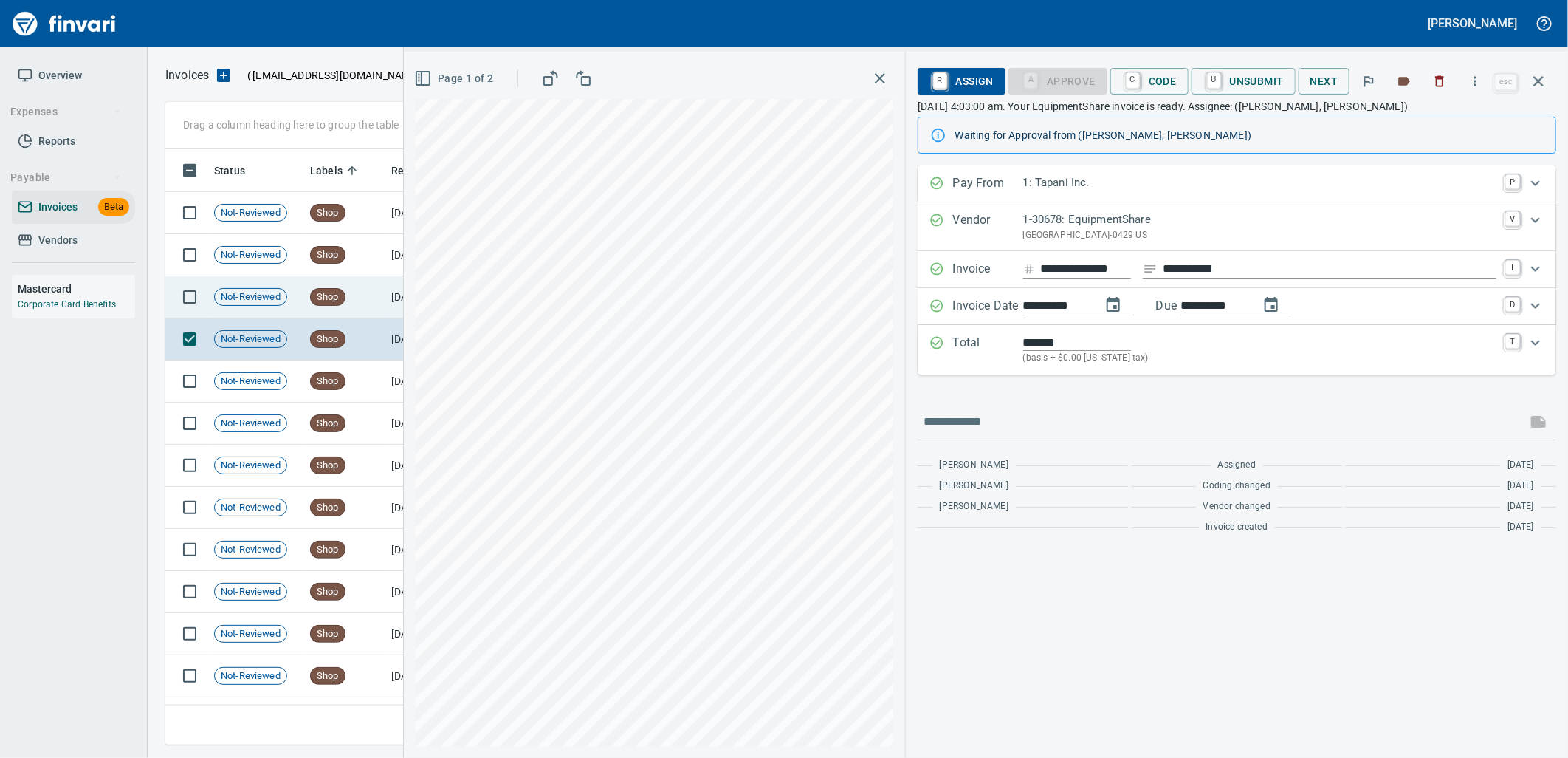
click at [378, 308] on td "Shop" at bounding box center [345, 297] width 81 height 42
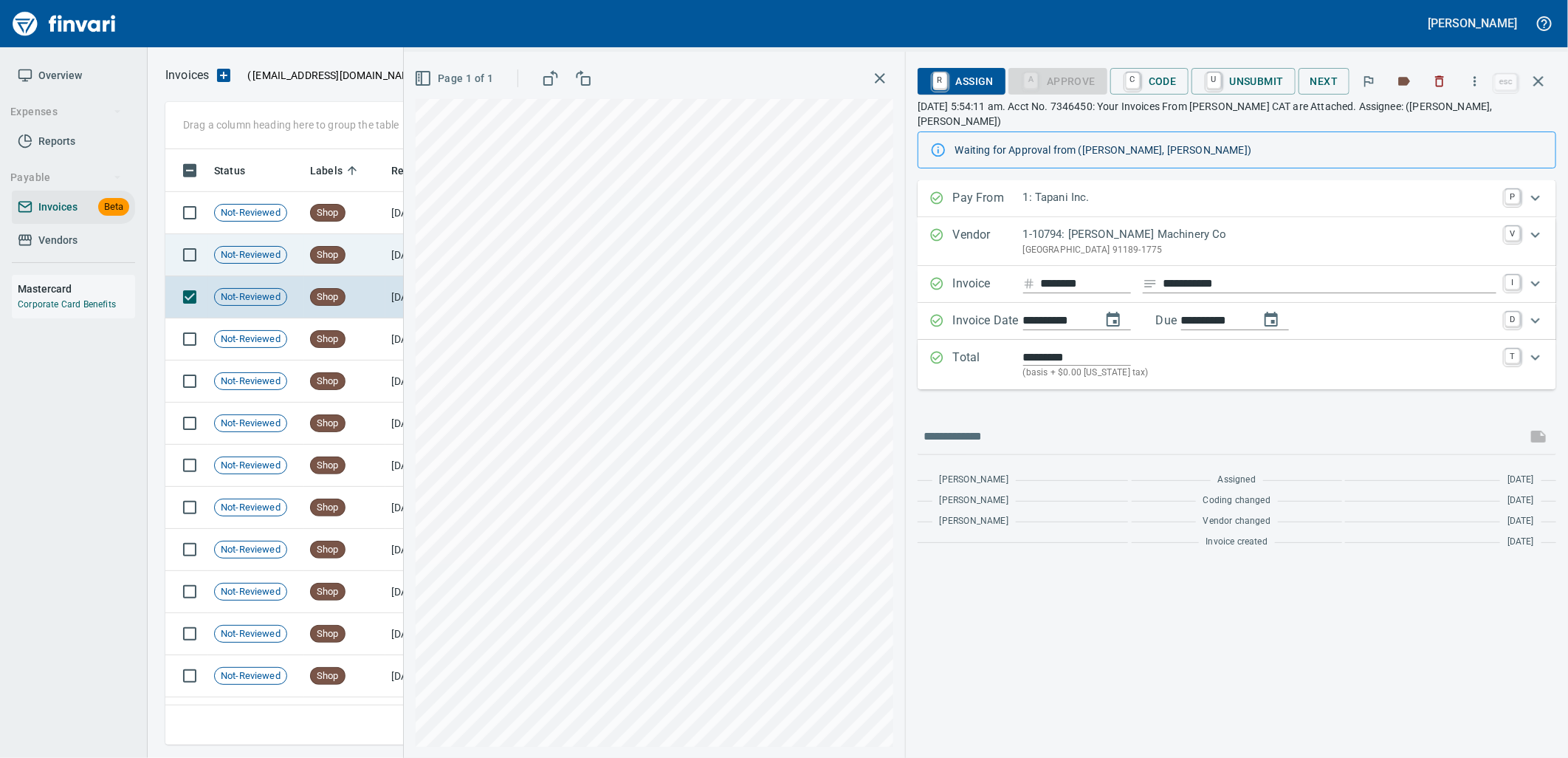
click at [367, 248] on td "Shop" at bounding box center [345, 255] width 81 height 42
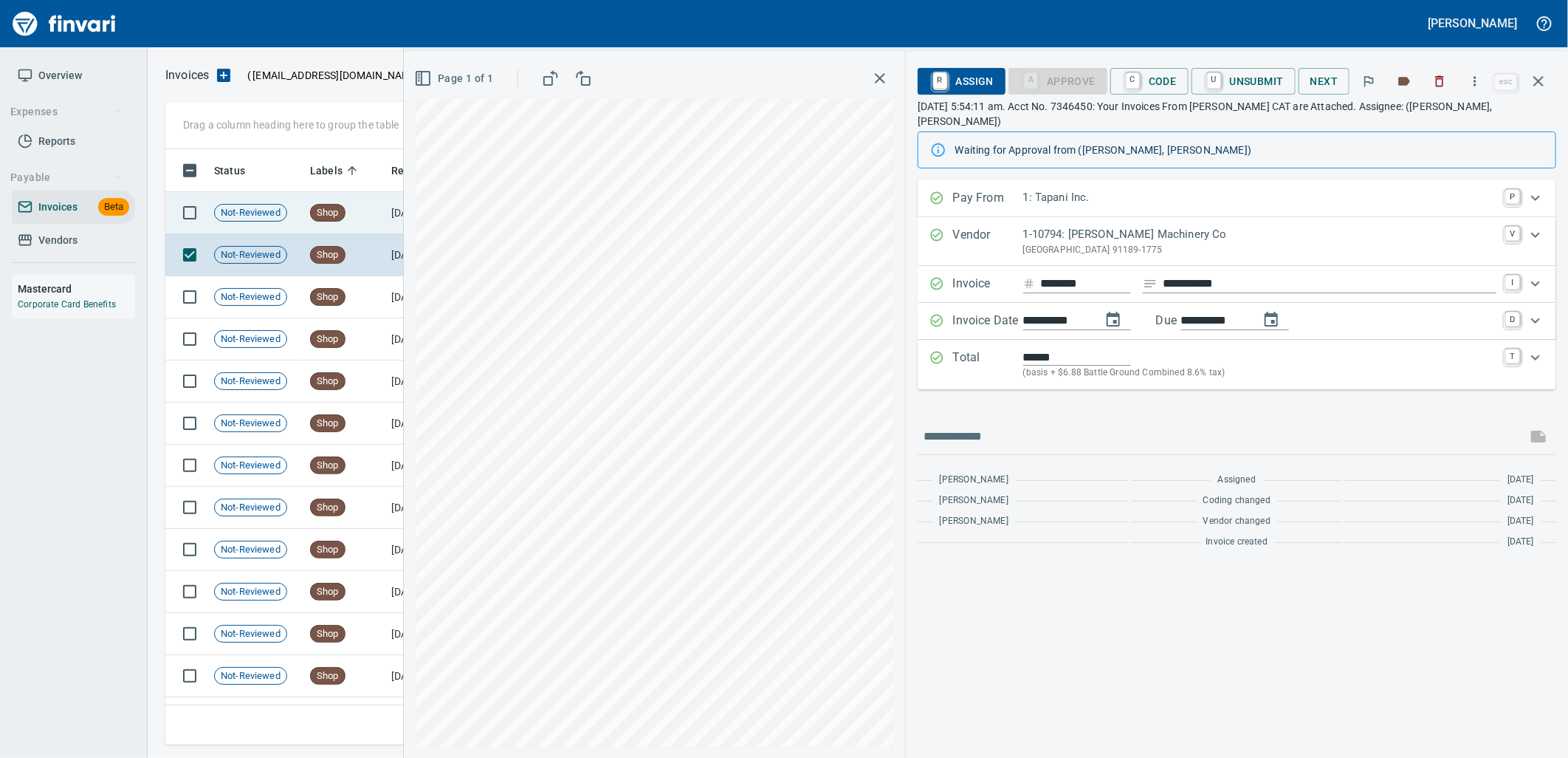
click at [375, 205] on td "Shop" at bounding box center [345, 212] width 81 height 42
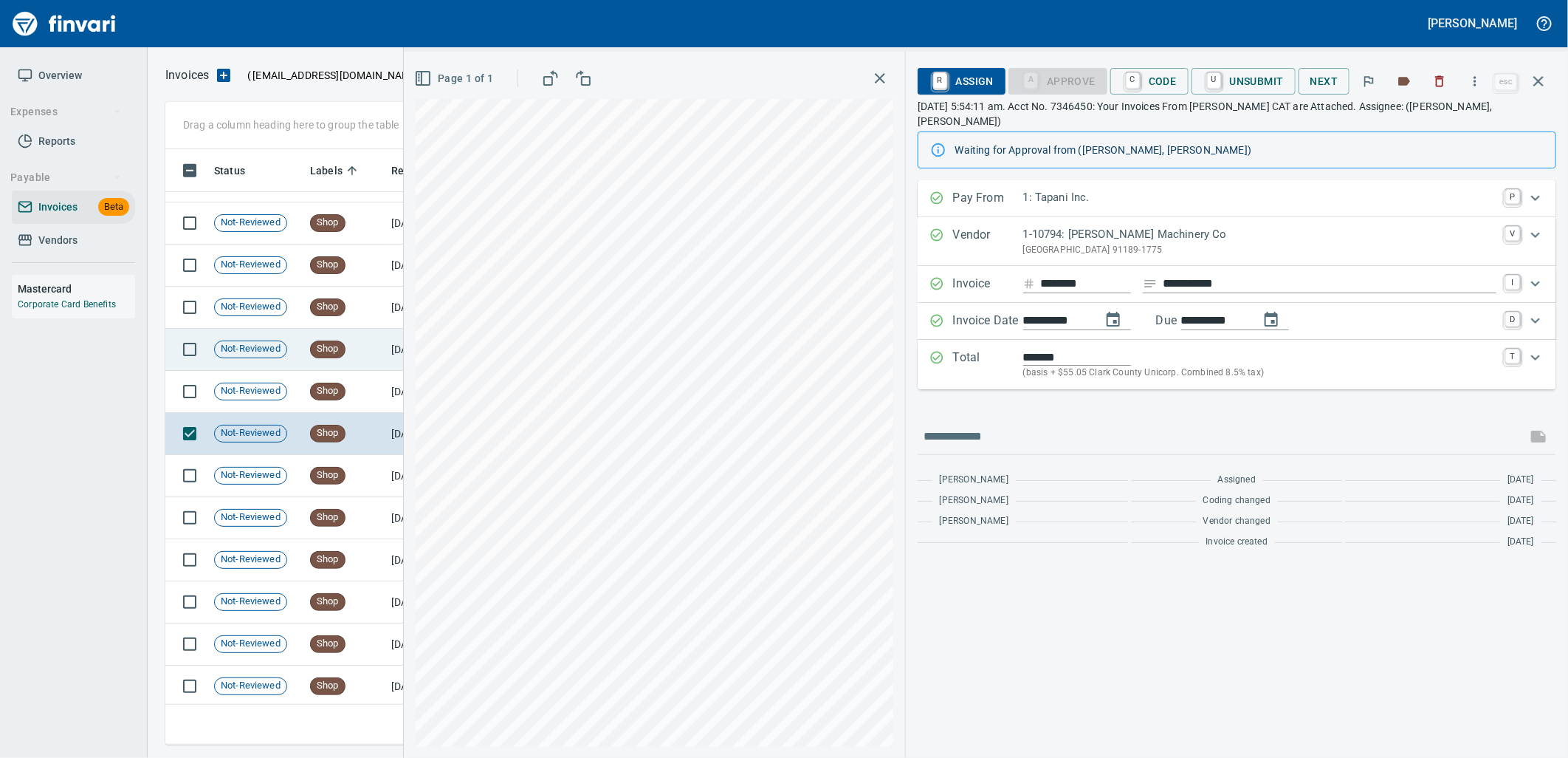
scroll to position [14568, 0]
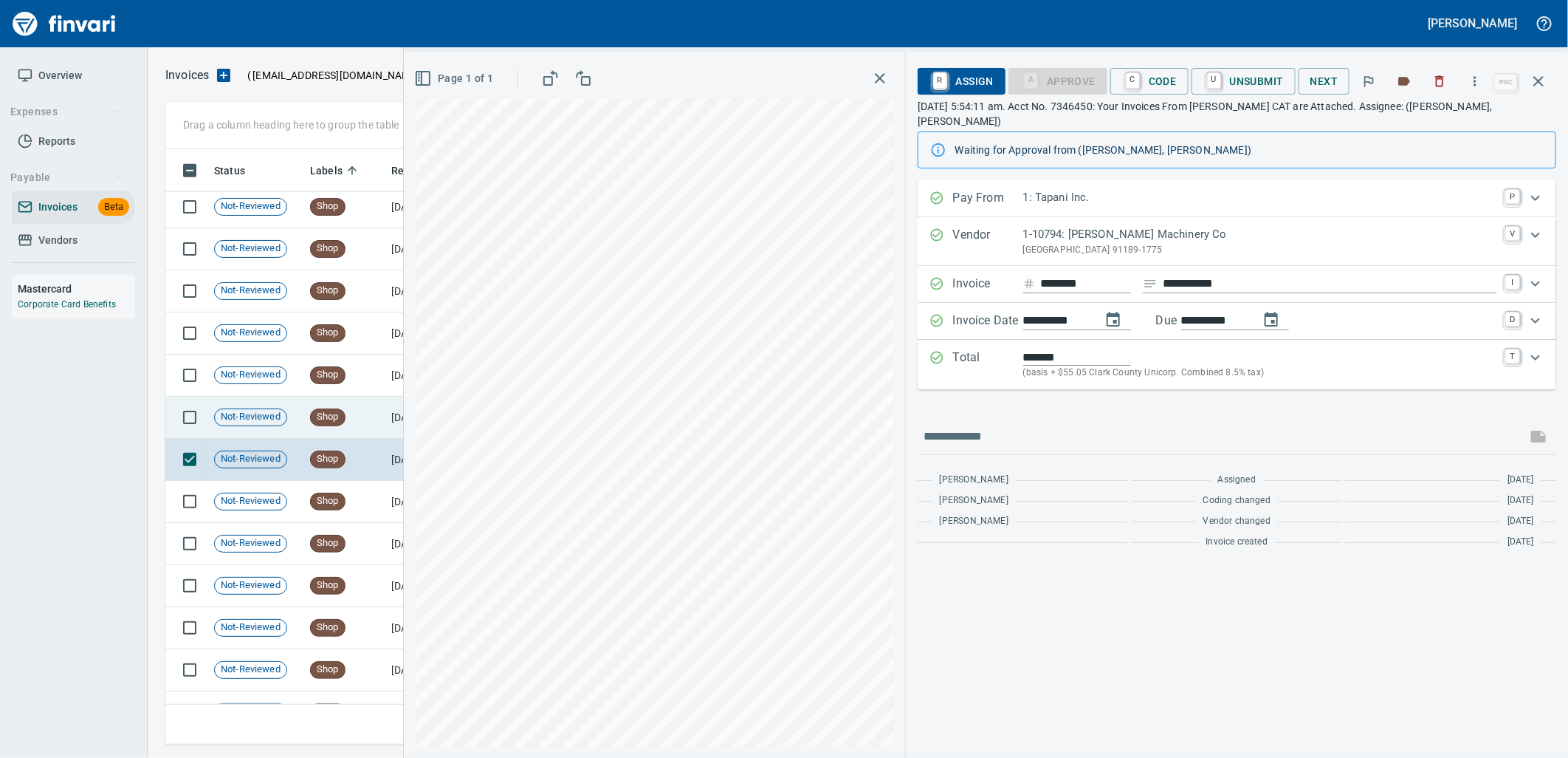
click at [359, 409] on td "Shop" at bounding box center [345, 417] width 81 height 42
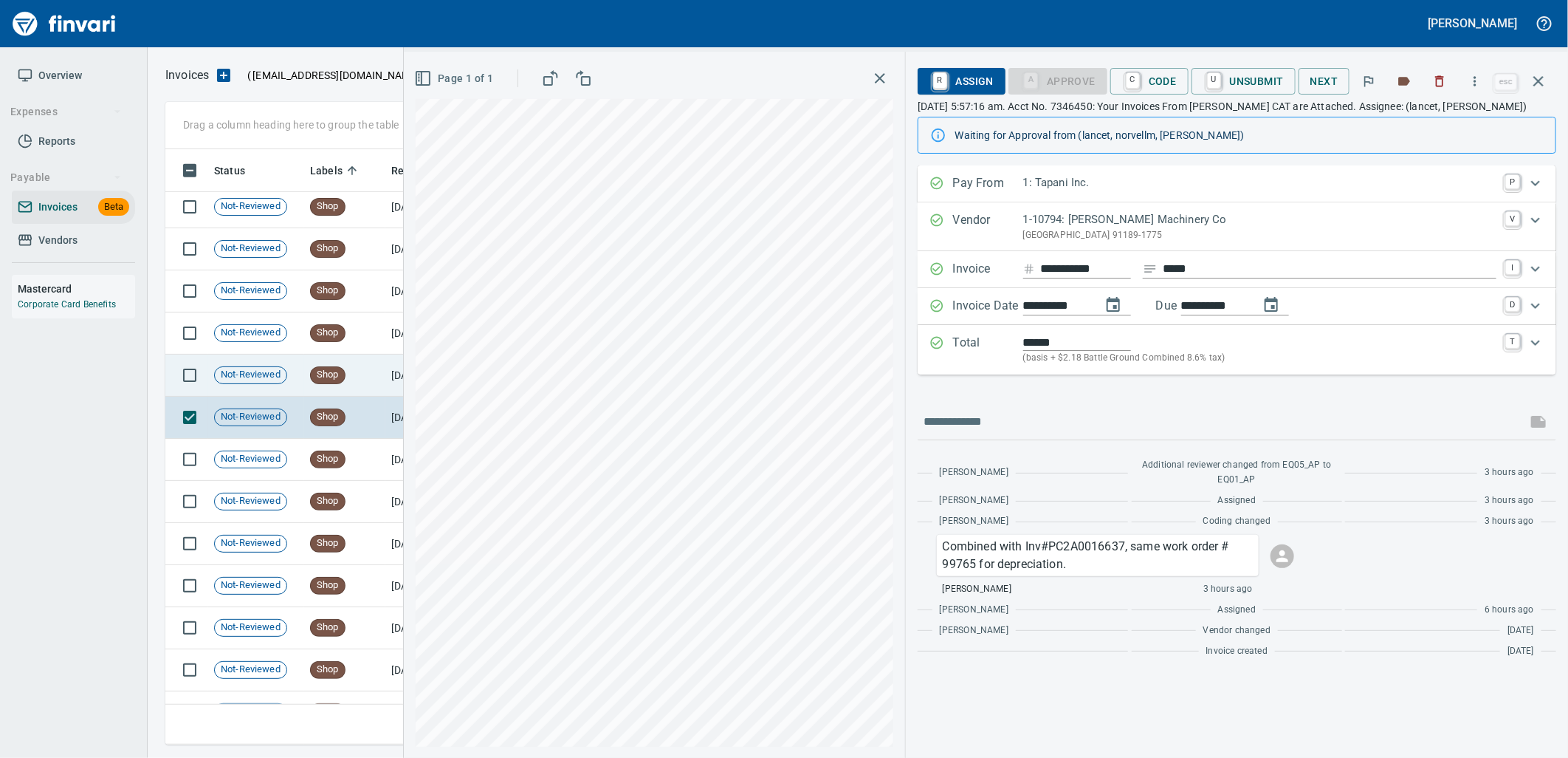
click at [364, 384] on td "Shop" at bounding box center [345, 375] width 81 height 42
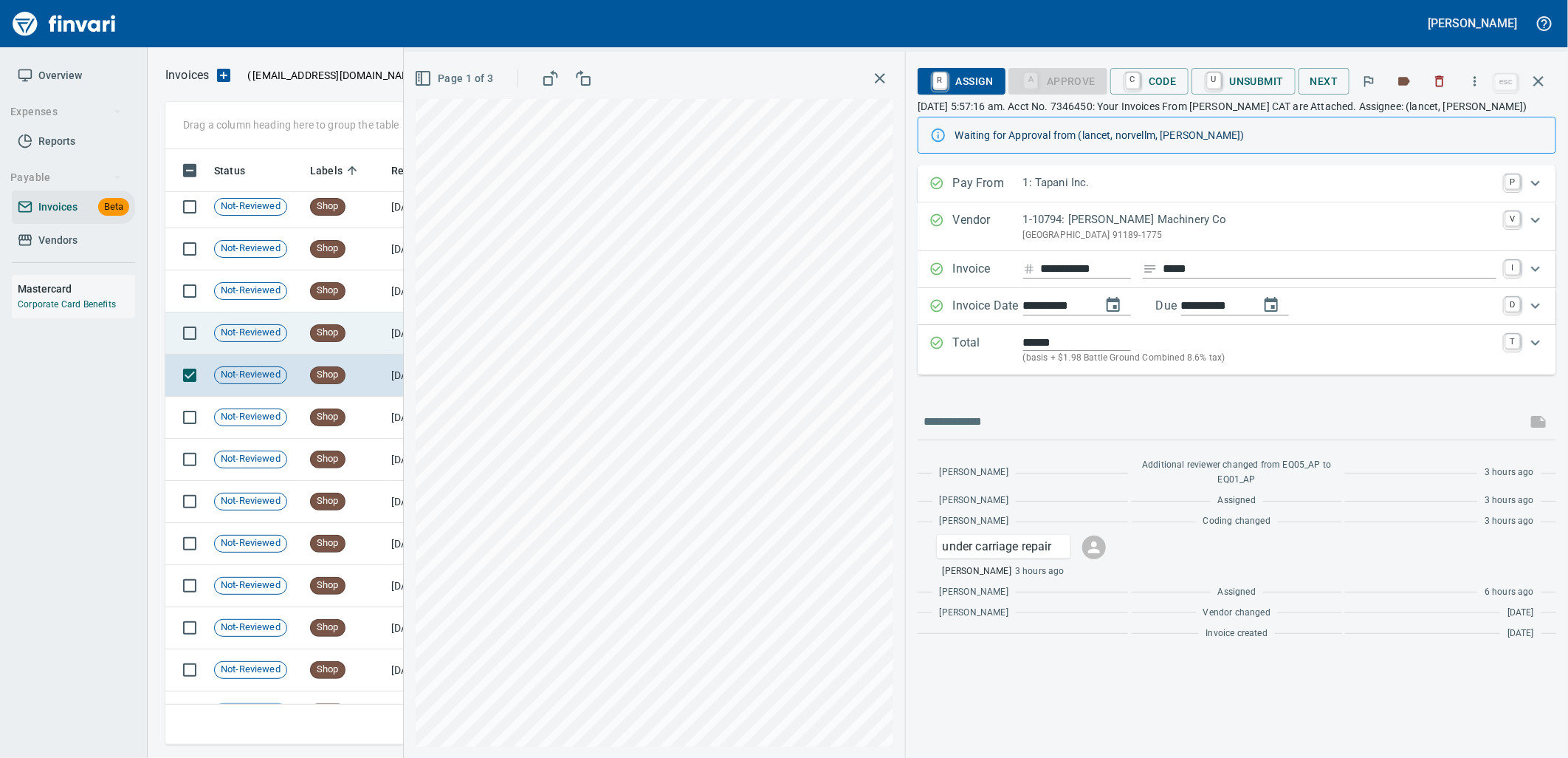
click at [371, 330] on td "Shop" at bounding box center [345, 333] width 81 height 42
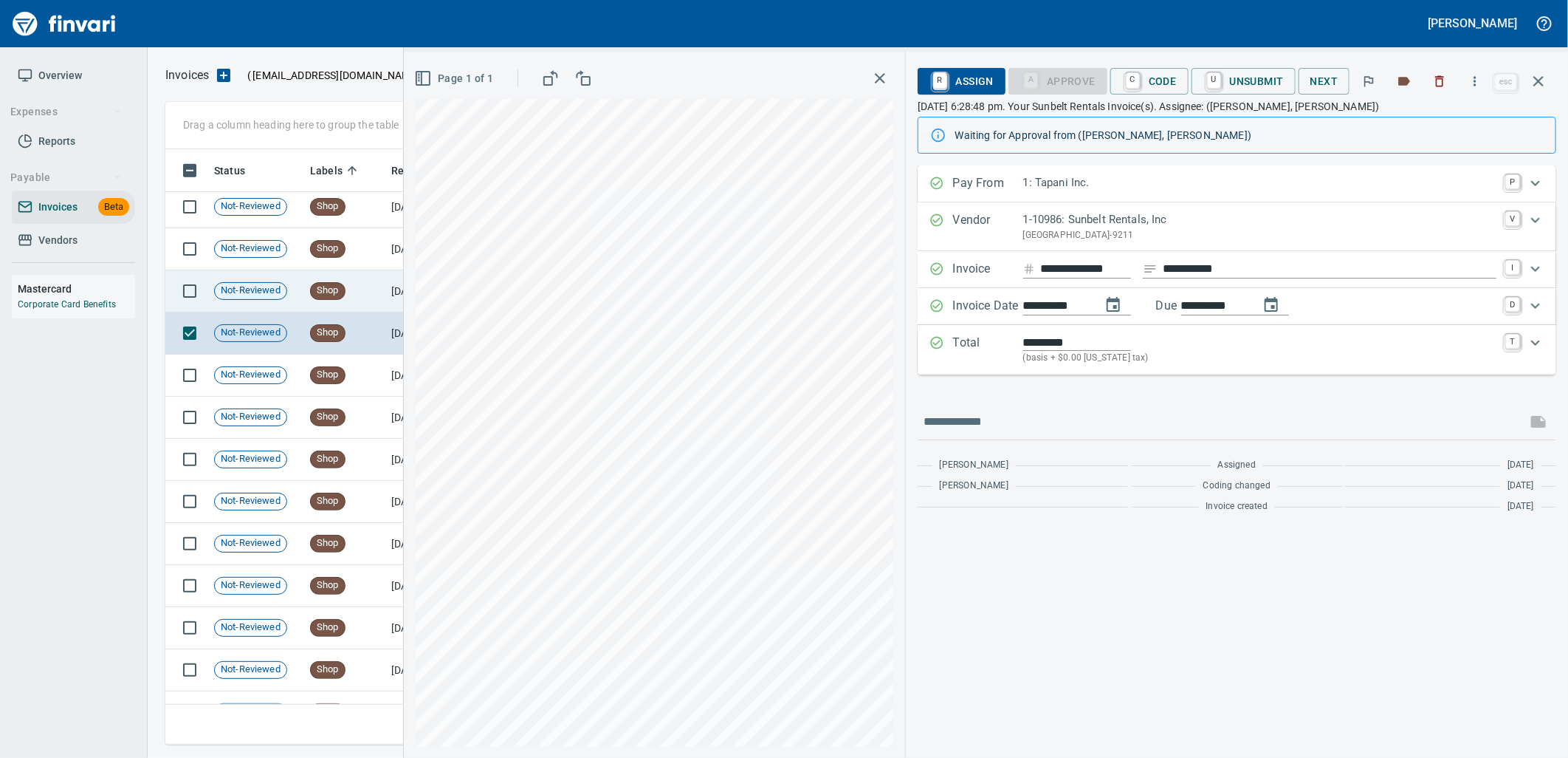
click at [371, 297] on td "Shop" at bounding box center [345, 291] width 81 height 42
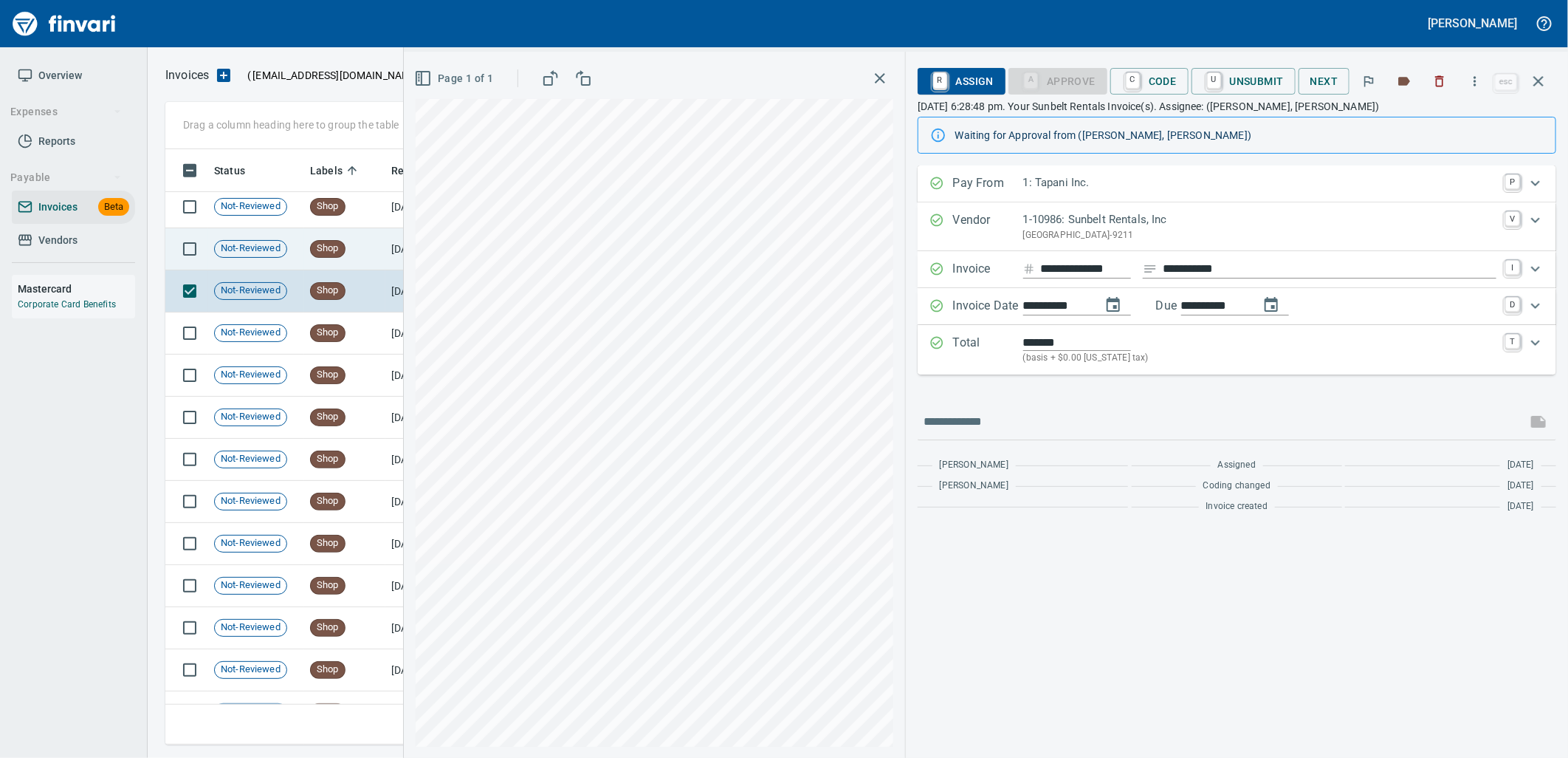
click at [389, 253] on td "[DATE]" at bounding box center [426, 248] width 81 height 42
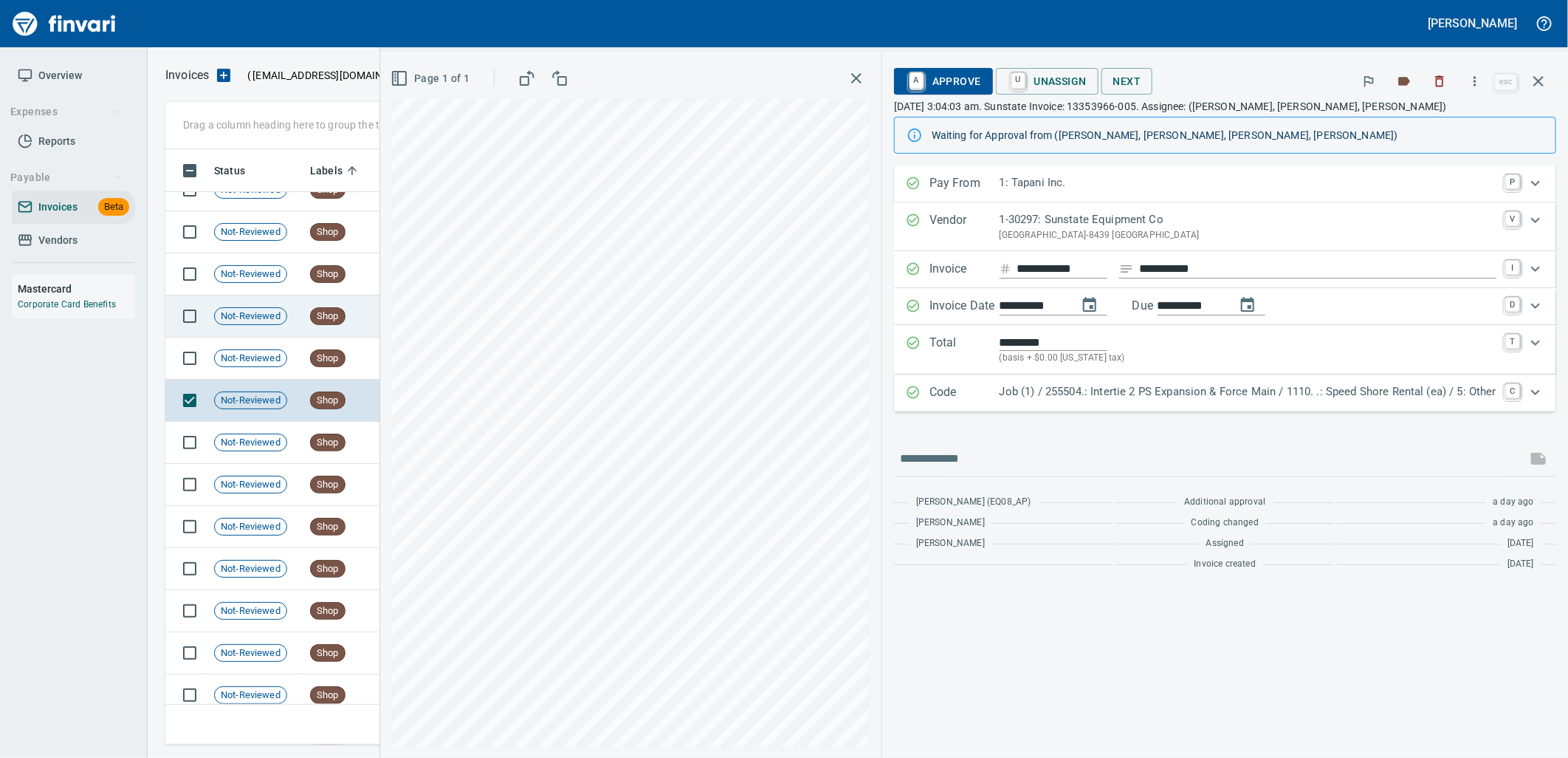
scroll to position [14404, 0]
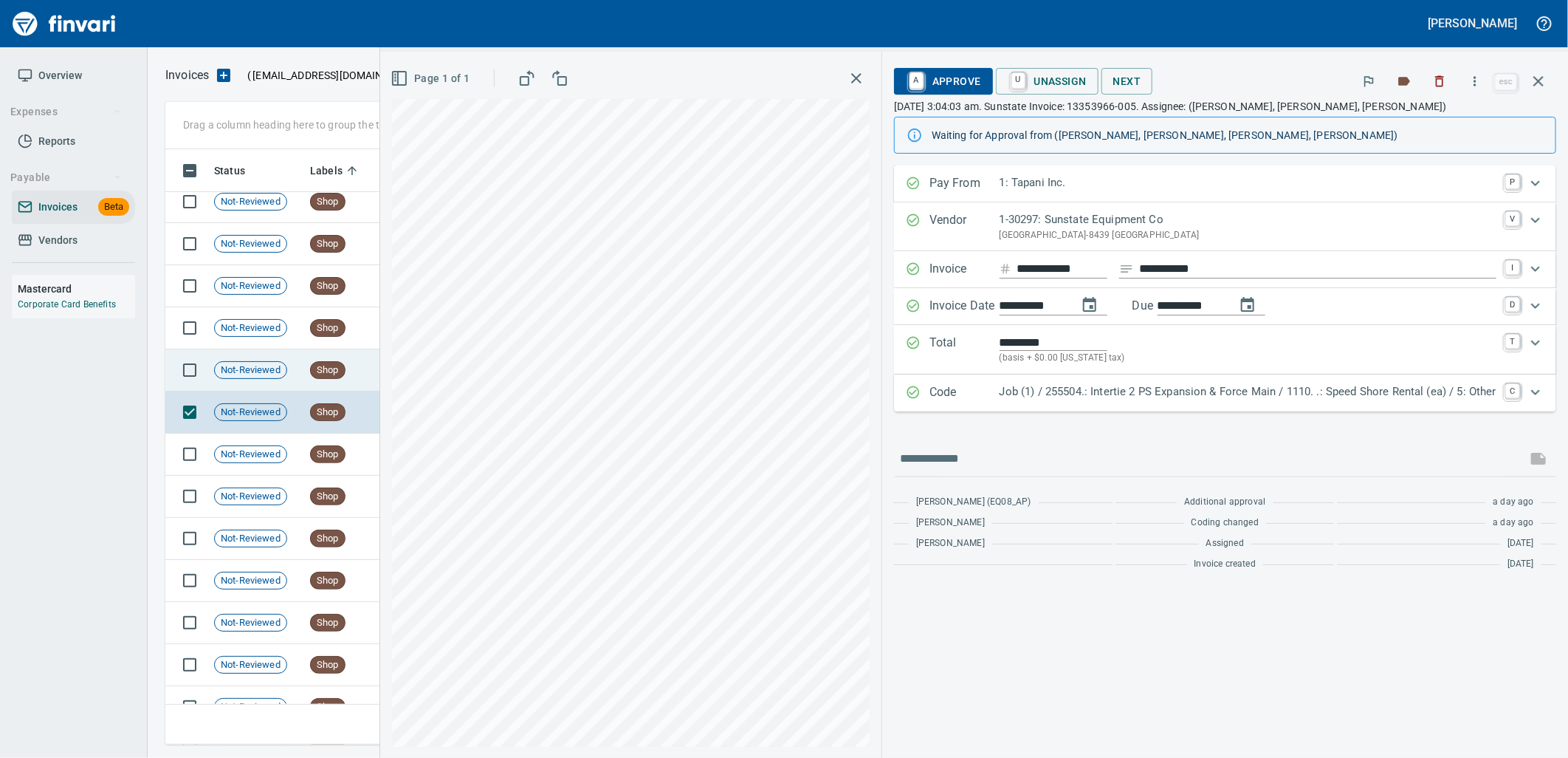
click at [349, 381] on td "Shop" at bounding box center [345, 370] width 81 height 42
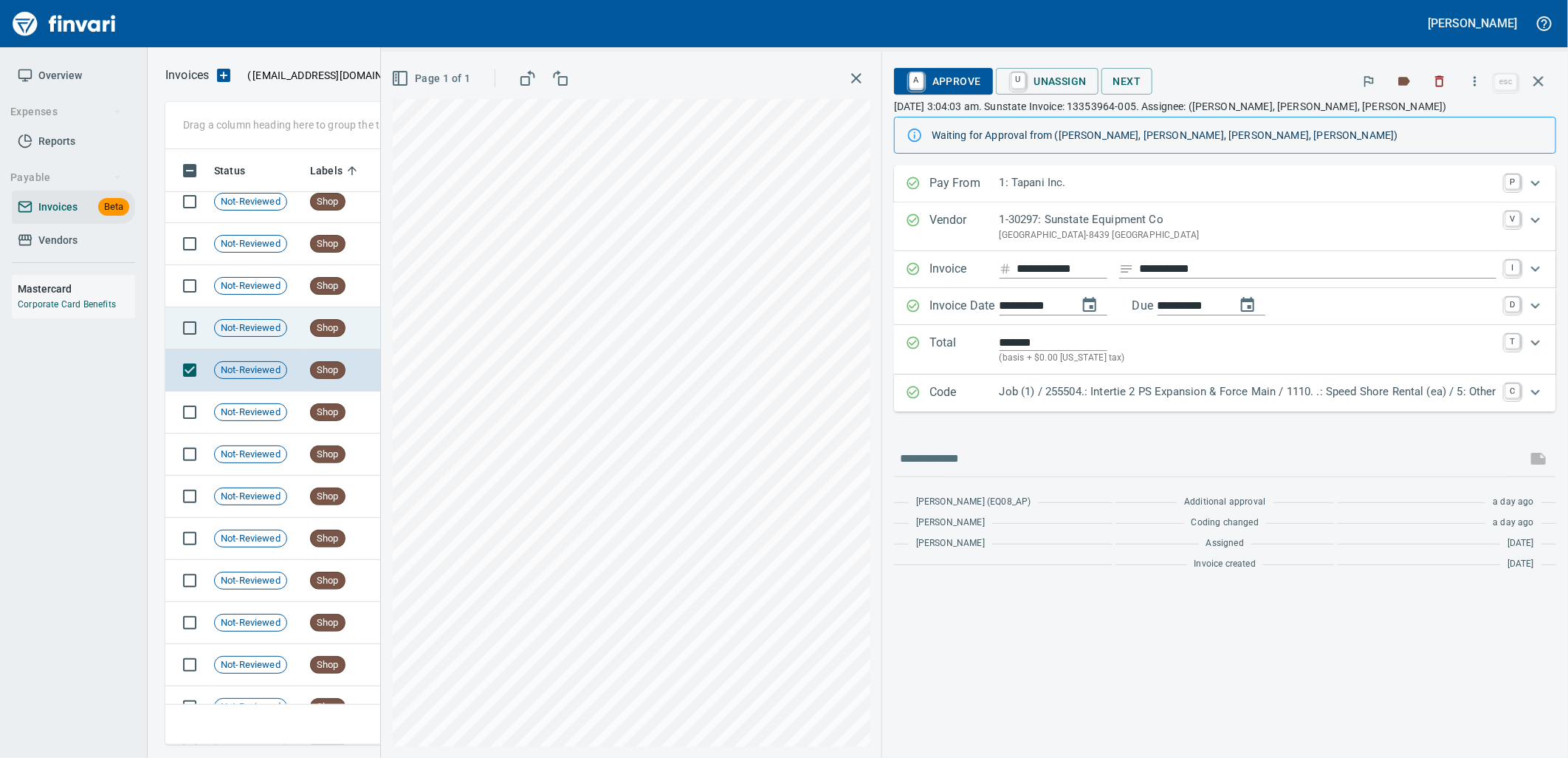
click at [334, 338] on td "Shop" at bounding box center [345, 328] width 81 height 42
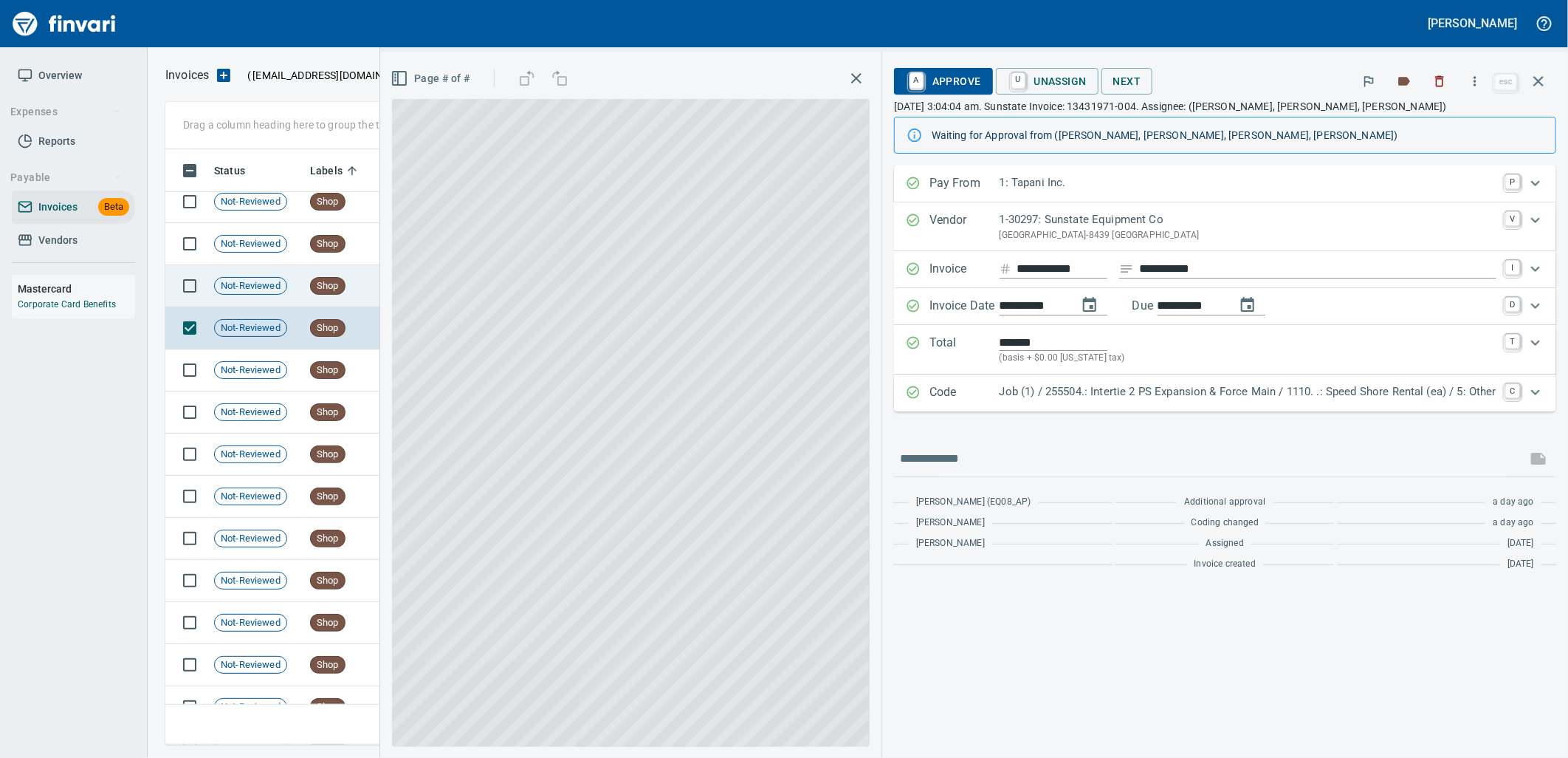
click at [307, 296] on td "Shop" at bounding box center [345, 286] width 81 height 42
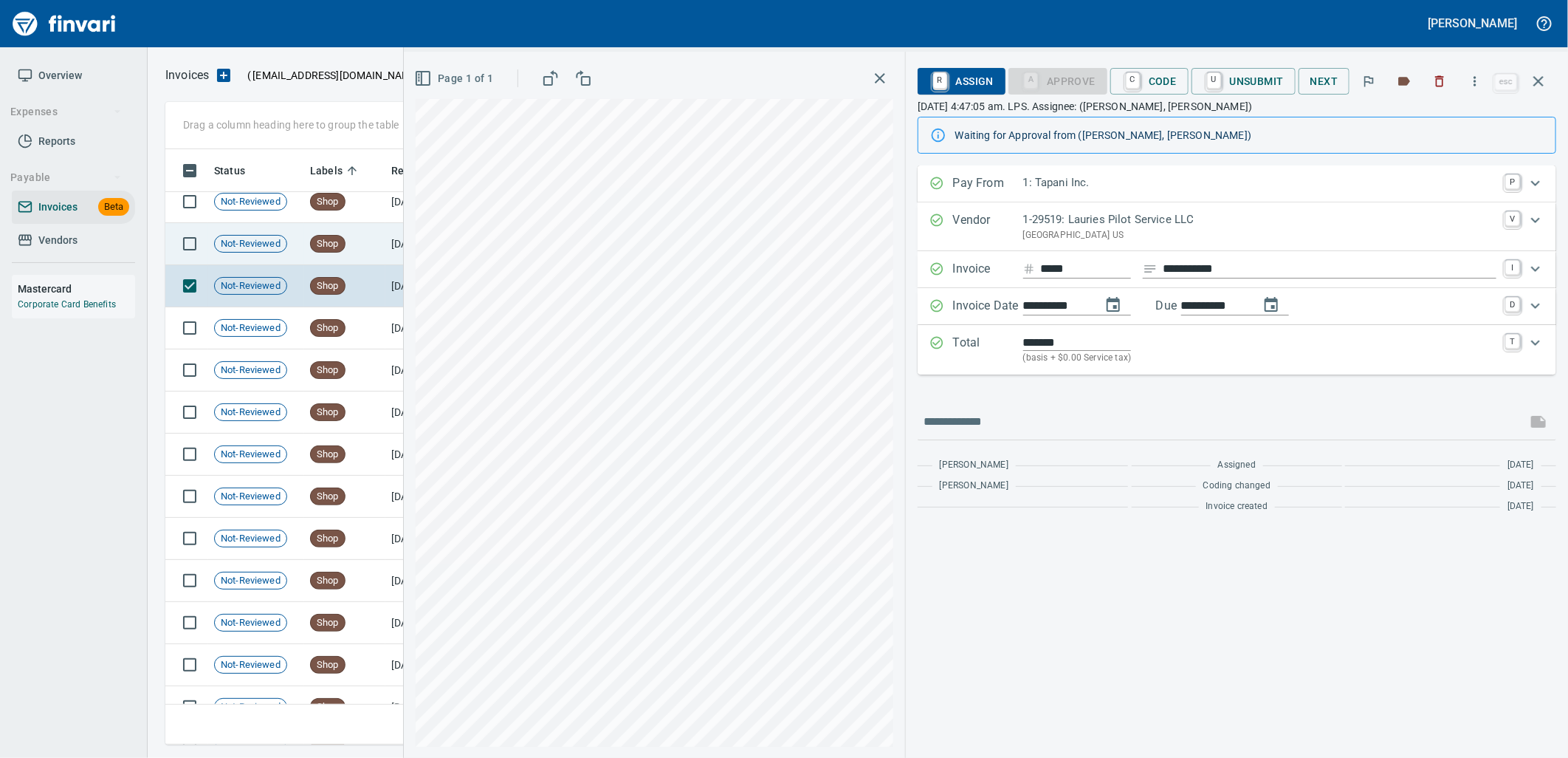
click at [330, 253] on td "Shop" at bounding box center [345, 244] width 81 height 42
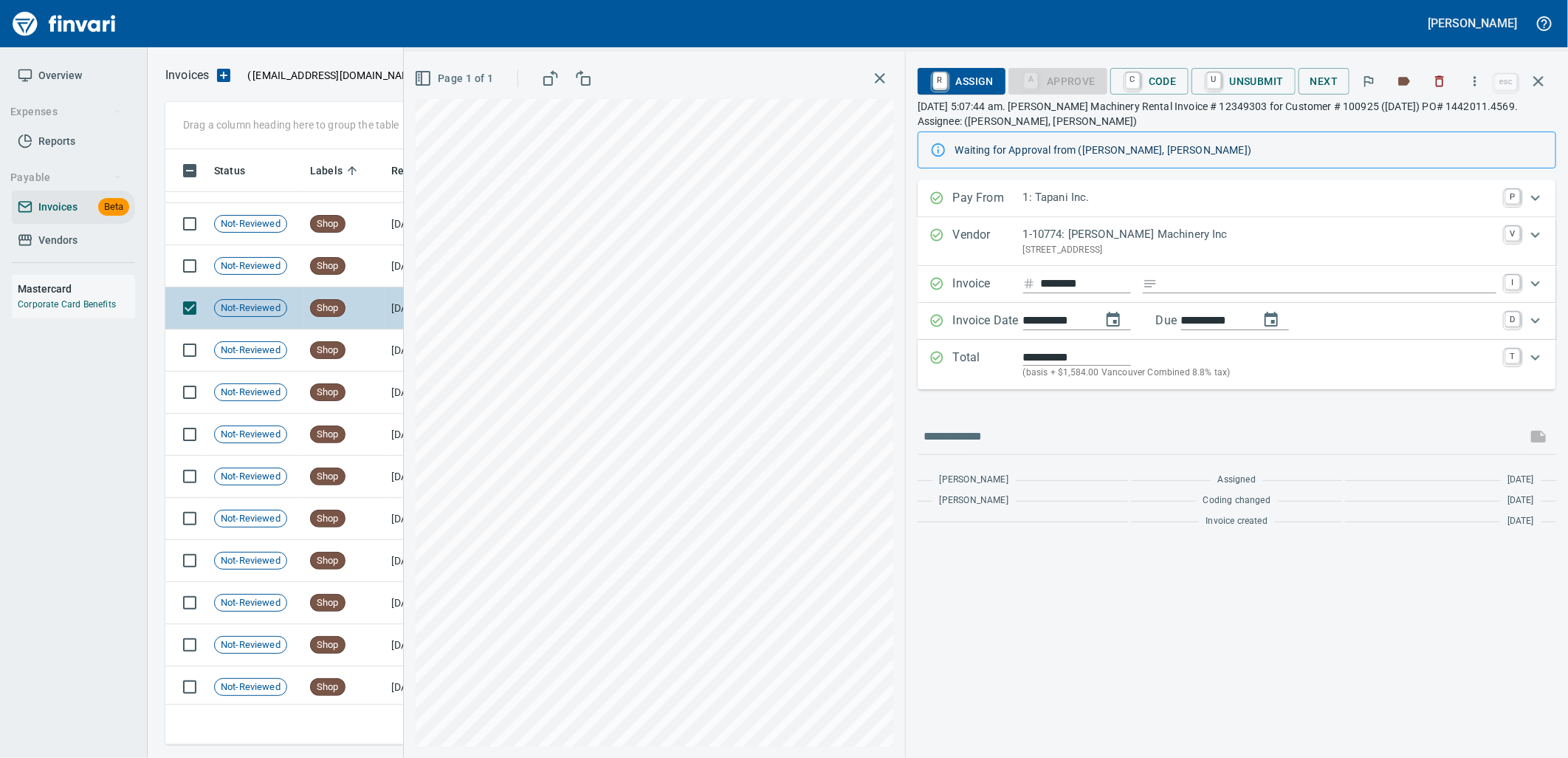
scroll to position [14322, 0]
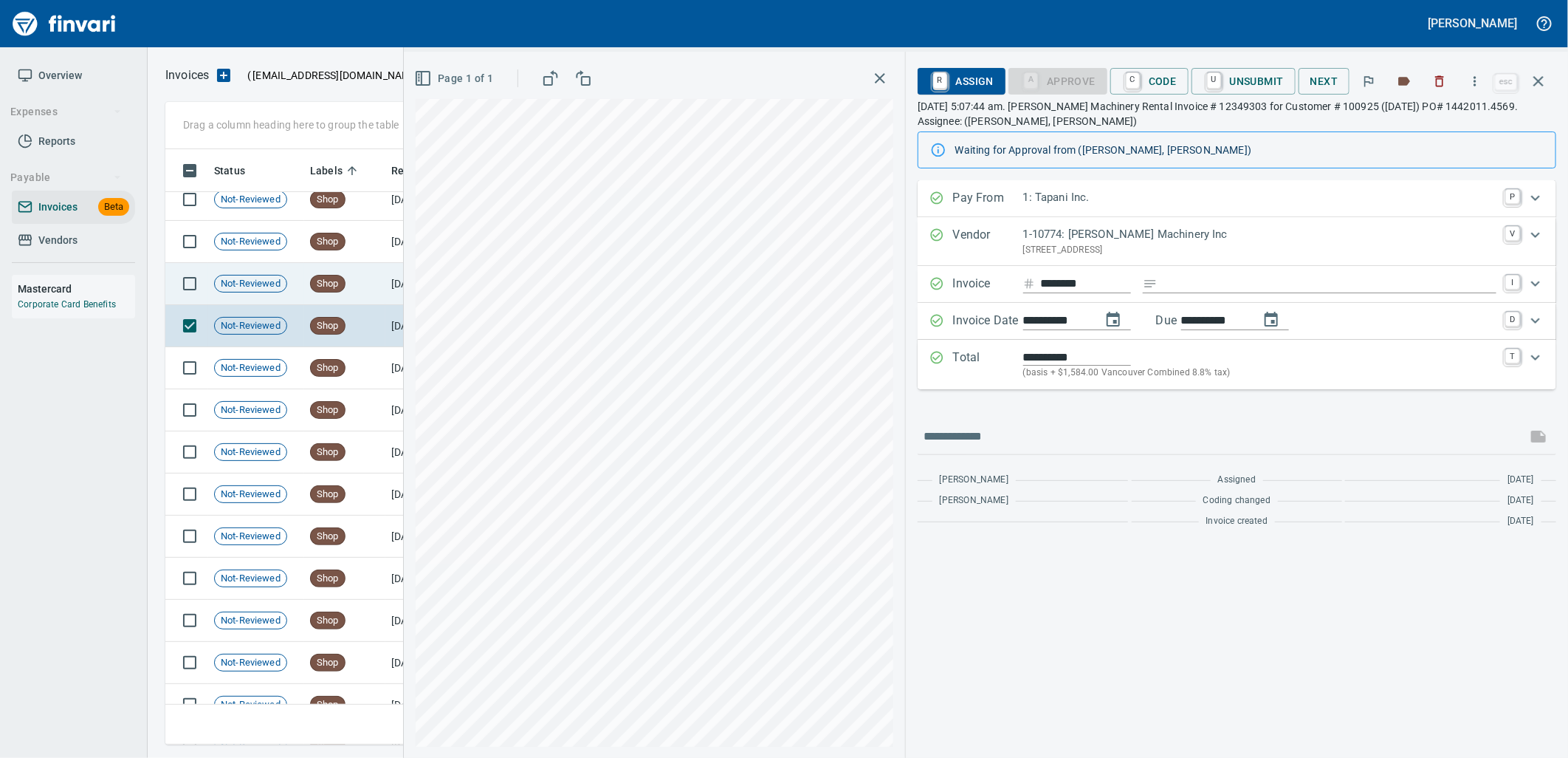
click at [335, 271] on td "Shop" at bounding box center [345, 283] width 81 height 42
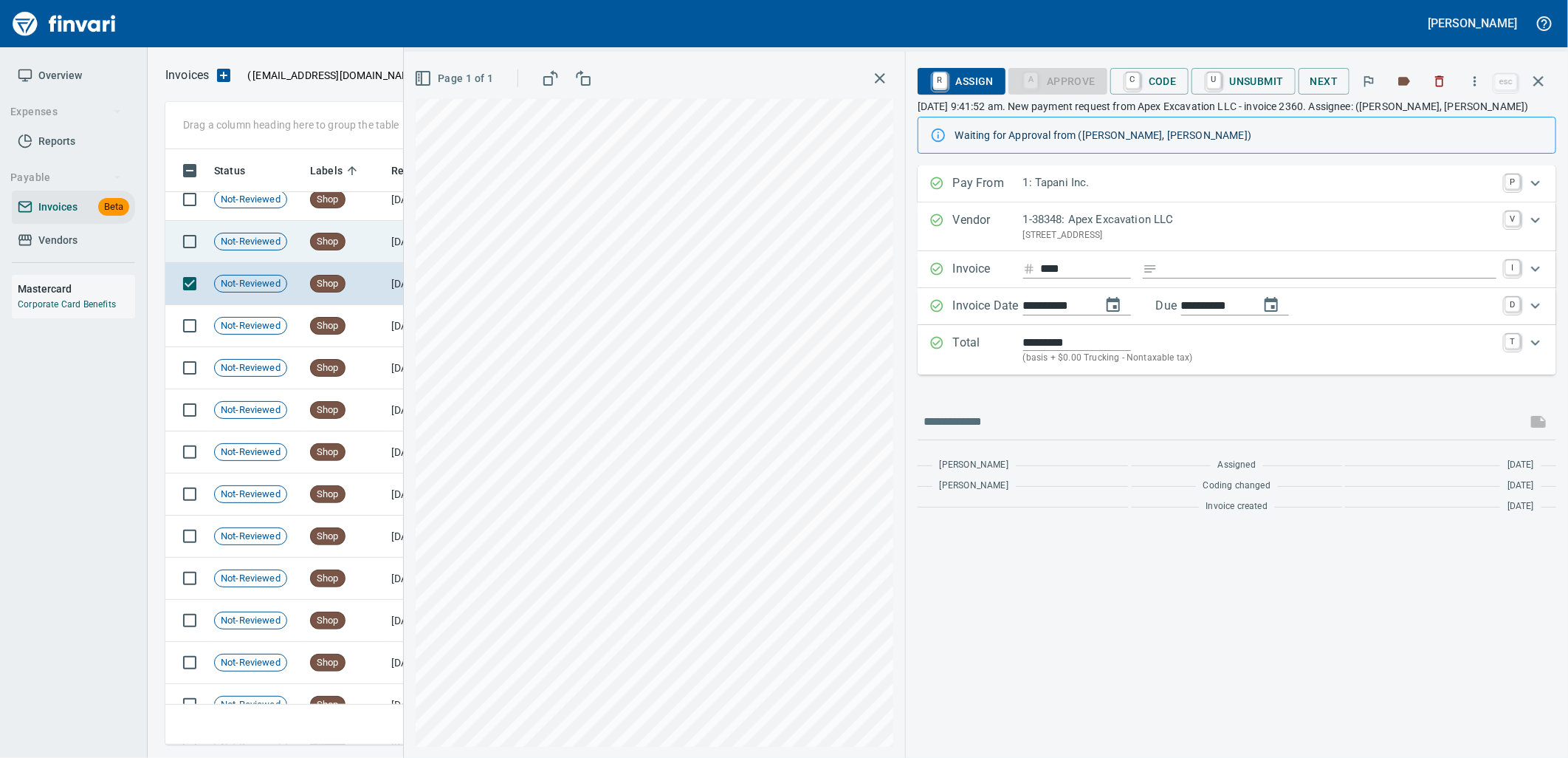
click at [340, 245] on span "Shop" at bounding box center [327, 242] width 34 height 14
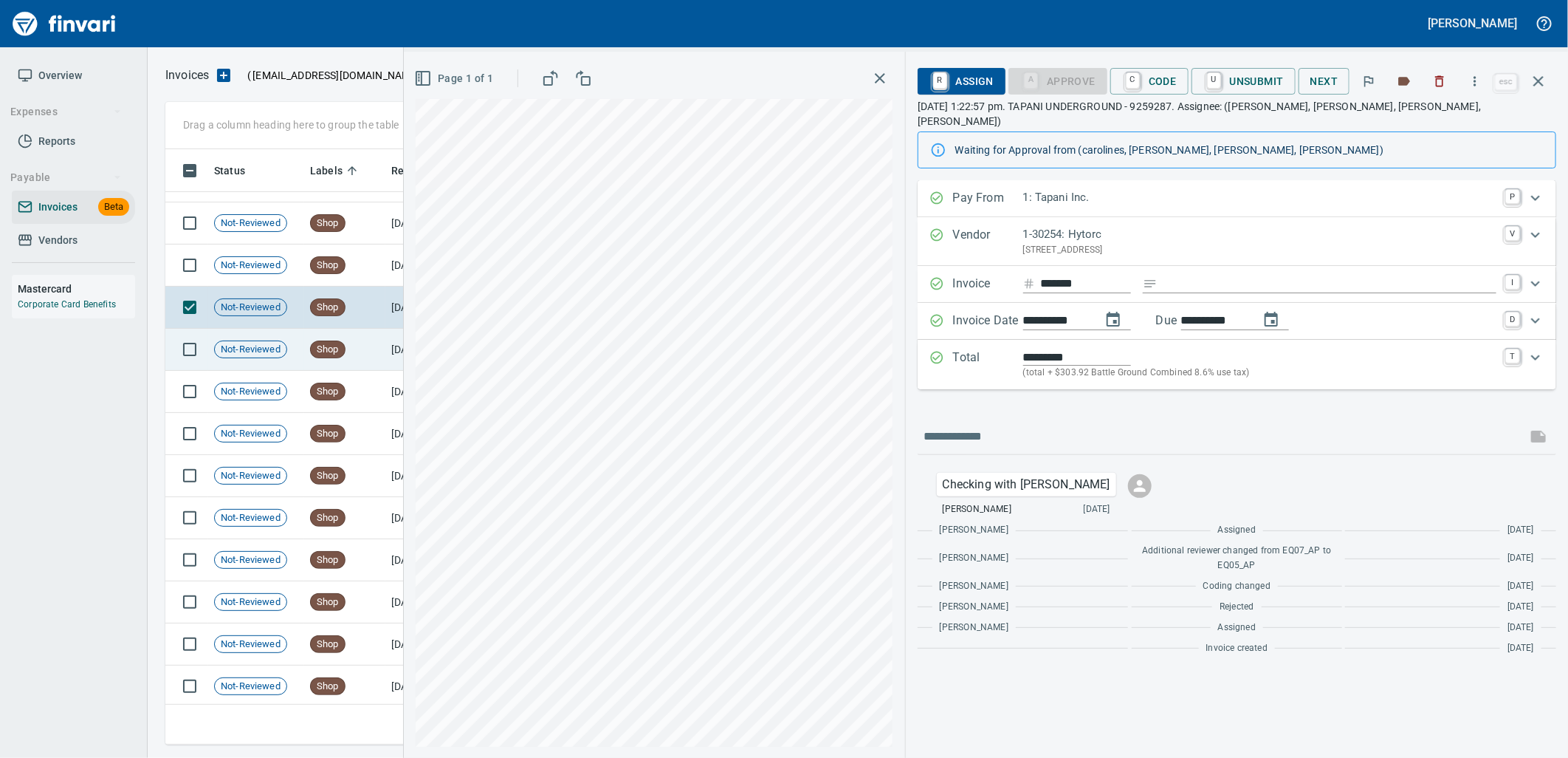
scroll to position [14240, 0]
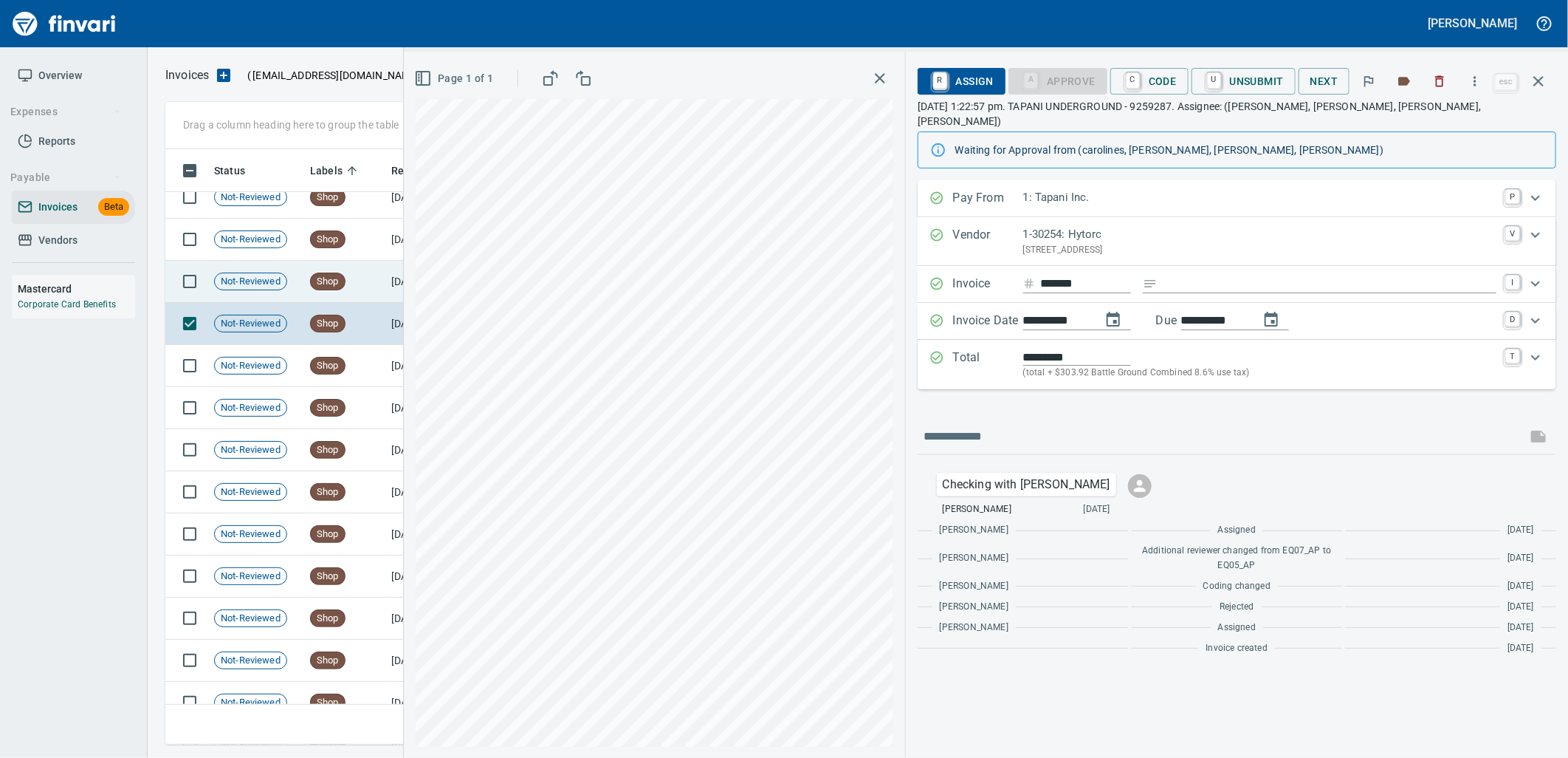
click at [333, 291] on td "Shop" at bounding box center [345, 282] width 81 height 42
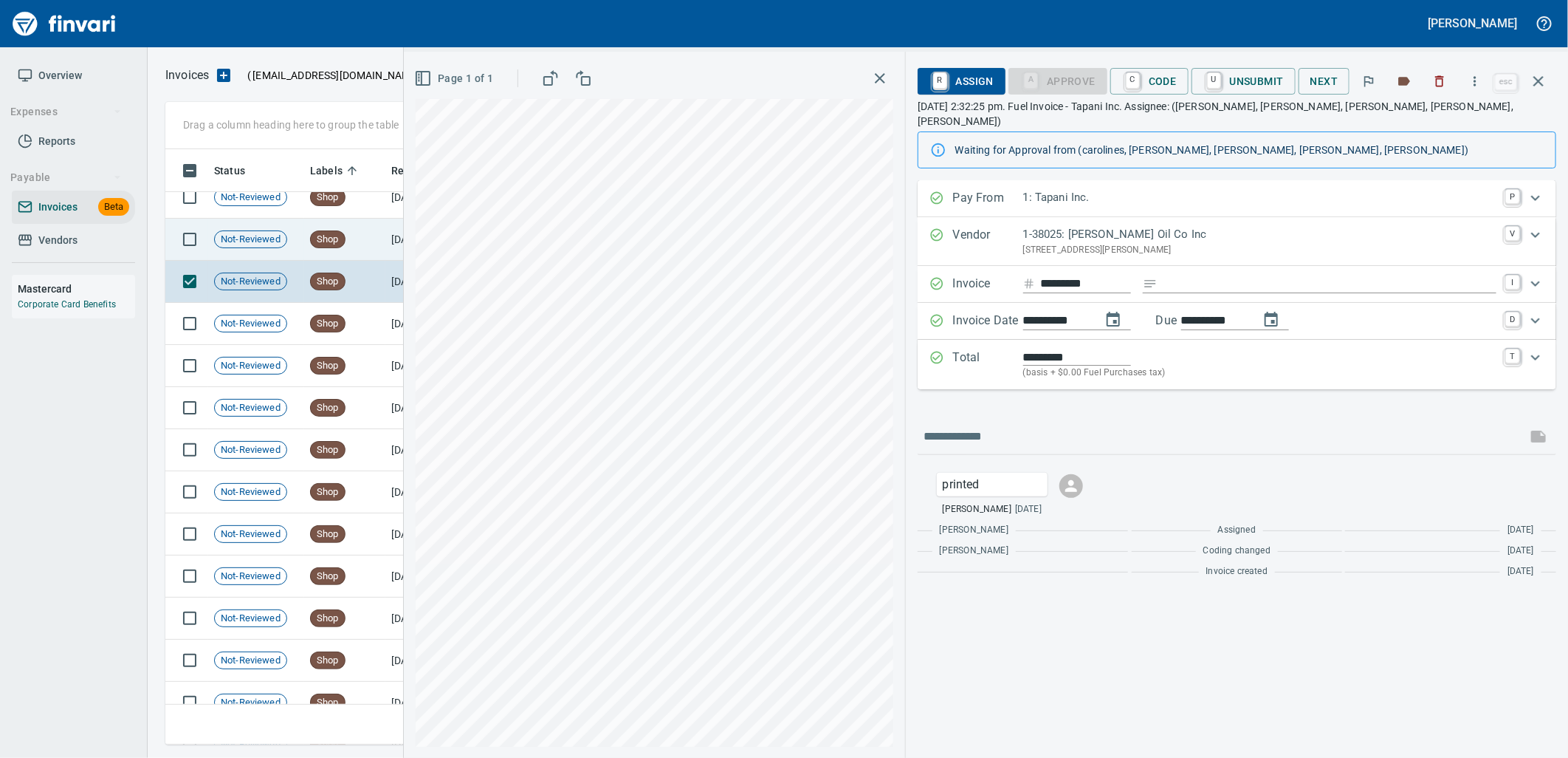
click at [330, 238] on span "Shop" at bounding box center [327, 240] width 34 height 14
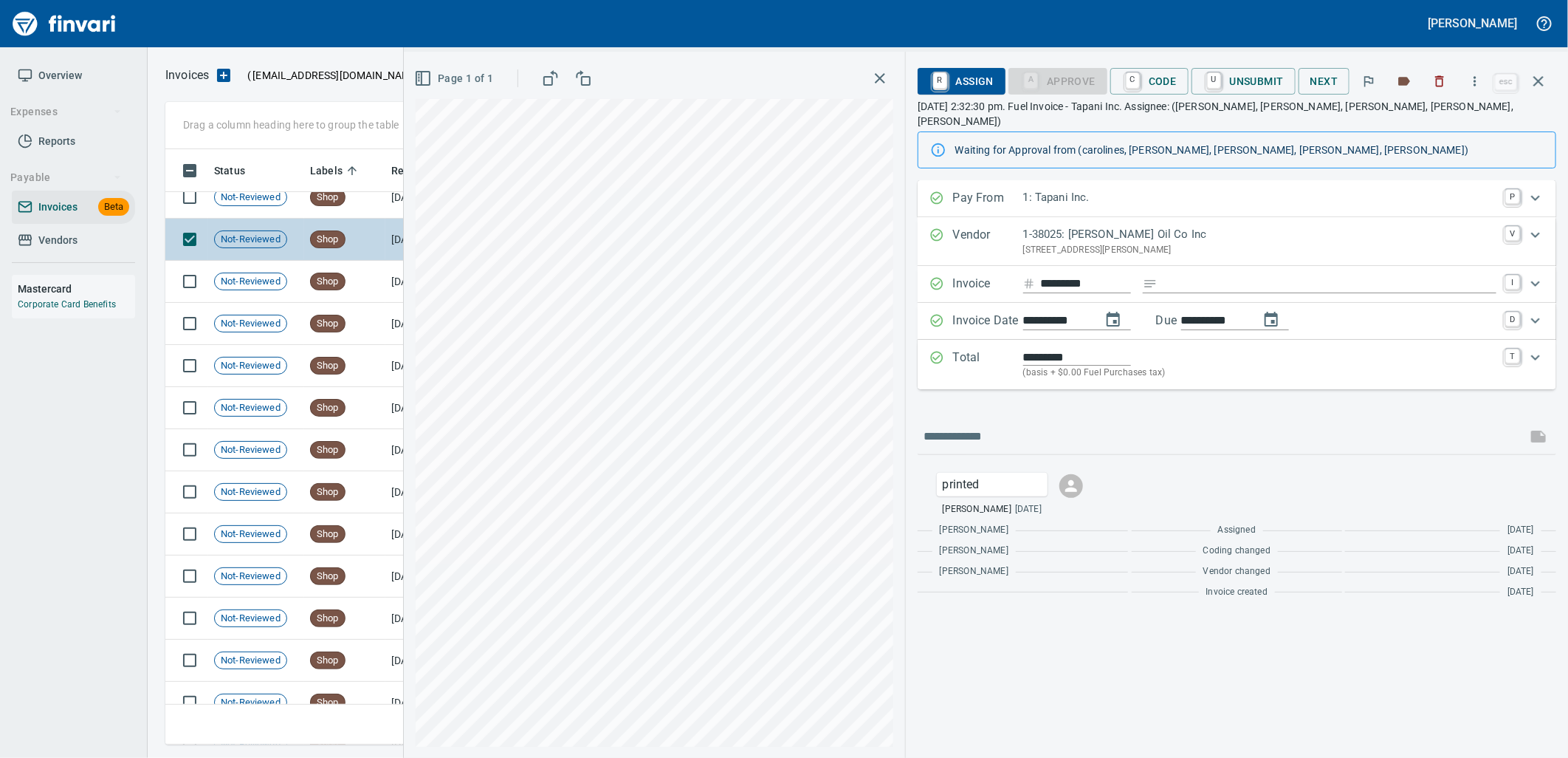
click at [329, 218] on td "Shop" at bounding box center [345, 239] width 81 height 42
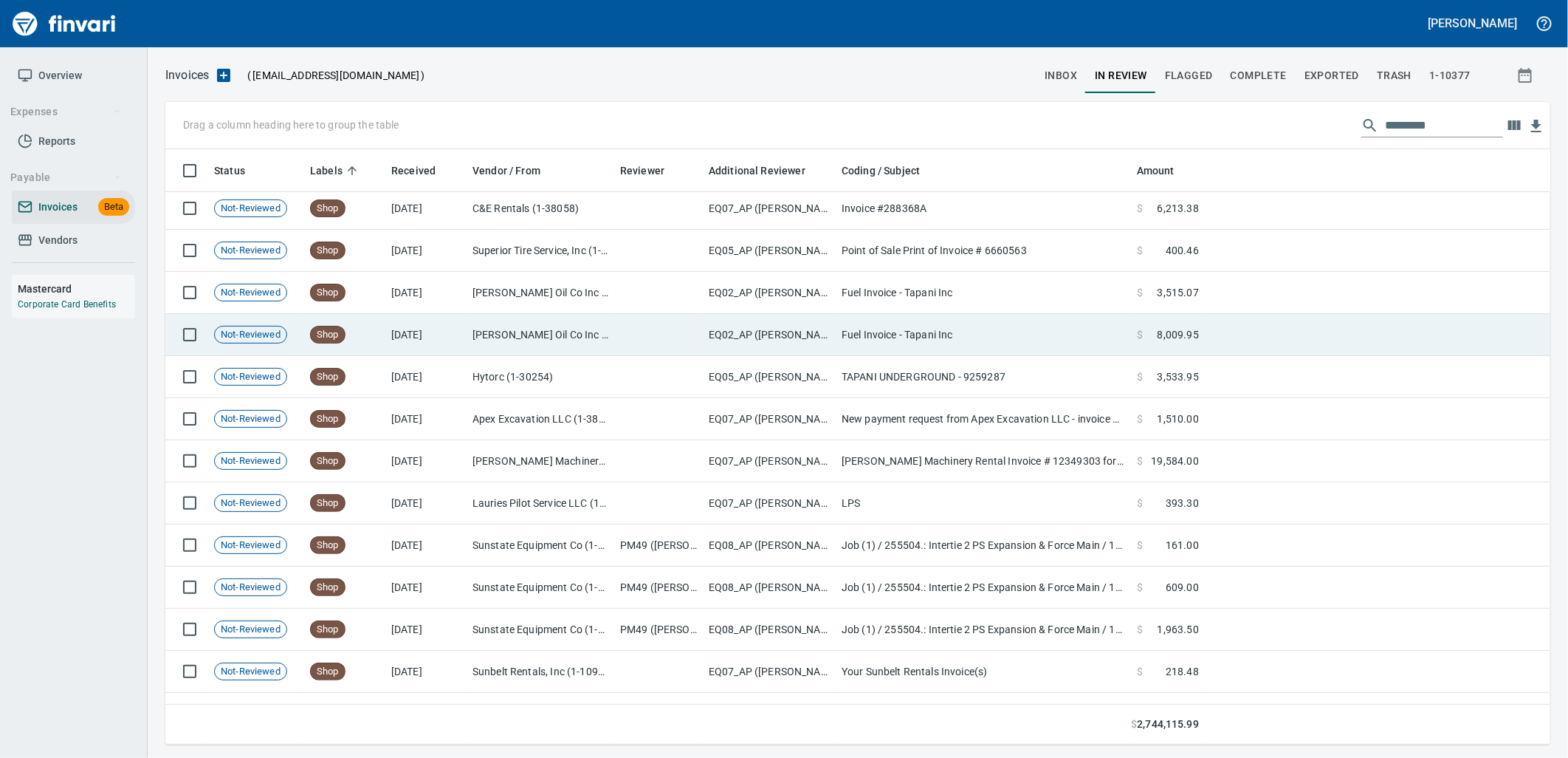
scroll to position [14158, 0]
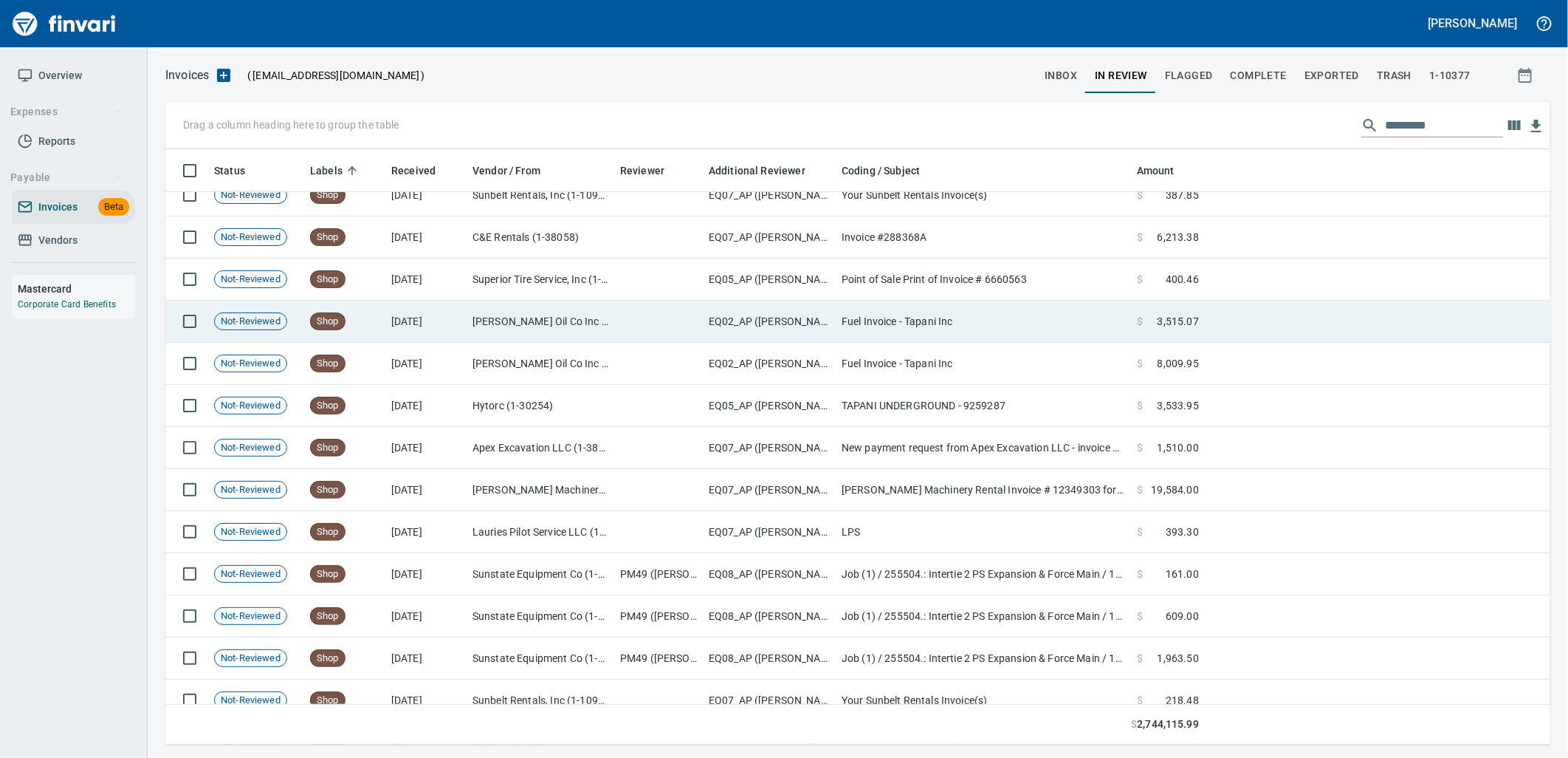
click at [335, 327] on span "Shop" at bounding box center [327, 322] width 34 height 14
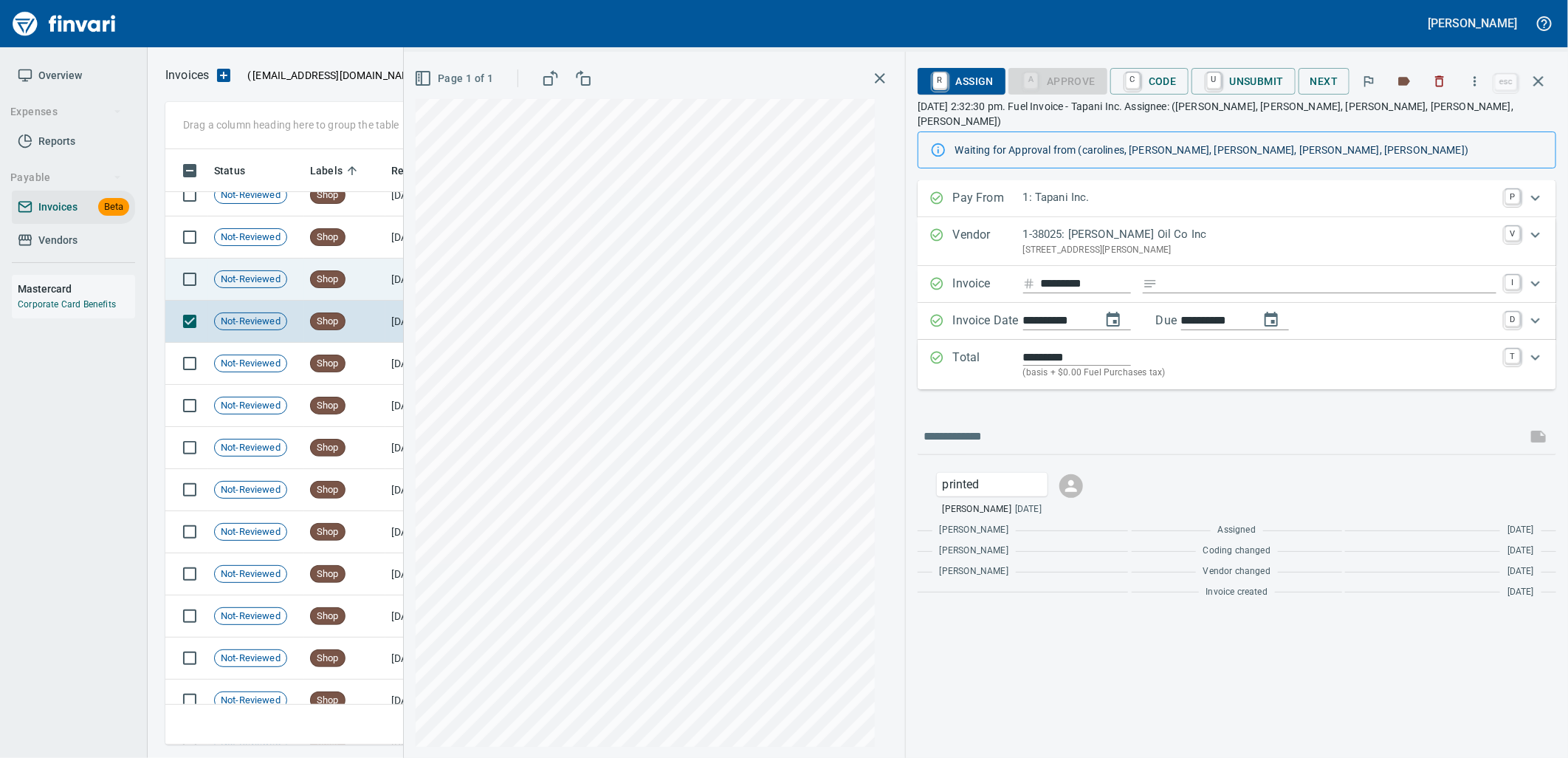
click at [325, 291] on td "Shop" at bounding box center [345, 279] width 81 height 42
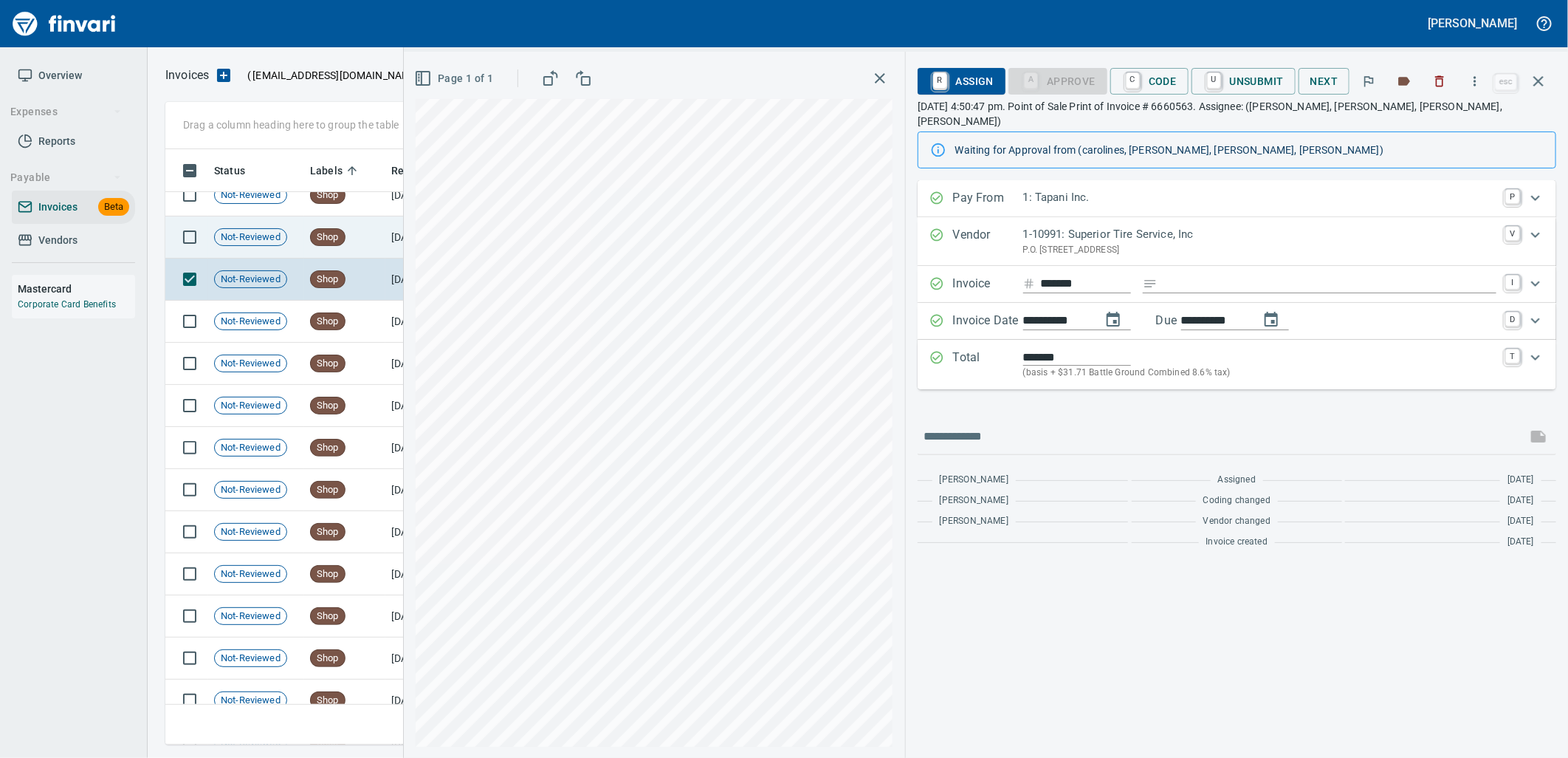
click at [322, 244] on span "Shop" at bounding box center [327, 237] width 34 height 14
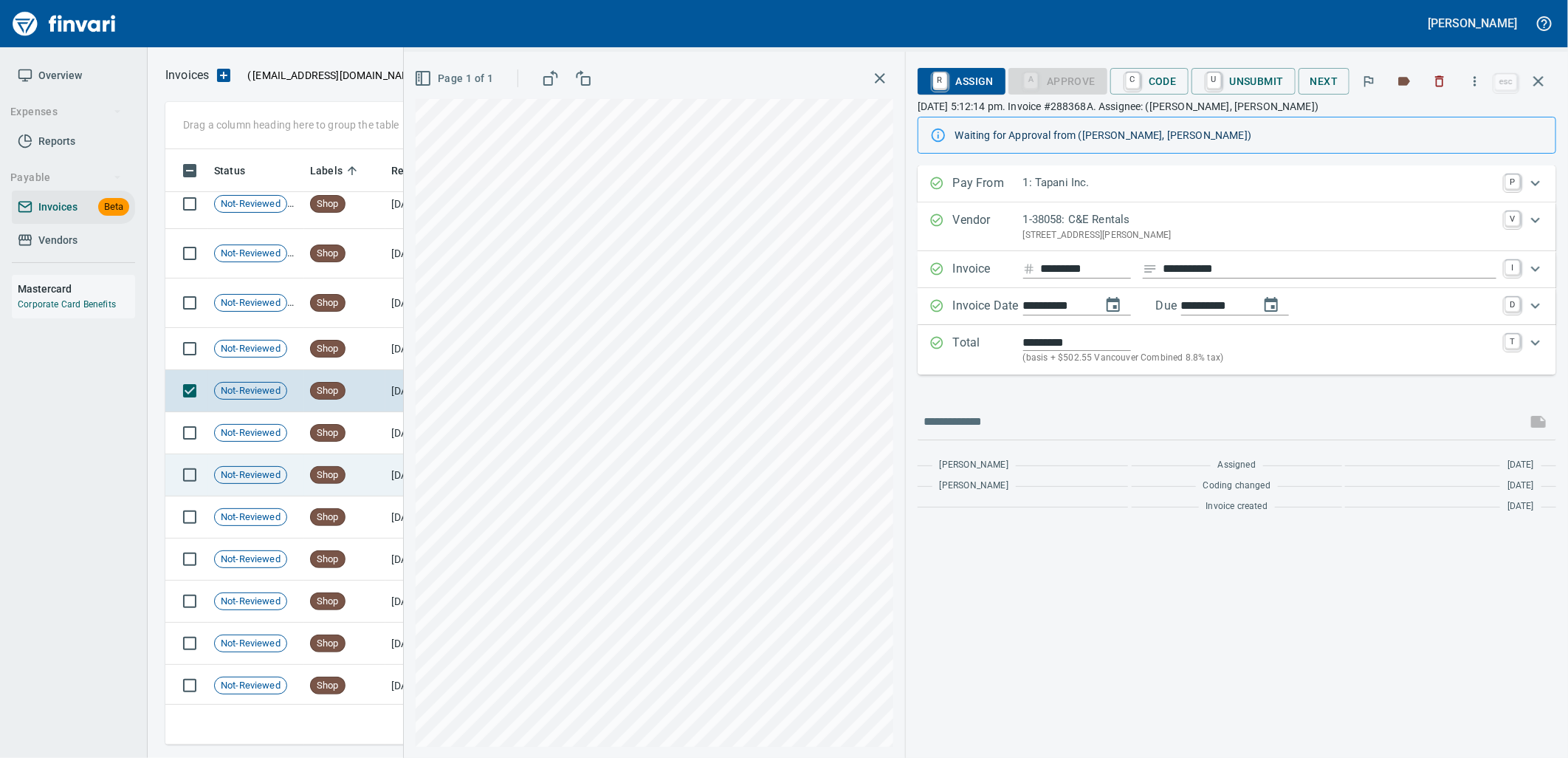
scroll to position [13829, 0]
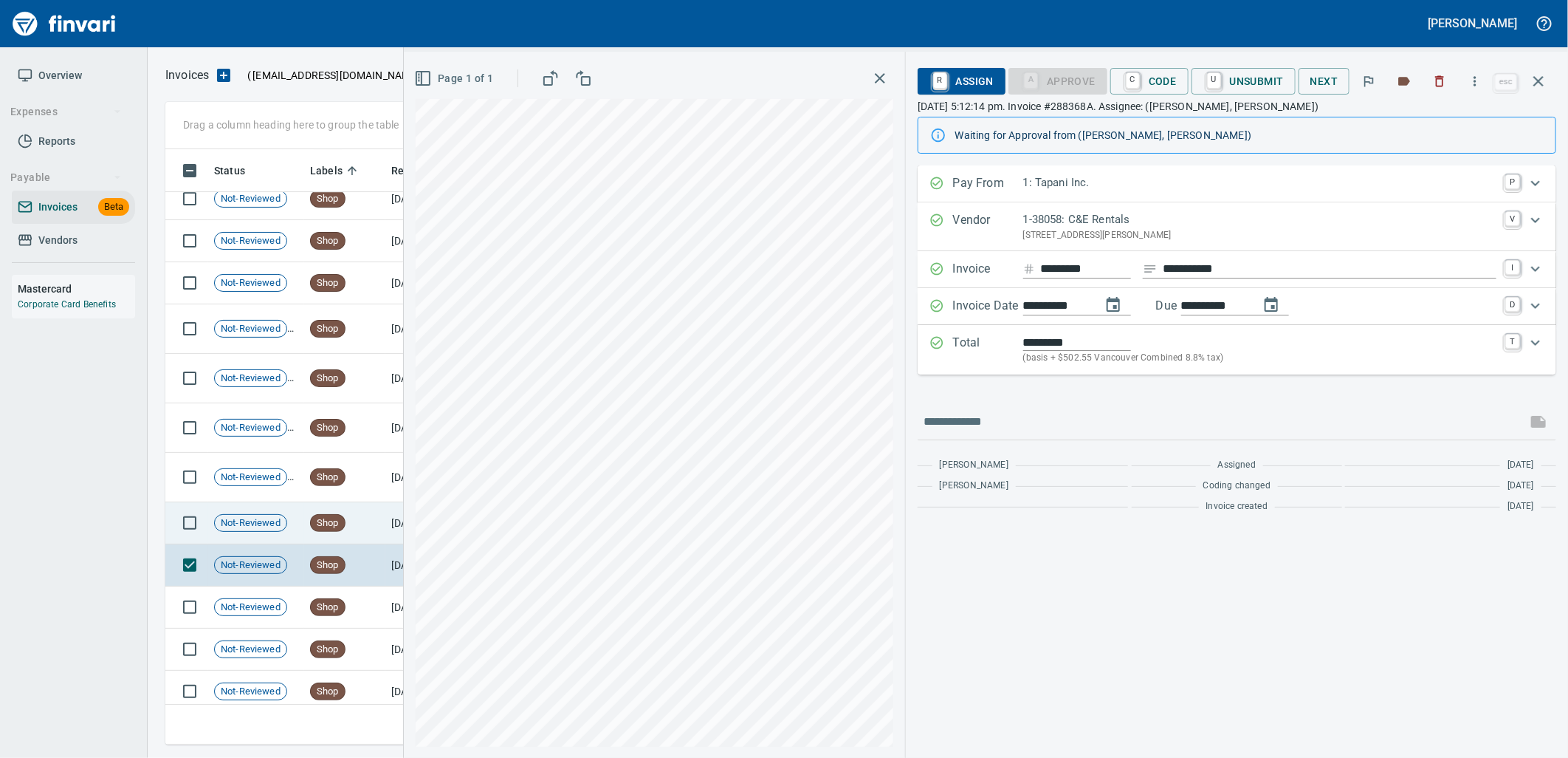
drag, startPoint x: 318, startPoint y: 511, endPoint x: 318, endPoint y: 495, distance: 16.0
click at [318, 510] on td "Shop" at bounding box center [345, 523] width 81 height 42
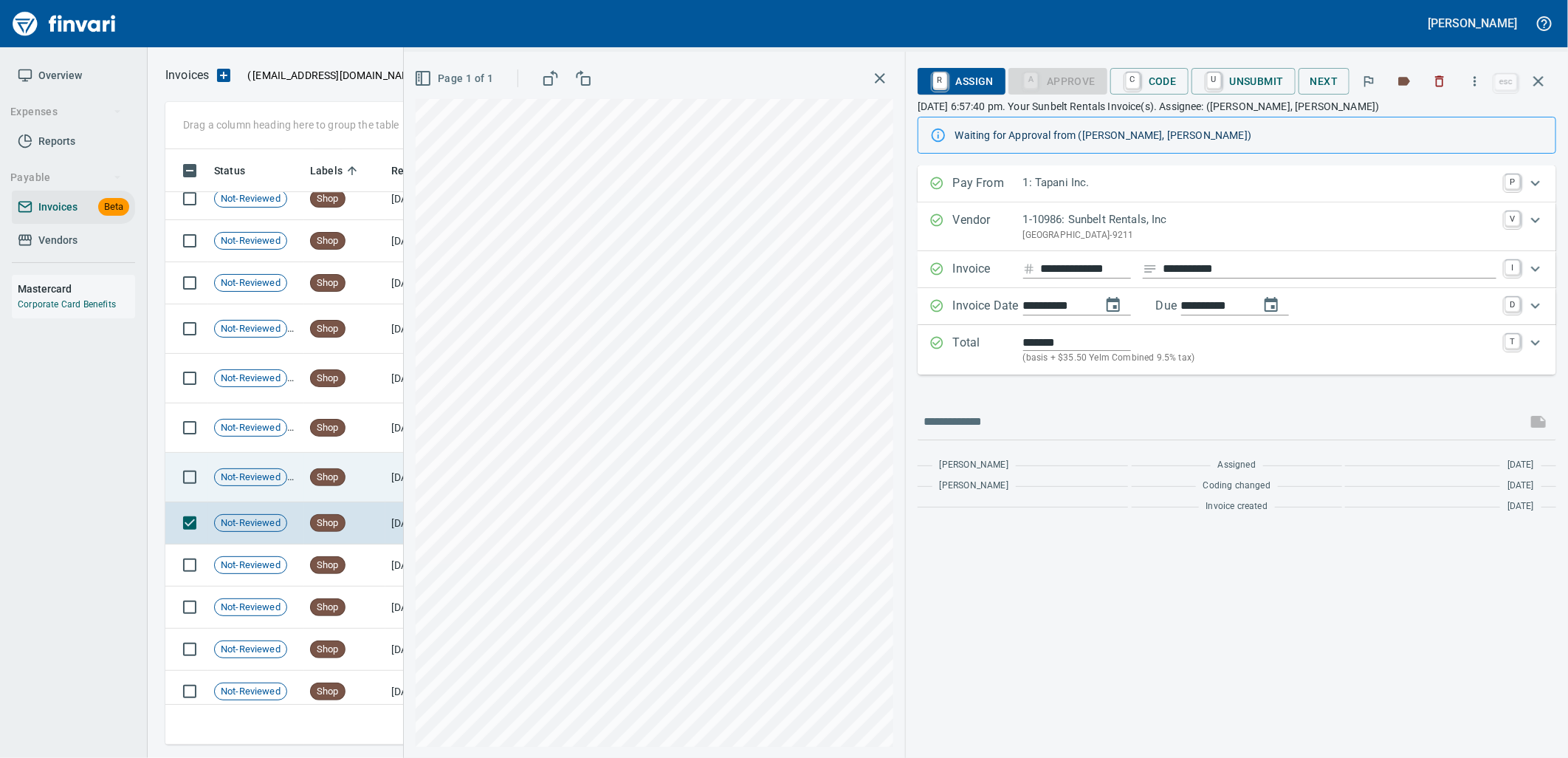
click at [326, 483] on span "Shop" at bounding box center [327, 477] width 34 height 14
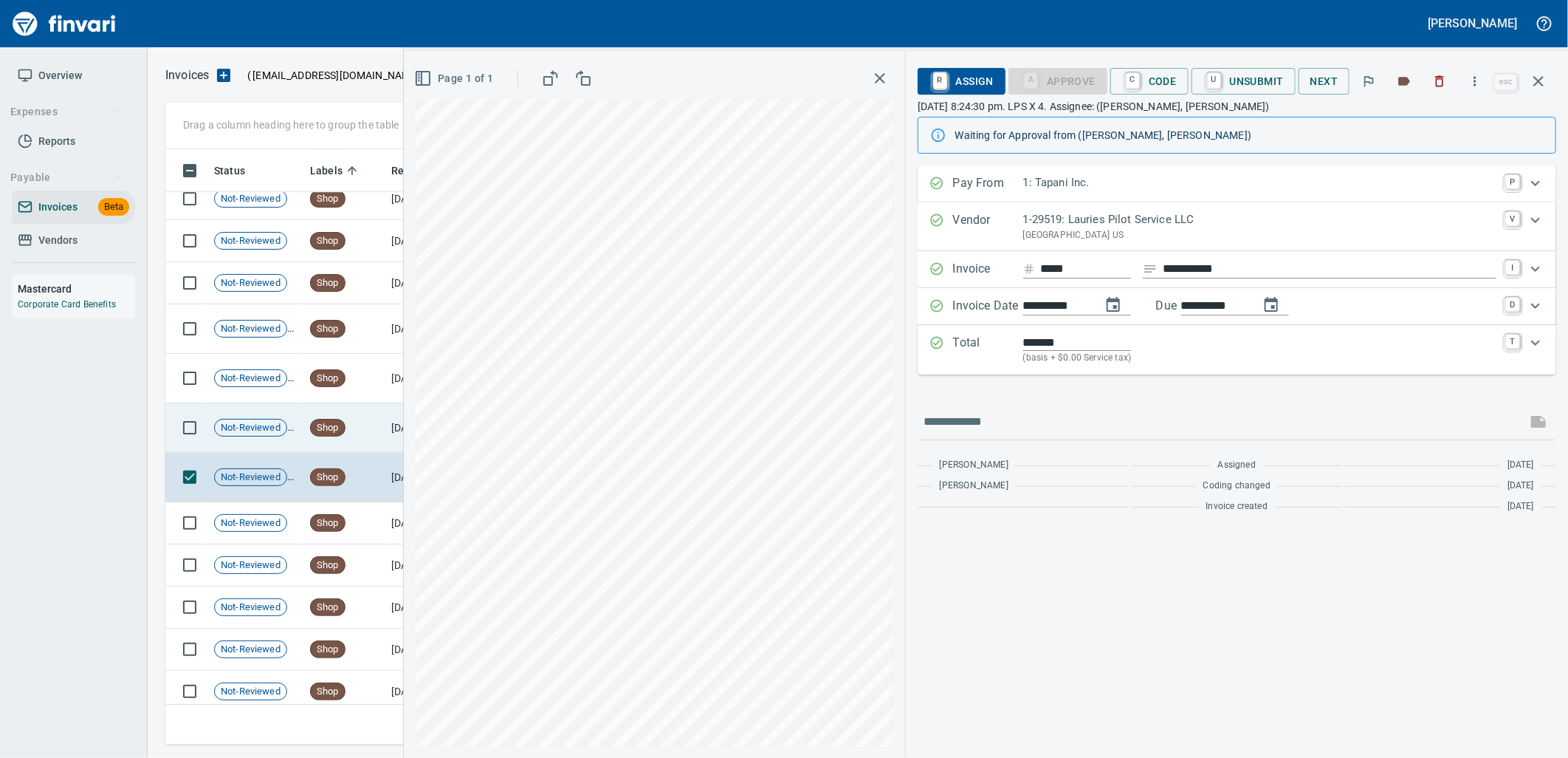
click at [347, 429] on td "Shop" at bounding box center [345, 428] width 81 height 50
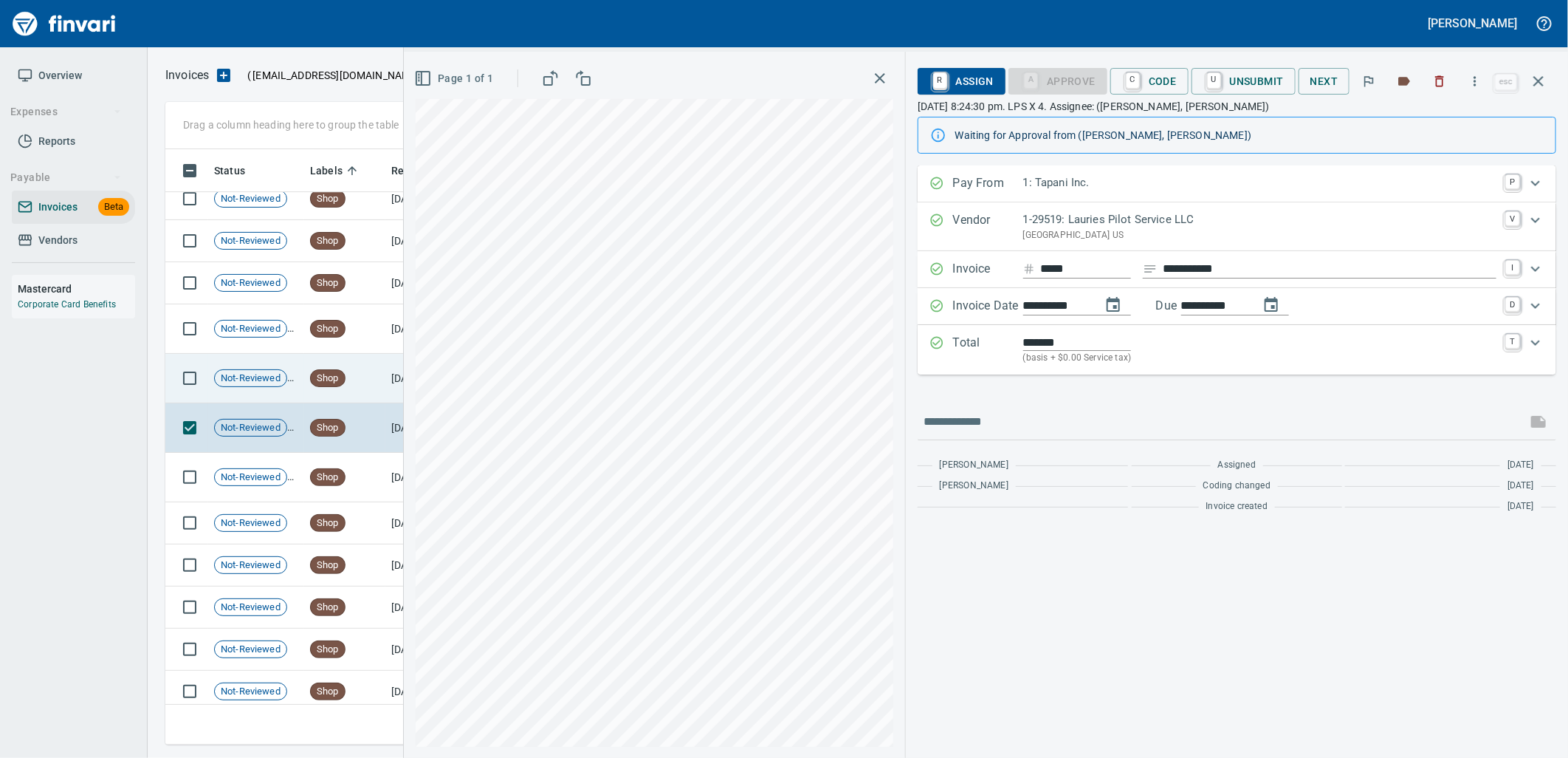
click at [354, 389] on td "Shop" at bounding box center [345, 378] width 81 height 50
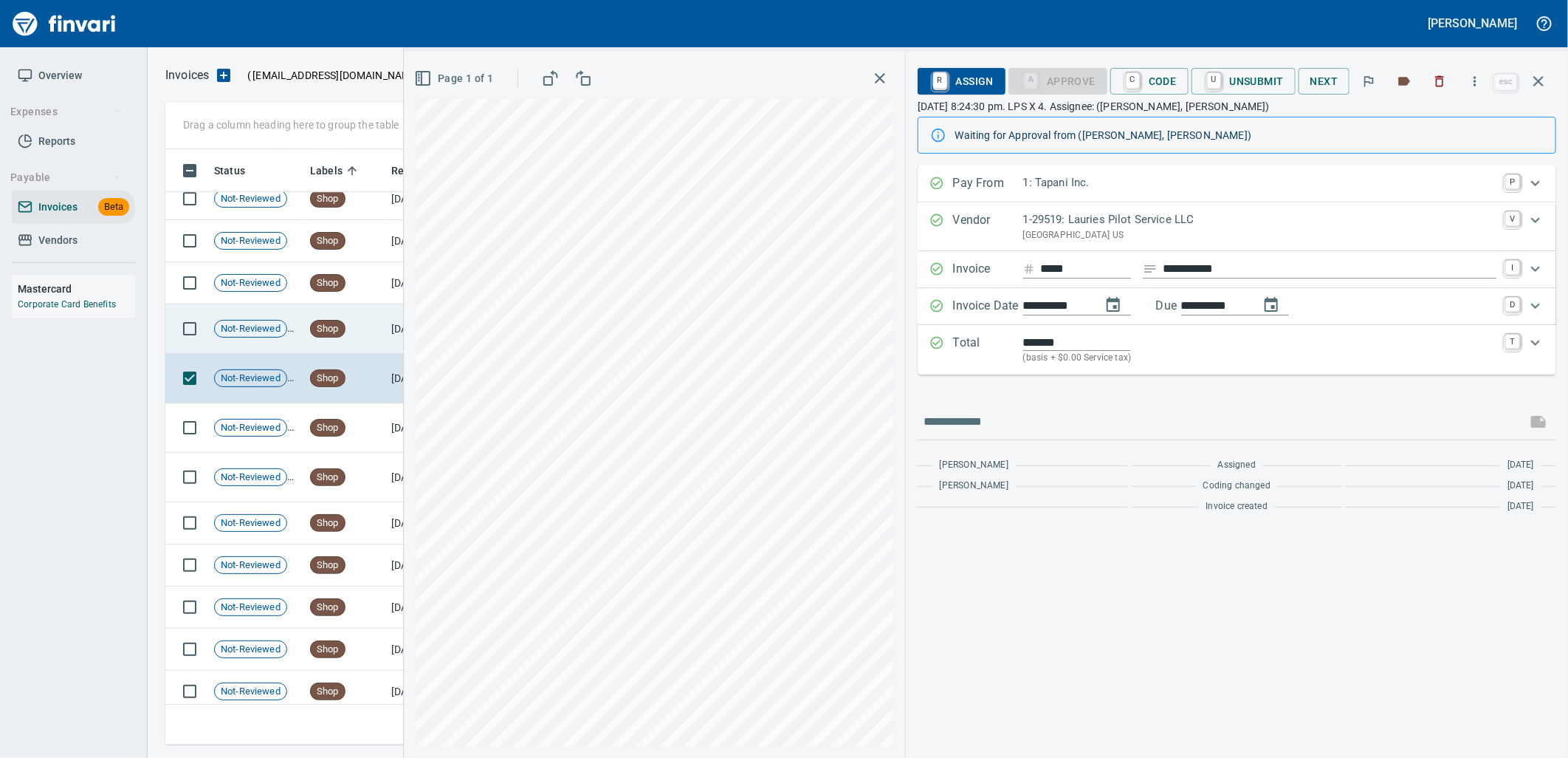
click at [352, 340] on td "Shop" at bounding box center [345, 329] width 81 height 50
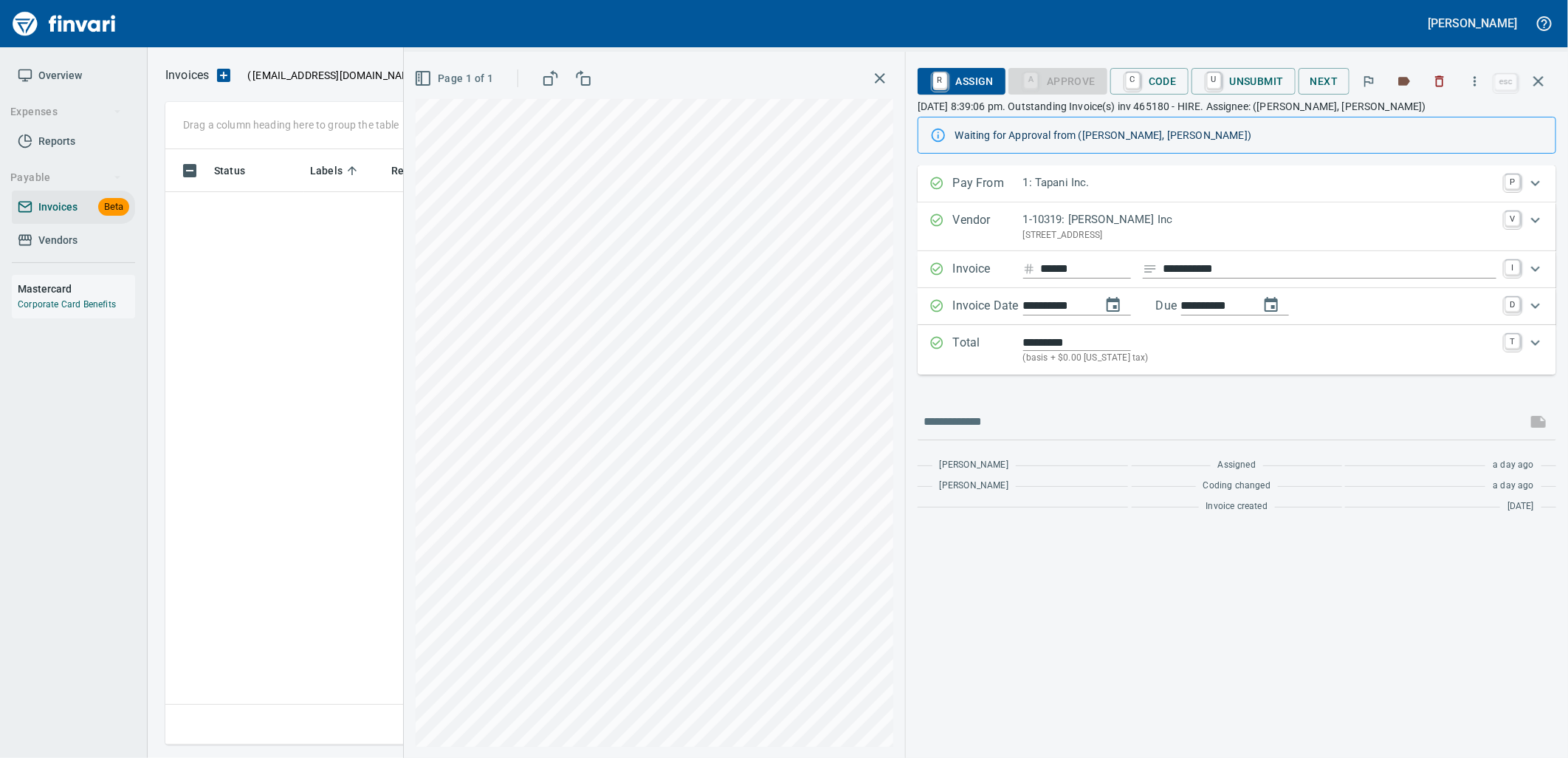
scroll to position [584, 1360]
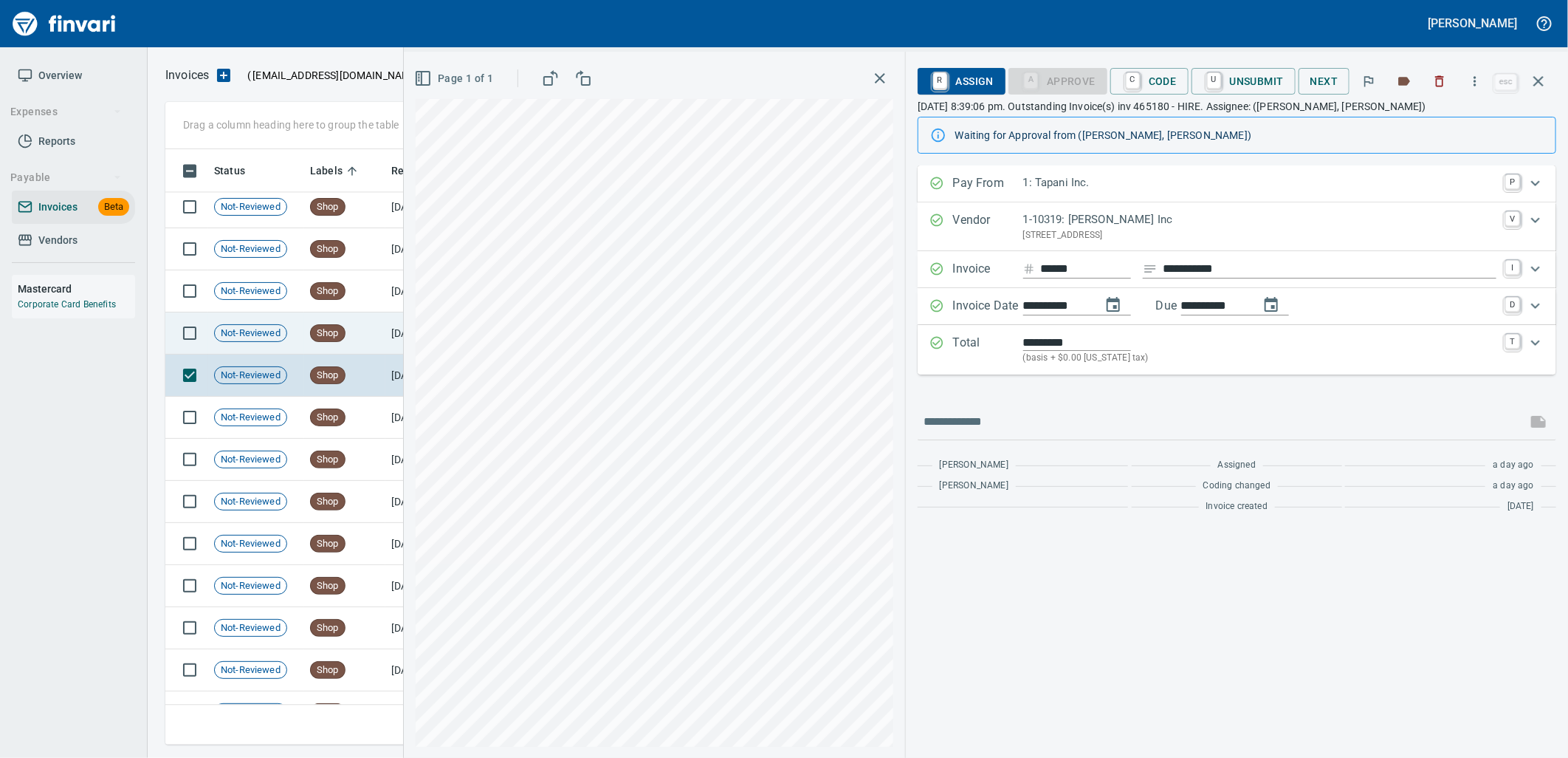
click at [348, 342] on td "Shop" at bounding box center [345, 333] width 81 height 42
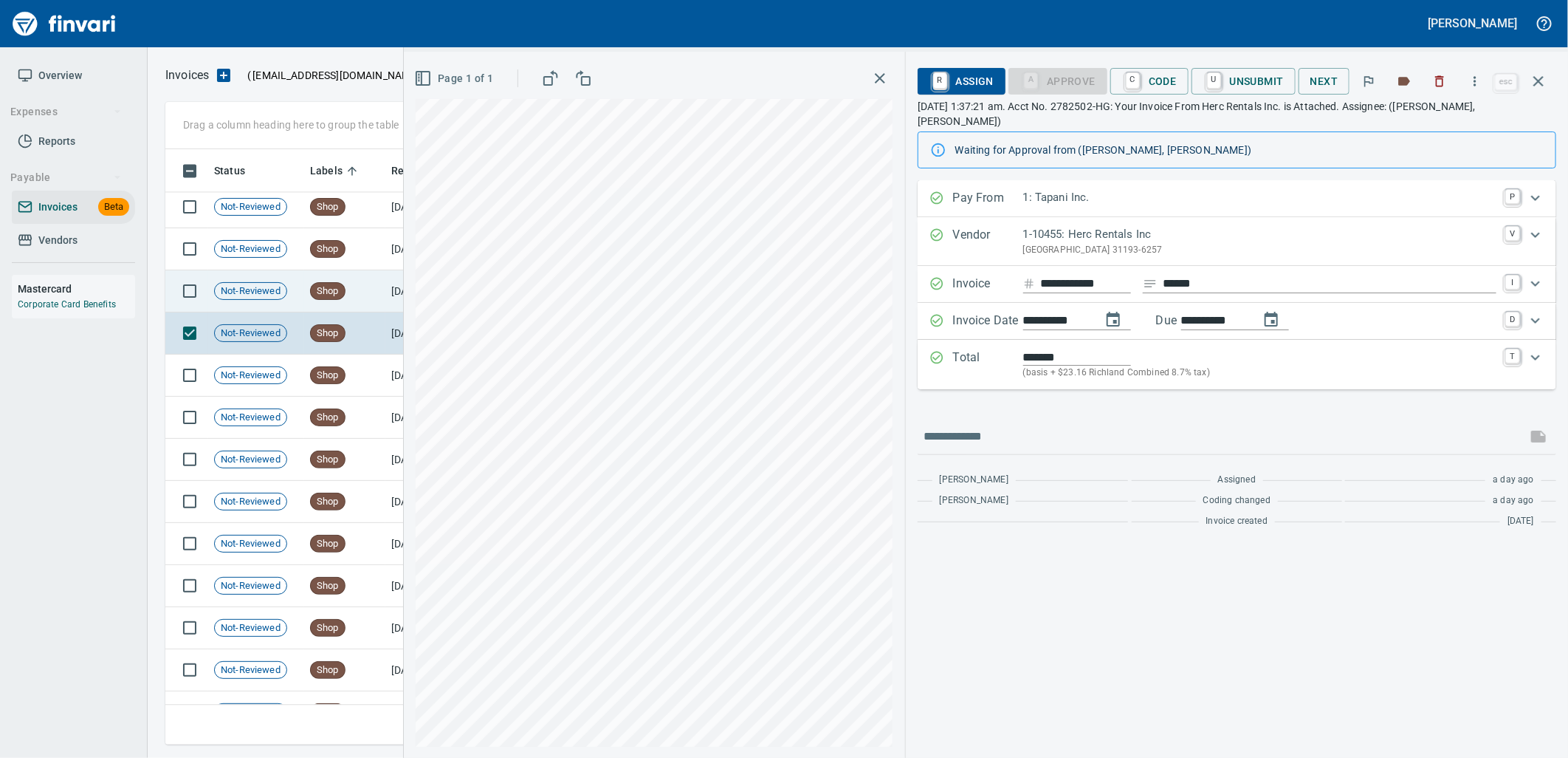
click at [340, 286] on span "Shop" at bounding box center [327, 291] width 34 height 14
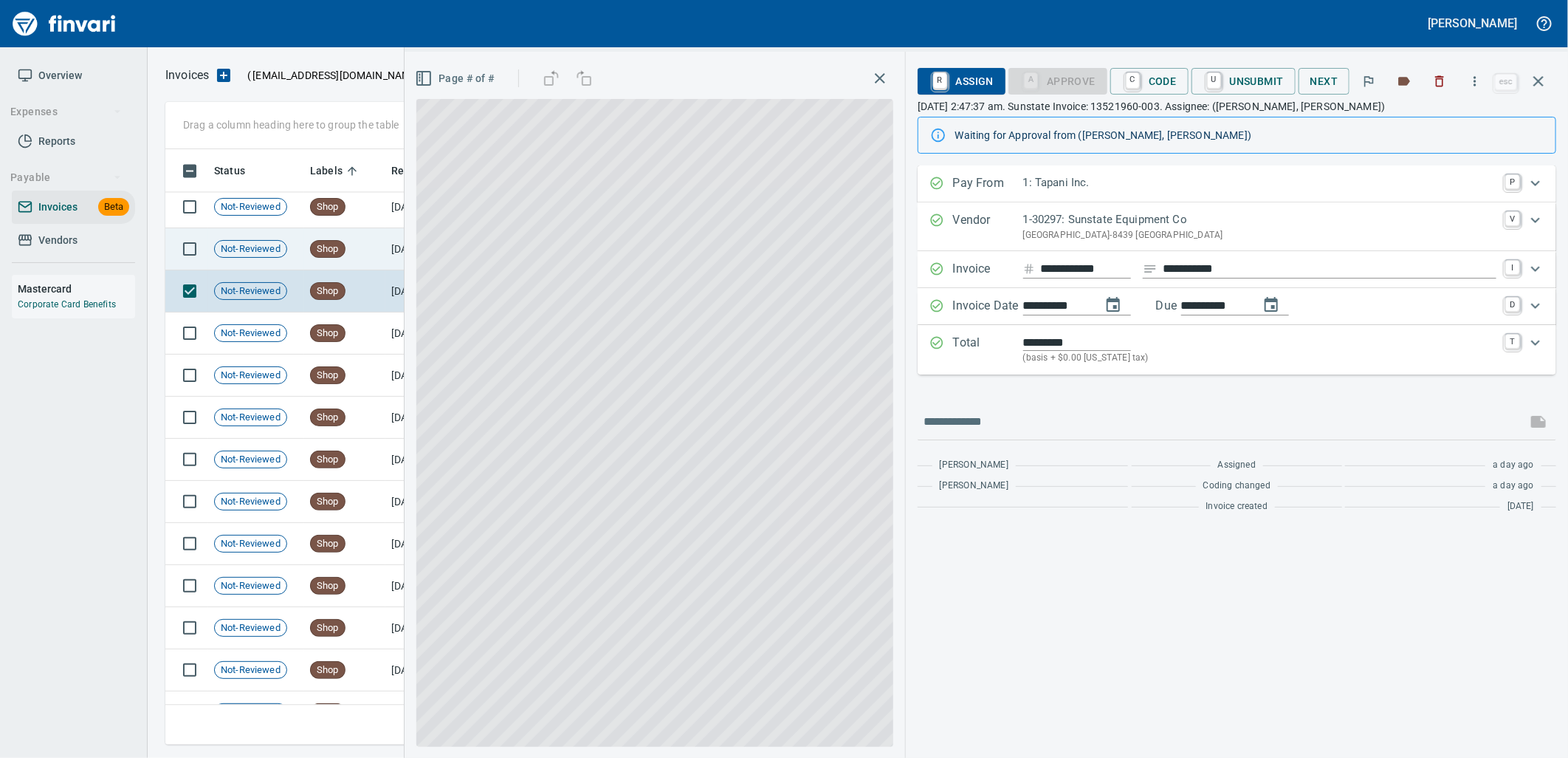
click at [341, 253] on span "Shop" at bounding box center [327, 249] width 34 height 14
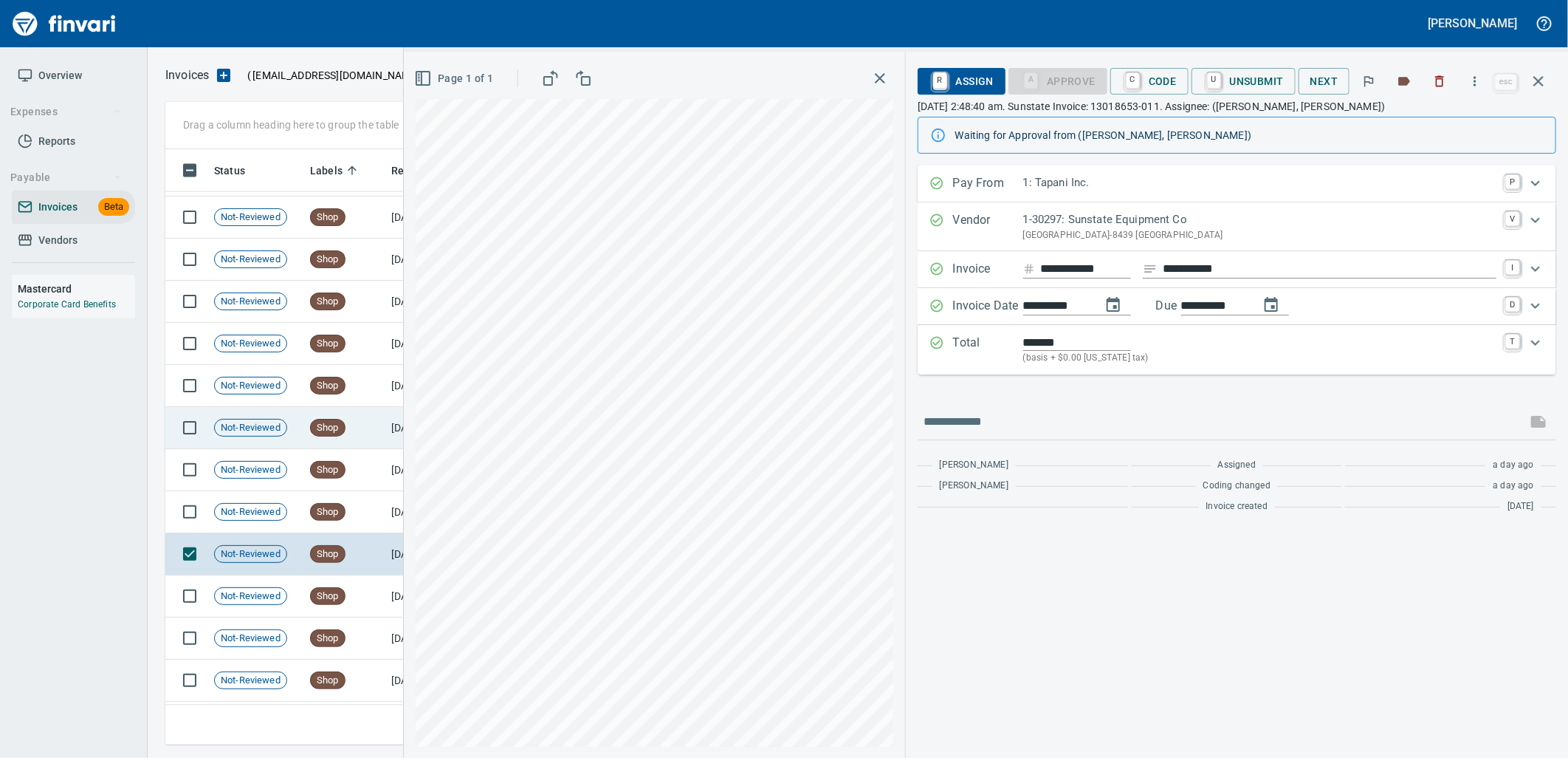
scroll to position [12271, 0]
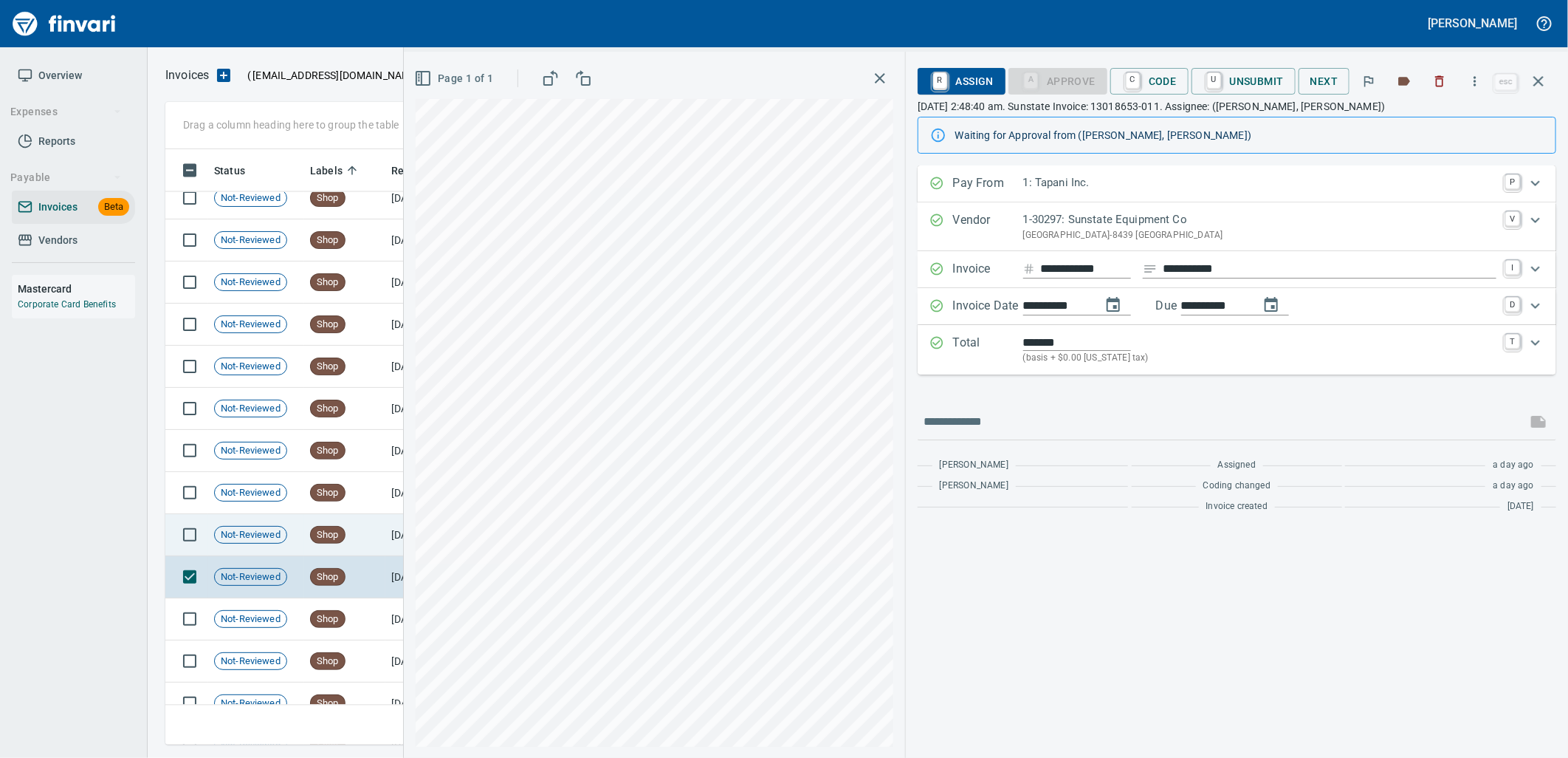
click at [345, 543] on td "Shop" at bounding box center [345, 535] width 81 height 42
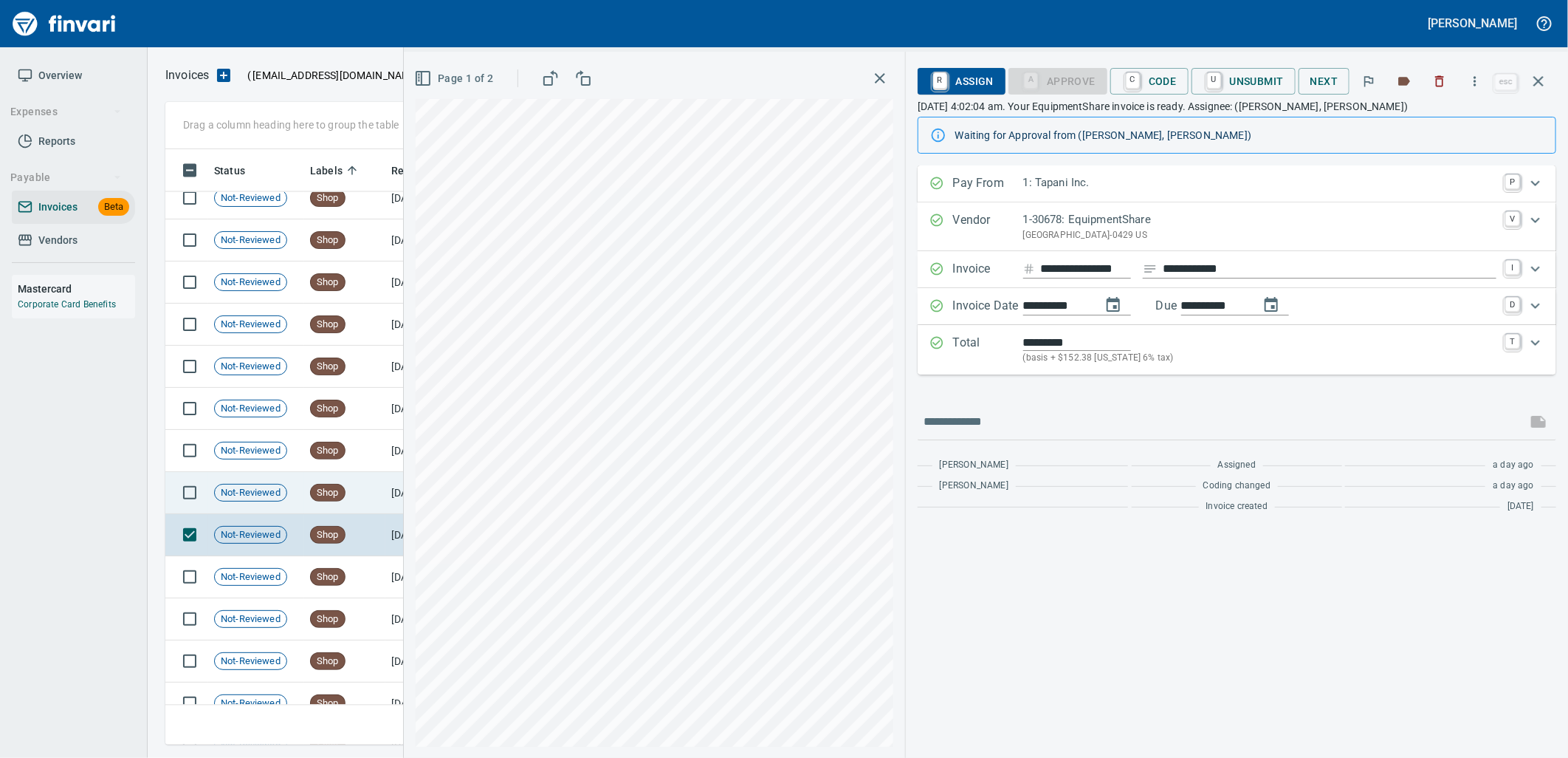
click at [349, 508] on td "Shop" at bounding box center [345, 492] width 81 height 42
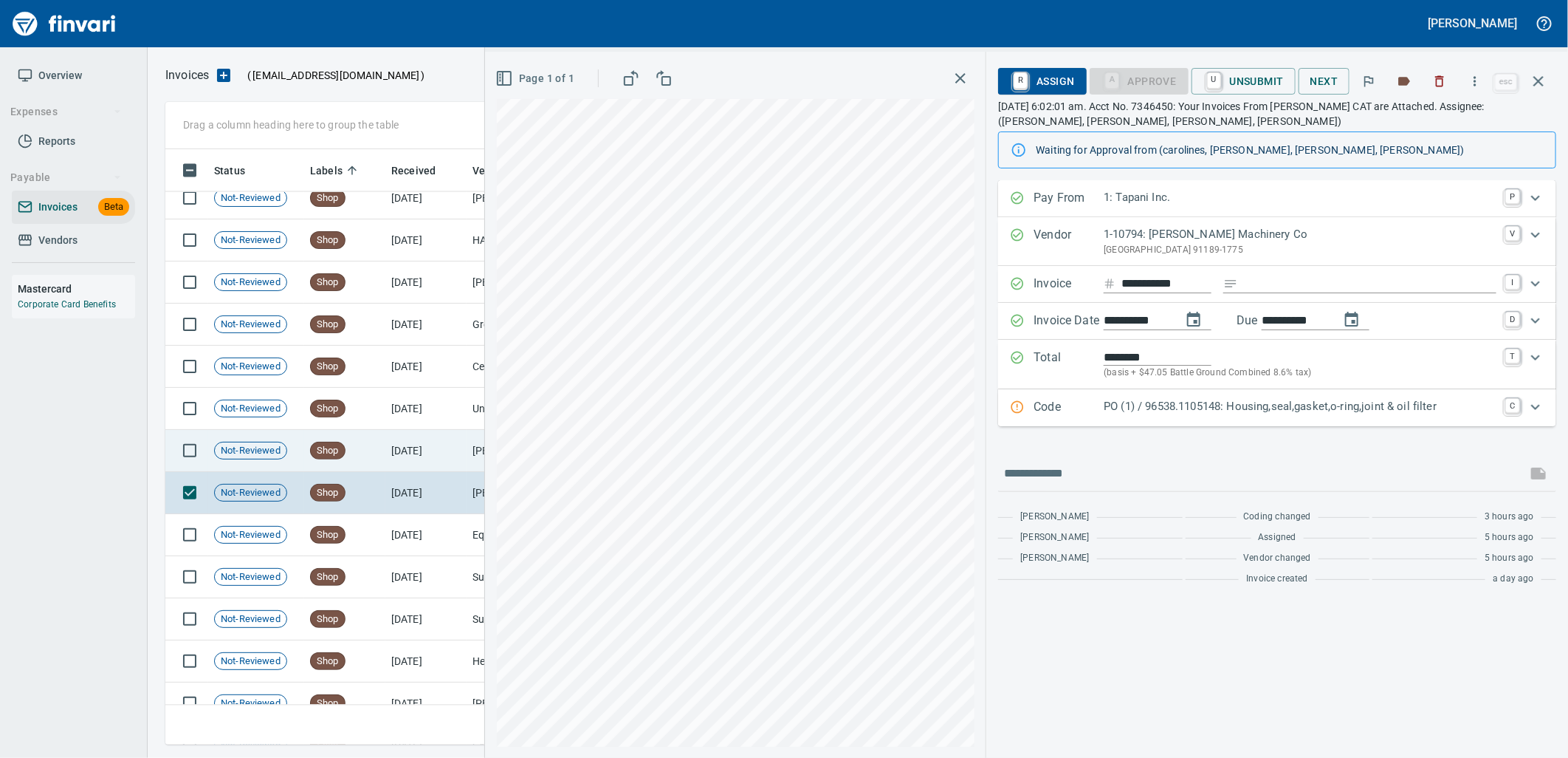
click at [355, 446] on td "Shop" at bounding box center [345, 450] width 81 height 42
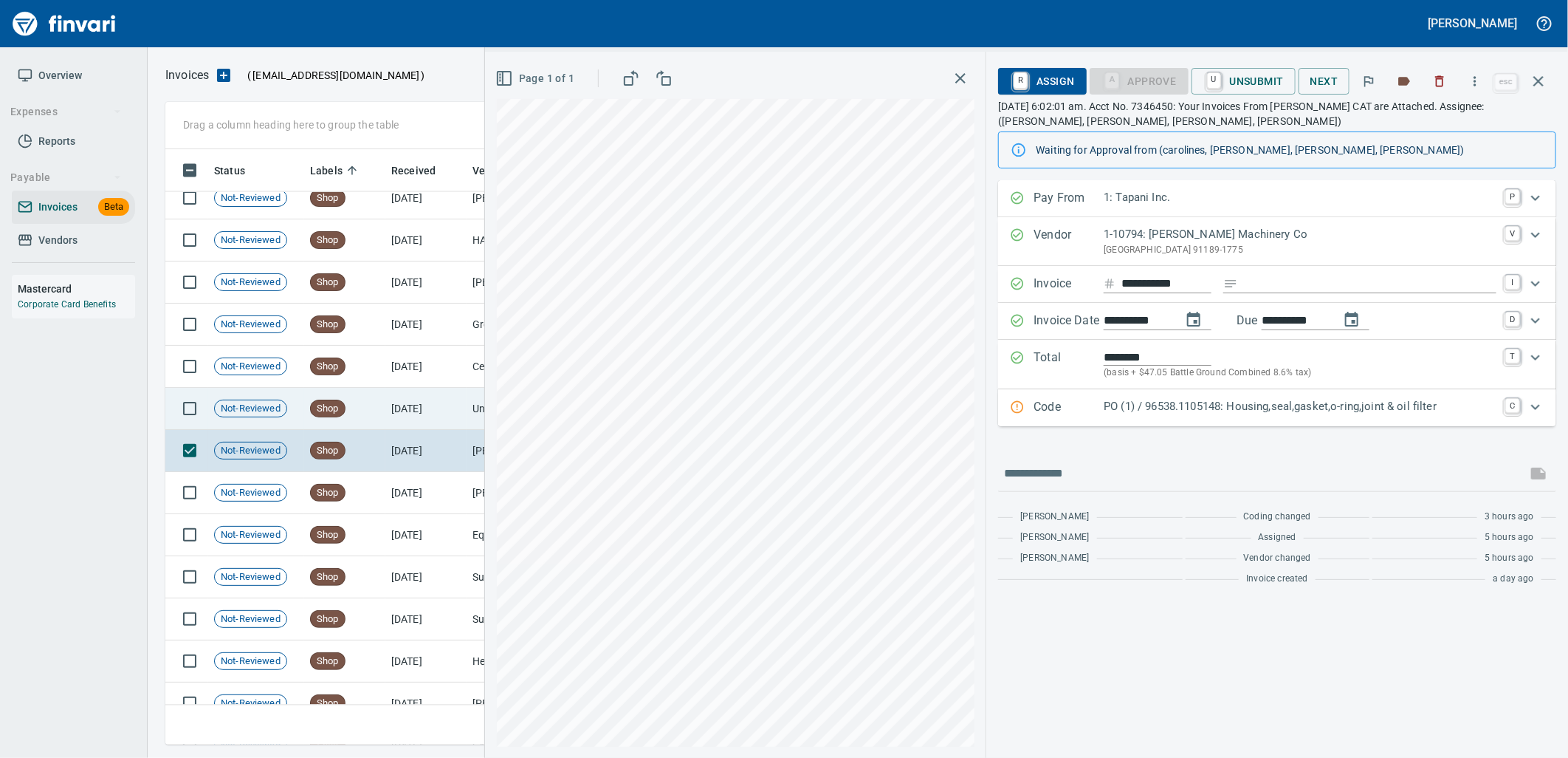
click at [363, 412] on td "Shop" at bounding box center [345, 409] width 81 height 42
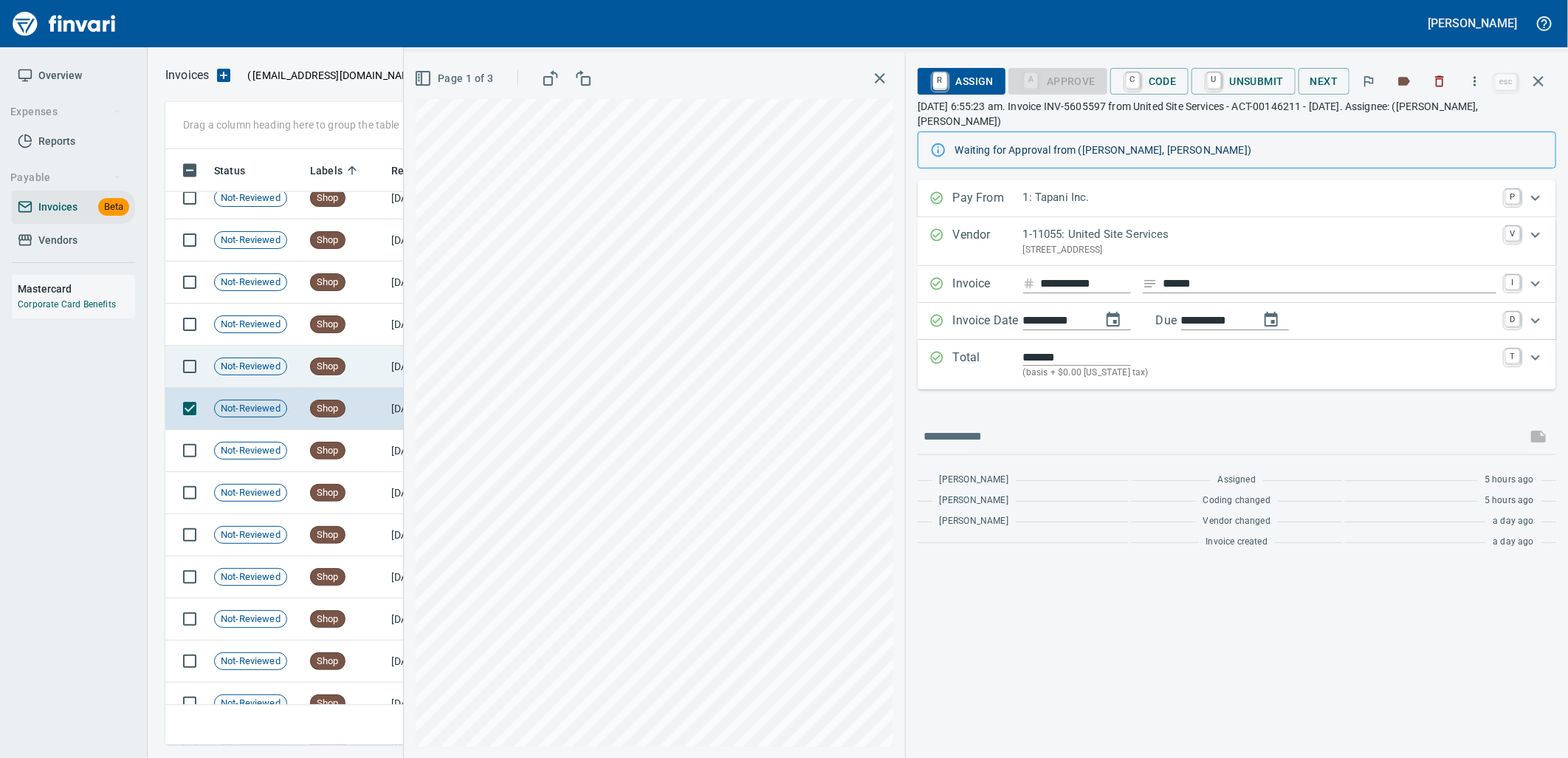
click at [349, 364] on td "Shop" at bounding box center [345, 366] width 81 height 42
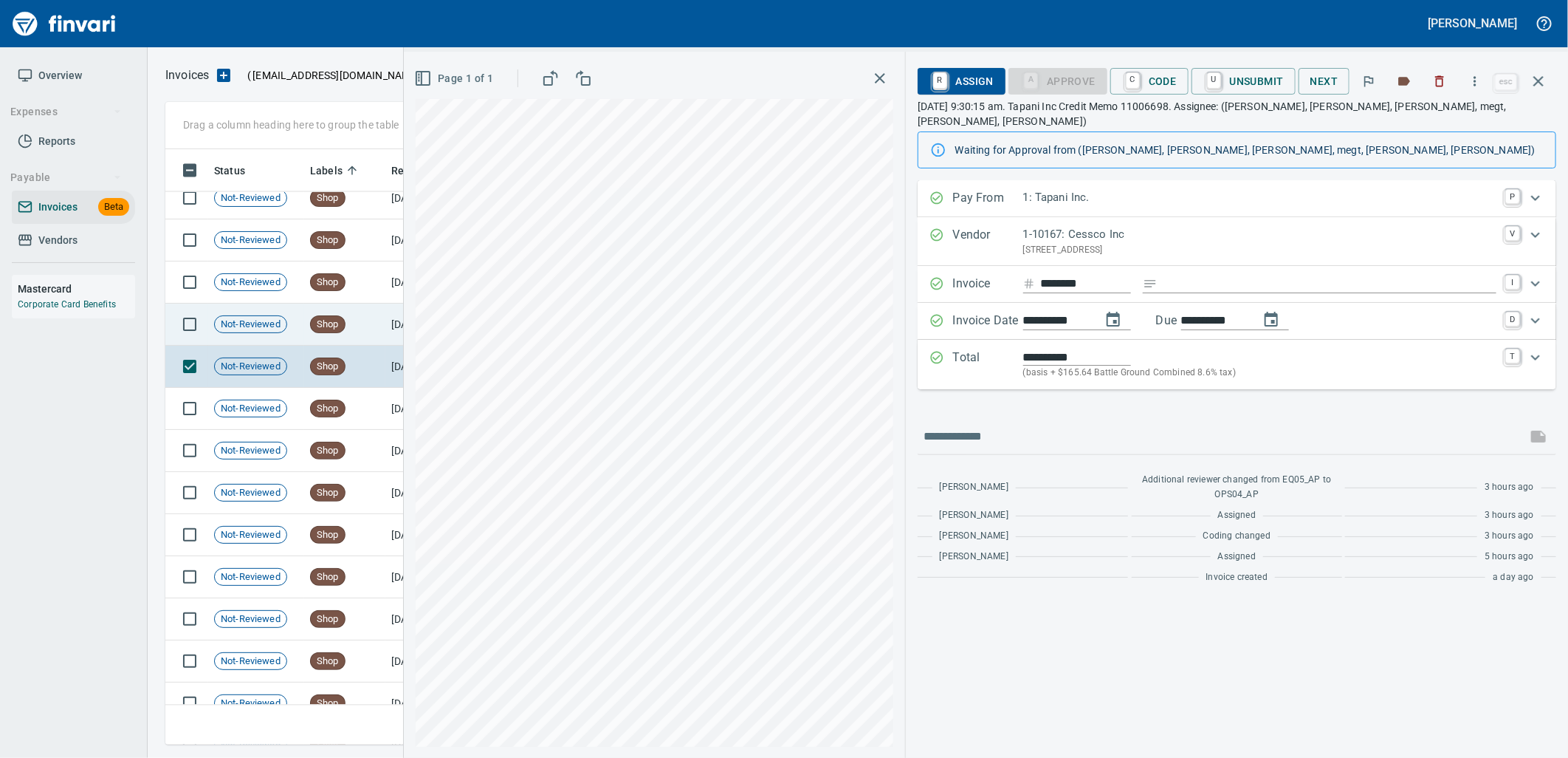
click at [352, 329] on td "Shop" at bounding box center [345, 324] width 81 height 42
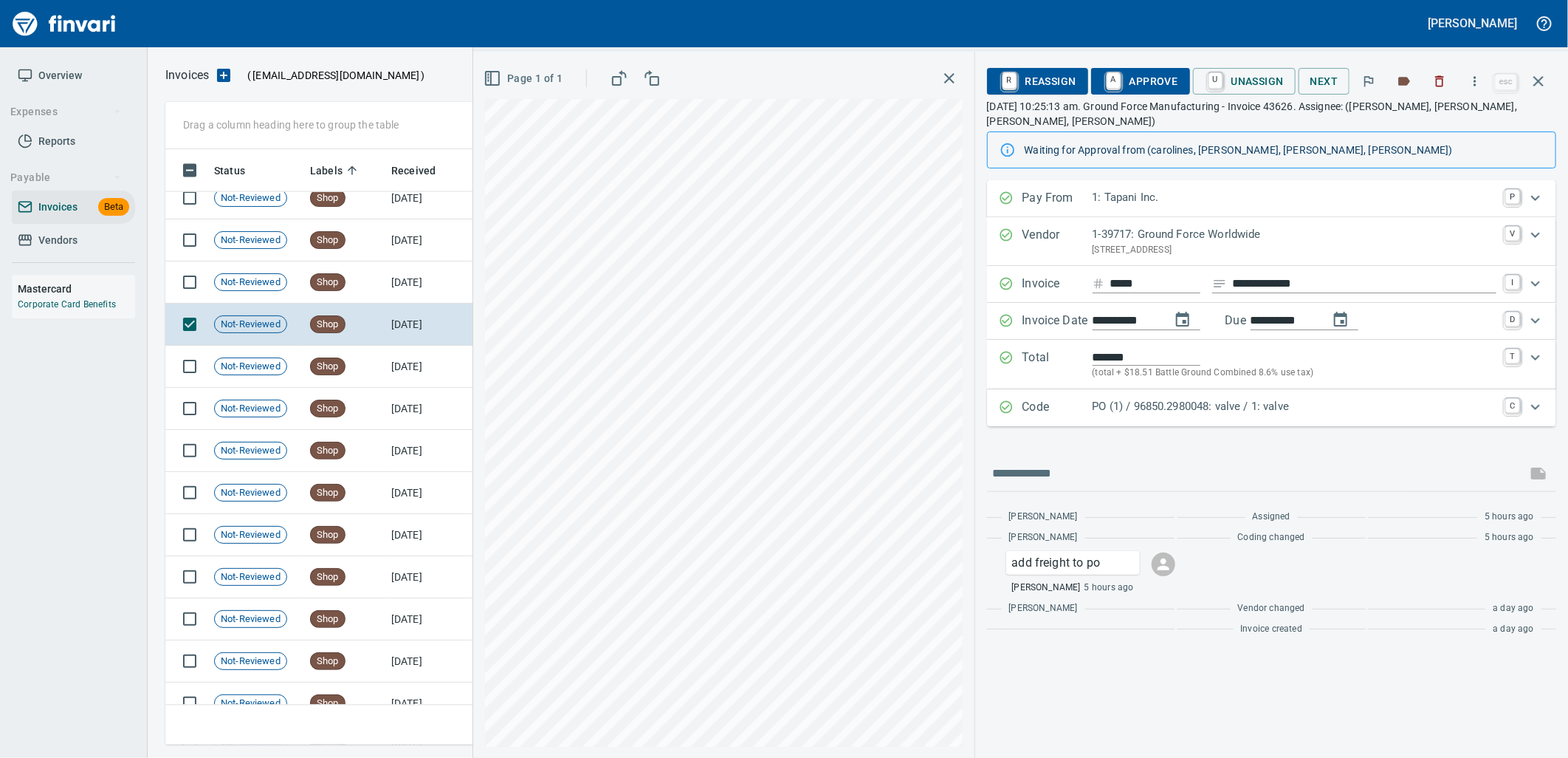
click at [1167, 401] on p "PO (1) / 96850.2980048: valve / 1: valve" at bounding box center [1294, 407] width 404 height 17
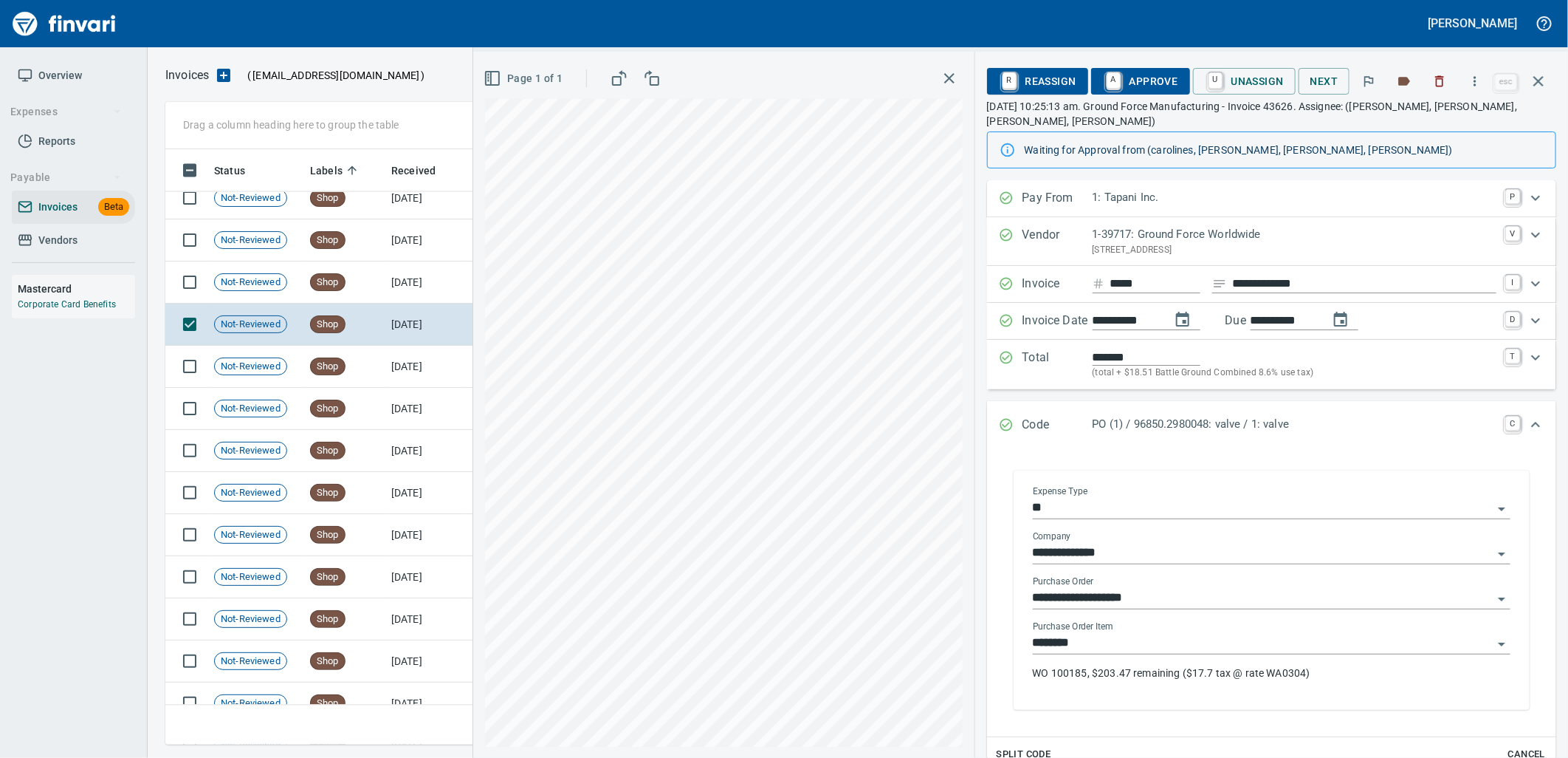
click at [1135, 647] on input "********" at bounding box center [1262, 643] width 460 height 21
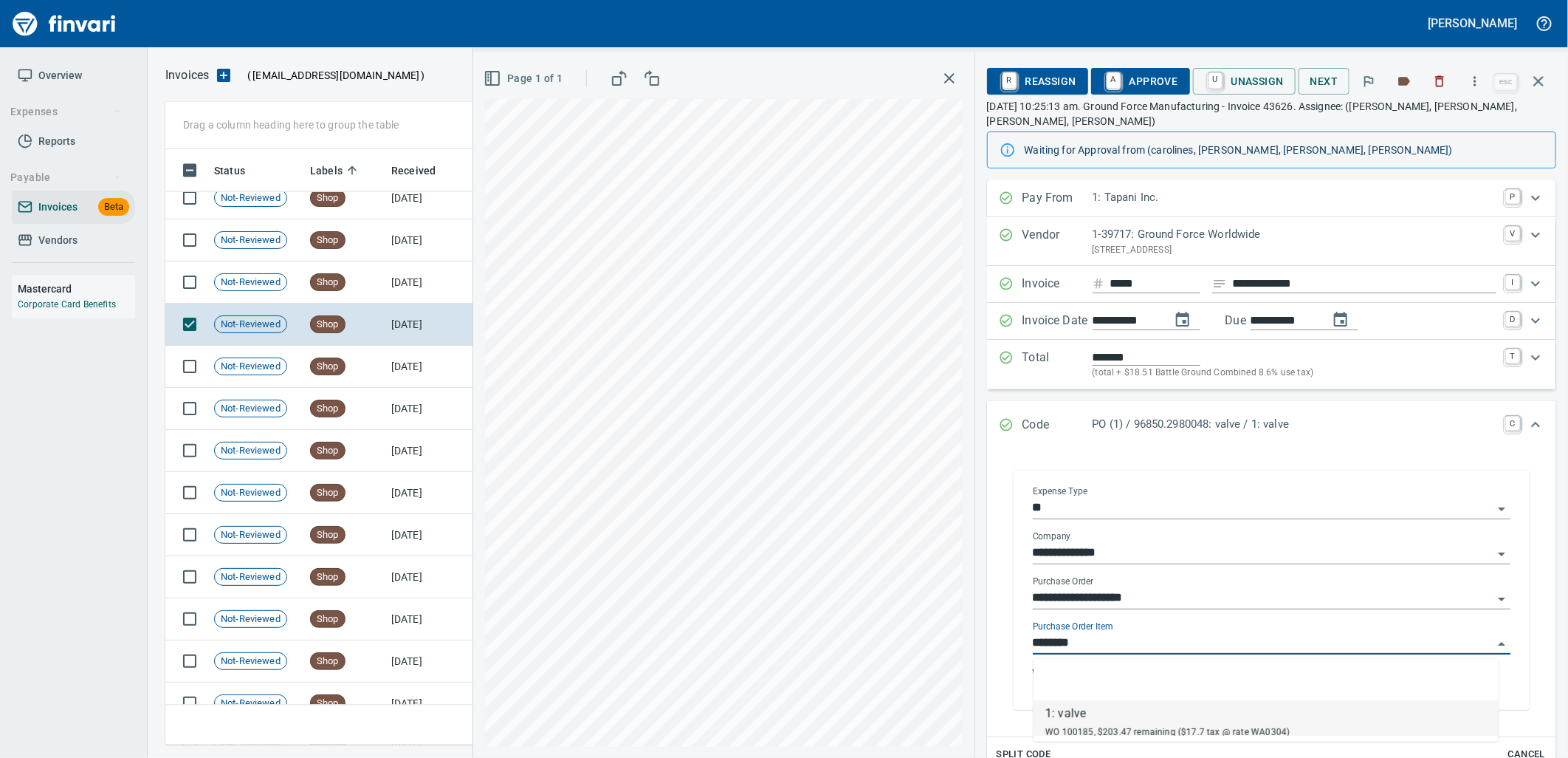
scroll to position [584, 1360]
click at [400, 274] on td "[DATE]" at bounding box center [426, 282] width 81 height 42
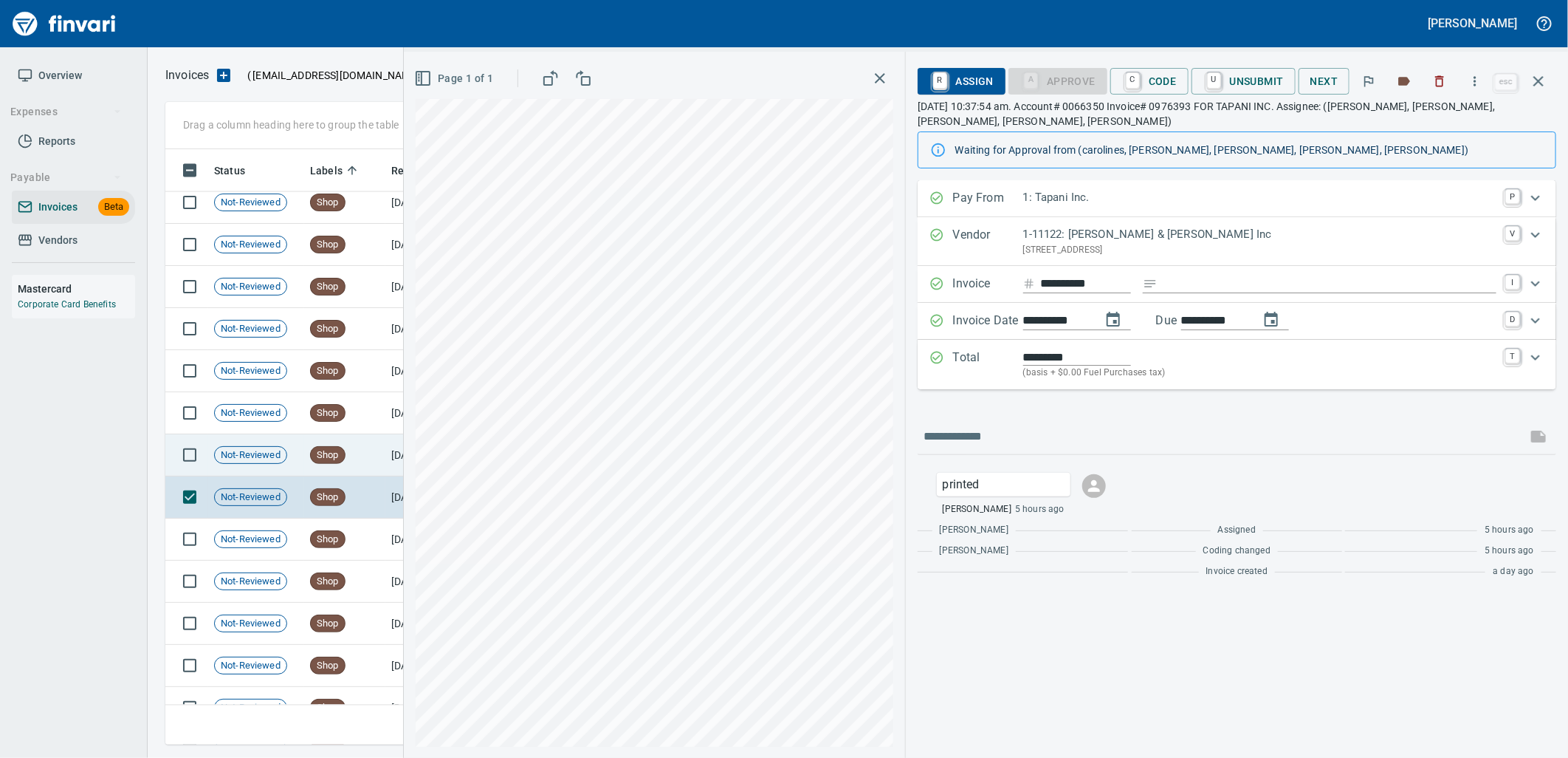
scroll to position [12025, 0]
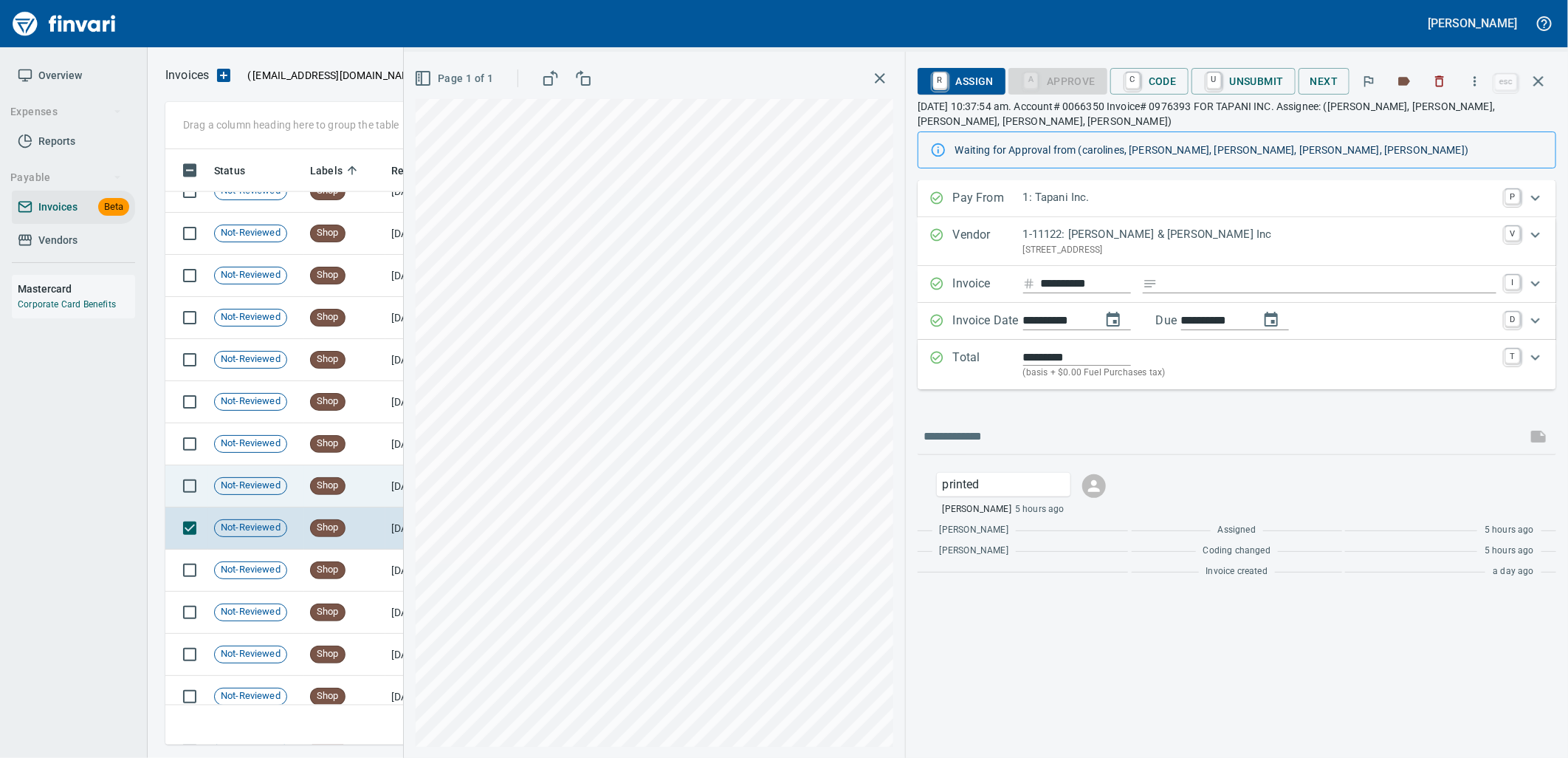
click at [364, 481] on td "Shop" at bounding box center [345, 486] width 81 height 42
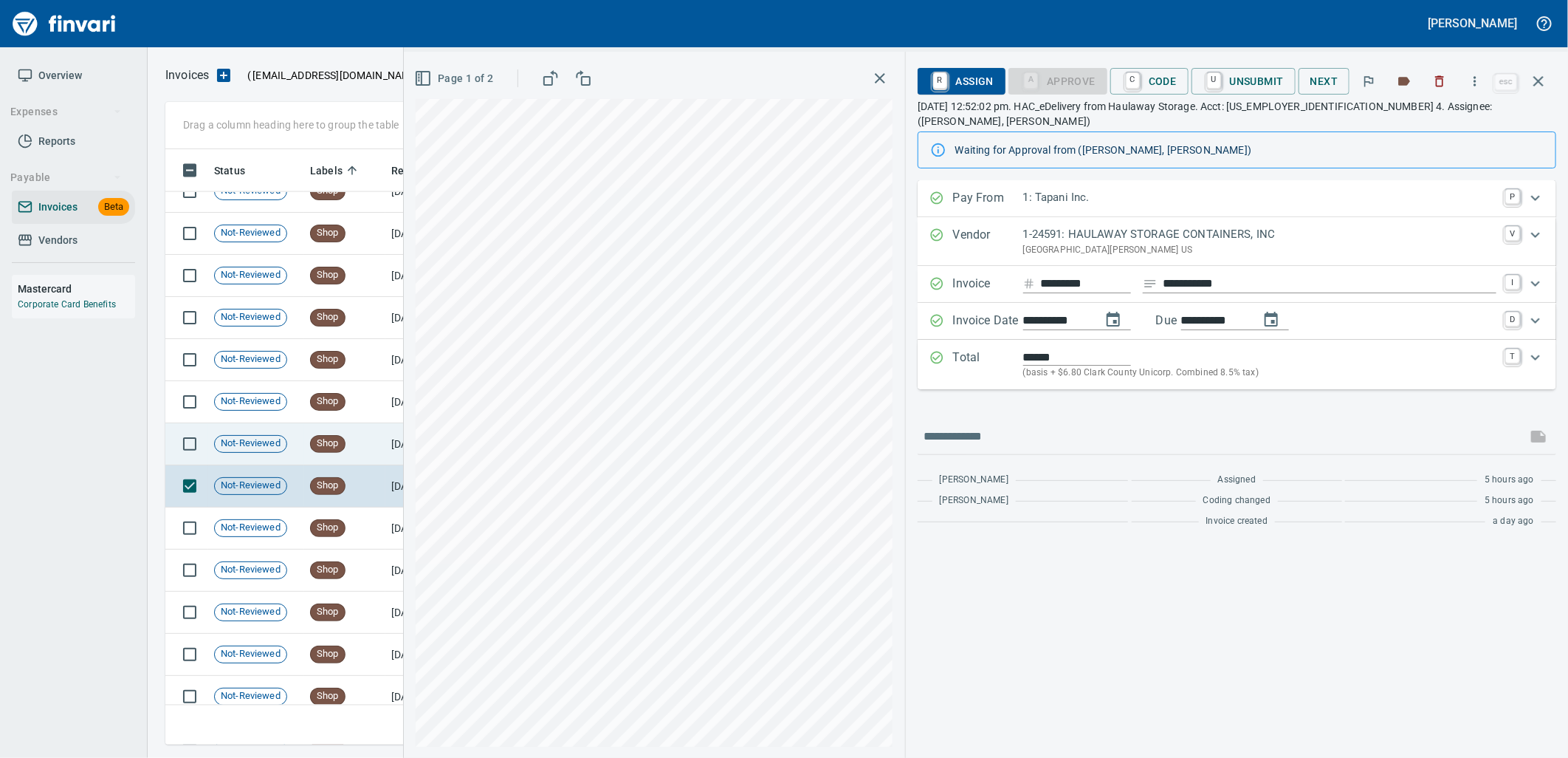
click at [360, 449] on td "Shop" at bounding box center [345, 444] width 81 height 42
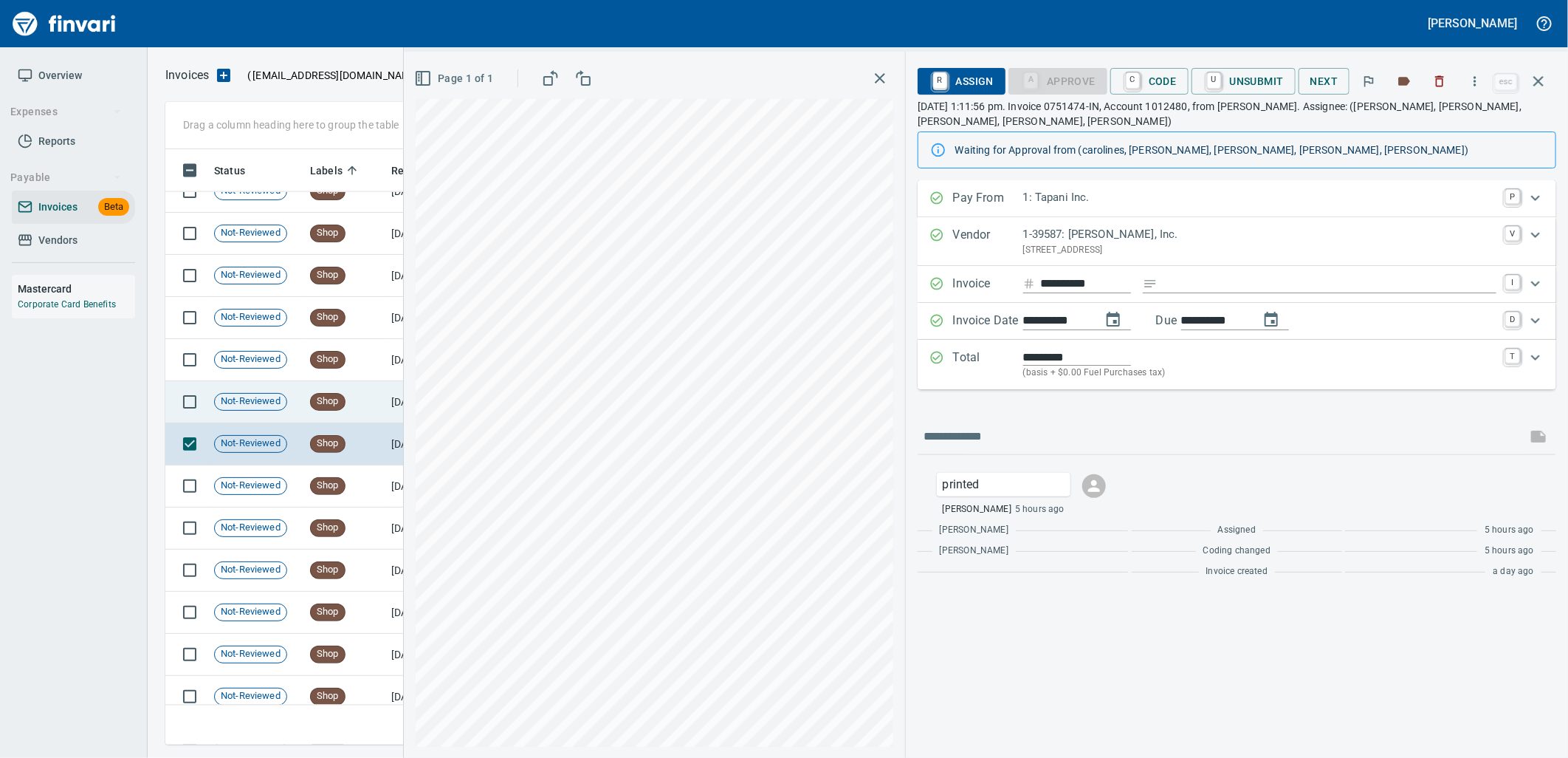
click at [360, 396] on td "Shop" at bounding box center [345, 401] width 81 height 42
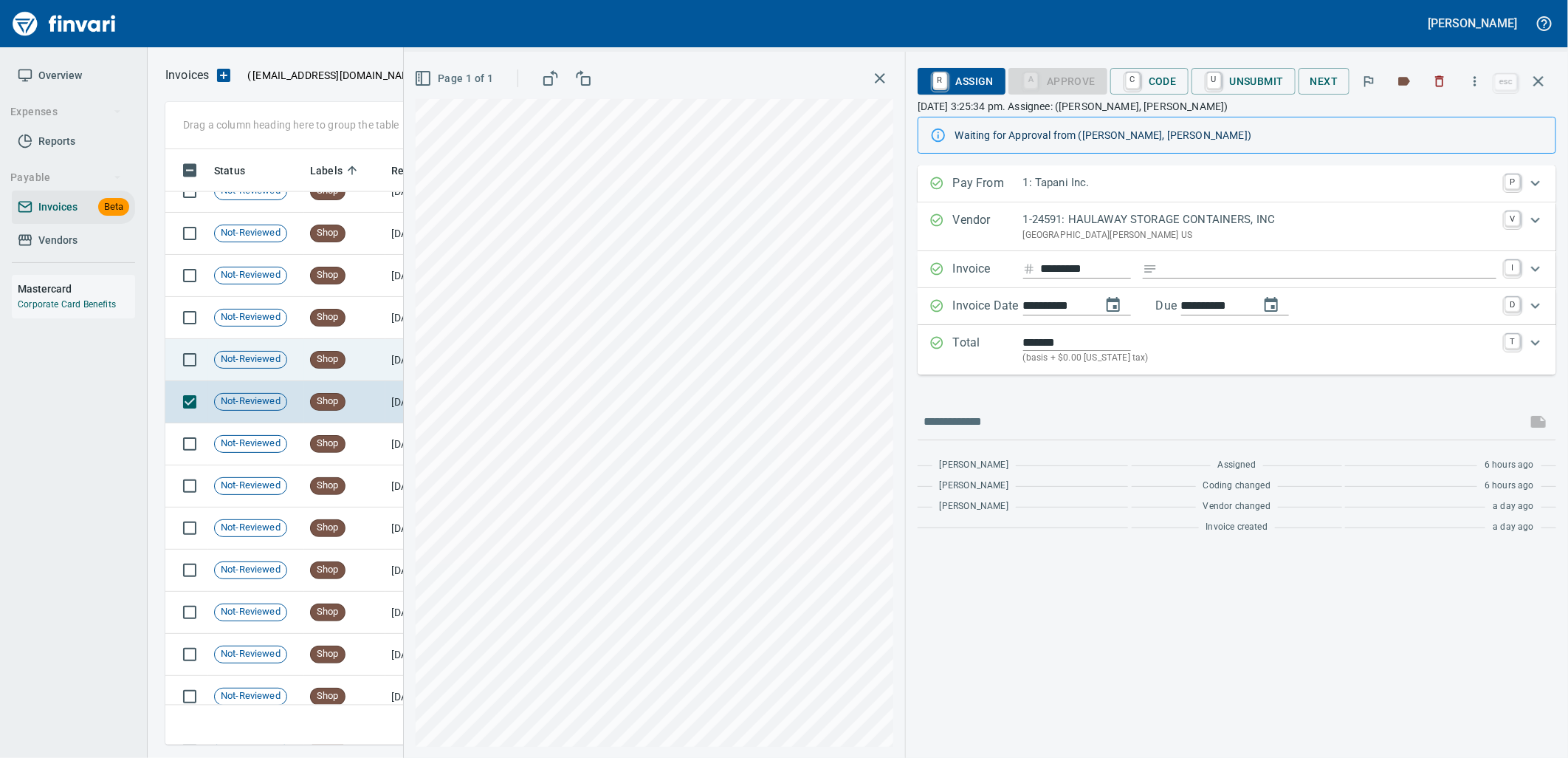
click at [362, 345] on td "Shop" at bounding box center [345, 360] width 81 height 42
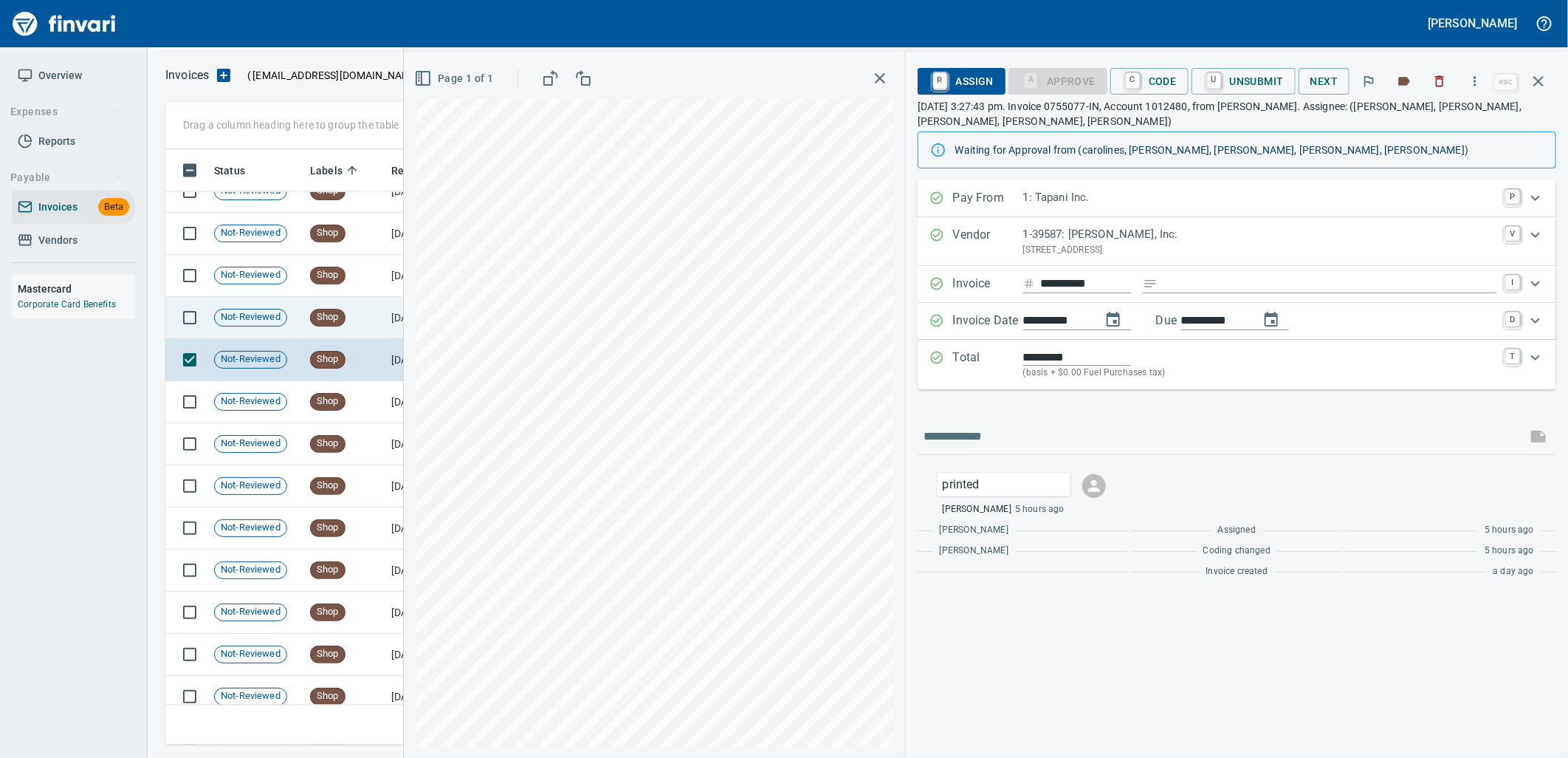
click at [358, 308] on td "Shop" at bounding box center [345, 317] width 81 height 42
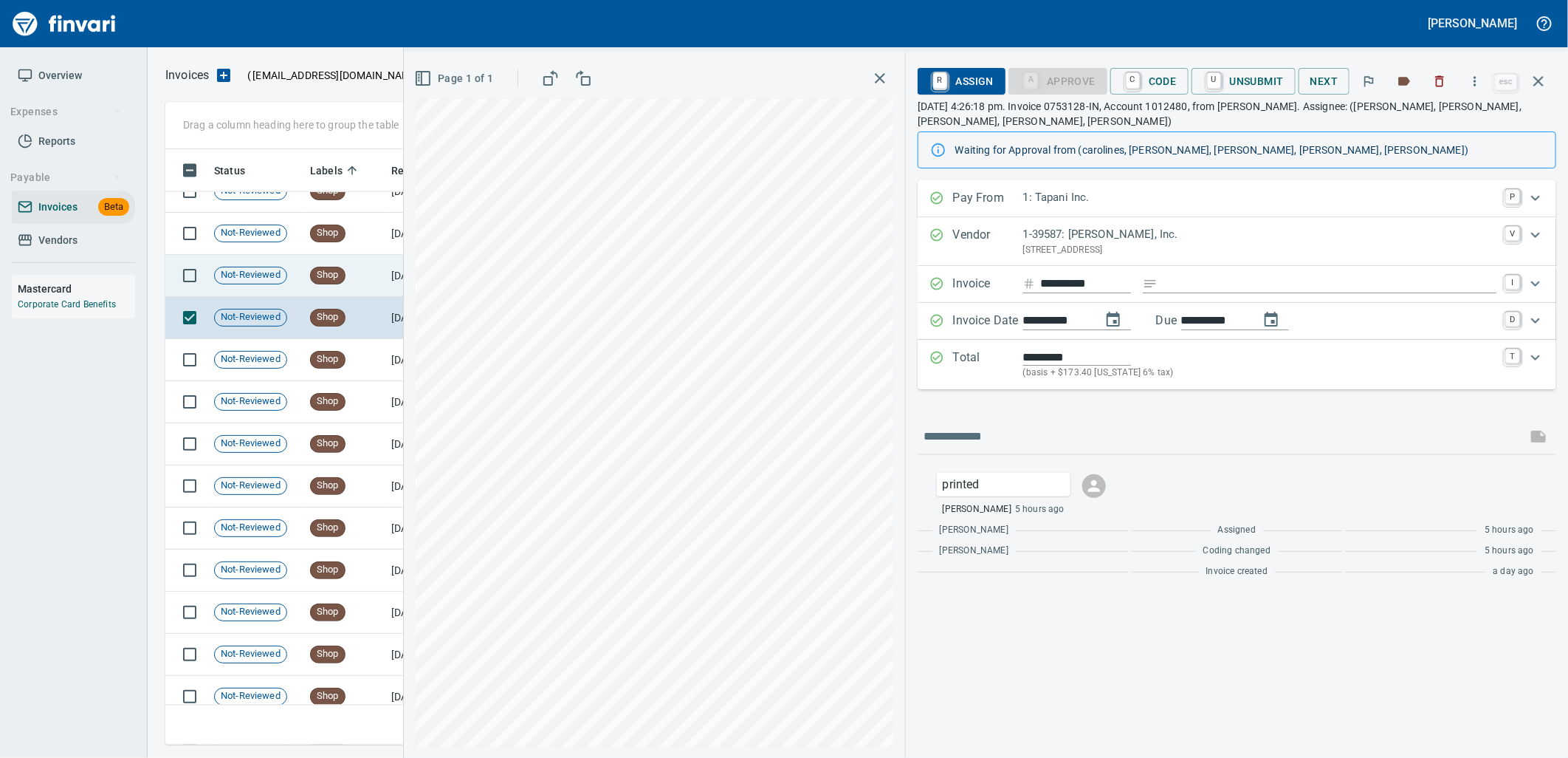
click at [382, 286] on td "Shop" at bounding box center [345, 275] width 81 height 42
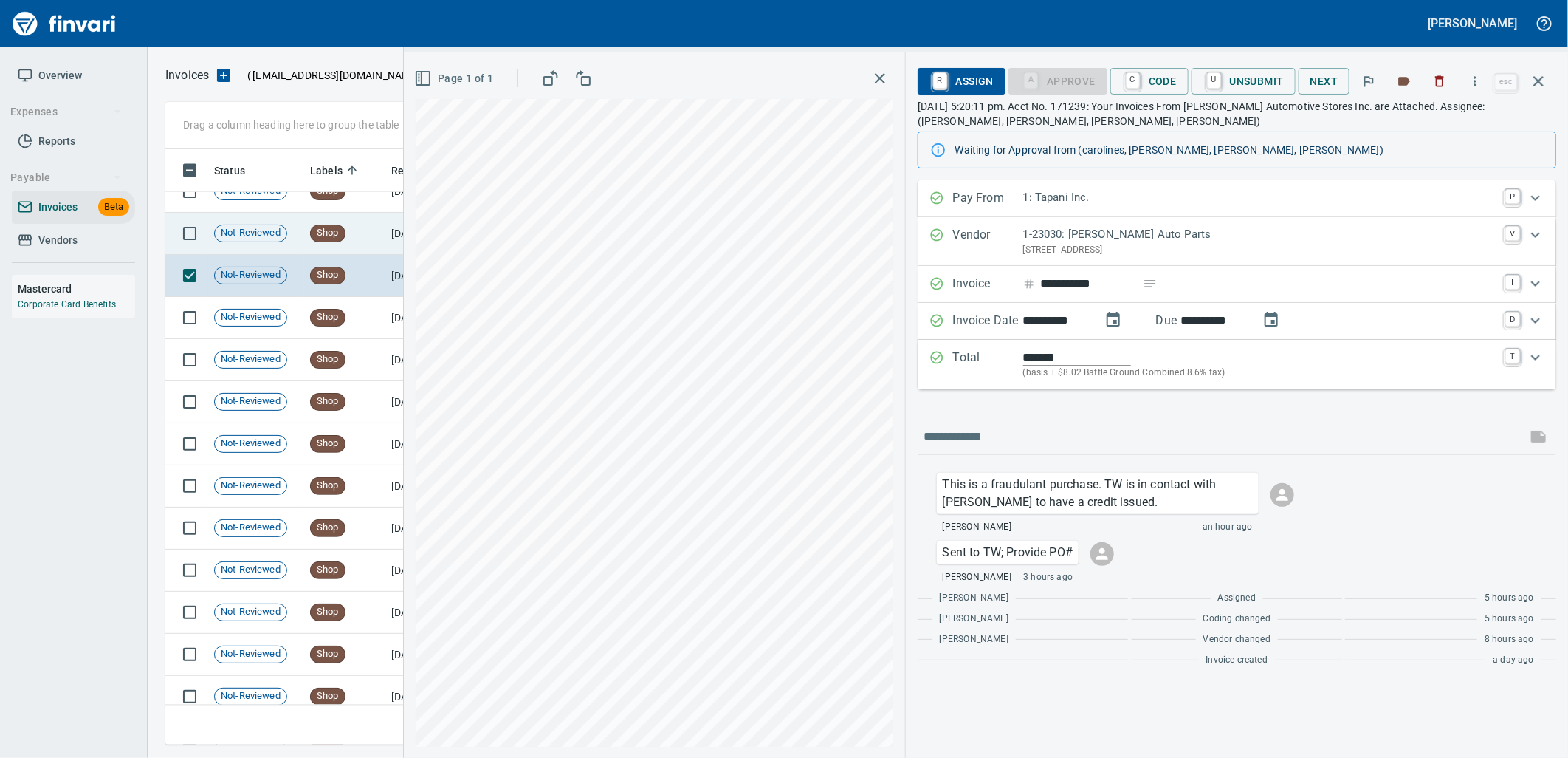
click at [389, 216] on td "[DATE]" at bounding box center [426, 233] width 81 height 42
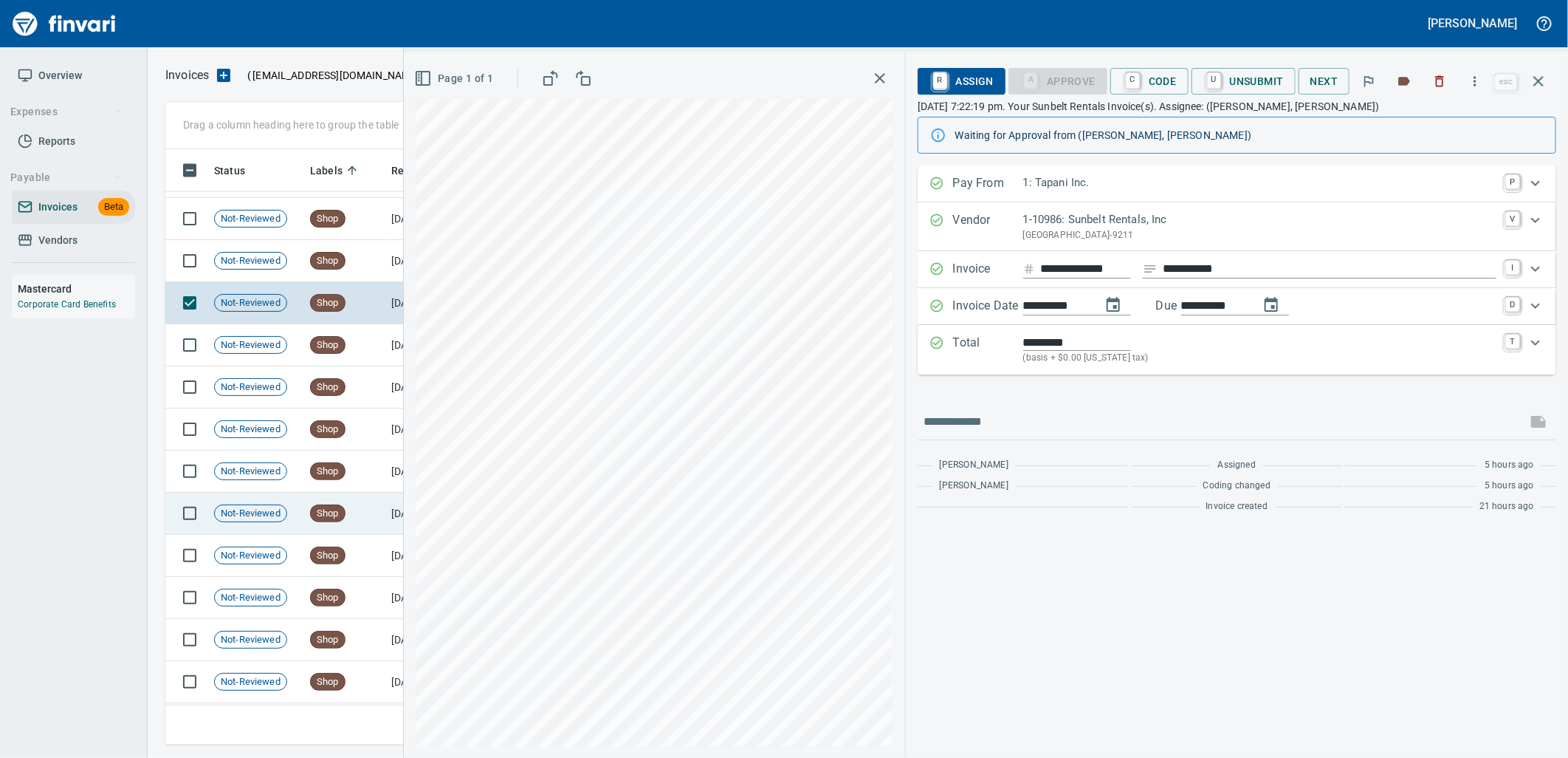
scroll to position [11861, 0]
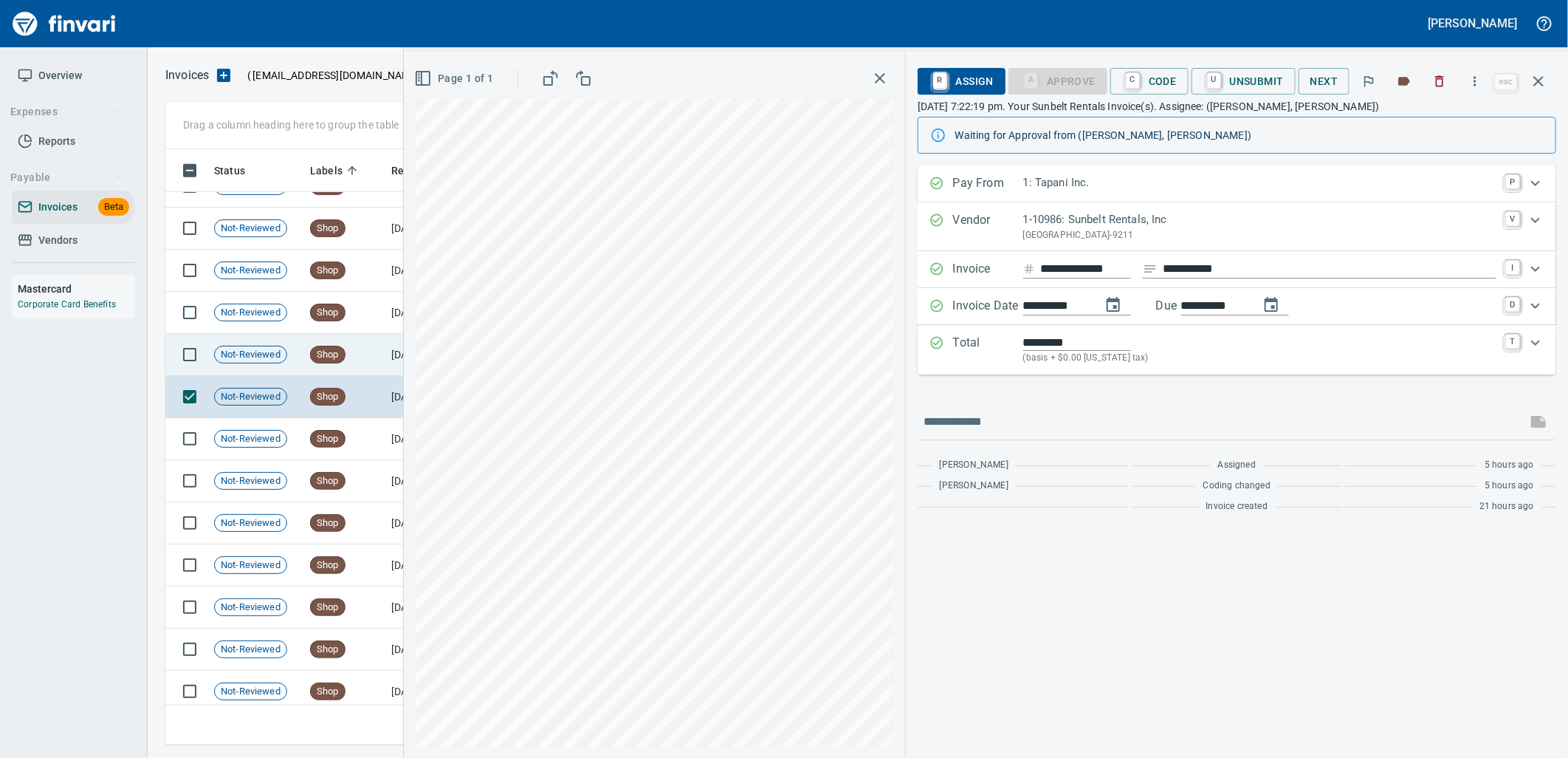
click at [372, 345] on td "Shop" at bounding box center [345, 354] width 81 height 42
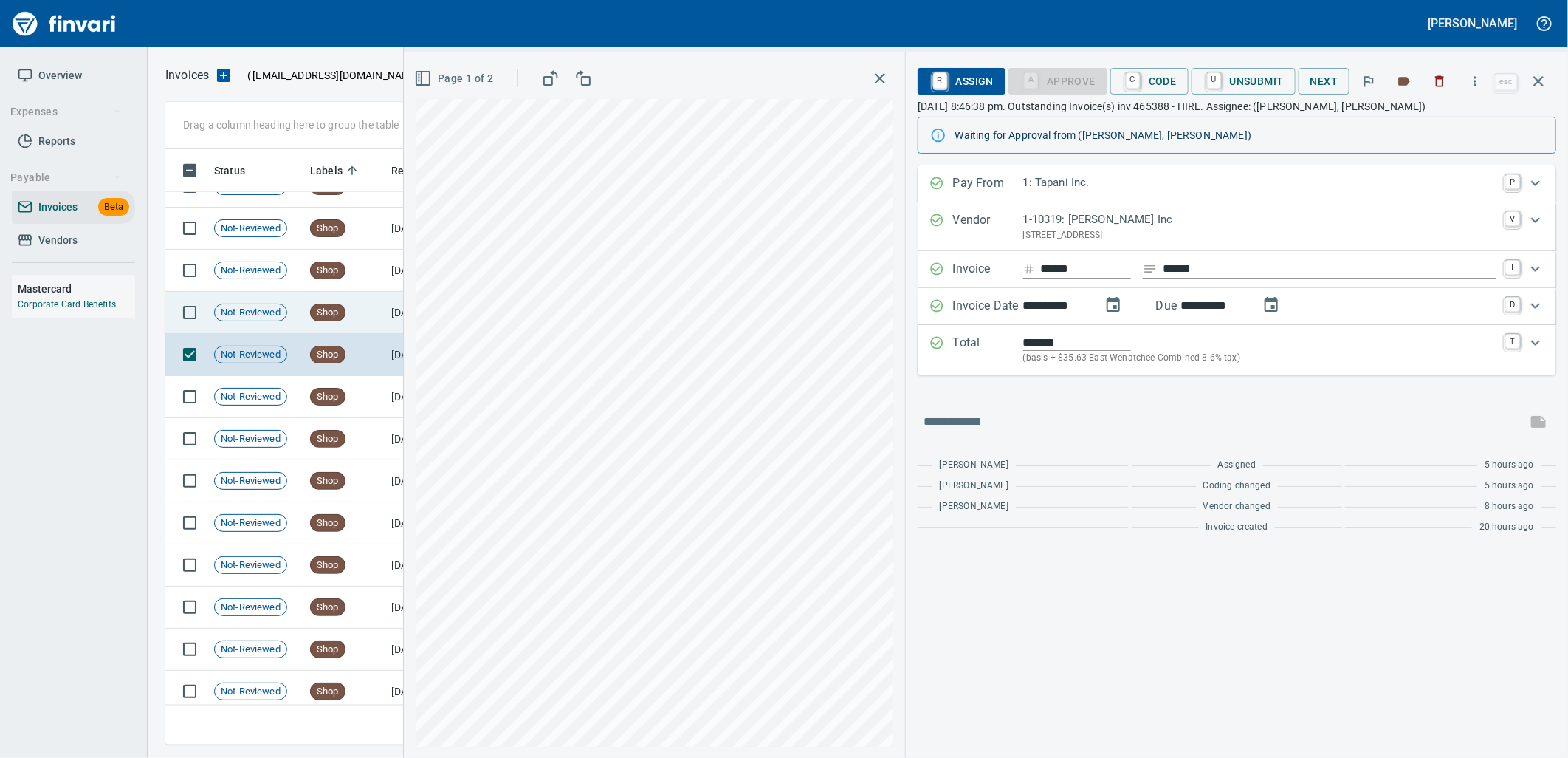
click at [369, 312] on td "Shop" at bounding box center [345, 312] width 81 height 42
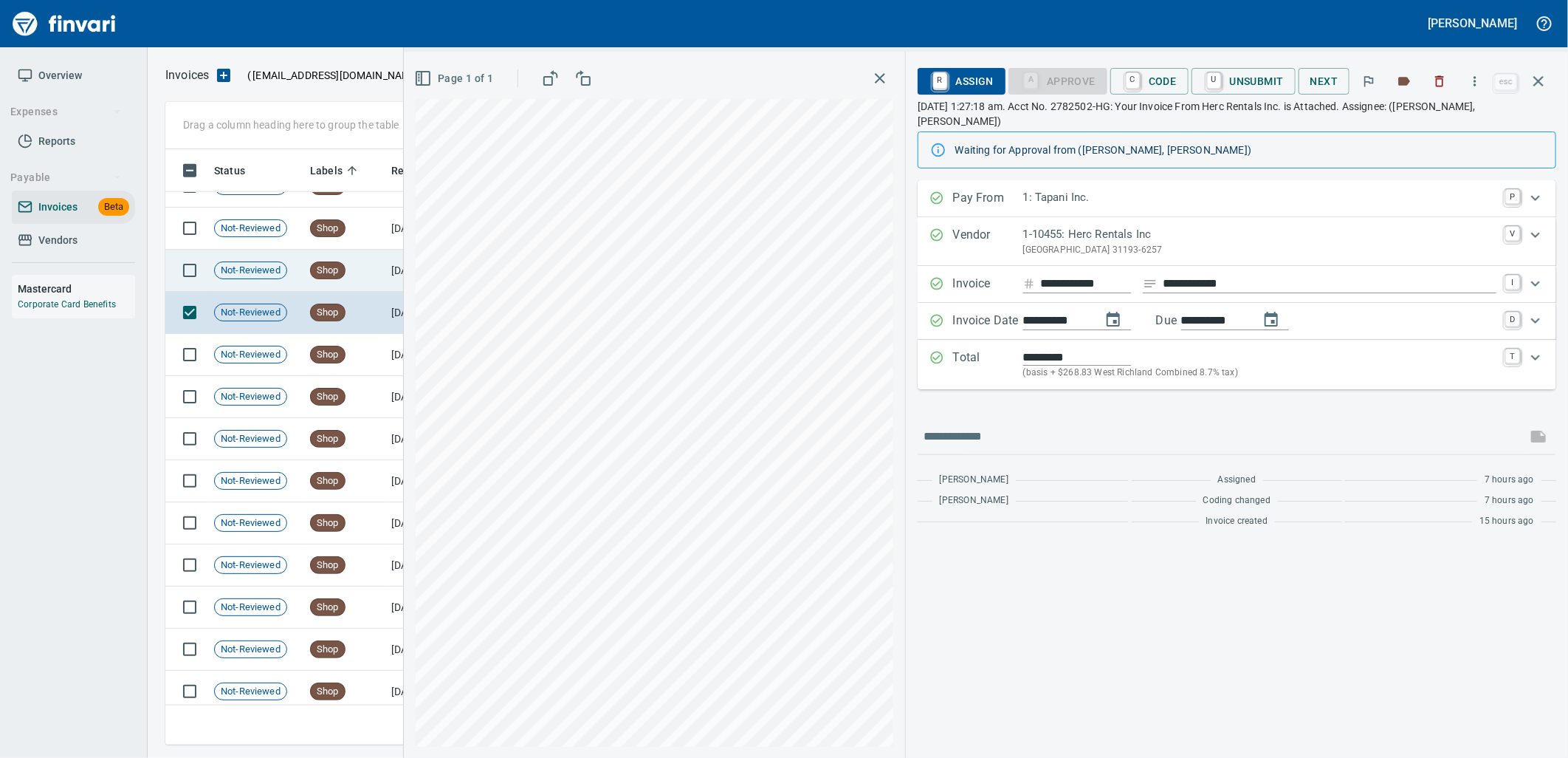
click at [379, 271] on td "Shop" at bounding box center [345, 270] width 81 height 42
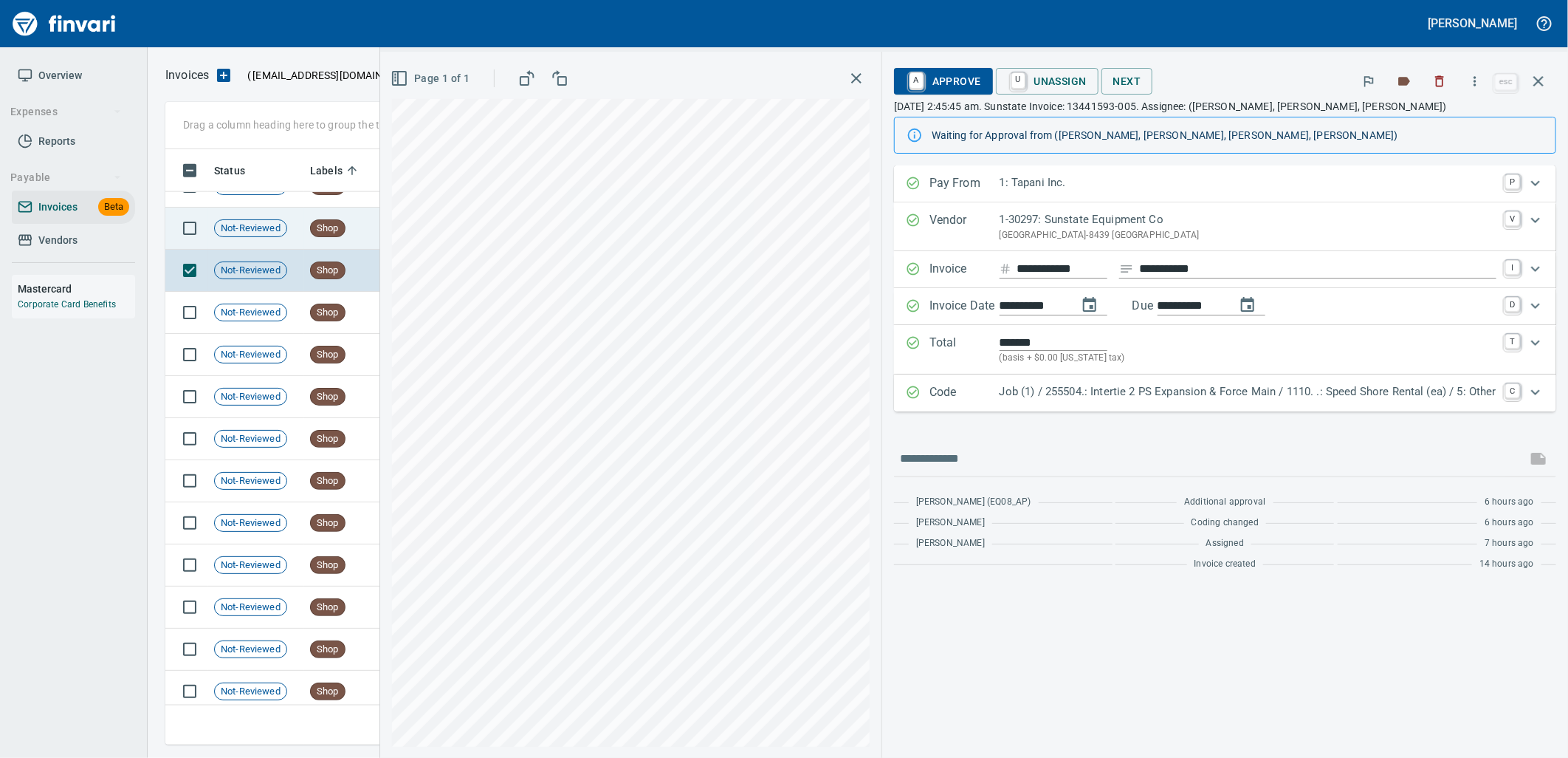
click at [357, 227] on td "Shop" at bounding box center [345, 228] width 81 height 42
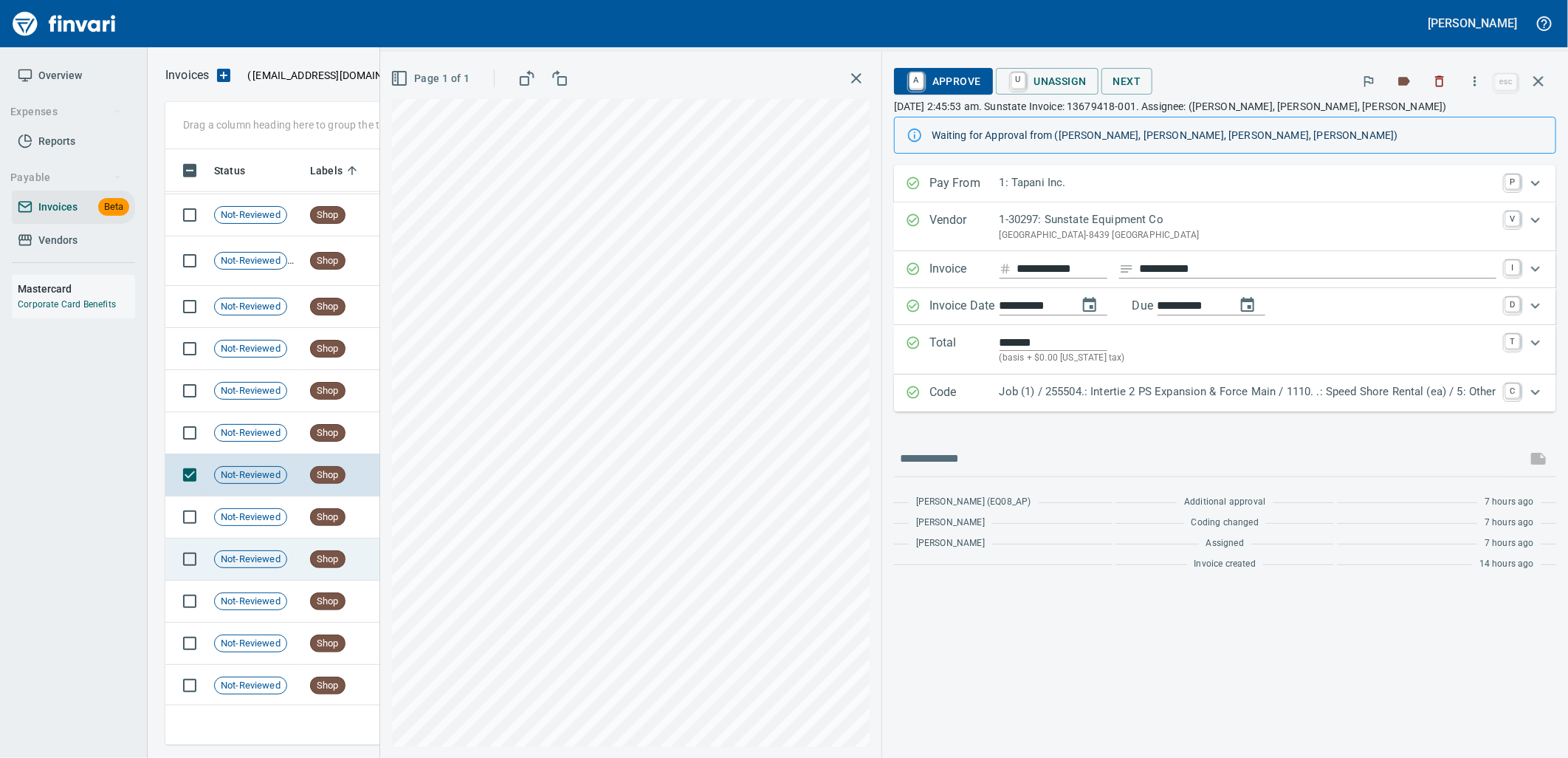
scroll to position [11532, 0]
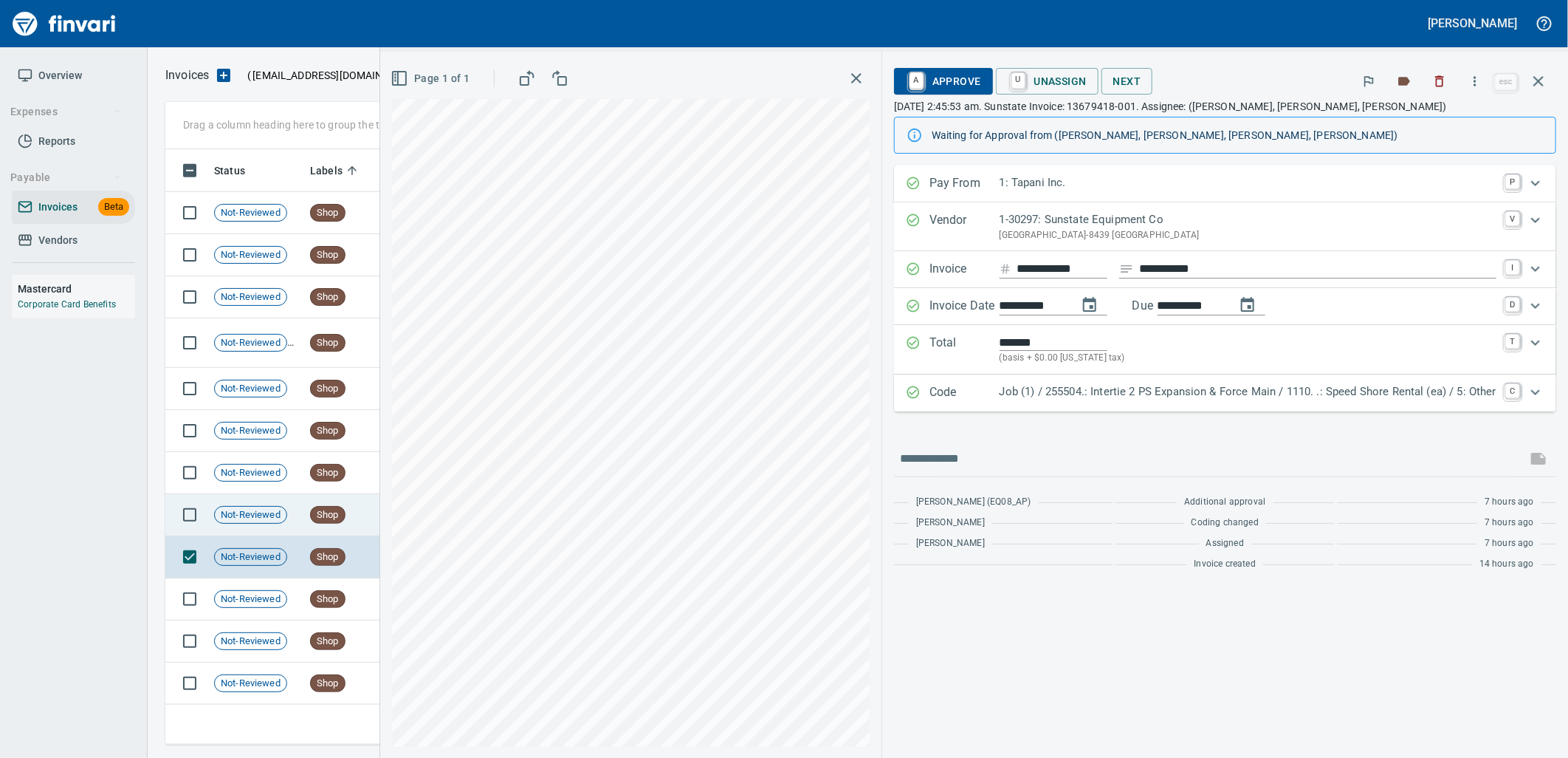
click at [342, 508] on span "Shop" at bounding box center [327, 515] width 34 height 14
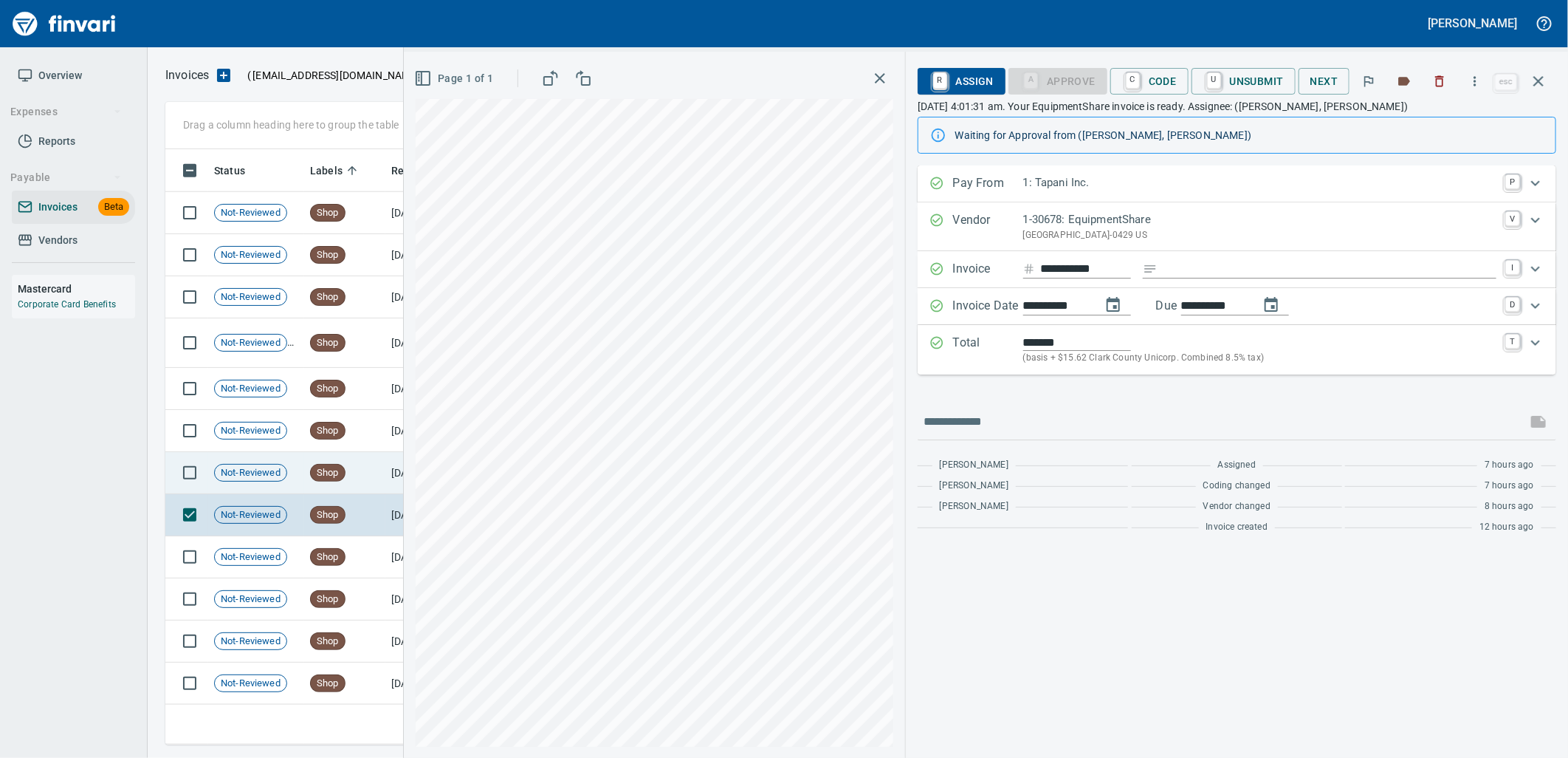
click at [352, 469] on td "Shop" at bounding box center [345, 472] width 81 height 42
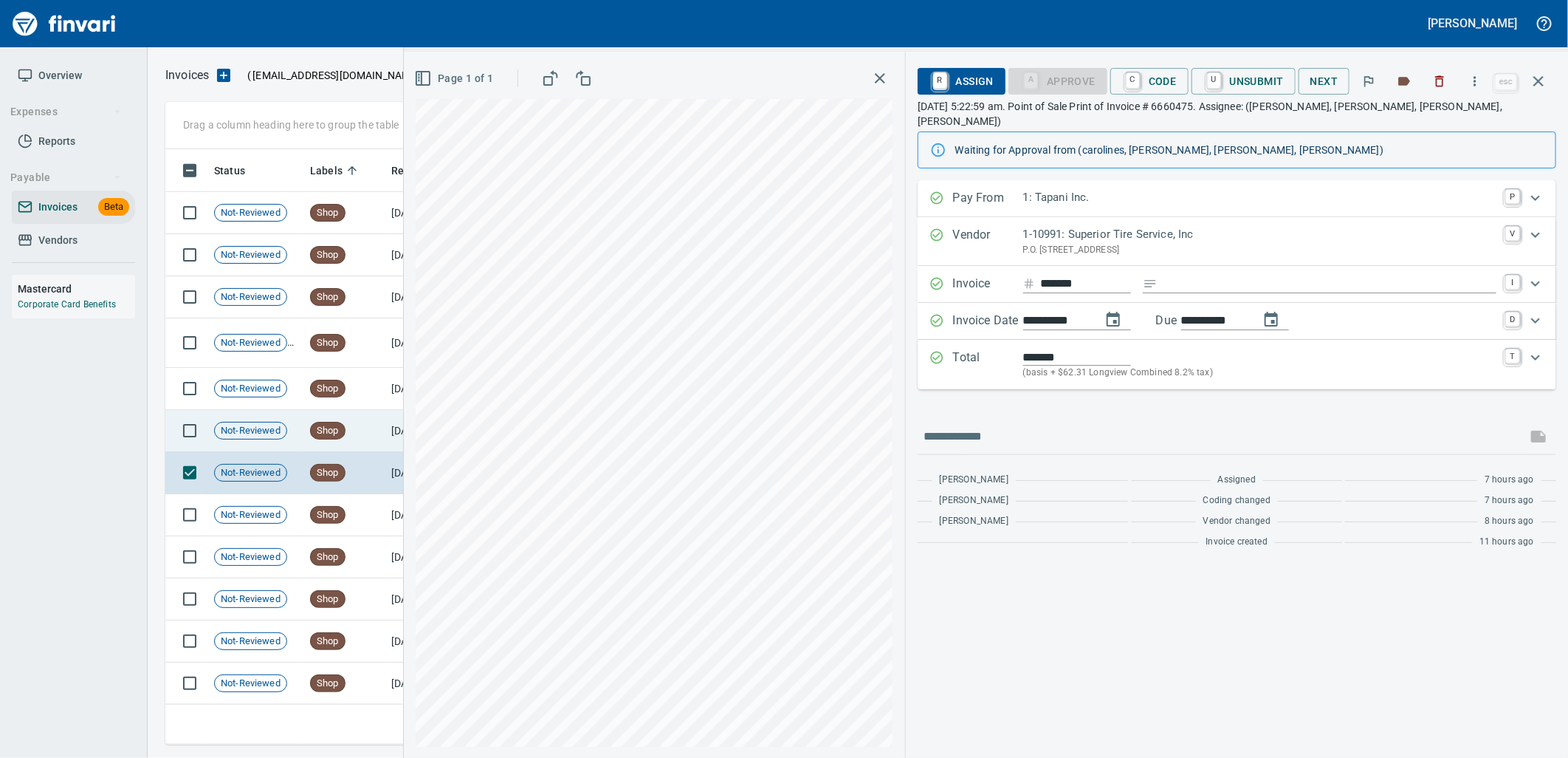
click at [352, 448] on td "Shop" at bounding box center [345, 431] width 81 height 42
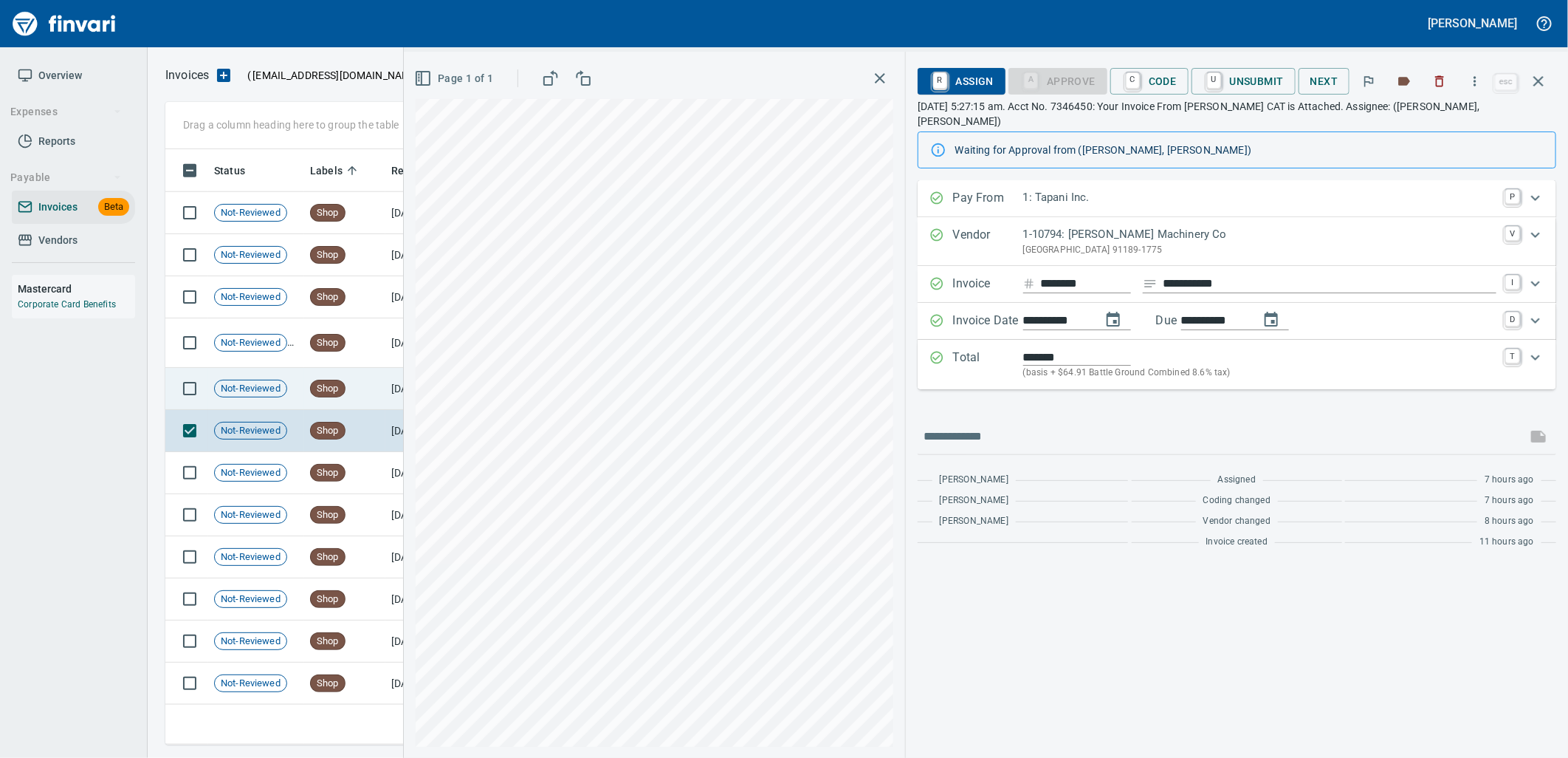
click at [342, 377] on td "Shop" at bounding box center [345, 388] width 81 height 42
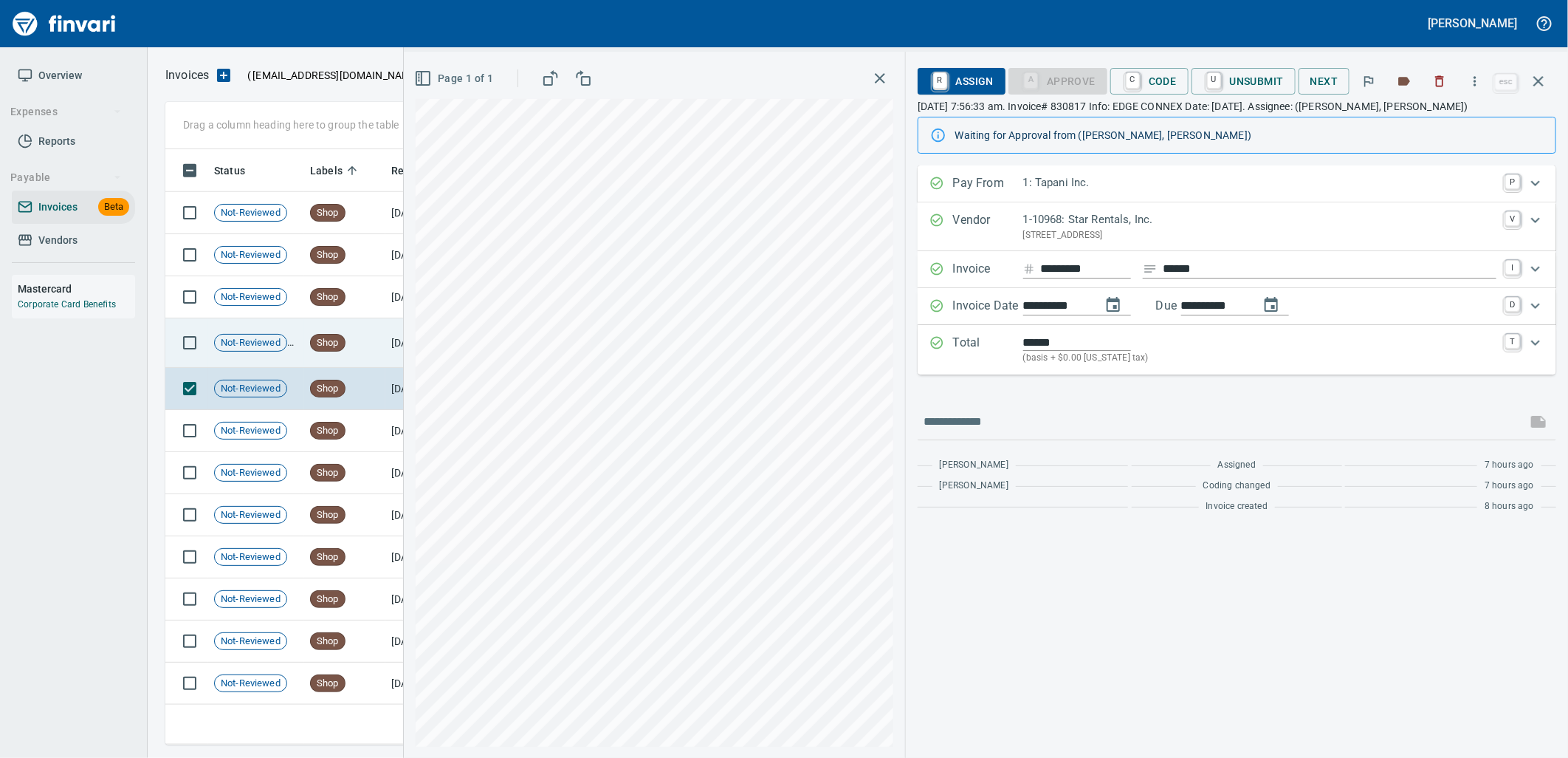
click at [374, 347] on td "Shop" at bounding box center [345, 343] width 81 height 50
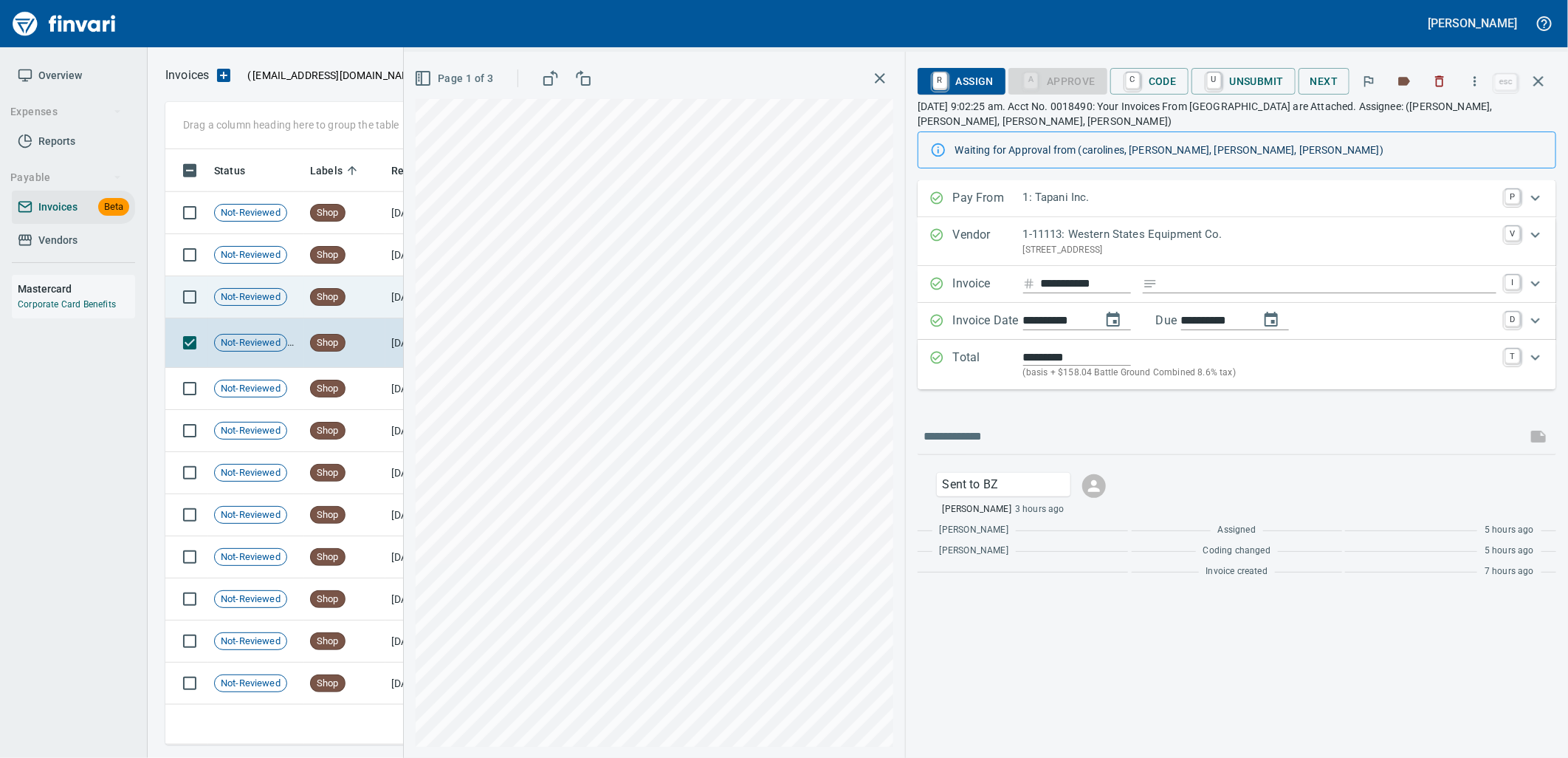
click at [367, 301] on td "Shop" at bounding box center [345, 297] width 81 height 42
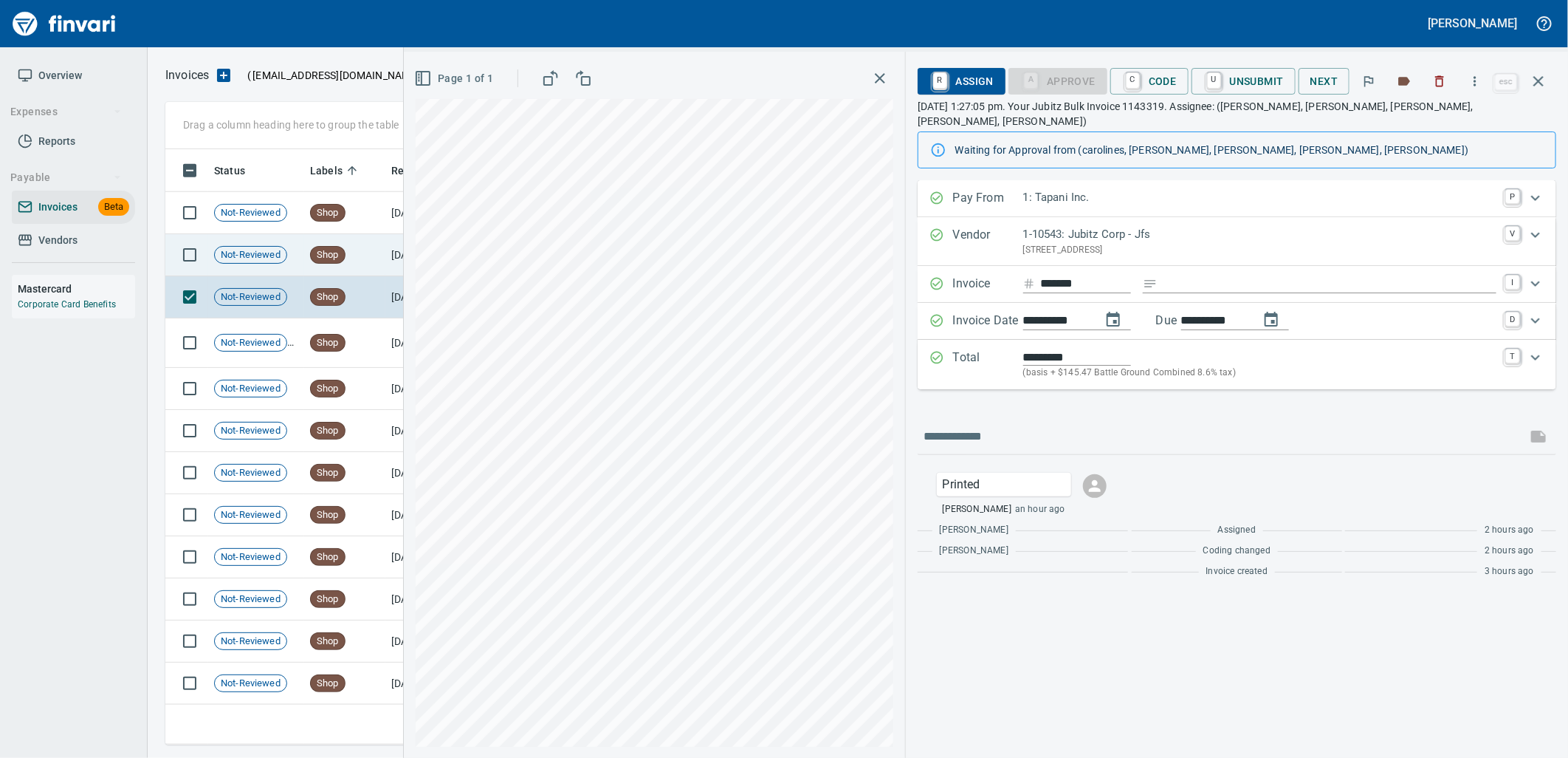
click at [360, 270] on td "Shop" at bounding box center [345, 255] width 81 height 42
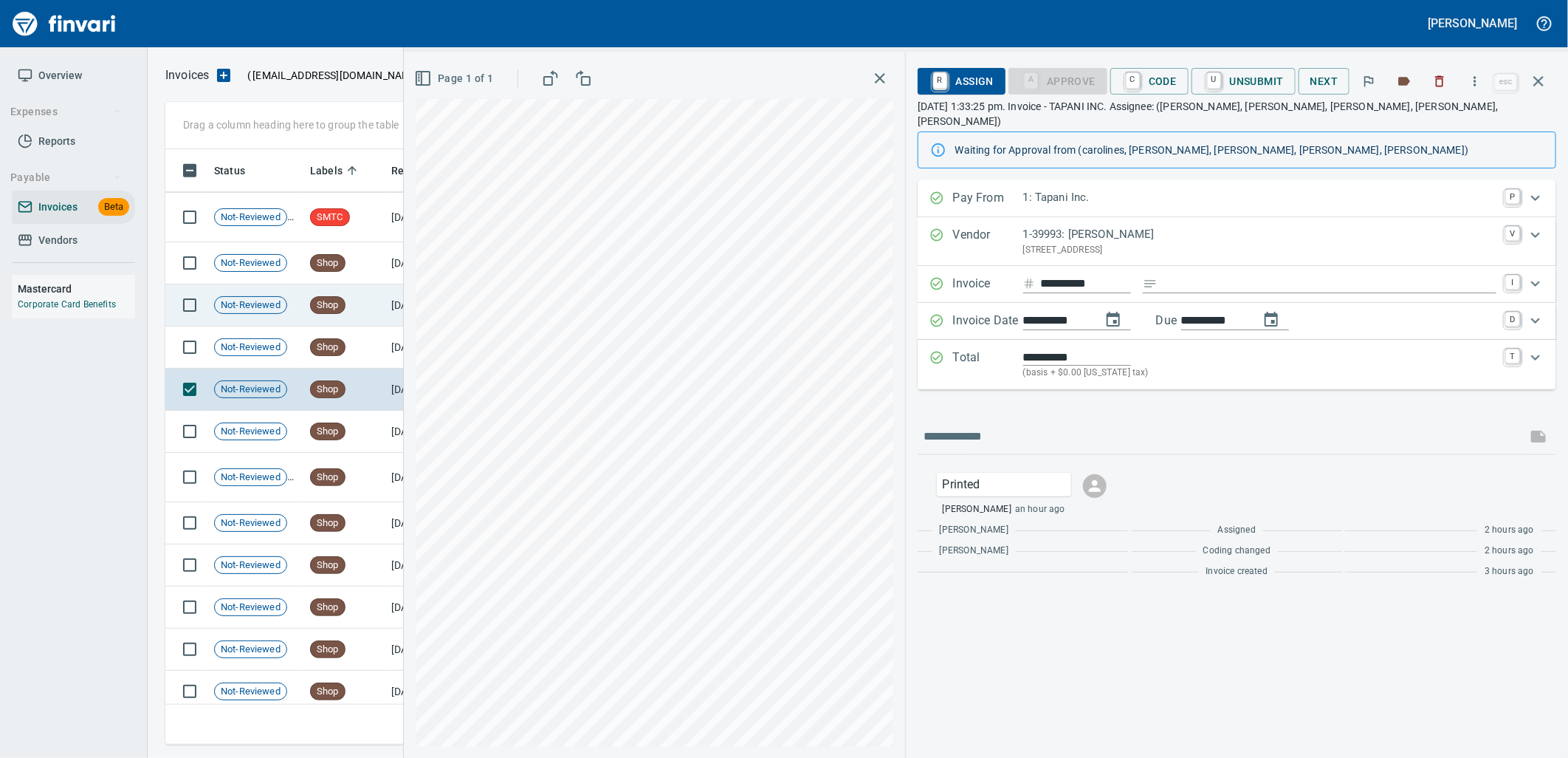
scroll to position [11368, 0]
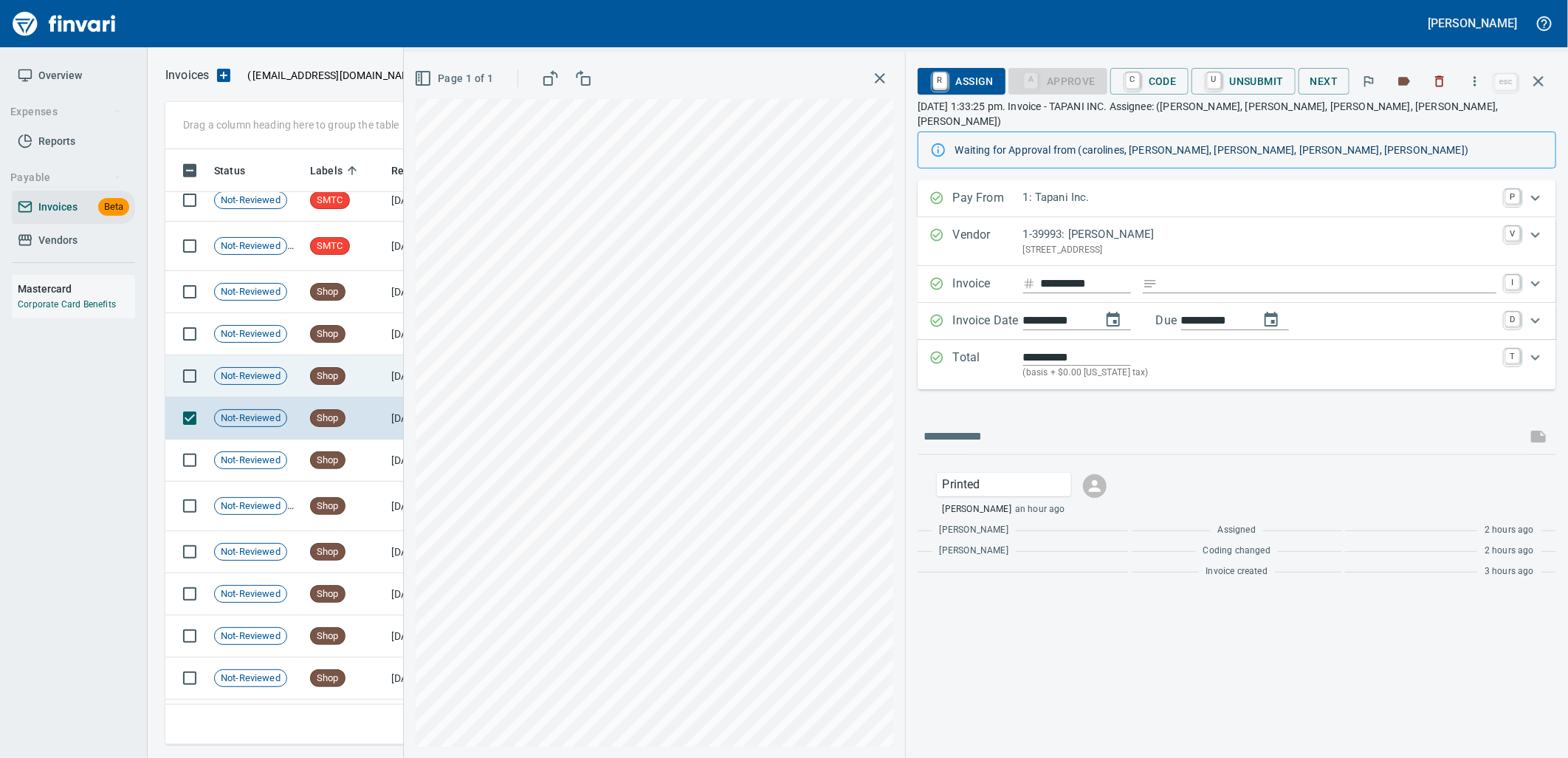
click at [371, 355] on td "Shop" at bounding box center [345, 375] width 81 height 42
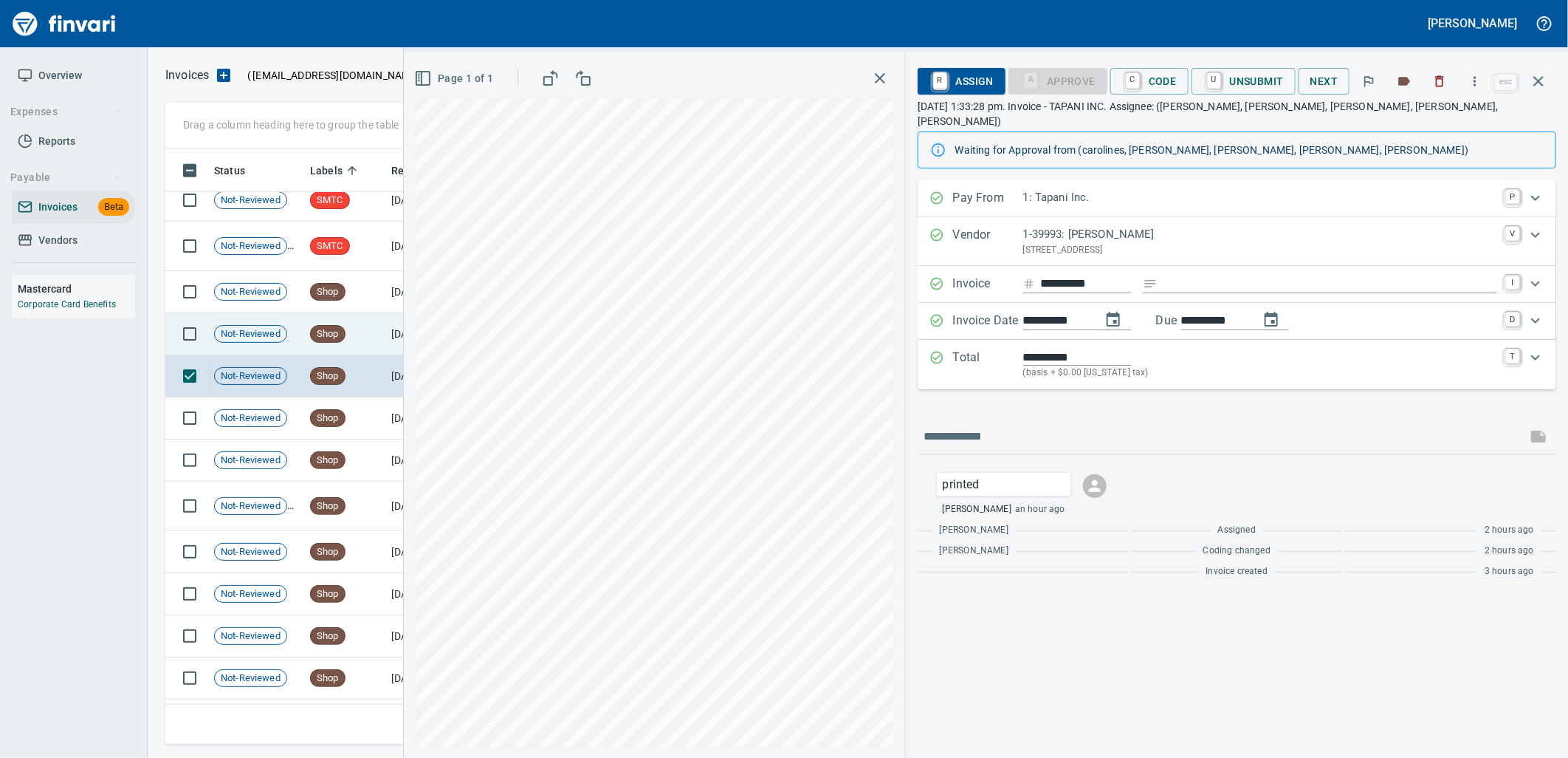
click at [374, 334] on td "Shop" at bounding box center [345, 334] width 81 height 42
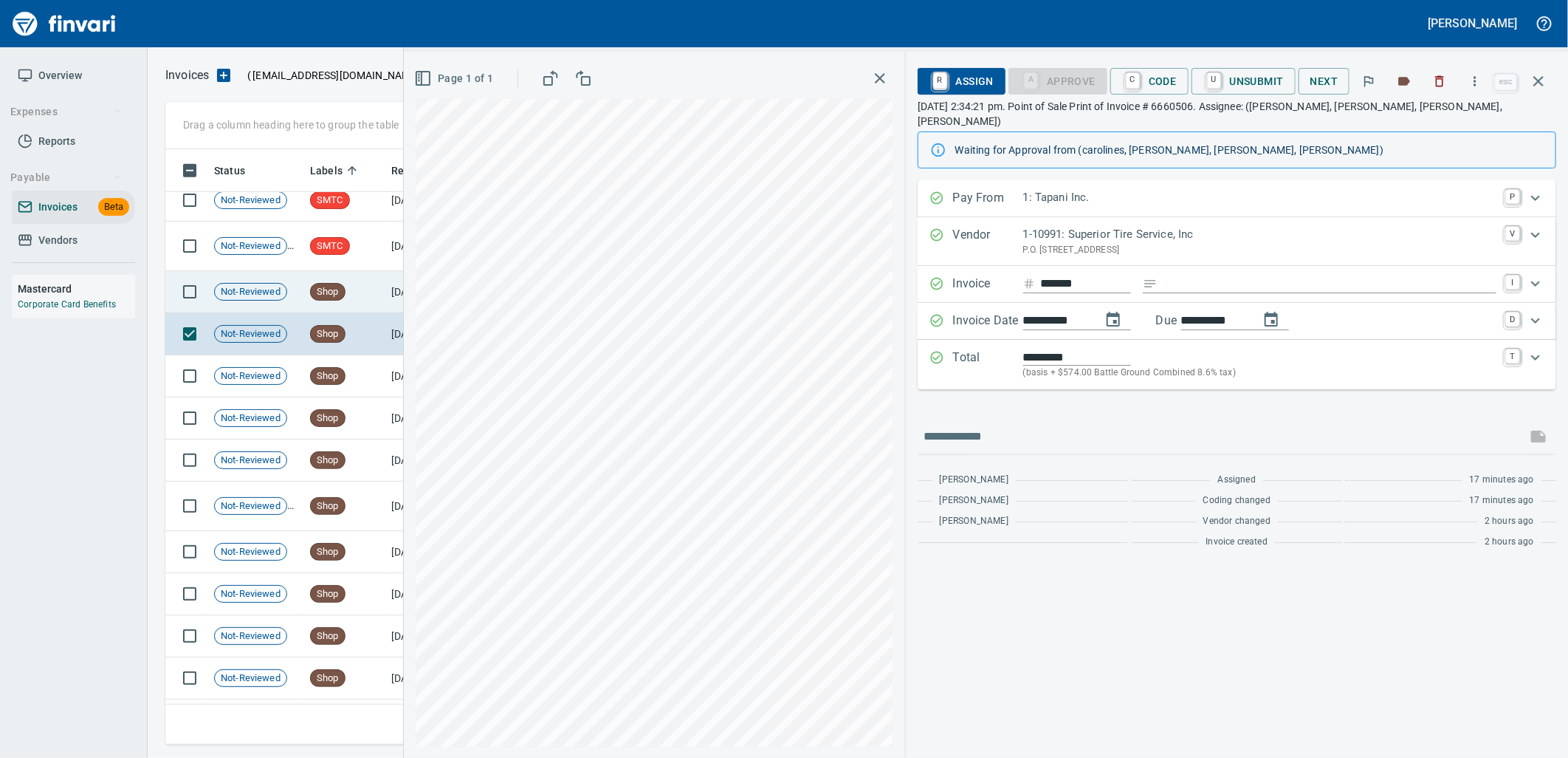
click at [379, 304] on td "Shop" at bounding box center [345, 292] width 81 height 42
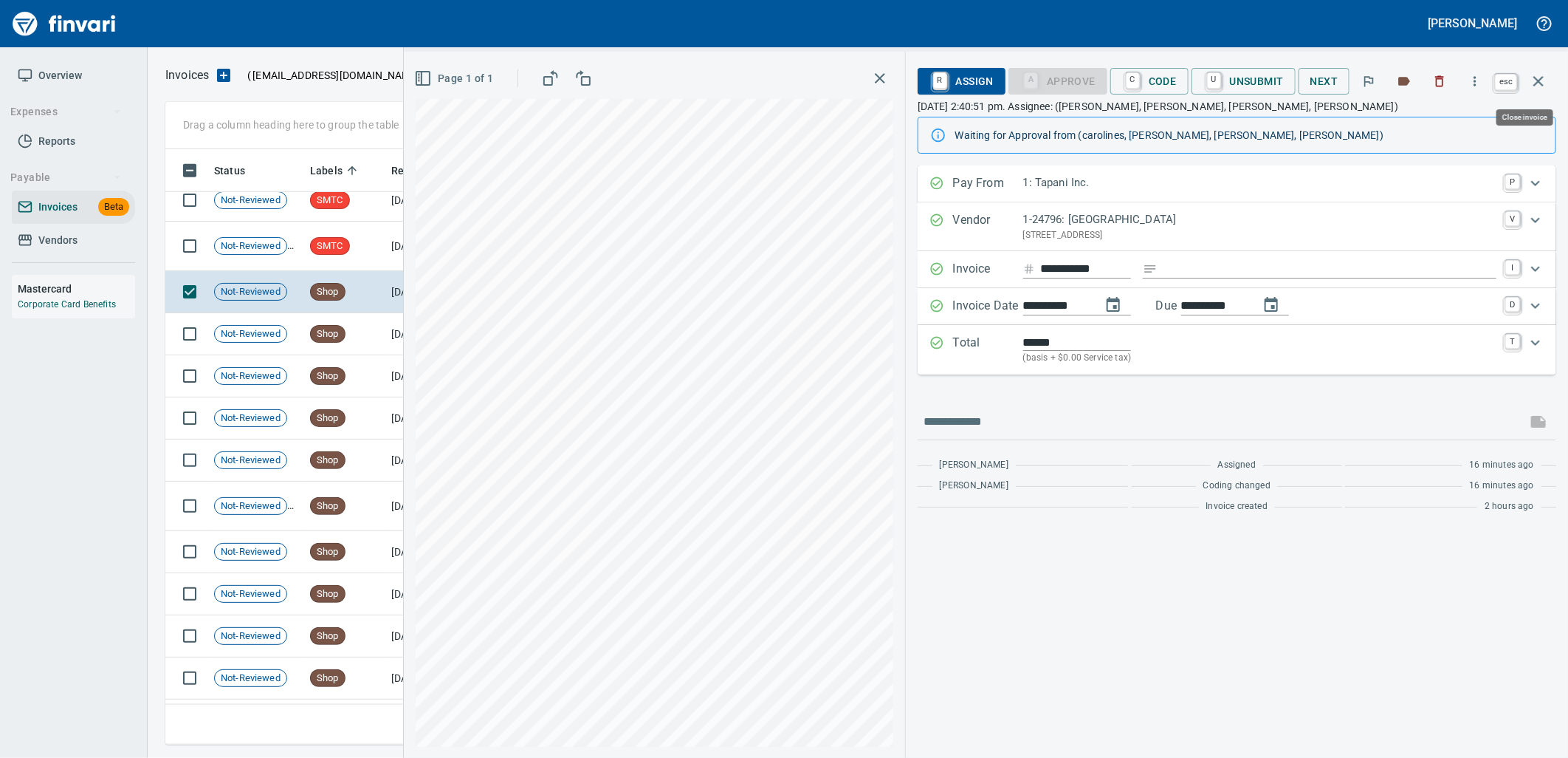
click at [1540, 74] on icon "button" at bounding box center [1538, 81] width 17 height 17
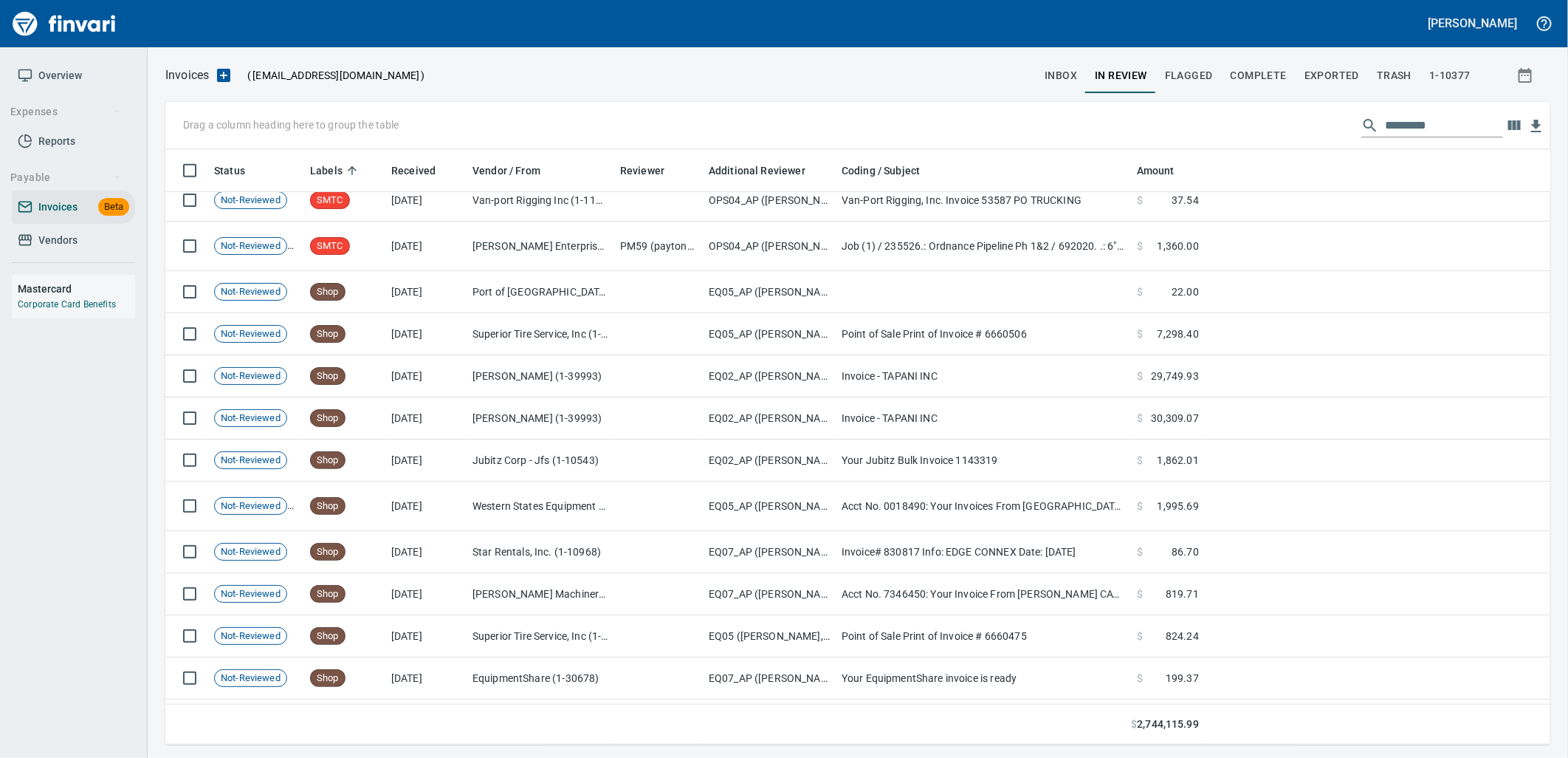
scroll to position [584, 1360]
drag, startPoint x: 30, startPoint y: 233, endPoint x: 44, endPoint y: 231, distance: 14.1
click at [28, 233] on icon at bounding box center [24, 240] width 15 height 15
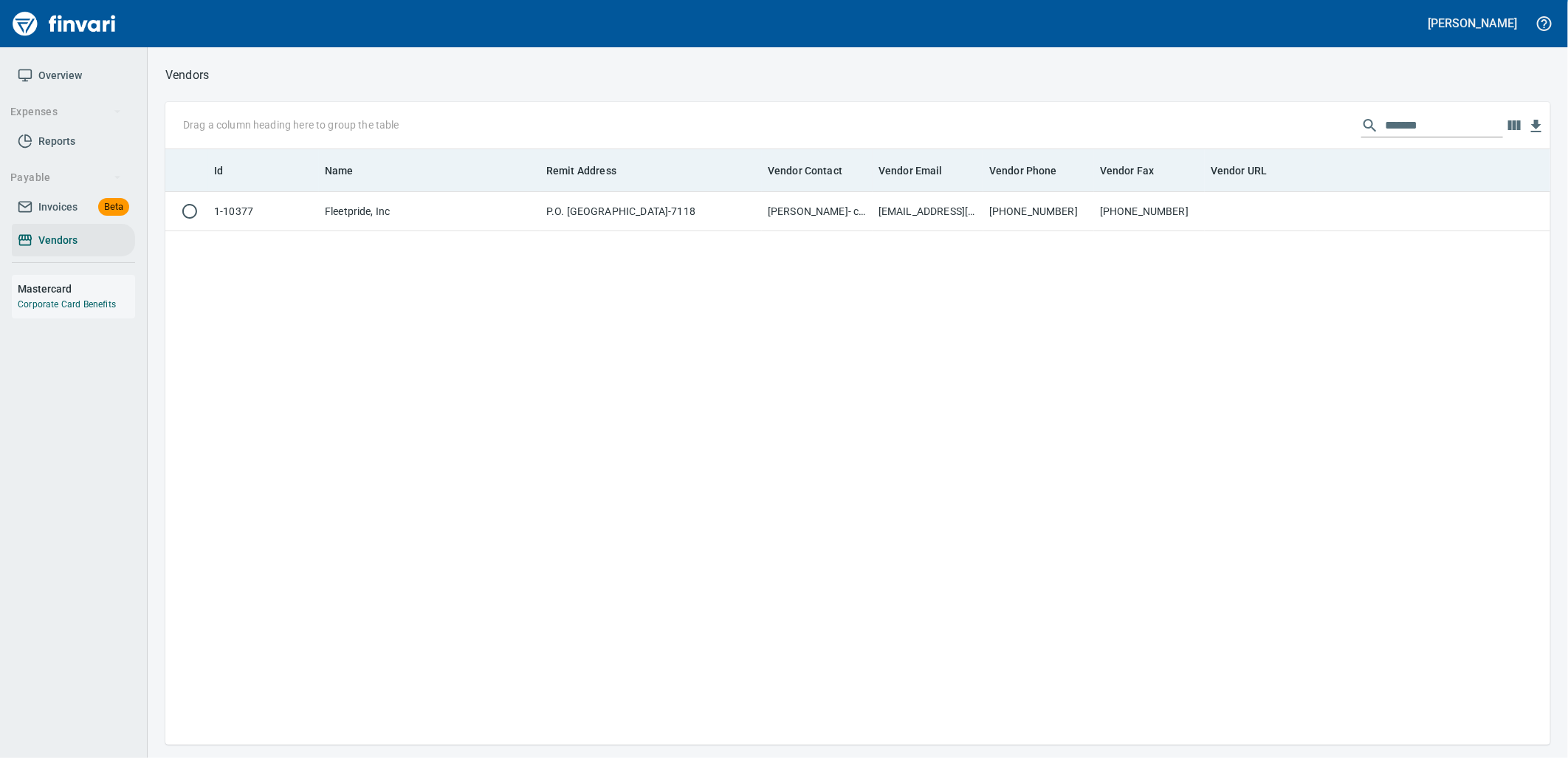
scroll to position [584, 1373]
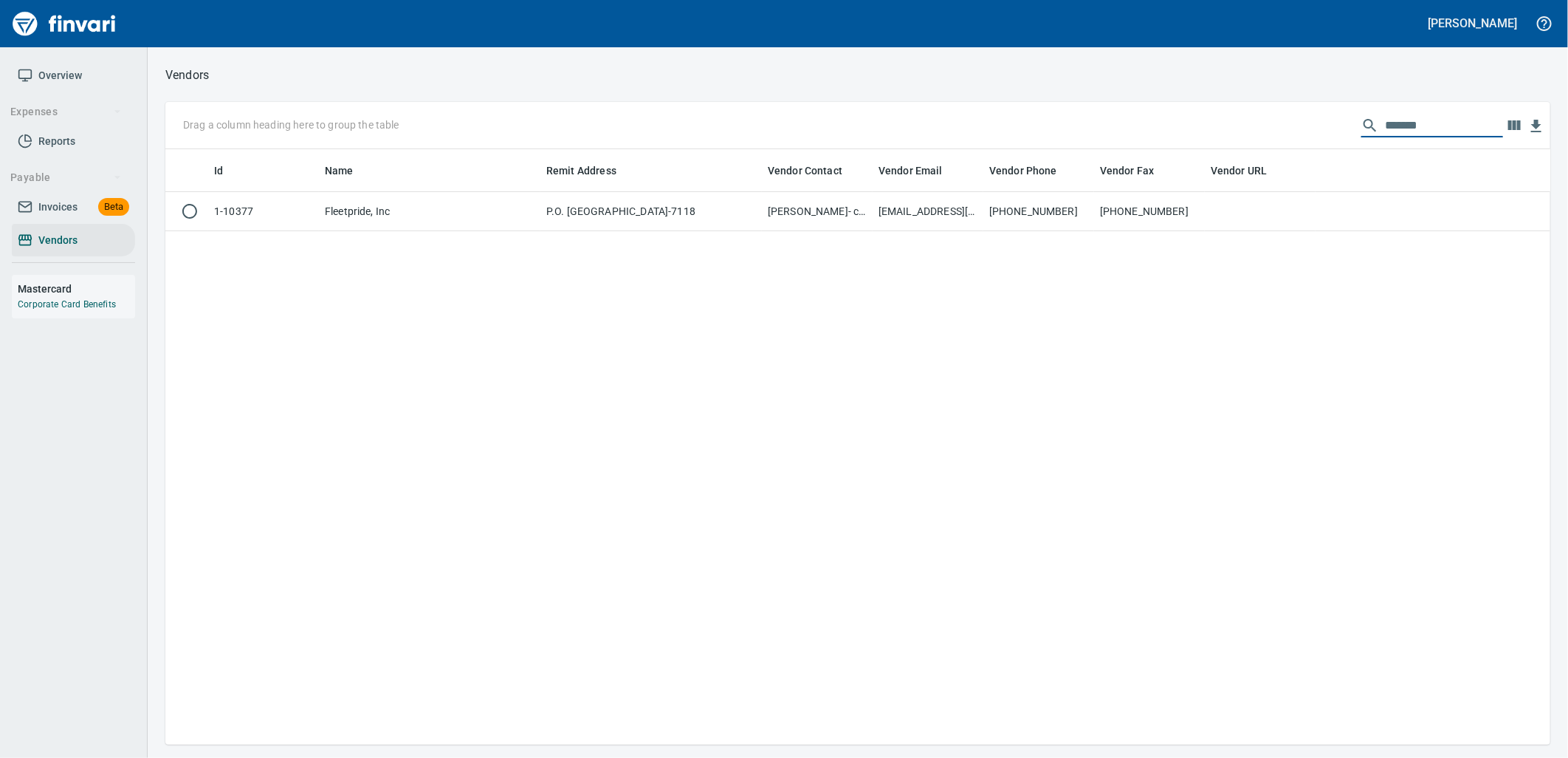
drag, startPoint x: 1422, startPoint y: 119, endPoint x: 1235, endPoint y: 133, distance: 187.5
click at [1237, 133] on div "Drag a column heading here to group the table *******" at bounding box center [858, 125] width 1385 height 47
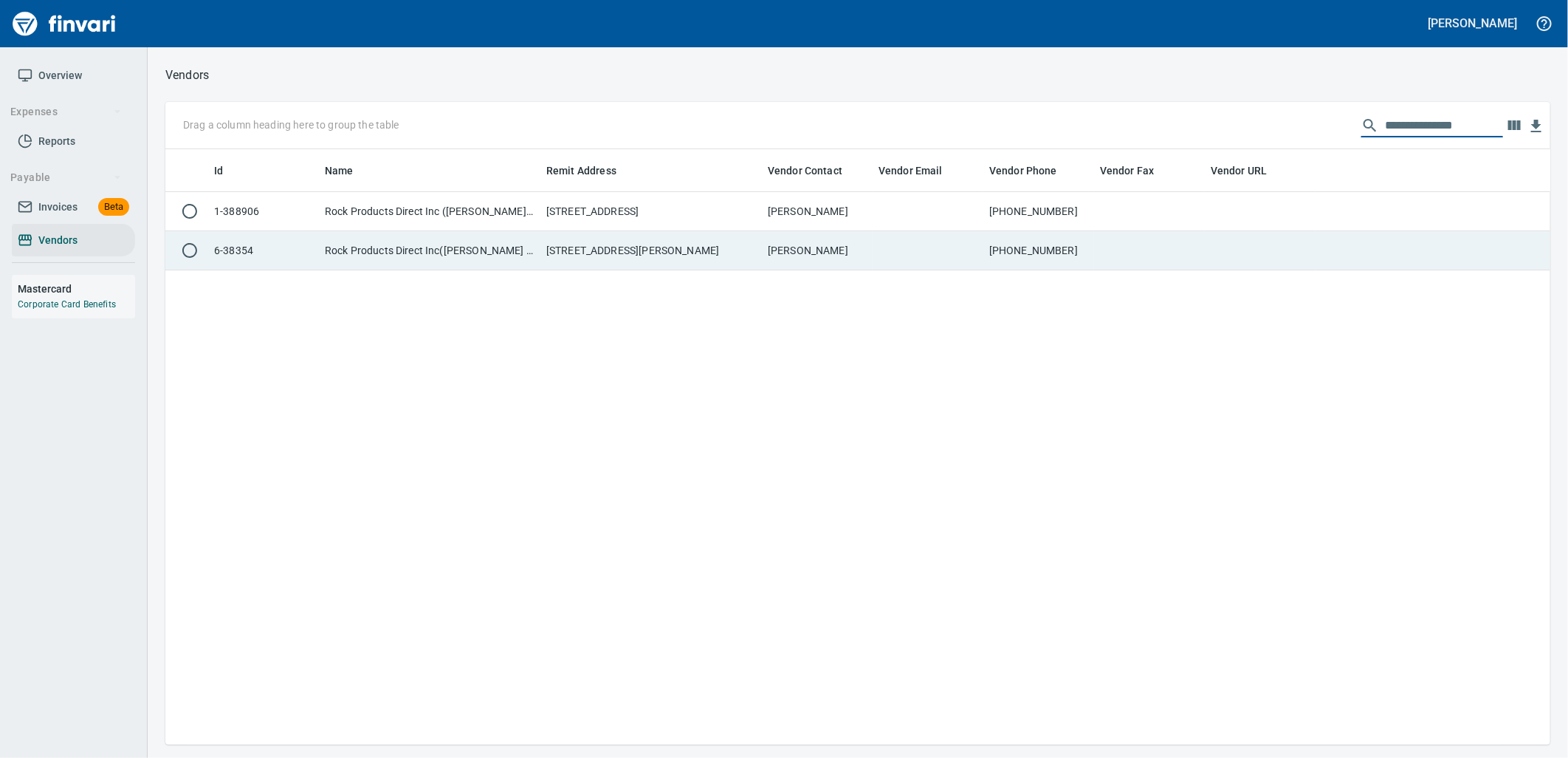
type input "**********"
click at [959, 240] on td at bounding box center [928, 251] width 110 height 39
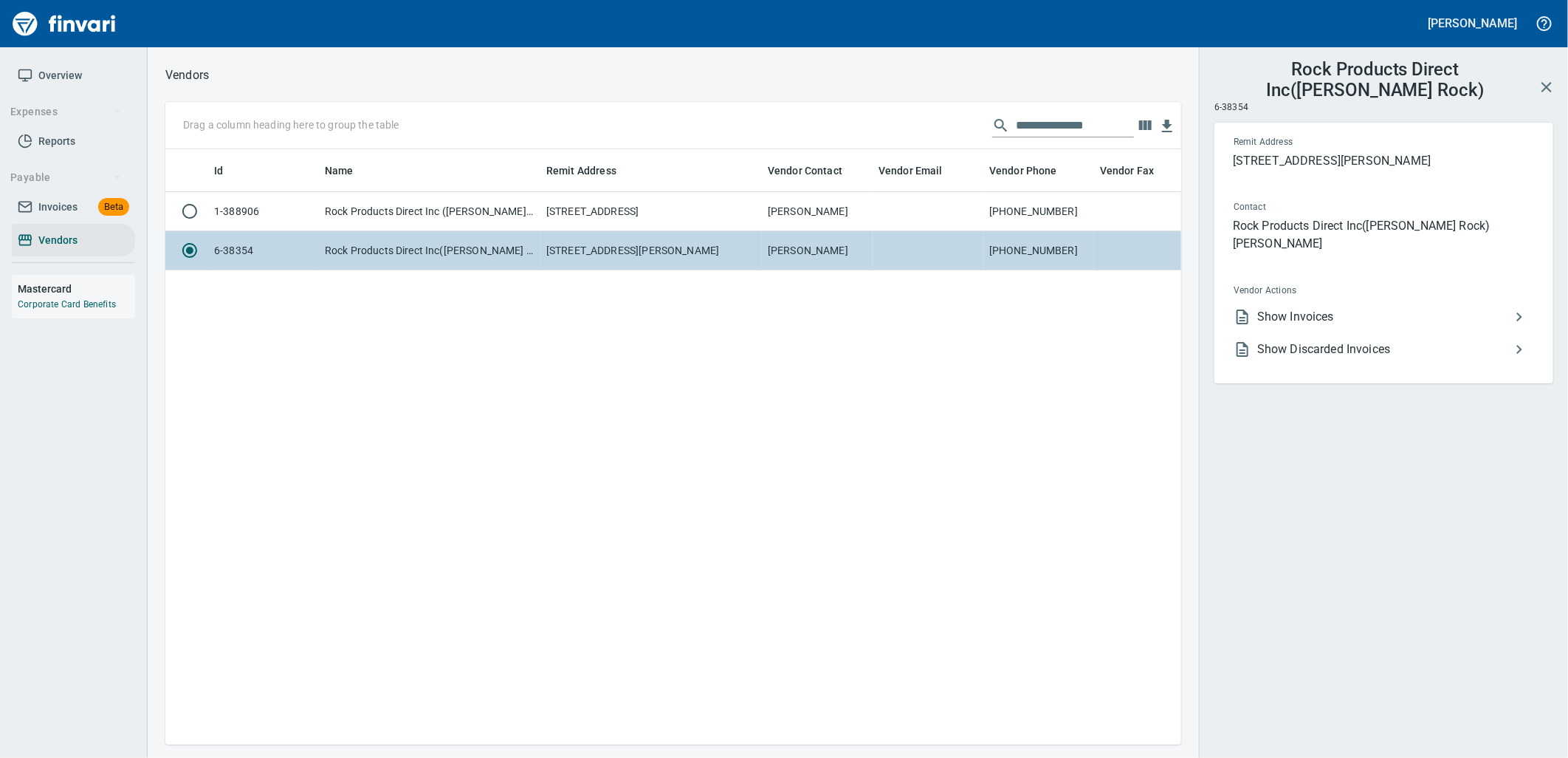
scroll to position [571, 1004]
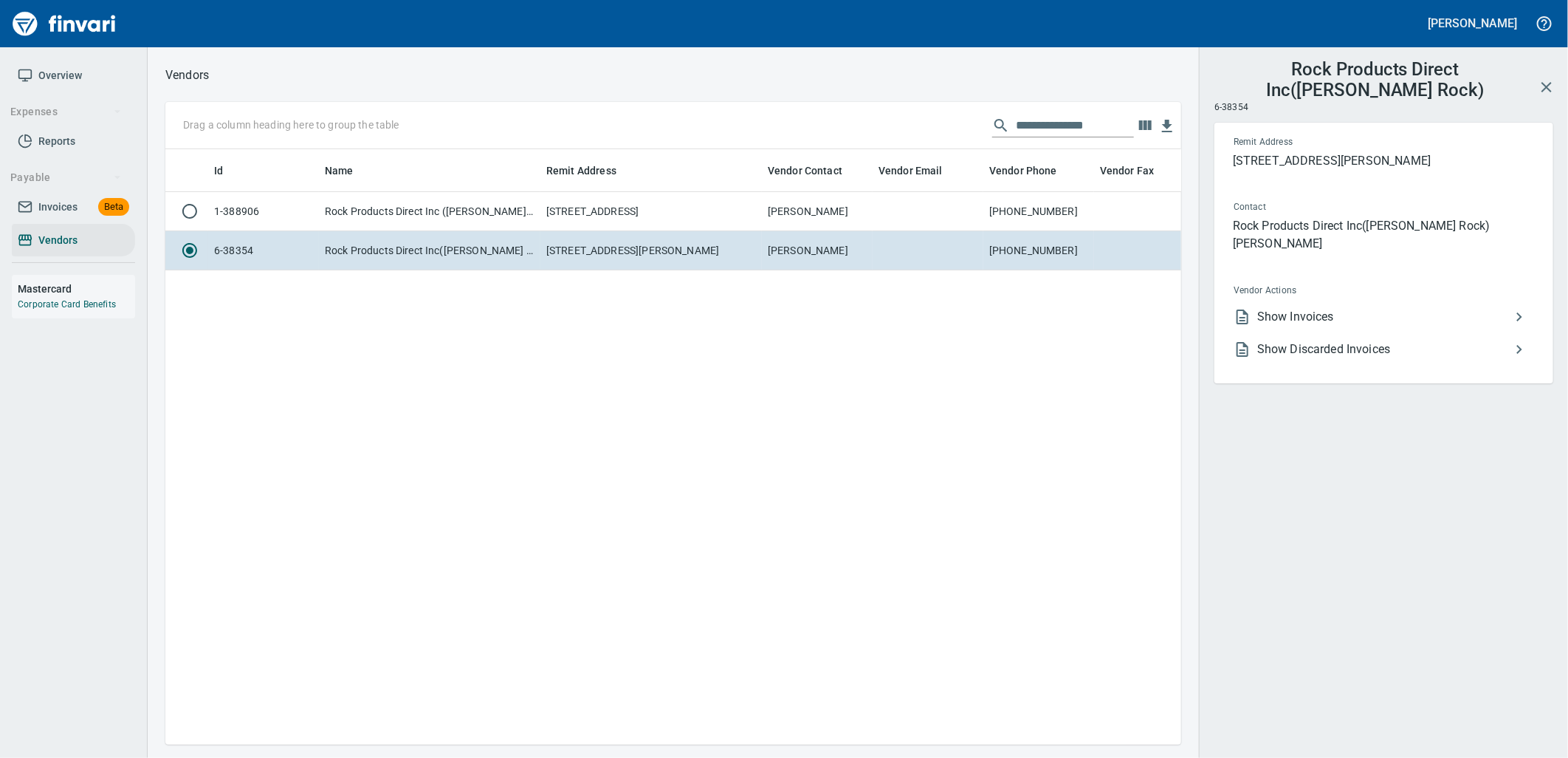
click at [1331, 333] on li "Show Discarded Invoices" at bounding box center [1378, 349] width 312 height 32
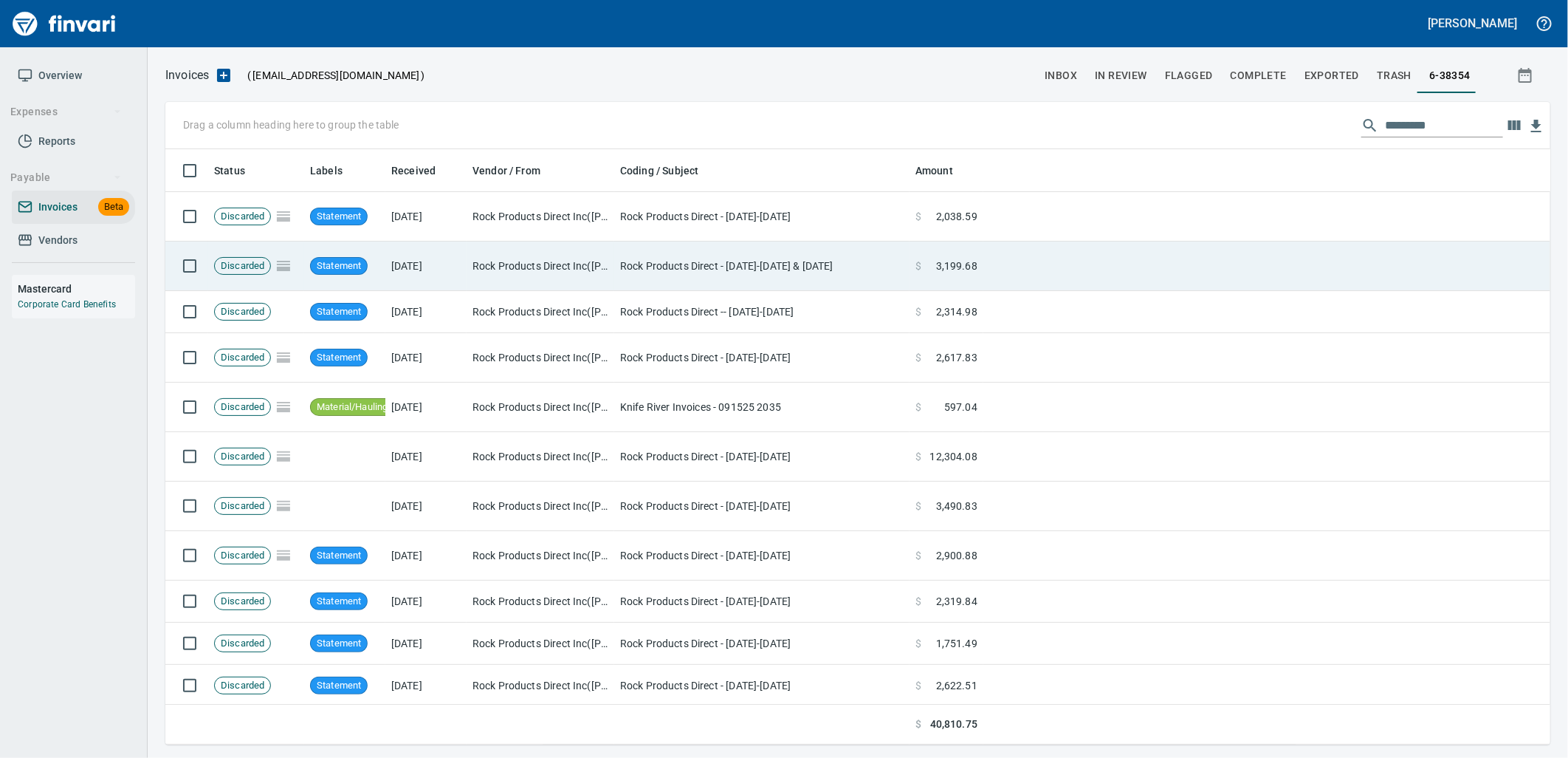
scroll to position [584, 1361]
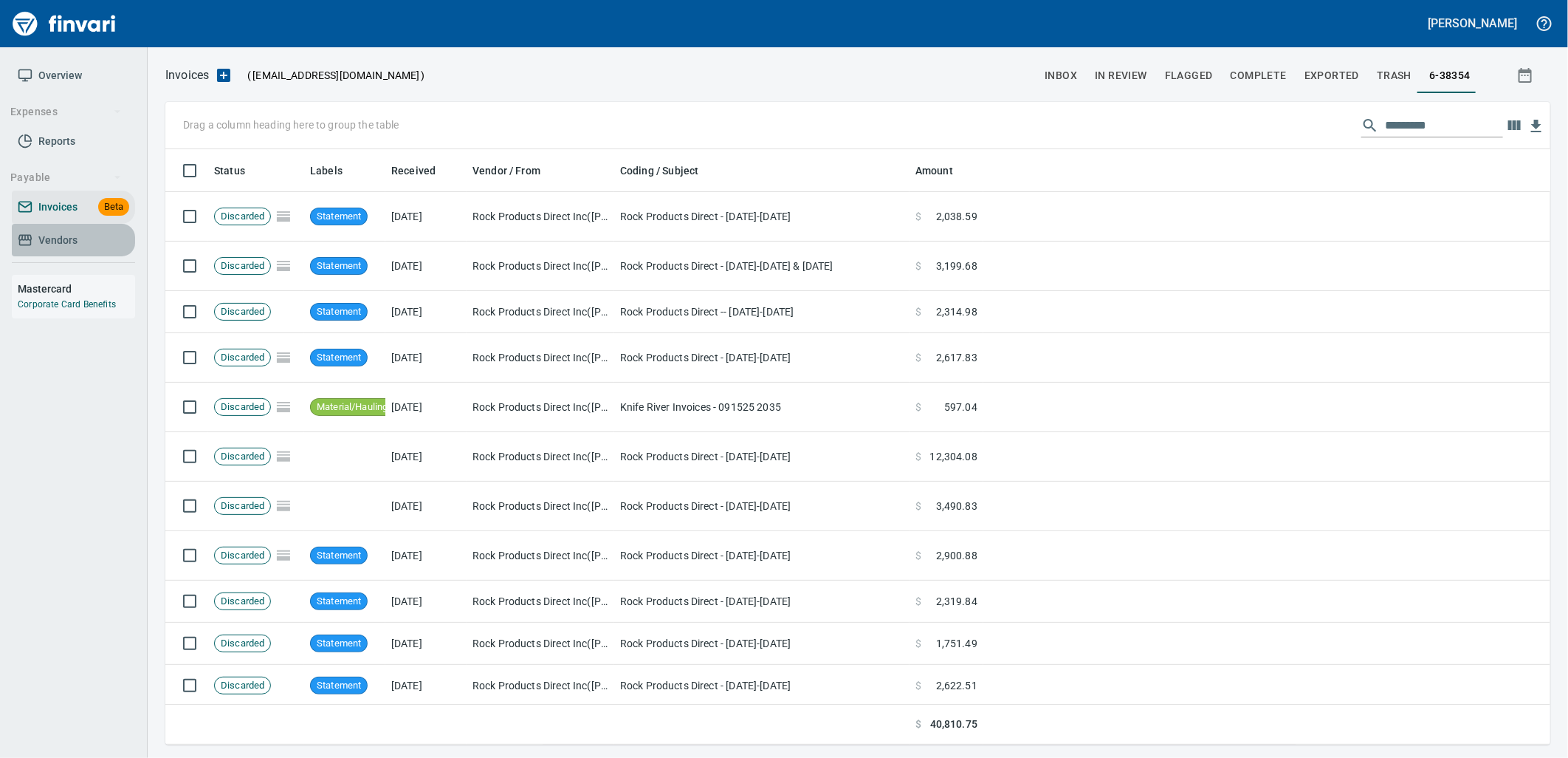
click at [60, 246] on span "Vendors" at bounding box center [58, 240] width 39 height 18
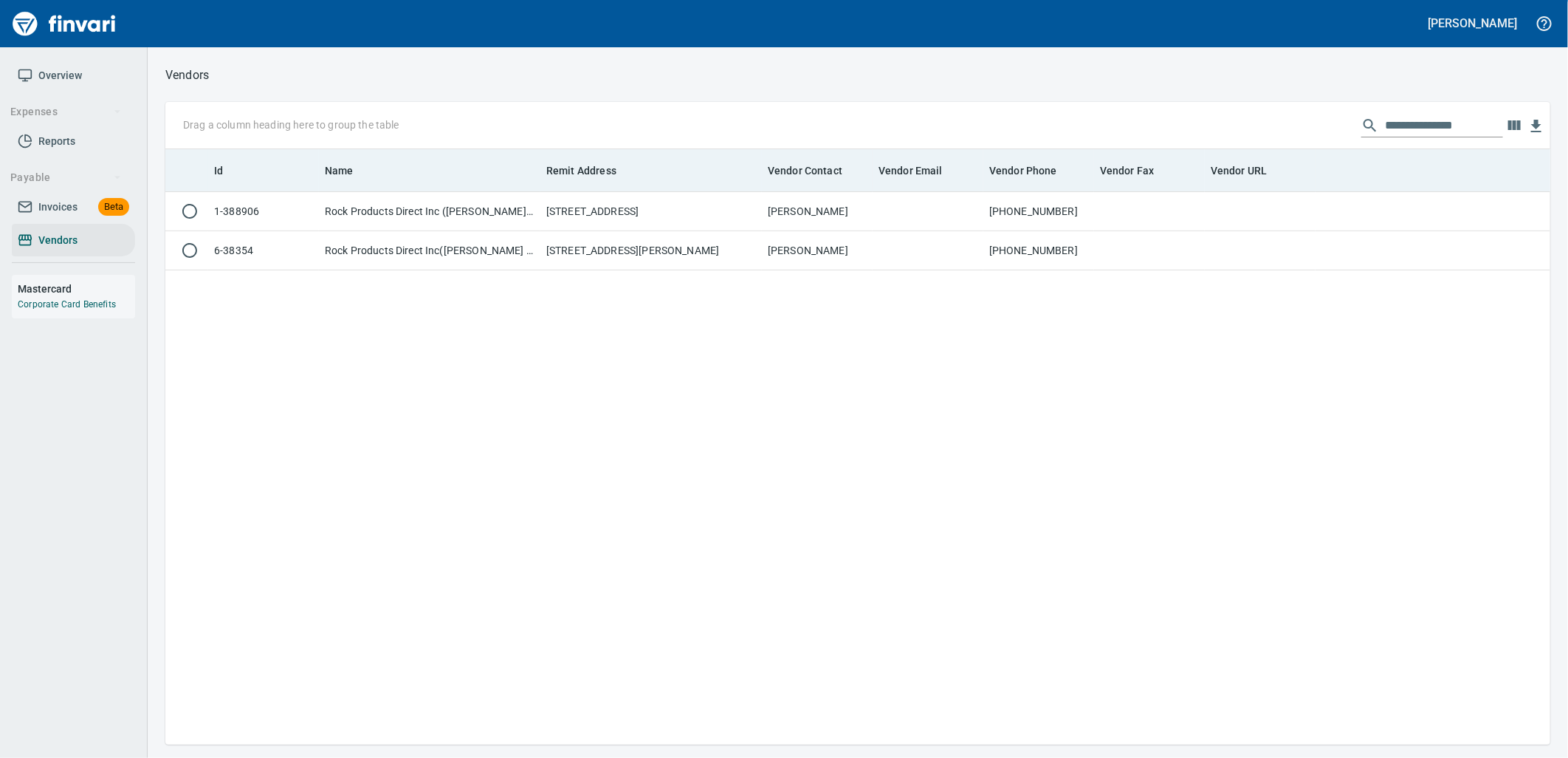
scroll to position [2, 2]
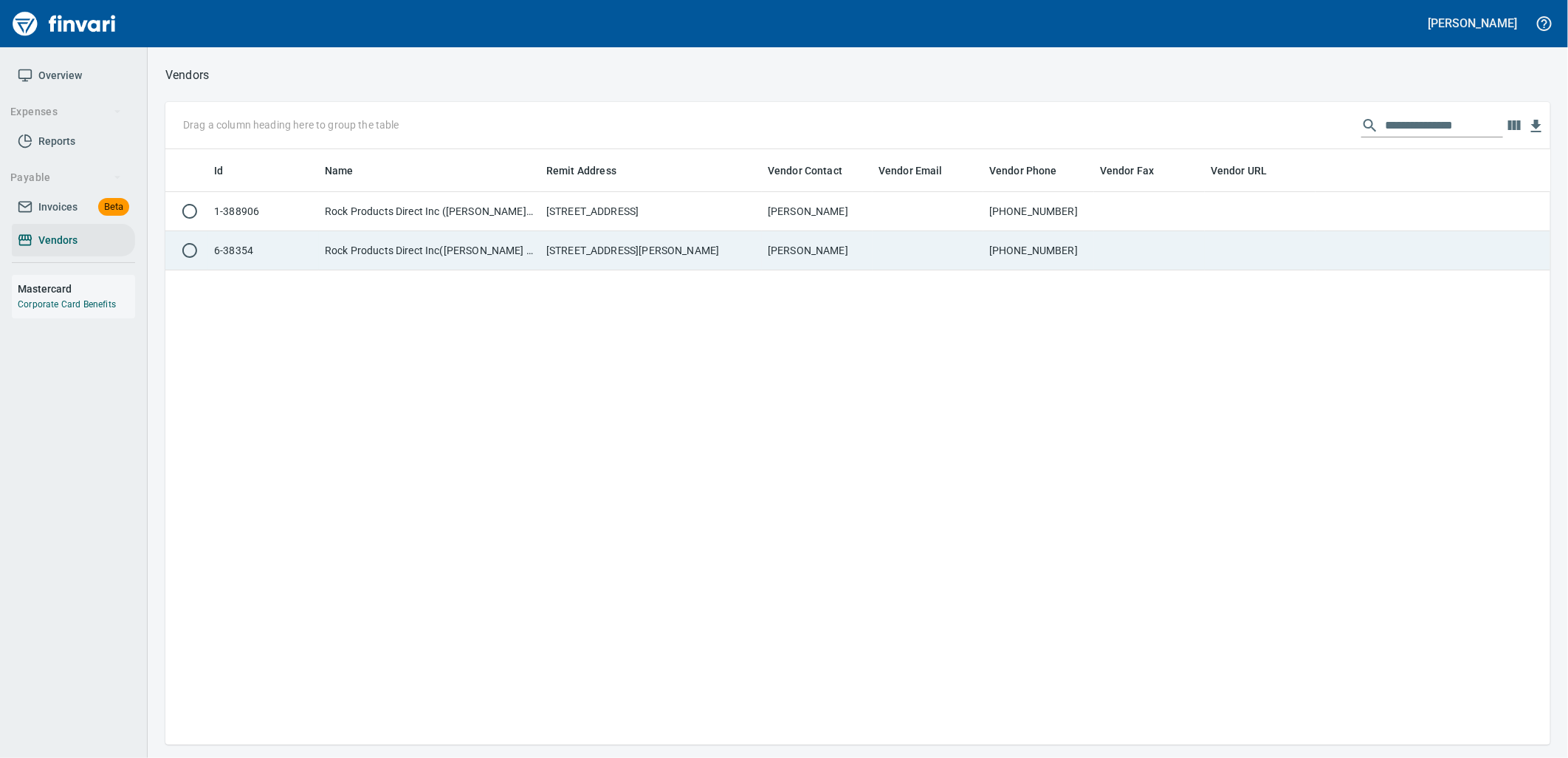
click at [1201, 268] on td at bounding box center [1149, 251] width 110 height 39
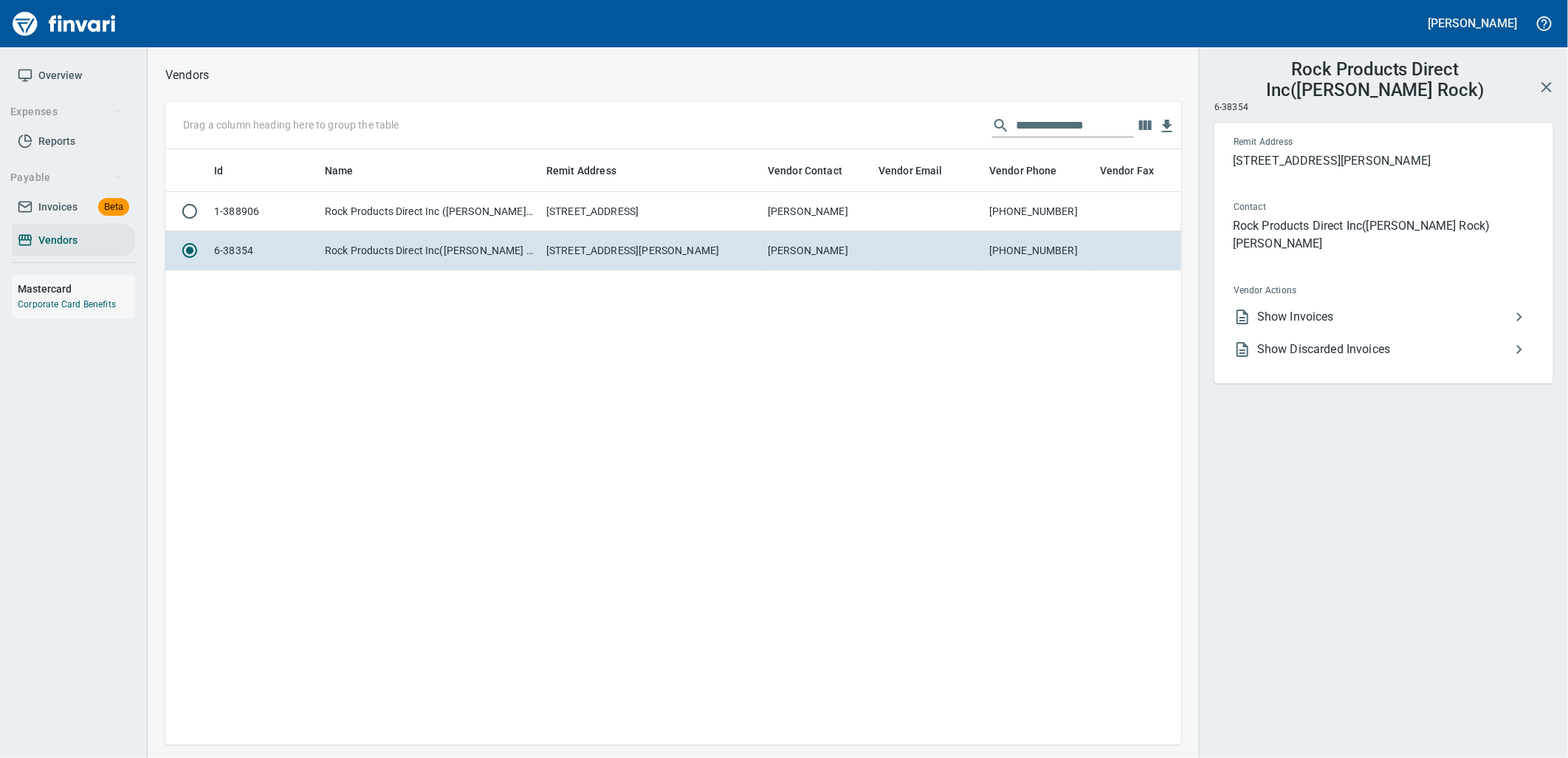
scroll to position [571, 1004]
click at [1279, 308] on span "Show Invoices" at bounding box center [1384, 316] width 253 height 17
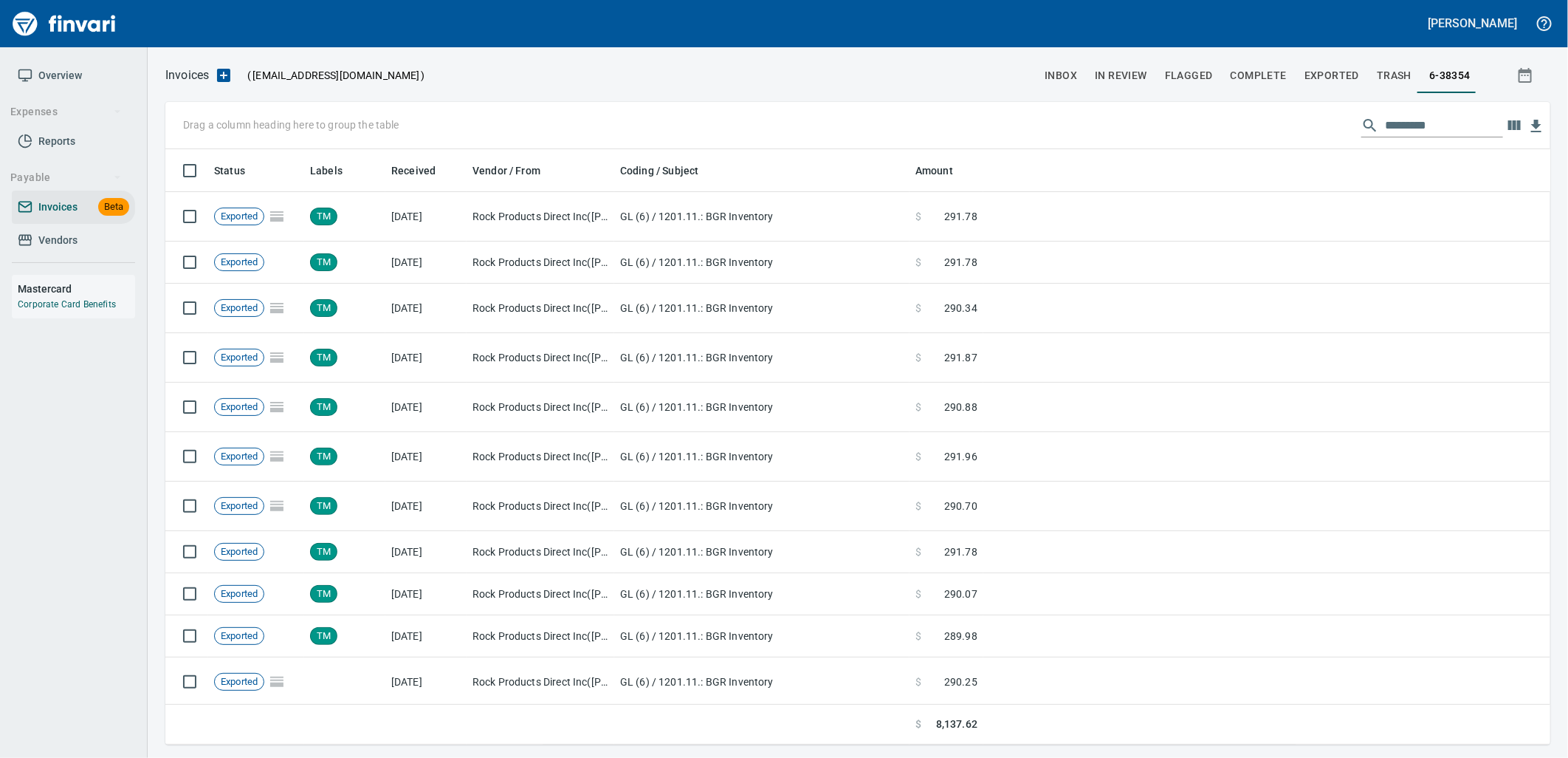
scroll to position [584, 1361]
click at [1428, 129] on input "text" at bounding box center [1444, 125] width 118 height 24
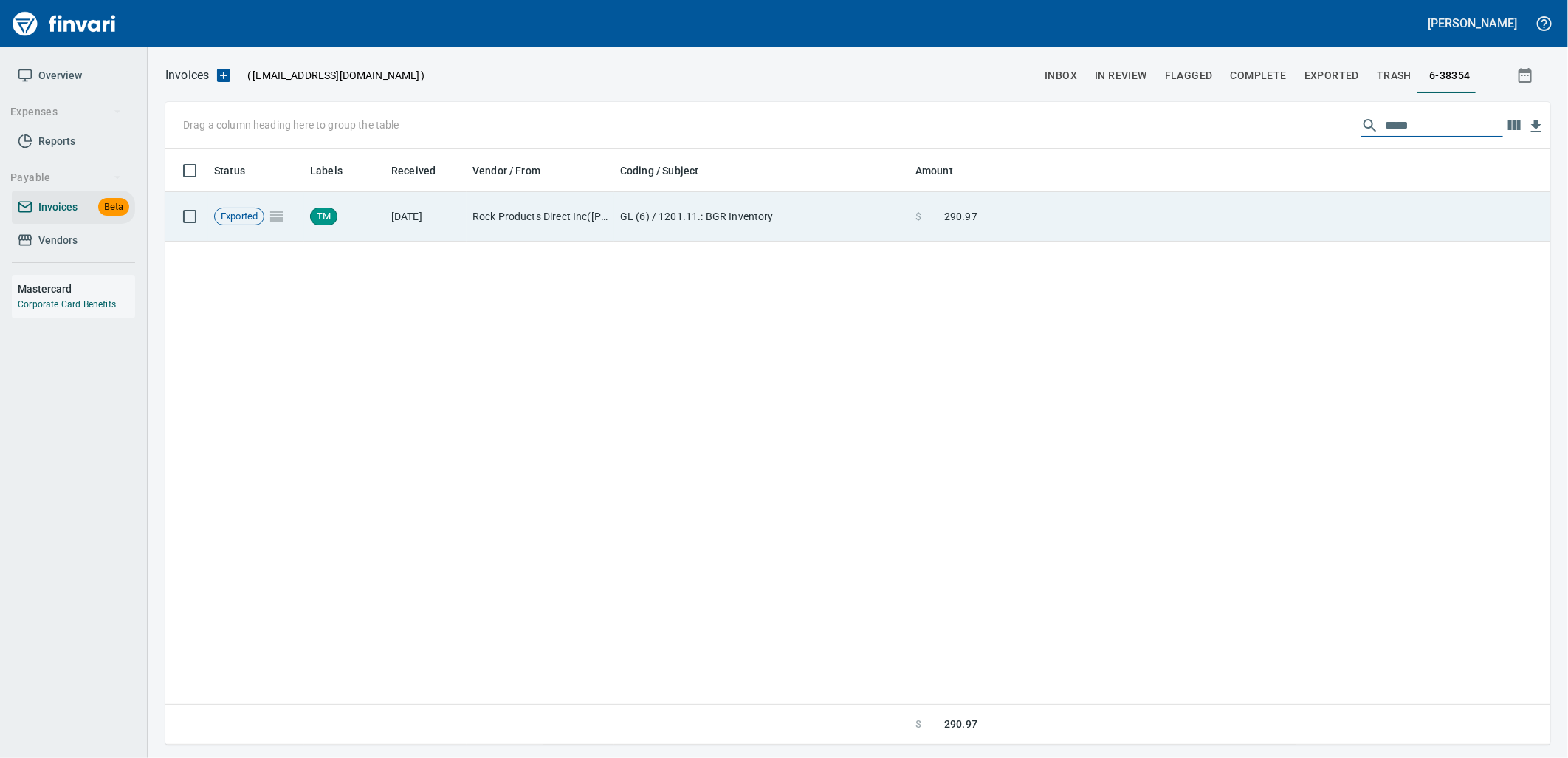
type input "*****"
click at [1118, 222] on td at bounding box center [1266, 216] width 567 height 50
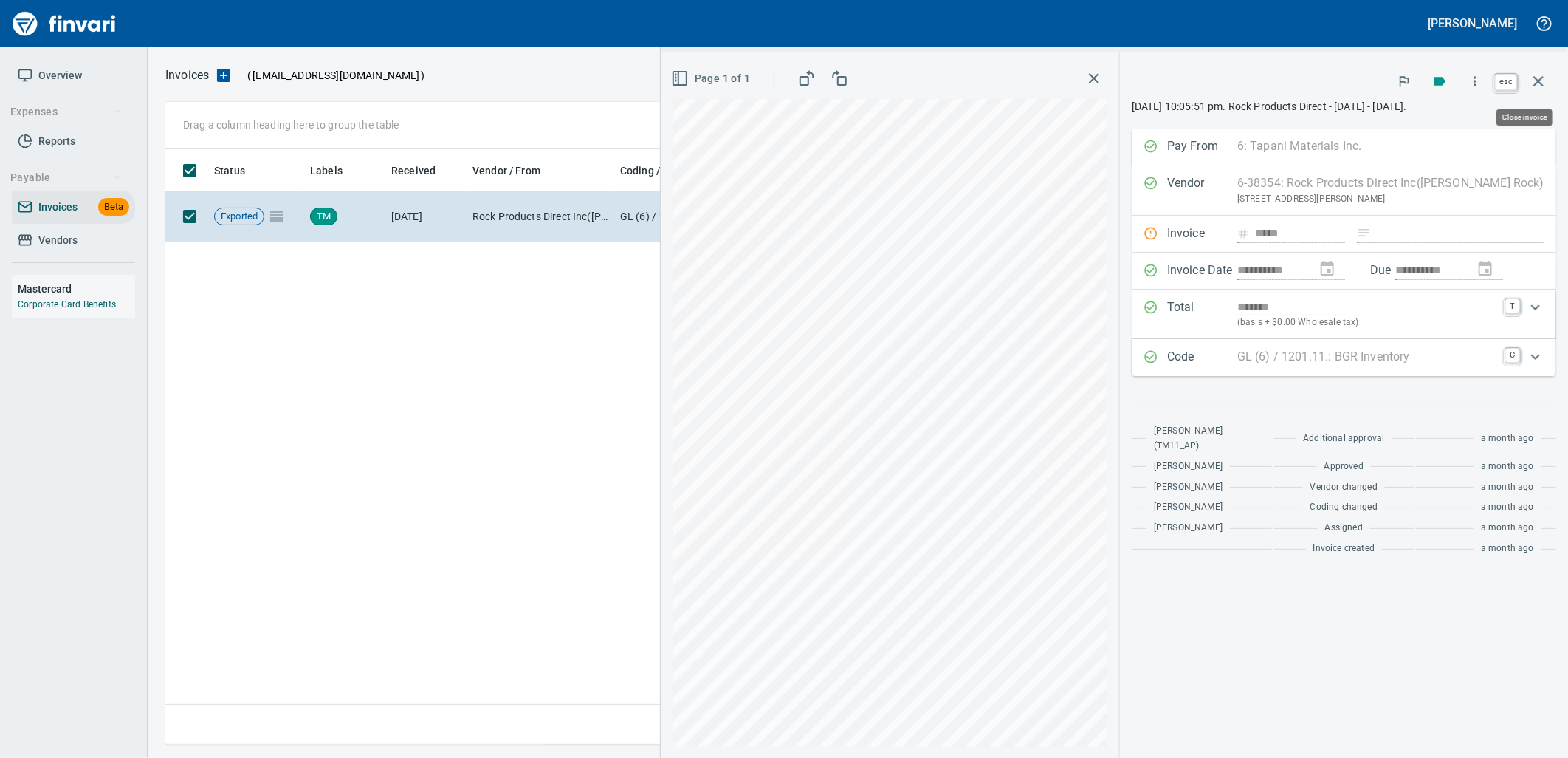
scroll to position [584, 1372]
click at [1537, 77] on icon "button" at bounding box center [1538, 81] width 17 height 17
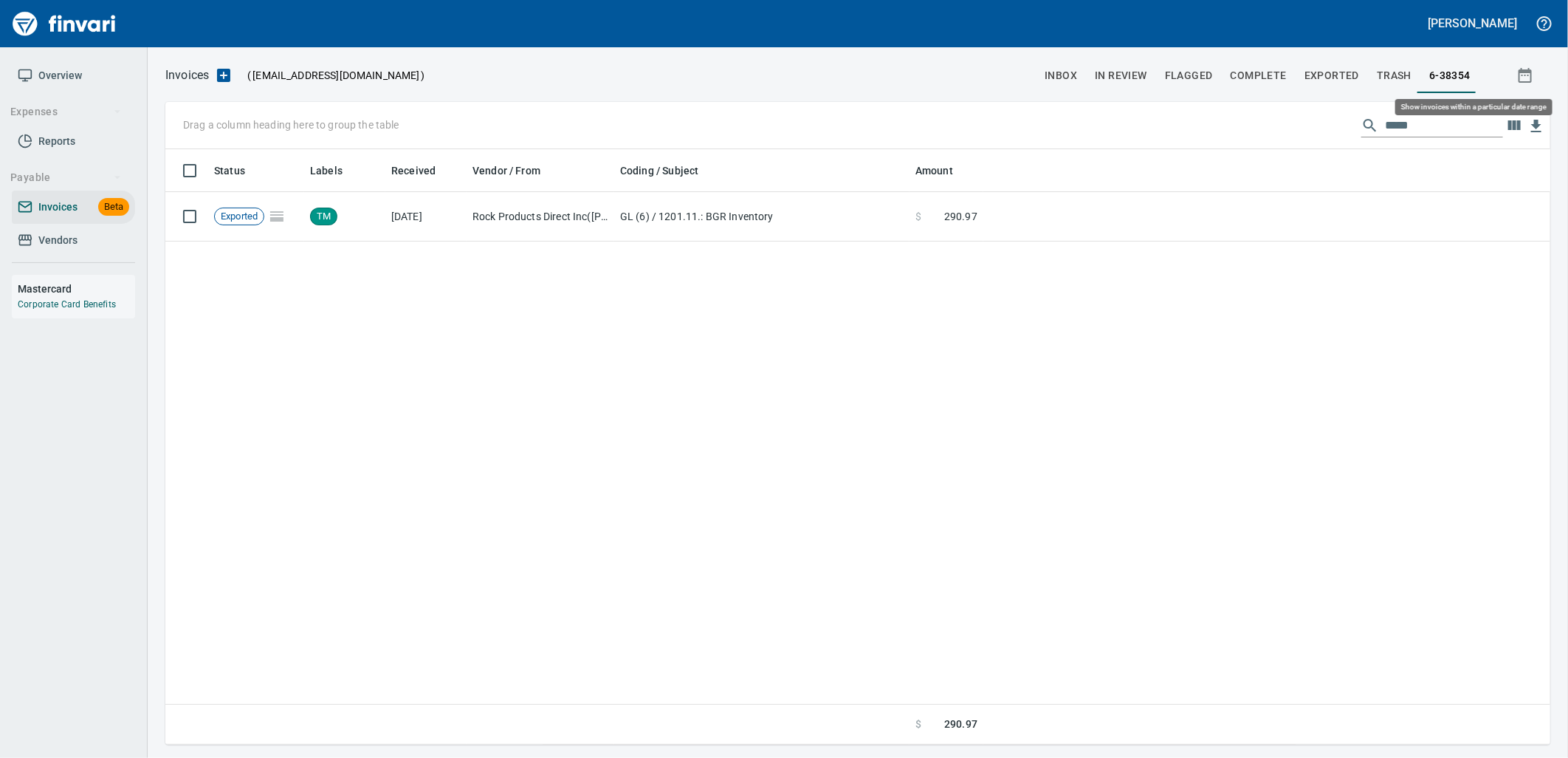
scroll to position [584, 1373]
click at [50, 232] on span "Vendors" at bounding box center [58, 240] width 39 height 18
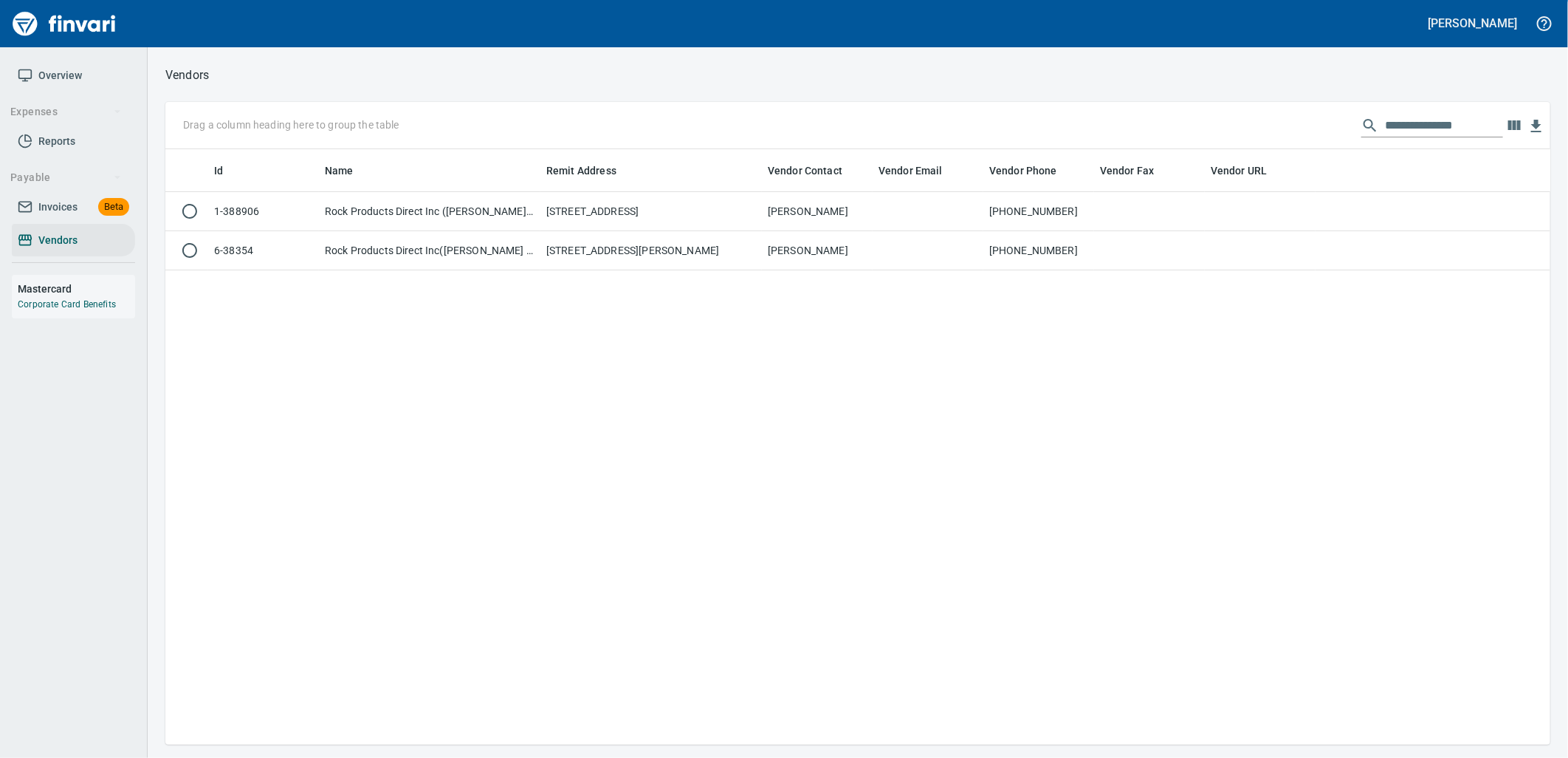
scroll to position [2, 2]
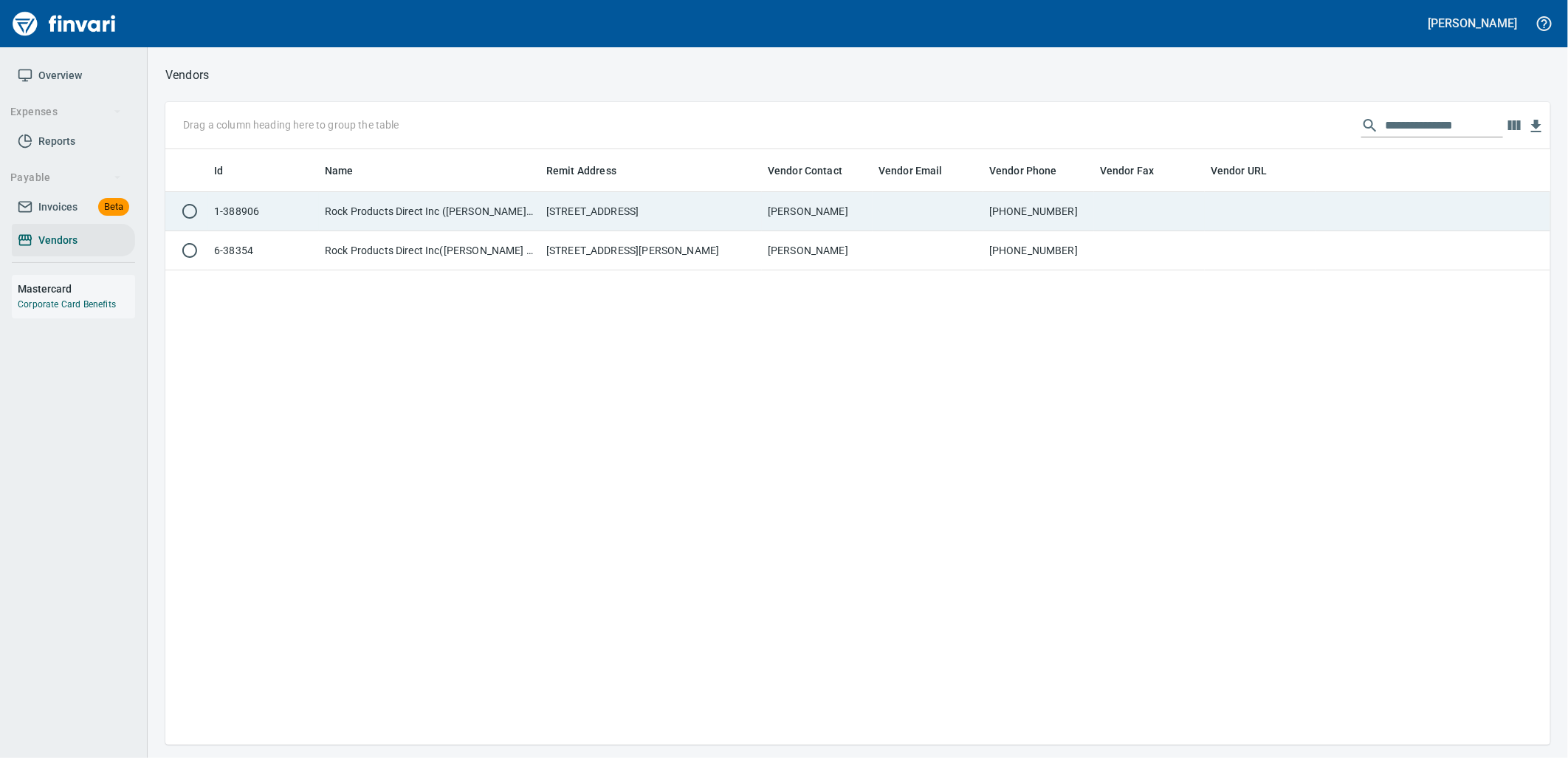
click at [711, 211] on td "[STREET_ADDRESS]" at bounding box center [650, 211] width 222 height 39
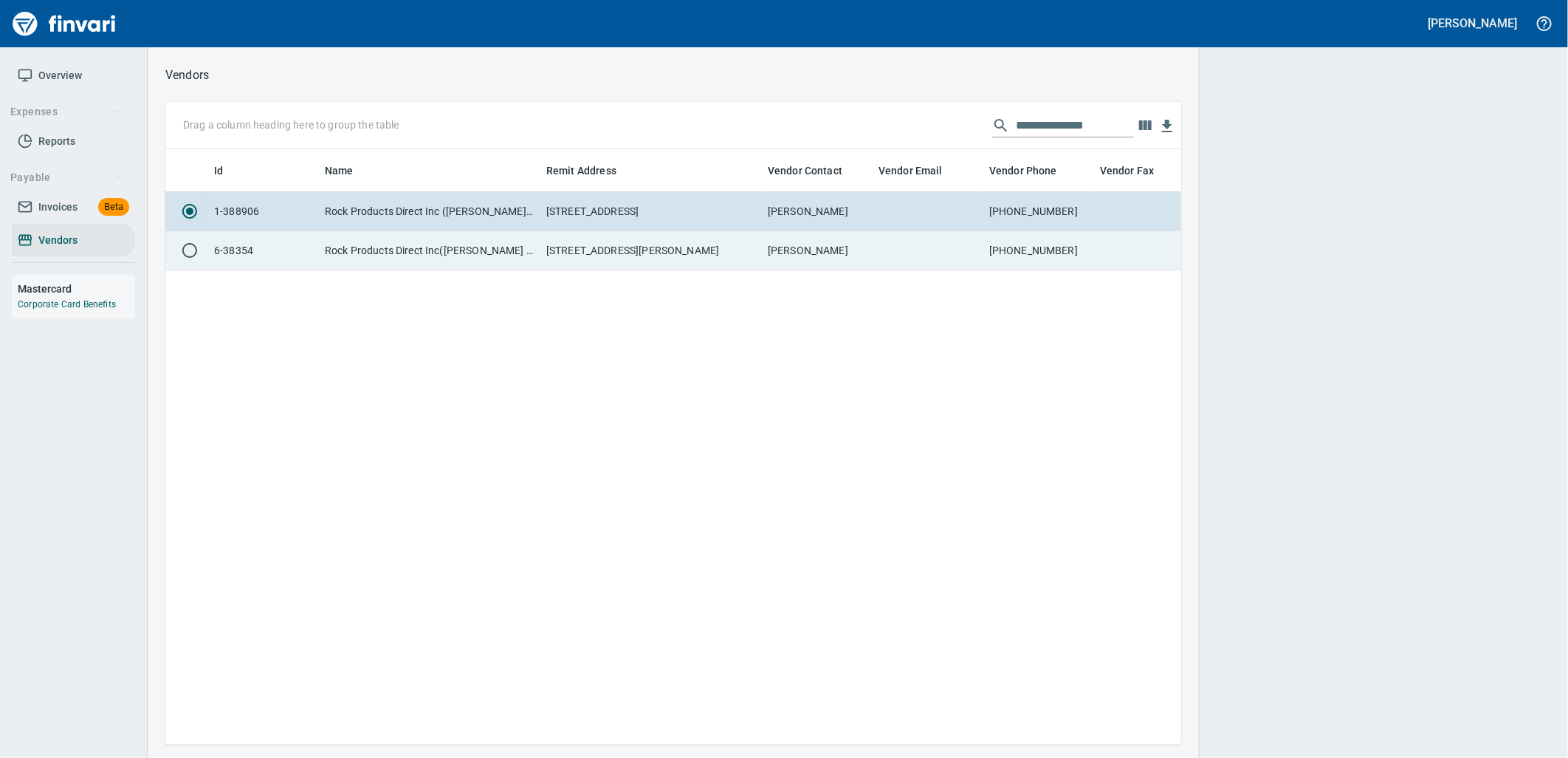
scroll to position [571, 1004]
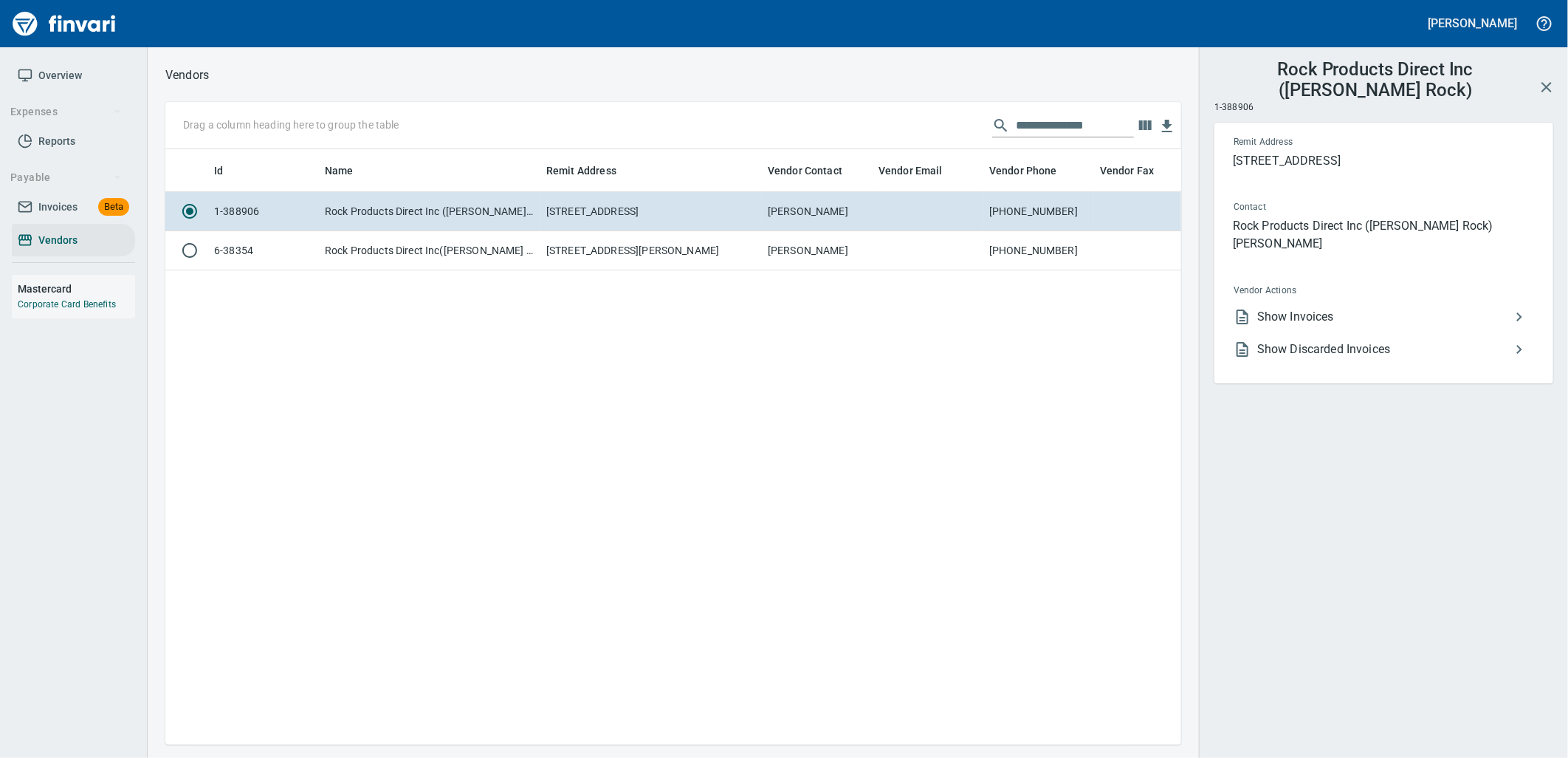
click at [1431, 308] on span "Show Invoices" at bounding box center [1384, 316] width 253 height 17
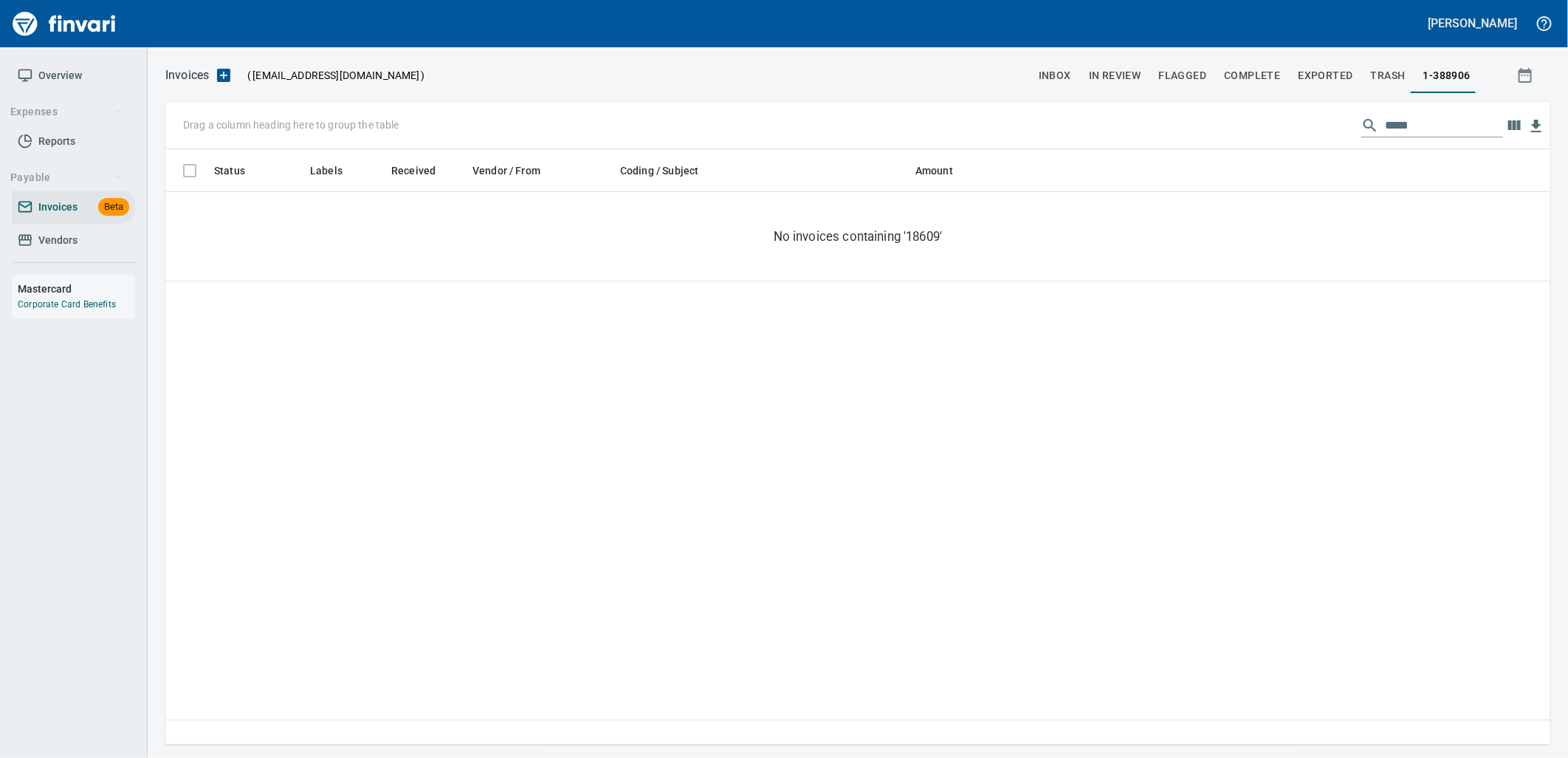
scroll to position [584, 1373]
drag, startPoint x: 1457, startPoint y: 121, endPoint x: 1317, endPoint y: 139, distance: 141.2
click at [1316, 140] on div "Drag a column heading here to group the table *****" at bounding box center [858, 125] width 1385 height 47
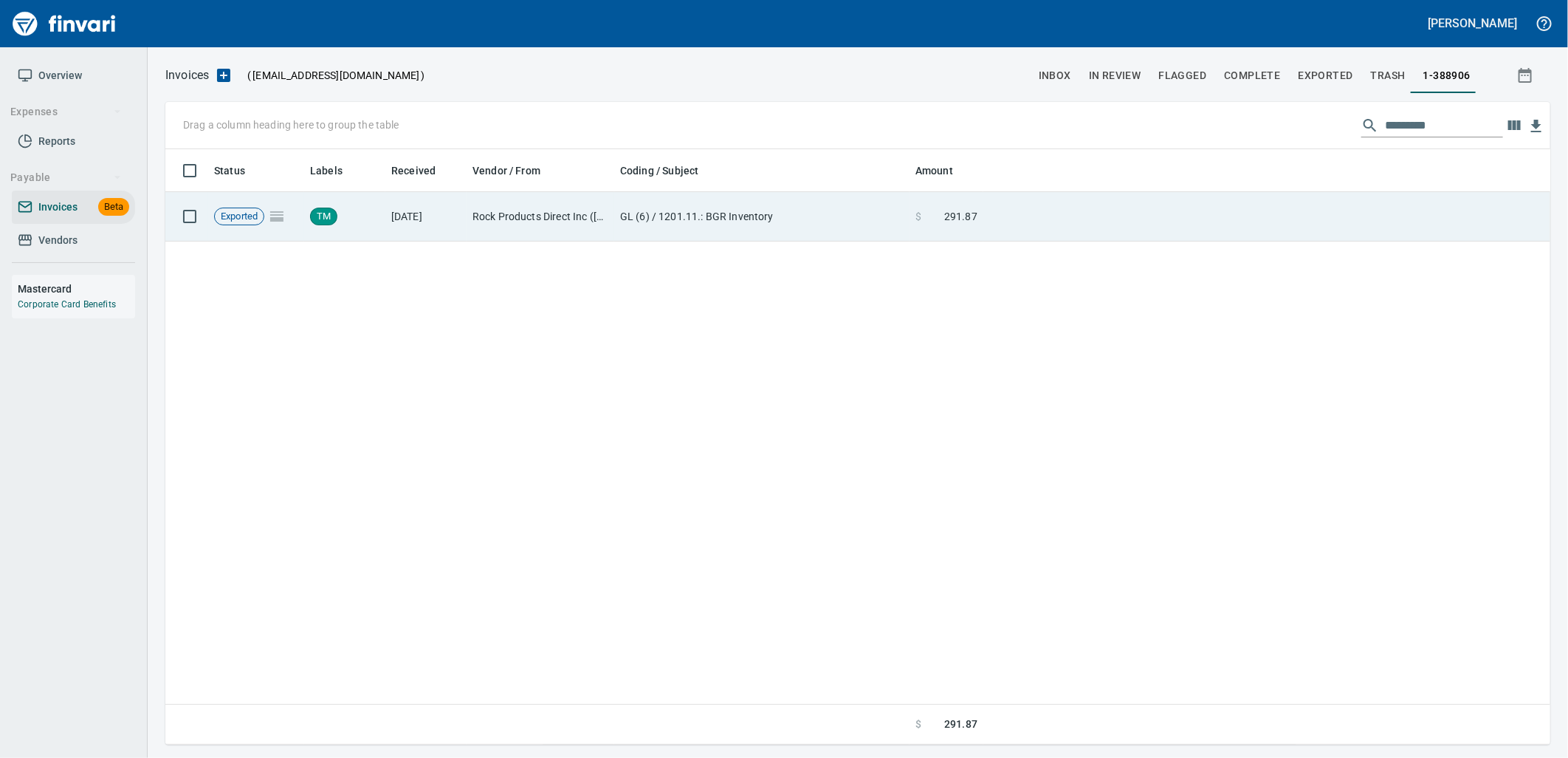
click at [856, 211] on td "GL (6) / 1201.11.: BGR Inventory" at bounding box center [762, 216] width 296 height 50
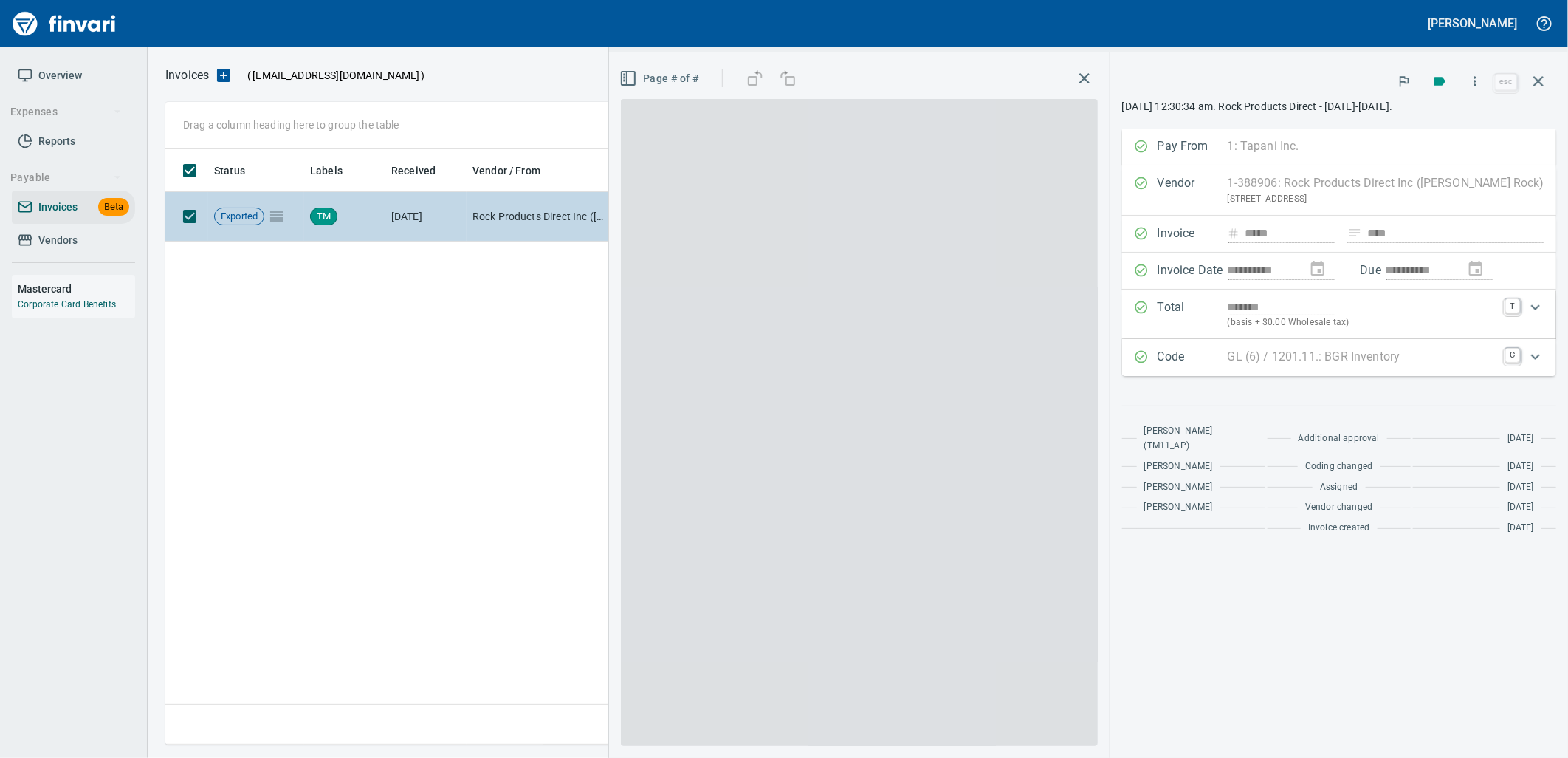
scroll to position [584, 1372]
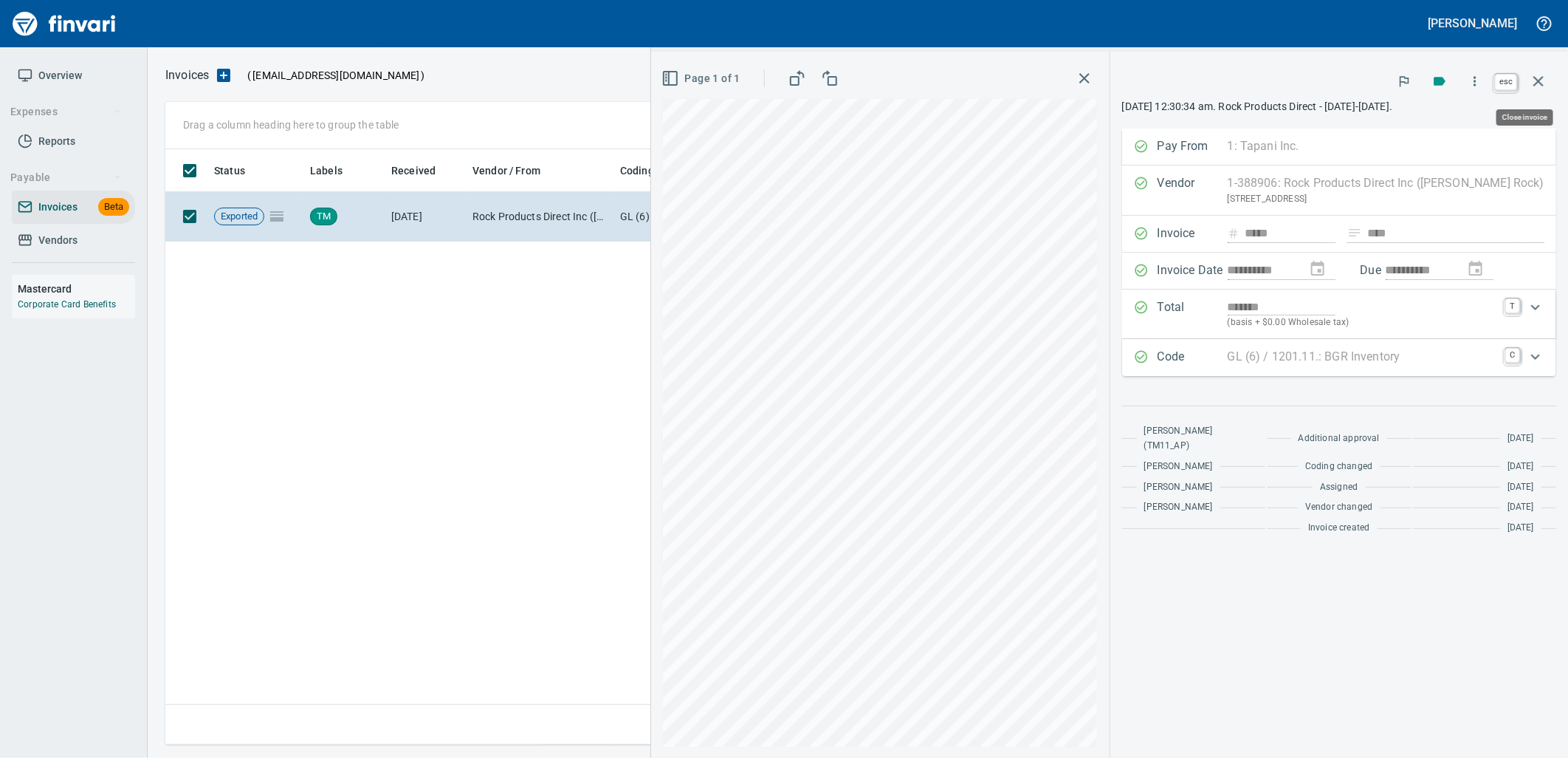
click at [1539, 80] on icon "button" at bounding box center [1538, 80] width 10 height 10
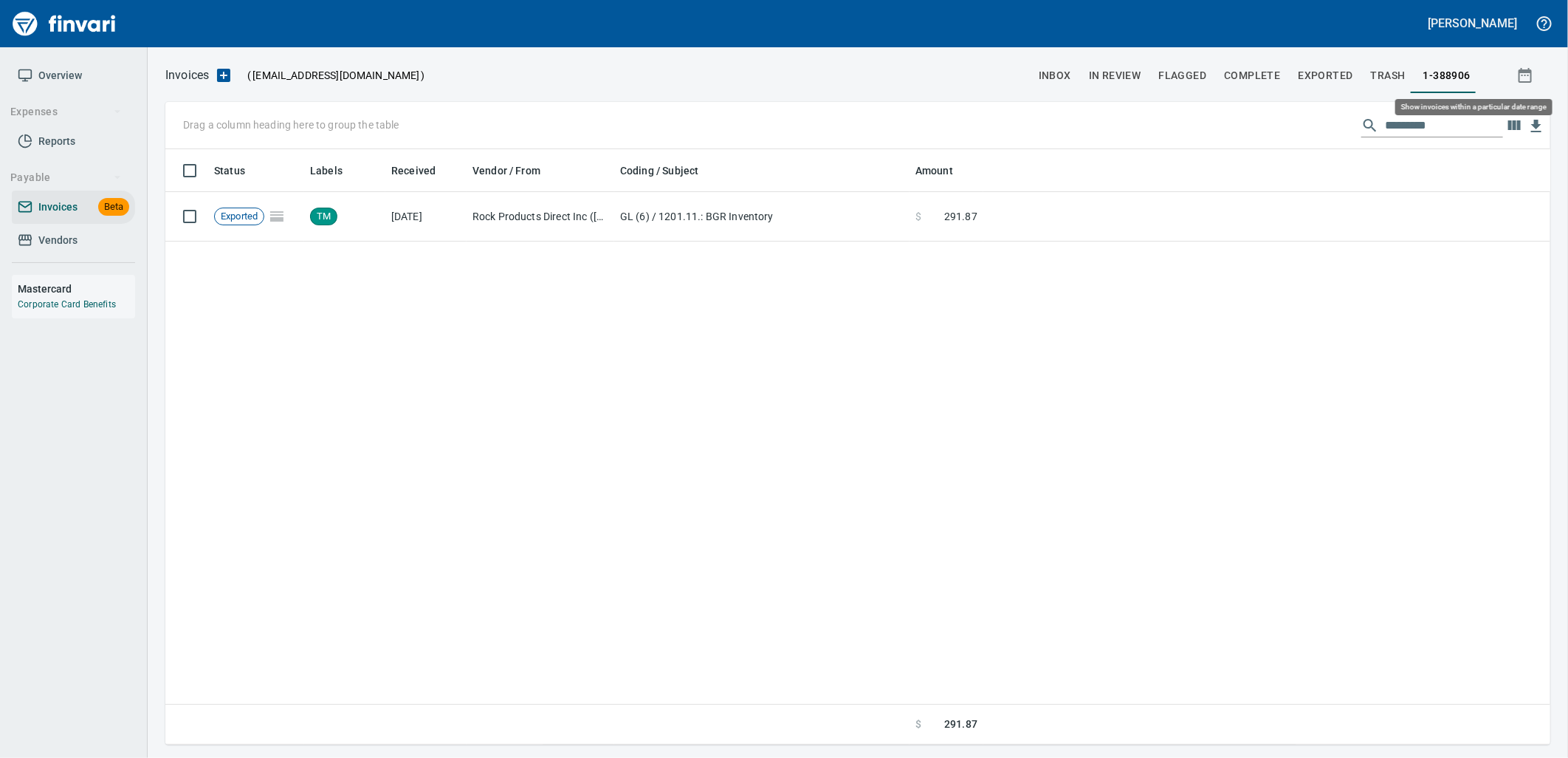
scroll to position [584, 1372]
click at [1127, 77] on span "In Review" at bounding box center [1115, 75] width 52 height 18
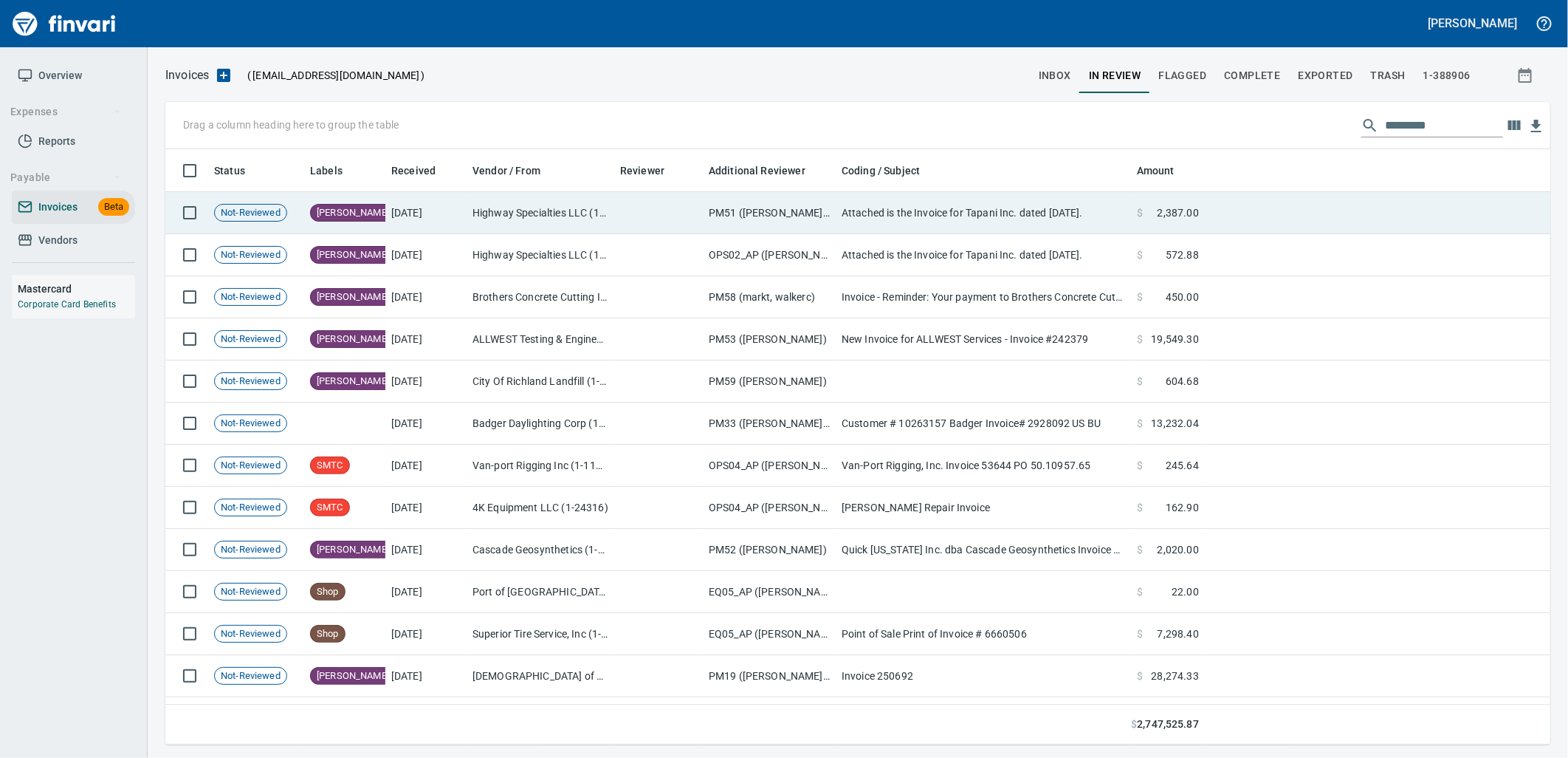
scroll to position [584, 1361]
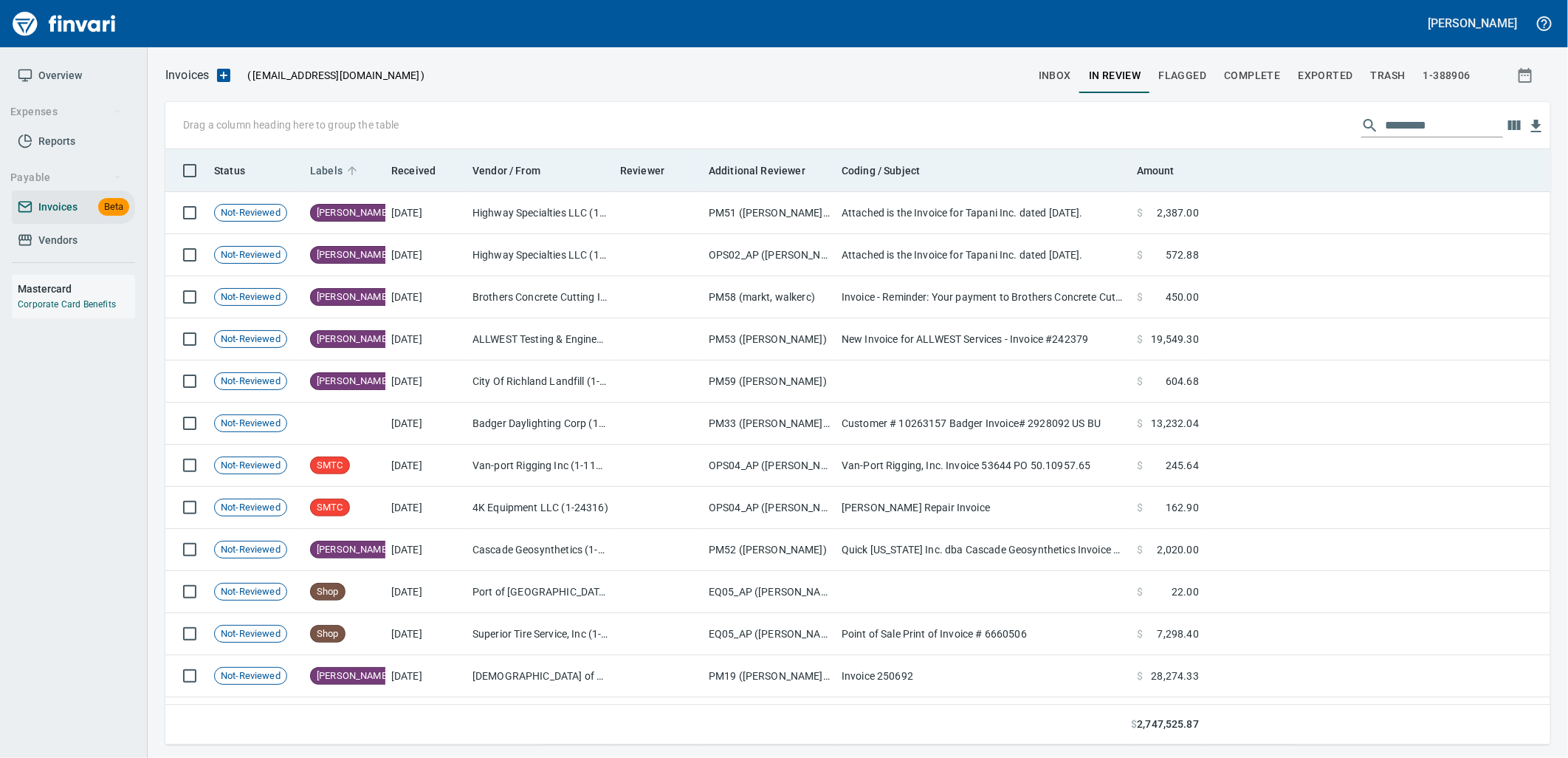
click at [335, 172] on span "Labels" at bounding box center [326, 170] width 32 height 17
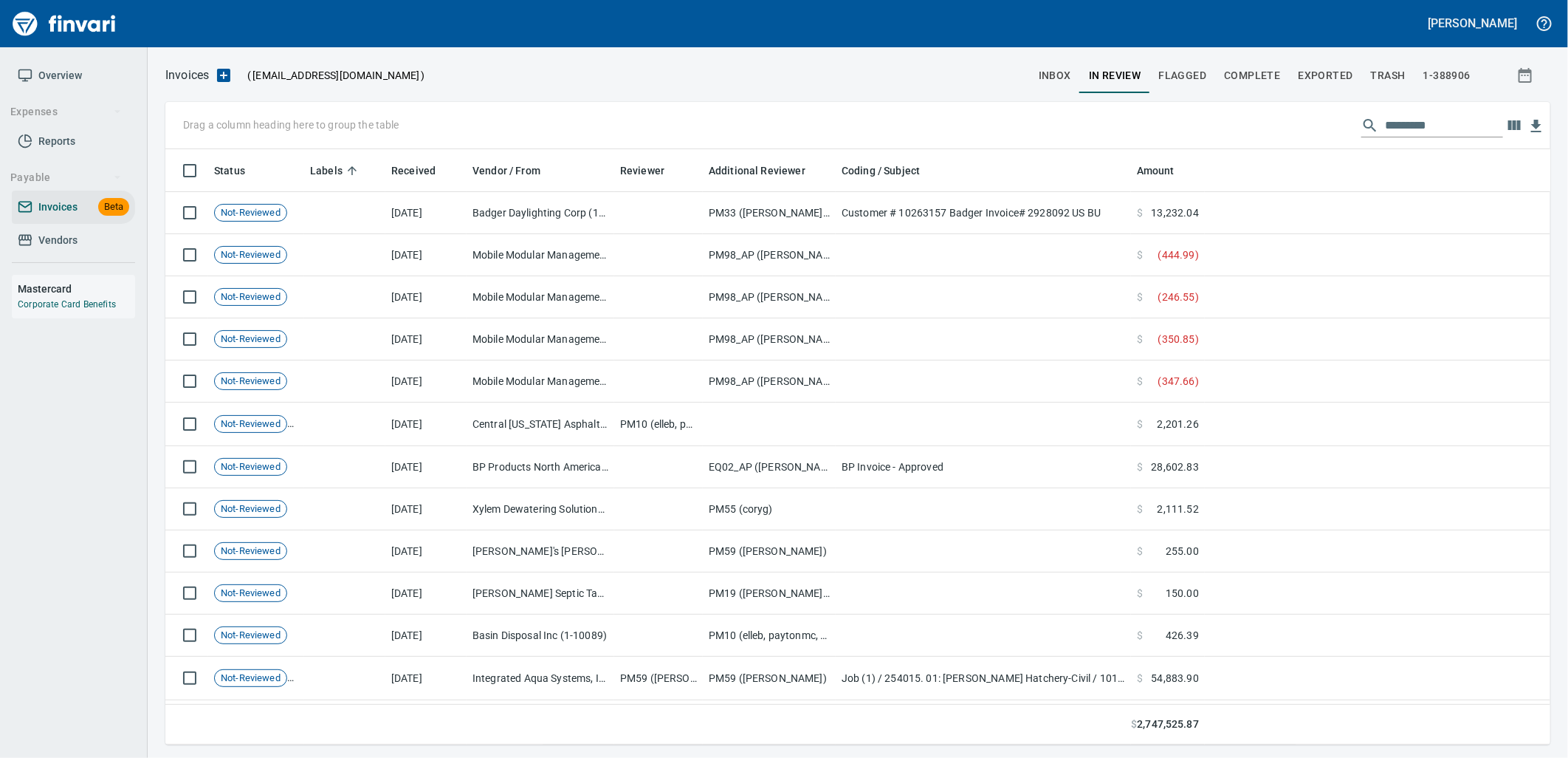
click at [1051, 69] on span "inbox" at bounding box center [1054, 75] width 32 height 18
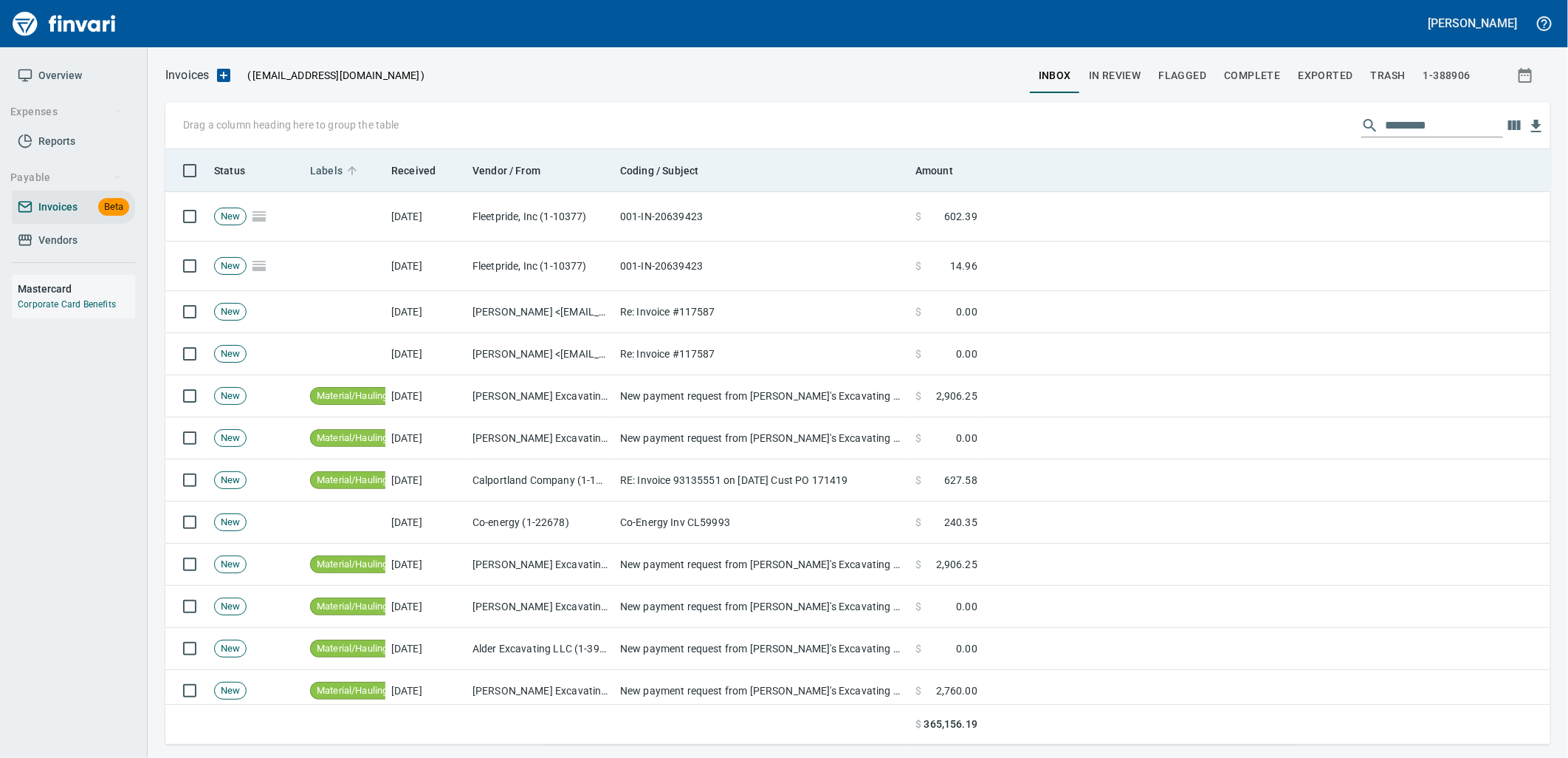
scroll to position [584, 1361]
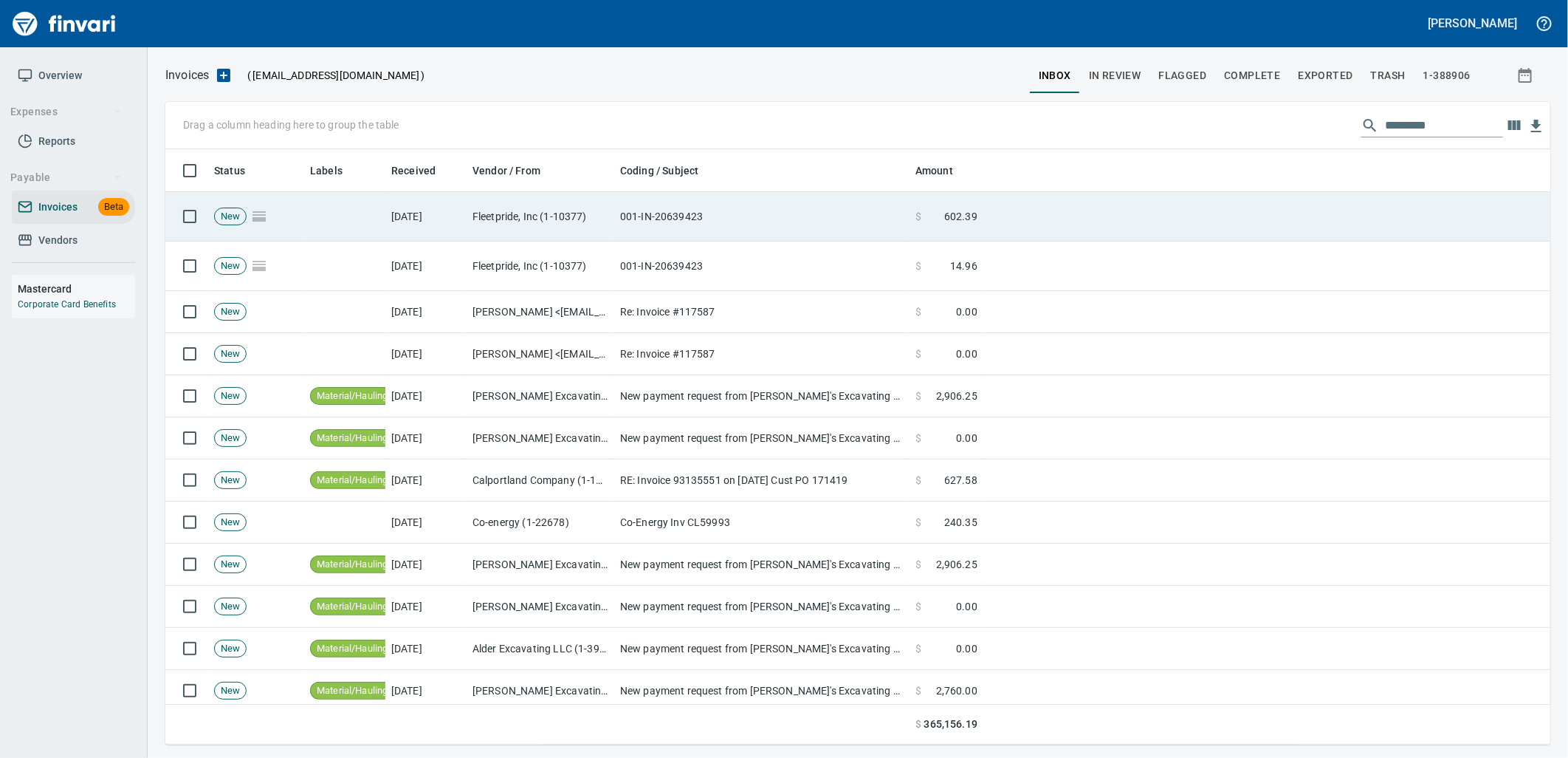
click at [336, 201] on td at bounding box center [345, 216] width 81 height 50
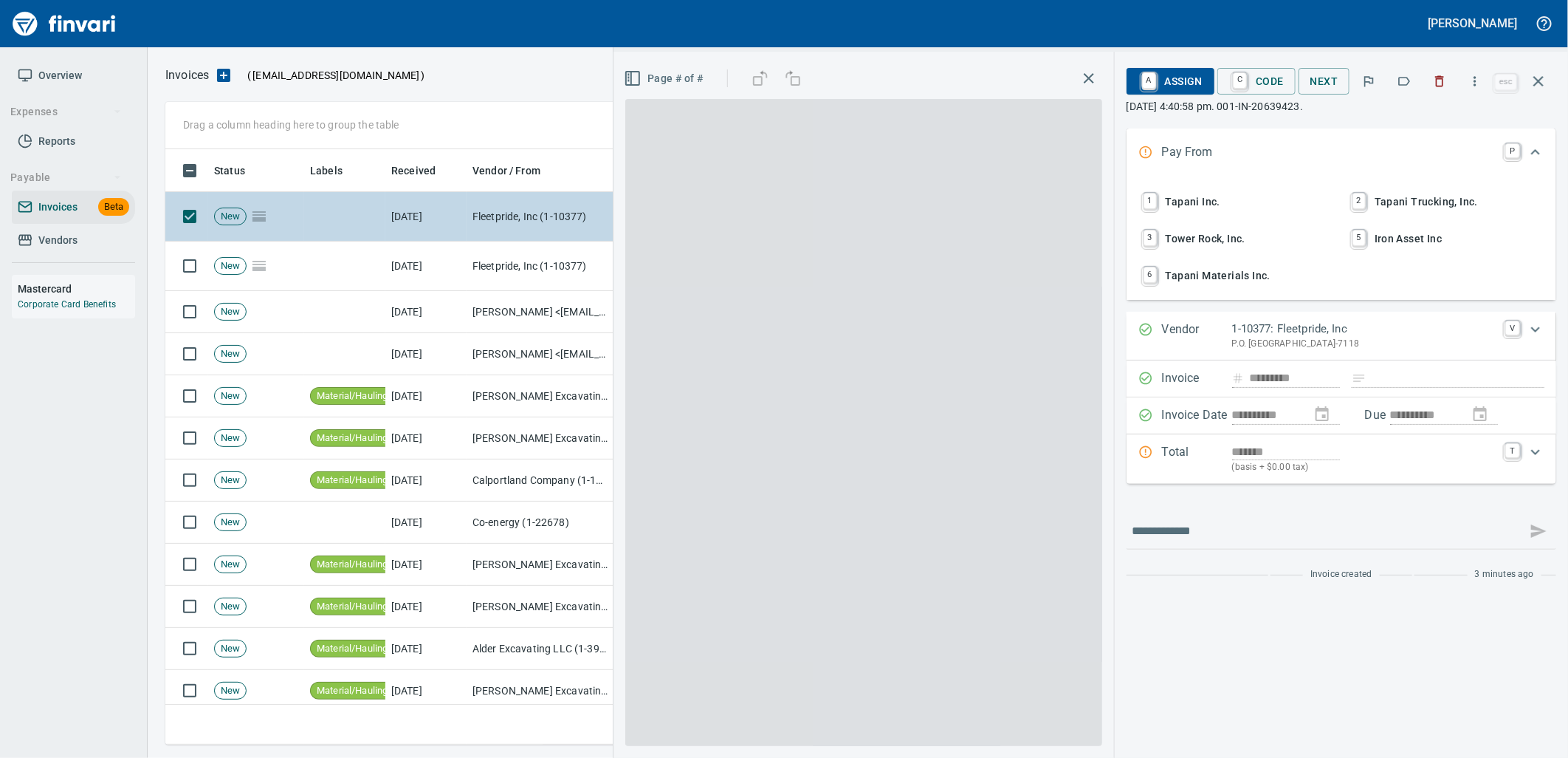
scroll to position [584, 1360]
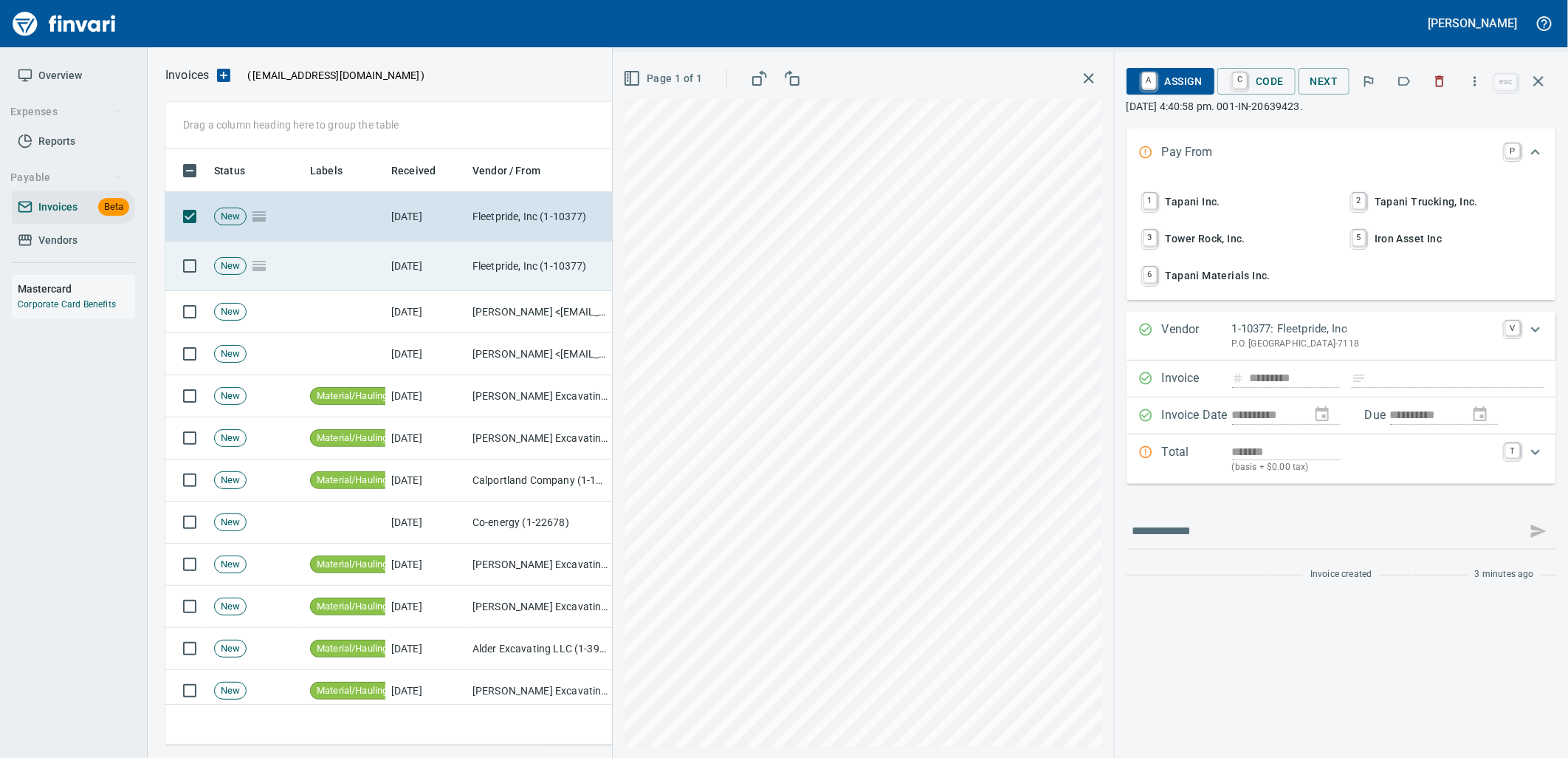
click at [315, 257] on td at bounding box center [345, 266] width 81 height 50
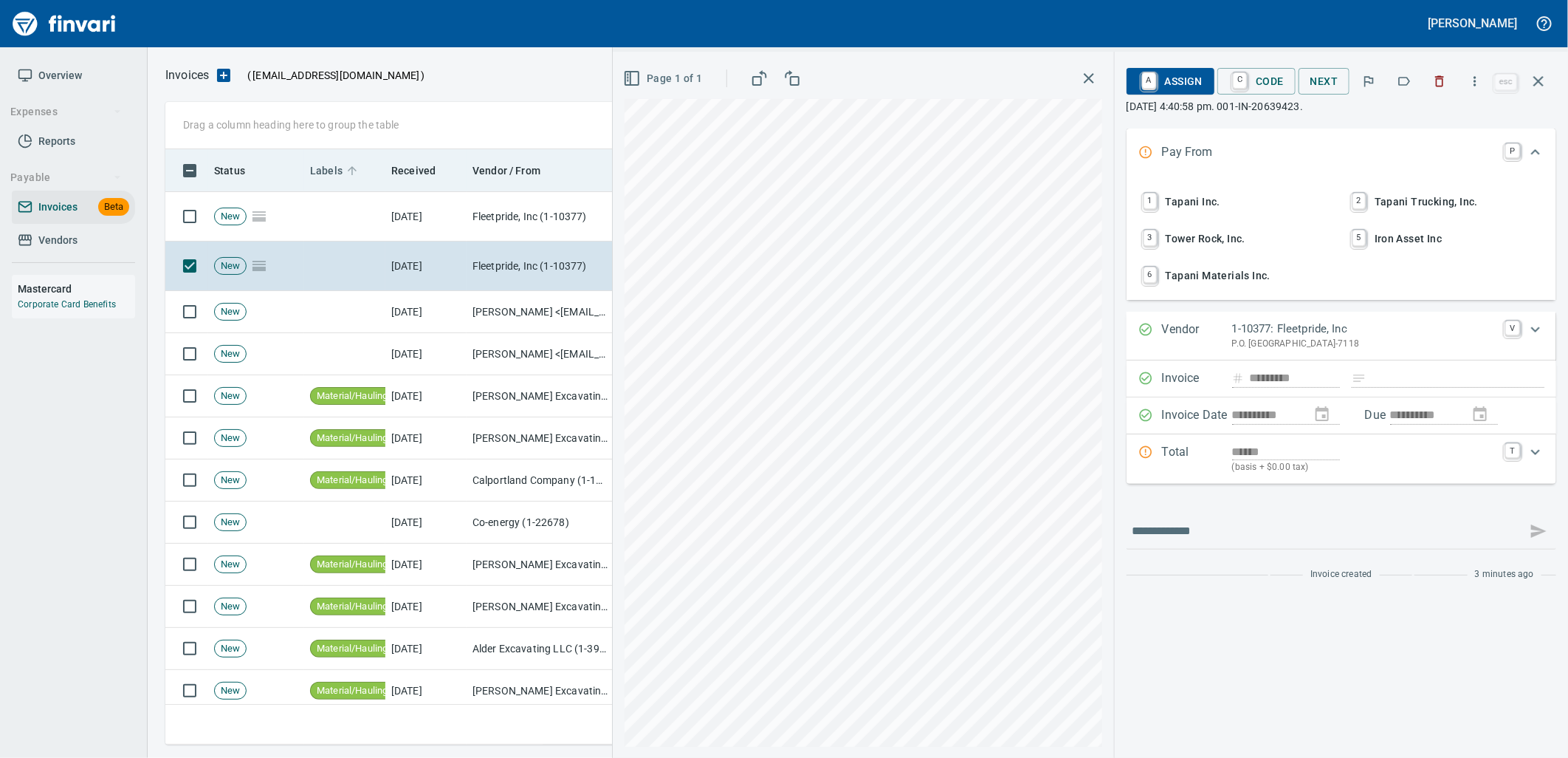
click at [322, 175] on span "Labels" at bounding box center [326, 170] width 32 height 17
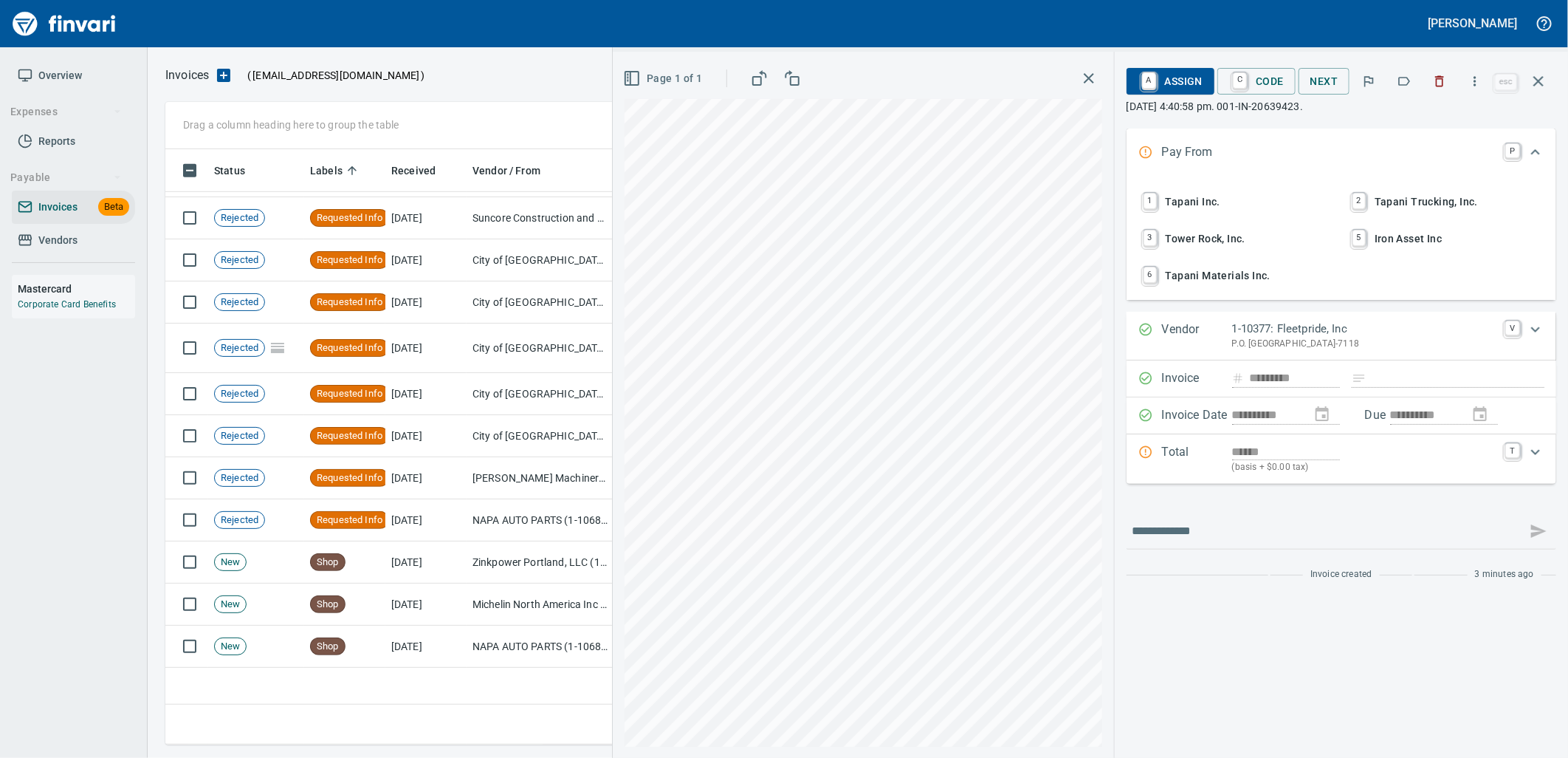
scroll to position [4266, 0]
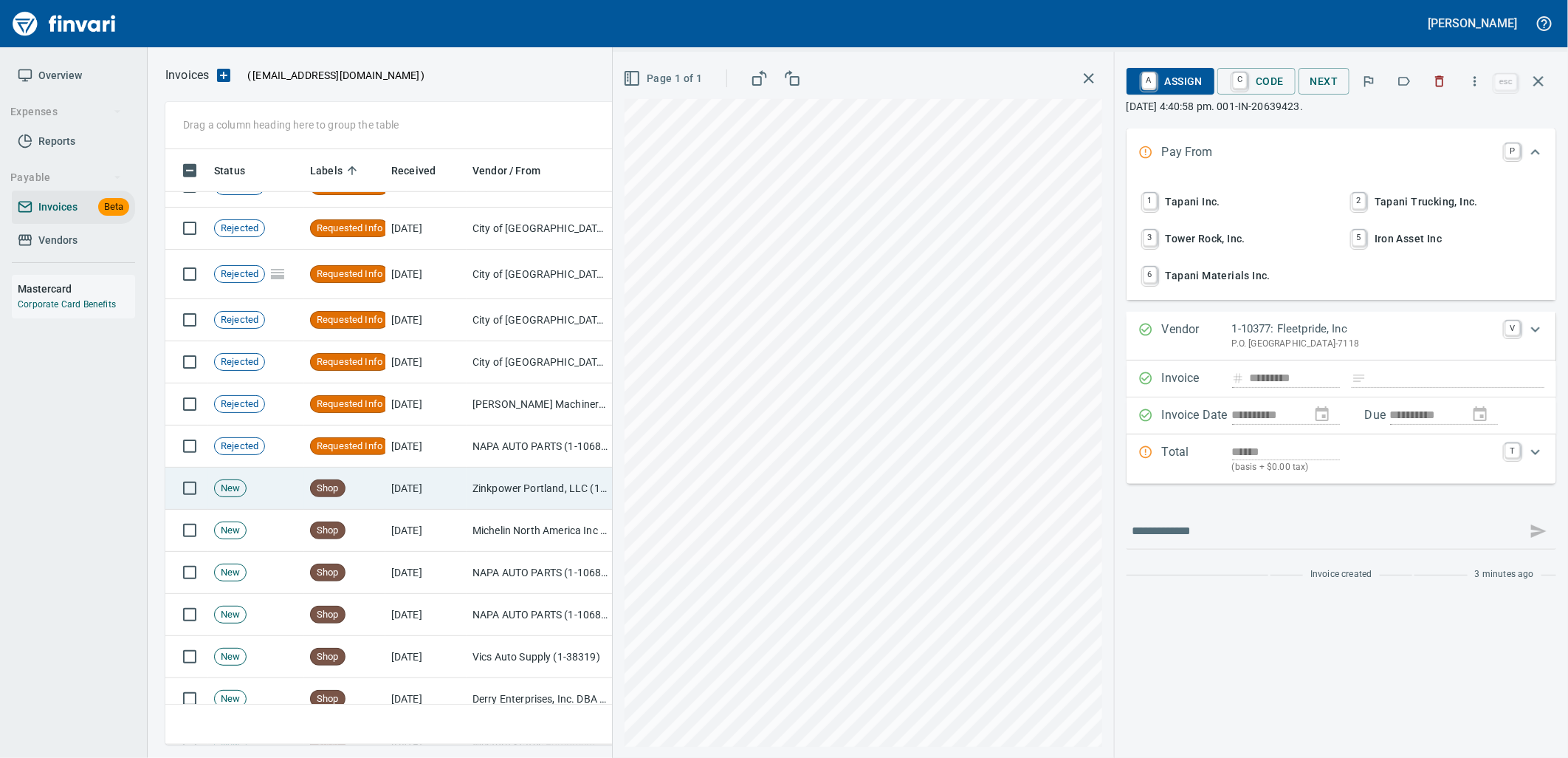
click at [493, 477] on td "Zinkpower Portland, LLC (1-10397)" at bounding box center [540, 488] width 147 height 42
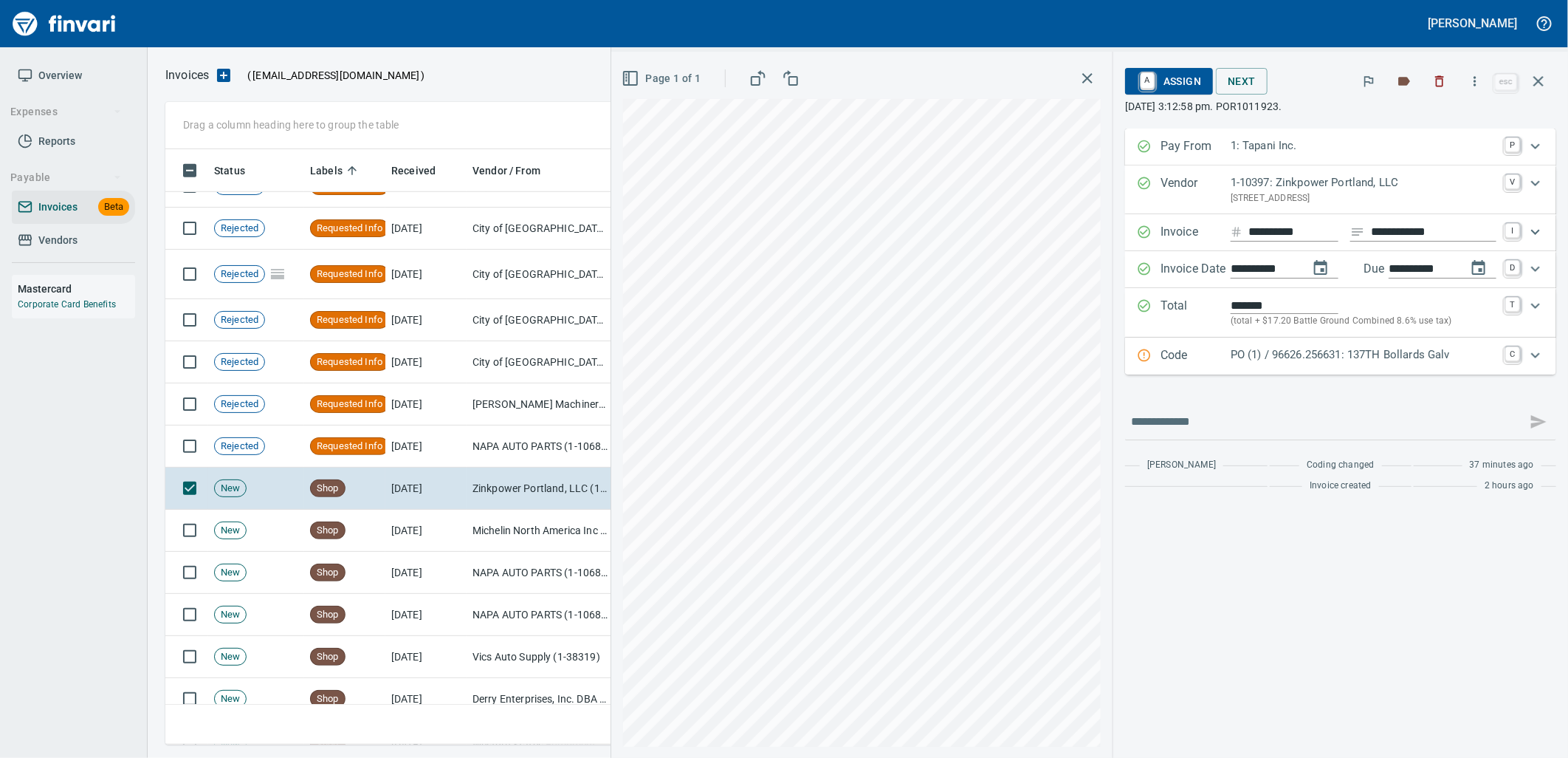
click at [1272, 369] on div "Code PO (1) / 96626.256631: 137TH Bollards Galv C" at bounding box center [1340, 356] width 431 height 37
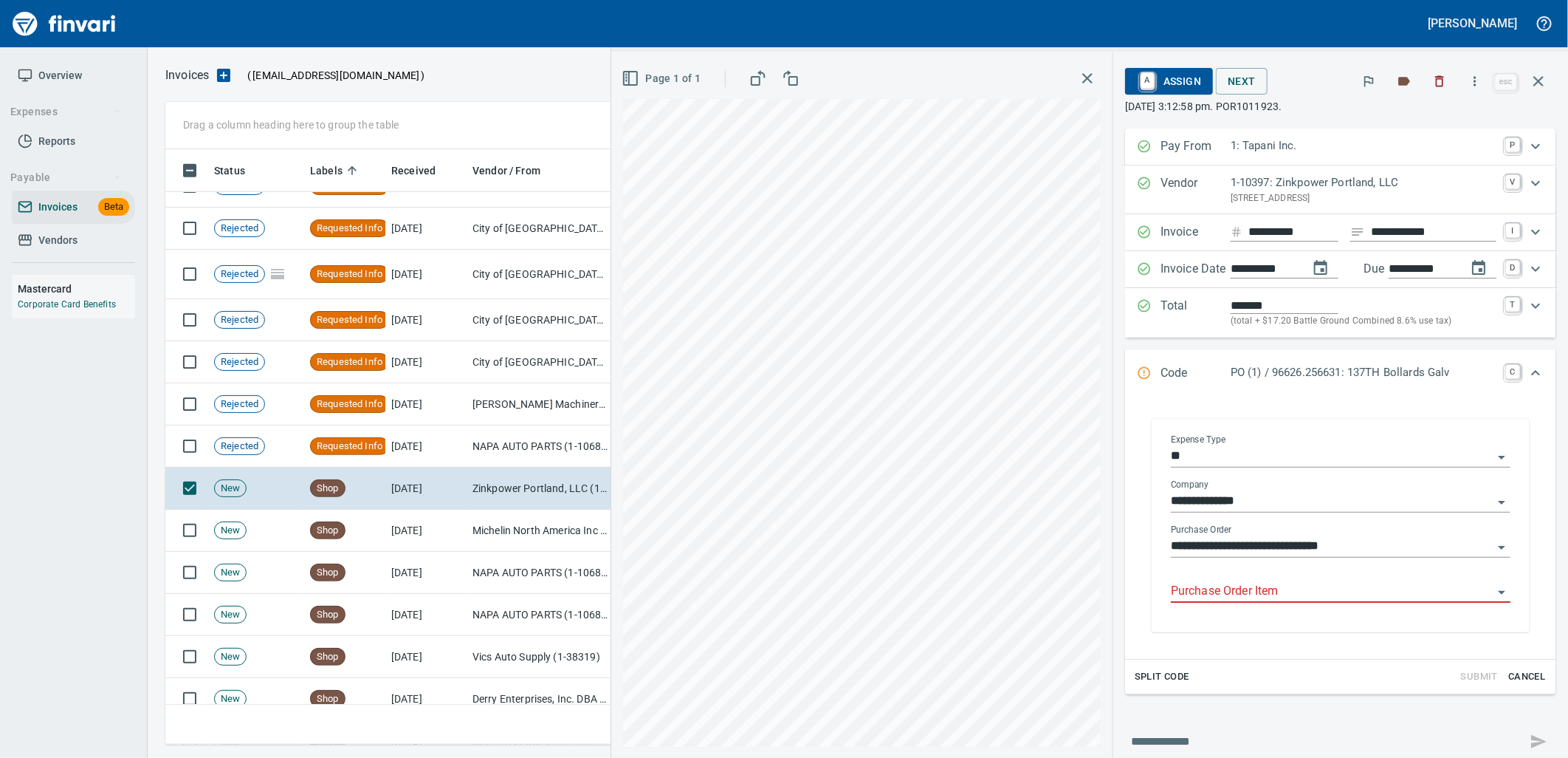
click at [1277, 592] on input "Purchase Order Item" at bounding box center [1331, 592] width 322 height 21
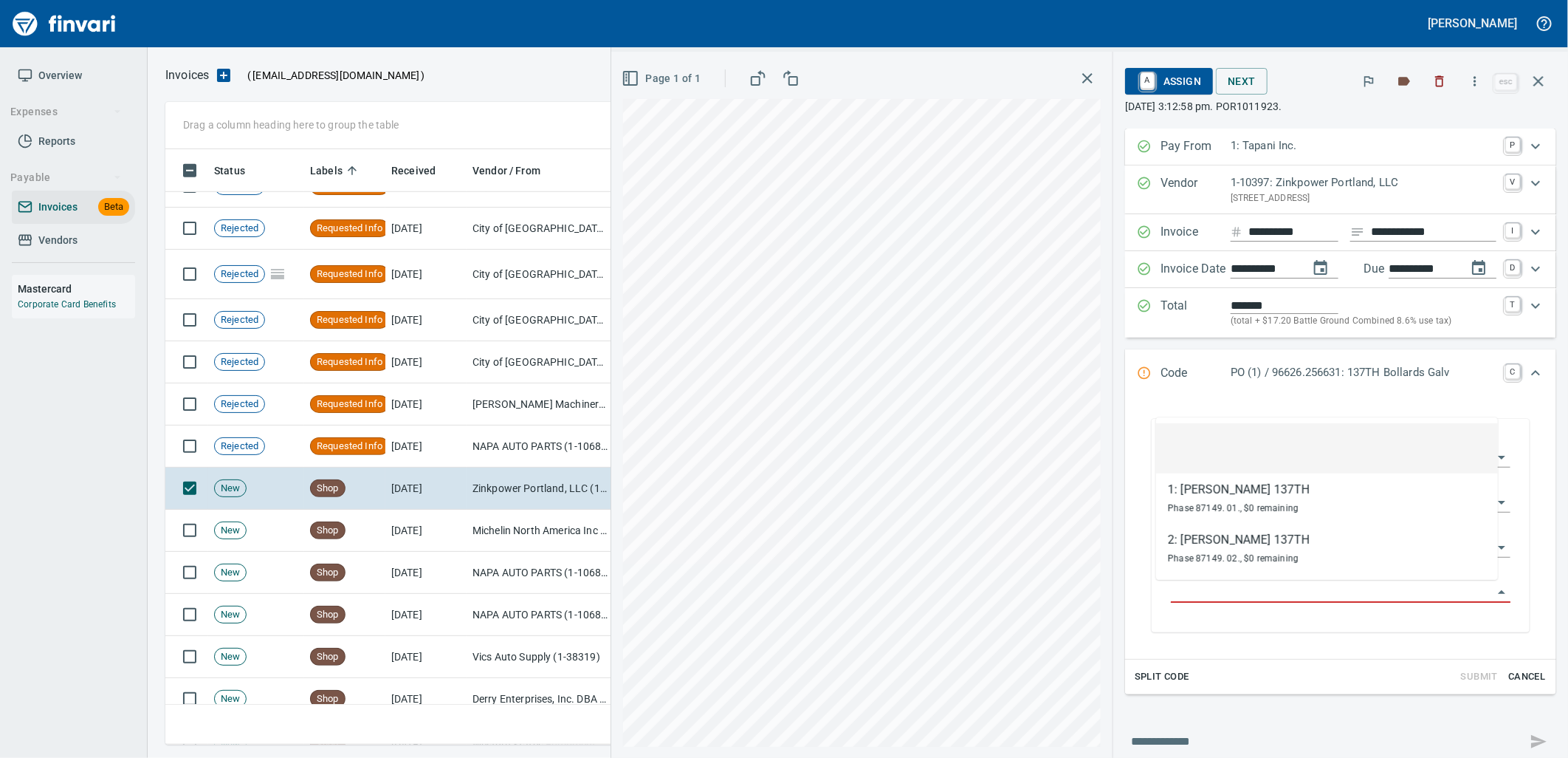
scroll to position [584, 1360]
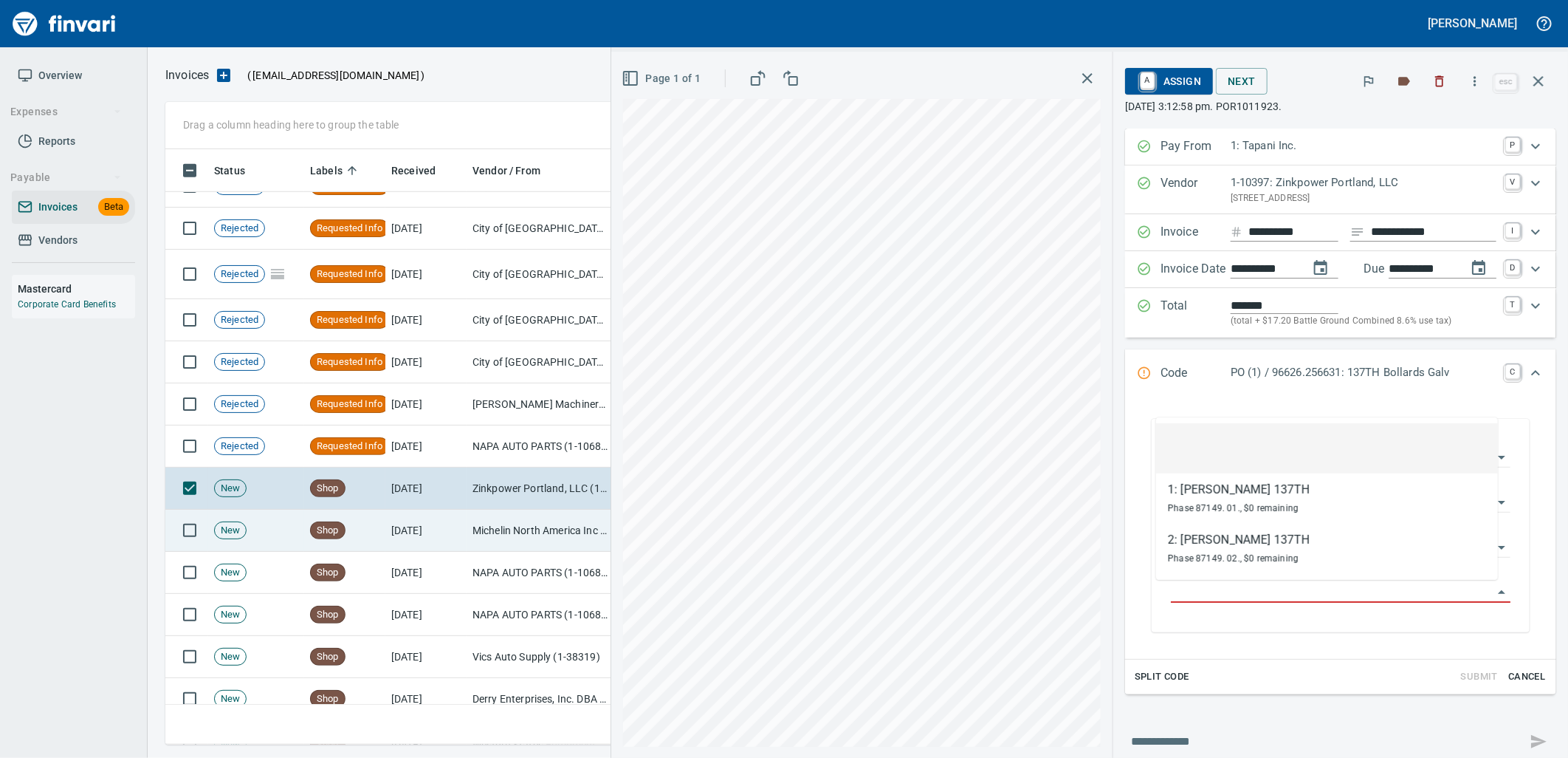
click at [532, 536] on td "Michelin North America Inc (1-10655)" at bounding box center [540, 530] width 147 height 42
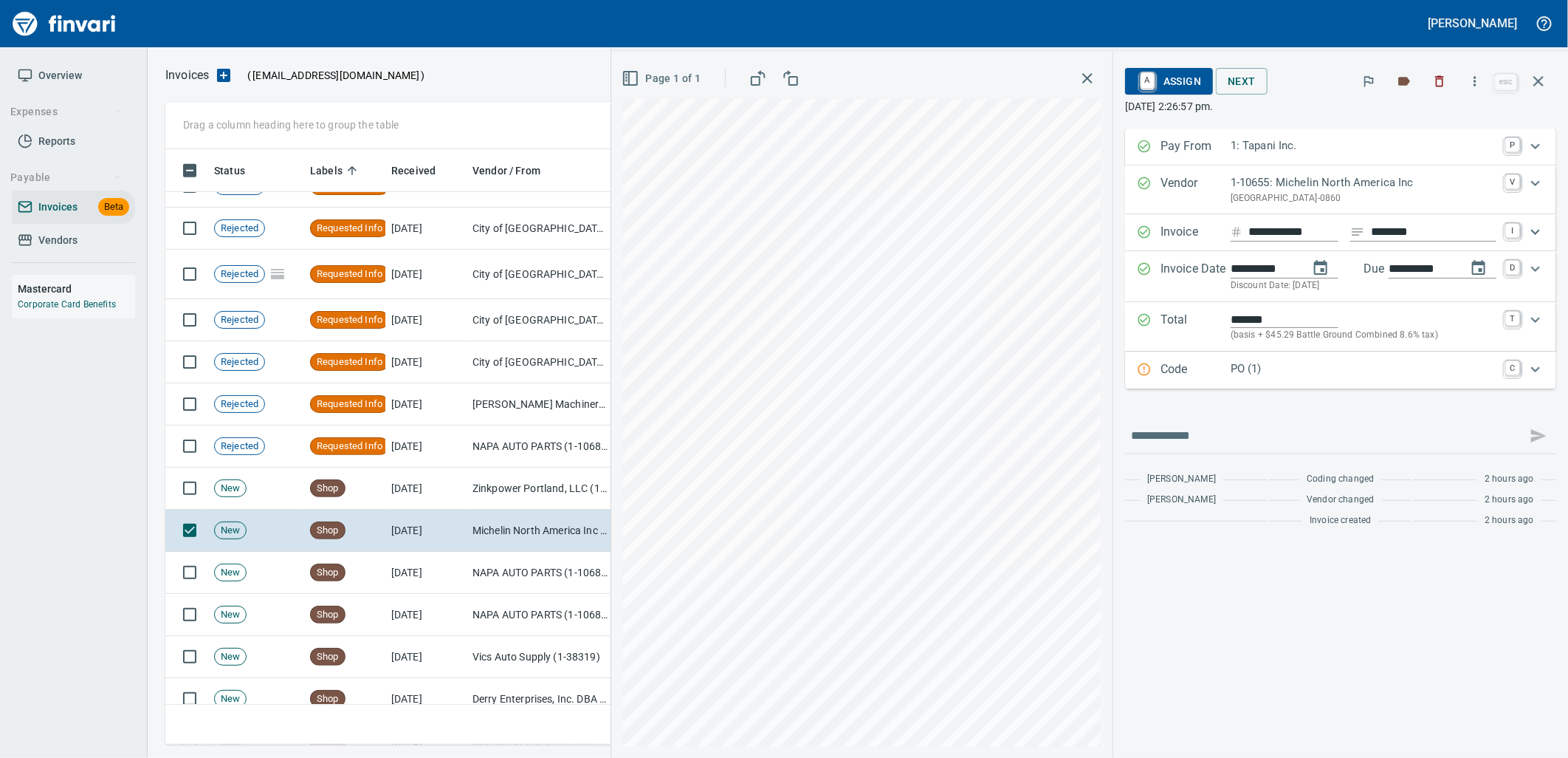
click at [1296, 366] on p "PO (1)" at bounding box center [1363, 369] width 266 height 17
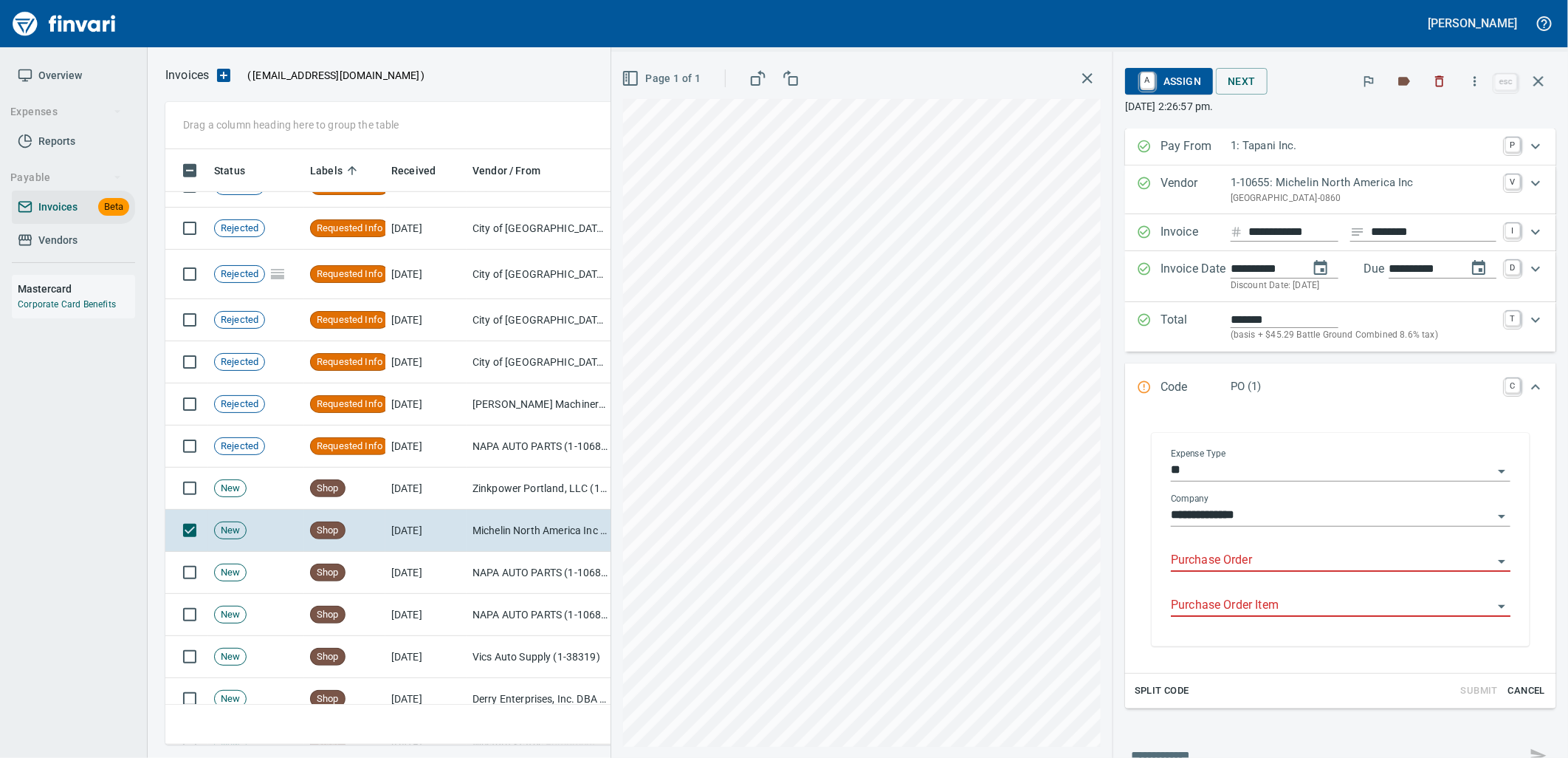
click at [1242, 558] on input "Purchase Order" at bounding box center [1331, 561] width 322 height 21
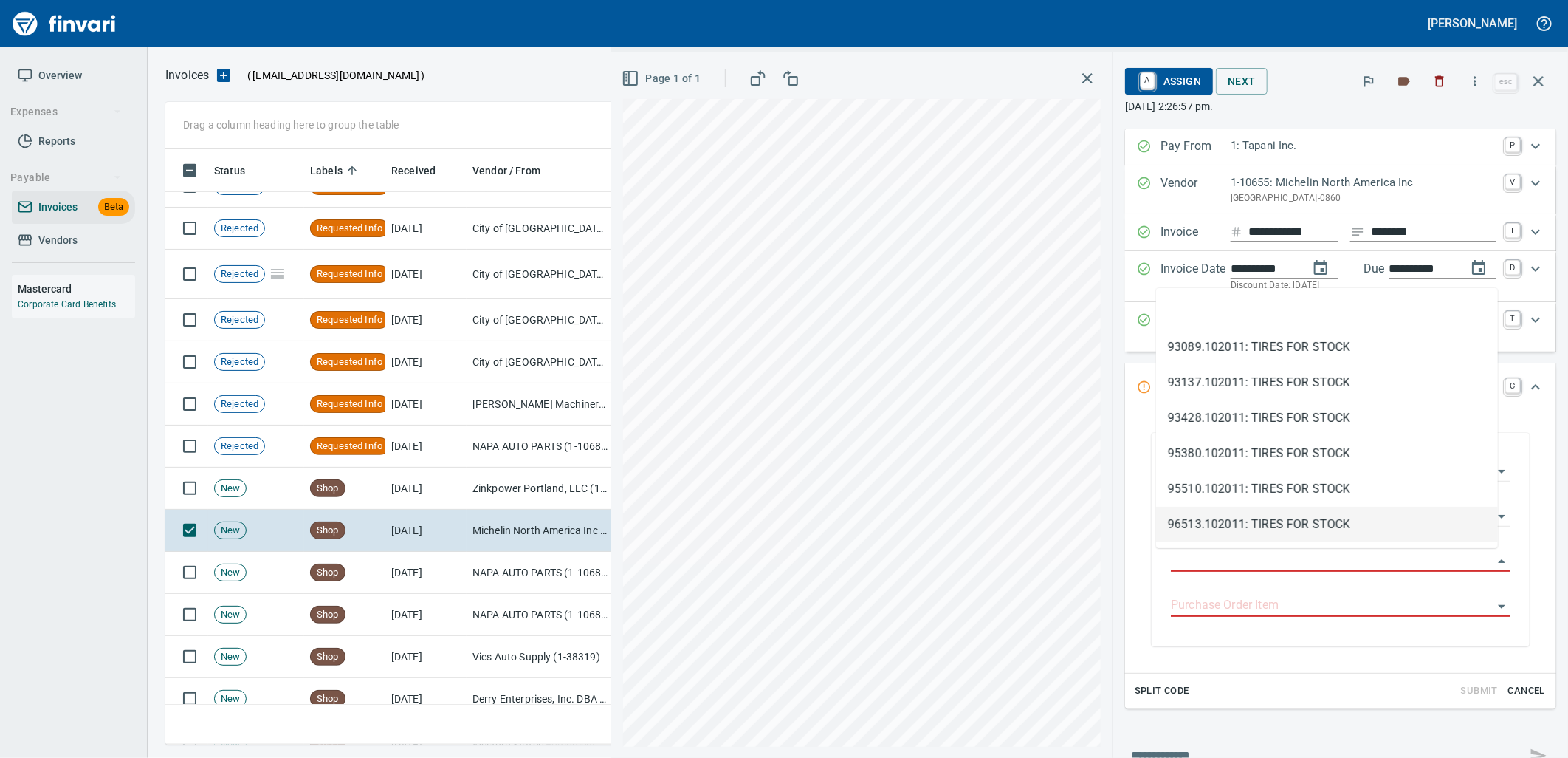
type input "**********"
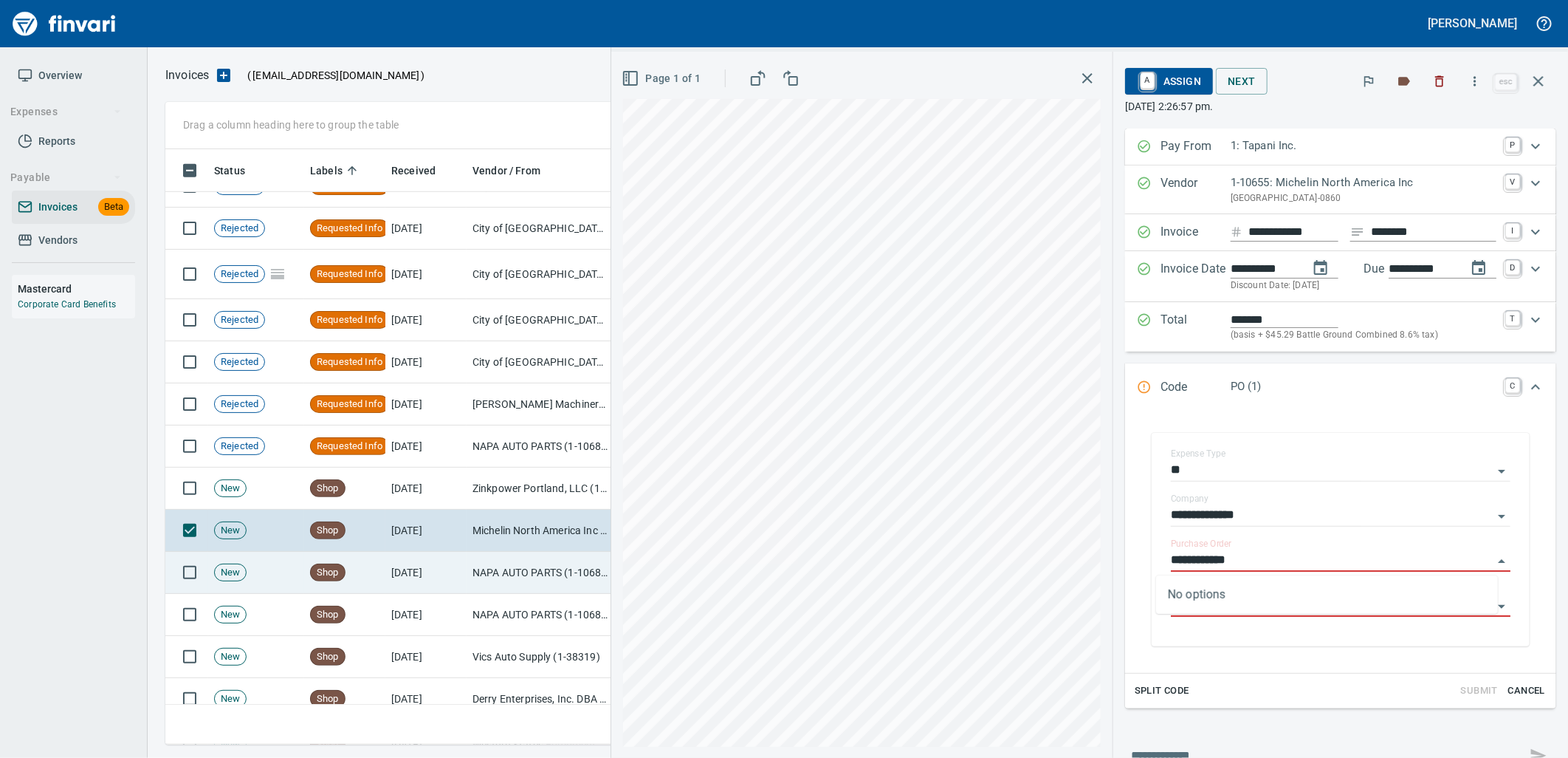
click at [461, 557] on td "[DATE]" at bounding box center [426, 572] width 81 height 42
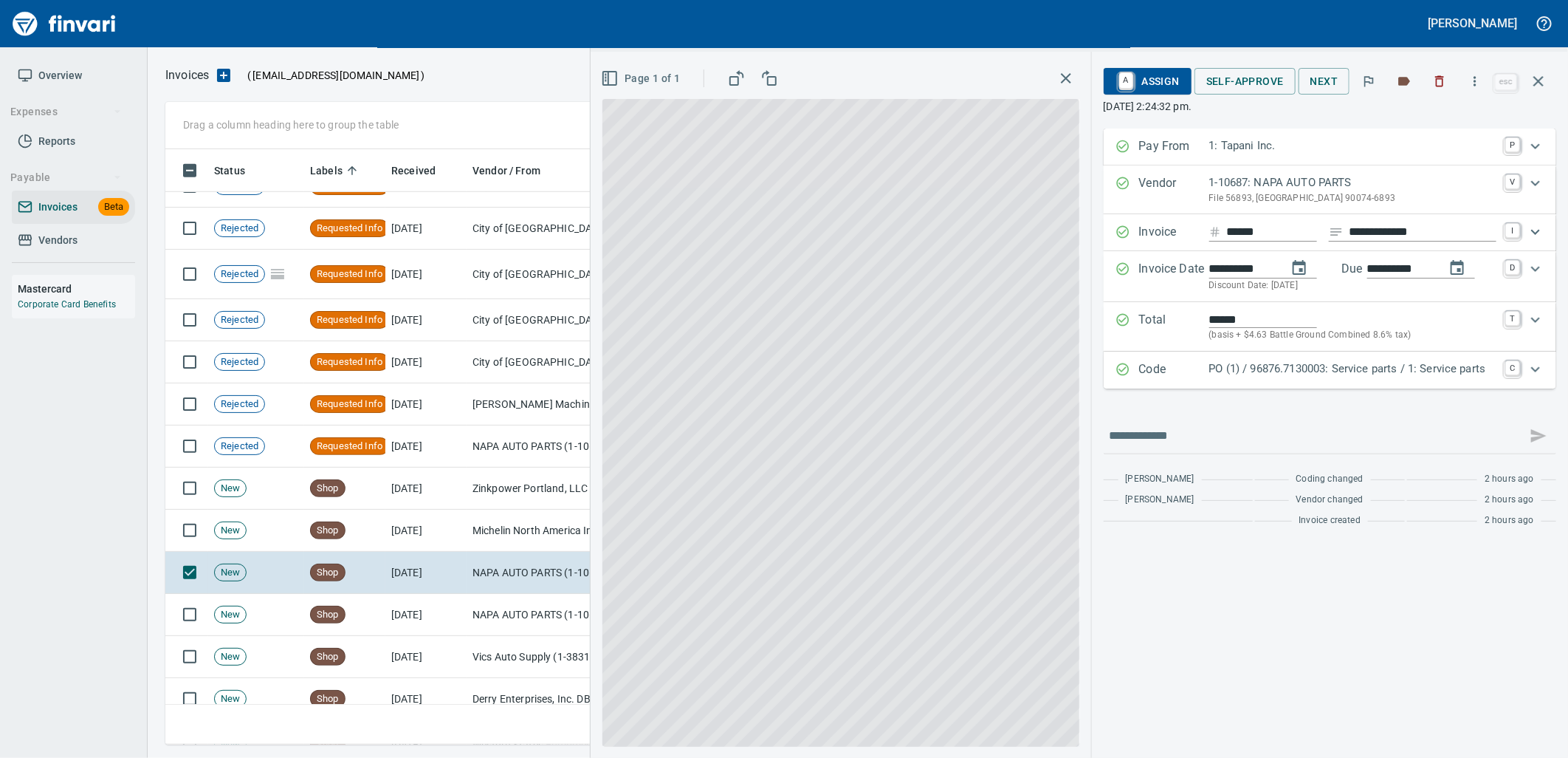
click at [1281, 375] on p "PO (1) / 96876.7130003: Service parts / 1: Service parts" at bounding box center [1353, 369] width 287 height 17
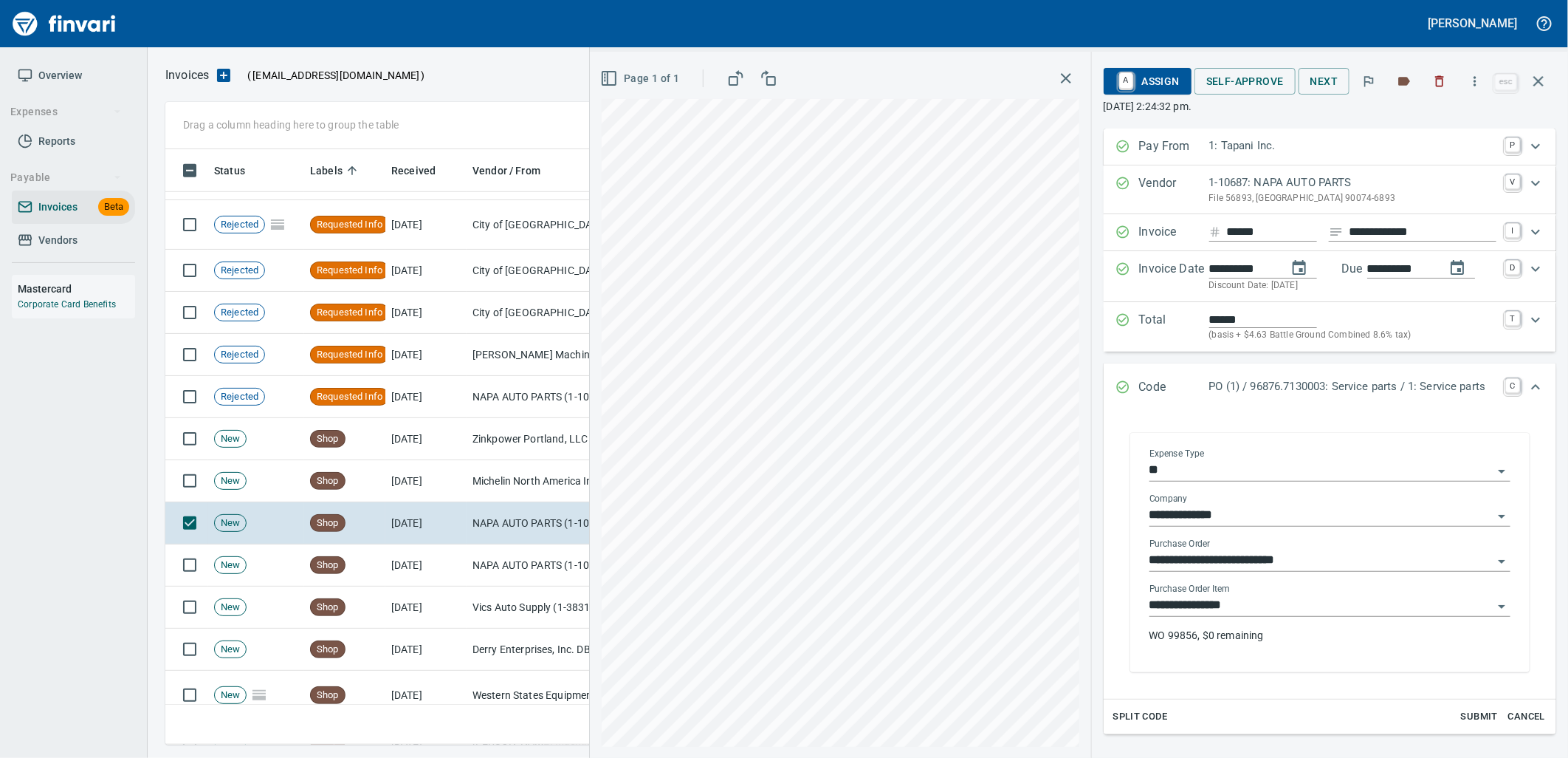
click at [1346, 595] on div "**********" at bounding box center [1330, 600] width 361 height 33
drag, startPoint x: 1280, startPoint y: 597, endPoint x: 1235, endPoint y: 604, distance: 45.5
click at [1279, 597] on input "**********" at bounding box center [1320, 606] width 343 height 21
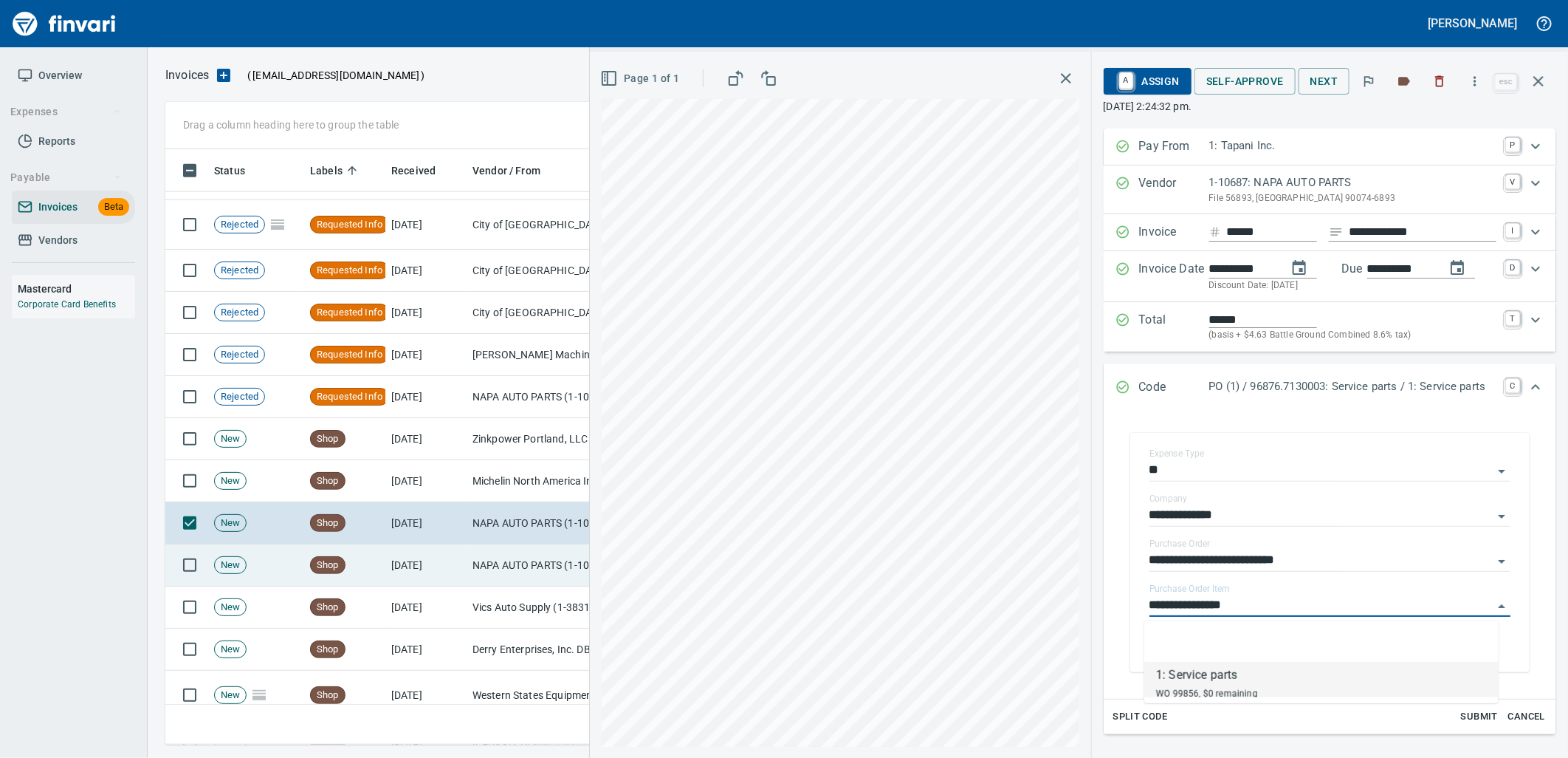
click at [503, 560] on td "NAPA AUTO PARTS (1-10687)" at bounding box center [540, 565] width 147 height 42
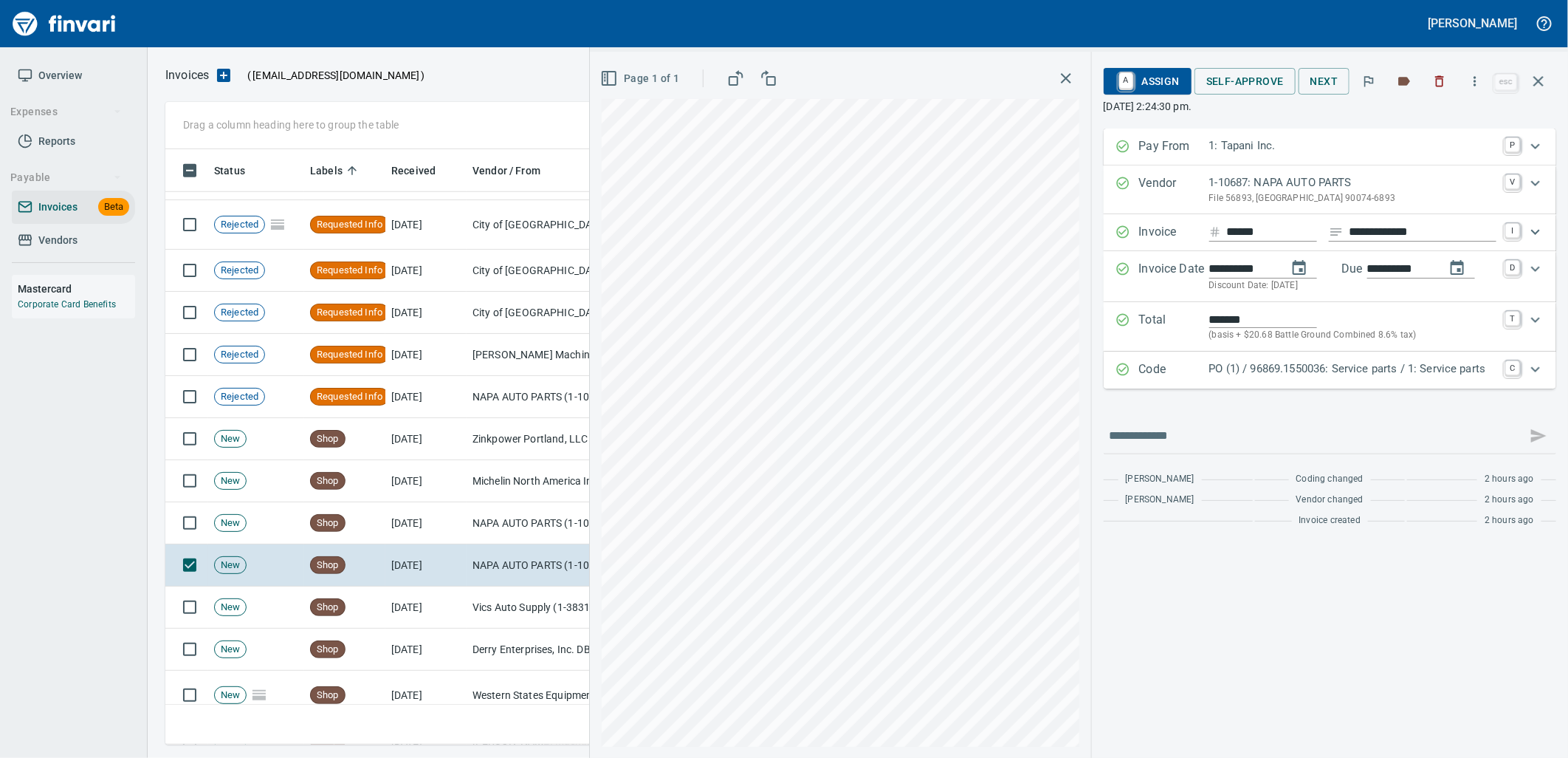
click at [1358, 379] on div "PO (1) / 96869.1550036: Service parts / 1: Service parts" at bounding box center [1353, 370] width 287 height 19
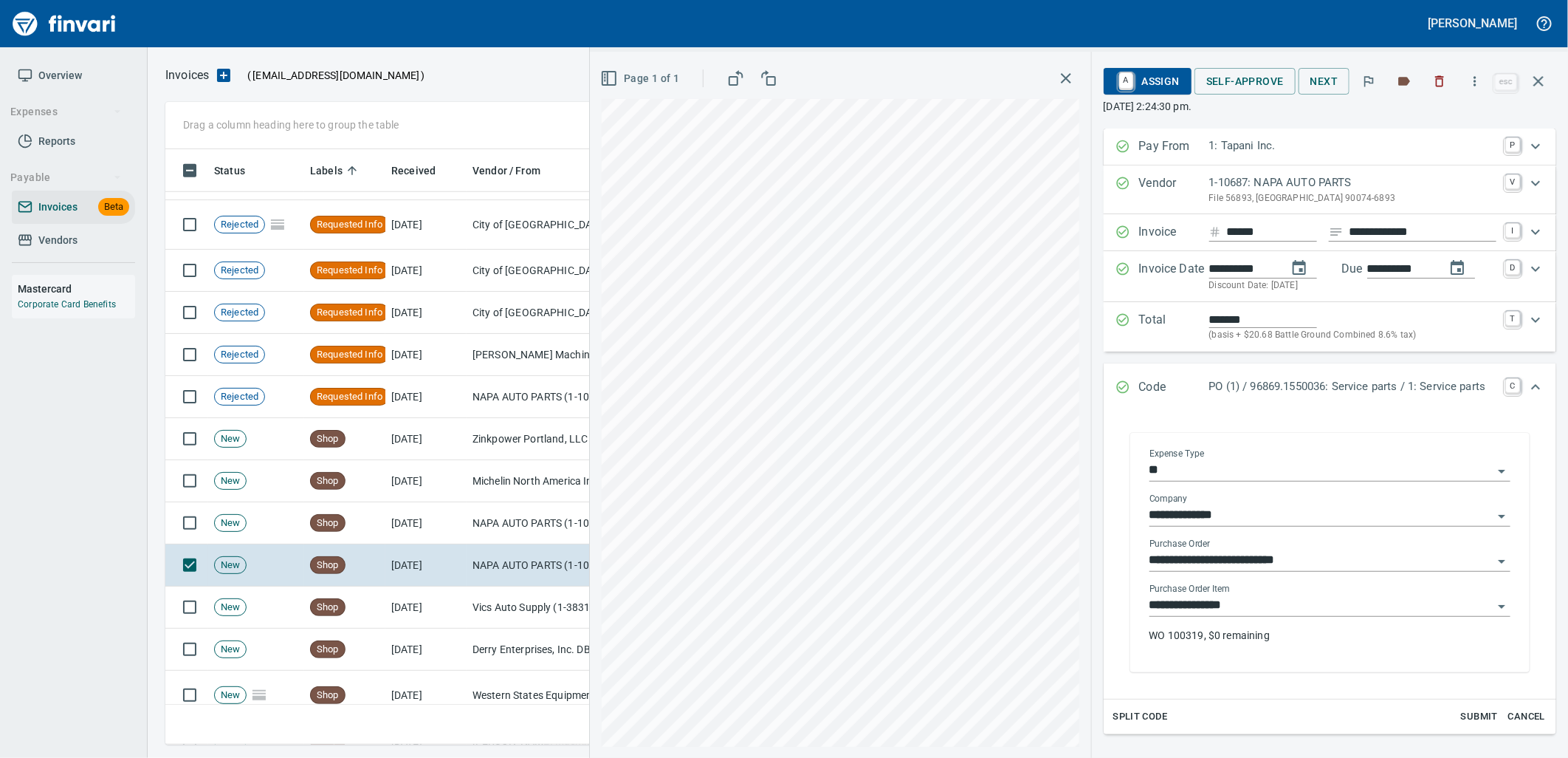
click at [1258, 622] on div "**********" at bounding box center [1330, 619] width 361 height 71
click at [1258, 611] on input "**********" at bounding box center [1320, 606] width 343 height 21
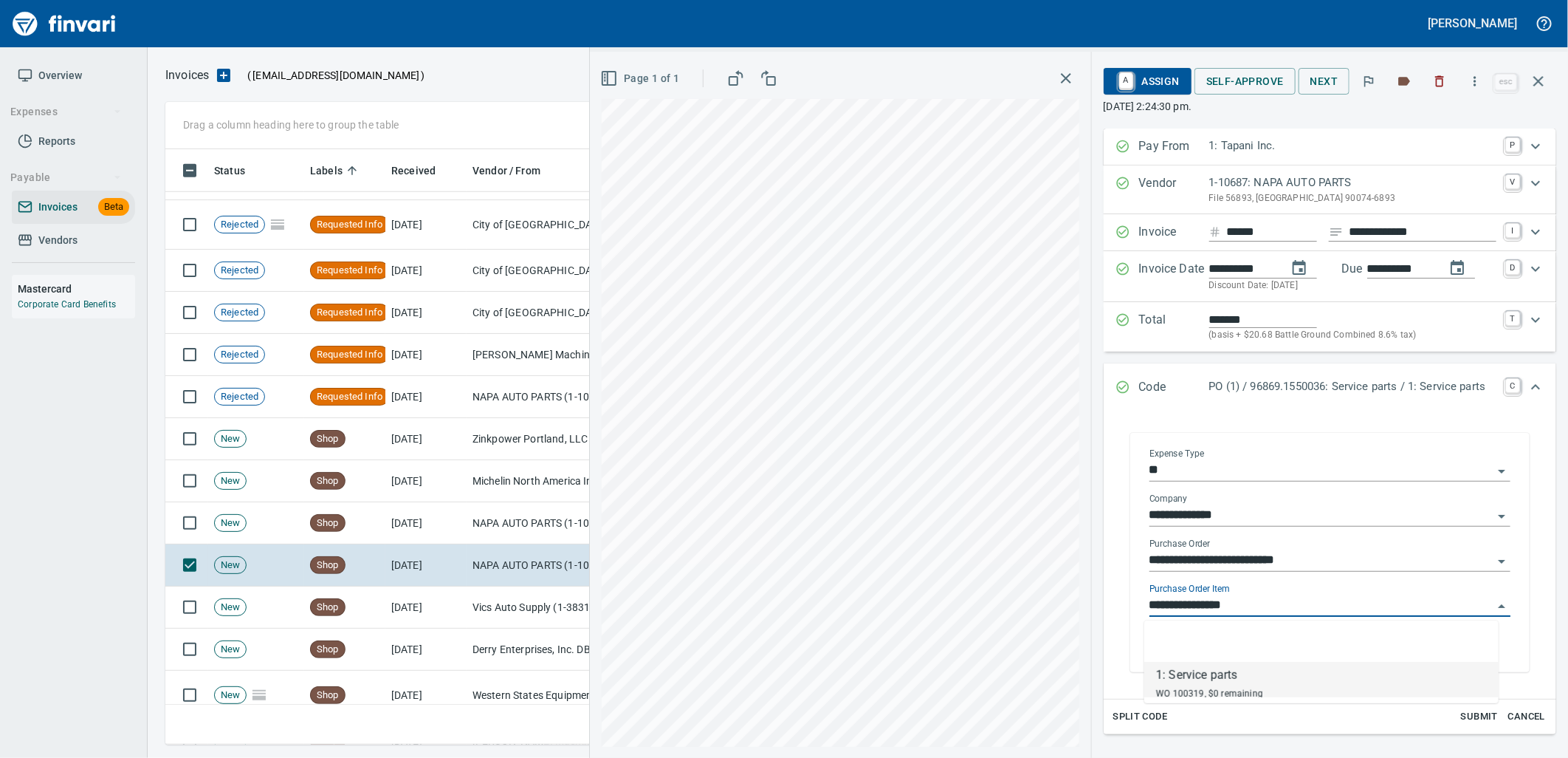
scroll to position [584, 1360]
click at [514, 615] on td "Vics Auto Supply (1-38319)" at bounding box center [540, 607] width 147 height 42
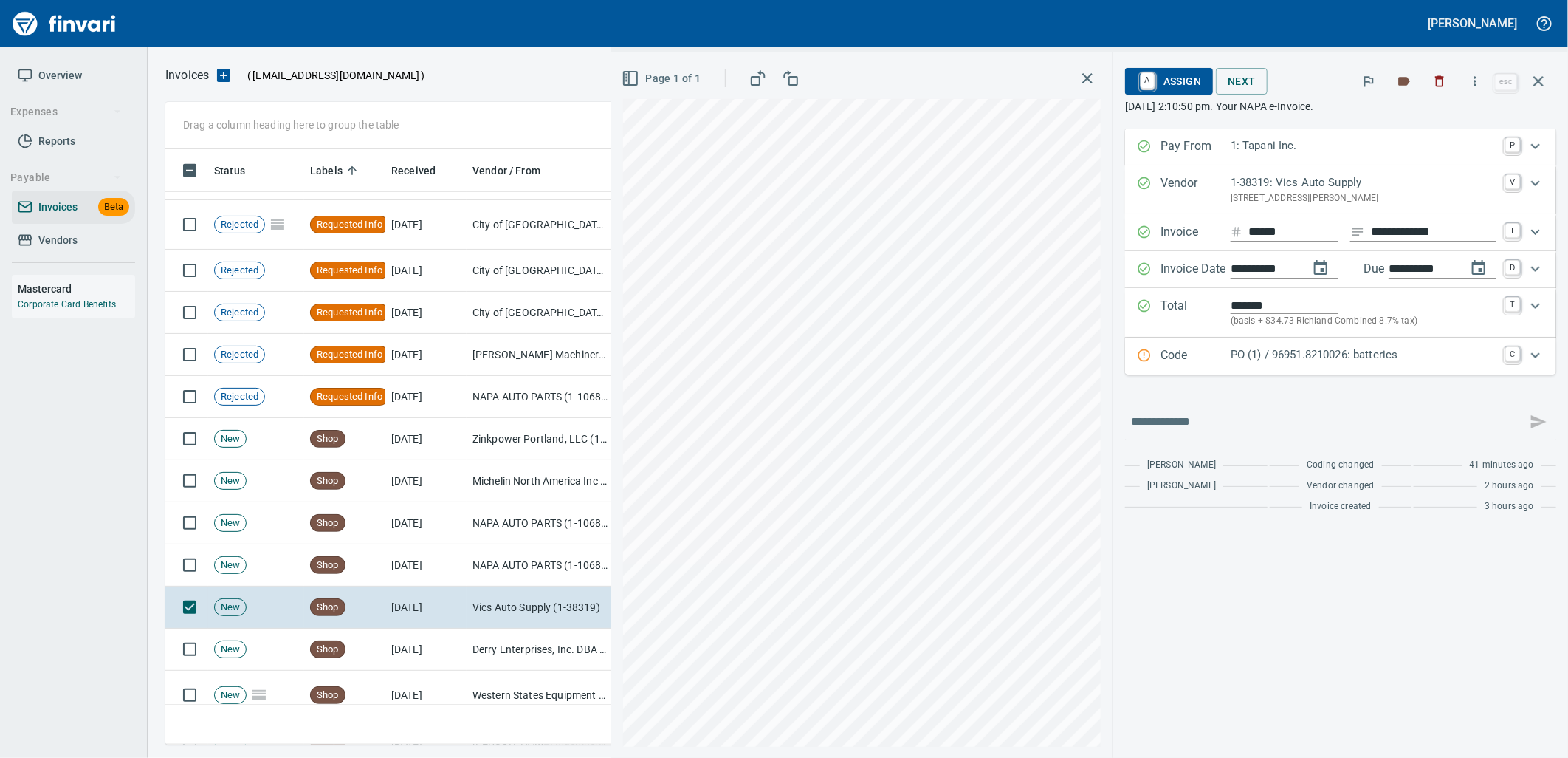
click at [1321, 357] on p "PO (1) / 96951.8210026: batteries" at bounding box center [1363, 355] width 266 height 17
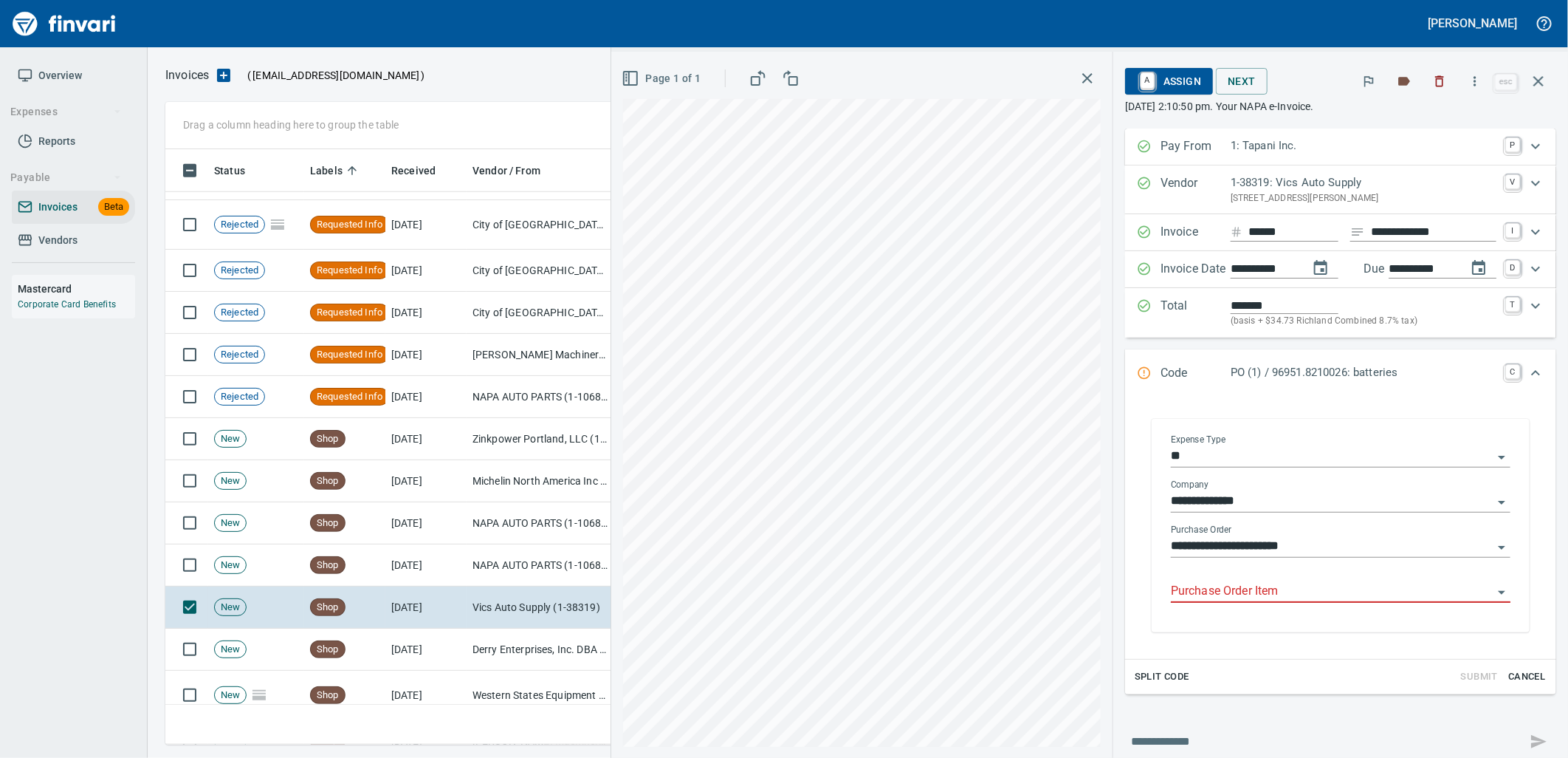
click at [1266, 594] on input "Purchase Order Item" at bounding box center [1331, 592] width 322 height 21
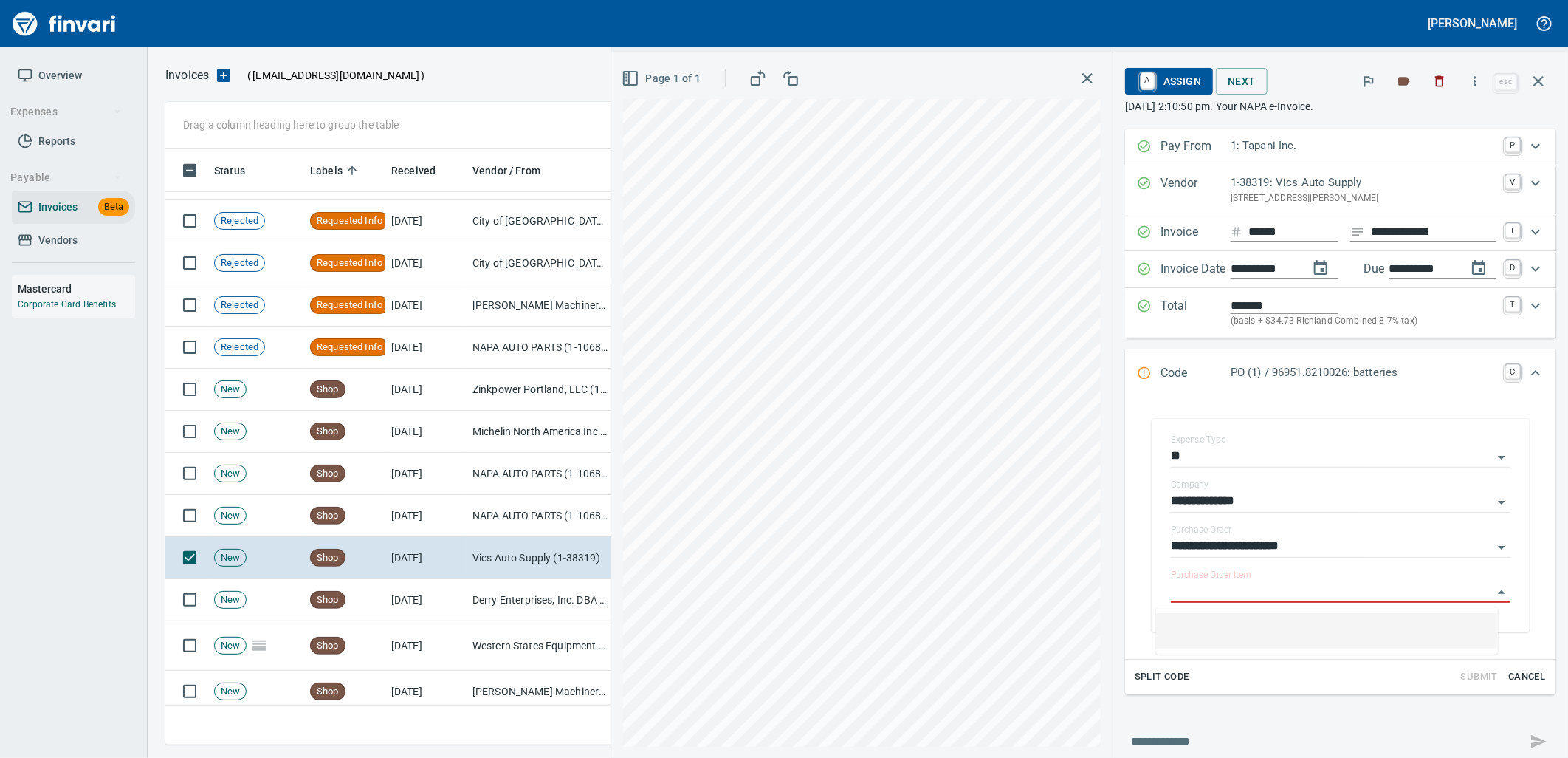
type input "**********"
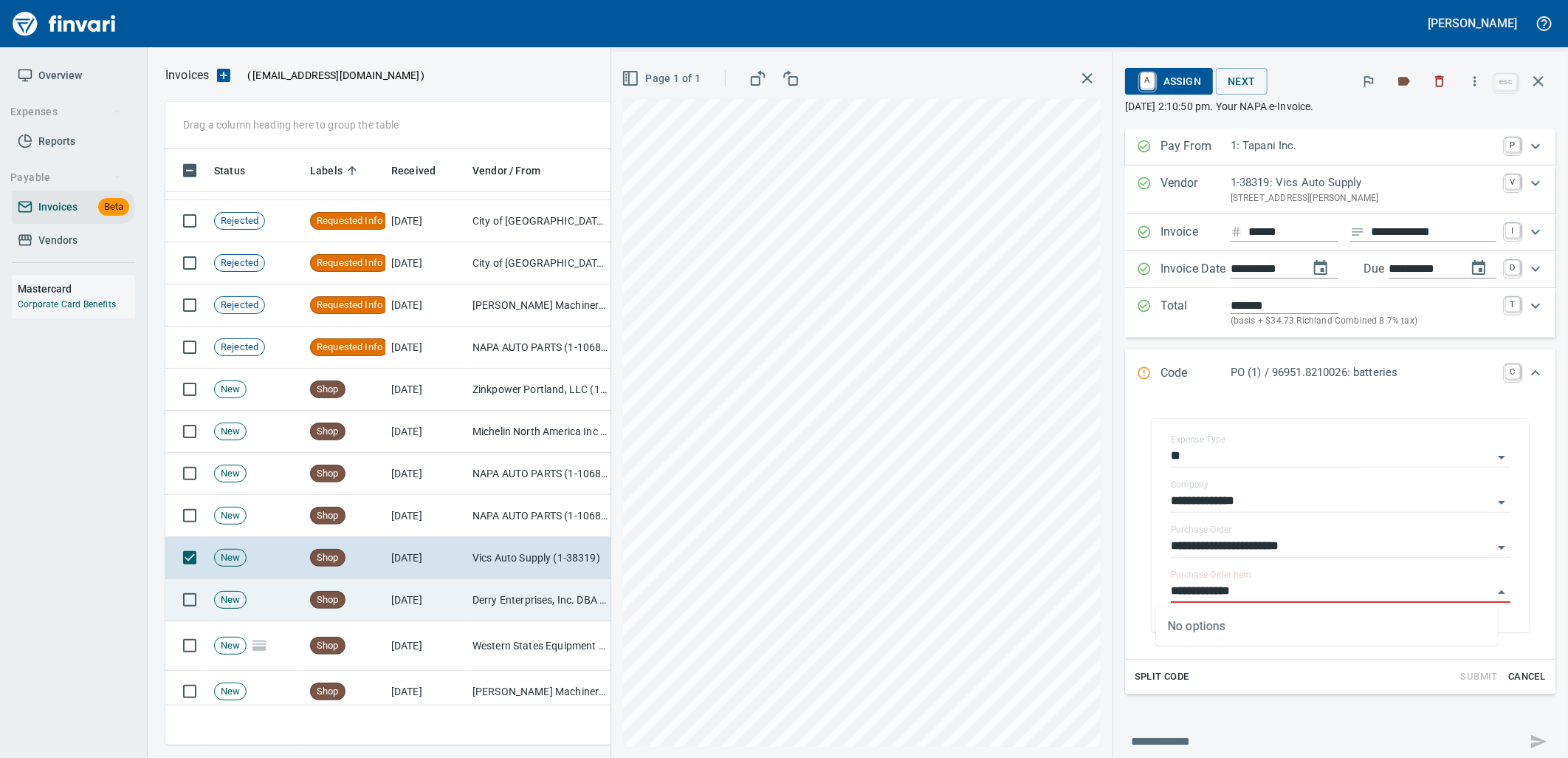
click at [534, 611] on td "Derry Enterprises, Inc. DBA Cascade Nut & Bolt (1-38970)" at bounding box center [540, 599] width 147 height 42
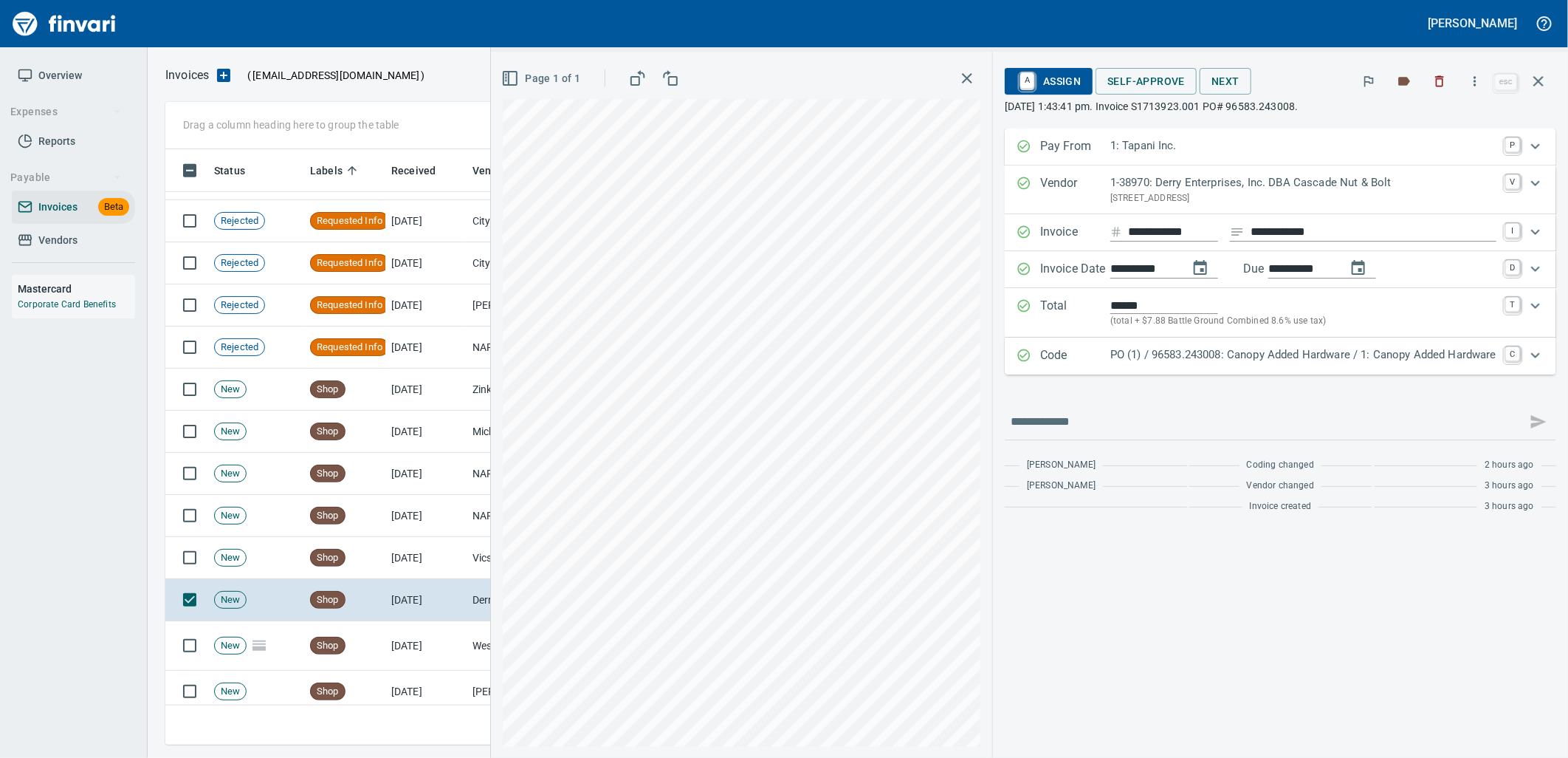
click at [1310, 358] on p "PO (1) / 96583.243008: Canopy Added Hardware / 1: Canopy Added Hardware" at bounding box center [1303, 355] width 386 height 17
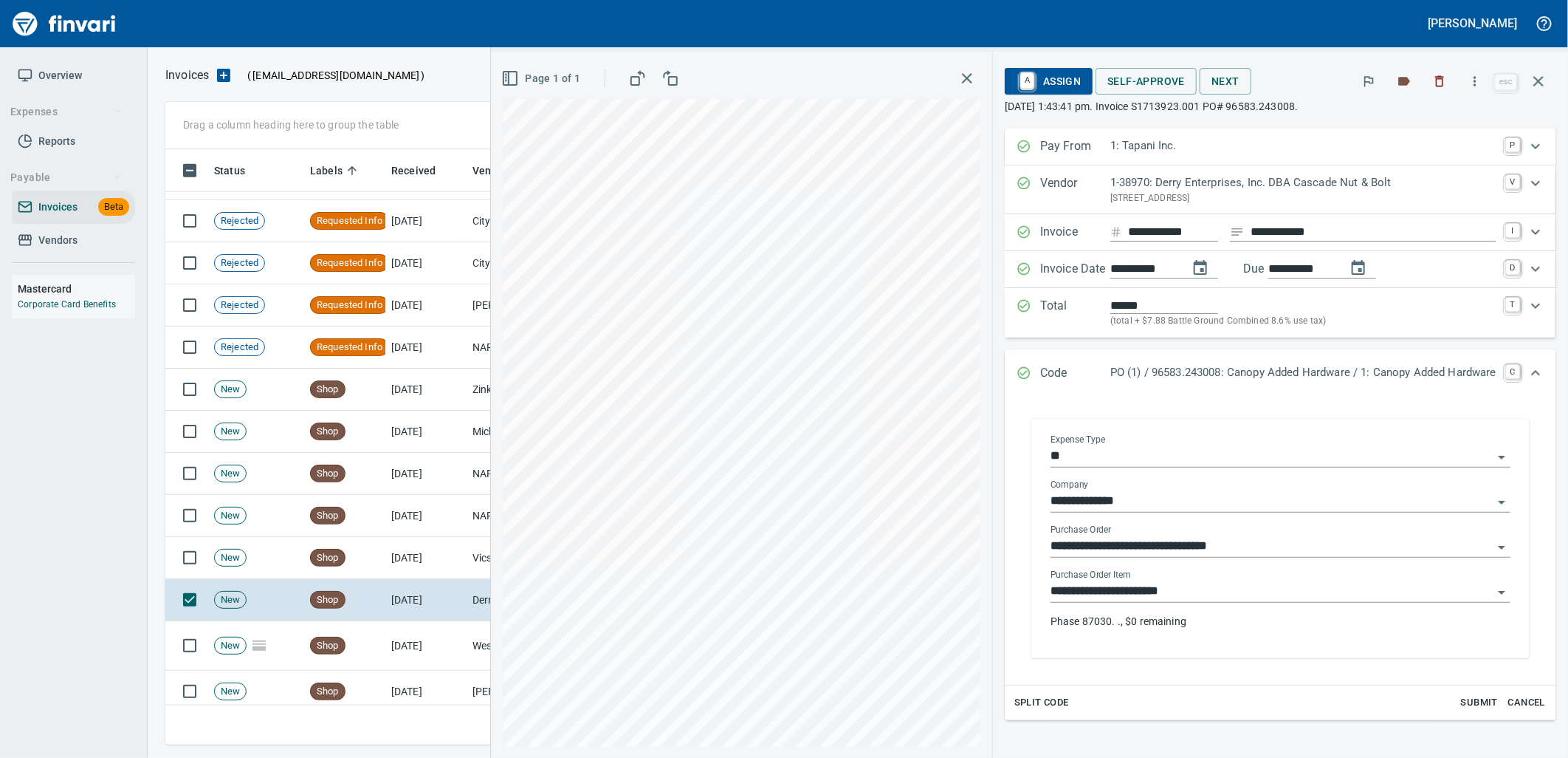
click at [1223, 599] on input "**********" at bounding box center [1271, 592] width 442 height 21
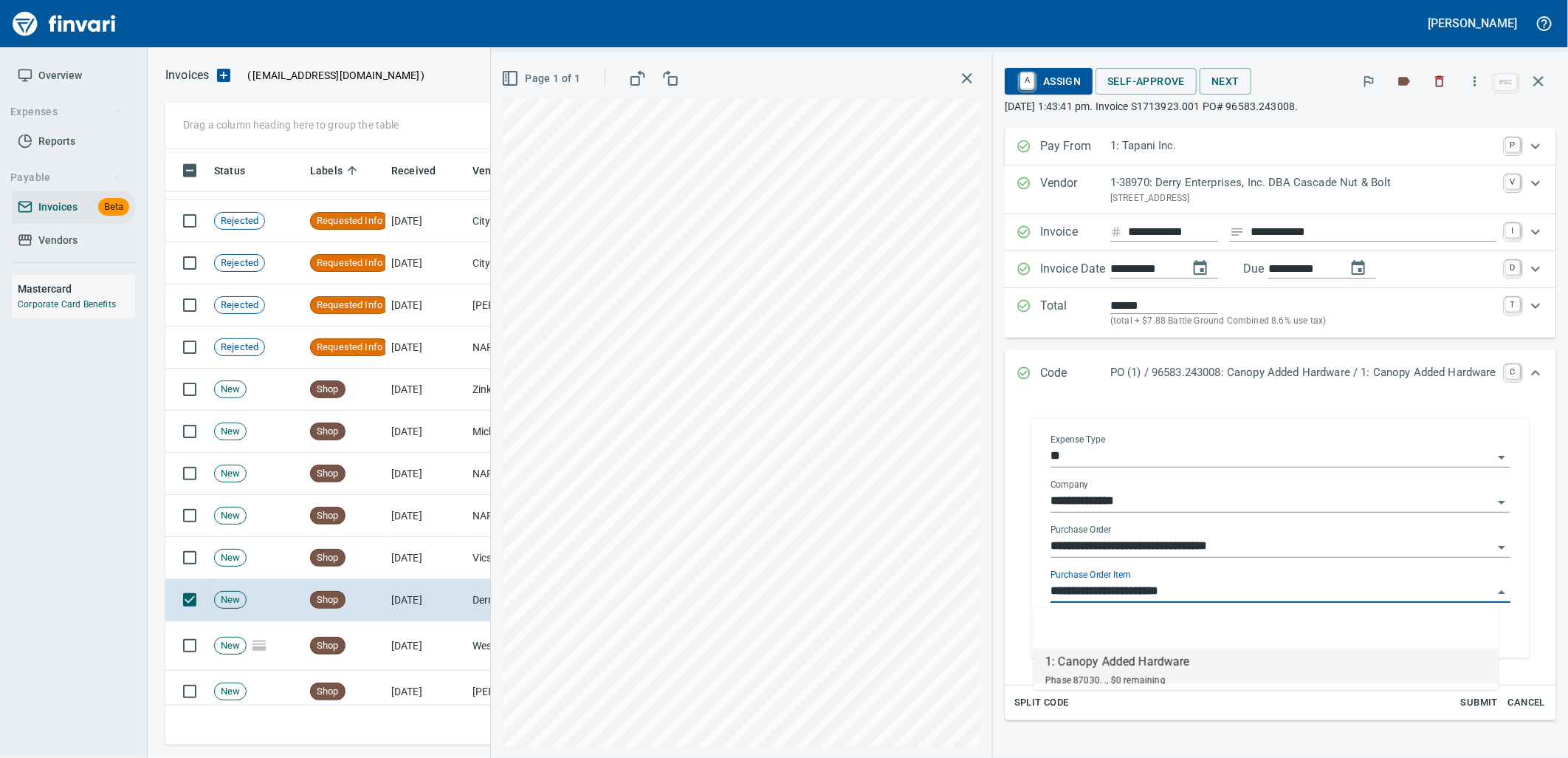
scroll to position [584, 1360]
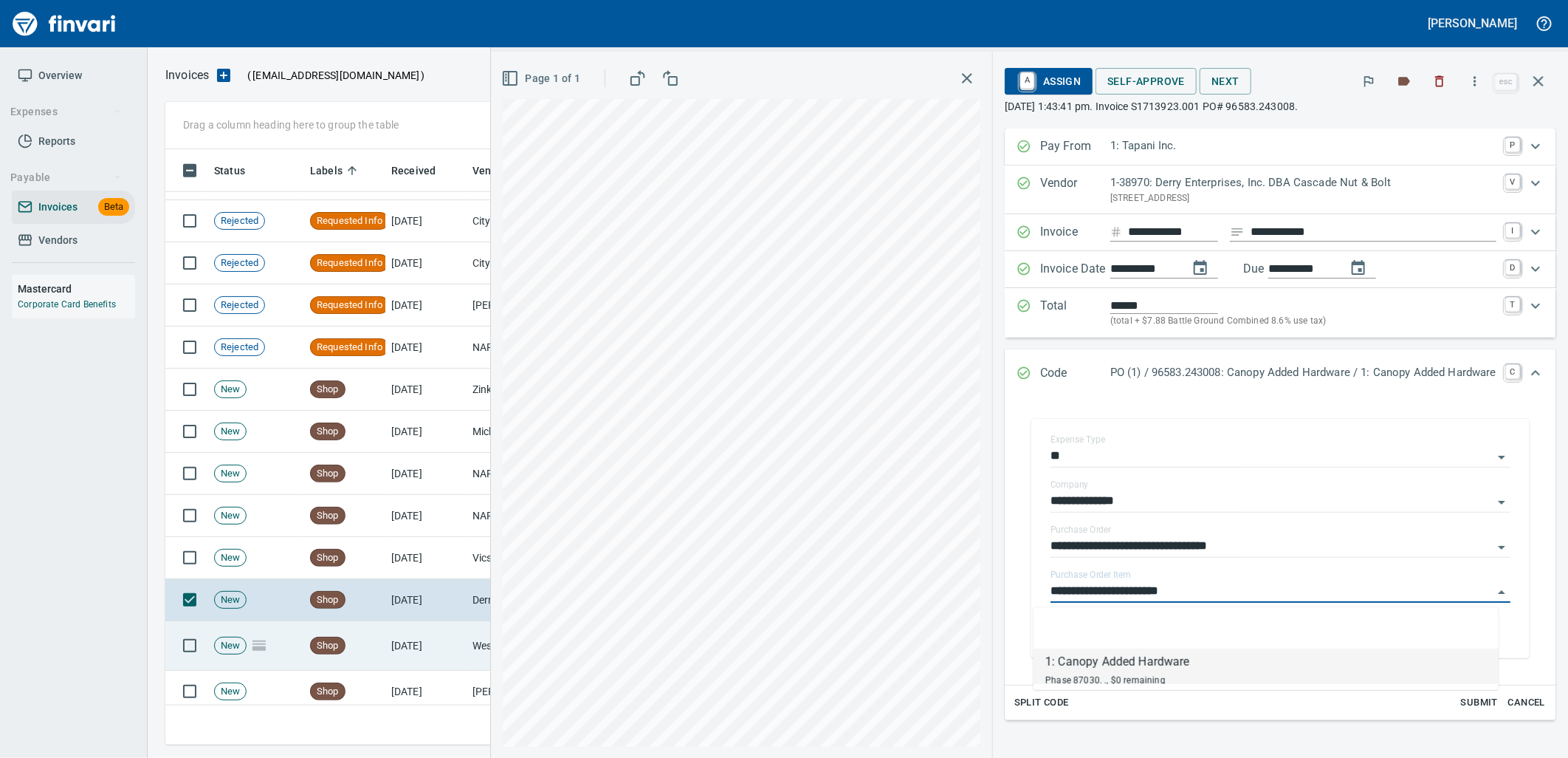
click at [396, 650] on td "[DATE]" at bounding box center [426, 645] width 81 height 50
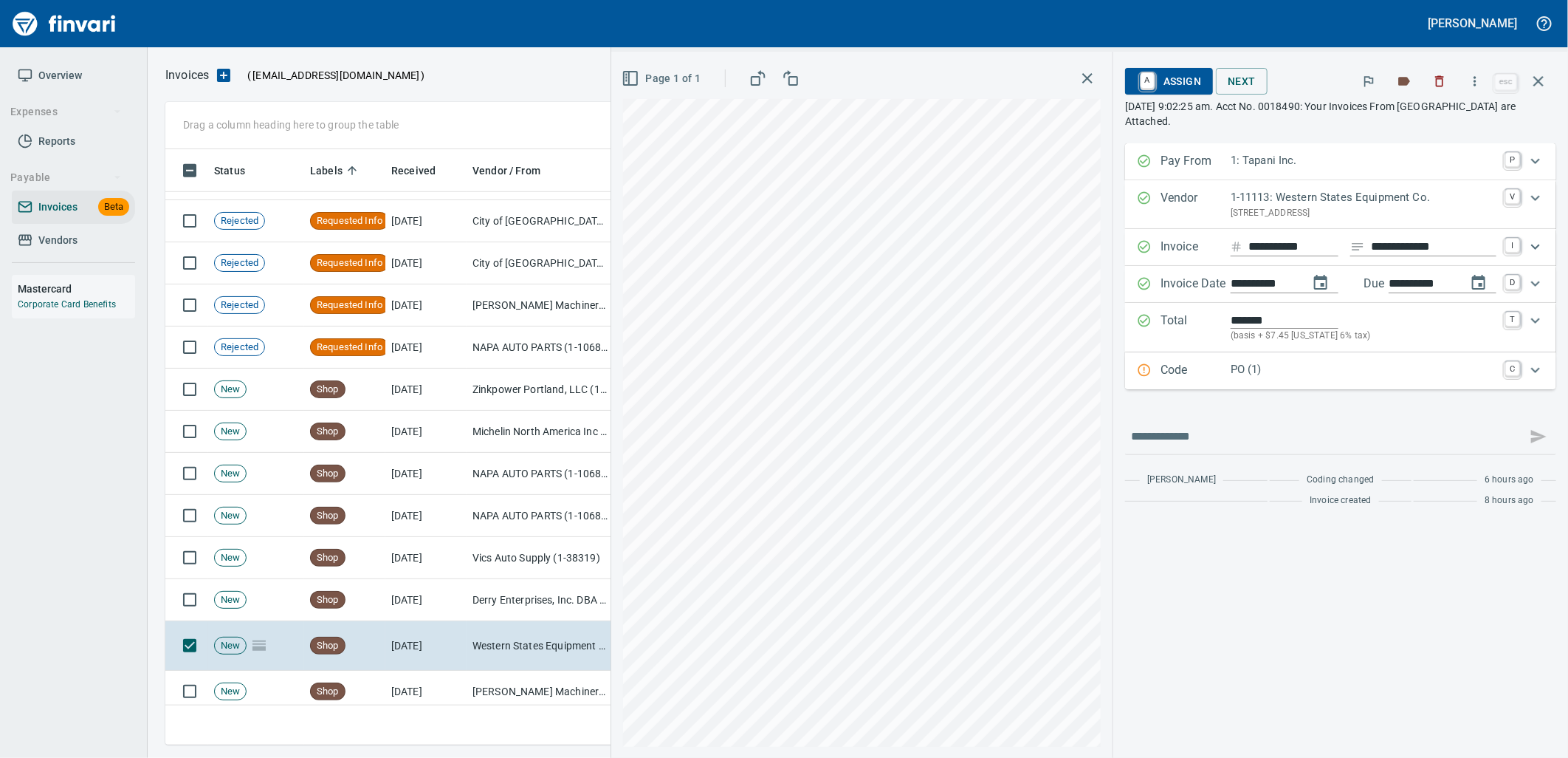
click at [1324, 383] on div "Code PO (1) C" at bounding box center [1340, 371] width 431 height 37
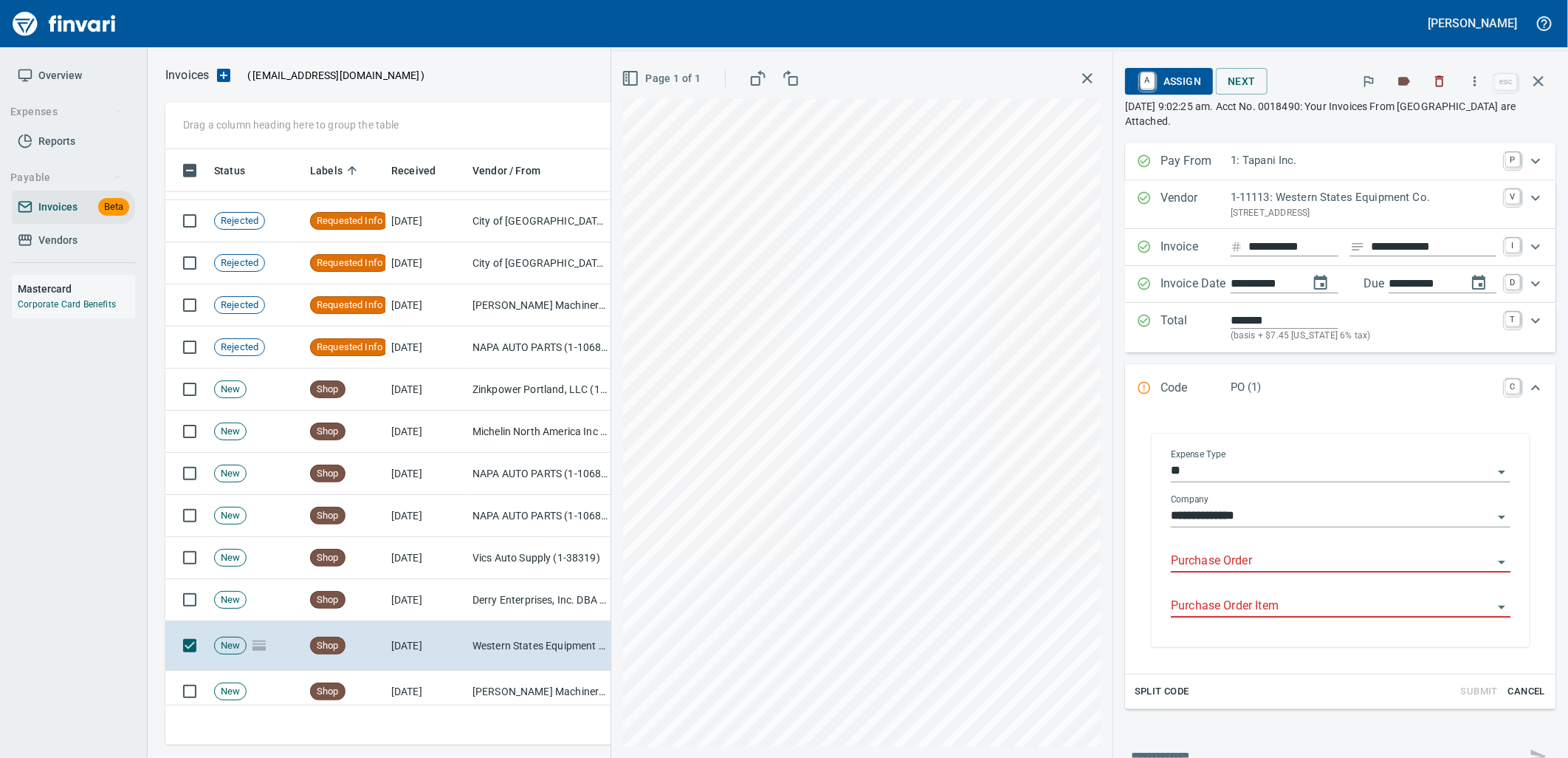
click at [1249, 551] on div "Purchase Order" at bounding box center [1340, 556] width 340 height 33
click at [1249, 560] on input "Purchase Order" at bounding box center [1331, 561] width 322 height 21
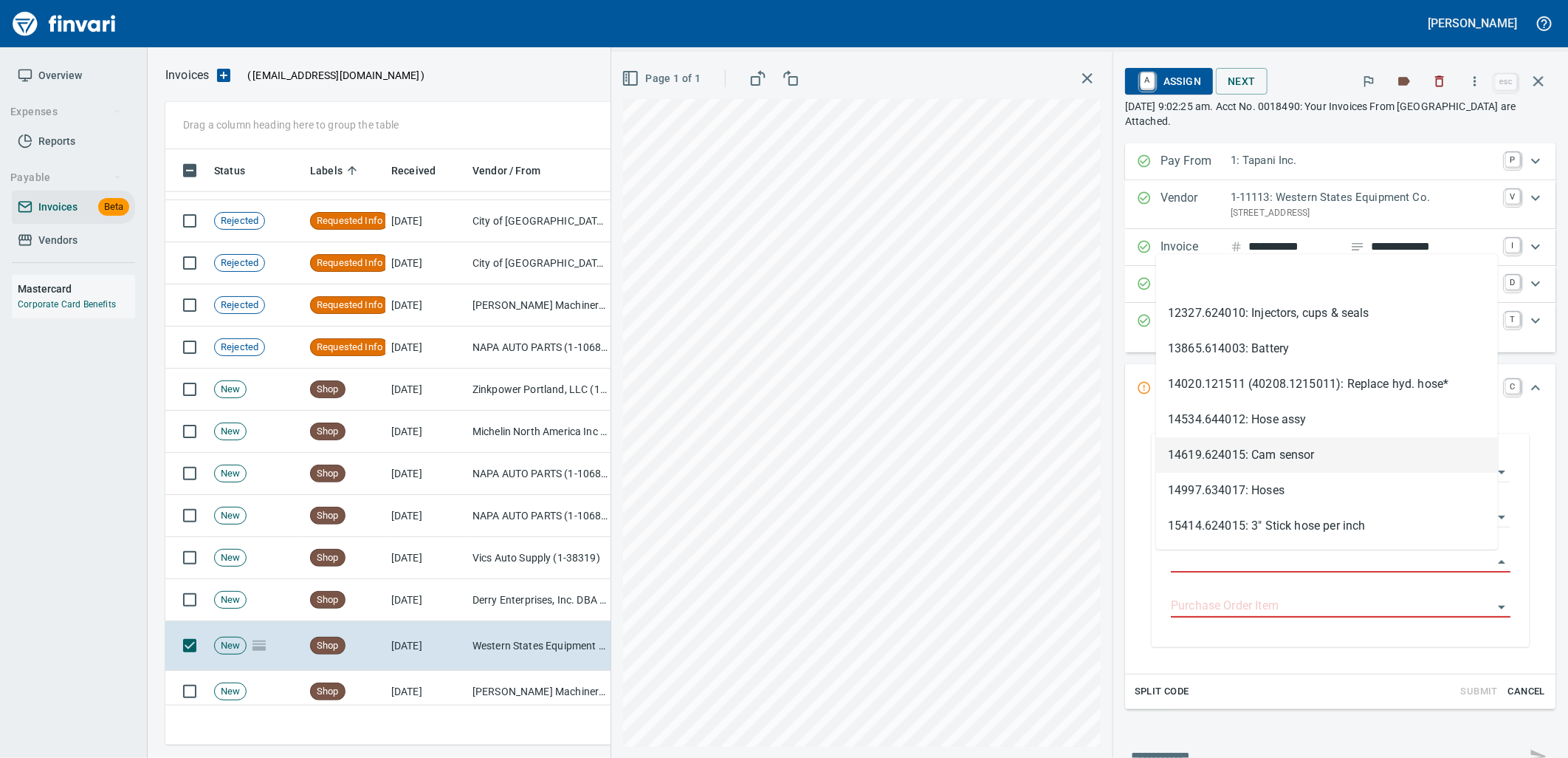
type input "**********"
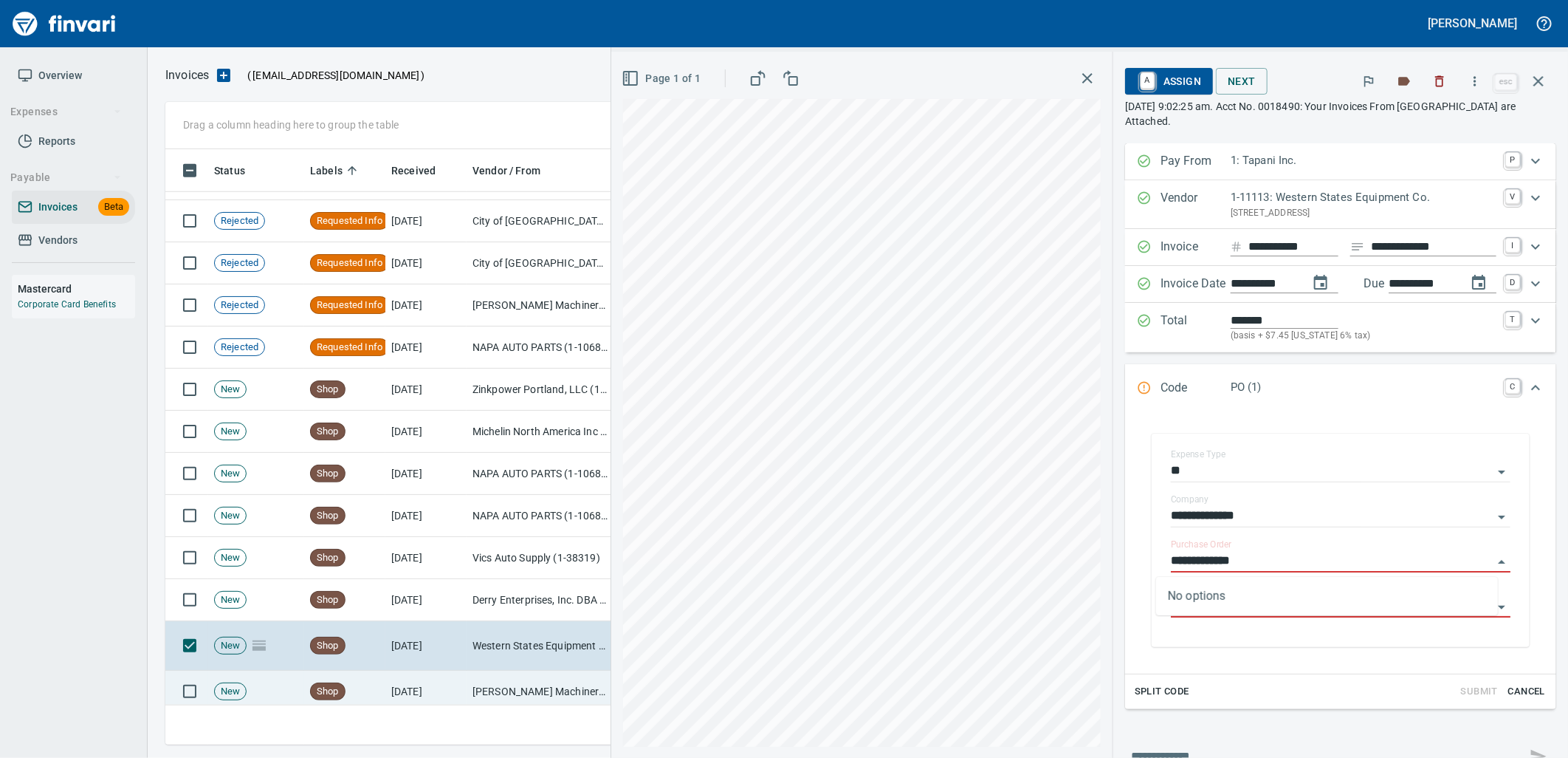
click at [540, 682] on td "[PERSON_NAME] Machinery Co (1-10794)" at bounding box center [540, 691] width 147 height 42
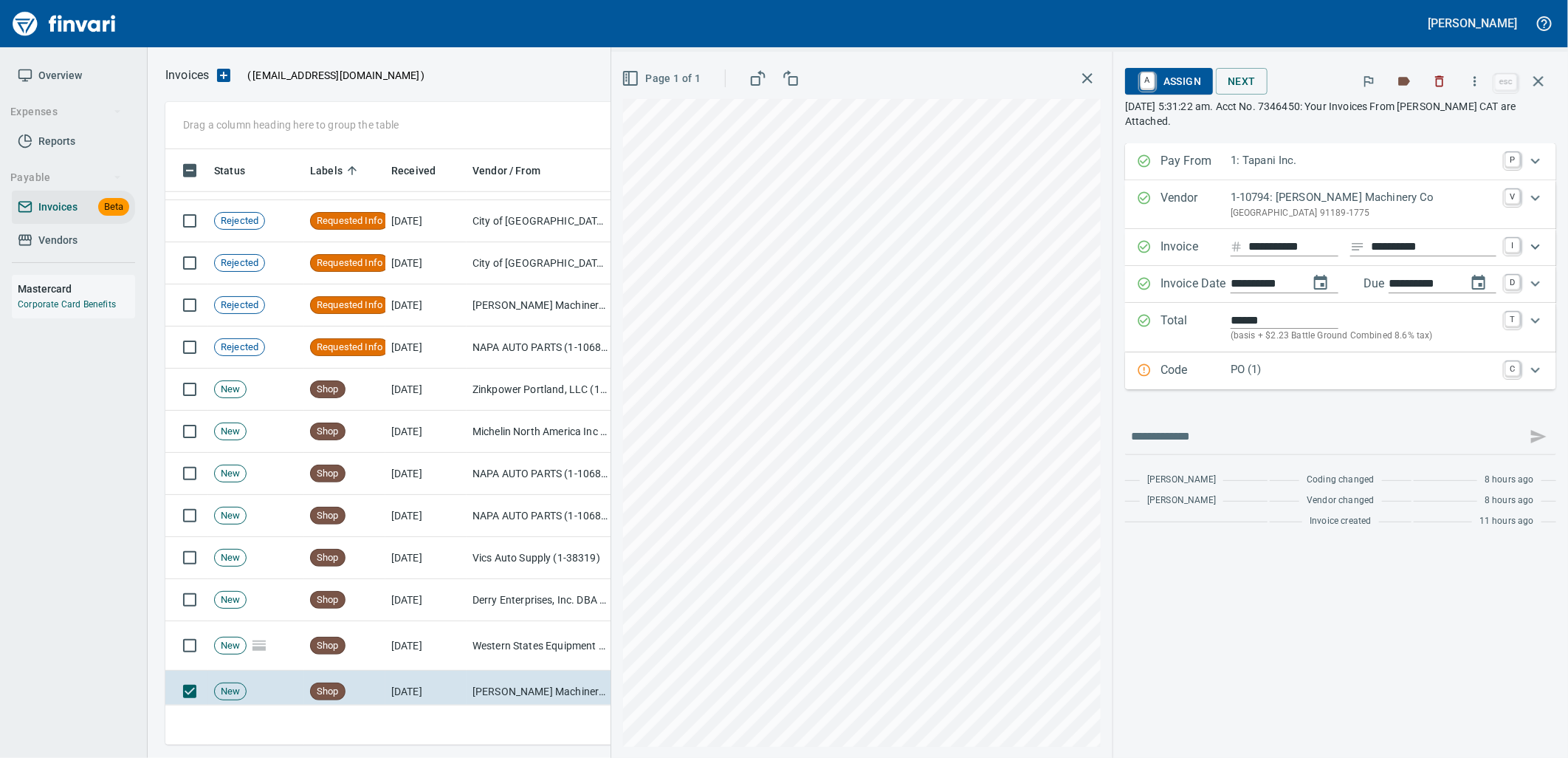
click at [1302, 372] on p "PO (1)" at bounding box center [1363, 370] width 266 height 17
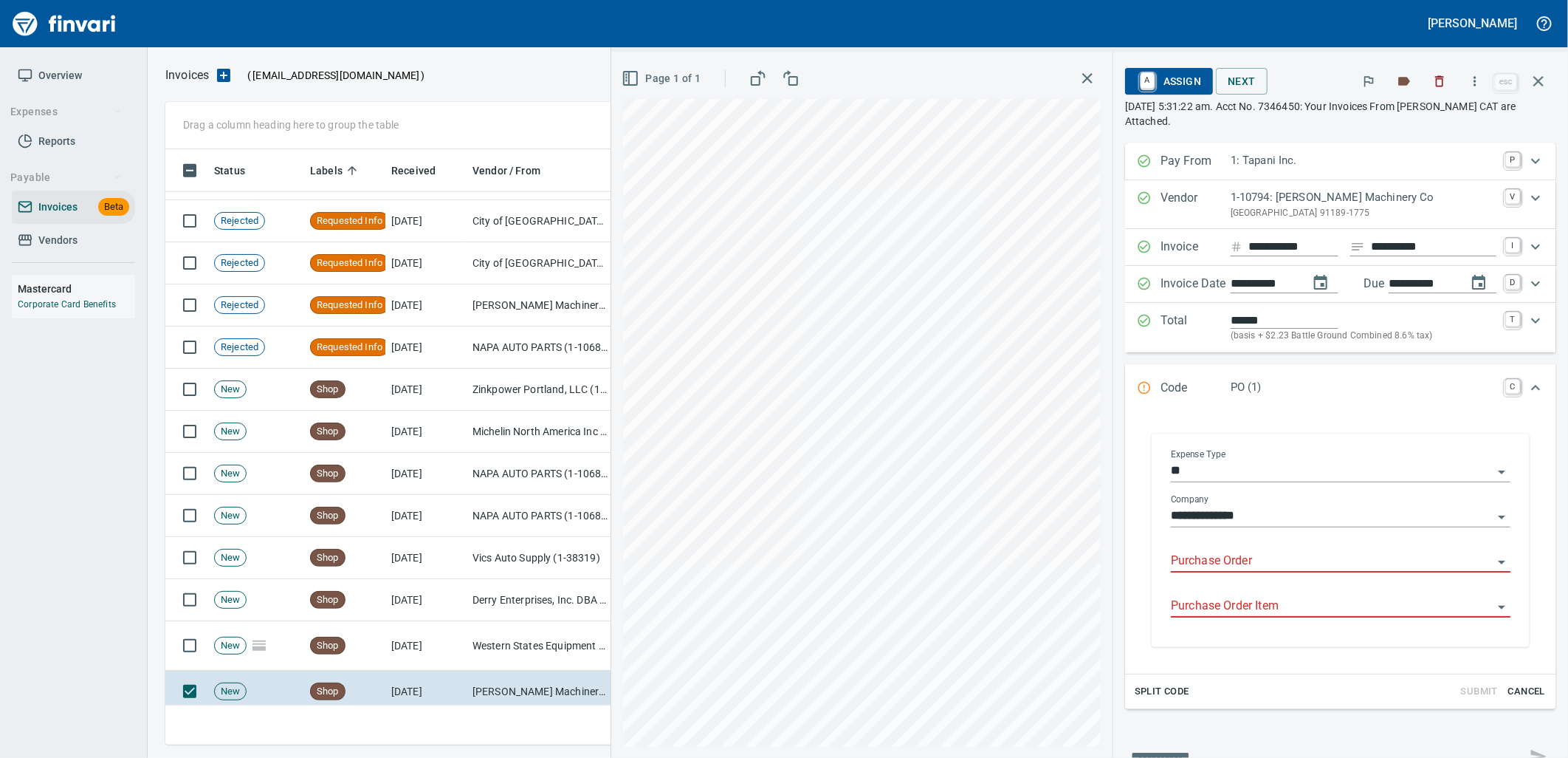
click at [1250, 566] on input "Purchase Order" at bounding box center [1331, 561] width 322 height 21
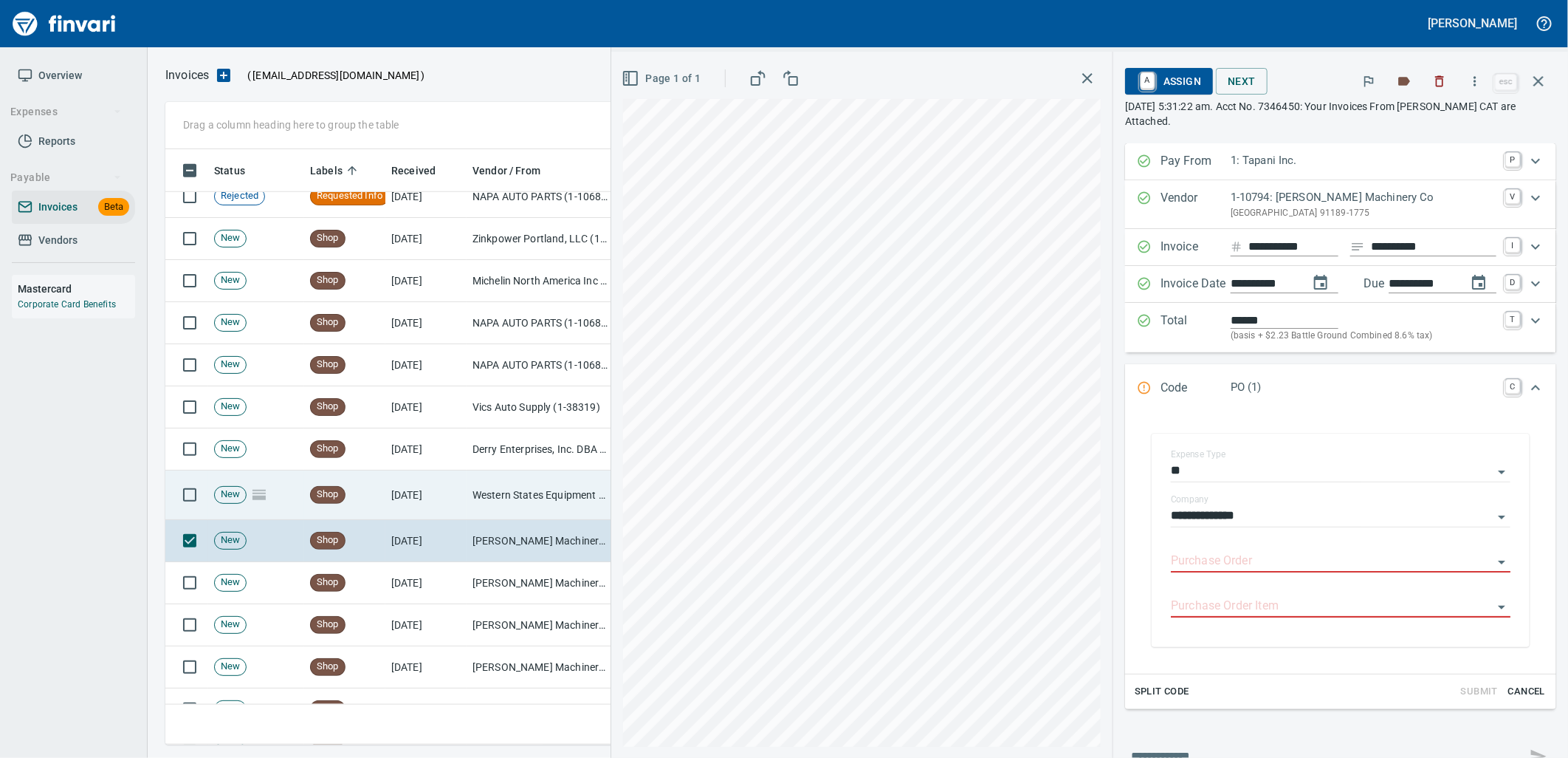
scroll to position [4431, 0]
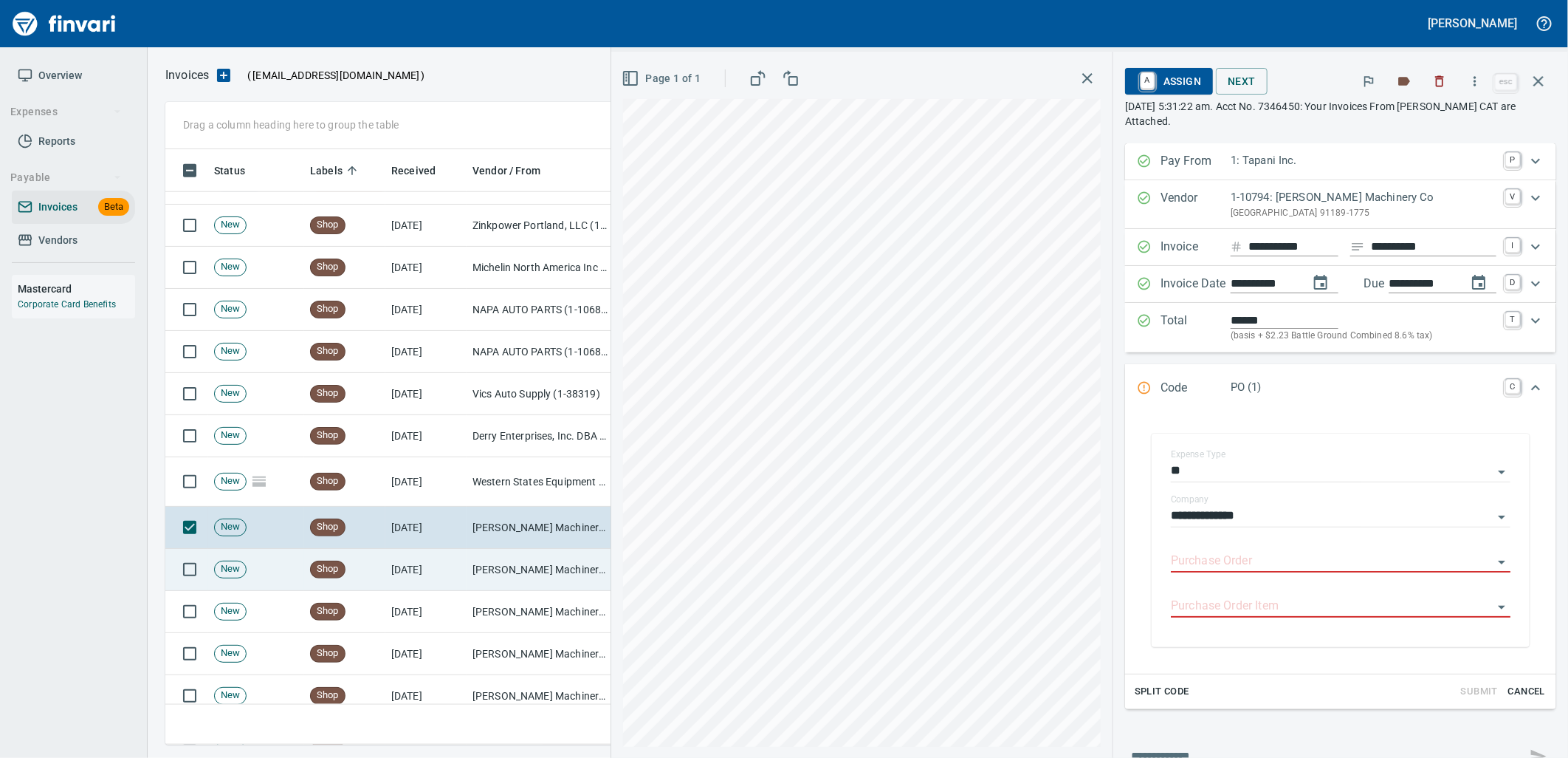
click at [530, 570] on td "[PERSON_NAME] Machinery Co (1-10794)" at bounding box center [540, 569] width 147 height 42
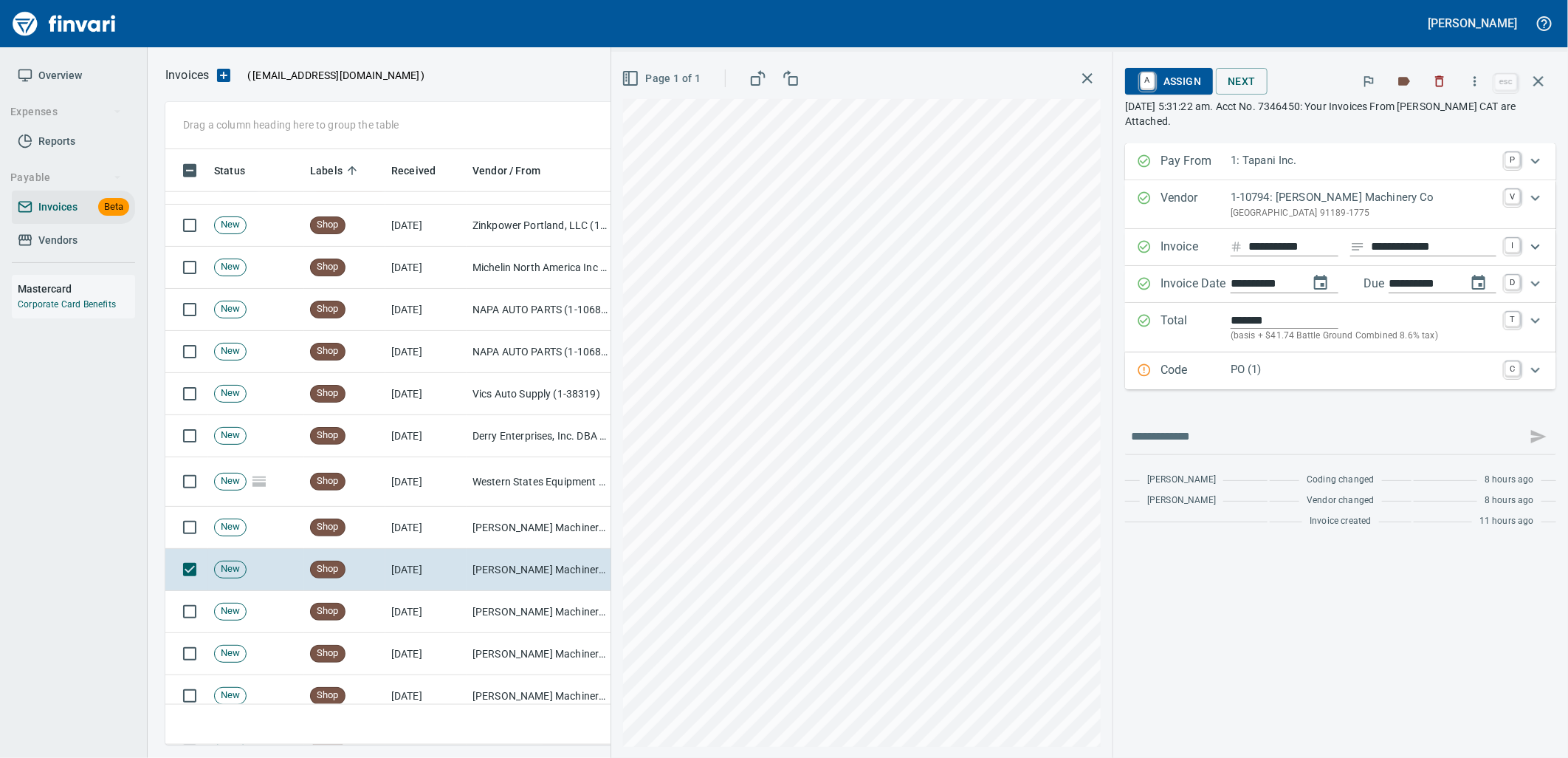
click at [1264, 386] on div "Code PO (1) C" at bounding box center [1340, 371] width 431 height 37
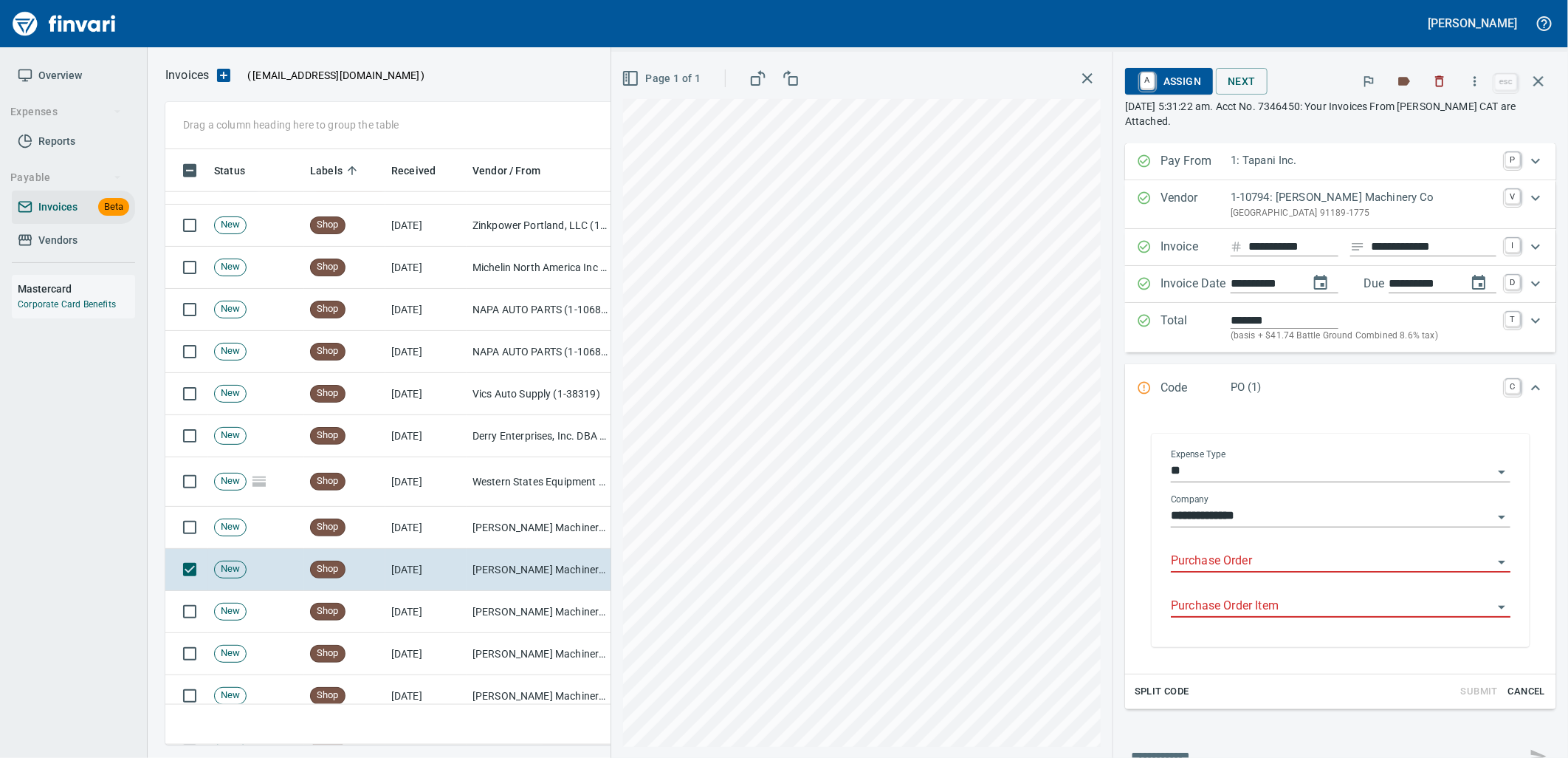
click at [1227, 569] on input "Purchase Order" at bounding box center [1331, 561] width 322 height 21
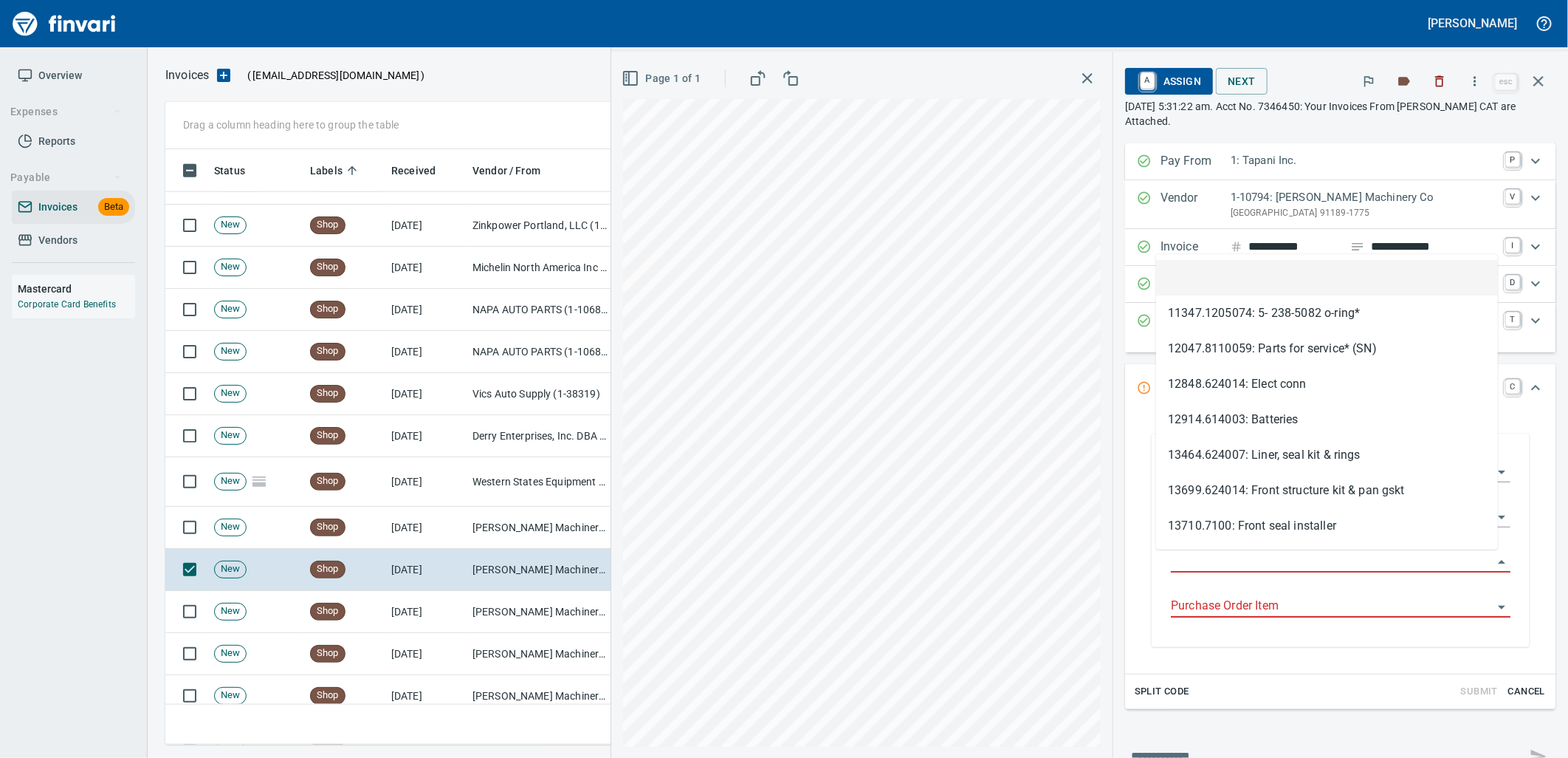
scroll to position [584, 1360]
type input "**********"
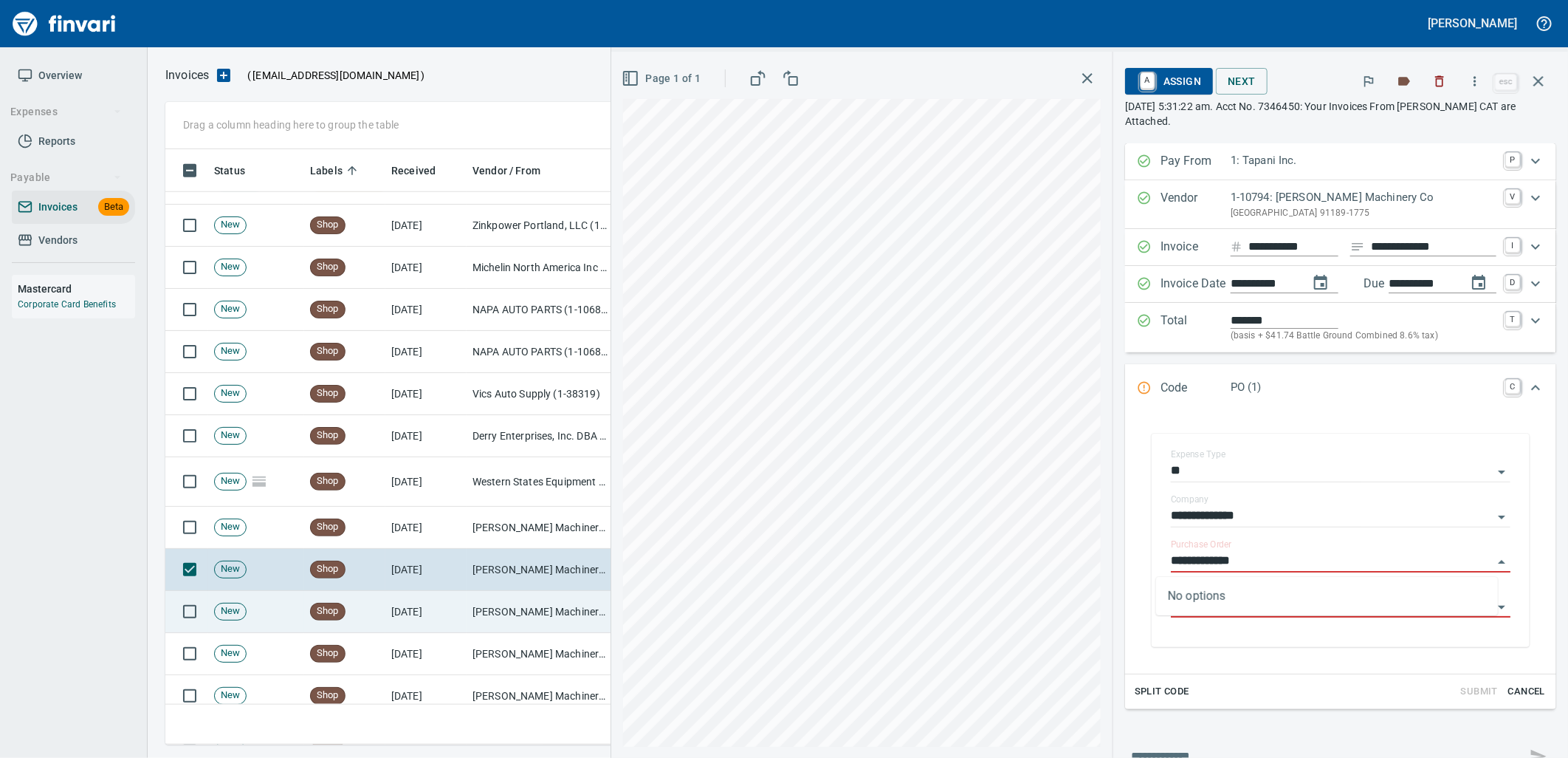
click at [440, 594] on td "[DATE]" at bounding box center [426, 611] width 81 height 42
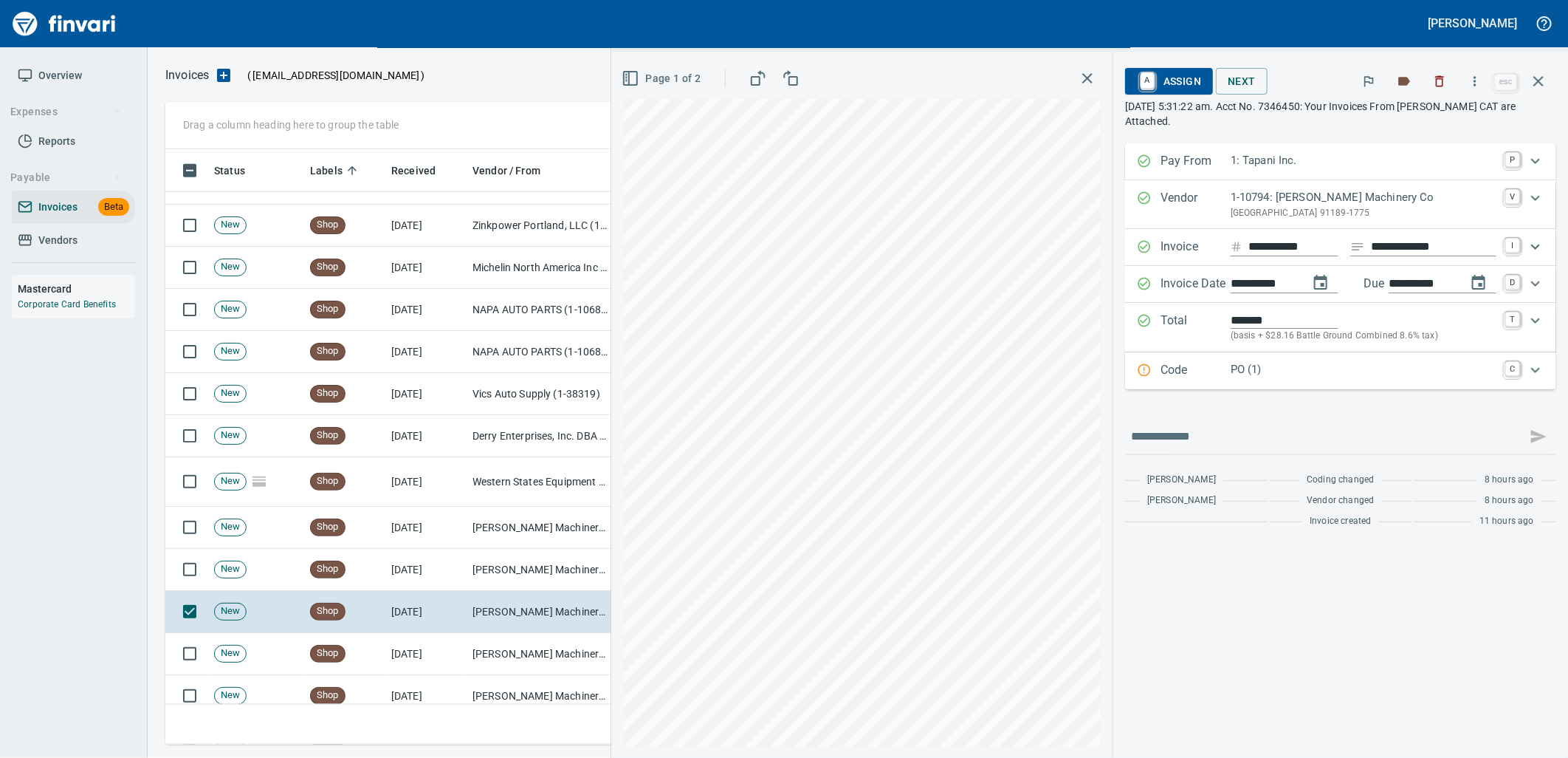
click at [1308, 372] on p "PO (1)" at bounding box center [1363, 370] width 266 height 17
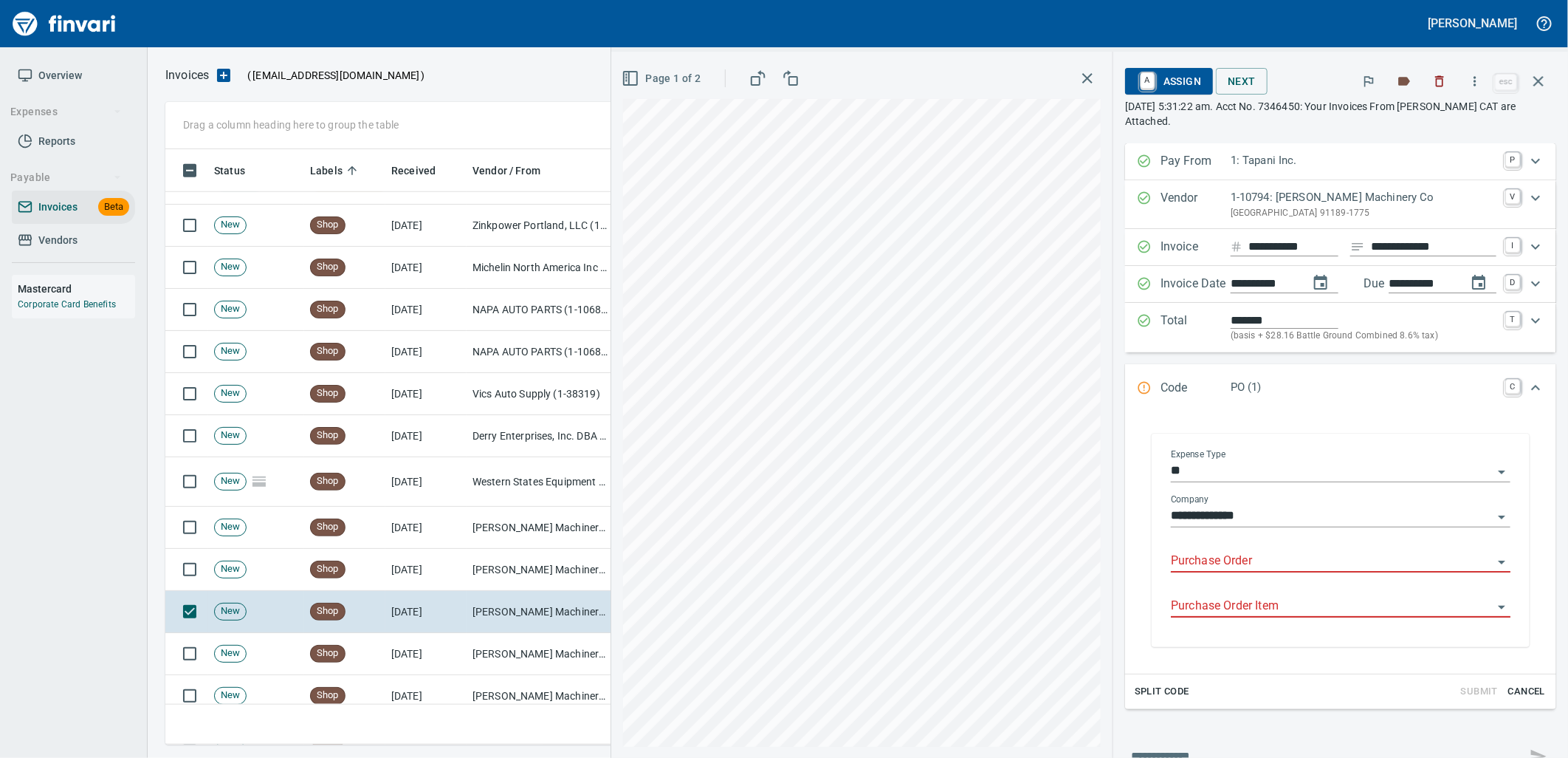
click at [1235, 562] on input "Purchase Order" at bounding box center [1331, 561] width 322 height 21
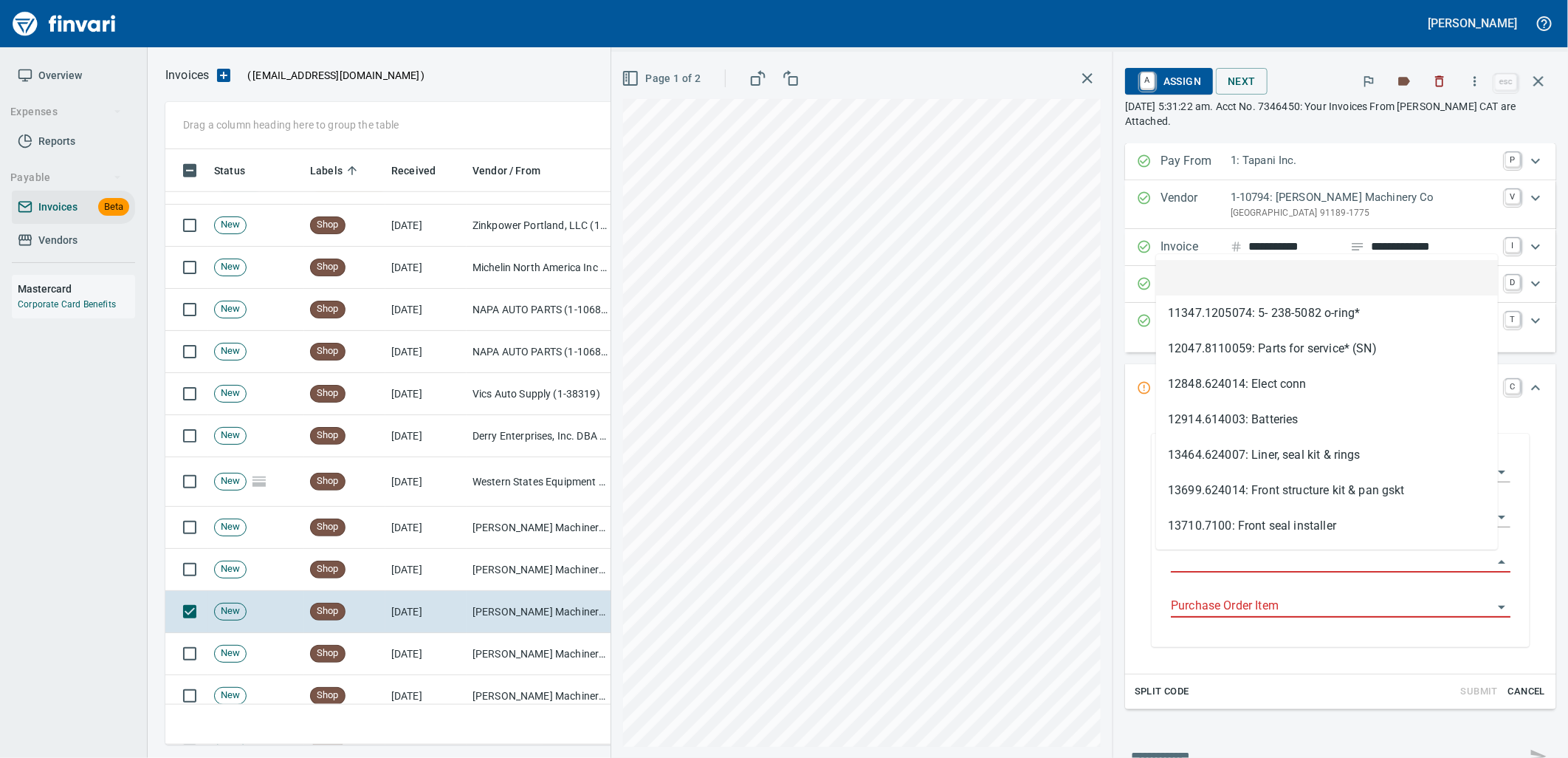
type input "**********"
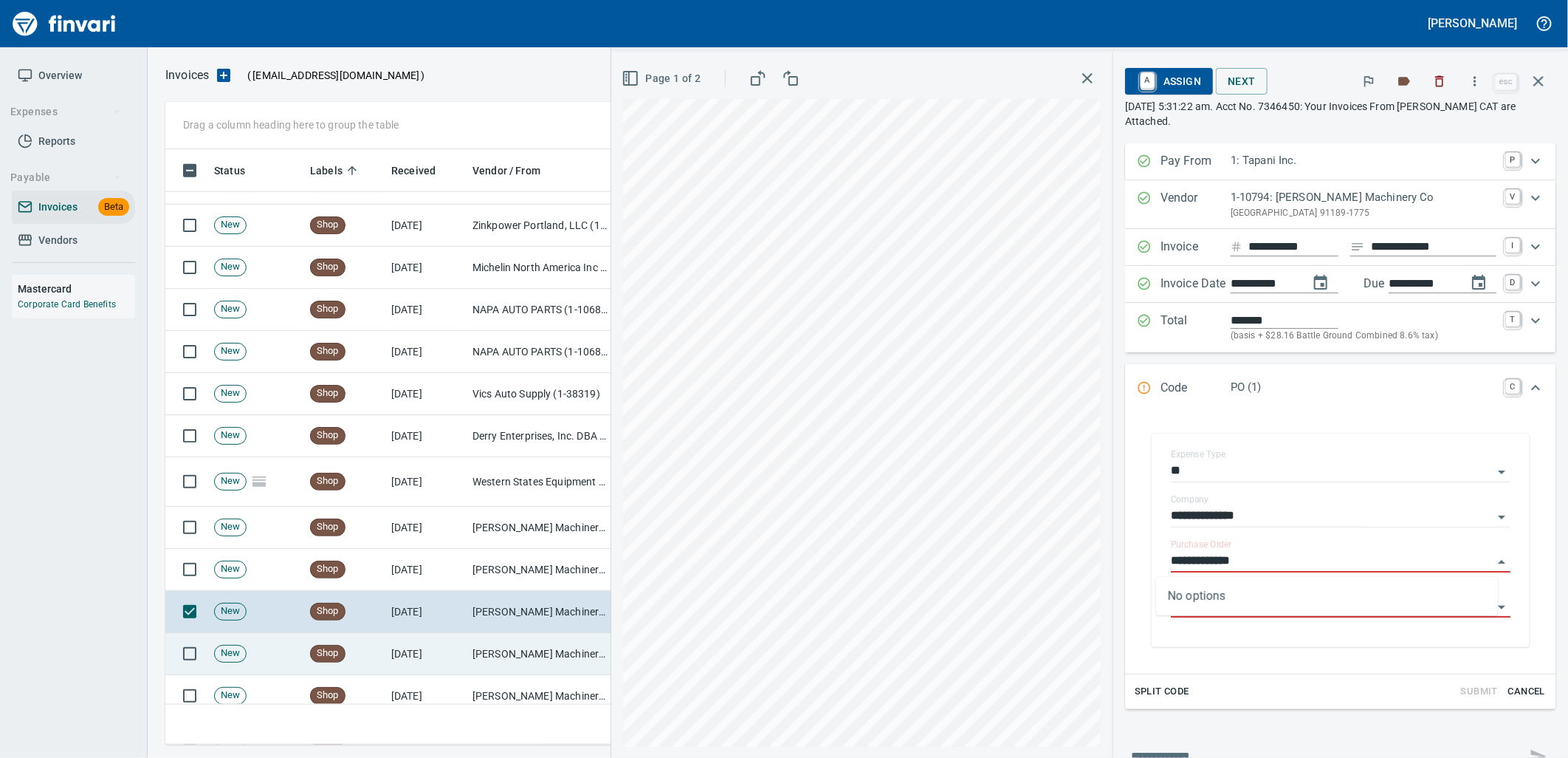
click at [519, 647] on td "[PERSON_NAME] Machinery Co (1-10794)" at bounding box center [540, 653] width 147 height 42
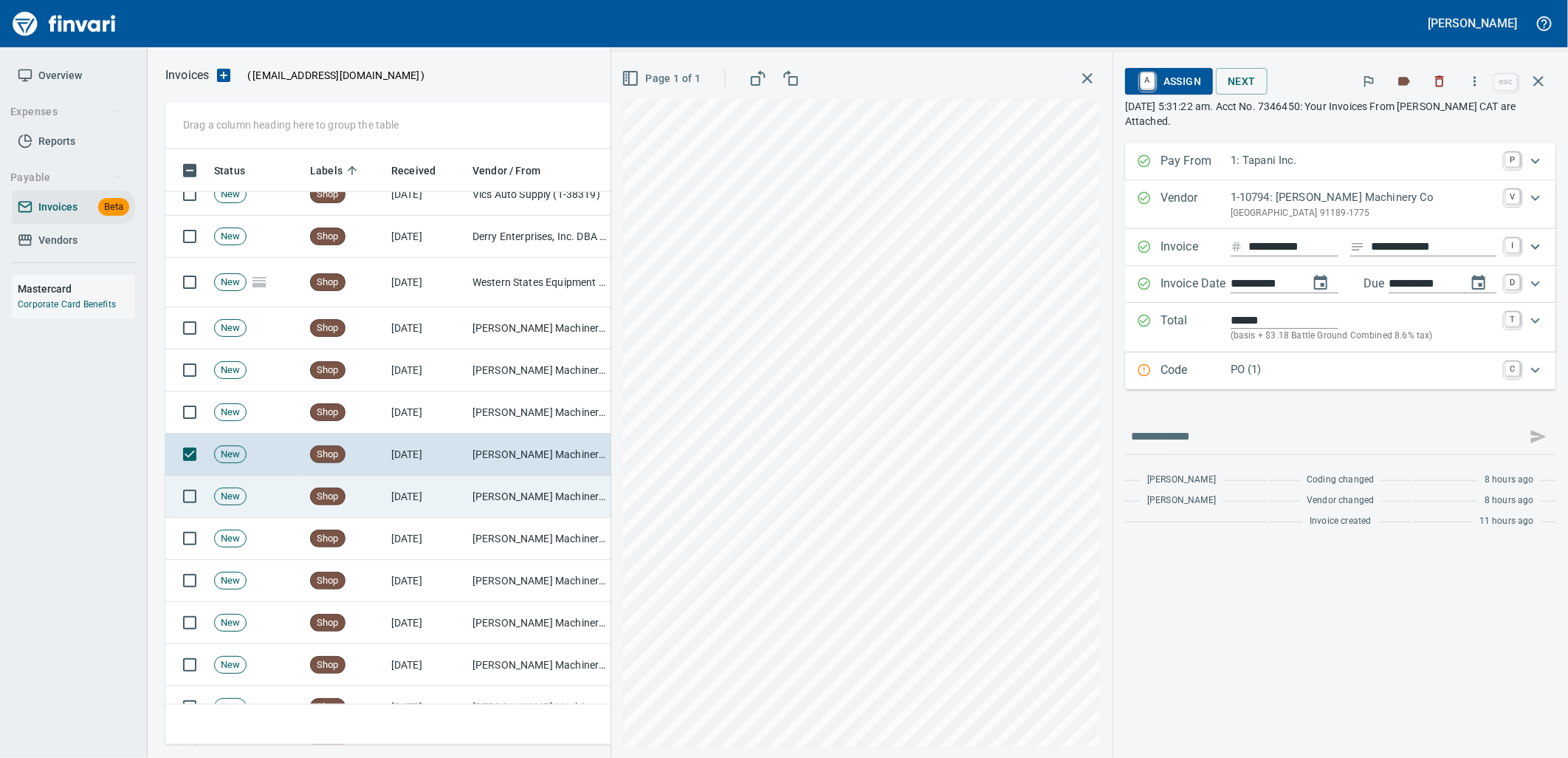
scroll to position [4677, 0]
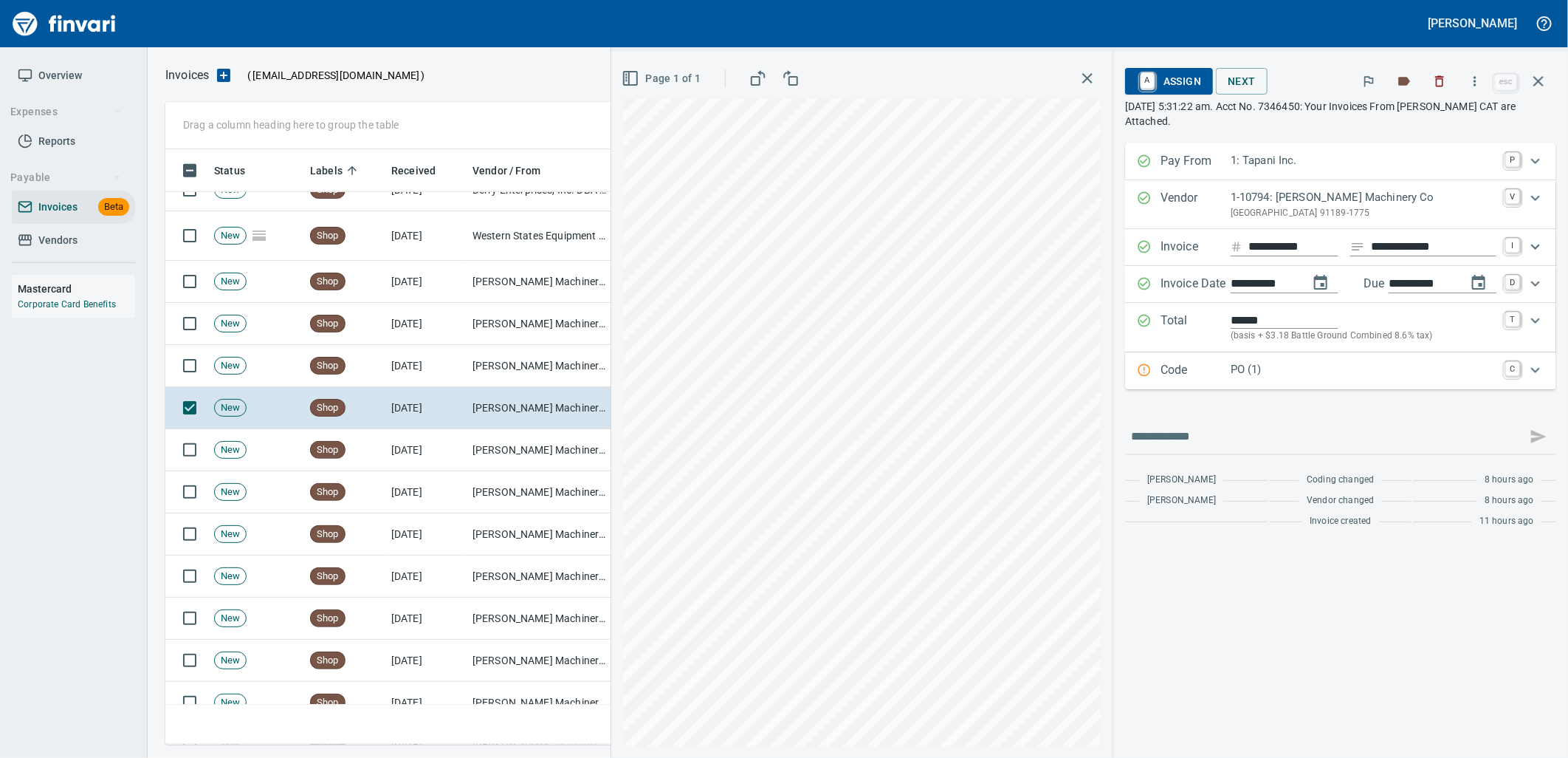
click at [1281, 383] on div "Code PO (1) C" at bounding box center [1340, 371] width 431 height 37
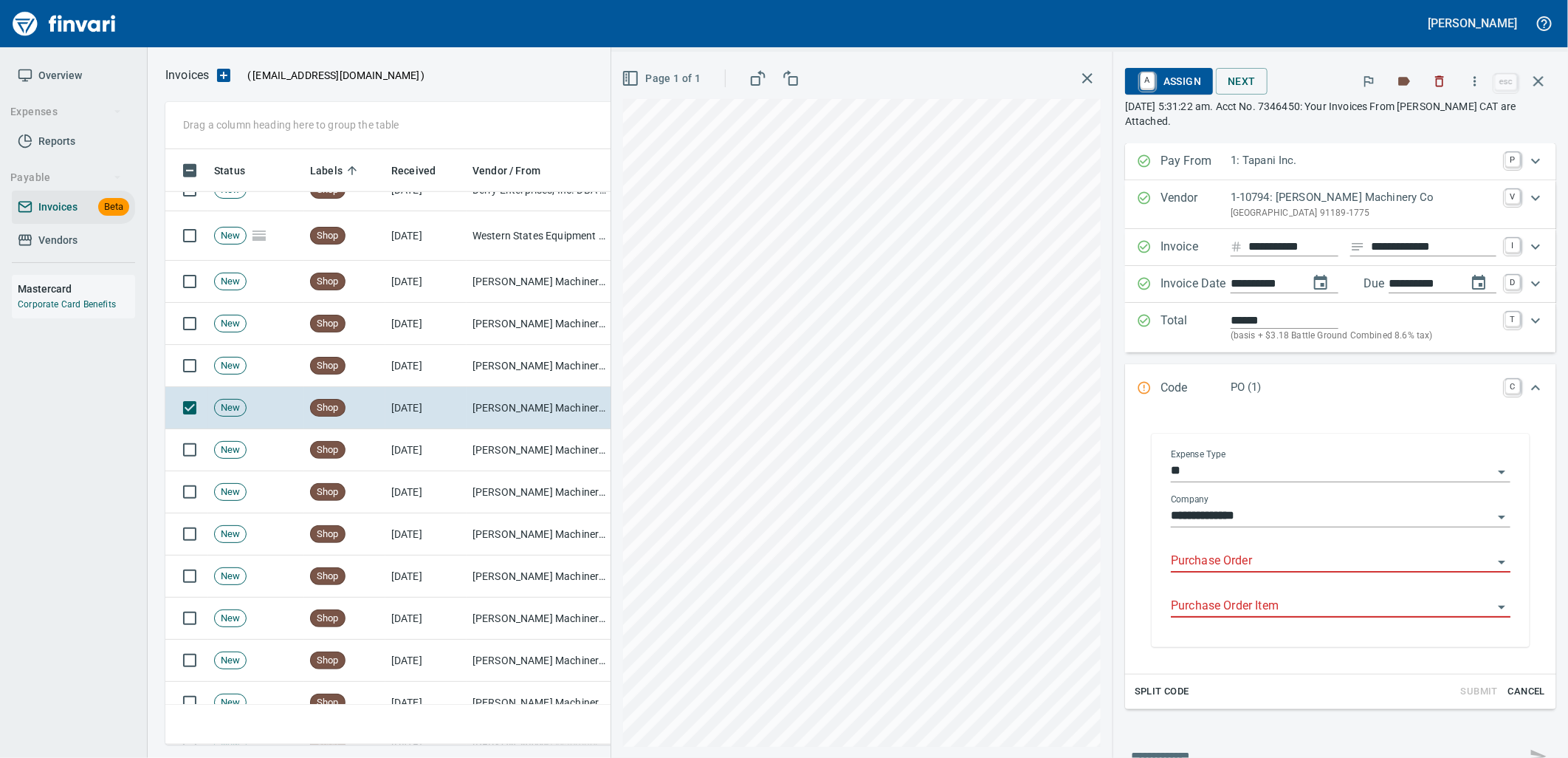
click at [1223, 571] on input "Purchase Order" at bounding box center [1331, 561] width 322 height 21
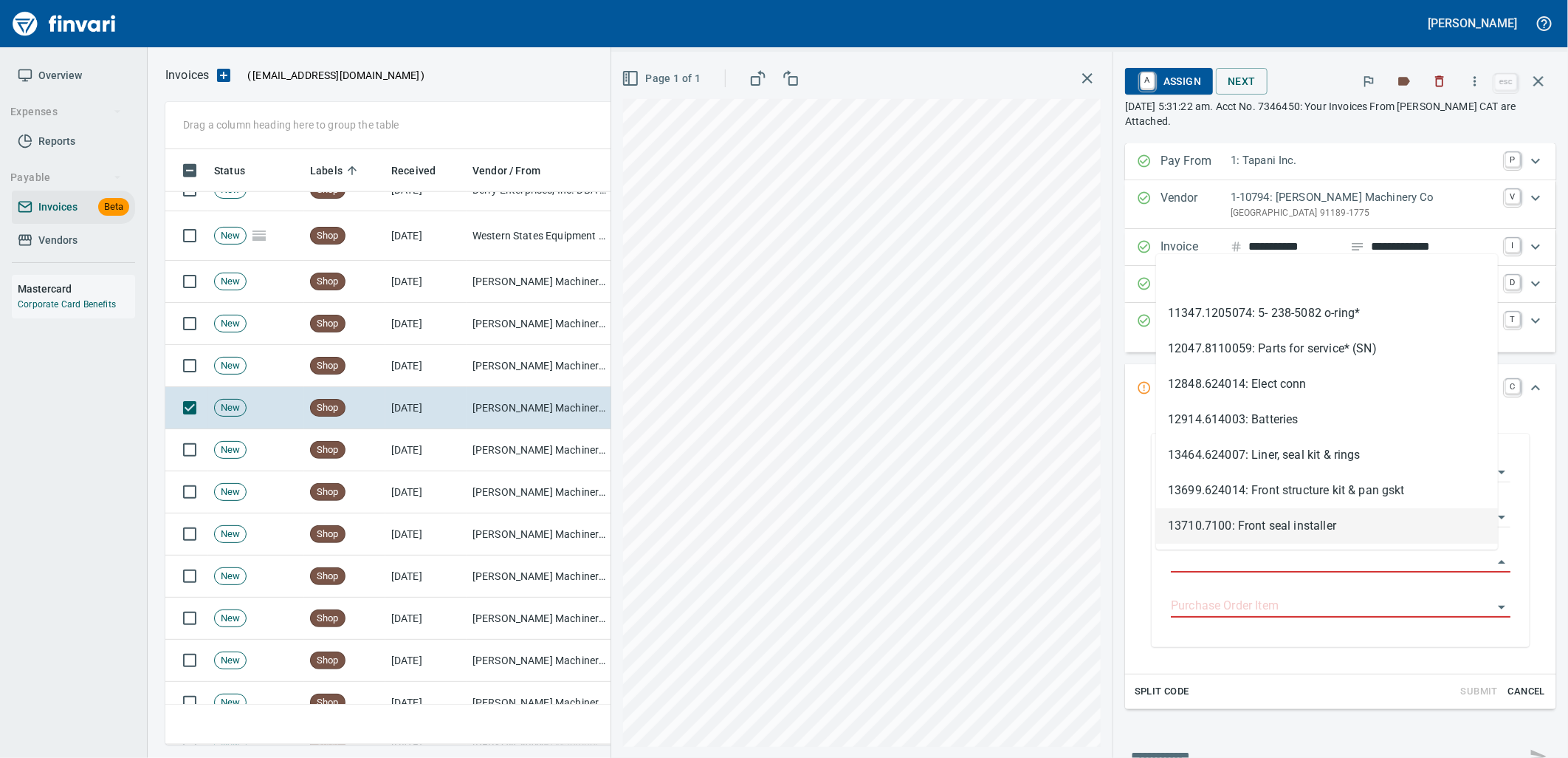
scroll to position [584, 1360]
type input "**********"
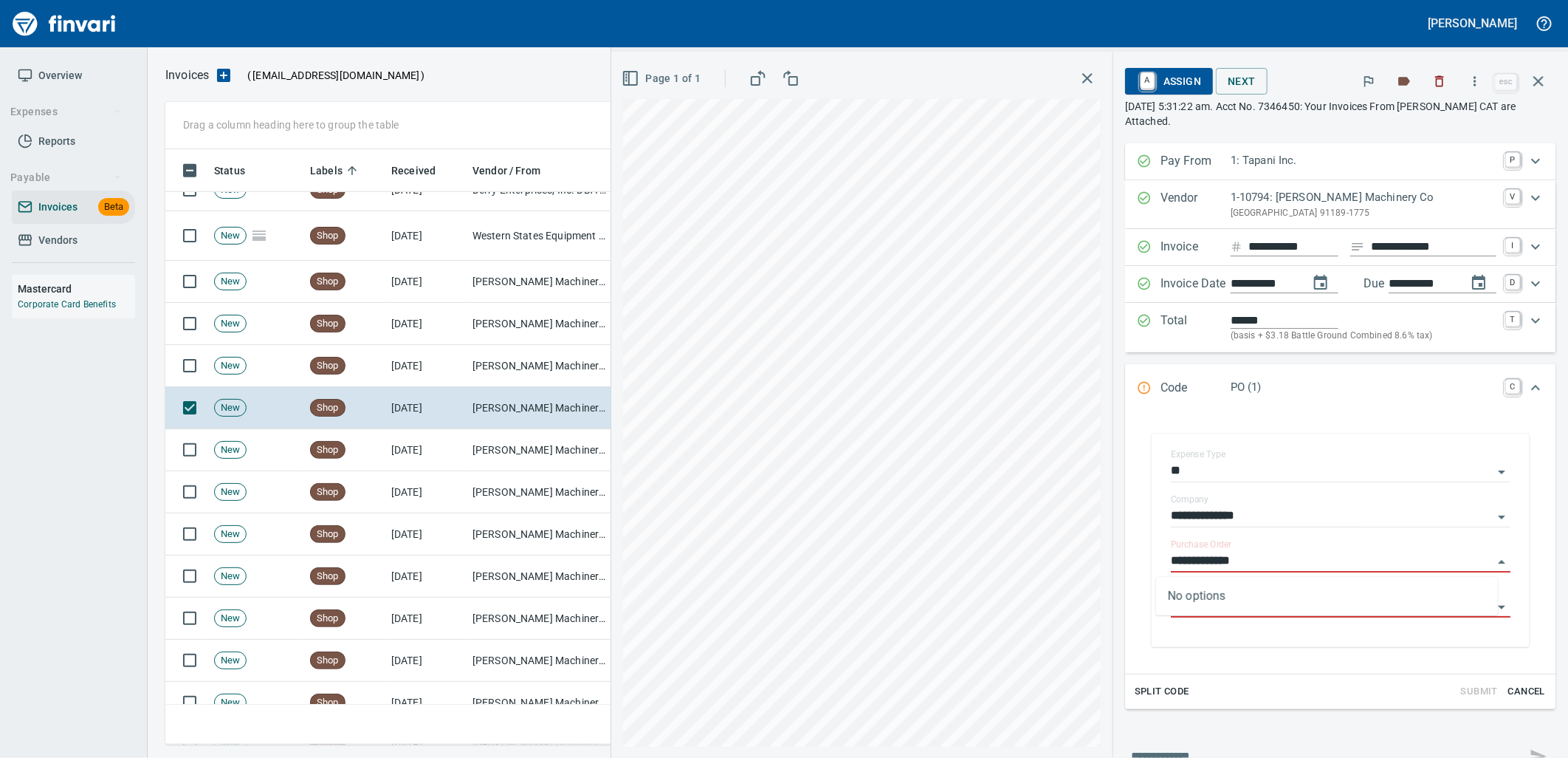
click at [519, 448] on td "[PERSON_NAME] Machinery Co (1-10794)" at bounding box center [540, 450] width 147 height 42
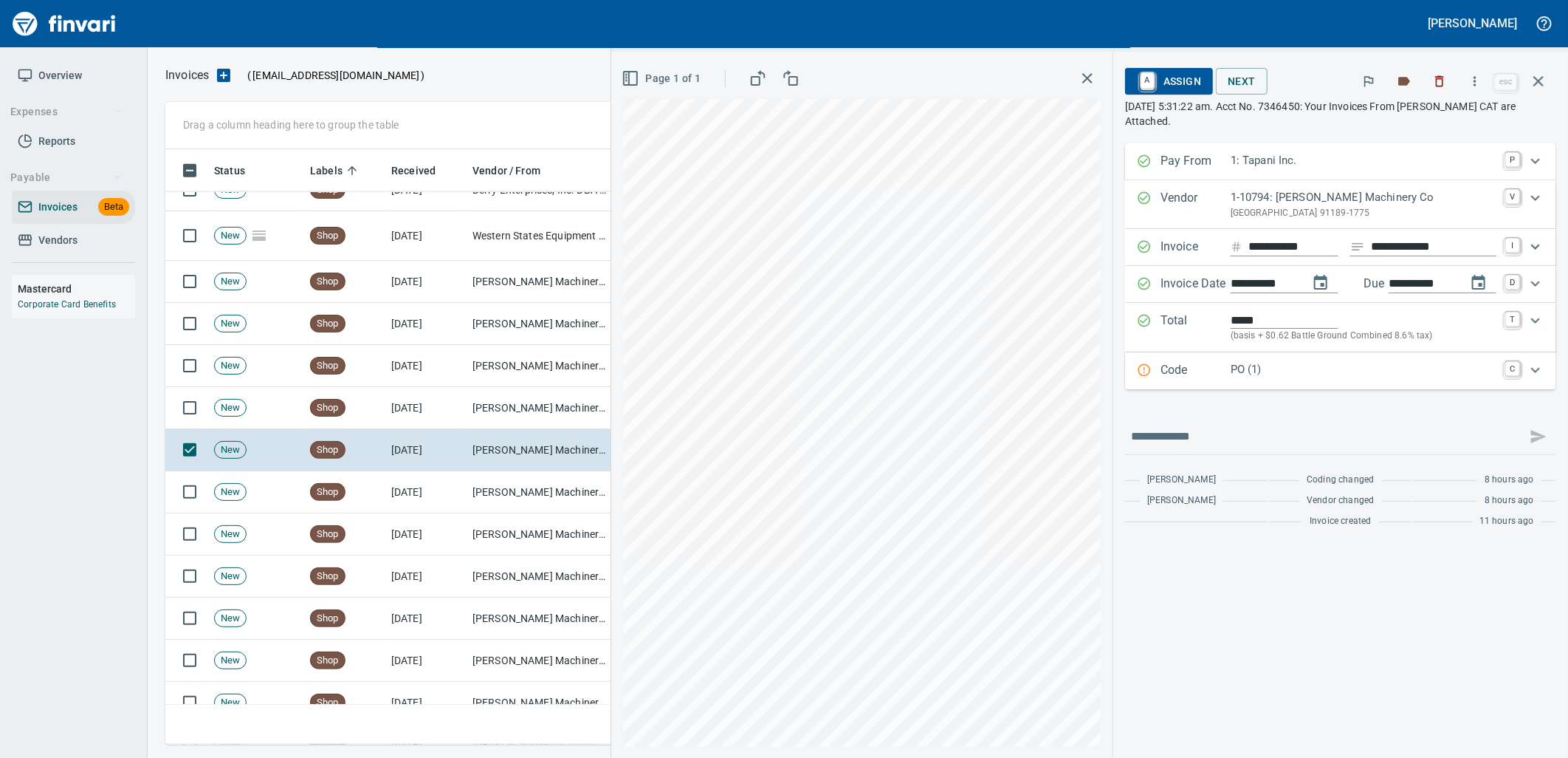
click at [1415, 377] on p "PO (1)" at bounding box center [1363, 370] width 266 height 17
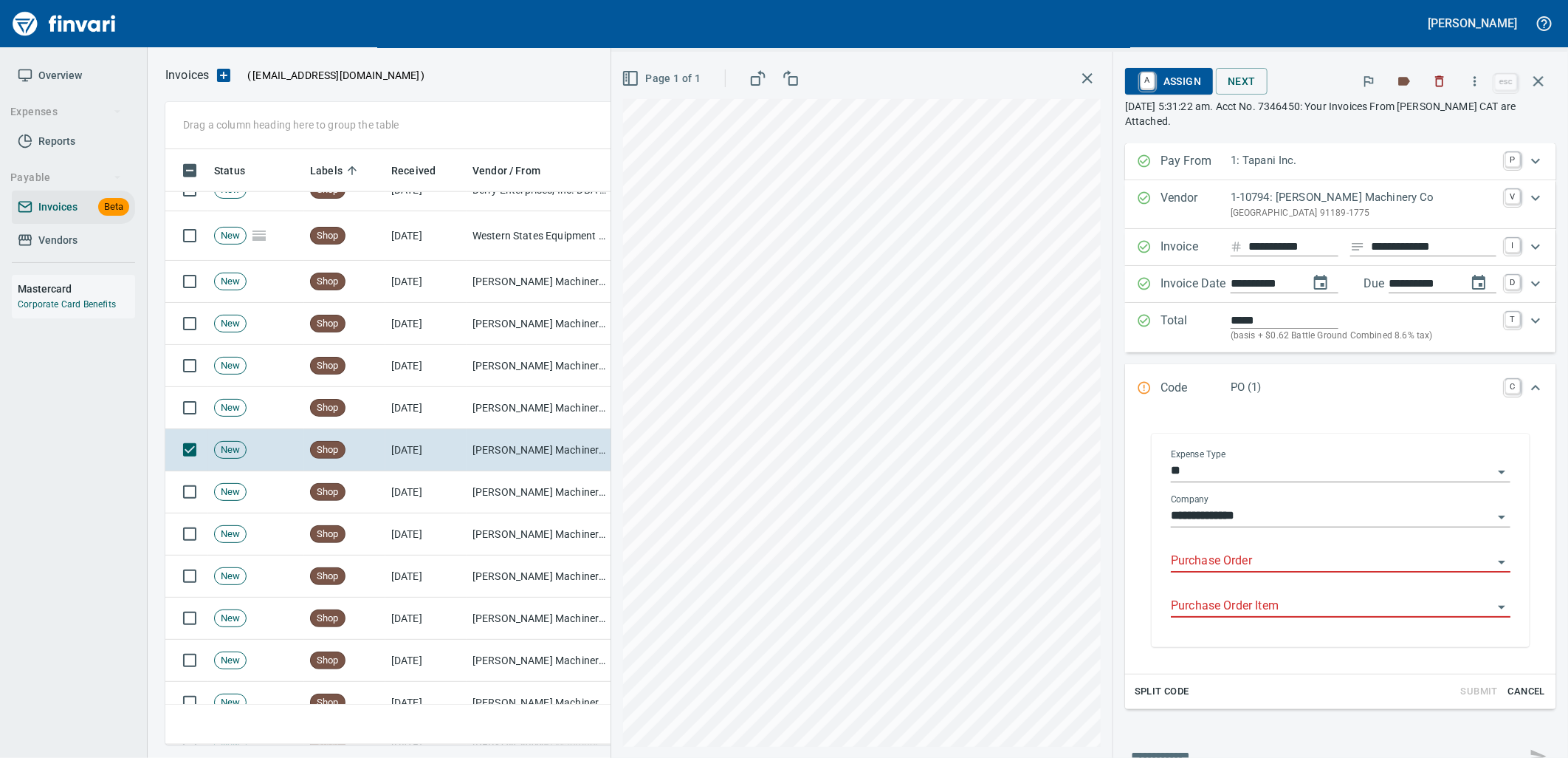
click at [1230, 558] on input "Purchase Order" at bounding box center [1331, 561] width 322 height 21
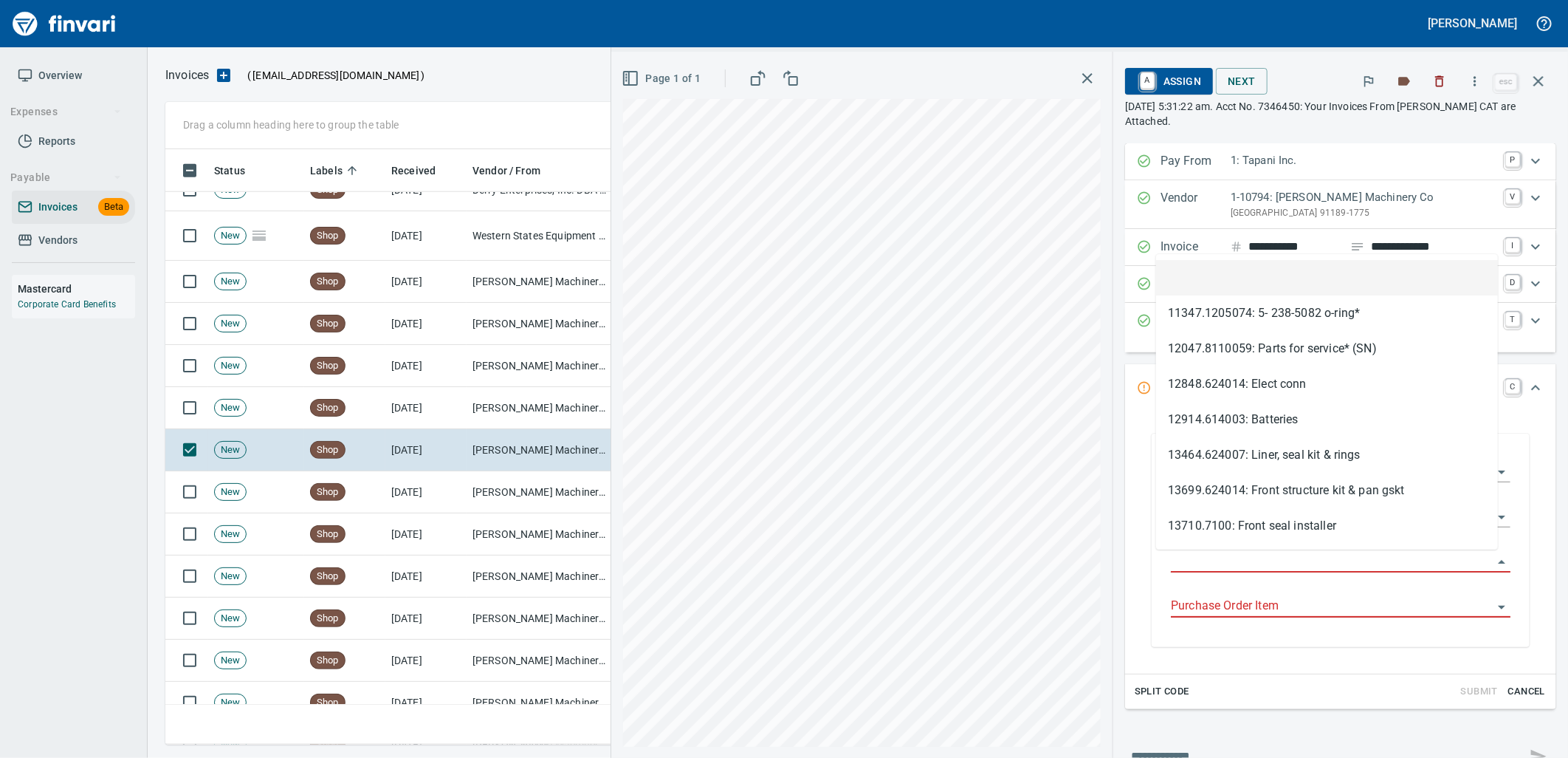
type input "**********"
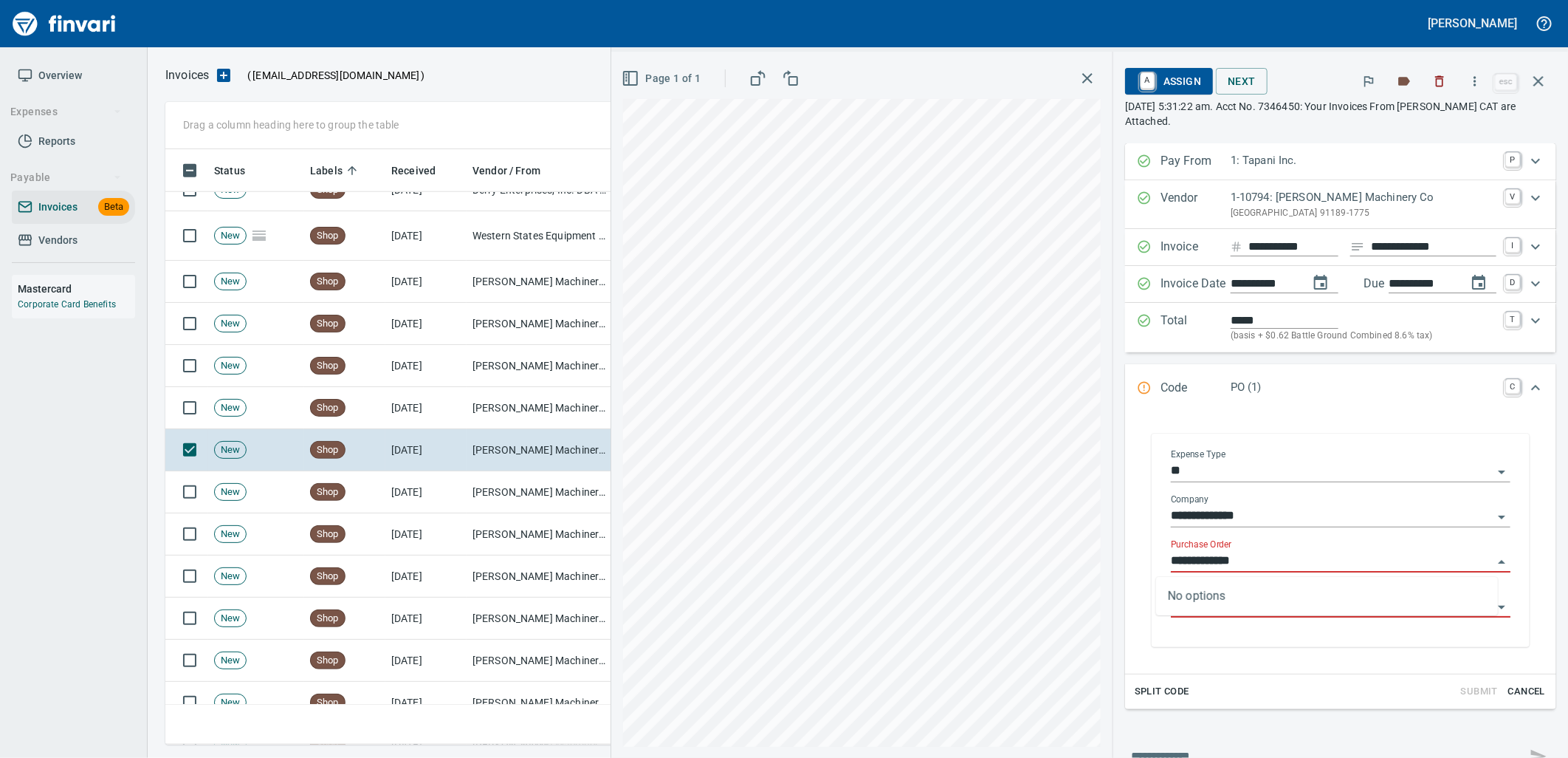
scroll to position [584, 1360]
click at [559, 491] on td "[PERSON_NAME] Machinery Co (1-10794)" at bounding box center [540, 491] width 147 height 42
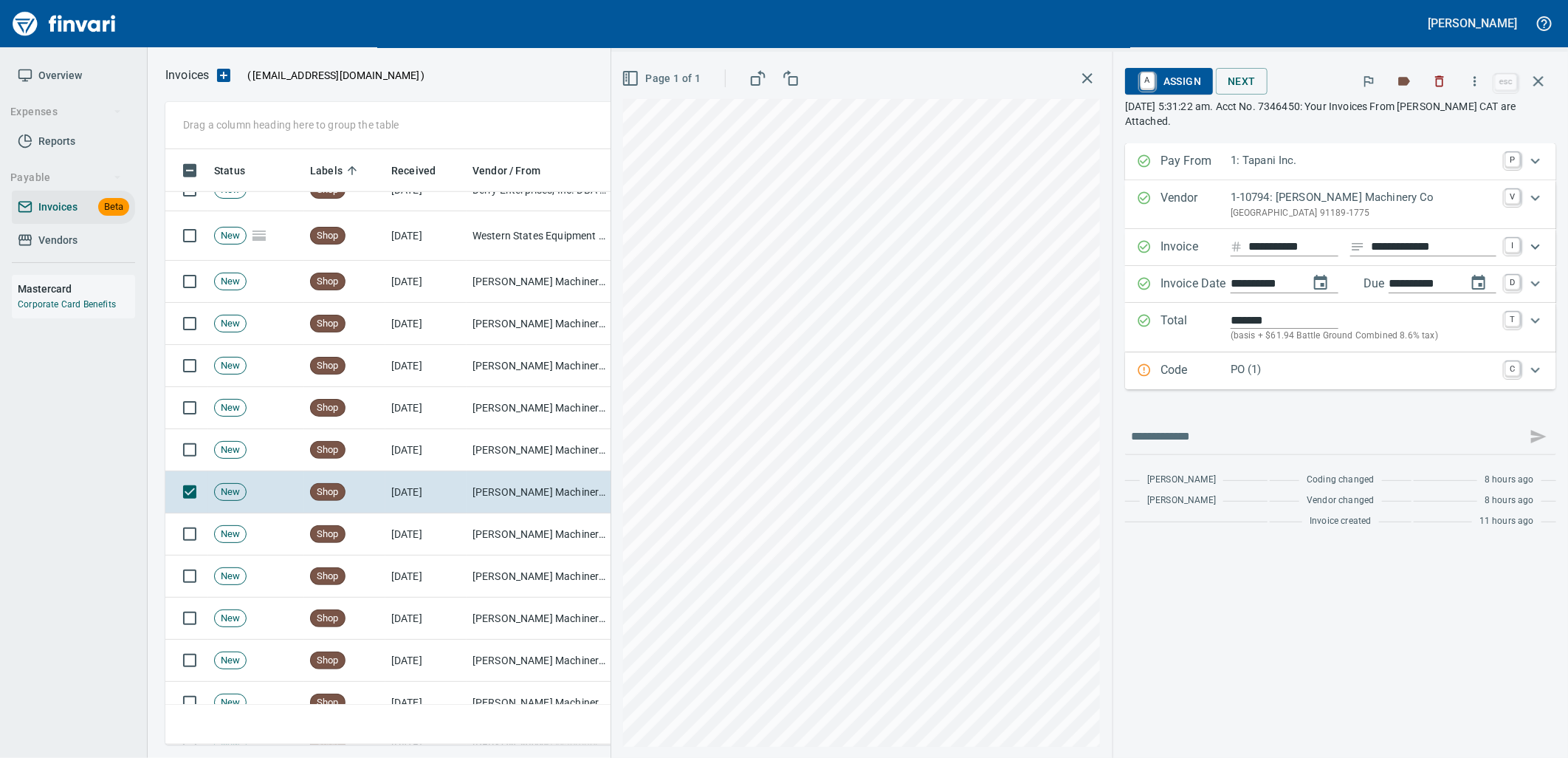
click at [1361, 384] on div "Code PO (1) C" at bounding box center [1340, 371] width 431 height 37
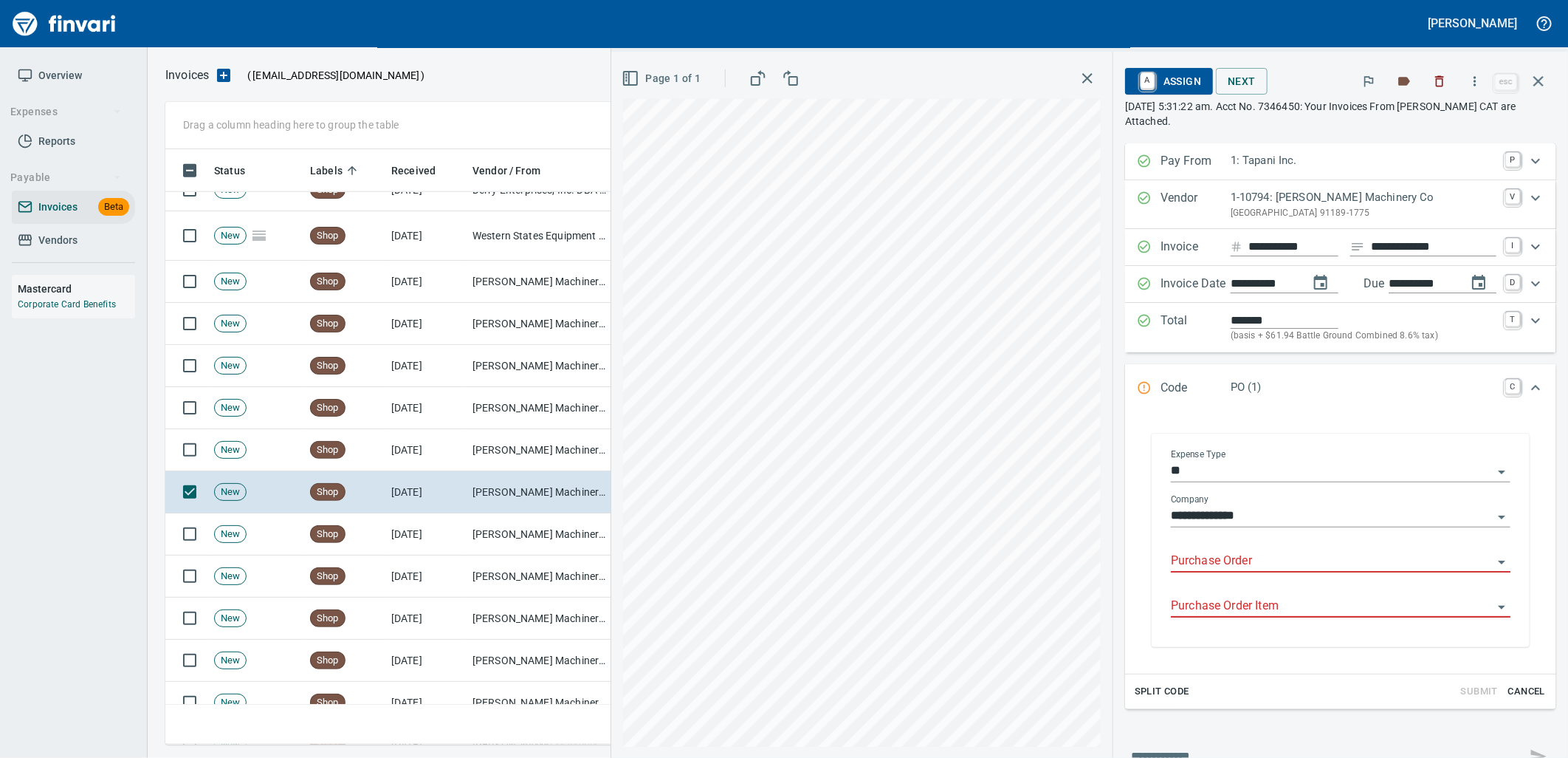
click at [1237, 564] on input "Purchase Order" at bounding box center [1331, 561] width 322 height 21
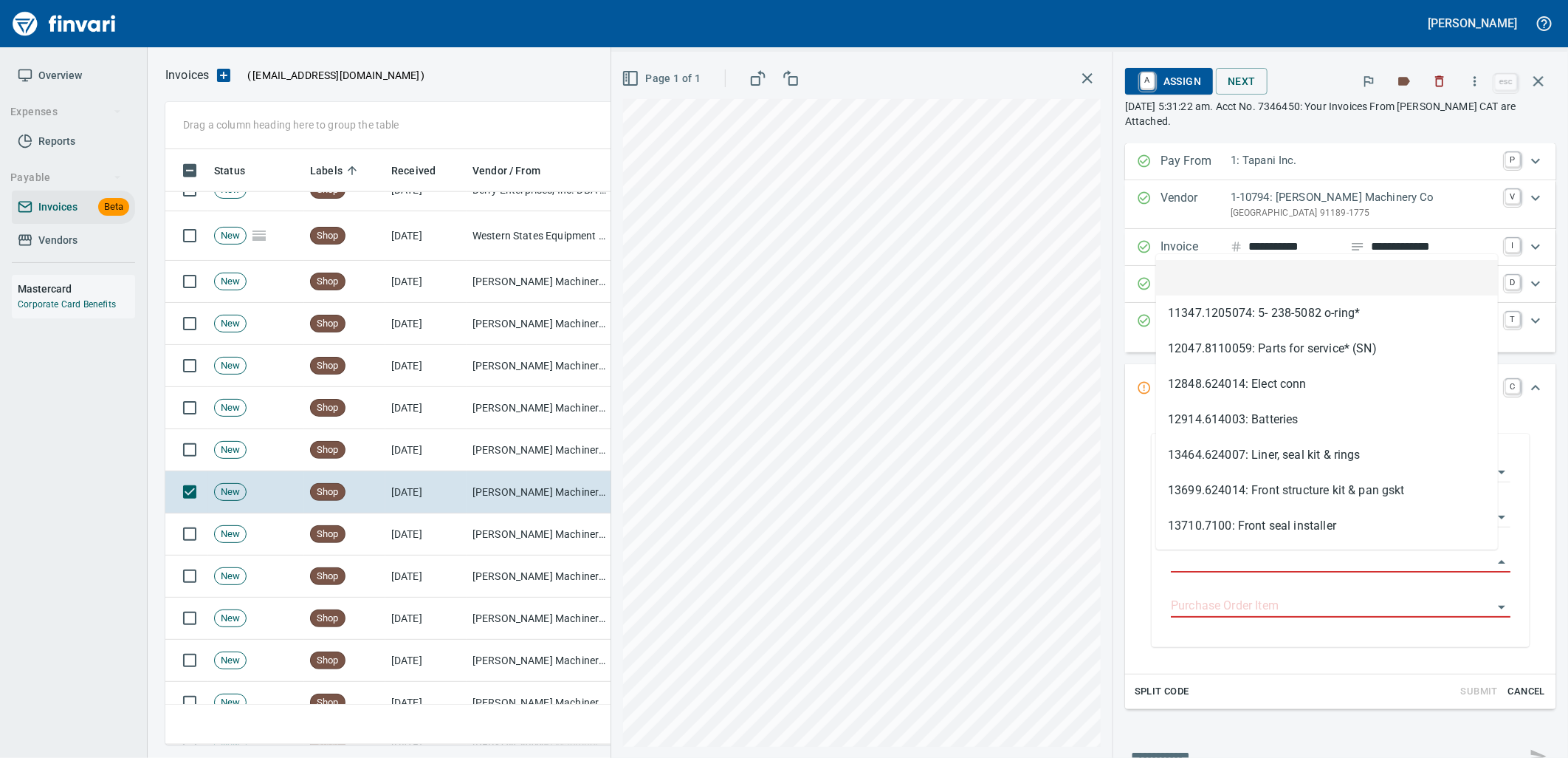
scroll to position [584, 1360]
type input "**********"
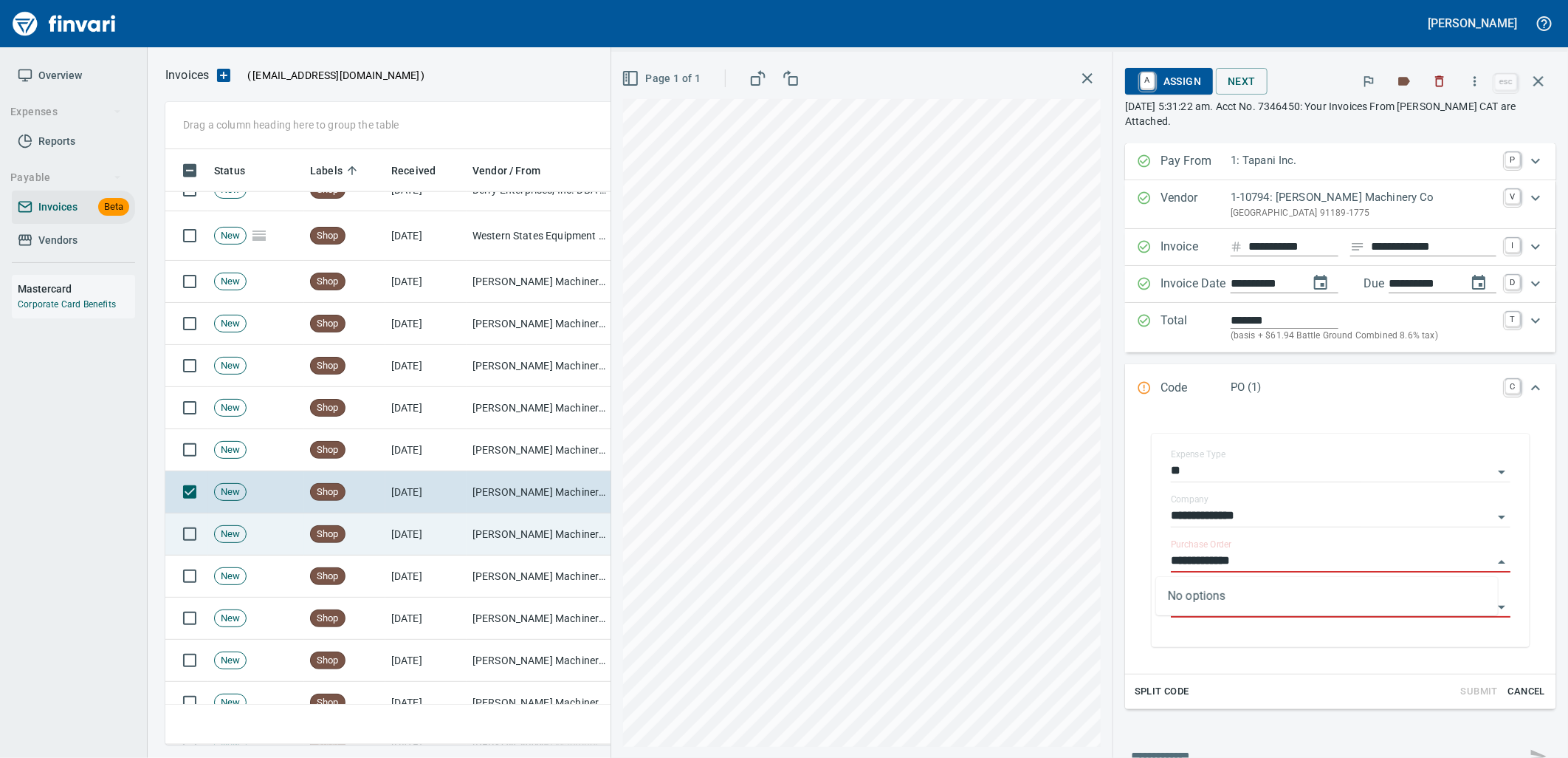
click at [454, 522] on td "[DATE]" at bounding box center [426, 534] width 81 height 42
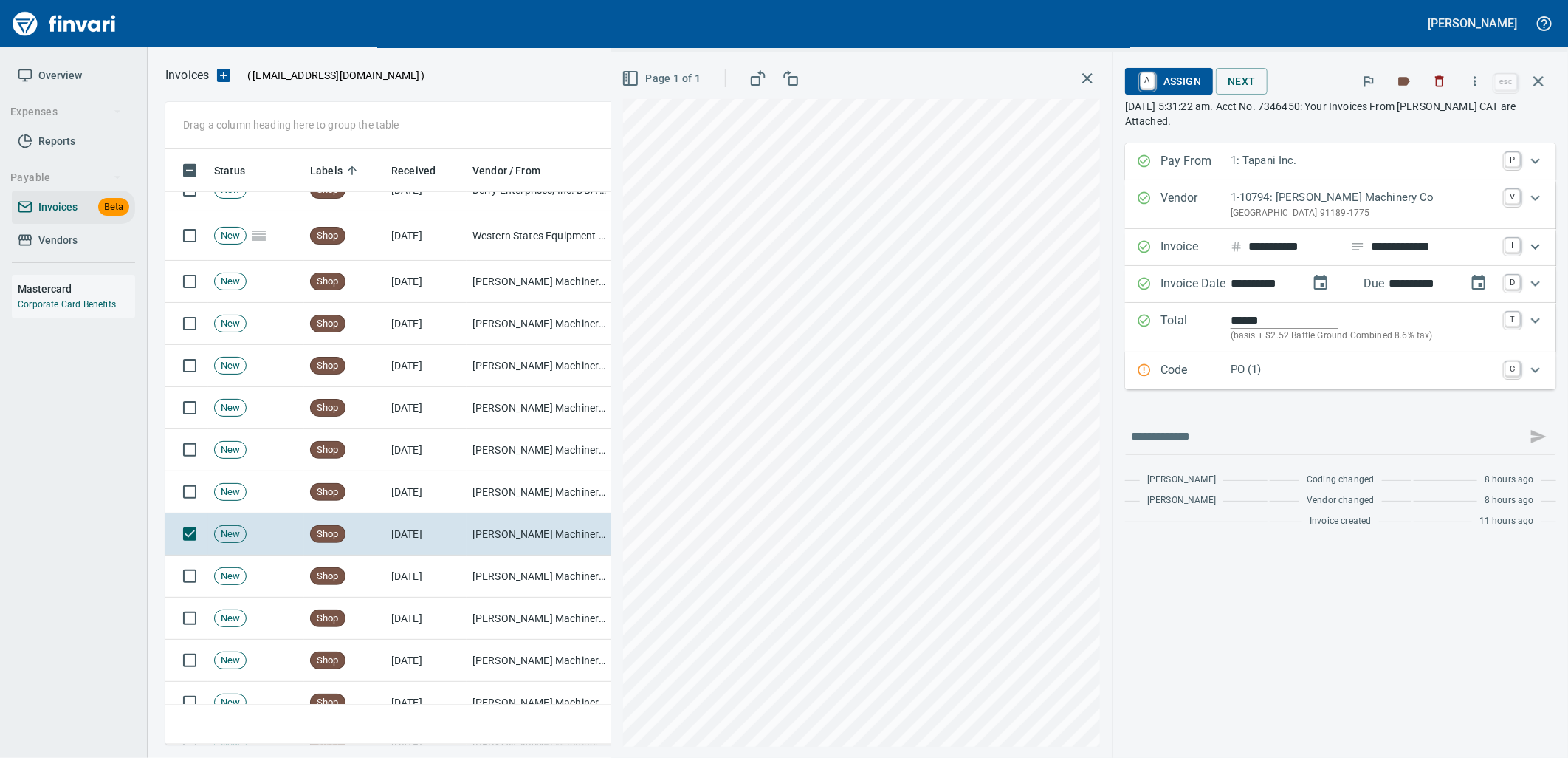
click at [1364, 380] on div "PO (1)" at bounding box center [1363, 371] width 266 height 19
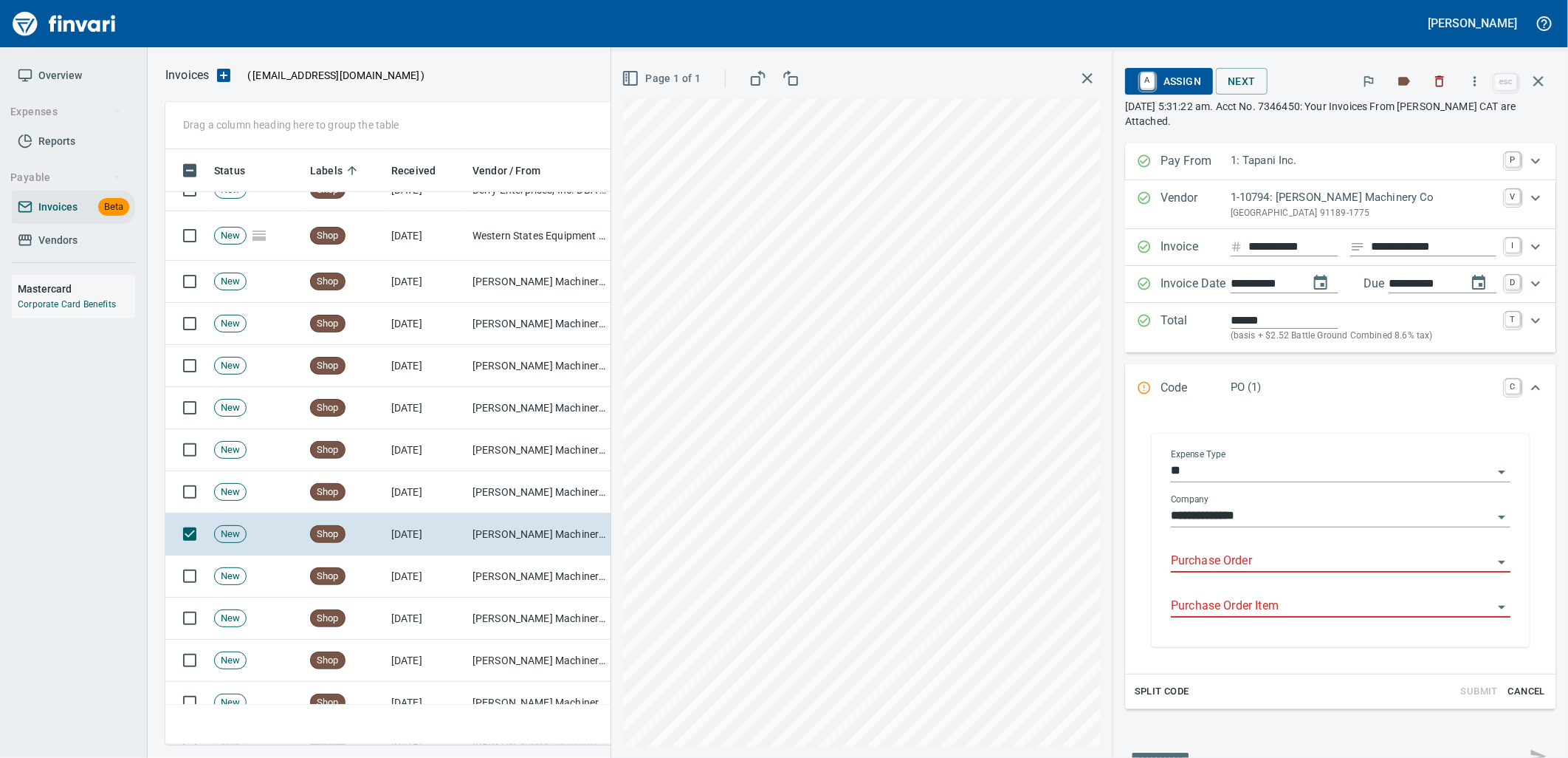
click at [1250, 562] on input "Purchase Order" at bounding box center [1331, 561] width 322 height 21
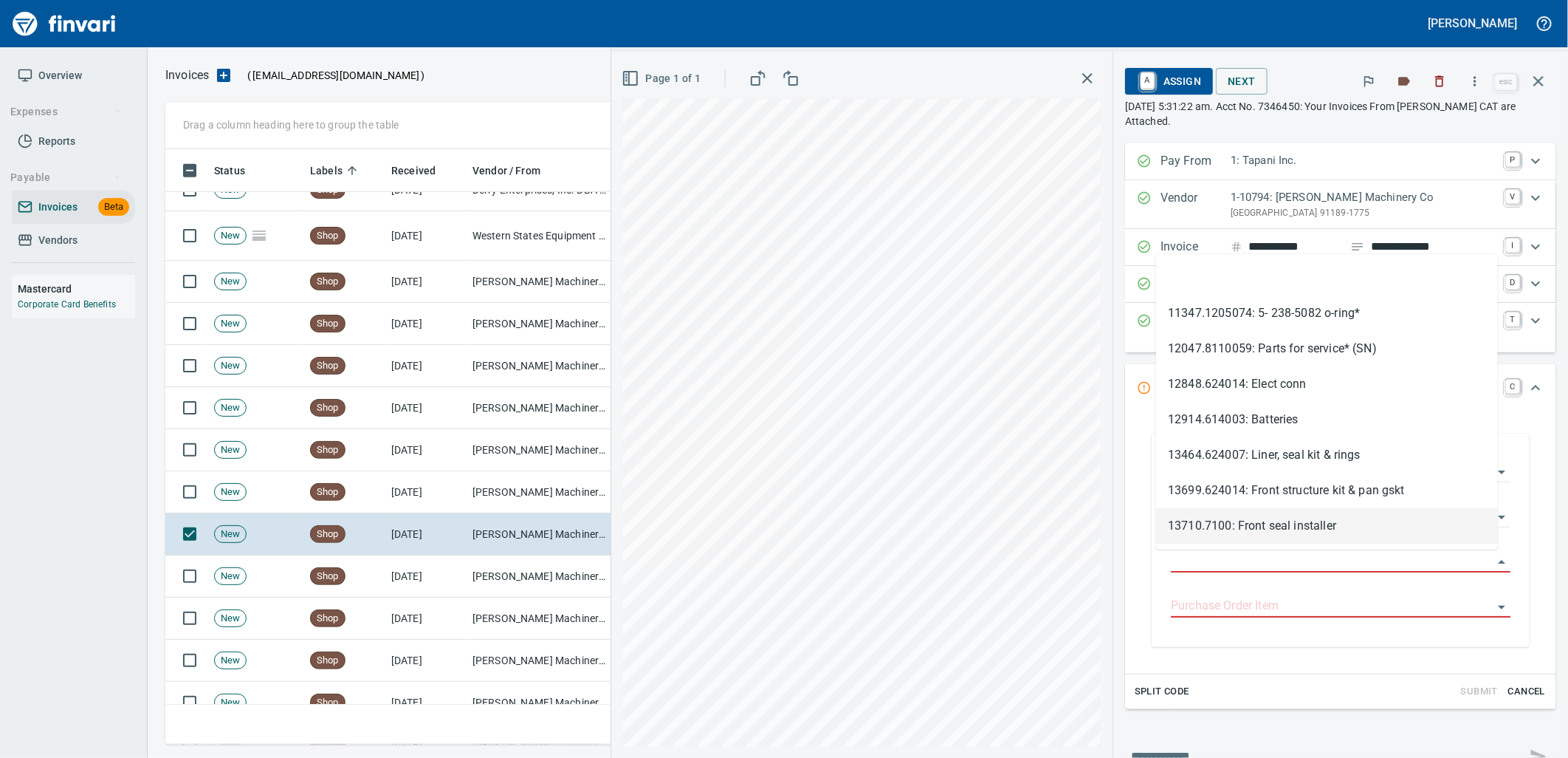
scroll to position [584, 1360]
type input "**********"
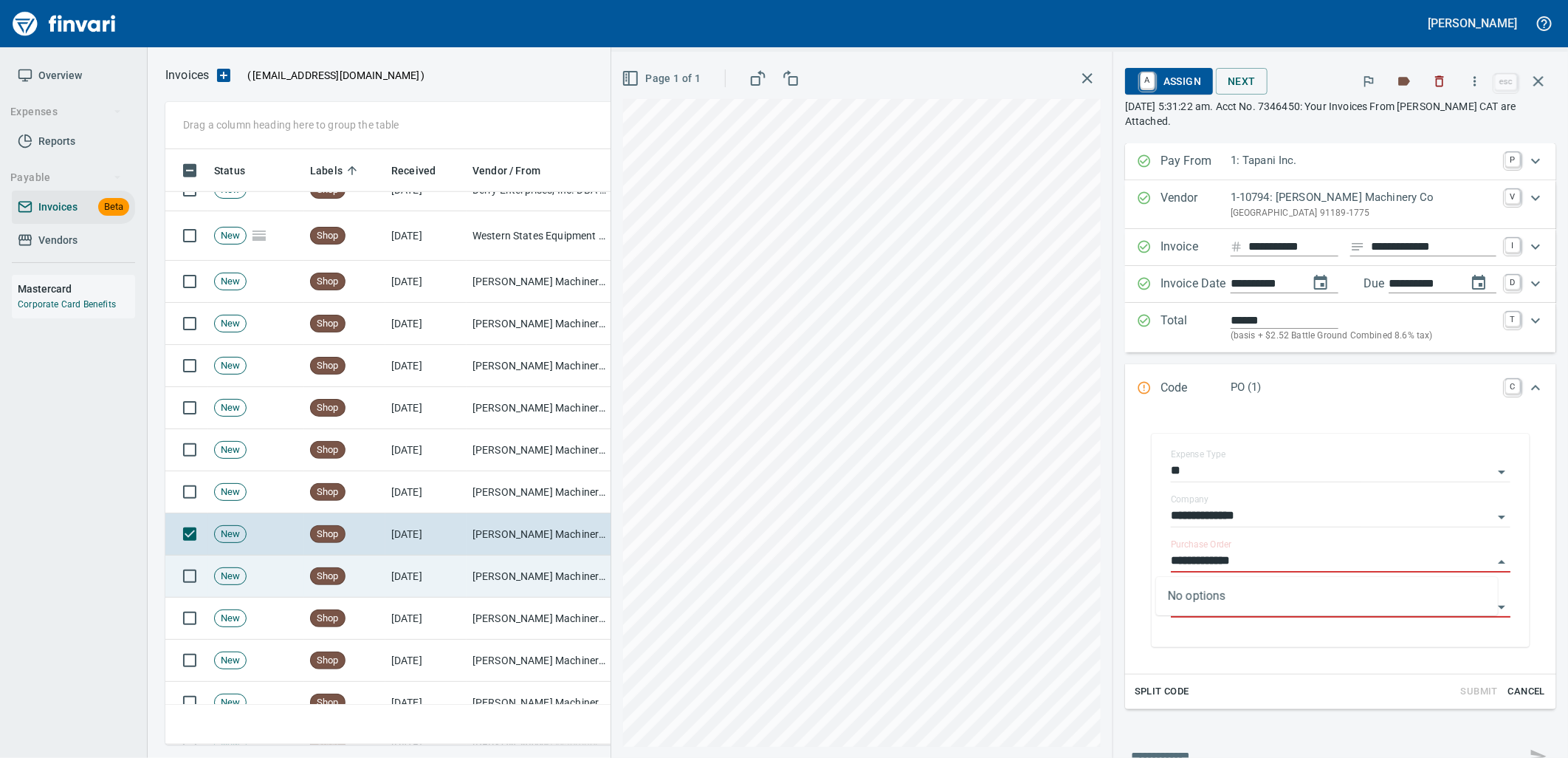
click at [517, 587] on td "[PERSON_NAME] Machinery Co (1-10794)" at bounding box center [540, 576] width 147 height 42
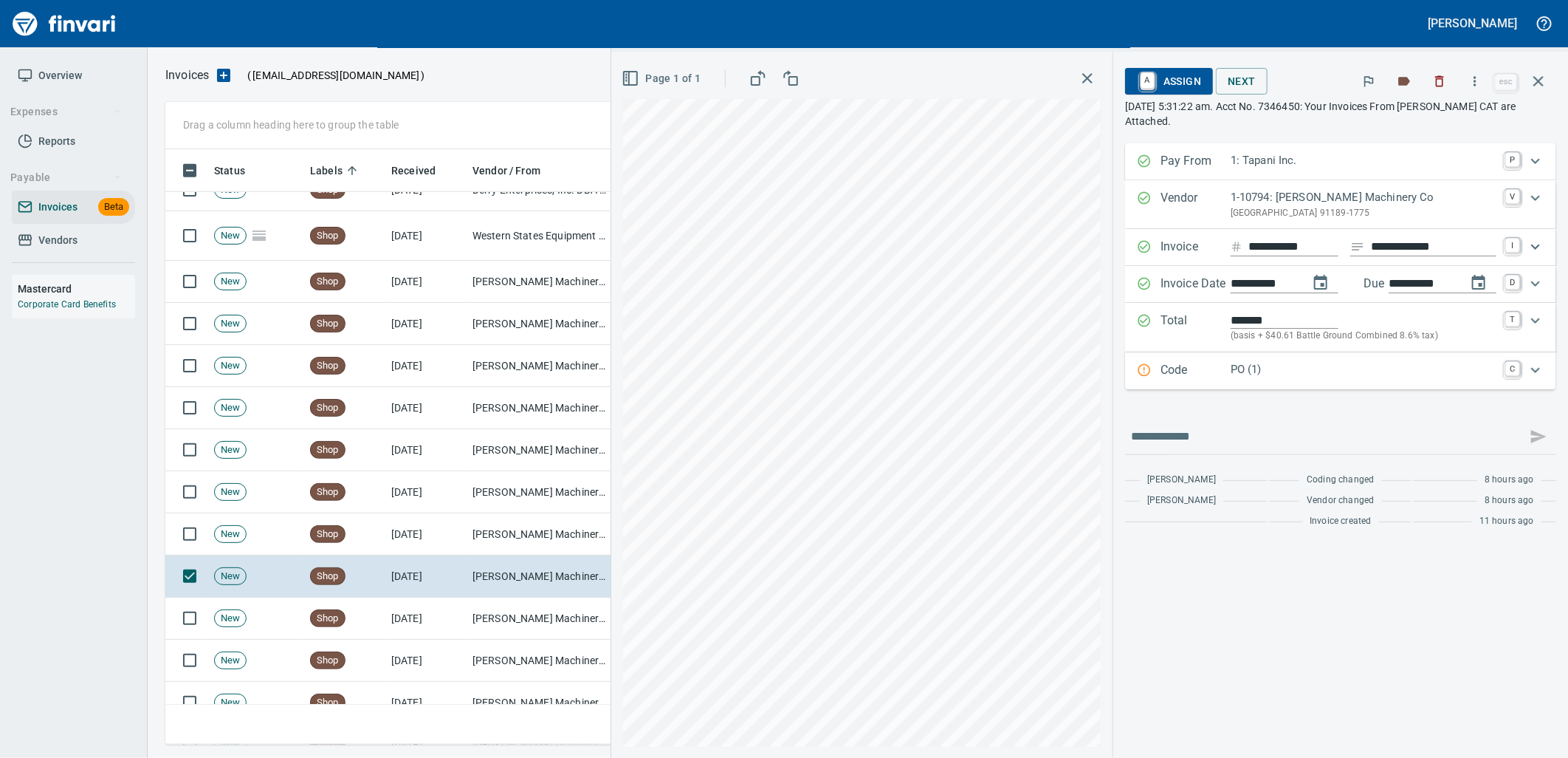
click at [1336, 375] on p "PO (1)" at bounding box center [1363, 370] width 266 height 17
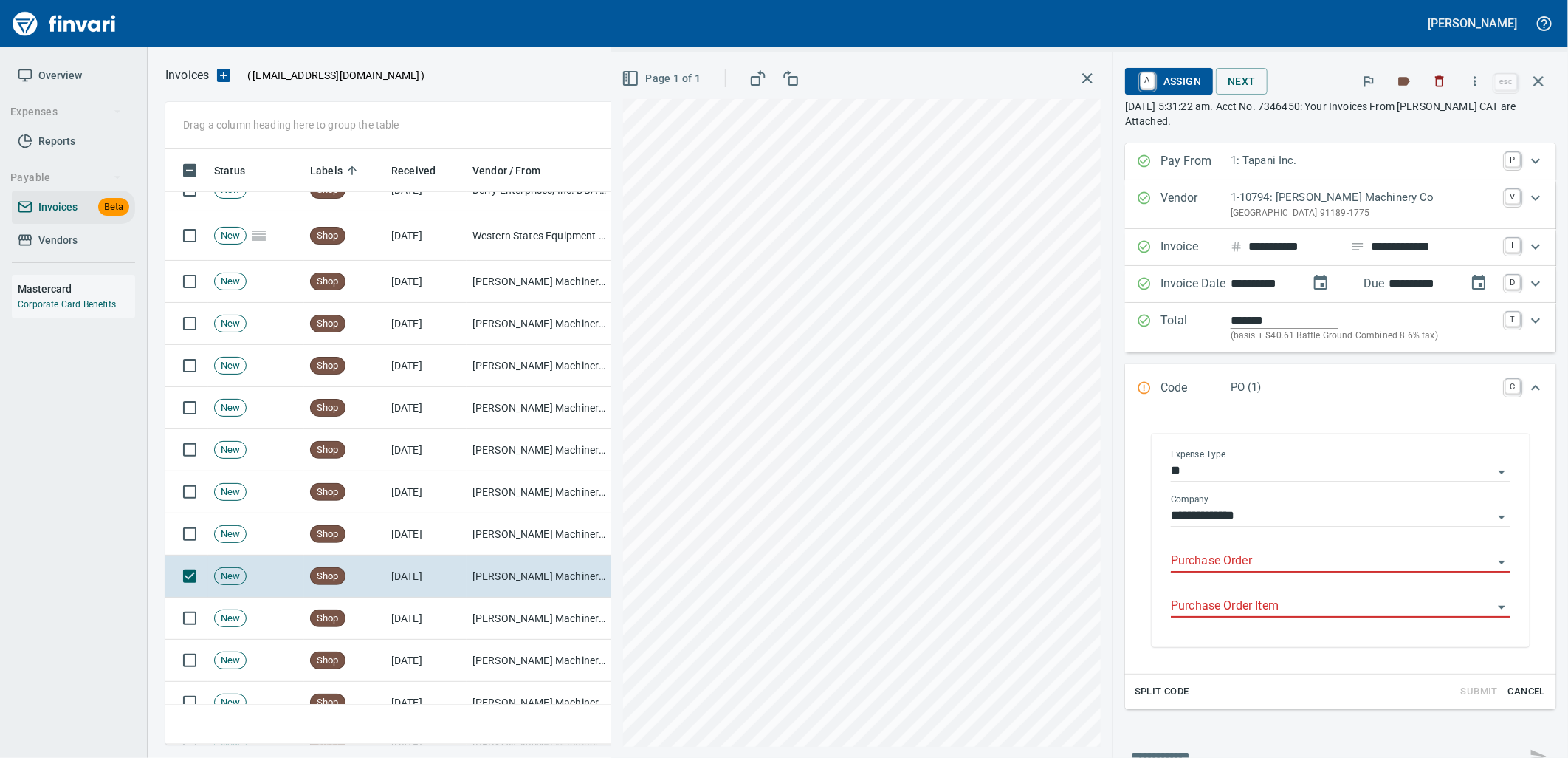
click at [1249, 571] on input "Purchase Order" at bounding box center [1331, 561] width 322 height 21
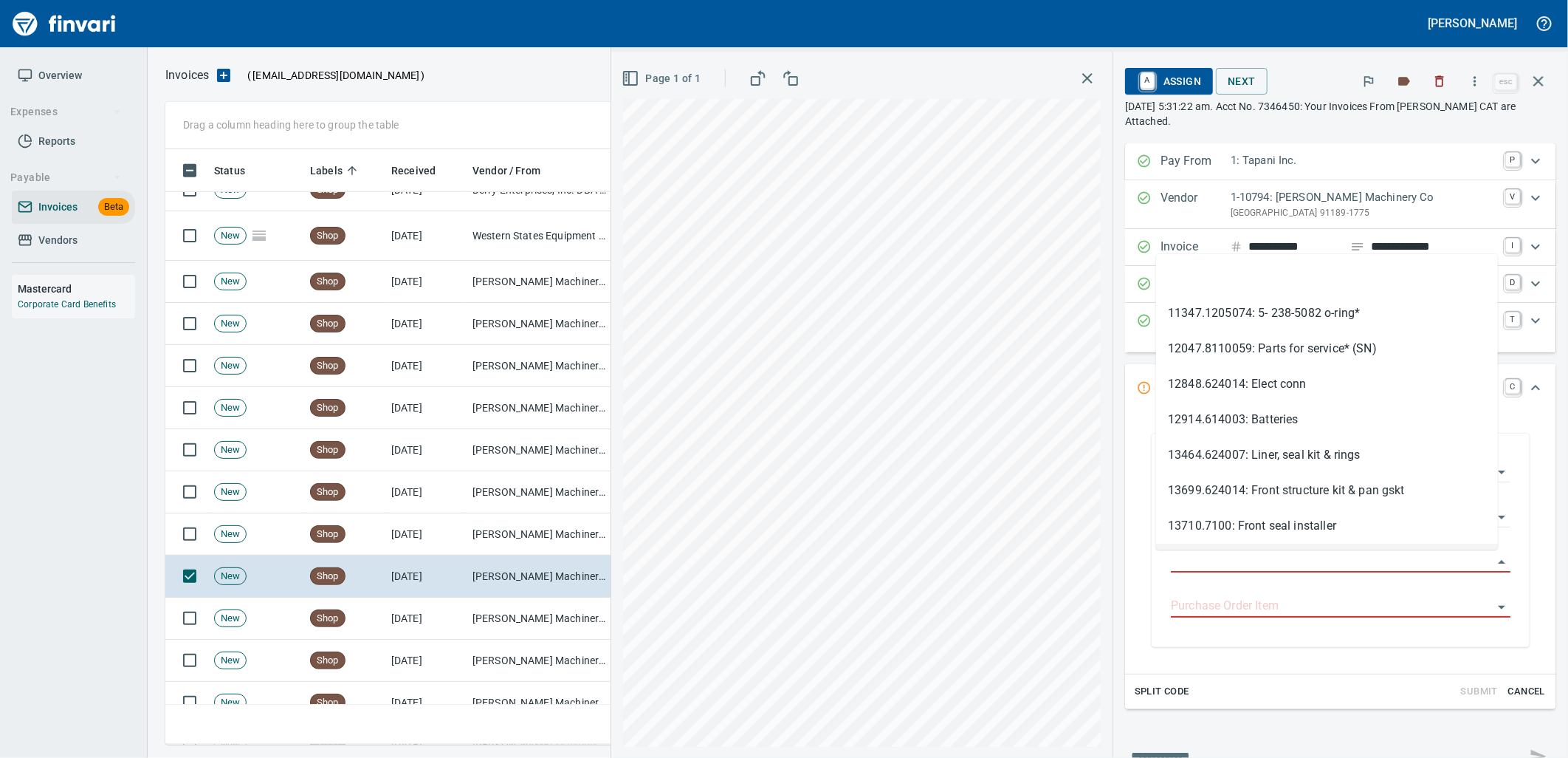
scroll to position [584, 1360]
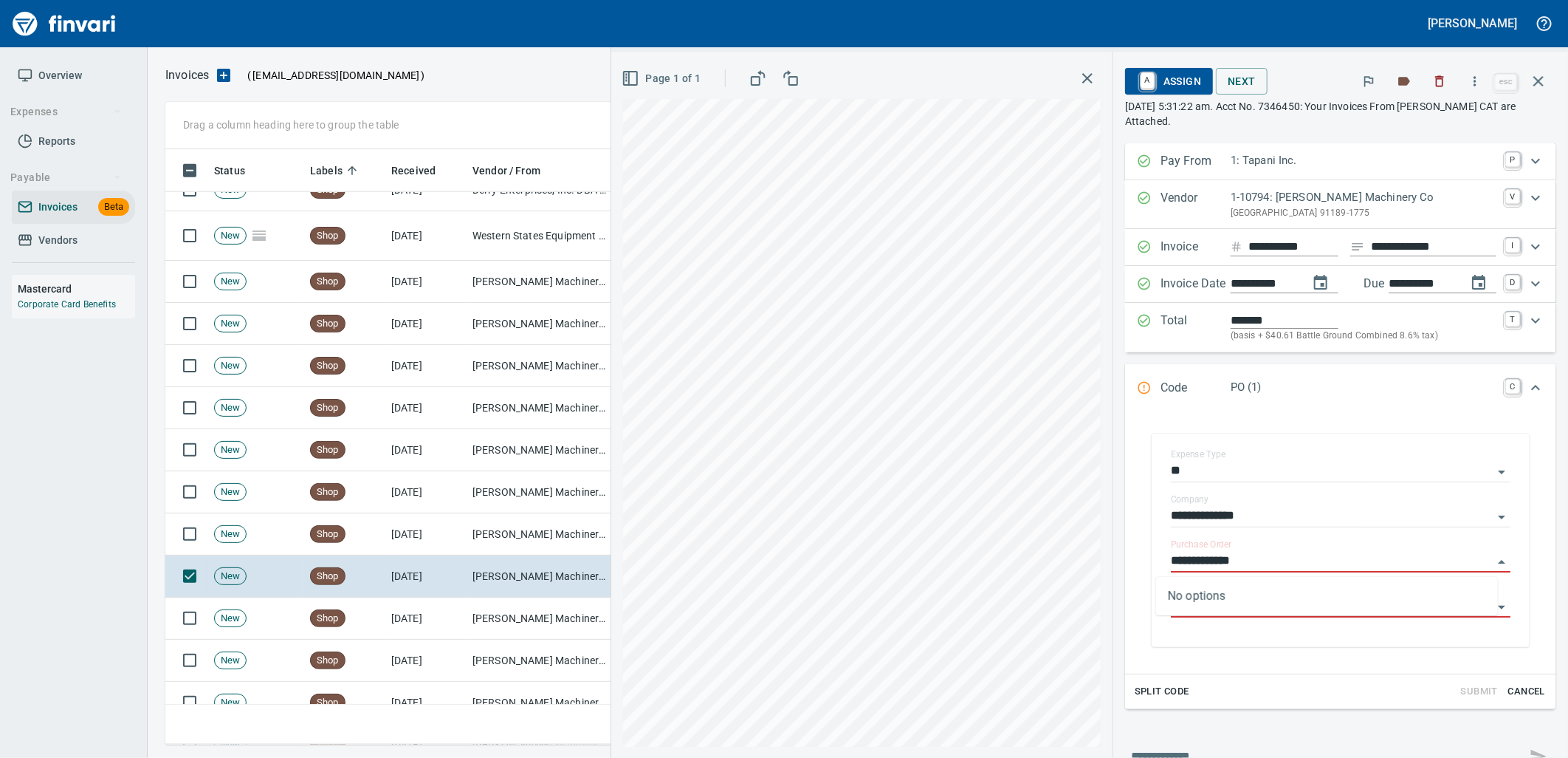
type input "**********"
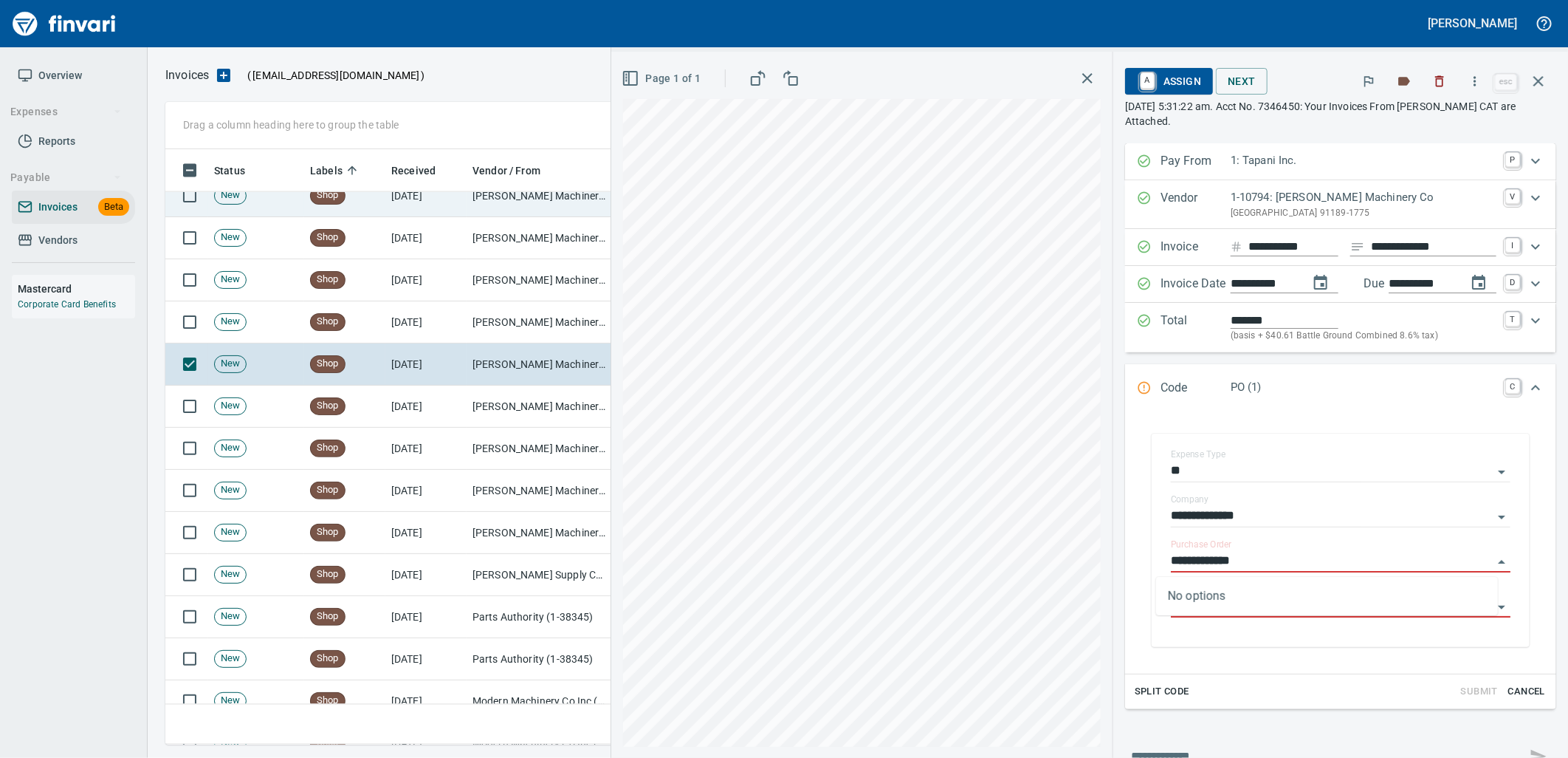
scroll to position [4923, 0]
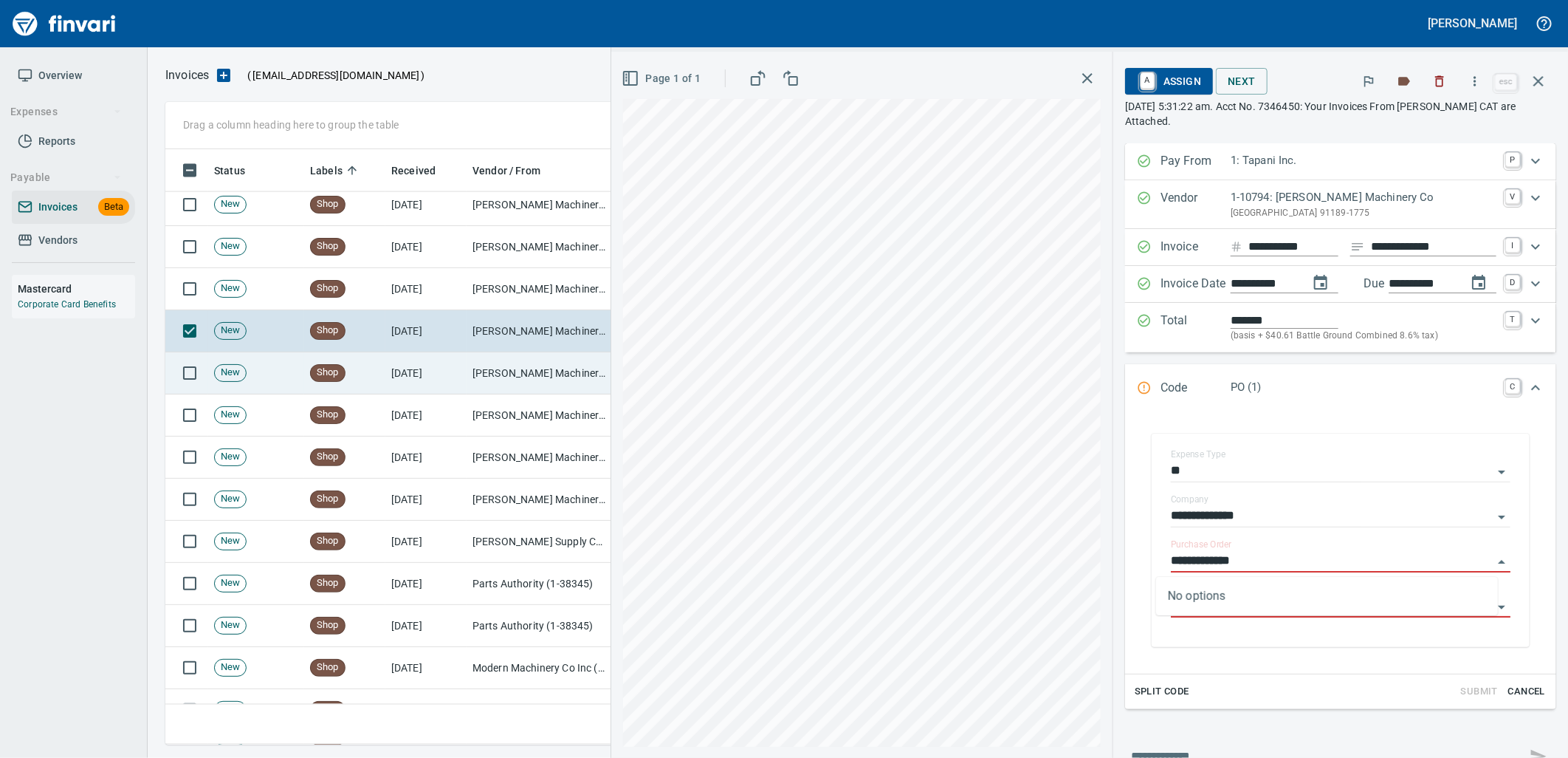
click at [541, 373] on td "[PERSON_NAME] Machinery Co (1-10794)" at bounding box center [540, 373] width 147 height 42
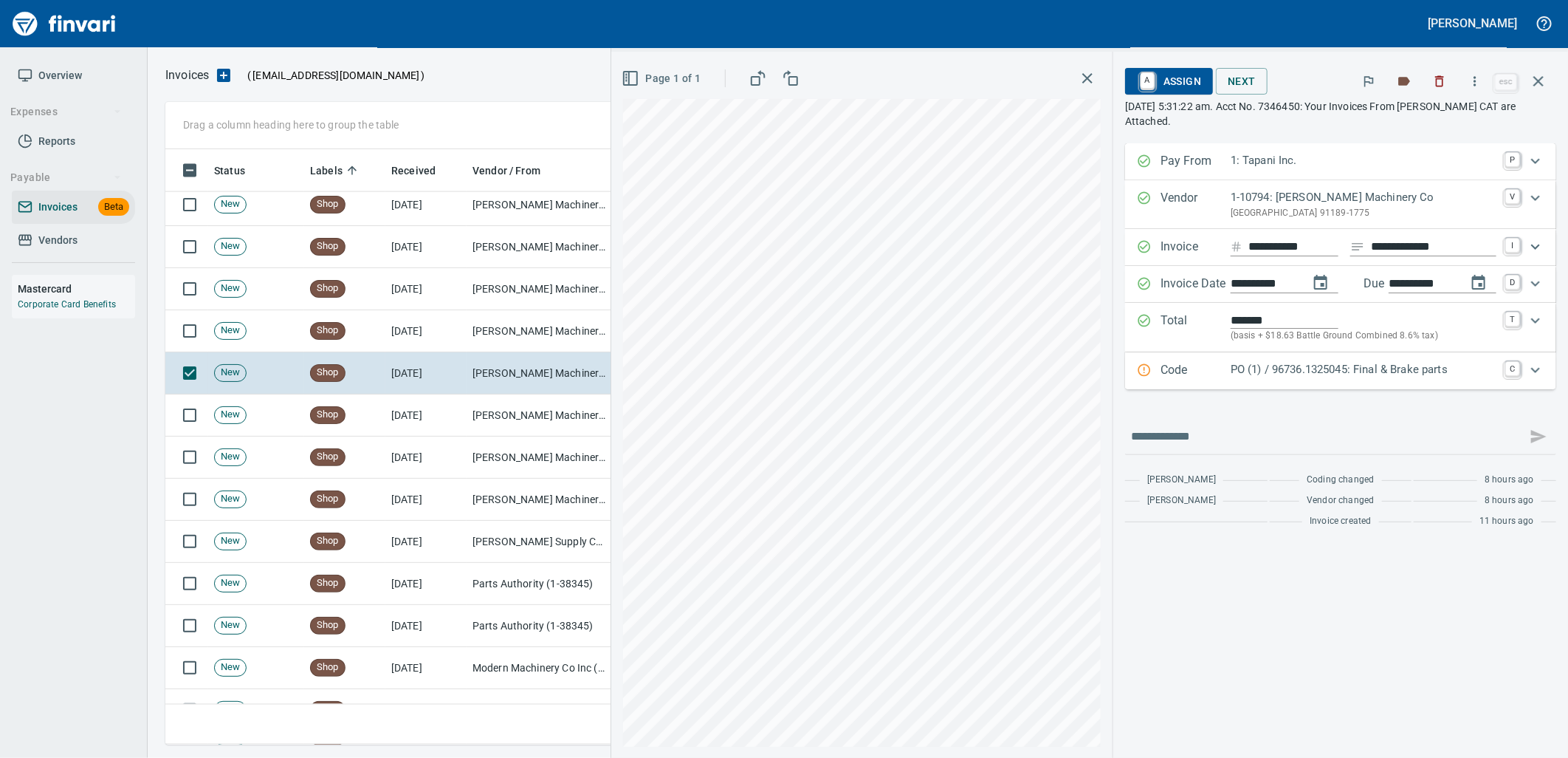
click at [1362, 369] on p "PO (1) / 96736.1325045: Final & Brake parts" at bounding box center [1363, 370] width 266 height 17
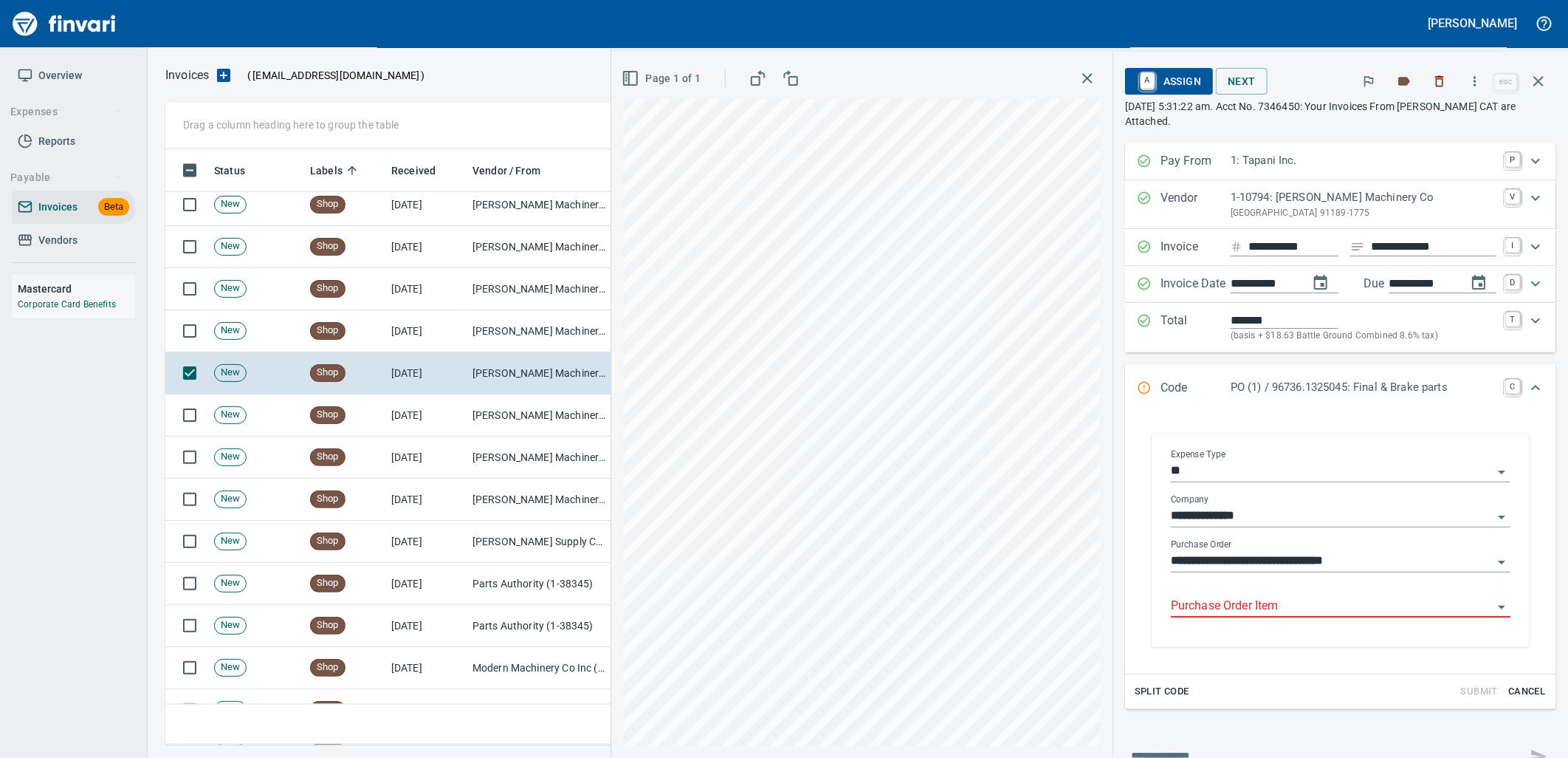
click at [1284, 609] on input "Purchase Order Item" at bounding box center [1331, 607] width 322 height 21
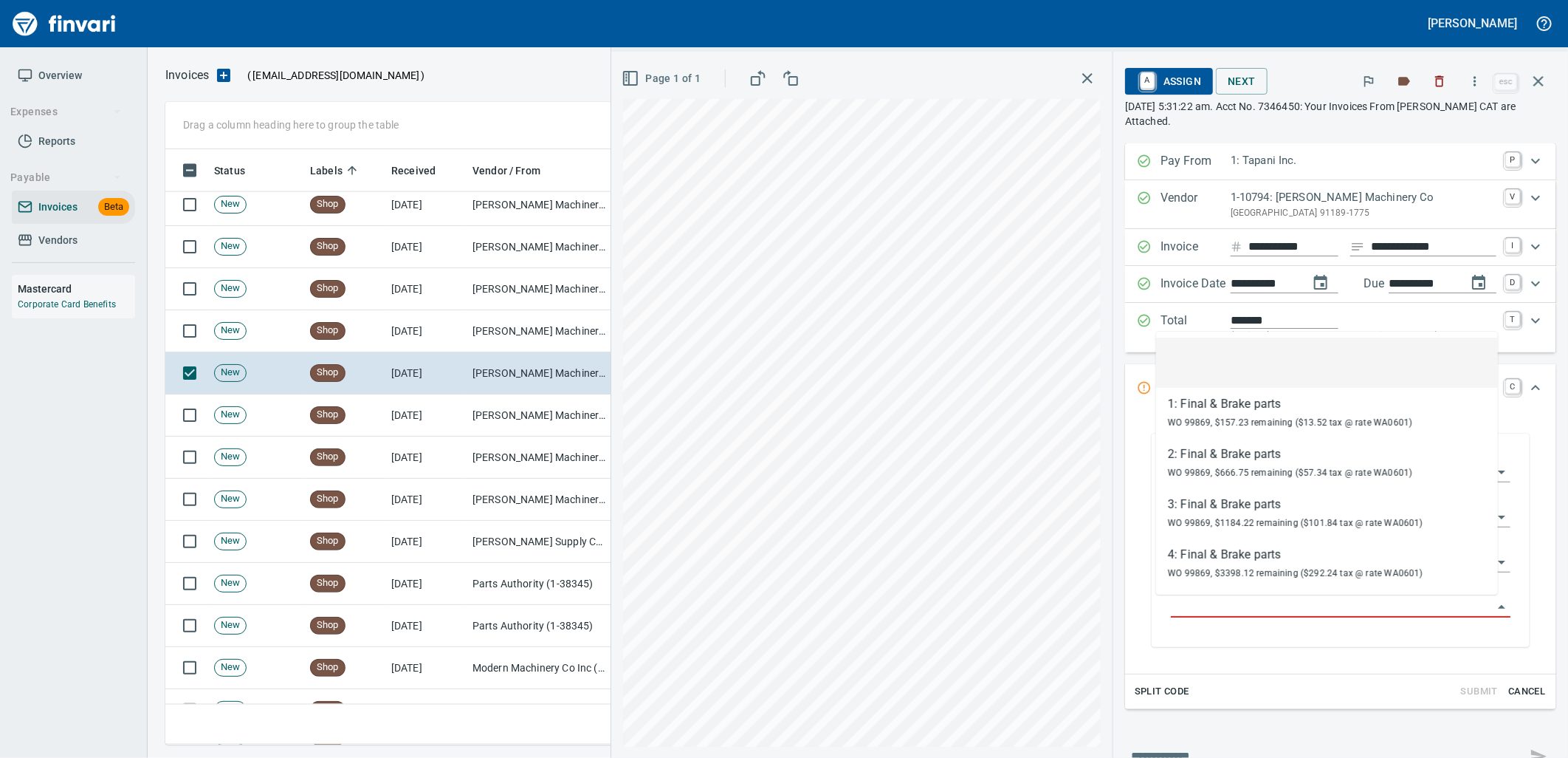
scroll to position [584, 1360]
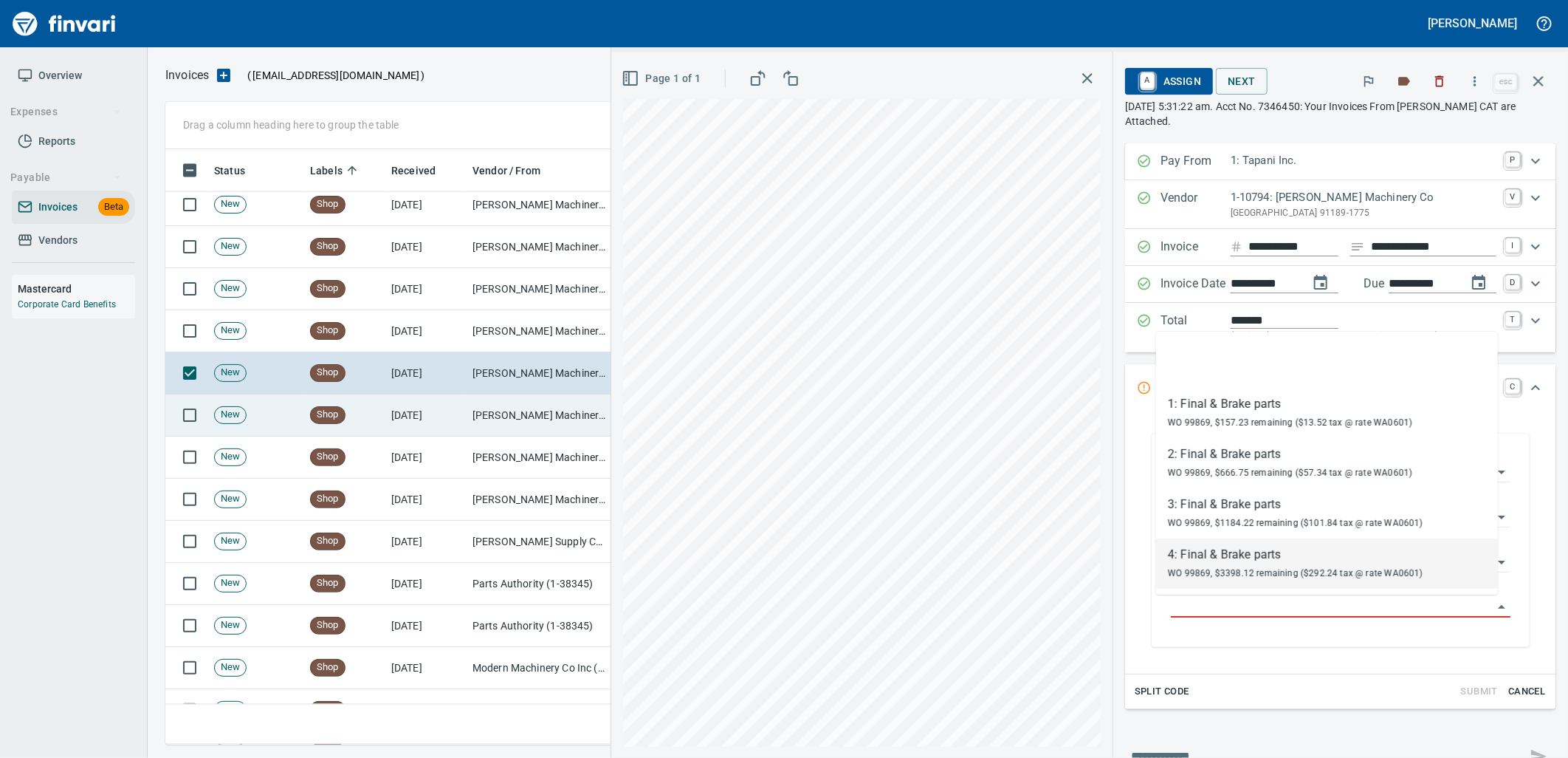
click at [458, 418] on td "[DATE]" at bounding box center [426, 415] width 81 height 42
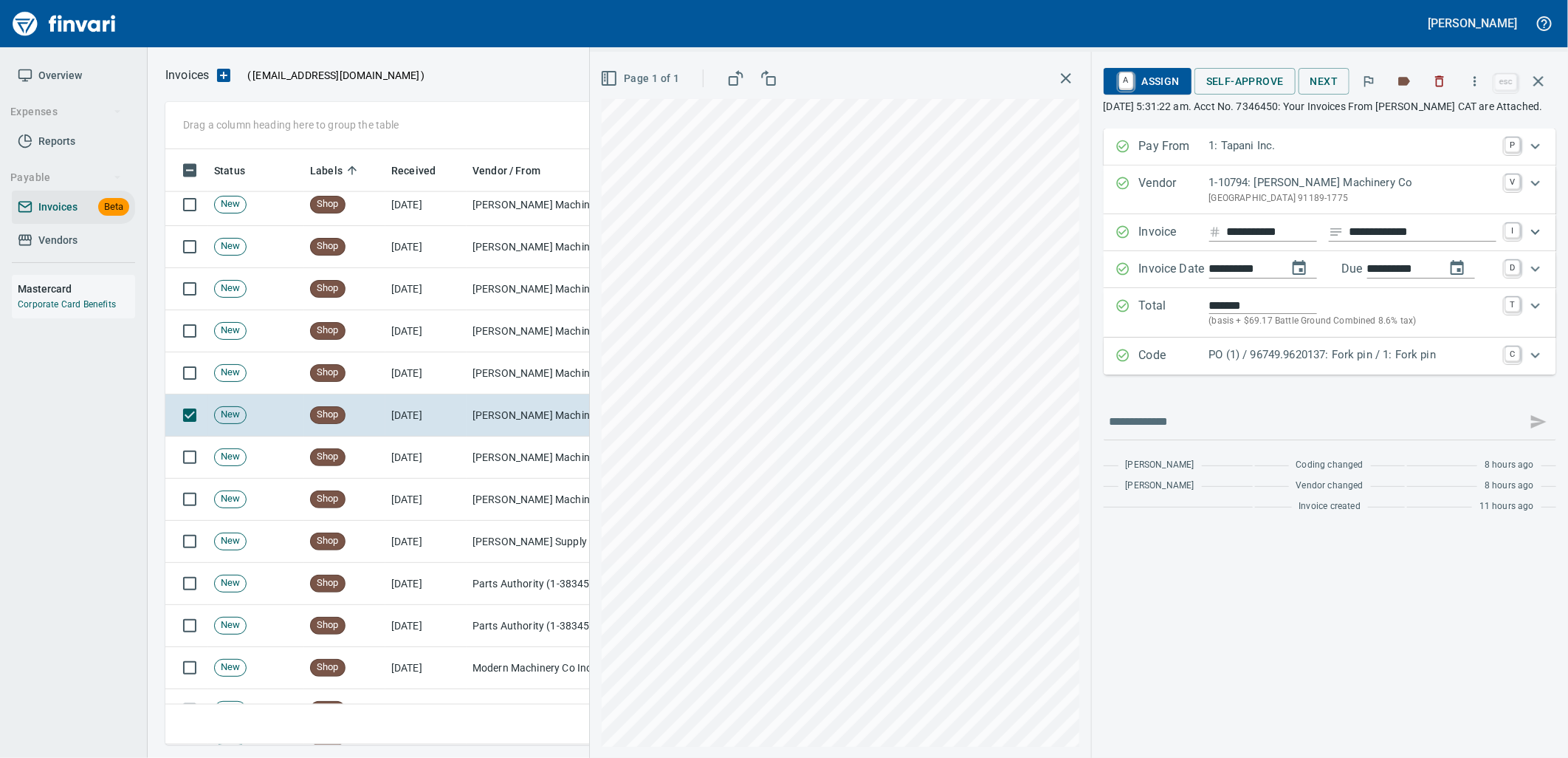
click at [1327, 364] on p "PO (1) / 96749.9620137: Fork pin / 1: Fork pin" at bounding box center [1353, 355] width 287 height 17
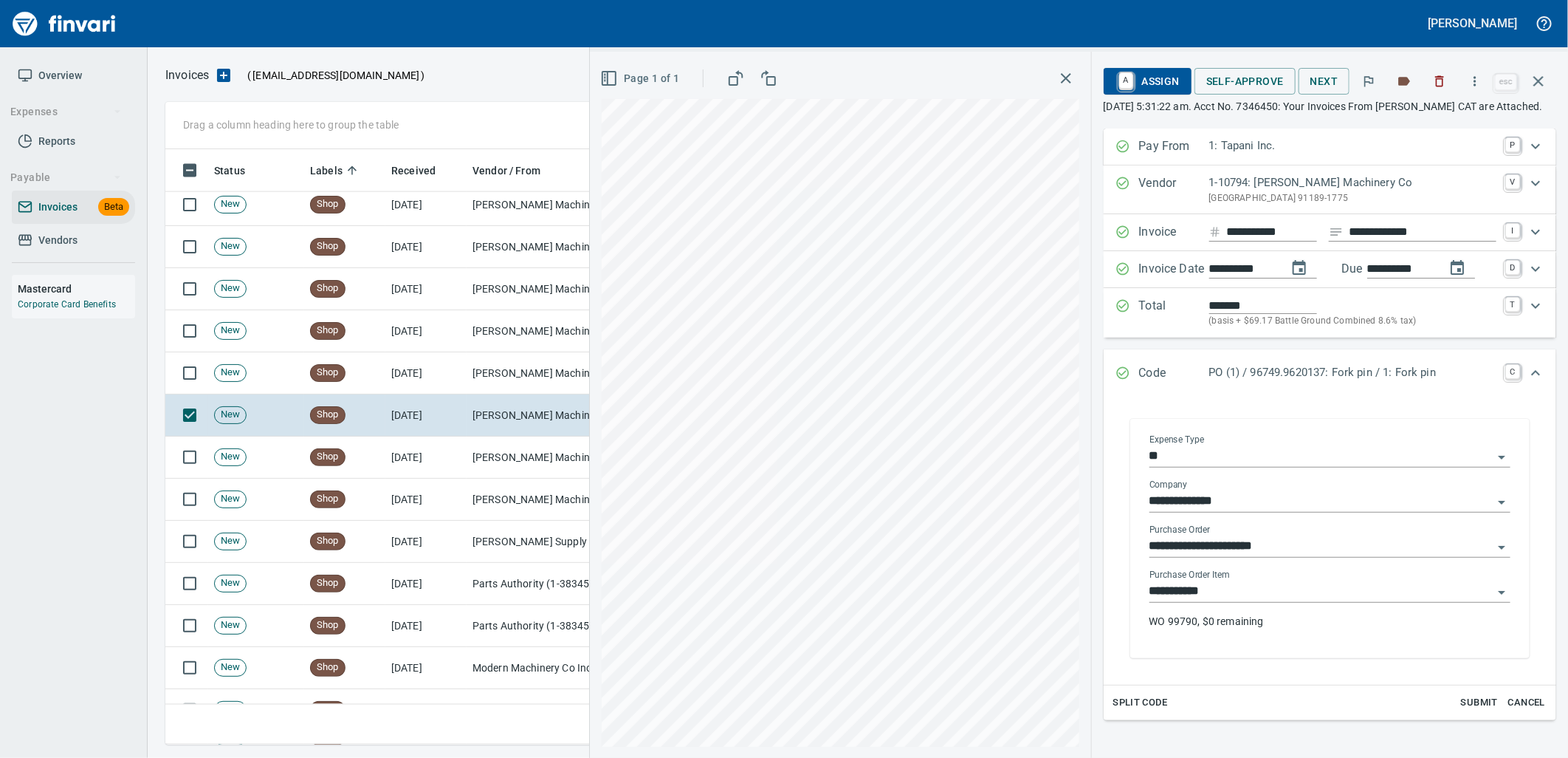
click at [1238, 602] on input "**********" at bounding box center [1320, 592] width 343 height 21
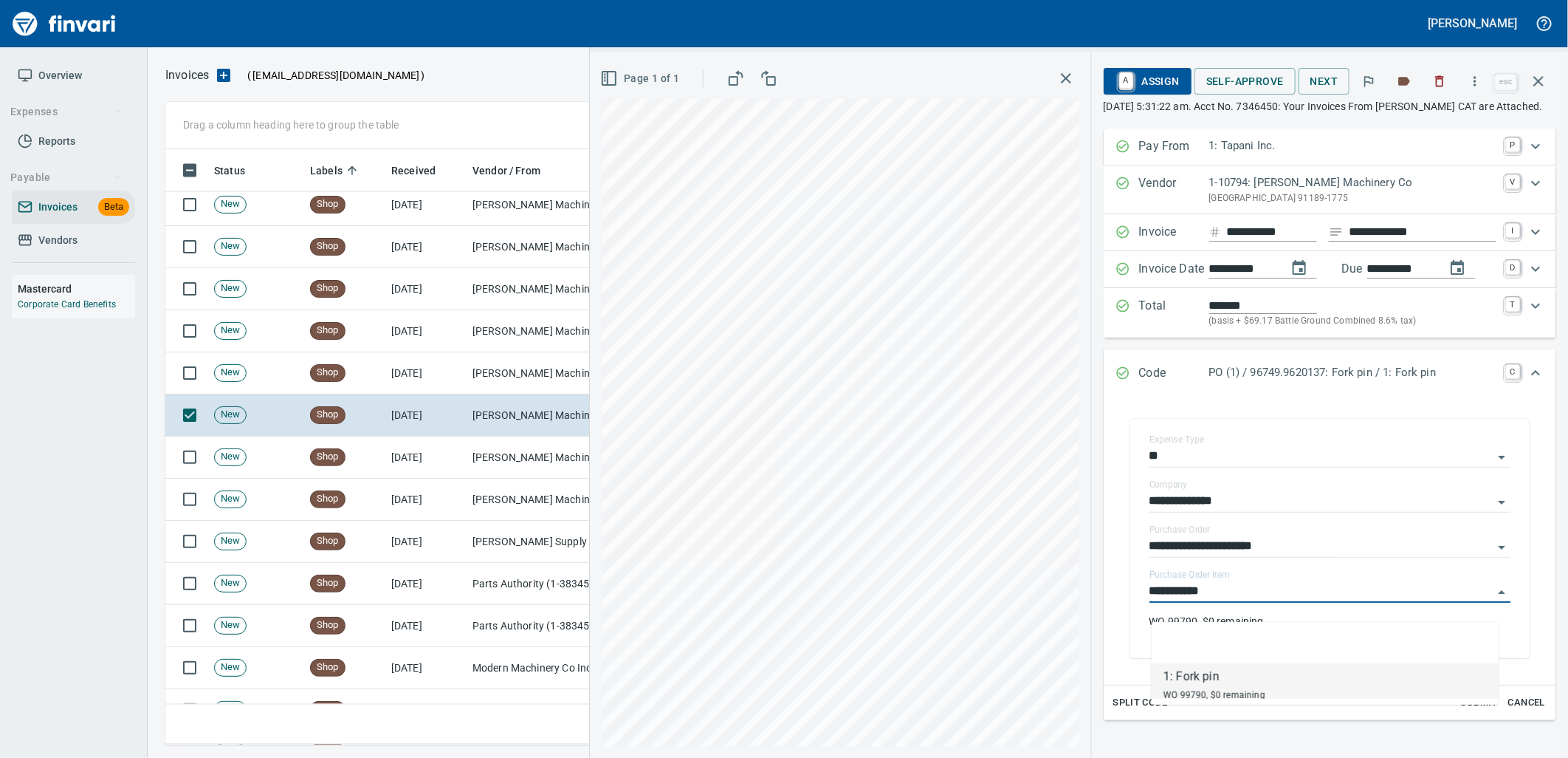
scroll to position [584, 1360]
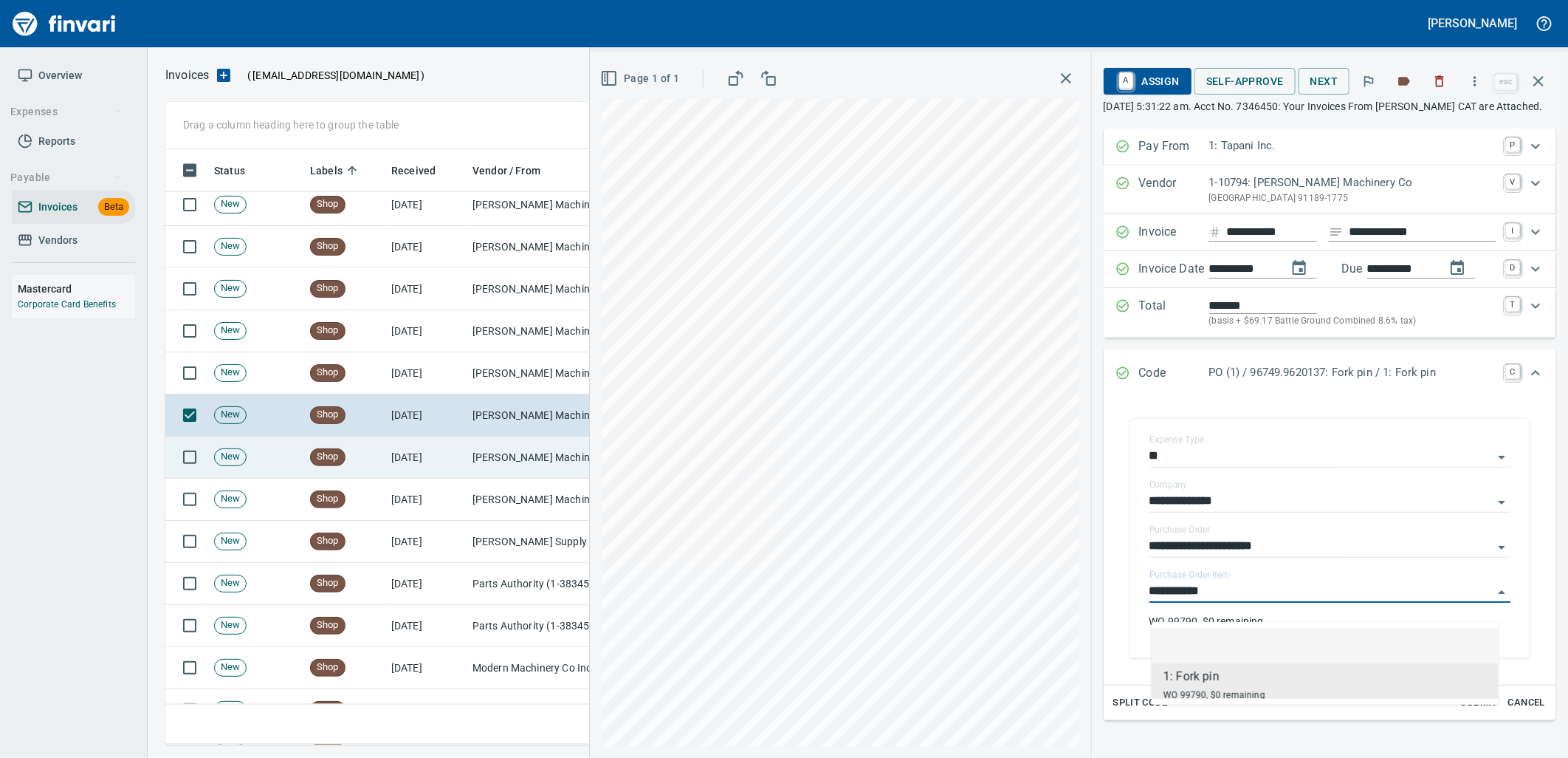
click at [537, 445] on td "[PERSON_NAME] Machinery Co (1-10794)" at bounding box center [540, 457] width 147 height 42
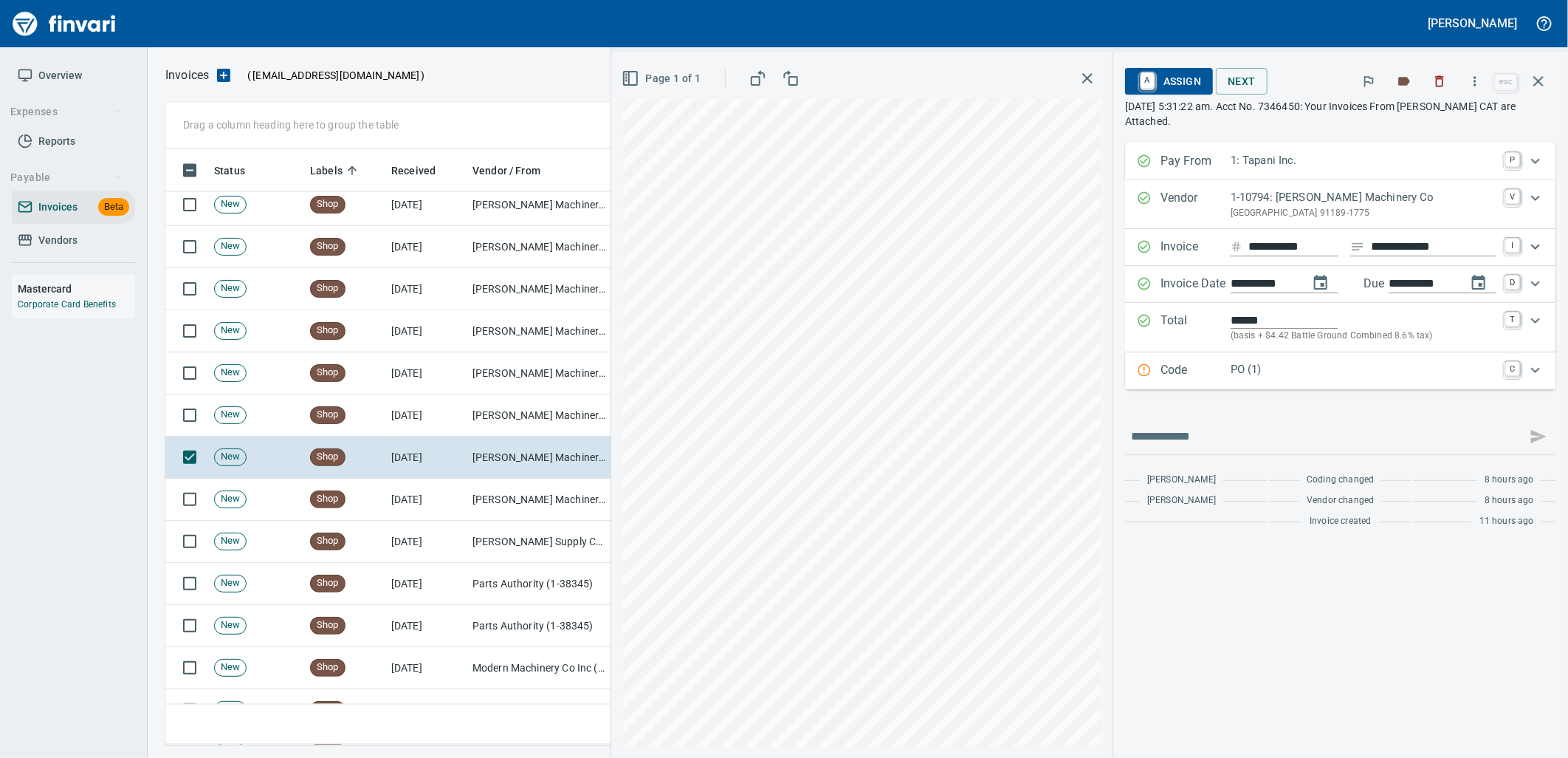
click at [1280, 357] on div "Code PO (1) C" at bounding box center [1340, 371] width 431 height 37
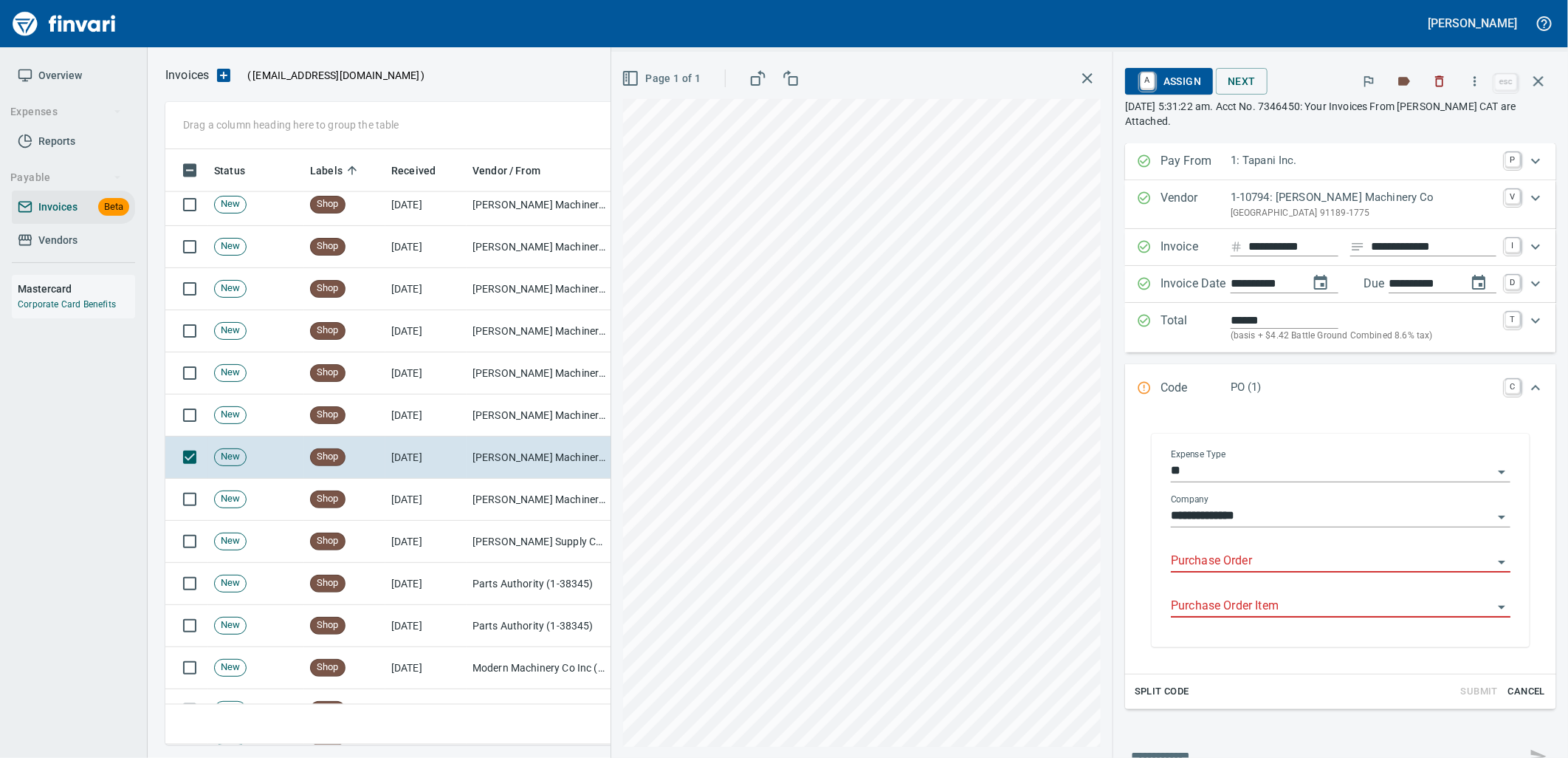
click at [1262, 563] on input "Purchase Order" at bounding box center [1331, 561] width 322 height 21
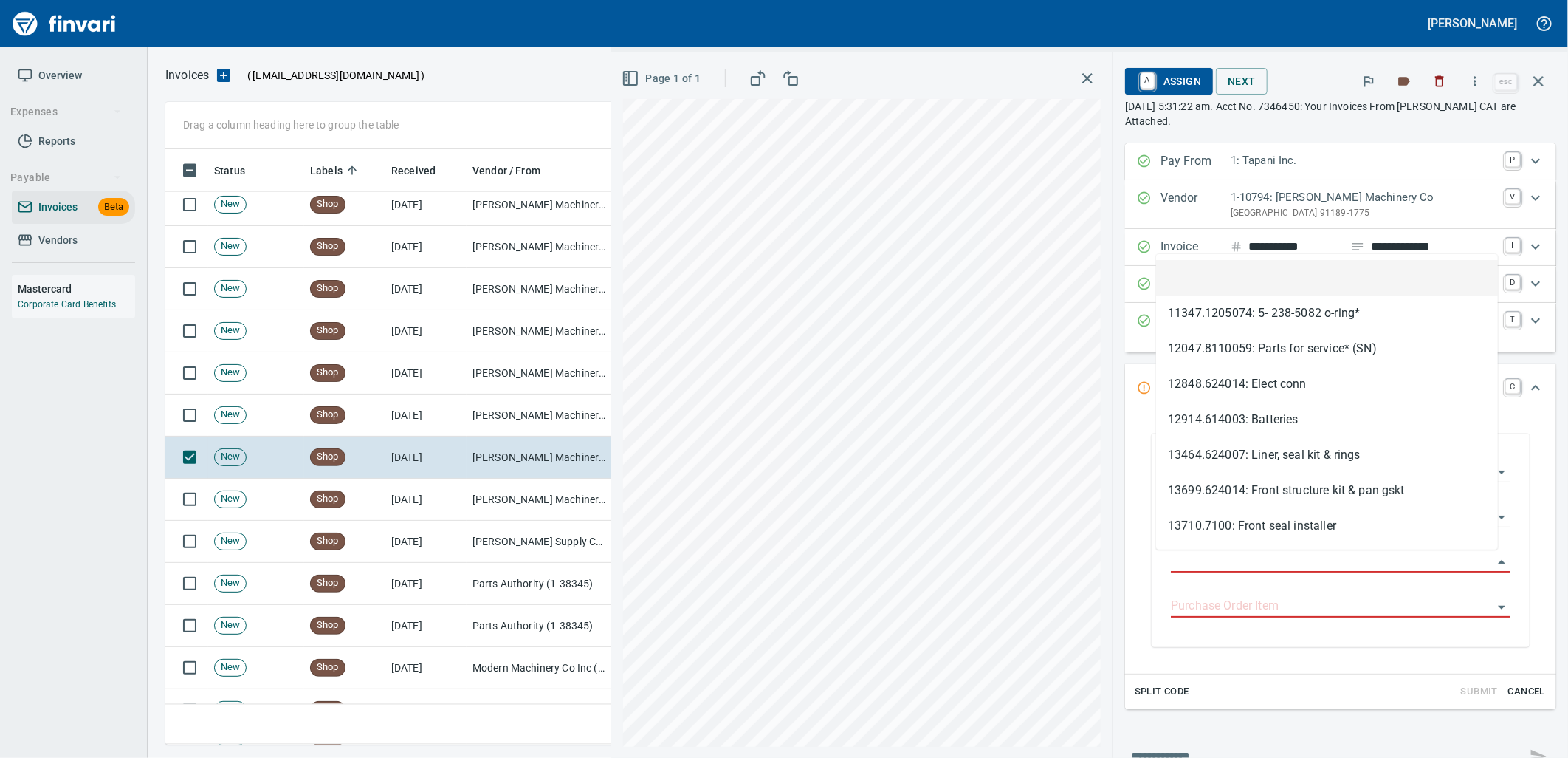
scroll to position [584, 1360]
type input "**********"
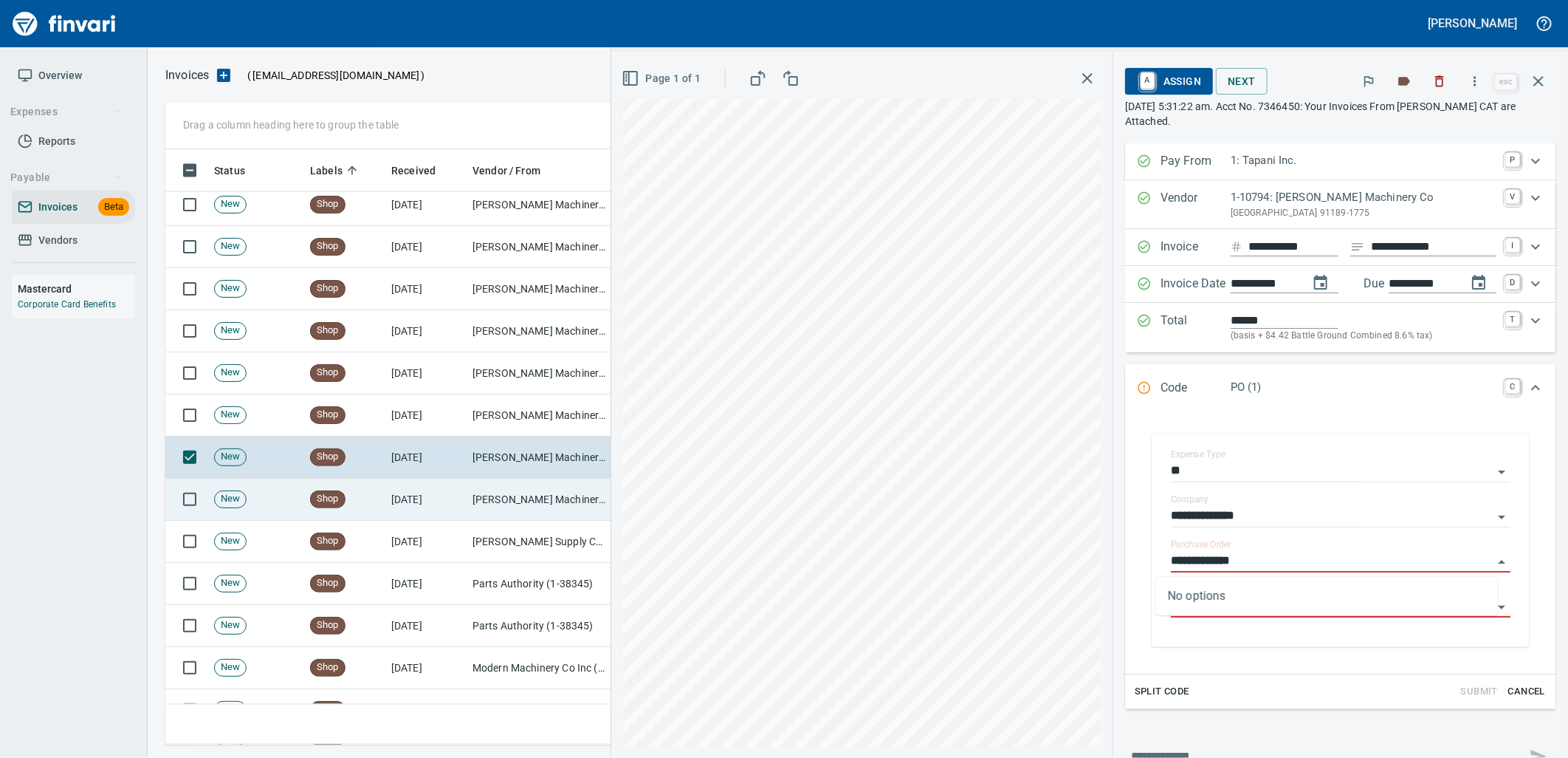
click at [521, 493] on td "[PERSON_NAME] Machinery Inc (1-10774)" at bounding box center [540, 499] width 147 height 42
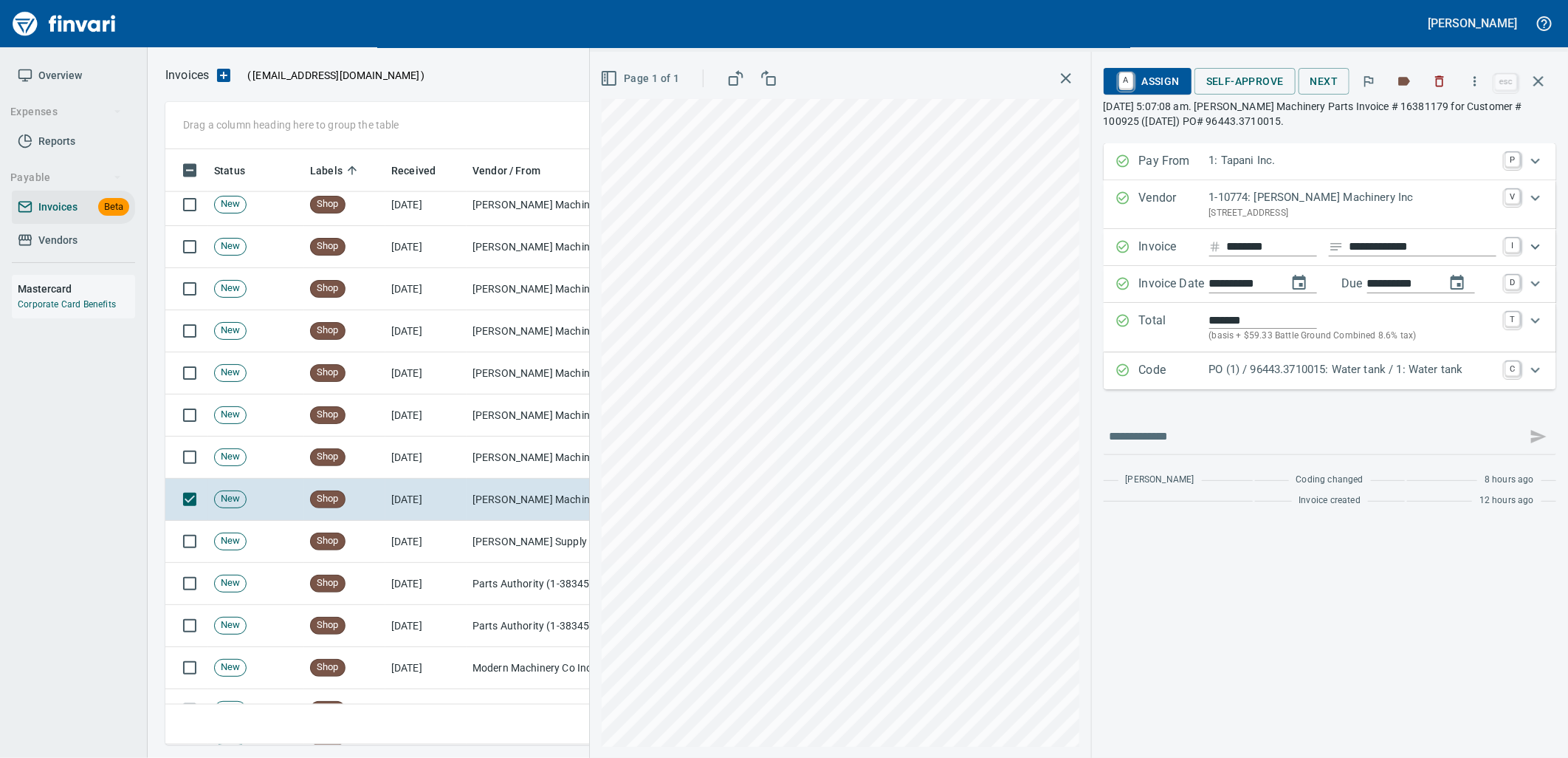
click at [1417, 357] on div "Code PO (1) / 96443.3710015: Water tank / 1: Water tank C" at bounding box center [1330, 371] width 453 height 37
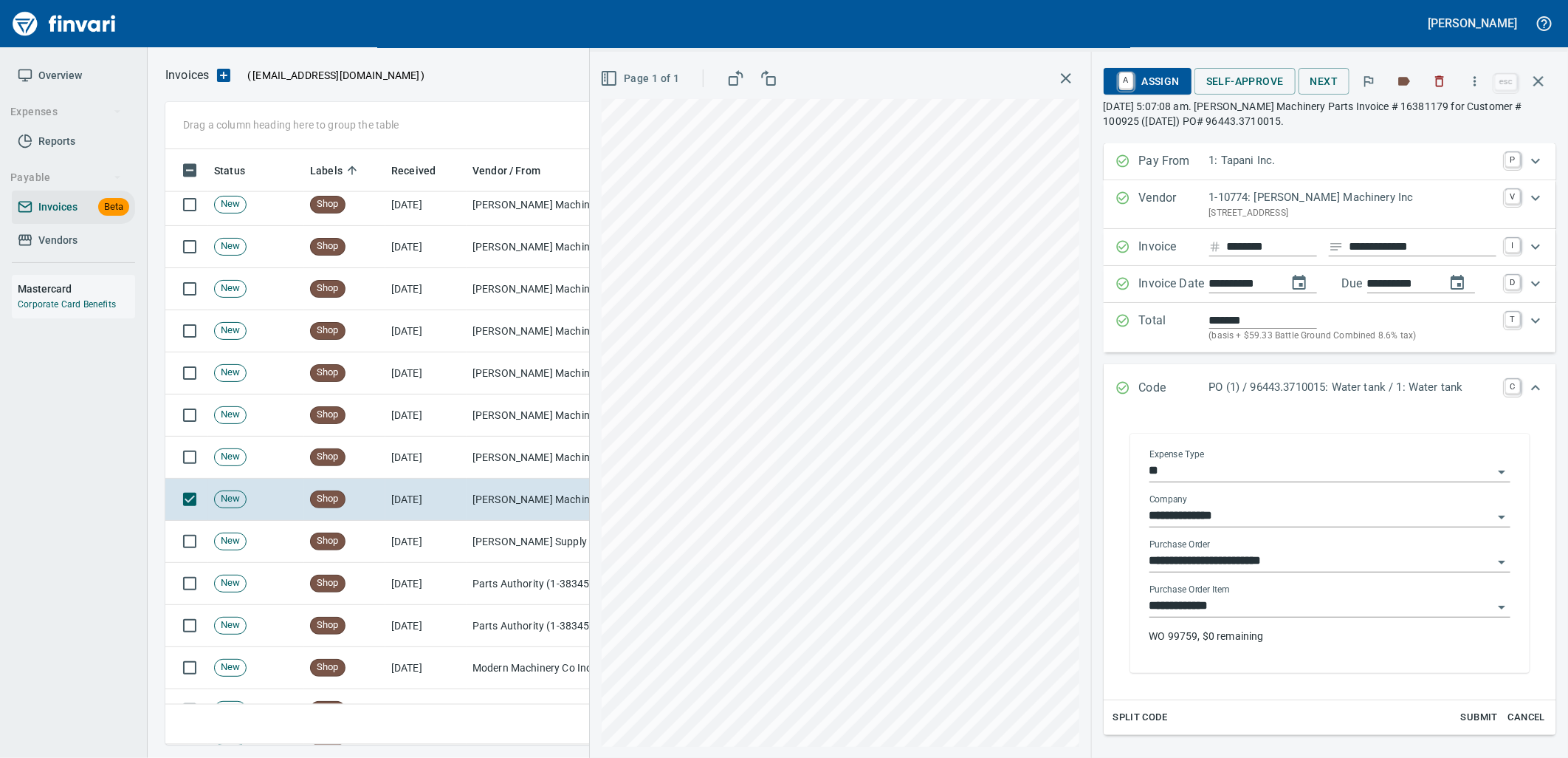
click at [1263, 609] on input "**********" at bounding box center [1320, 607] width 343 height 21
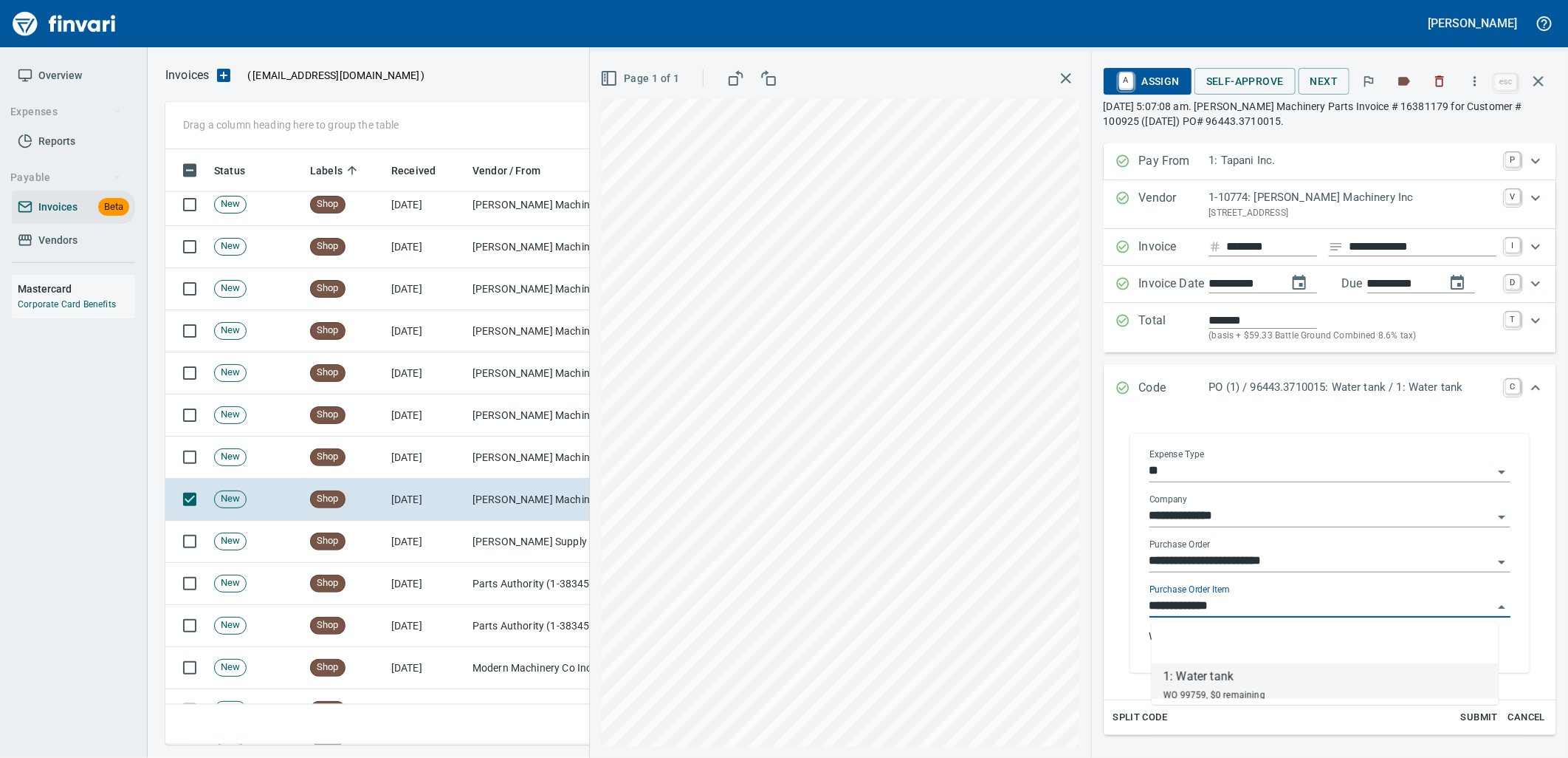
scroll to position [584, 1360]
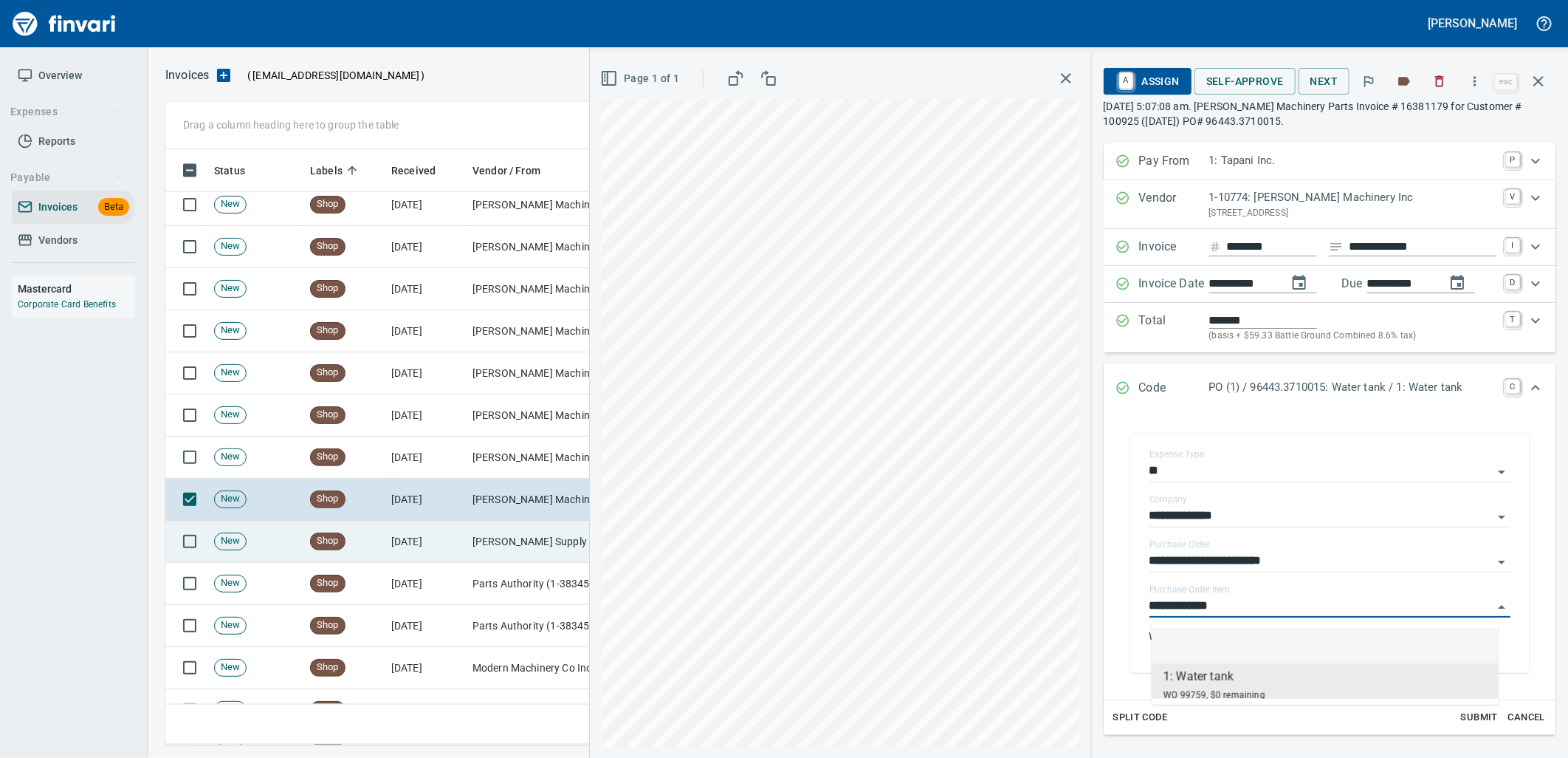
click at [410, 541] on td "[DATE]" at bounding box center [426, 541] width 81 height 42
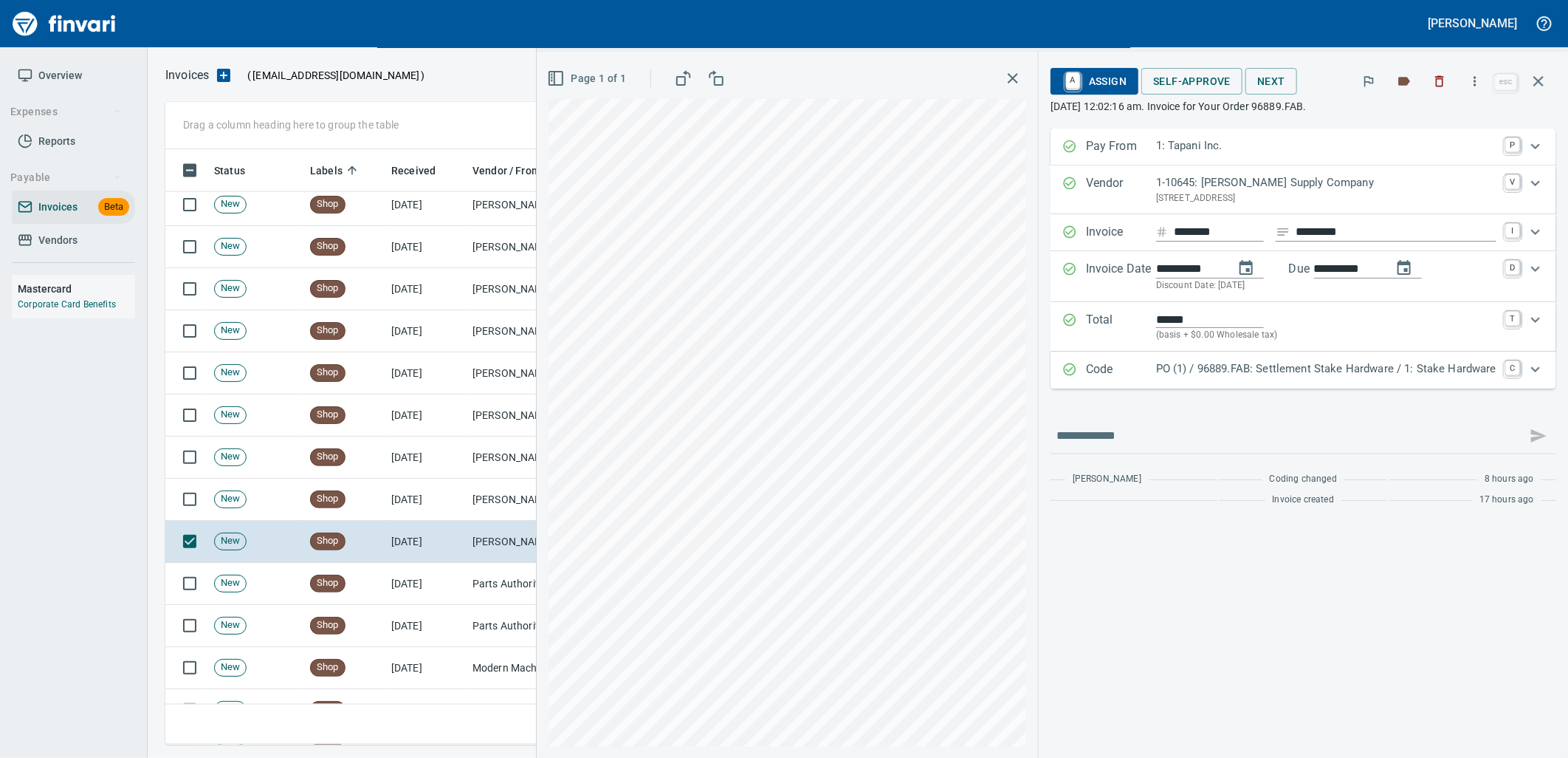
click at [1367, 378] on div "PO (1) / 96889.FAB: Settlement Stake Hardware / 1: Stake Hardware" at bounding box center [1326, 370] width 341 height 19
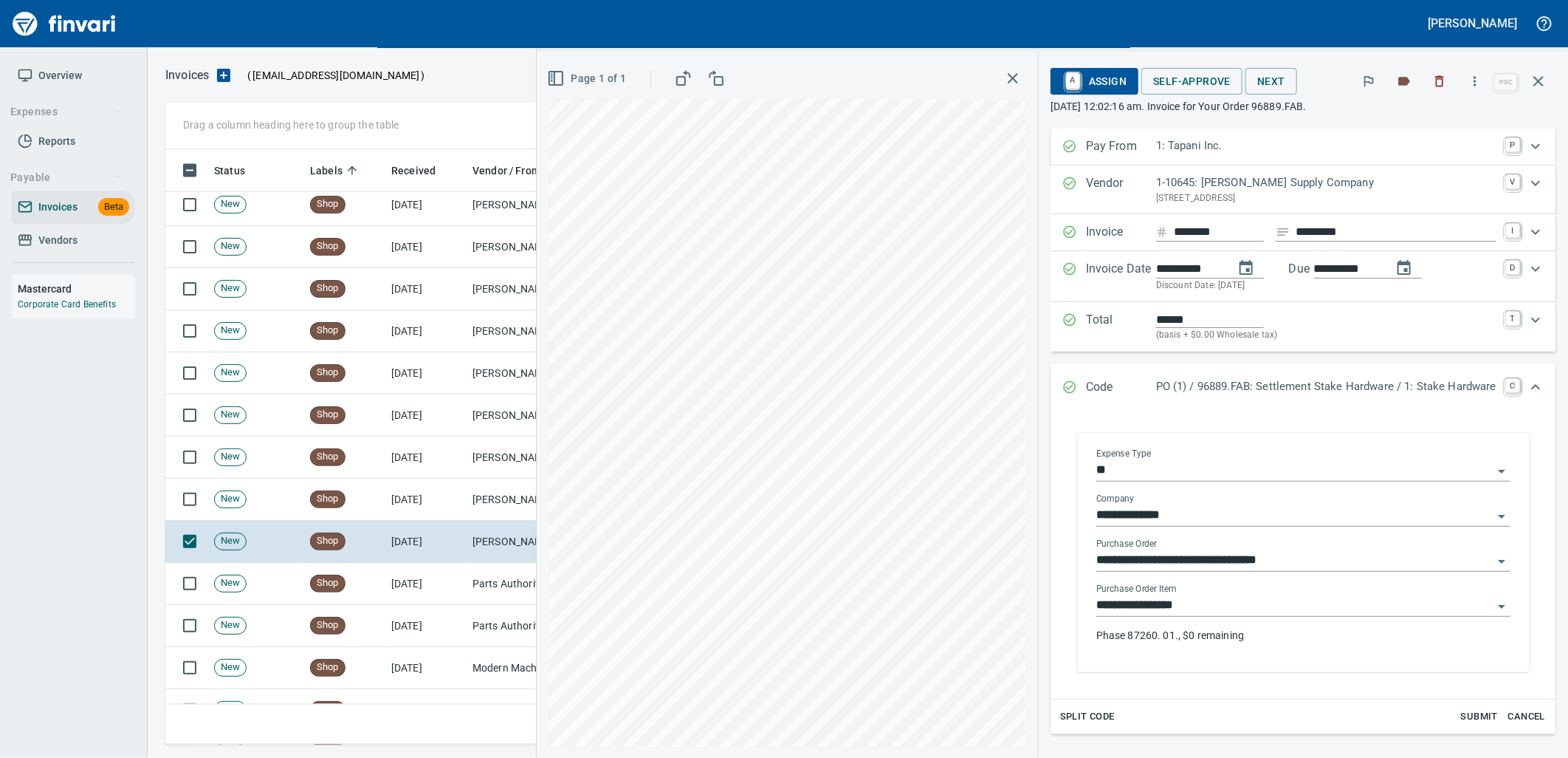
click at [1248, 607] on input "**********" at bounding box center [1294, 606] width 397 height 21
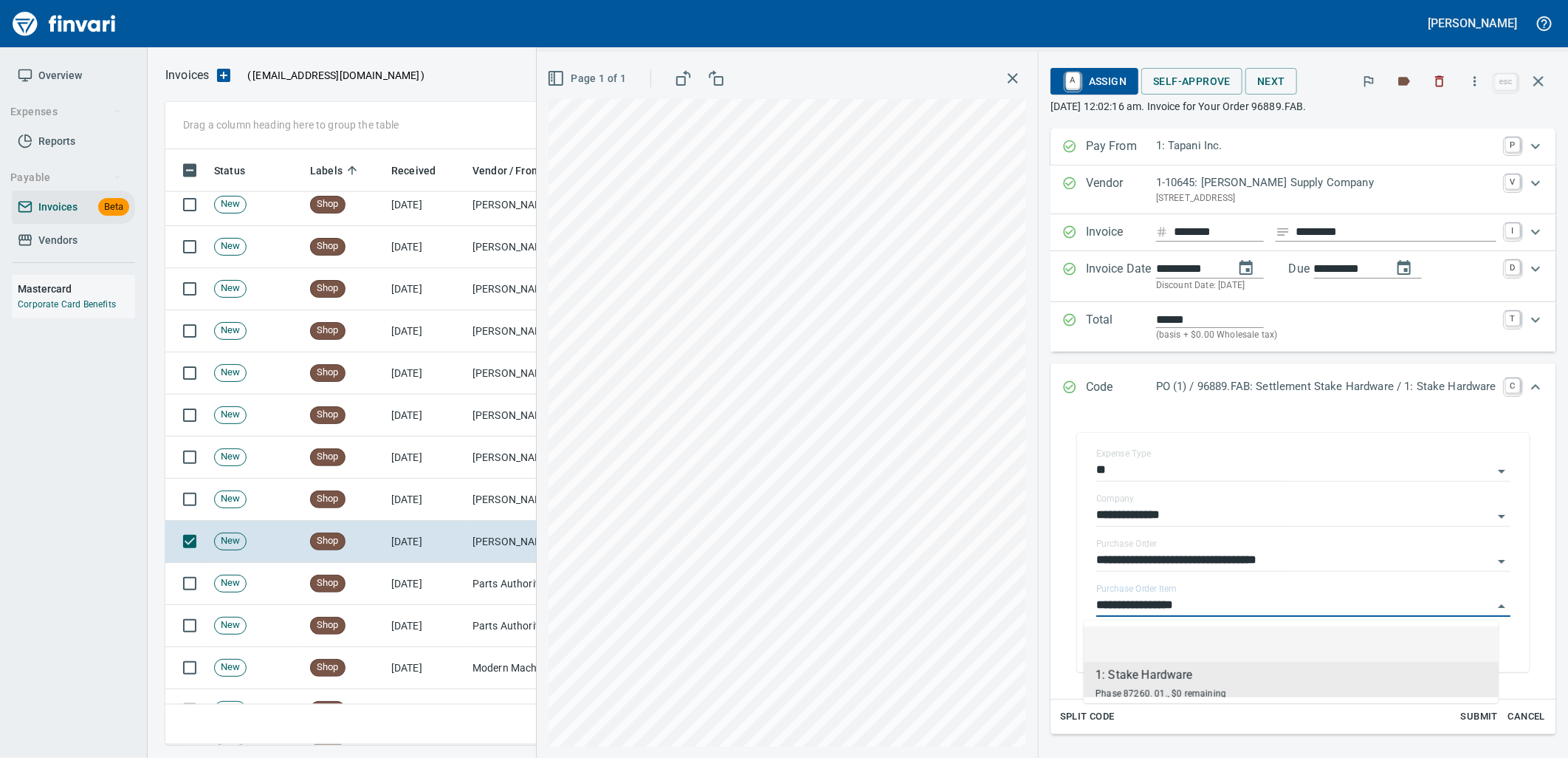
scroll to position [584, 1360]
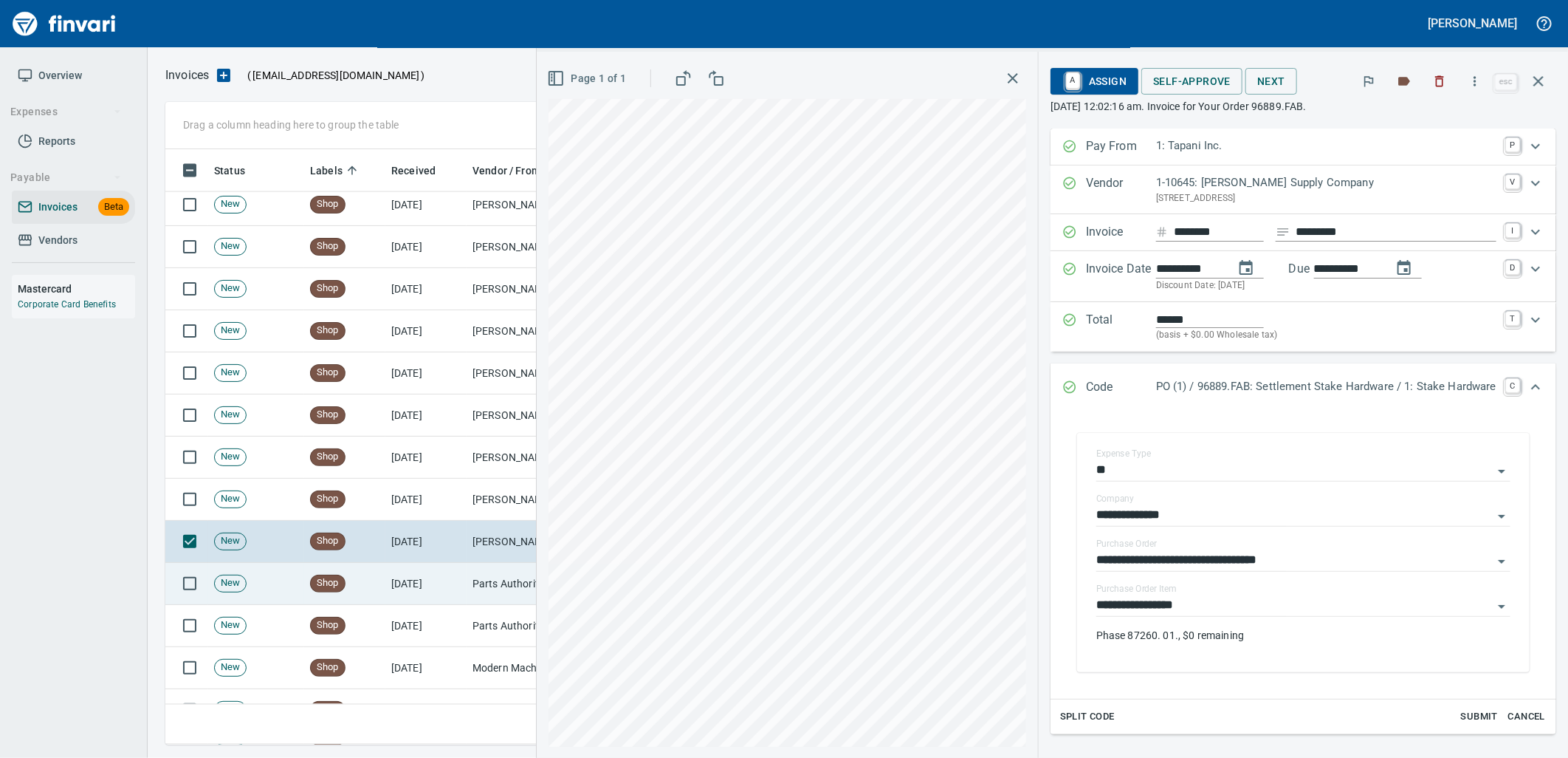
click at [484, 595] on td "Parts Authority (1-38345)" at bounding box center [540, 583] width 147 height 42
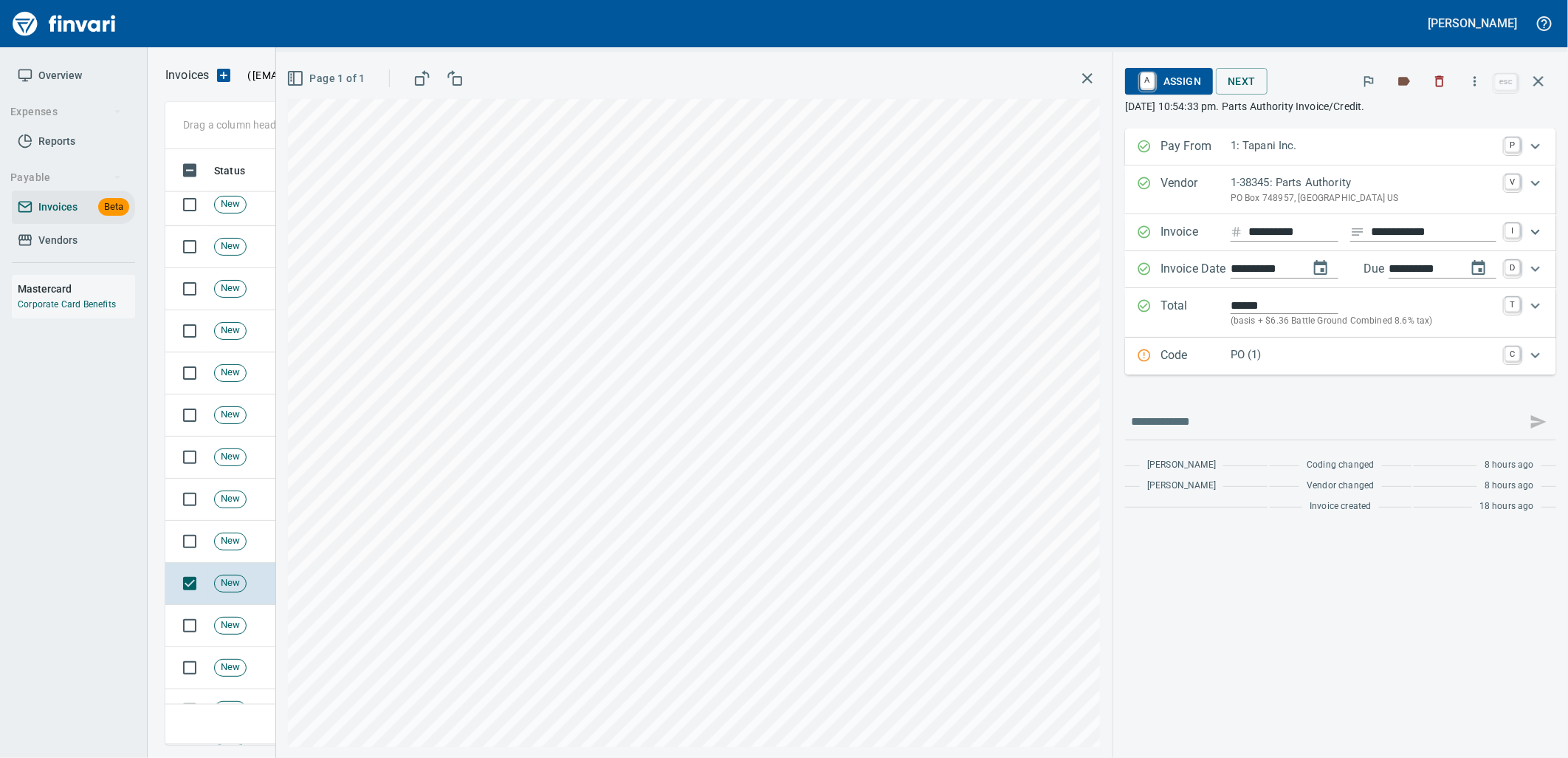
click at [1314, 345] on div "Code PO (1) C" at bounding box center [1340, 356] width 431 height 37
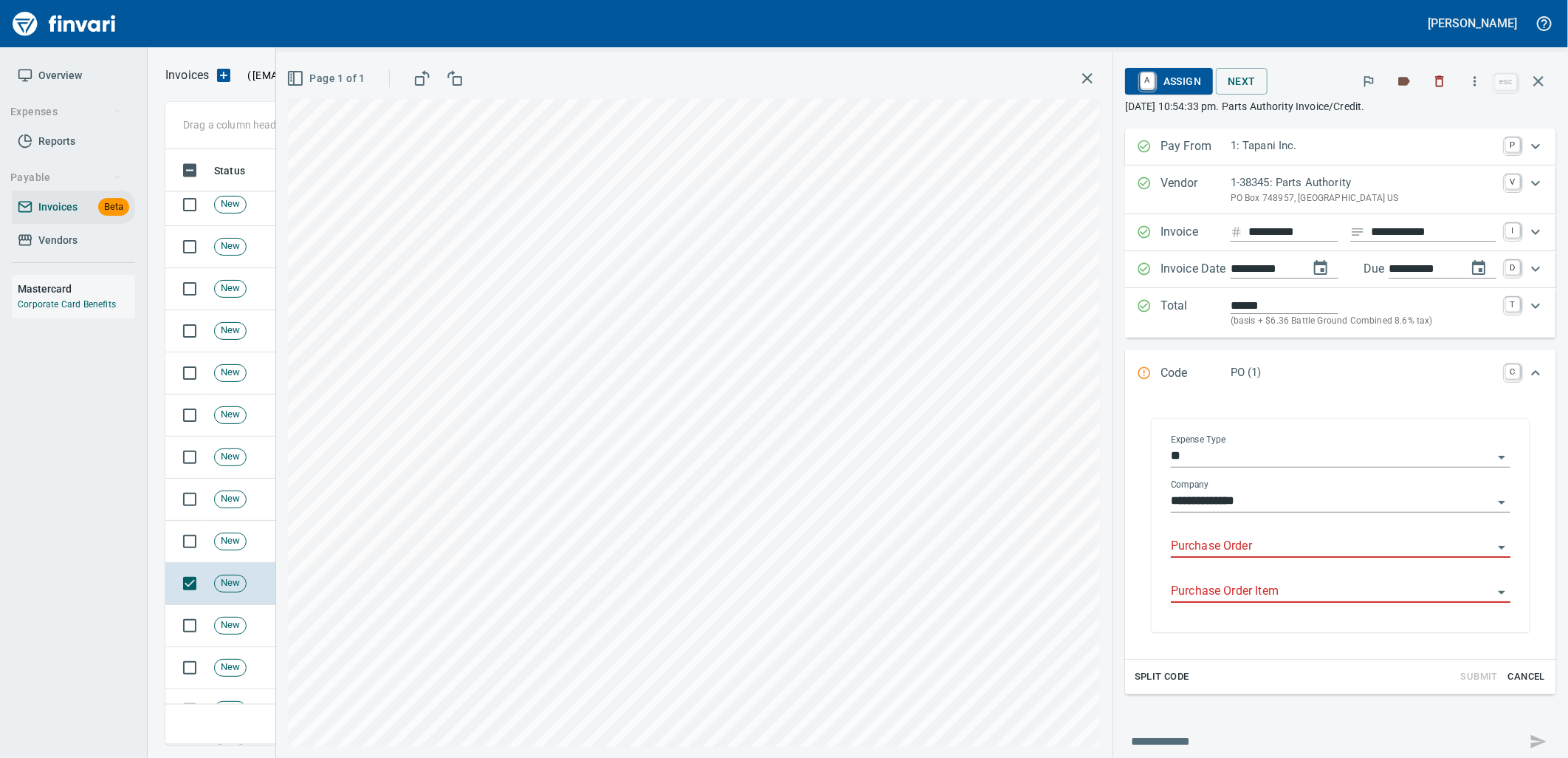
click at [1260, 555] on input "Purchase Order" at bounding box center [1331, 547] width 322 height 21
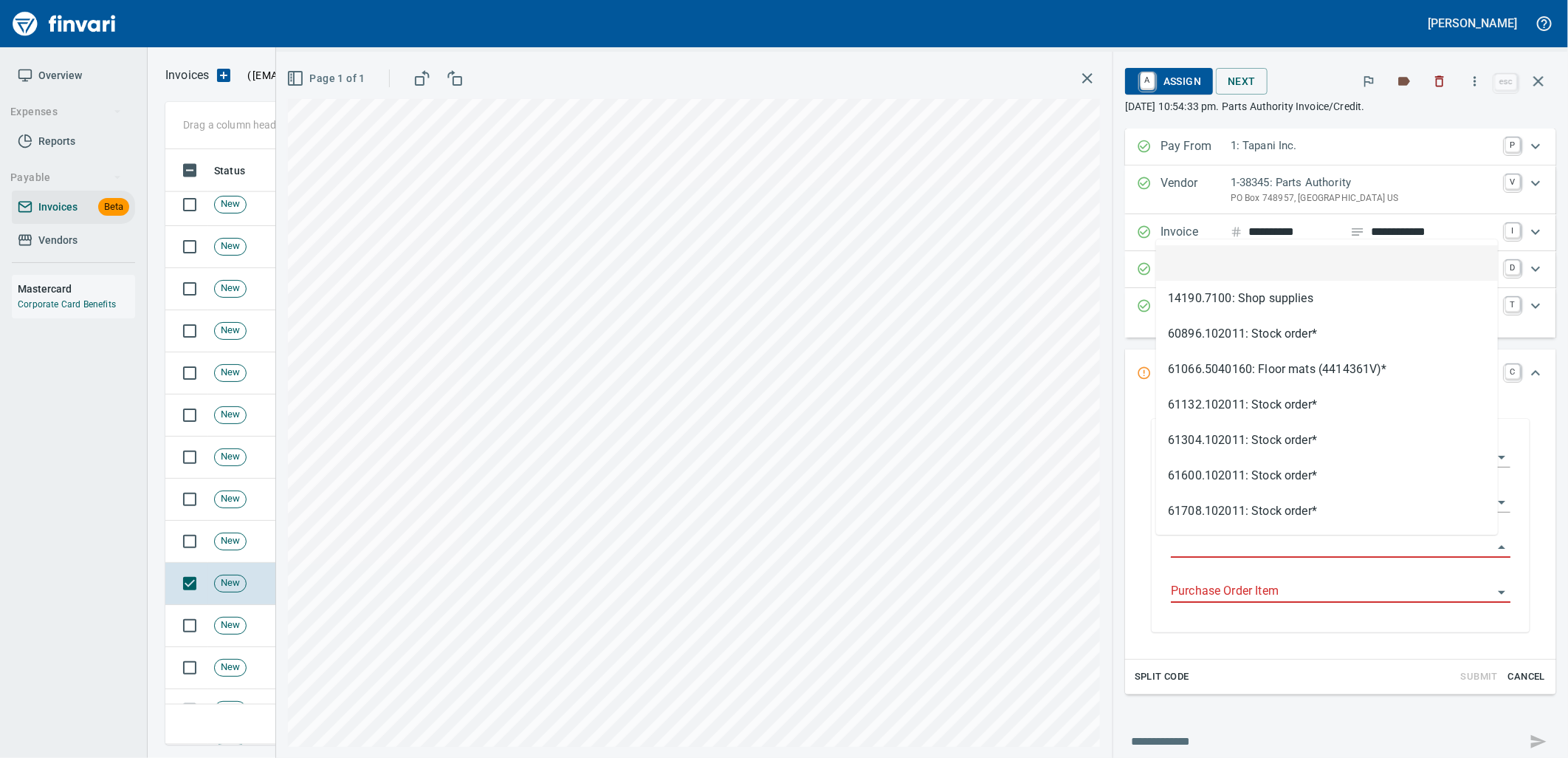
scroll to position [584, 1360]
type input "**********"
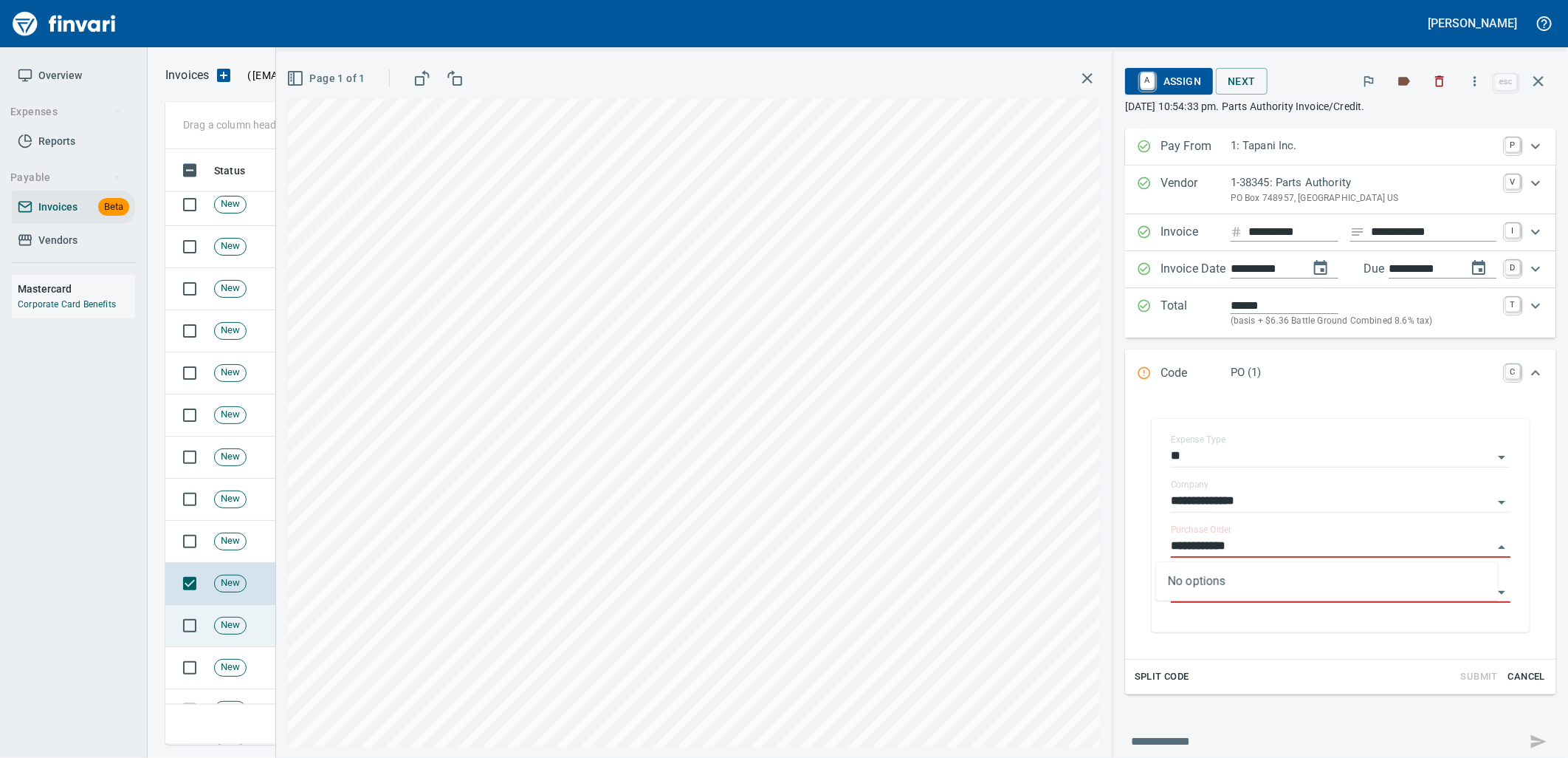
click at [213, 628] on td "New" at bounding box center [256, 625] width 96 height 42
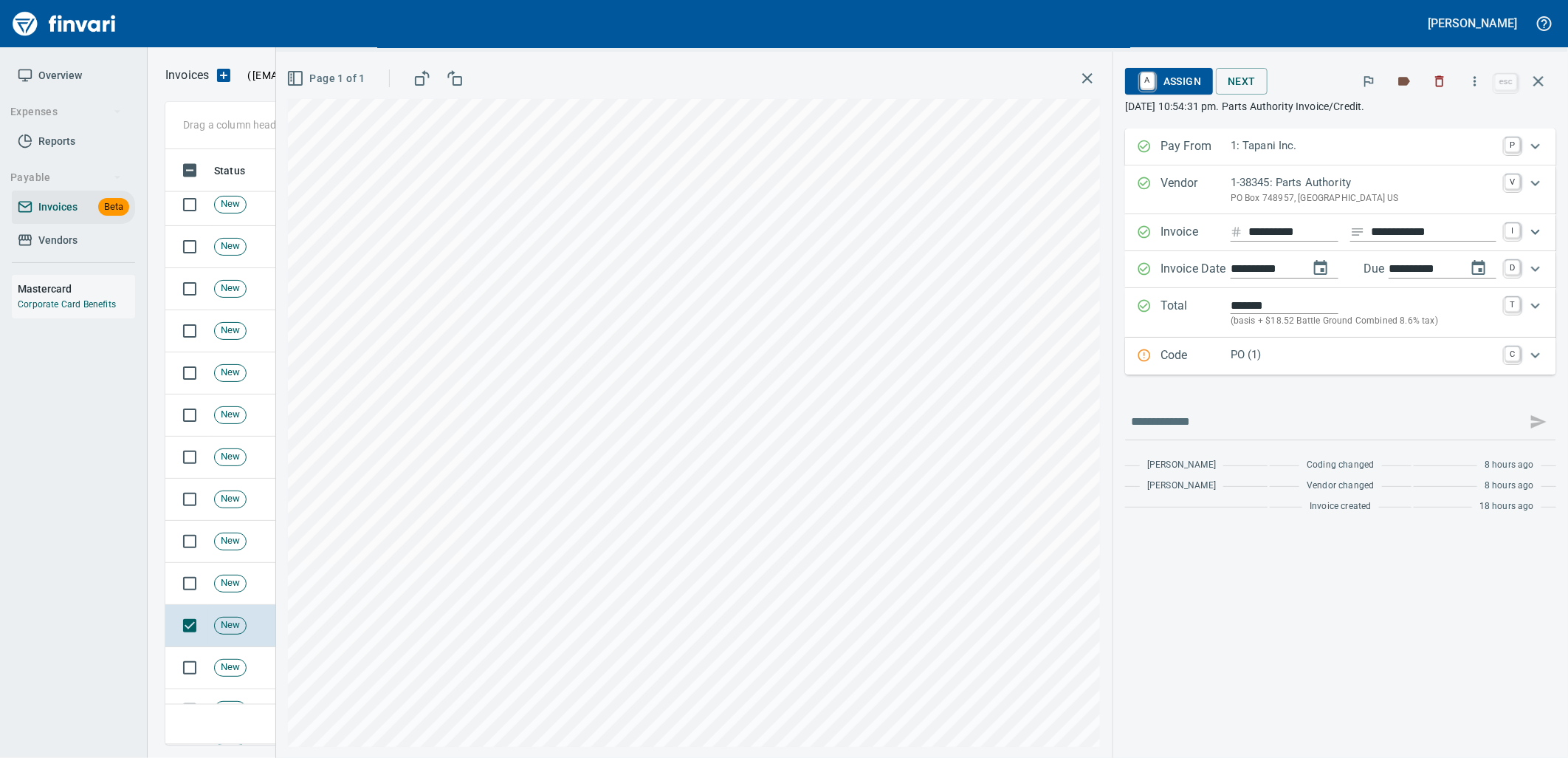
click at [1365, 369] on div "Code PO (1) C" at bounding box center [1340, 356] width 431 height 37
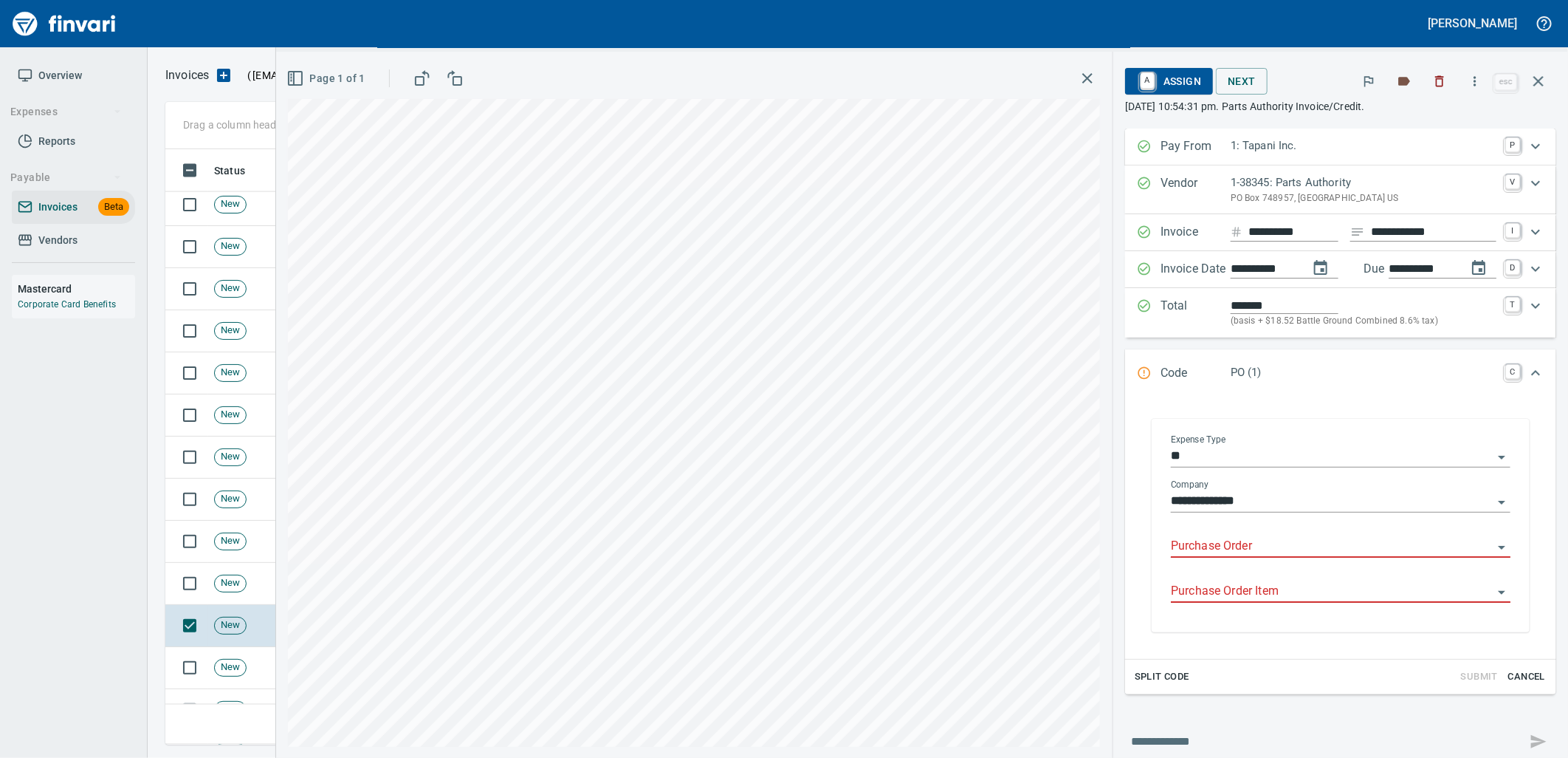
click at [1249, 552] on input "Purchase Order" at bounding box center [1331, 547] width 322 height 21
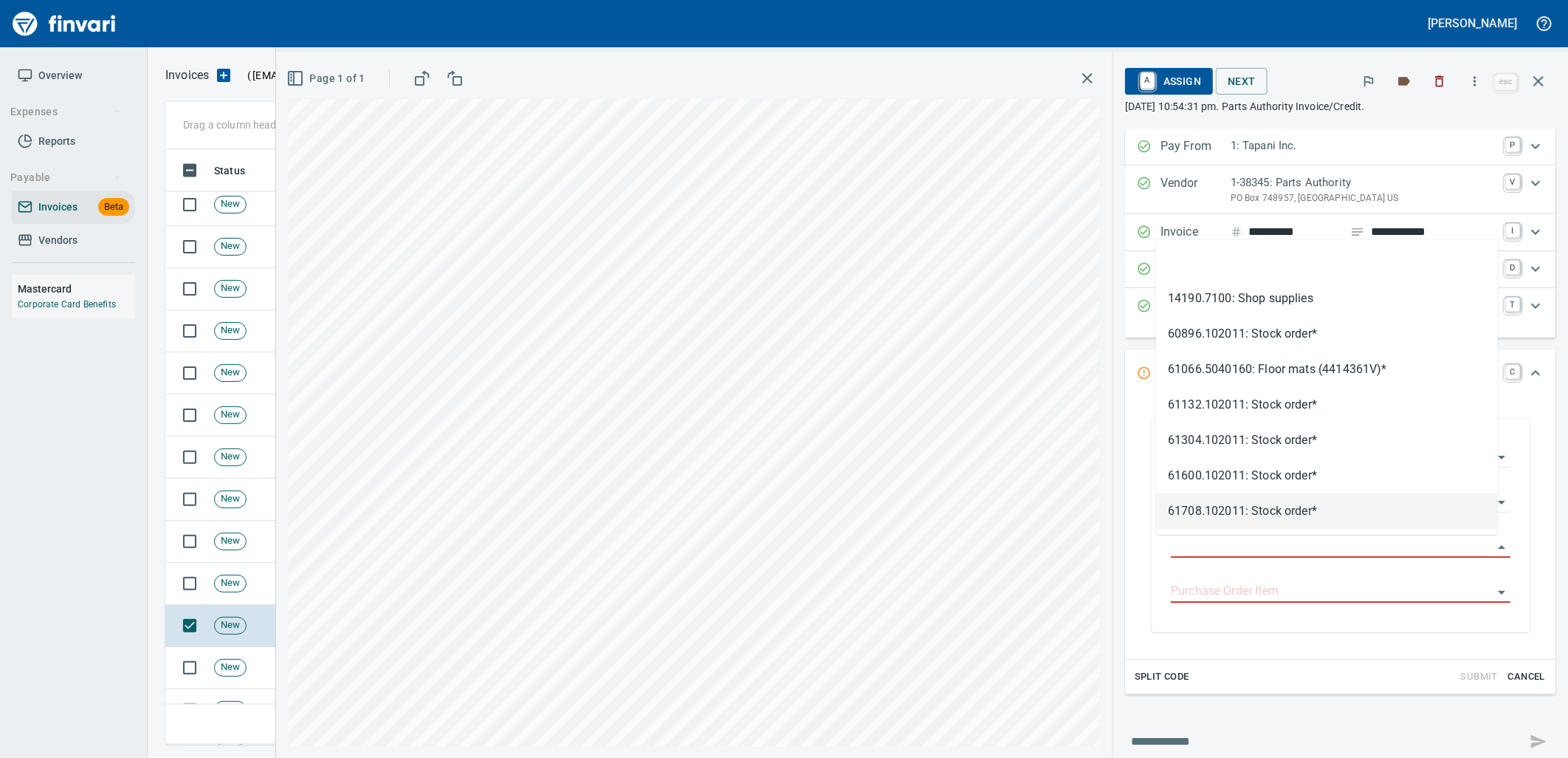
type input "**********"
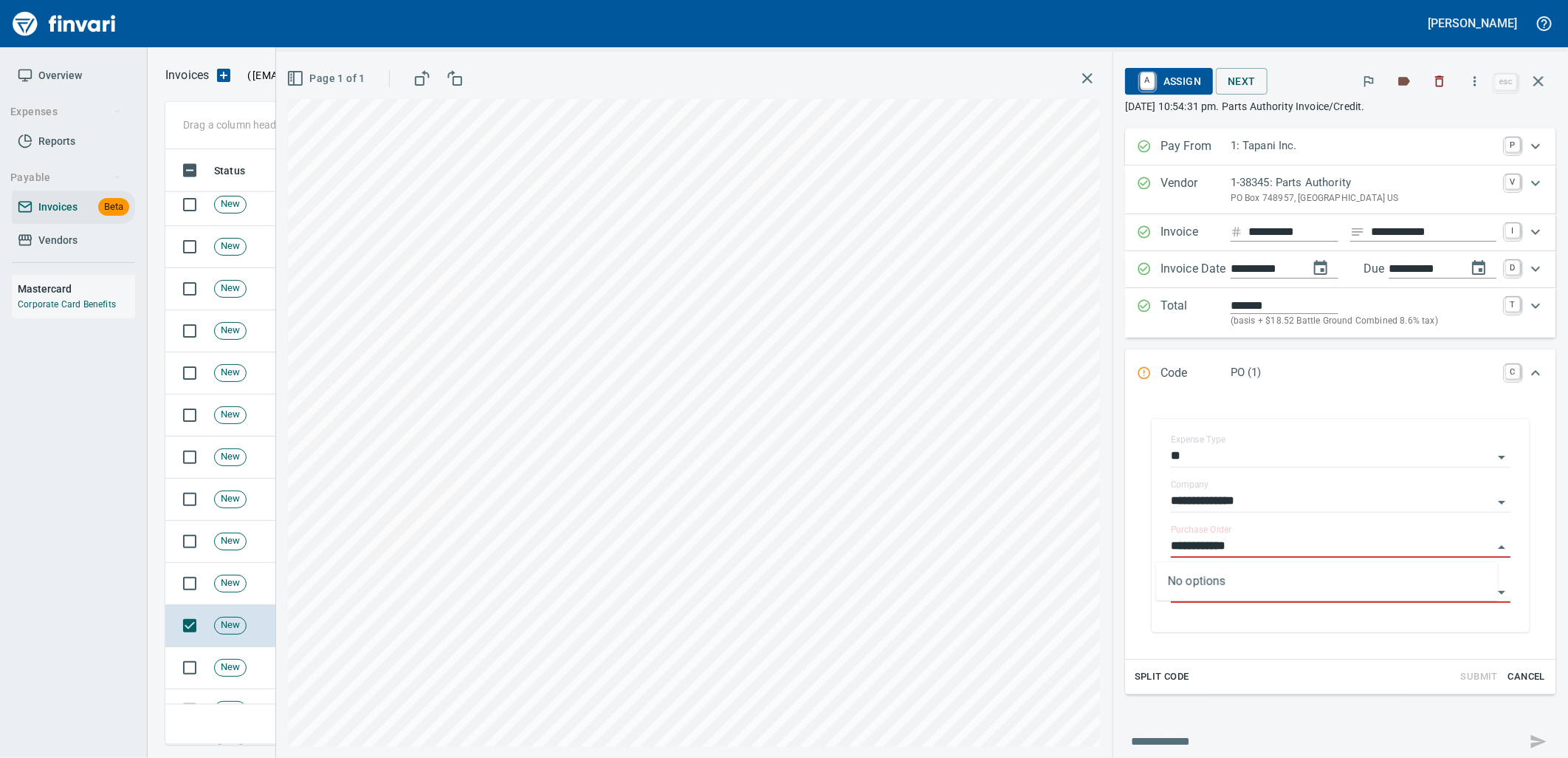
scroll to position [584, 1360]
click at [247, 680] on td "New" at bounding box center [256, 667] width 96 height 42
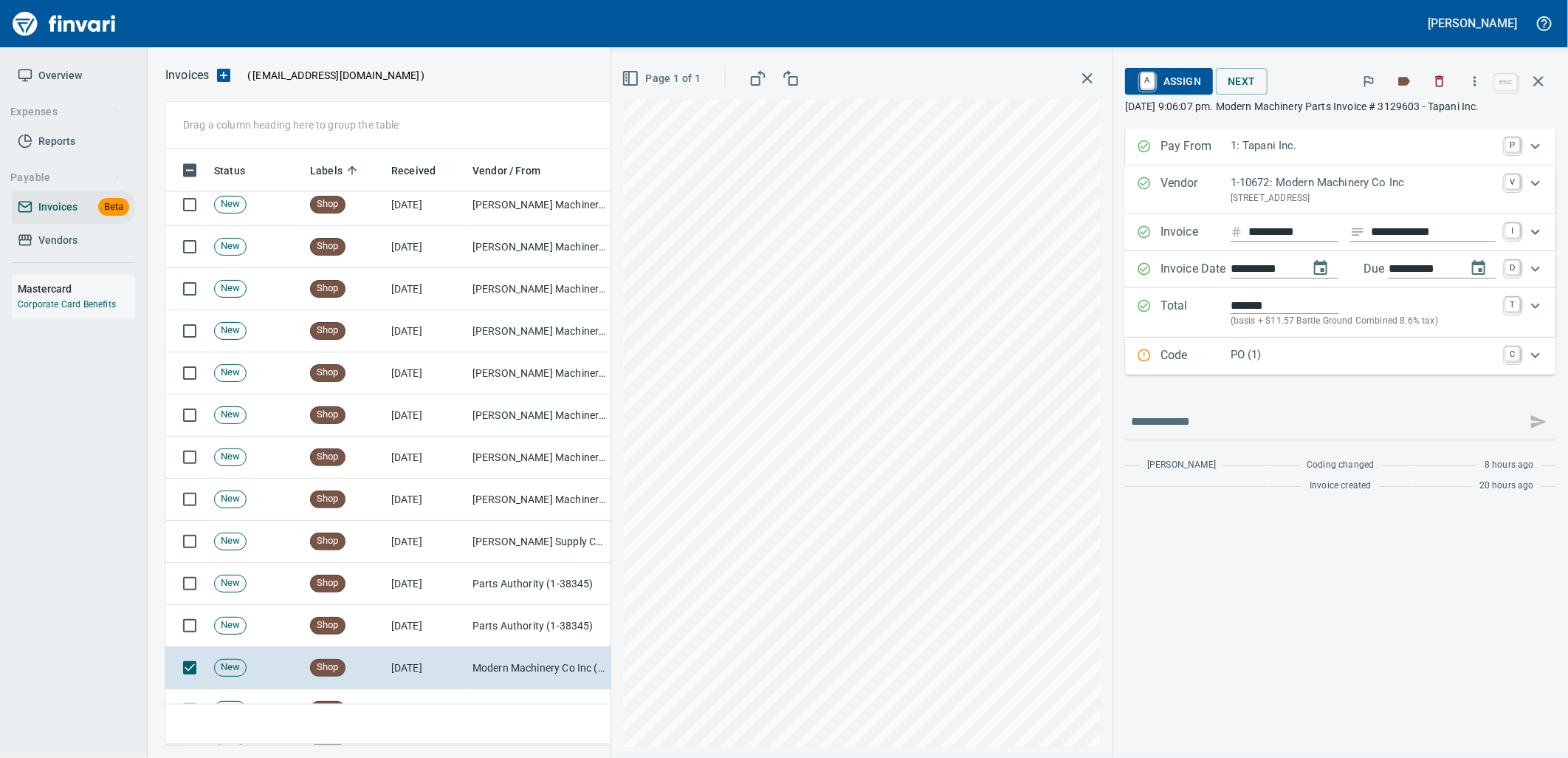
click at [1253, 353] on p "PO (1)" at bounding box center [1363, 355] width 266 height 17
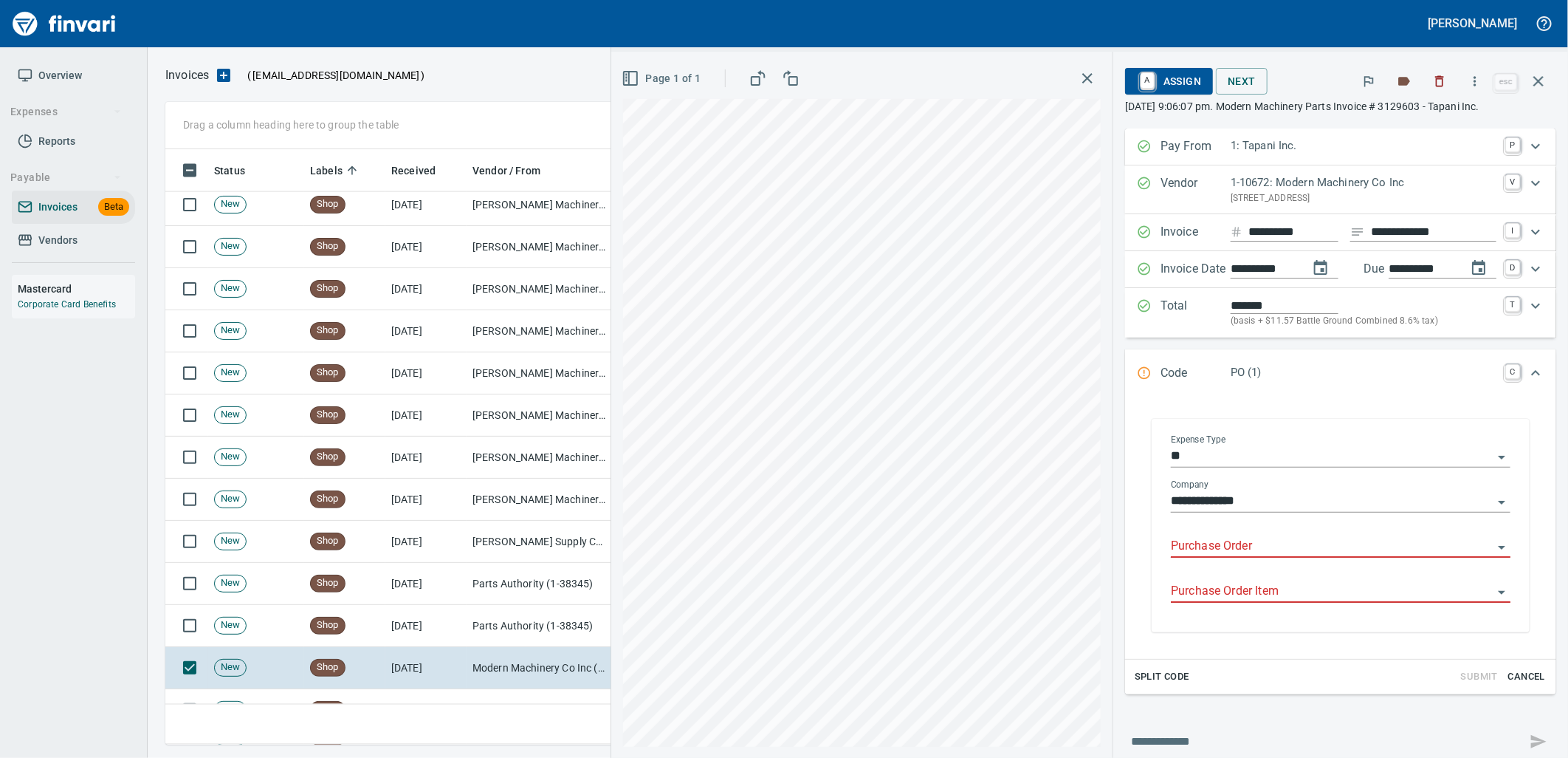
click at [1246, 554] on input "Purchase Order" at bounding box center [1331, 547] width 322 height 21
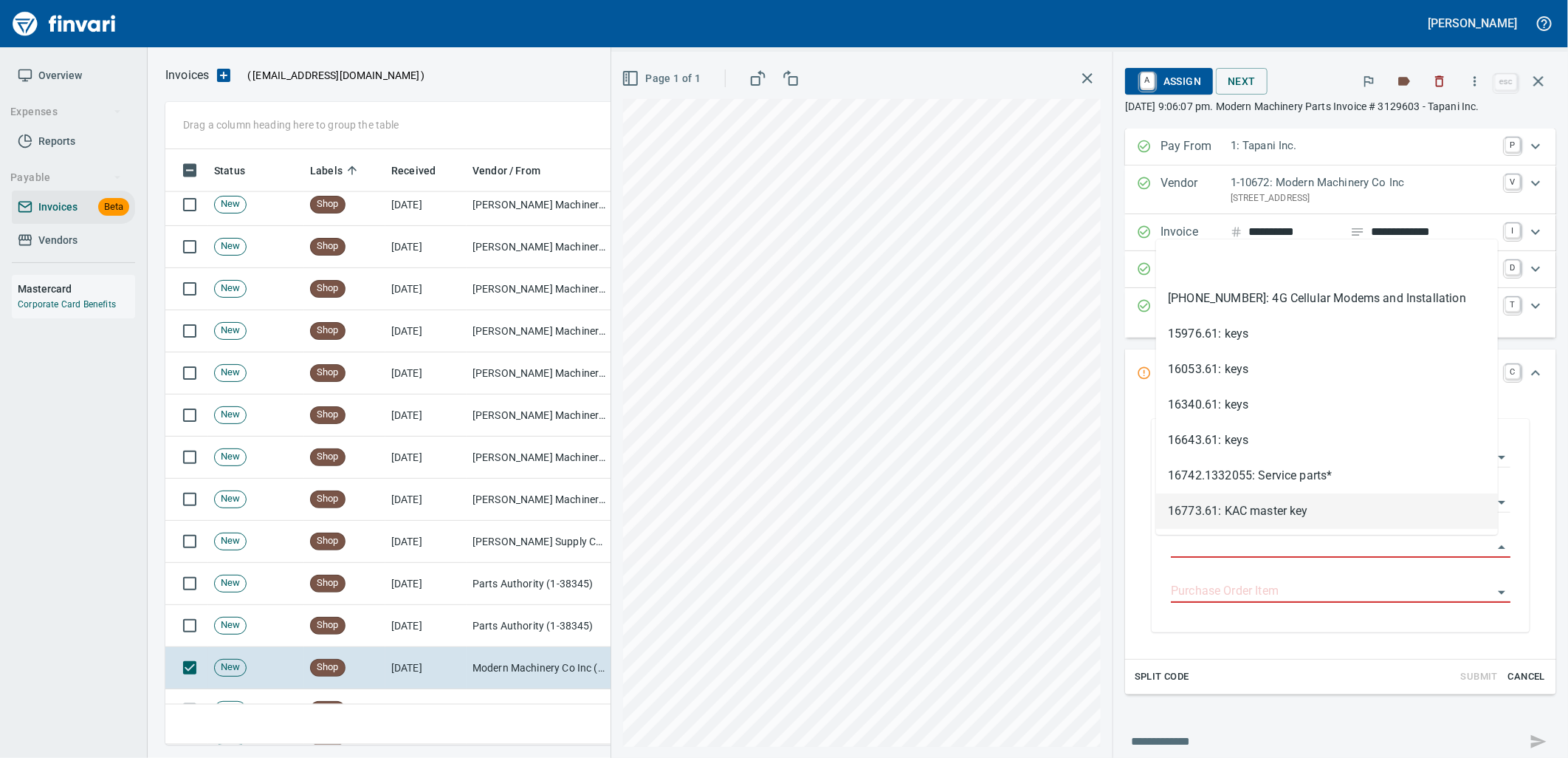
scroll to position [584, 1360]
type input "**********"
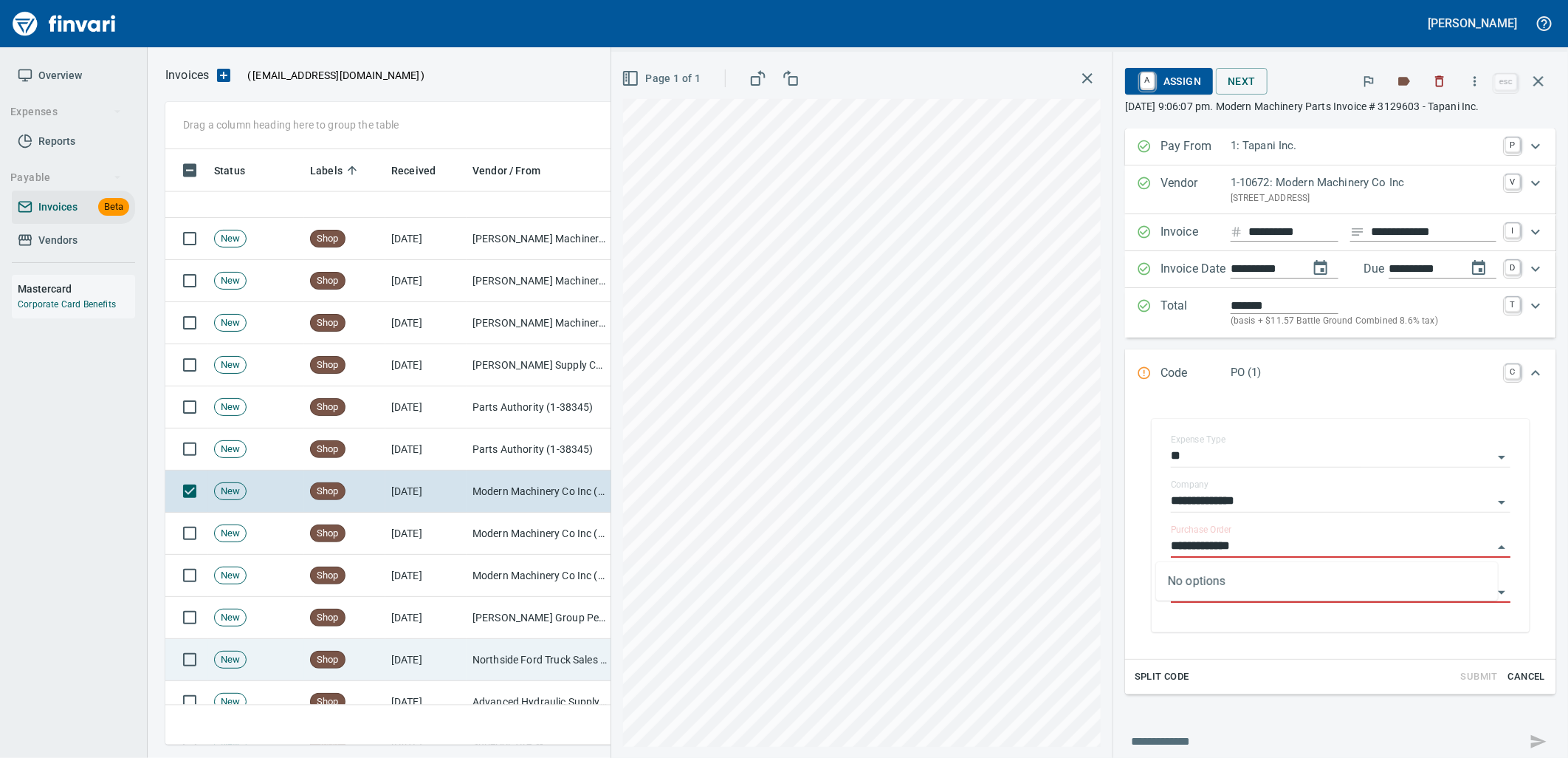
scroll to position [5334, 0]
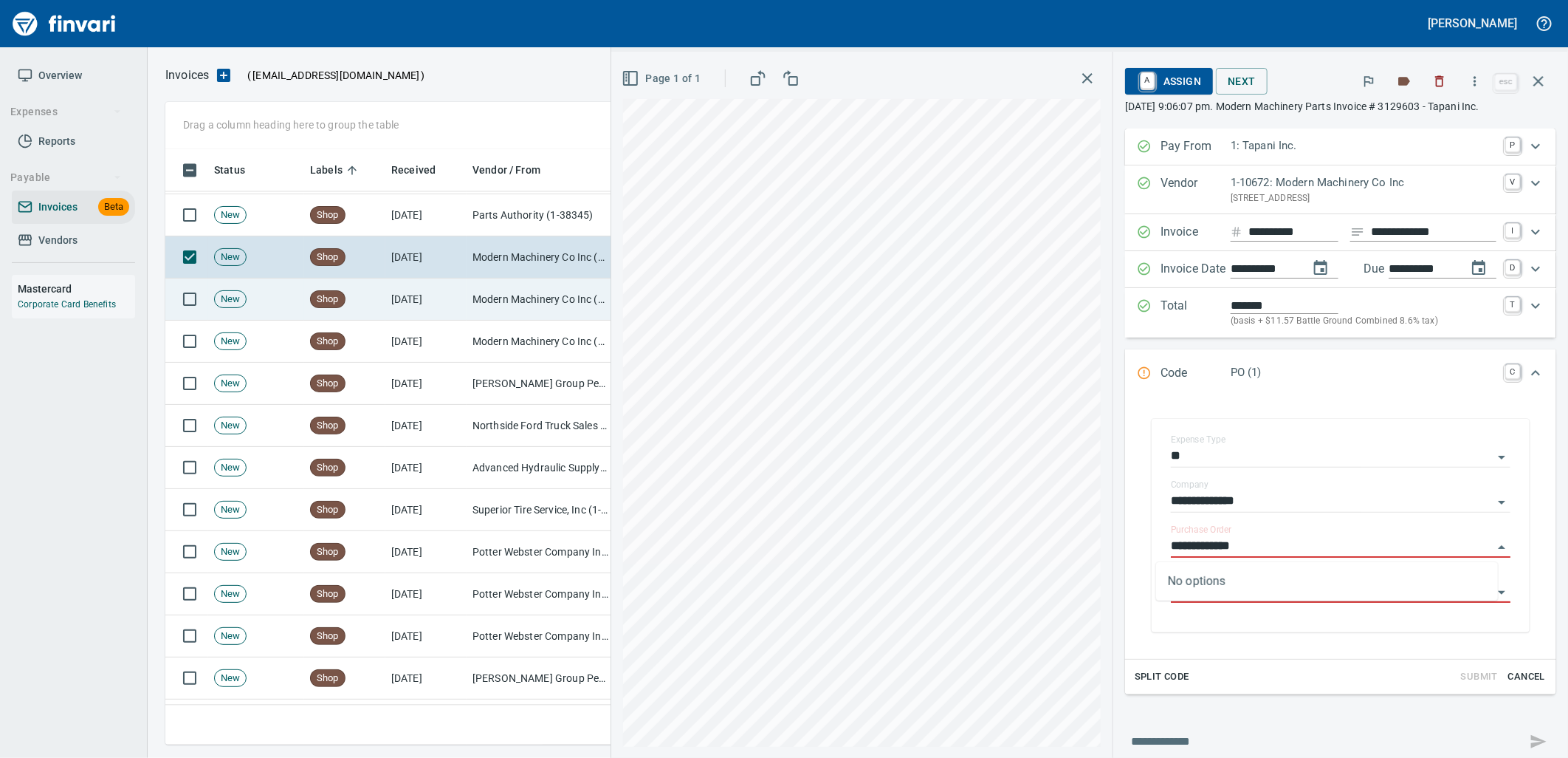
click at [444, 308] on td "[DATE]" at bounding box center [426, 299] width 81 height 42
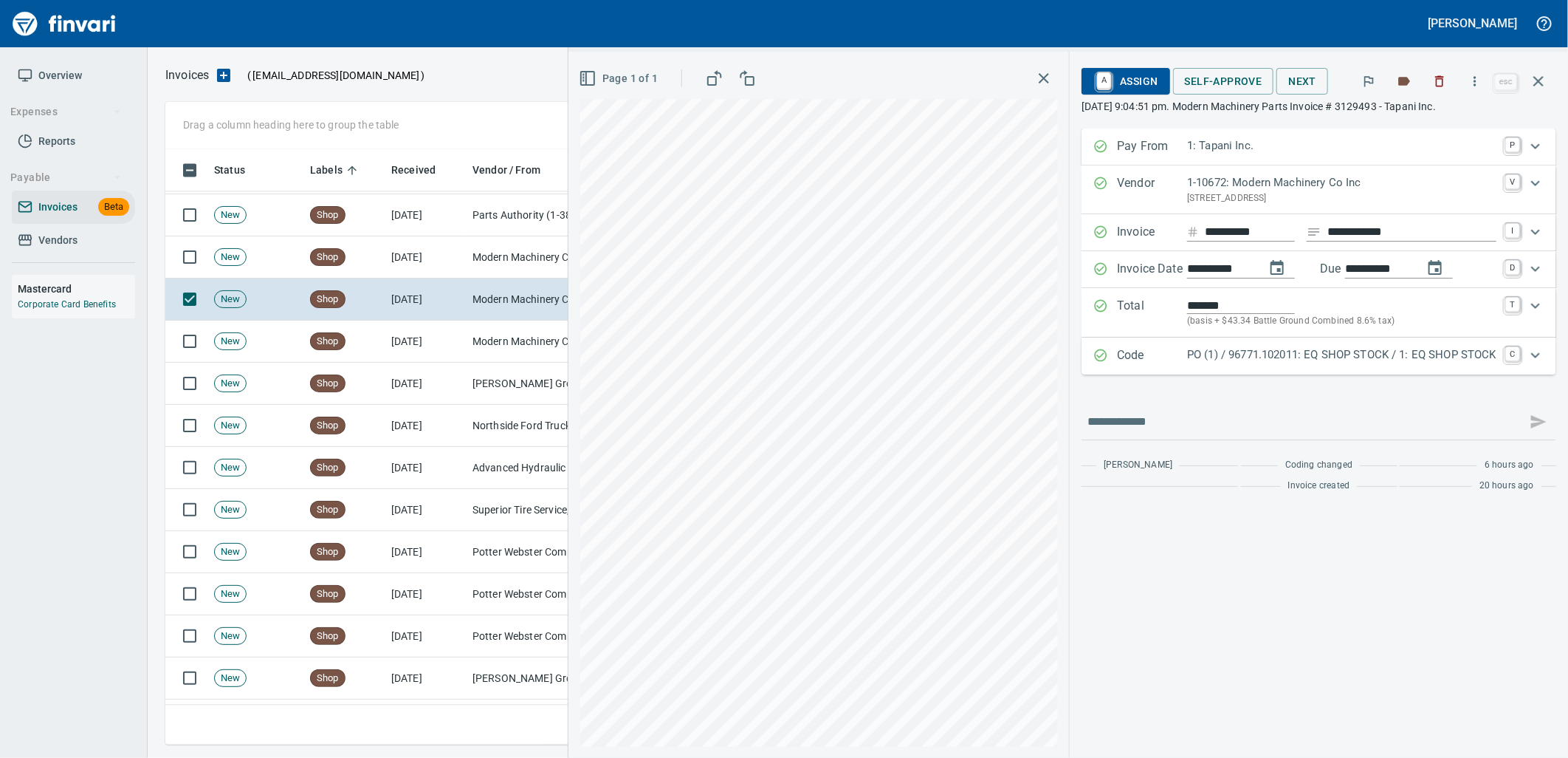
click at [1304, 364] on div "PO (1) / 96771.102011: EQ SHOP STOCK / 1: EQ SHOP STOCK" at bounding box center [1342, 356] width 309 height 19
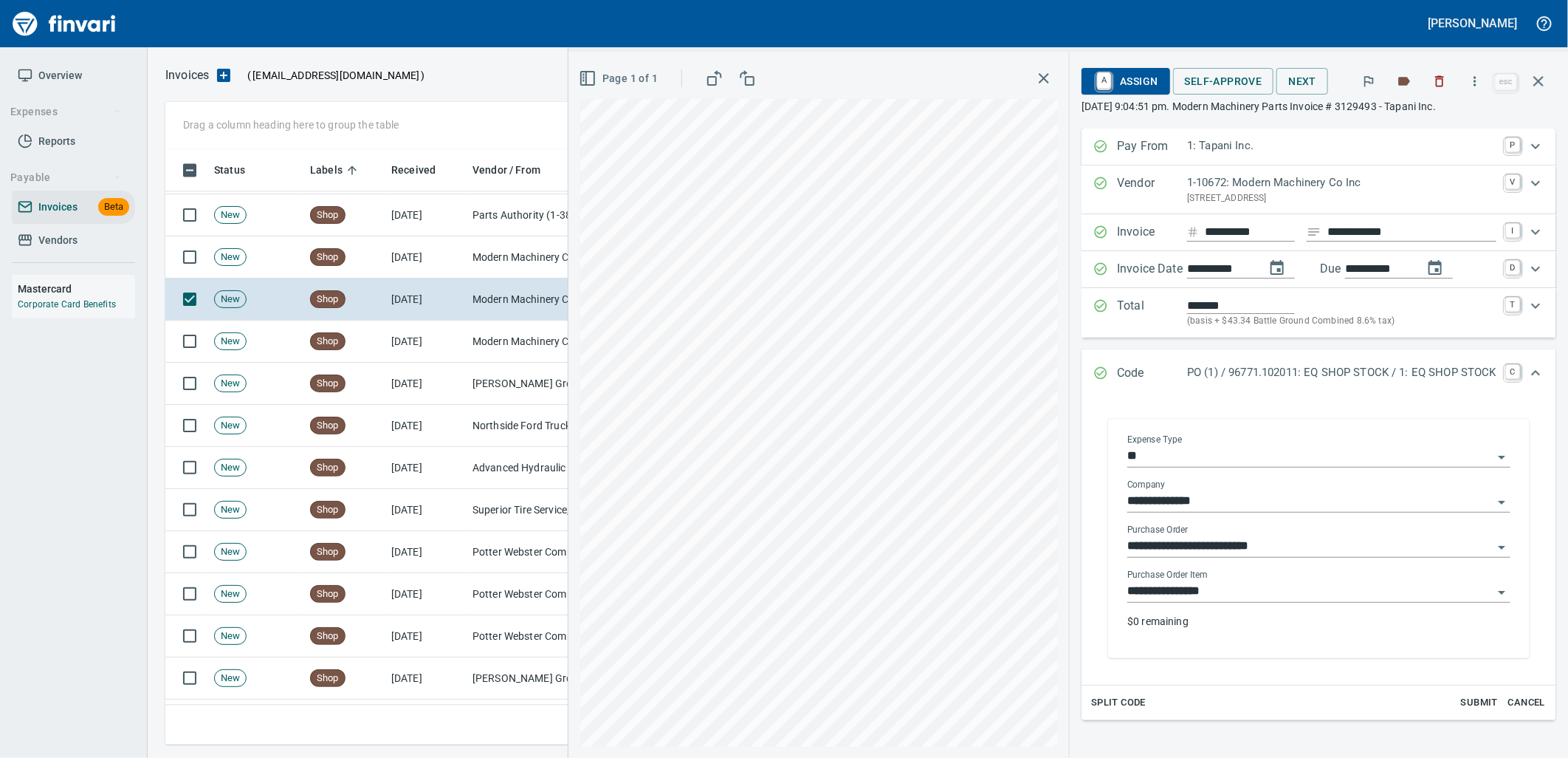
click at [1238, 597] on input "**********" at bounding box center [1309, 592] width 365 height 21
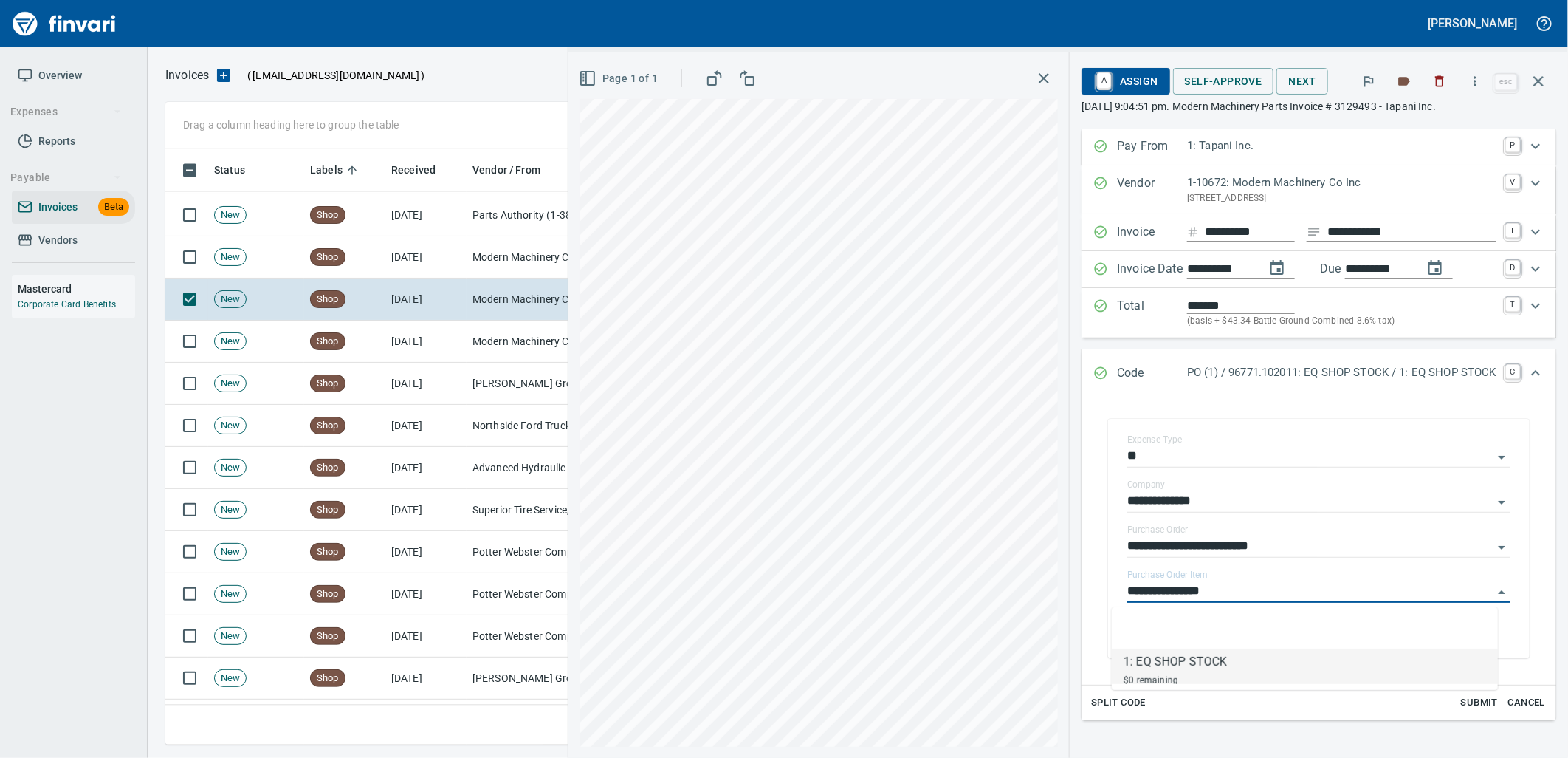
scroll to position [584, 1360]
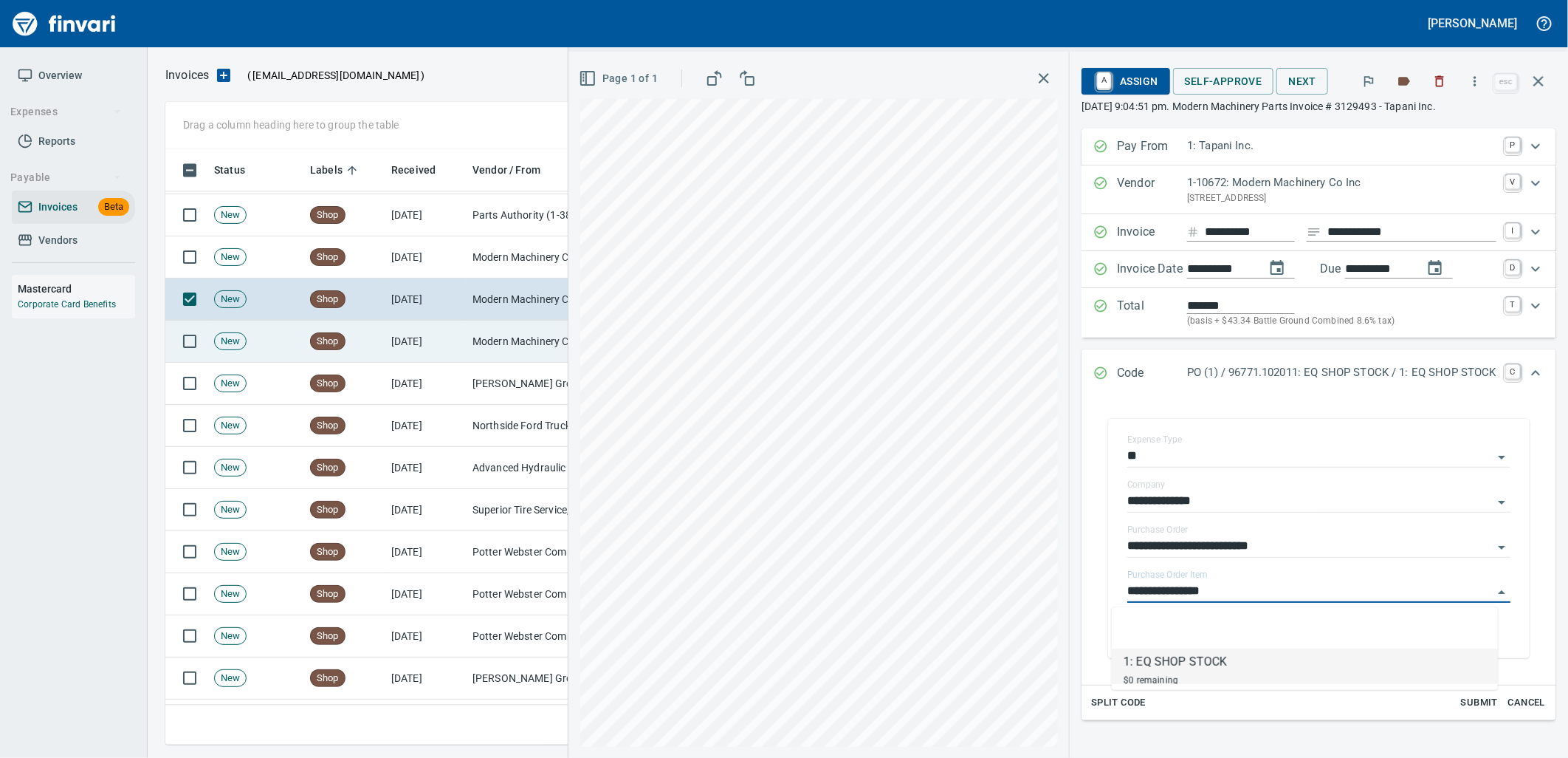
click at [413, 351] on td "[DATE]" at bounding box center [426, 341] width 81 height 42
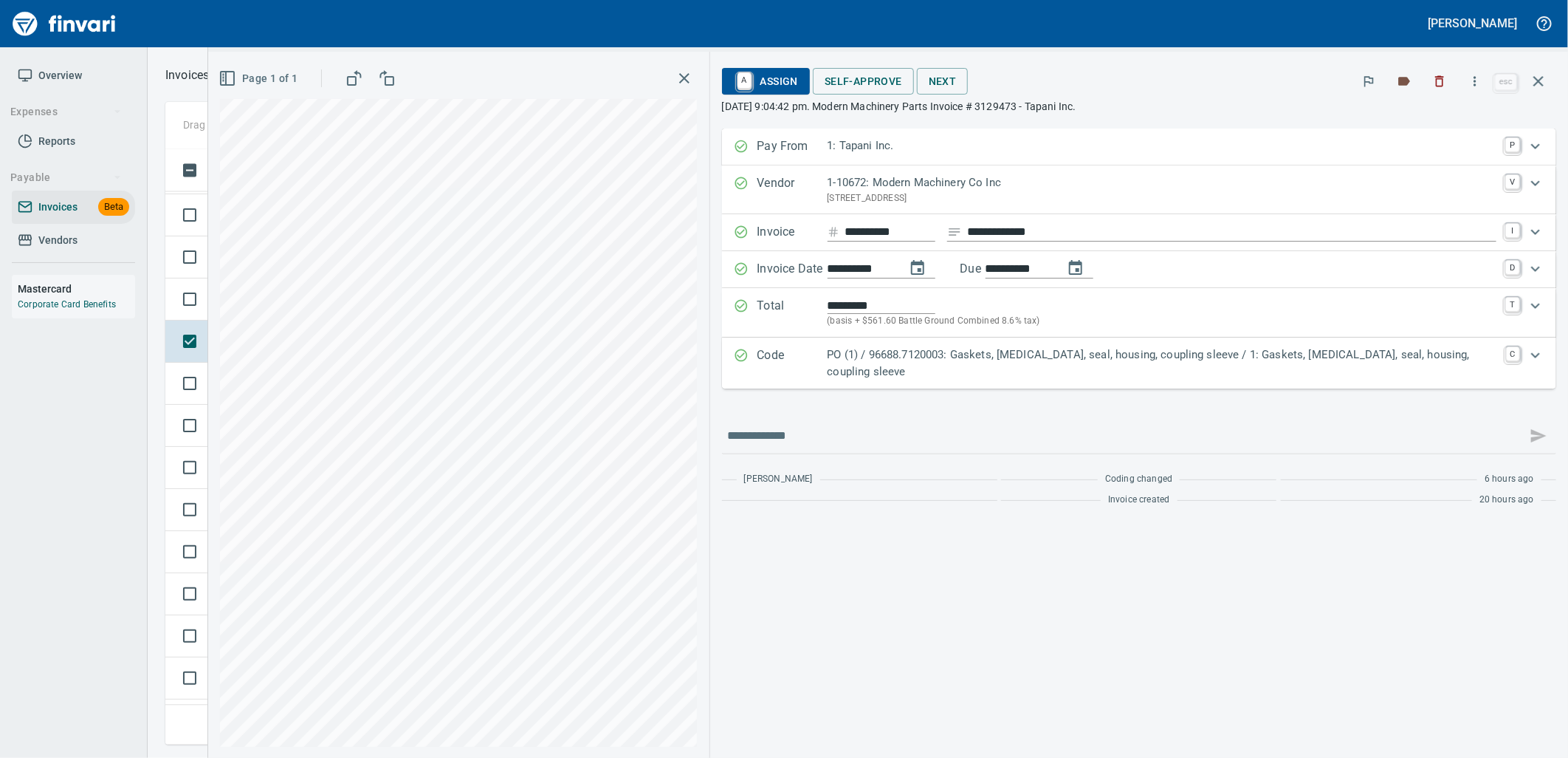
click at [1391, 358] on p "PO (1) / 96688.7120003: Gaskets, [MEDICAL_DATA], seal, housing, coupling sleeve…" at bounding box center [1162, 363] width 669 height 33
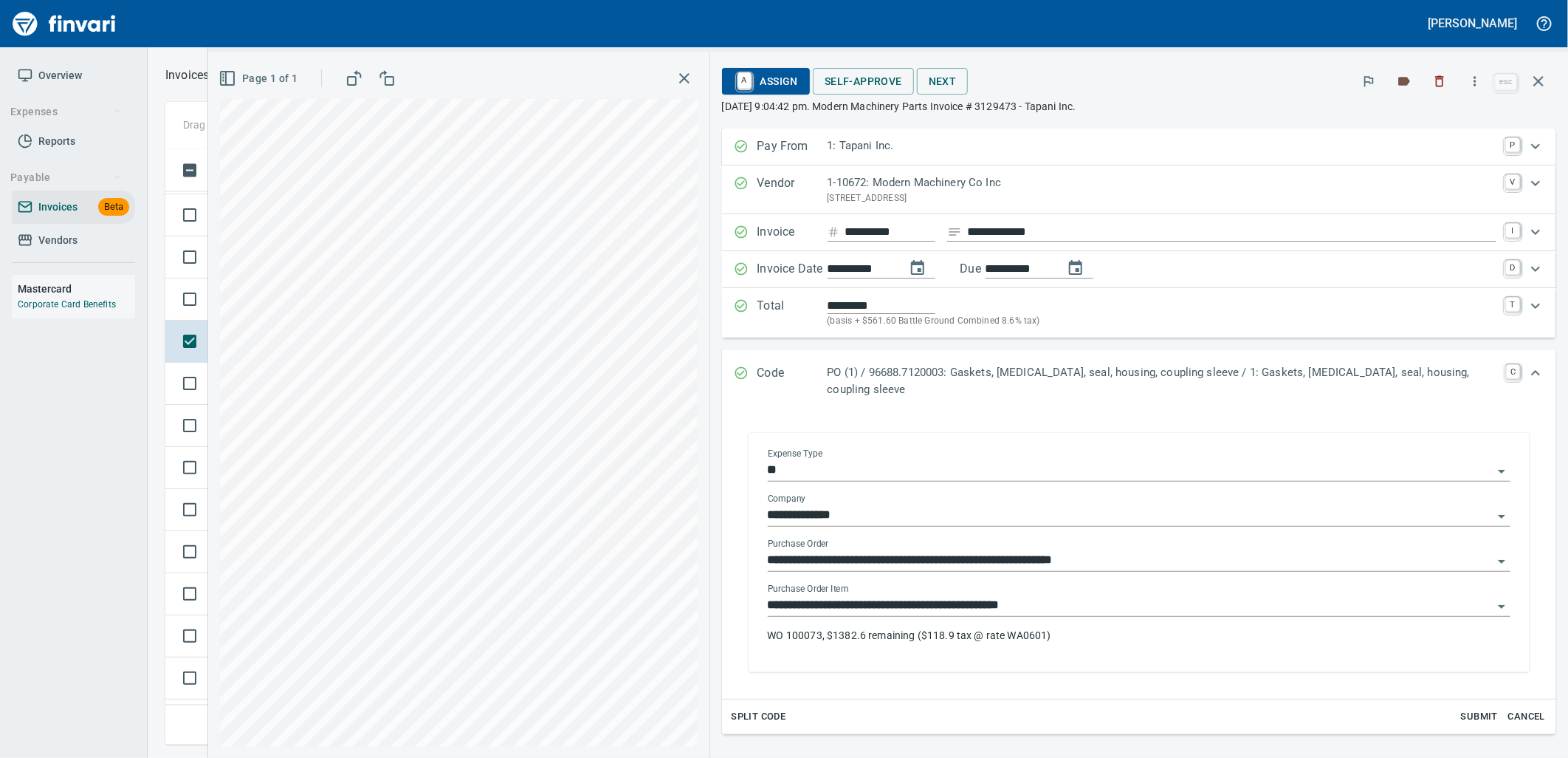
click at [1096, 598] on input "**********" at bounding box center [1130, 606] width 724 height 21
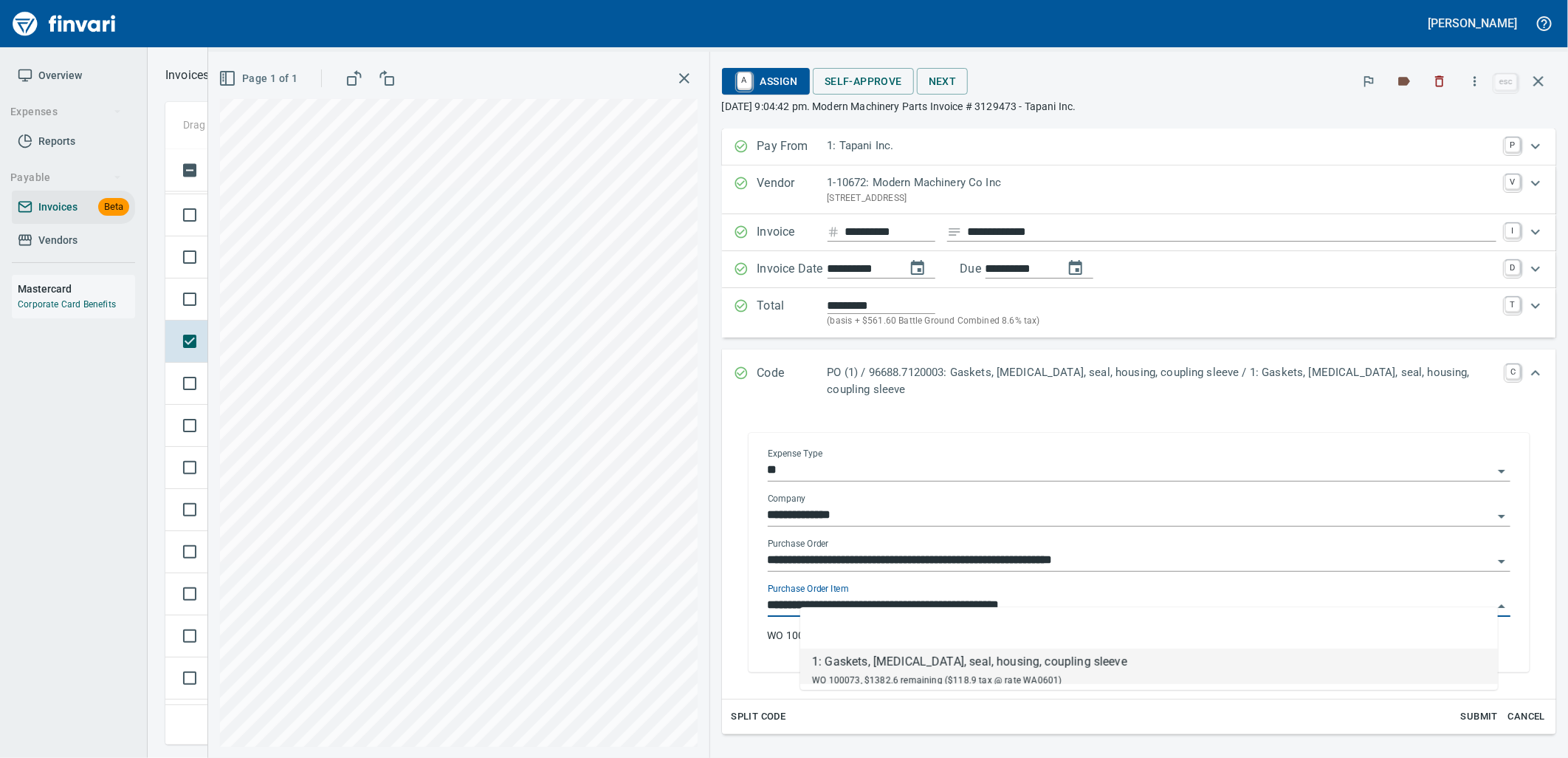
scroll to position [584, 1360]
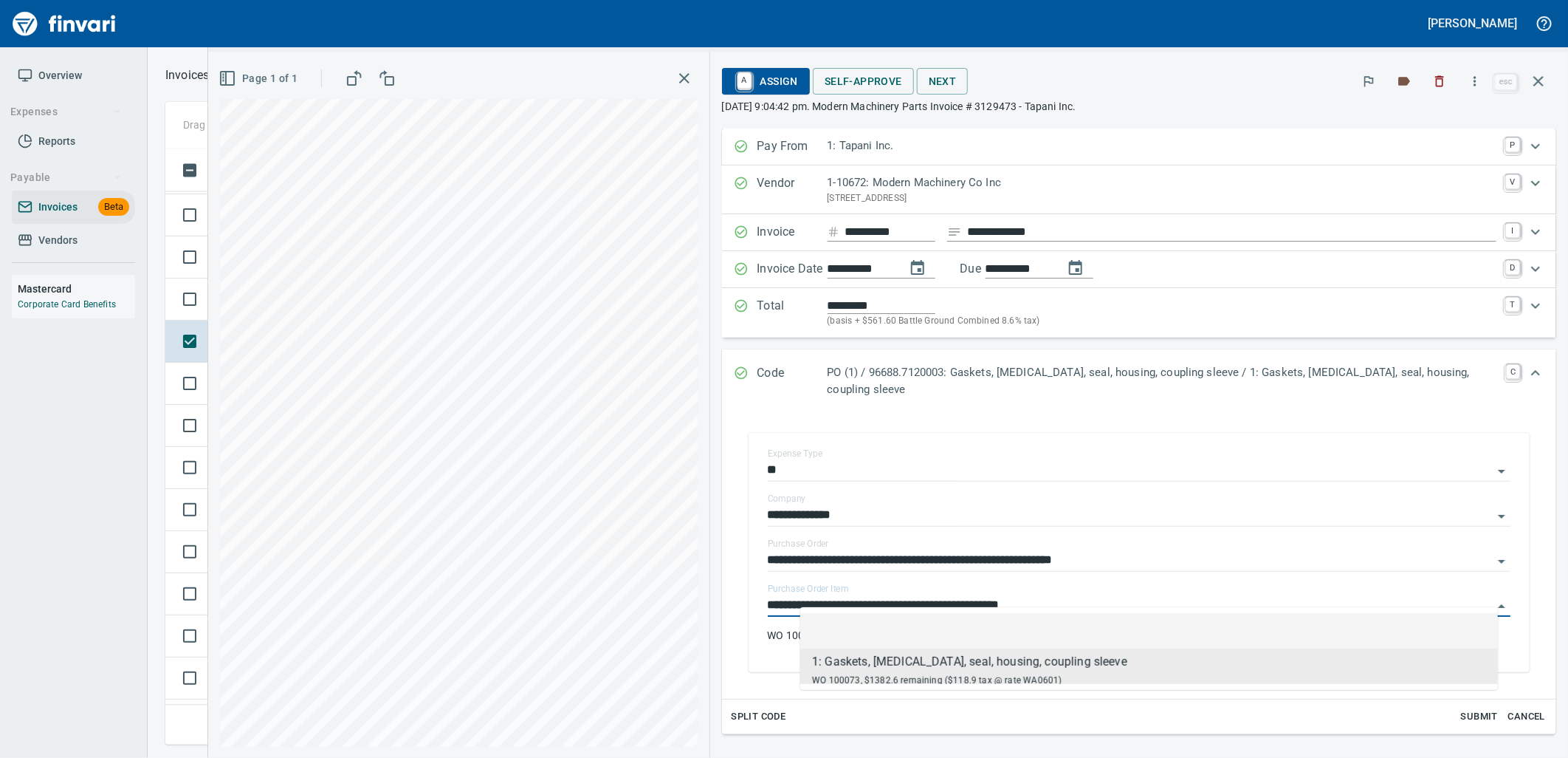
click at [242, 379] on div "Page 1 of 1" at bounding box center [459, 405] width 501 height 706
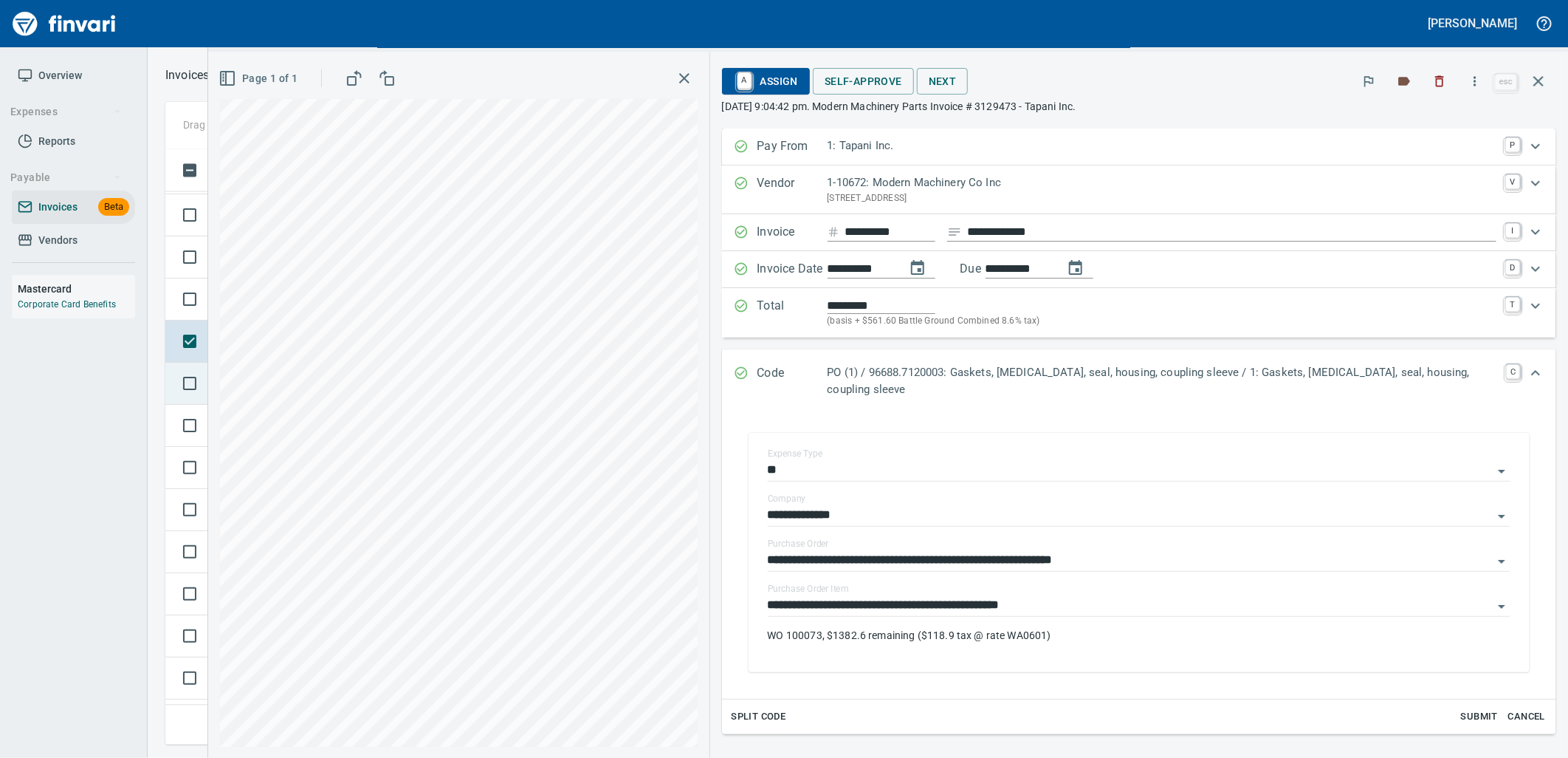
click at [237, 382] on span "New" at bounding box center [229, 384] width 31 height 14
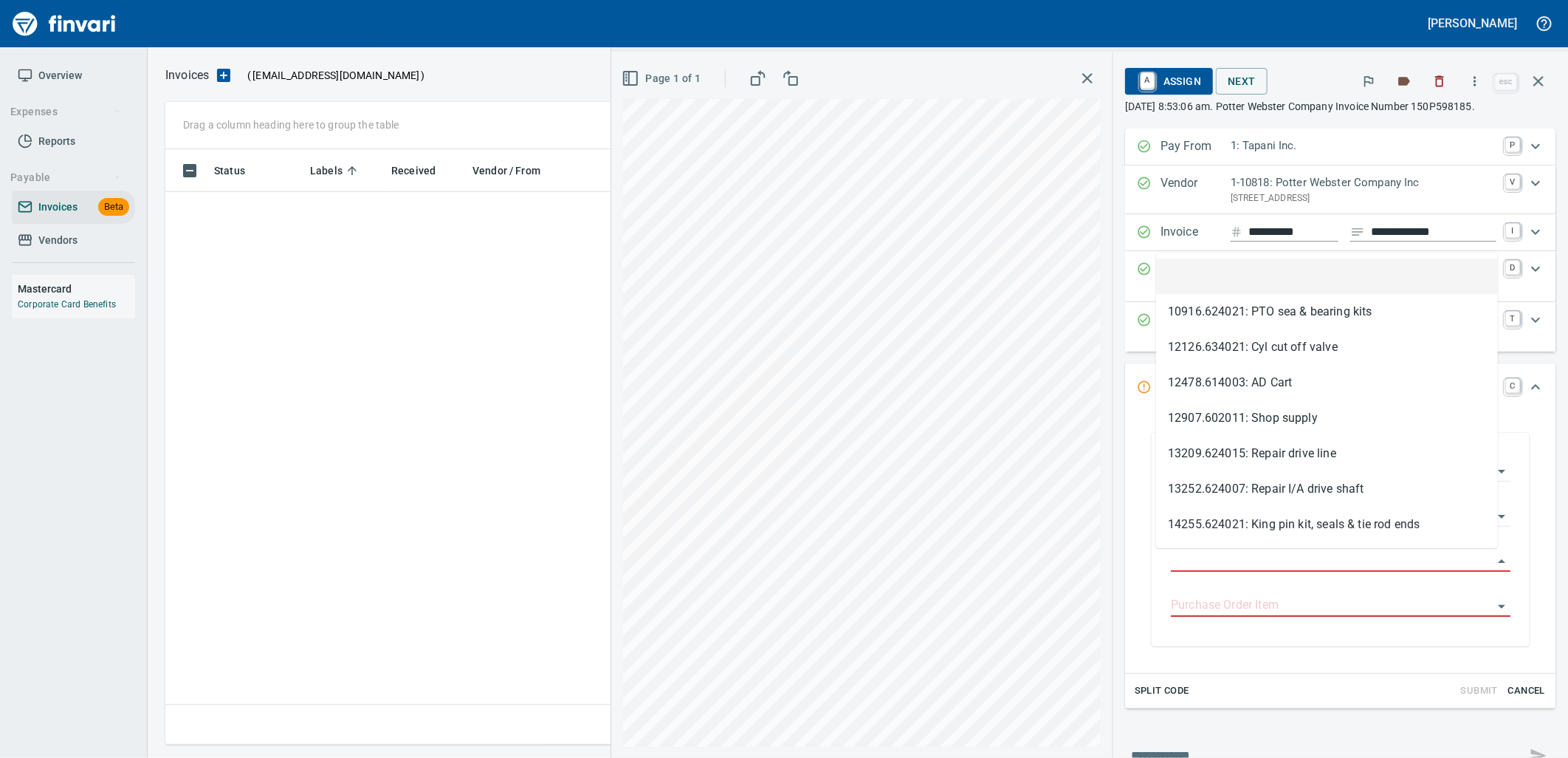
scroll to position [584, 1360]
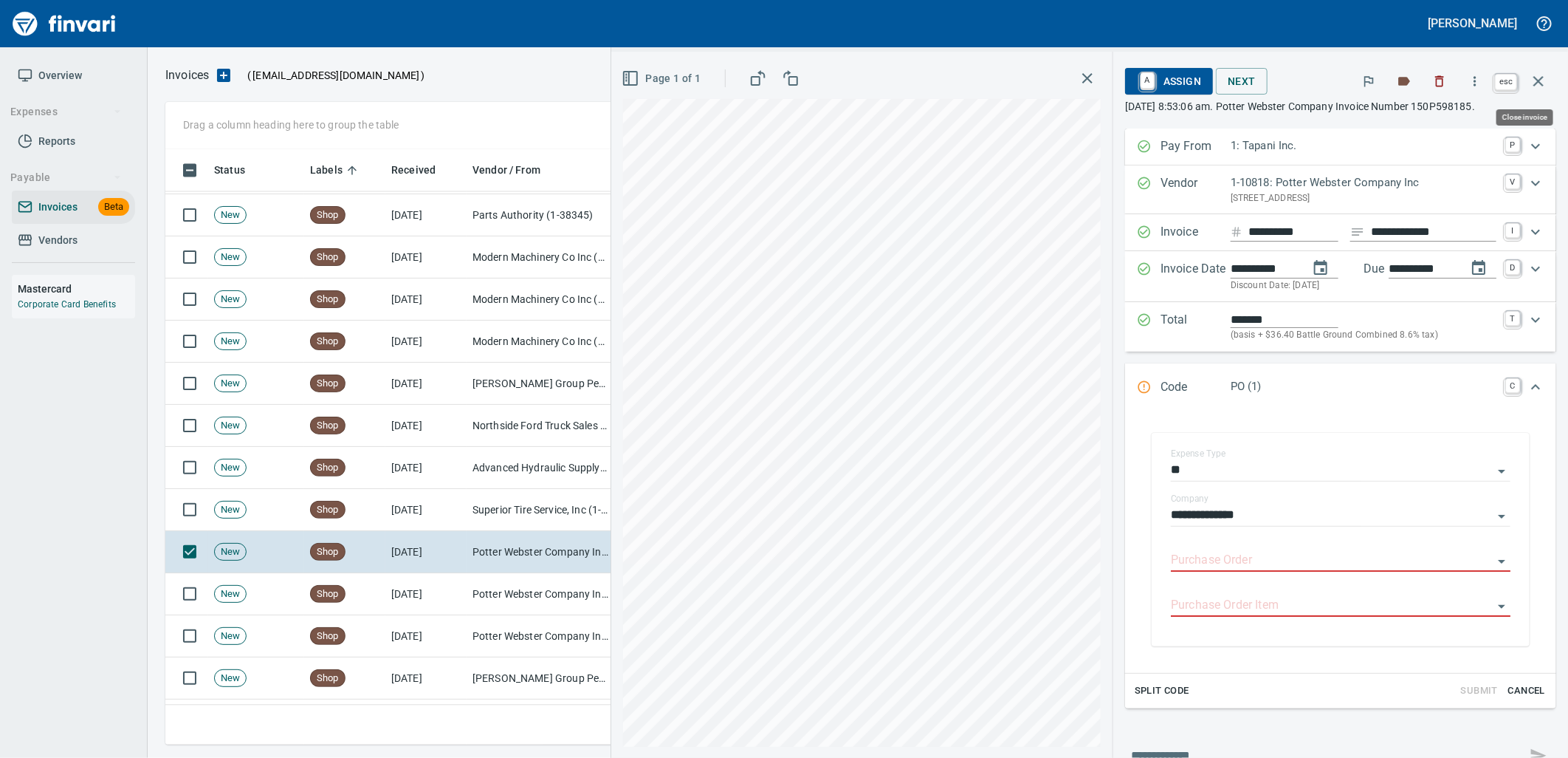
click at [1537, 88] on icon "button" at bounding box center [1538, 81] width 17 height 17
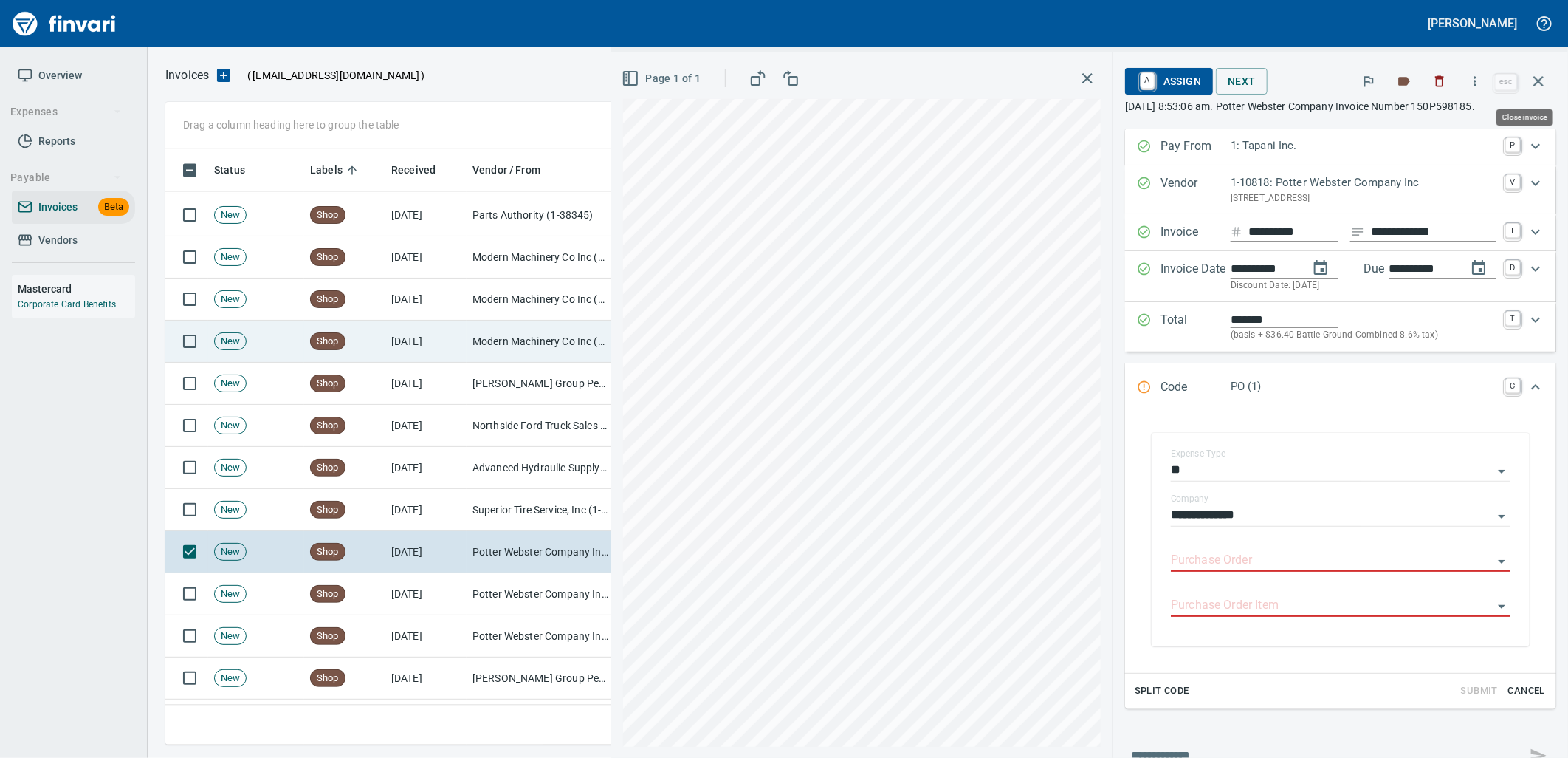
scroll to position [584, 1360]
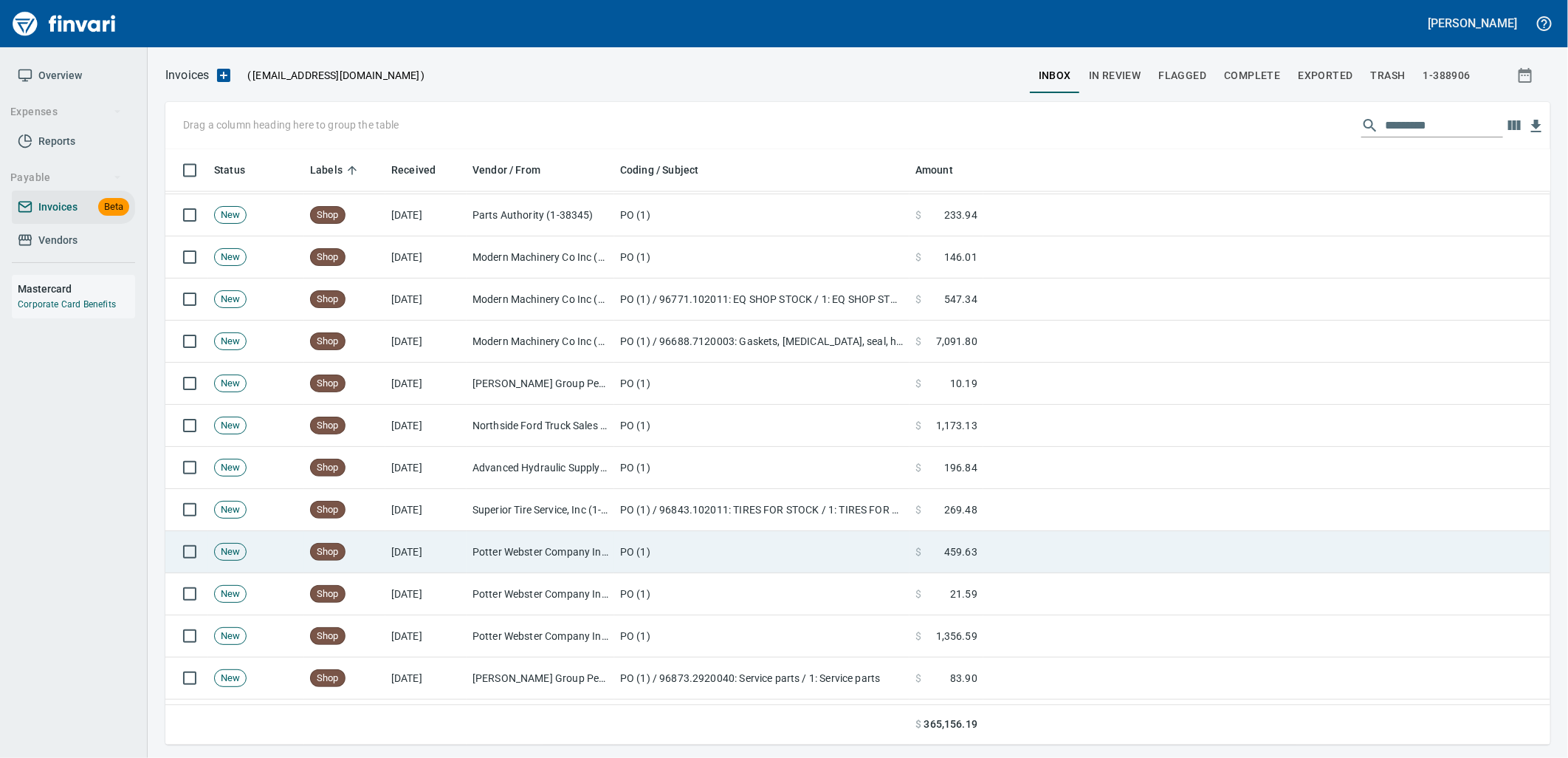
drag, startPoint x: 784, startPoint y: 558, endPoint x: 1000, endPoint y: 557, distance: 216.0
click at [783, 558] on td "PO (1)" at bounding box center [762, 551] width 296 height 42
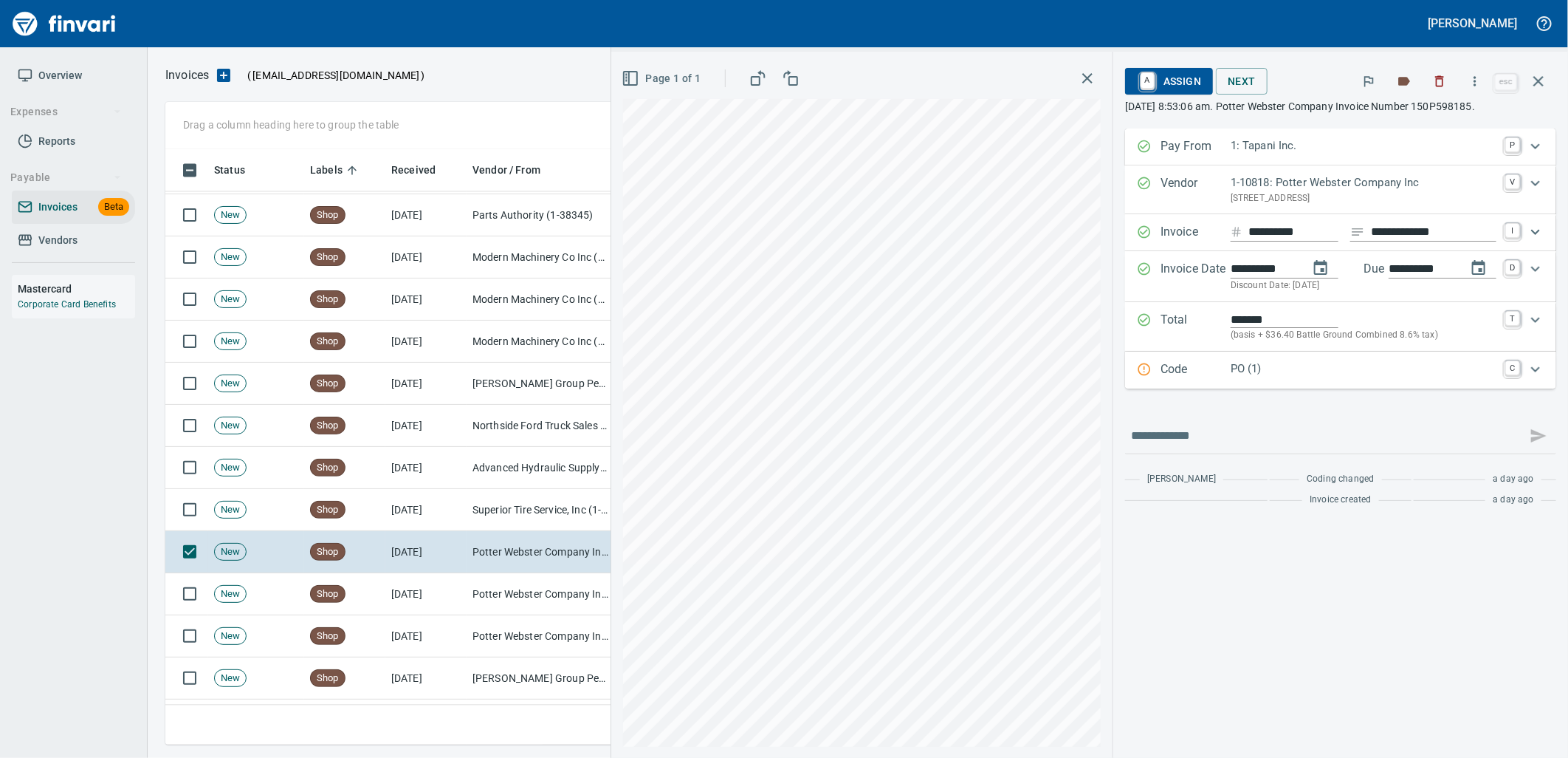
click at [1347, 377] on p "PO (1)" at bounding box center [1363, 369] width 266 height 17
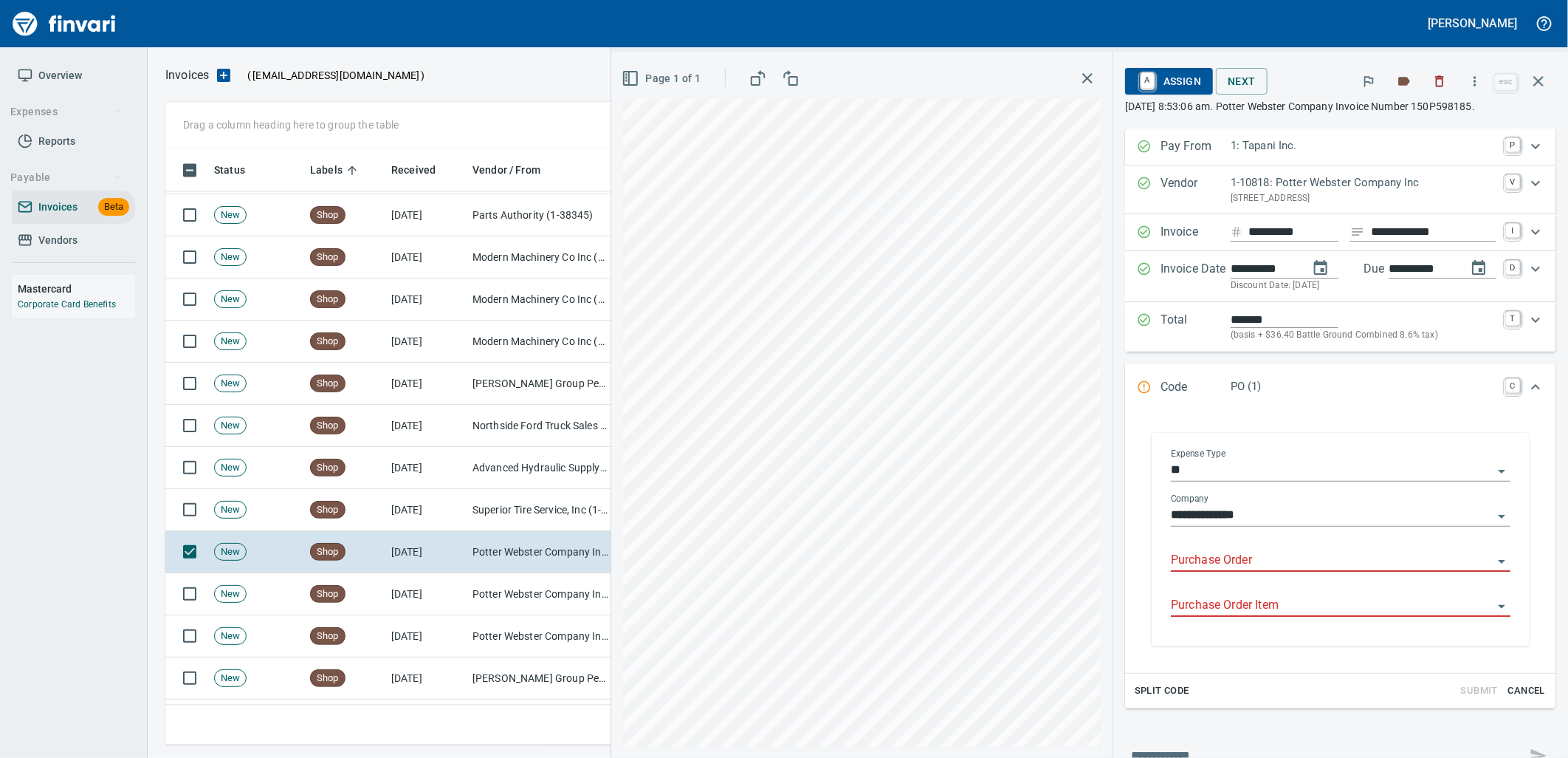
click at [1253, 558] on input "Purchase Order" at bounding box center [1331, 561] width 322 height 21
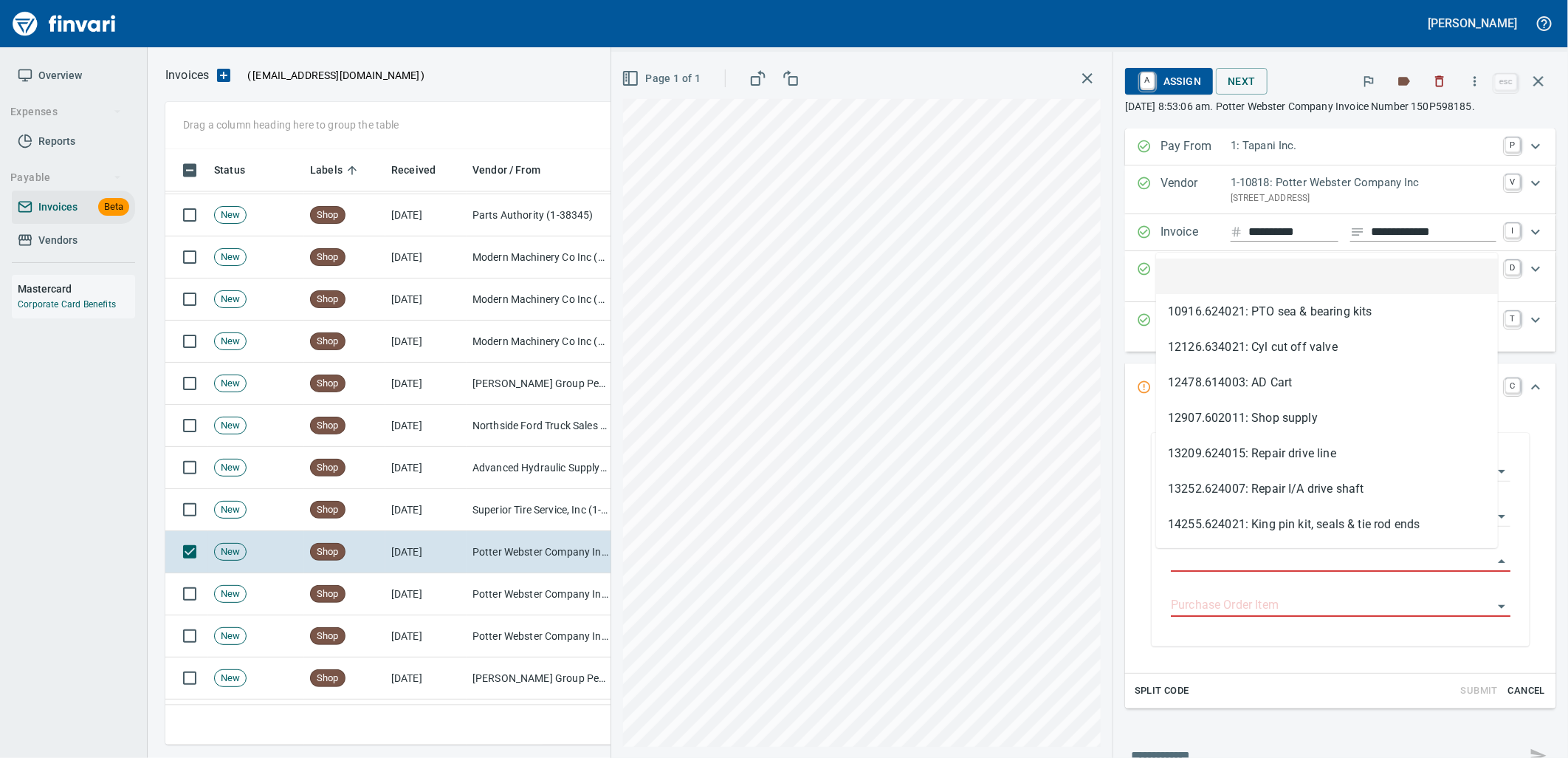
scroll to position [584, 1360]
type input "**********"
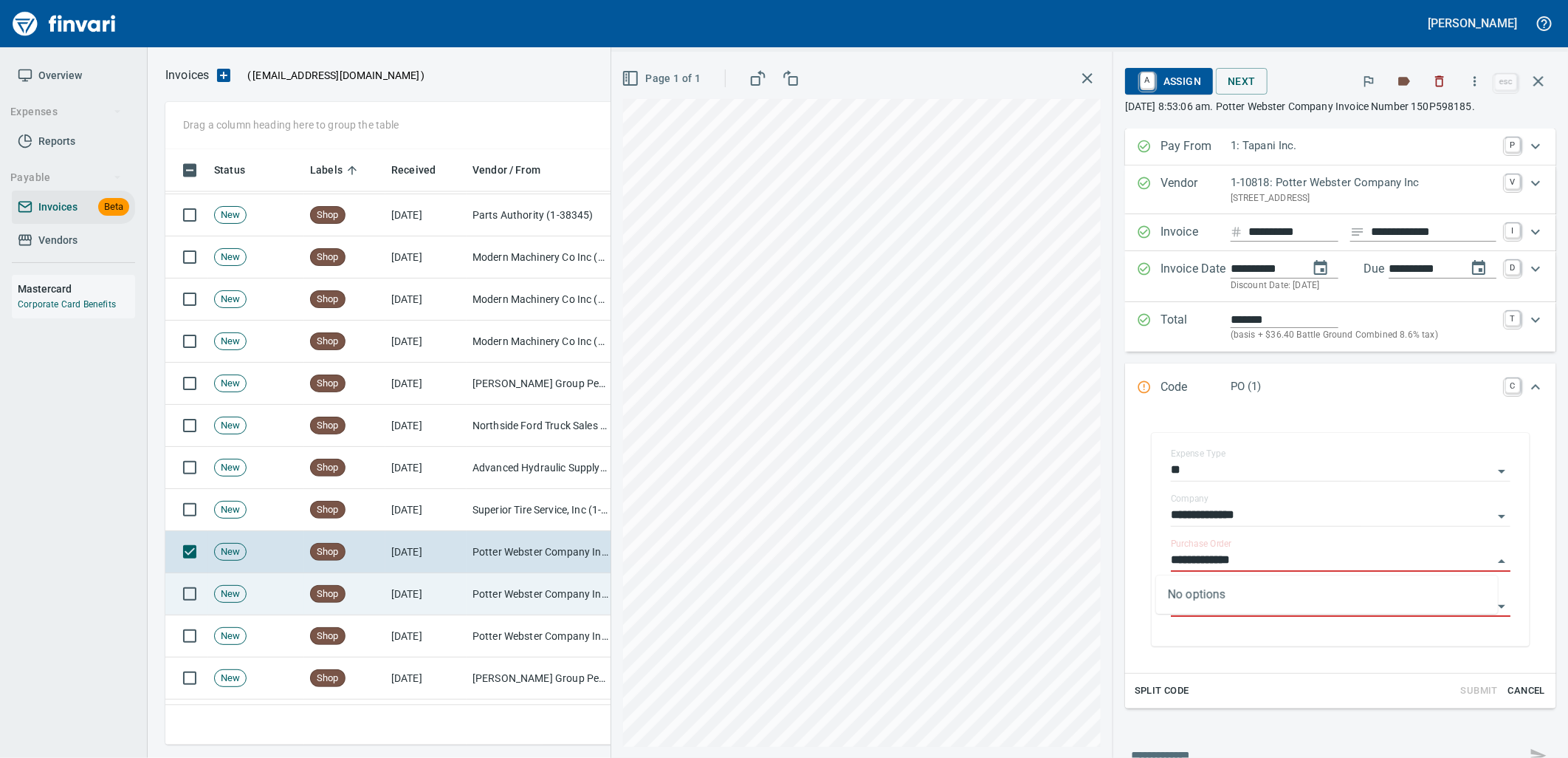
click at [391, 597] on td "[DATE]" at bounding box center [426, 594] width 81 height 42
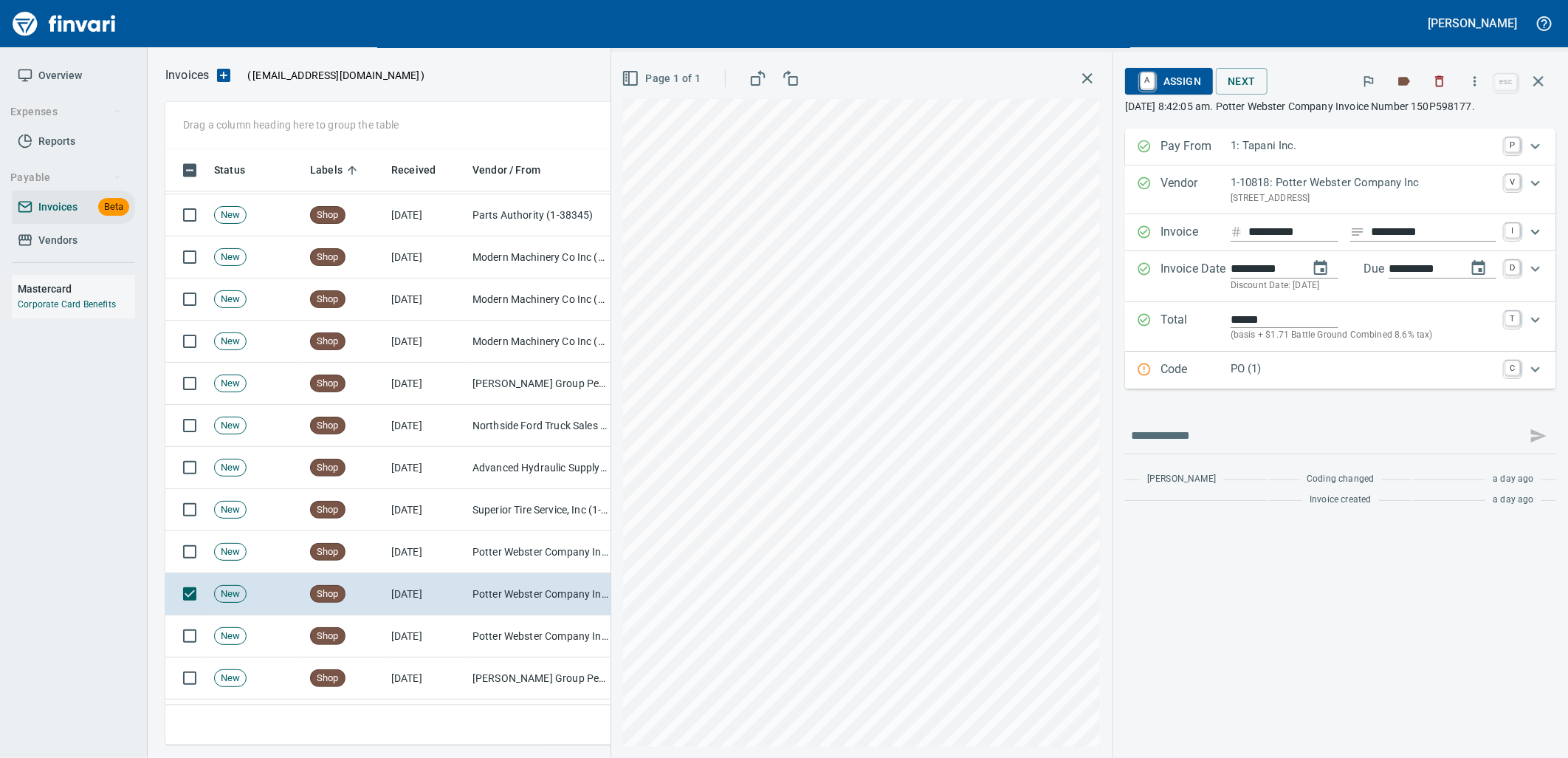
click at [1216, 374] on p "Code" at bounding box center [1195, 370] width 70 height 19
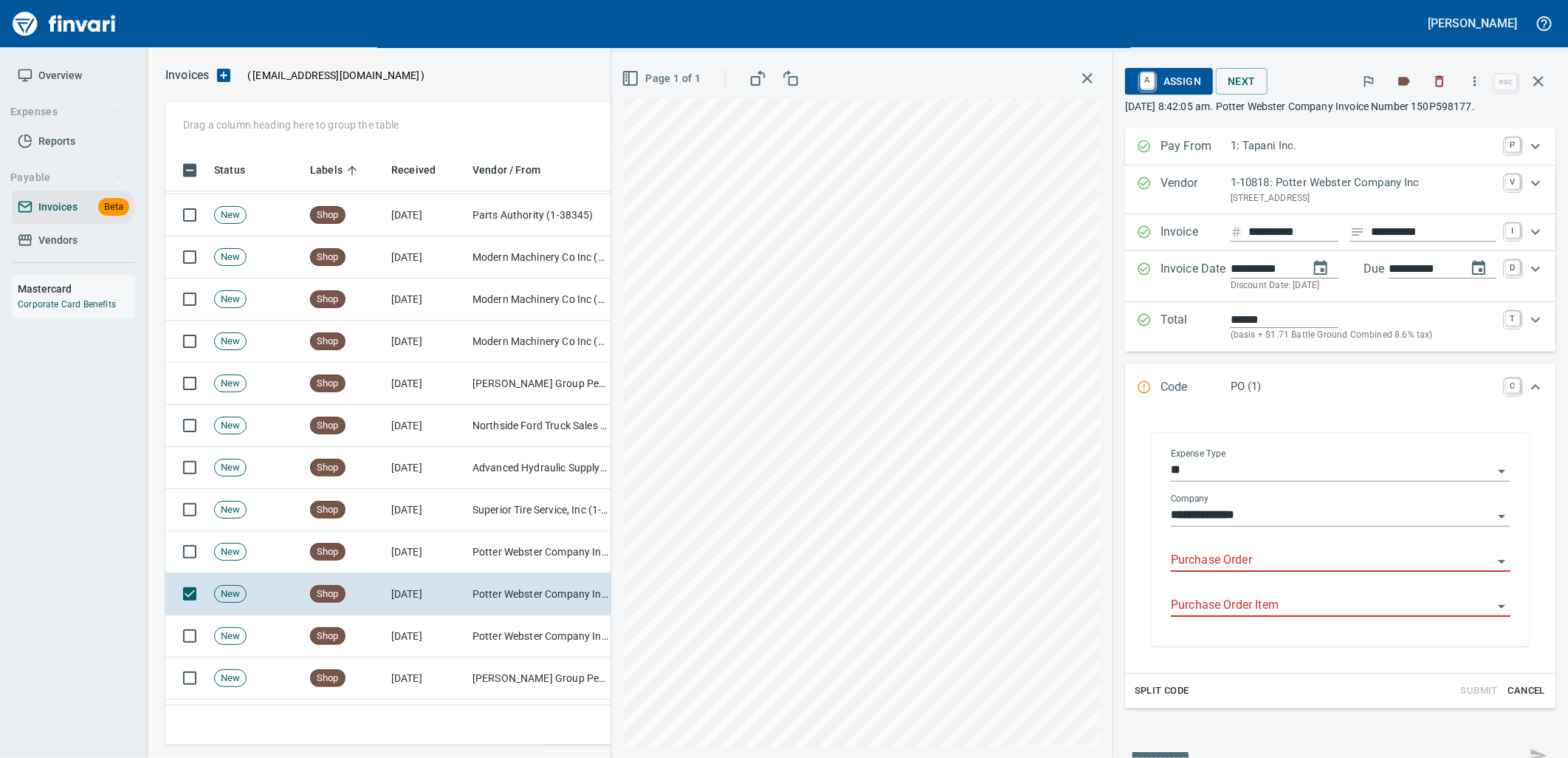
click at [1178, 565] on input "Purchase Order" at bounding box center [1331, 561] width 322 height 21
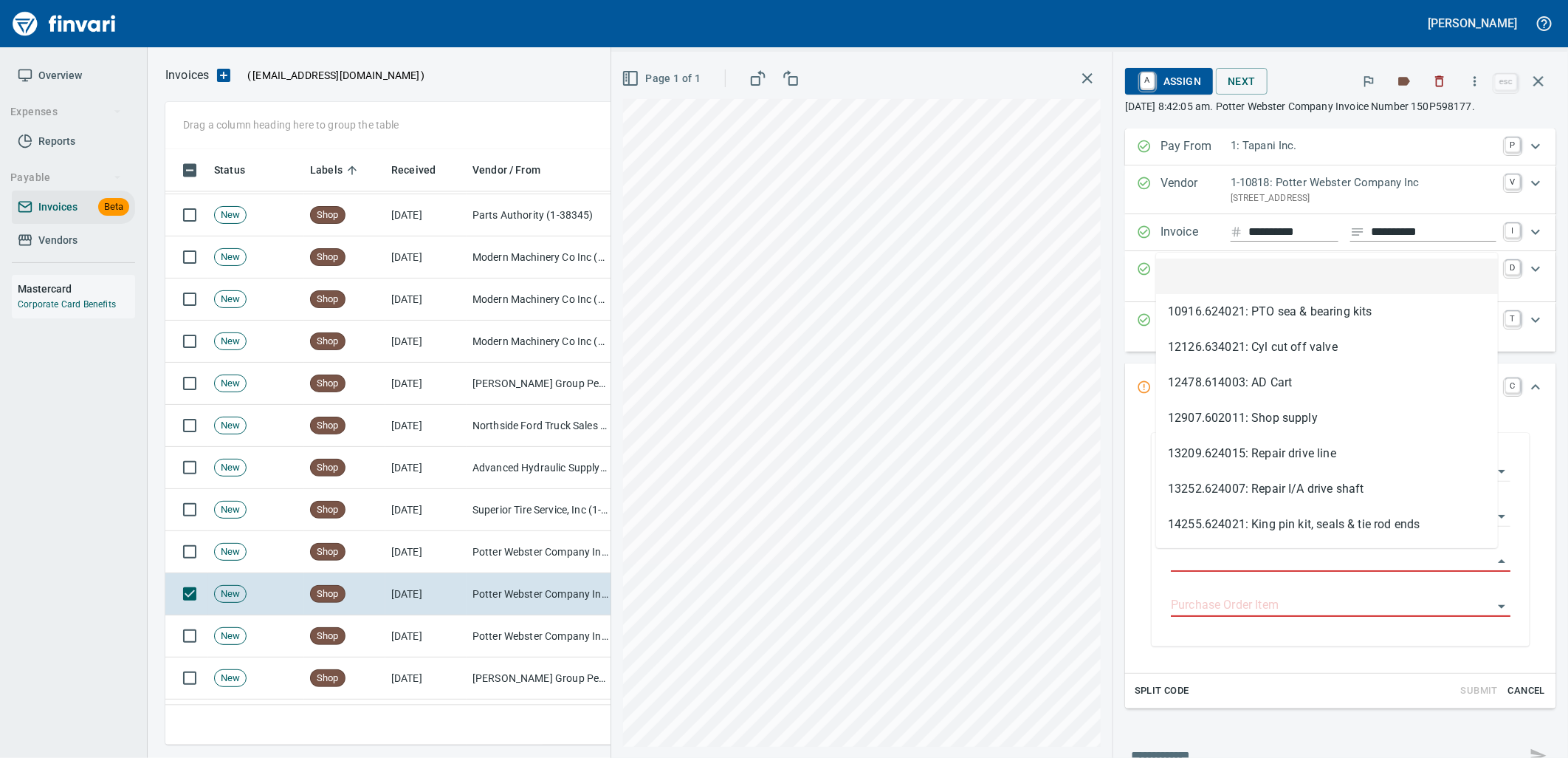
scroll to position [584, 1360]
type input "**********"
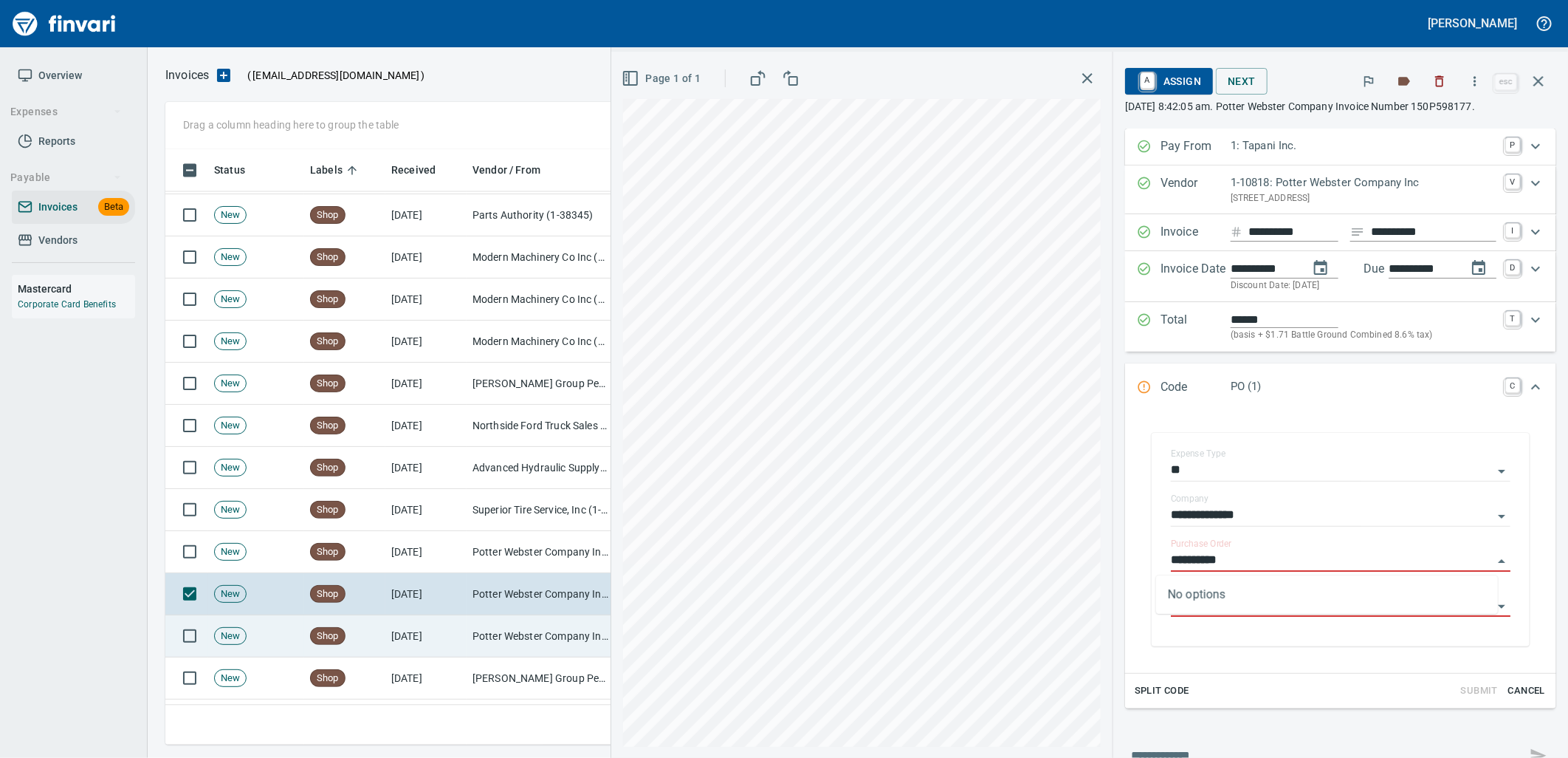
click at [533, 640] on td "Potter Webster Company Inc (1-10818)" at bounding box center [540, 636] width 147 height 42
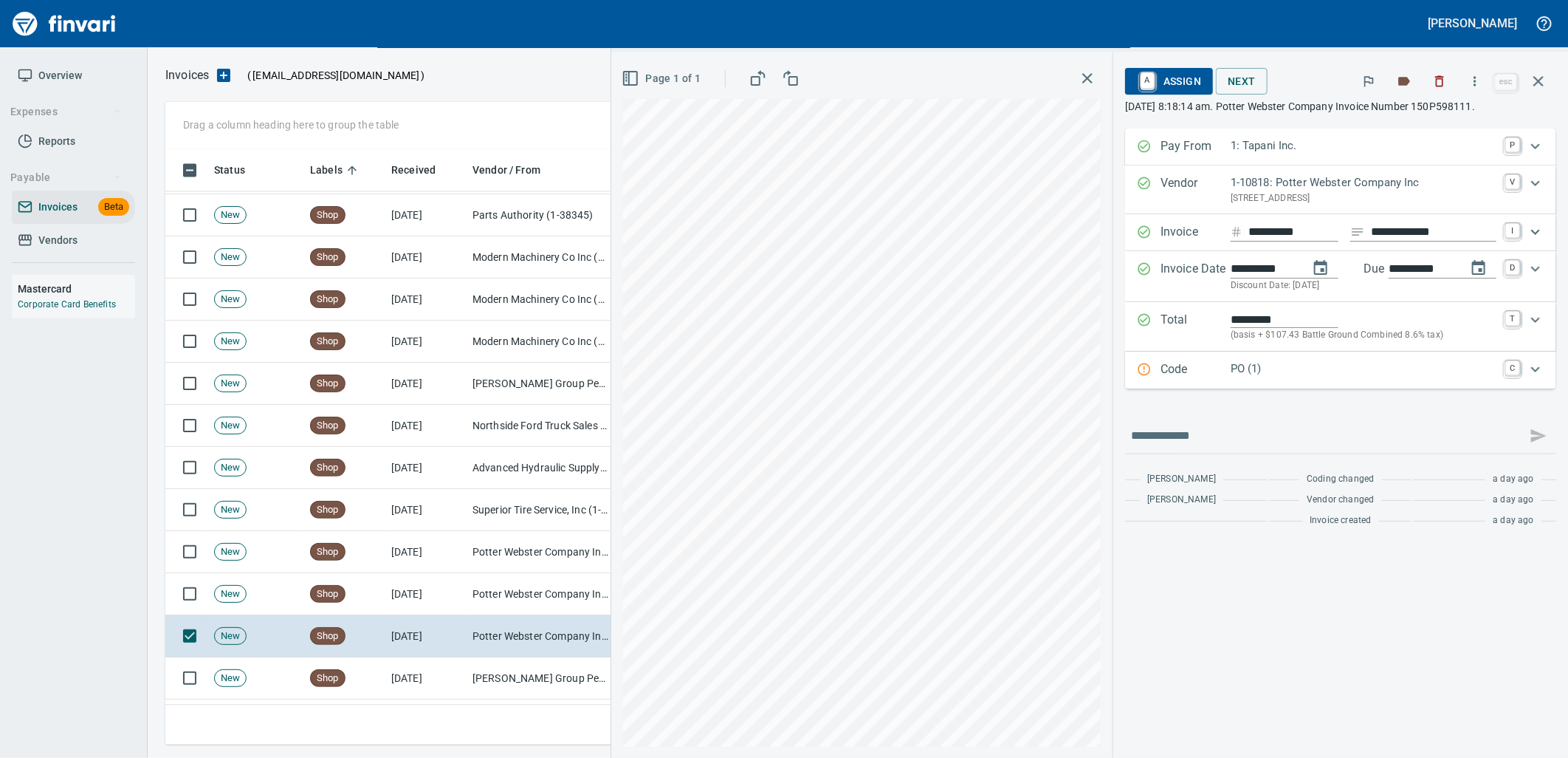
click at [1258, 356] on div "Code PO (1) C" at bounding box center [1340, 370] width 431 height 37
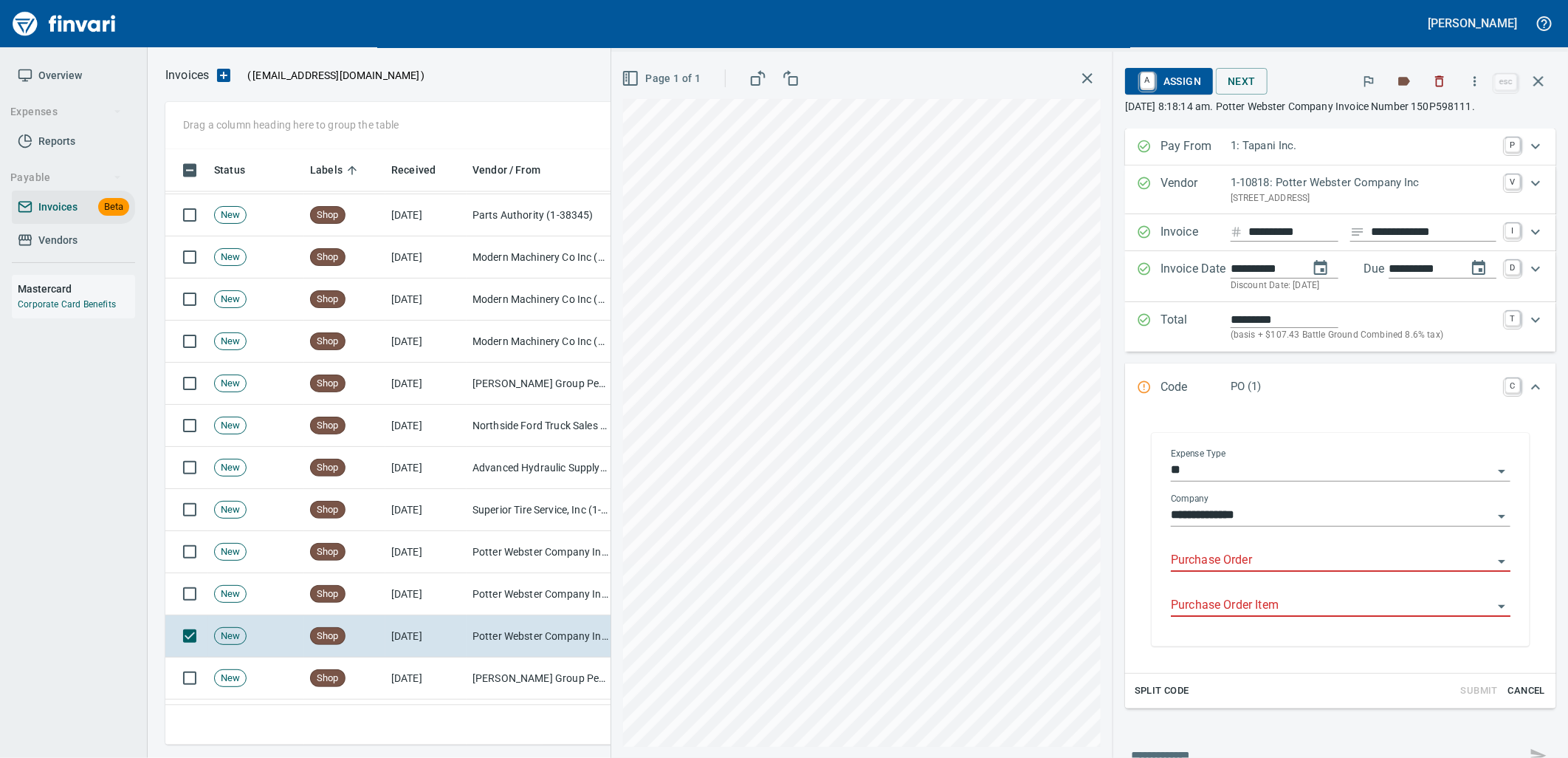
click at [1253, 556] on input "Purchase Order" at bounding box center [1331, 561] width 322 height 21
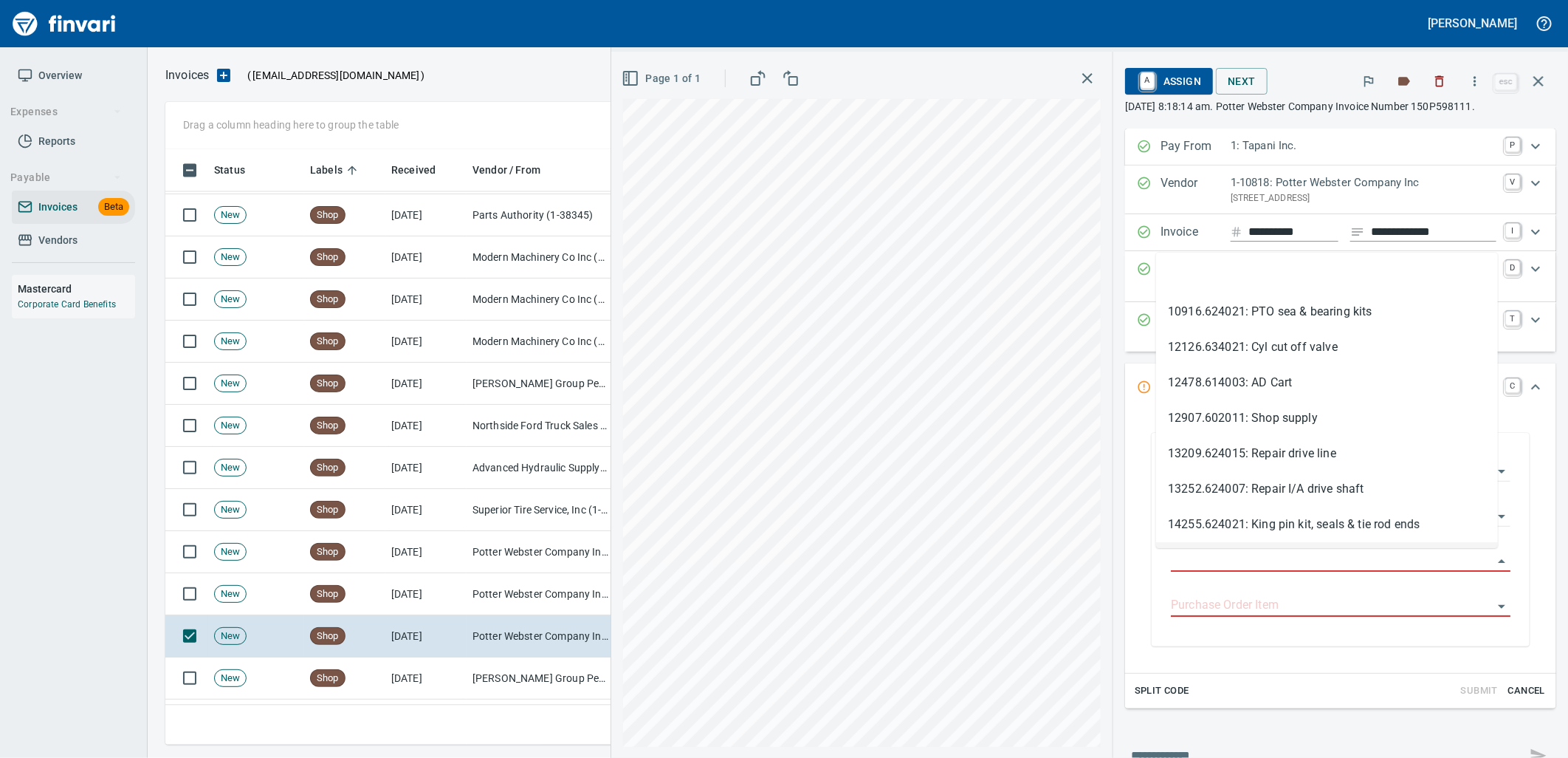
scroll to position [584, 1360]
type input "**********"
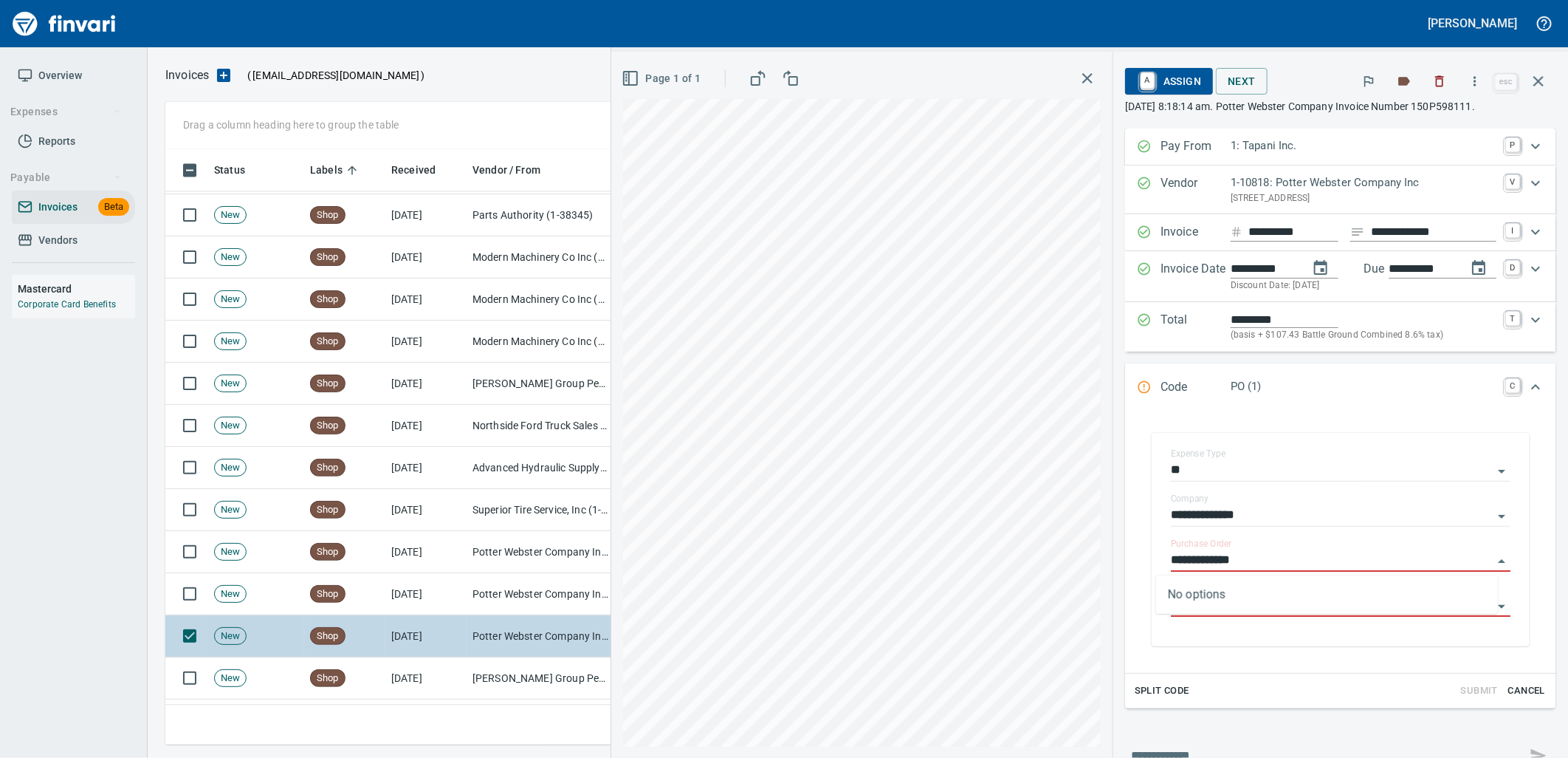
click at [474, 675] on td "Jackson Group Peterbilt(IBS) (1-38196)" at bounding box center [540, 678] width 147 height 42
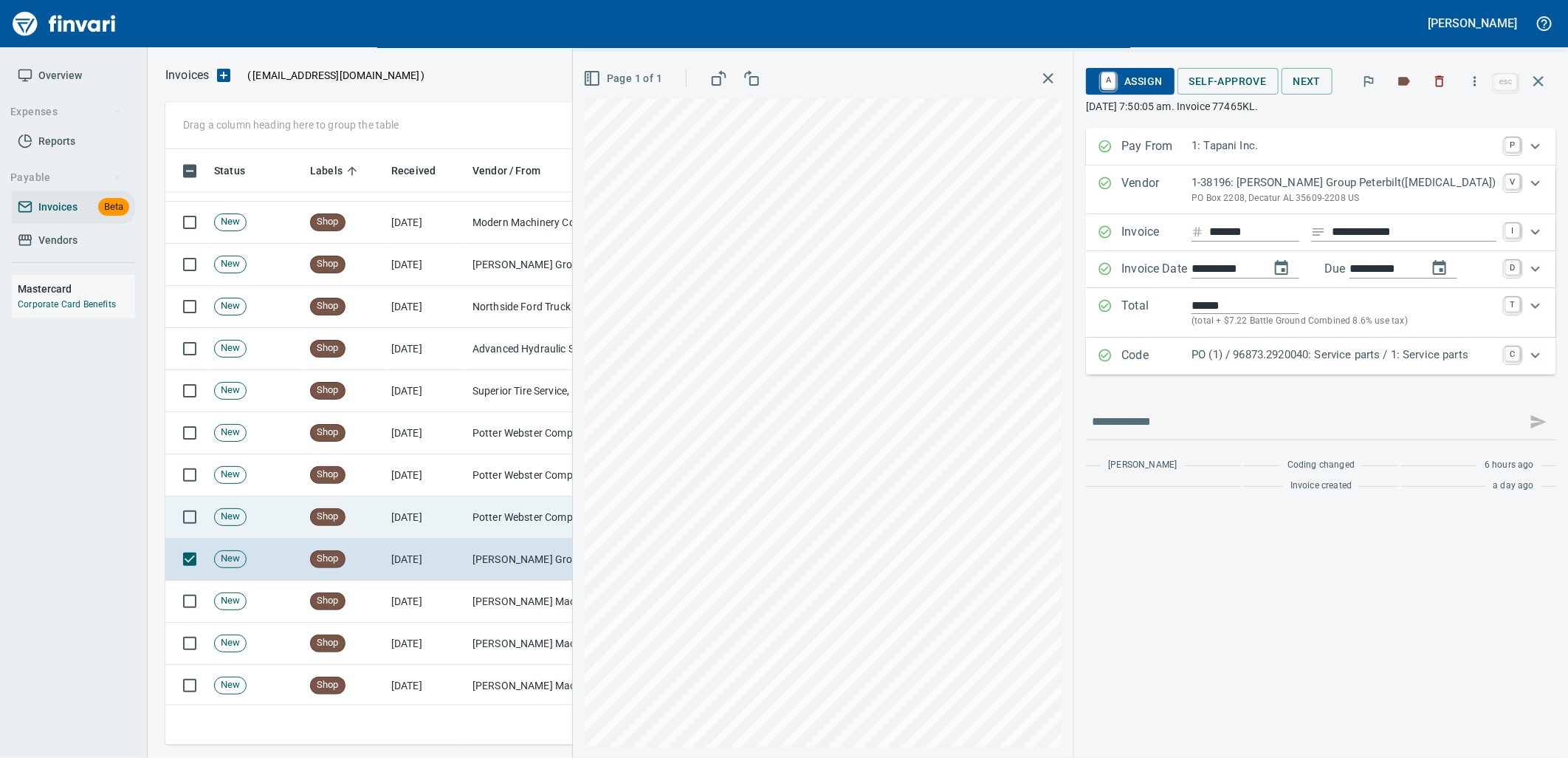
scroll to position [5498, 0]
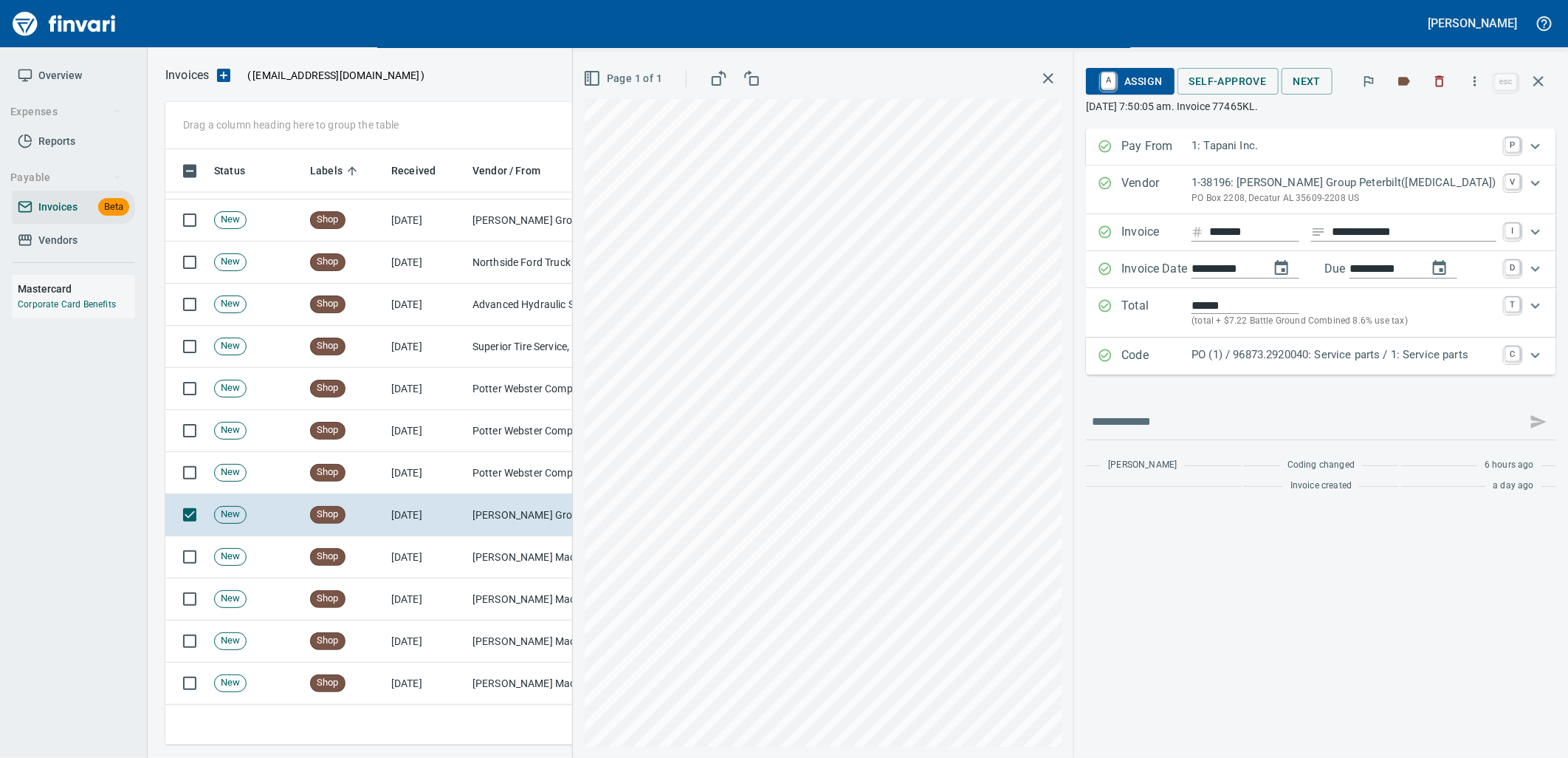
click at [1281, 359] on p "PO (1) / 96873.2920040: Service parts / 1: Service parts" at bounding box center [1343, 355] width 305 height 17
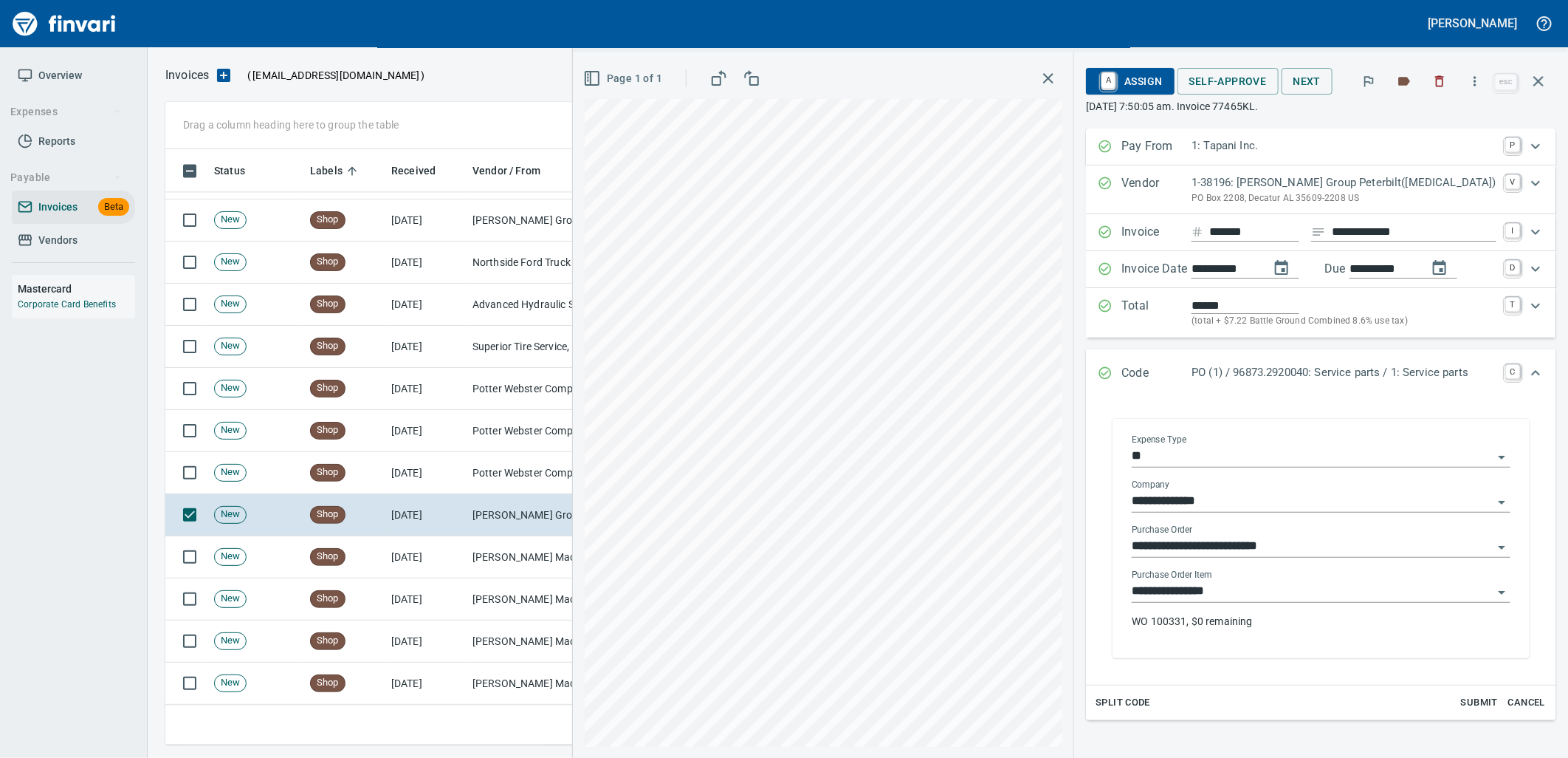
click at [1255, 597] on input "**********" at bounding box center [1312, 592] width 361 height 21
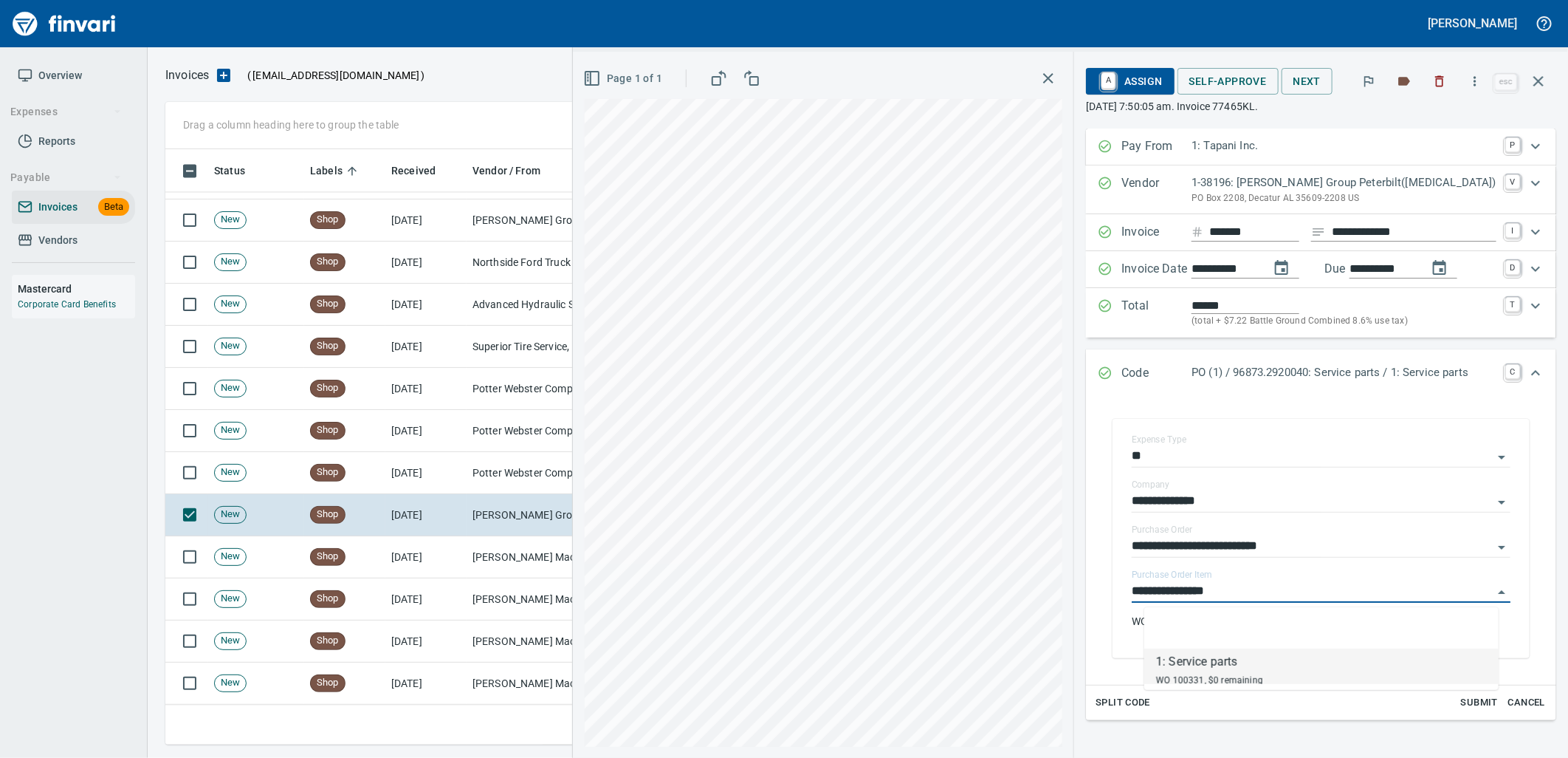
scroll to position [584, 1360]
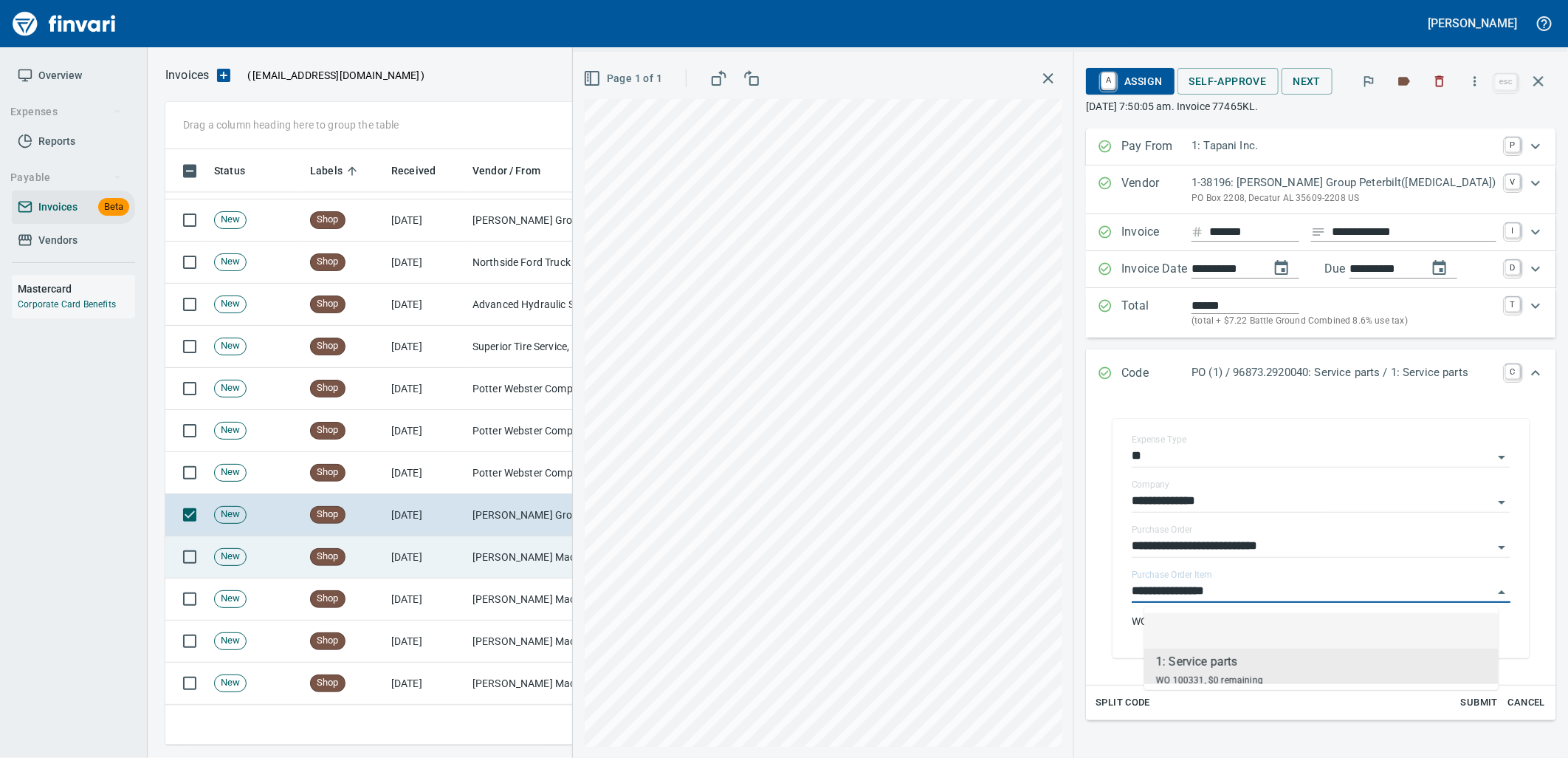
click at [551, 548] on td "[PERSON_NAME] Machinery Co (1-10794)" at bounding box center [540, 557] width 147 height 42
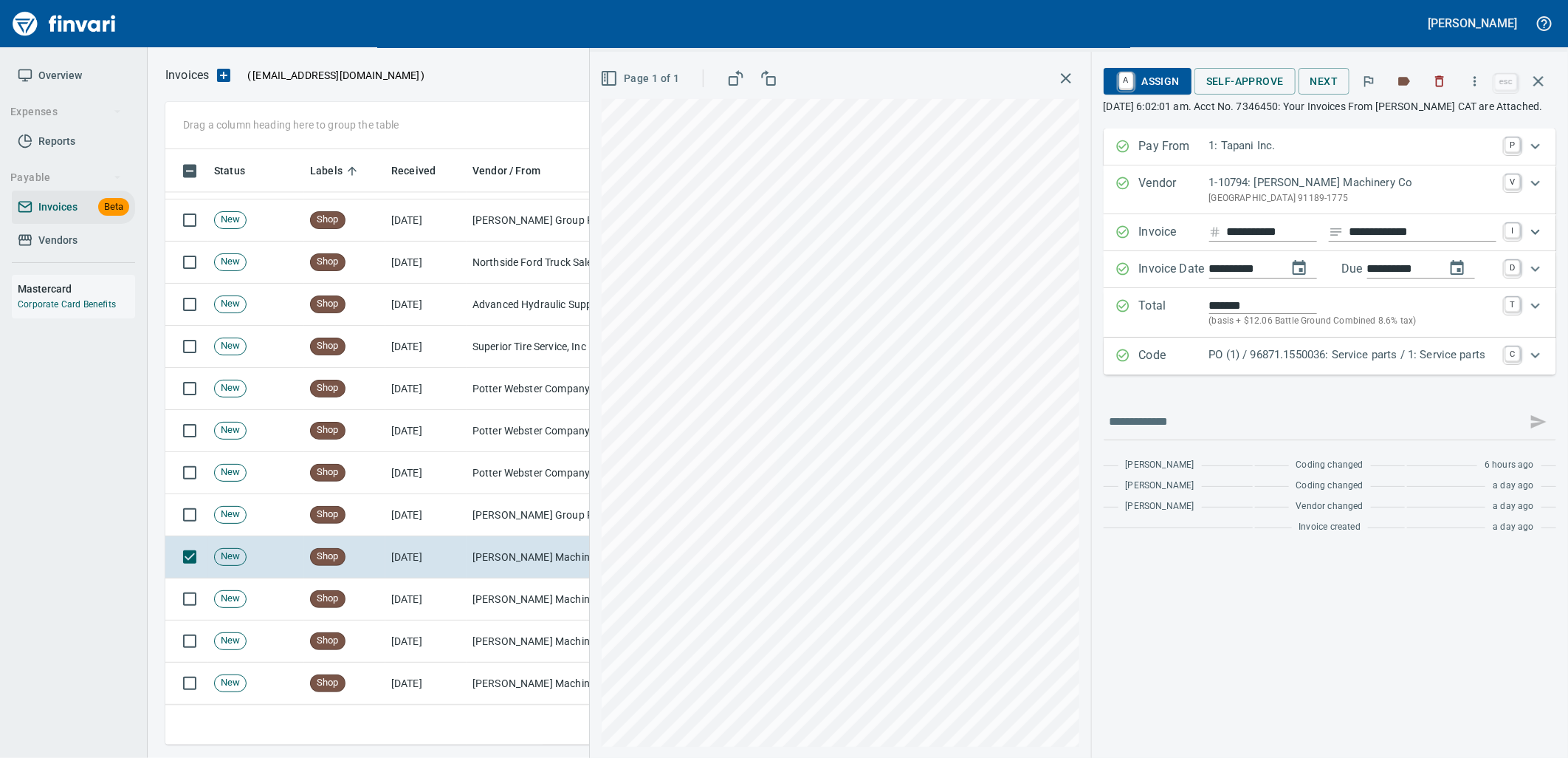
click at [1290, 364] on p "PO (1) / 96871.1550036: Service parts / 1: Service parts" at bounding box center [1353, 355] width 287 height 17
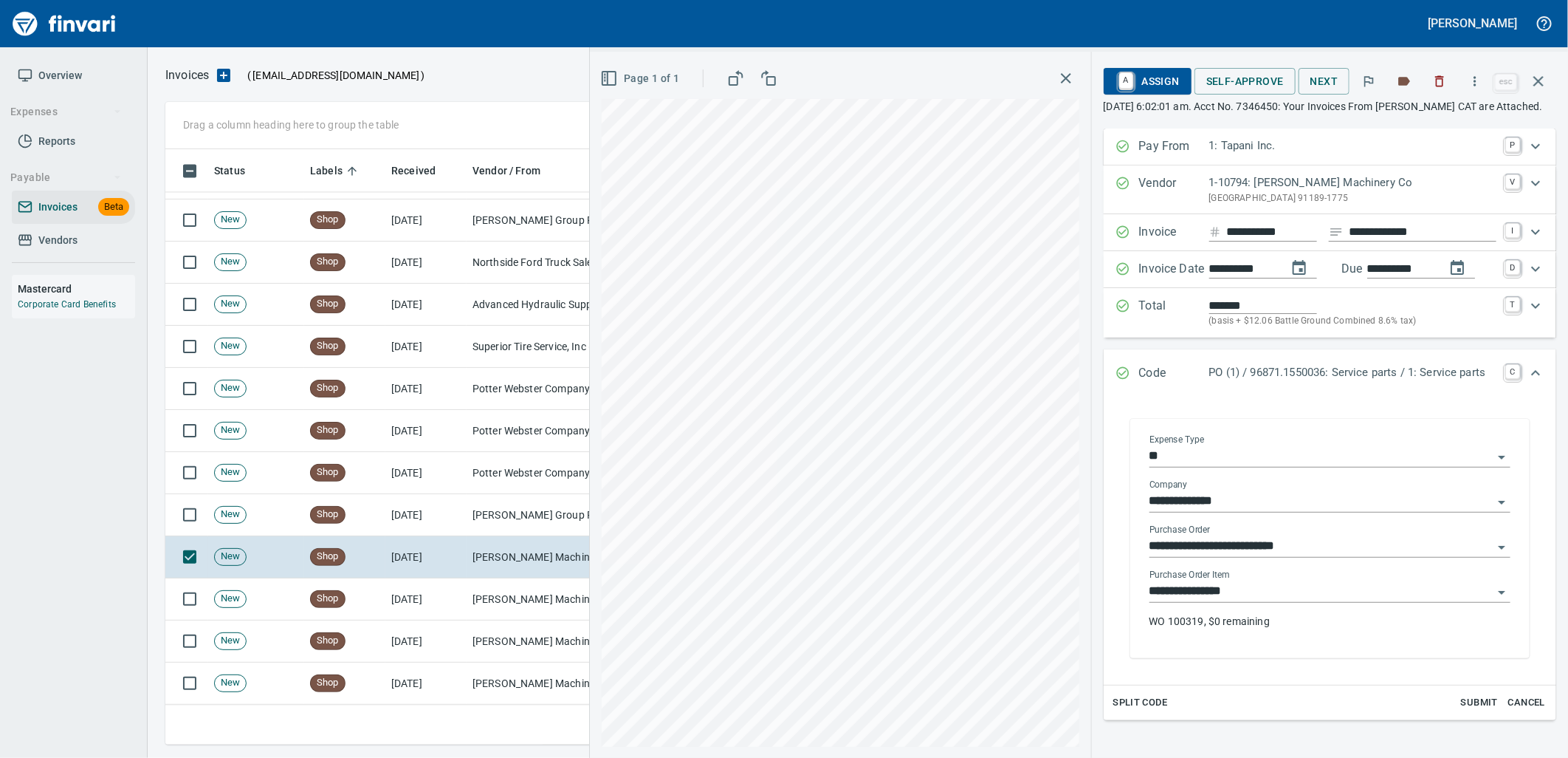
click at [1291, 602] on input "**********" at bounding box center [1320, 592] width 343 height 21
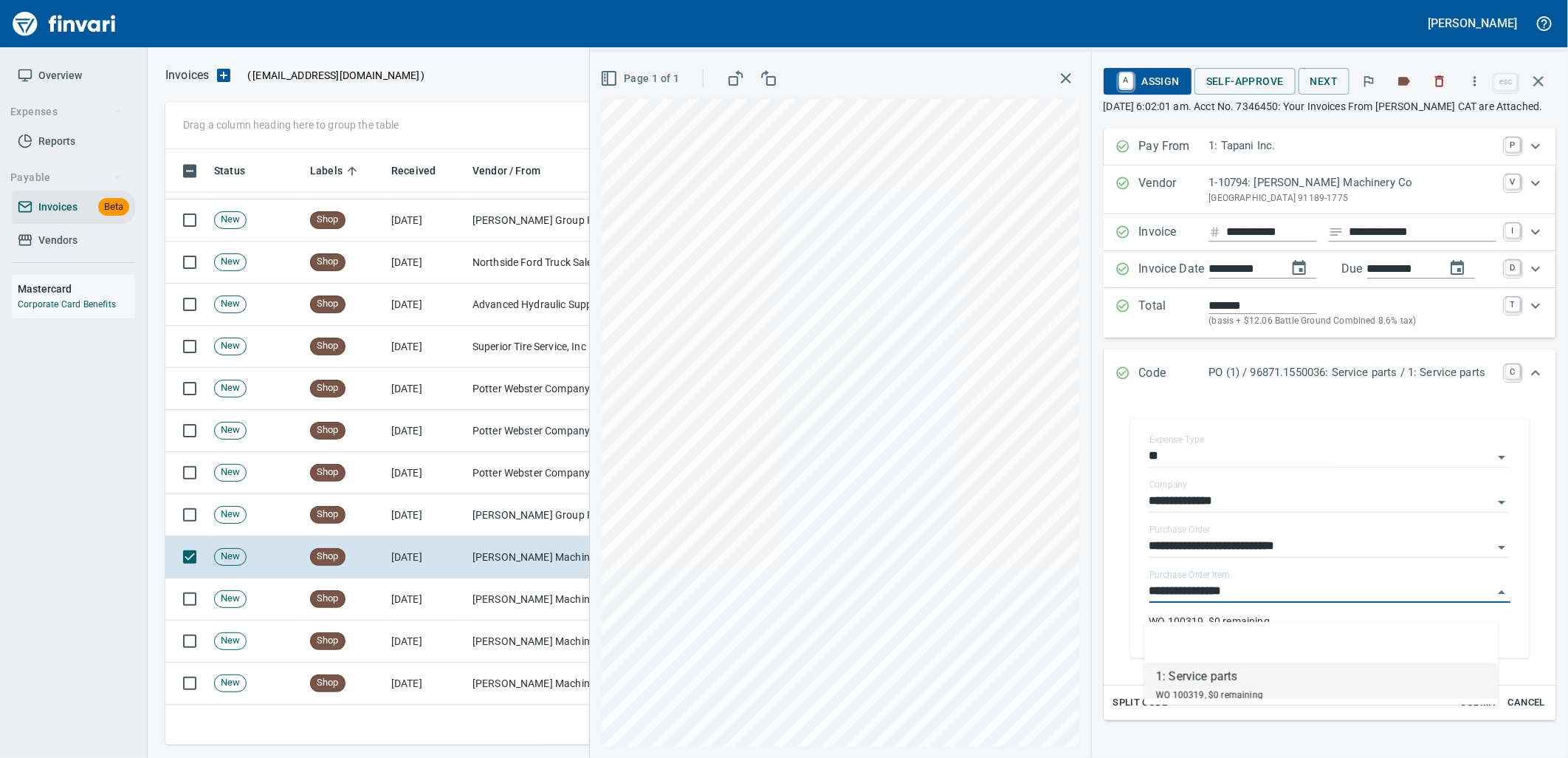
scroll to position [584, 1360]
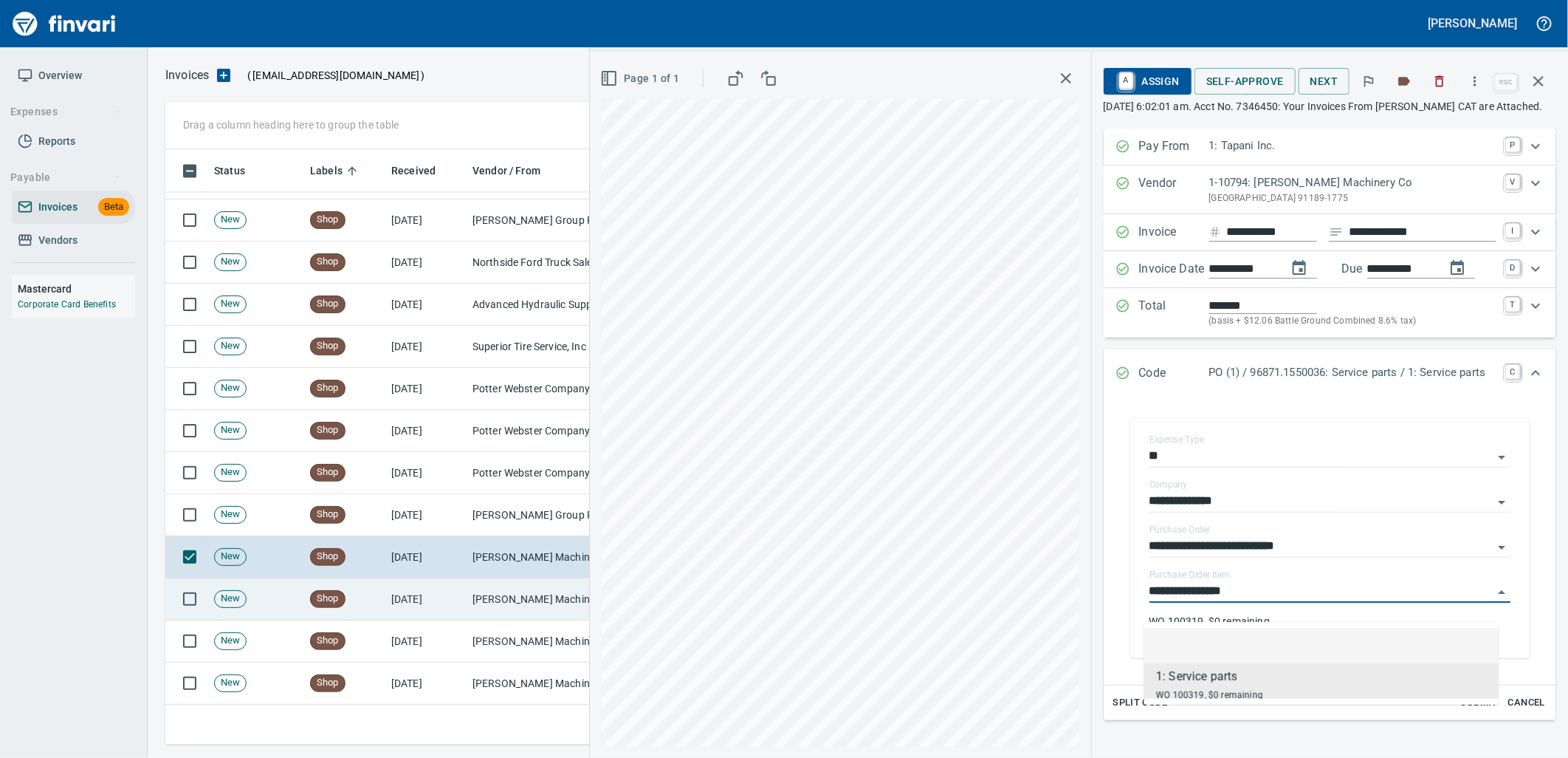
click at [509, 600] on td "[PERSON_NAME] Machinery Co (1-10794)" at bounding box center [540, 599] width 147 height 42
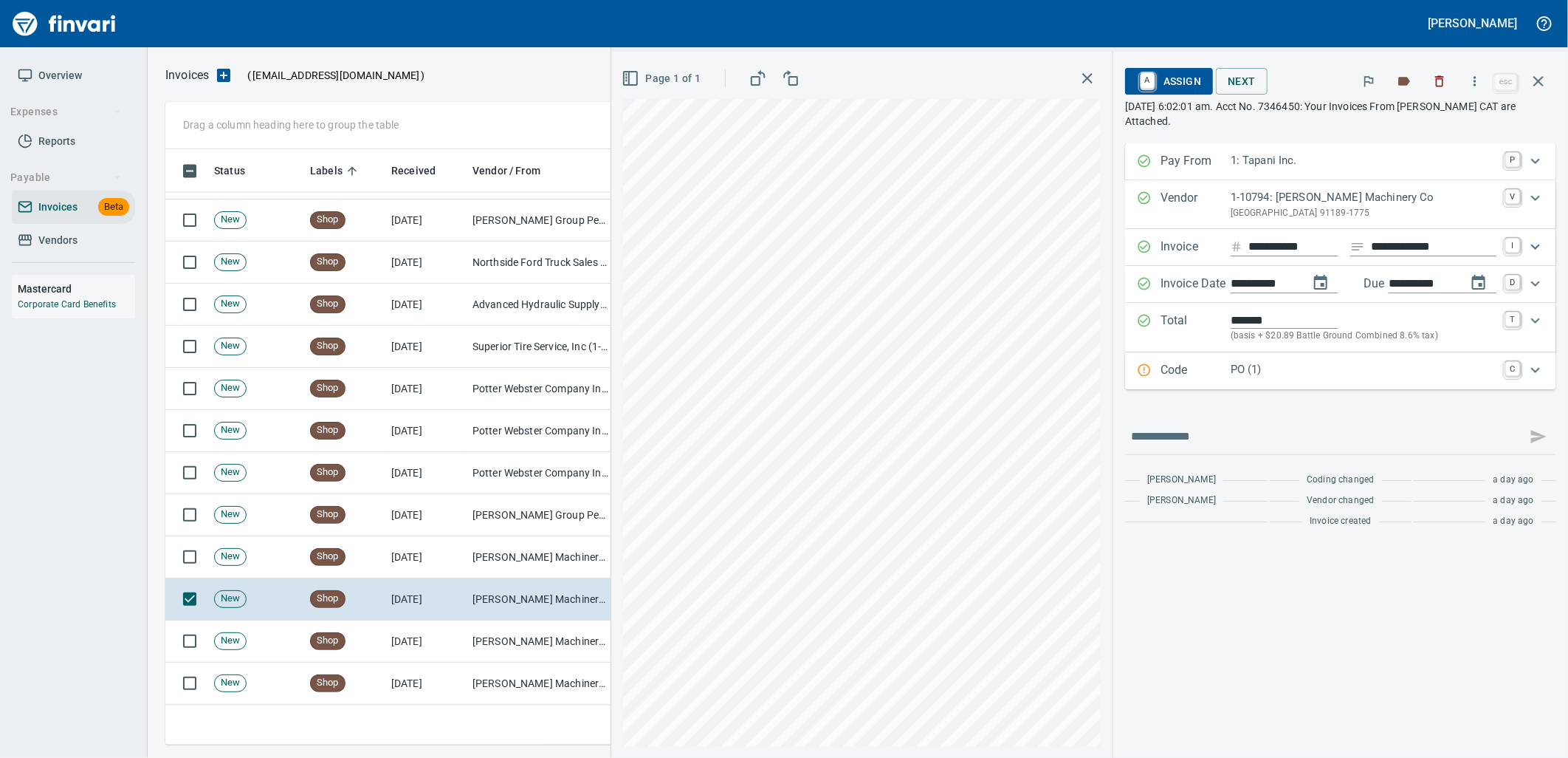
click at [1418, 369] on p "PO (1)" at bounding box center [1363, 370] width 266 height 17
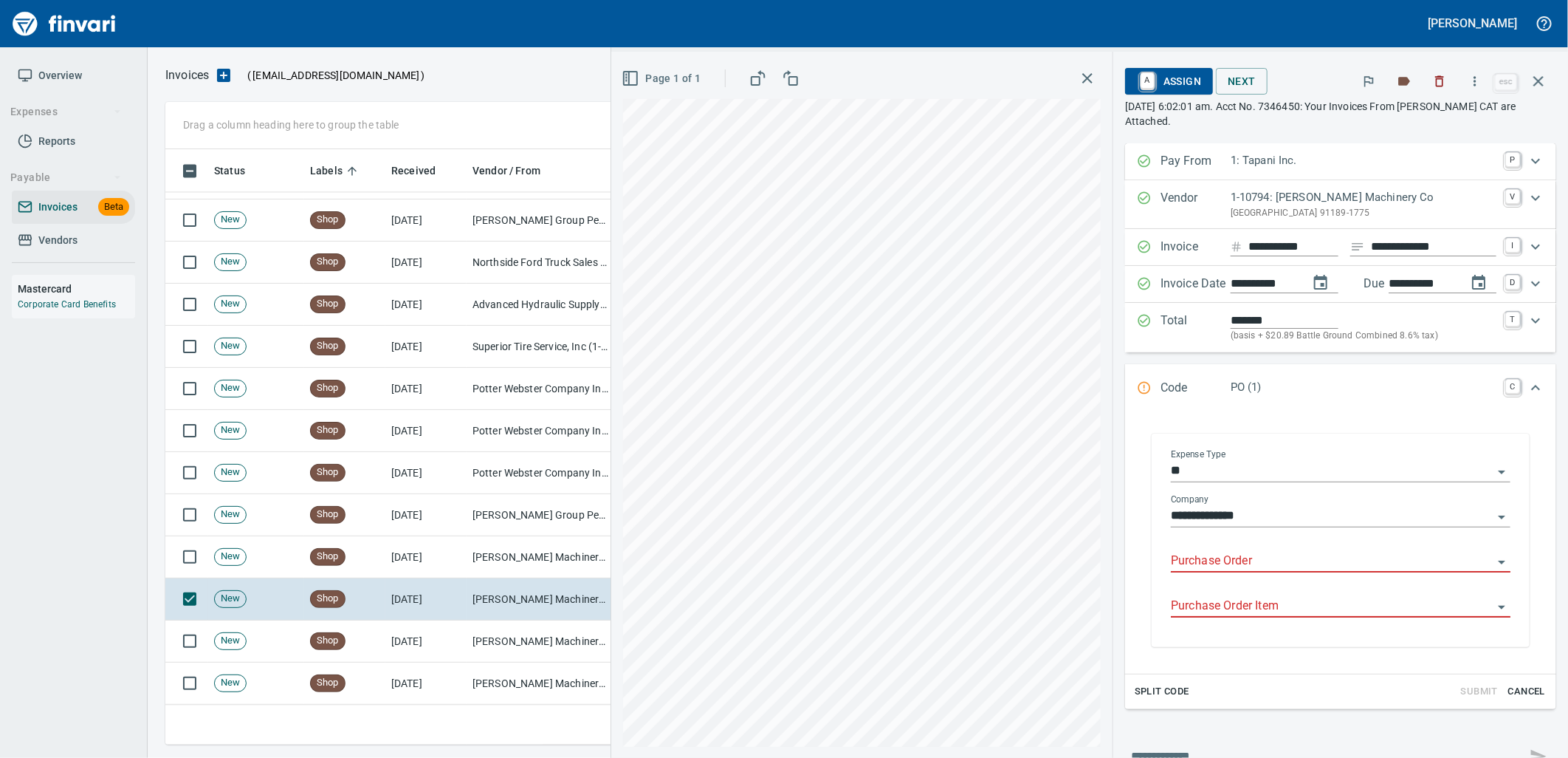
click at [1213, 554] on input "Purchase Order" at bounding box center [1331, 561] width 322 height 21
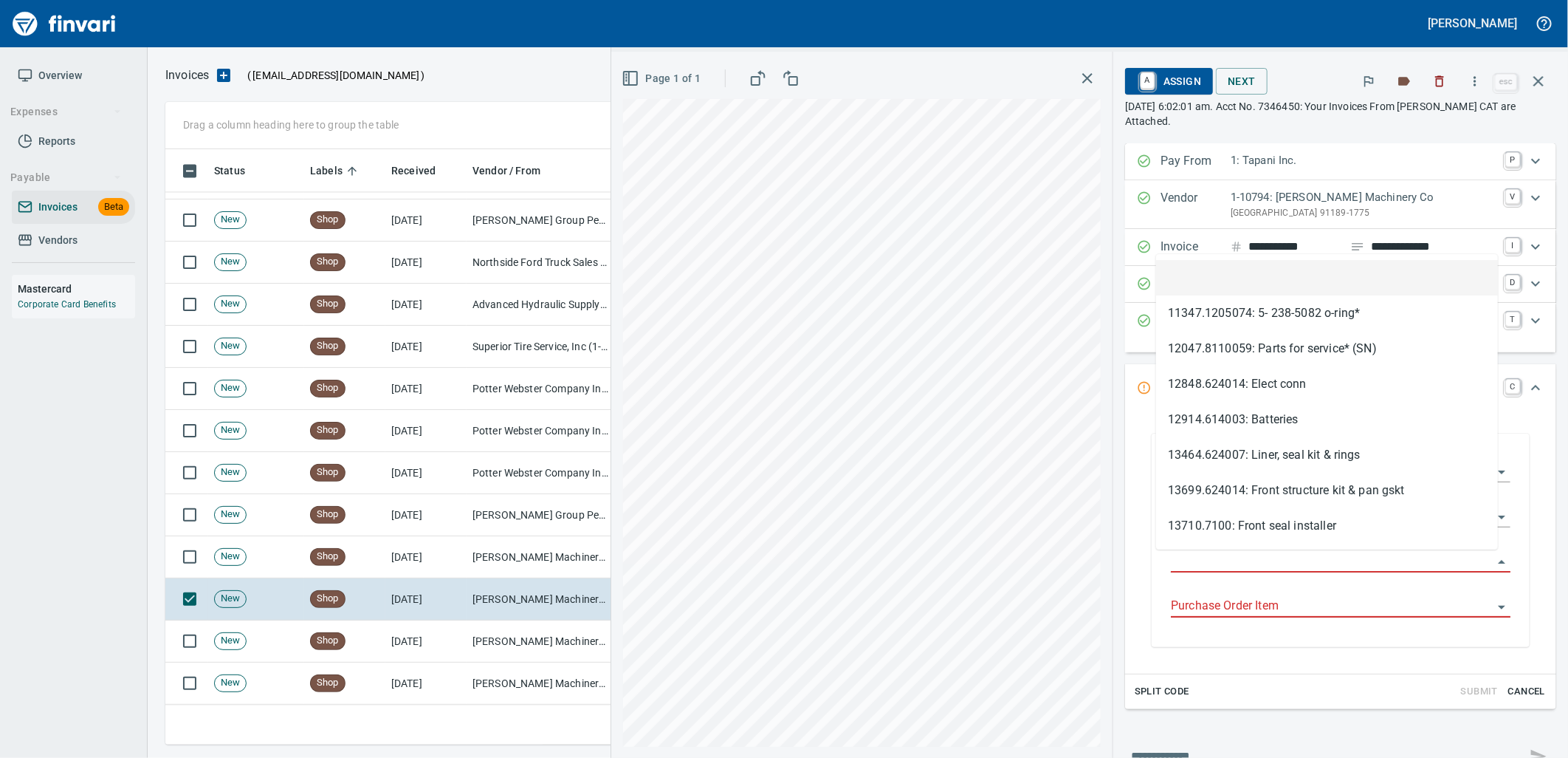
scroll to position [584, 1360]
type input "**********"
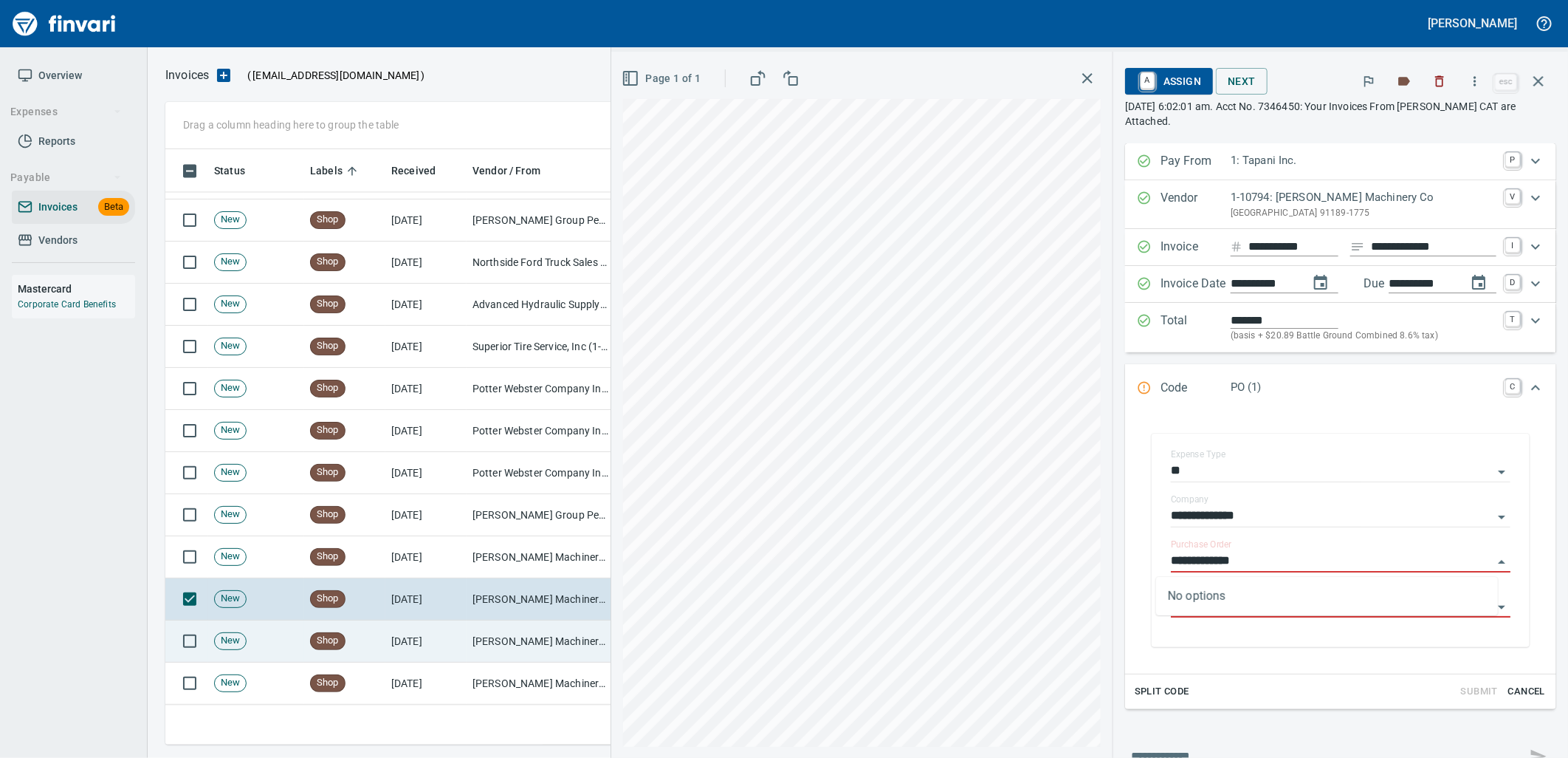
click at [546, 643] on td "[PERSON_NAME] Machinery Co (1-10794)" at bounding box center [540, 641] width 147 height 42
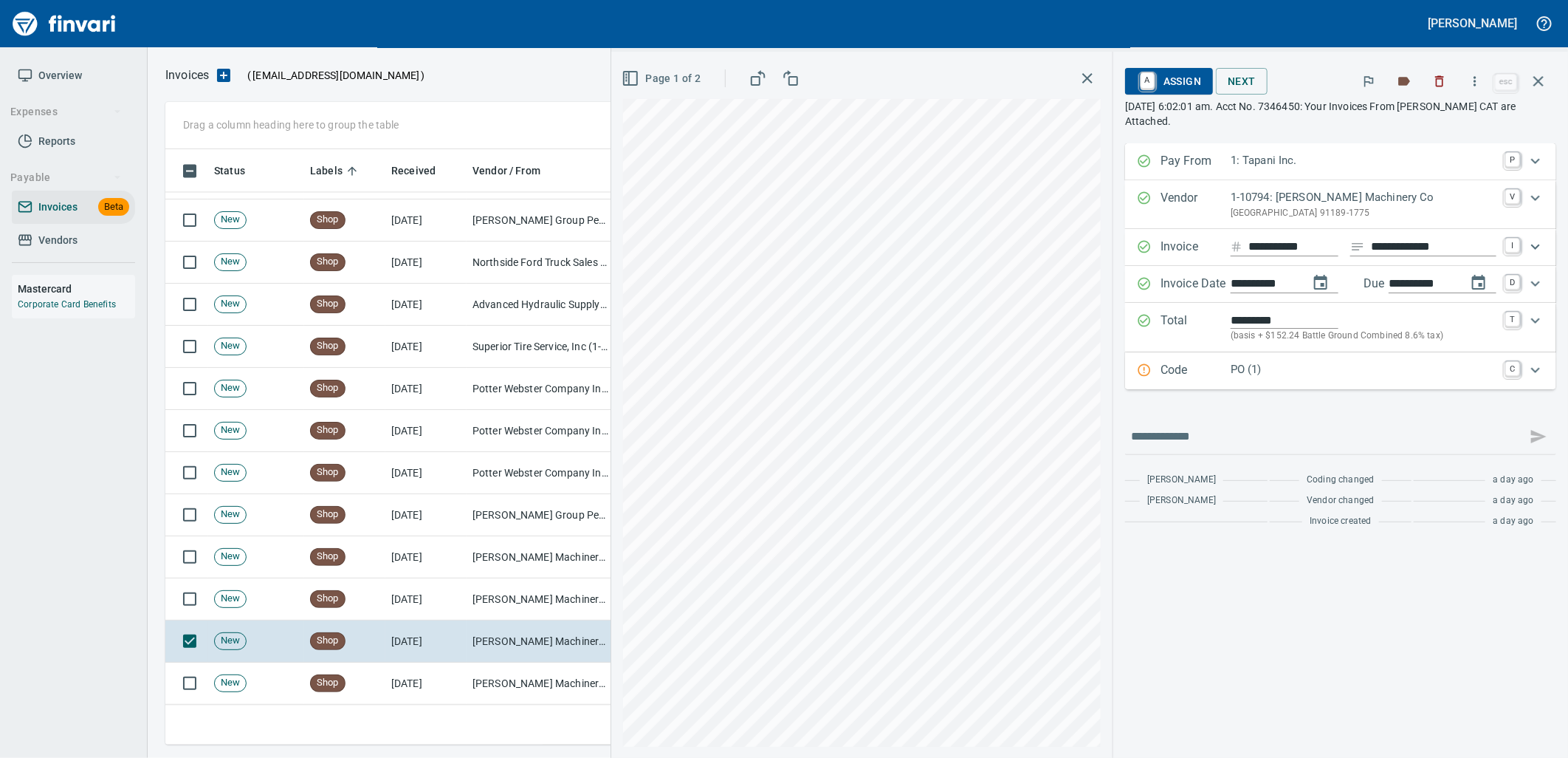
click at [1283, 371] on p "PO (1)" at bounding box center [1363, 370] width 266 height 17
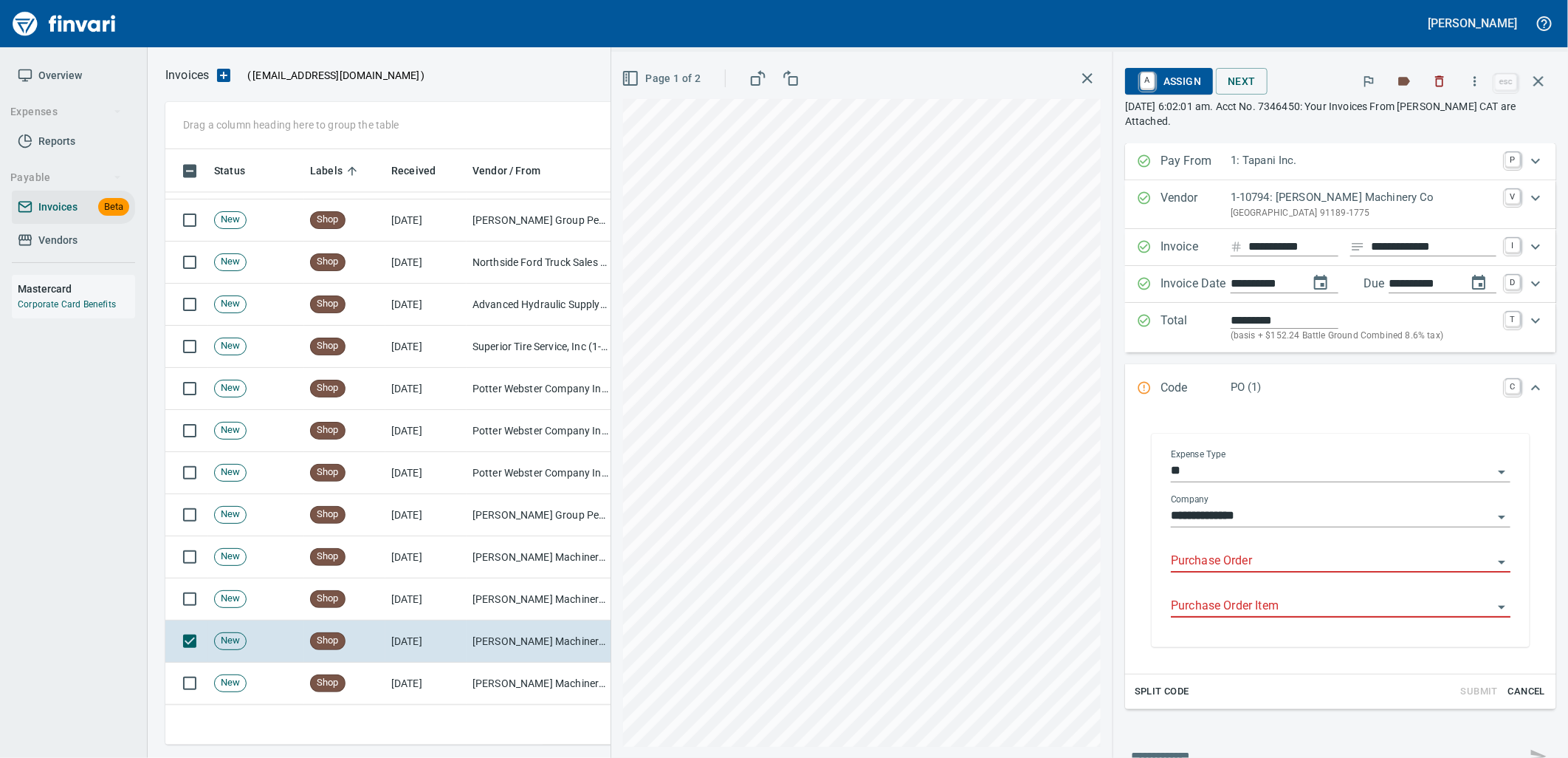
click at [1233, 554] on input "Purchase Order" at bounding box center [1331, 561] width 322 height 21
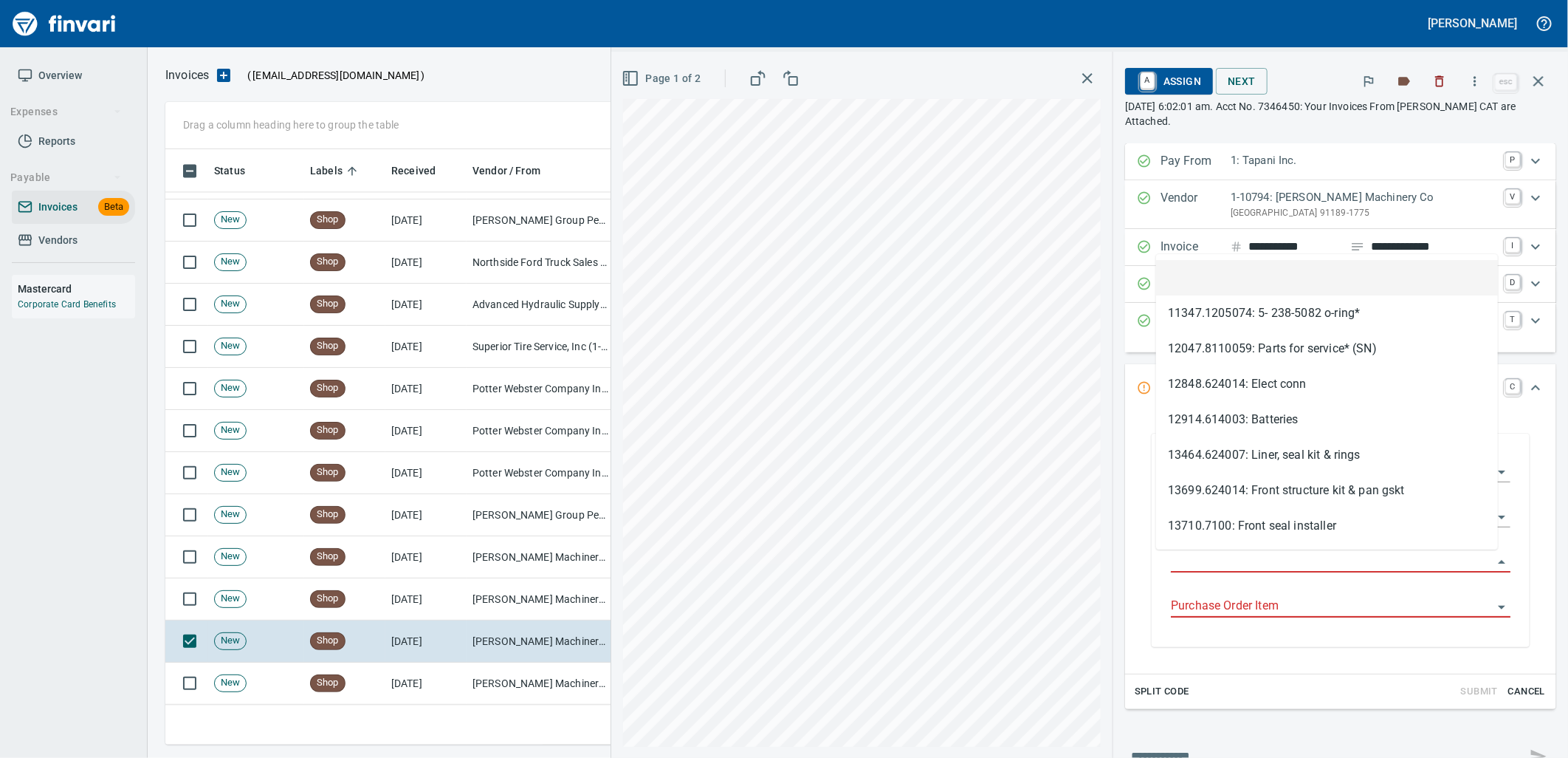
scroll to position [584, 1360]
type input "**********"
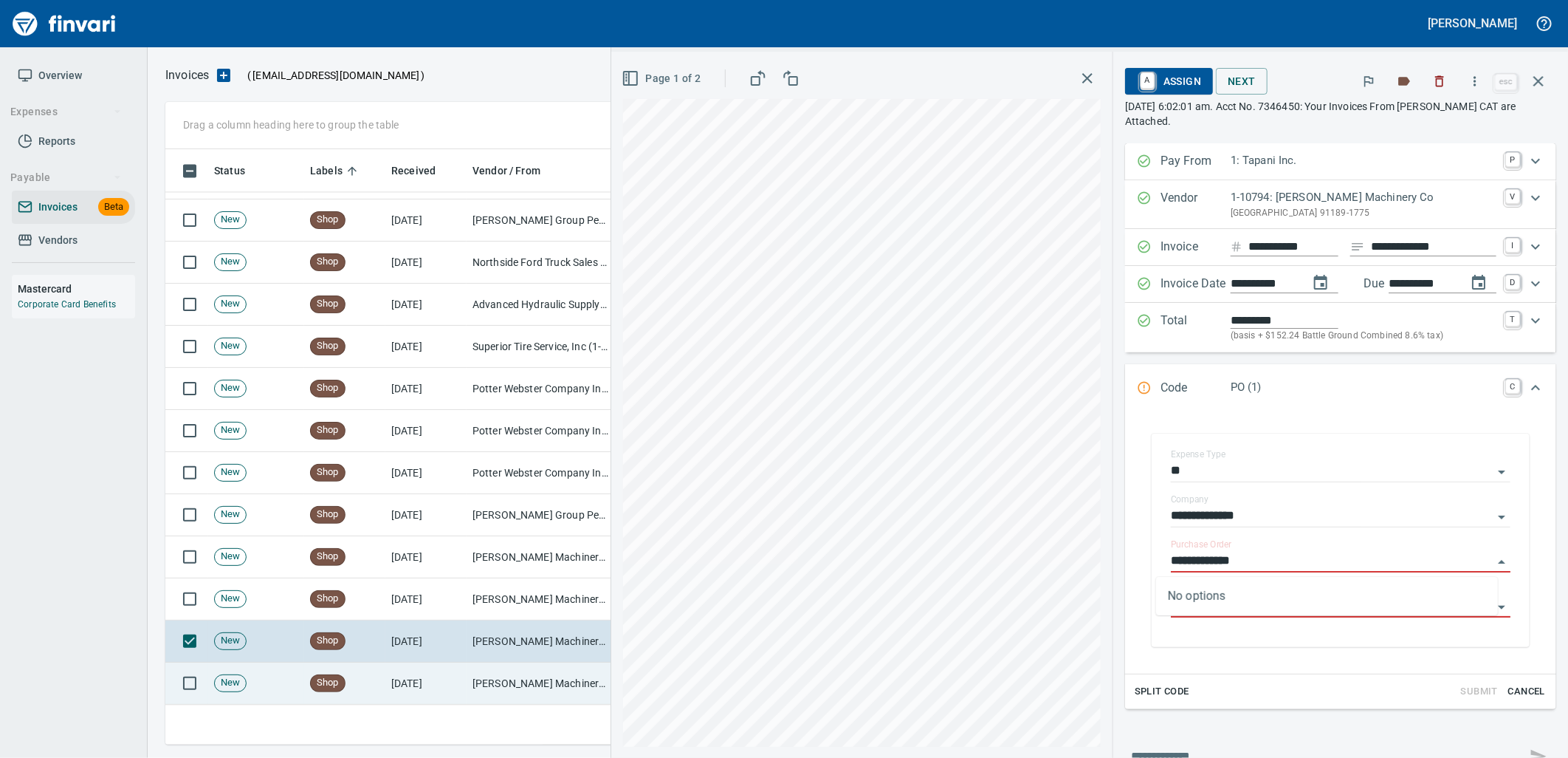
click at [532, 678] on td "[PERSON_NAME] Machinery Co (1-10794)" at bounding box center [540, 683] width 147 height 42
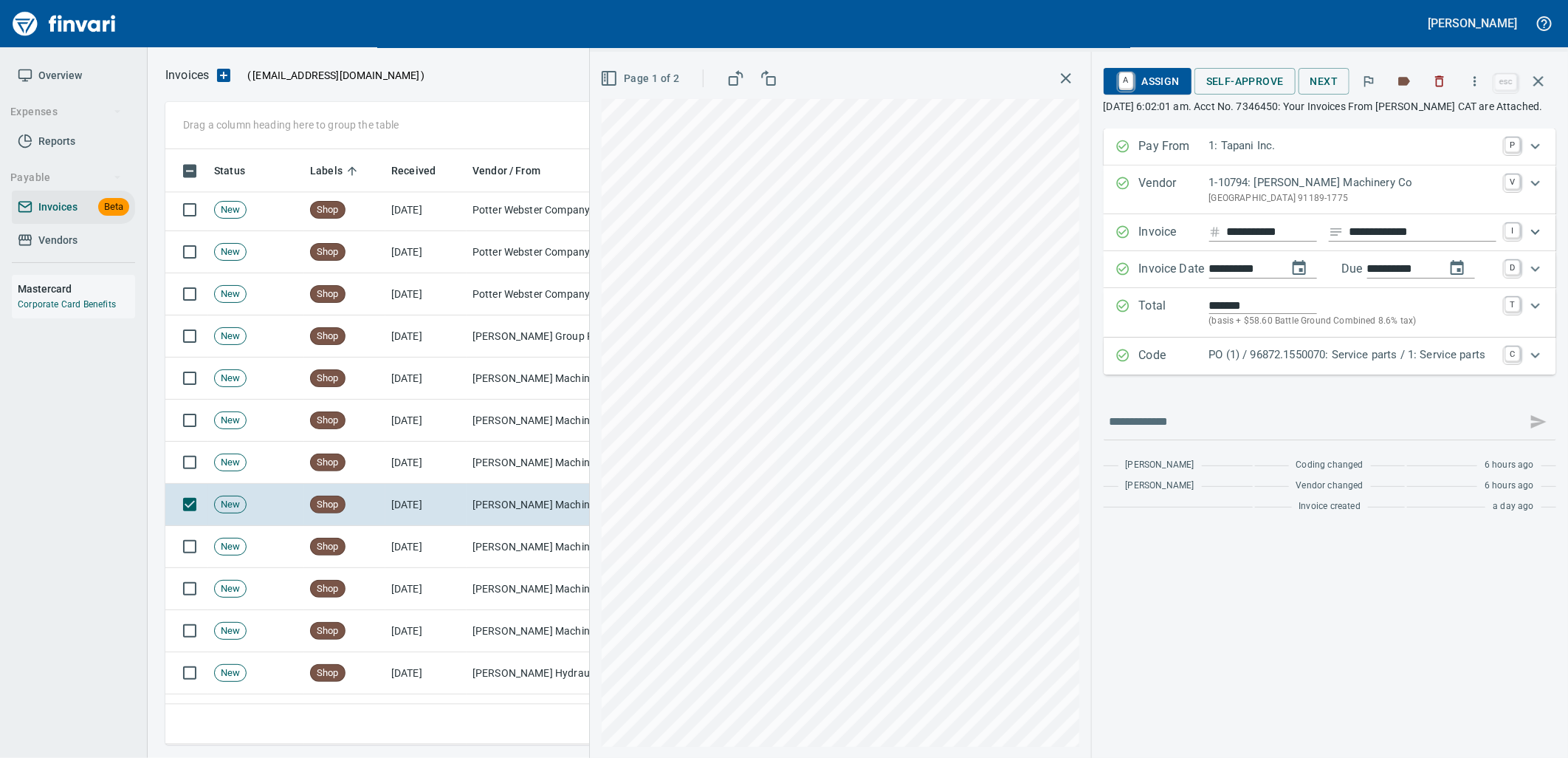
scroll to position [5744, 0]
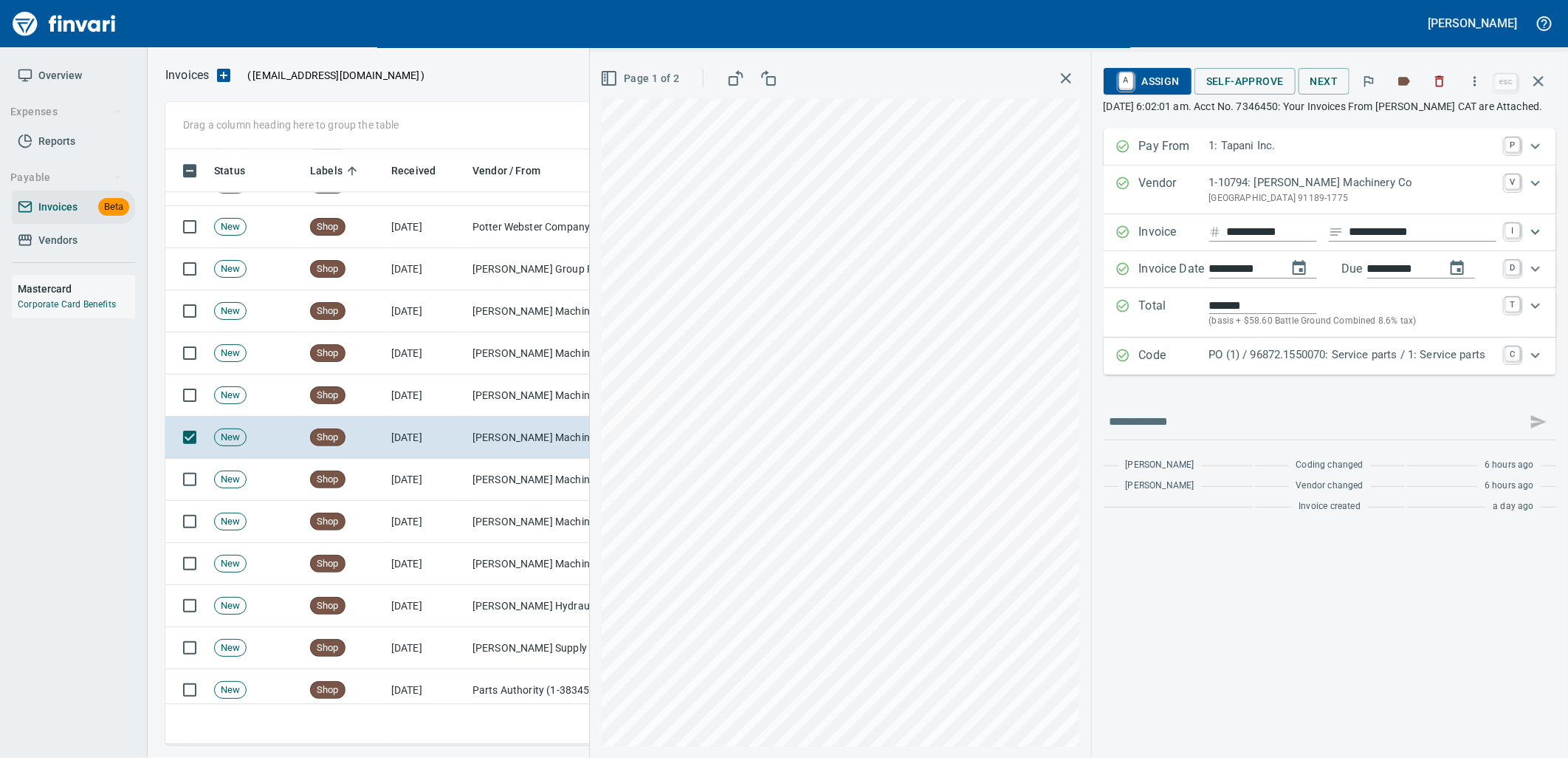
click at [1258, 365] on div "PO (1) / 96872.1550070: Service parts / 1: Service parts" at bounding box center [1353, 356] width 287 height 19
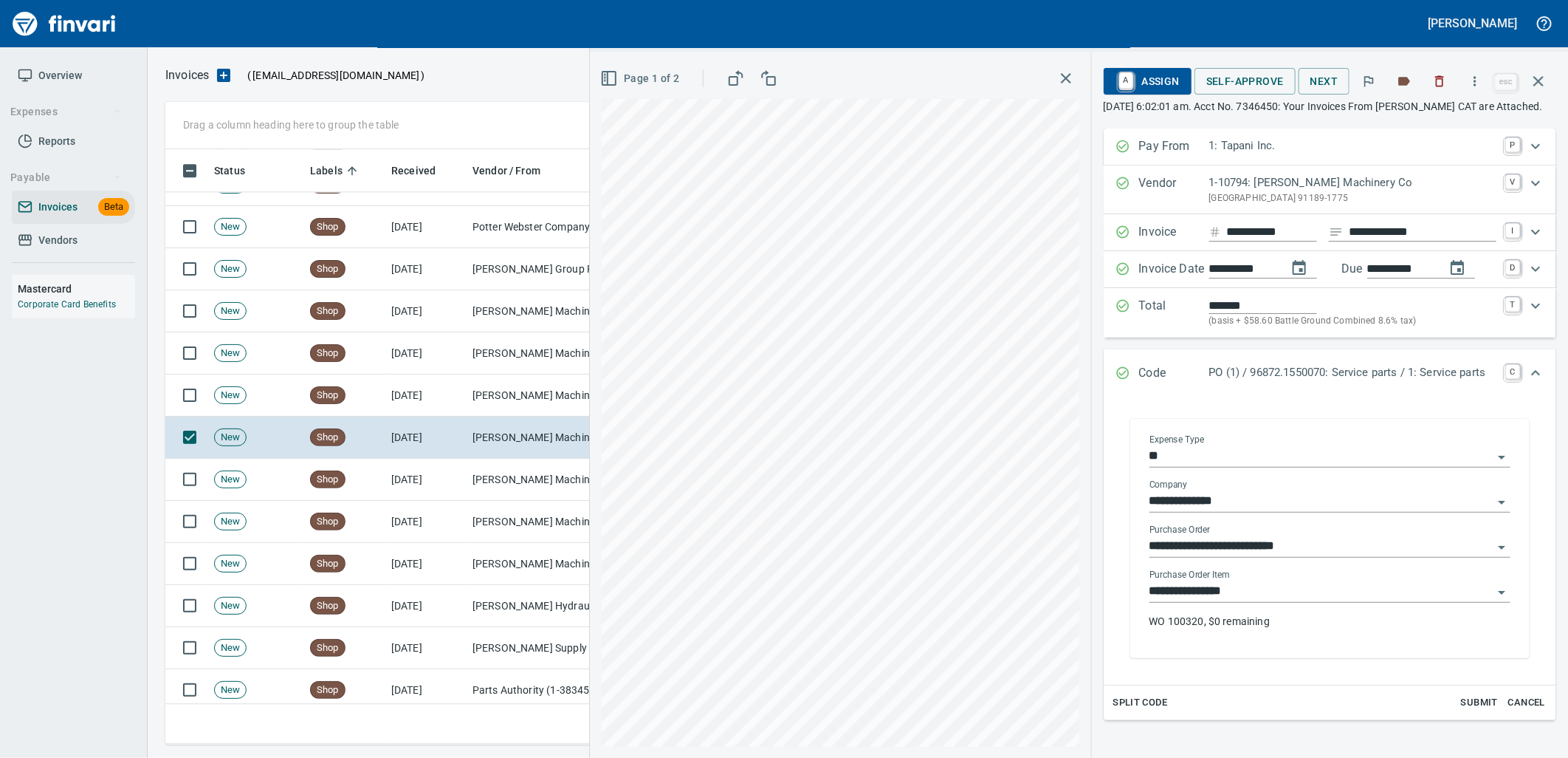
click at [1251, 602] on input "**********" at bounding box center [1320, 592] width 343 height 21
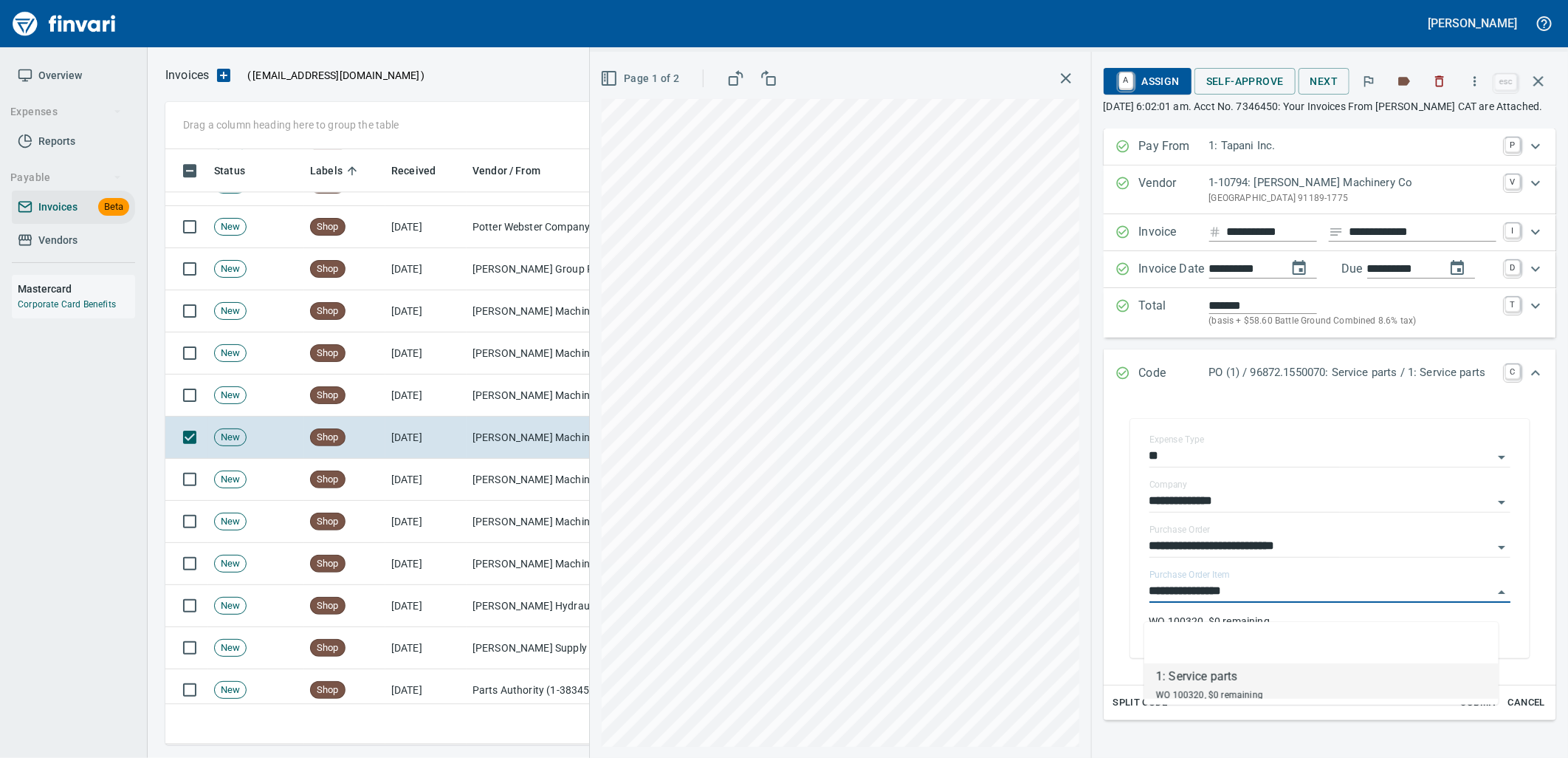
scroll to position [584, 1360]
click at [473, 481] on td "[PERSON_NAME] Machinery Co (1-10794)" at bounding box center [540, 479] width 147 height 42
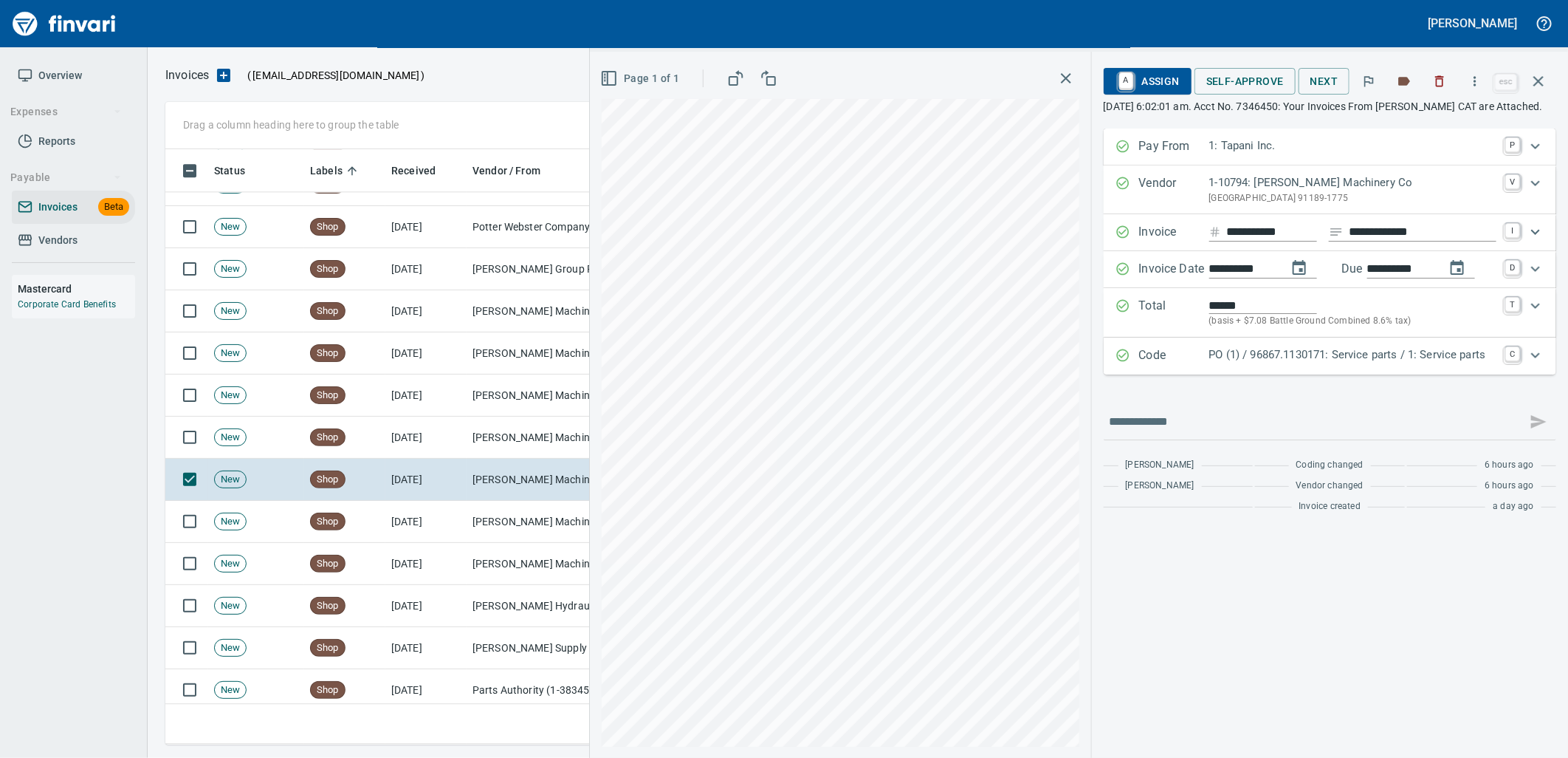
click at [1263, 364] on p "PO (1) / 96867.1130171: Service parts / 1: Service parts" at bounding box center [1353, 355] width 287 height 17
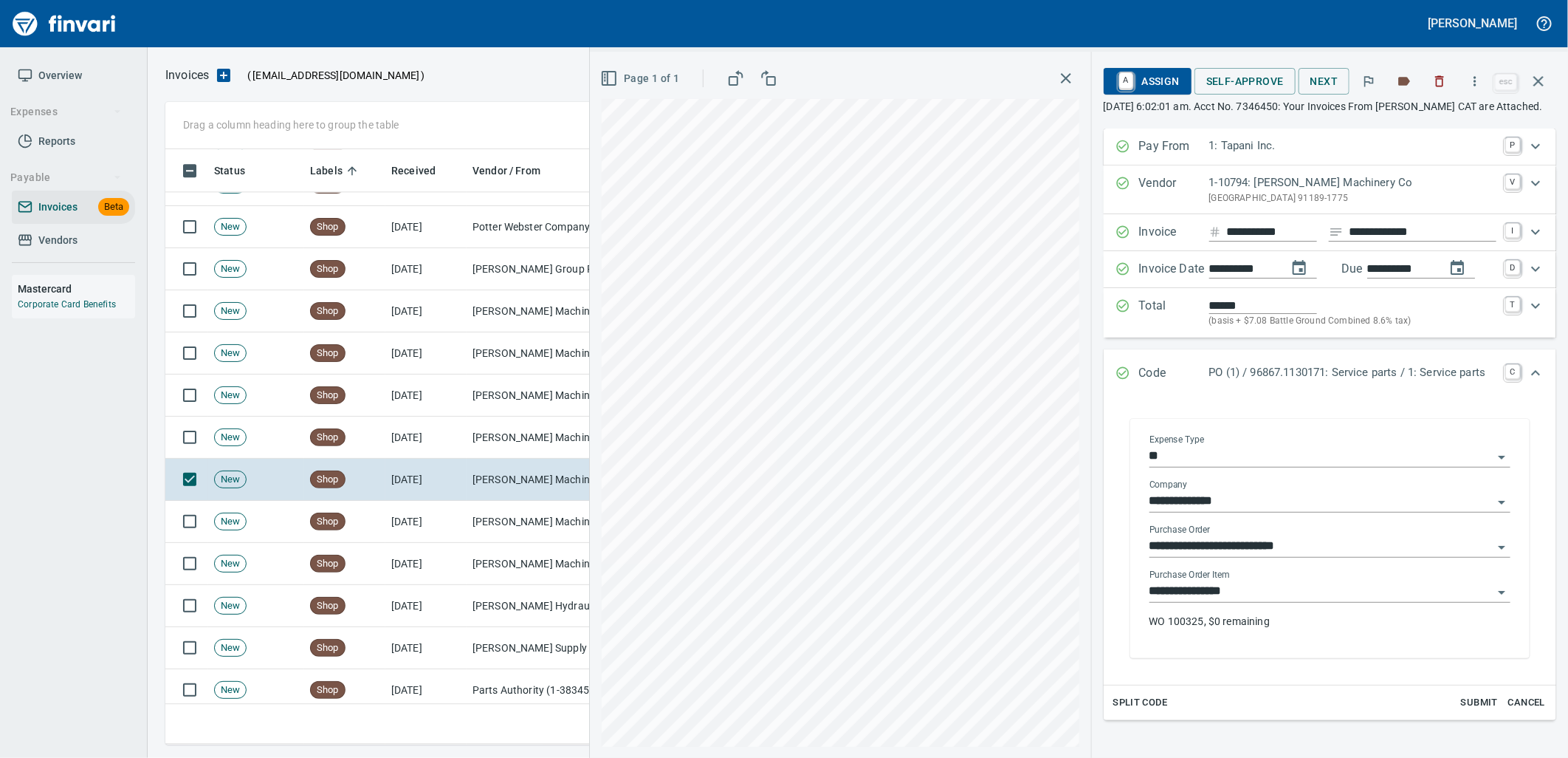
click at [1241, 602] on input "**********" at bounding box center [1320, 592] width 343 height 21
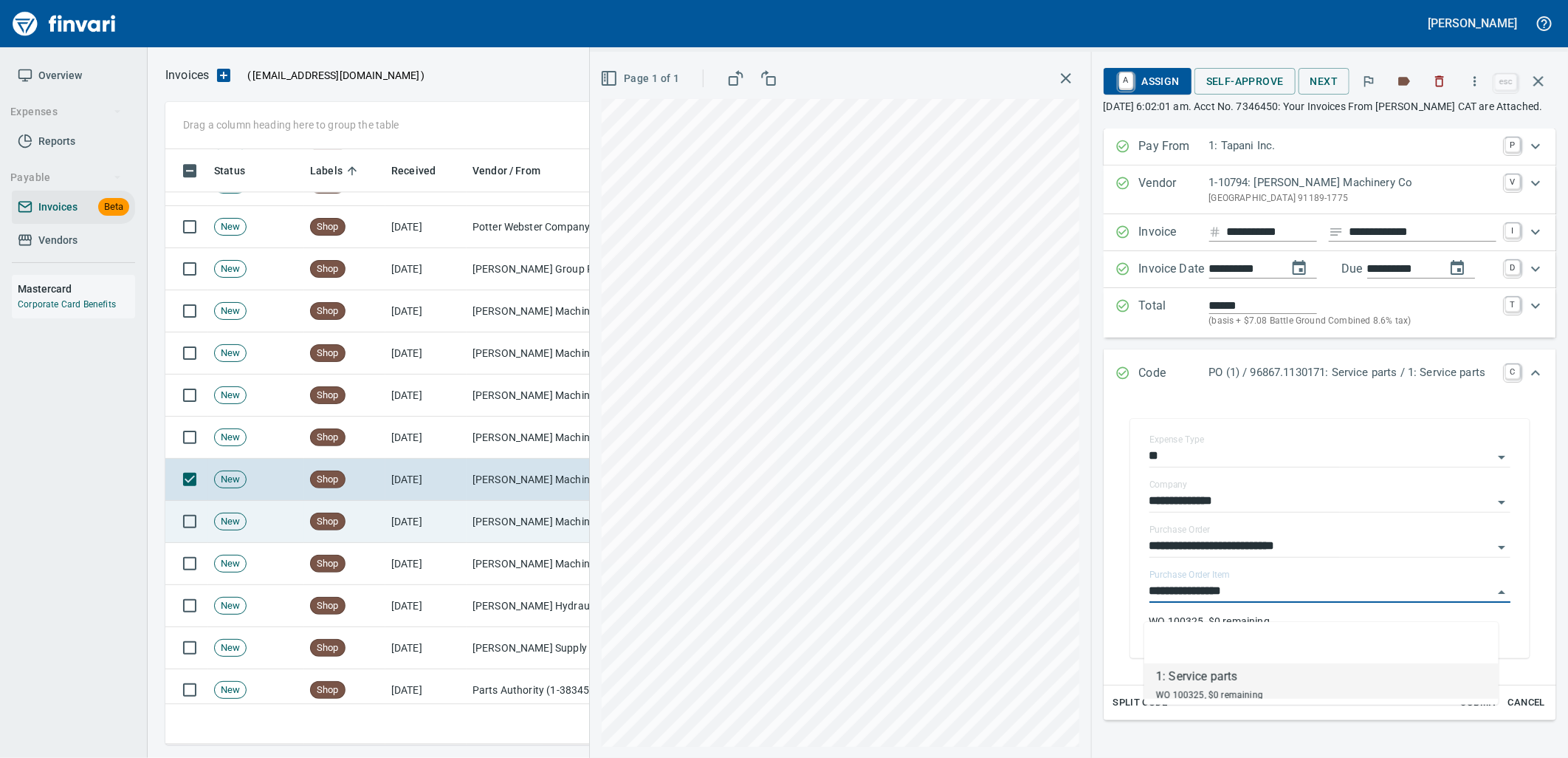
click at [542, 508] on td "[PERSON_NAME] Machinery Co (1-10794)" at bounding box center [540, 521] width 147 height 42
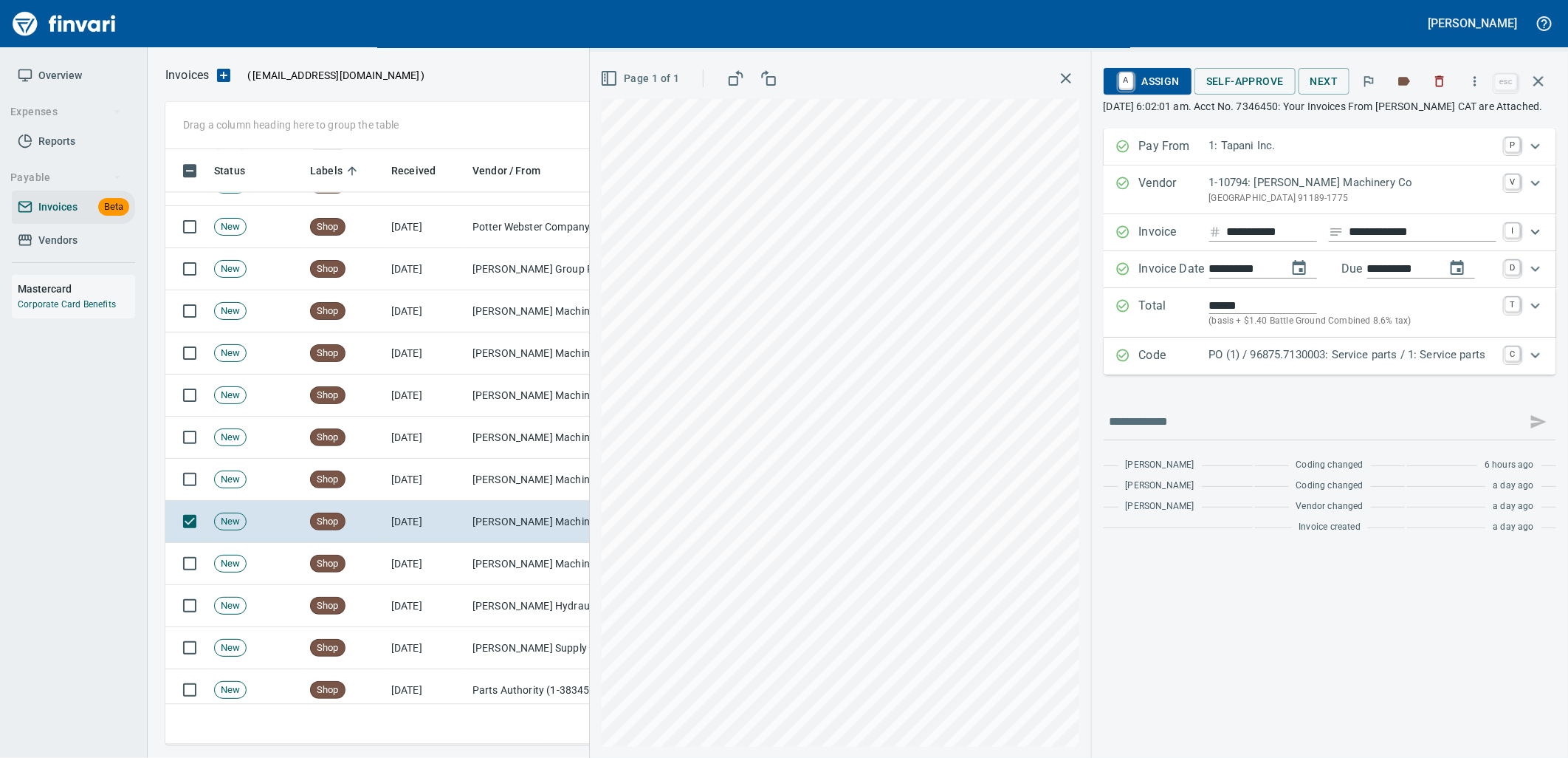
click at [1313, 375] on div "Code PO (1) / 96875.7130003: Service parts / 1: Service parts C" at bounding box center [1330, 356] width 453 height 37
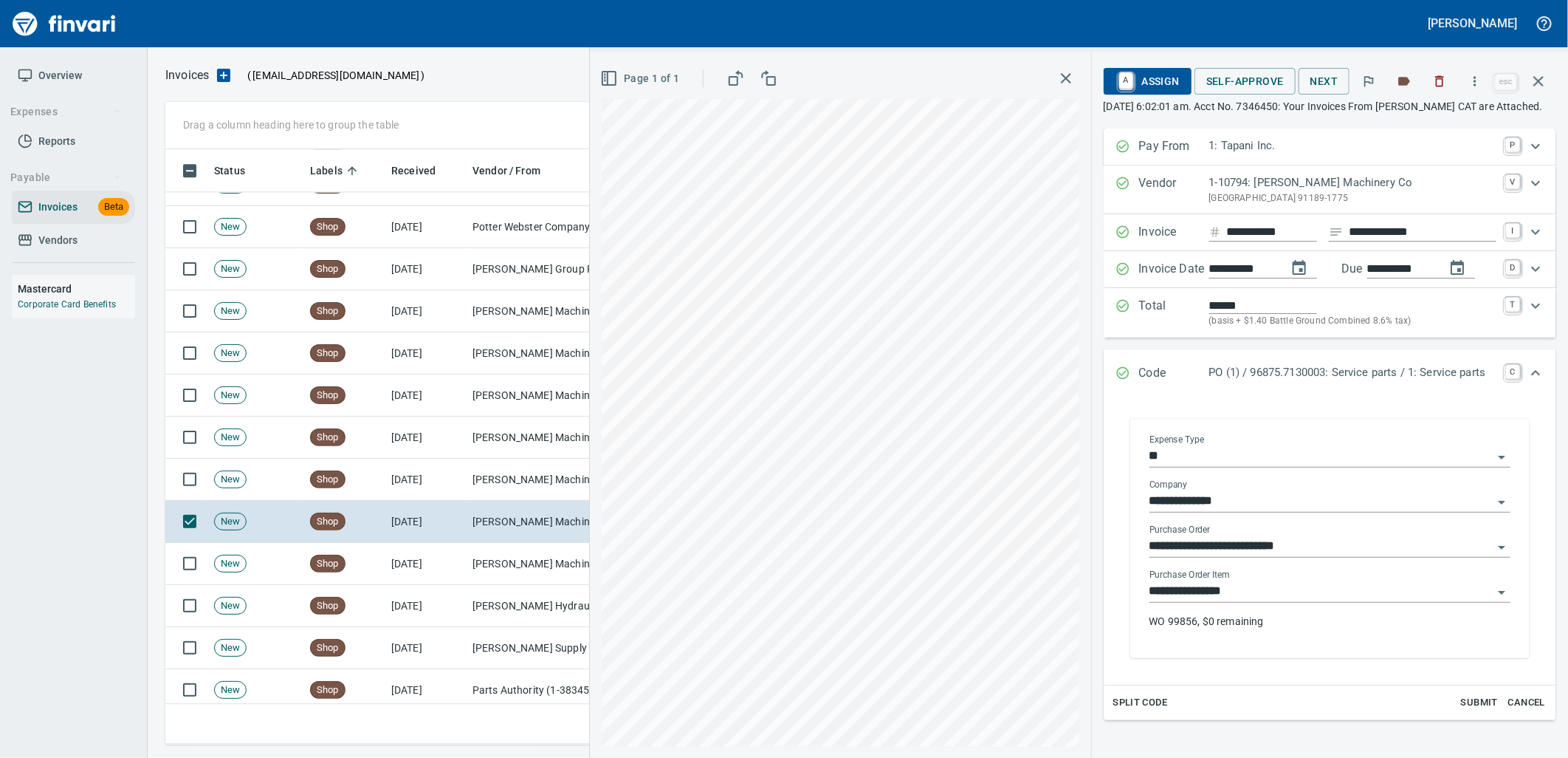
click at [1266, 602] on input "**********" at bounding box center [1320, 592] width 343 height 21
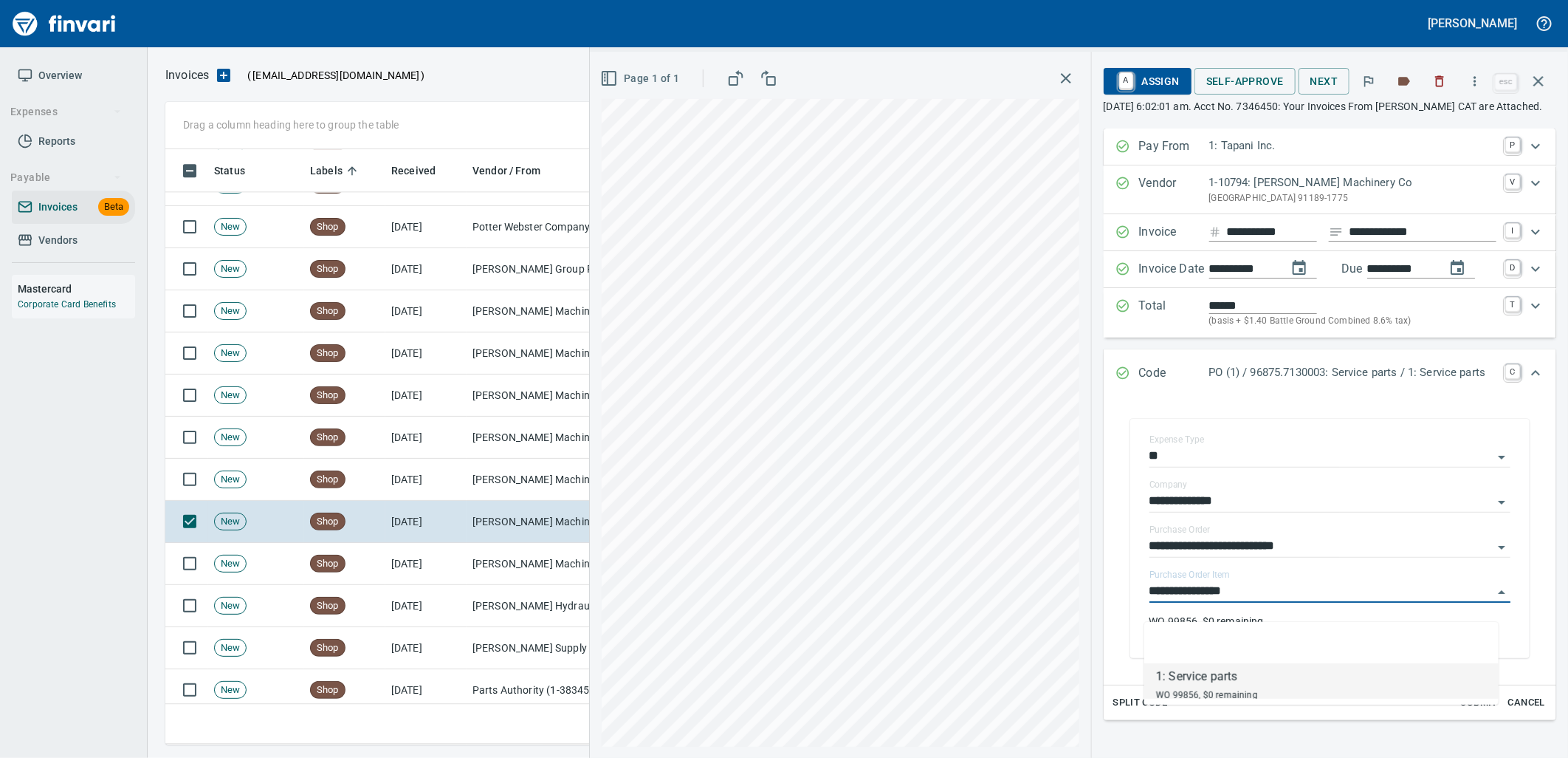
click at [488, 566] on td "[PERSON_NAME] Machinery Inc (1-10774)" at bounding box center [540, 563] width 147 height 42
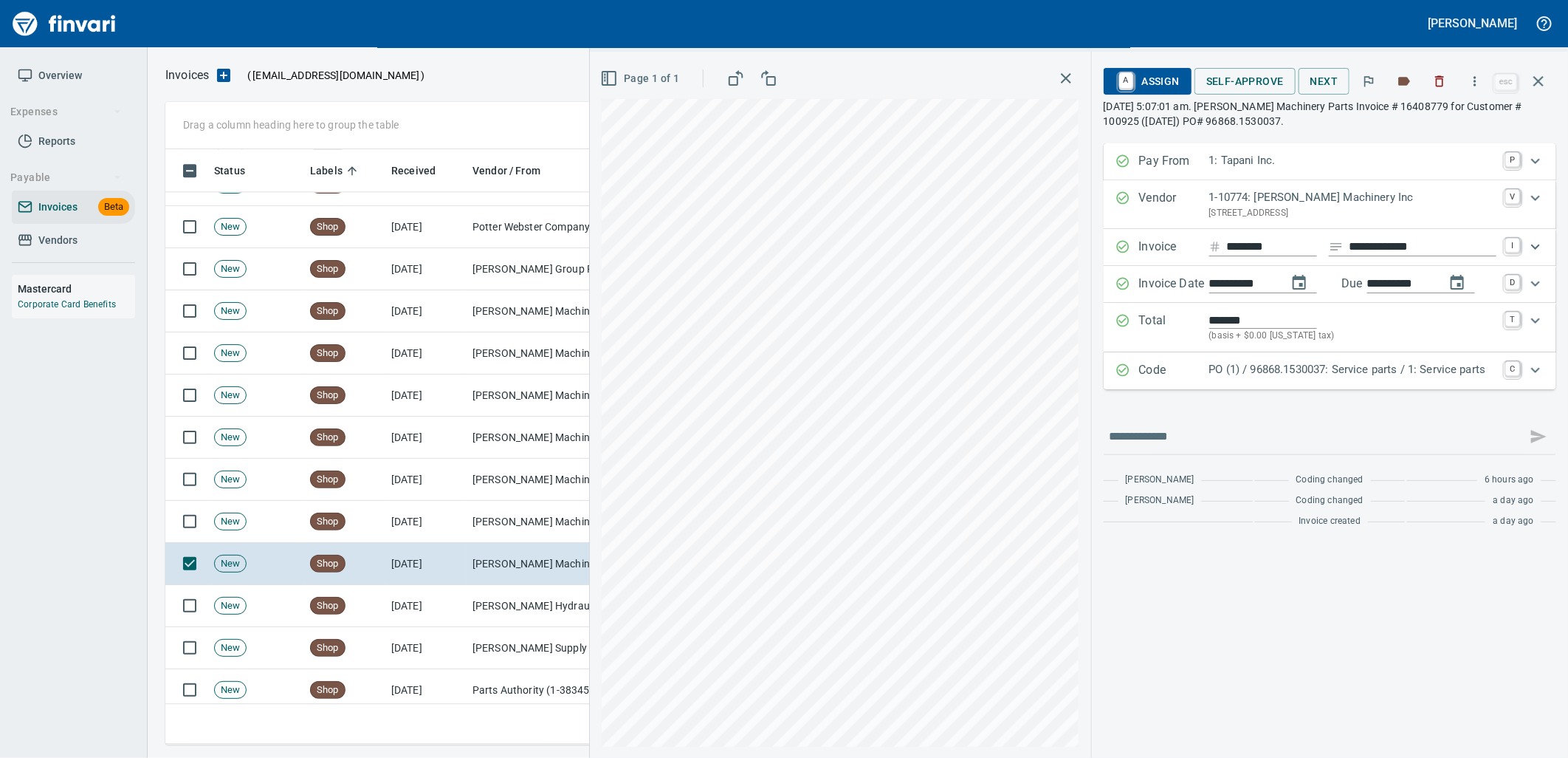
click at [1263, 370] on p "PO (1) / 96868.1530037: Service parts / 1: Service parts" at bounding box center [1353, 370] width 287 height 17
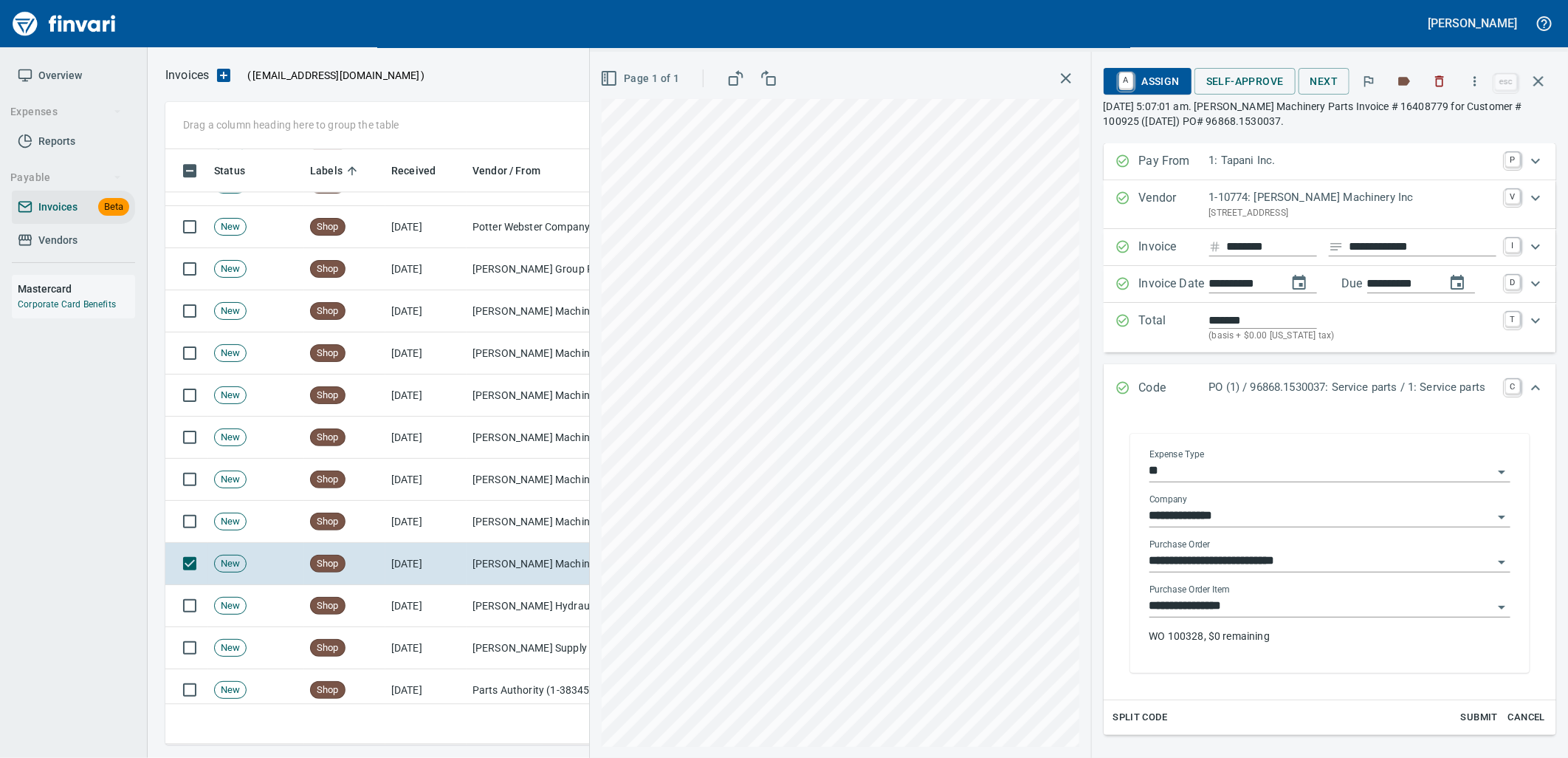
click at [1252, 617] on input "**********" at bounding box center [1320, 607] width 343 height 21
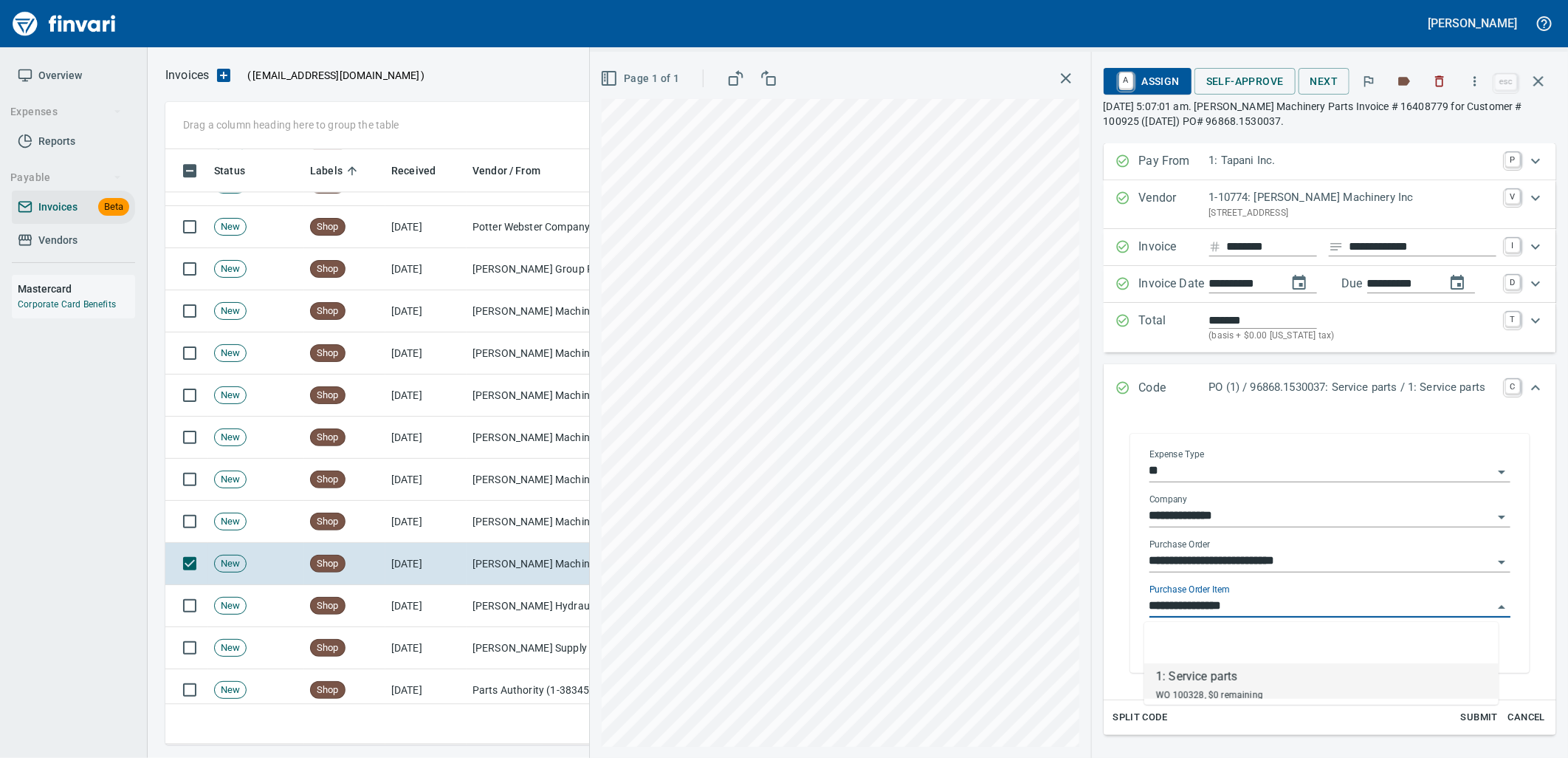
scroll to position [584, 1360]
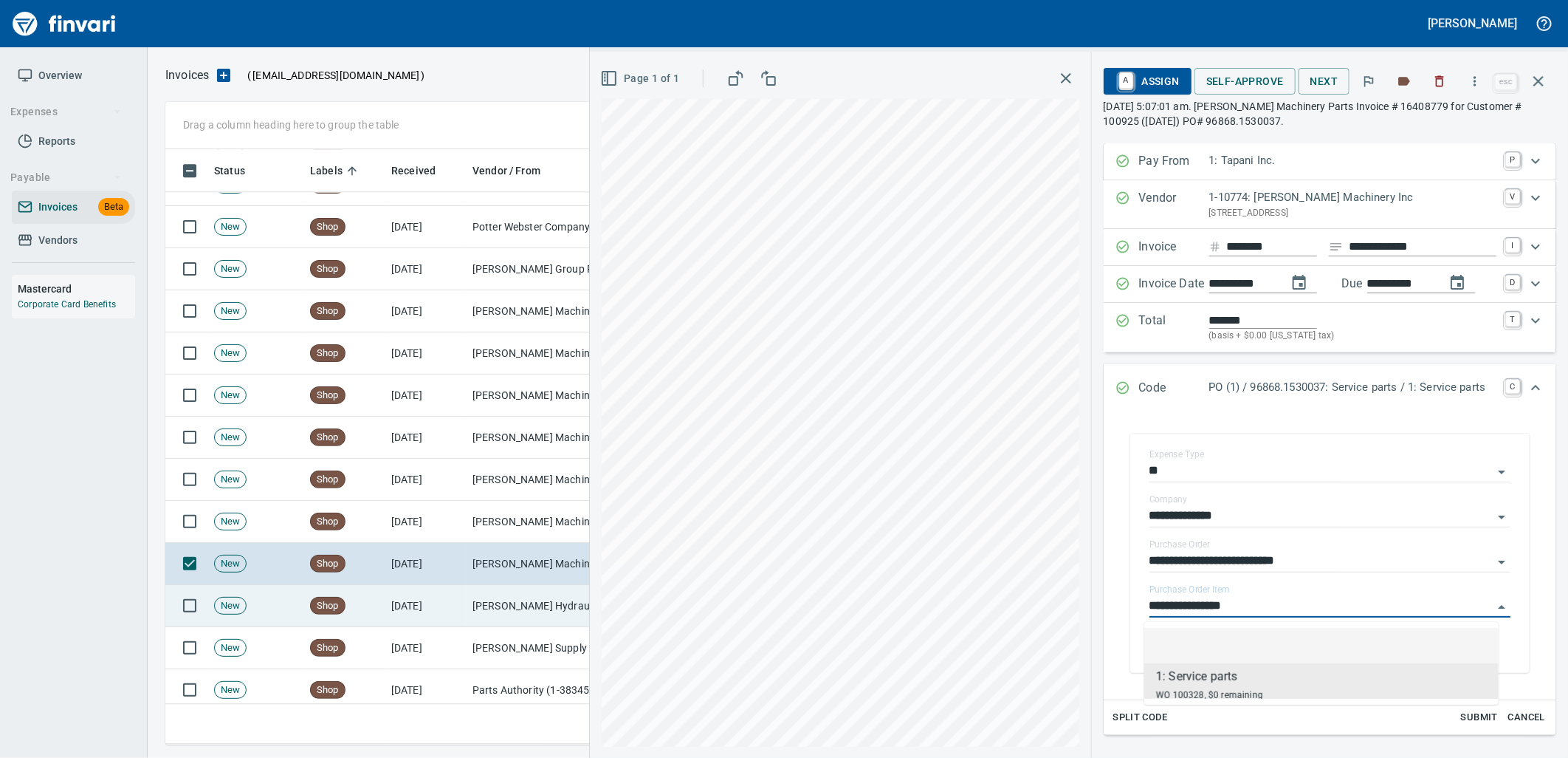
click at [431, 603] on td "[DATE]" at bounding box center [426, 606] width 81 height 42
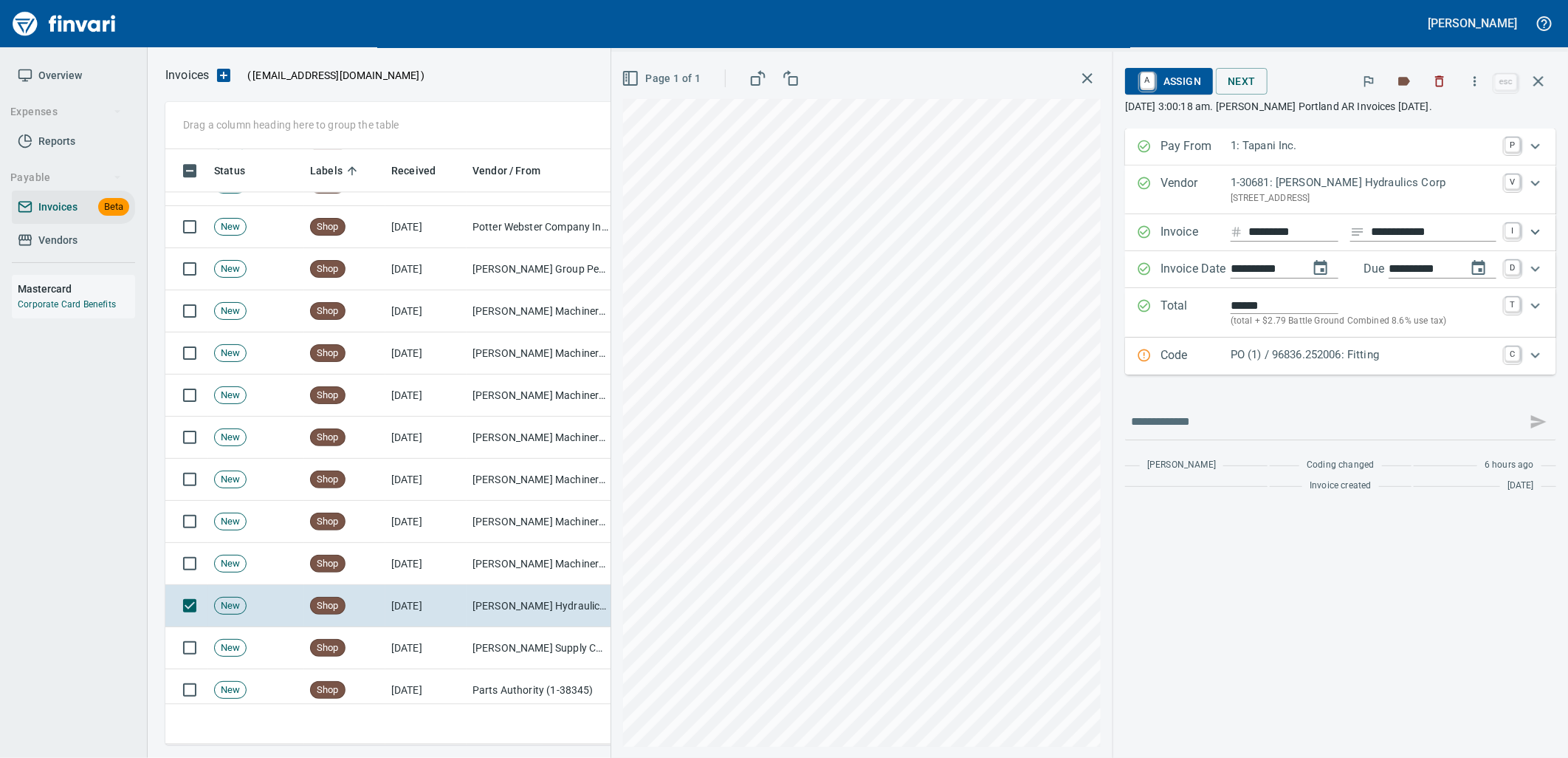
click at [1291, 357] on p "PO (1) / 96836.252006: Fitting" at bounding box center [1363, 355] width 266 height 17
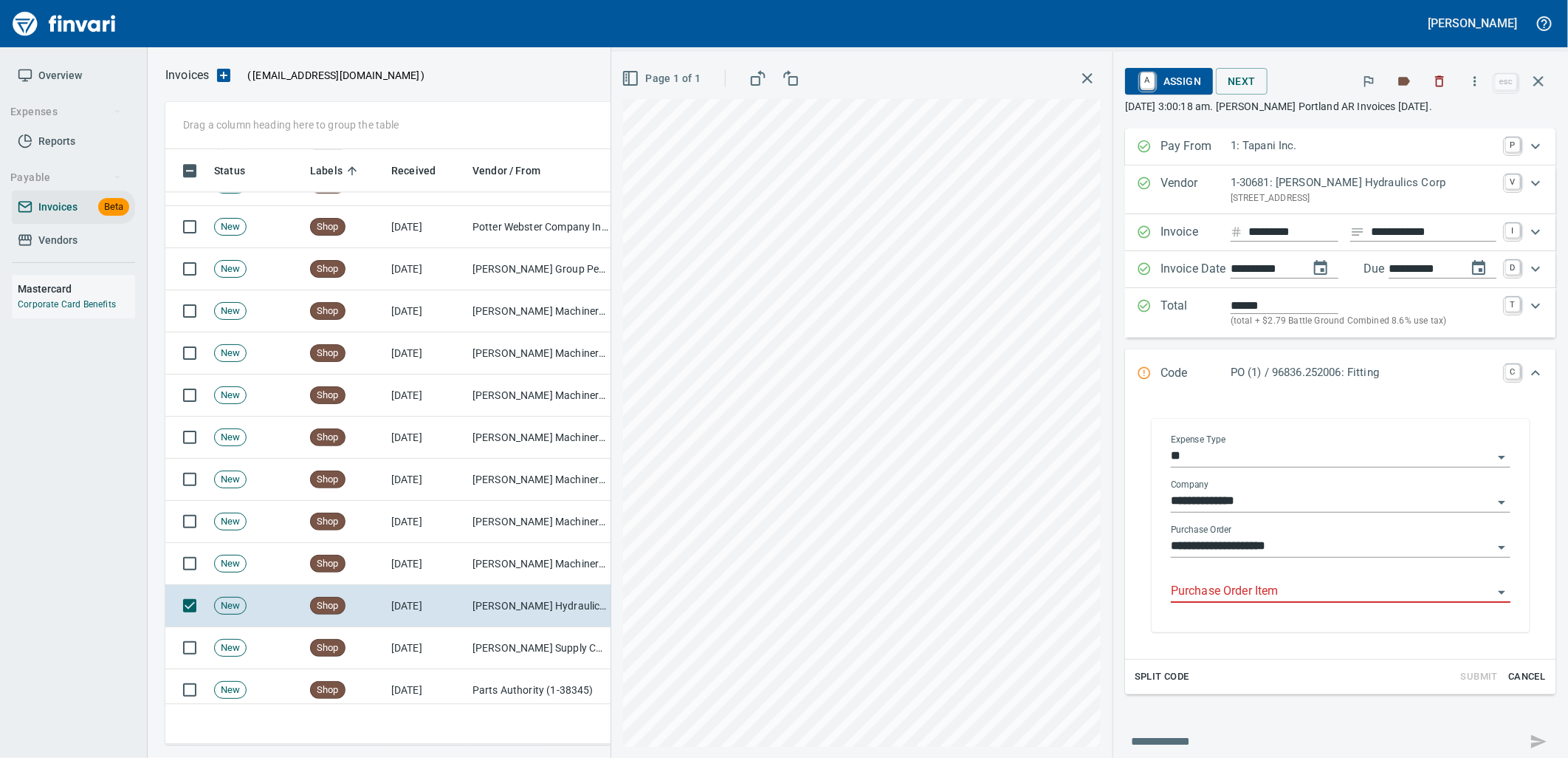
click at [1219, 593] on input "Purchase Order Item" at bounding box center [1331, 592] width 322 height 21
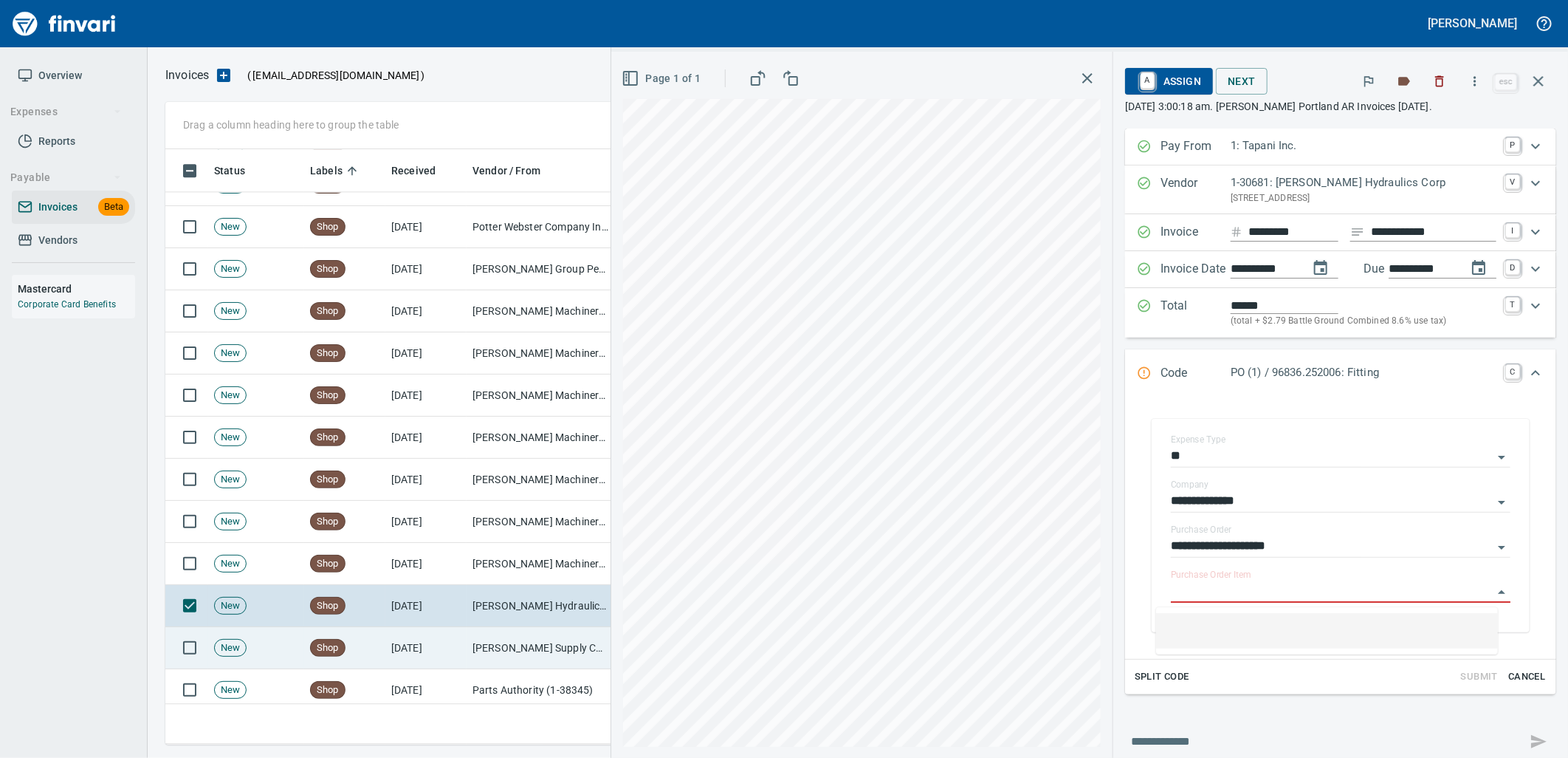
click at [550, 636] on td "McMaster-Carr Supply Company (1-10645)" at bounding box center [540, 648] width 147 height 42
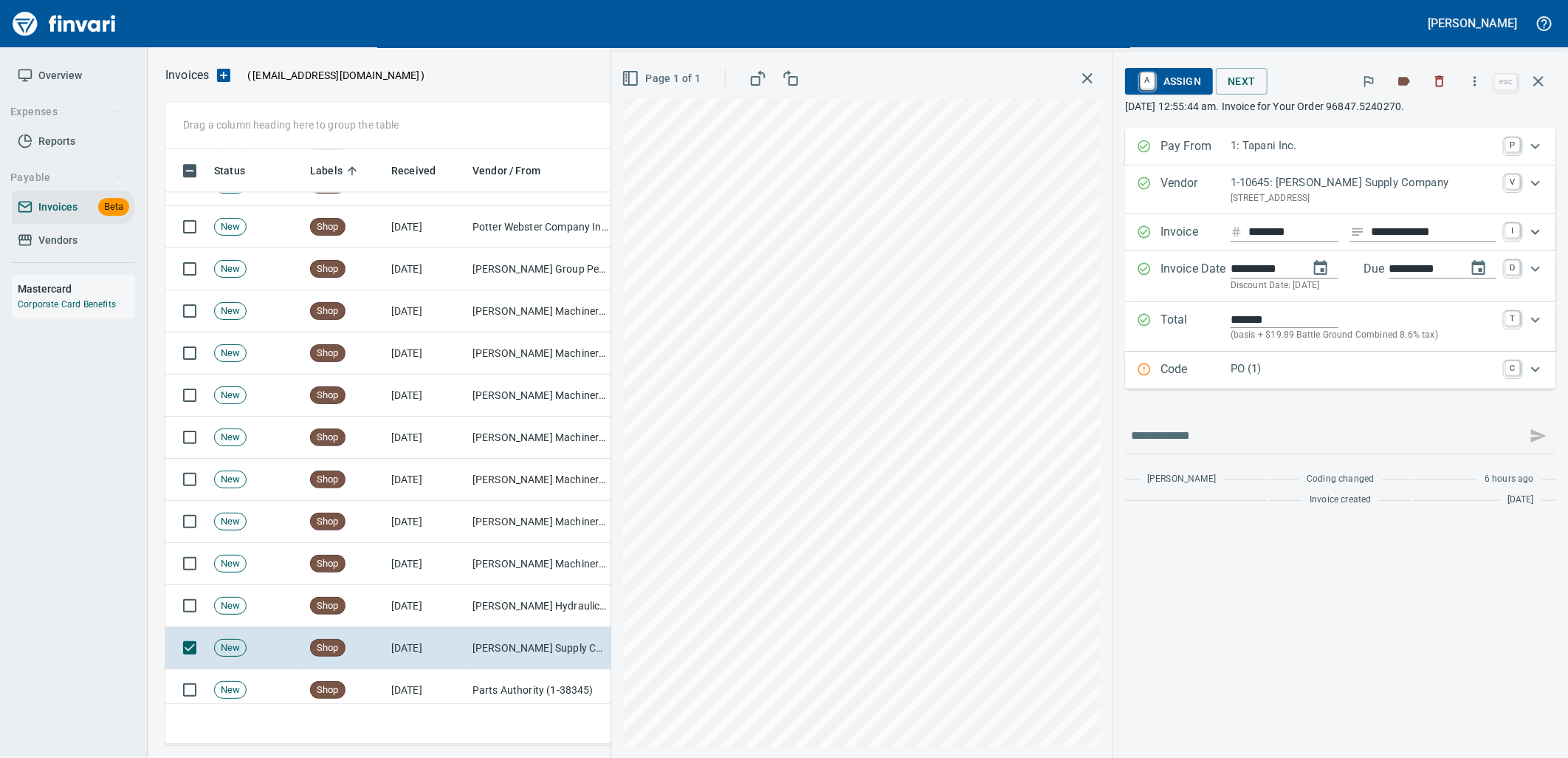
click at [1267, 367] on p "PO (1)" at bounding box center [1363, 369] width 266 height 17
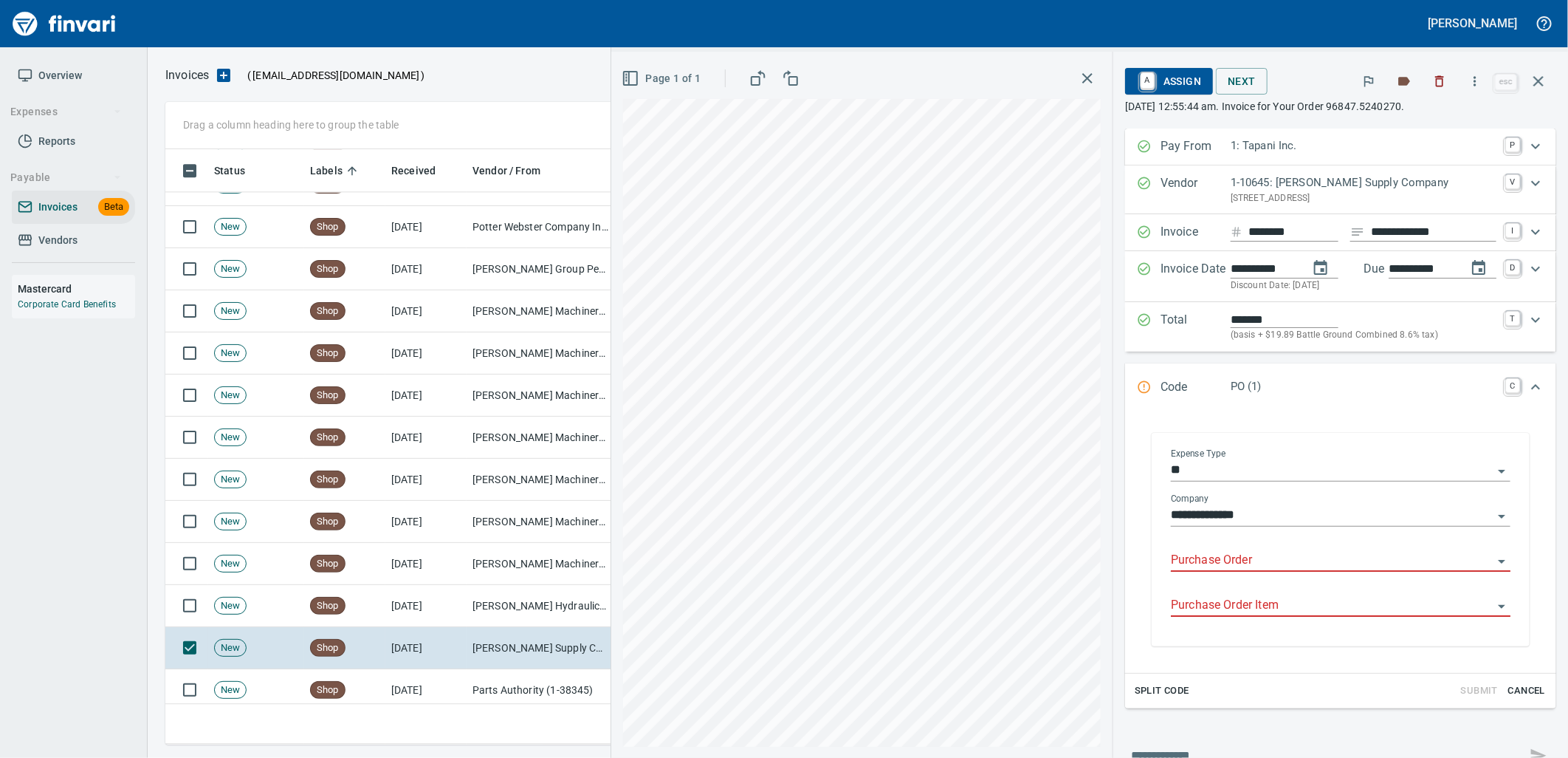
click at [1247, 563] on input "Purchase Order" at bounding box center [1331, 561] width 322 height 21
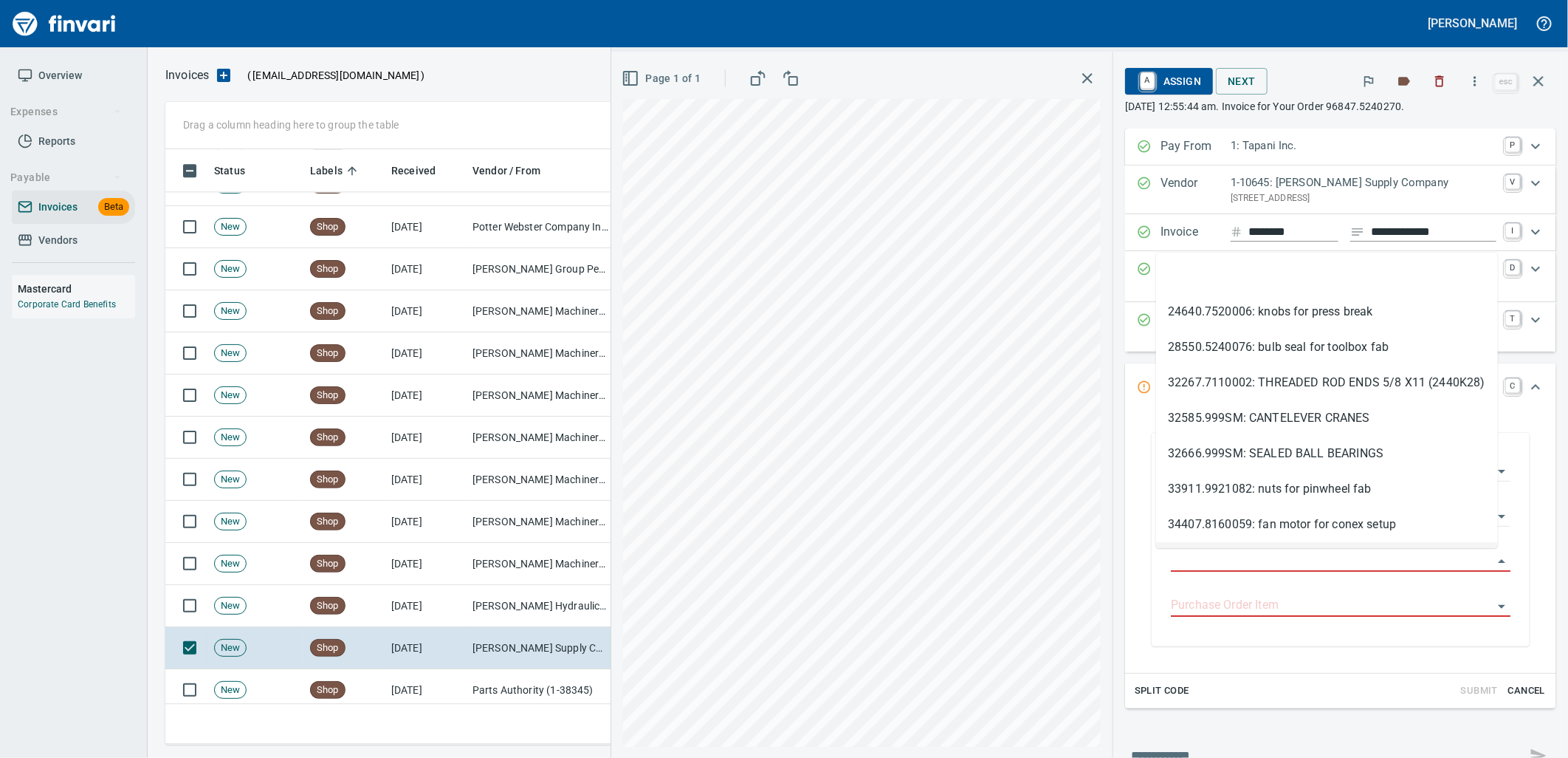
scroll to position [584, 1360]
type input "**********"
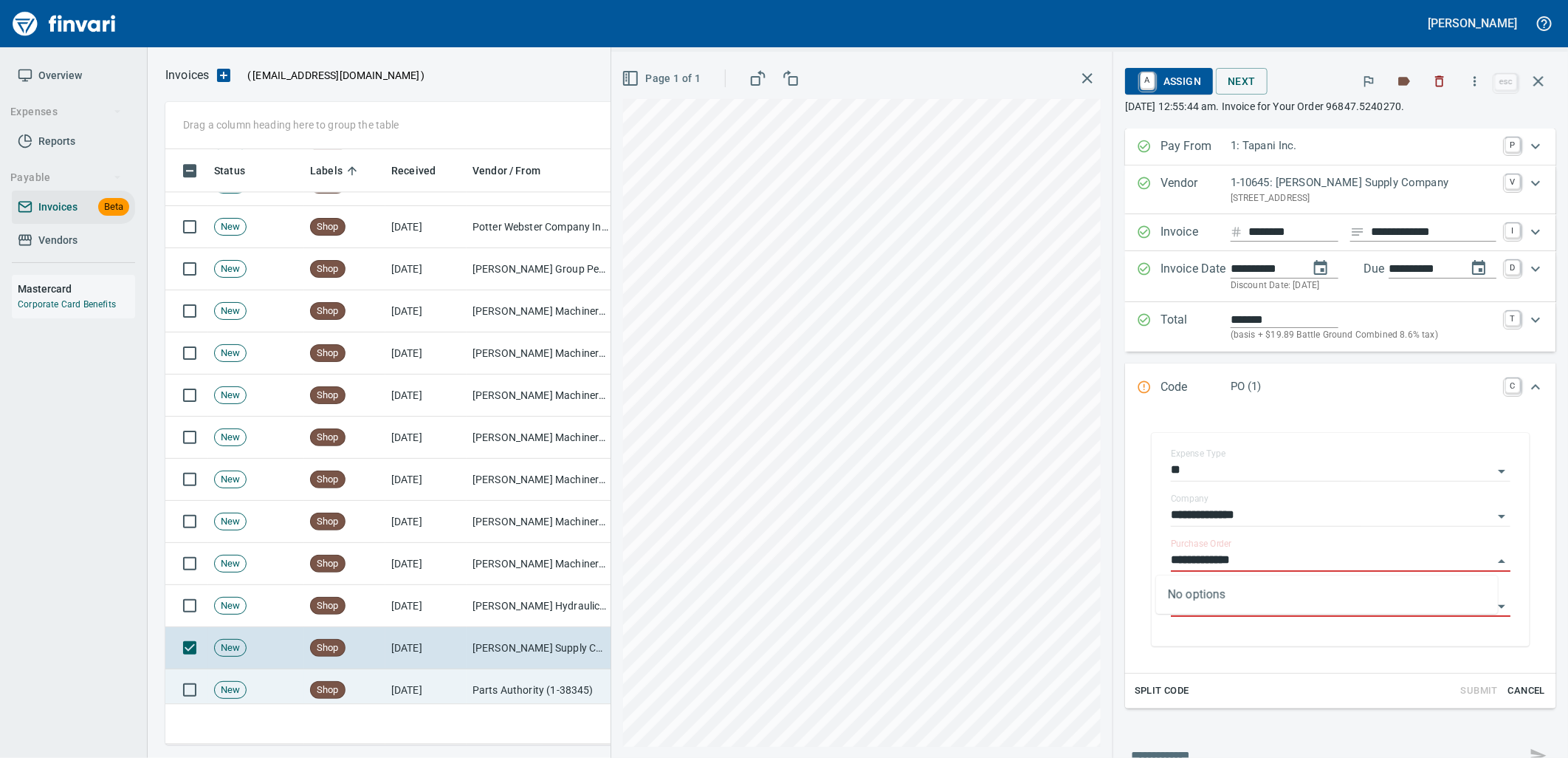
click at [557, 697] on td "Parts Authority (1-38345)" at bounding box center [540, 689] width 147 height 42
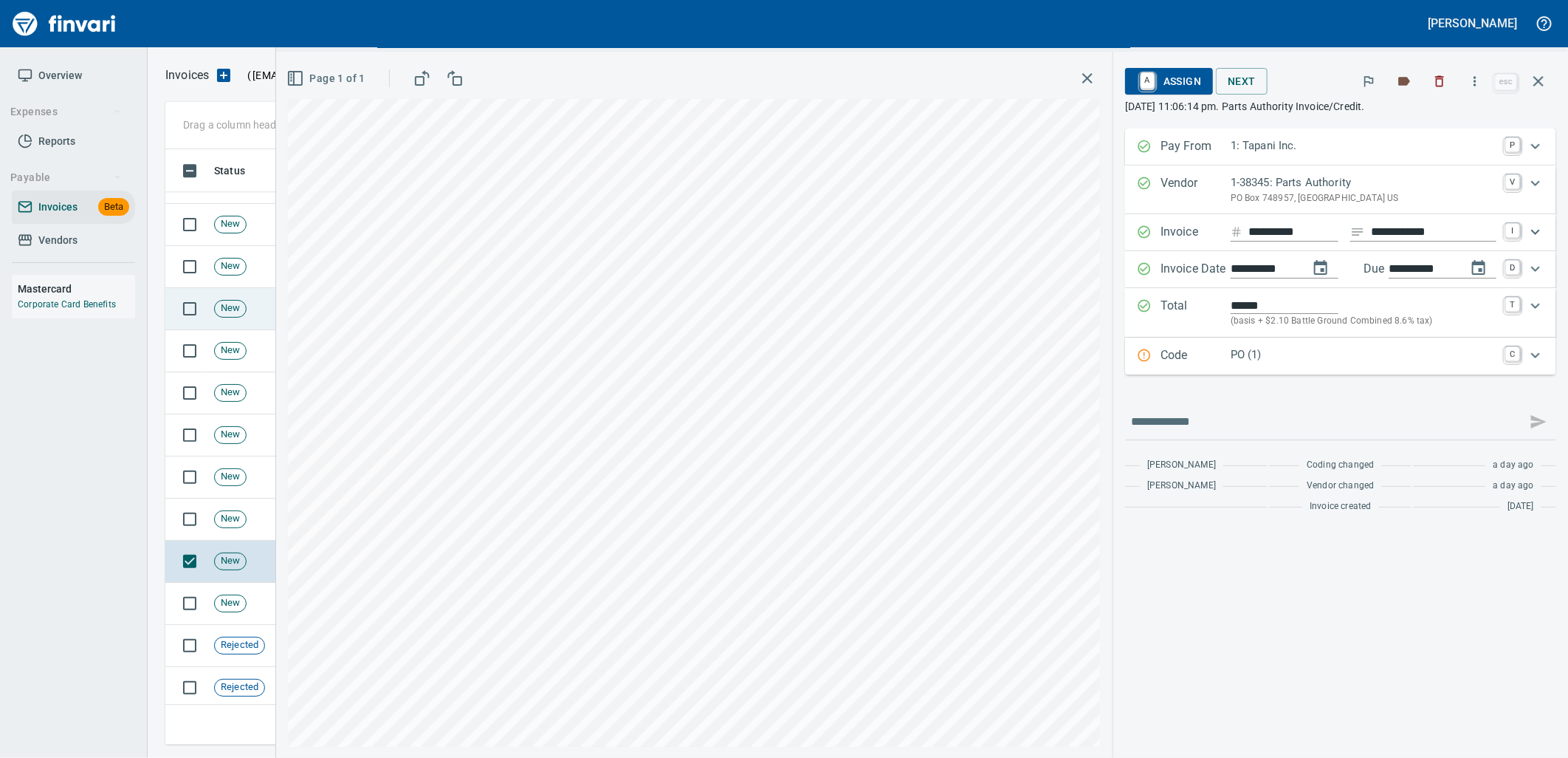
scroll to position [5909, 0]
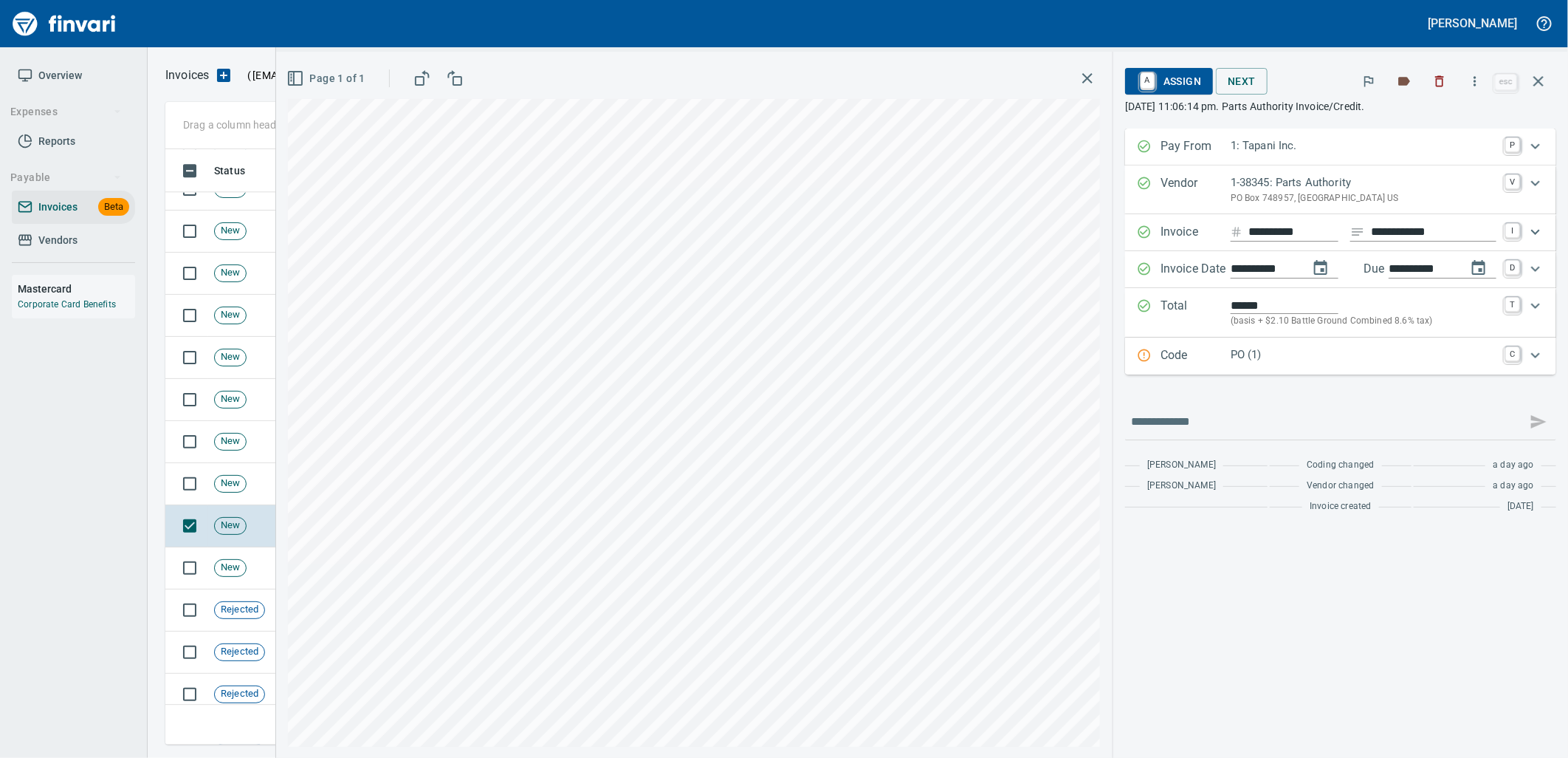
click at [1299, 353] on p "PO (1)" at bounding box center [1363, 355] width 266 height 17
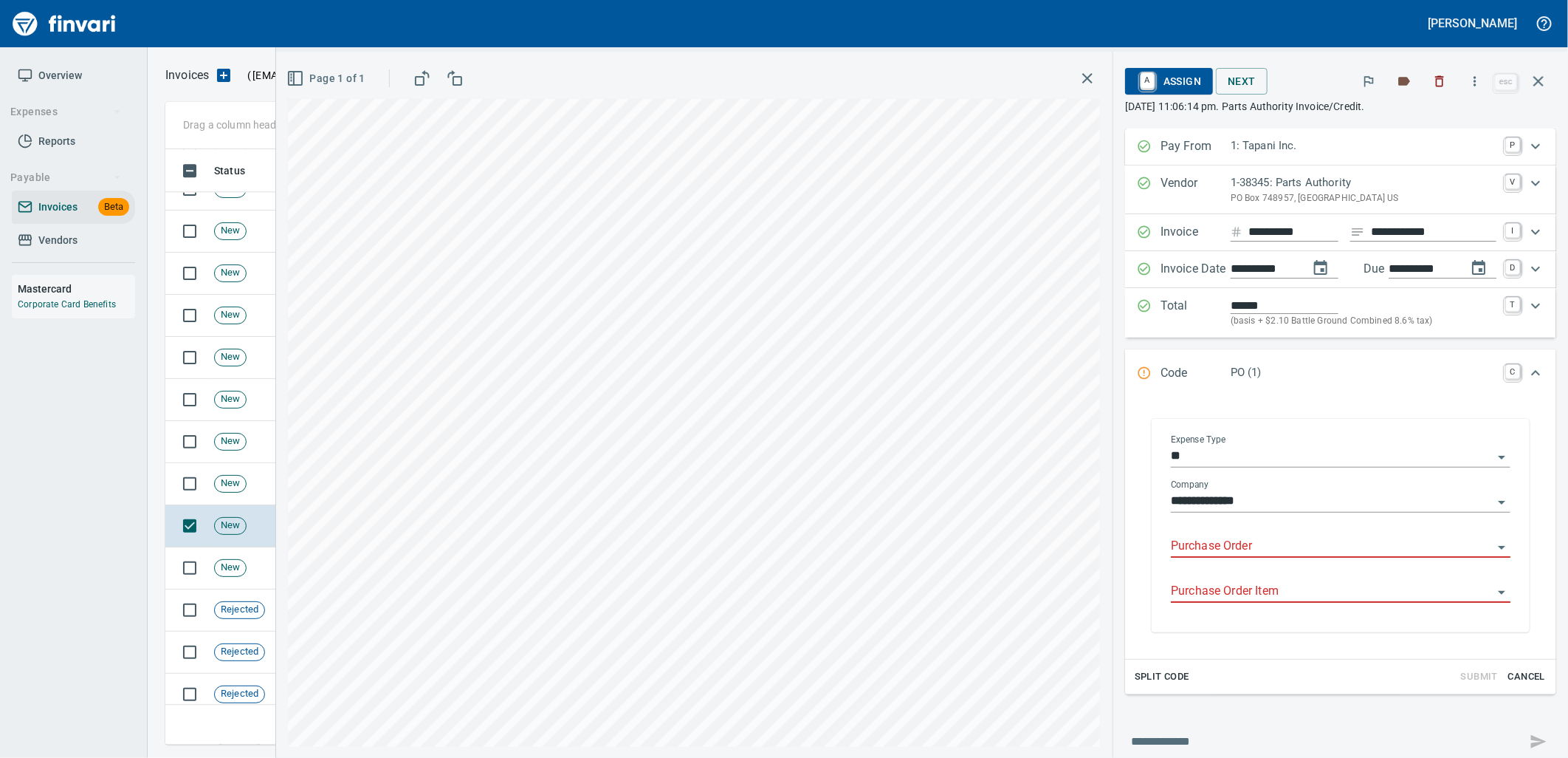
click at [1290, 552] on input "Purchase Order" at bounding box center [1331, 547] width 322 height 21
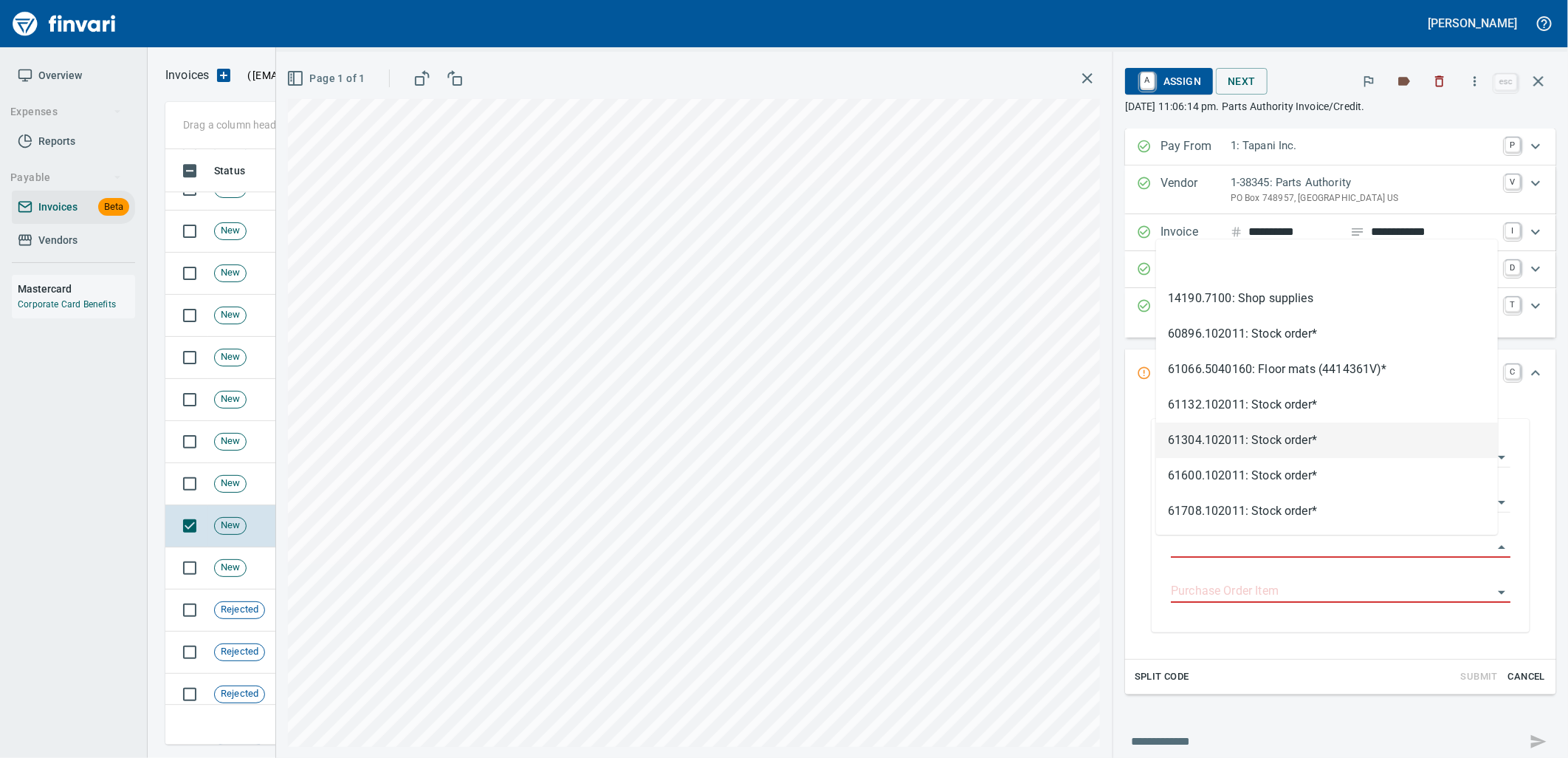
type input "**********"
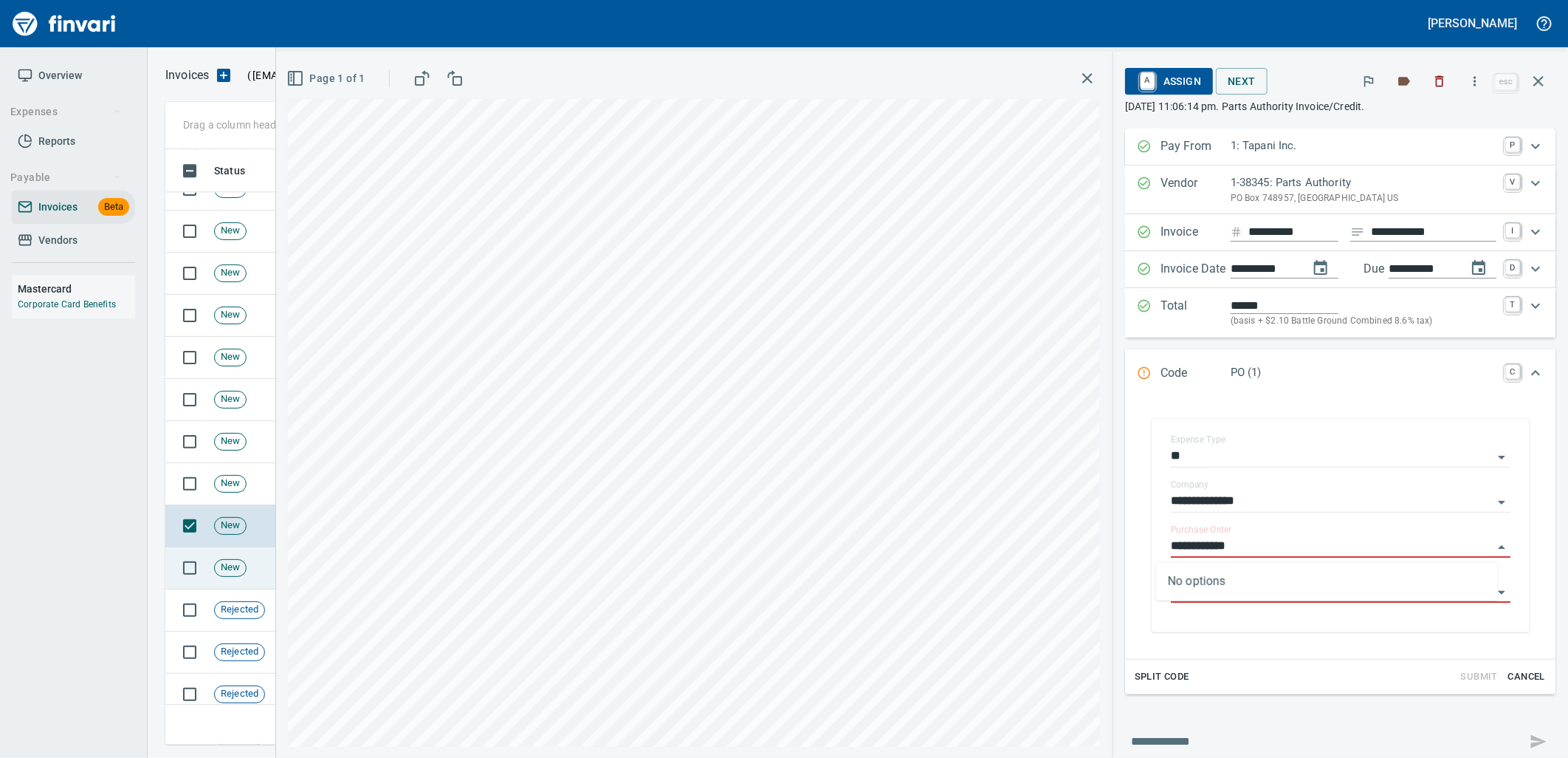
click at [230, 573] on span "New" at bounding box center [229, 568] width 31 height 14
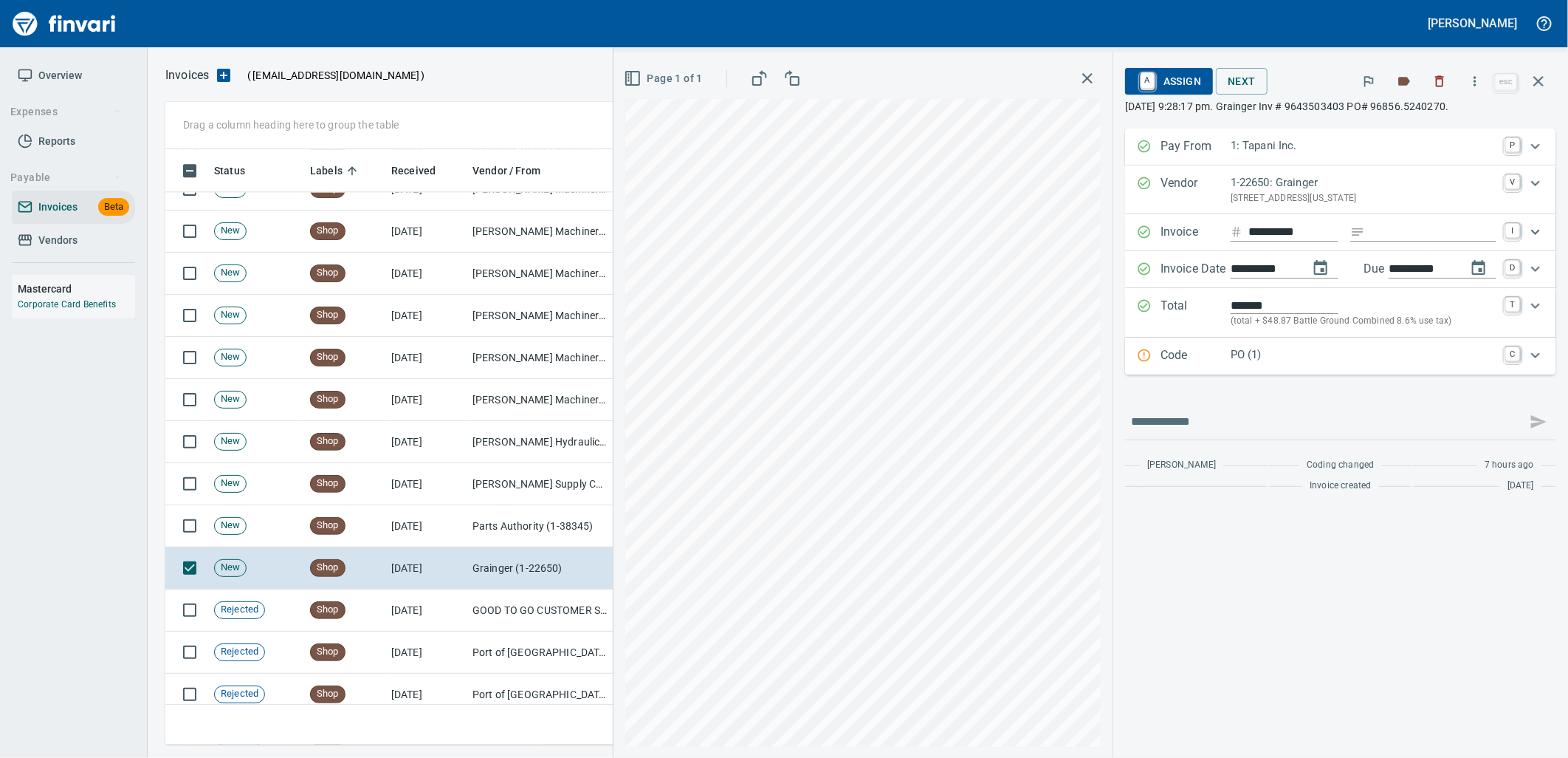
click at [1263, 353] on p "PO (1)" at bounding box center [1363, 355] width 266 height 17
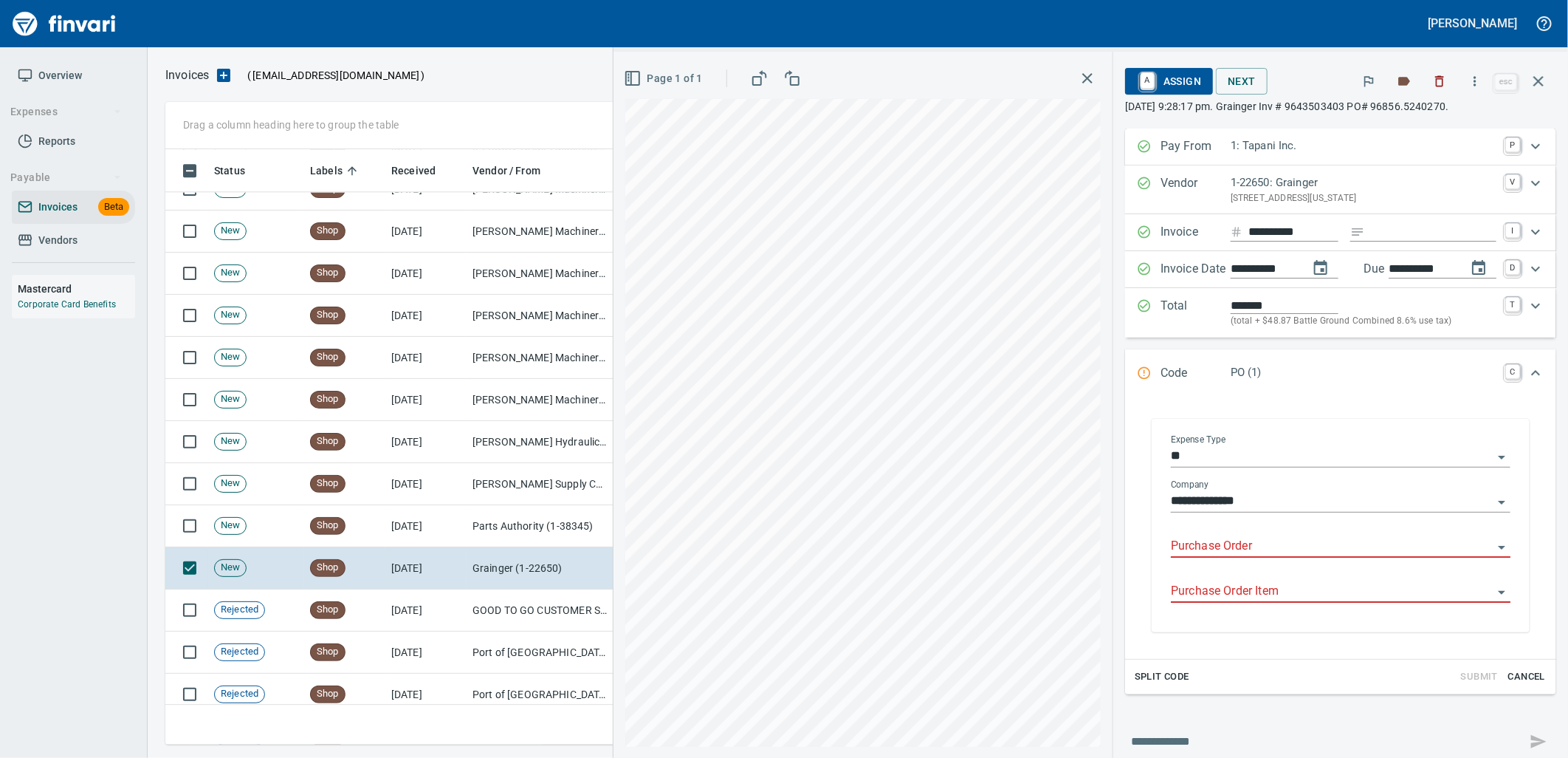
click at [1270, 548] on input "Purchase Order" at bounding box center [1331, 547] width 322 height 21
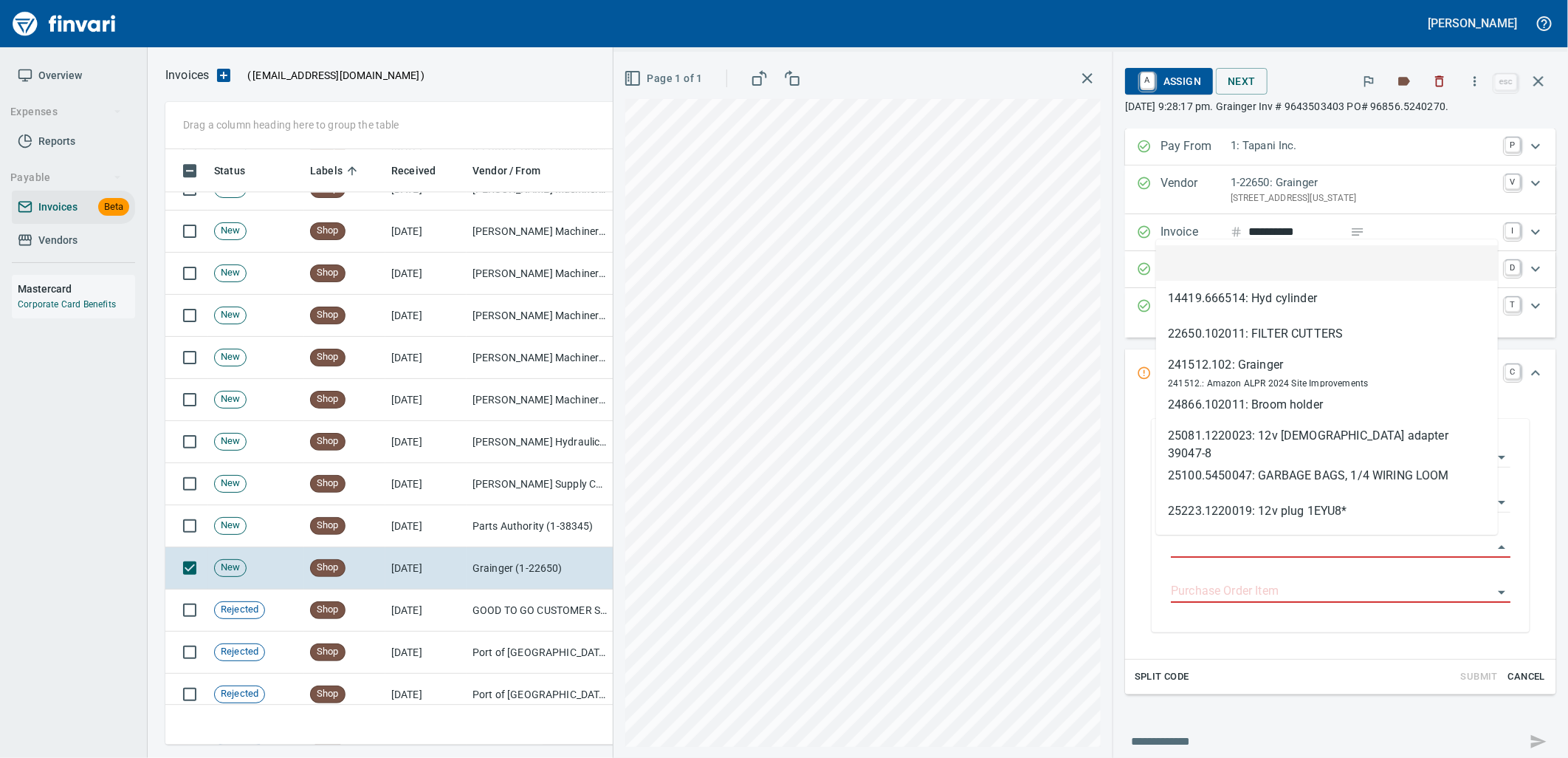
scroll to position [584, 1360]
type input "**********"
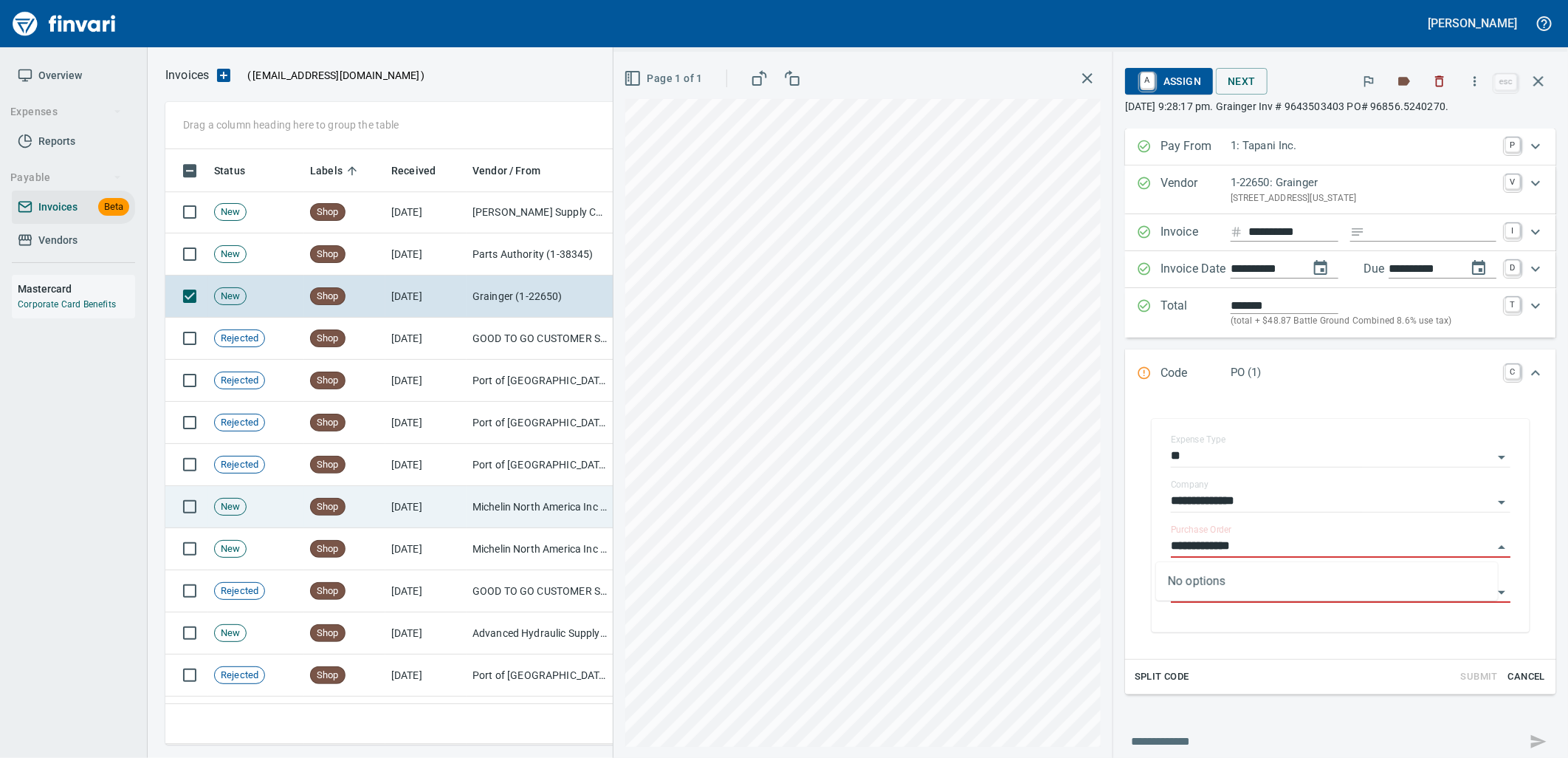
scroll to position [6236, 0]
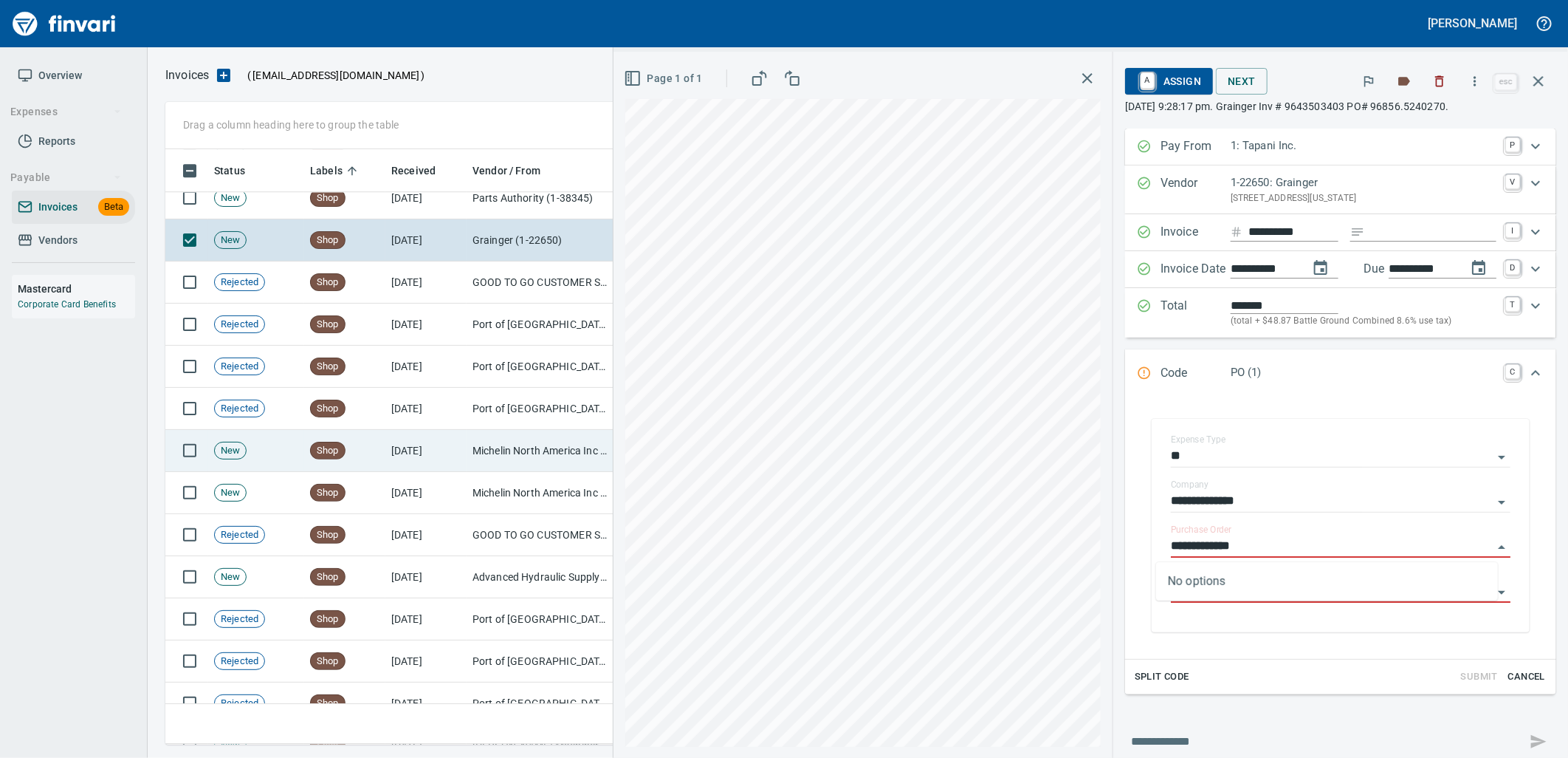
click at [423, 456] on td "[DATE]" at bounding box center [426, 450] width 81 height 42
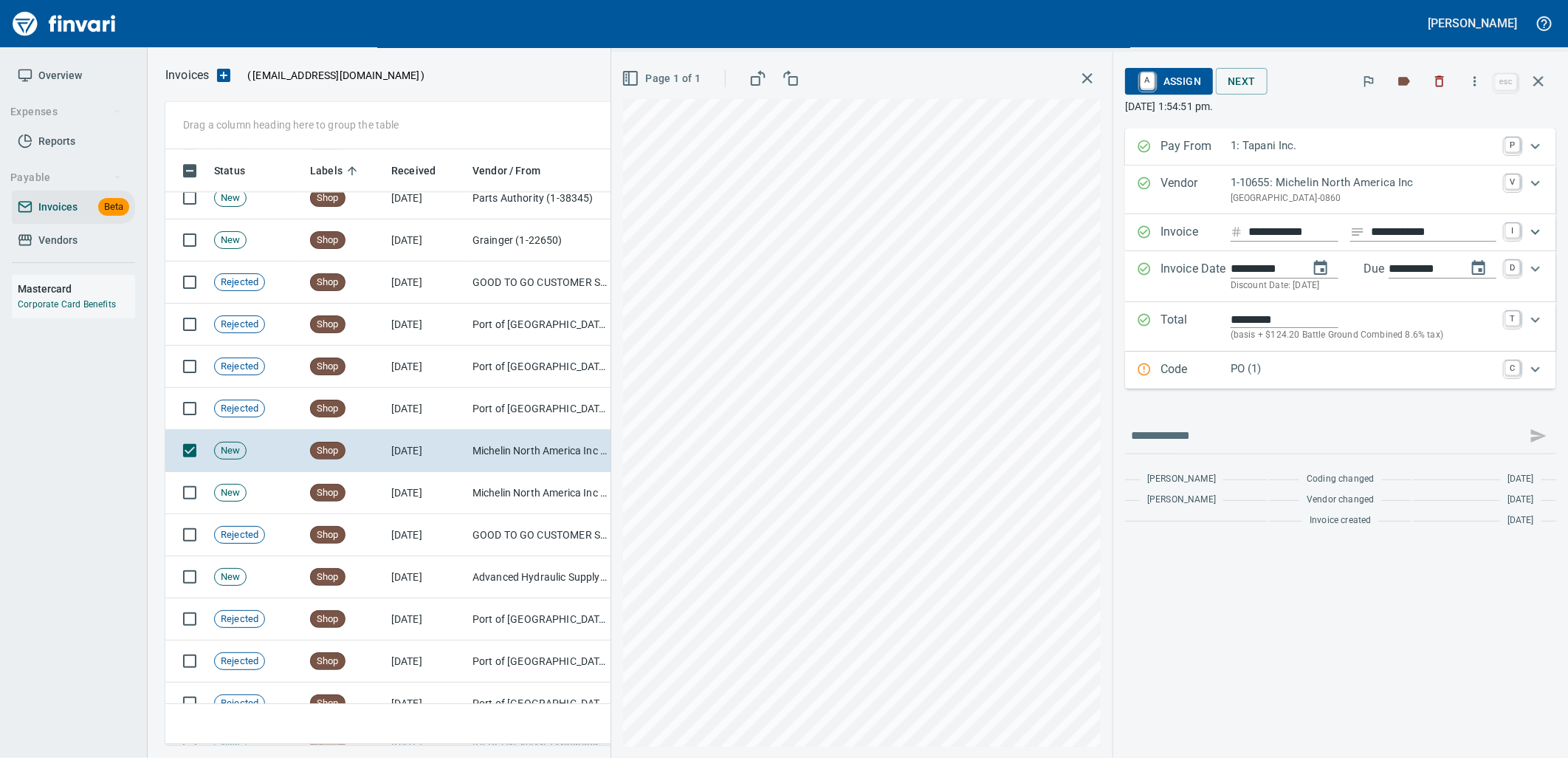
click at [1279, 382] on div "Code PO (1) C" at bounding box center [1340, 370] width 431 height 37
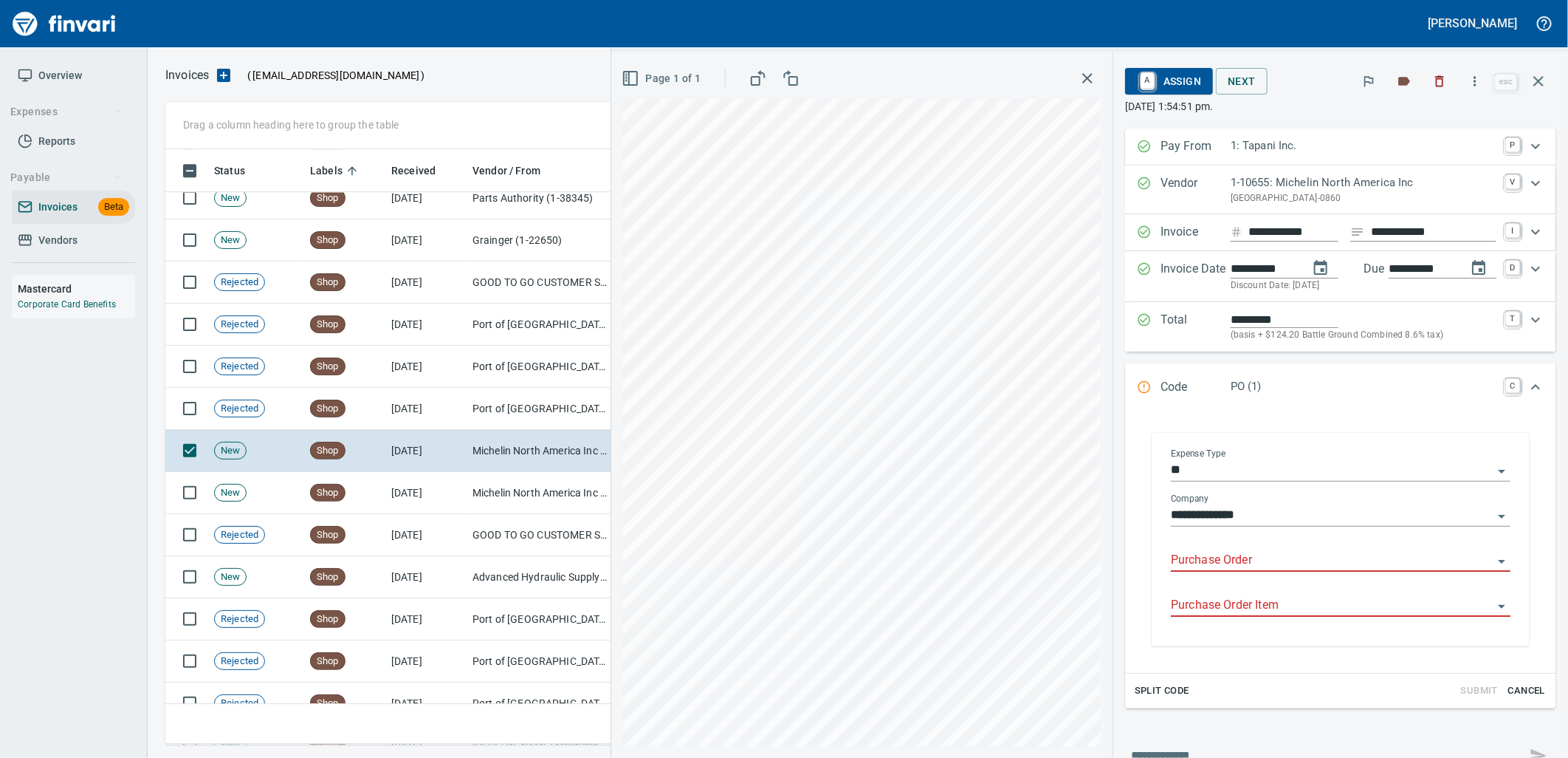
click at [1292, 570] on input "Purchase Order" at bounding box center [1331, 561] width 322 height 21
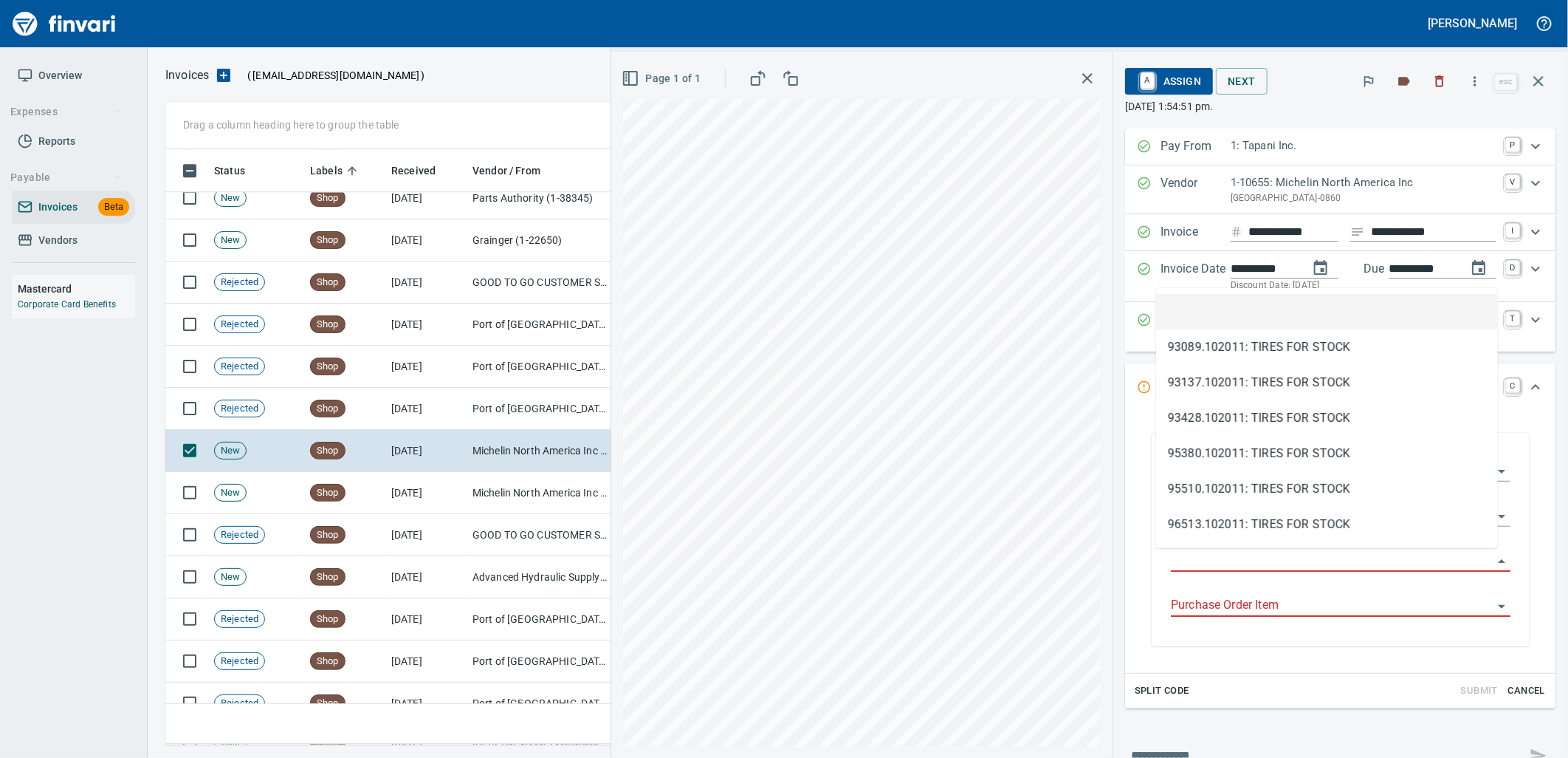
scroll to position [584, 1360]
type input "**********"
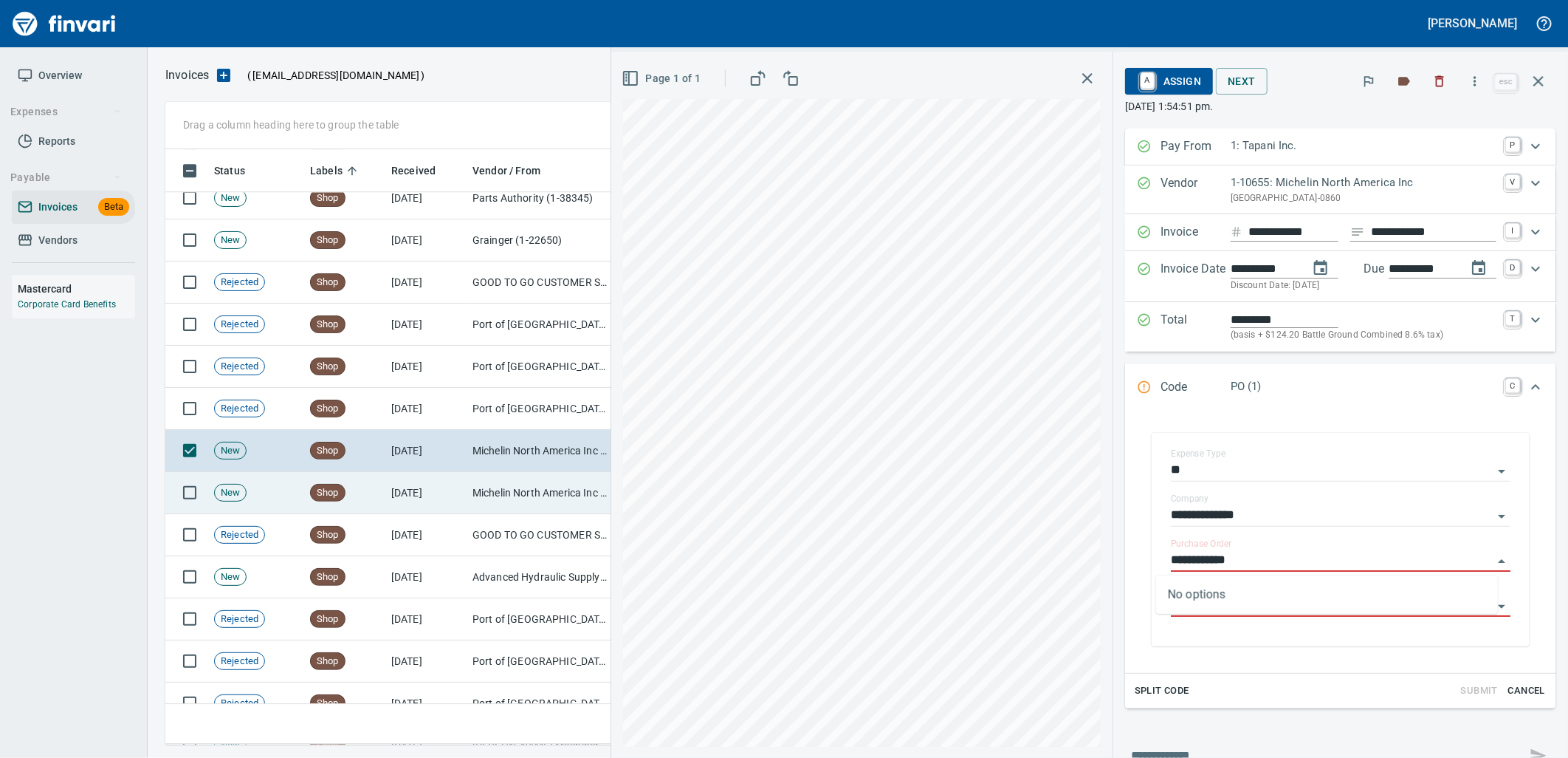
click at [465, 480] on td "[DATE]" at bounding box center [426, 492] width 81 height 42
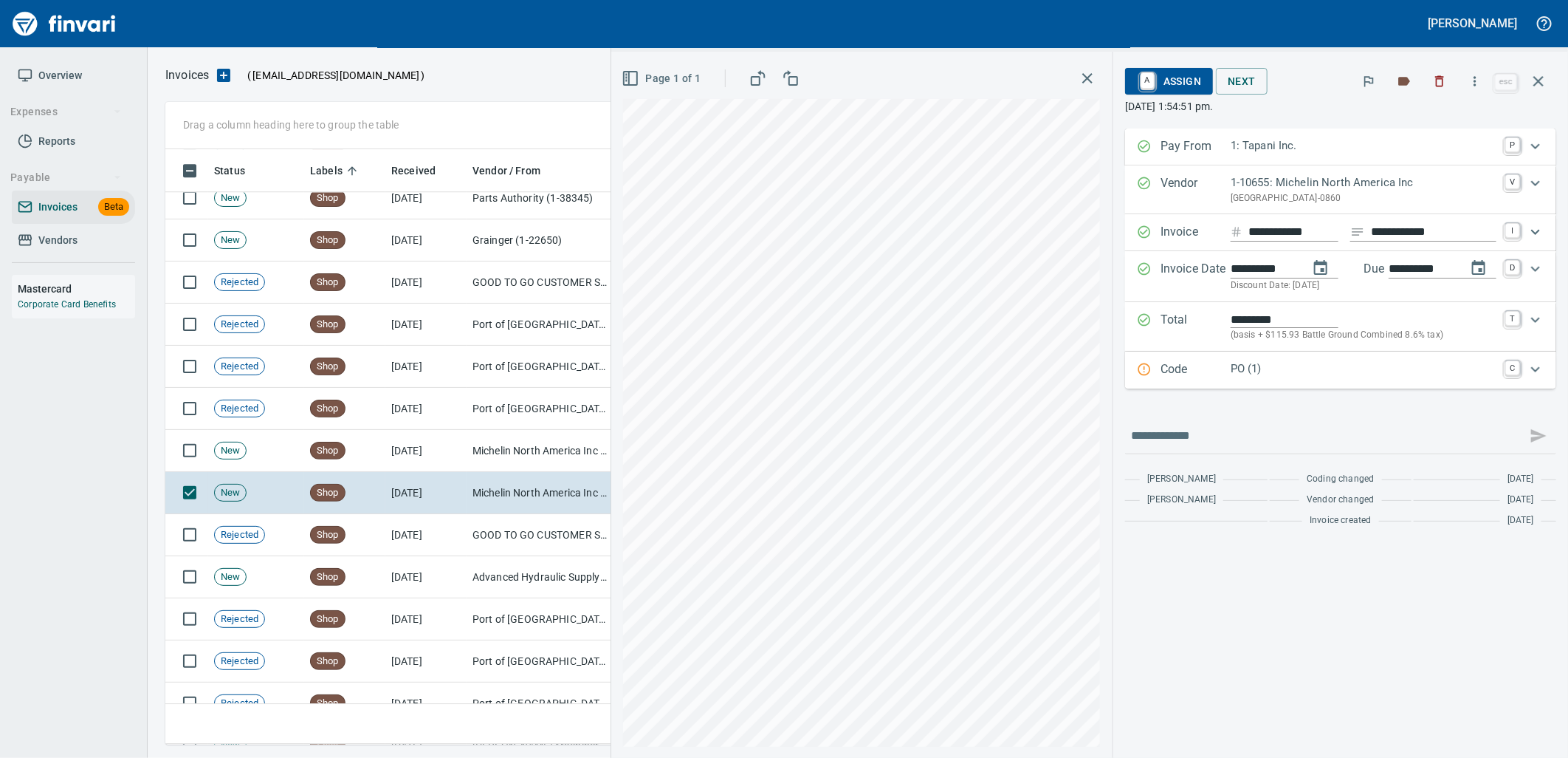
click at [1326, 366] on p "PO (1)" at bounding box center [1363, 369] width 266 height 17
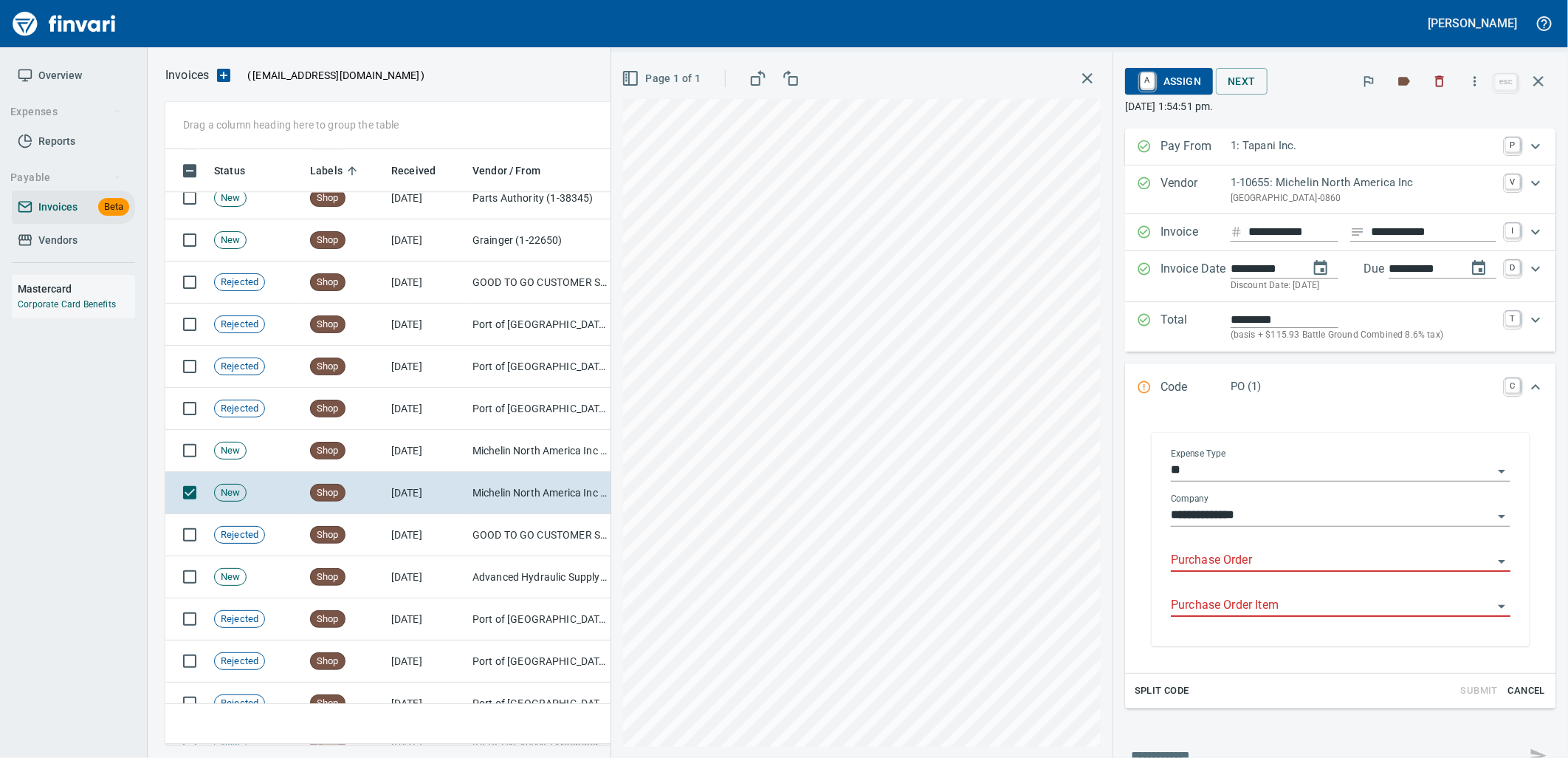
click at [1320, 564] on input "Purchase Order" at bounding box center [1331, 561] width 322 height 21
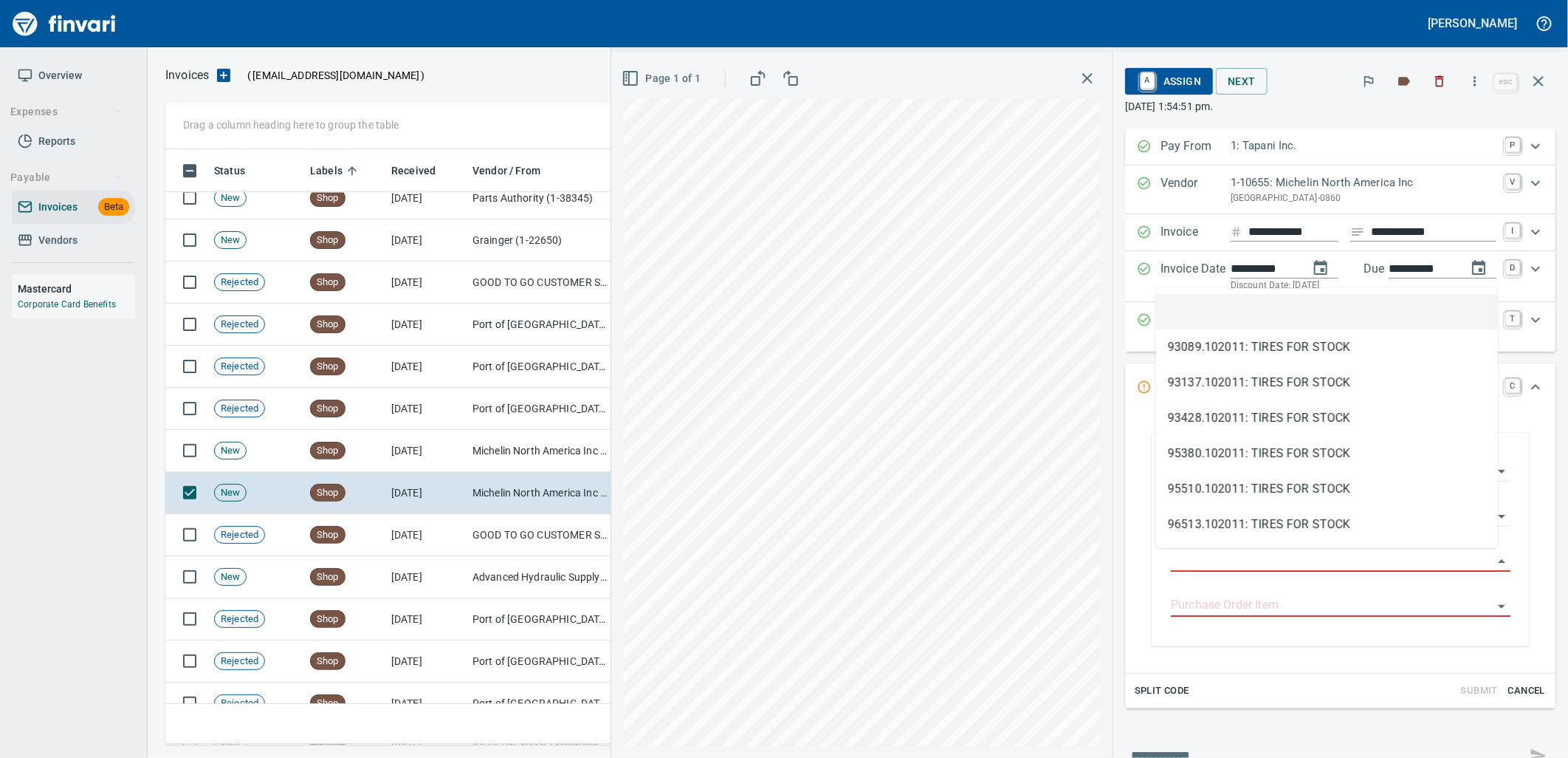
scroll to position [584, 1360]
type input "**********"
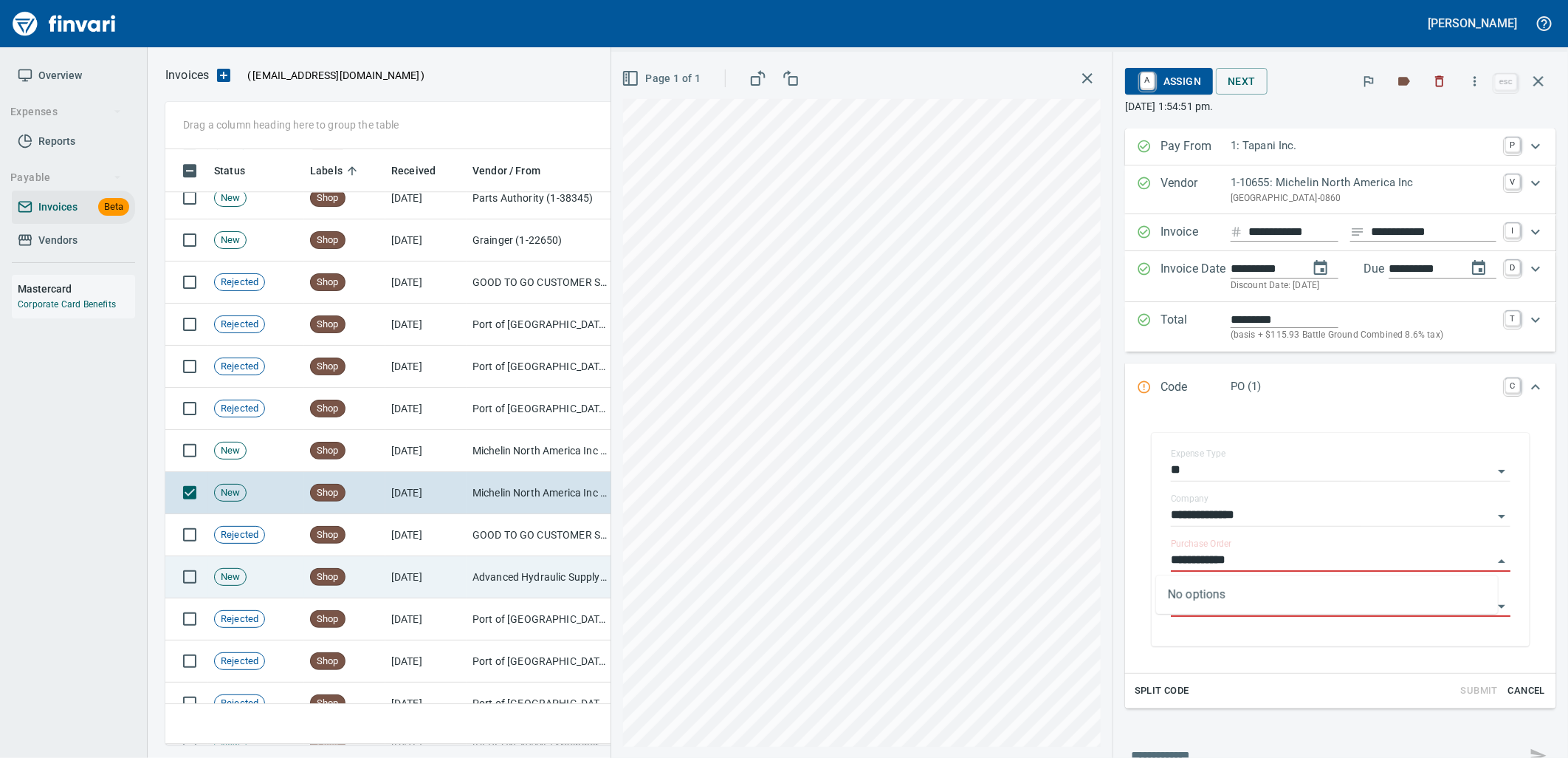
click at [406, 581] on td "[DATE]" at bounding box center [426, 577] width 81 height 42
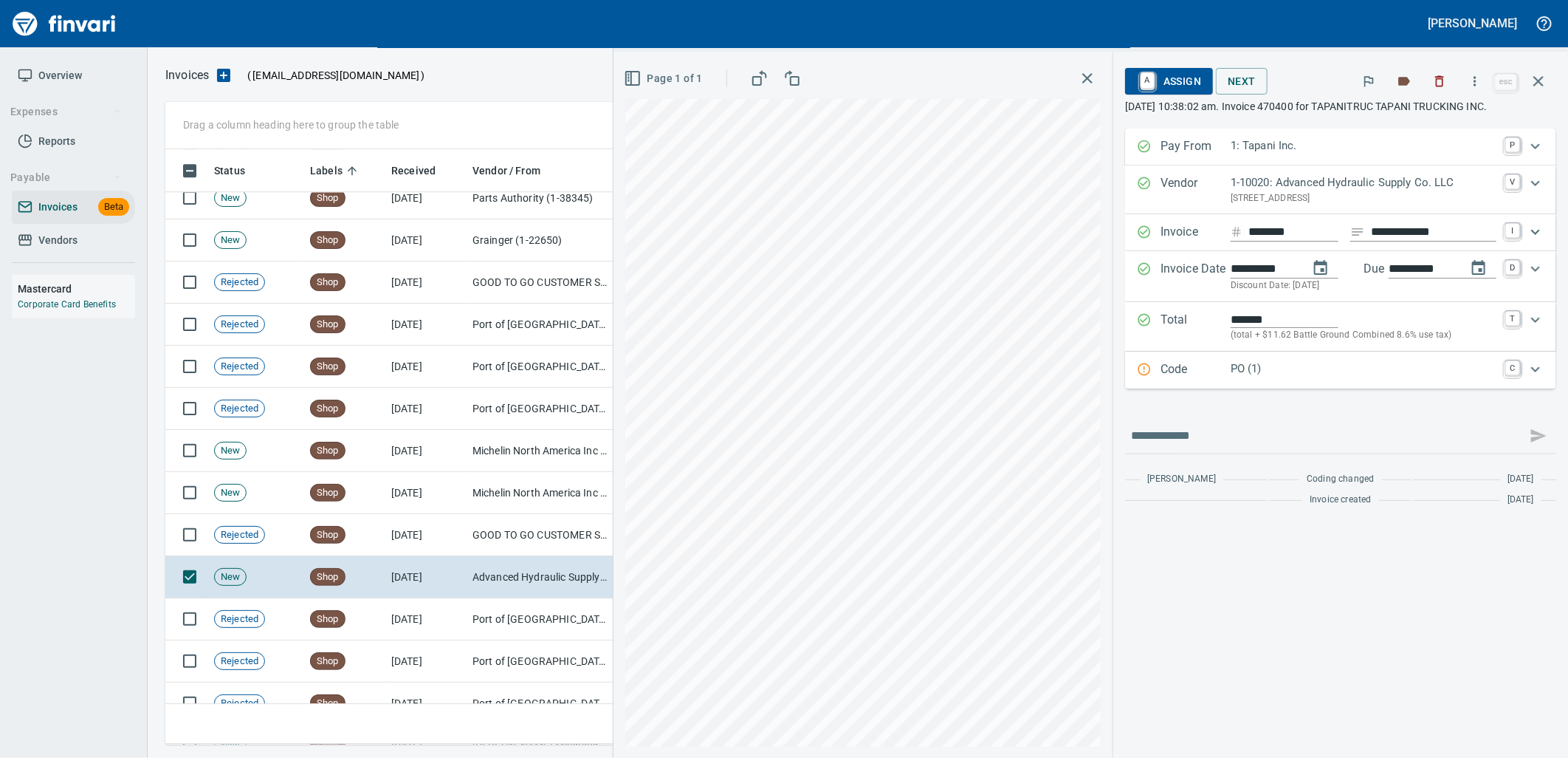
click at [1276, 377] on p "PO (1)" at bounding box center [1363, 369] width 266 height 17
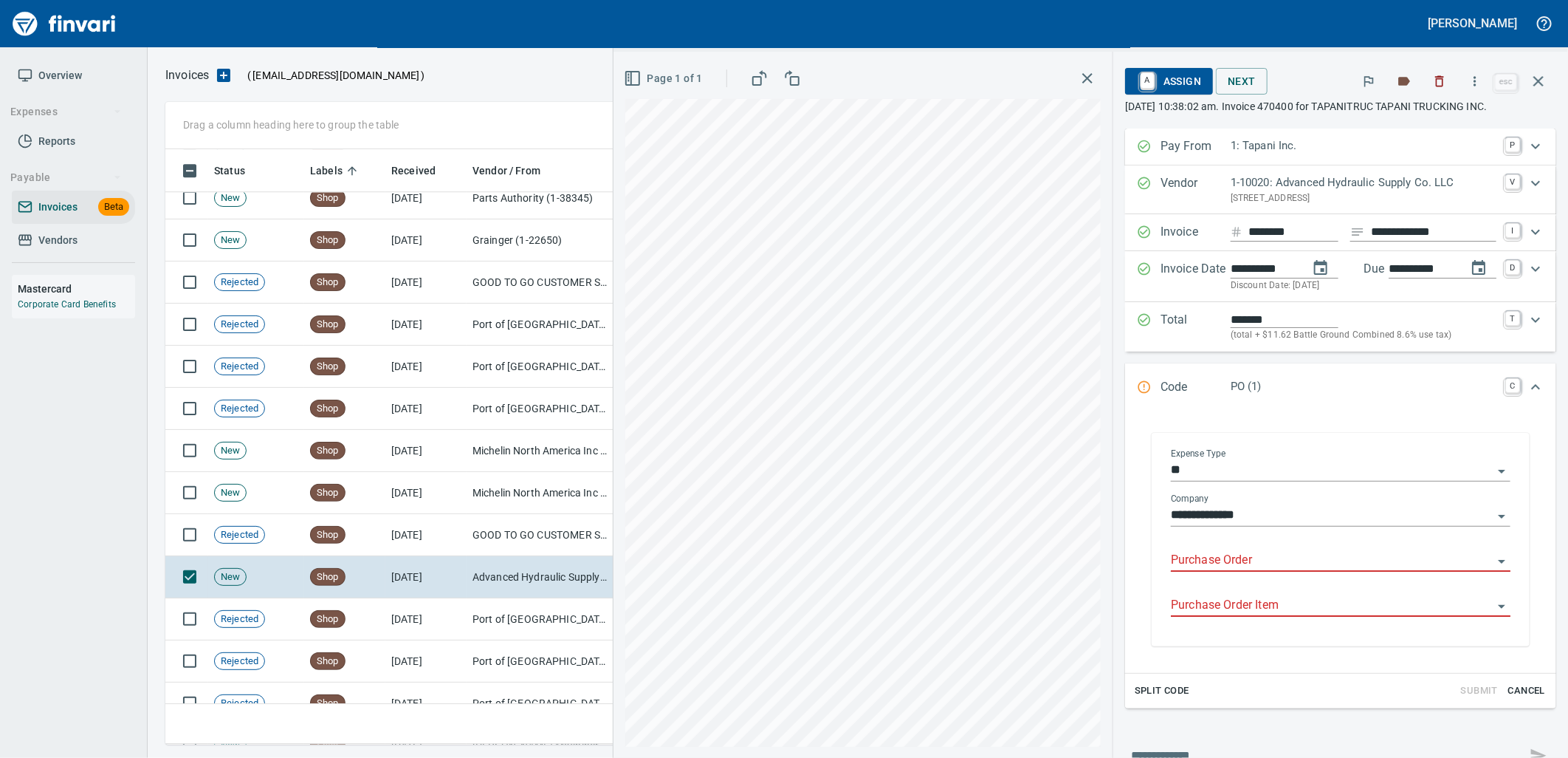
click at [1240, 569] on input "Purchase Order" at bounding box center [1331, 561] width 322 height 21
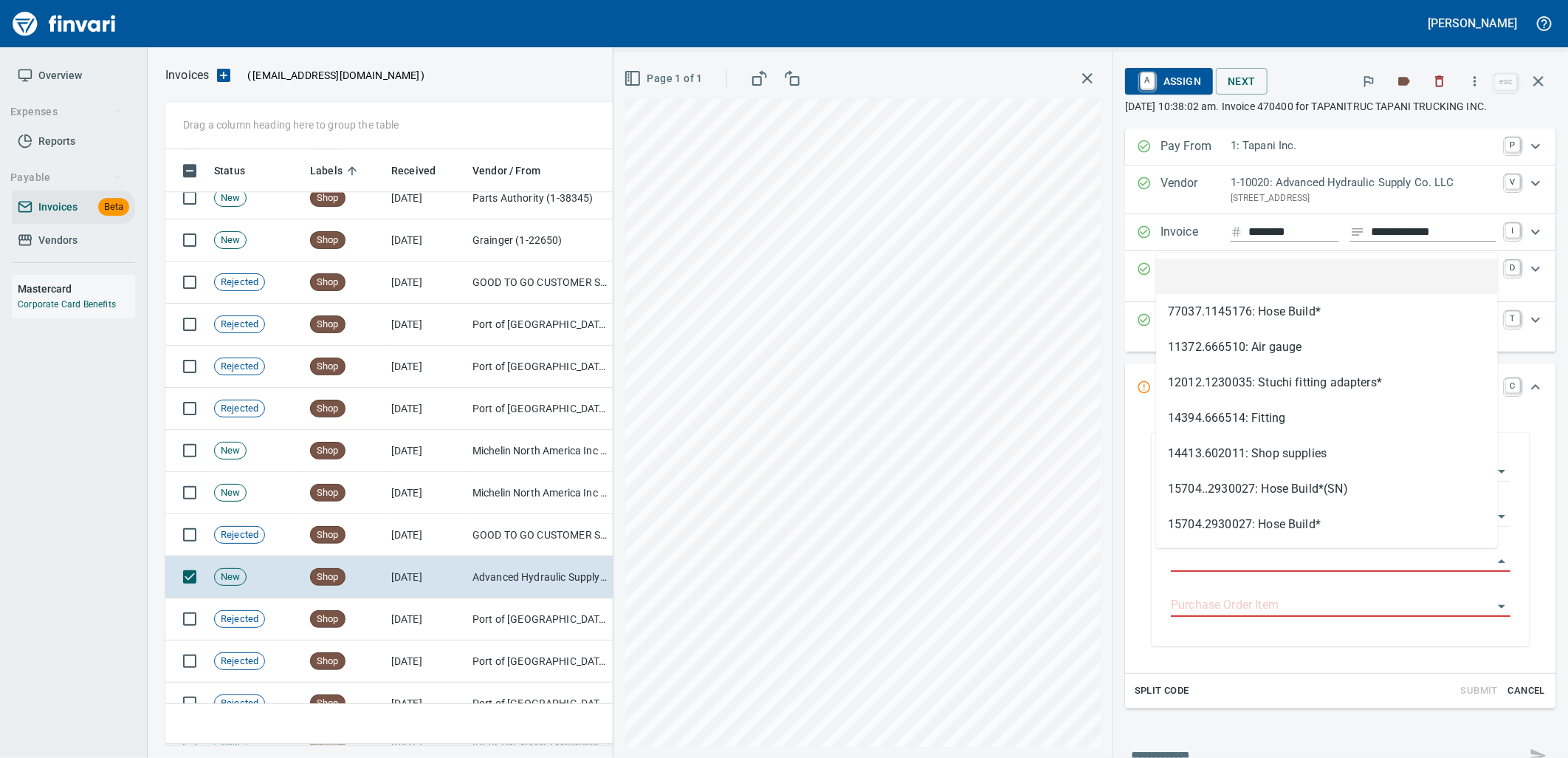
scroll to position [584, 1360]
type input "**********"
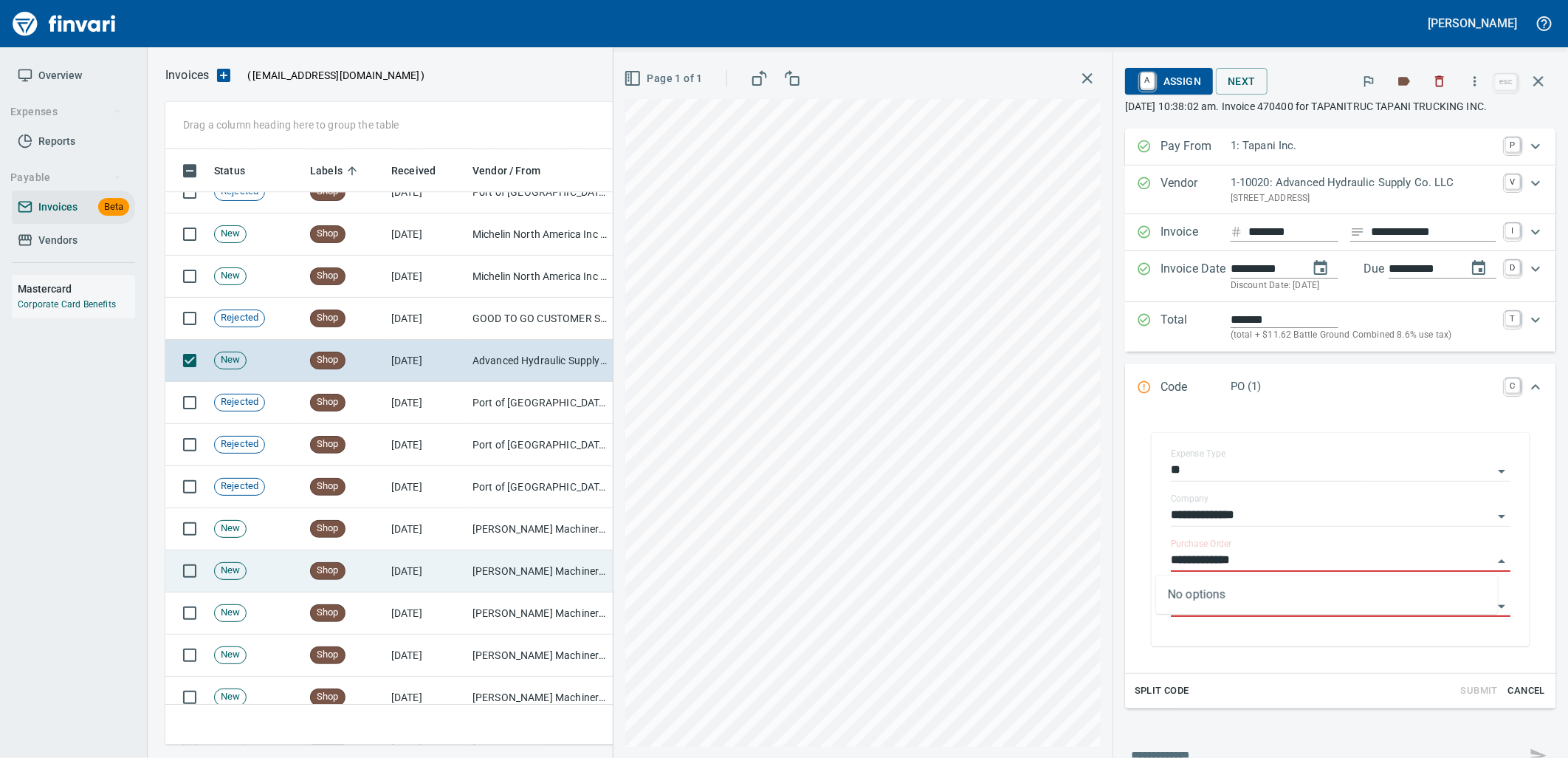
scroll to position [6482, 0]
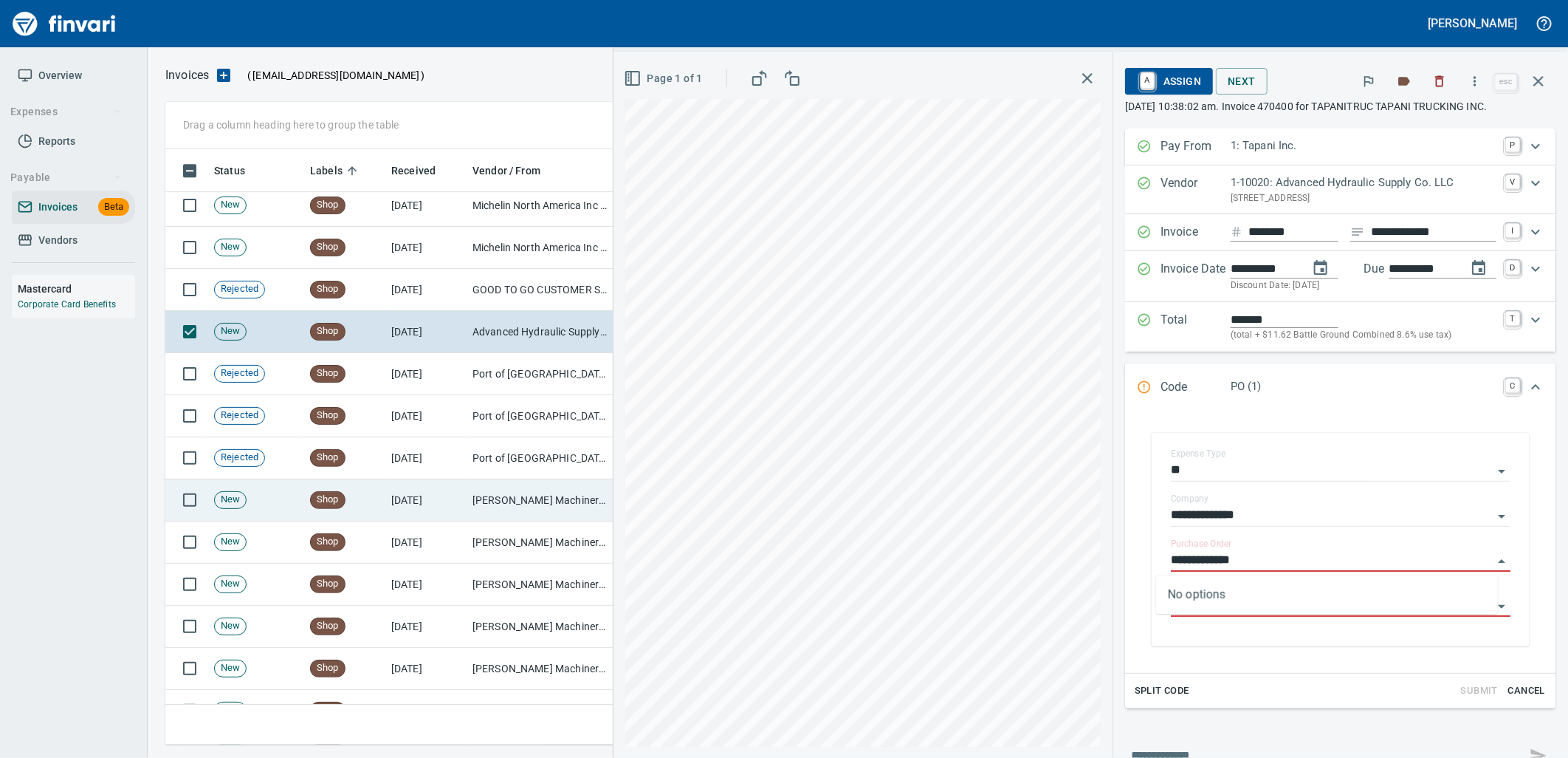
click at [472, 506] on td "[PERSON_NAME] Machinery Co (1-10794)" at bounding box center [540, 500] width 147 height 42
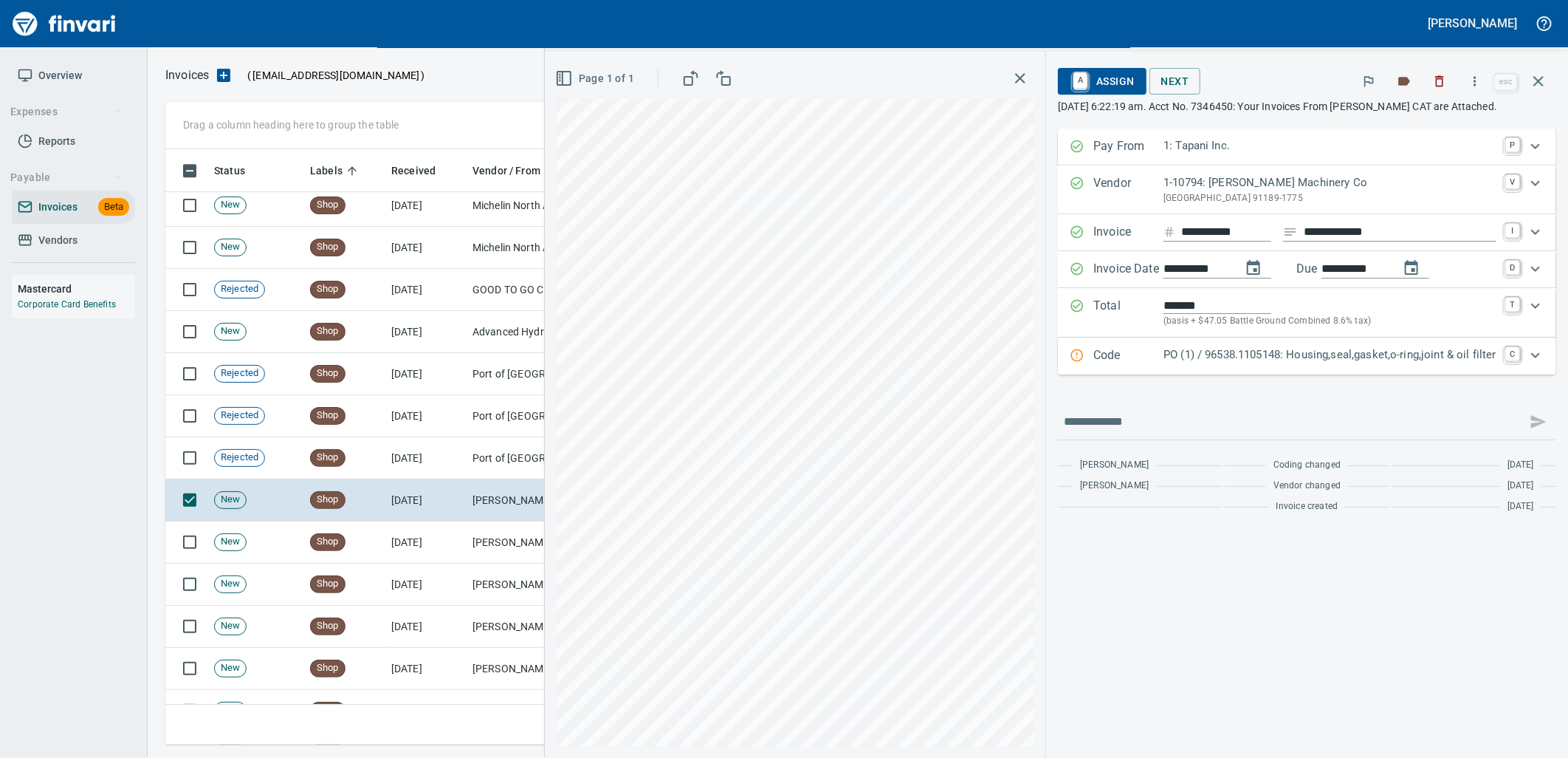
click at [1382, 359] on p "PO (1) / 96538.1105148: Housing,seal,gasket,o-ring,joint & oil filter" at bounding box center [1330, 355] width 333 height 17
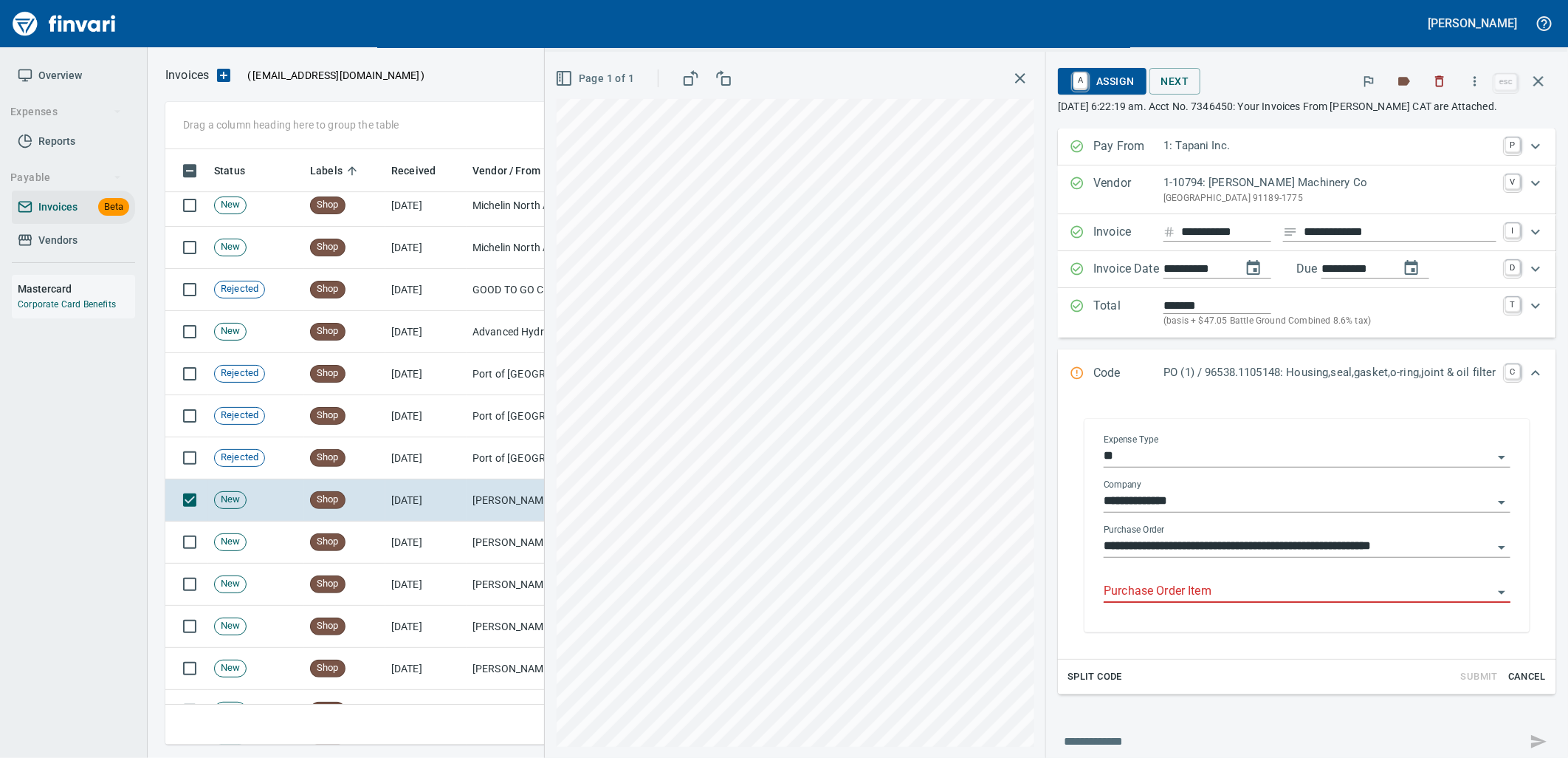
click at [1250, 587] on input "Purchase Order Item" at bounding box center [1298, 592] width 389 height 21
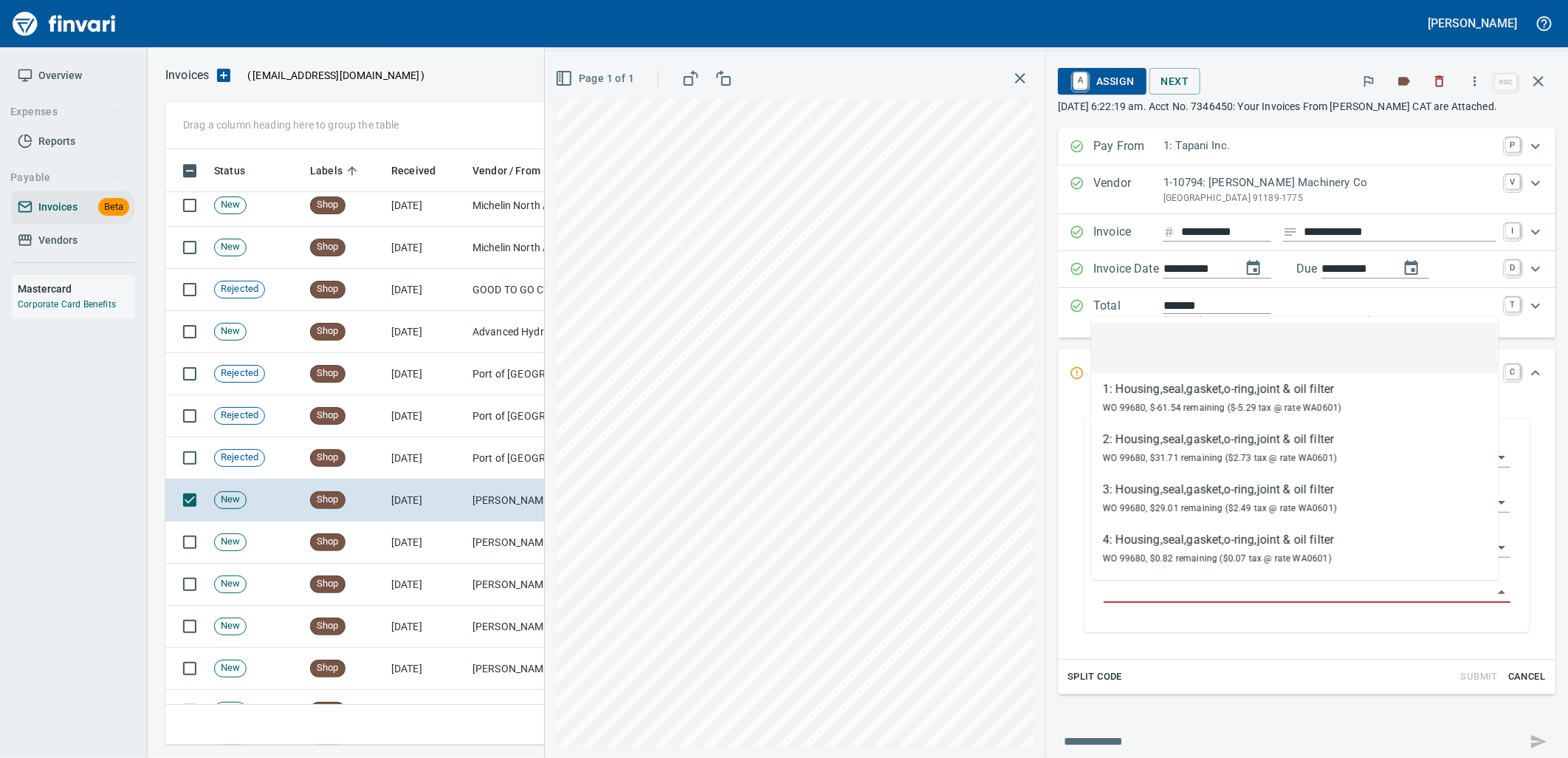
scroll to position [584, 1360]
click at [502, 552] on td "[PERSON_NAME] Machinery Co (1-10794)" at bounding box center [540, 542] width 147 height 42
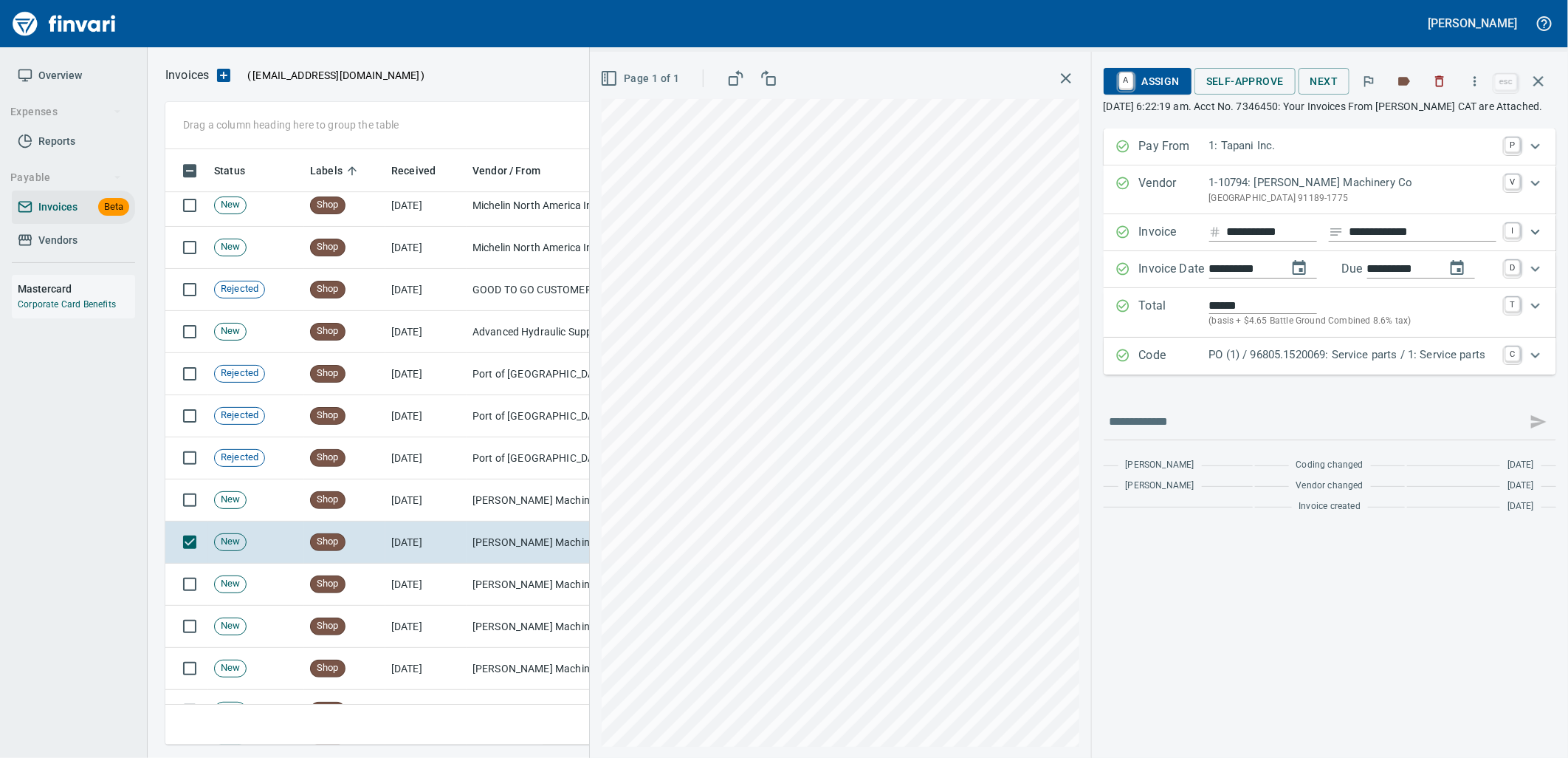
click at [1293, 375] on div "Code PO (1) / 96805.1520069: Service parts / 1: Service parts C" at bounding box center [1330, 356] width 453 height 37
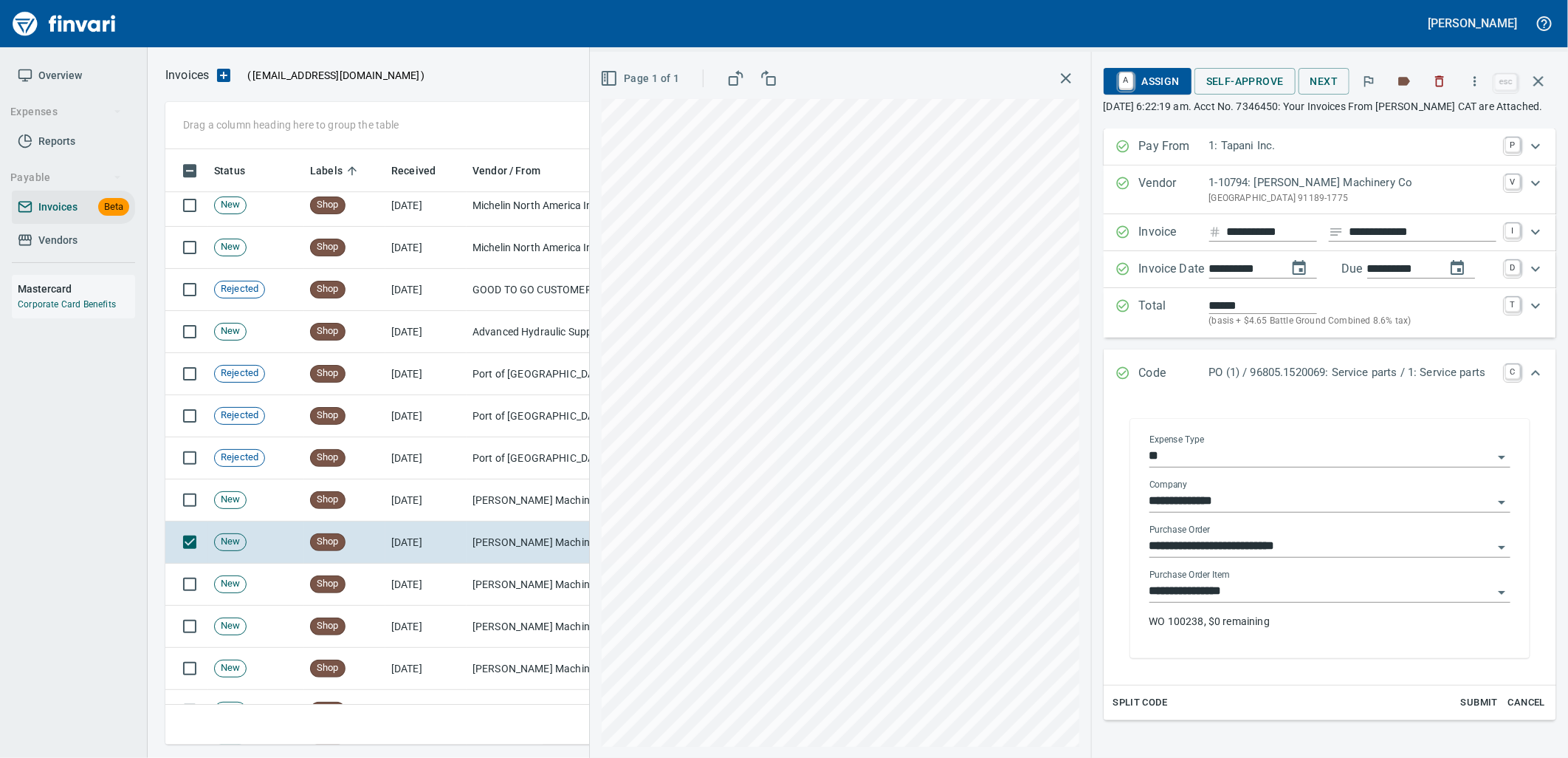
click at [1263, 602] on input "**********" at bounding box center [1320, 592] width 343 height 21
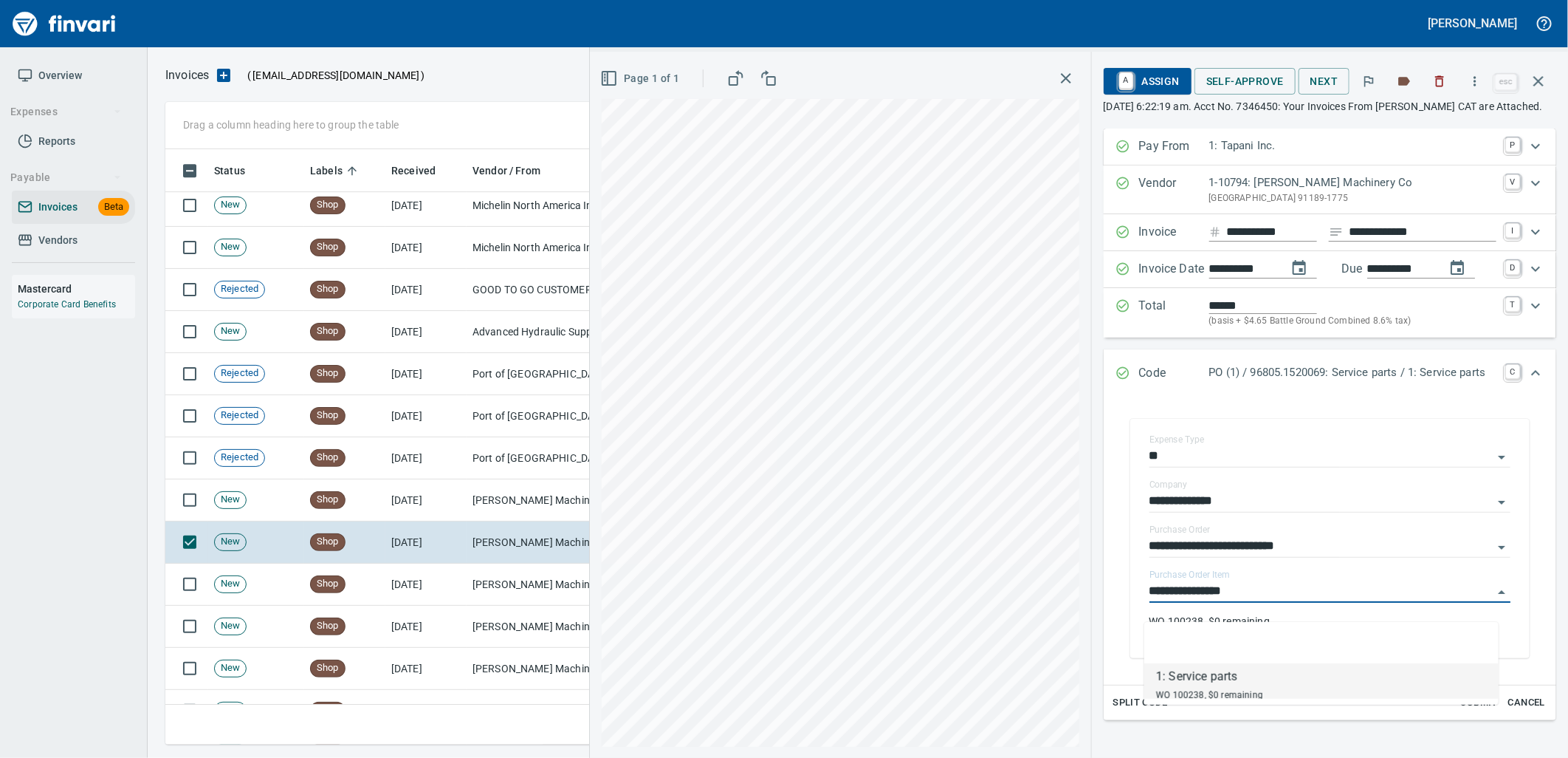
scroll to position [584, 1360]
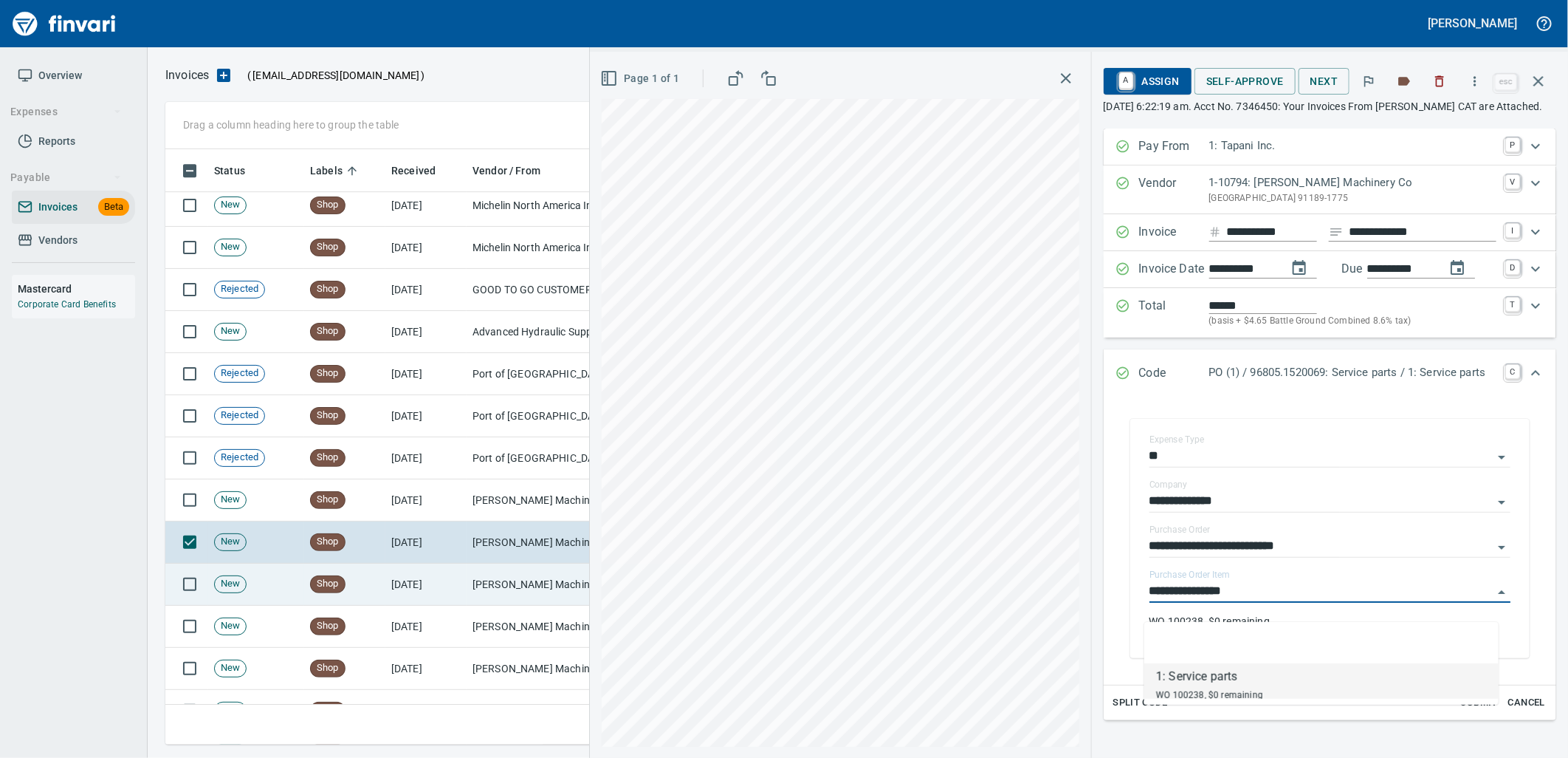
click at [451, 587] on td "[DATE]" at bounding box center [426, 584] width 81 height 42
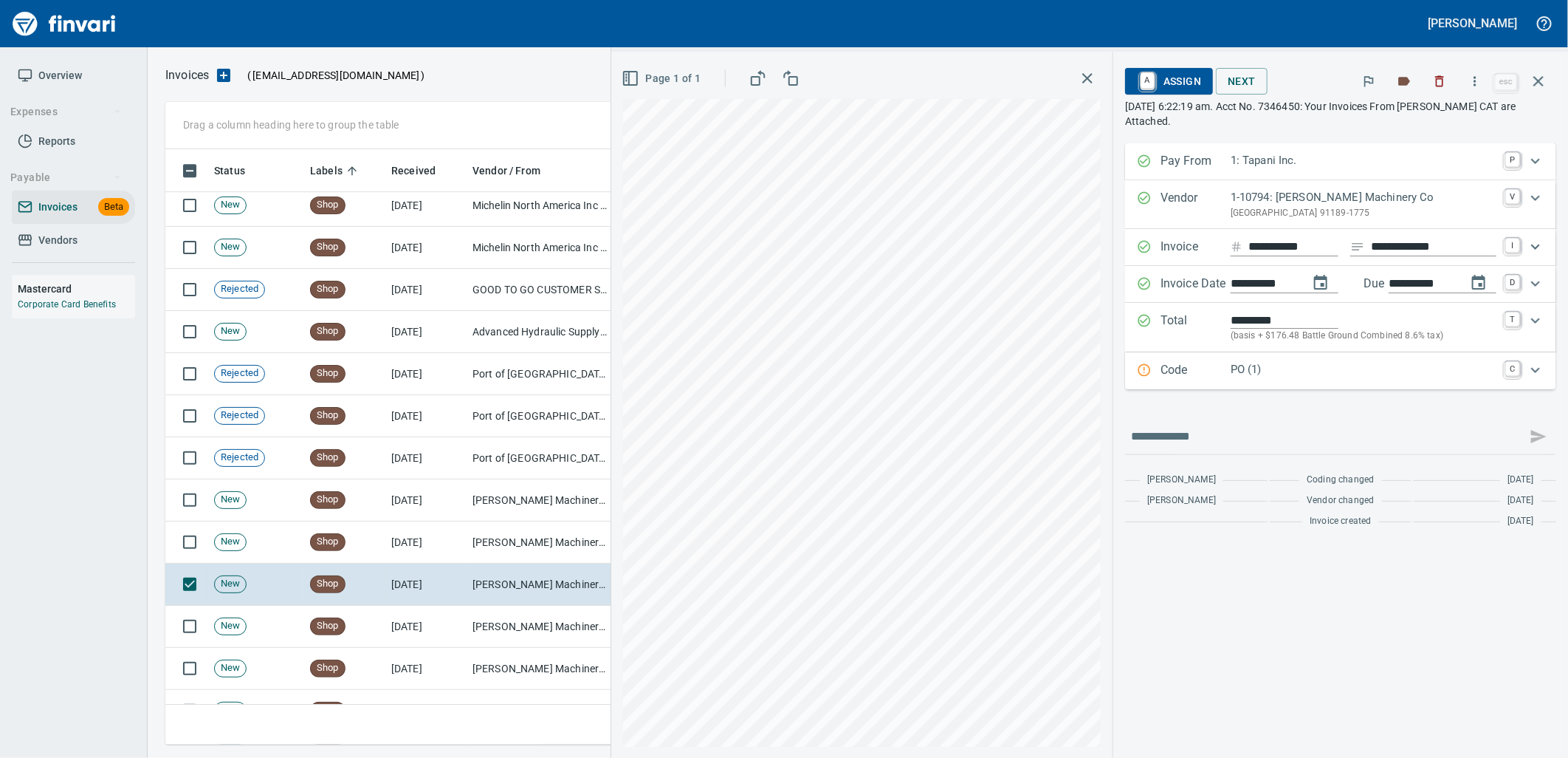
click at [1259, 377] on p "PO (1)" at bounding box center [1363, 370] width 266 height 17
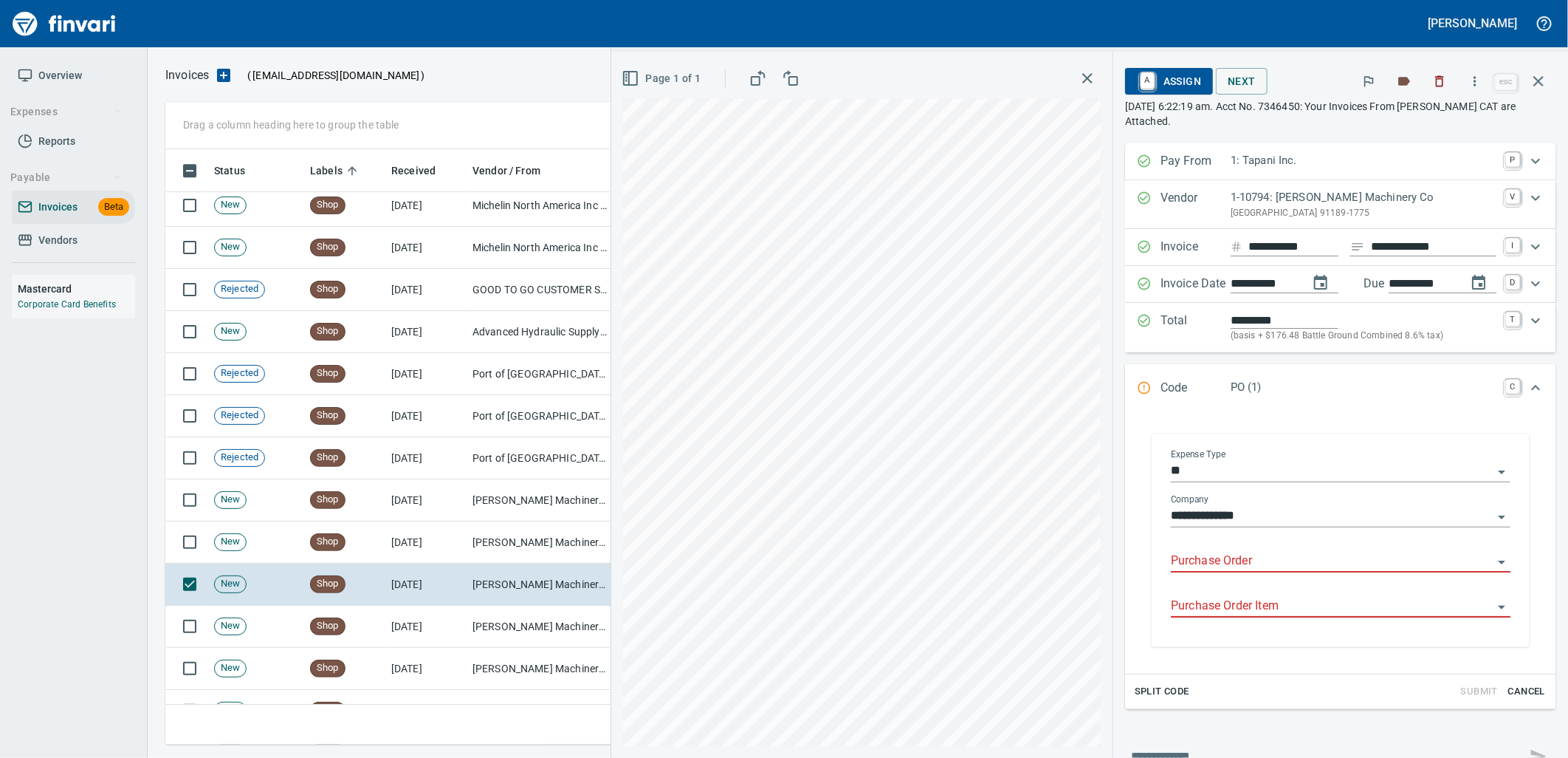
click at [1231, 570] on input "Purchase Order" at bounding box center [1331, 561] width 322 height 21
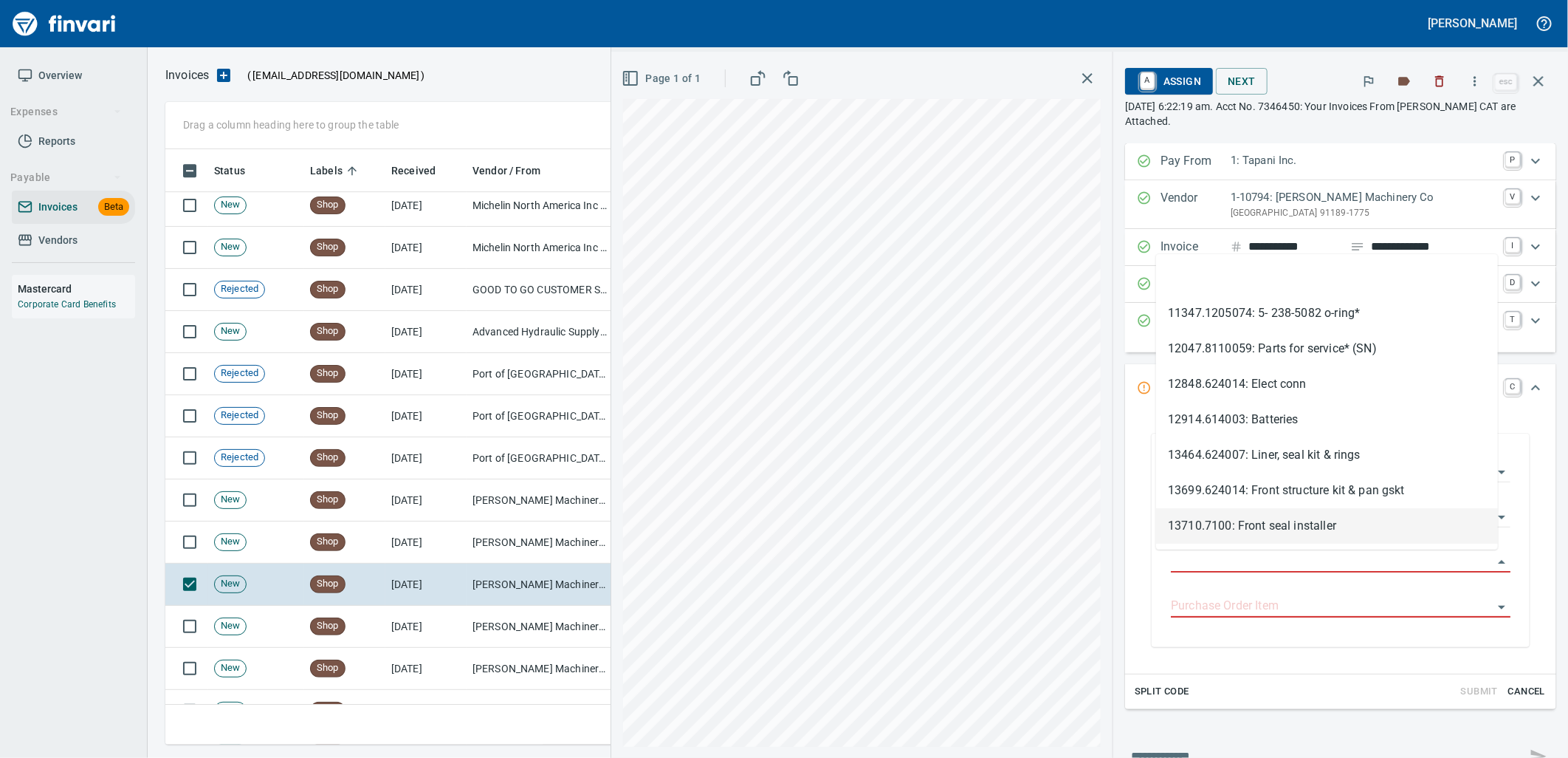
scroll to position [584, 1360]
type input "**********"
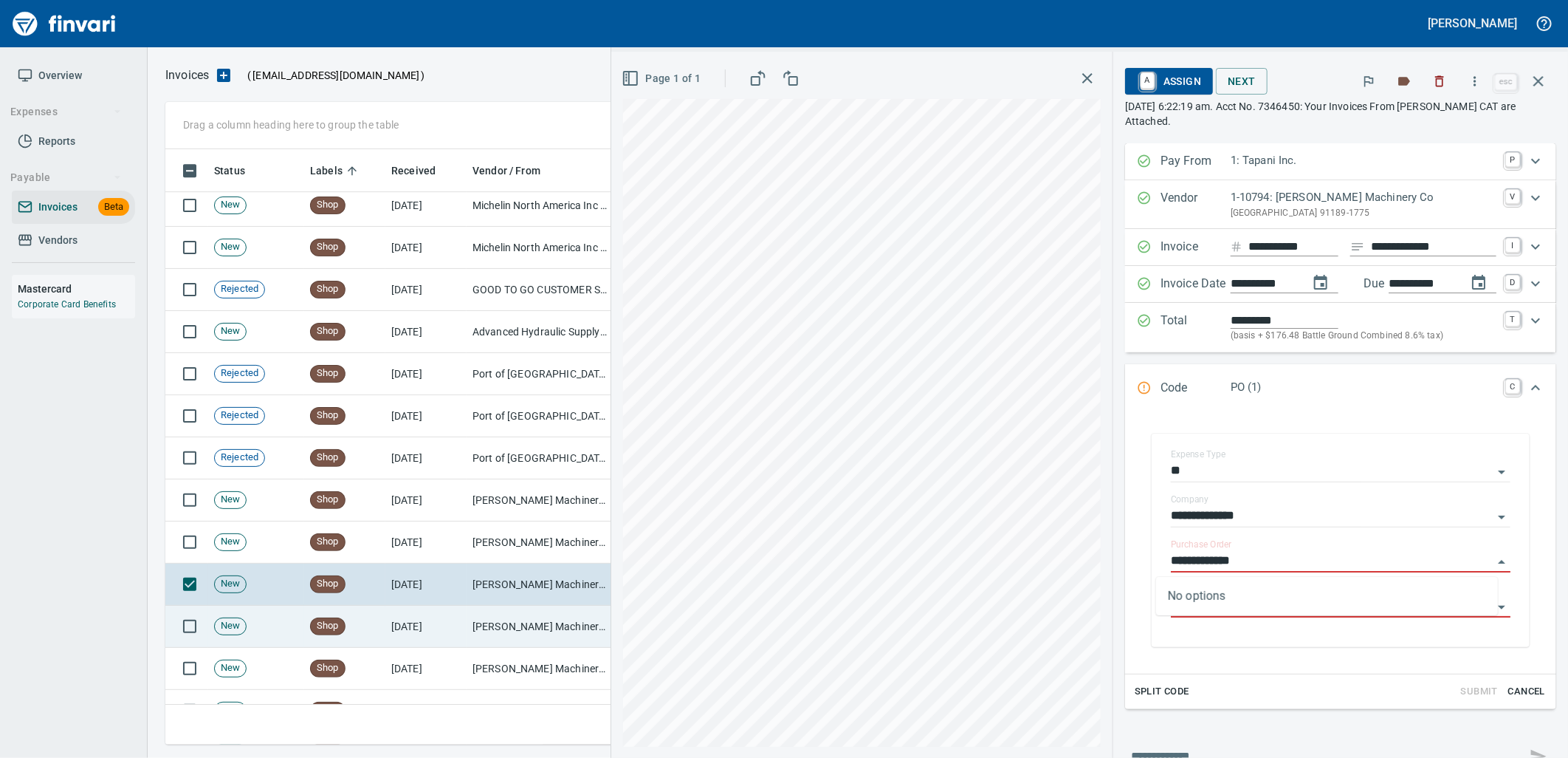
click at [497, 637] on td "[PERSON_NAME] Machinery Co (1-10794)" at bounding box center [540, 626] width 147 height 42
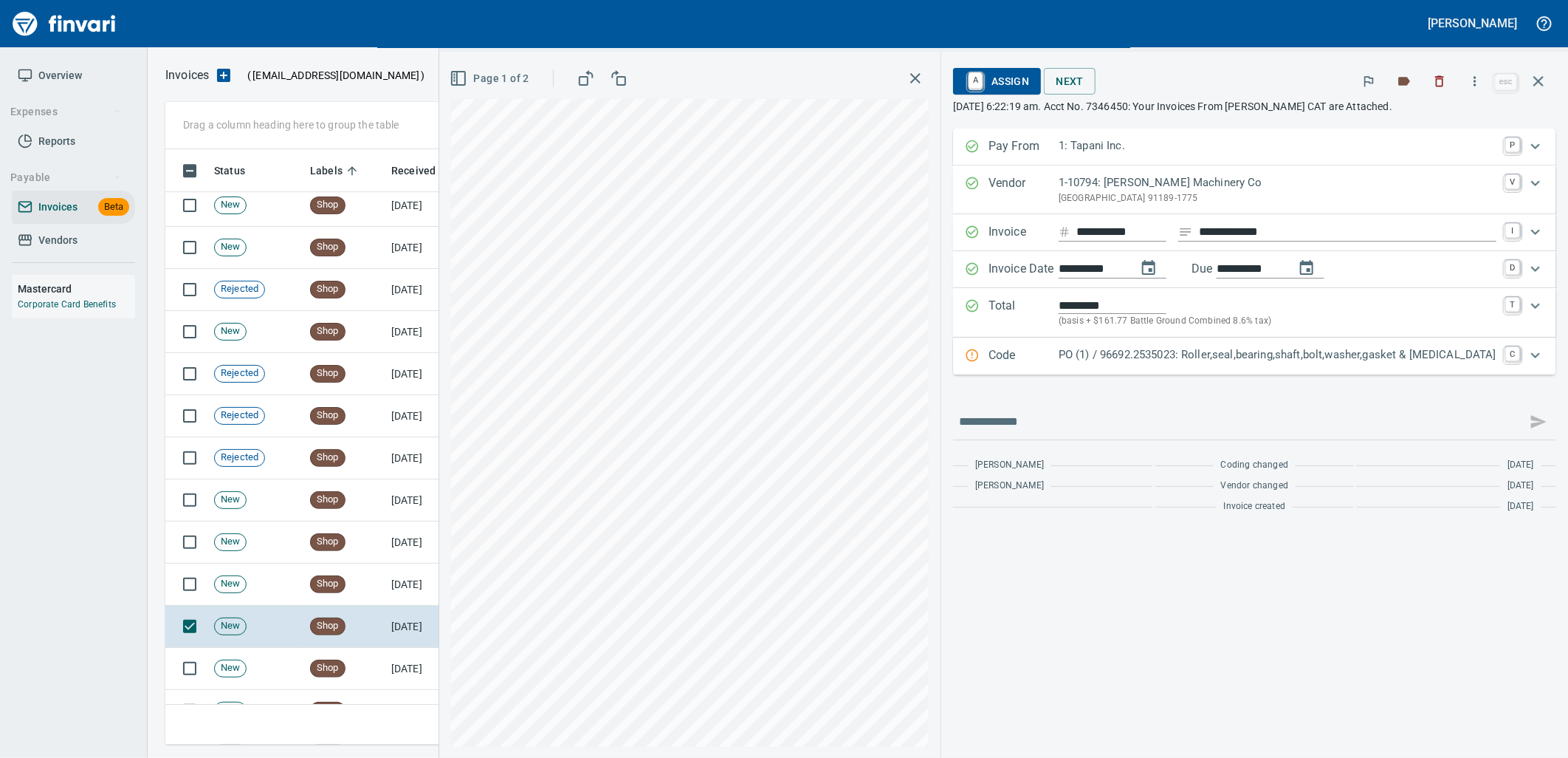
click at [1354, 365] on div "PO (1) / 96692.2535023: Roller,seal,bearing,shaft,bolt,washer,gasket & retainer" at bounding box center [1277, 356] width 438 height 19
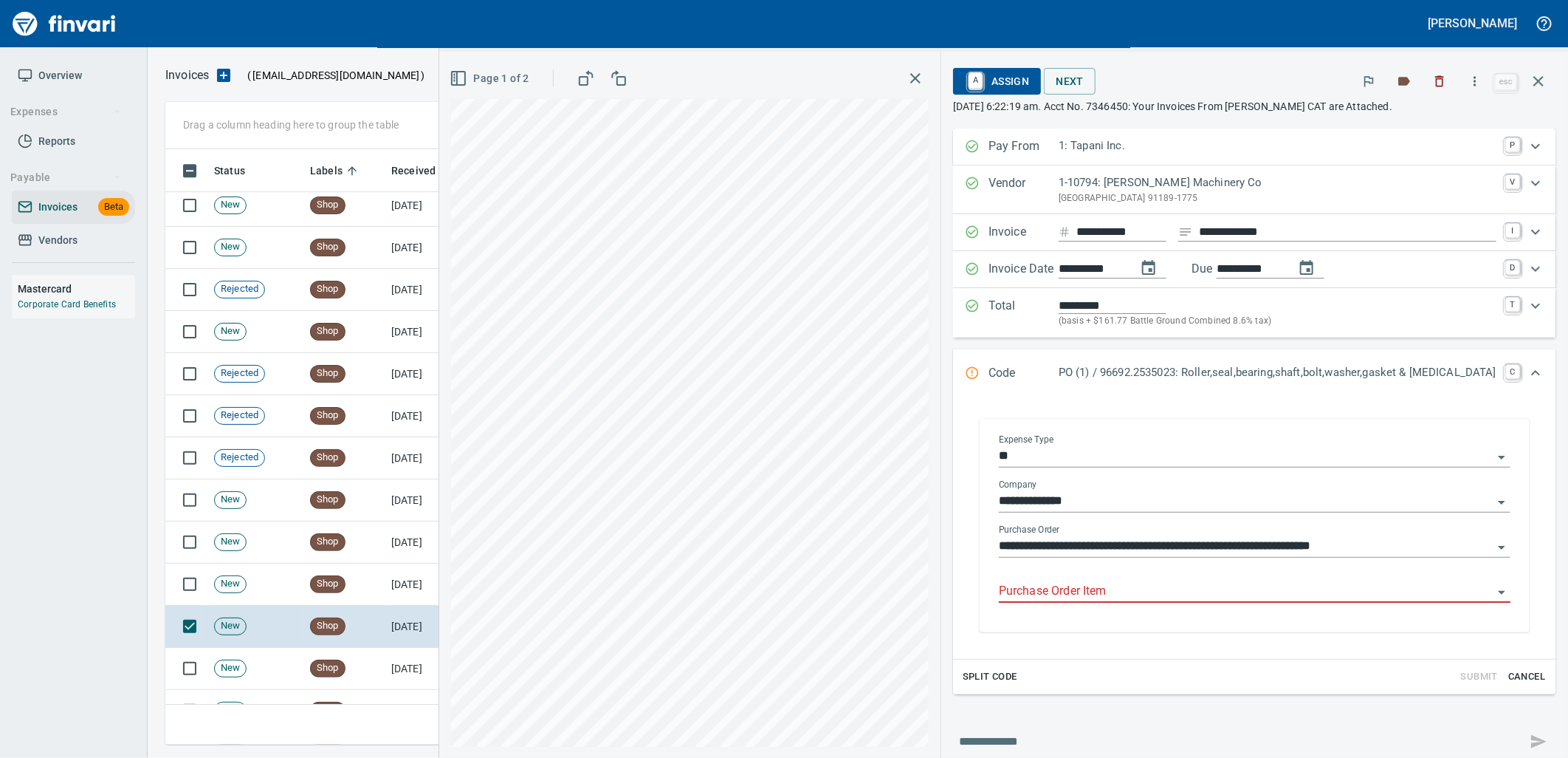
click at [1231, 597] on input "Purchase Order Item" at bounding box center [1246, 592] width 493 height 21
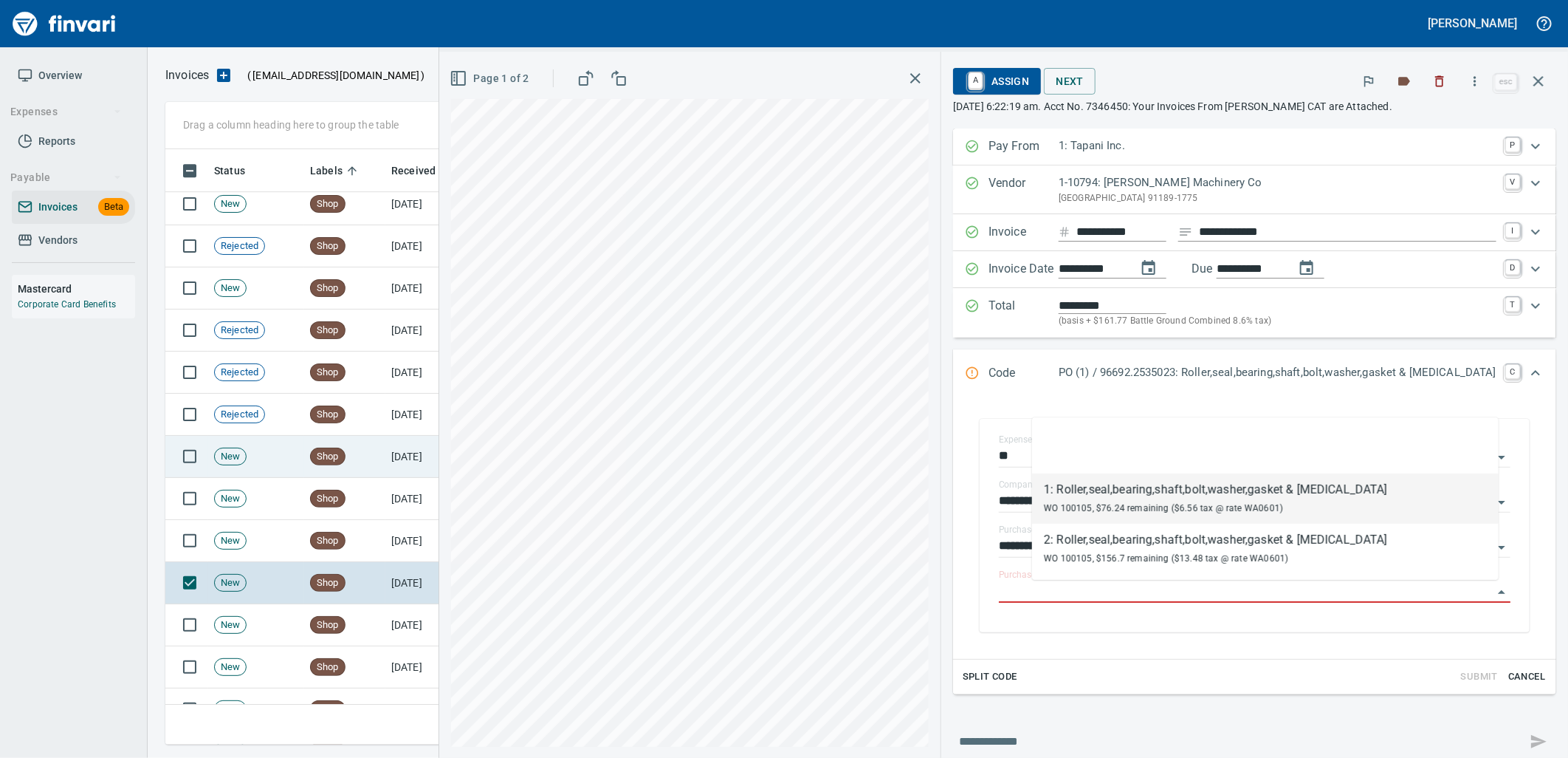
scroll to position [6647, 0]
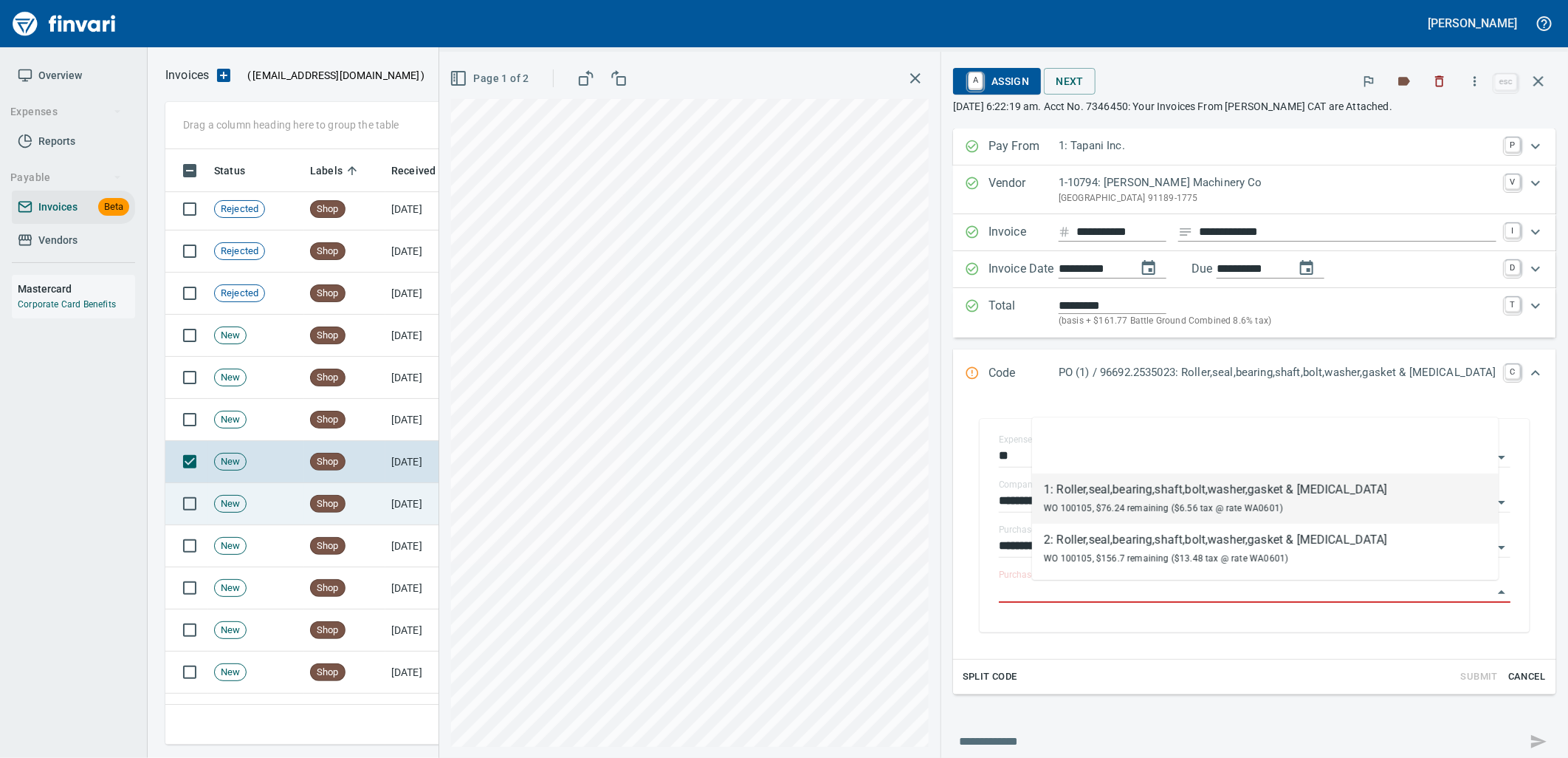
click at [416, 493] on td "[DATE]" at bounding box center [426, 503] width 81 height 42
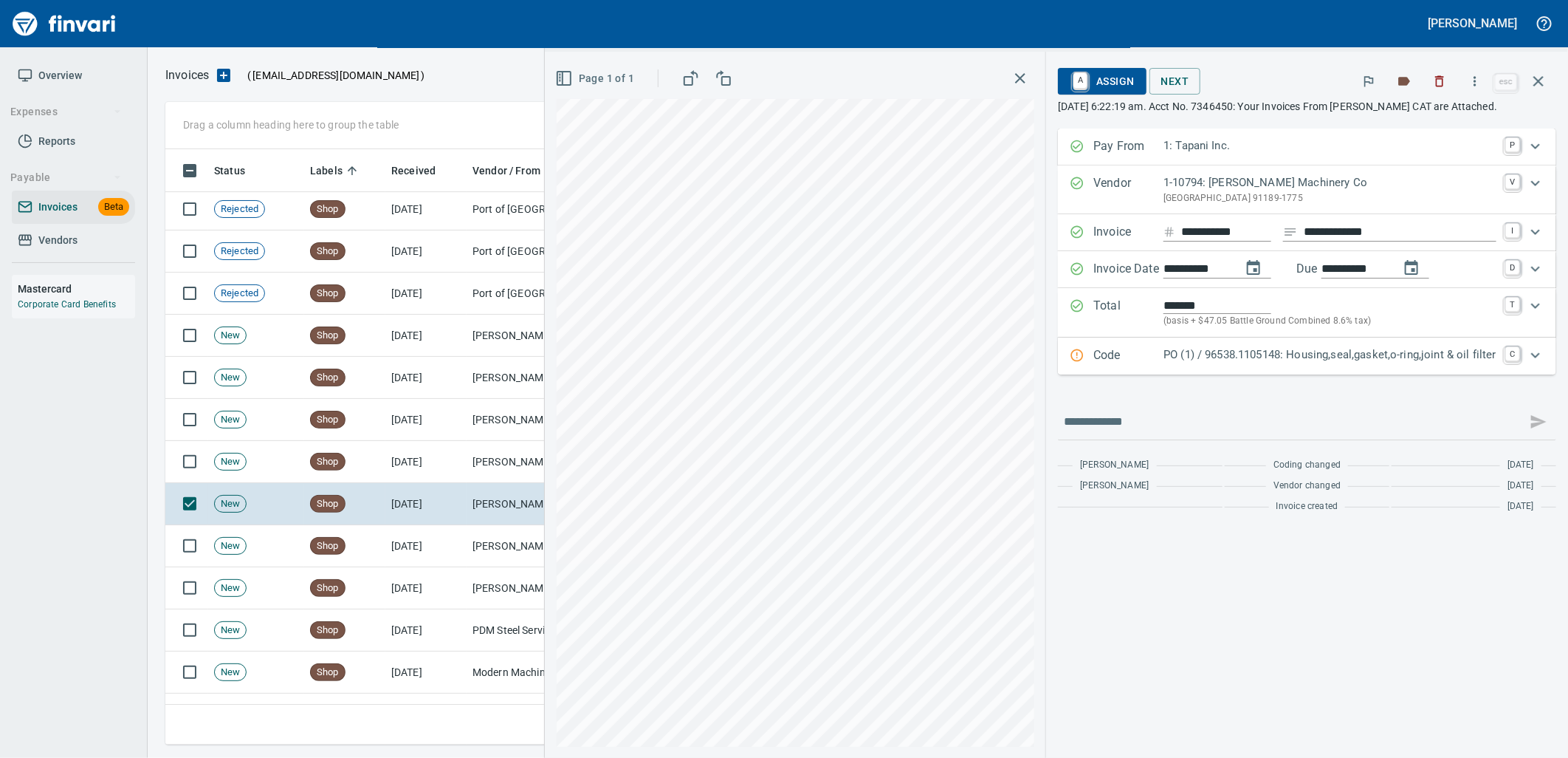
click at [1400, 355] on p "PO (1) / 96538.1105148: Housing,seal,gasket,o-ring,joint & oil filter" at bounding box center [1330, 355] width 333 height 17
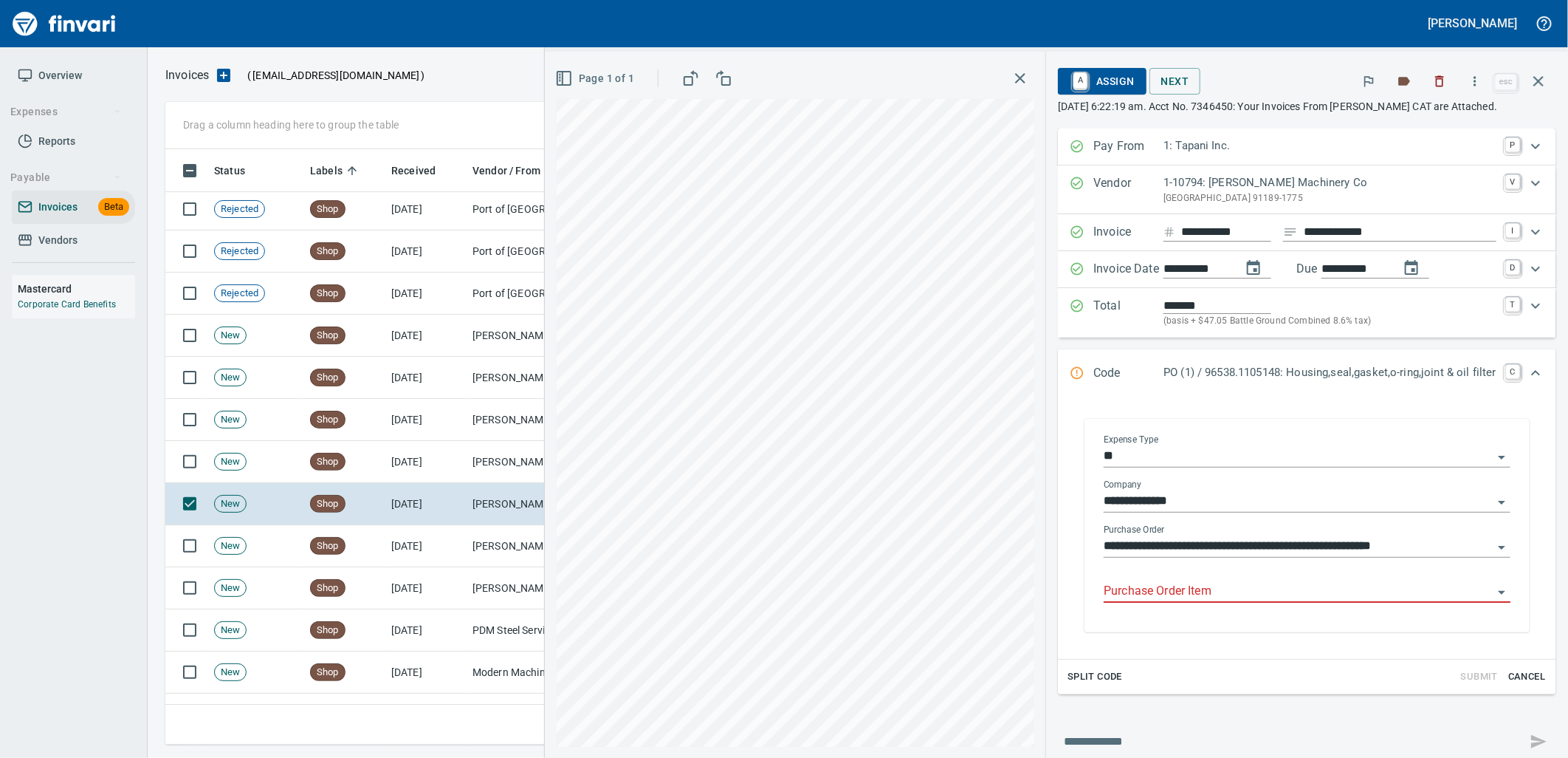
click at [1314, 586] on input "Purchase Order Item" at bounding box center [1298, 592] width 389 height 21
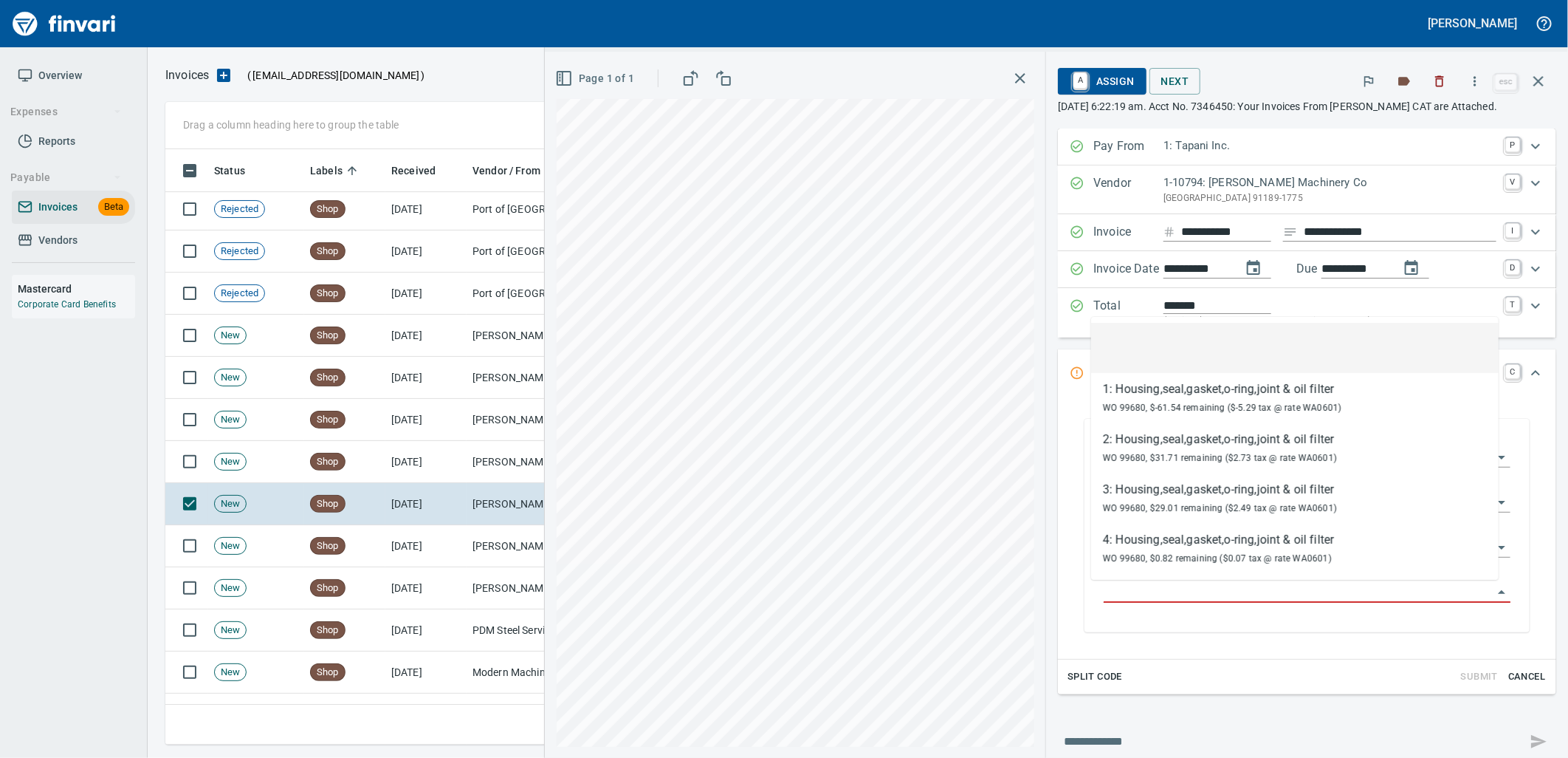
scroll to position [584, 1360]
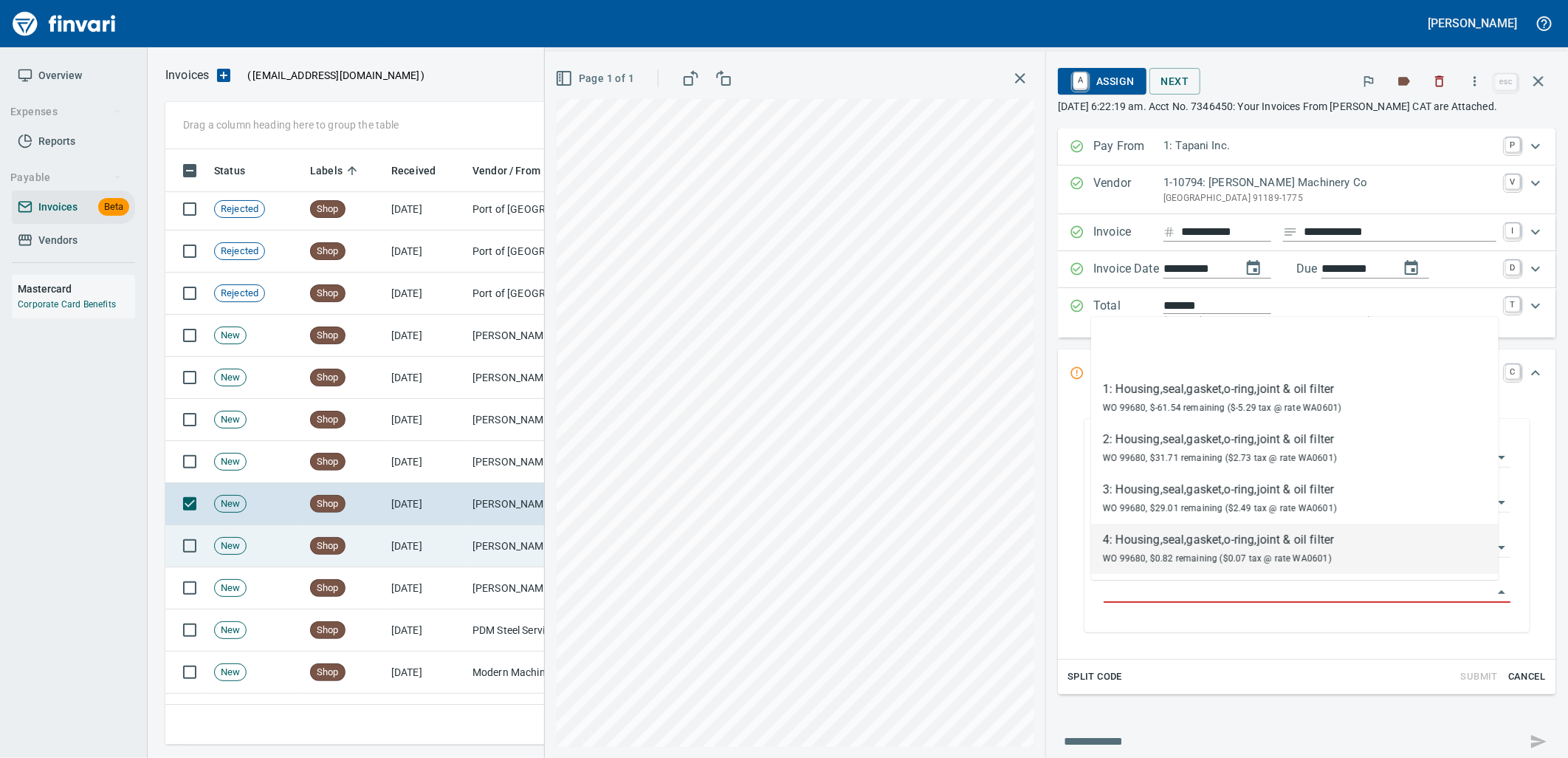
click at [462, 558] on td "[DATE]" at bounding box center [426, 546] width 81 height 42
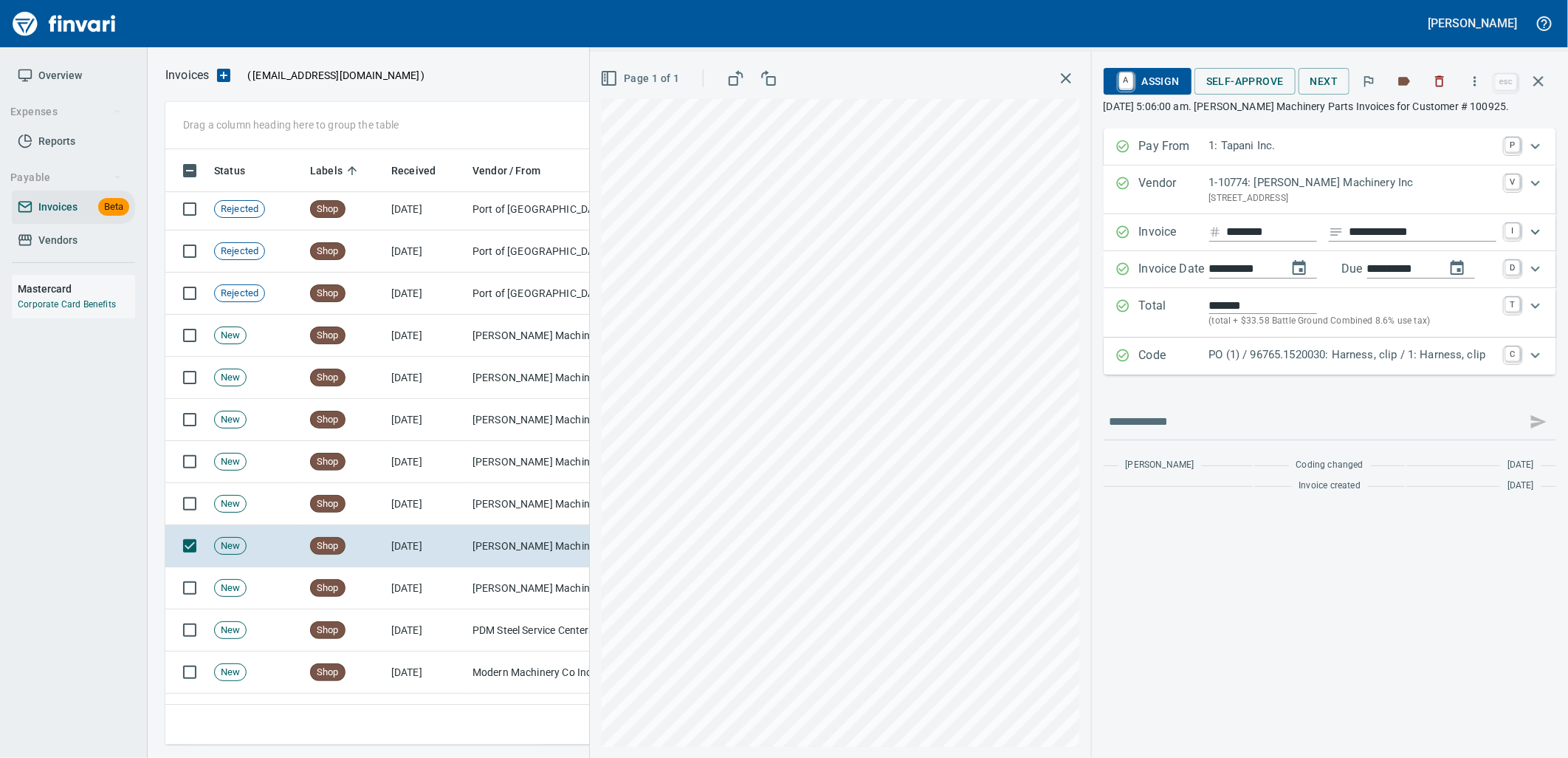
click at [1317, 358] on p "PO (1) / 96765.1520030: Harness, clip / 1: Harness, clip" at bounding box center [1353, 355] width 287 height 17
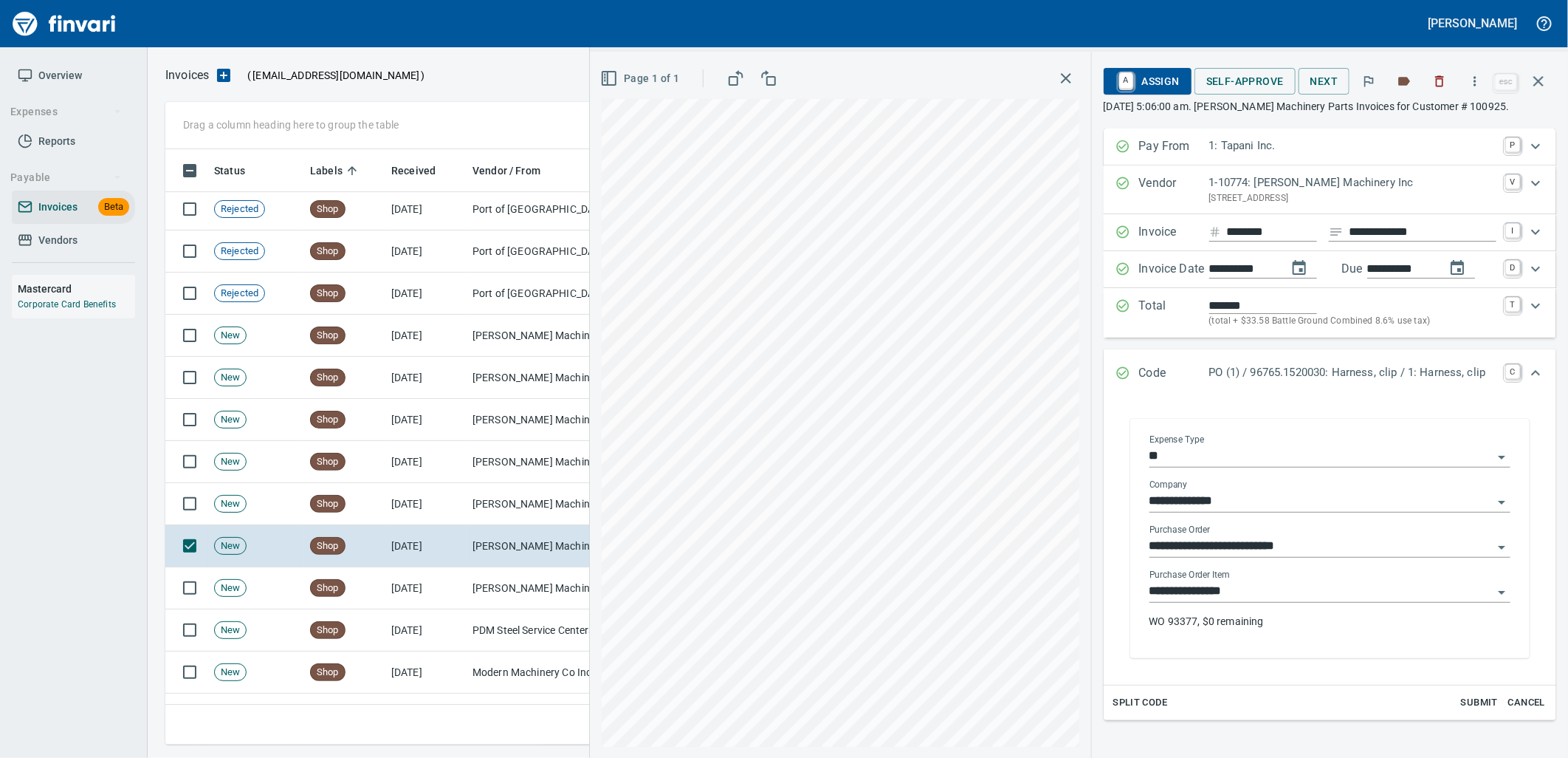
click at [1249, 591] on input "**********" at bounding box center [1320, 592] width 343 height 21
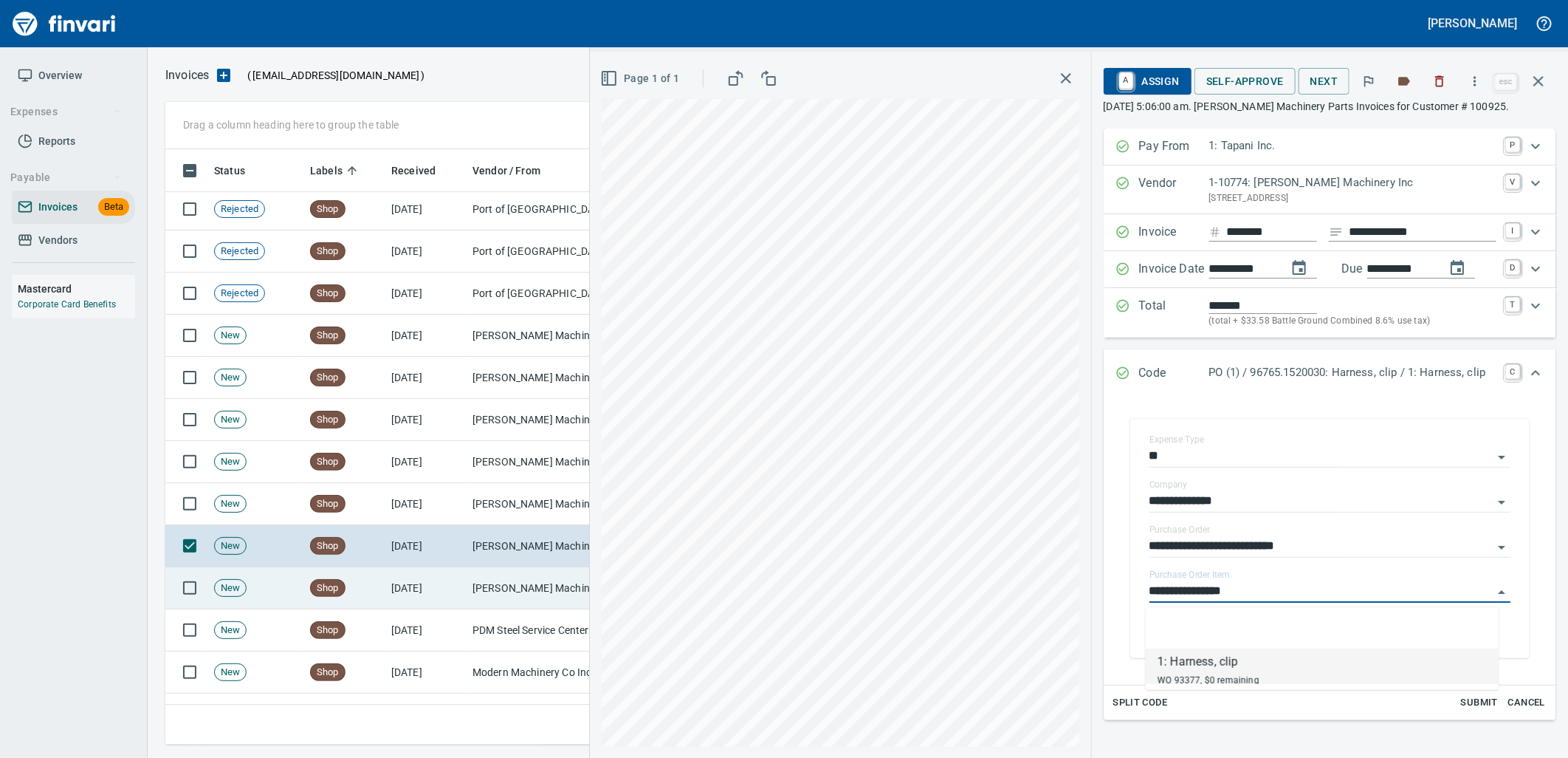
click at [537, 589] on td "[PERSON_NAME] Machinery Inc (1-10774)" at bounding box center [540, 588] width 147 height 42
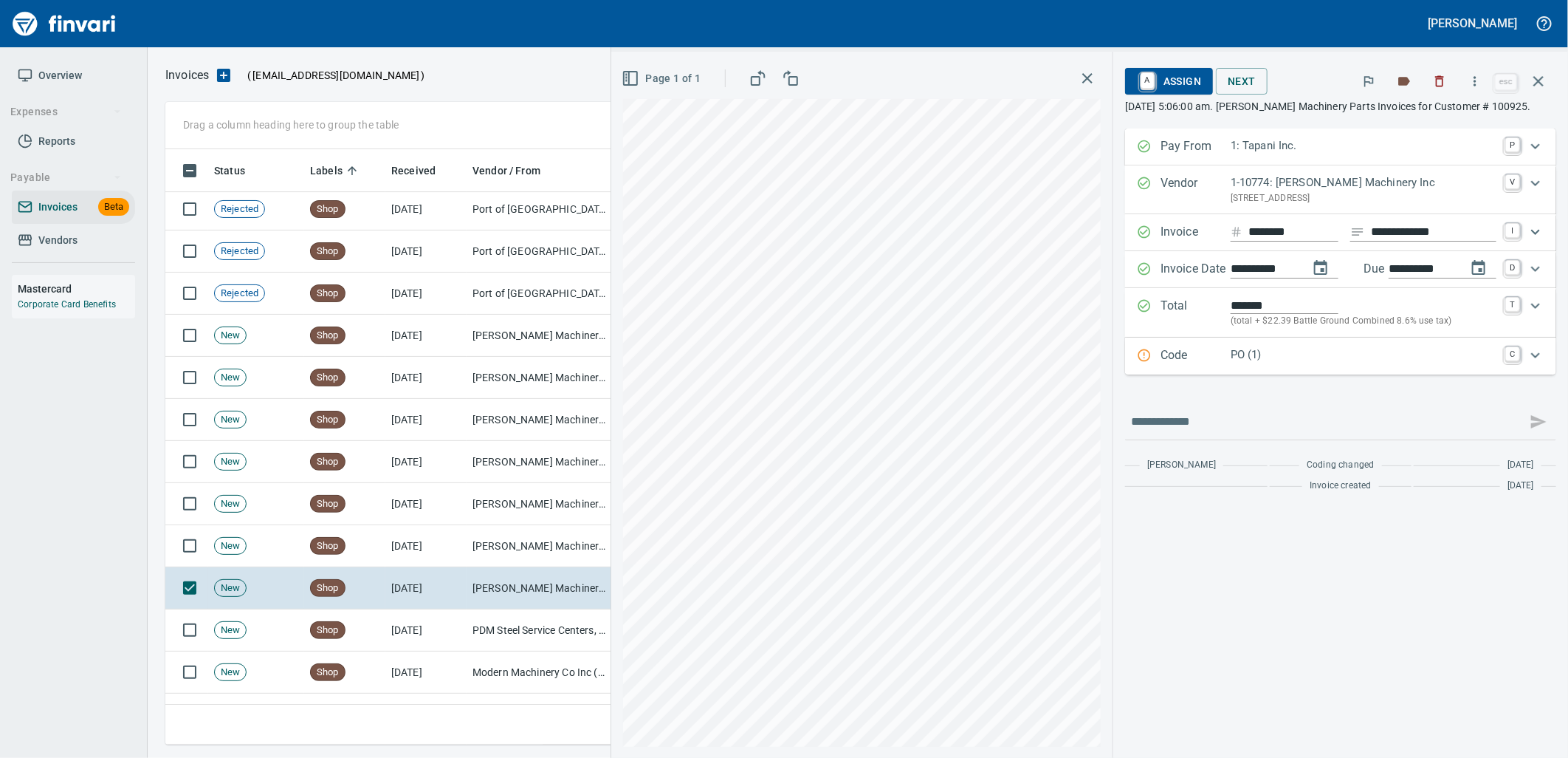
click at [1332, 354] on p "PO (1)" at bounding box center [1363, 355] width 266 height 17
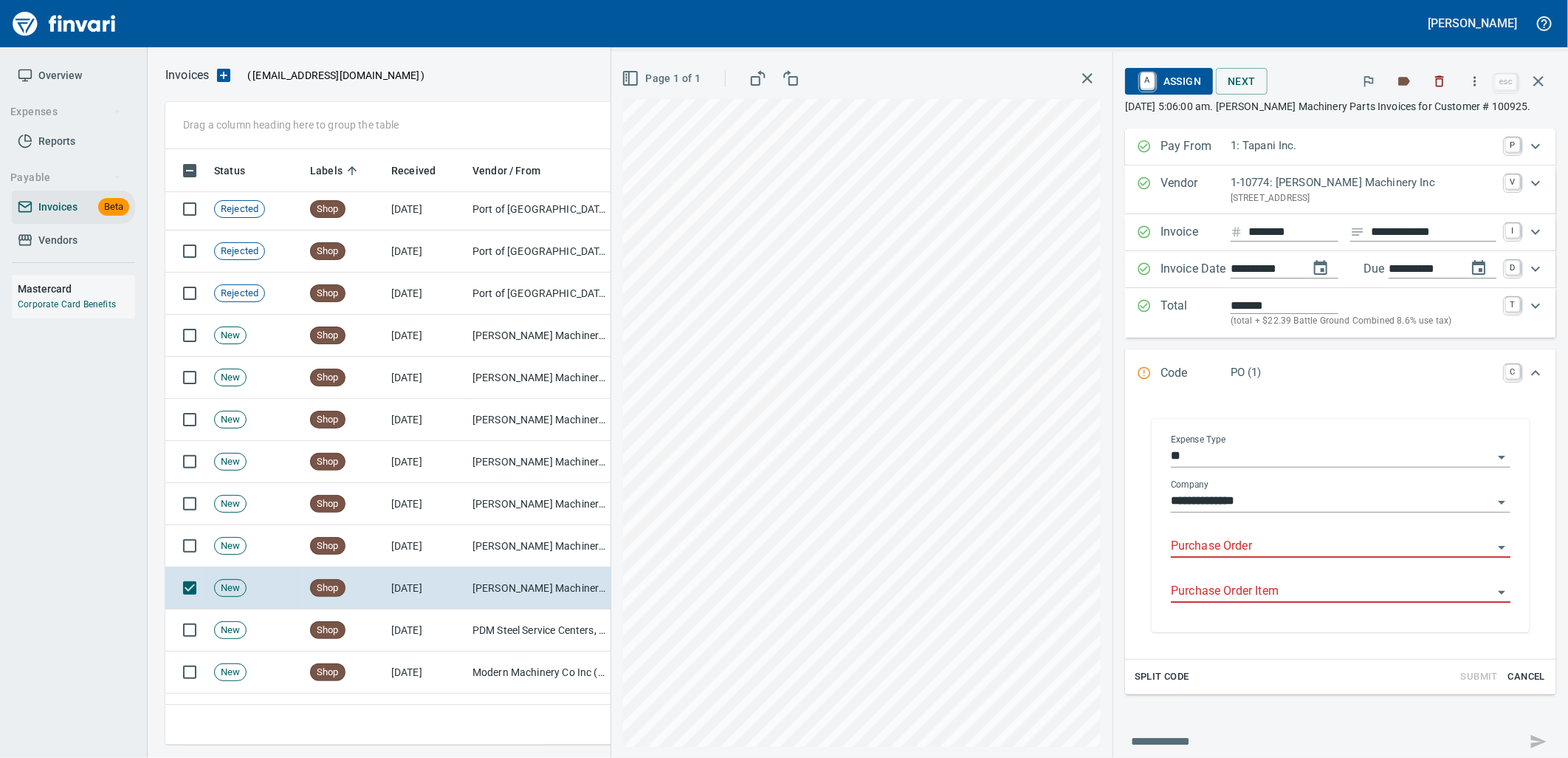
click at [1250, 551] on input "Purchase Order" at bounding box center [1331, 547] width 322 height 21
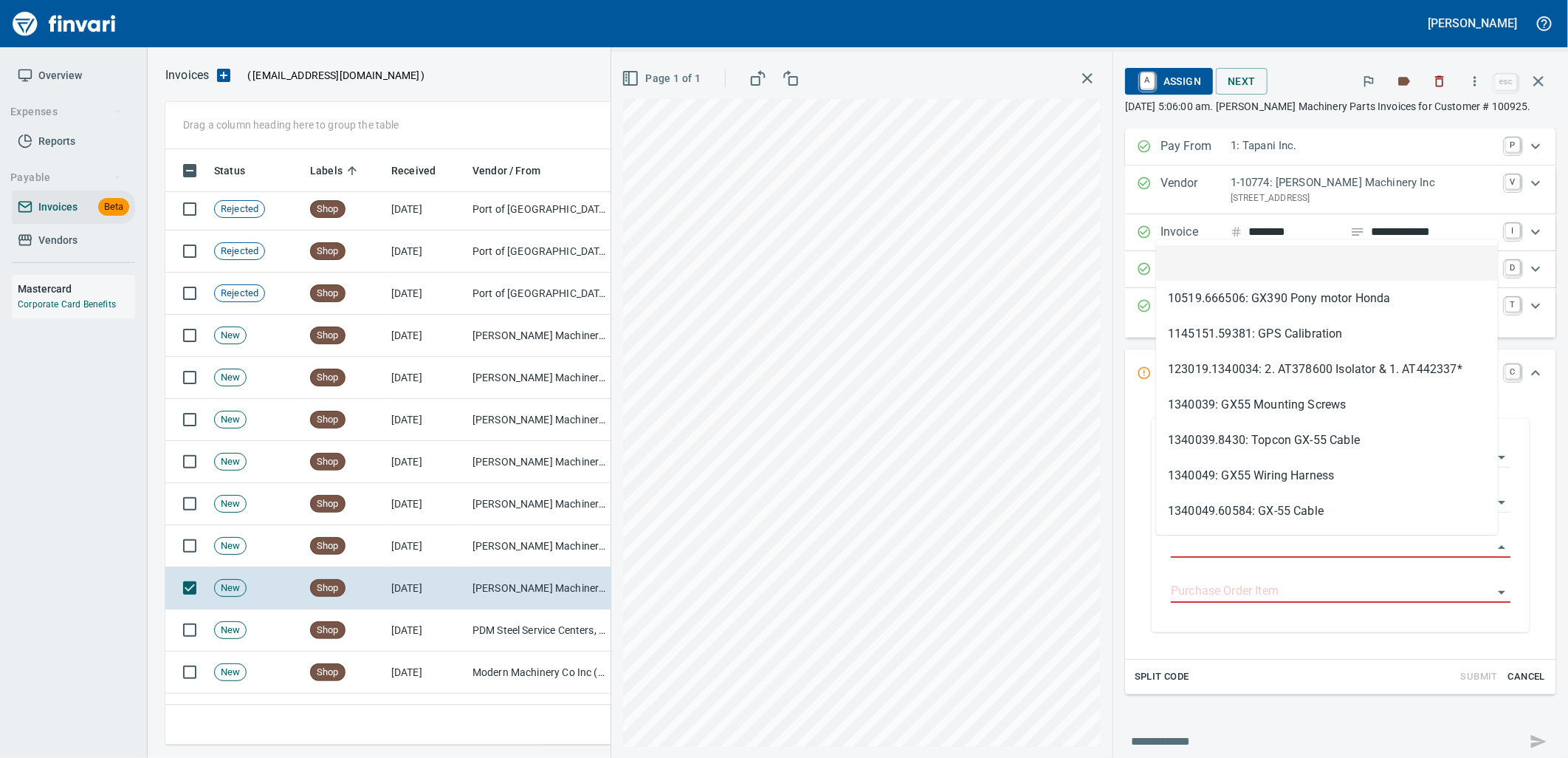
scroll to position [584, 1360]
type input "**********"
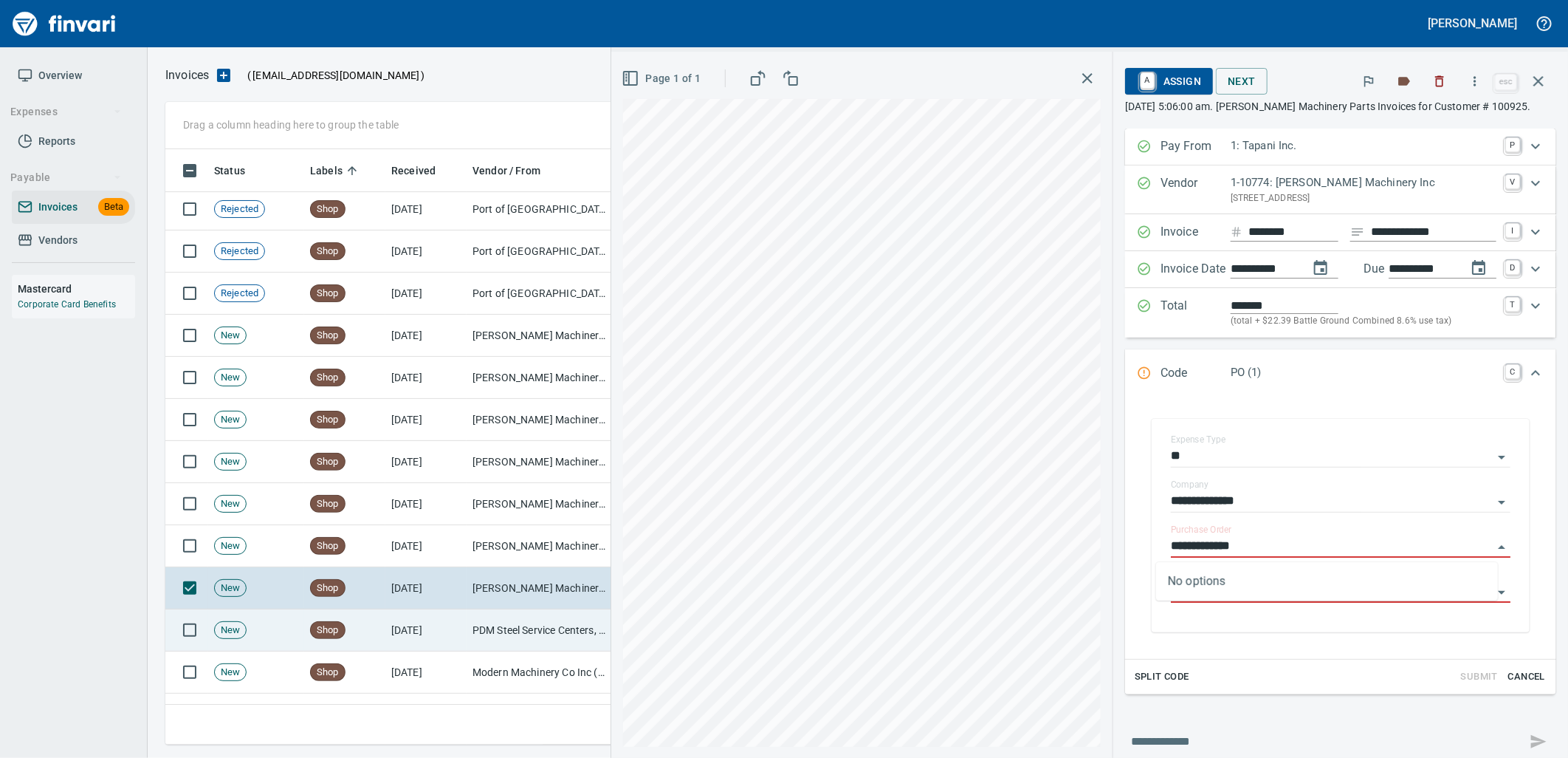
click at [345, 645] on td "Shop" at bounding box center [345, 629] width 81 height 42
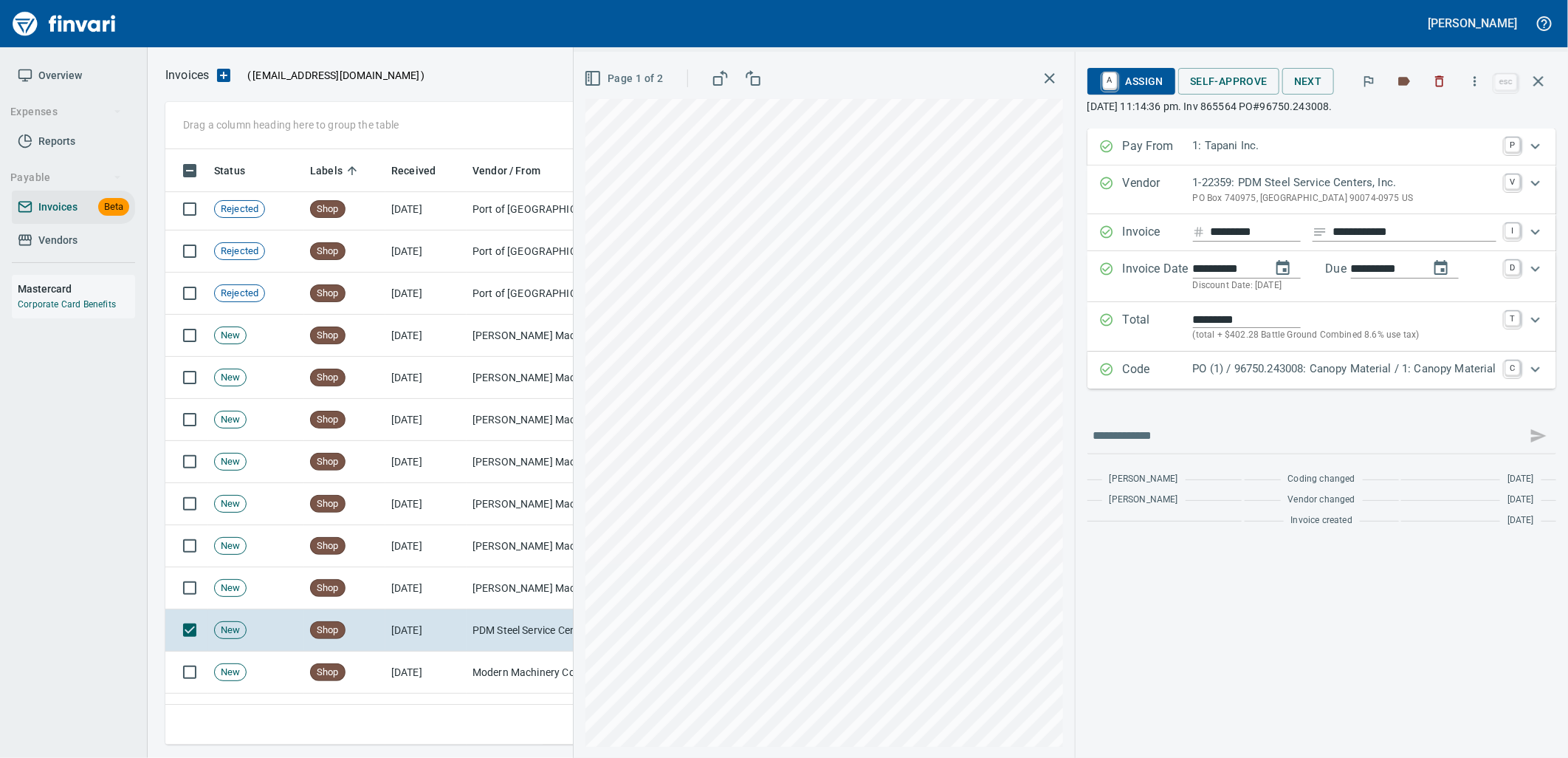
click at [1291, 371] on p "PO (1) / 96750.243008: Canopy Material / 1: Canopy Material" at bounding box center [1344, 369] width 304 height 17
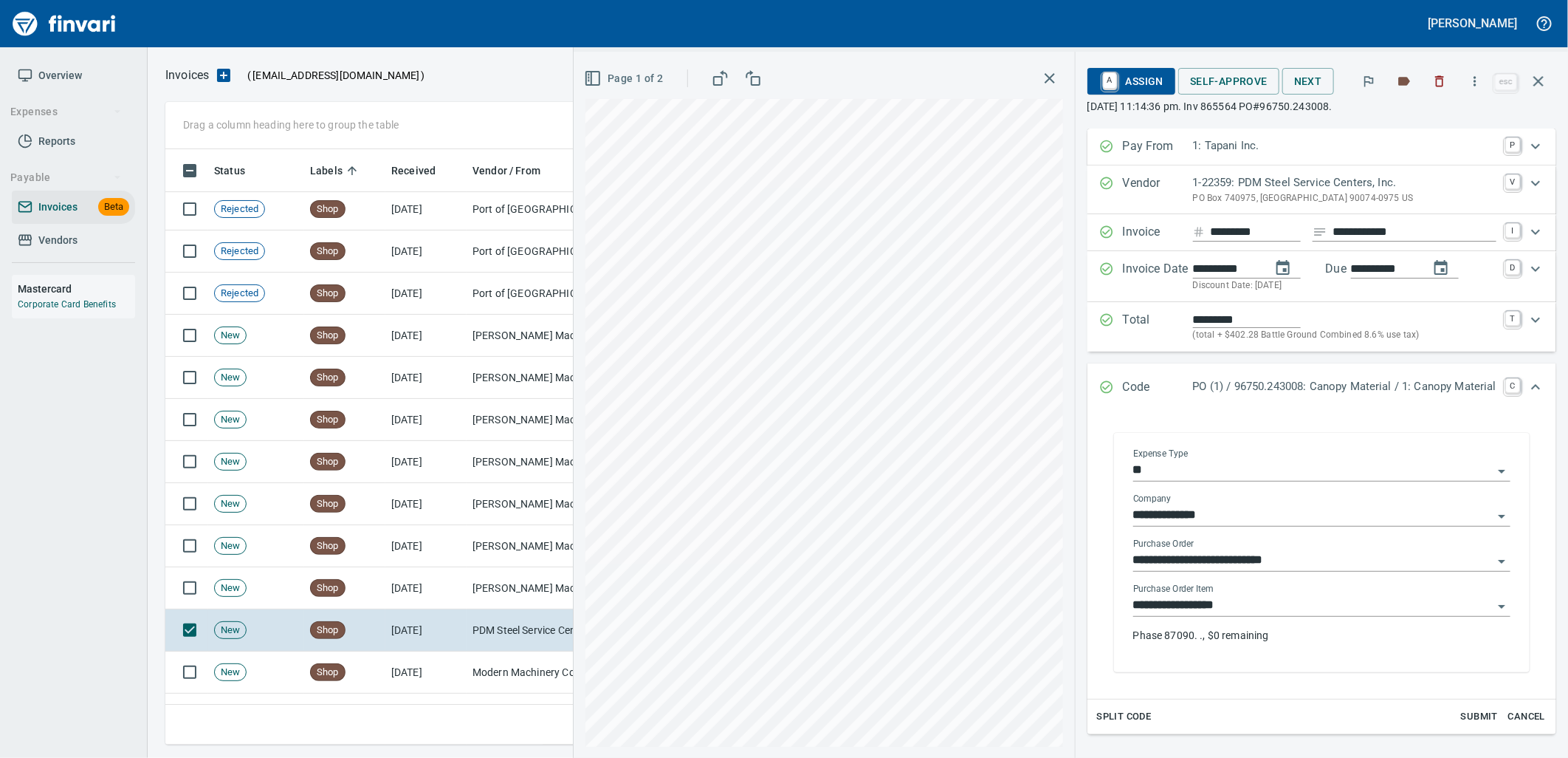
click at [1235, 609] on input "**********" at bounding box center [1313, 606] width 359 height 21
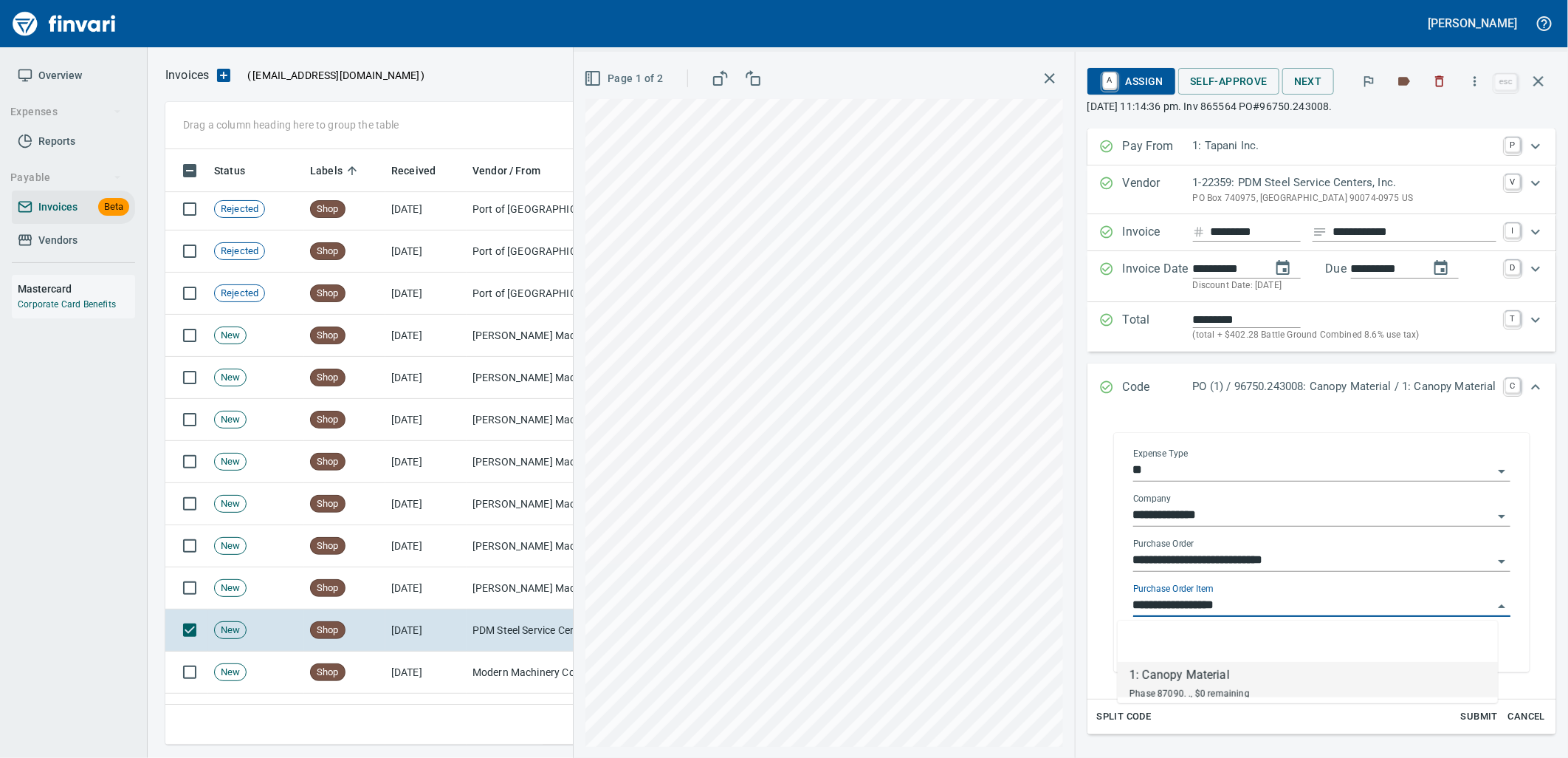
scroll to position [584, 1360]
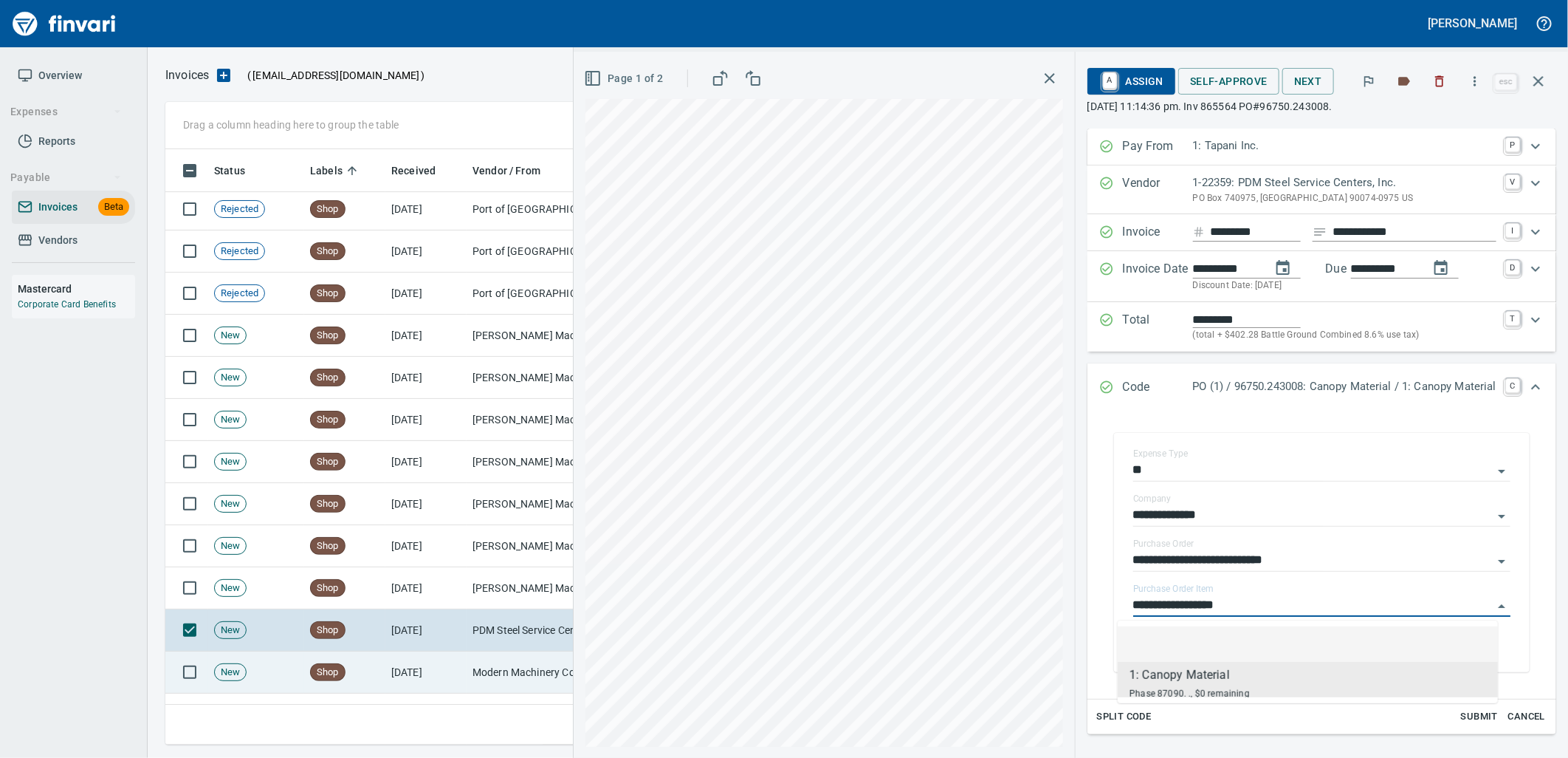
click at [401, 674] on td "9/15/2025" at bounding box center [426, 672] width 81 height 42
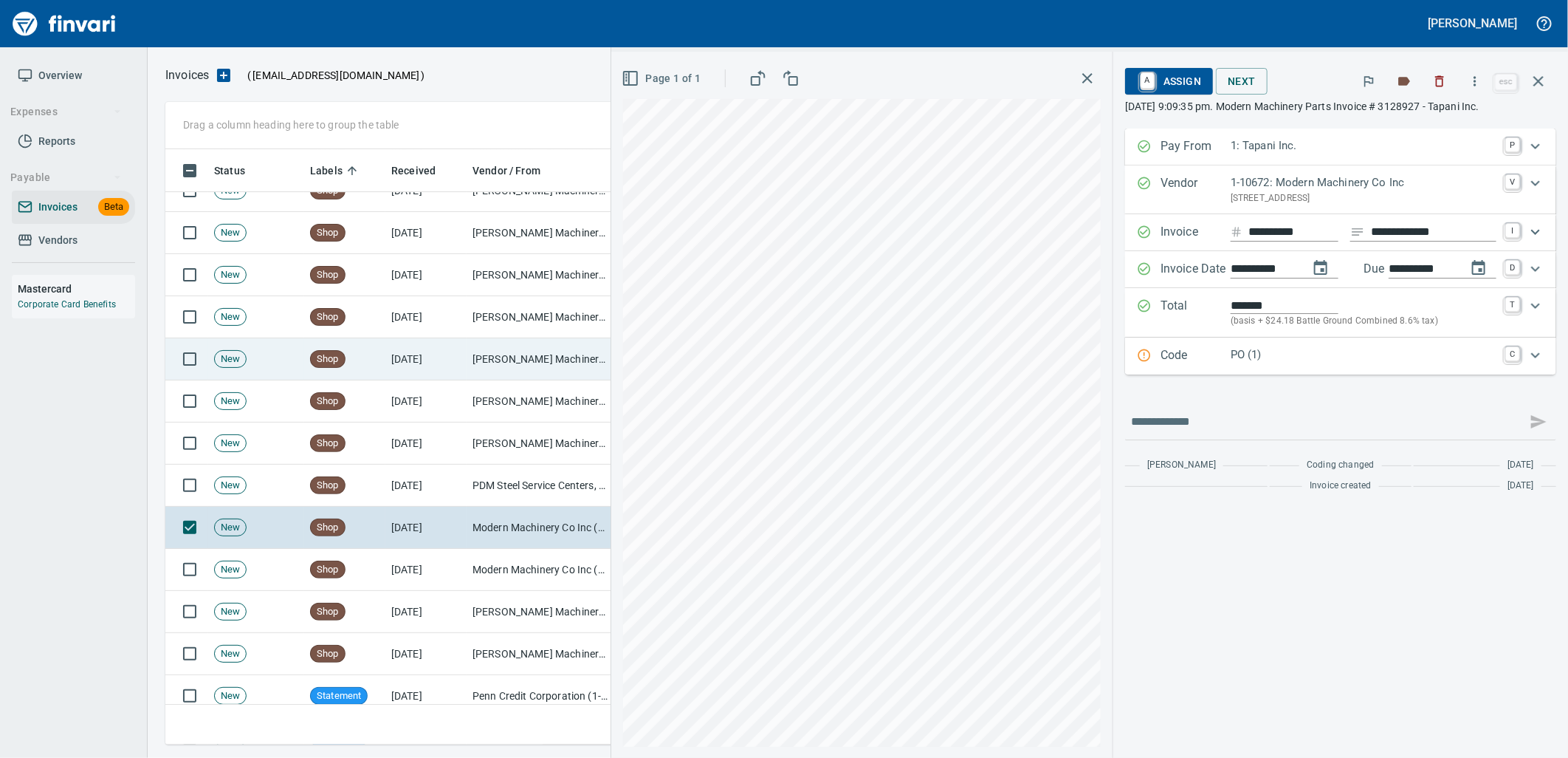
scroll to position [6811, 0]
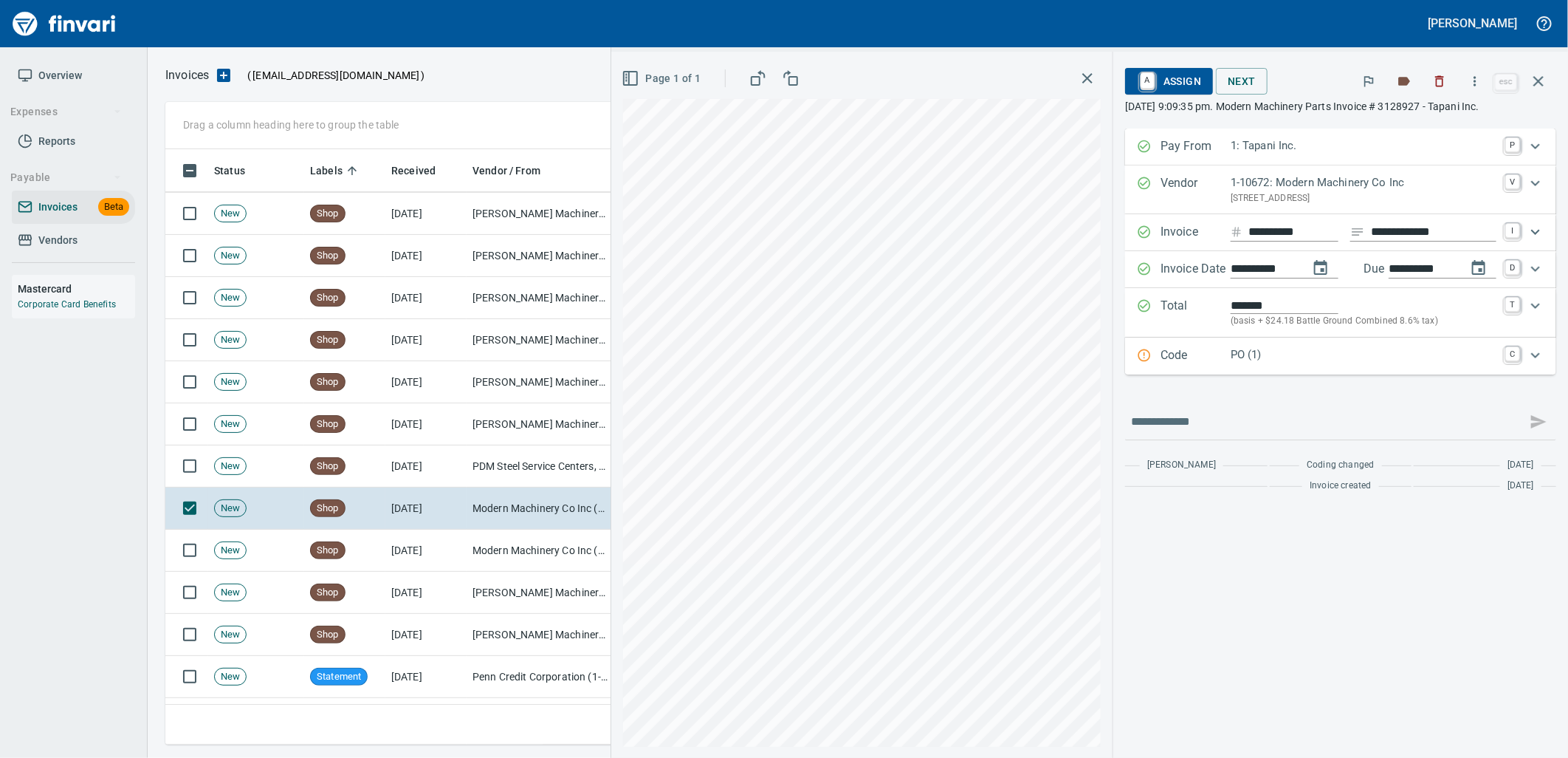
click at [1284, 364] on p "PO (1)" at bounding box center [1363, 355] width 266 height 17
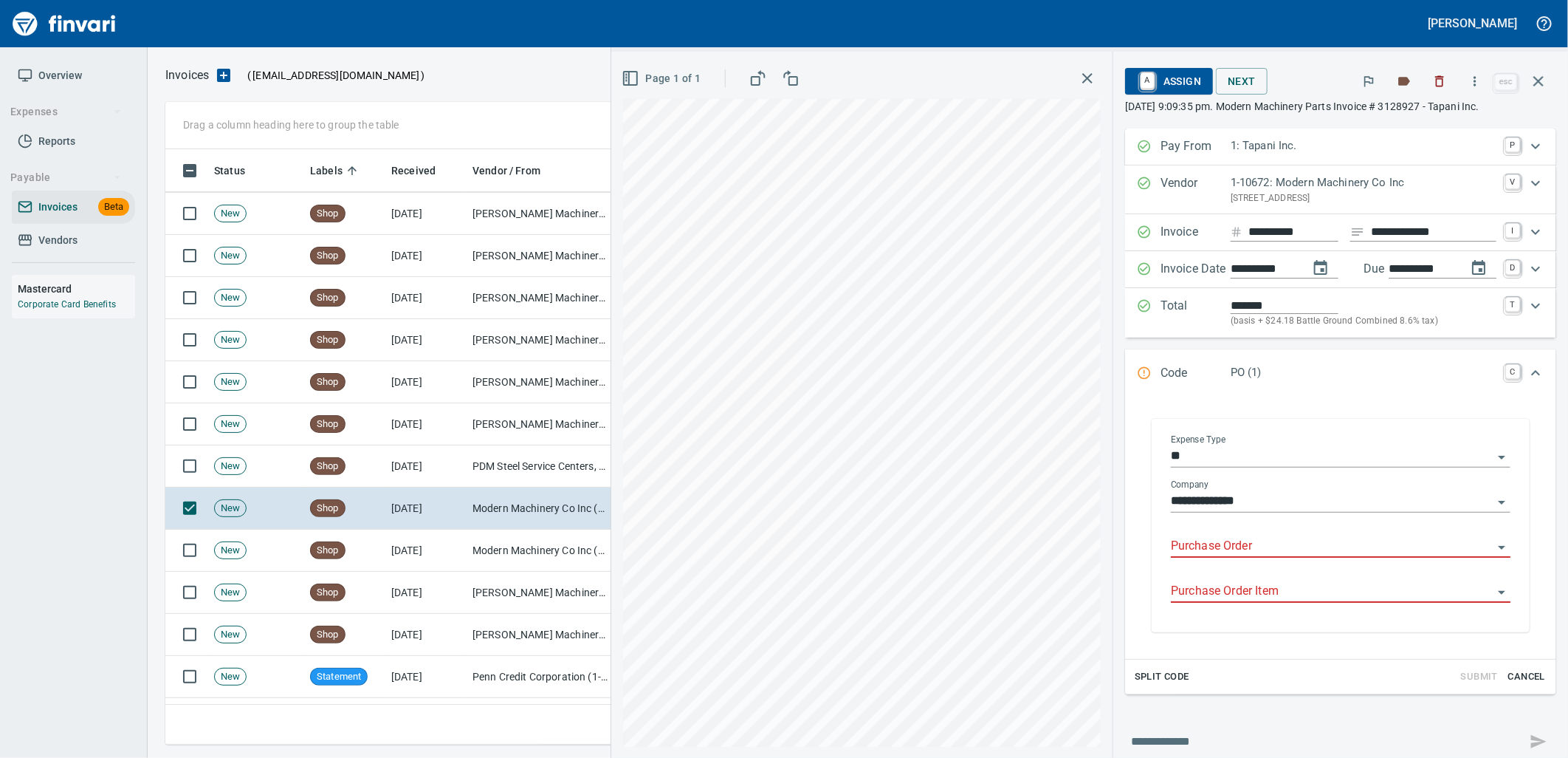
click at [1257, 551] on input "Purchase Order" at bounding box center [1331, 547] width 322 height 21
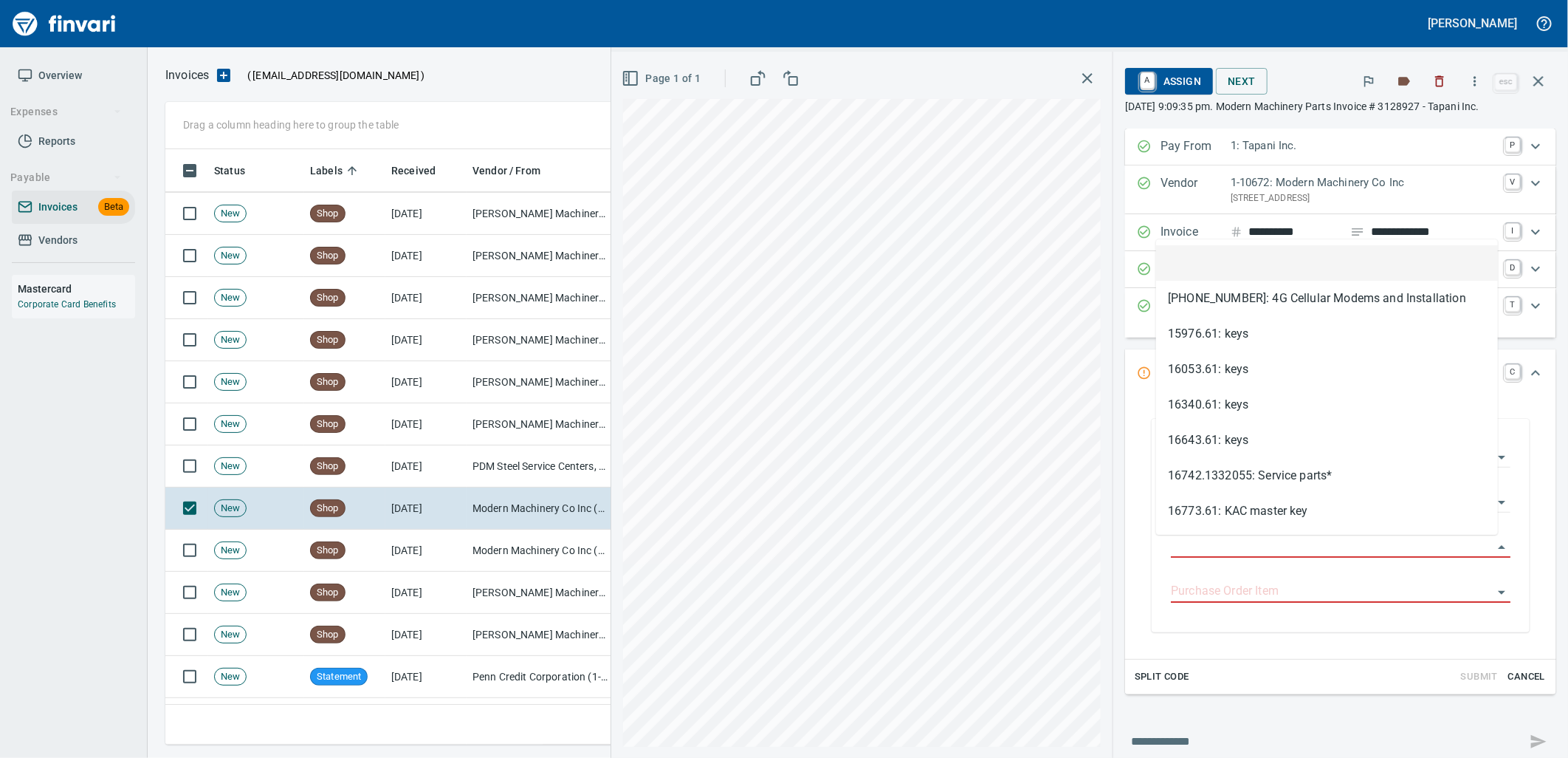
scroll to position [584, 1360]
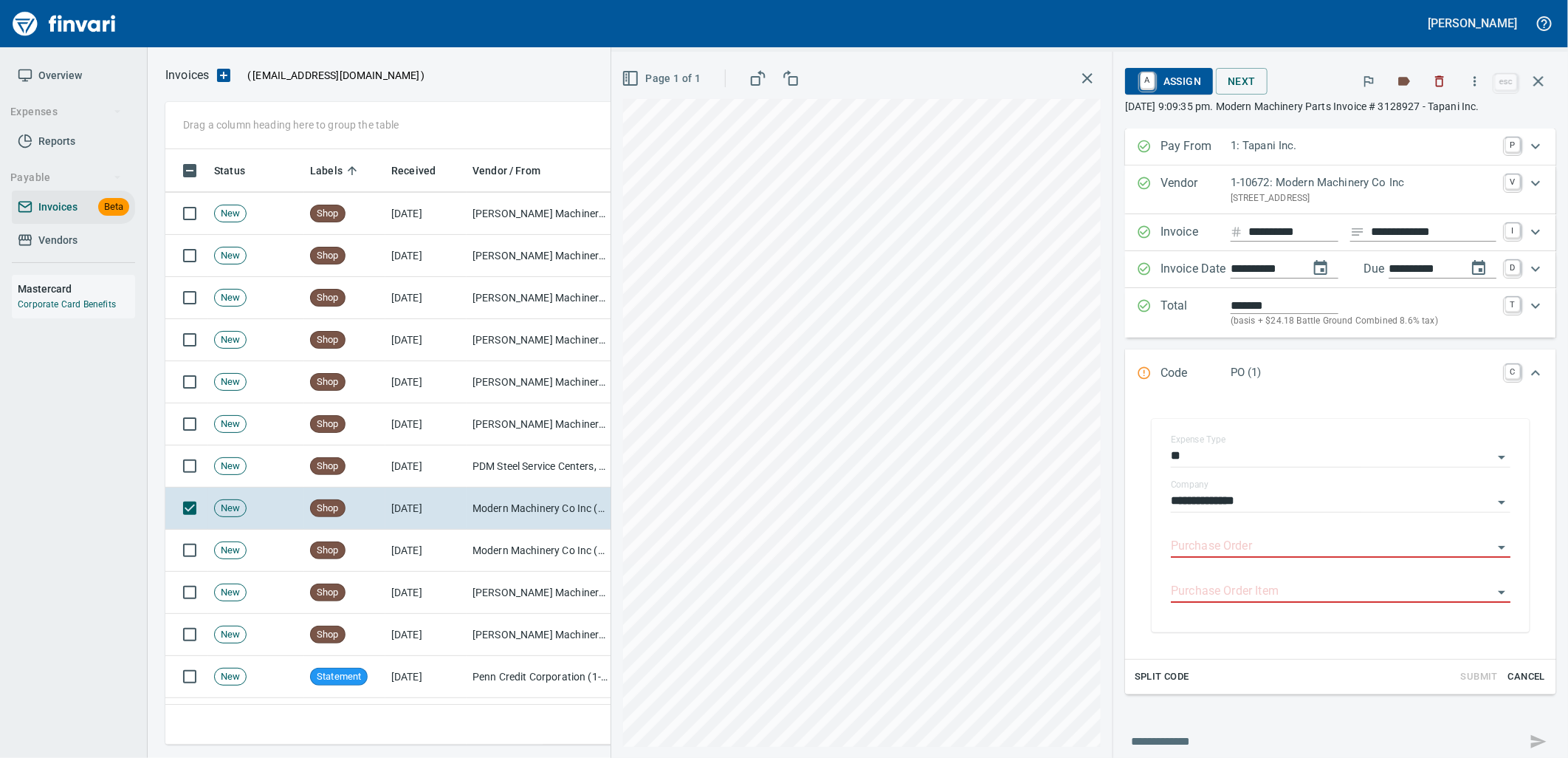
type input "**********"
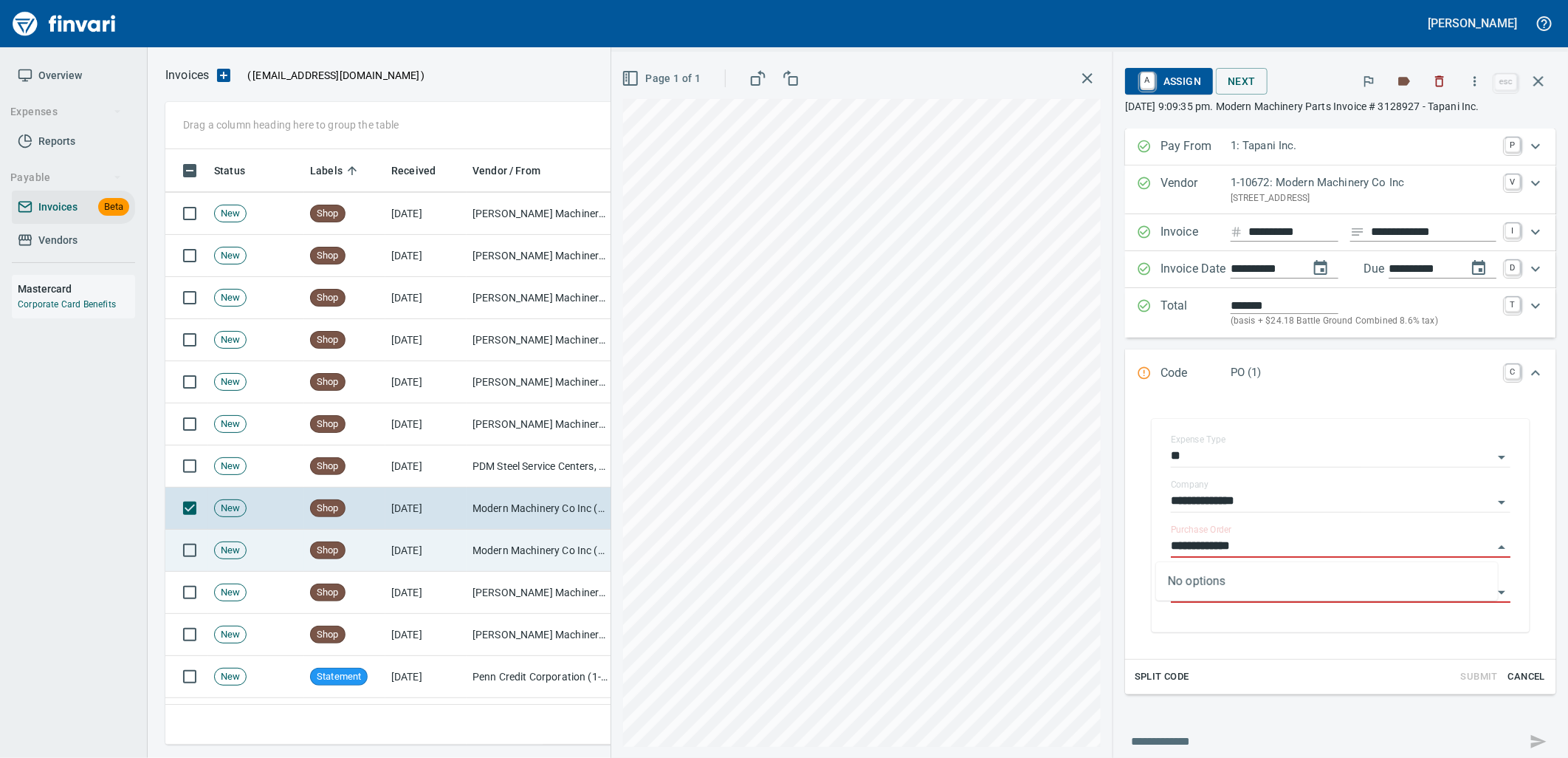
click at [505, 551] on td "Modern Machinery Co Inc (1-10672)" at bounding box center [540, 550] width 147 height 42
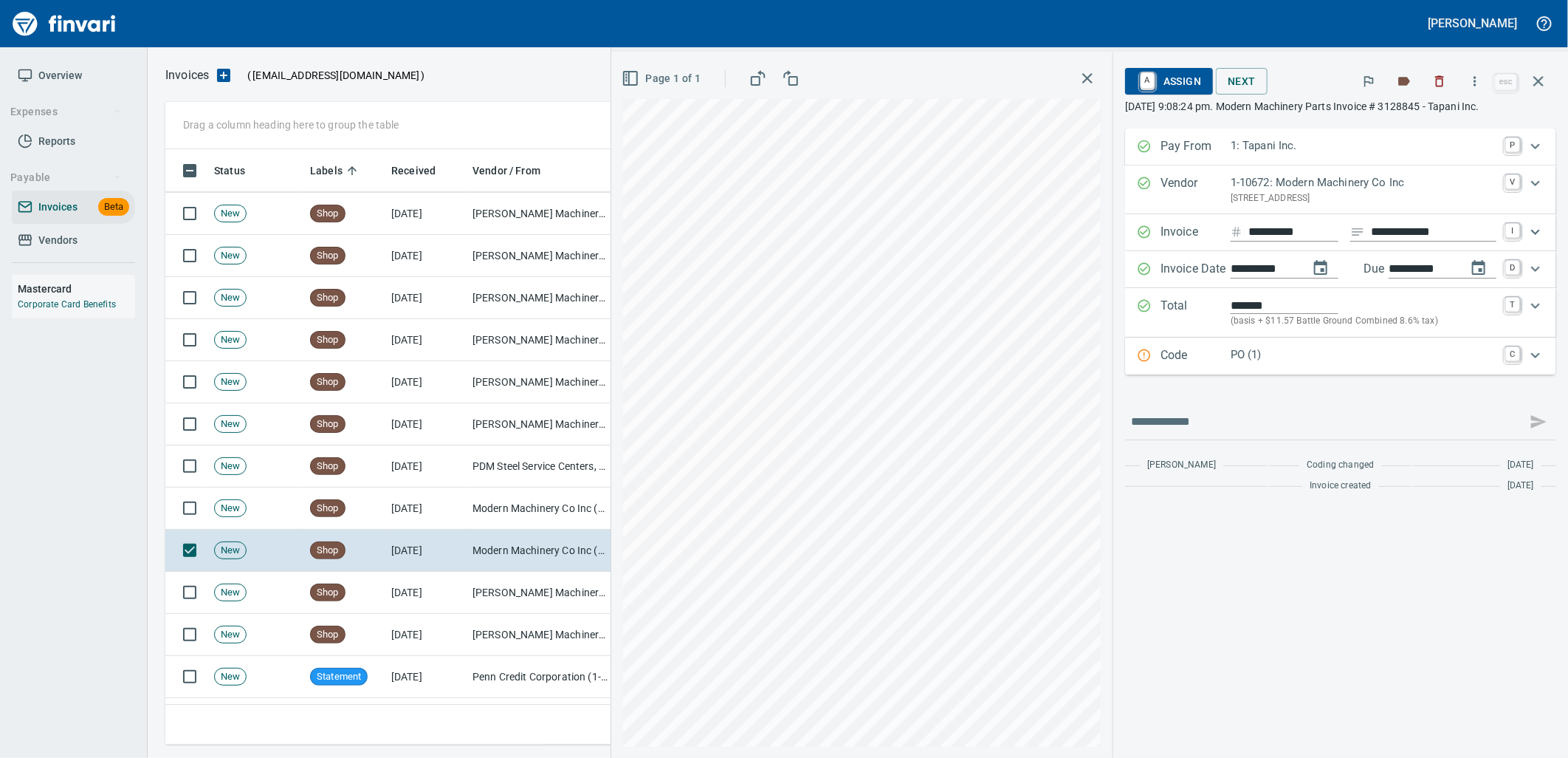
click at [1262, 364] on div "PO (1)" at bounding box center [1363, 356] width 266 height 19
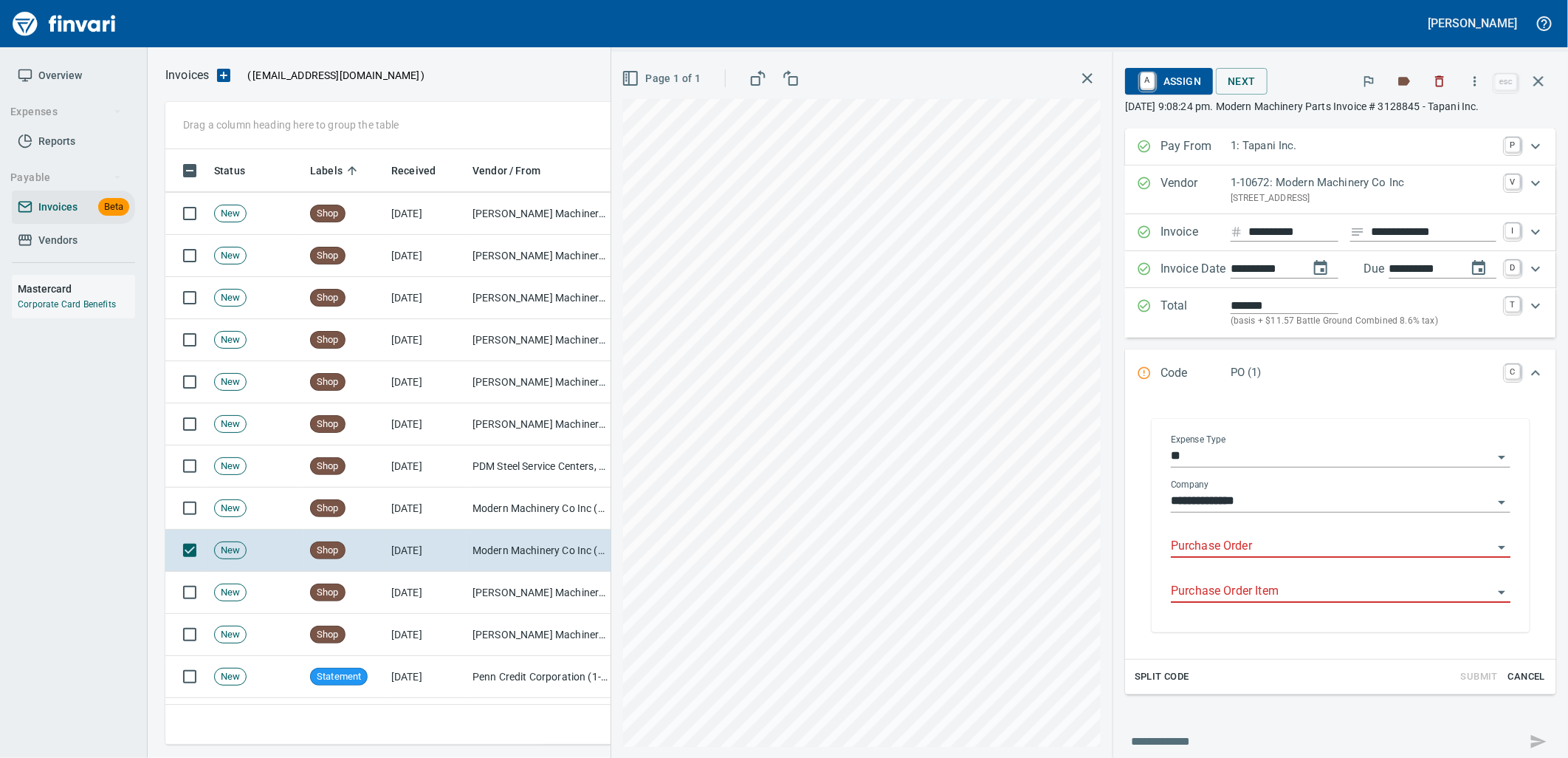
click at [1193, 543] on input "Purchase Order" at bounding box center [1331, 547] width 322 height 21
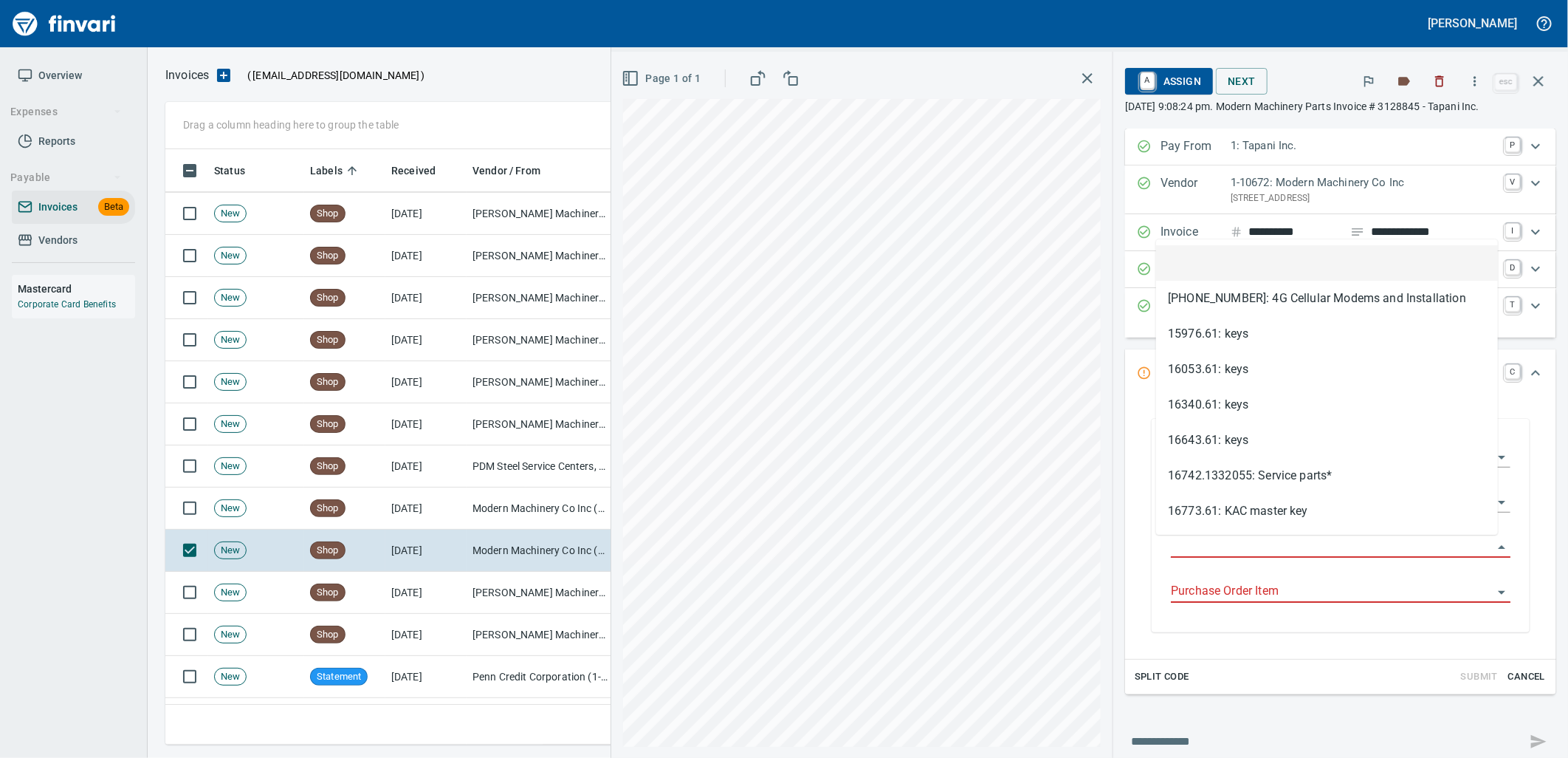
scroll to position [584, 1360]
type input "**********"
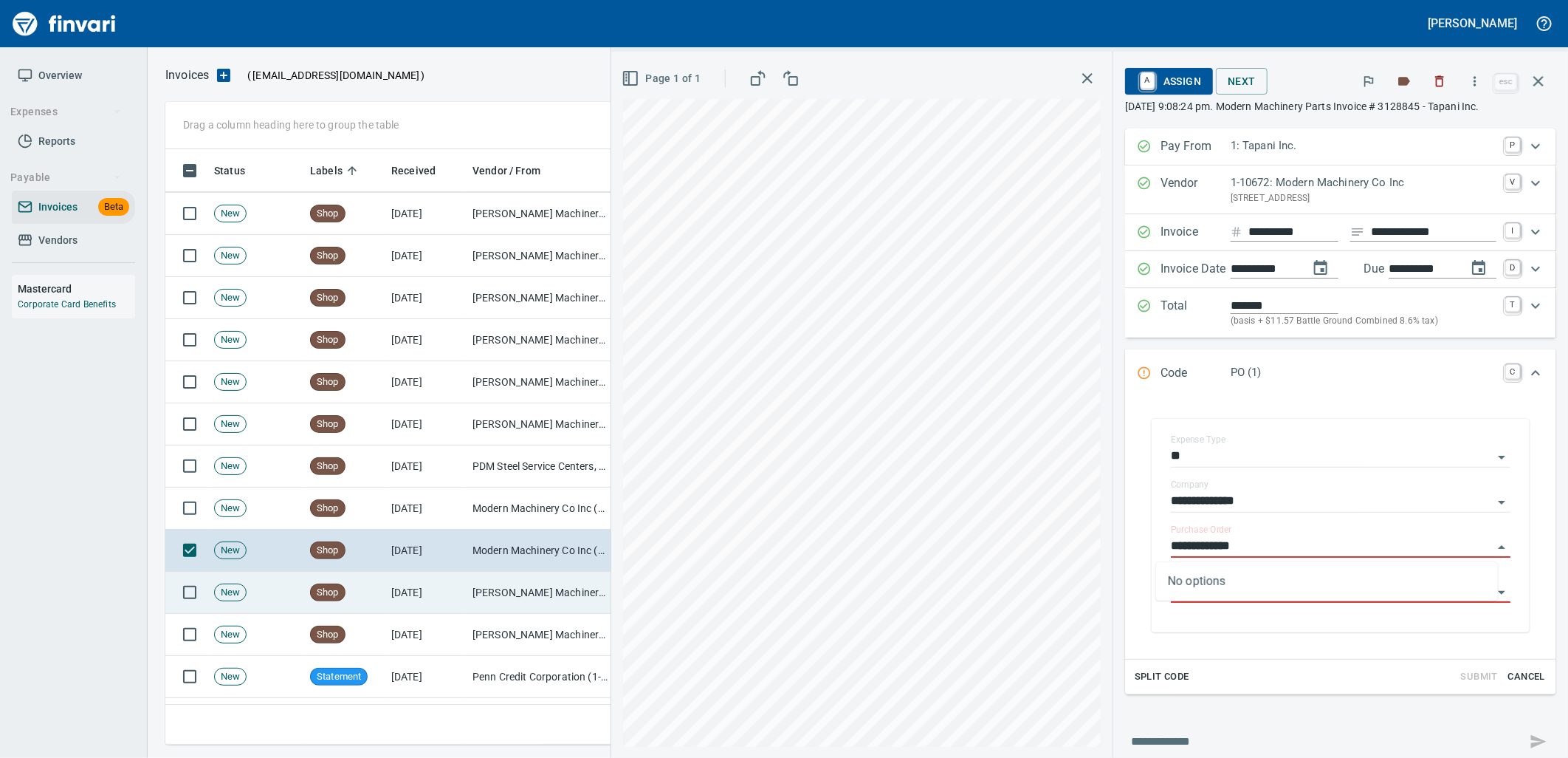
click at [542, 597] on td "[PERSON_NAME] Machinery Co (1-10794)" at bounding box center [540, 592] width 147 height 42
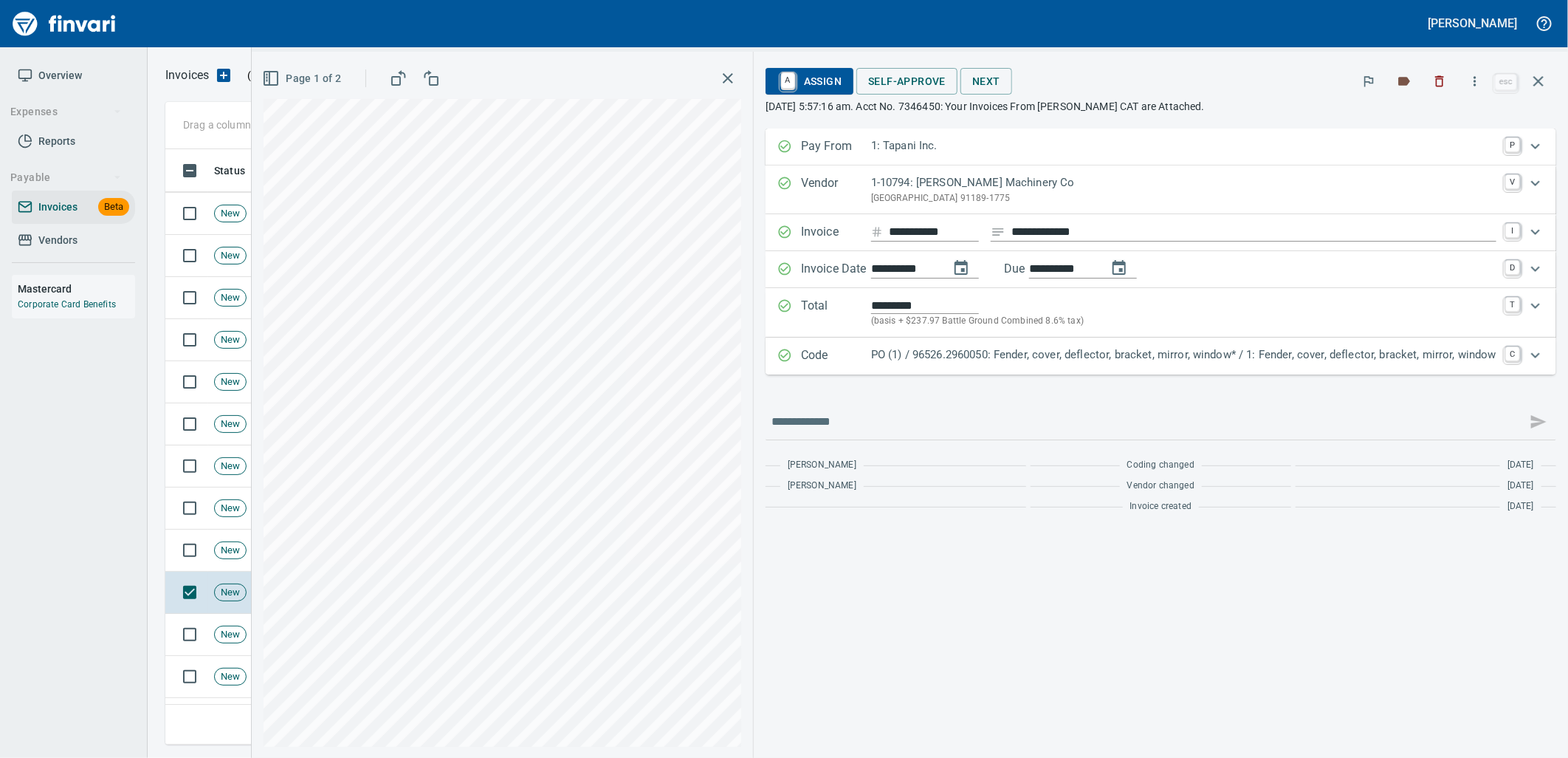
click at [1102, 368] on div "Code PO (1) / 96526.2960050: Fender, cover, deflector, bracket, mirror, window*…" at bounding box center [1160, 356] width 791 height 37
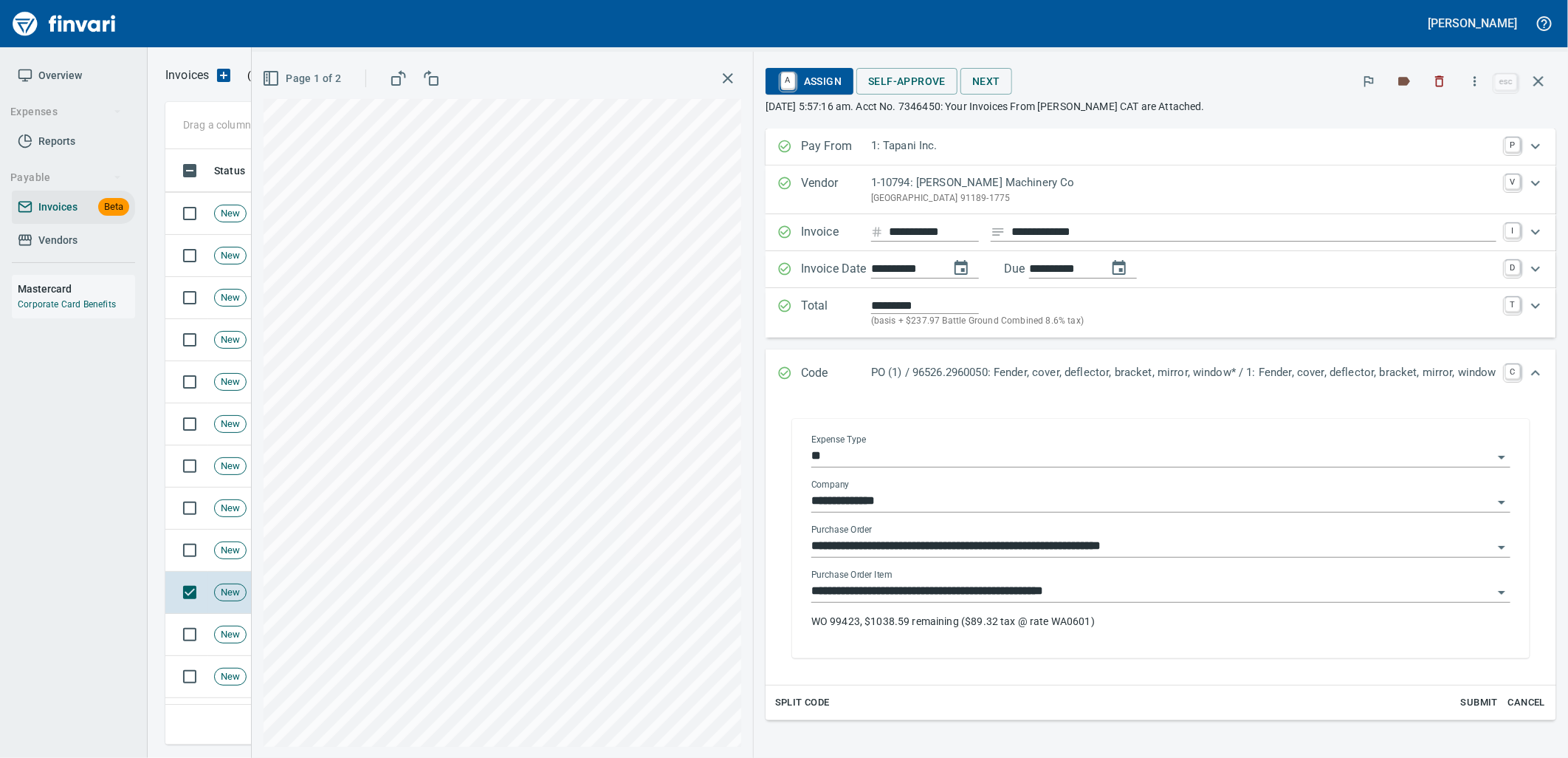
click at [1071, 598] on input "**********" at bounding box center [1152, 592] width 681 height 21
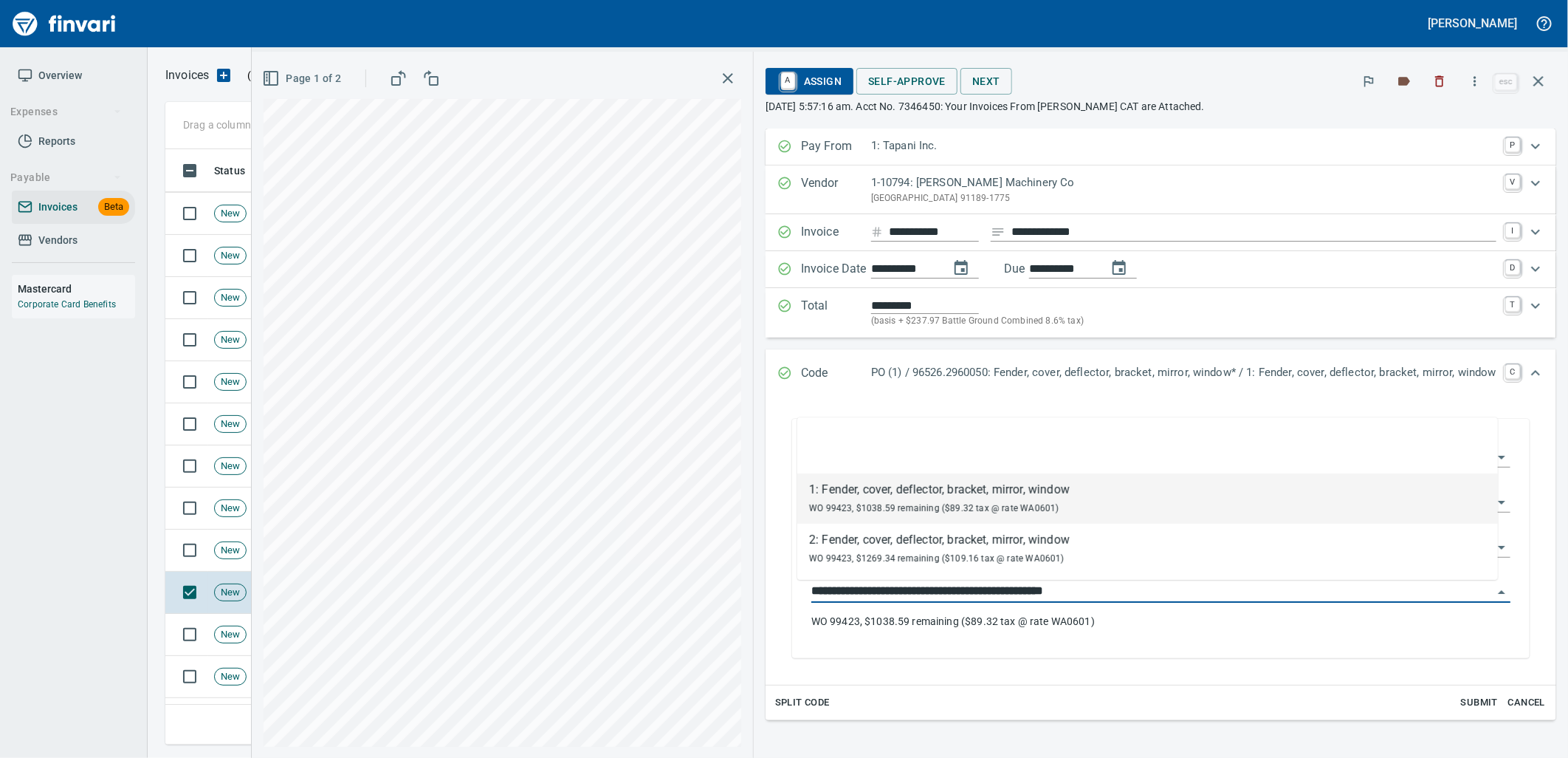
scroll to position [584, 1360]
click at [235, 636] on span "New" at bounding box center [229, 635] width 31 height 14
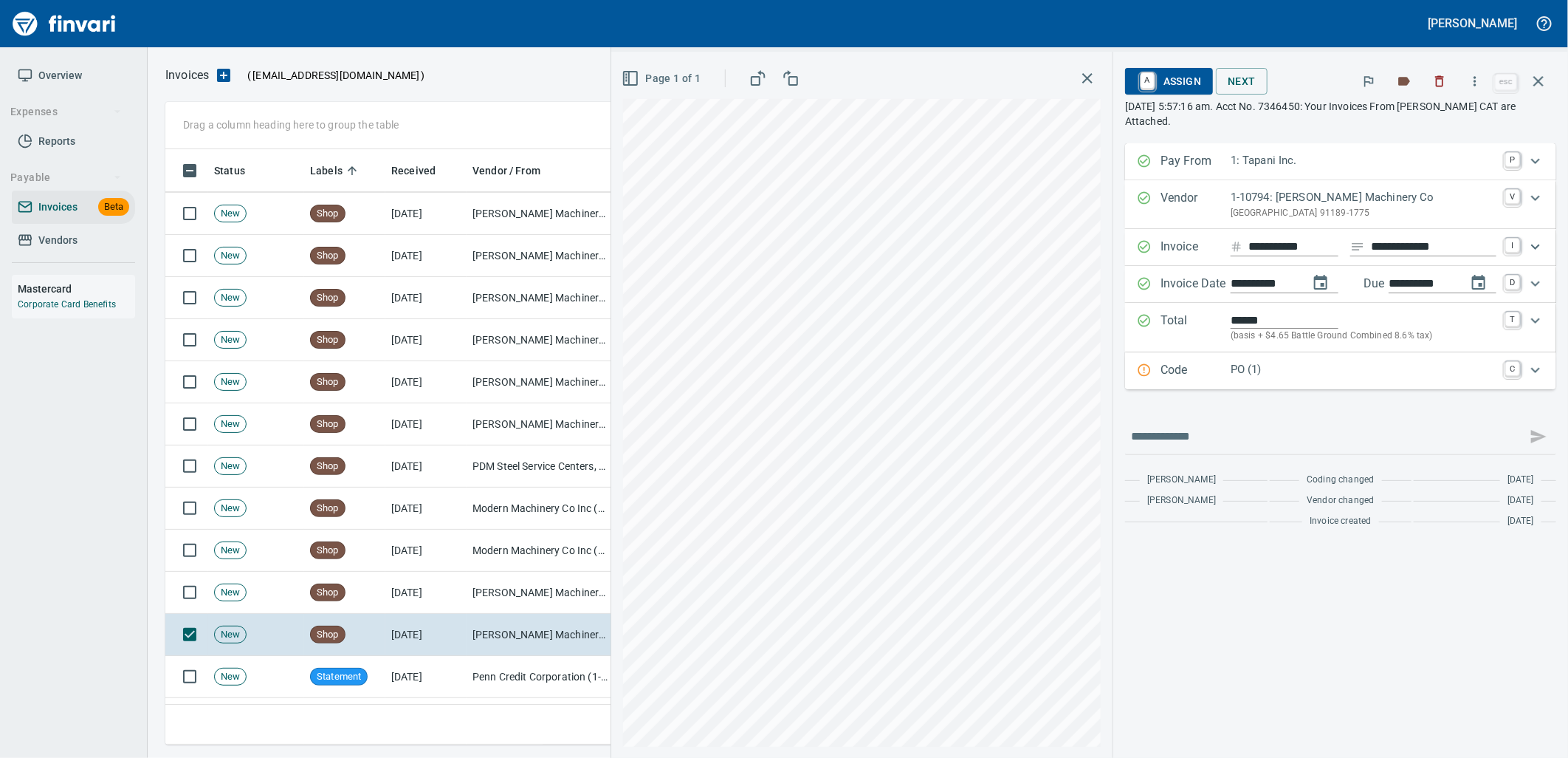
click at [1339, 385] on div "Code PO (1) C" at bounding box center [1340, 371] width 431 height 37
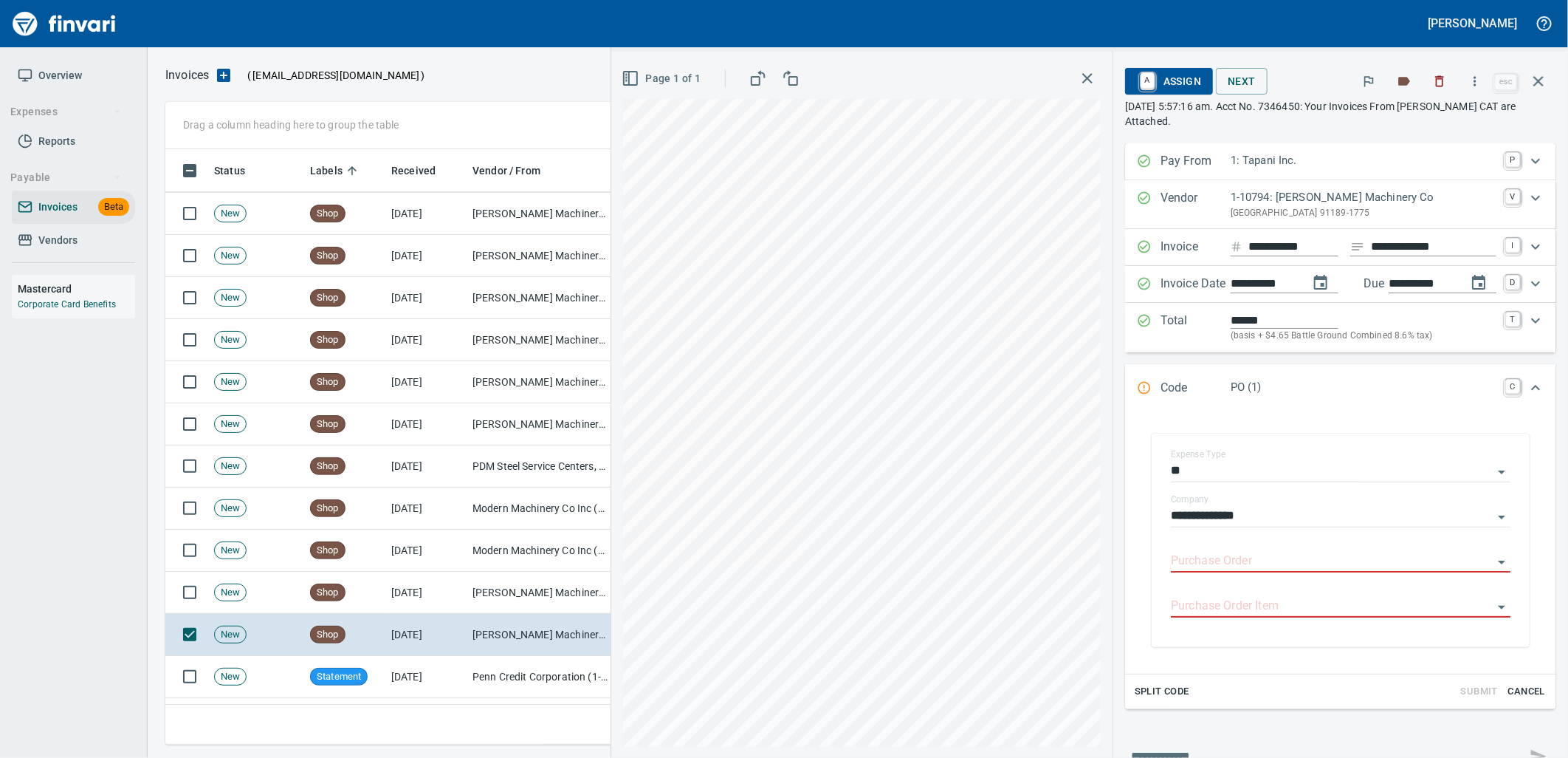
click at [1272, 569] on input "Purchase Order" at bounding box center [1331, 561] width 322 height 21
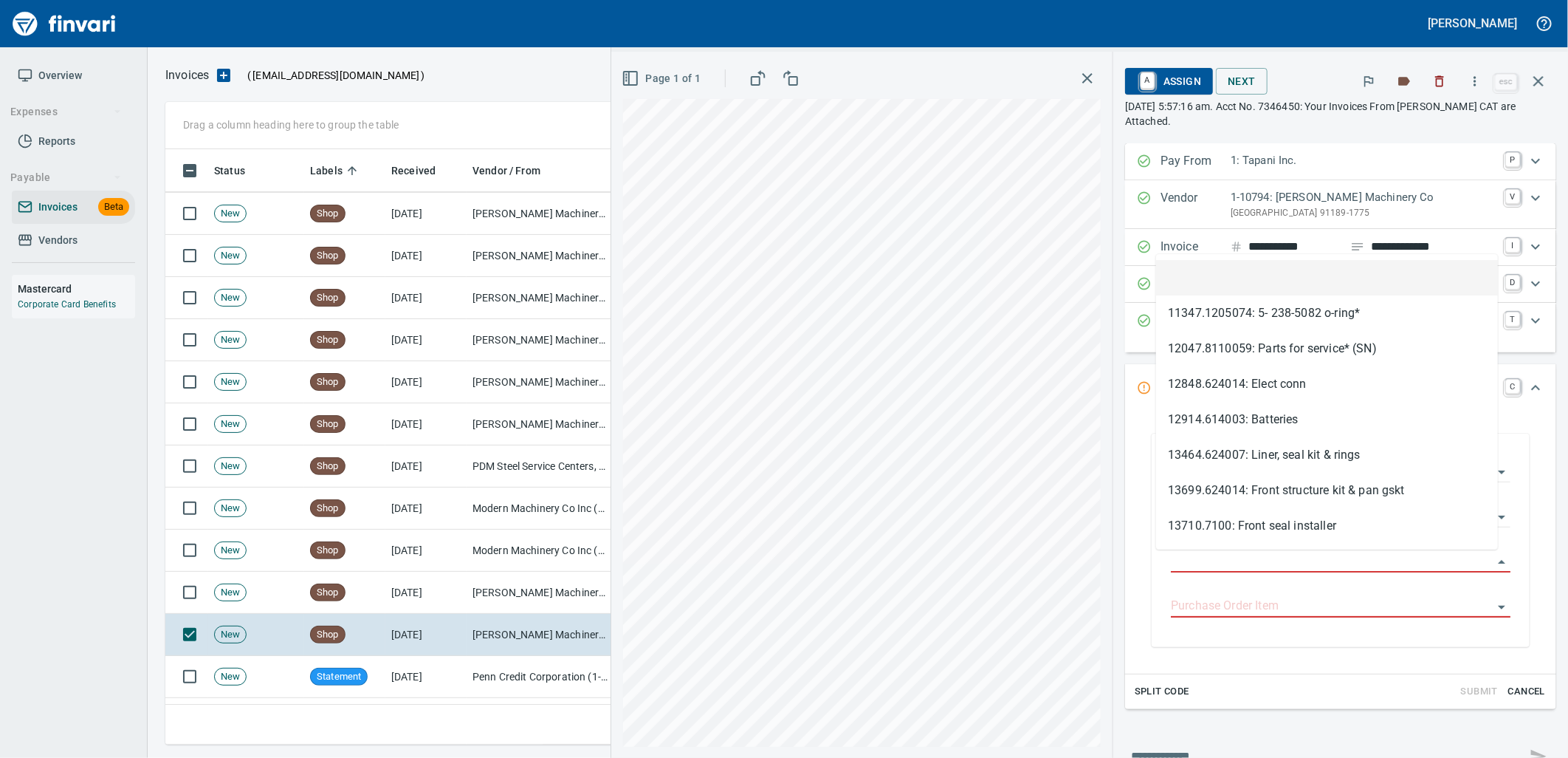
scroll to position [584, 1360]
type input "**********"
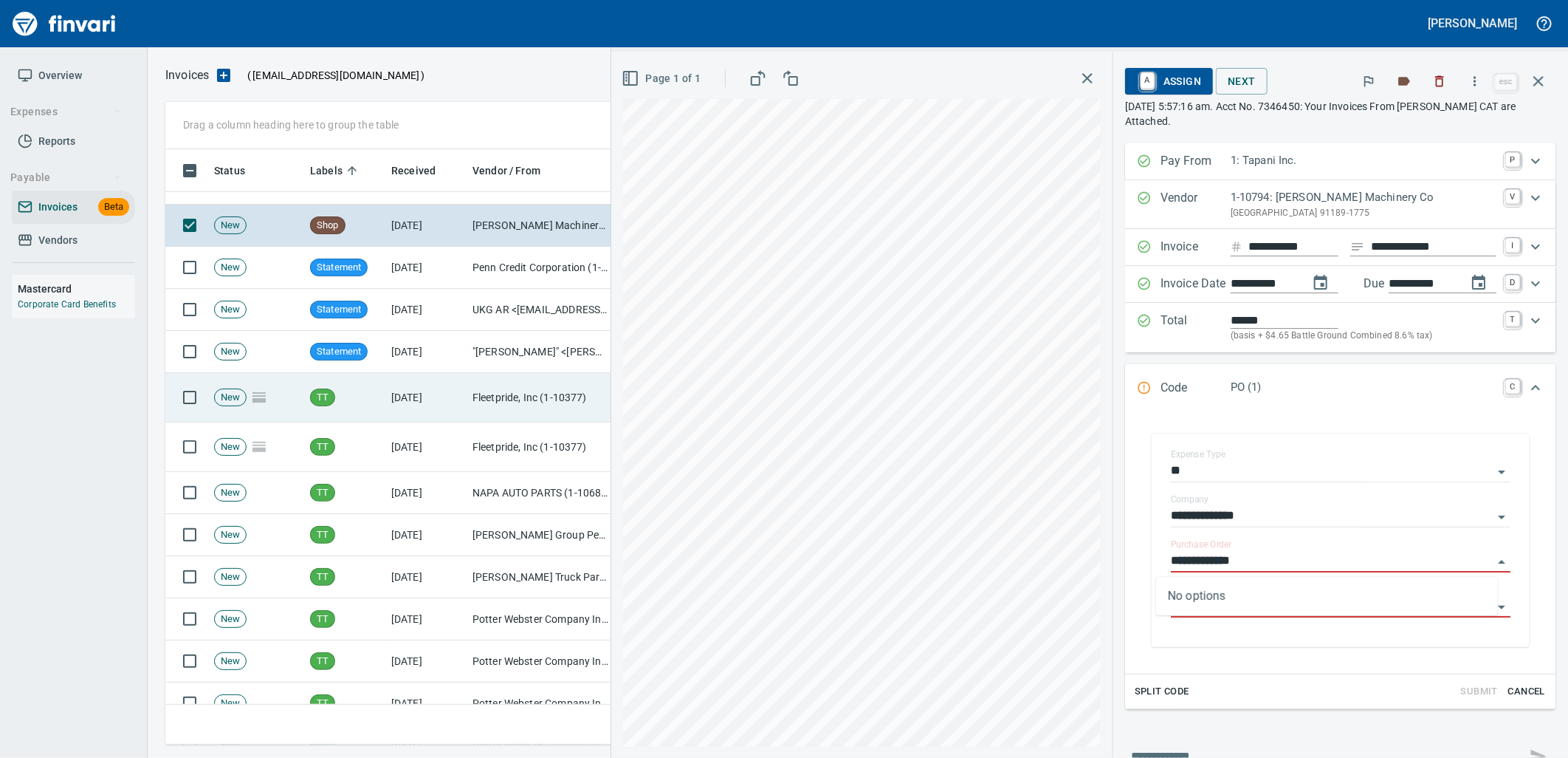
scroll to position [7302, 0]
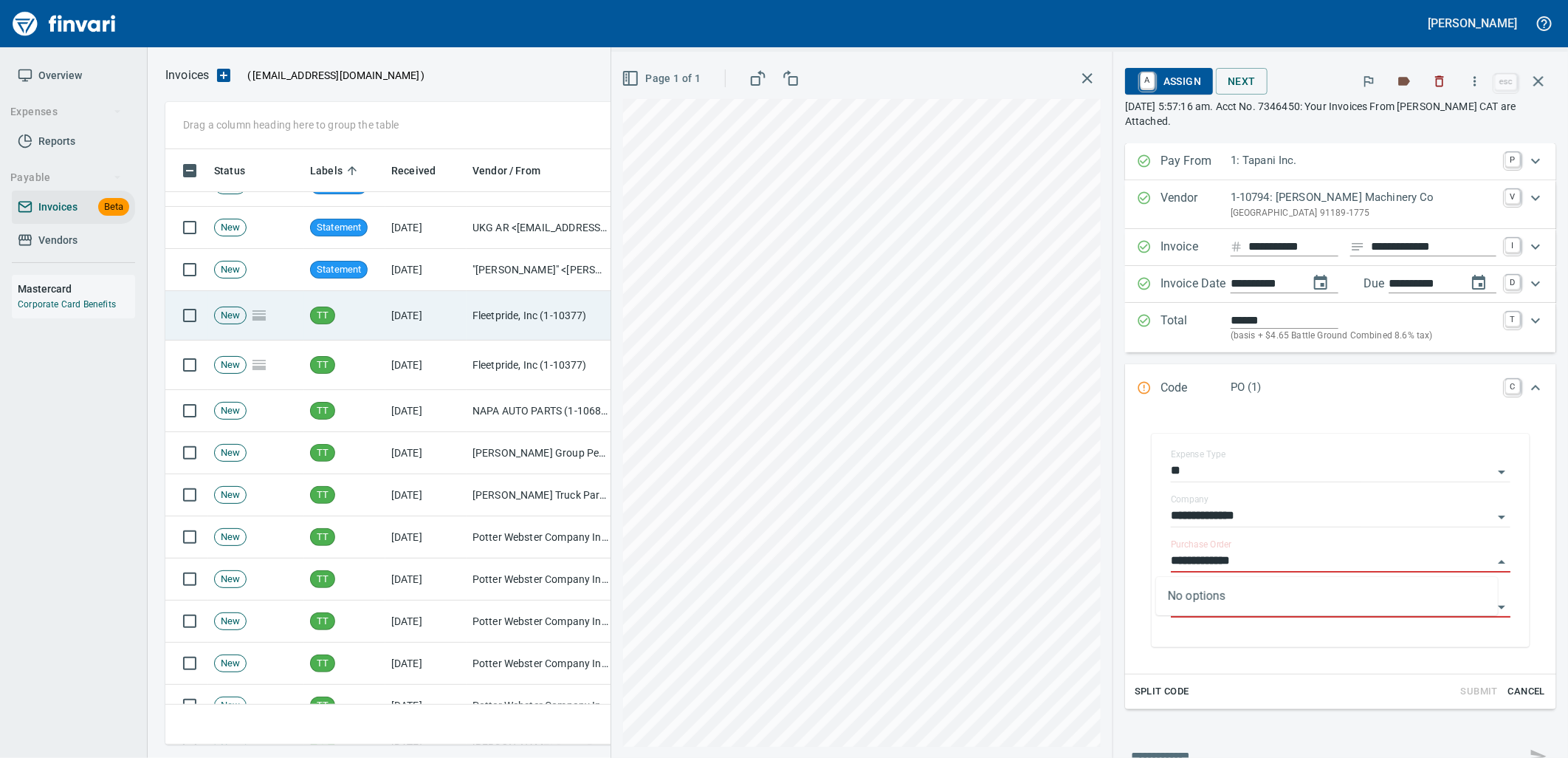
click at [509, 330] on td "Fleetpride, Inc (1-10377)" at bounding box center [540, 316] width 147 height 50
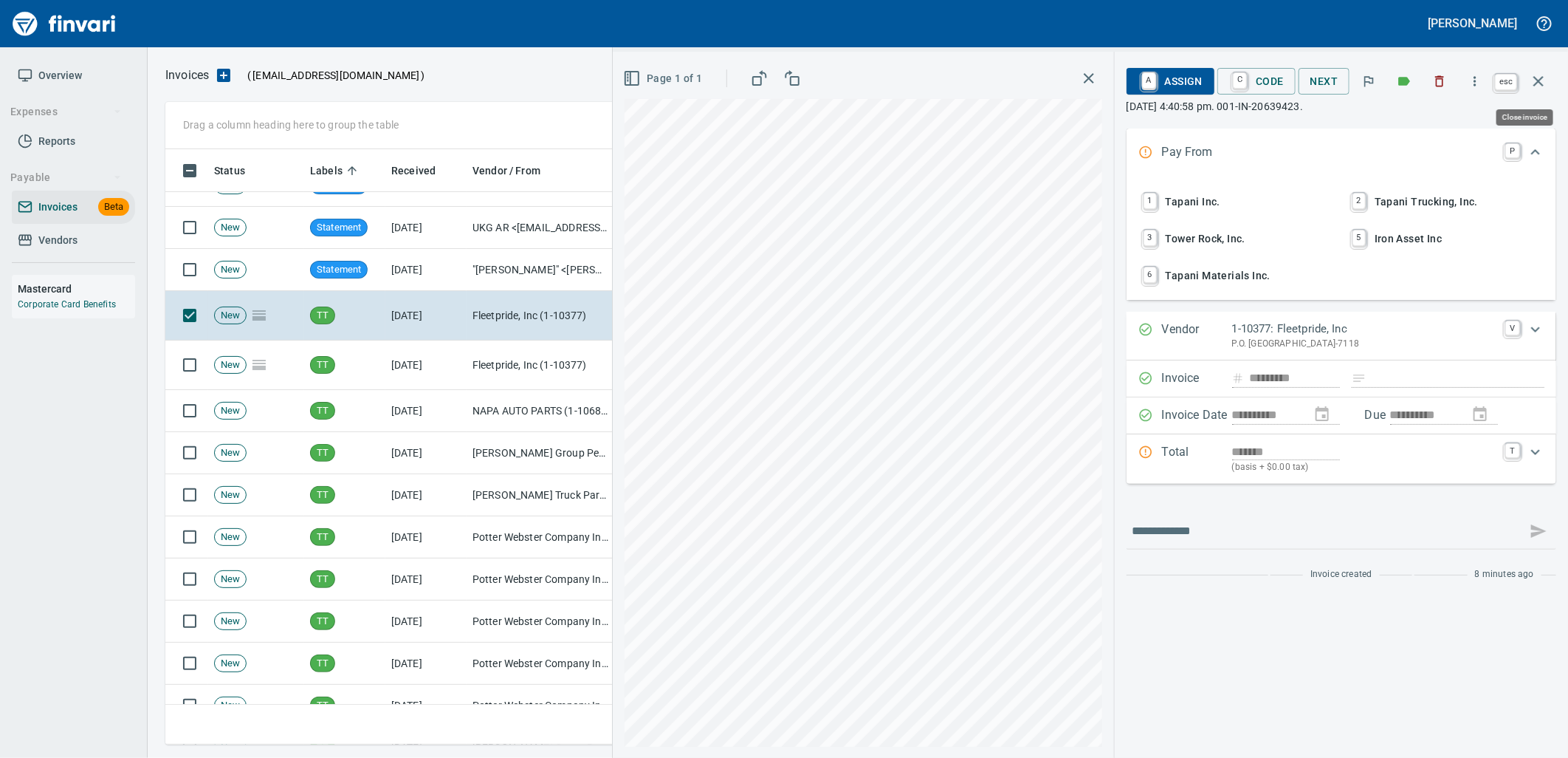
click at [1536, 77] on icon "button" at bounding box center [1538, 81] width 17 height 17
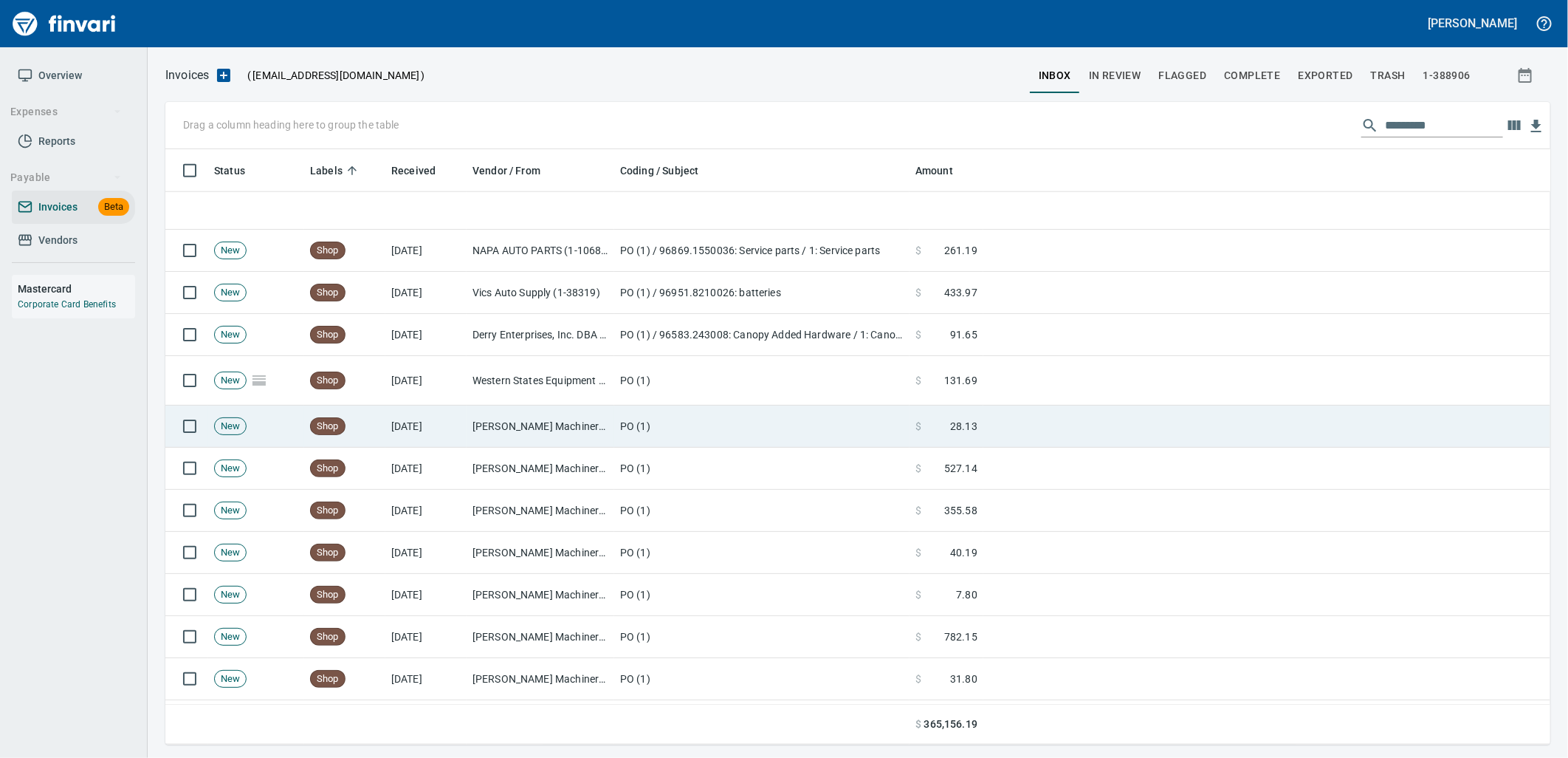
scroll to position [4266, 0]
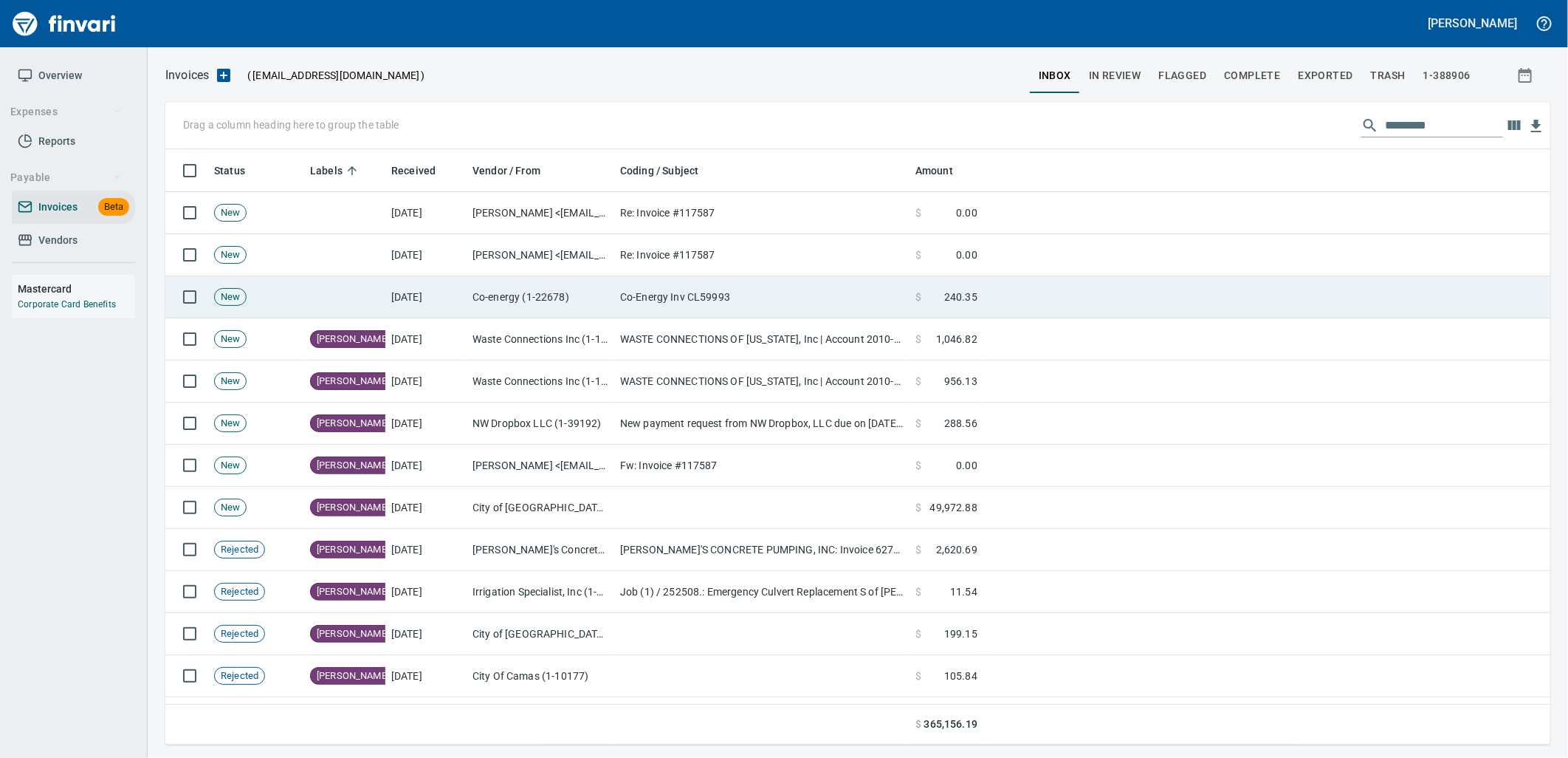
click at [786, 282] on td "Co-Energy Inv CL59993" at bounding box center [762, 297] width 296 height 42
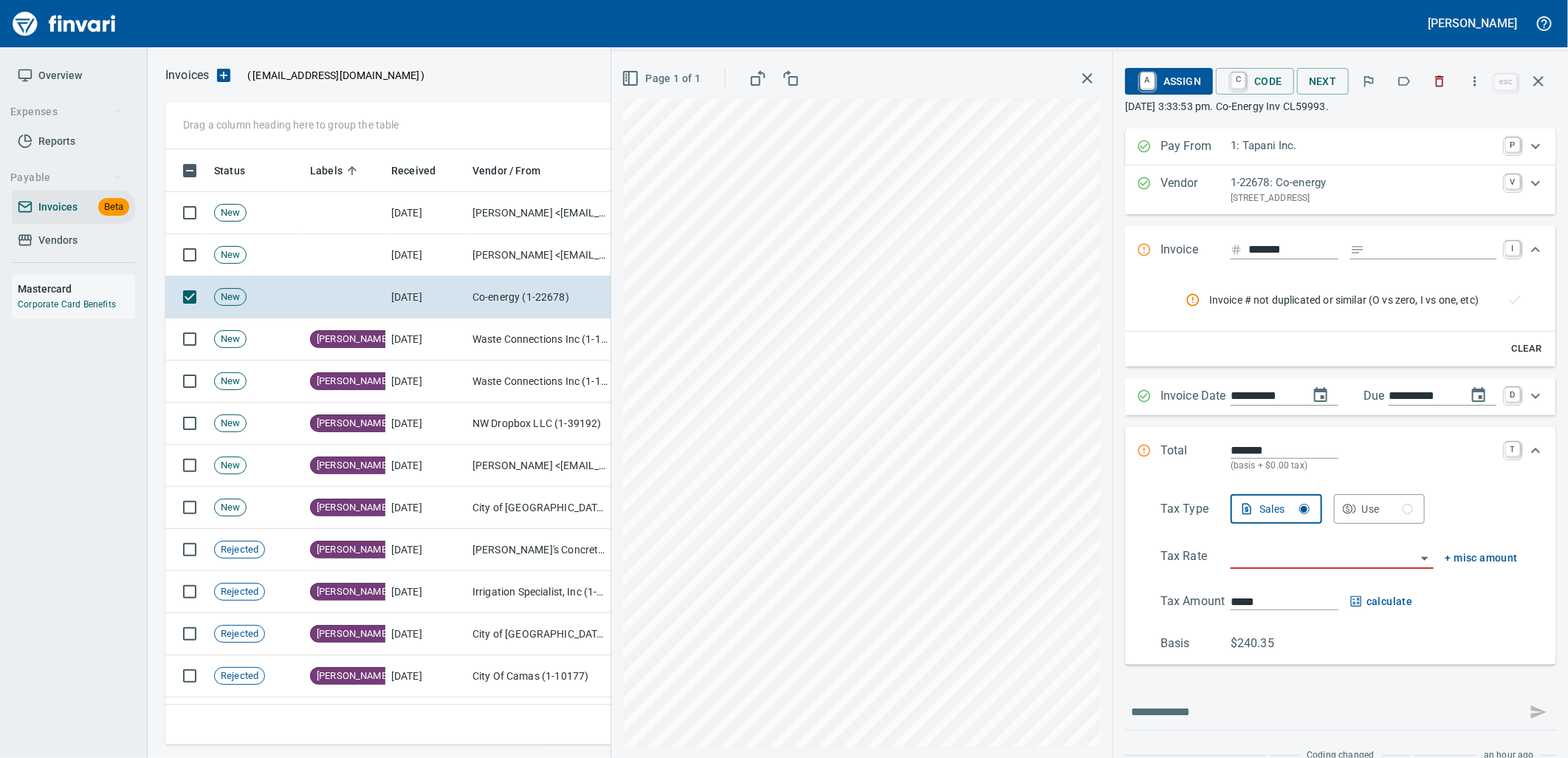
drag, startPoint x: 94, startPoint y: 248, endPoint x: 130, endPoint y: 230, distance: 40.2
click at [93, 247] on span "Vendors" at bounding box center [73, 240] width 111 height 18
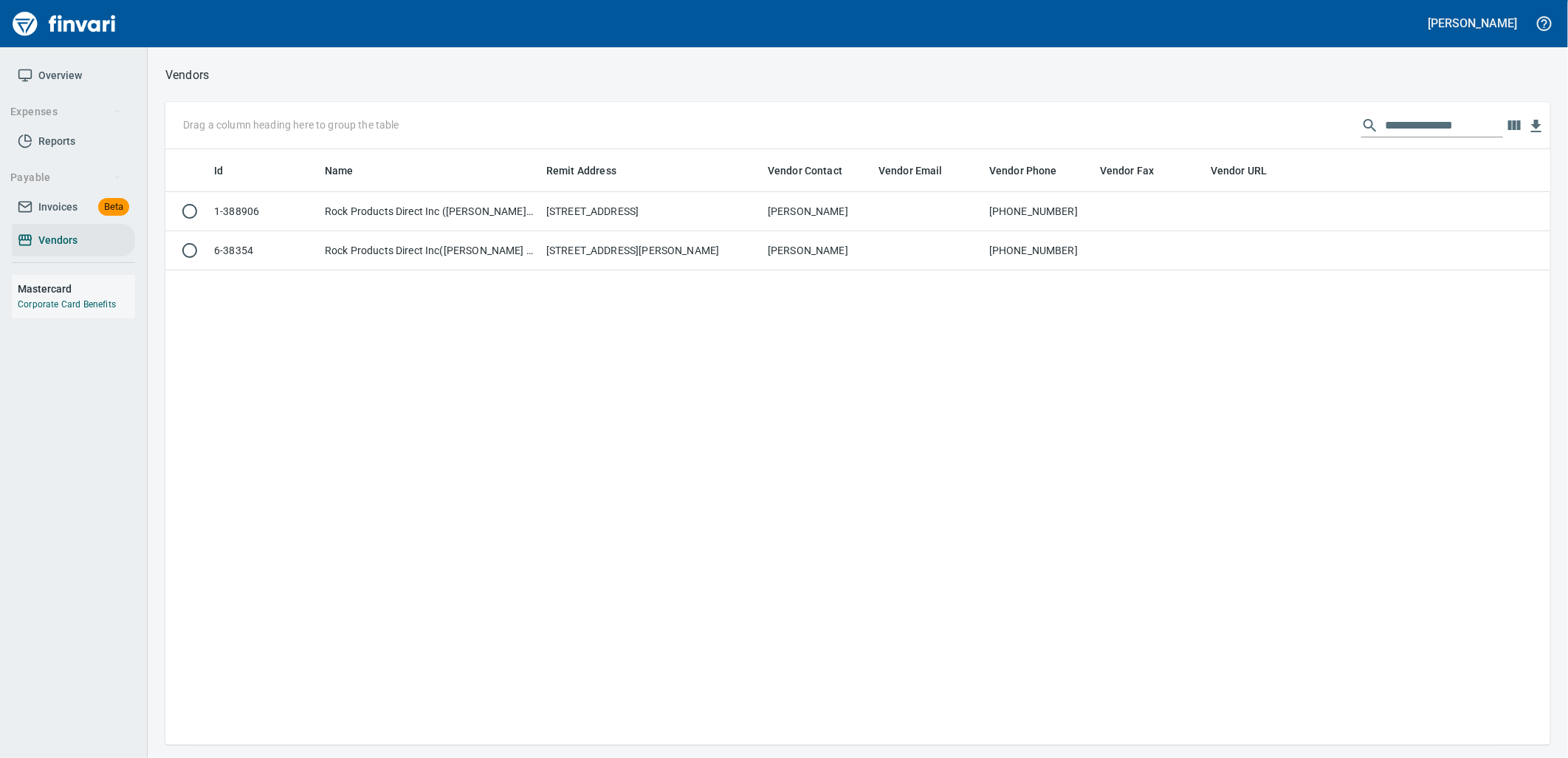
scroll to position [584, 1373]
drag, startPoint x: 1221, startPoint y: 136, endPoint x: 1082, endPoint y: 145, distance: 139.3
click at [1103, 144] on div "**********" at bounding box center [858, 125] width 1385 height 47
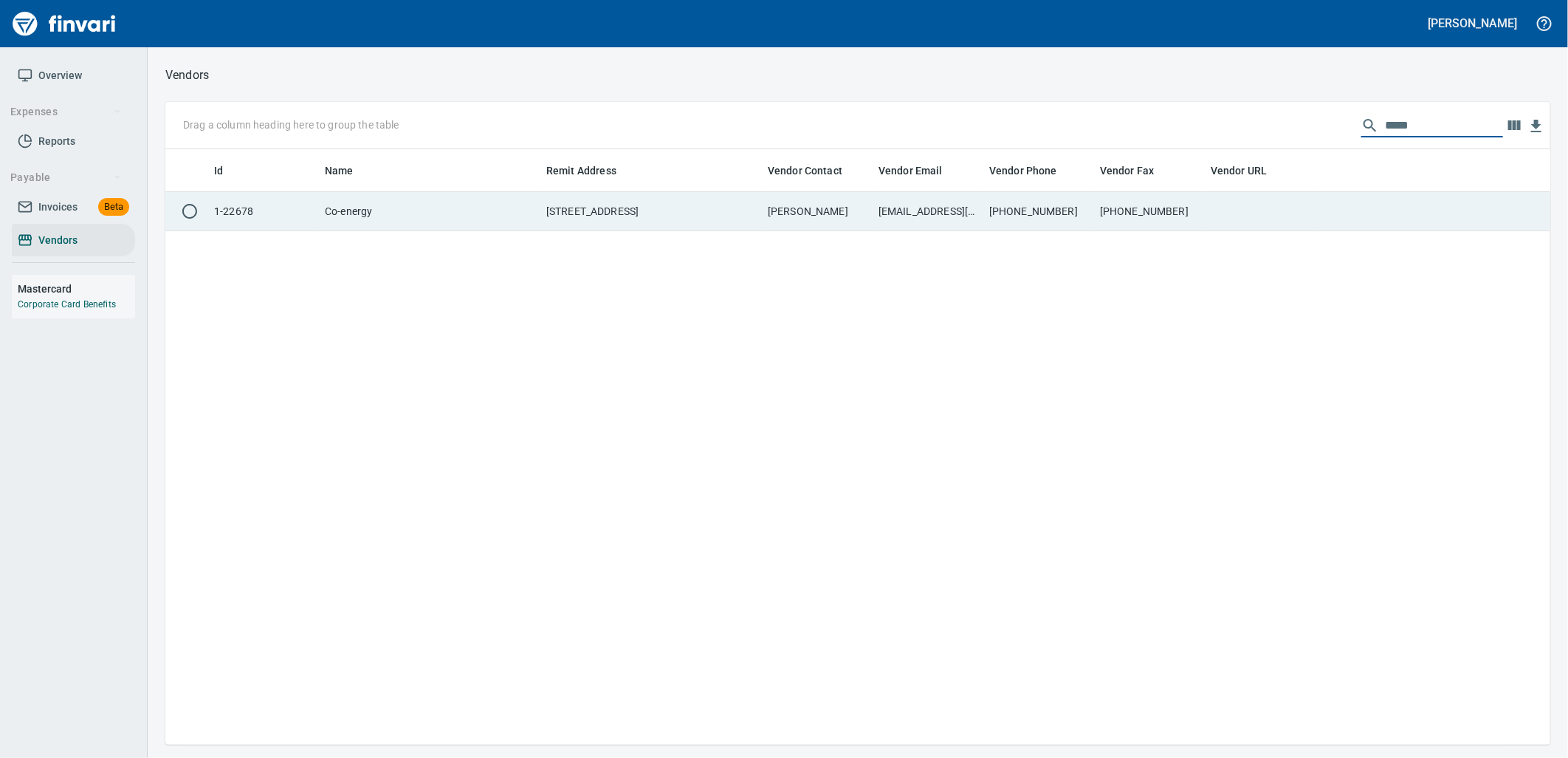
type input "*****"
click at [795, 229] on td "[PERSON_NAME]" at bounding box center [817, 211] width 110 height 39
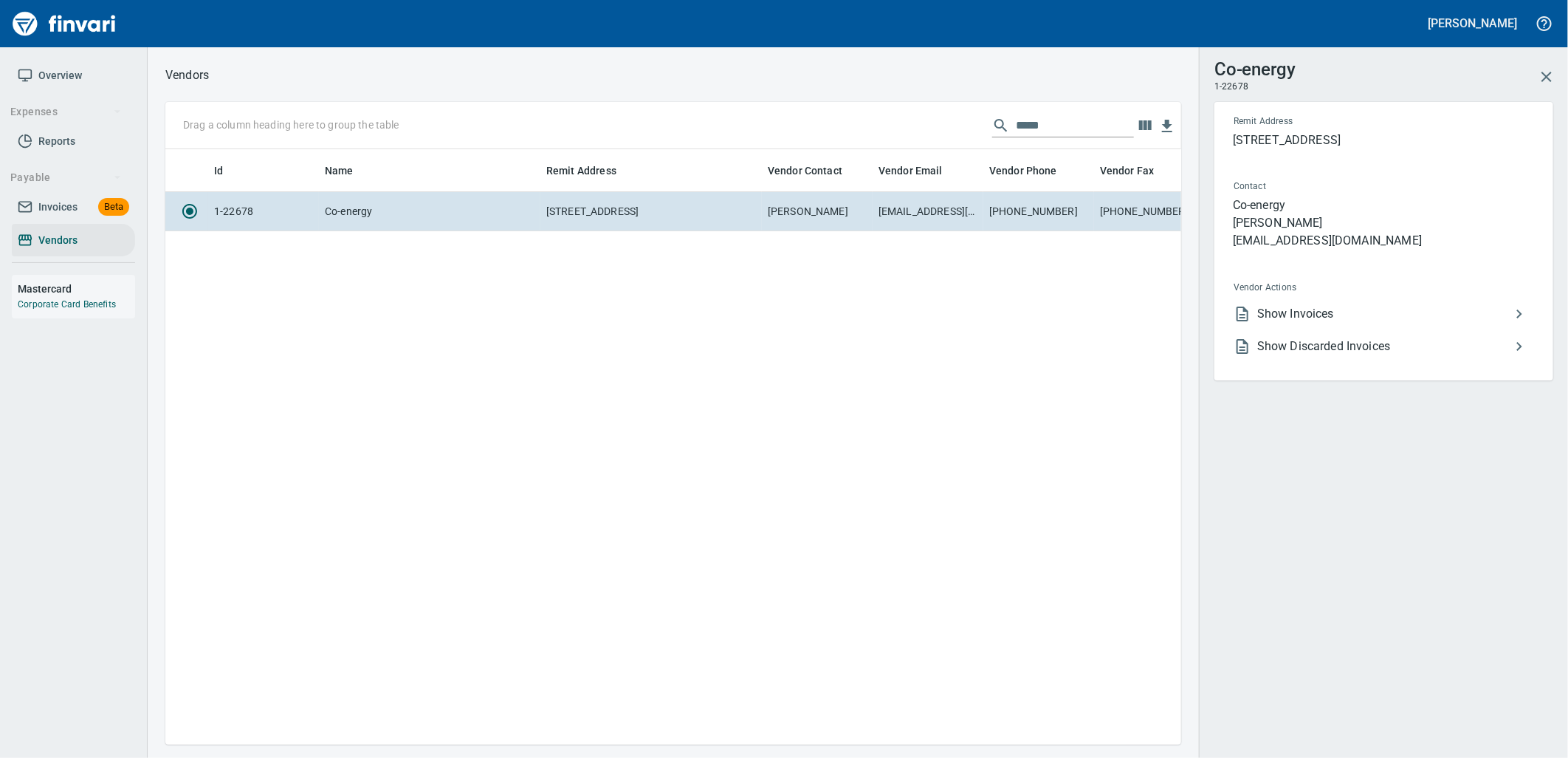
scroll to position [571, 1004]
click at [1296, 311] on span "Show Invoices" at bounding box center [1384, 314] width 253 height 17
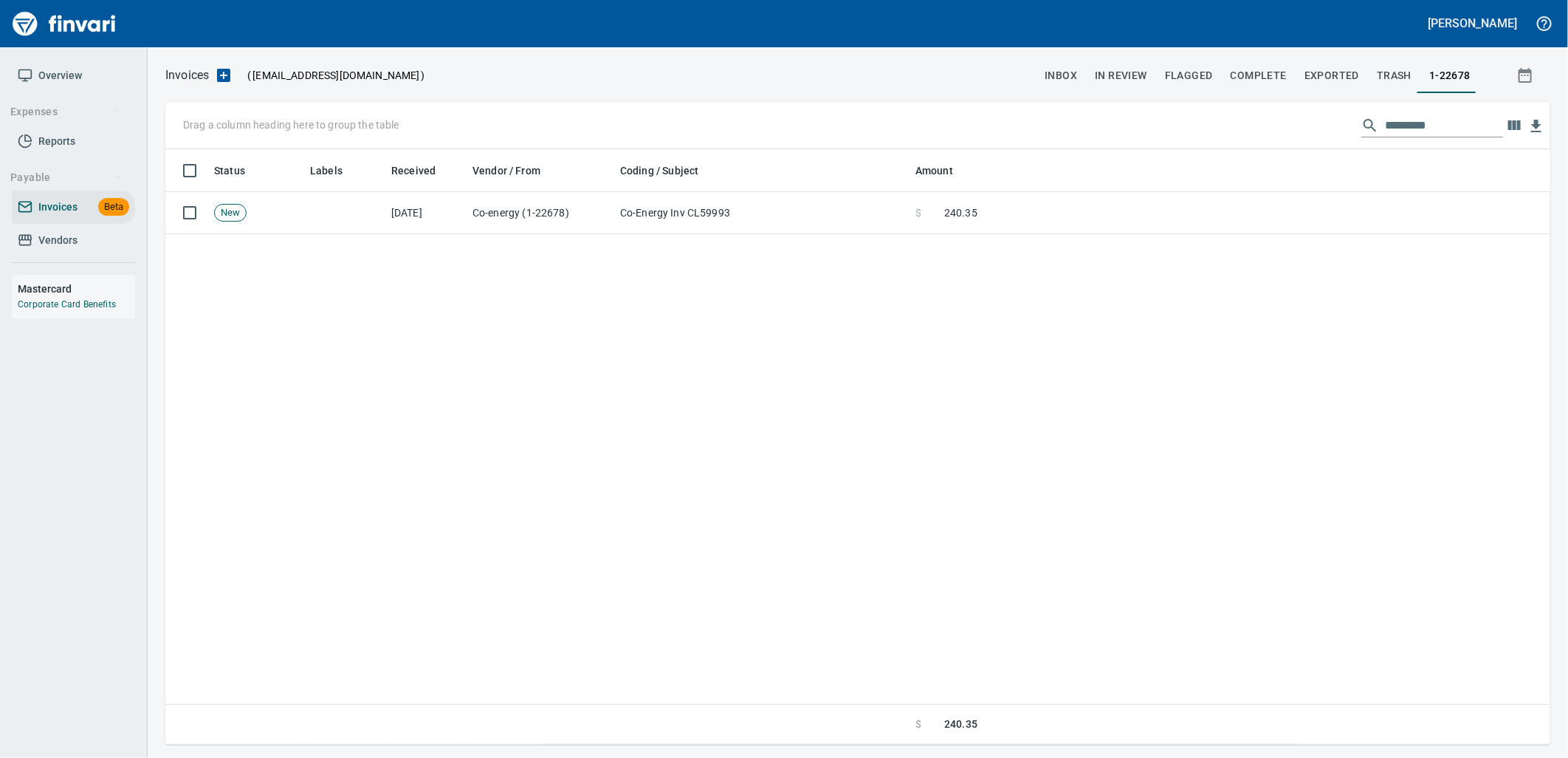
scroll to position [584, 1373]
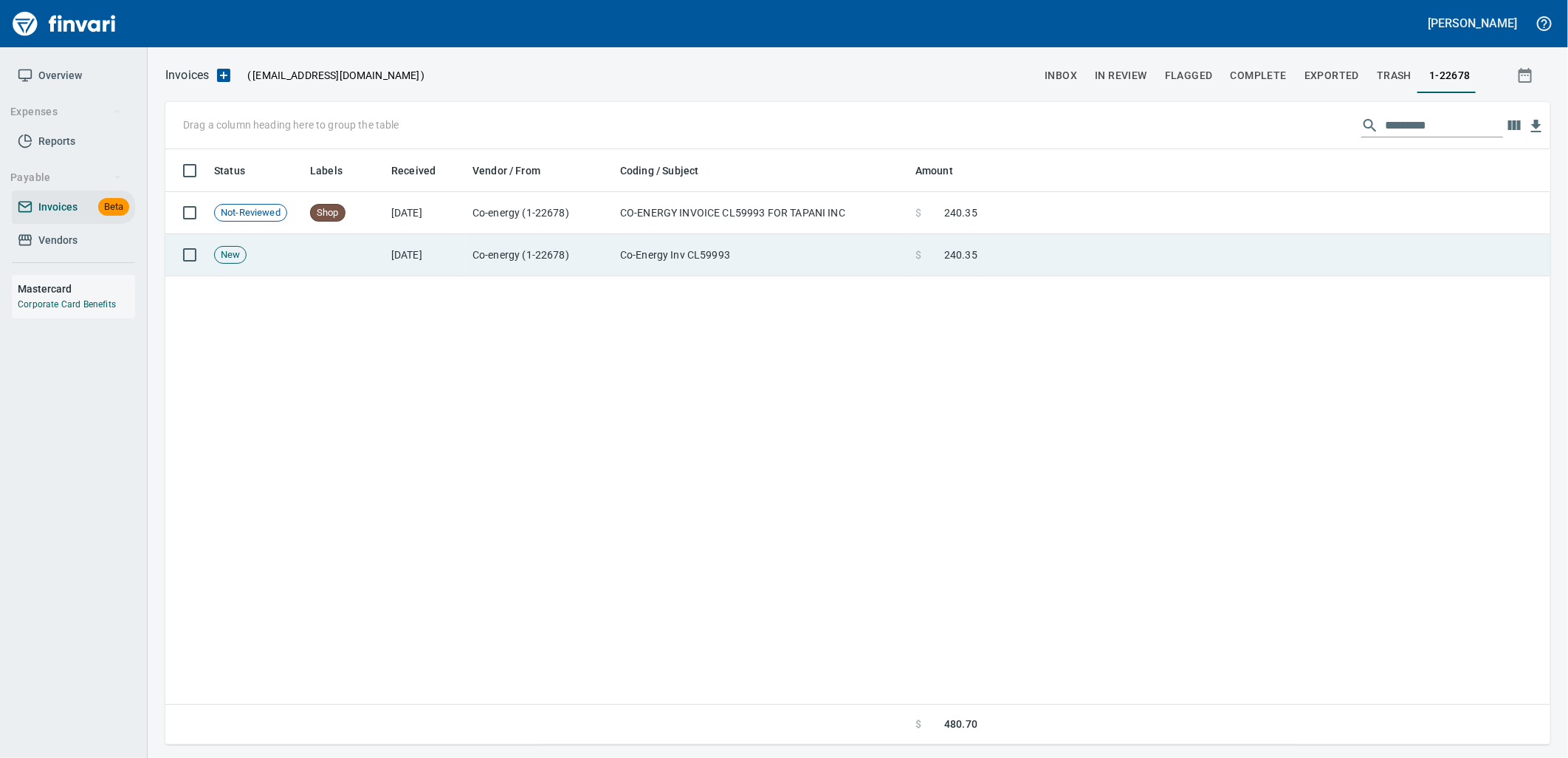
click at [794, 235] on td "Co-Energy Inv CL59993" at bounding box center [762, 255] width 296 height 42
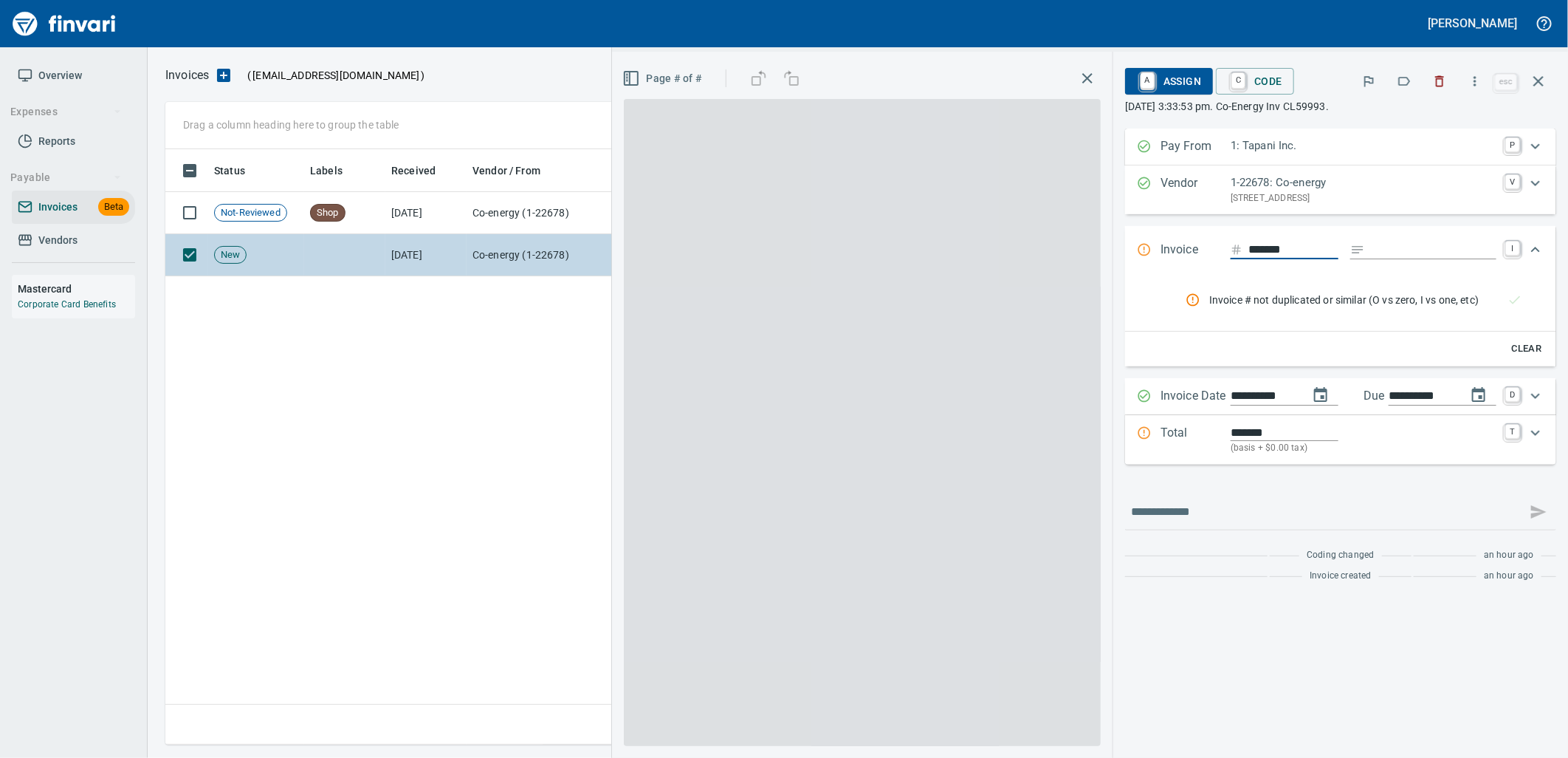
scroll to position [584, 1372]
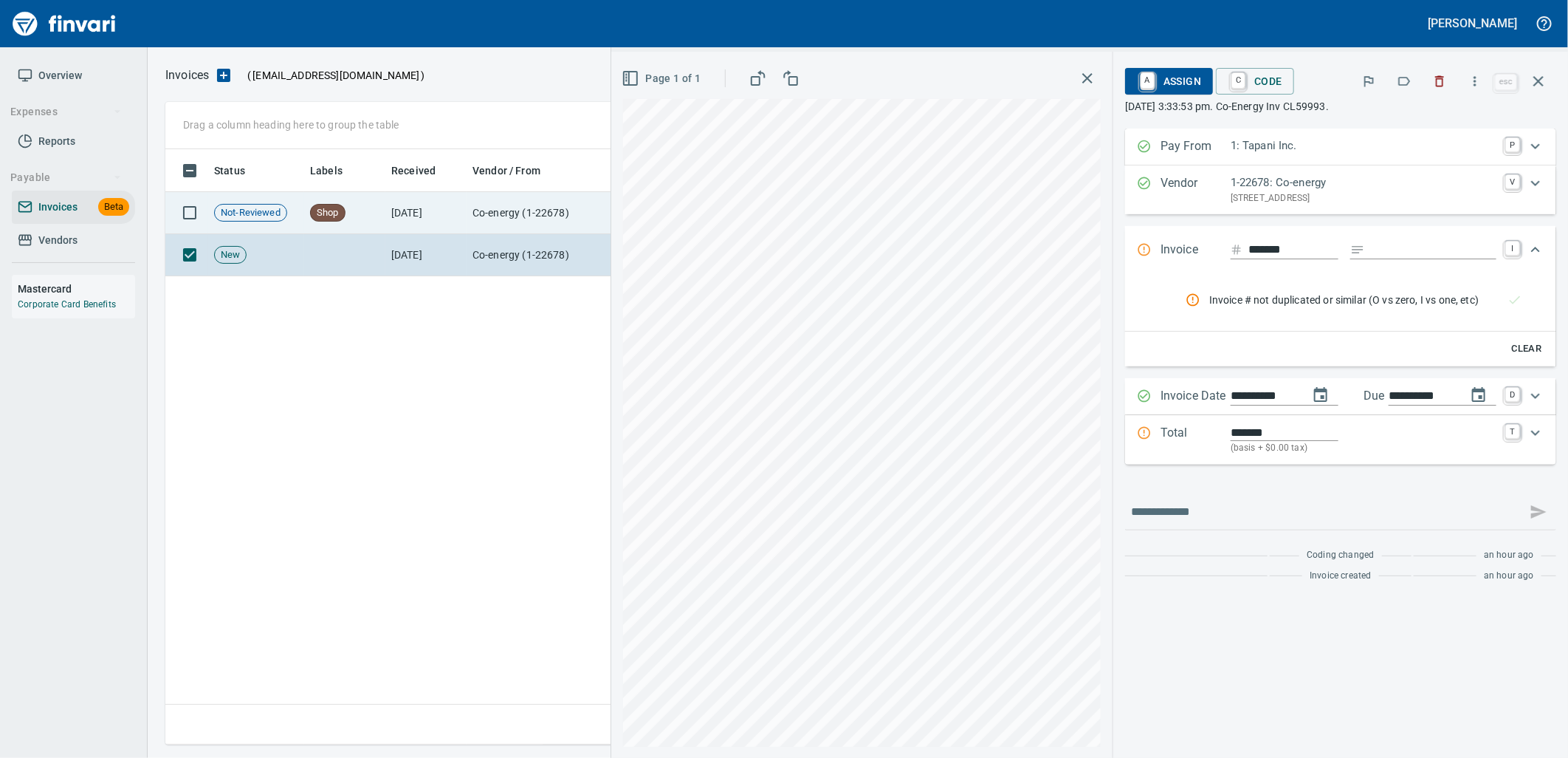
click at [460, 215] on td "[DATE]" at bounding box center [426, 212] width 81 height 42
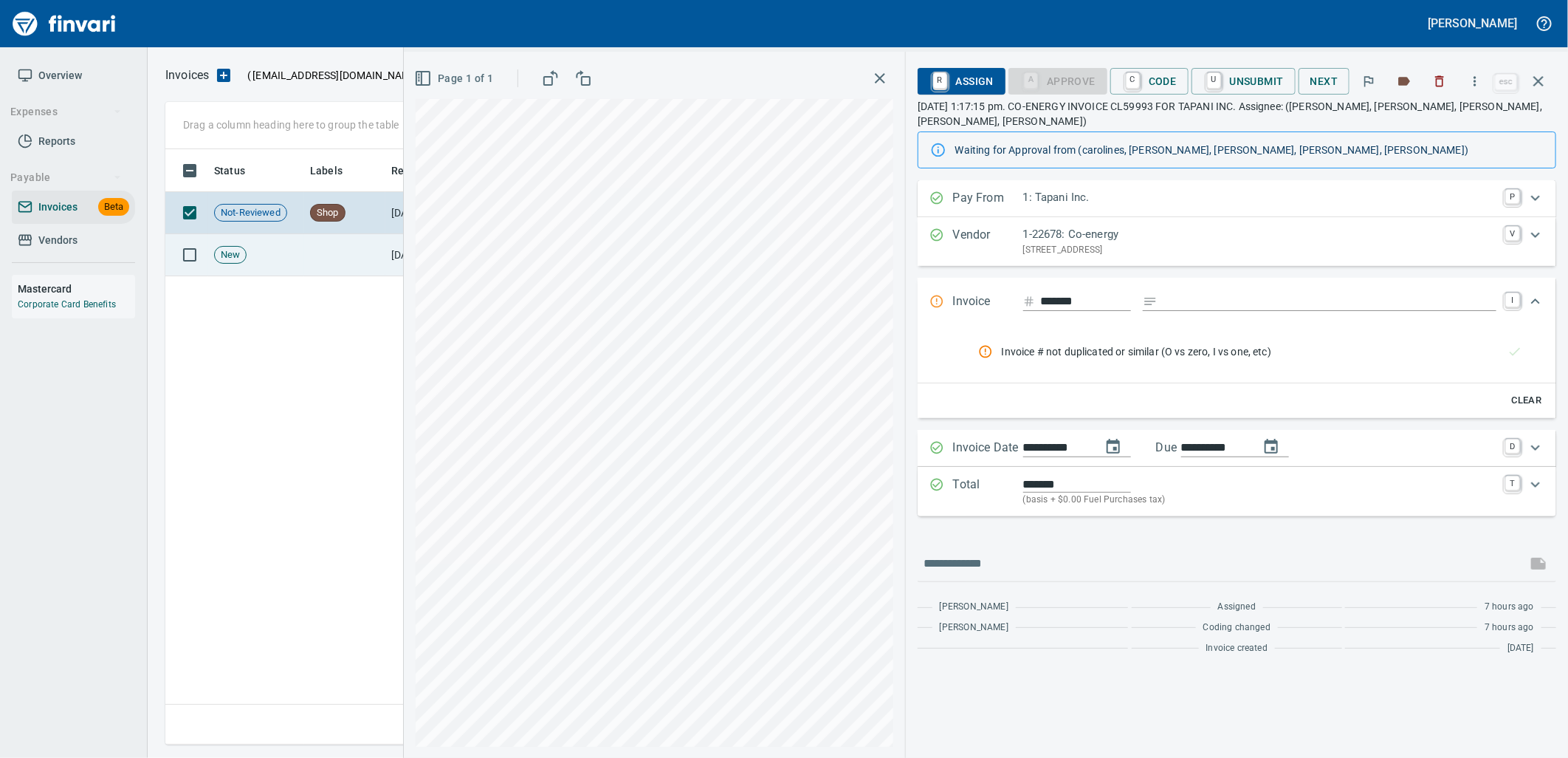
click at [363, 264] on td at bounding box center [345, 255] width 81 height 42
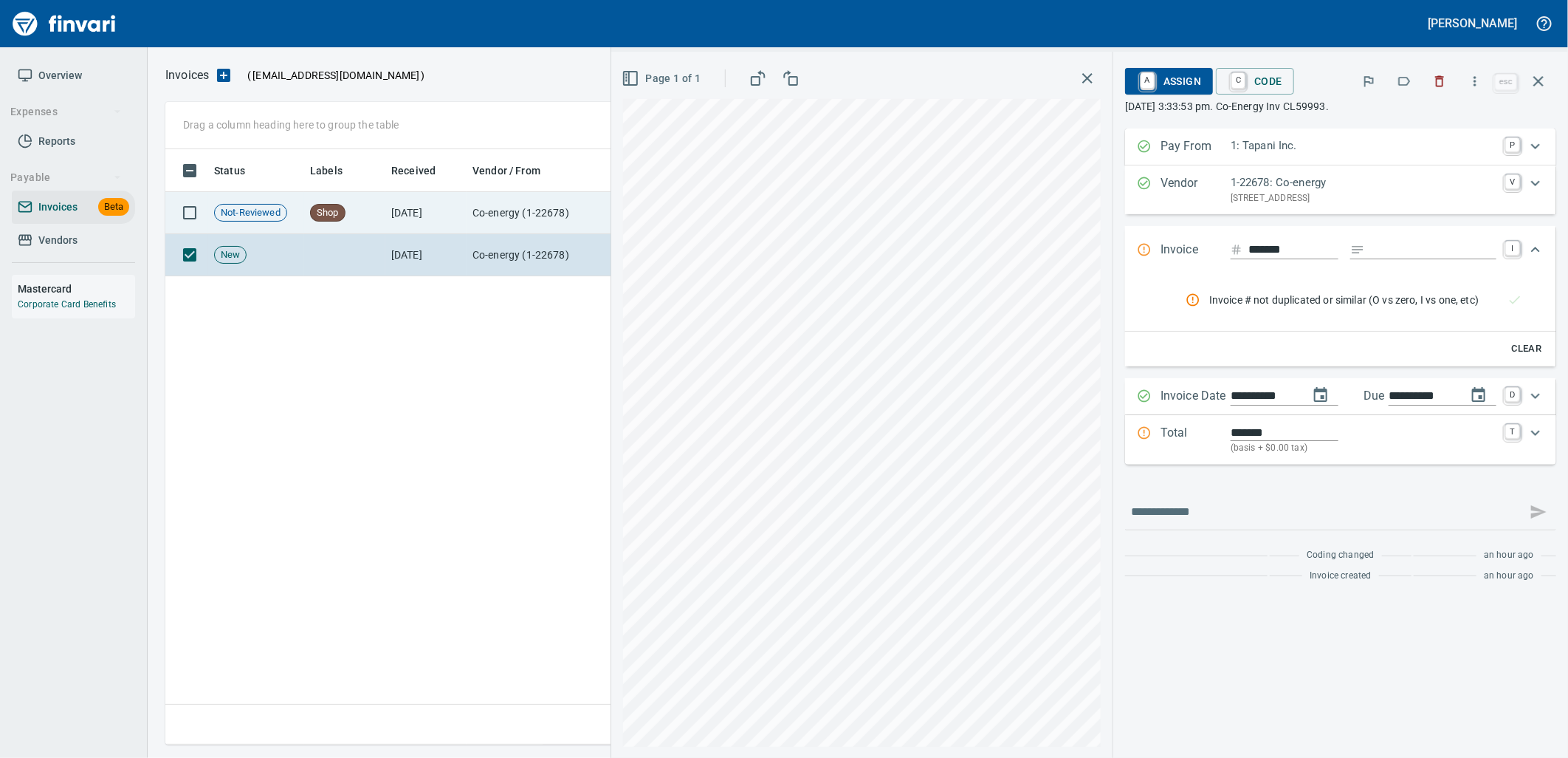
click at [487, 216] on td "Co-energy (1-22678)" at bounding box center [540, 212] width 147 height 42
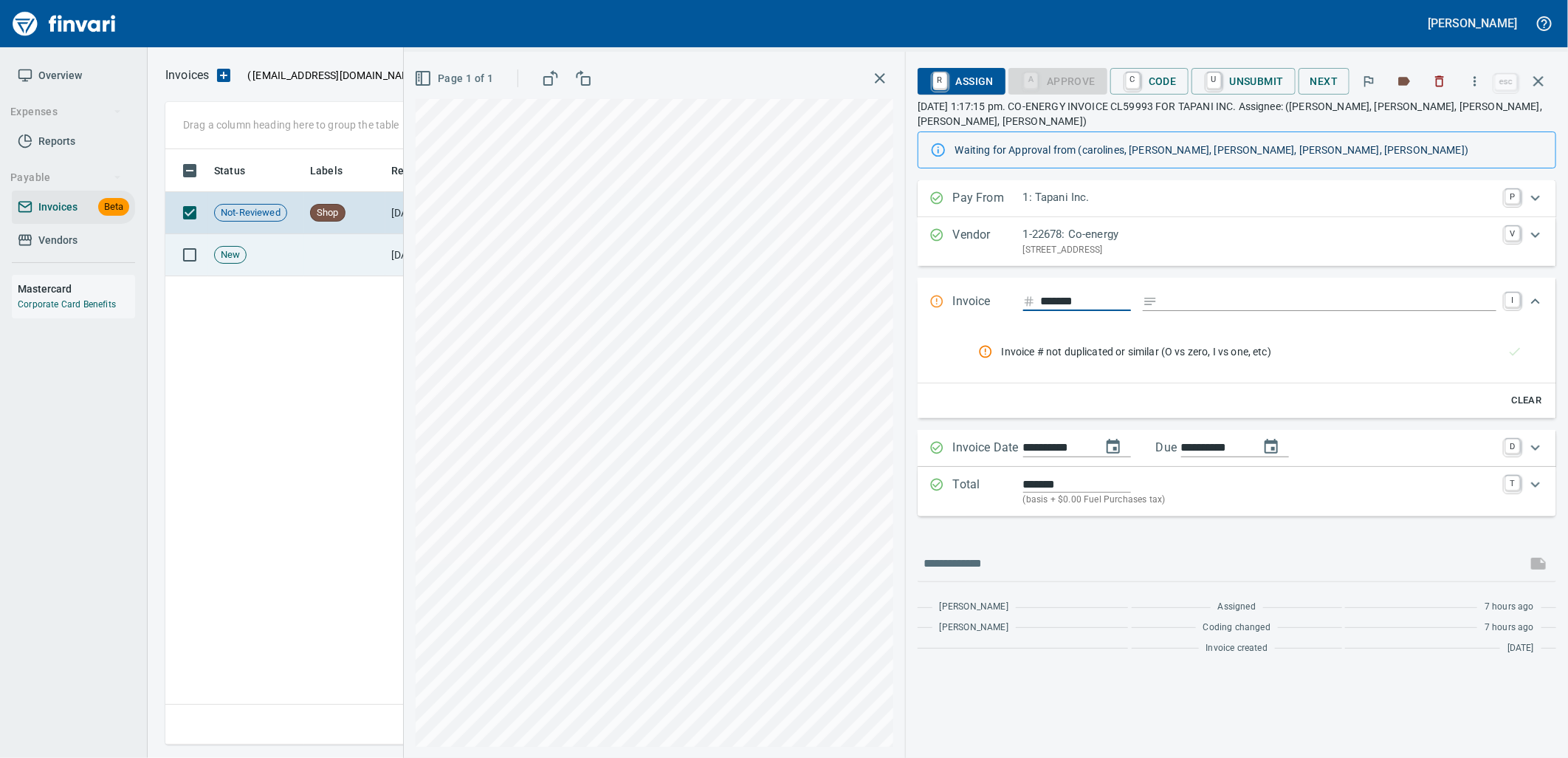
click at [381, 273] on td at bounding box center [345, 255] width 81 height 42
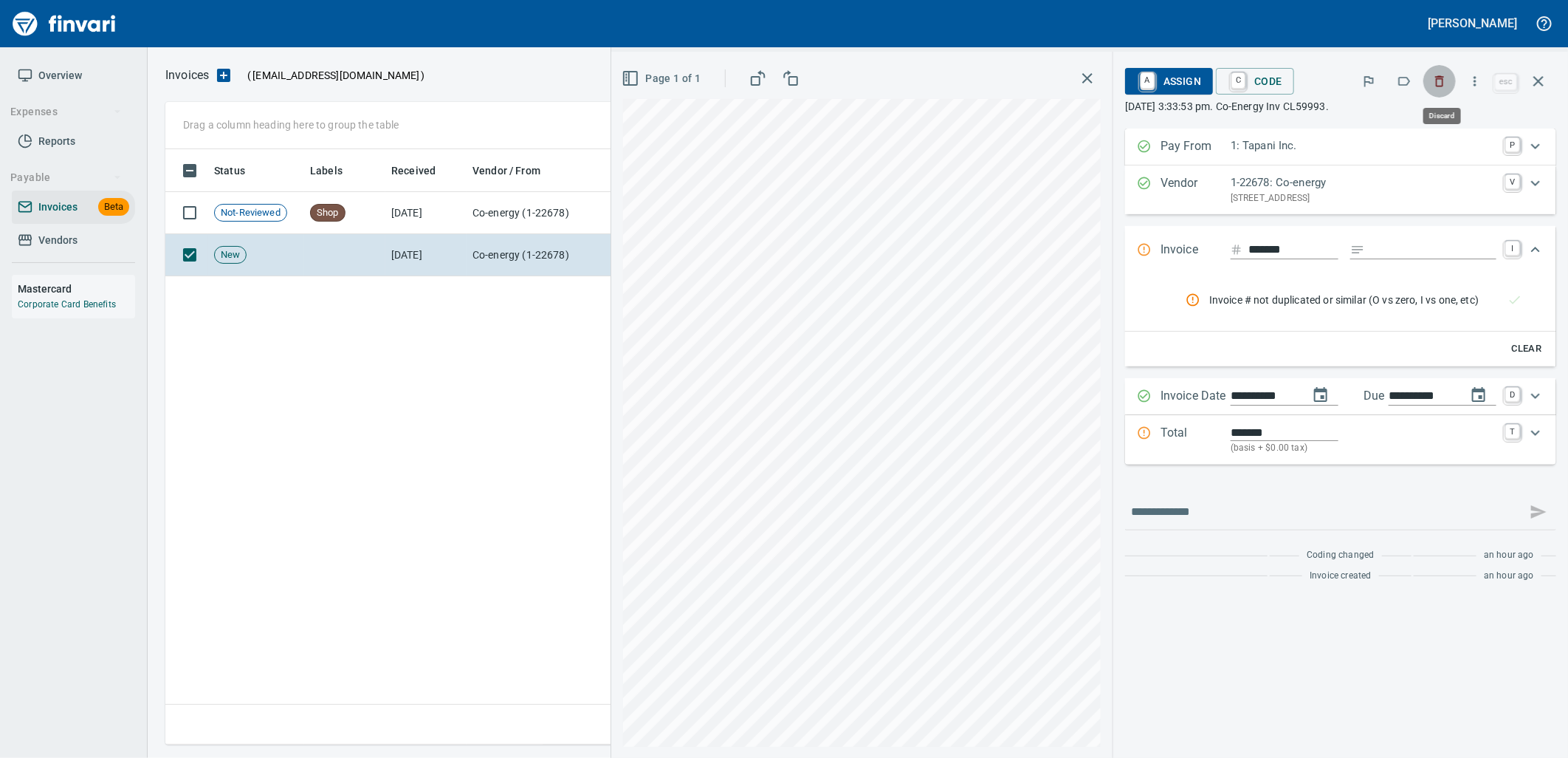
click at [1437, 75] on icon "button" at bounding box center [1439, 81] width 15 height 15
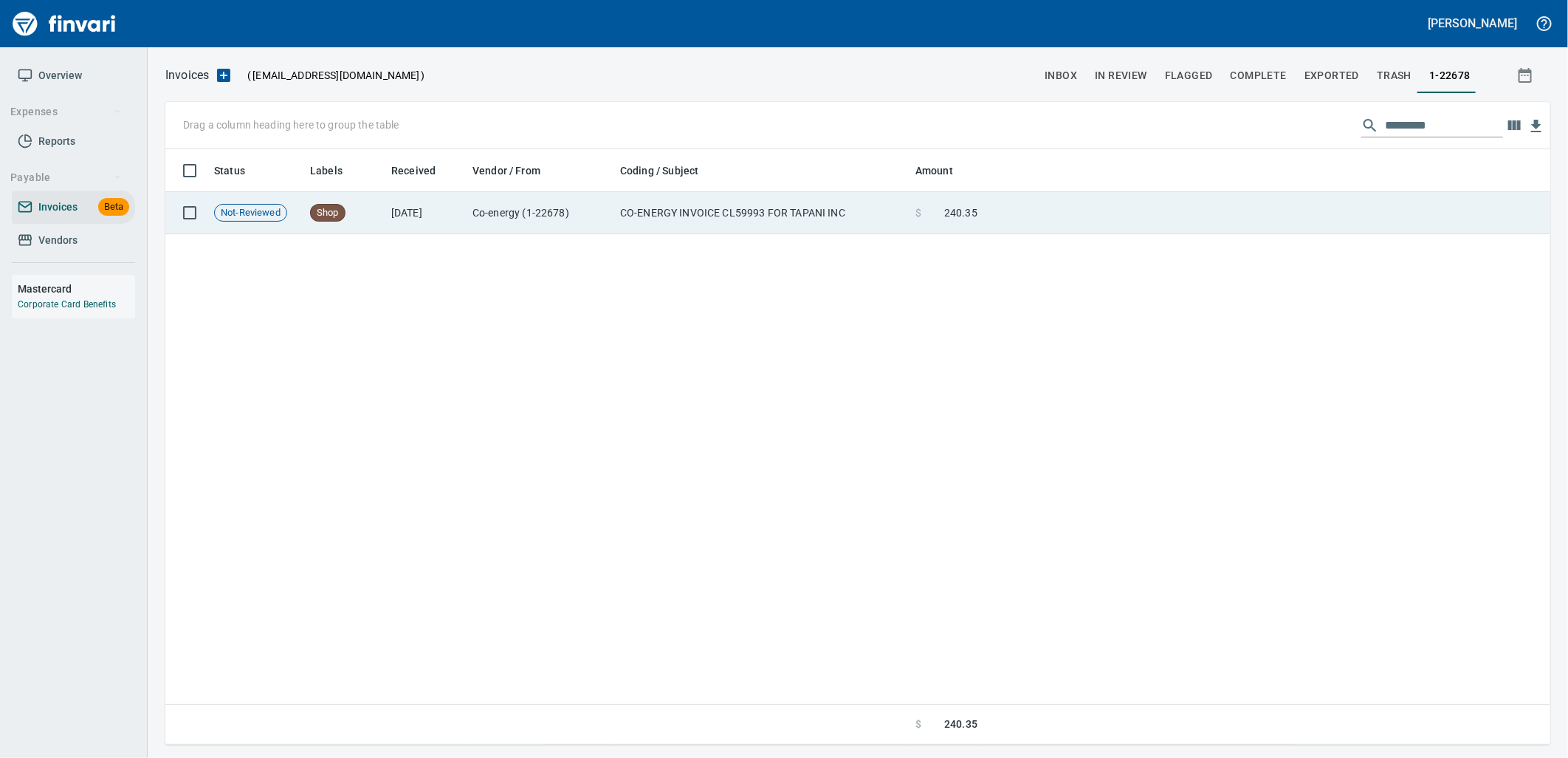
click at [1177, 213] on td at bounding box center [1266, 212] width 567 height 42
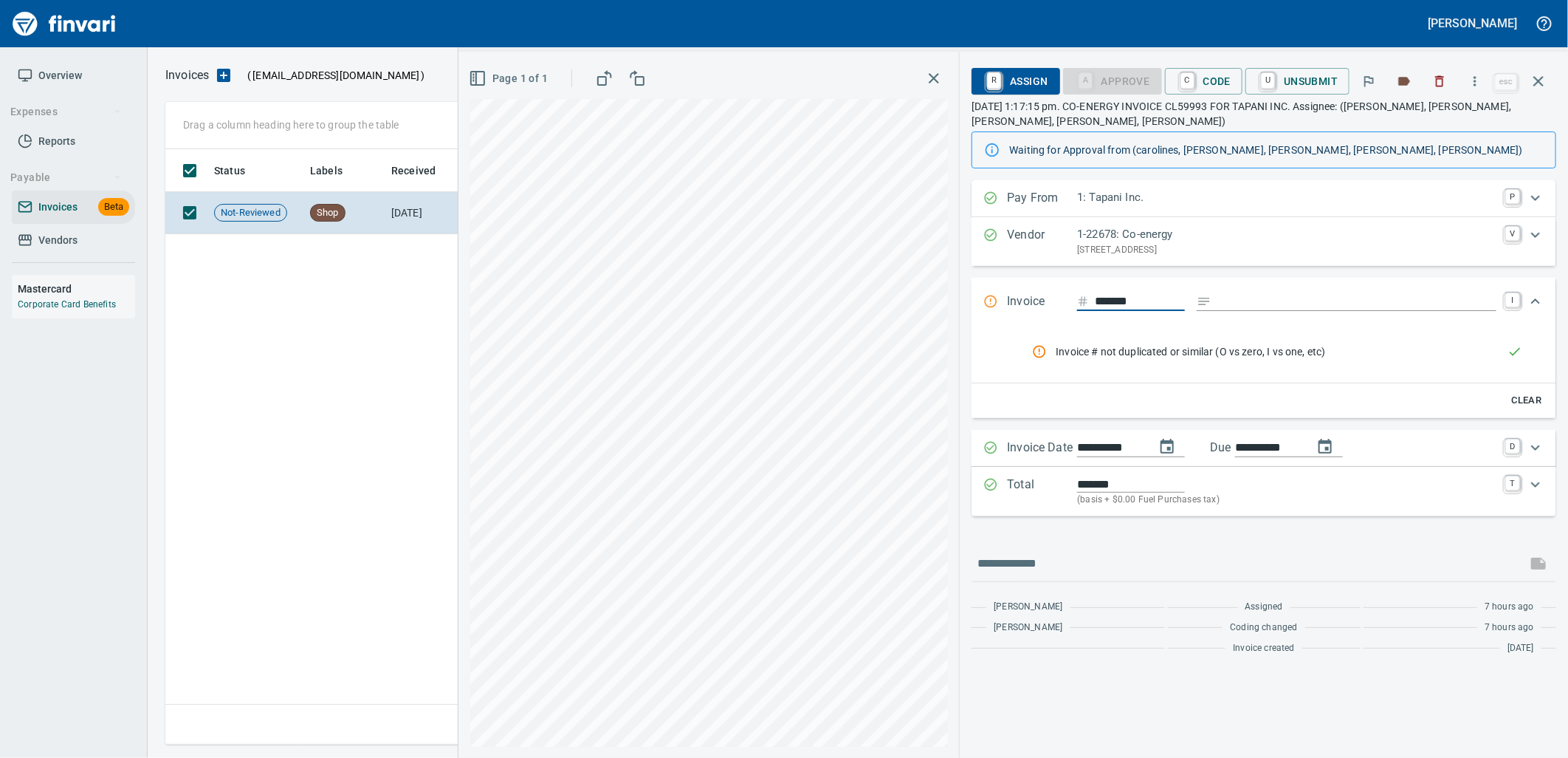
click at [1514, 349] on icon "rules from agents" at bounding box center [1514, 351] width 15 height 15
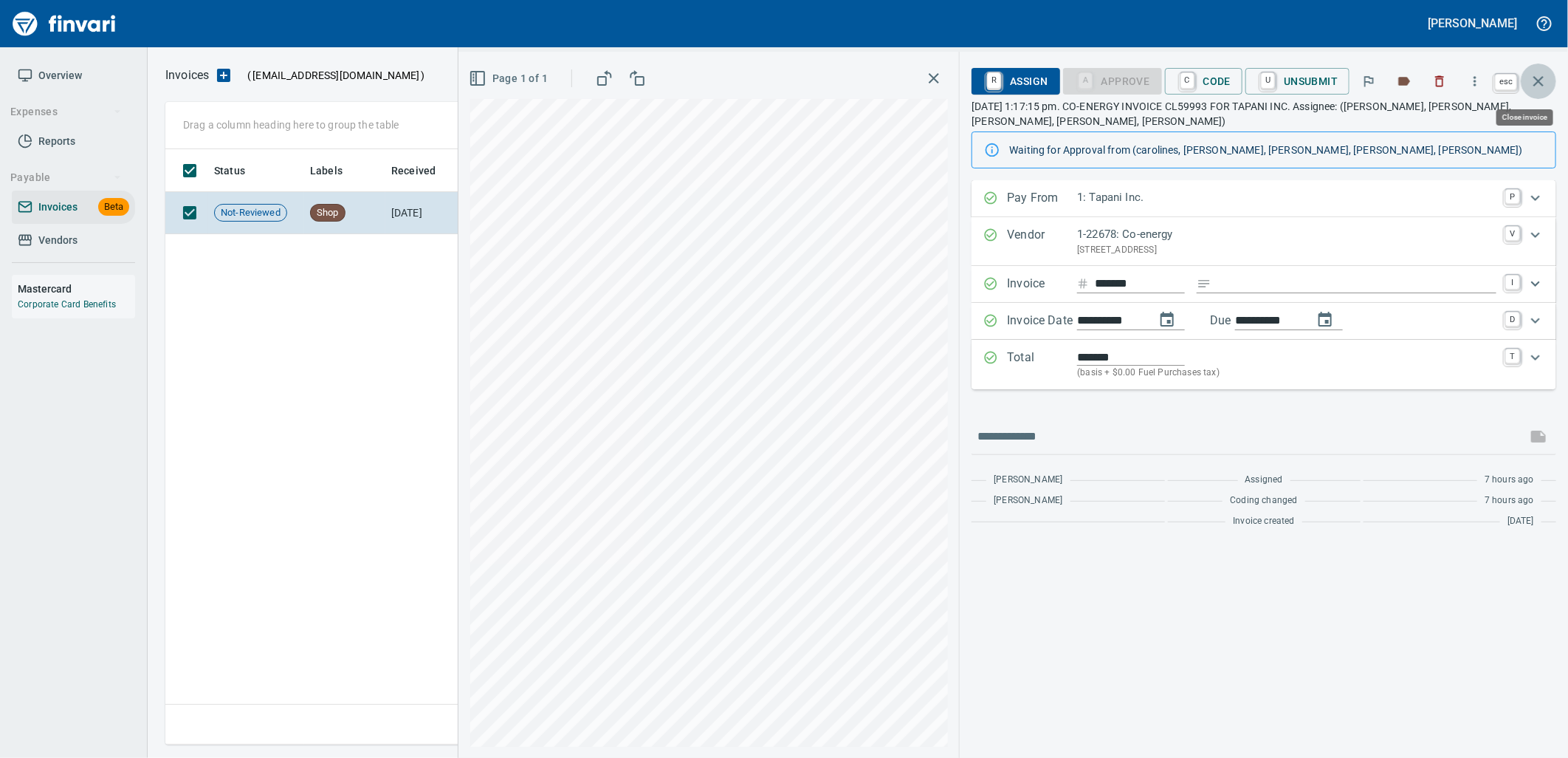
scroll to position [584, 1372]
click at [1539, 91] on button "button" at bounding box center [1538, 81] width 35 height 35
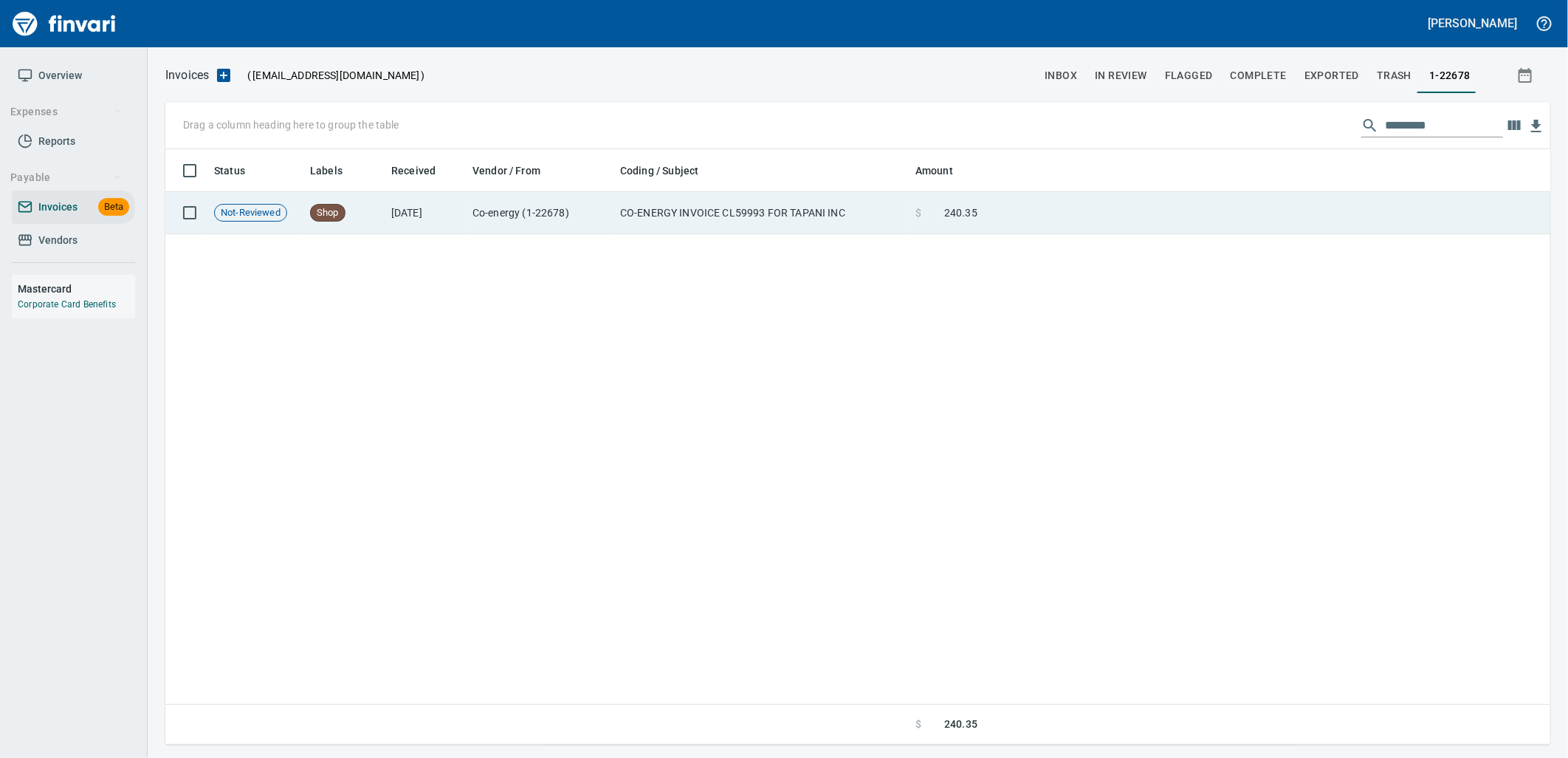
scroll to position [584, 1373]
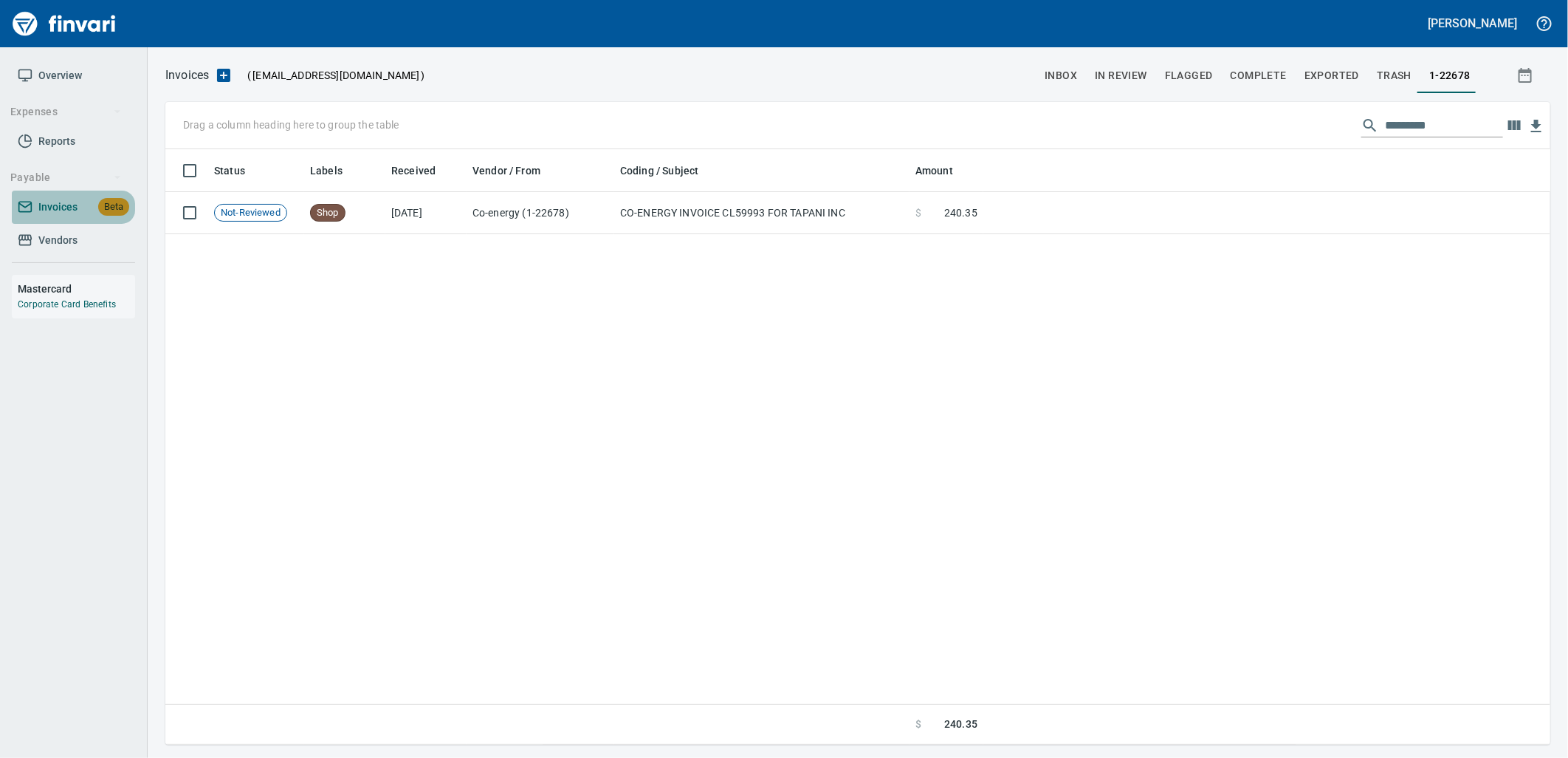
click at [99, 207] on span "Beta" at bounding box center [114, 207] width 31 height 17
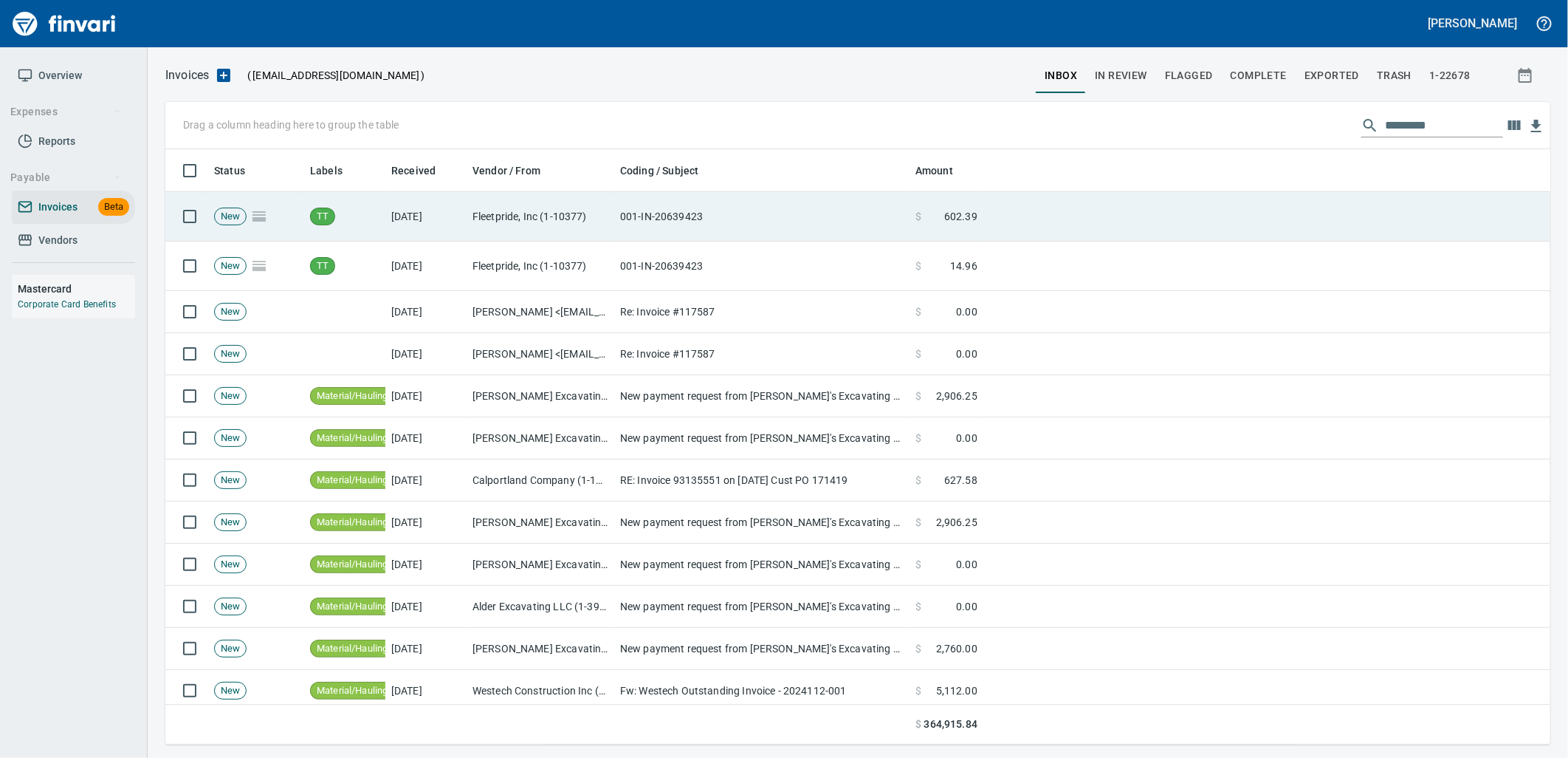
scroll to position [584, 1361]
